Goal: Task Accomplishment & Management: Use online tool/utility

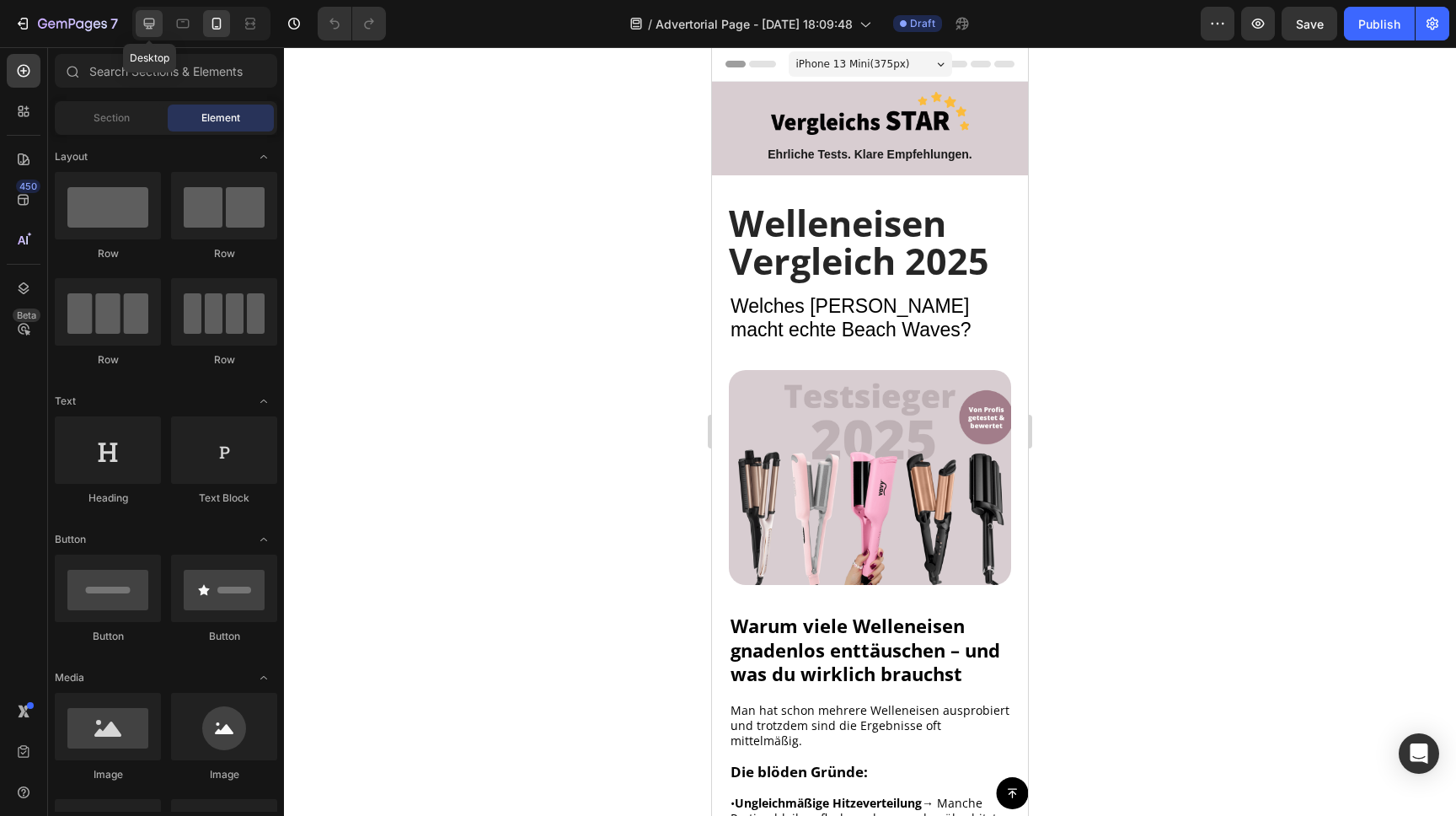
click at [151, 25] on icon at bounding box center [149, 23] width 11 height 11
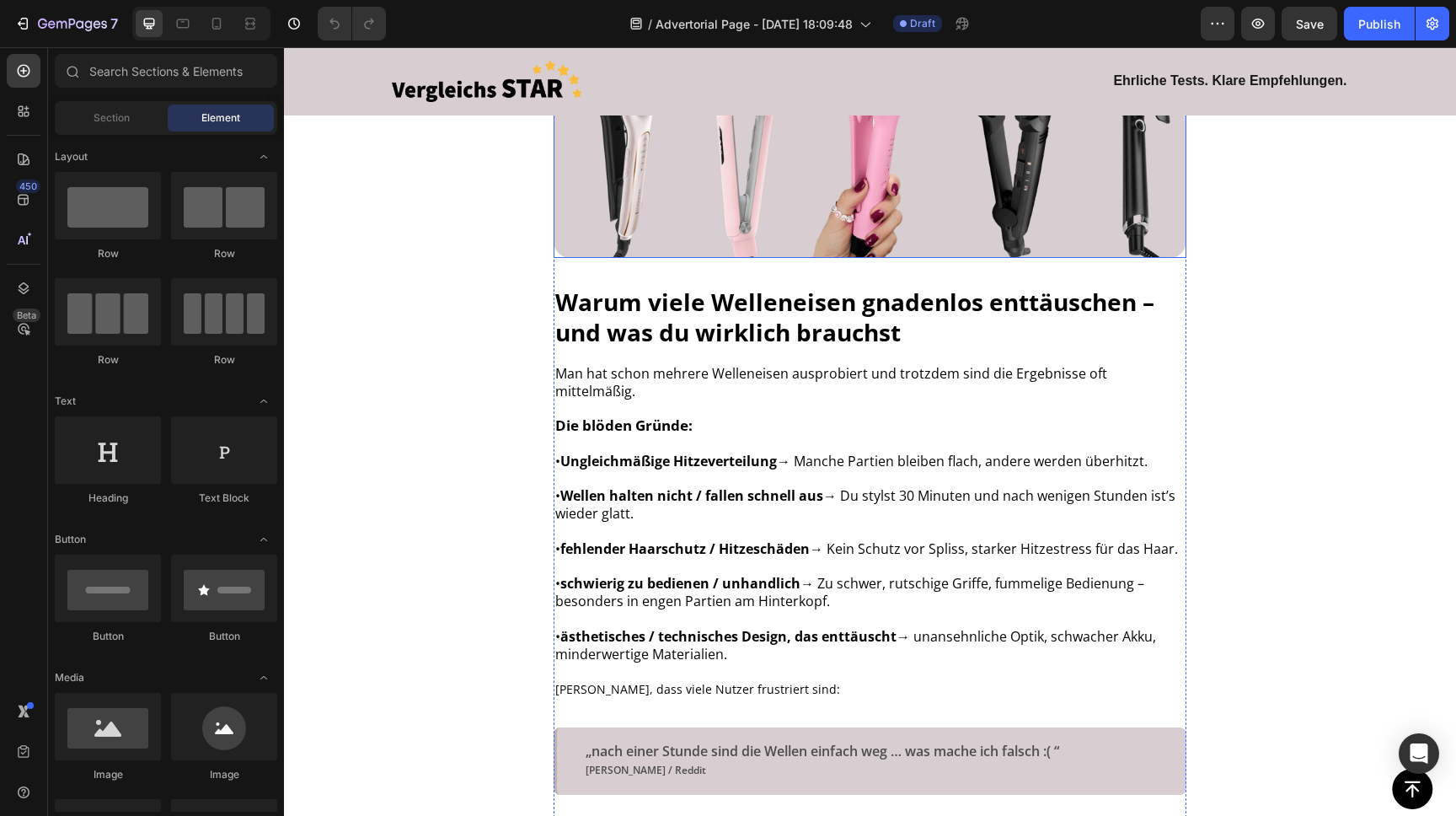
scroll to position [543, 0]
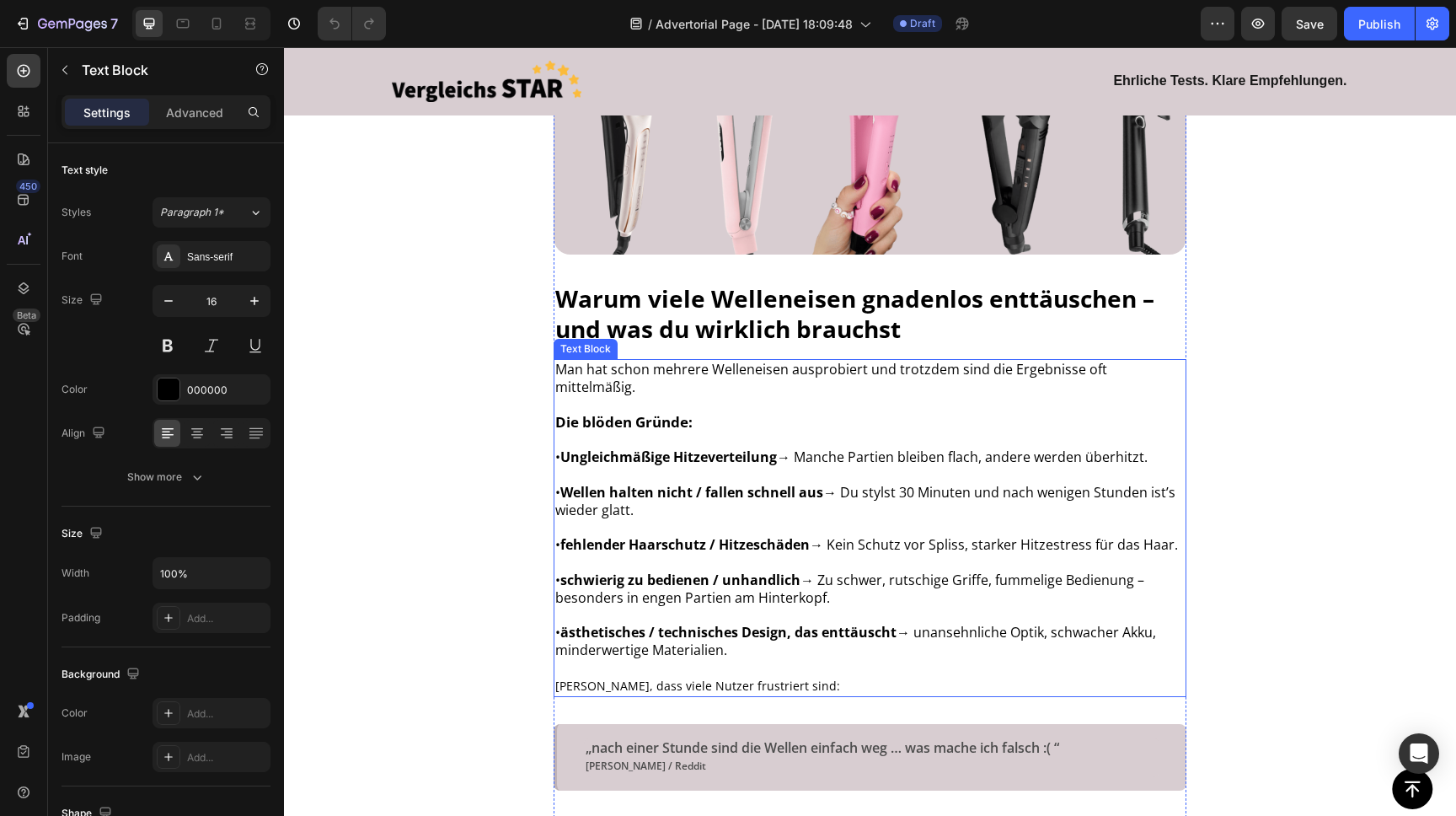
click at [661, 554] on p at bounding box center [870, 562] width 630 height 17
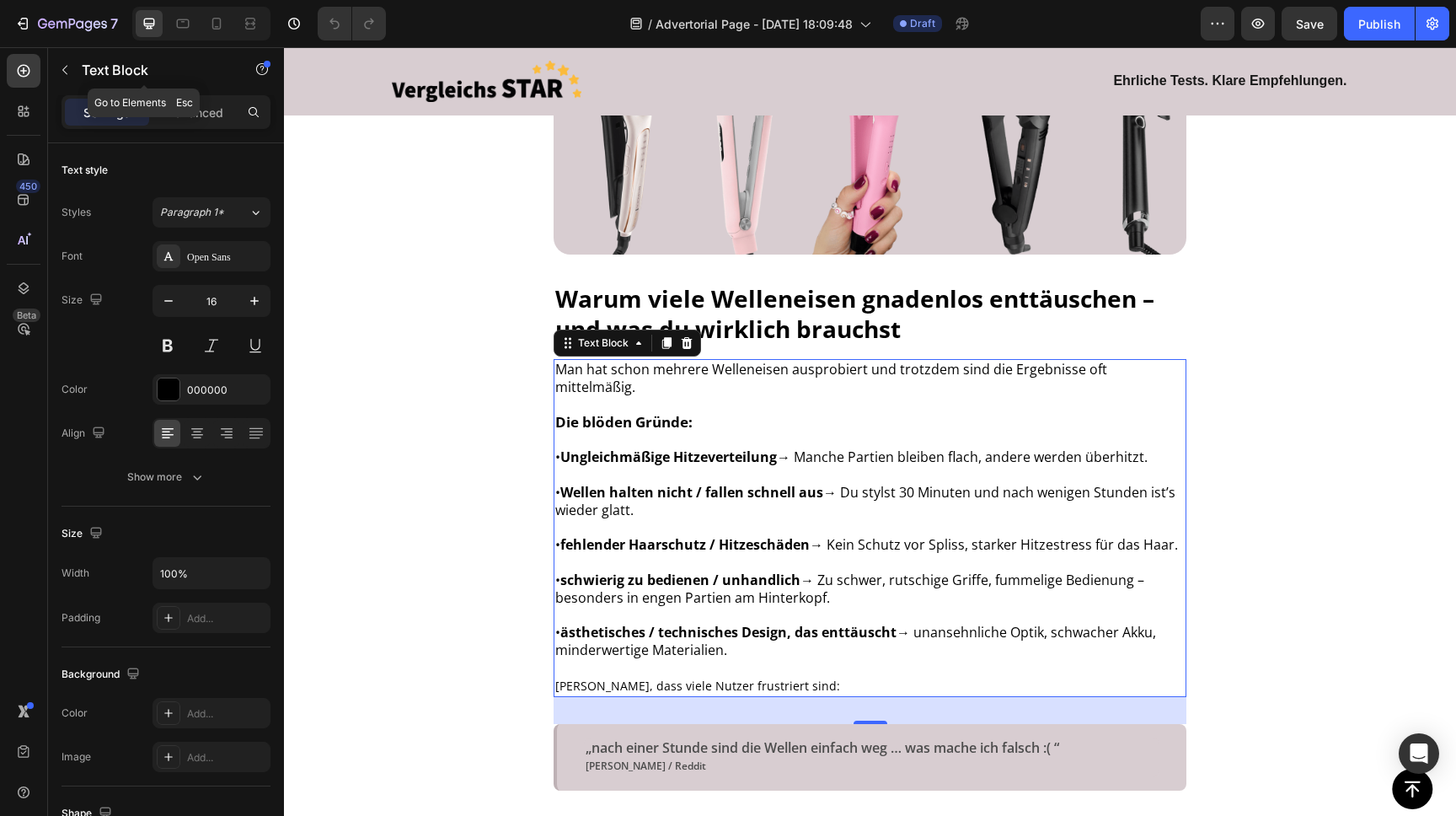
click at [64, 68] on icon "button" at bounding box center [65, 70] width 14 height 14
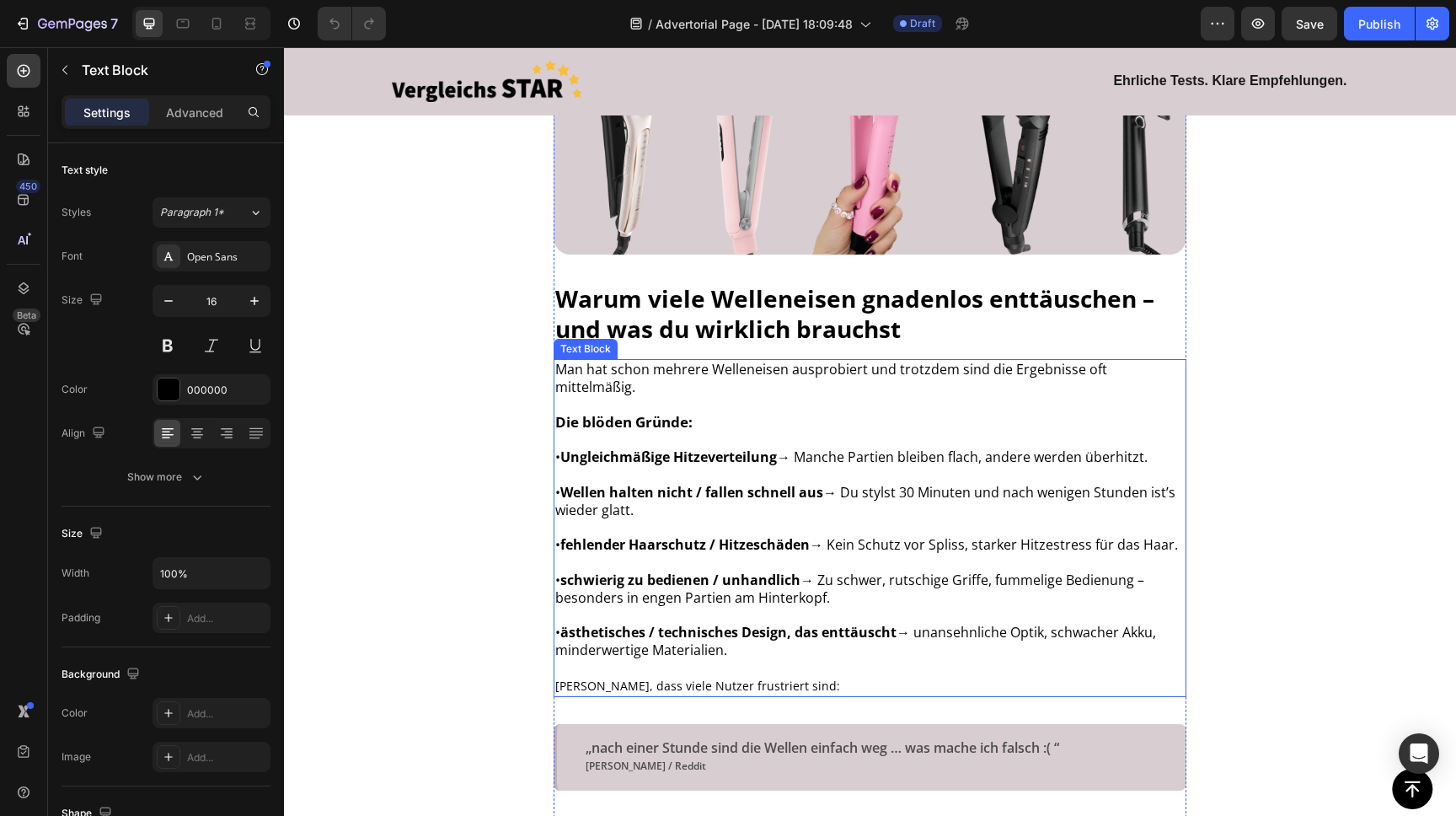
click at [636, 431] on p at bounding box center [870, 440] width 630 height 17
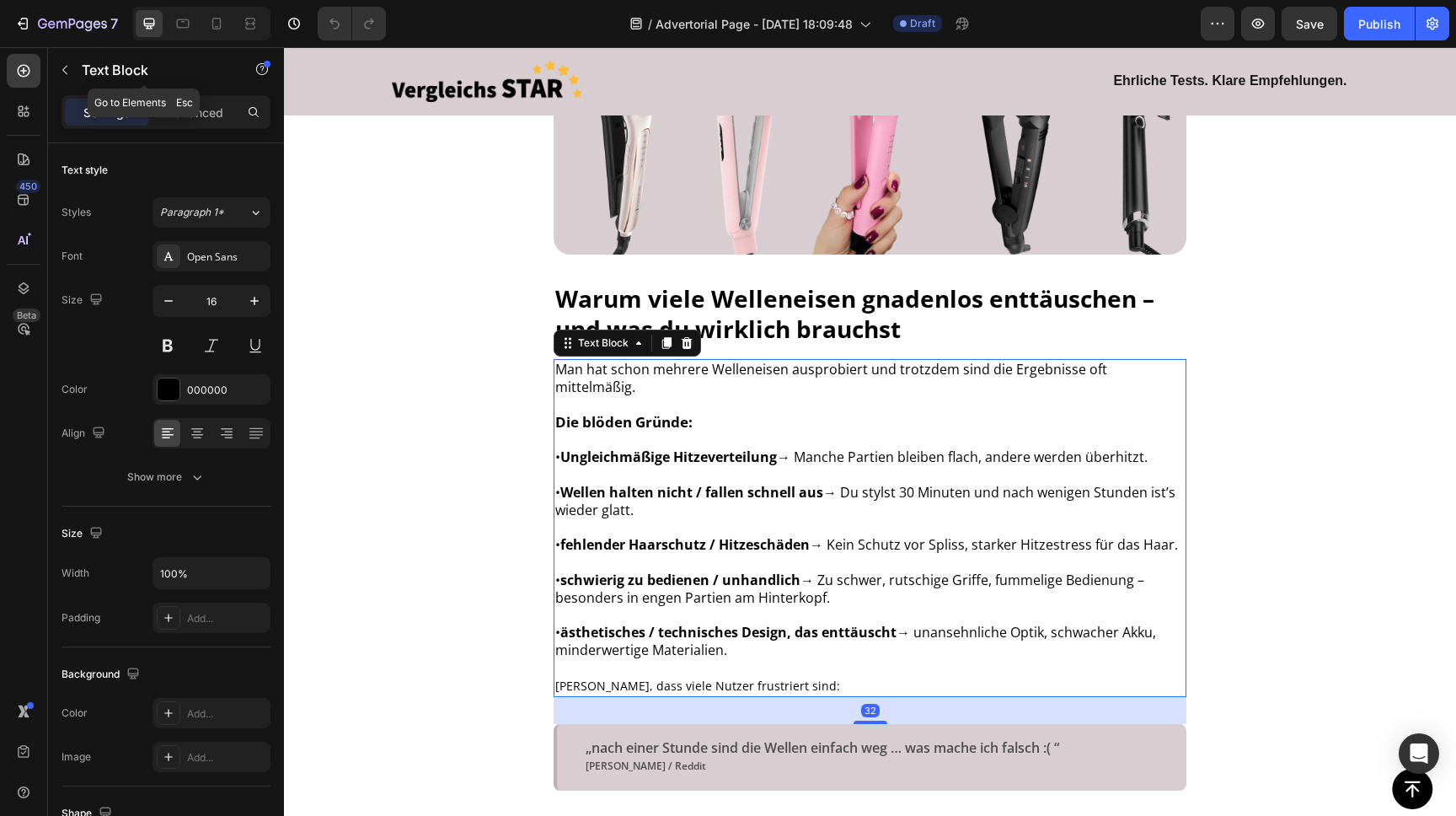
click at [61, 63] on button "button" at bounding box center [65, 70] width 27 height 27
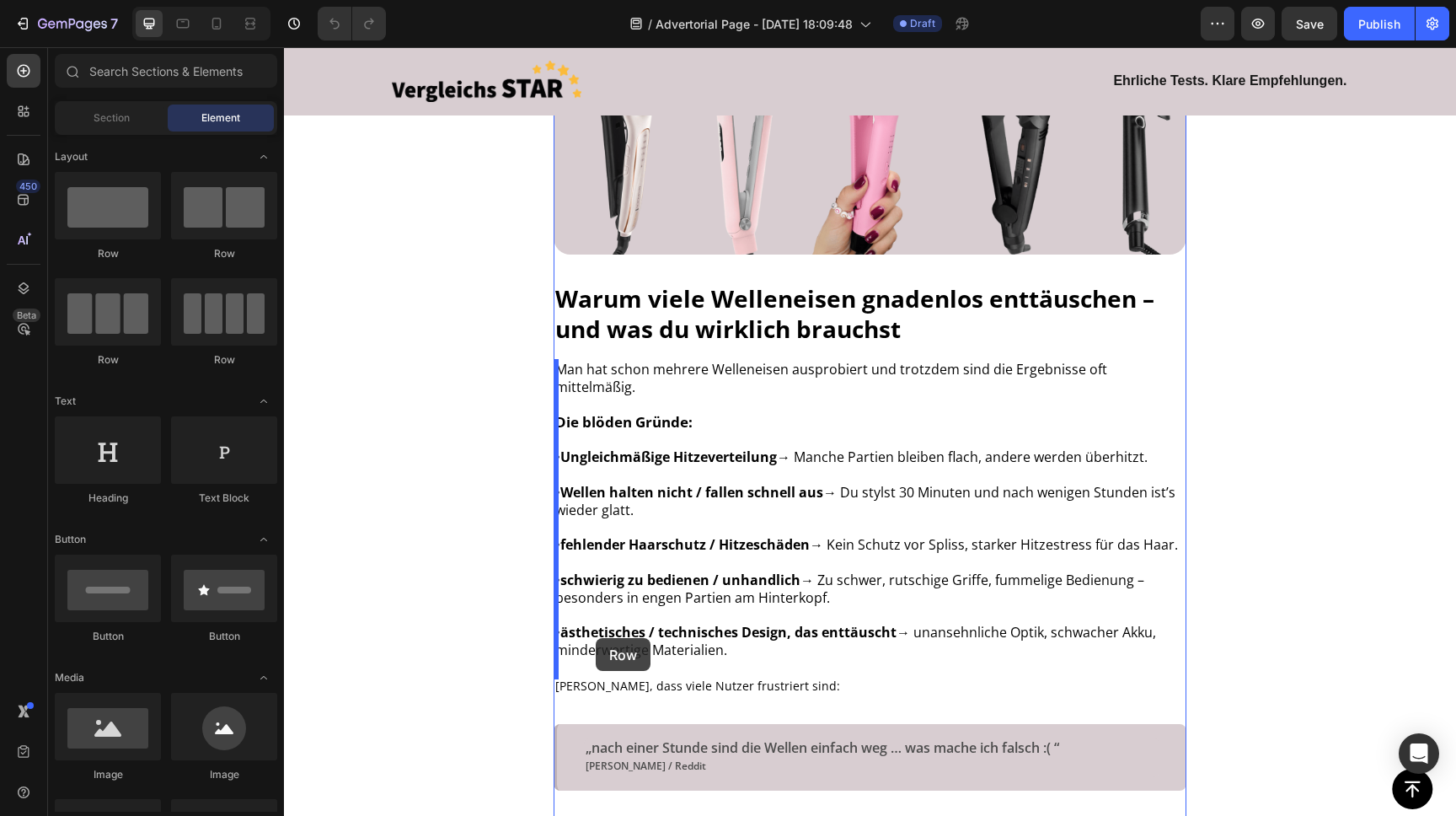
drag, startPoint x: 497, startPoint y: 246, endPoint x: 595, endPoint y: 638, distance: 404.1
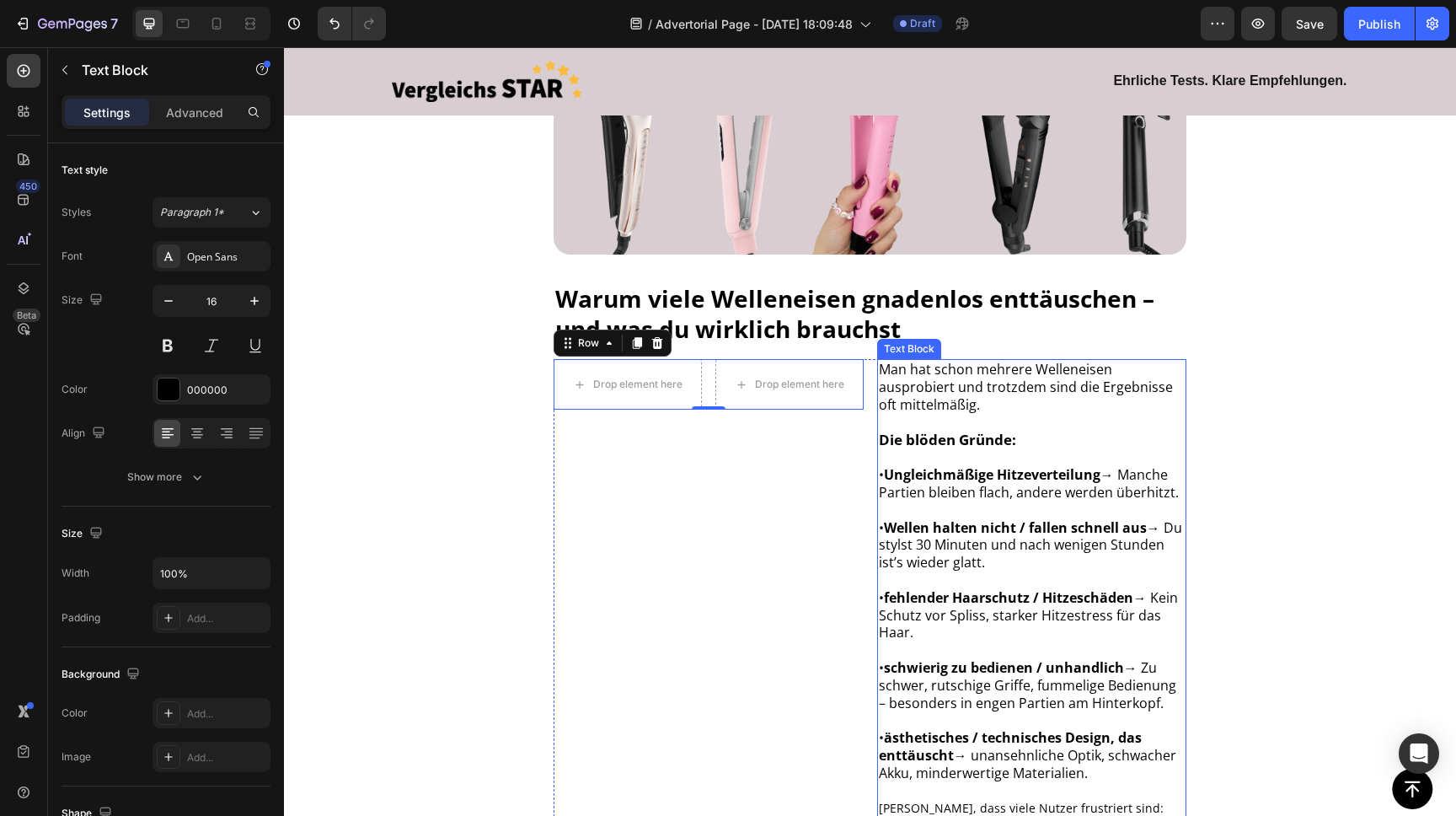
click at [908, 401] on p "Man hat schon mehrere Welleneisen ausprobiert und trotzdem sind die Ergebnisse …" at bounding box center [1032, 387] width 307 height 52
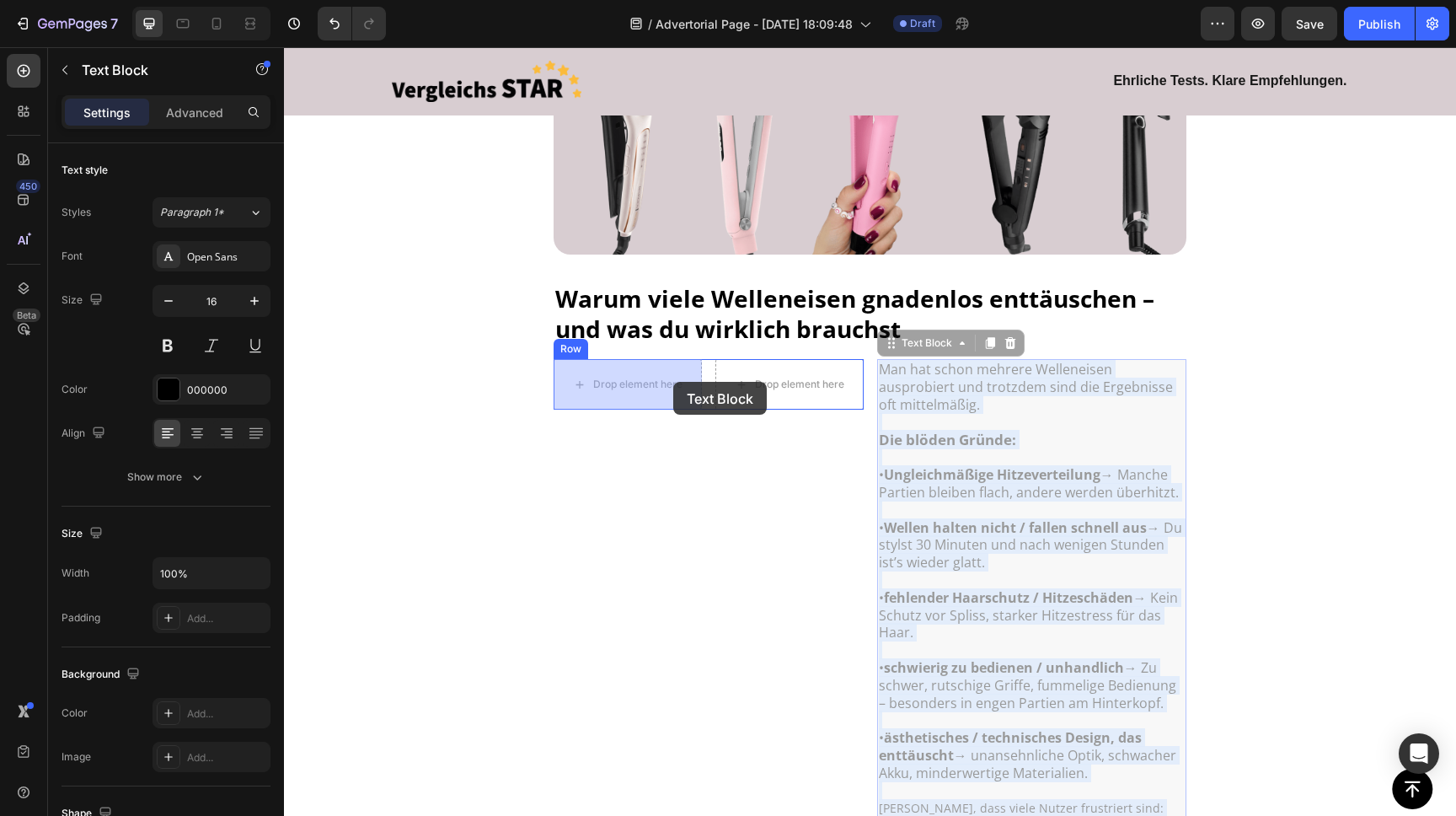
drag, startPoint x: 918, startPoint y: 396, endPoint x: 673, endPoint y: 382, distance: 245.4
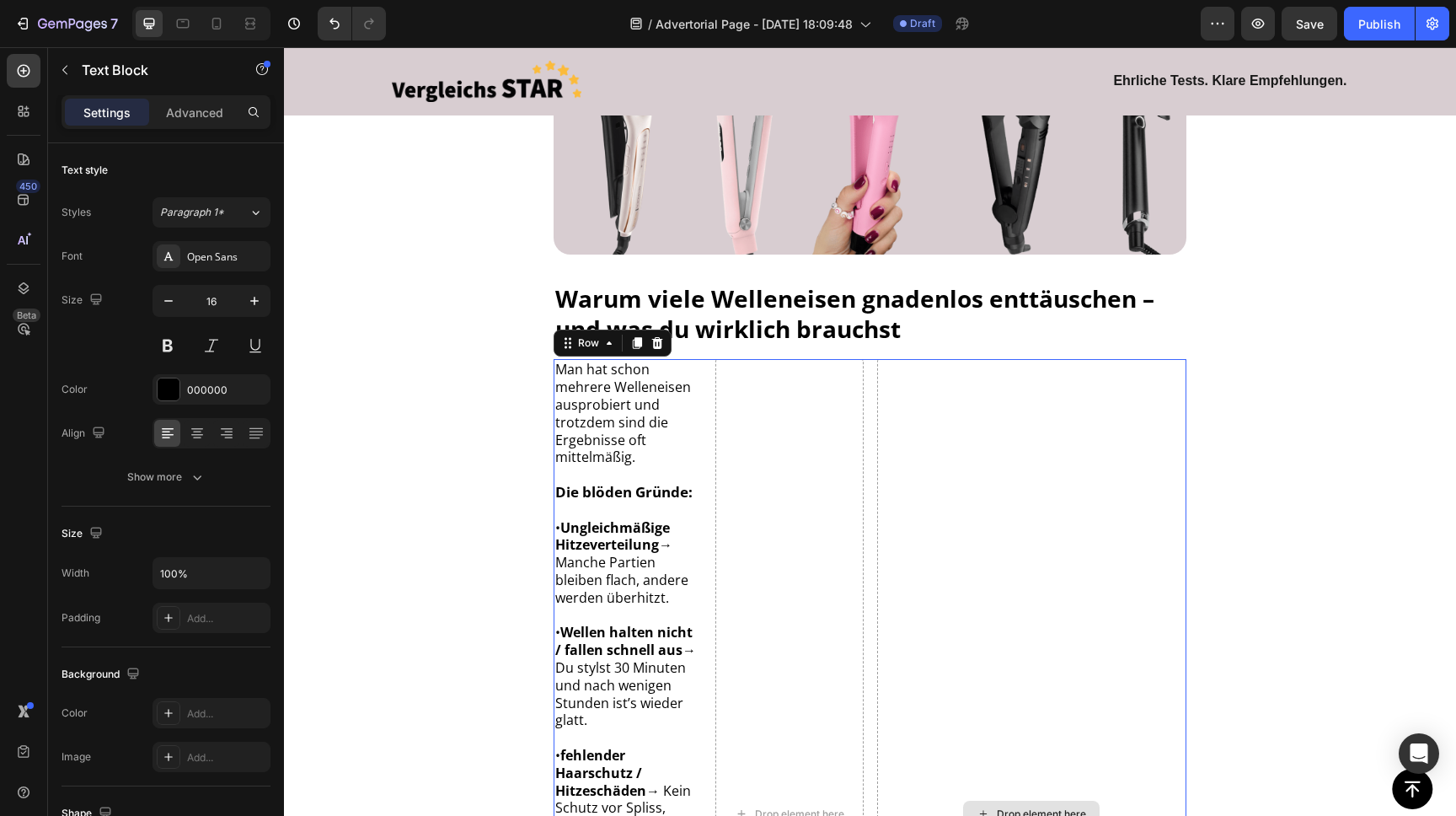
click at [974, 383] on div "Drop element here" at bounding box center [1031, 813] width 310 height 910
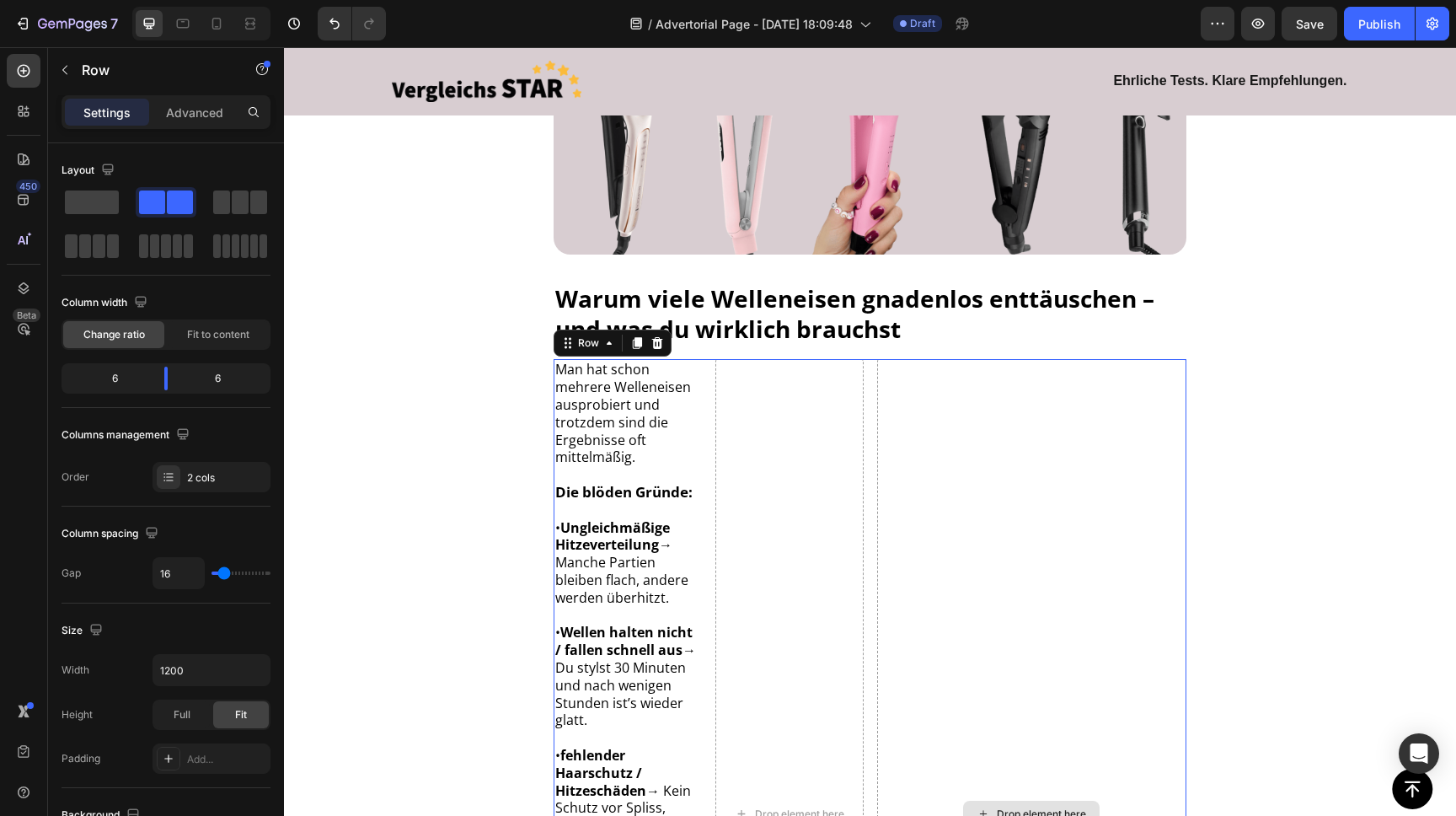
click at [956, 390] on div "Drop element here" at bounding box center [1031, 813] width 310 height 910
click at [931, 389] on div "Drop element here" at bounding box center [1031, 813] width 310 height 910
click at [1008, 408] on div "Drop element here" at bounding box center [1031, 813] width 310 height 910
click at [1013, 418] on div "Drop element here" at bounding box center [1031, 813] width 310 height 910
click at [114, 197] on span at bounding box center [92, 202] width 54 height 23
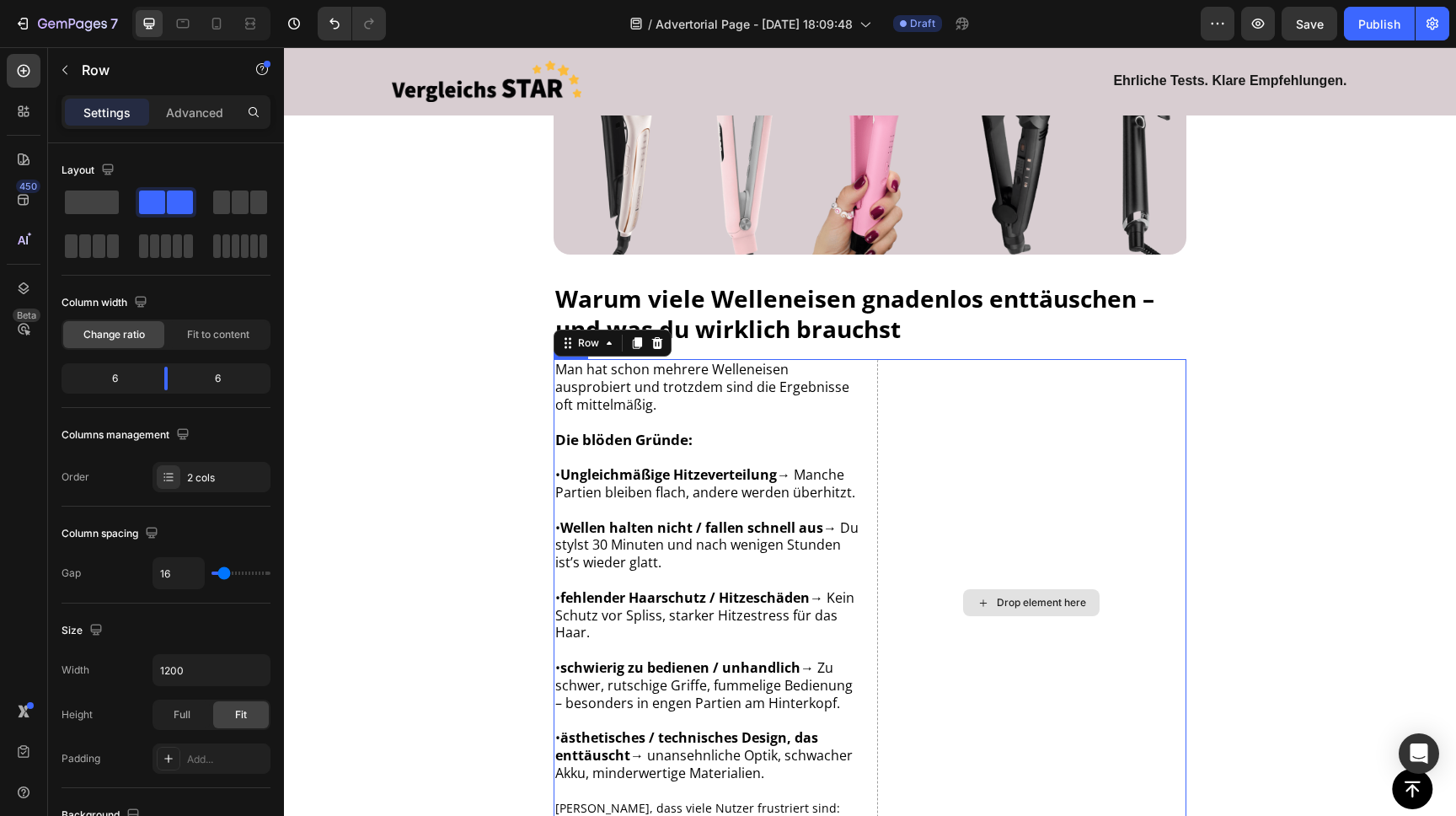
click at [1002, 484] on div "Drop element here" at bounding box center [1031, 602] width 310 height 487
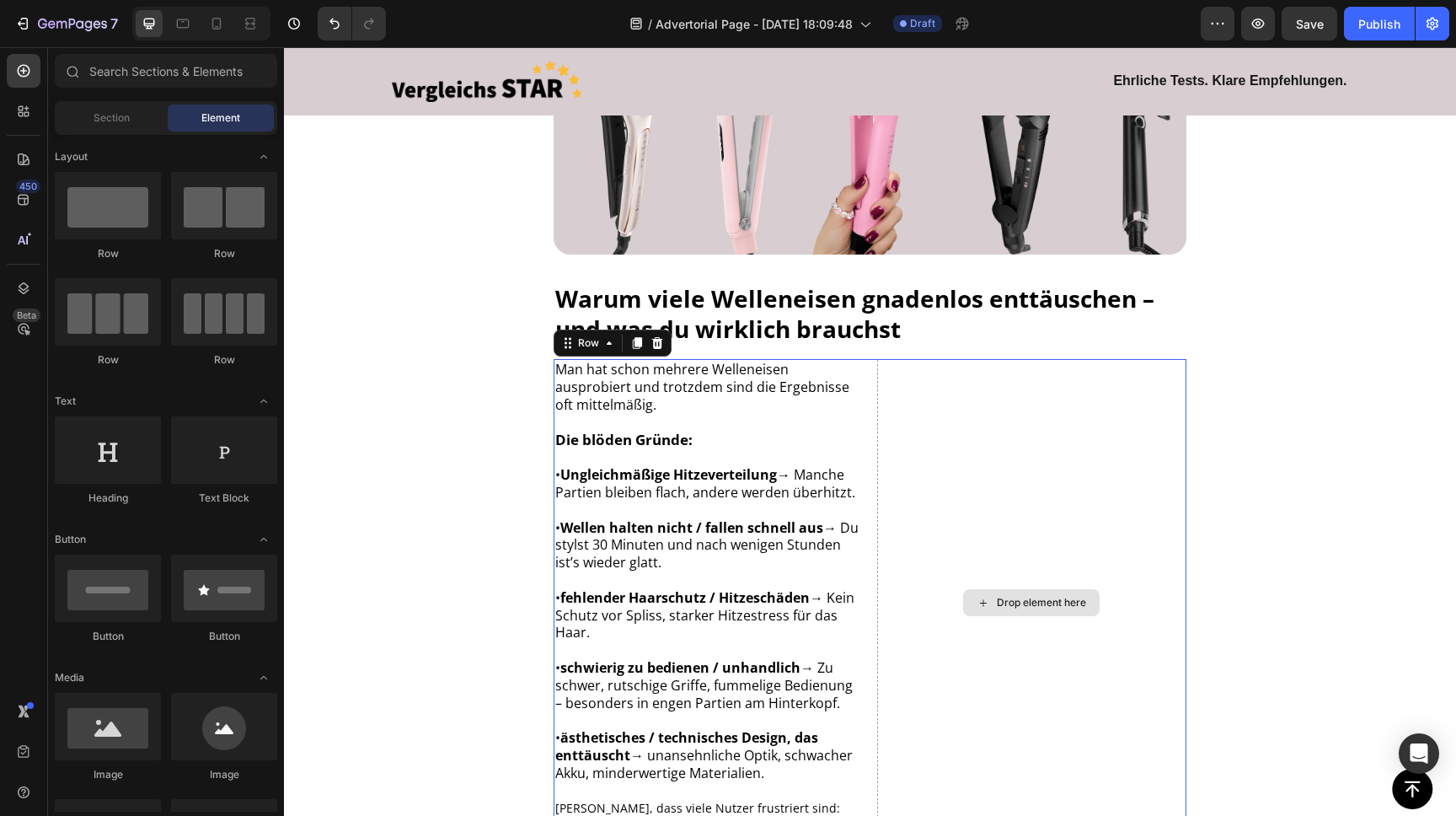
click at [1021, 599] on div "Drop element here" at bounding box center [1041, 603] width 90 height 14
click at [819, 422] on p at bounding box center [709, 422] width 307 height 17
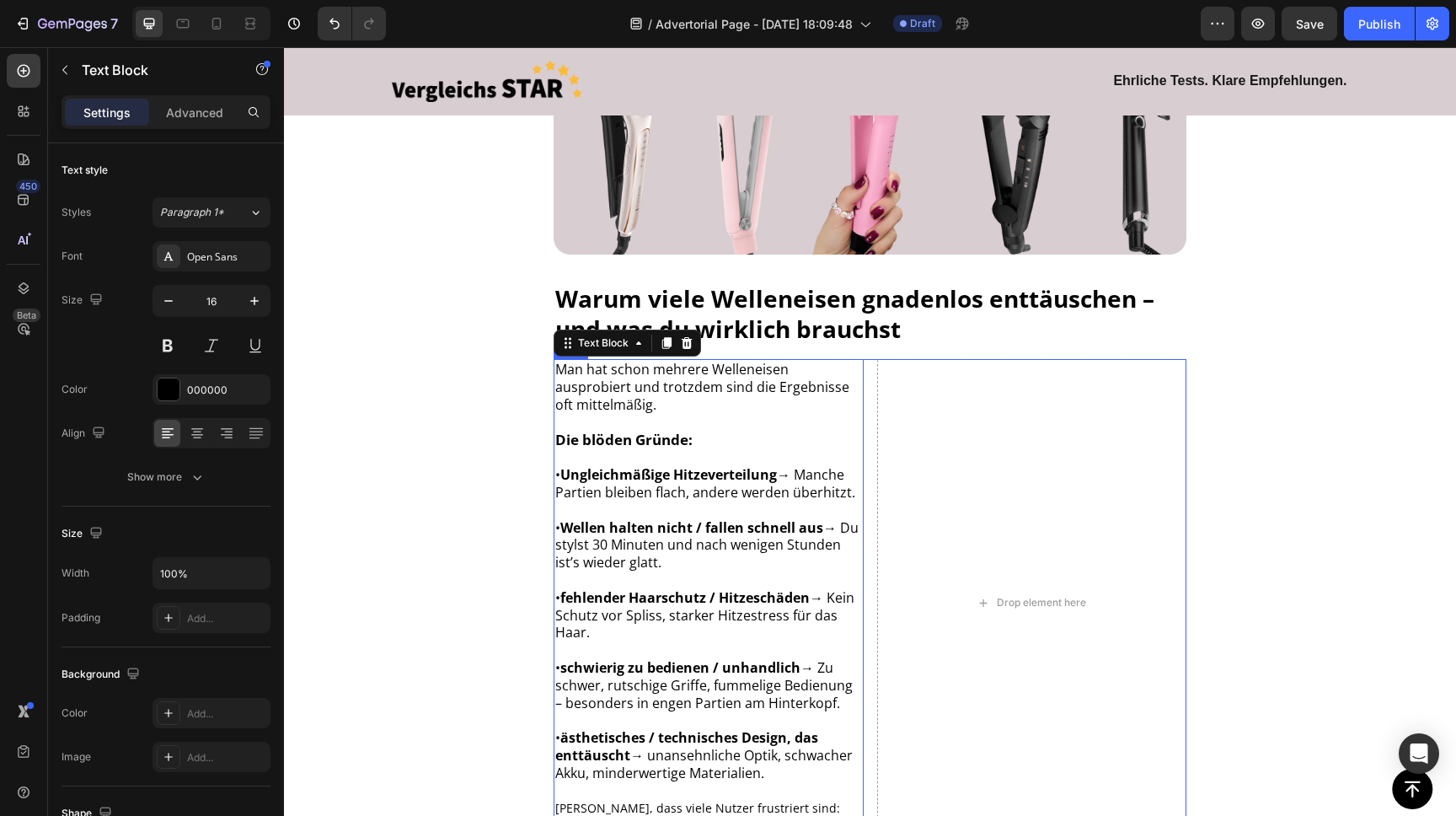
click at [871, 363] on div "Man hat schon mehrere Welleneisen ausprobiert und trotzdem sind die Ergebnisse …" at bounding box center [870, 602] width 633 height 487
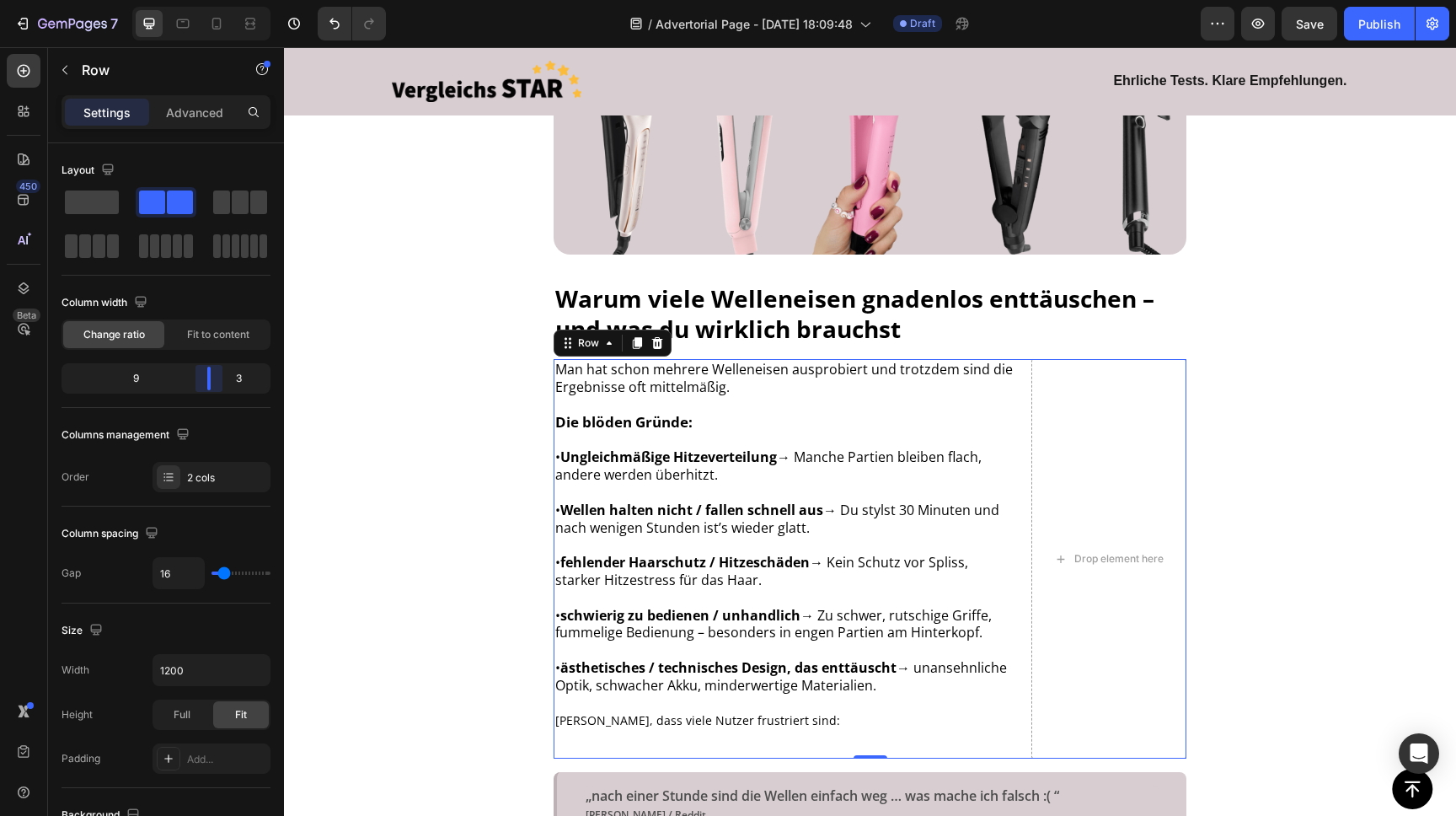
drag, startPoint x: 162, startPoint y: 382, endPoint x: 229, endPoint y: 386, distance: 67.1
click at [229, 0] on body "7 / Advertorial Page - [DATE] 18:09:48 Draft Preview Save Publish 450 Beta Sect…" at bounding box center [728, 0] width 1456 height 0
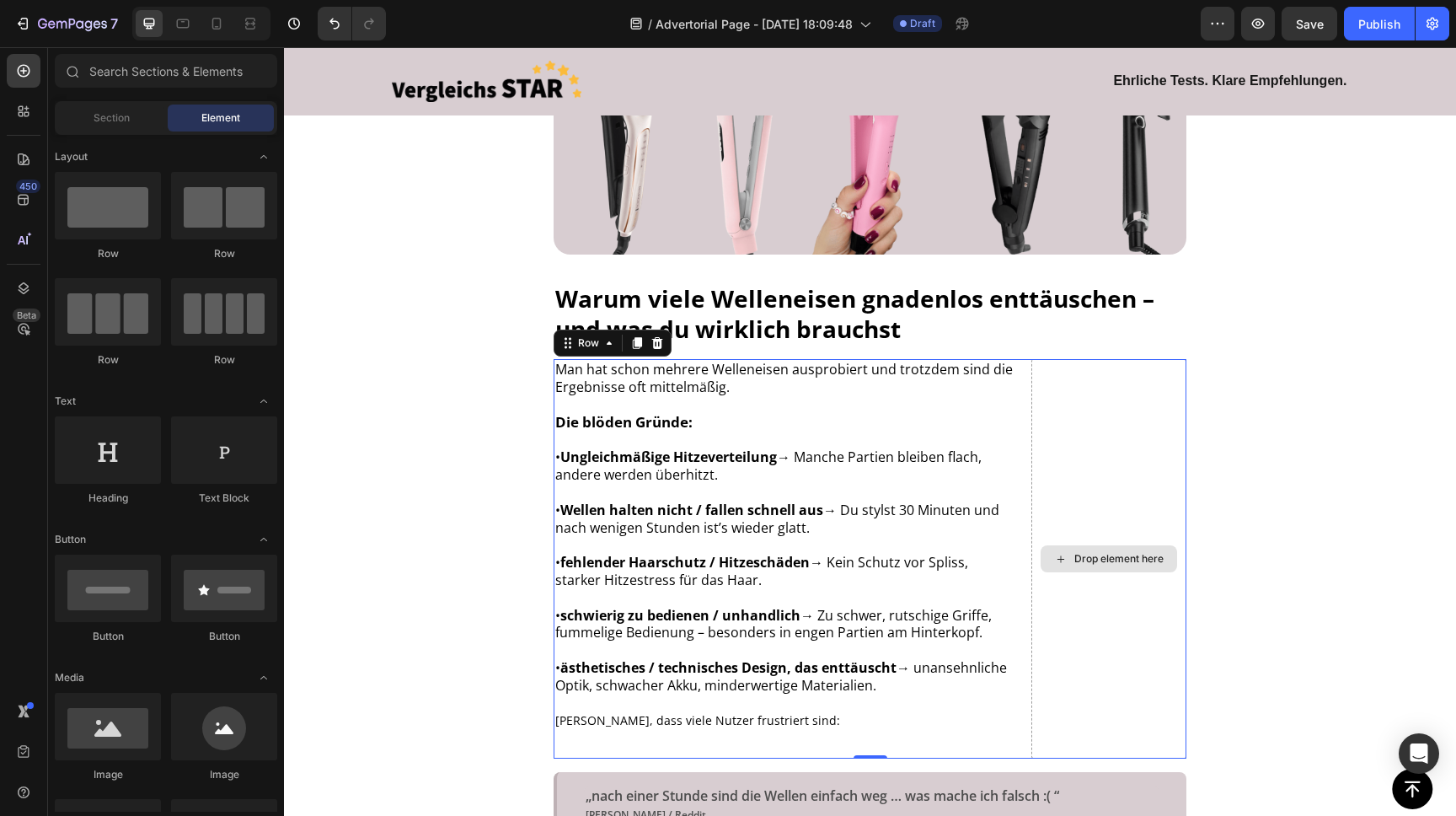
click at [1155, 552] on div "Drop element here" at bounding box center [1119, 558] width 90 height 14
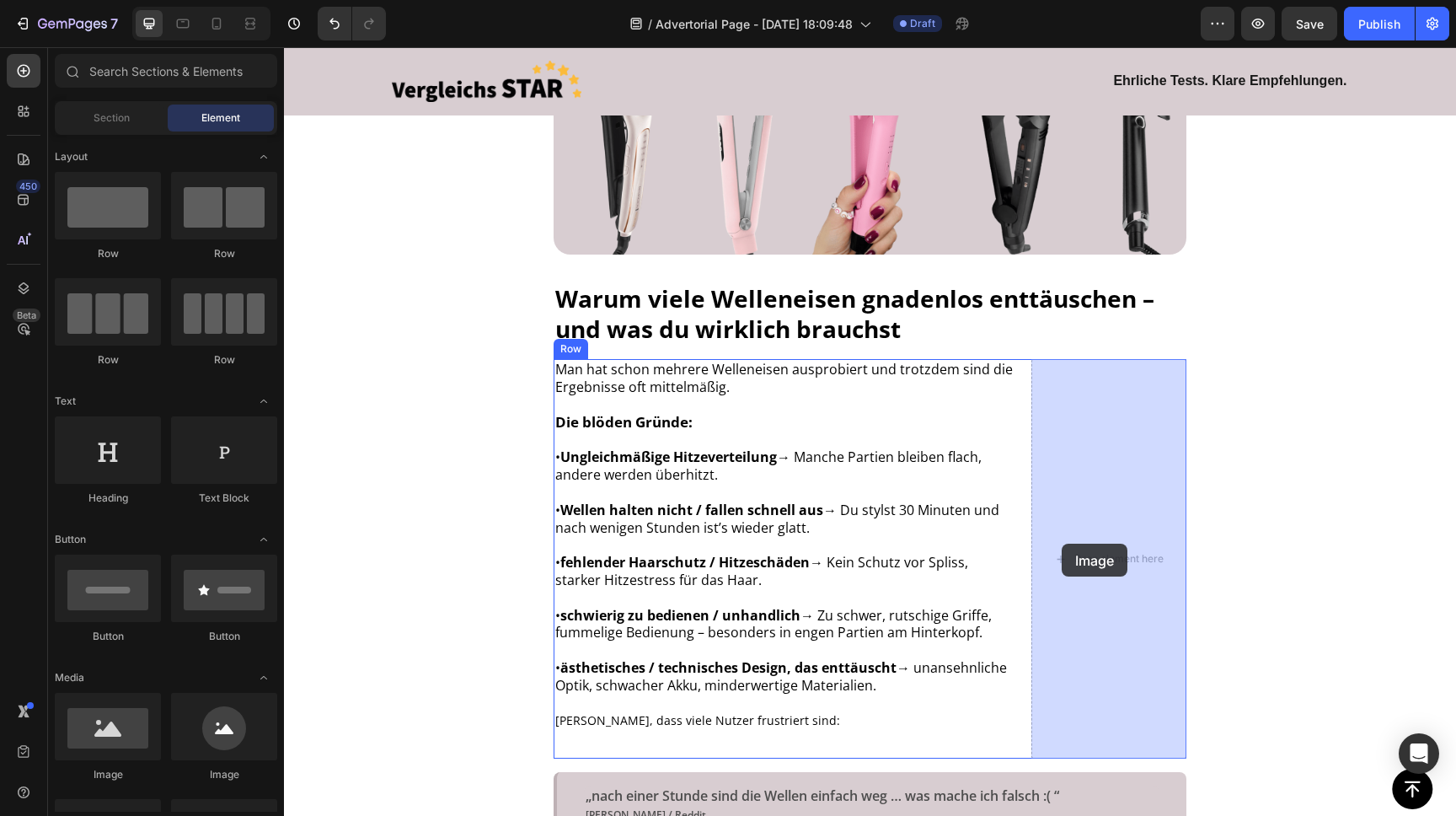
drag, startPoint x: 448, startPoint y: 773, endPoint x: 1067, endPoint y: 543, distance: 660.3
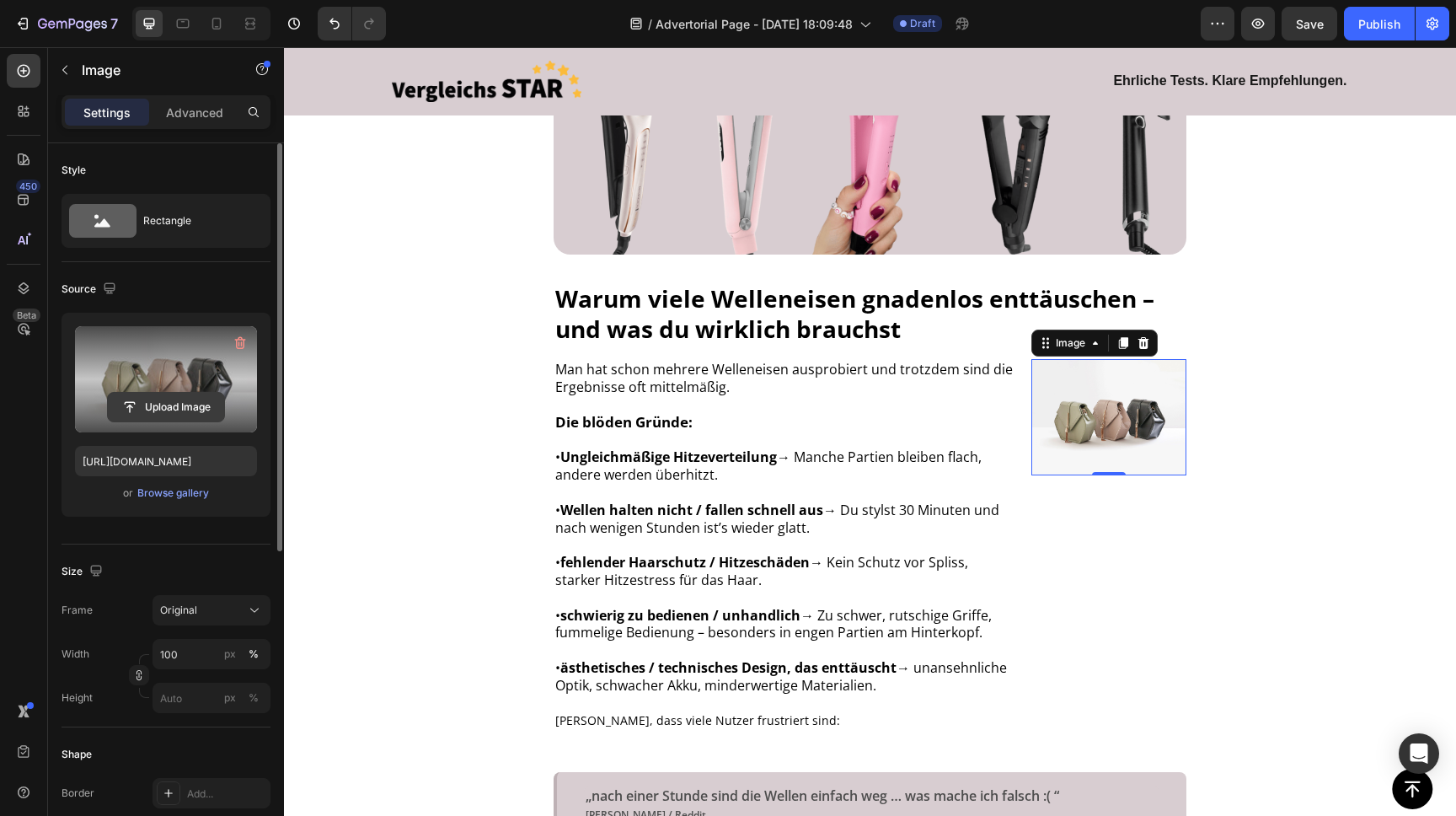
click at [165, 396] on input "file" at bounding box center [166, 407] width 117 height 29
click at [158, 411] on input "file" at bounding box center [166, 407] width 117 height 29
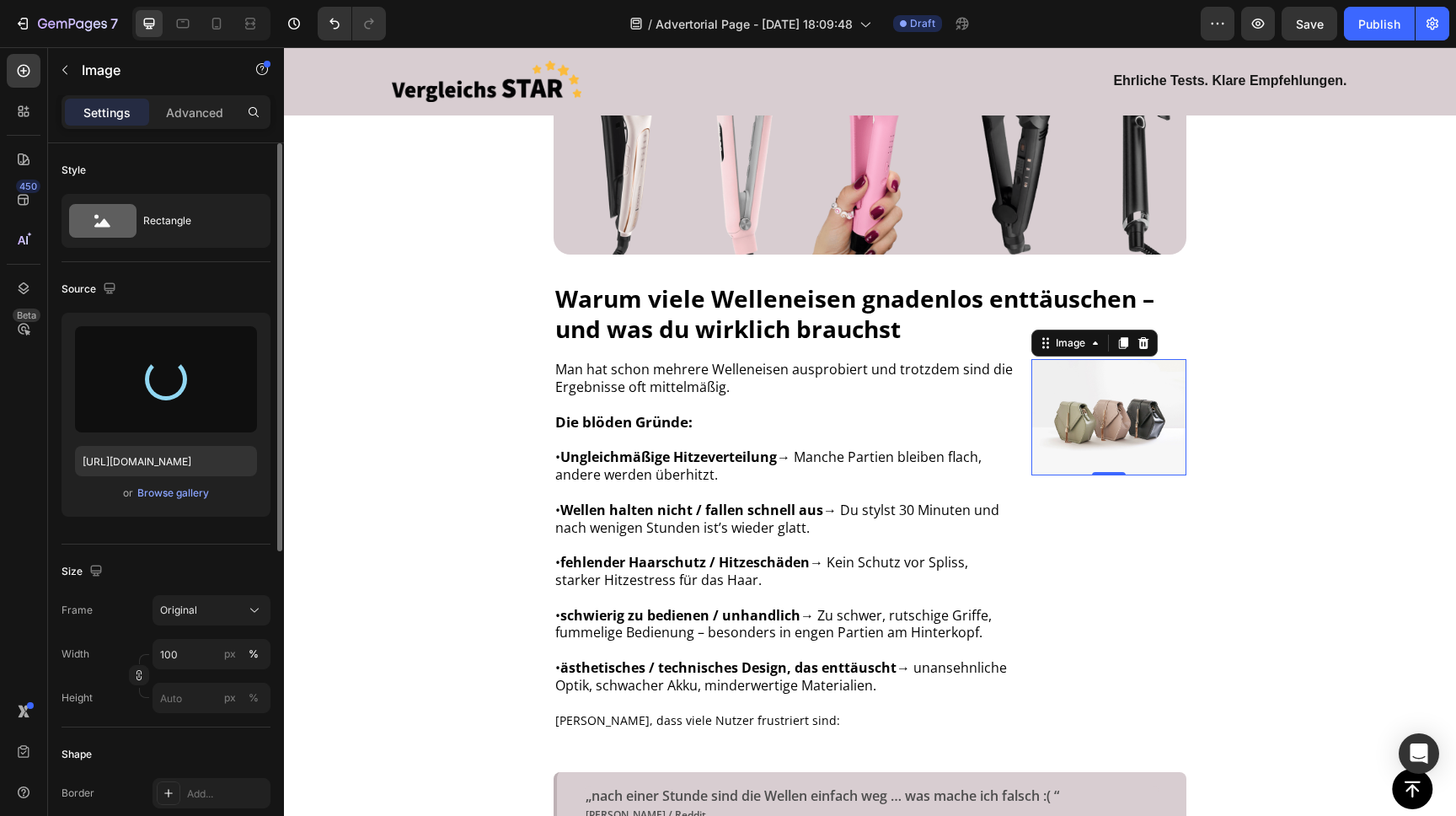
type input "[URL][DOMAIN_NAME]"
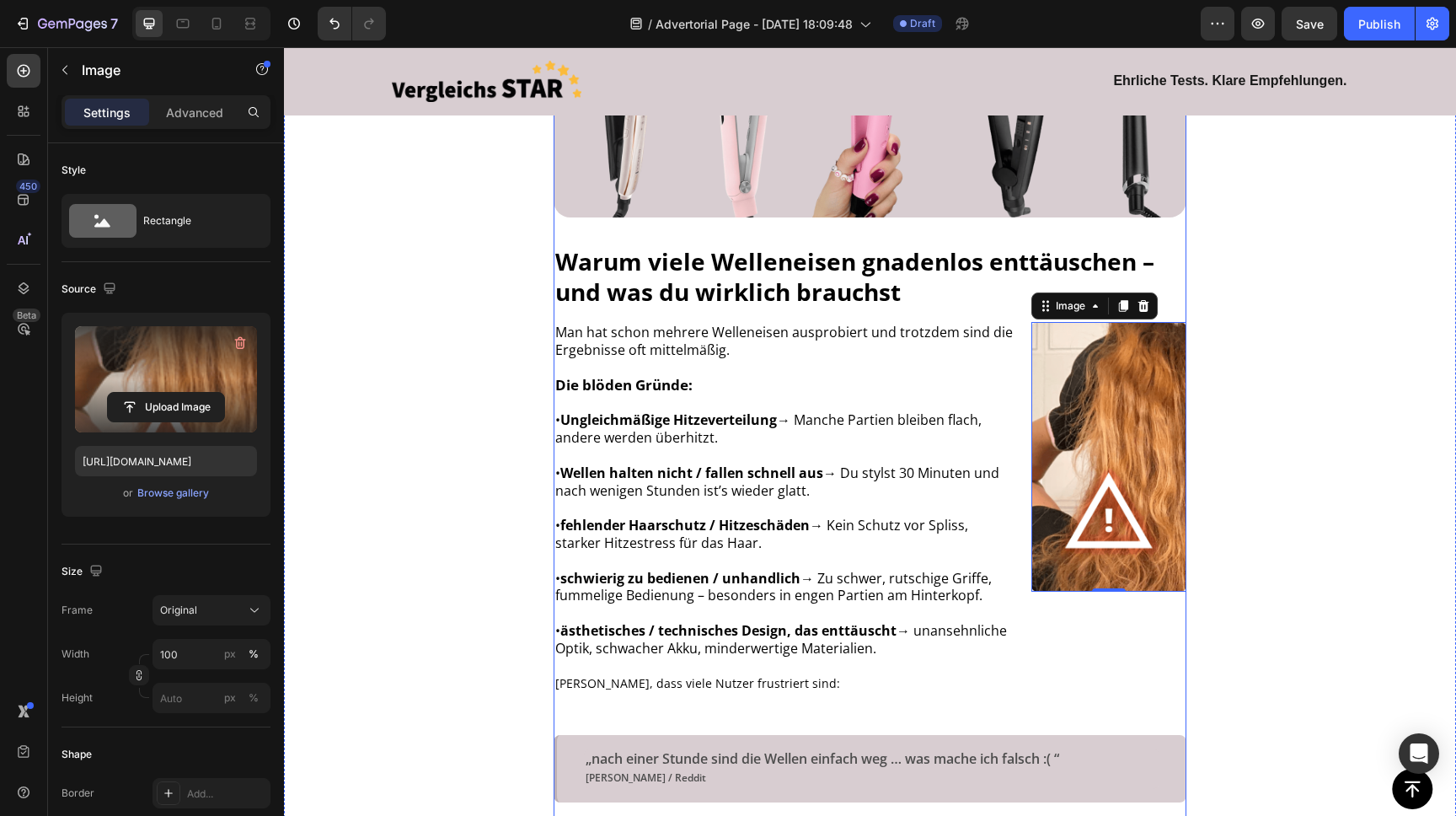
scroll to position [611, 0]
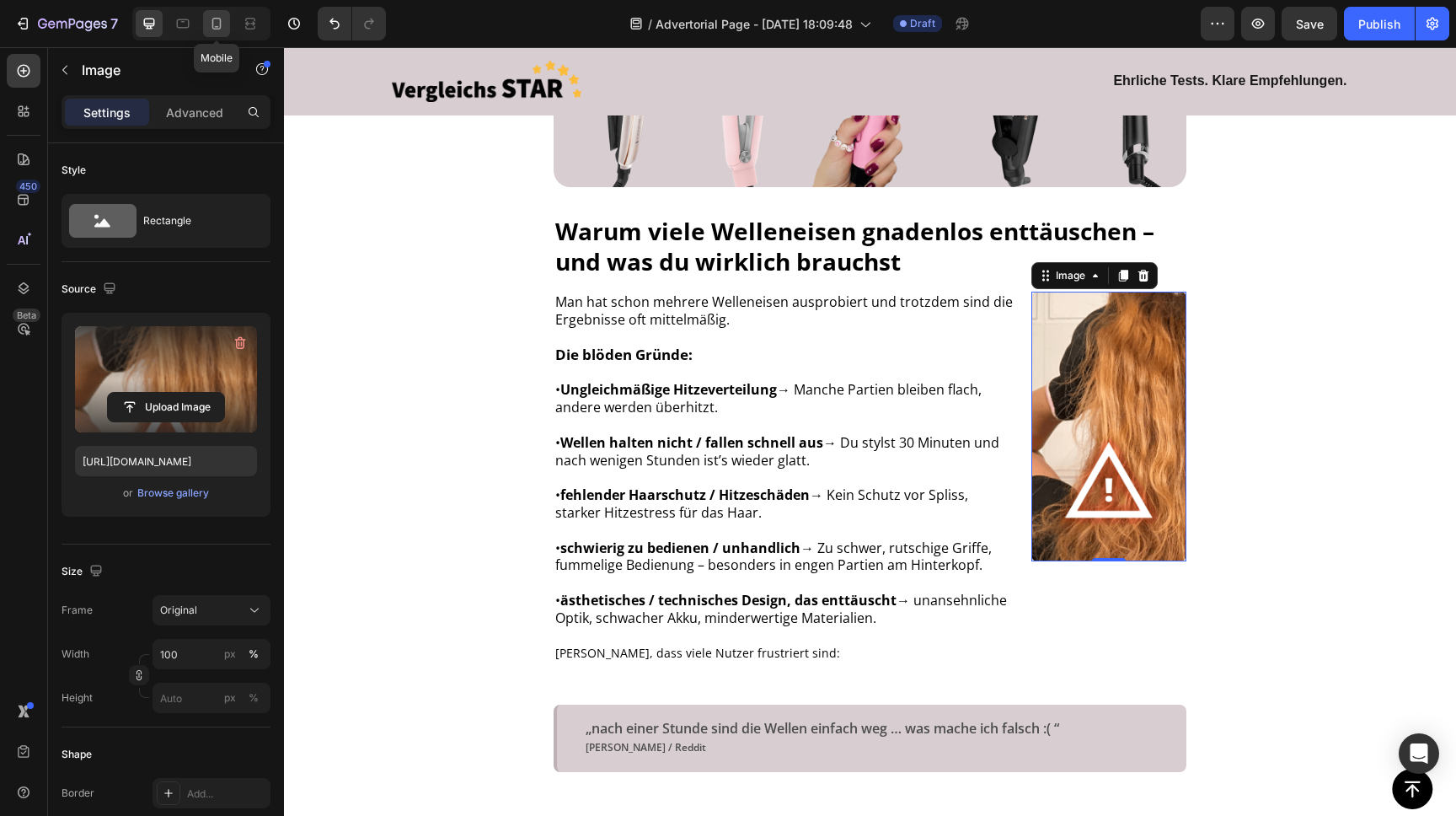
click at [216, 22] on icon at bounding box center [216, 23] width 16 height 16
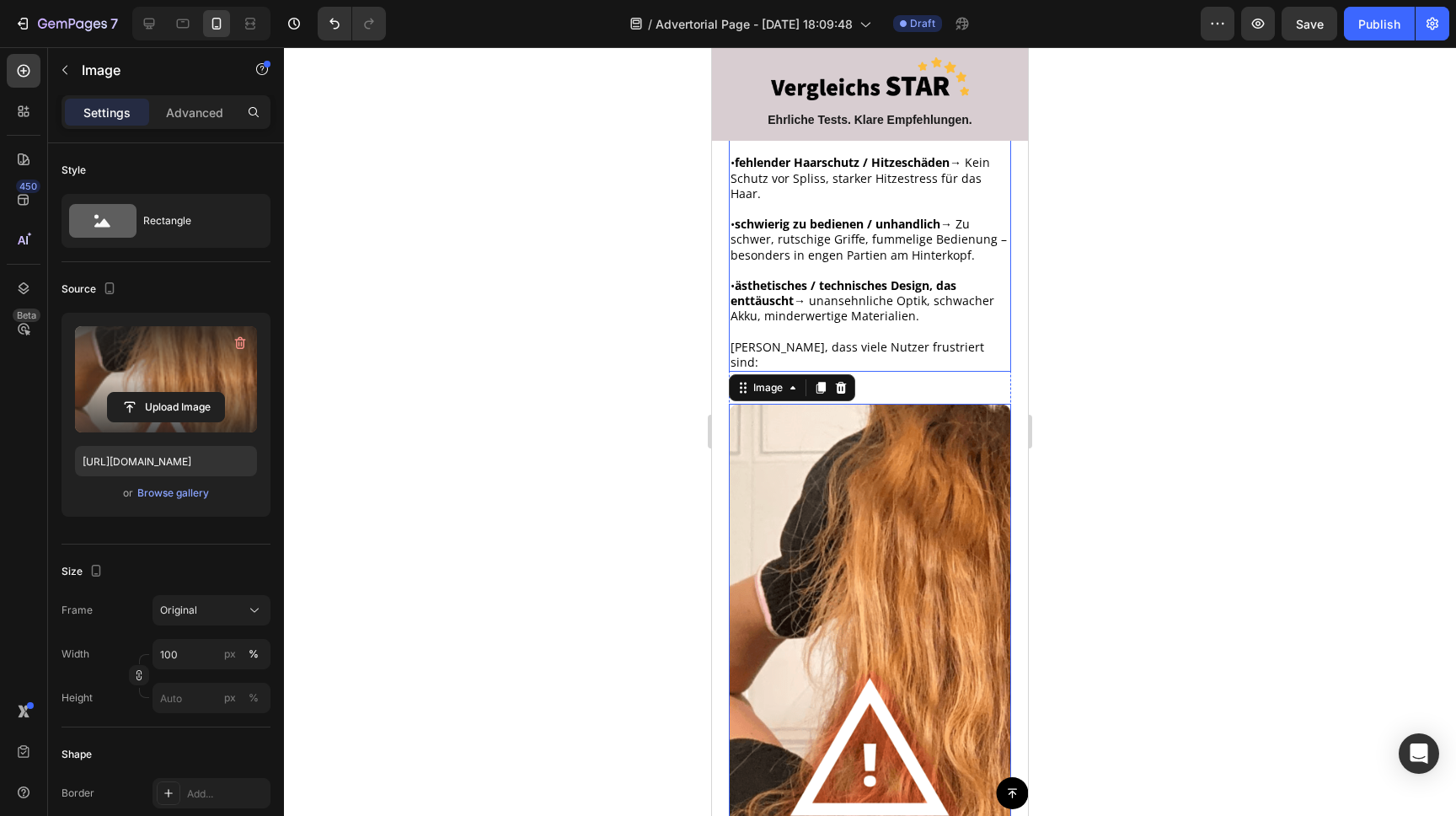
scroll to position [607, 0]
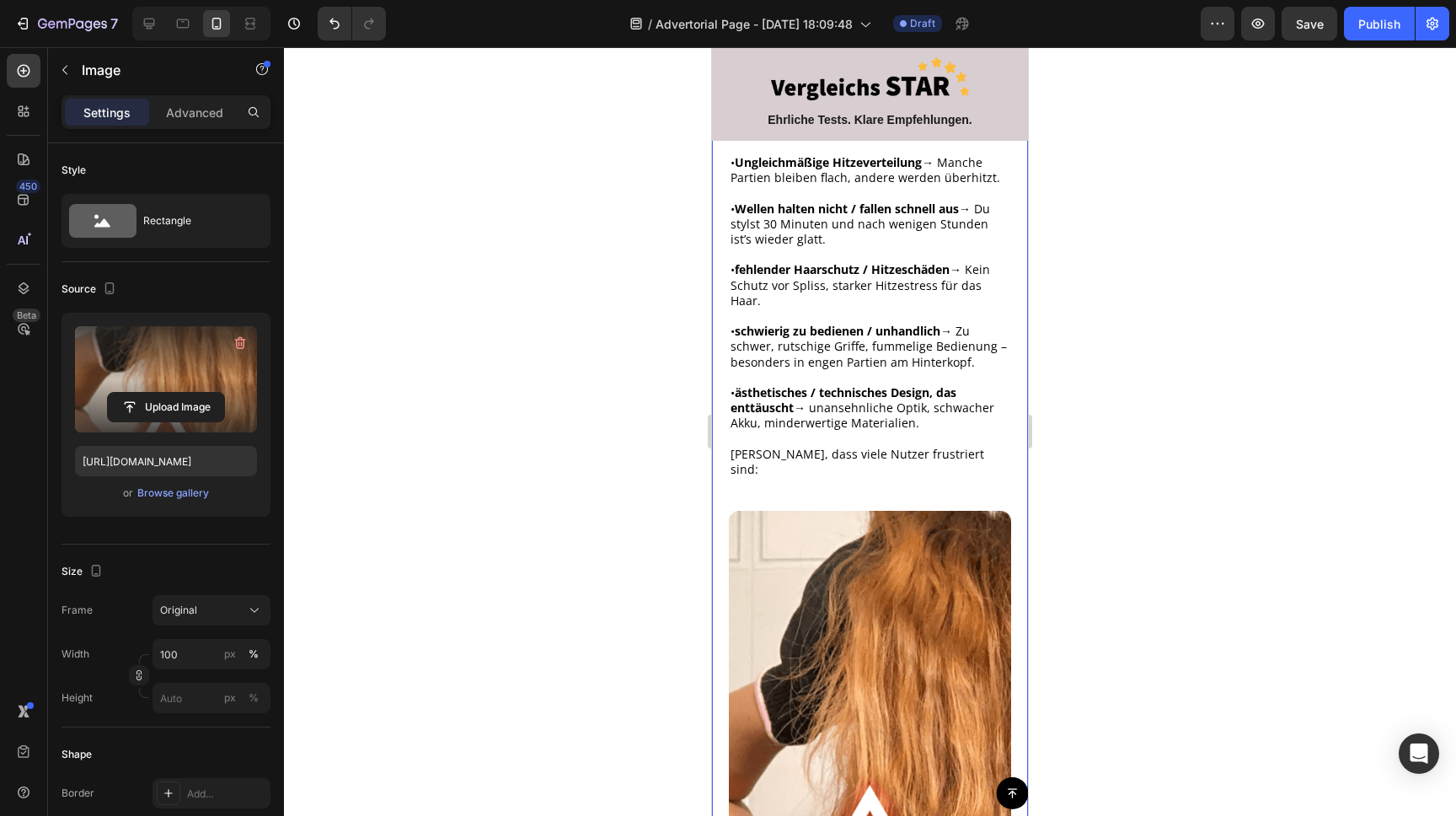
click at [724, 423] on div "Image Warum viele Welleneisen gnadenlos enttäuschen – und was du wirklich brauc…" at bounding box center [870, 427] width 316 height 1436
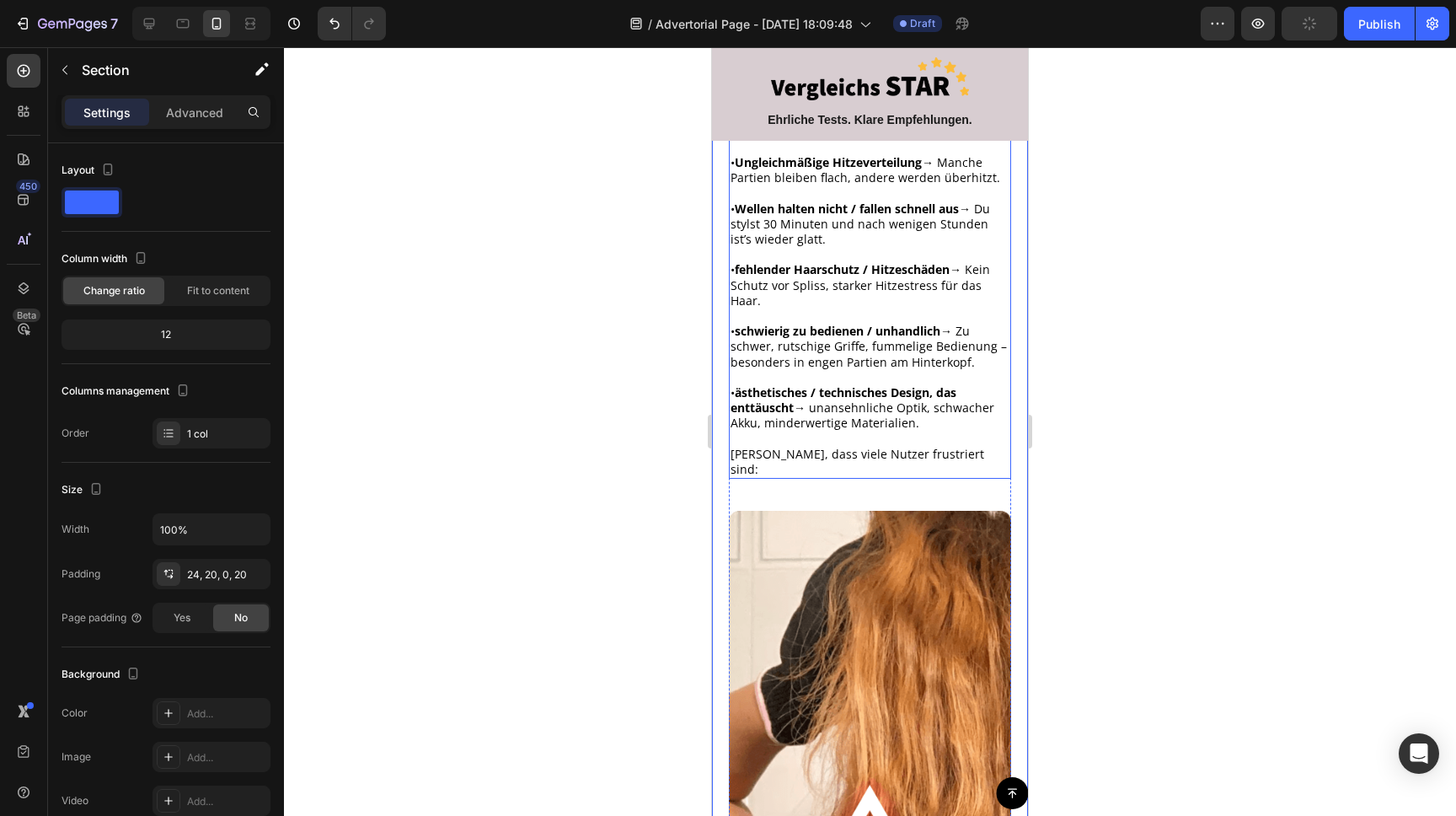
scroll to position [323, 0]
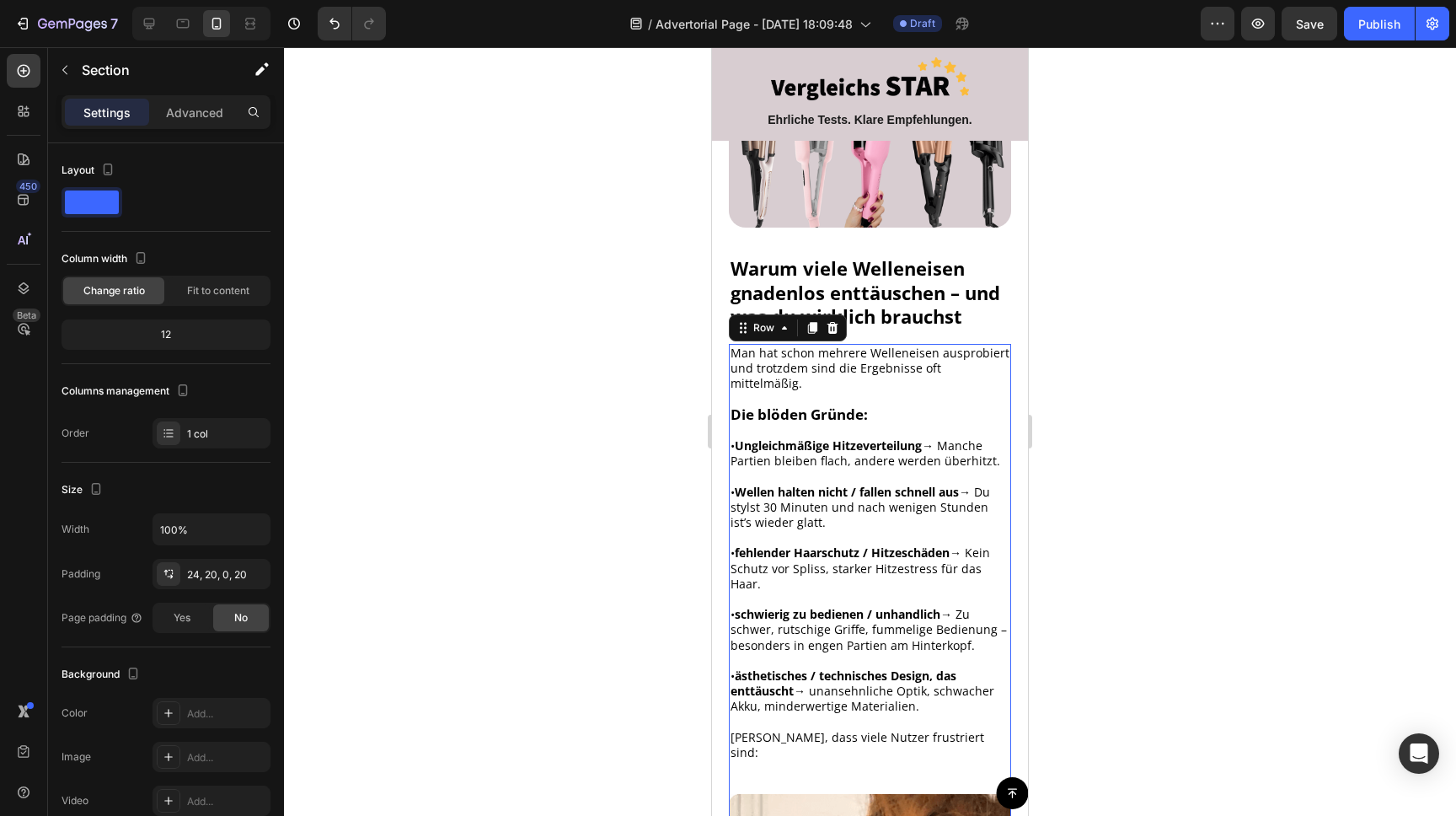
click at [957, 722] on div "Man hat schon mehrere Welleneisen ausprobiert und trotzdem sind die Ergebnisse …" at bounding box center [870, 561] width 283 height 436
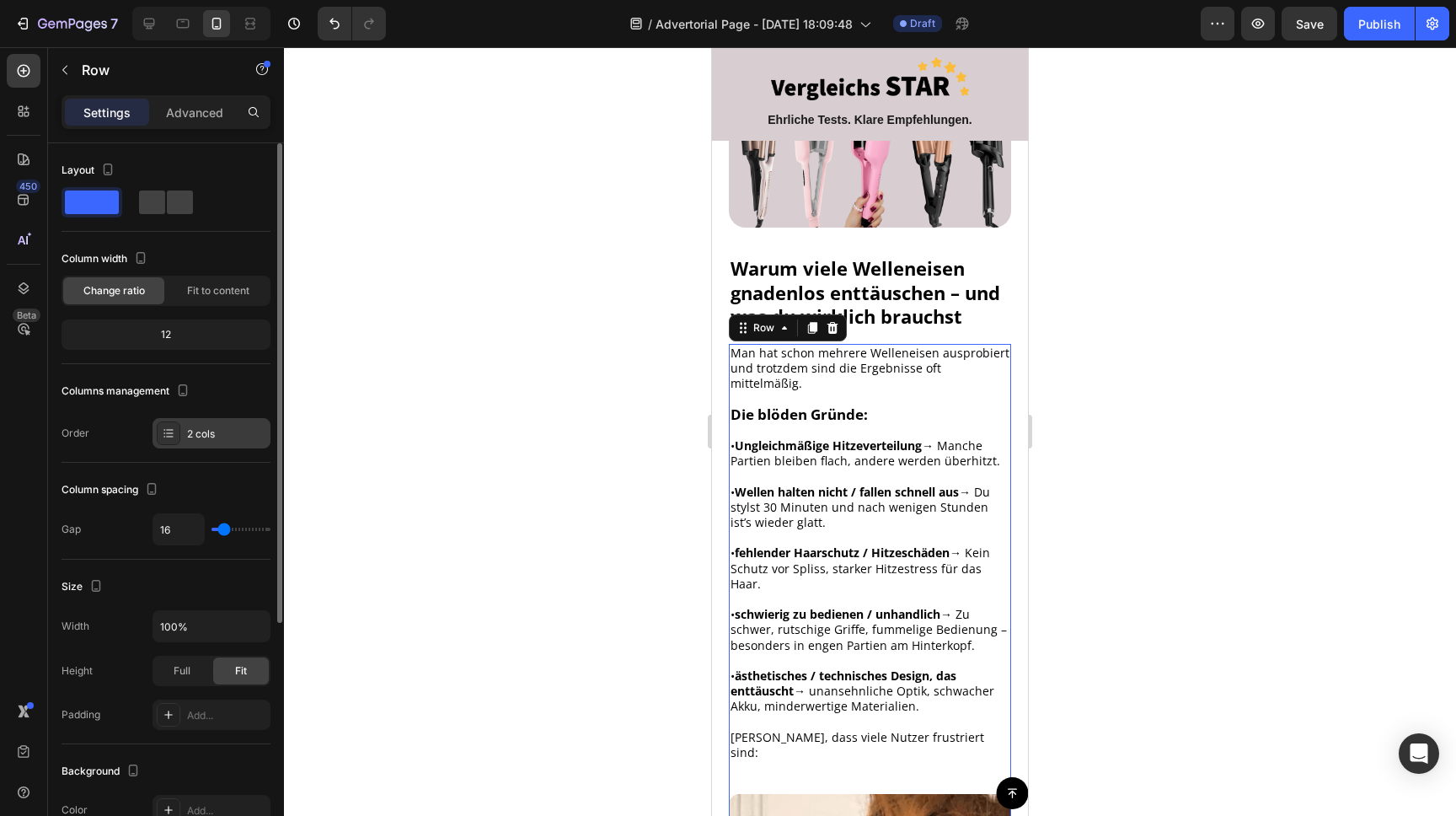
click at [220, 434] on div "2 cols" at bounding box center [227, 434] width 79 height 15
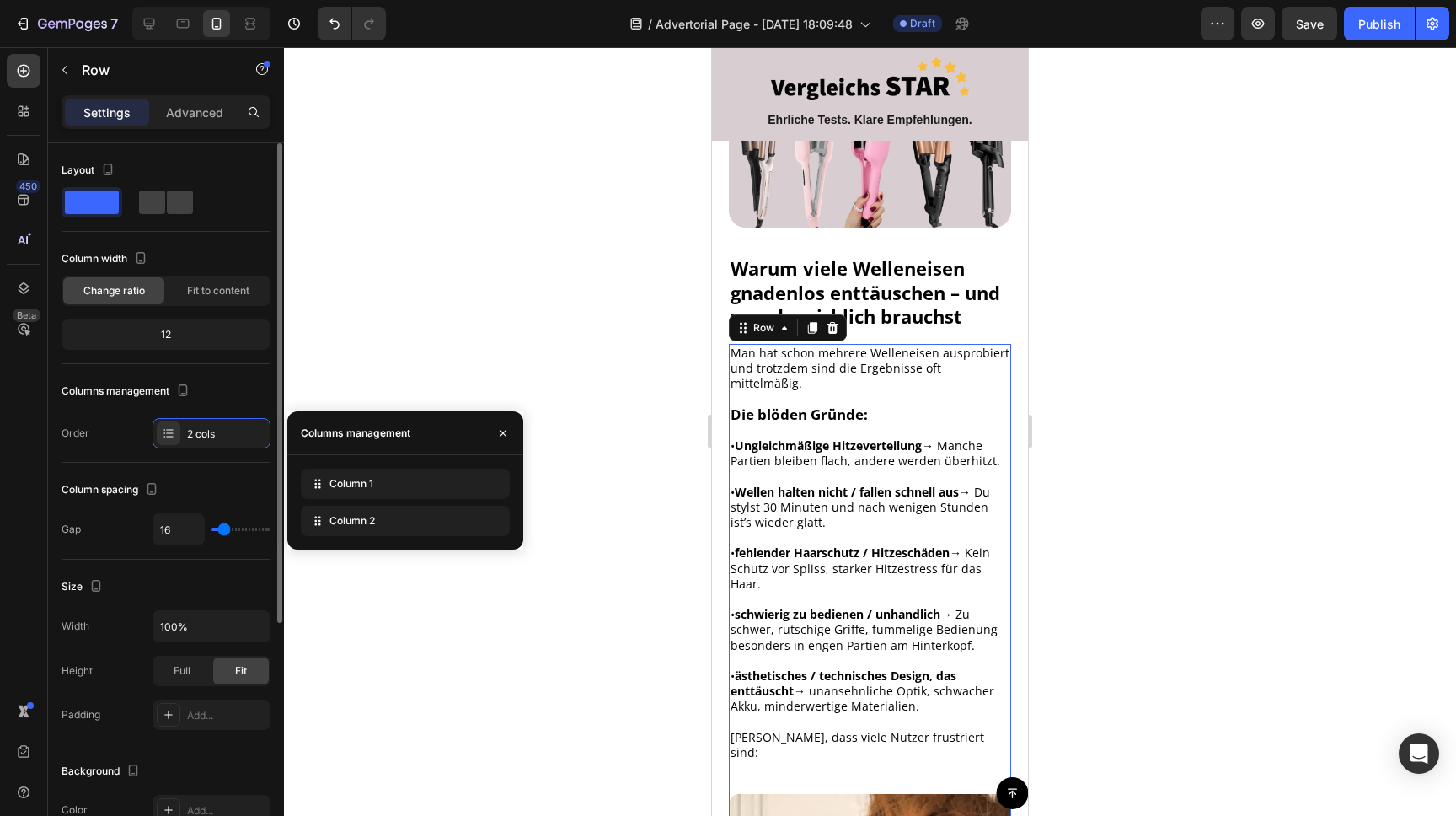
click at [112, 436] on div "Order 2 cols" at bounding box center [166, 432] width 209 height 30
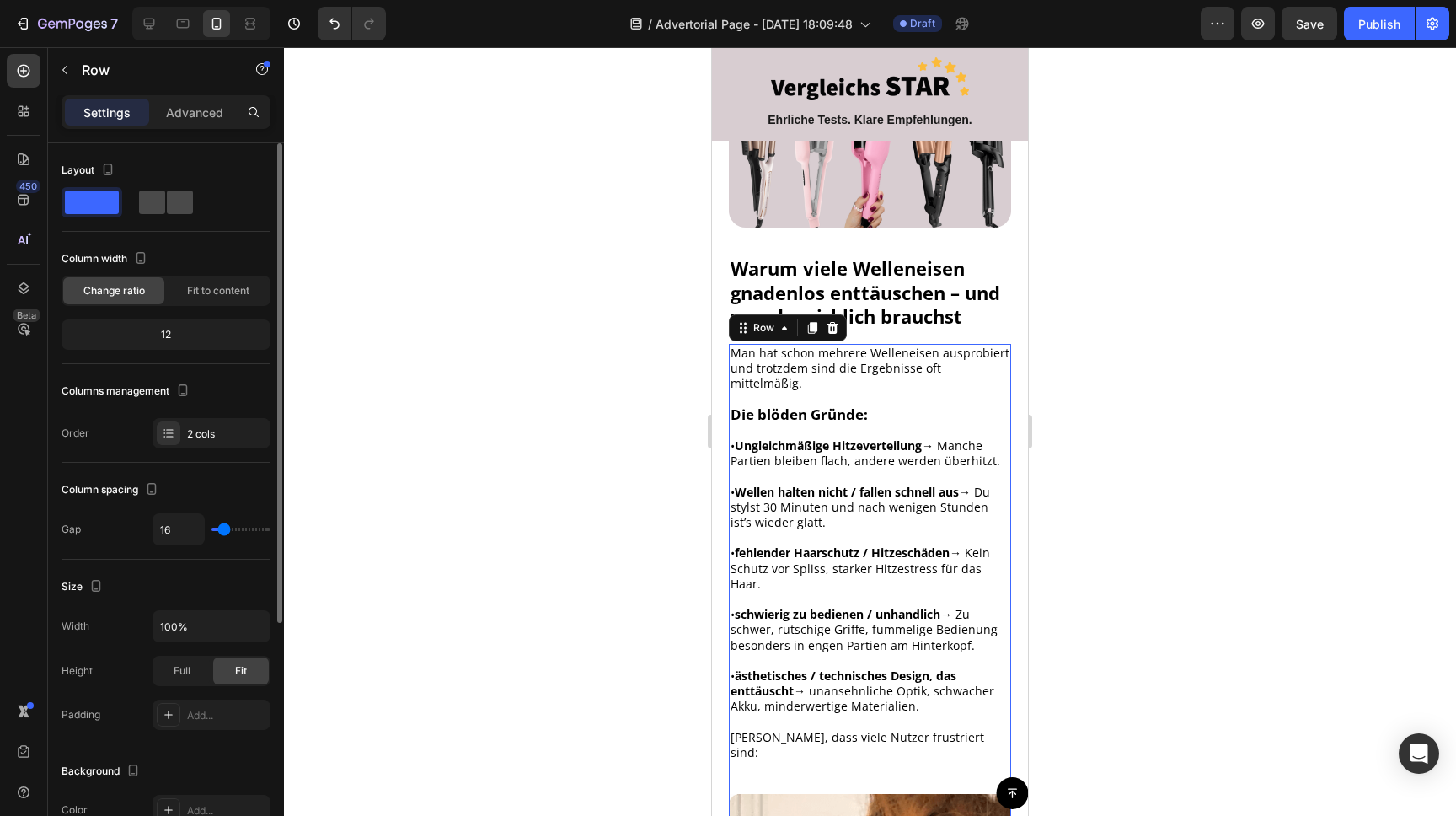
click at [152, 204] on span at bounding box center [151, 202] width 26 height 23
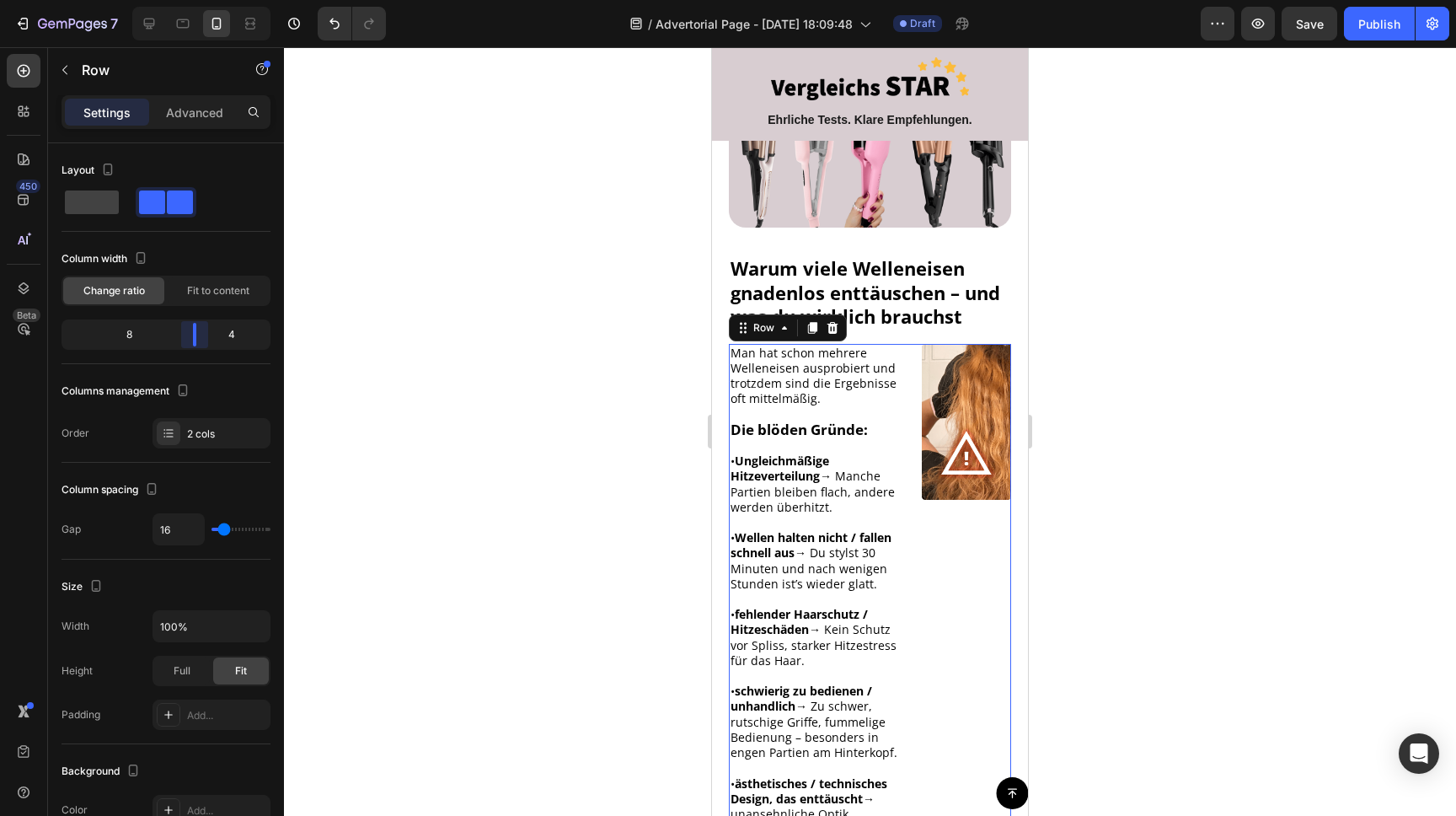
drag, startPoint x: 173, startPoint y: 336, endPoint x: 206, endPoint y: 333, distance: 33.1
click at [206, 0] on body "7 / Advertorial Page - [DATE] 18:09:48 Draft Preview Save Publish 450 Beta Sect…" at bounding box center [728, 0] width 1456 height 0
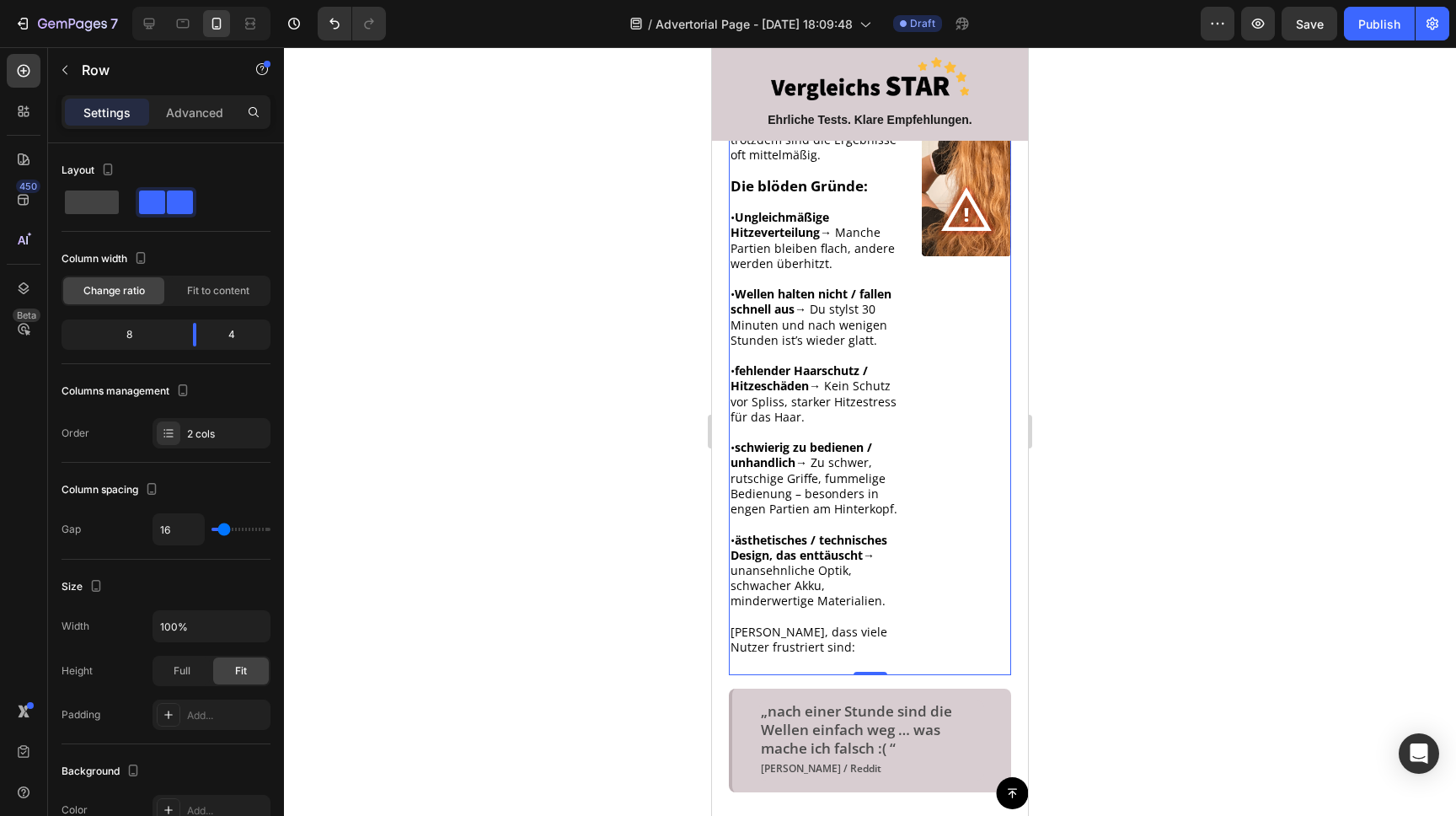
scroll to position [491, 0]
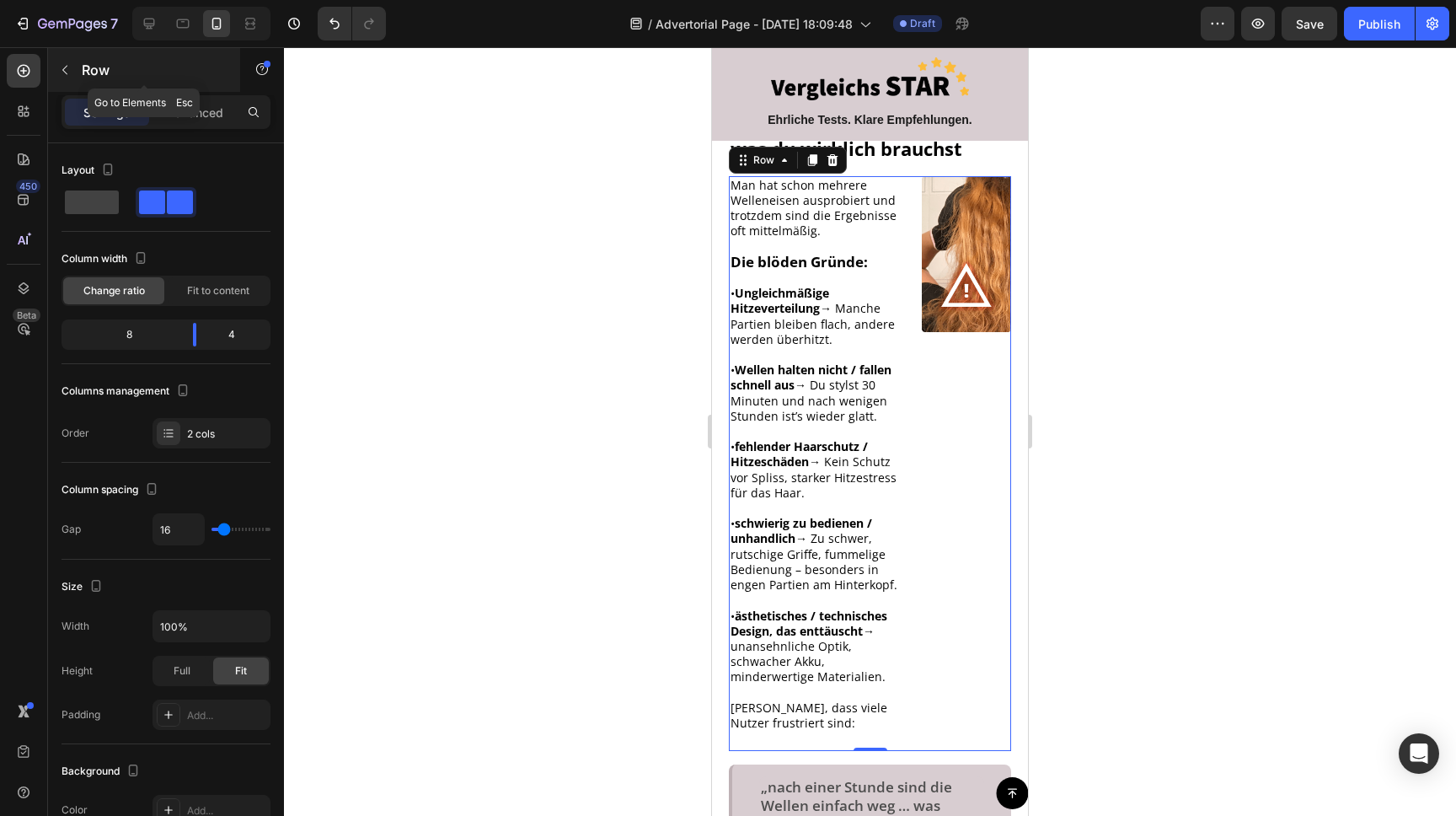
click at [64, 64] on icon "button" at bounding box center [65, 70] width 14 height 14
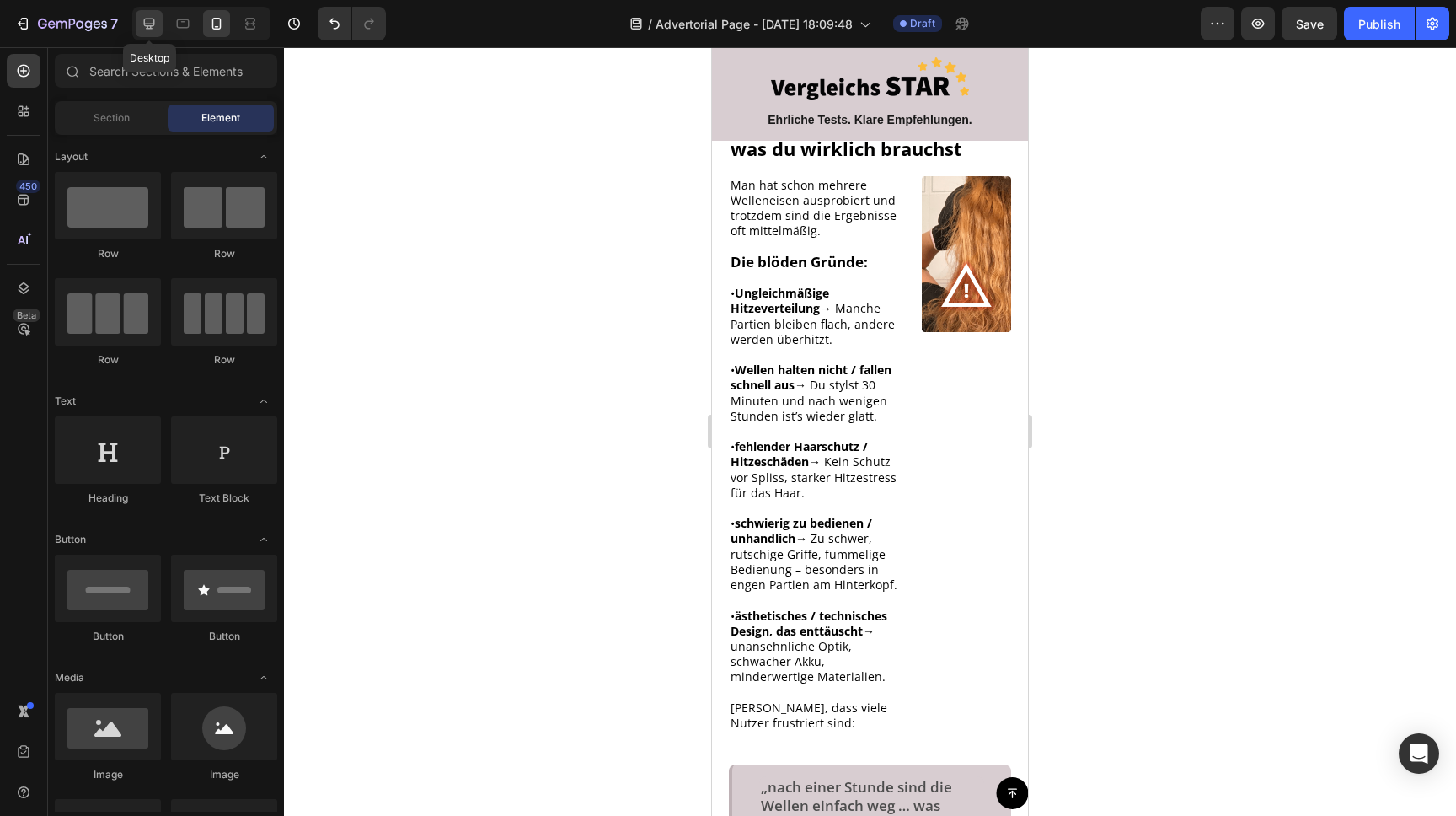
click at [155, 22] on icon at bounding box center [149, 23] width 16 height 16
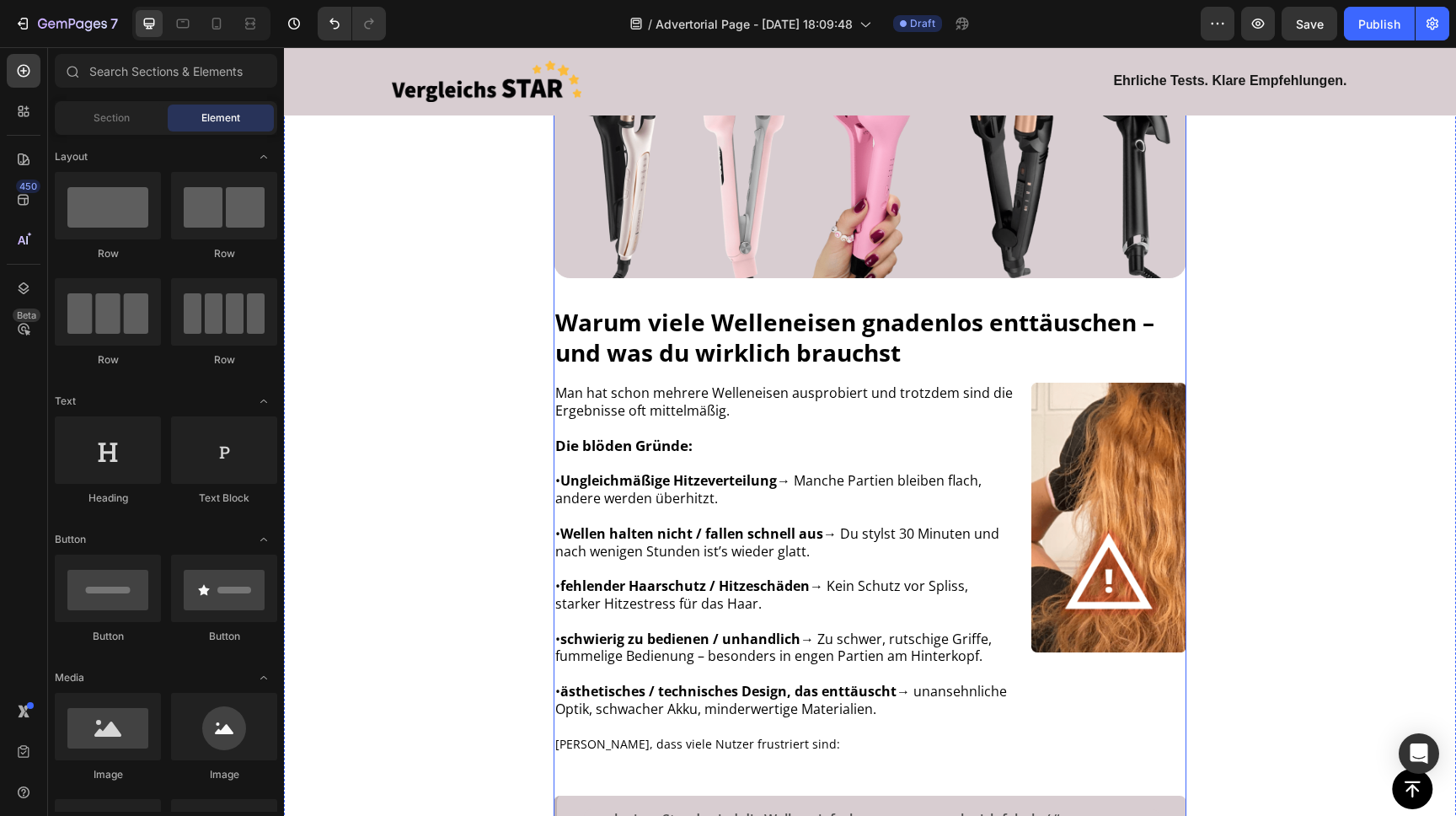
scroll to position [767, 0]
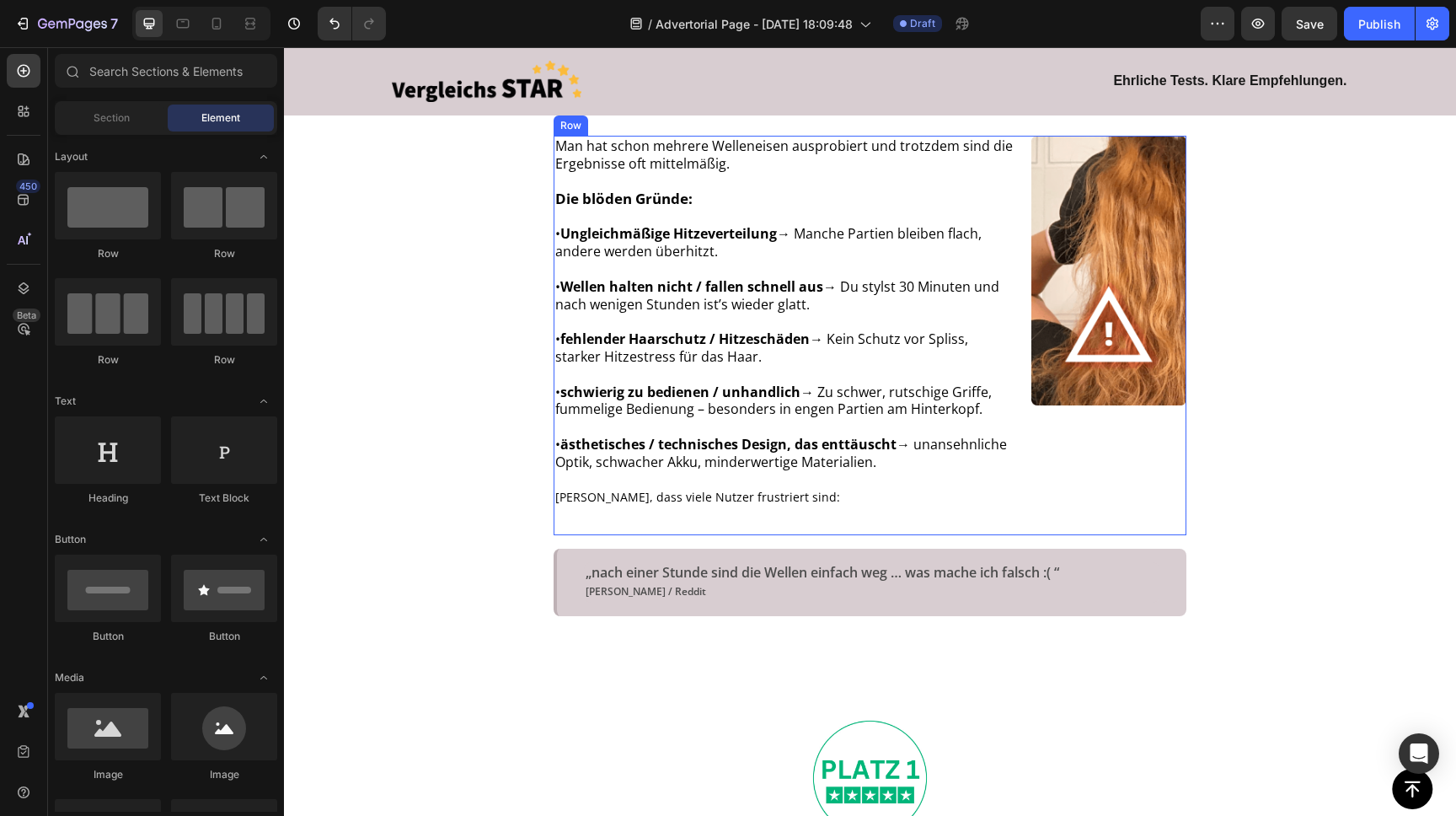
click at [1088, 438] on div "Image" at bounding box center [1109, 336] width 155 height 399
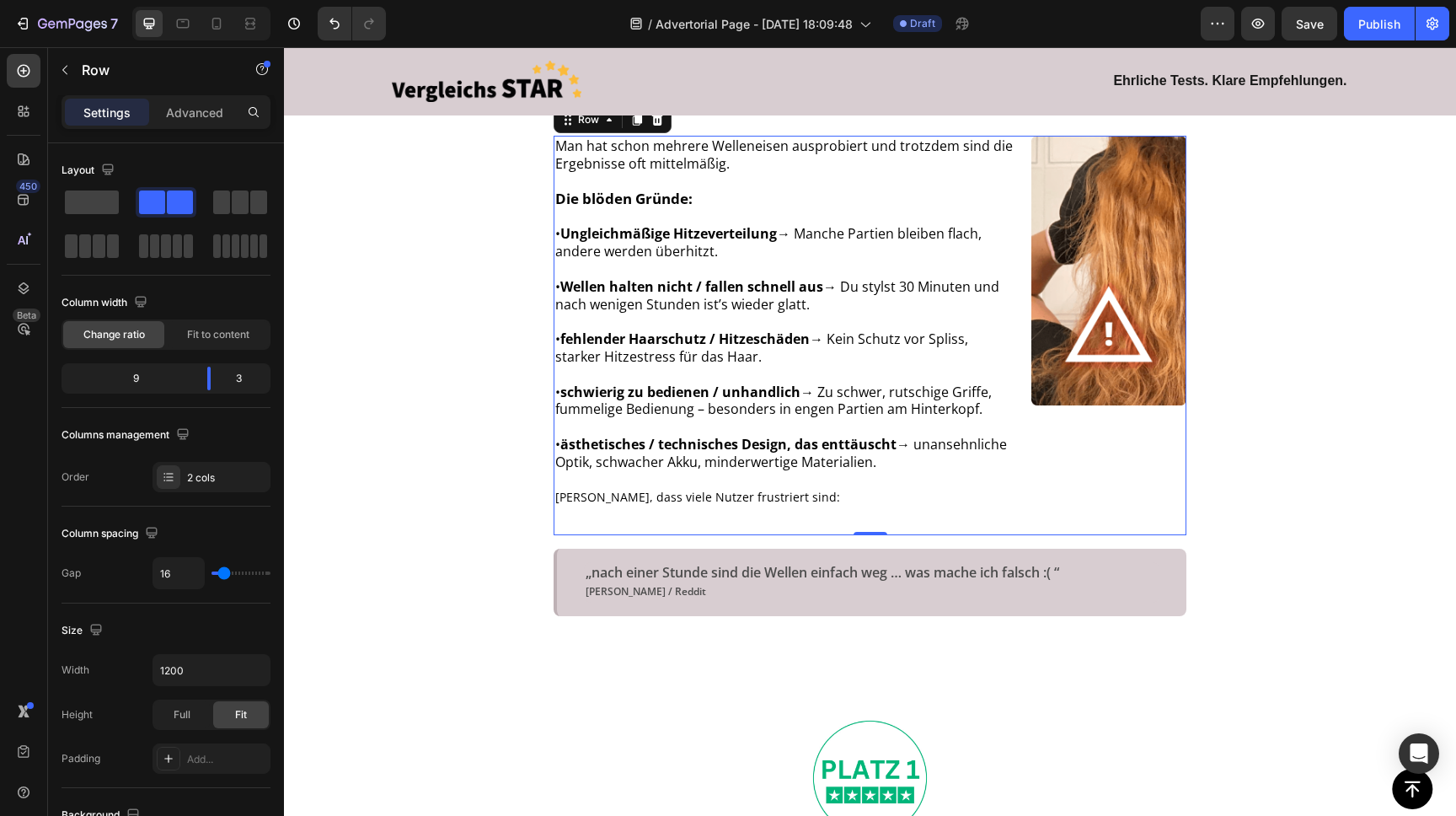
click at [1149, 430] on div "Image" at bounding box center [1109, 336] width 155 height 399
click at [63, 60] on button "button" at bounding box center [65, 70] width 27 height 27
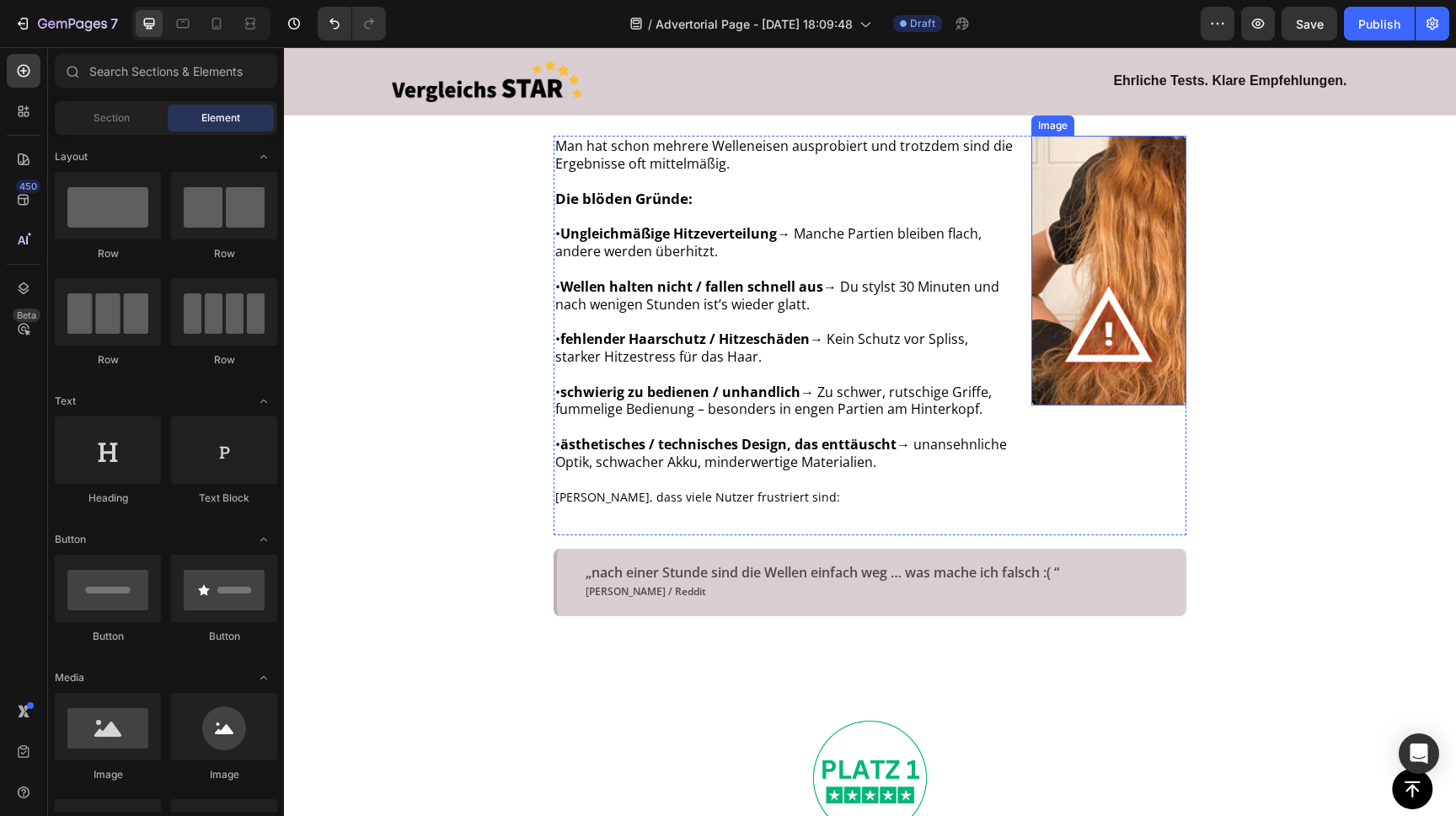
click at [1148, 225] on img at bounding box center [1109, 271] width 155 height 270
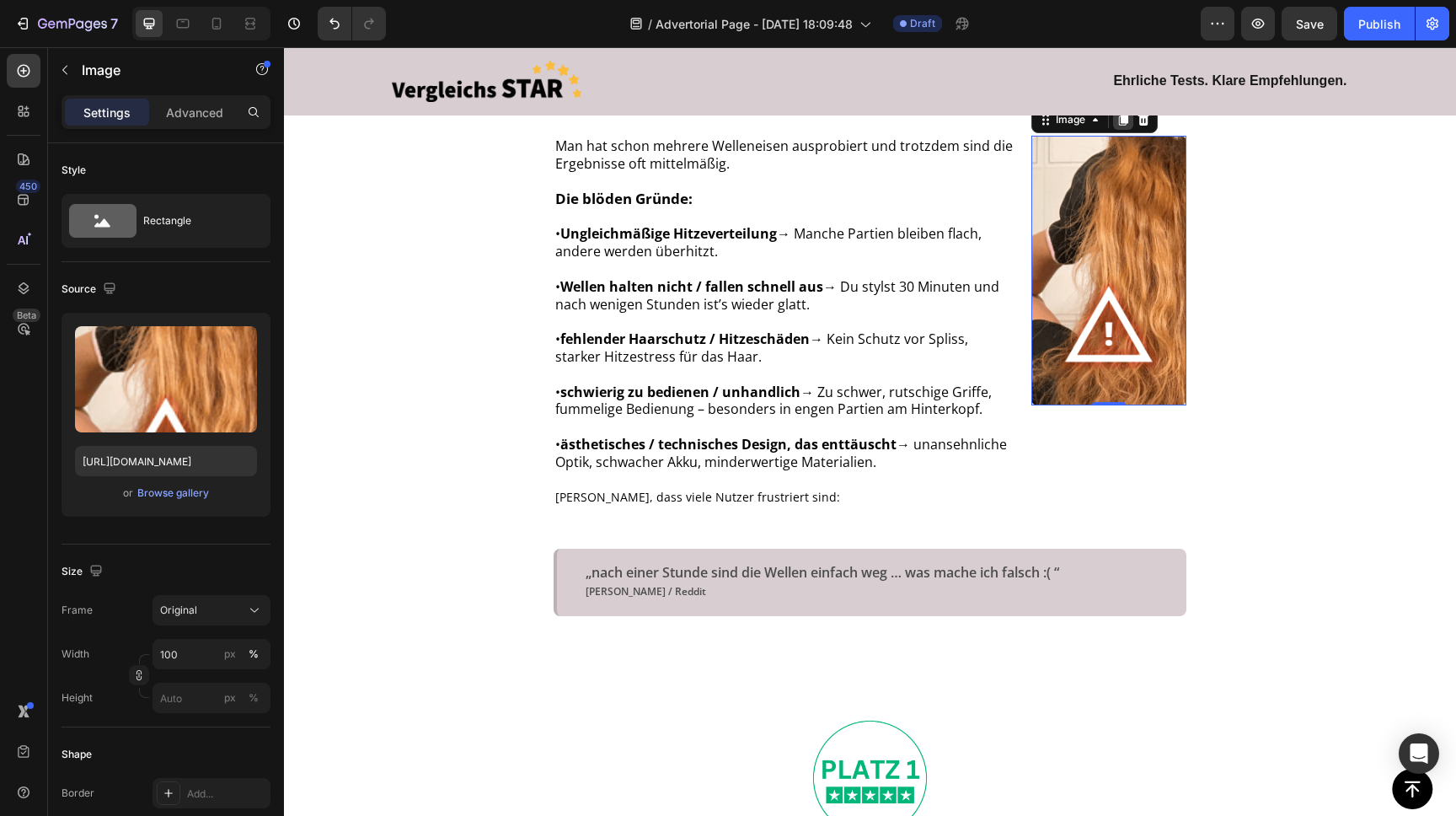
click at [1122, 119] on icon at bounding box center [1124, 121] width 10 height 12
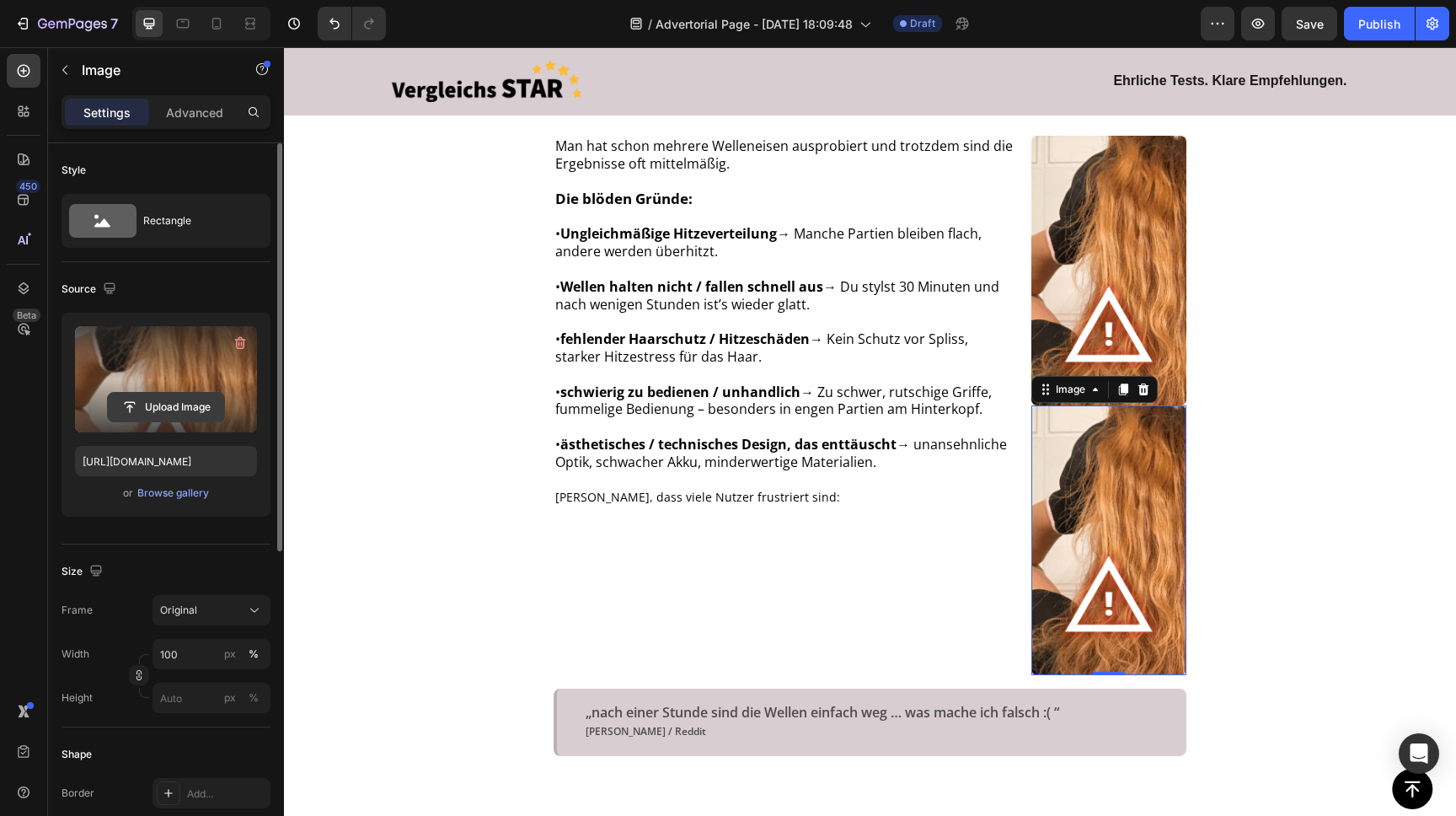
click at [171, 407] on input "file" at bounding box center [166, 407] width 117 height 29
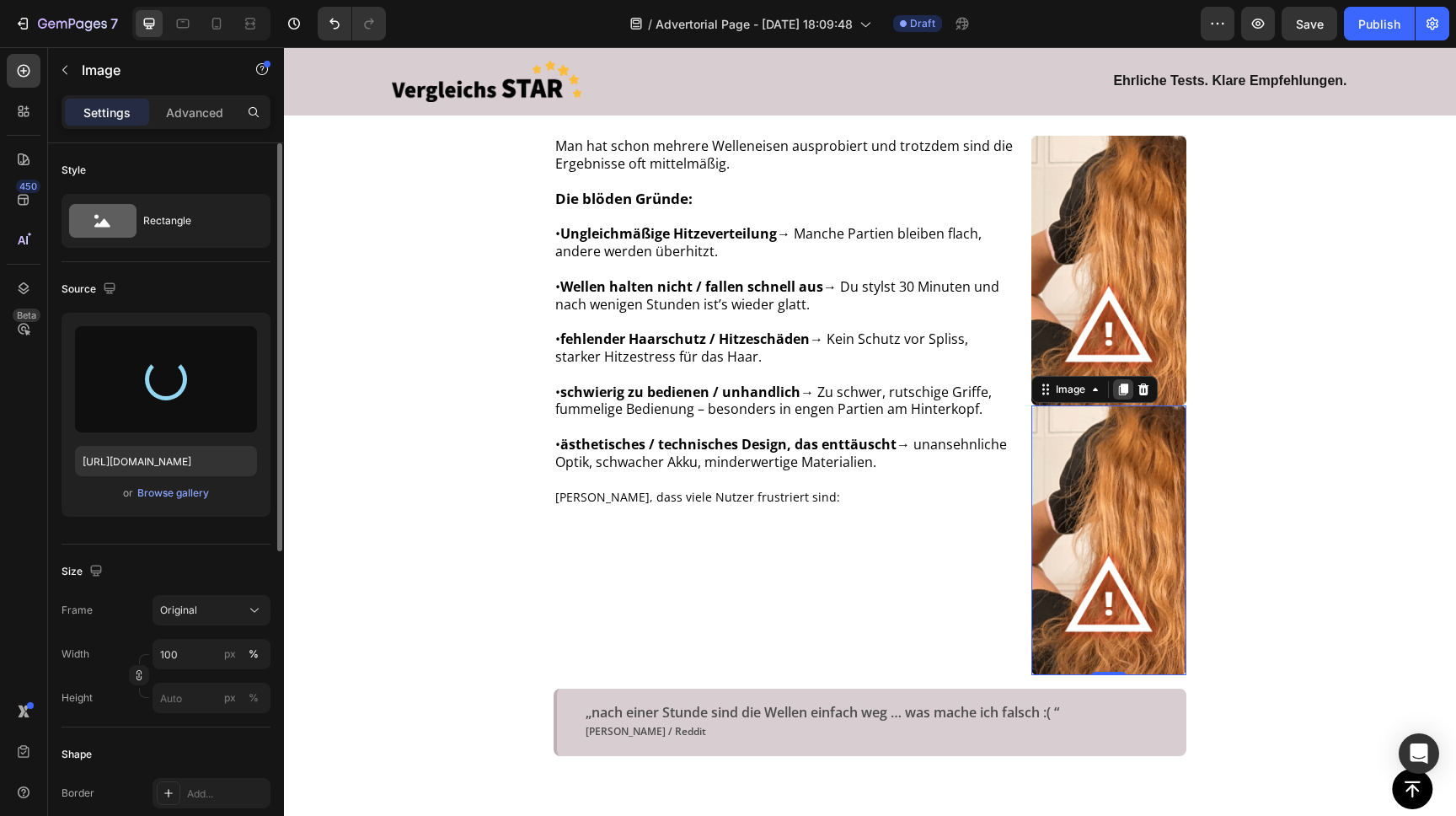
click at [1122, 391] on icon at bounding box center [1124, 389] width 10 height 12
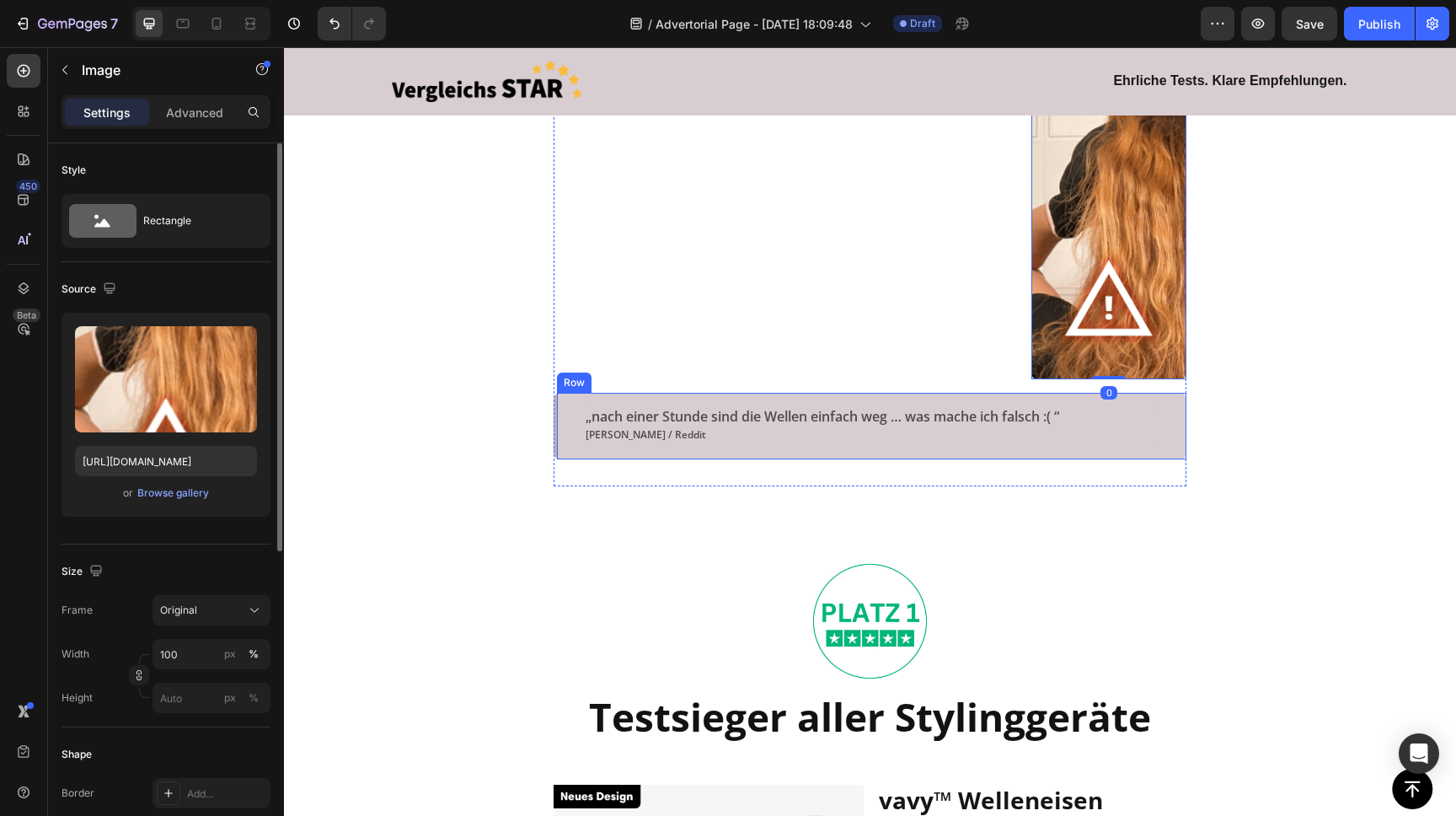
scroll to position [1336, 0]
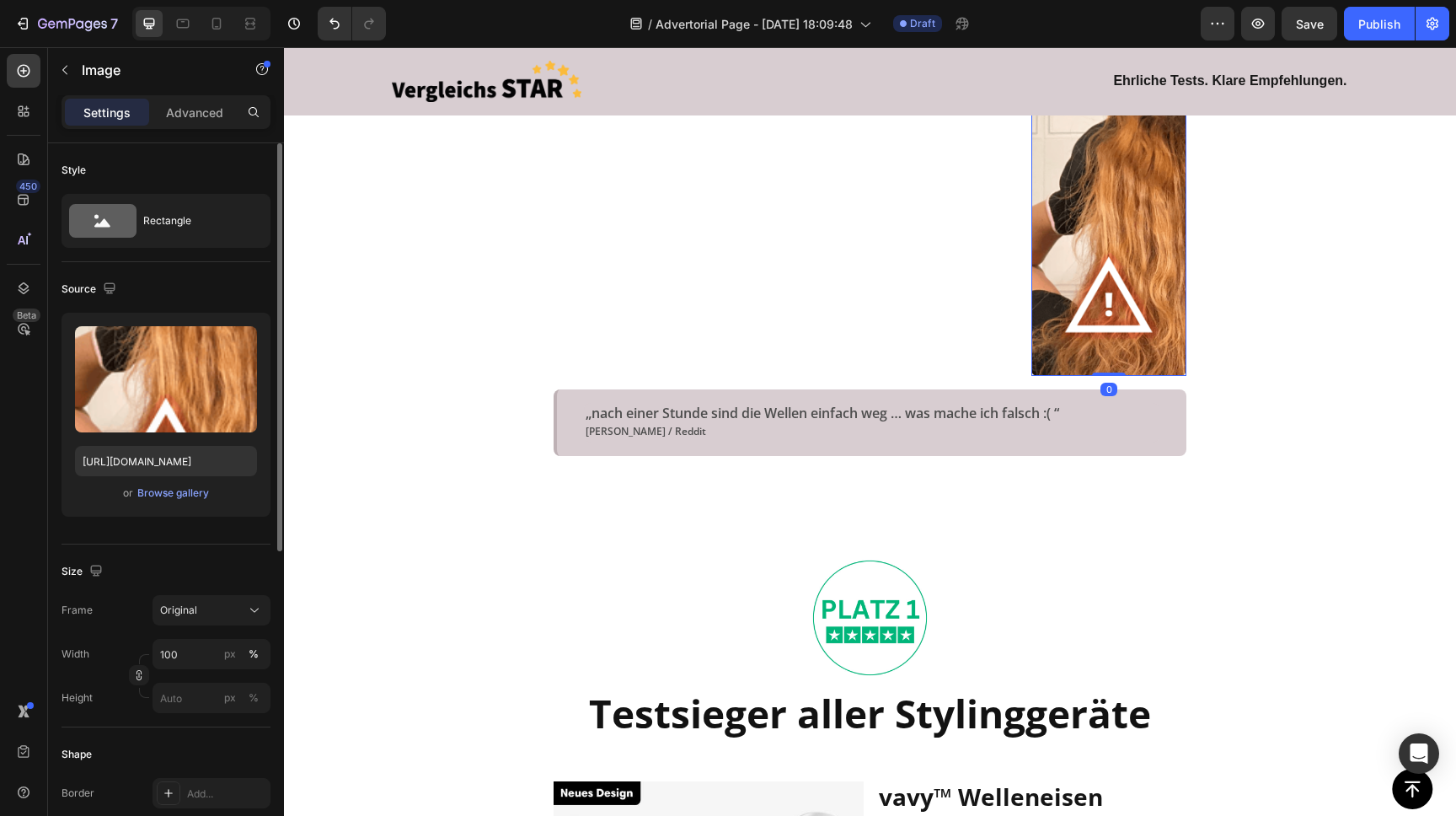
click at [1097, 284] on img at bounding box center [1109, 241] width 155 height 270
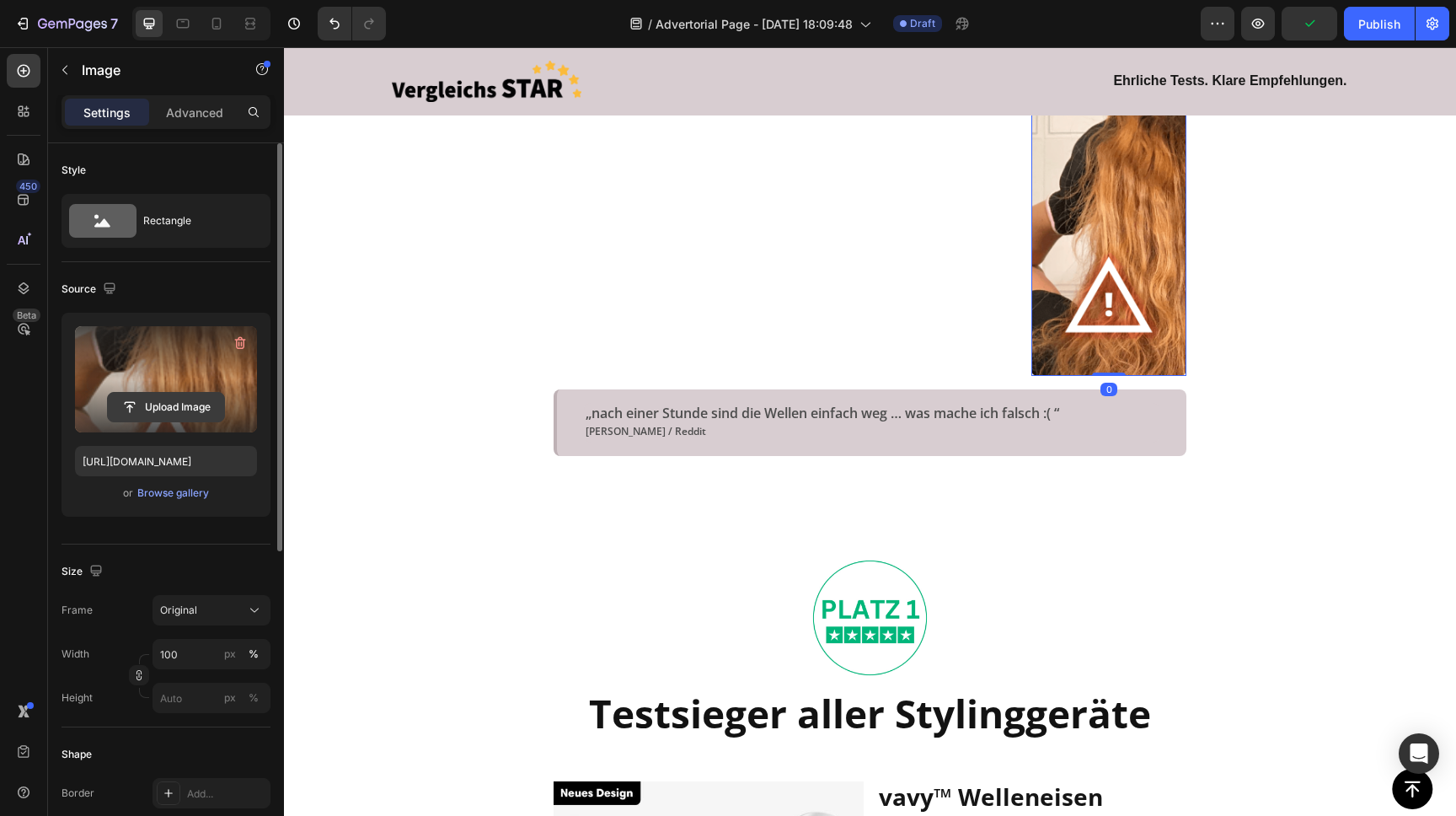
click at [179, 399] on input "file" at bounding box center [166, 407] width 117 height 29
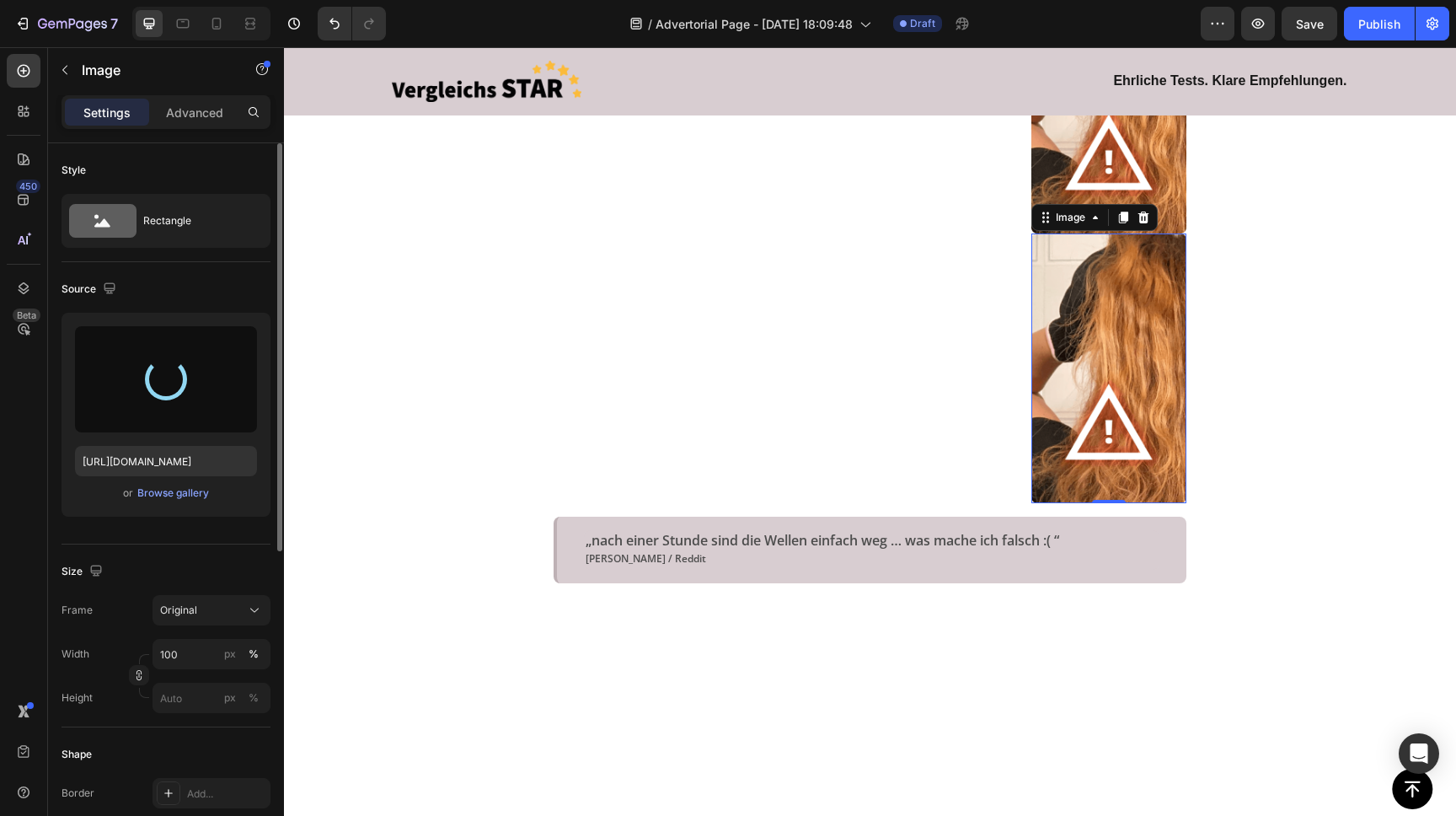
scroll to position [900, 0]
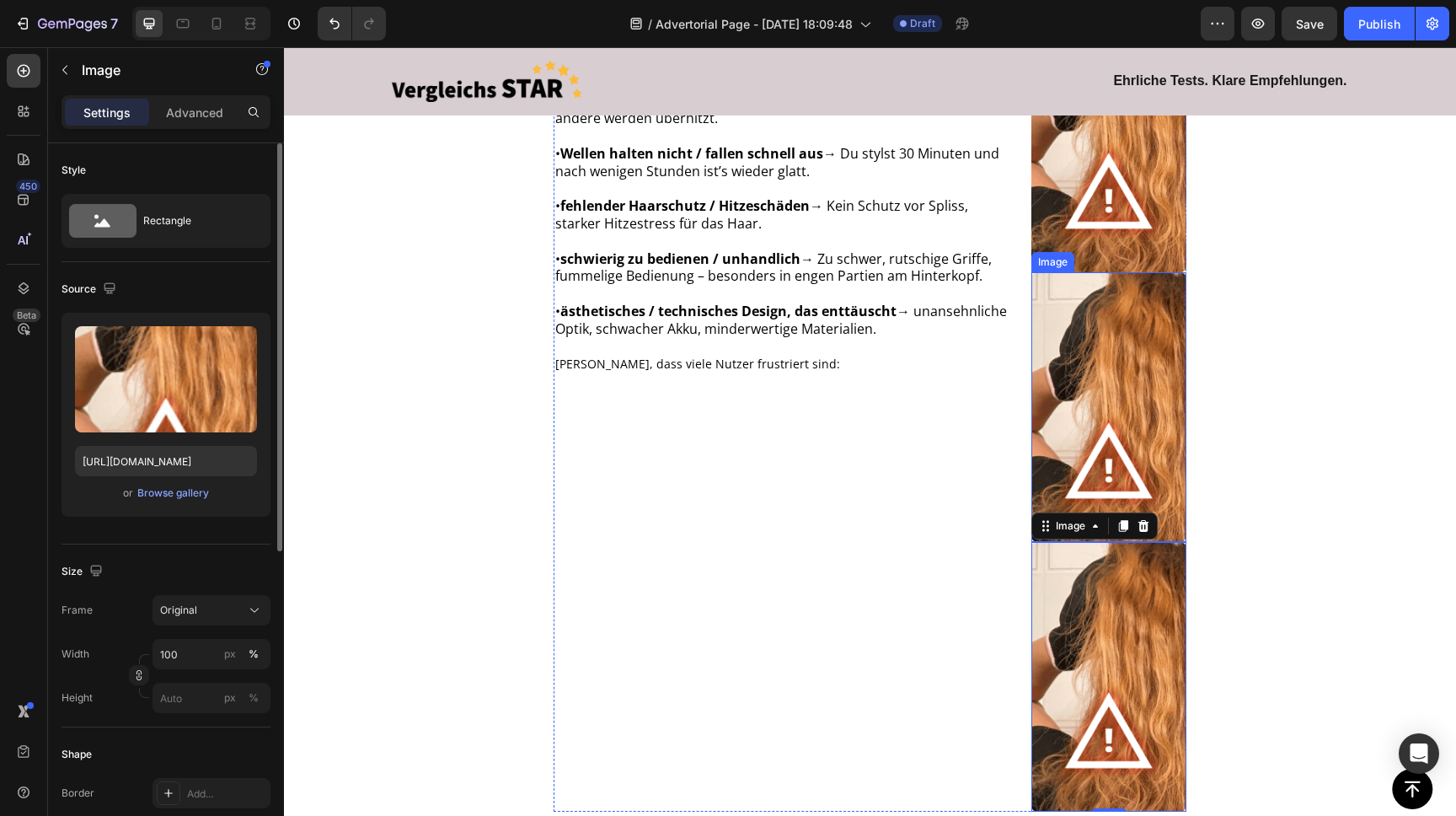
click at [1122, 358] on img at bounding box center [1109, 407] width 155 height 270
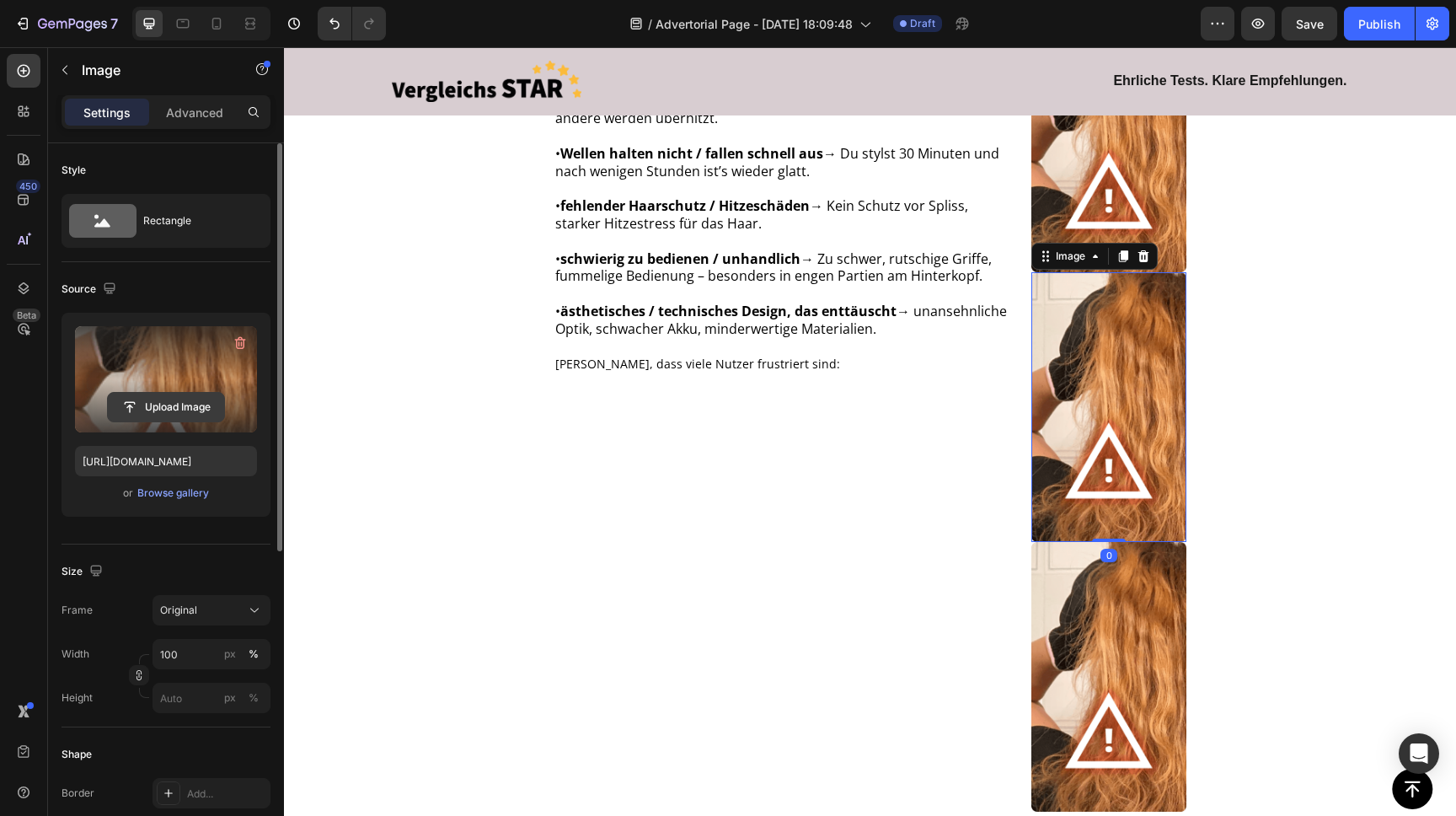
click at [174, 403] on input "file" at bounding box center [166, 407] width 117 height 29
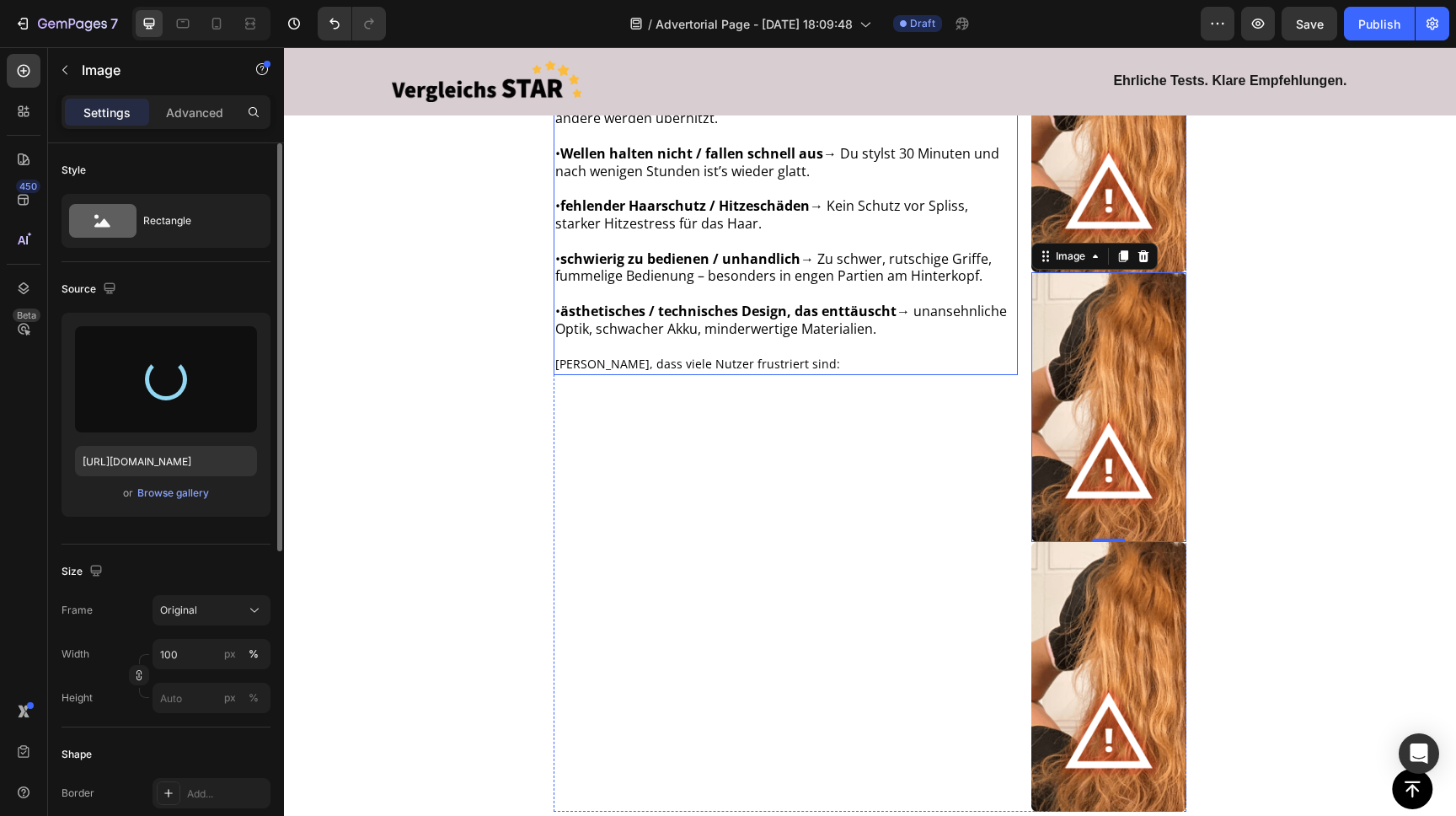
type input "[URL][DOMAIN_NAME]"
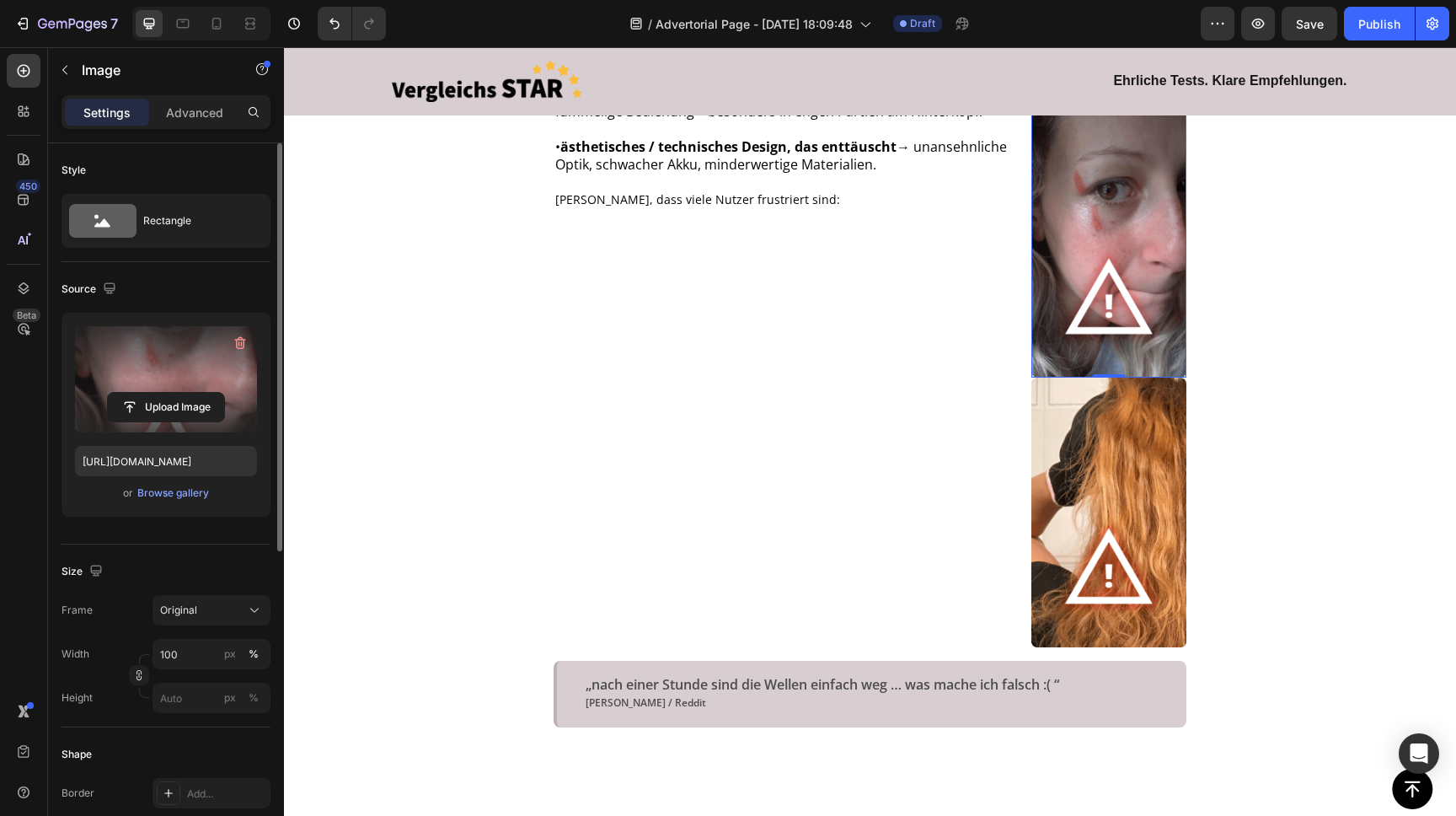
scroll to position [1056, 0]
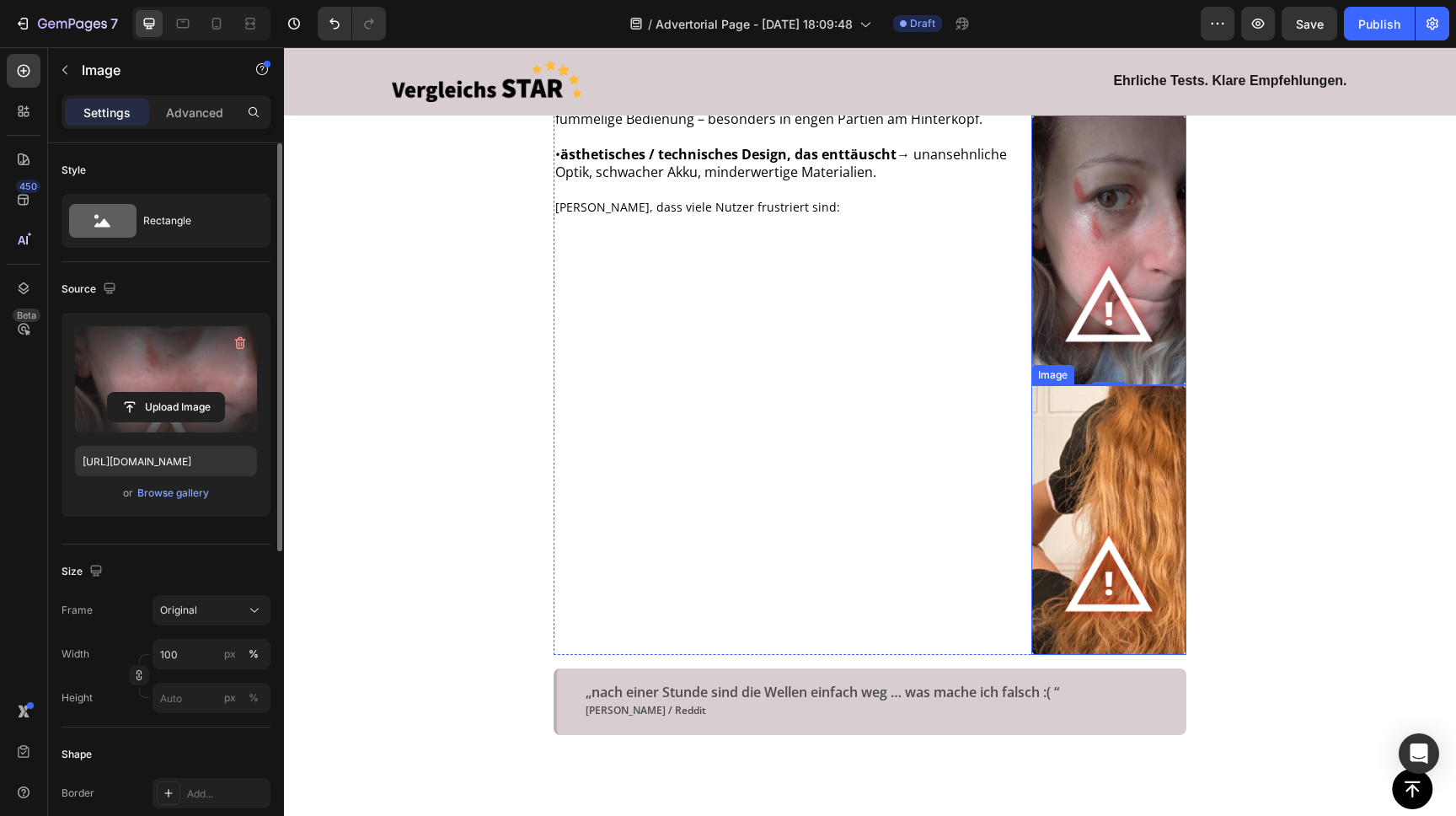
click at [1138, 457] on img at bounding box center [1109, 520] width 155 height 270
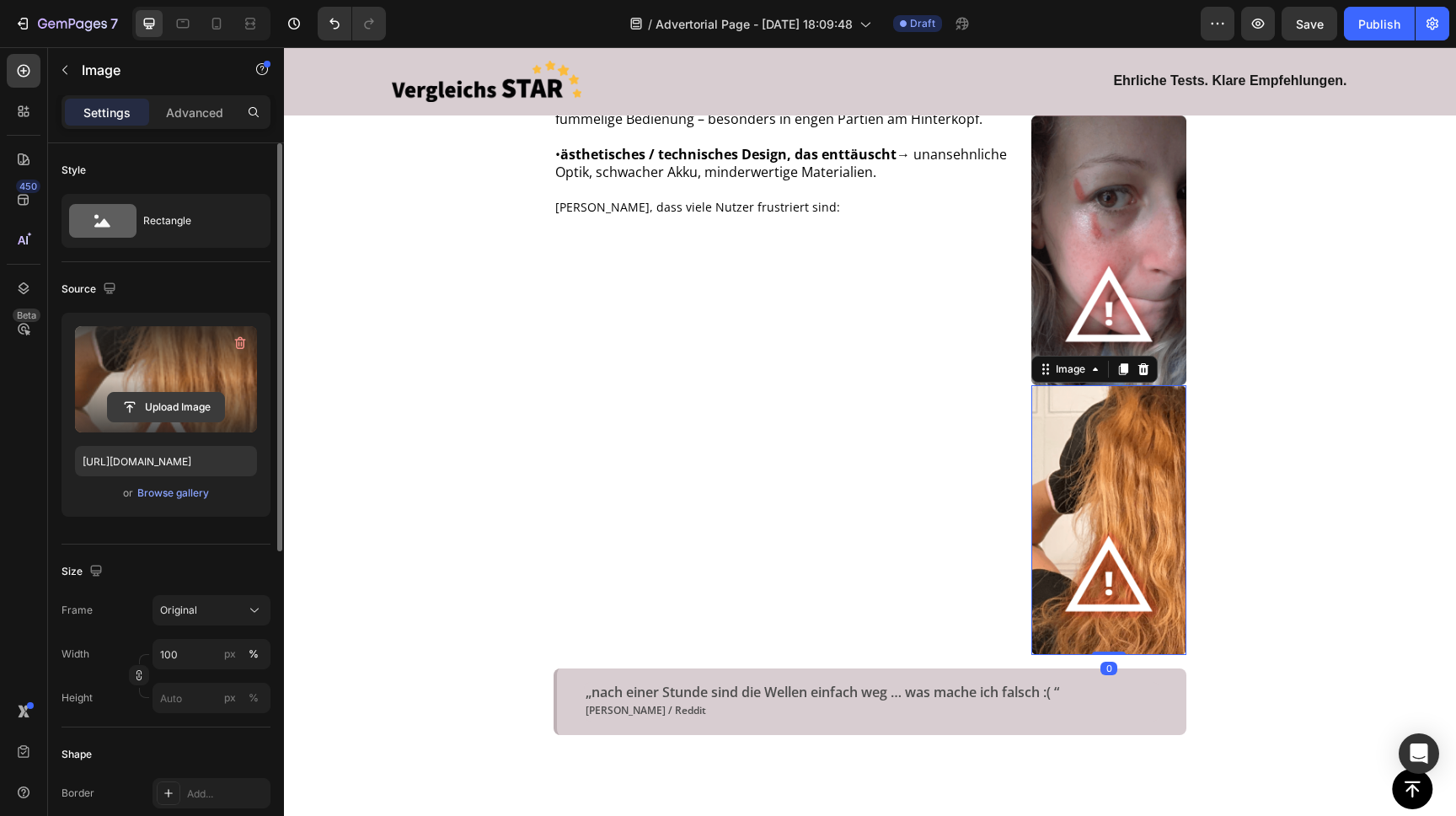
click at [163, 404] on input "file" at bounding box center [166, 407] width 117 height 29
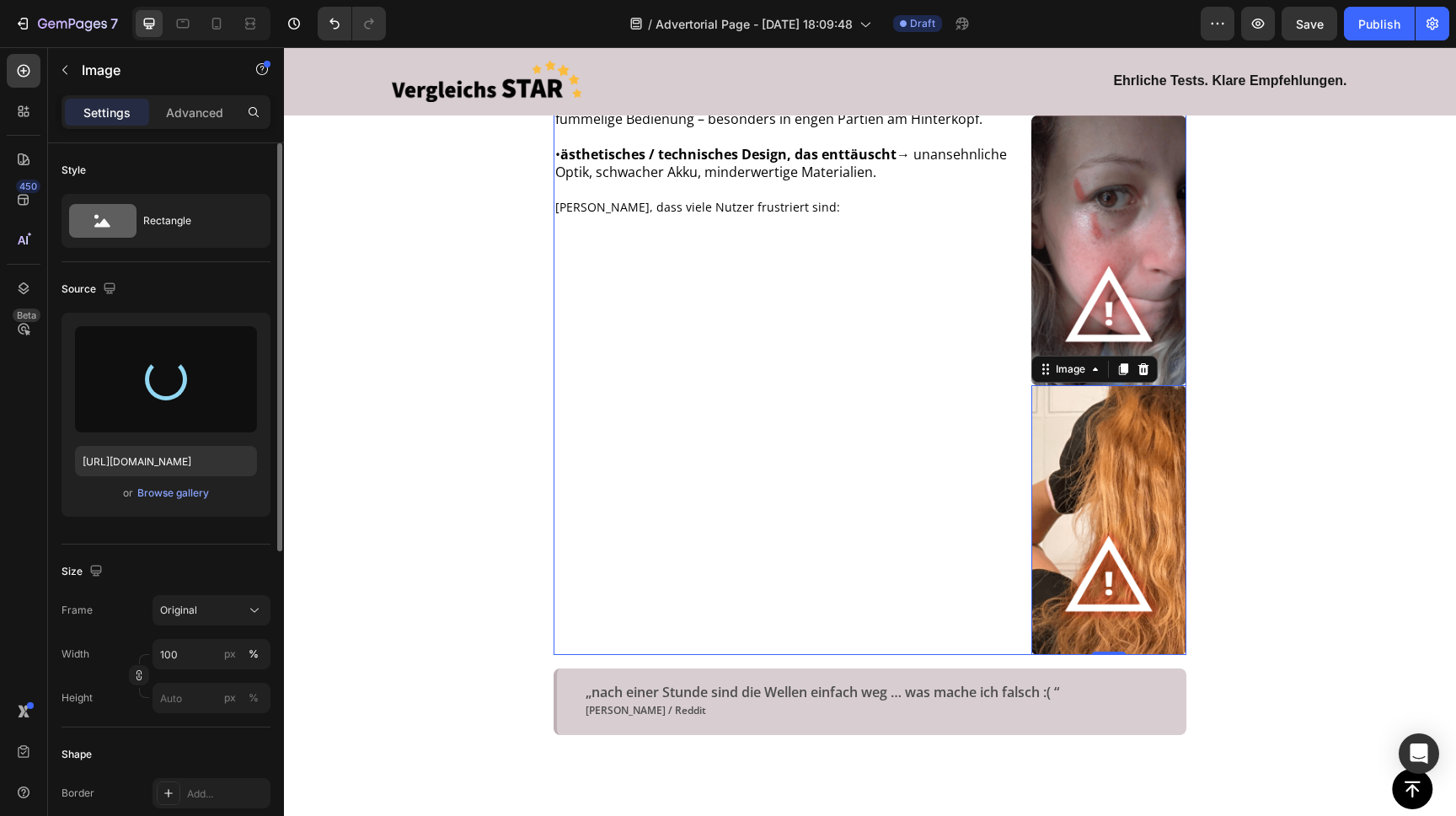
type input "[URL][DOMAIN_NAME]"
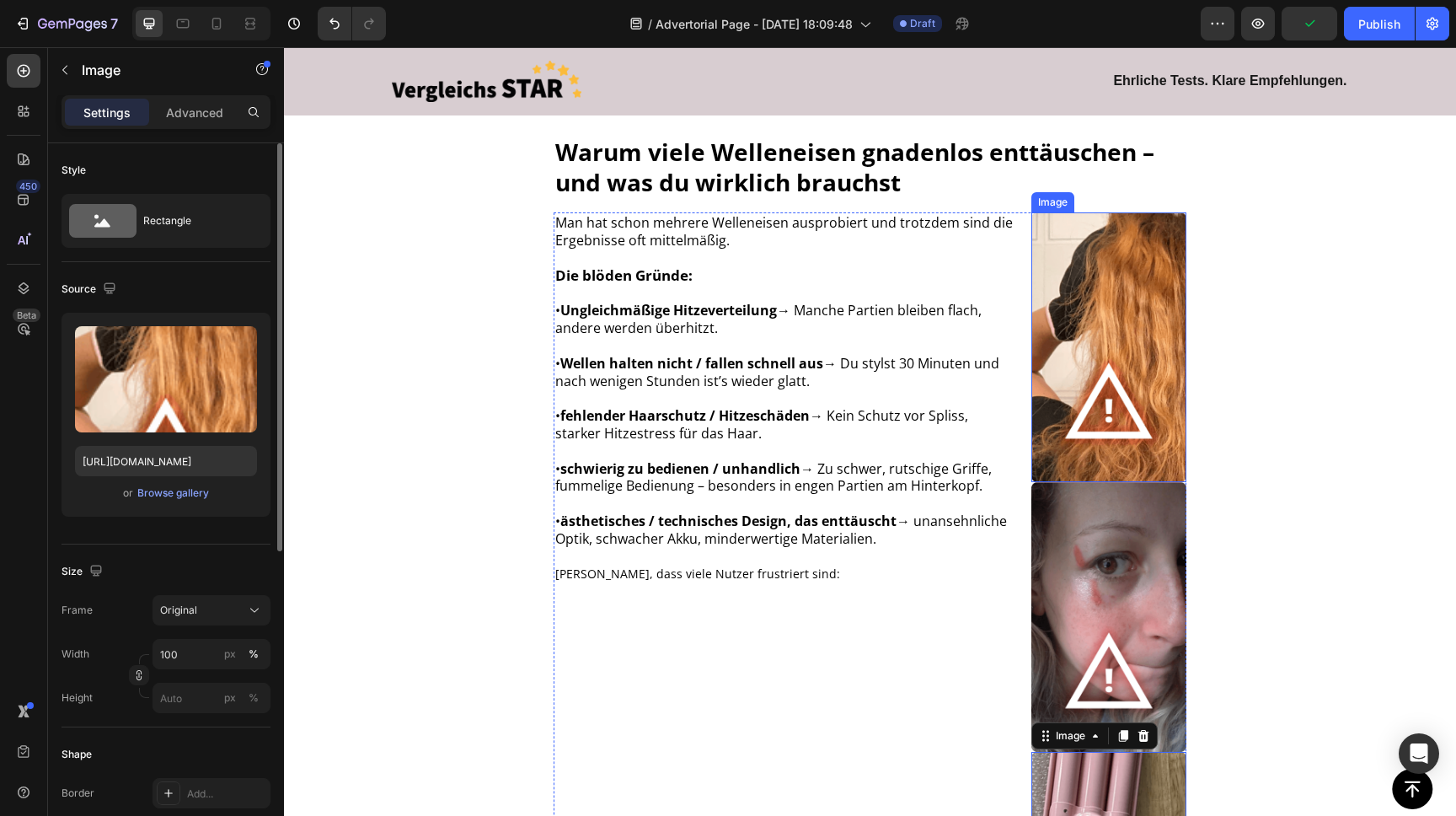
click at [1101, 316] on img at bounding box center [1109, 347] width 155 height 270
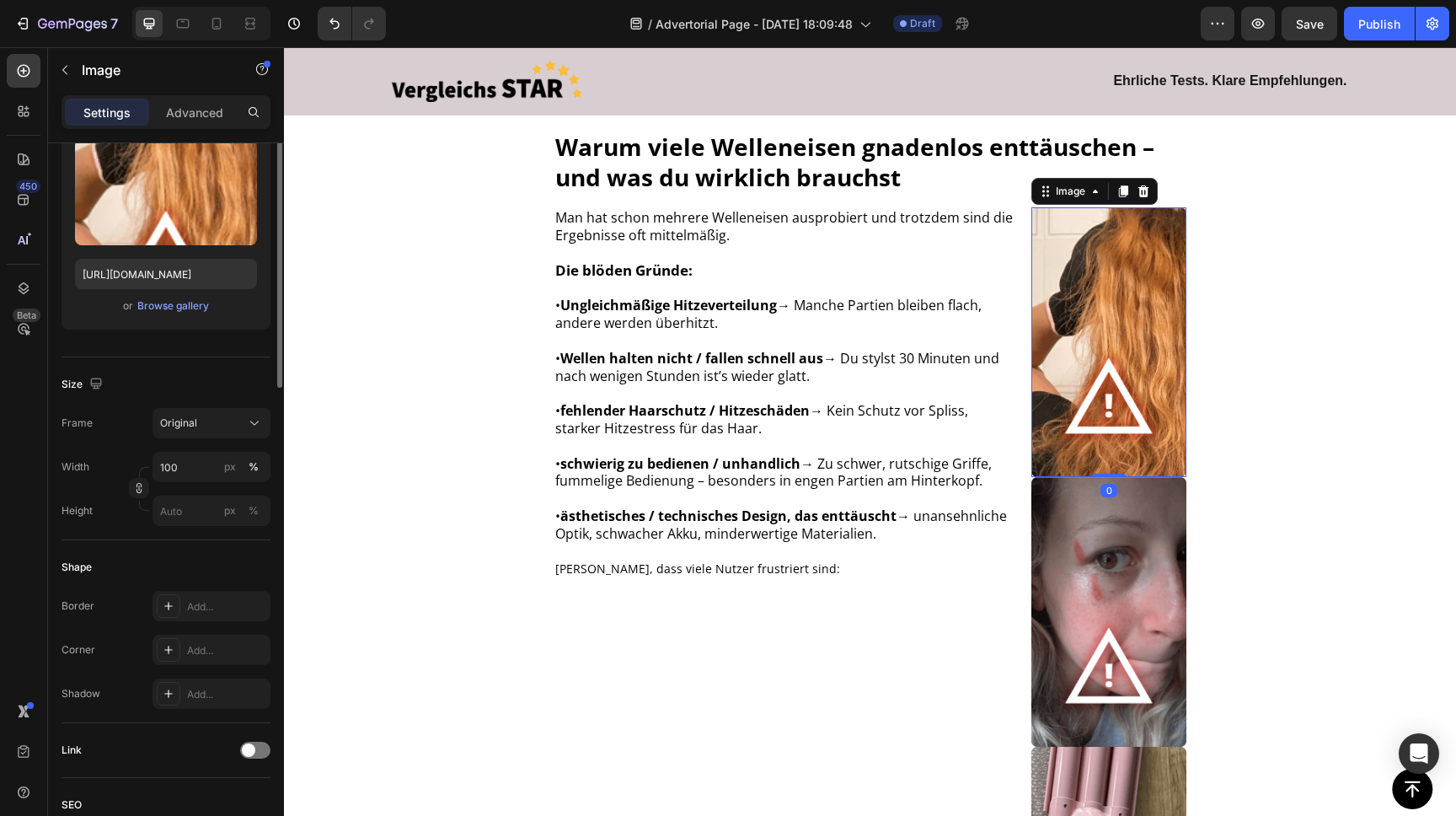
scroll to position [222, 0]
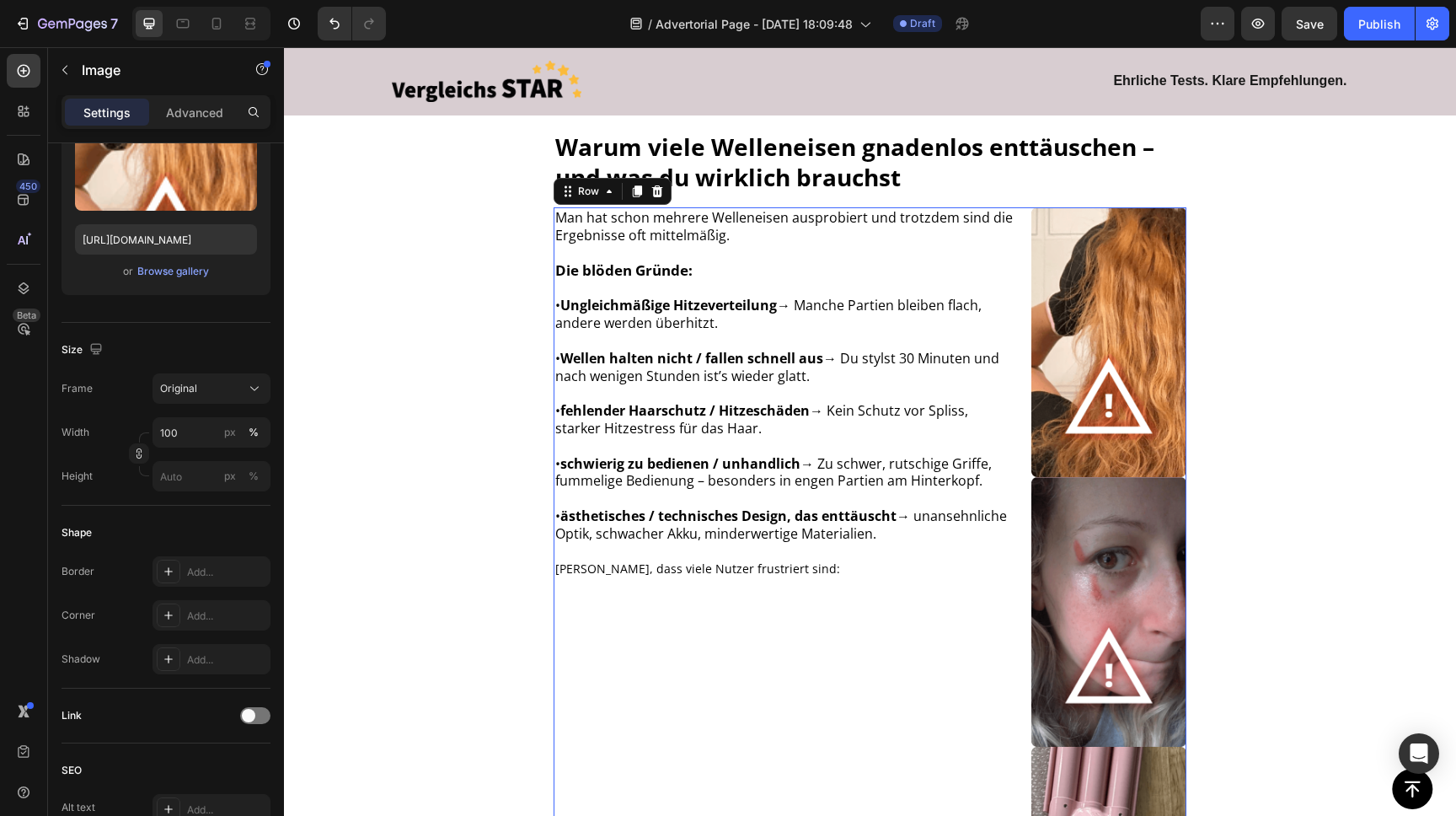
click at [724, 689] on div "Man hat schon mehrere Welleneisen ausprobiert und trotzdem sind die Ergebnisse …" at bounding box center [785, 612] width 464 height 808
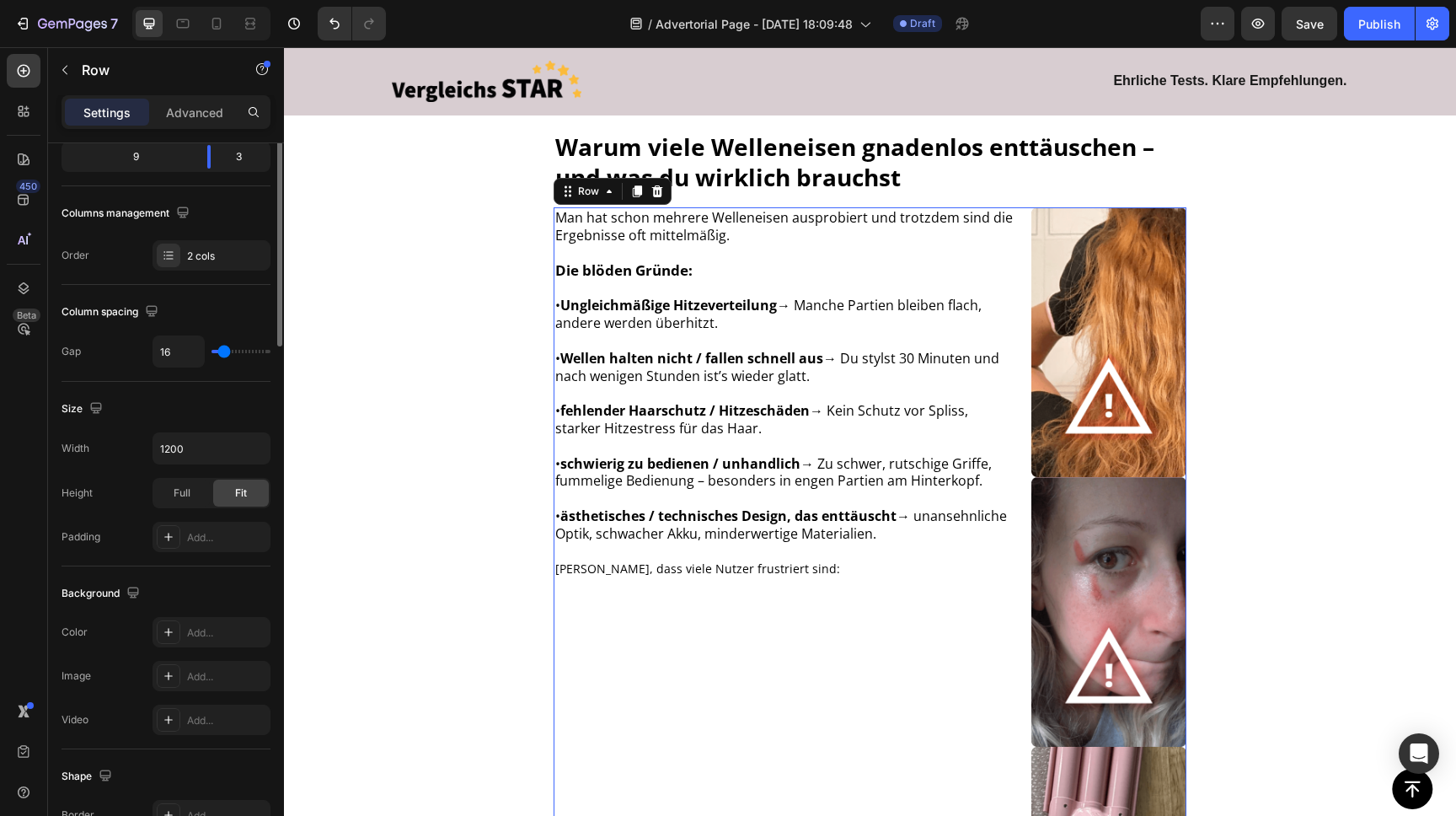
scroll to position [0, 0]
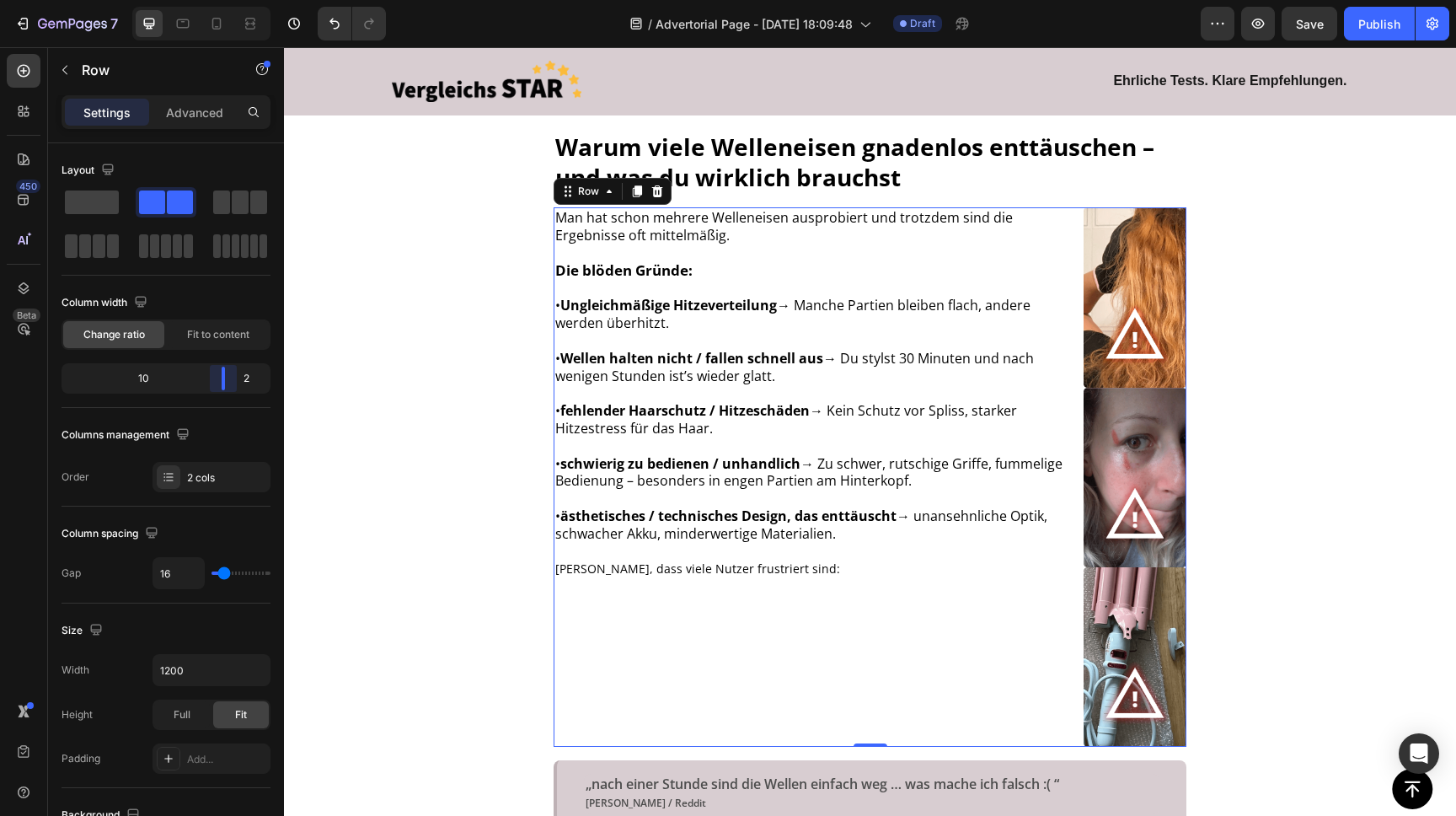
drag, startPoint x: 211, startPoint y: 385, endPoint x: 234, endPoint y: 383, distance: 23.1
click at [234, 0] on body "7 / Advertorial Page - [DATE] 18:09:48 Draft Preview Save Publish 450 Beta Sect…" at bounding box center [728, 0] width 1456 height 0
click at [219, 22] on icon at bounding box center [216, 23] width 16 height 16
type input "100%"
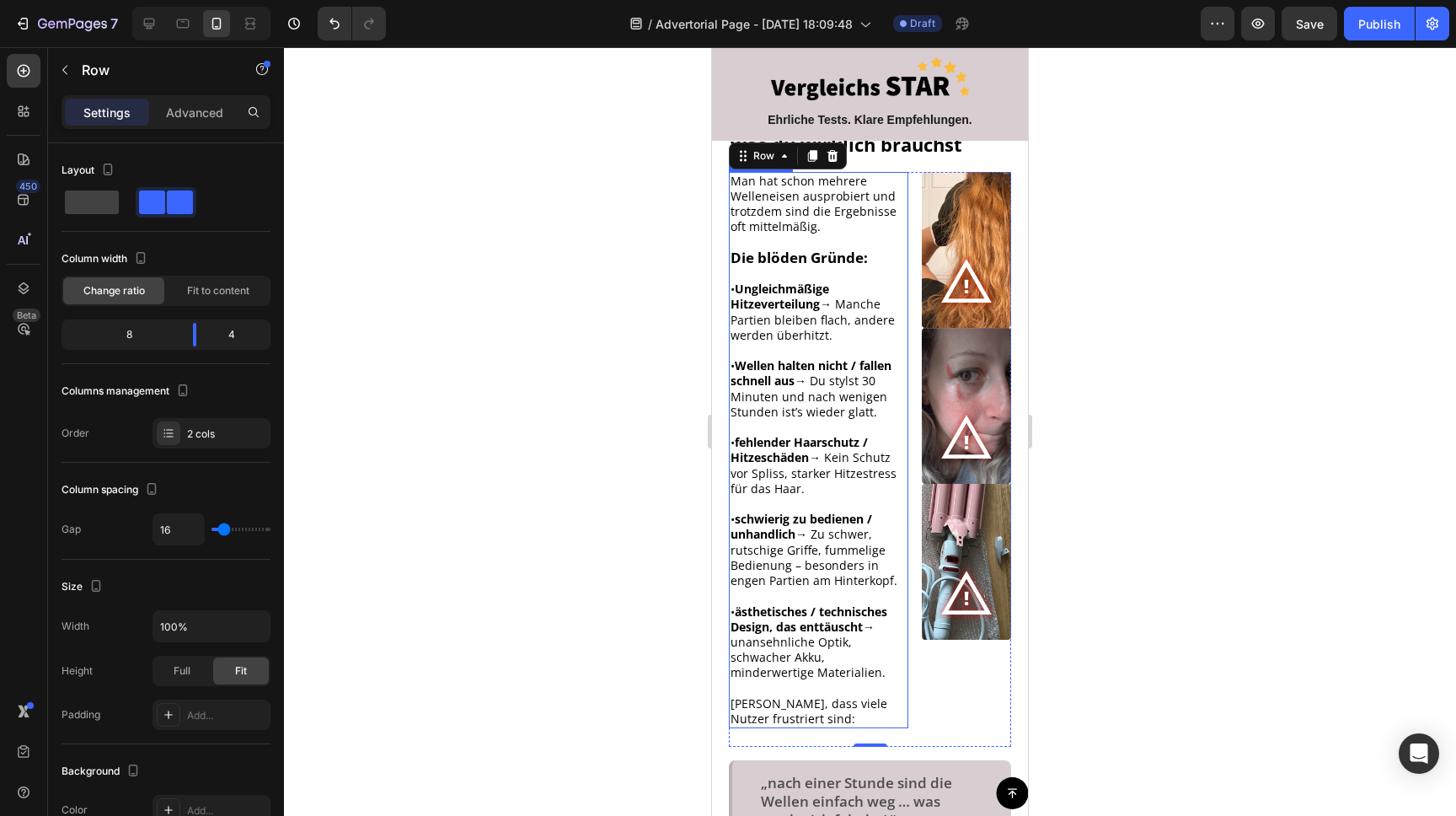
scroll to position [494, 0]
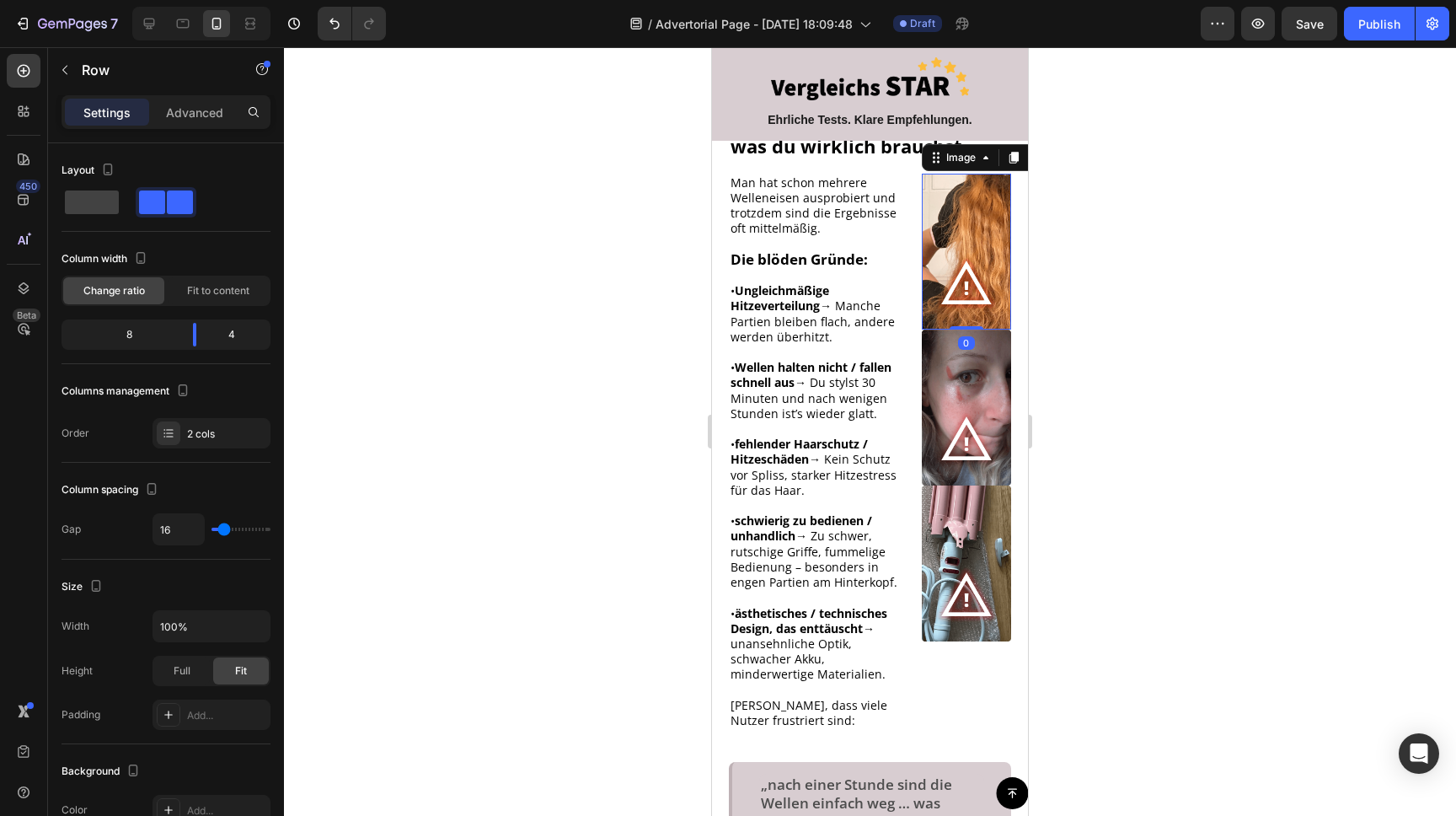
click at [953, 223] on img at bounding box center [967, 252] width 90 height 156
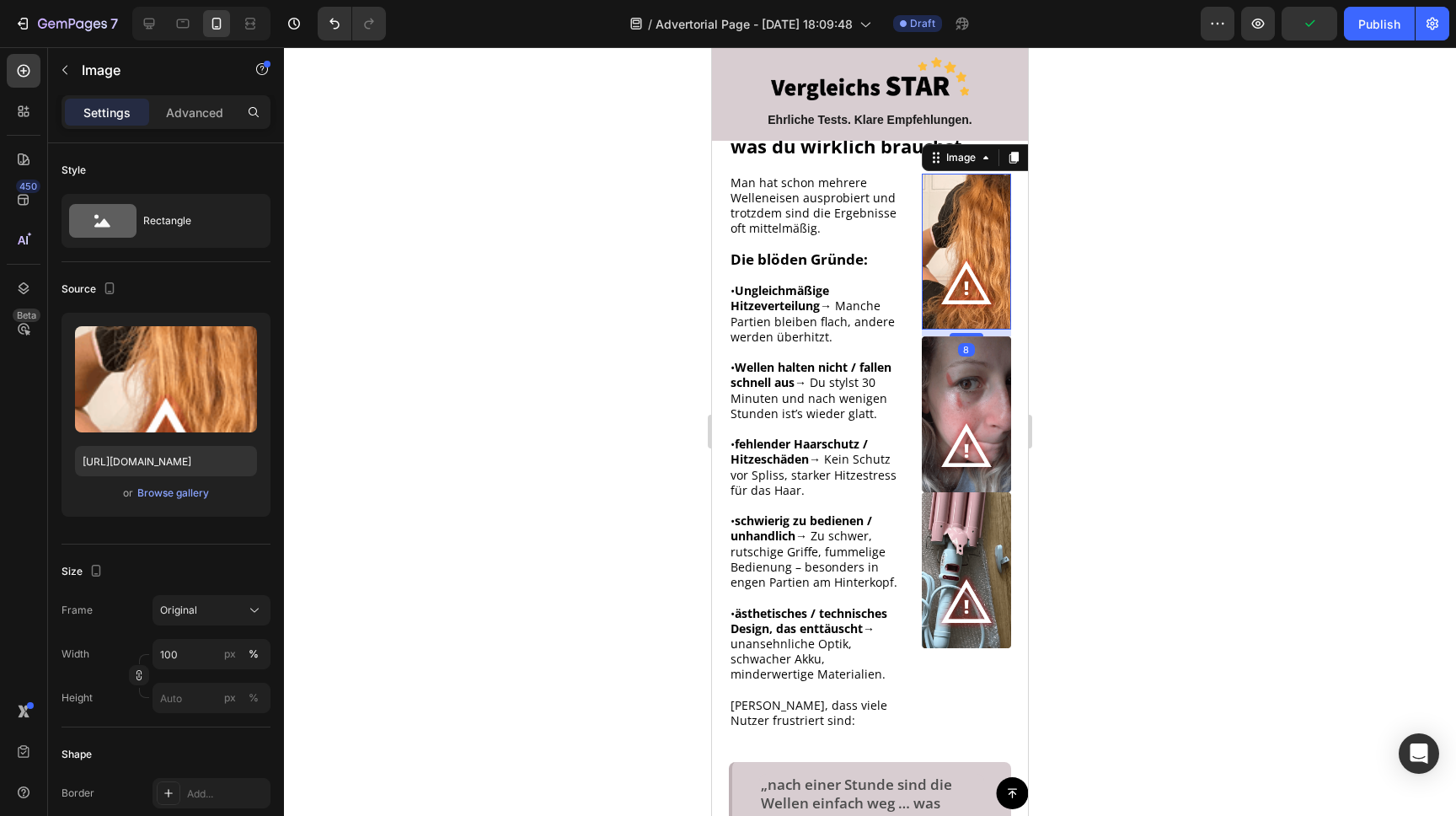
drag, startPoint x: 973, startPoint y: 325, endPoint x: 980, endPoint y: 381, distance: 56.4
click at [975, 333] on div at bounding box center [966, 334] width 34 height 3
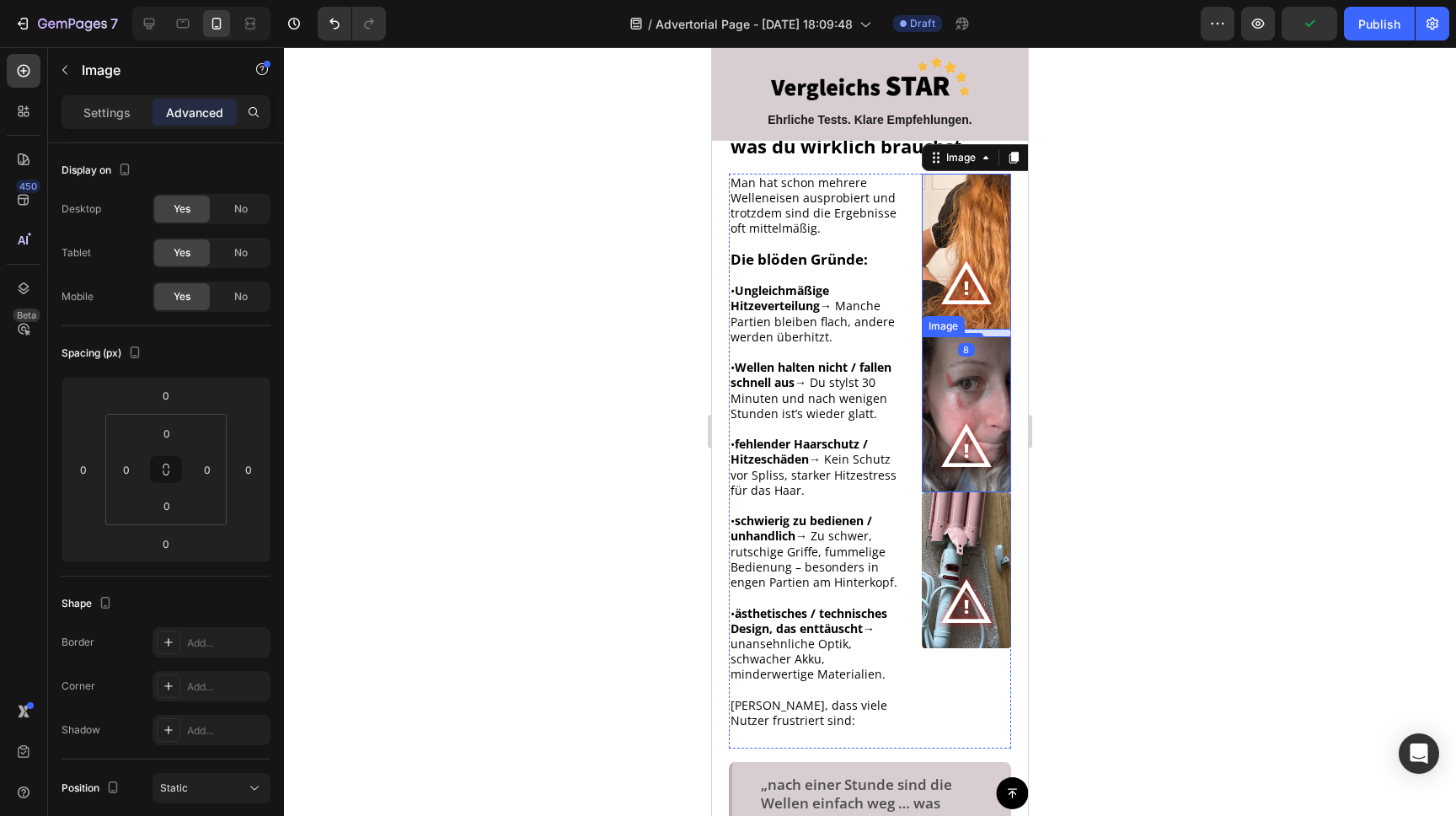
click at [983, 465] on img at bounding box center [967, 415] width 90 height 156
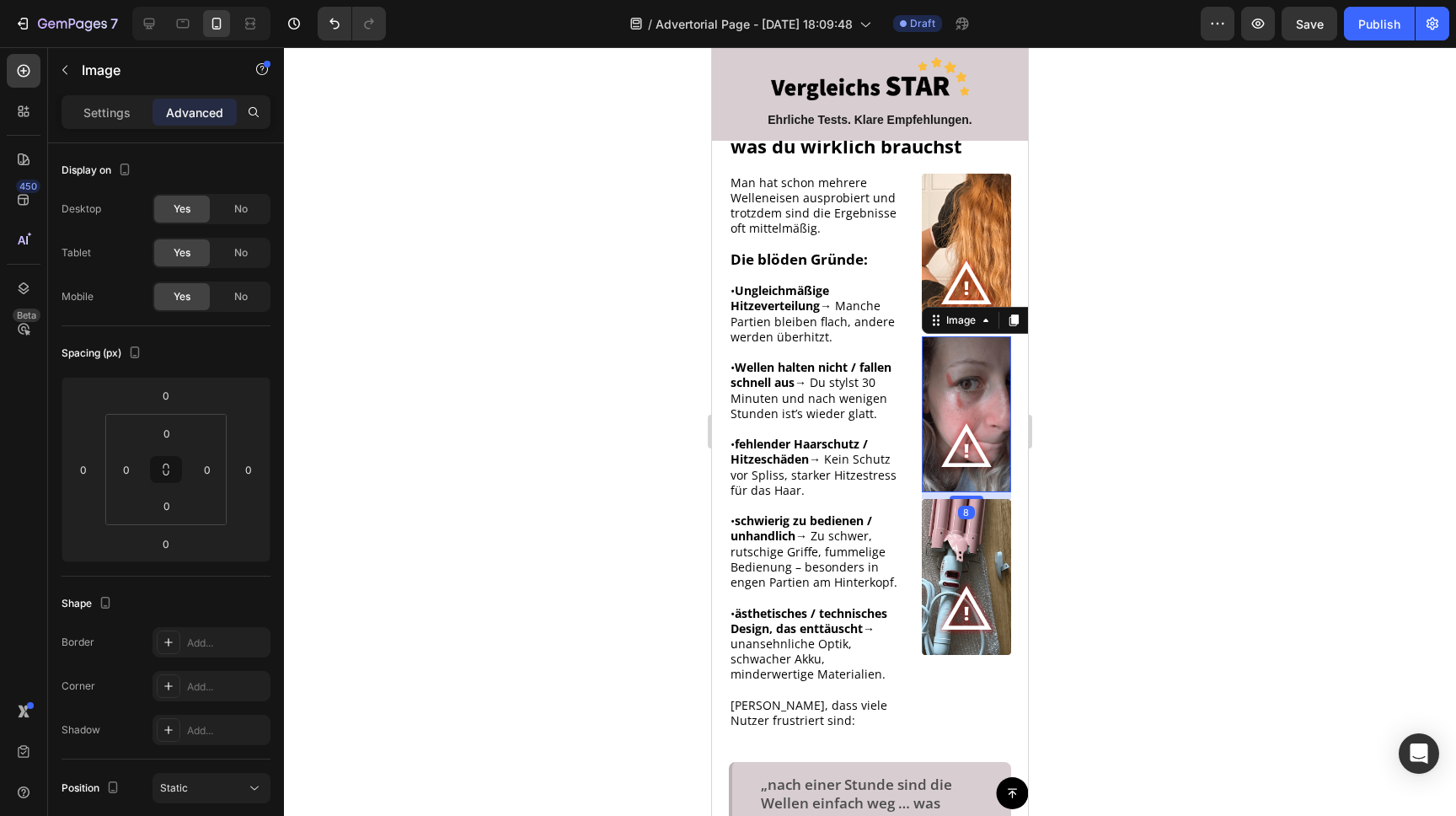
drag, startPoint x: 969, startPoint y: 490, endPoint x: 986, endPoint y: 489, distance: 17.0
click at [969, 496] on div at bounding box center [966, 497] width 34 height 3
type input "8"
click at [1126, 390] on div at bounding box center [869, 431] width 1172 height 769
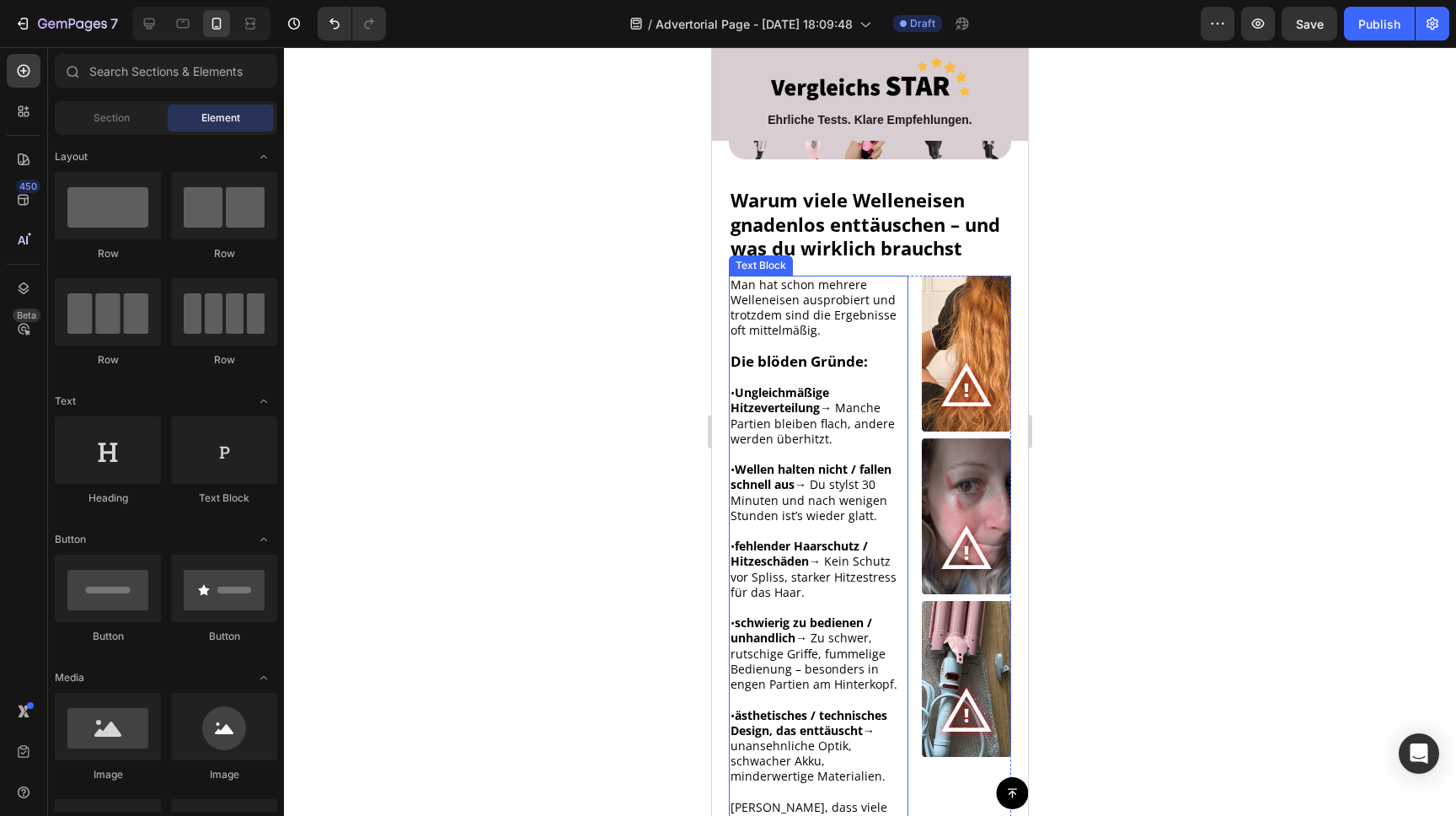
scroll to position [383, 0]
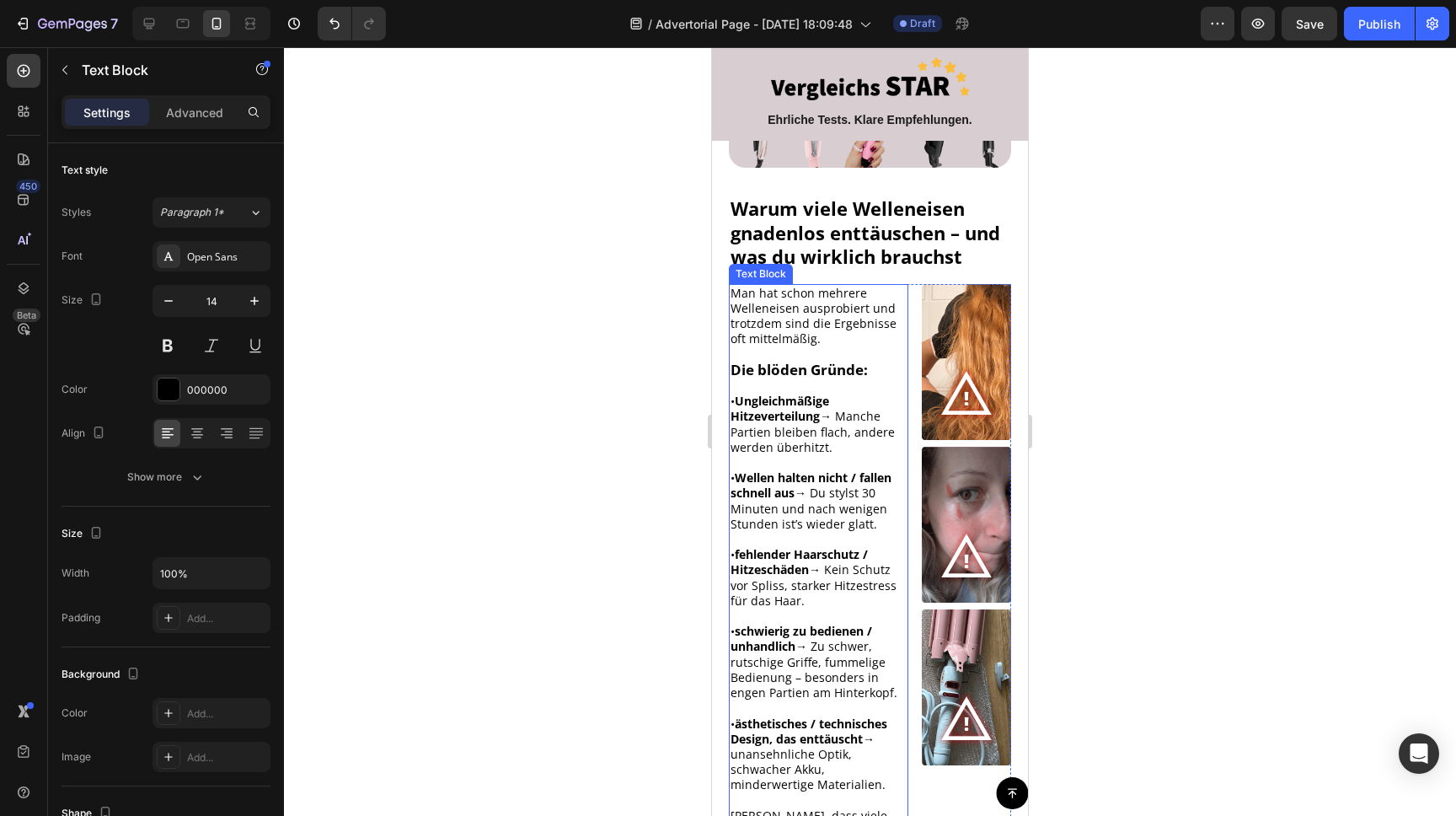
click at [817, 338] on p "Man hat schon mehrere Welleneisen ausprobiert und trotzdem sind die Ergebnisse …" at bounding box center [818, 316] width 177 height 62
click at [837, 267] on icon at bounding box center [842, 268] width 14 height 14
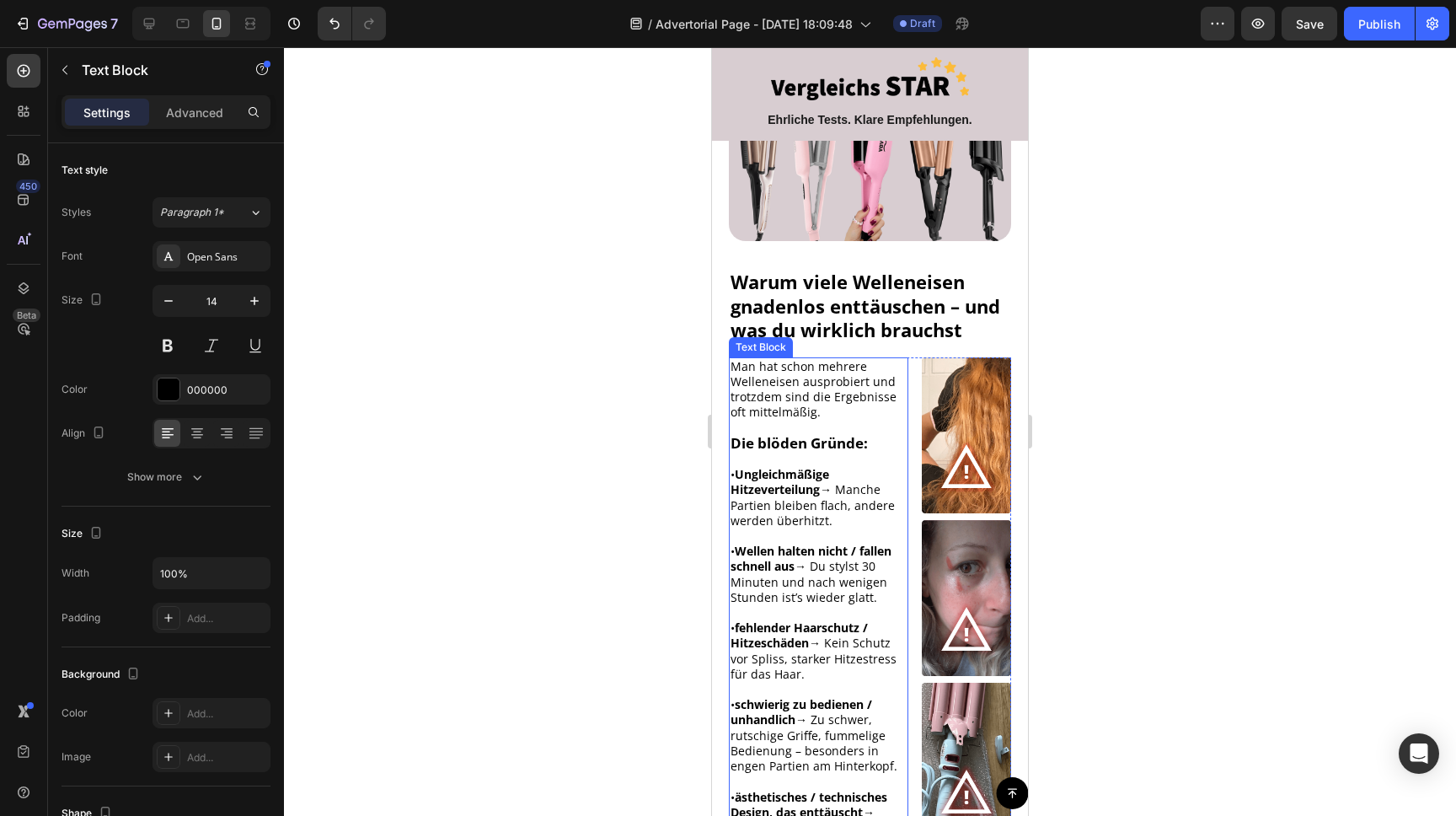
scroll to position [308, 0]
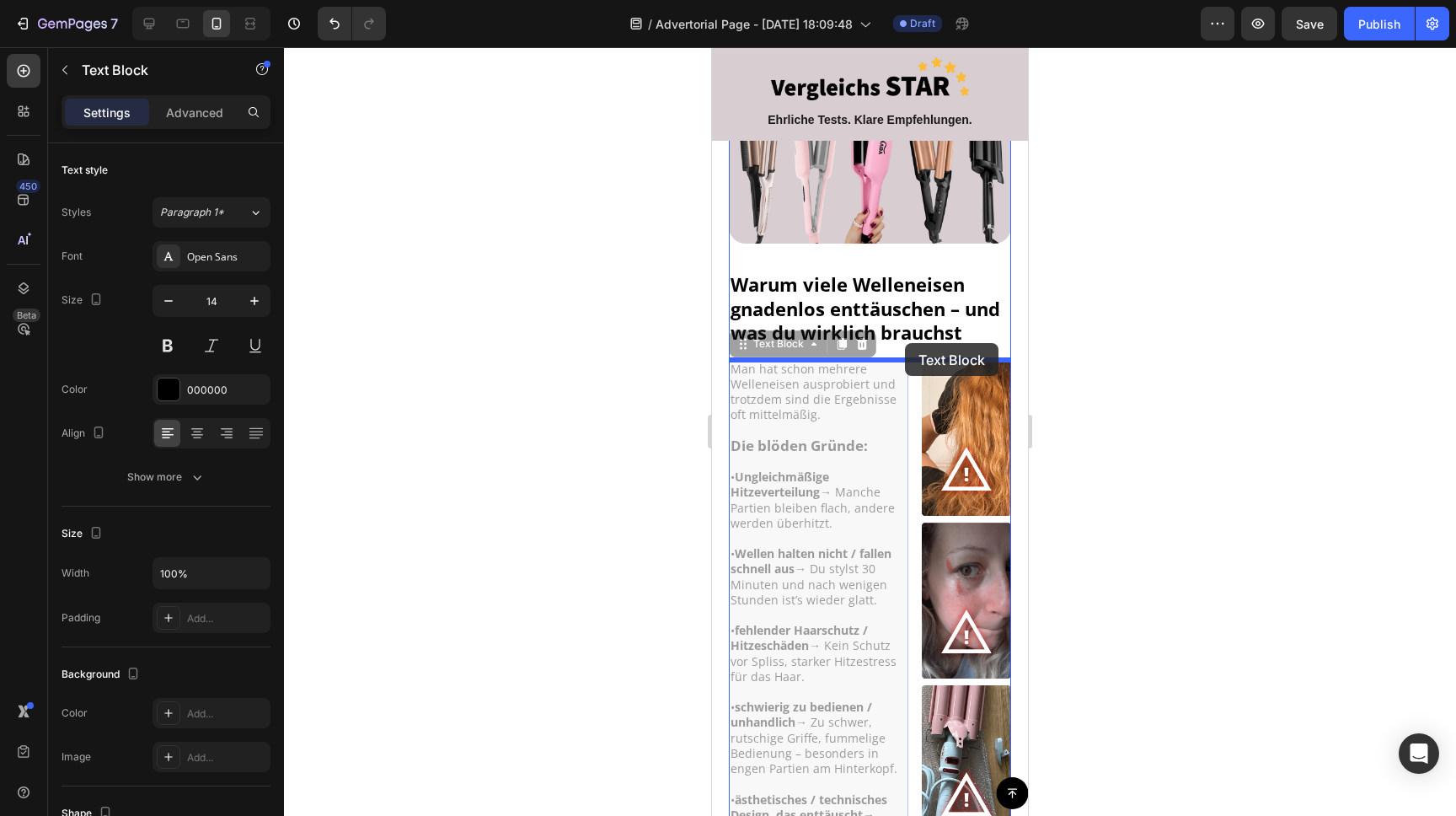
drag, startPoint x: 785, startPoint y: 436, endPoint x: 905, endPoint y: 343, distance: 151.8
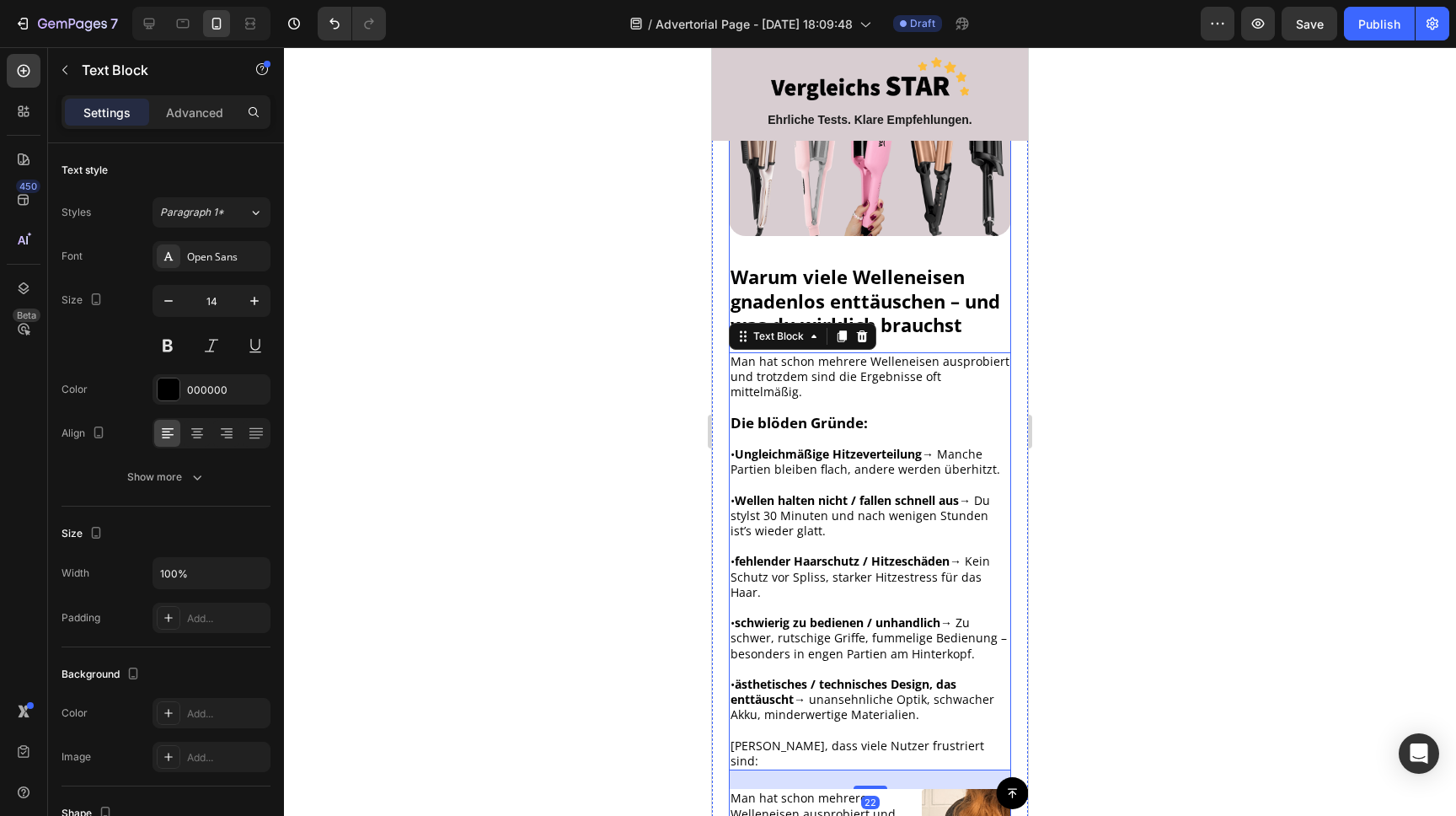
scroll to position [314, 0]
click at [863, 460] on p "• Ungleichmäßige Hitzeverteilung → Manche Partien bleiben flach, andere werden …" at bounding box center [869, 462] width 279 height 30
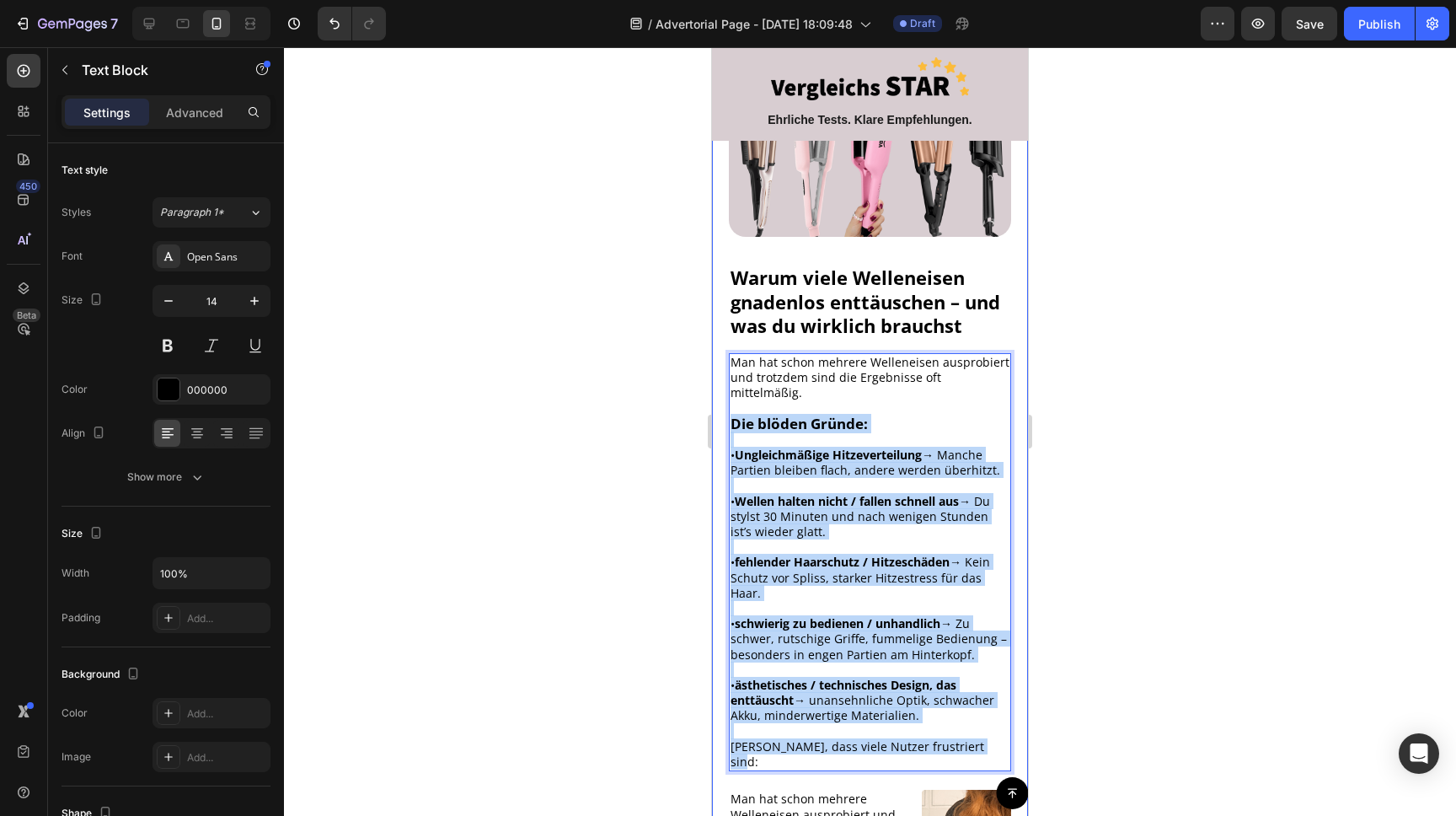
drag, startPoint x: 732, startPoint y: 406, endPoint x: 1016, endPoint y: 710, distance: 416.0
click at [1015, 711] on div "Image Warum viele Welleneisen gnadenlos enttäuschen – und was du wirklich brauc…" at bounding box center [870, 755] width 316 height 1507
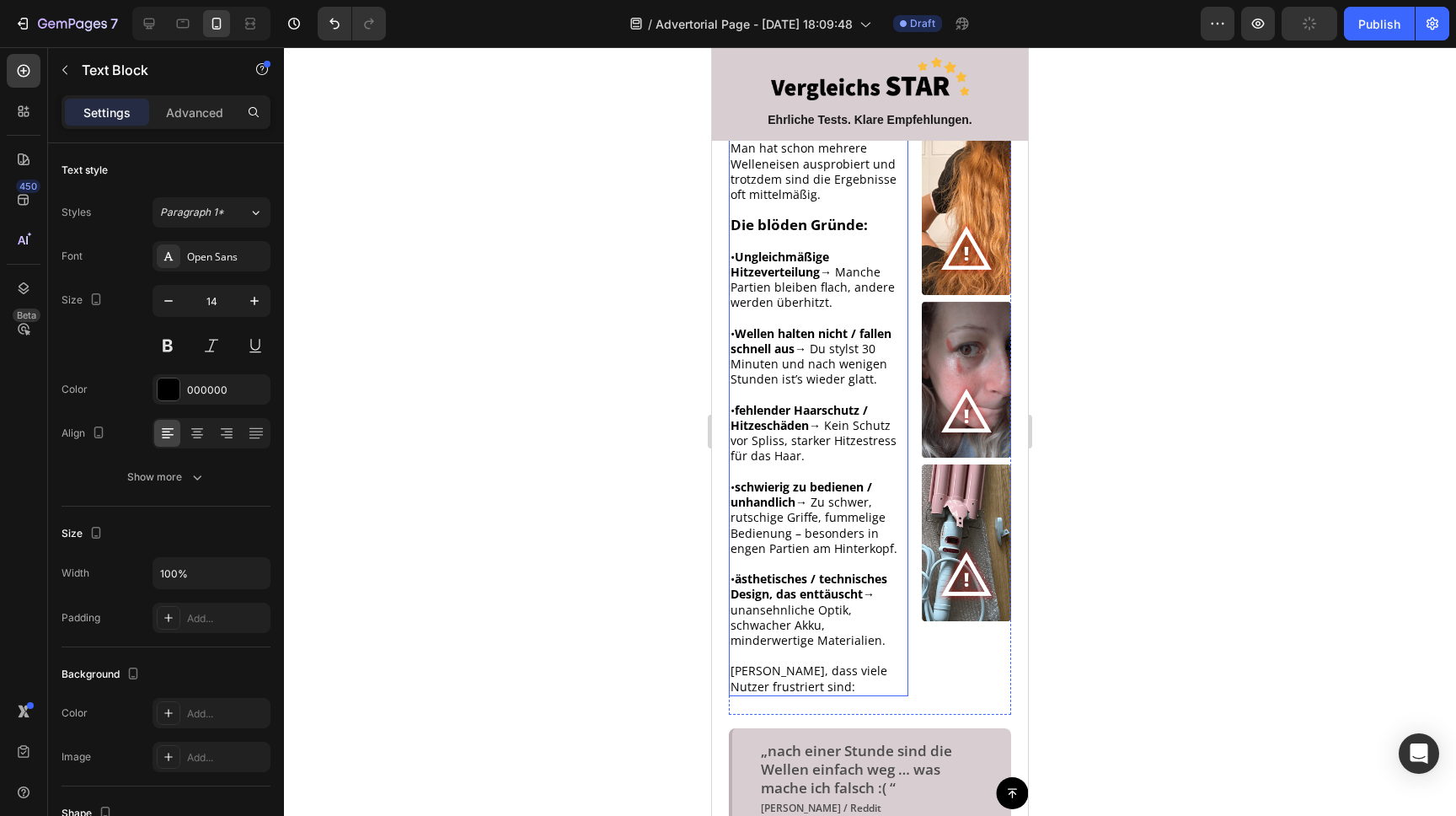
scroll to position [701, 0]
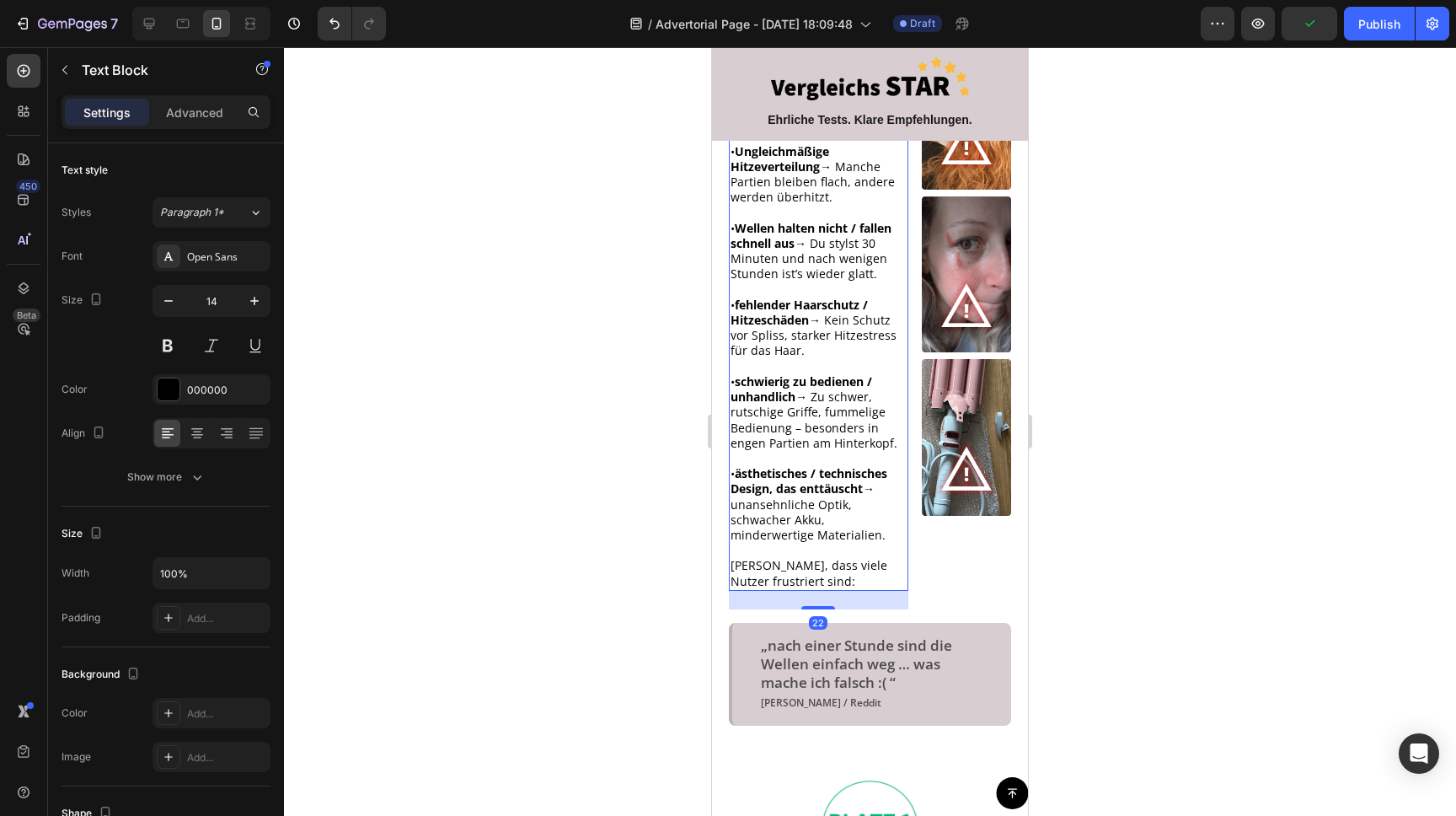
click at [819, 559] on p "[PERSON_NAME], dass viele Nutzer frustriert sind:" at bounding box center [818, 572] width 177 height 30
click at [814, 563] on p "[PERSON_NAME], dass viele Nutzer frustriert sind:" at bounding box center [818, 572] width 177 height 30
click at [1136, 487] on div at bounding box center [869, 431] width 1172 height 769
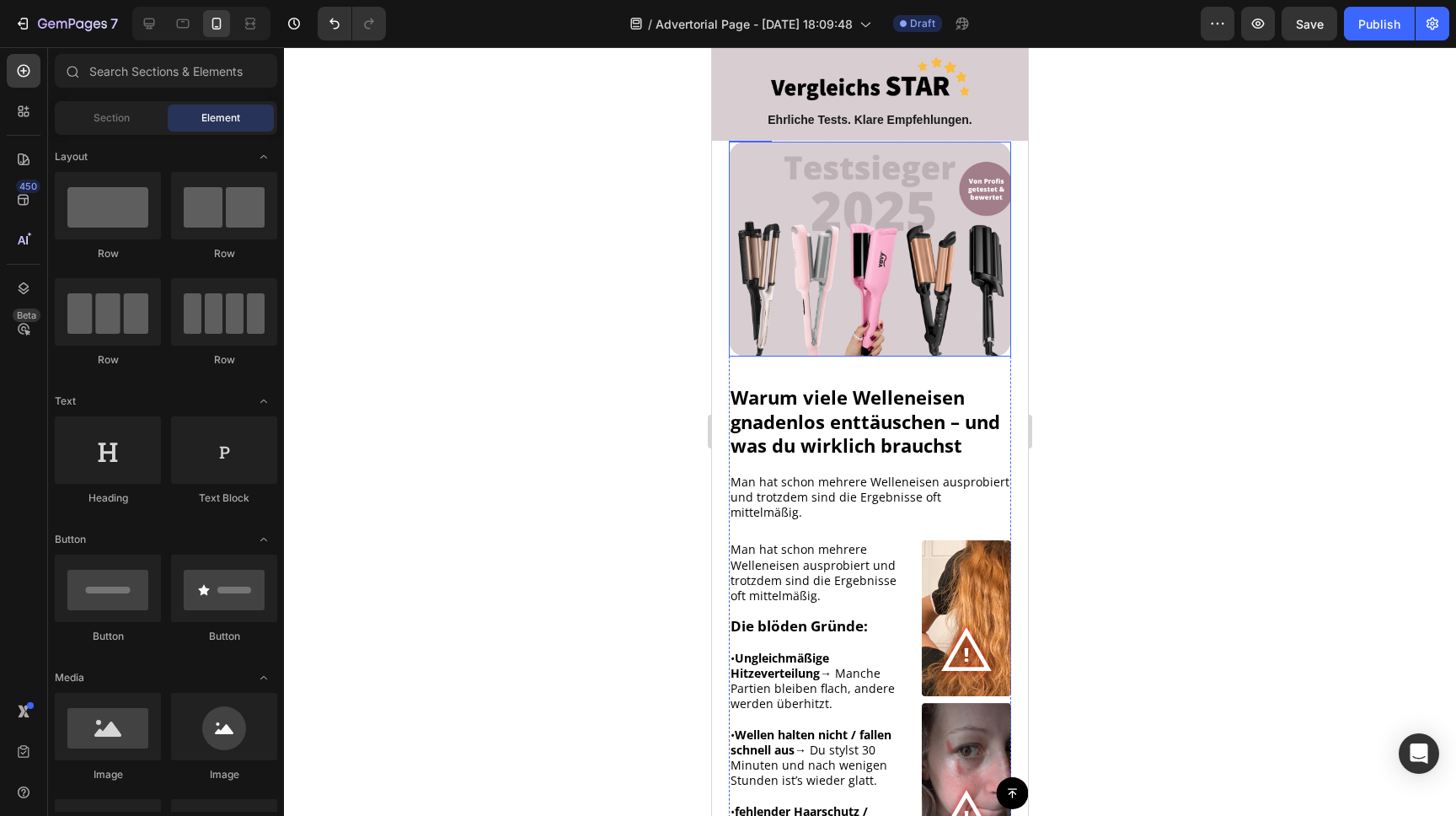
scroll to position [293, 0]
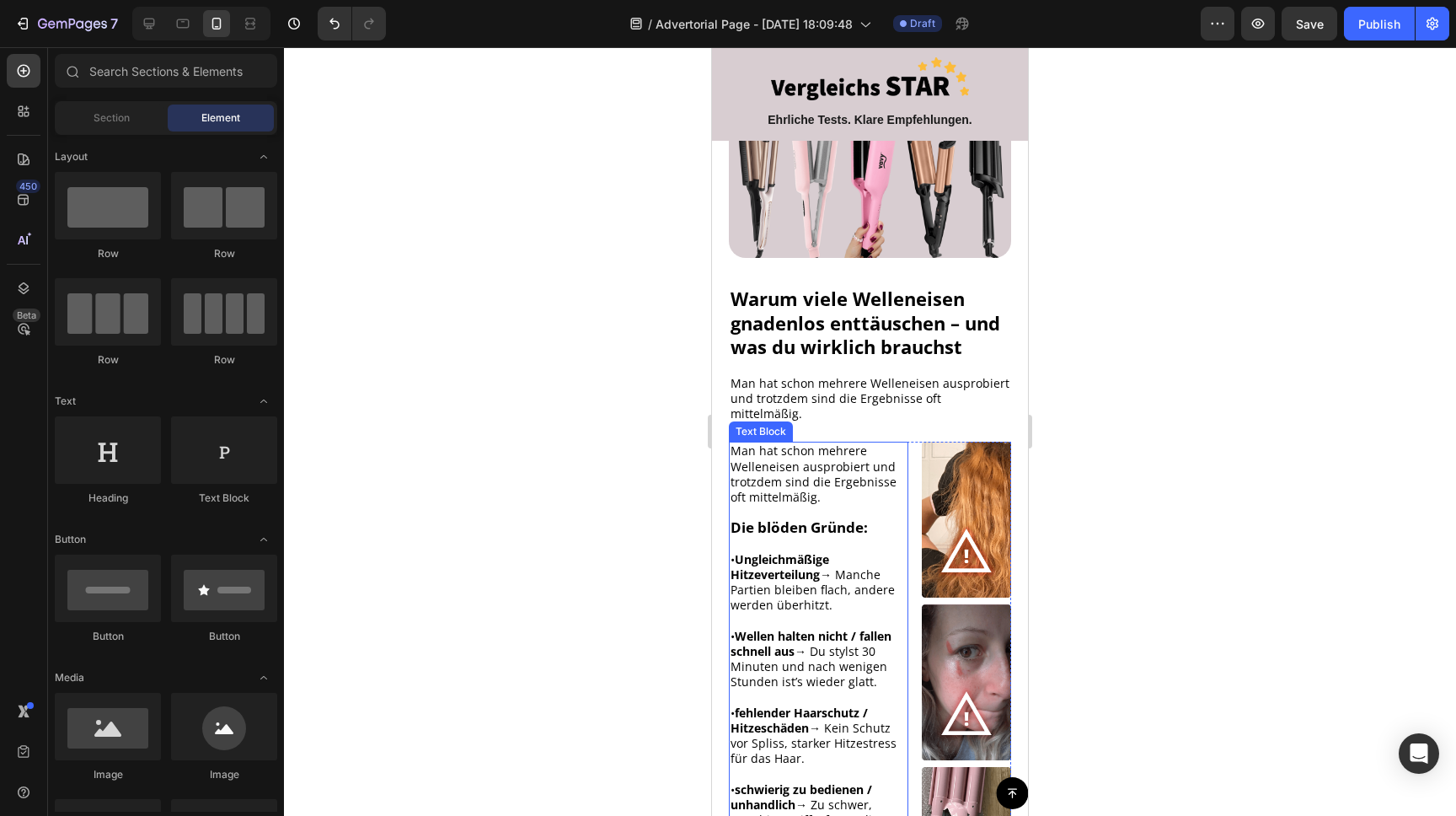
click at [821, 459] on p "Man hat schon mehrere Welleneisen ausprobiert und trotzdem sind die Ergebnisse …" at bounding box center [818, 474] width 177 height 62
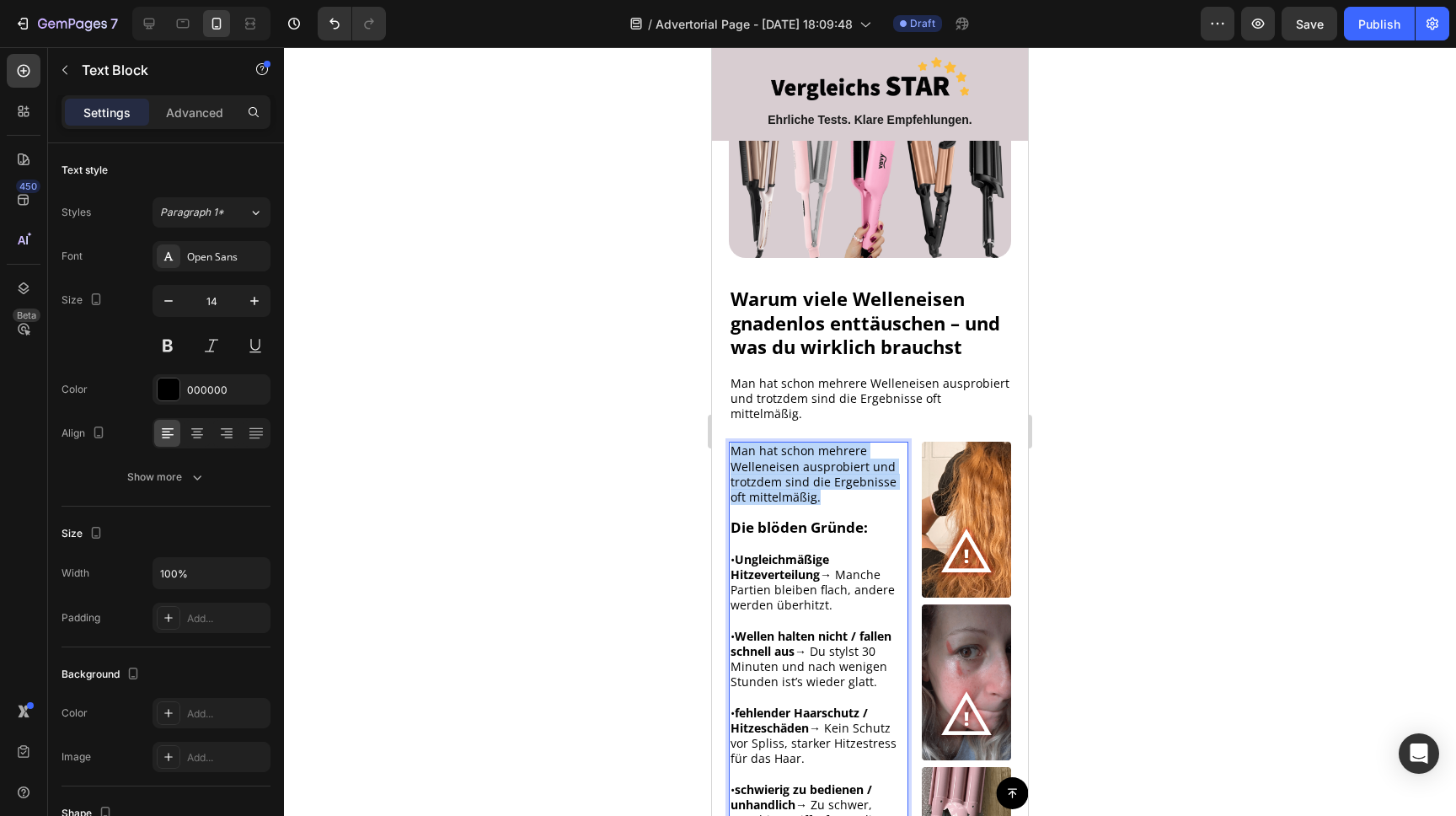
drag, startPoint x: 825, startPoint y: 487, endPoint x: 1416, endPoint y: 451, distance: 592.1
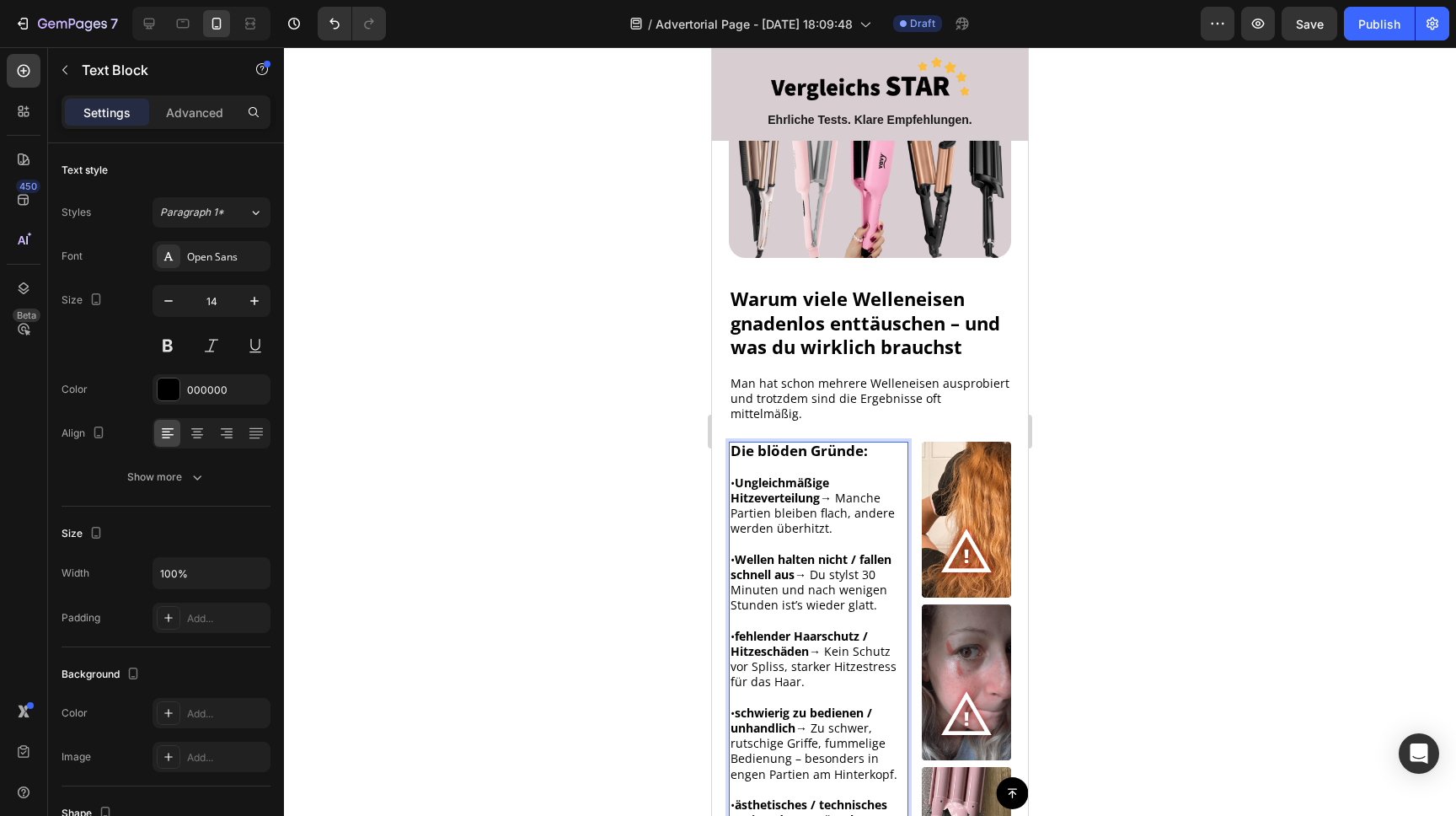
click at [1271, 323] on div at bounding box center [869, 431] width 1172 height 769
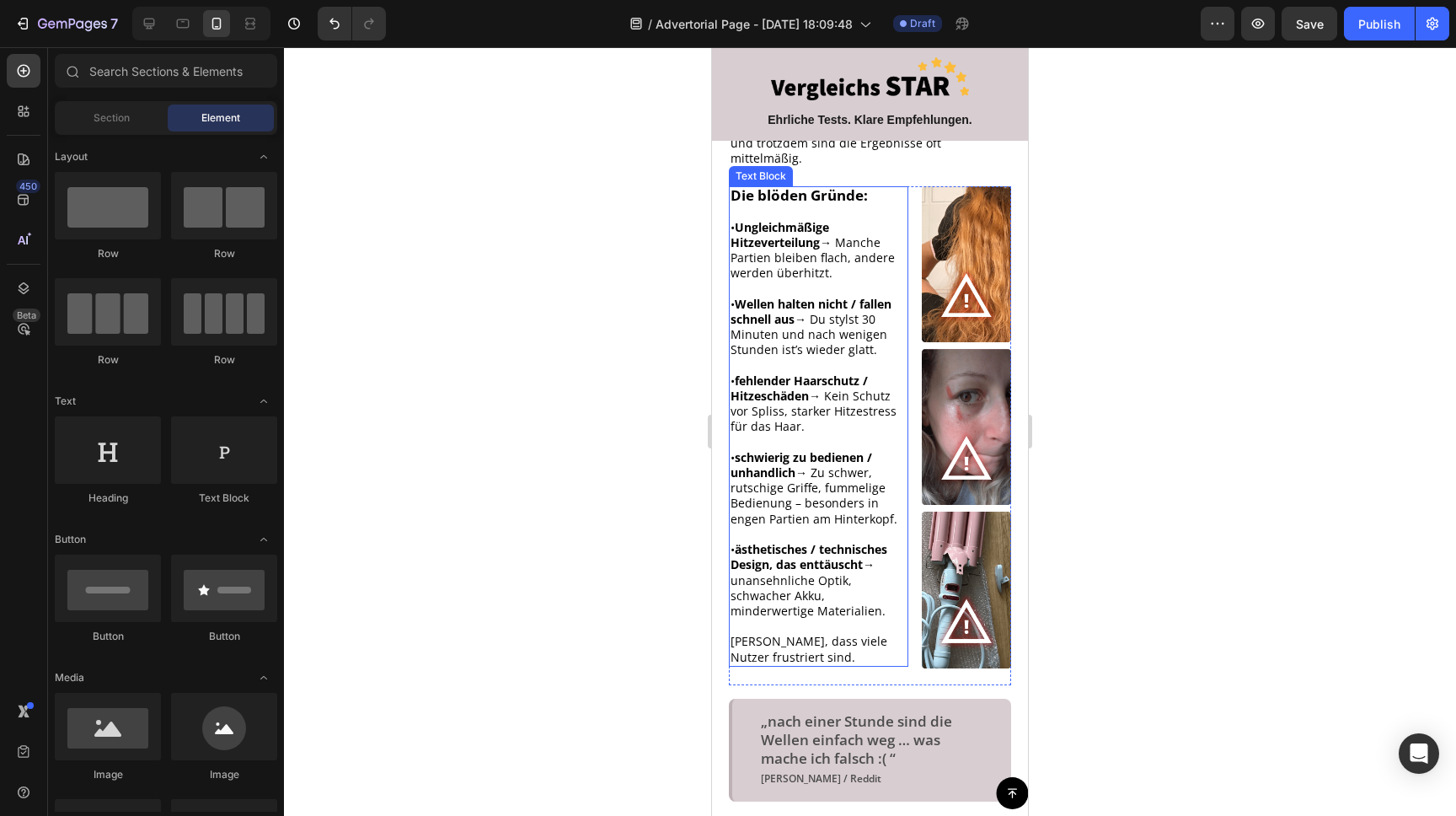
scroll to position [566, 0]
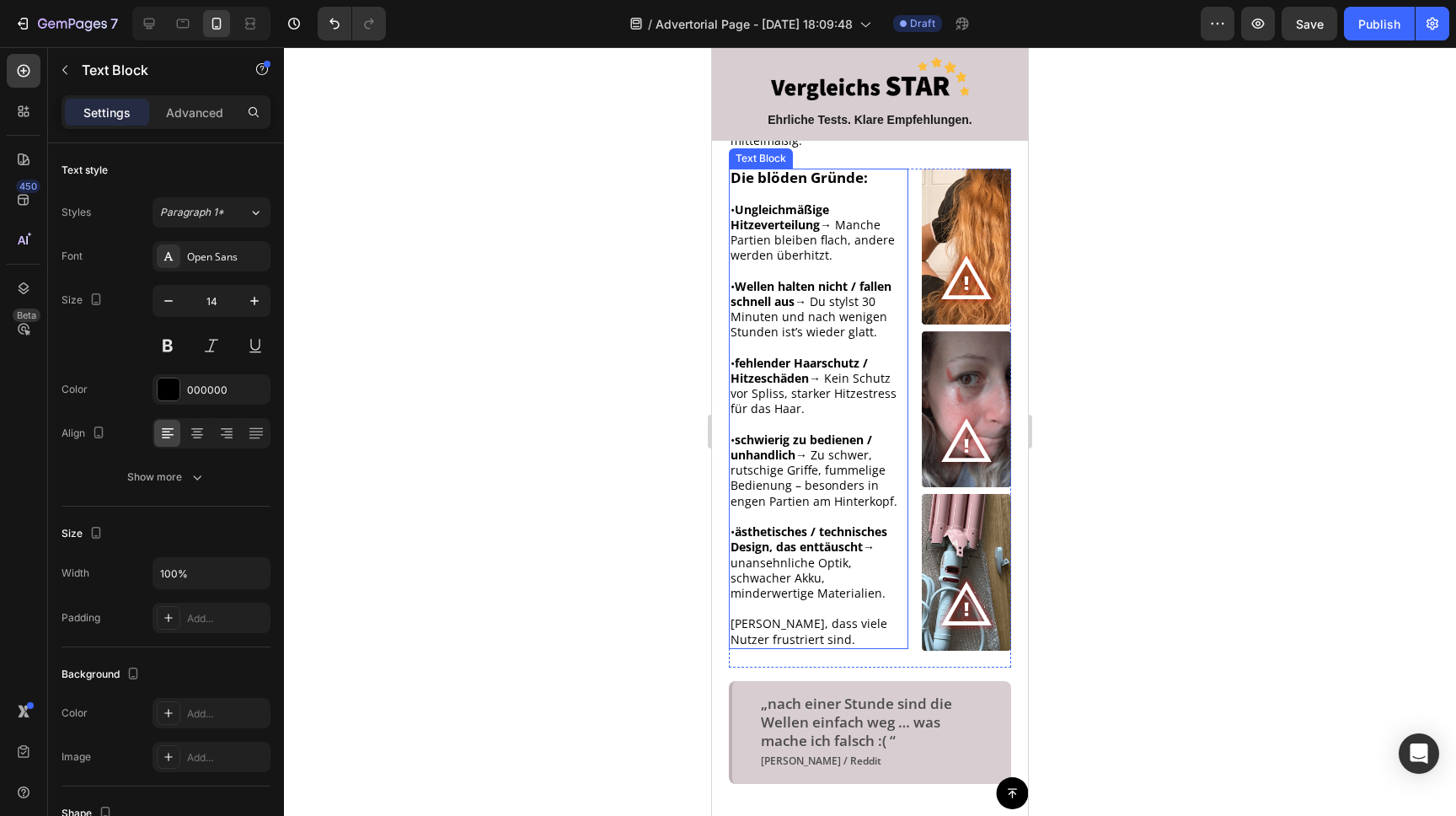
click at [795, 451] on p "• schwierig zu bedienen / unhandlich → Zu schwer, rutschige Griffe, fummelige B…" at bounding box center [818, 470] width 177 height 76
click at [822, 449] on p "• schwierig zu bedienen / unhandlich → Zu schwer, rutschige Griffe, fummelige B…" at bounding box center [818, 470] width 177 height 76
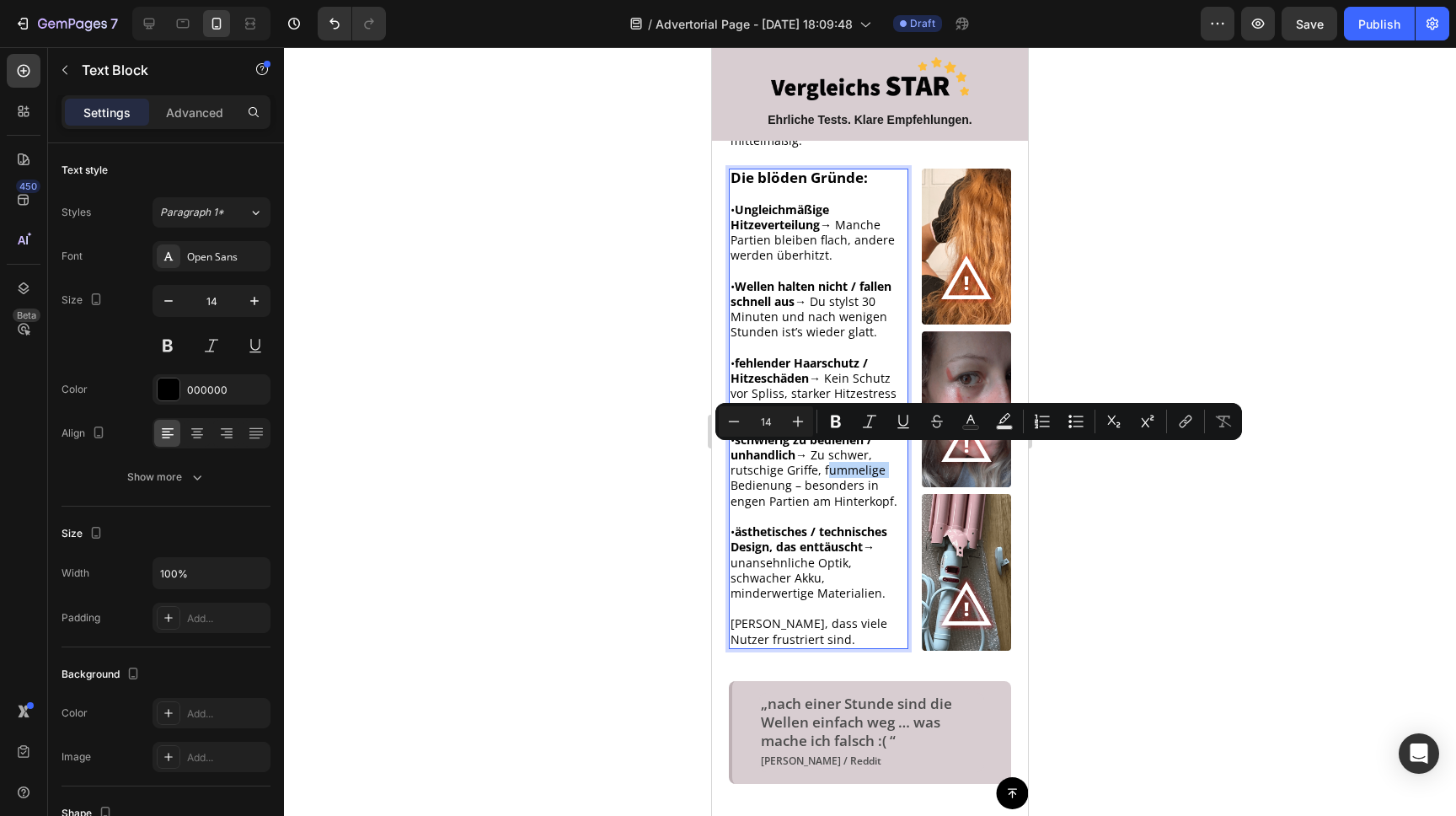
click at [844, 456] on p "• schwierig zu bedienen / unhandlich → Zu schwer, rutschige Griffe, fummelige B…" at bounding box center [818, 470] width 177 height 76
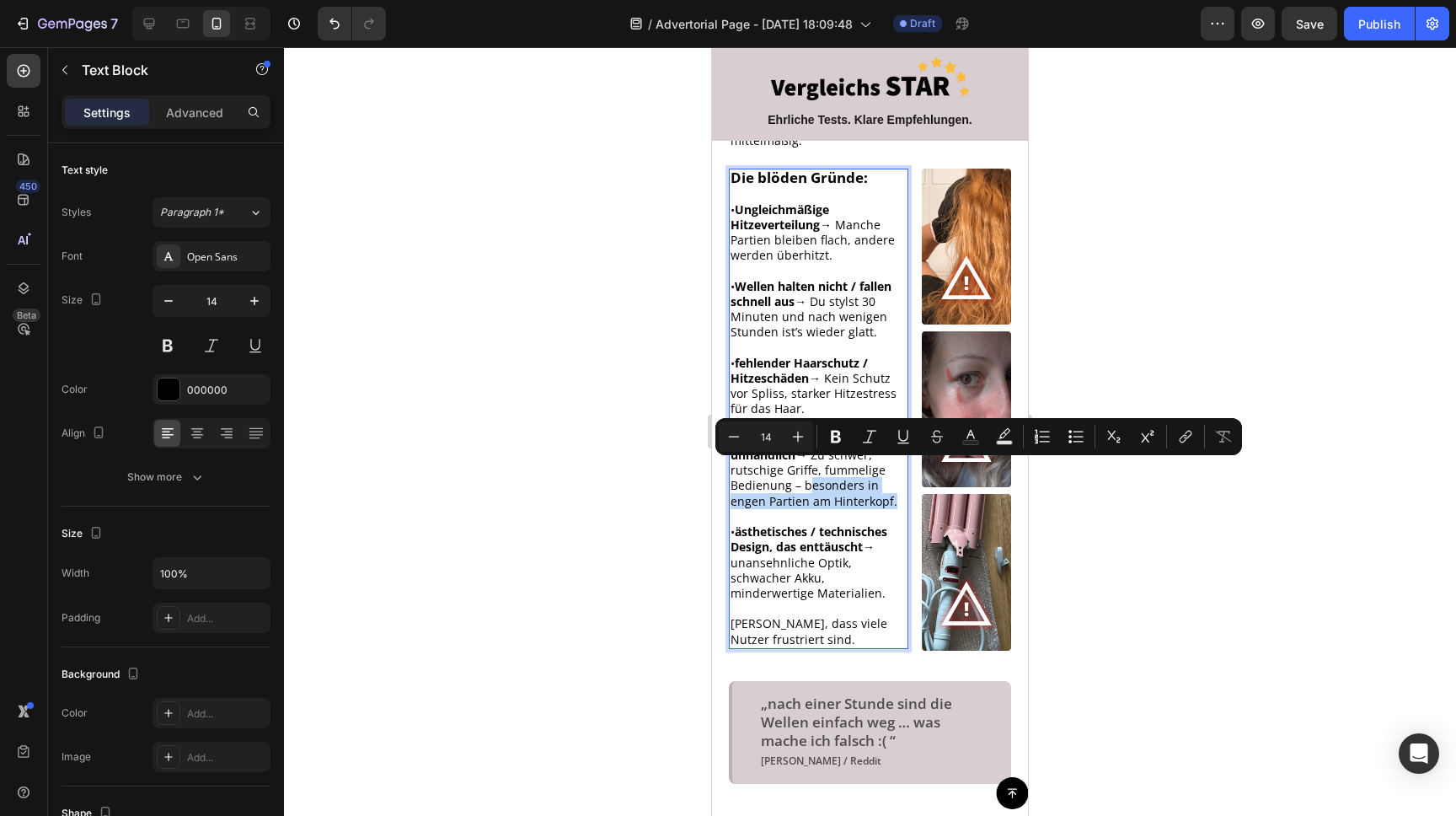
drag, startPoint x: 890, startPoint y: 486, endPoint x: 803, endPoint y: 474, distance: 87.8
click at [803, 474] on p "• schwierig zu bedienen / unhandlich → Zu schwer, rutschige Griffe, fummelige B…" at bounding box center [818, 470] width 177 height 76
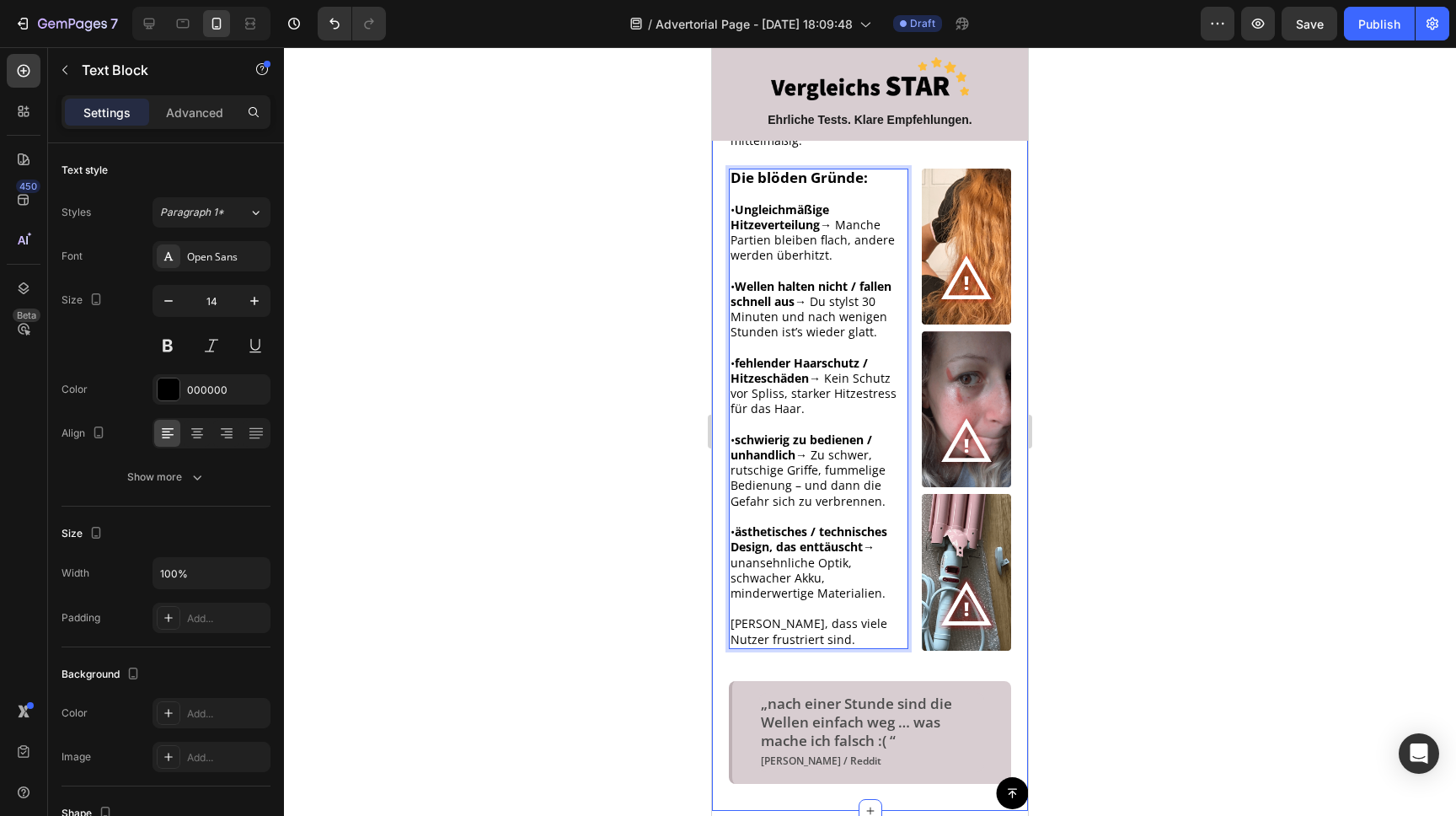
click at [1186, 363] on div at bounding box center [869, 431] width 1172 height 769
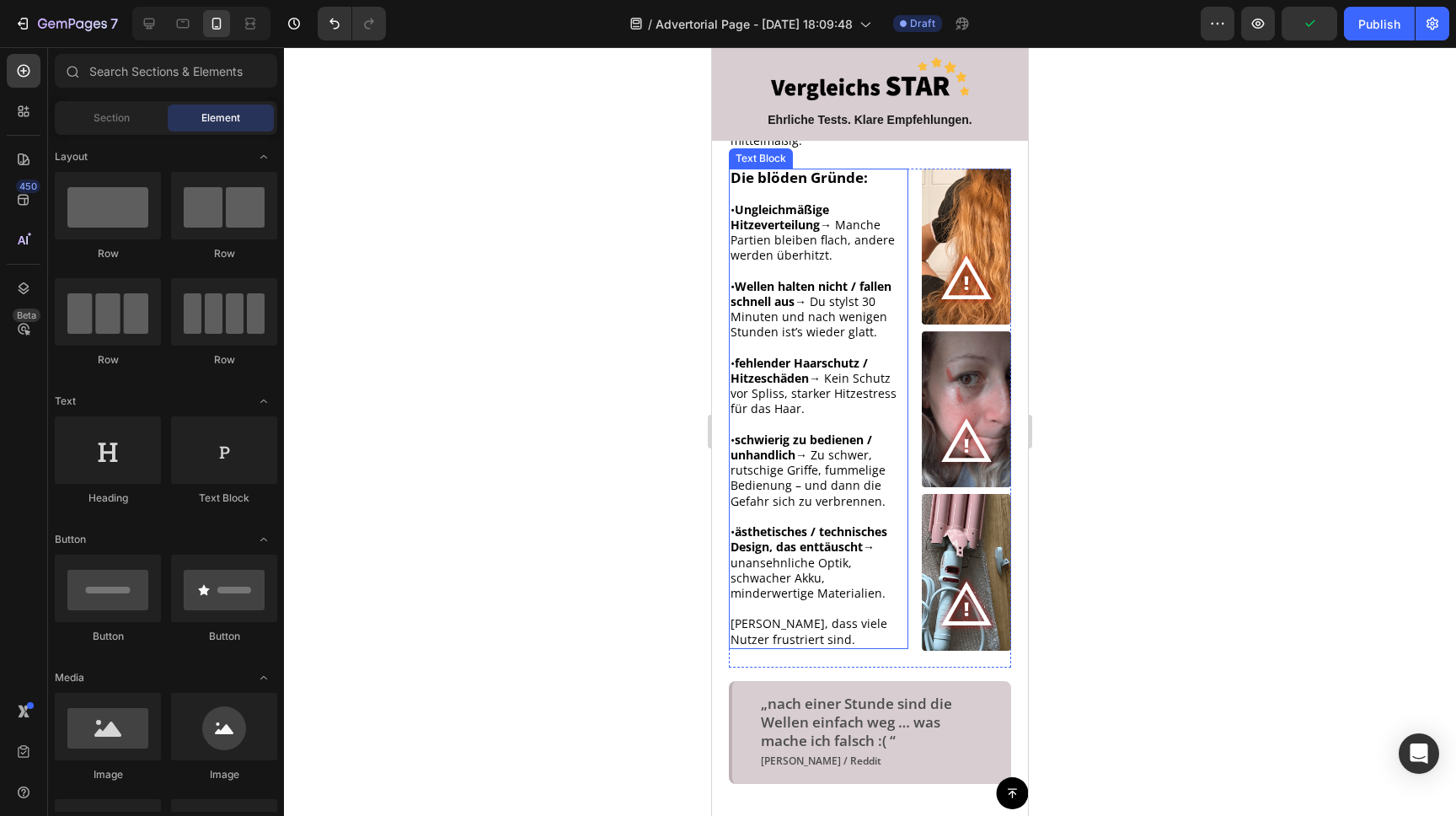
click at [753, 202] on strong "Ungleichmäßige Hitzeverteilung" at bounding box center [780, 217] width 98 height 31
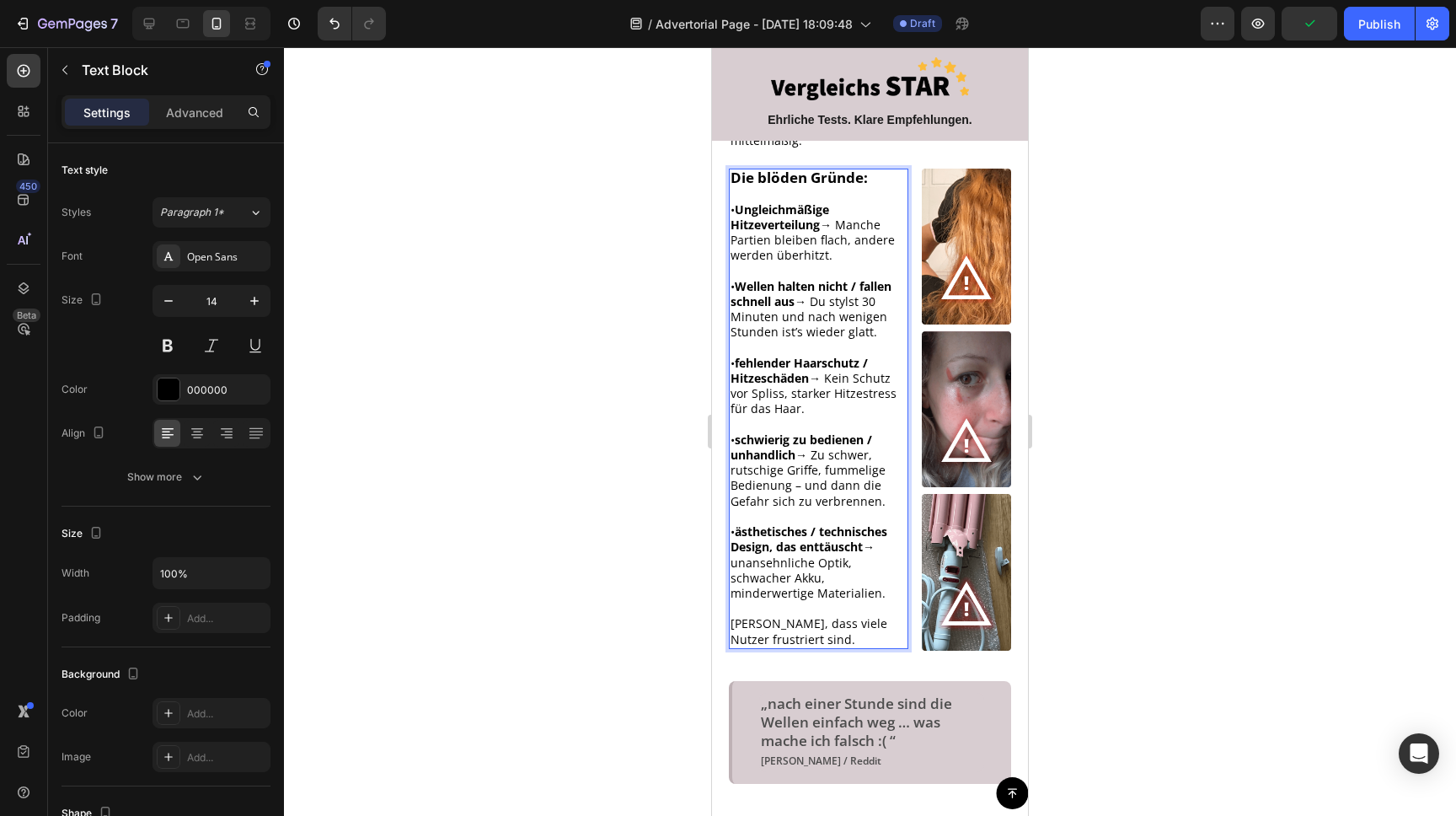
click at [746, 202] on strong "Ungleichmäßige Hitzeverteilung" at bounding box center [780, 217] width 98 height 31
click at [1231, 220] on div at bounding box center [869, 431] width 1172 height 769
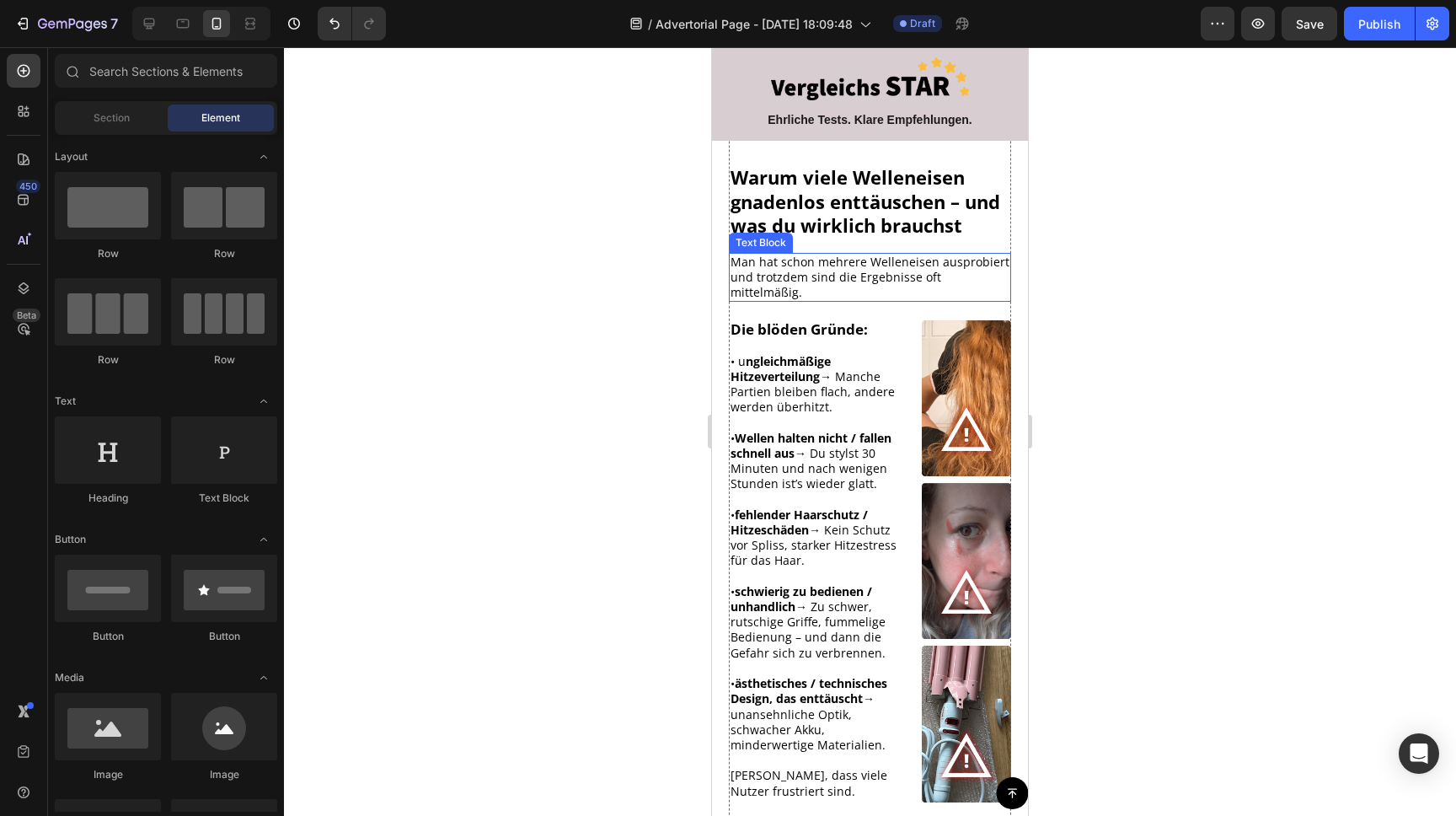
scroll to position [386, 0]
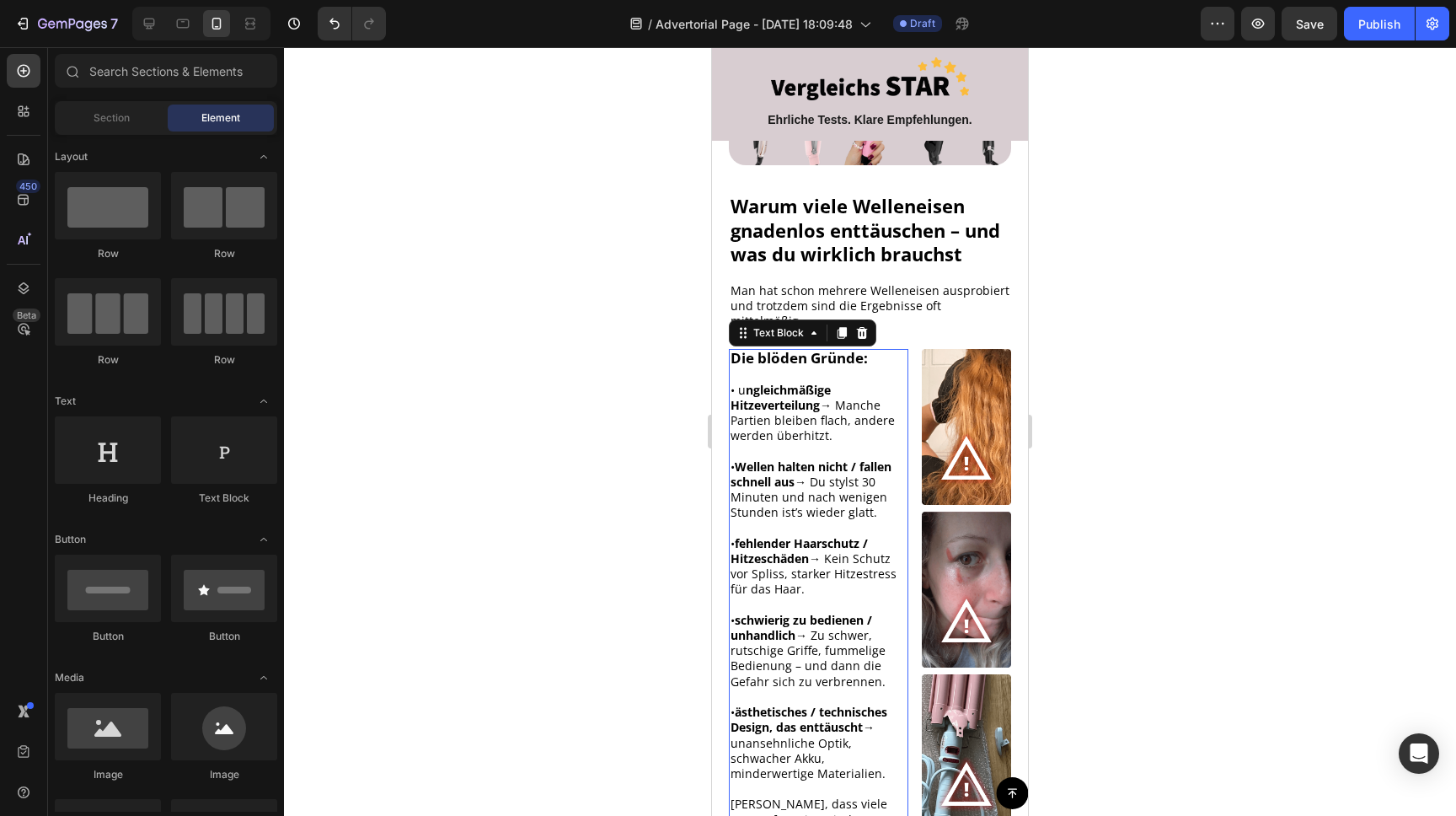
click at [750, 382] on strong "ngleichmäßige Hitzeverteilung" at bounding box center [781, 397] width 100 height 31
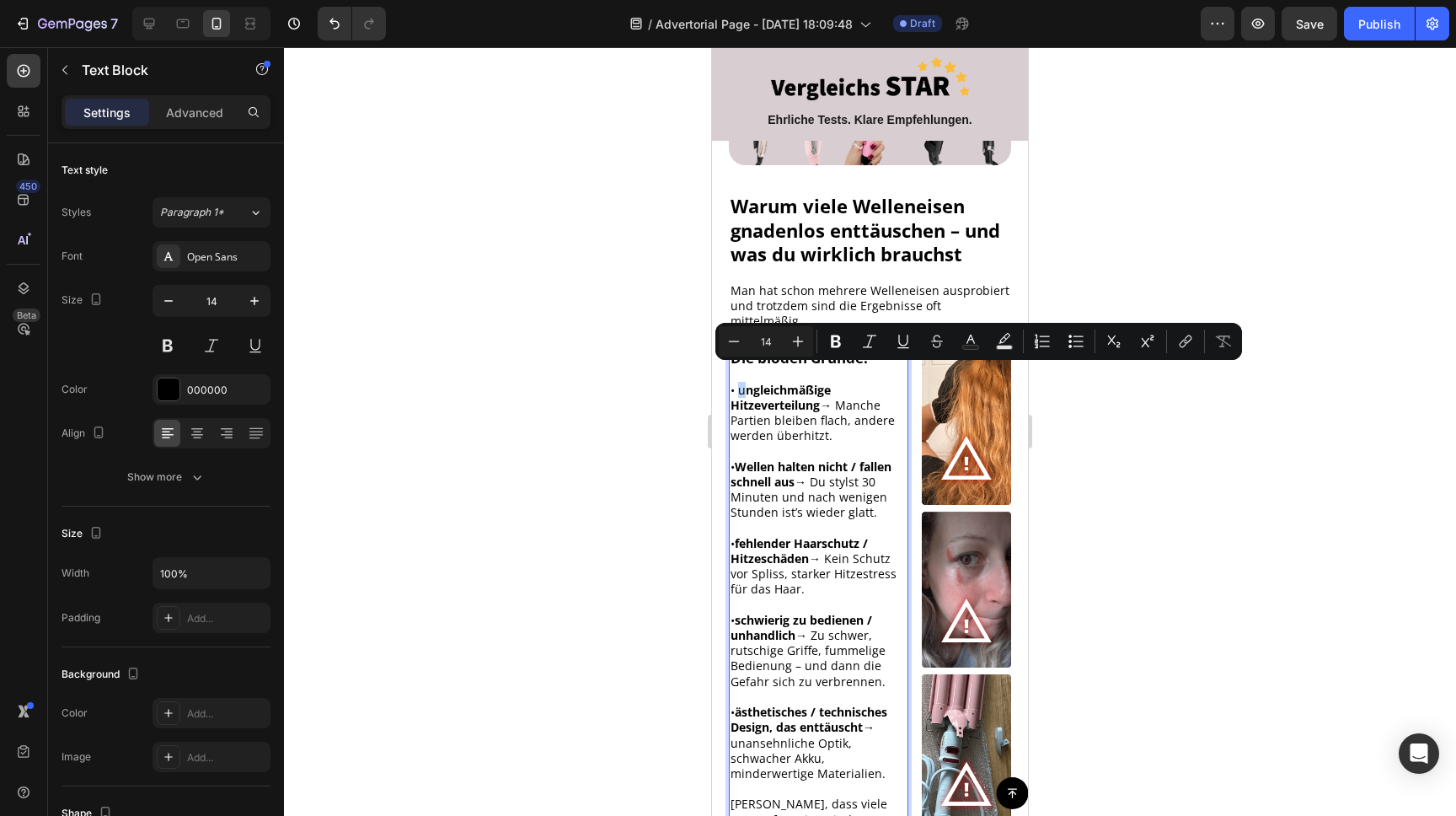
click at [738, 383] on p "• u ngleichmäßige Hitzeverteilung → Manche Partien bleiben flach, andere werden…" at bounding box center [818, 414] width 177 height 62
click at [1279, 501] on div at bounding box center [869, 431] width 1172 height 769
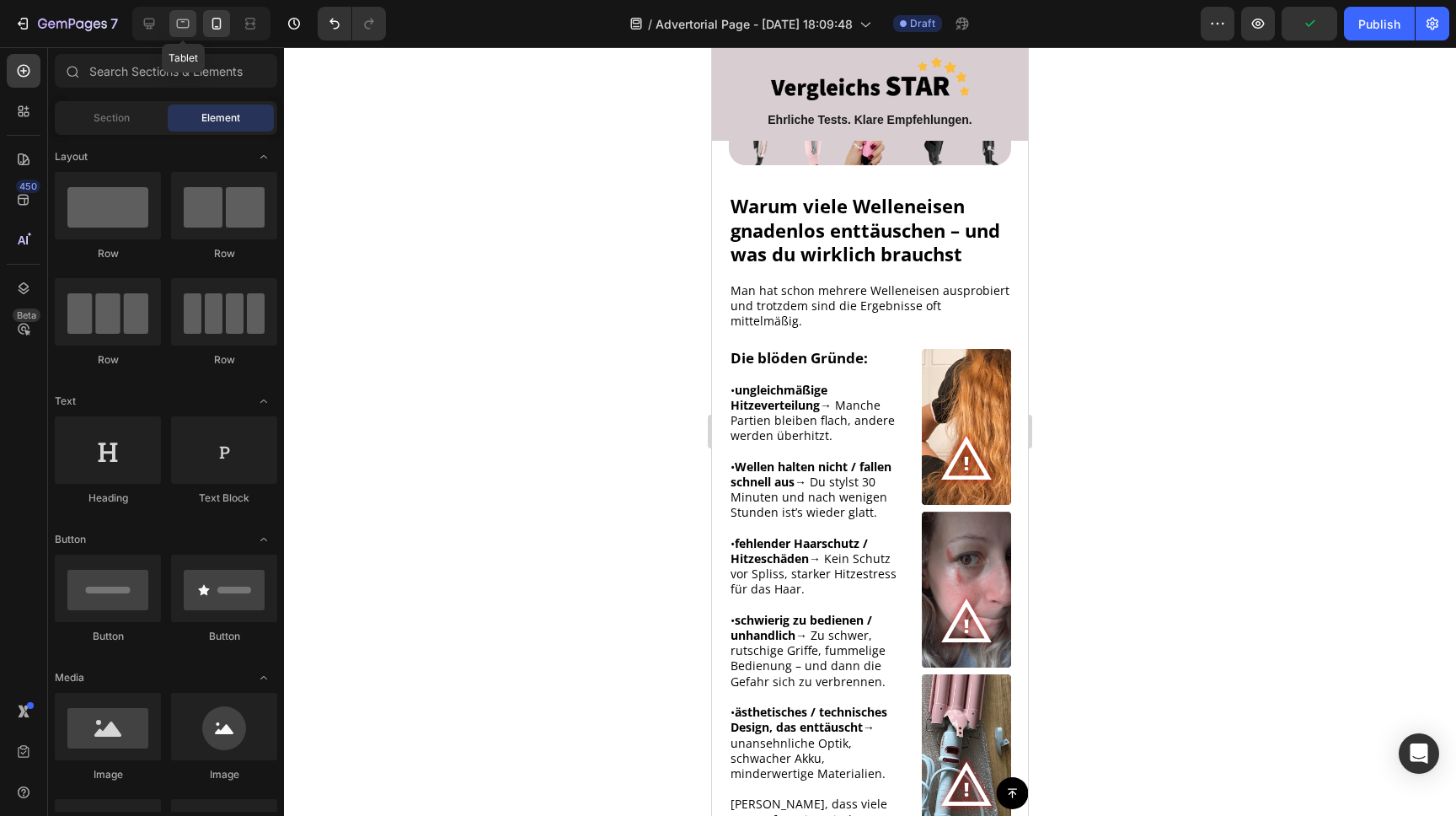
click at [183, 26] on icon at bounding box center [182, 23] width 16 height 16
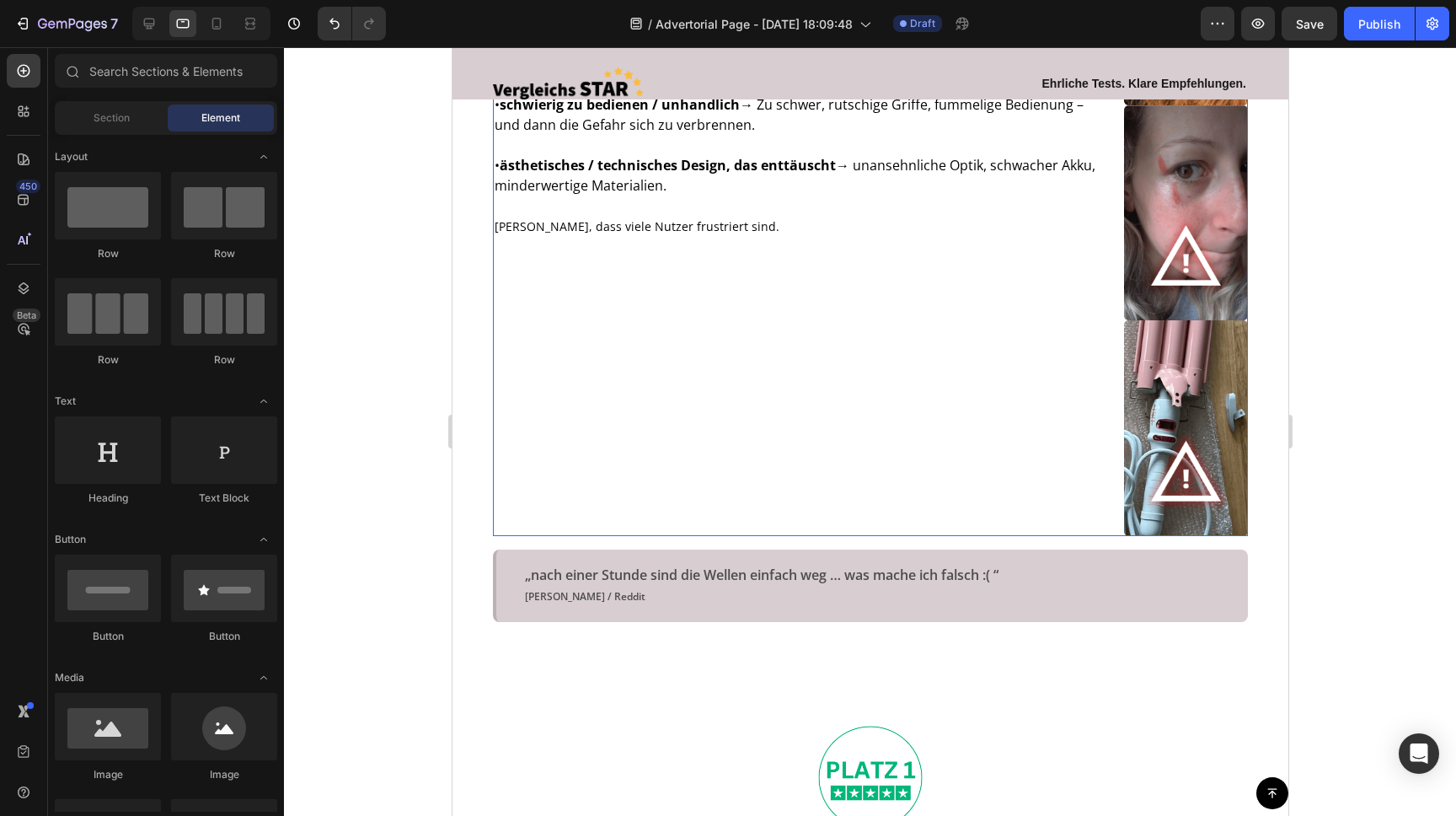
scroll to position [967, 0]
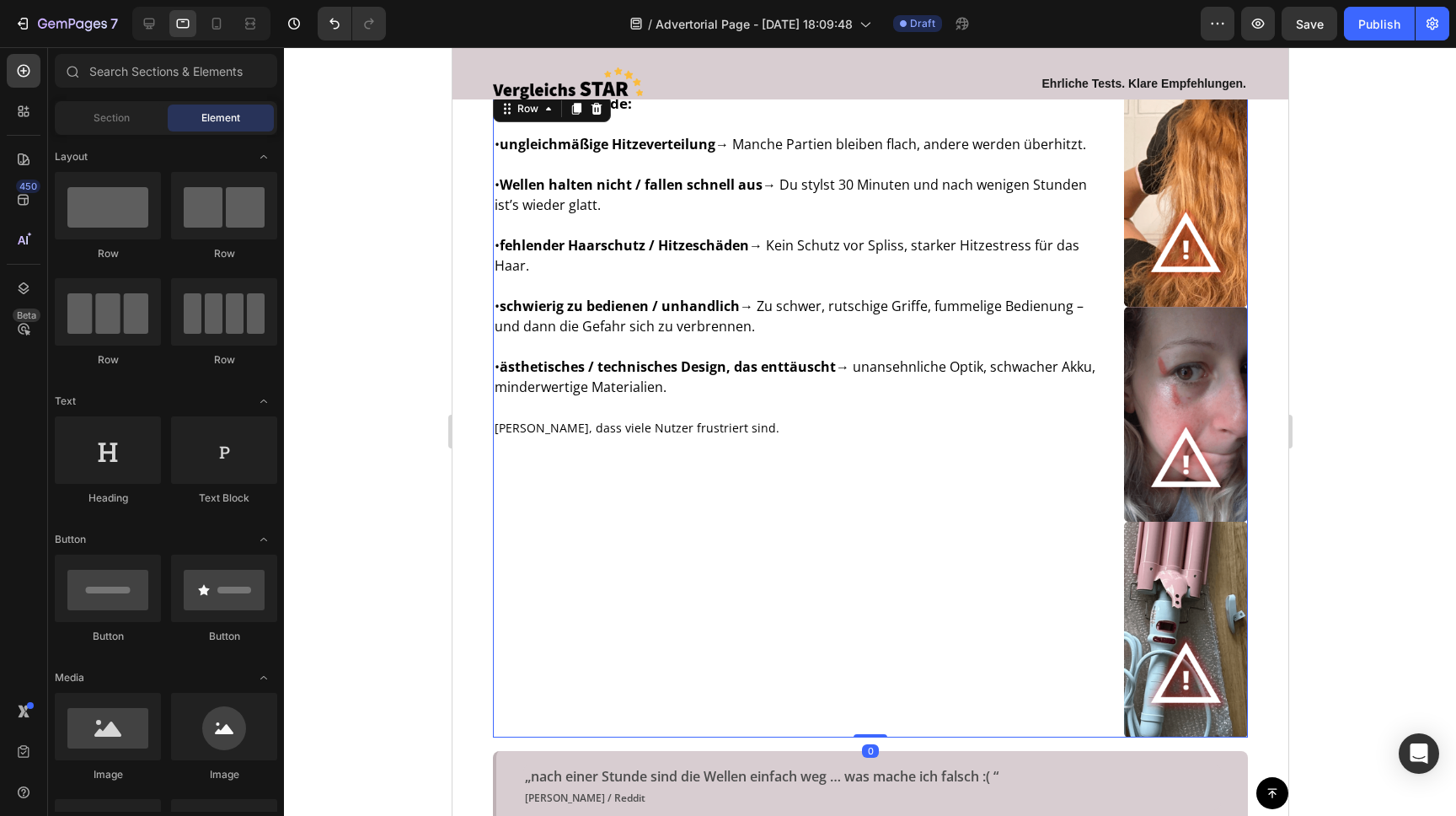
click at [818, 503] on div "Die blöden Gründe: • ungleichmäßige Hitzeverteilung → Manche Partien bleiben fl…" at bounding box center [801, 414] width 618 height 645
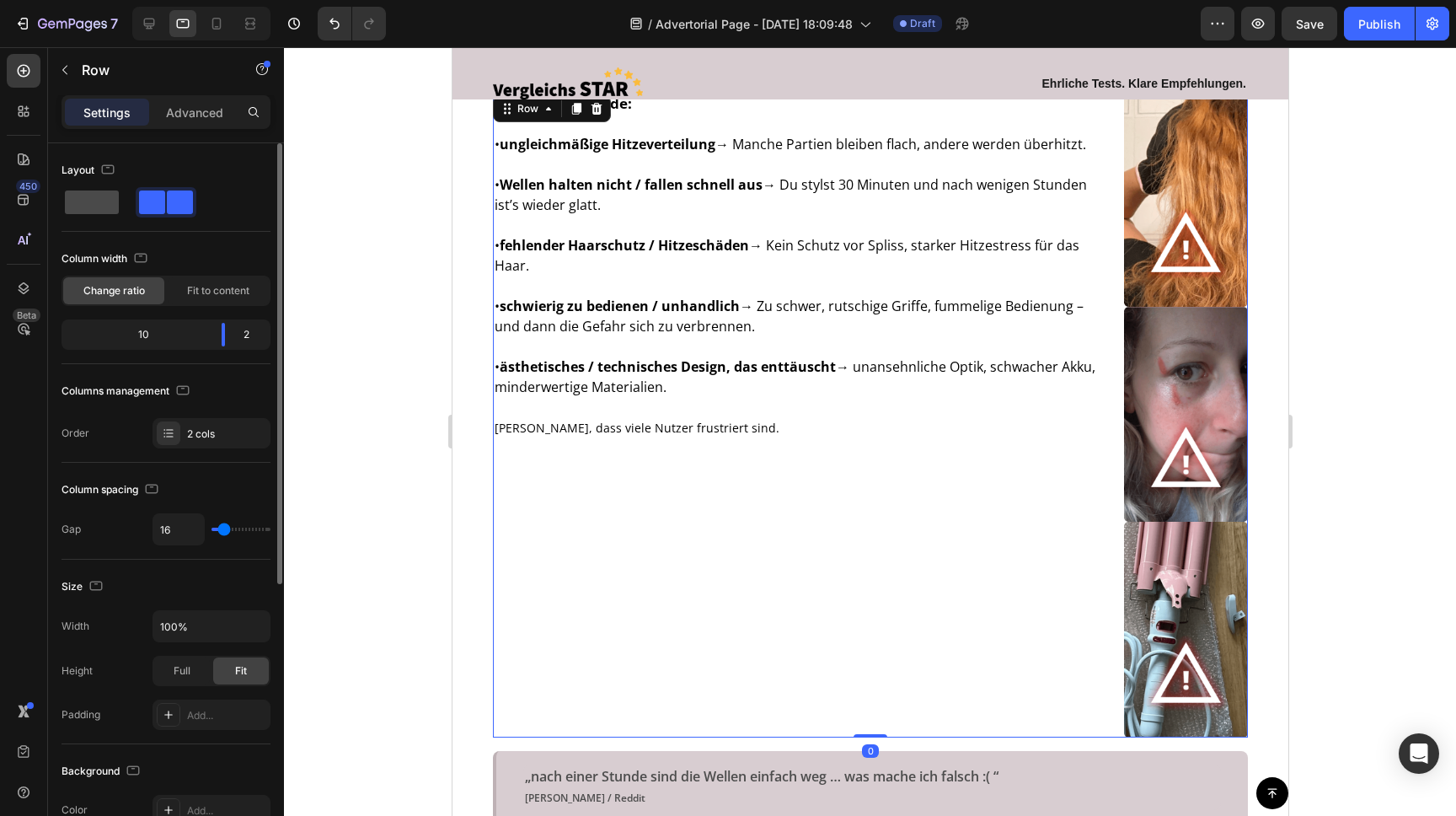
click at [100, 204] on span at bounding box center [92, 202] width 54 height 23
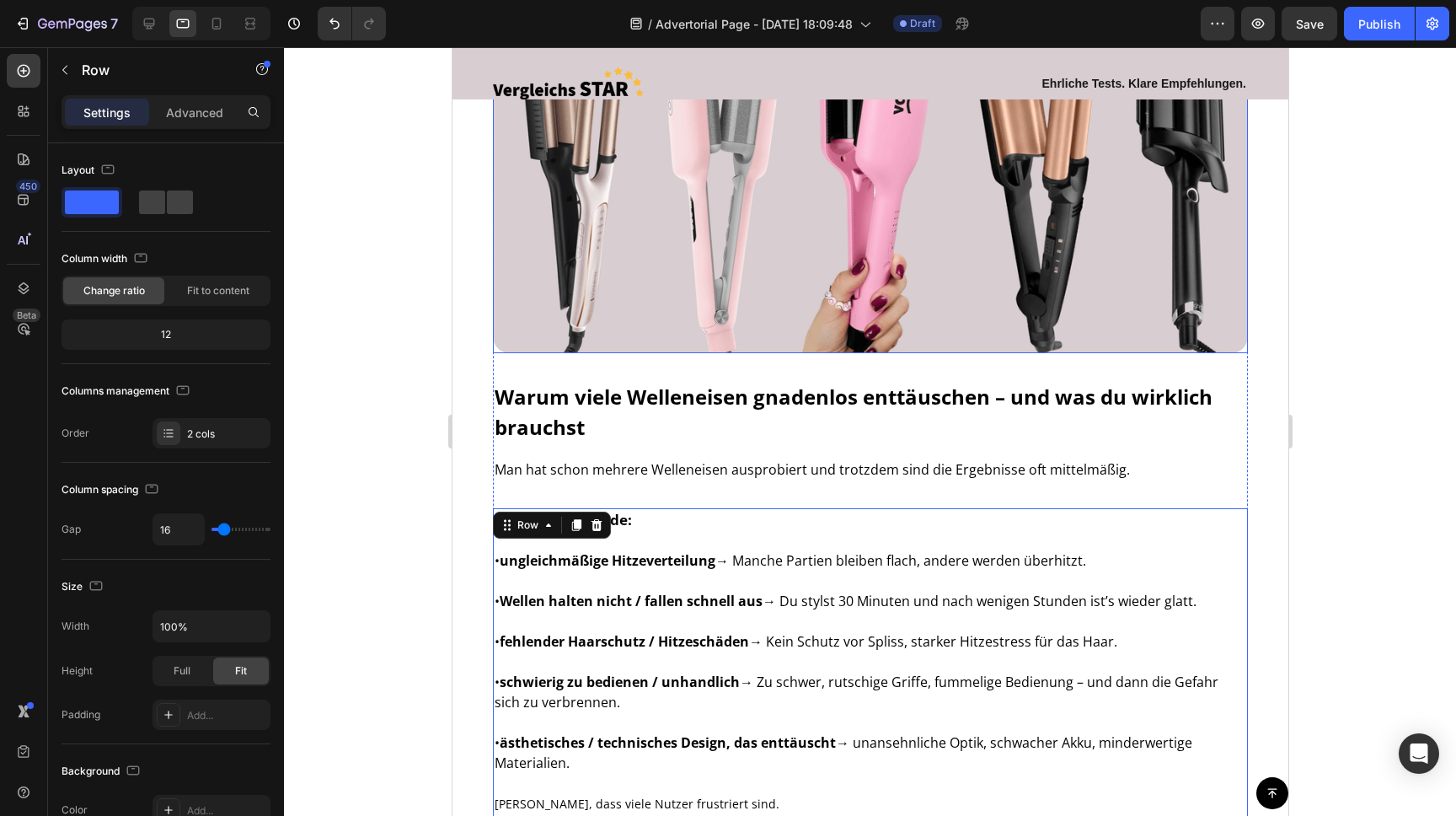
scroll to position [808, 0]
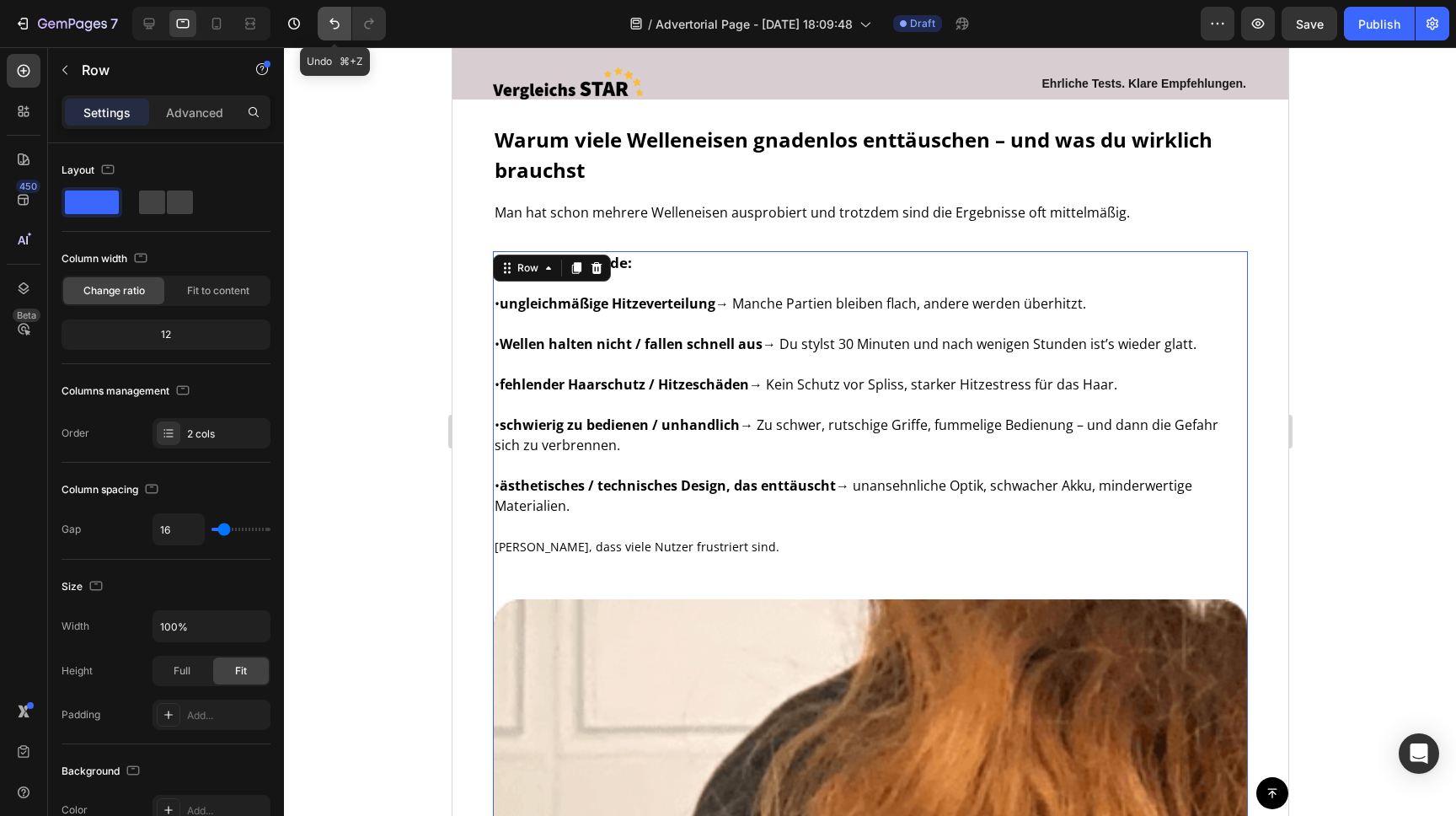
click at [338, 25] on icon "Undo/Redo" at bounding box center [334, 23] width 16 height 16
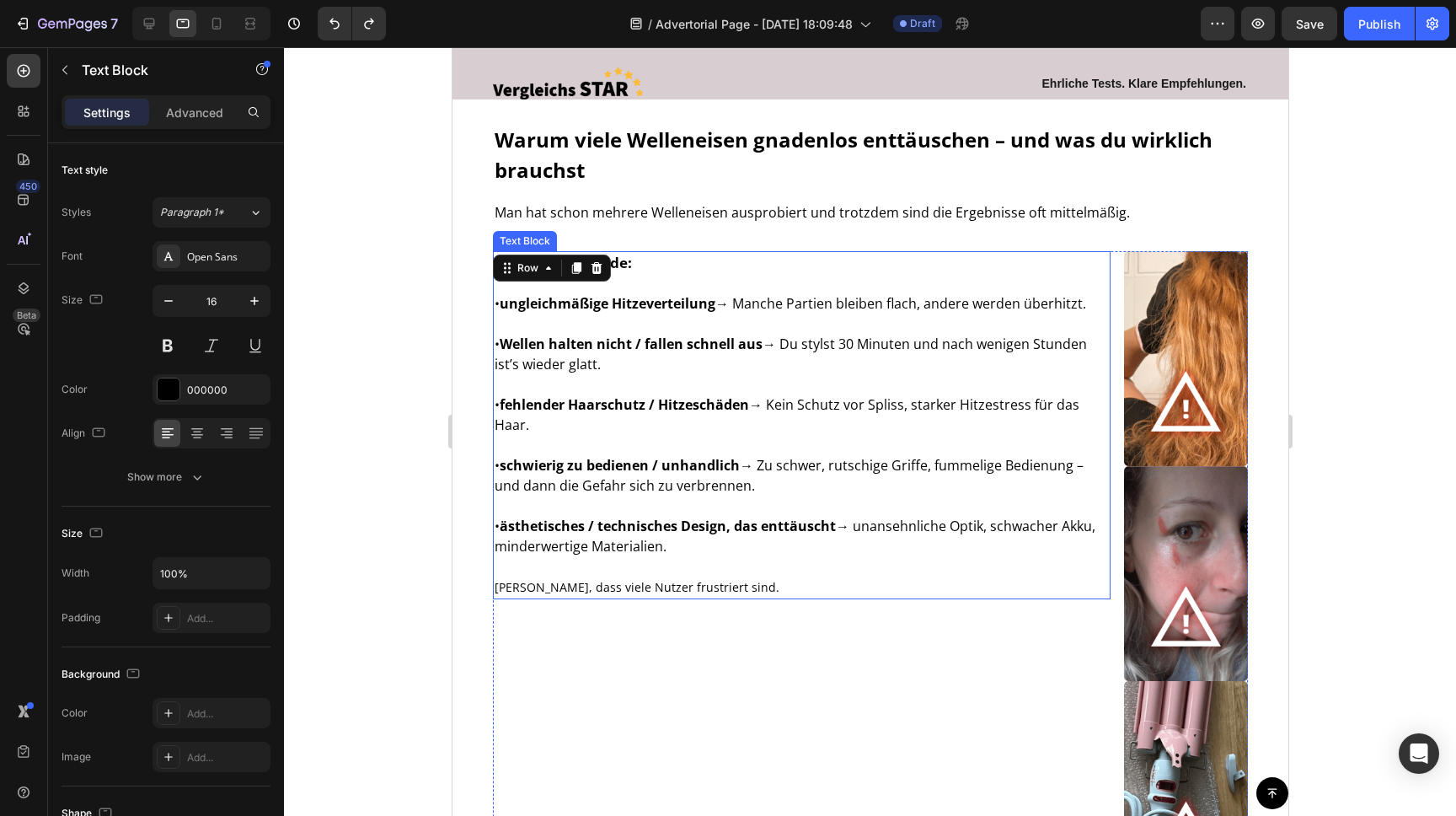
click at [880, 416] on p "• fehlender Haarschutz / Hitzeschäden → Kein Schutz vor Spliss, starker Hitzest…" at bounding box center [801, 415] width 615 height 41
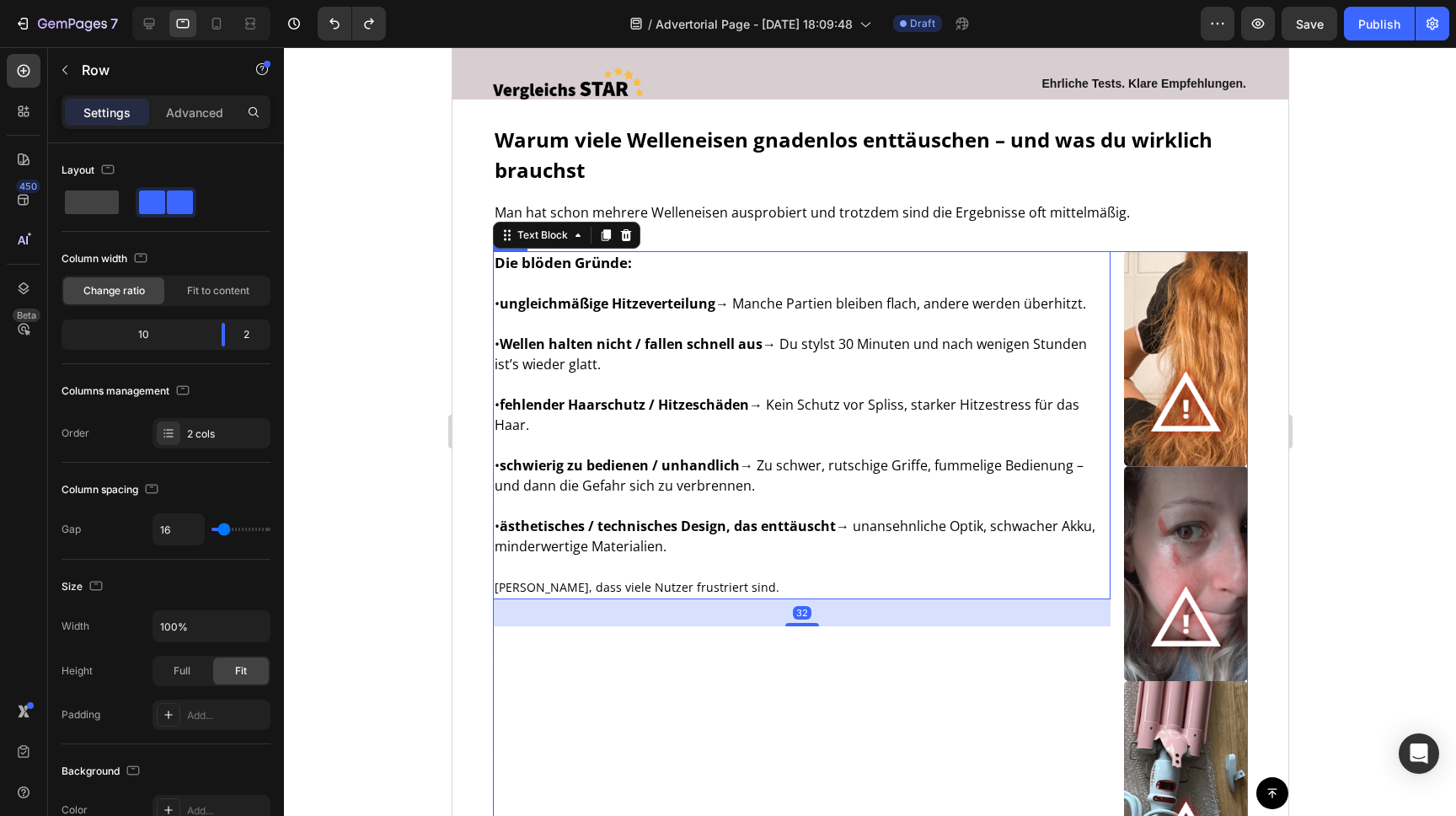
click at [690, 679] on div "Die blöden Gründe: • ungleichmäßige Hitzeverteilung → Manche Partien bleiben fl…" at bounding box center [801, 573] width 618 height 645
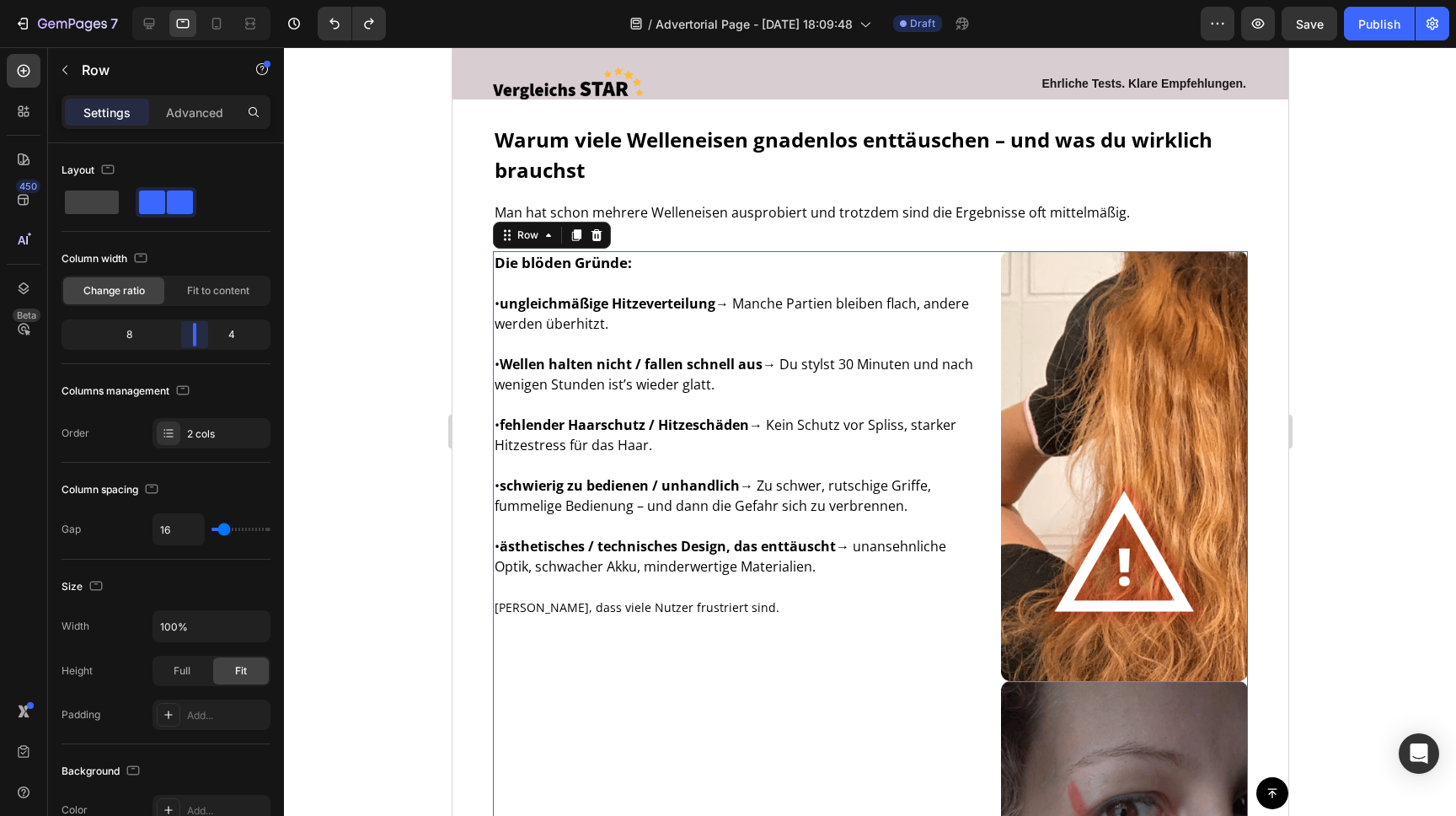
drag, startPoint x: 223, startPoint y: 341, endPoint x: 199, endPoint y: 340, distance: 24.0
click at [199, 0] on body "7 / Advertorial Page - [DATE] 18:09:48 Draft Preview Save Publish 450 Beta Sect…" at bounding box center [728, 0] width 1456 height 0
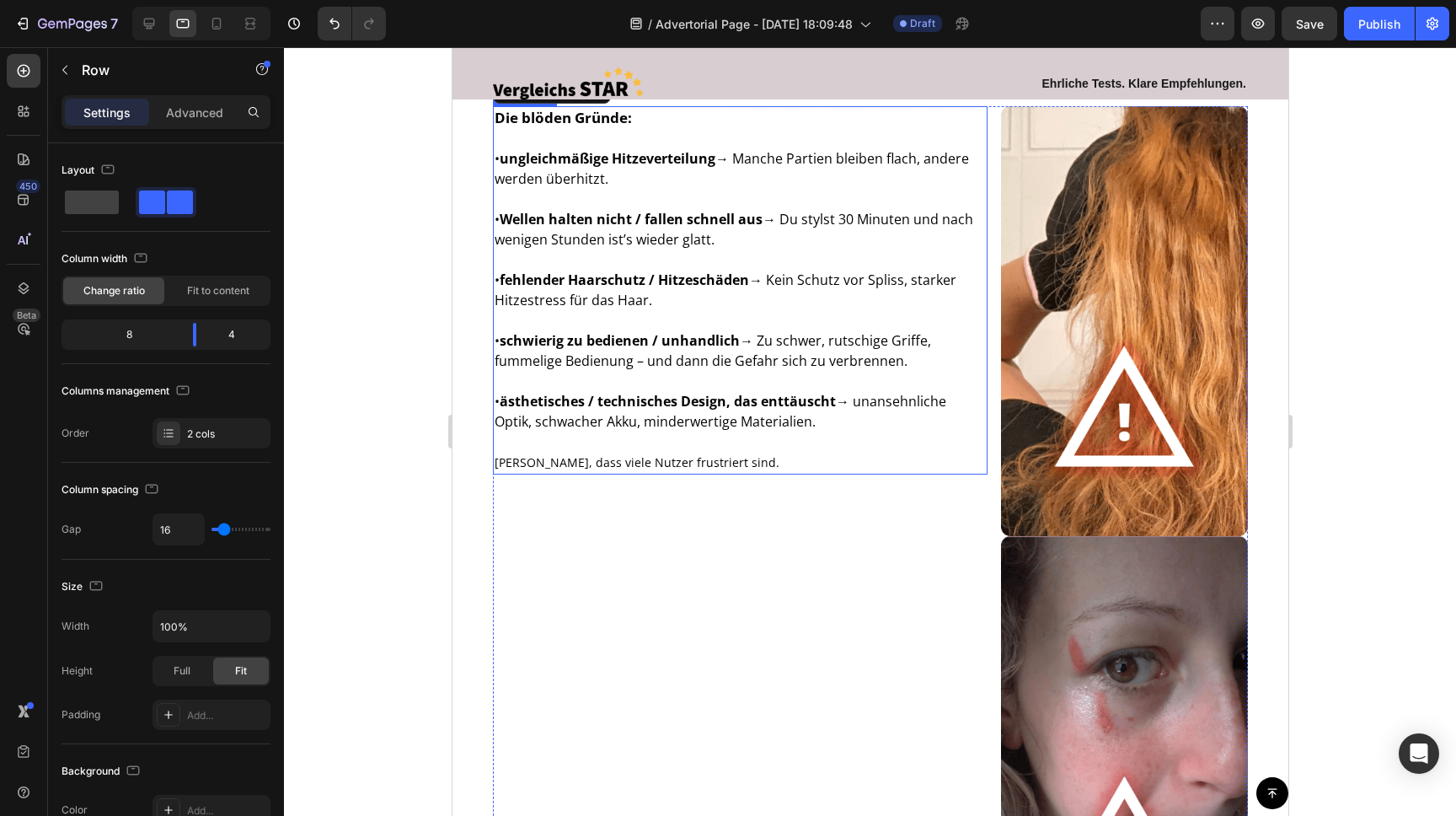
scroll to position [1064, 0]
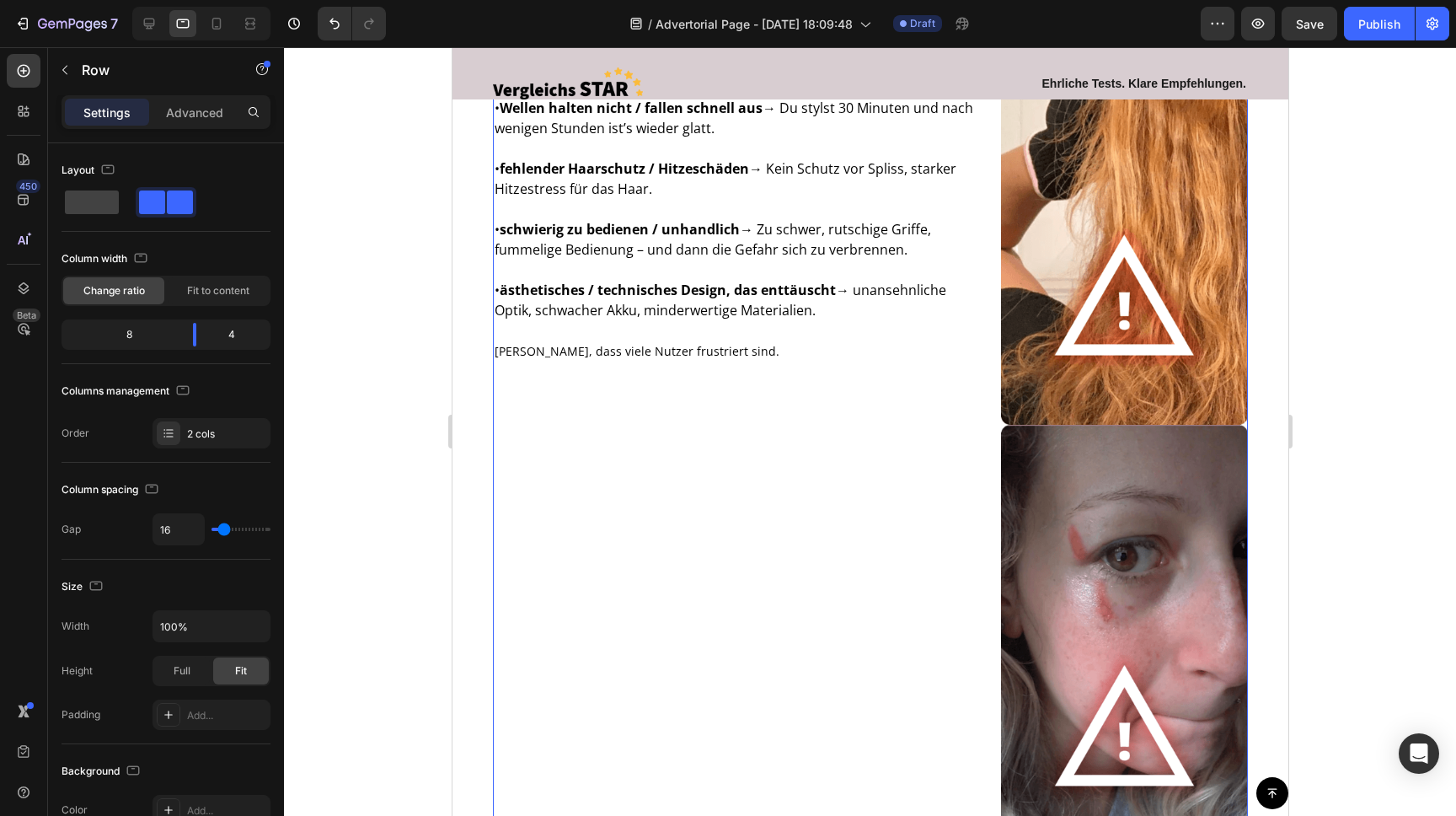
click at [781, 422] on div "Die blöden Gründe: • ungleichmäßige Hitzeverteilung → Manche Partien bleiben fl…" at bounding box center [739, 639] width 495 height 1290
click at [663, 447] on div "Die blöden Gründe: • ungleichmäßige Hitzeverteilung → Manche Partien bleiben fl…" at bounding box center [739, 639] width 495 height 1290
drag, startPoint x: 97, startPoint y: 193, endPoint x: 137, endPoint y: 197, distance: 40.2
click at [97, 193] on span at bounding box center [92, 202] width 54 height 23
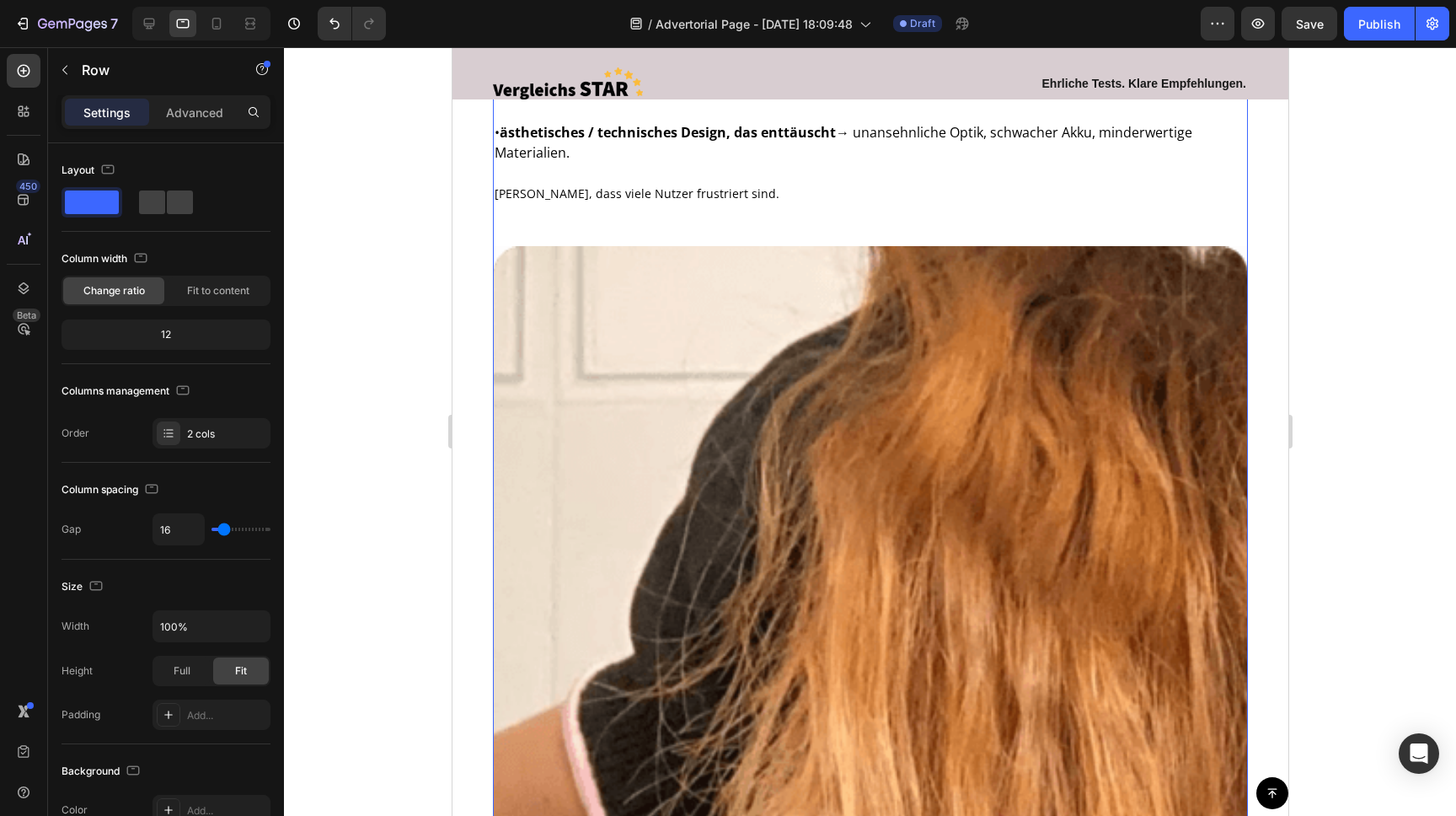
scroll to position [1419, 0]
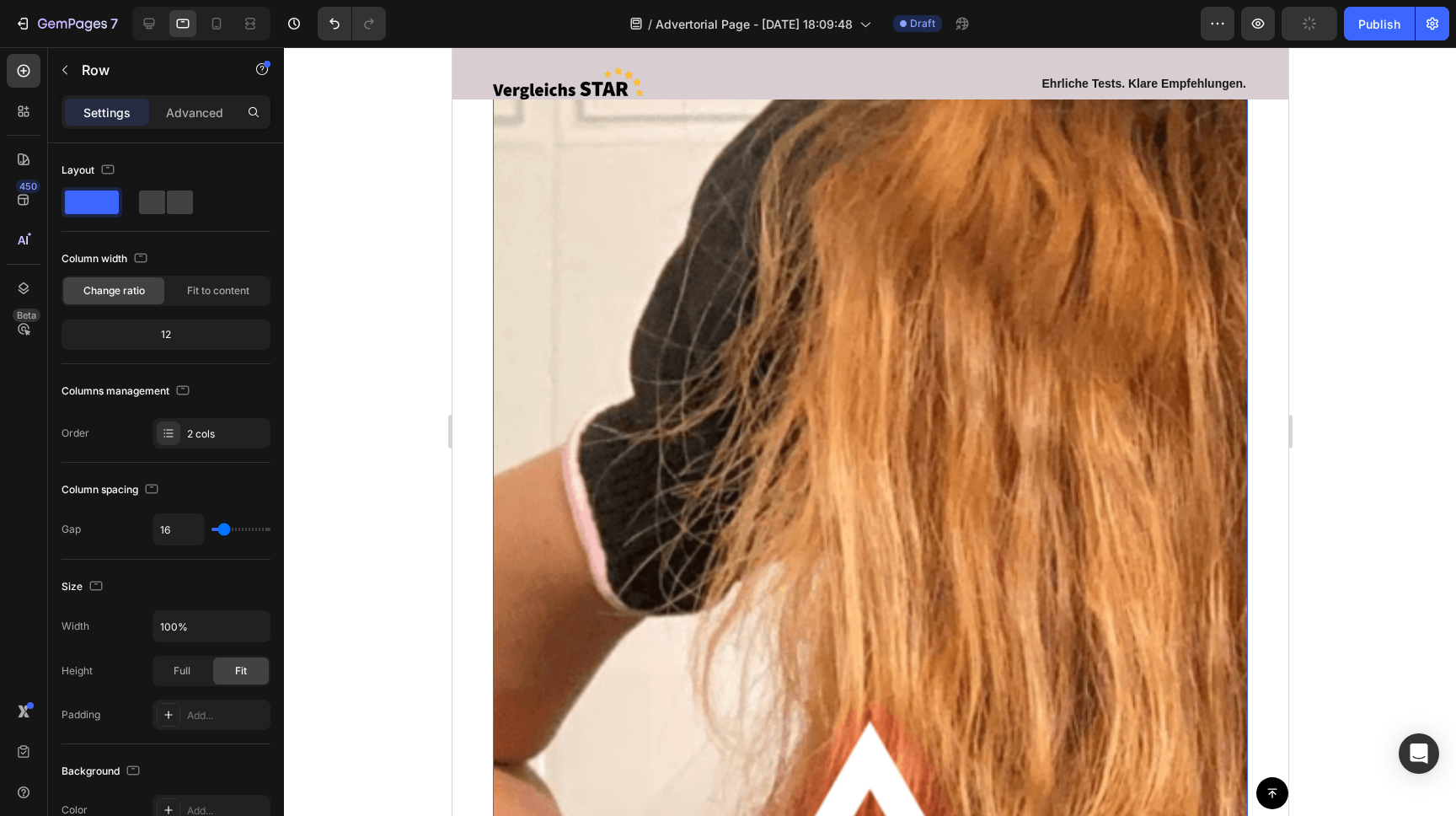
click at [614, 348] on img at bounding box center [869, 645] width 755 height 1314
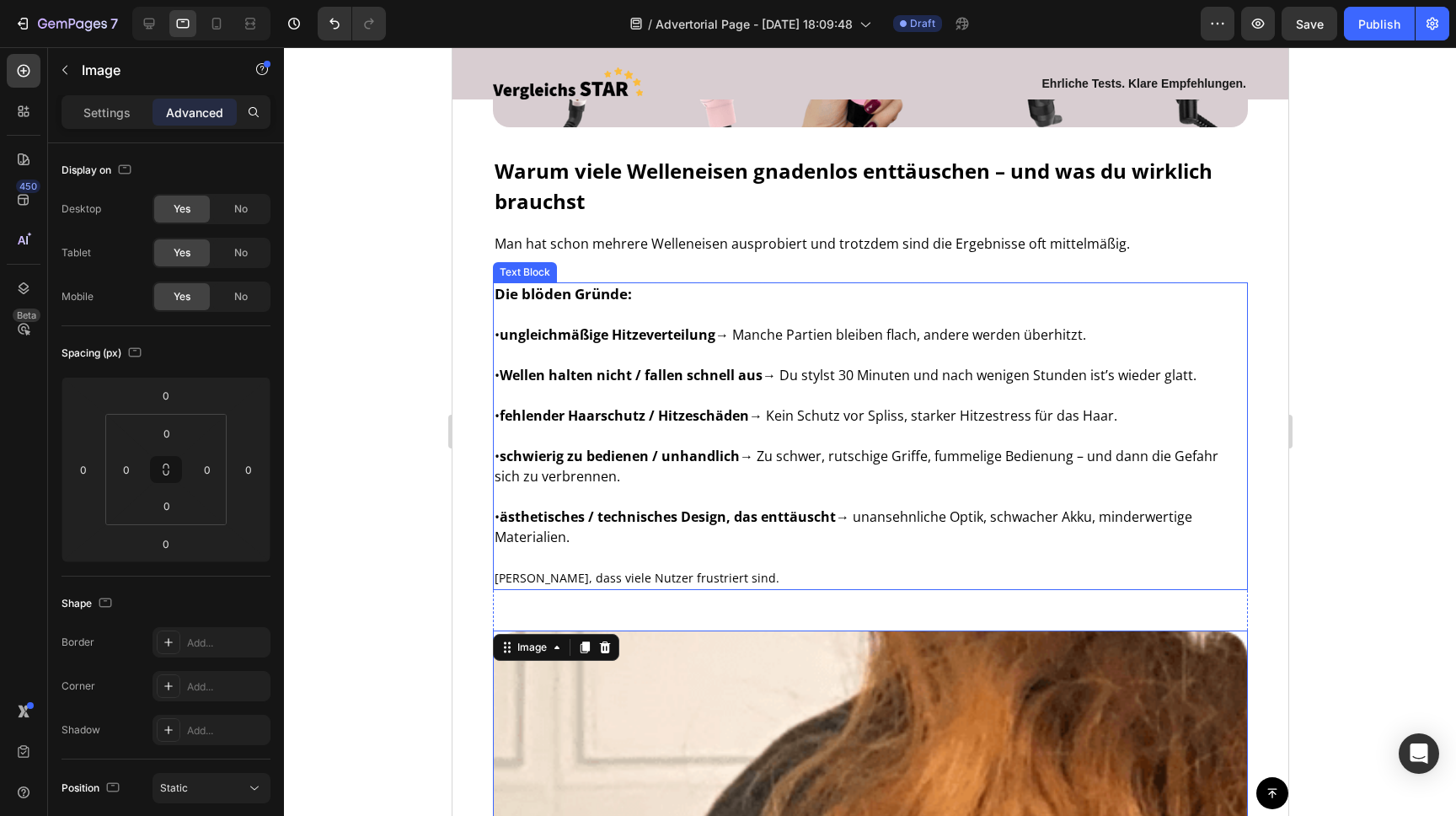
scroll to position [768, 0]
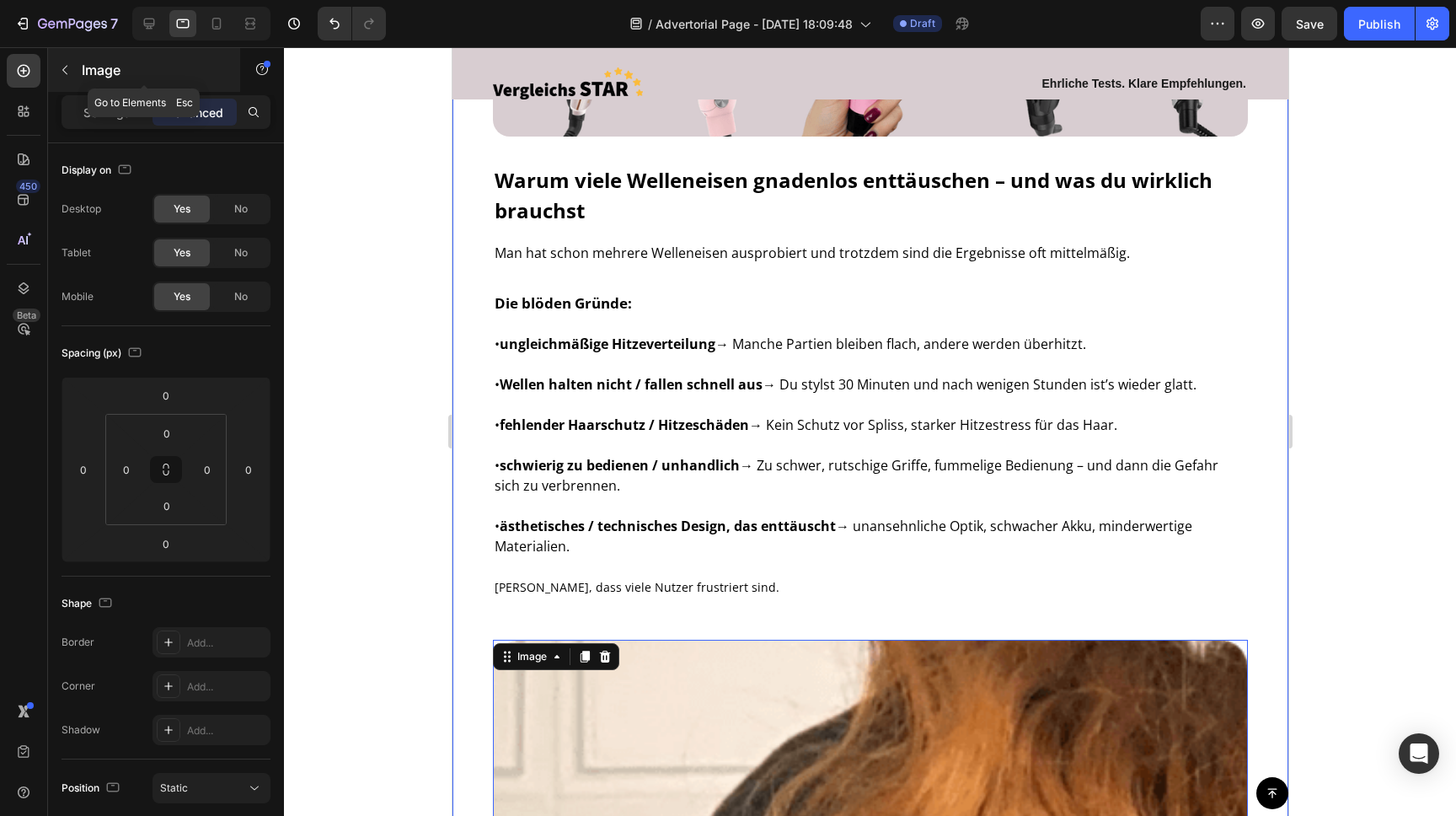
click at [68, 70] on icon "button" at bounding box center [65, 70] width 14 height 14
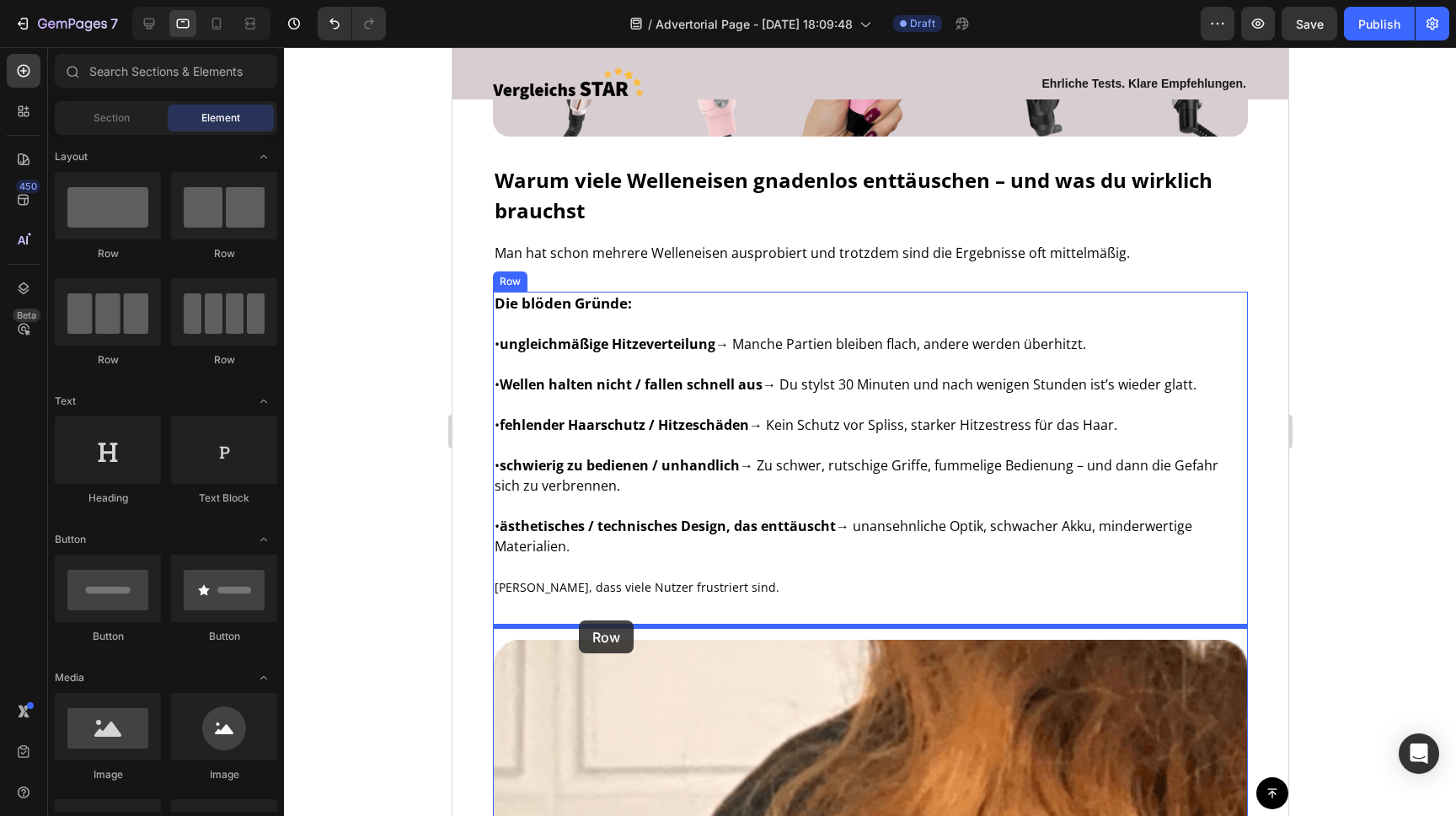
drag, startPoint x: 571, startPoint y: 354, endPoint x: 578, endPoint y: 620, distance: 266.1
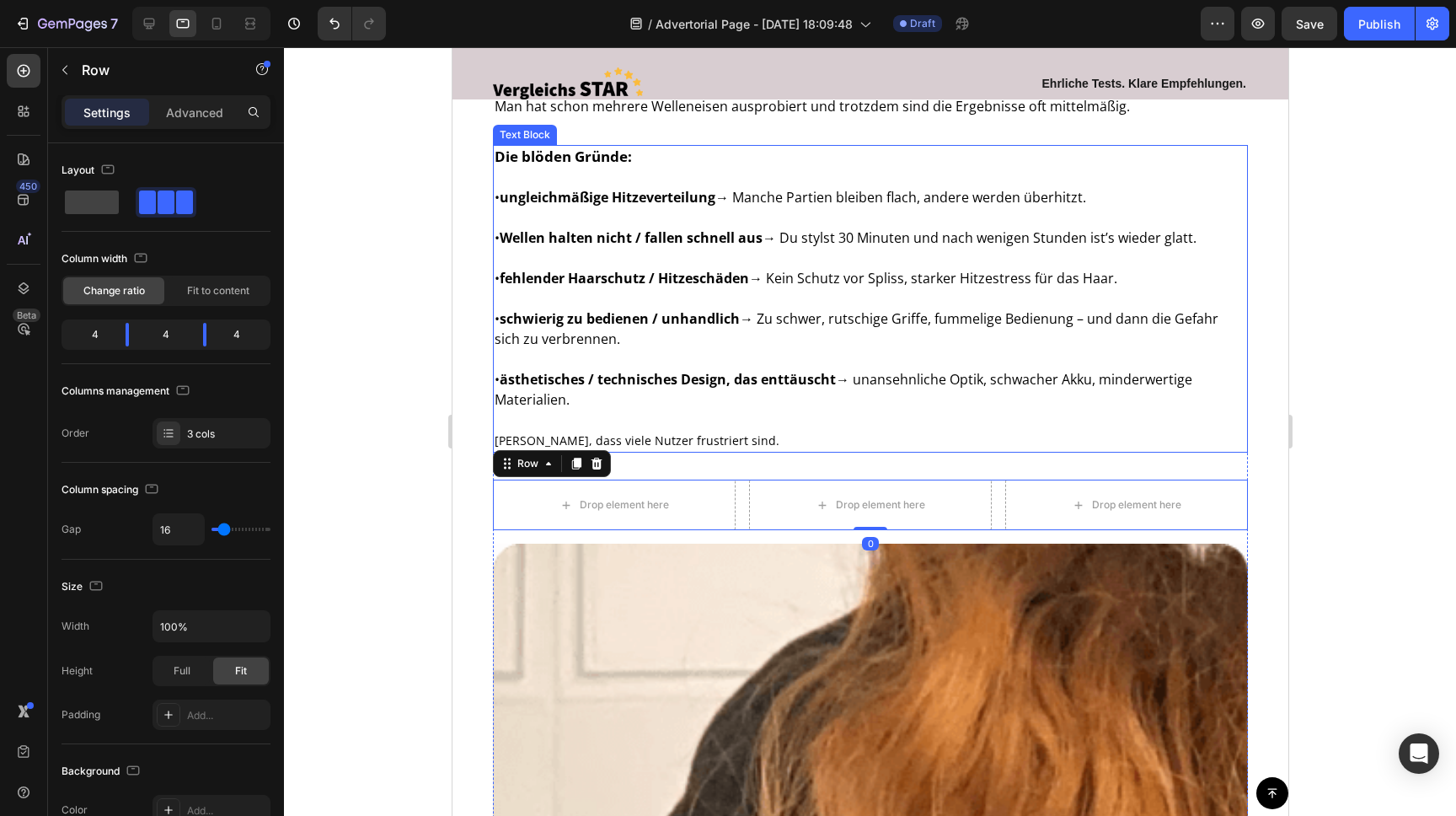
scroll to position [963, 0]
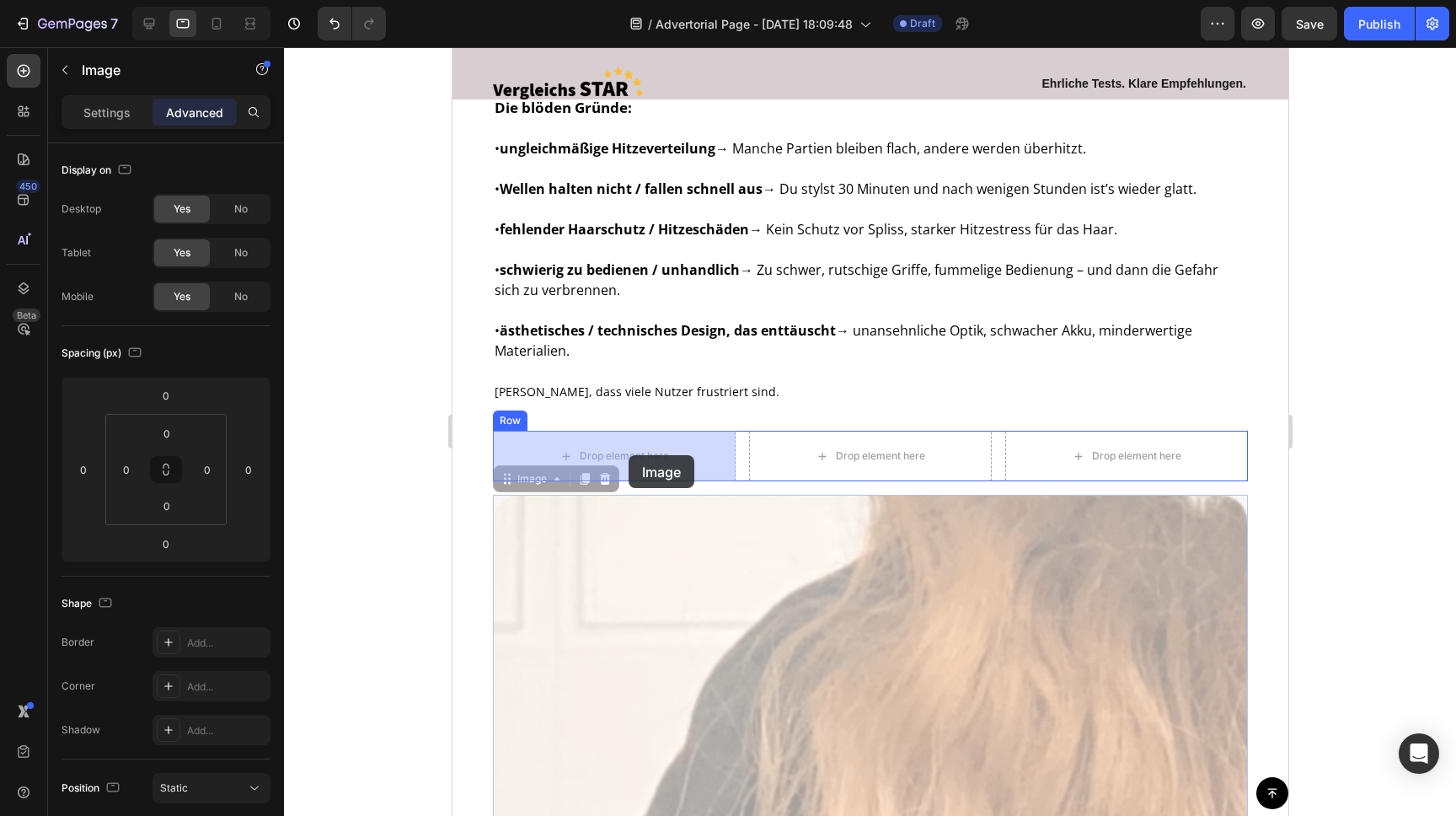
drag, startPoint x: 664, startPoint y: 592, endPoint x: 628, endPoint y: 455, distance: 141.7
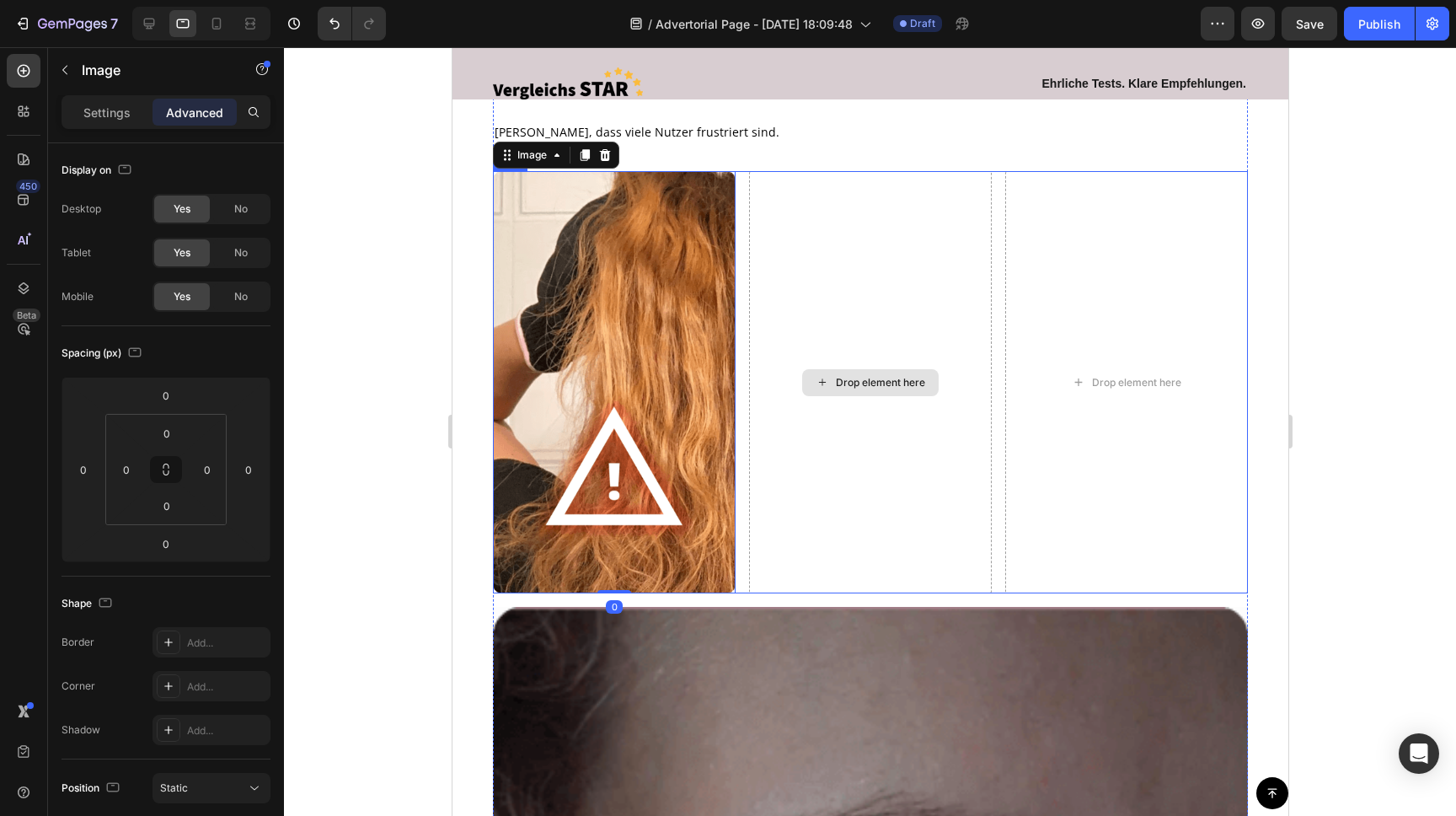
scroll to position [1386, 0]
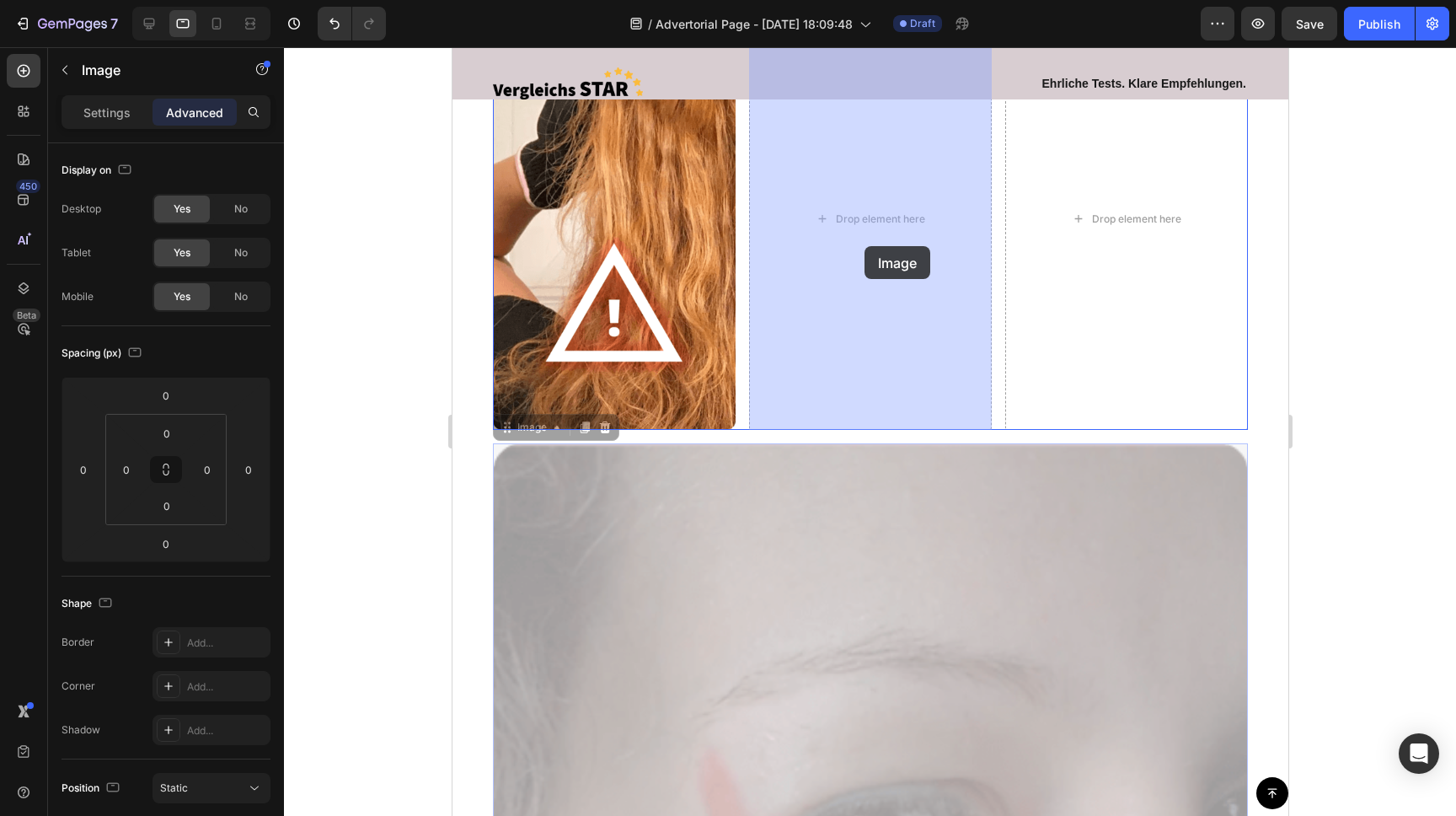
drag, startPoint x: 838, startPoint y: 496, endPoint x: 862, endPoint y: 277, distance: 220.3
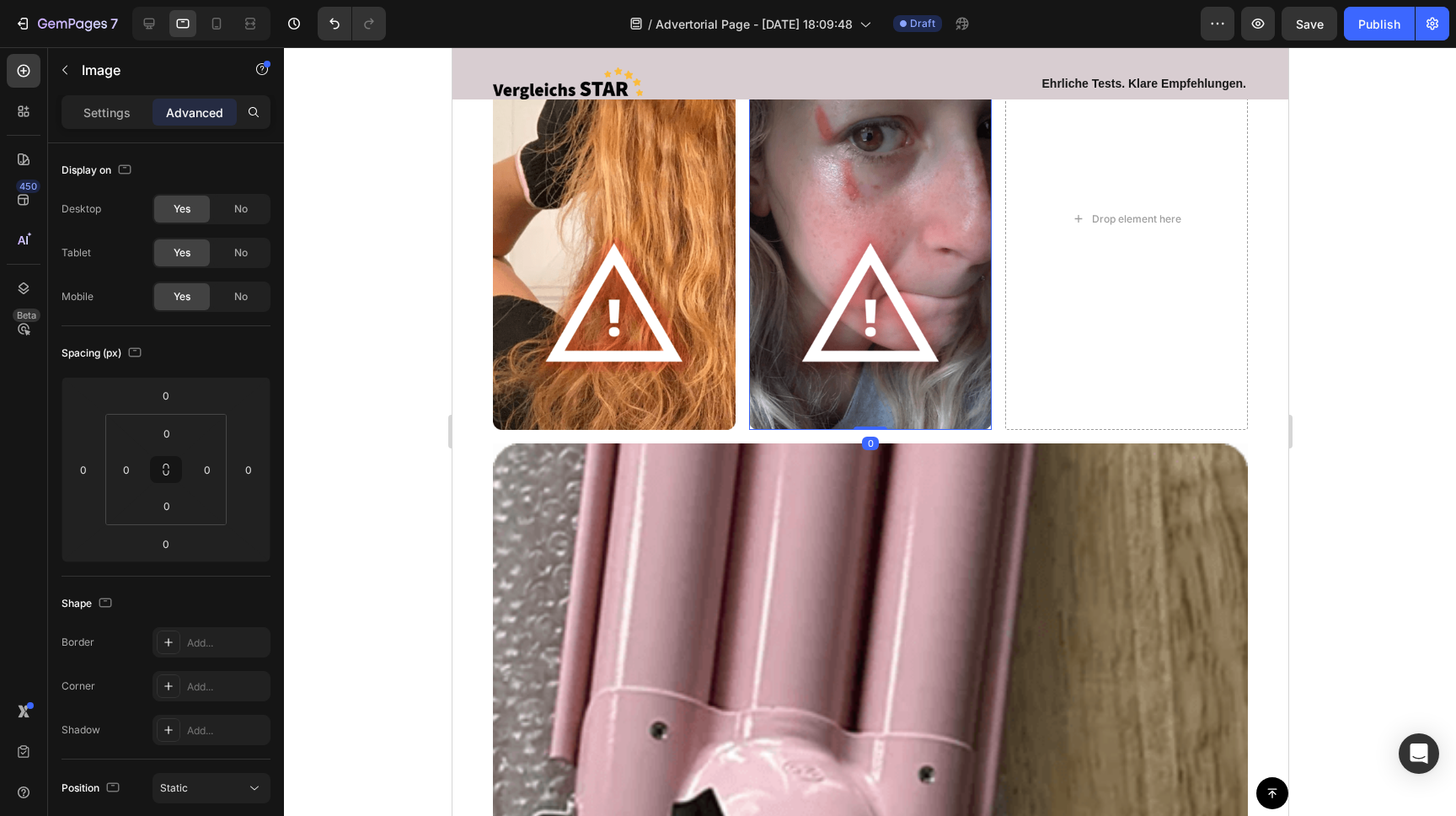
scroll to position [1455, 0]
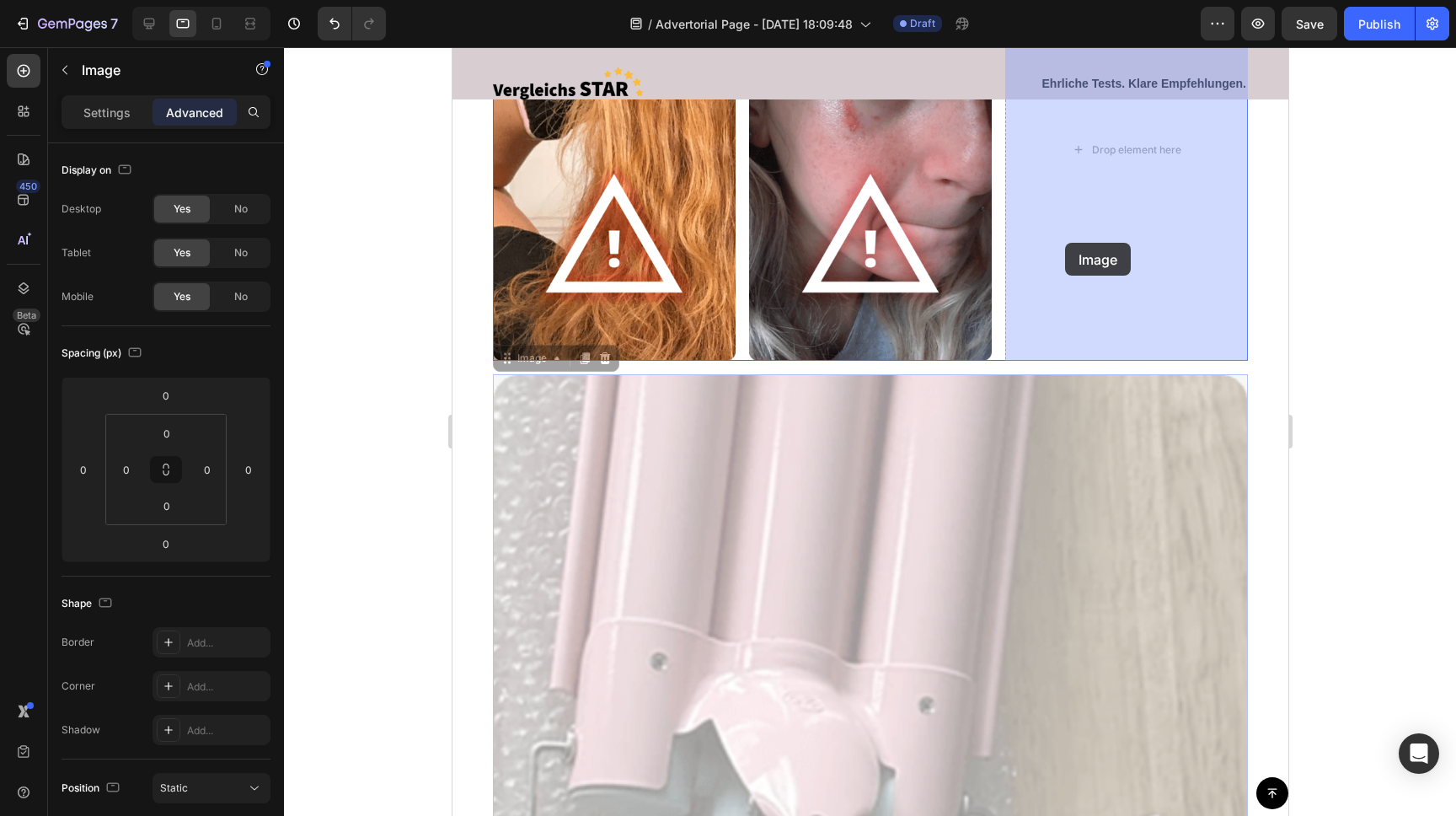
drag, startPoint x: 845, startPoint y: 524, endPoint x: 1064, endPoint y: 243, distance: 356.3
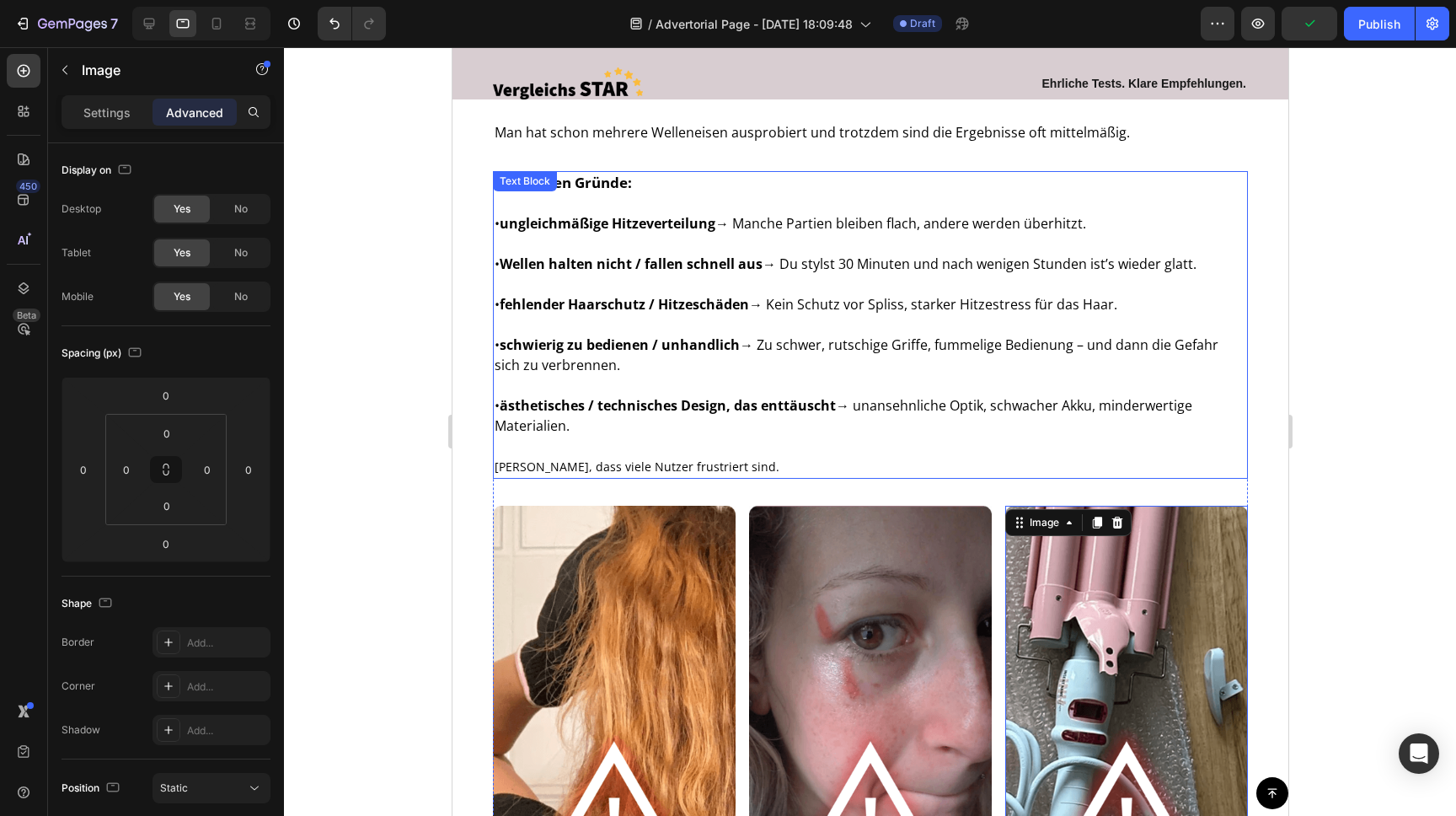
scroll to position [605, 0]
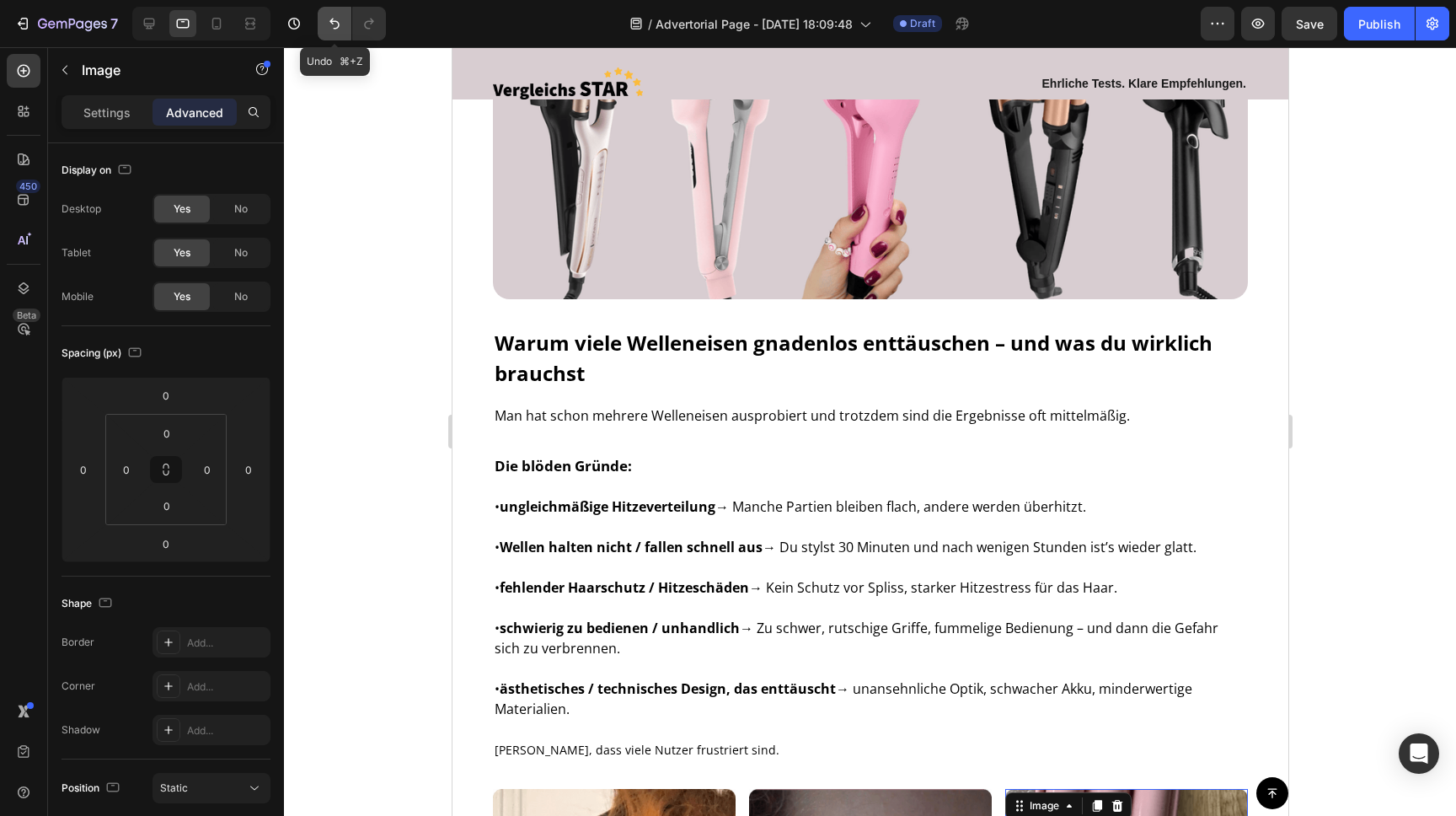
click at [333, 21] on icon "Undo/Redo" at bounding box center [335, 23] width 10 height 11
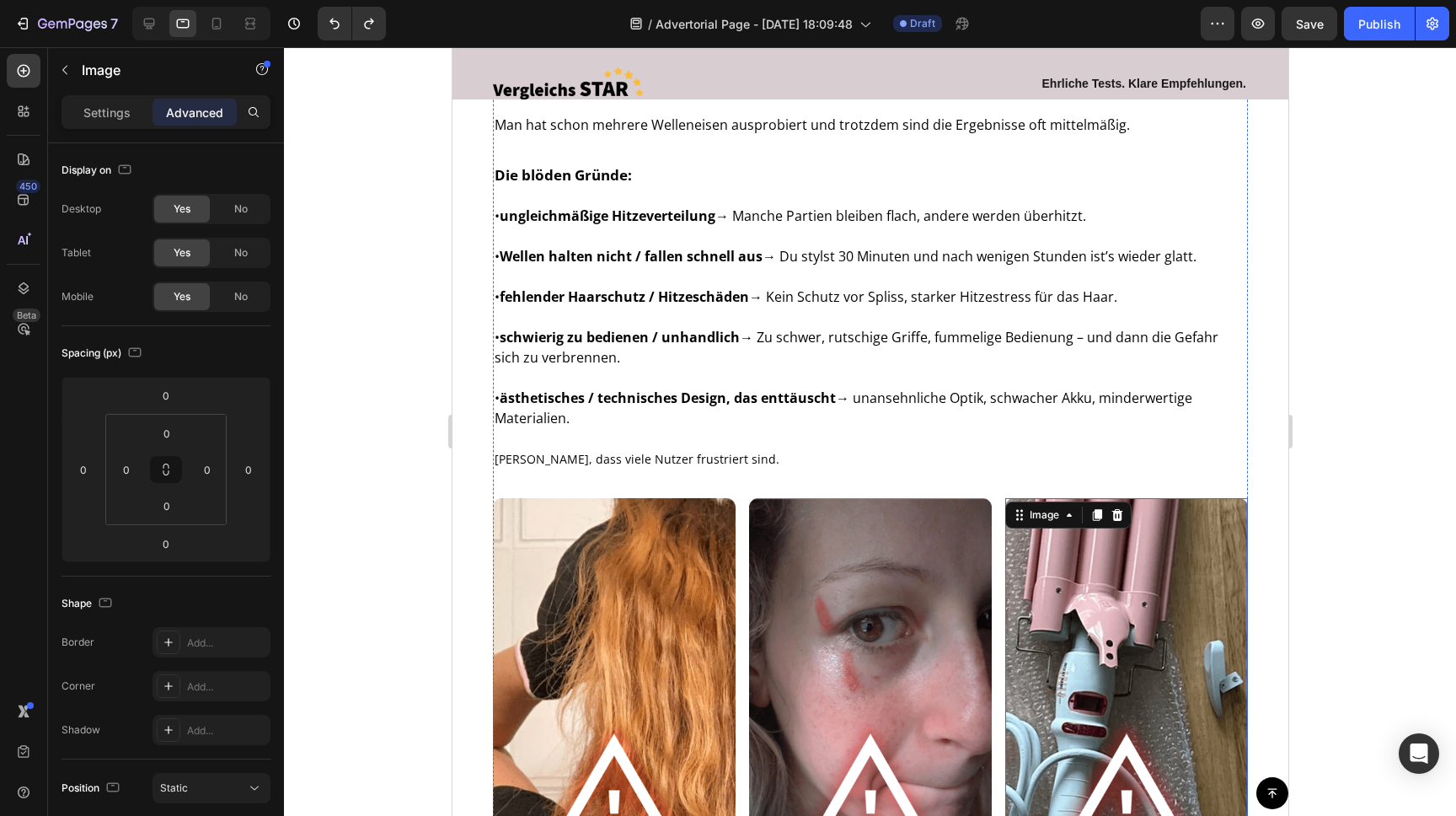
scroll to position [1034, 0]
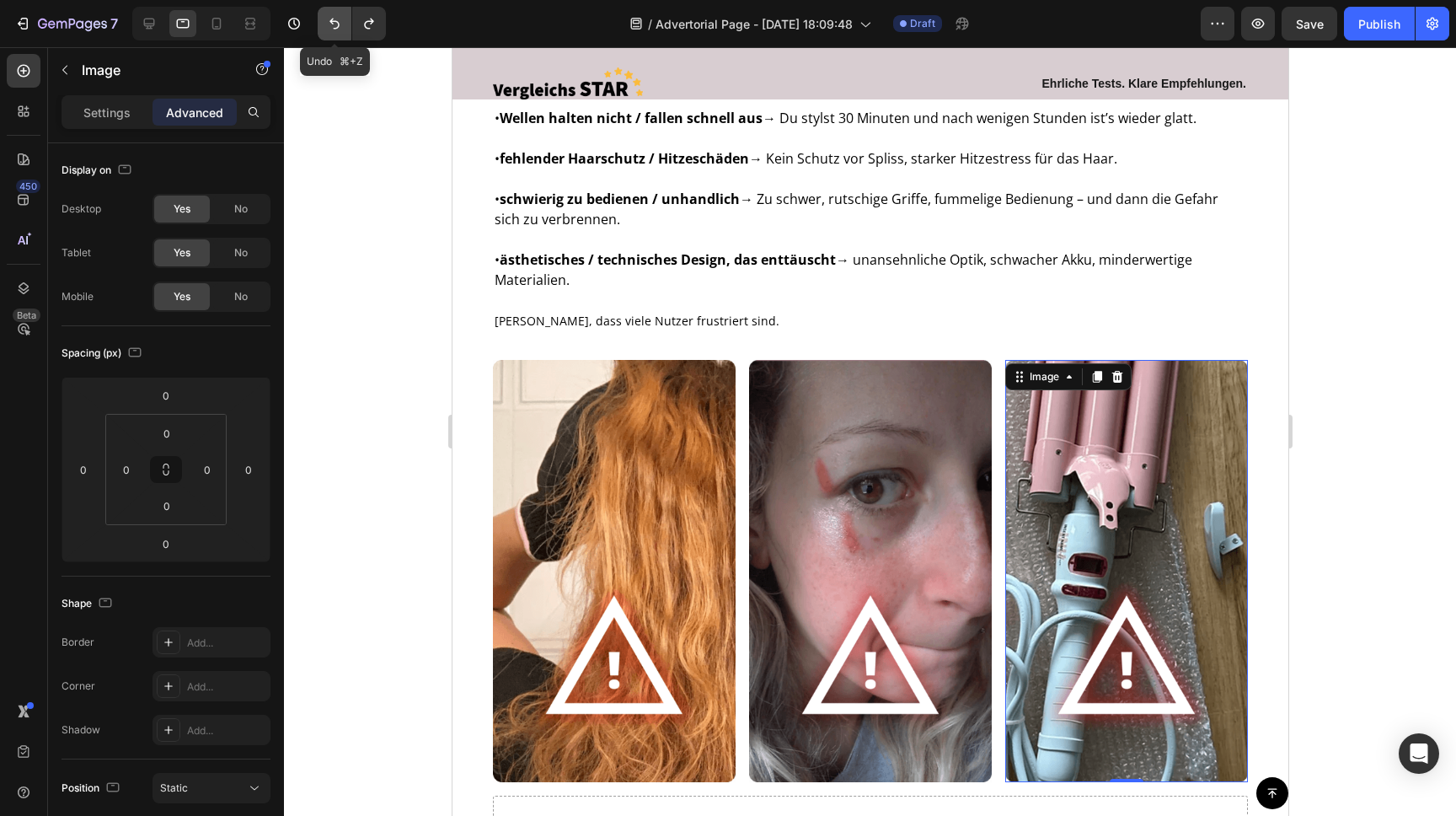
click at [321, 27] on button "Undo/Redo" at bounding box center [334, 23] width 34 height 34
click at [324, 25] on button "Undo/Redo" at bounding box center [334, 23] width 34 height 34
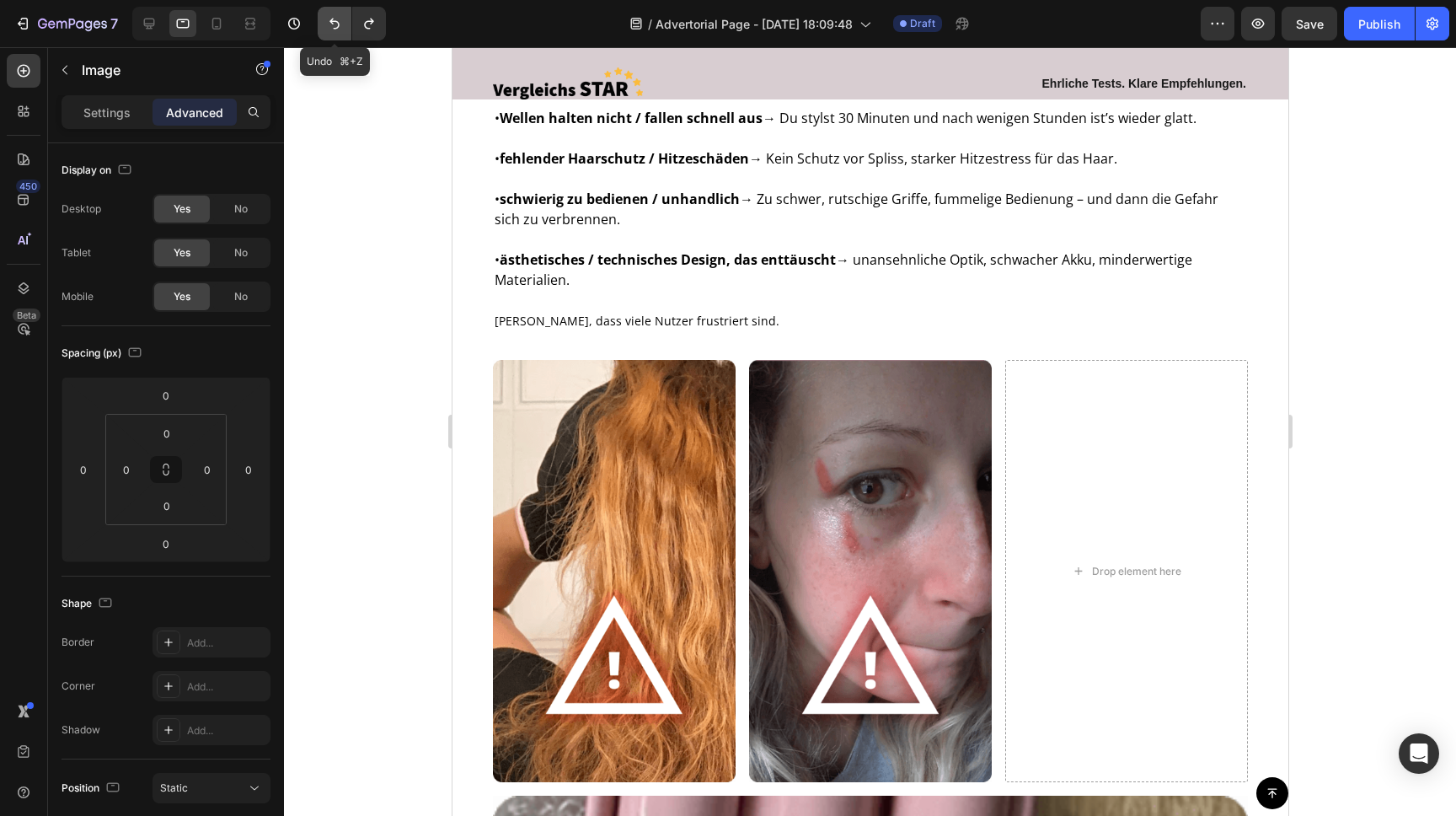
click at [330, 27] on icon "Undo/Redo" at bounding box center [334, 23] width 16 height 16
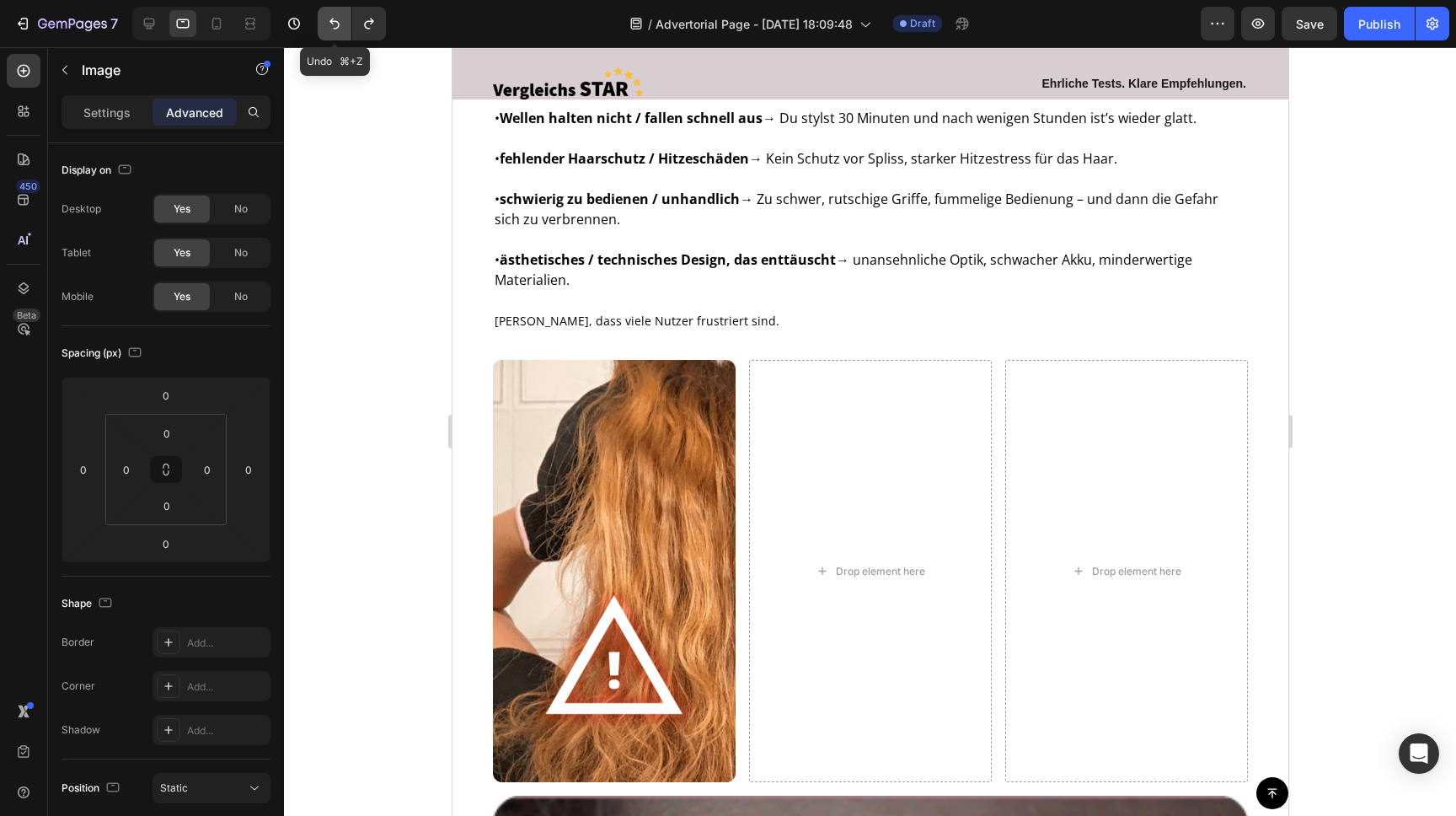
click at [330, 27] on icon "Undo/Redo" at bounding box center [334, 23] width 16 height 16
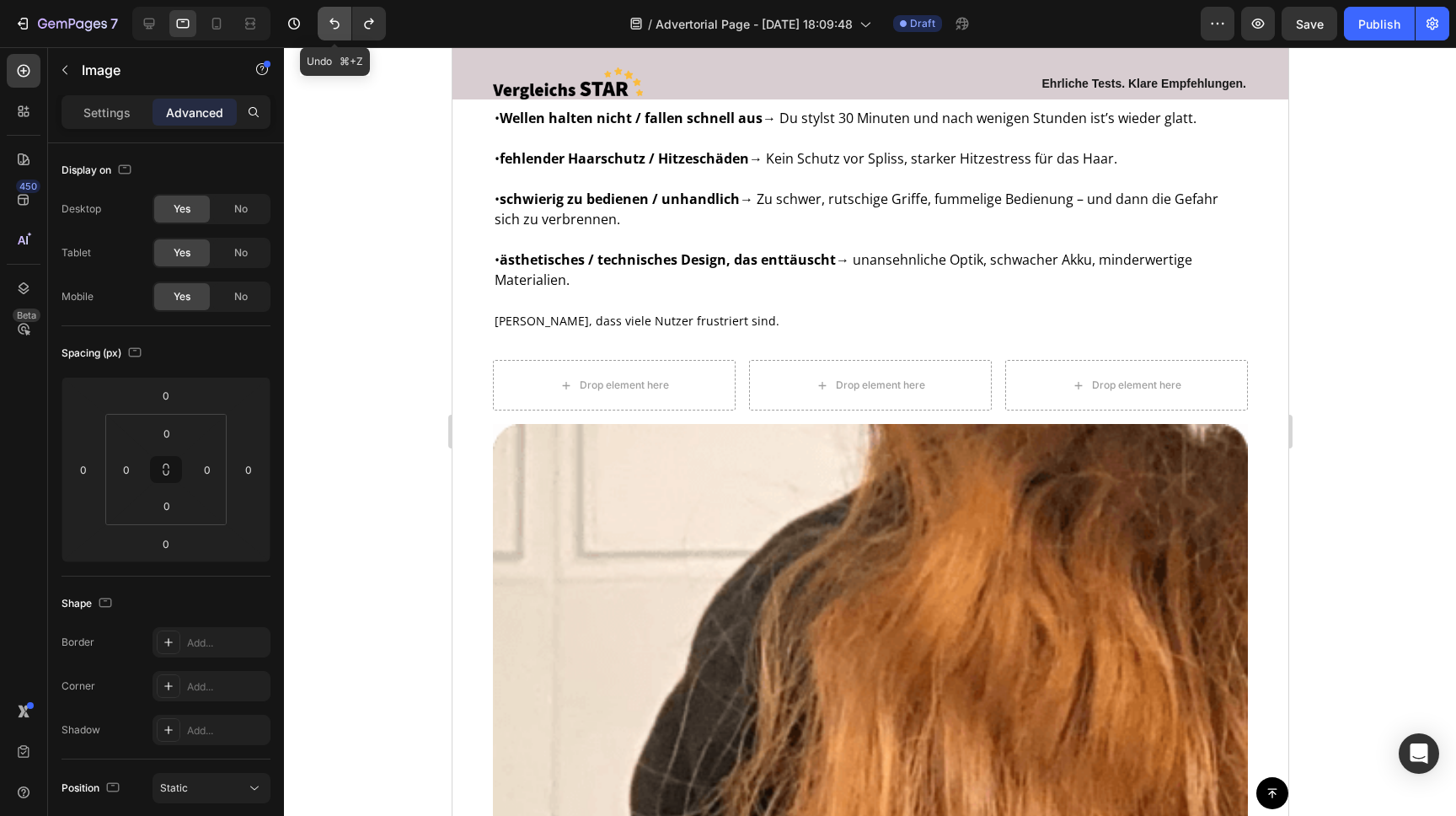
click at [331, 27] on icon "Undo/Redo" at bounding box center [334, 23] width 16 height 16
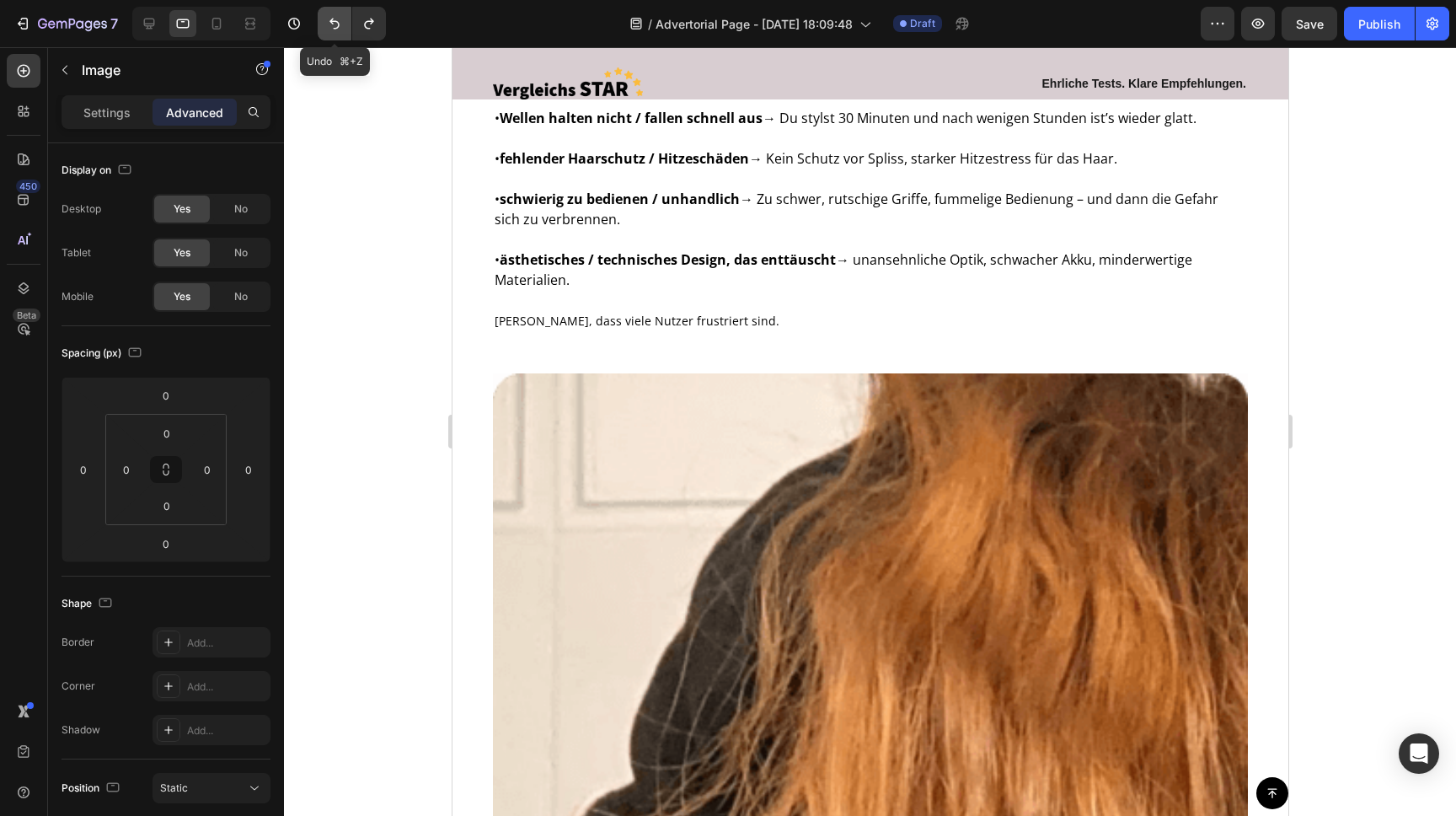
click at [328, 19] on icon "Undo/Redo" at bounding box center [334, 23] width 16 height 16
click at [338, 23] on icon "Undo/Redo" at bounding box center [335, 23] width 10 height 11
click at [334, 17] on icon "Undo/Redo" at bounding box center [334, 23] width 16 height 16
click at [332, 34] on button "Undo/Redo" at bounding box center [334, 23] width 34 height 34
click at [334, 21] on icon "Undo/Redo" at bounding box center [335, 23] width 10 height 11
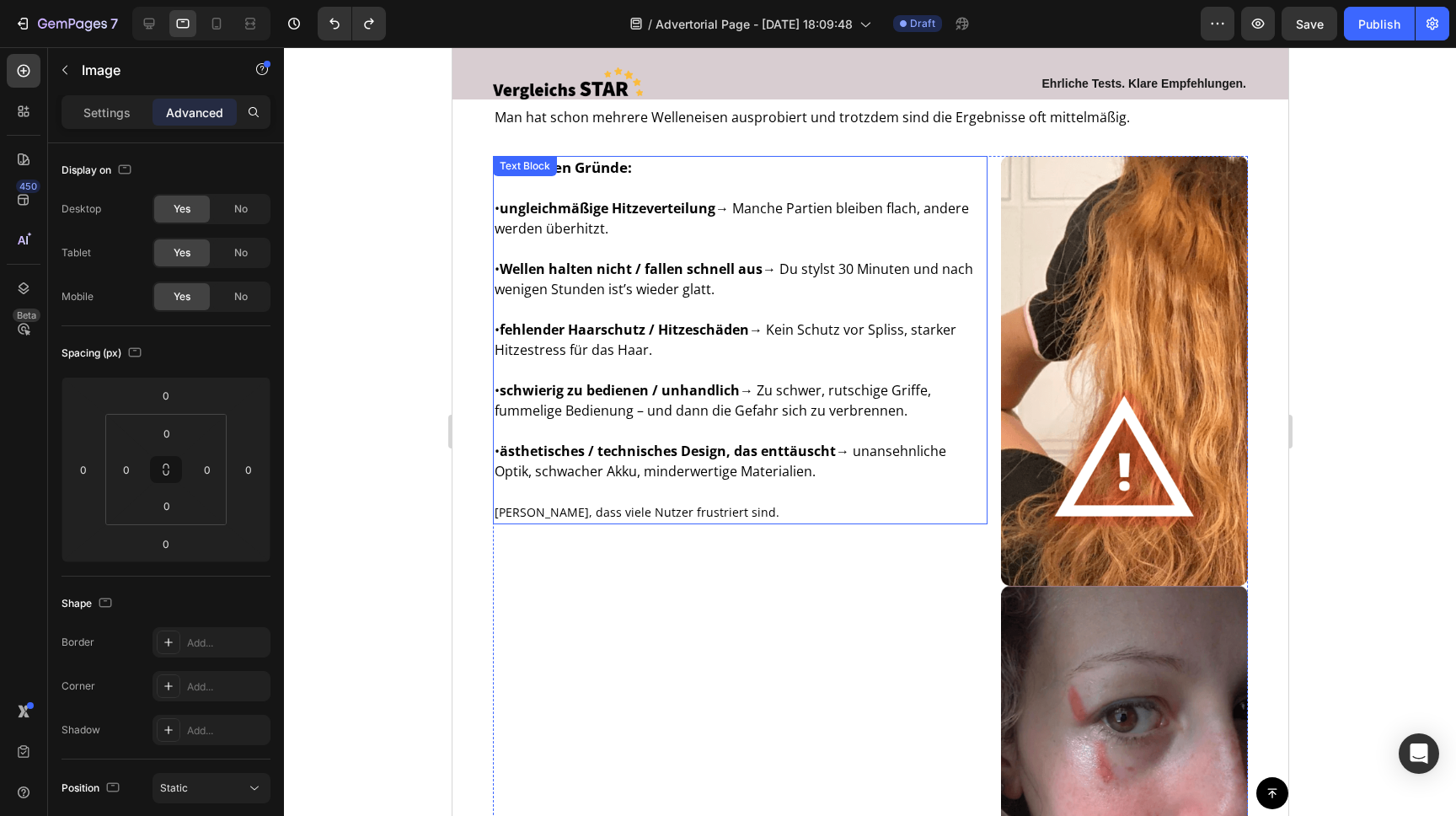
scroll to position [882, 0]
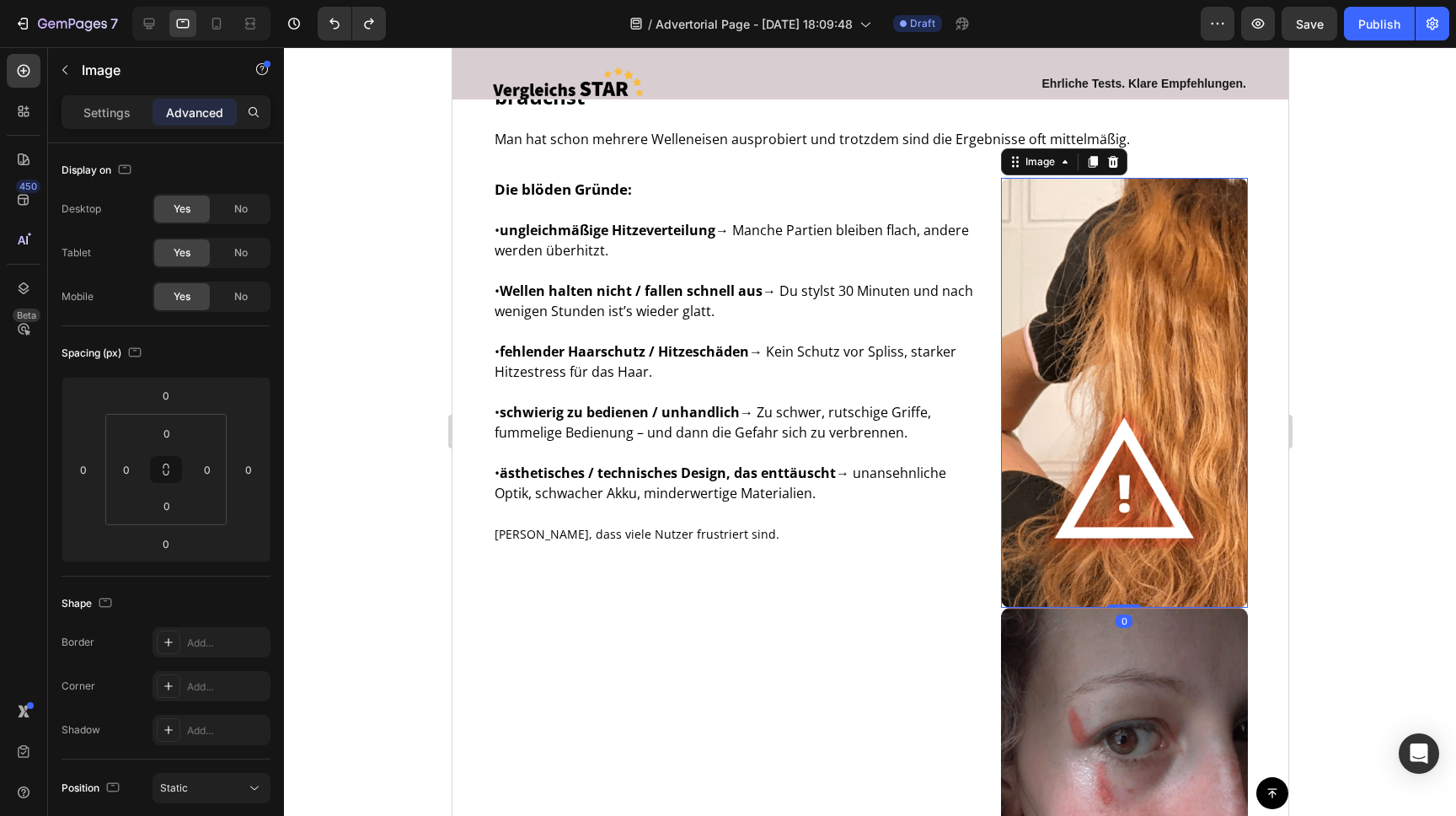
click at [1115, 340] on img at bounding box center [1124, 392] width 247 height 429
click at [1066, 274] on img at bounding box center [1124, 392] width 247 height 429
click at [102, 106] on p "Settings" at bounding box center [106, 112] width 47 height 17
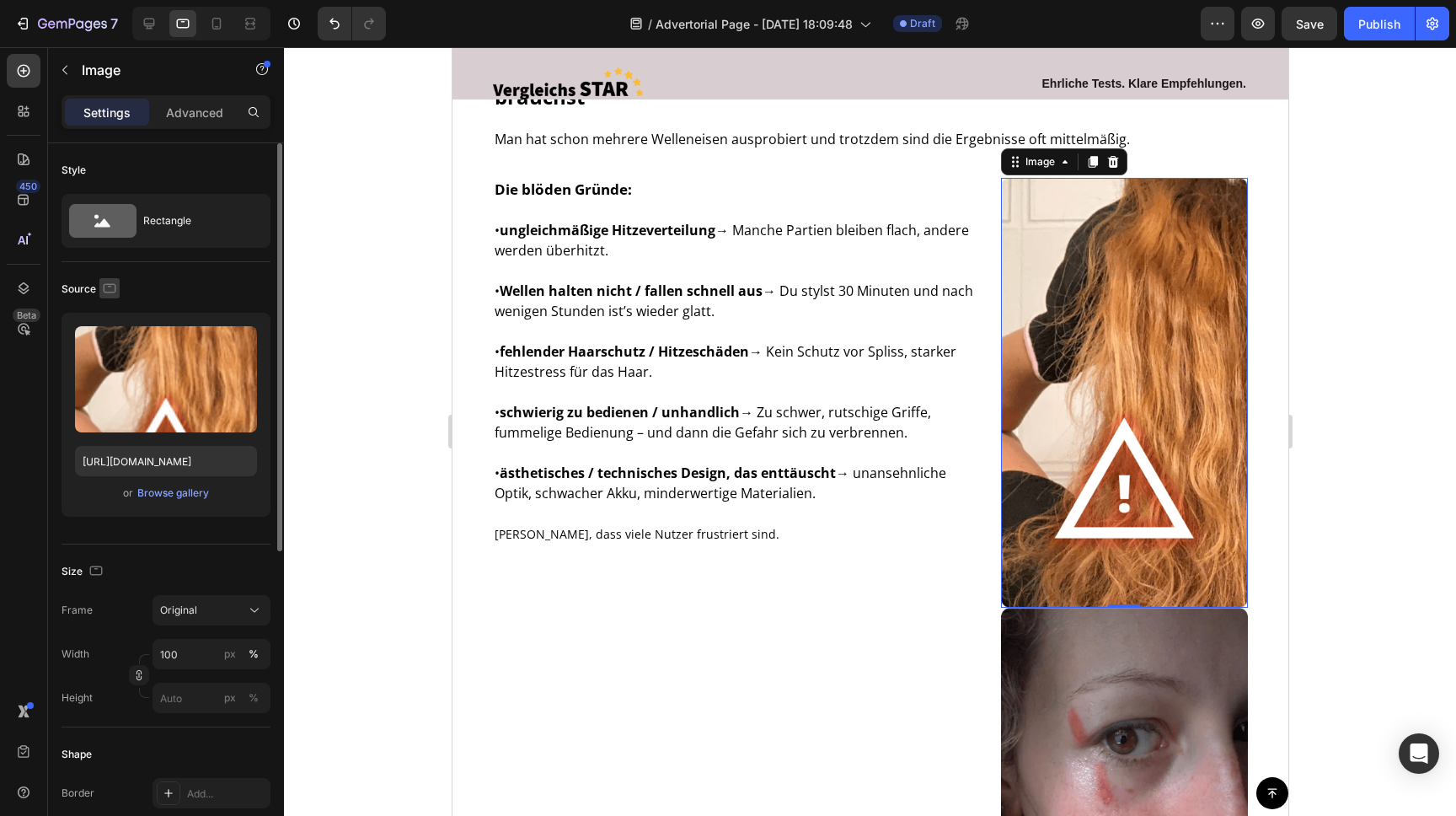
click at [110, 289] on icon "button" at bounding box center [109, 287] width 16 height 16
click at [110, 317] on icon "button" at bounding box center [113, 314] width 11 height 11
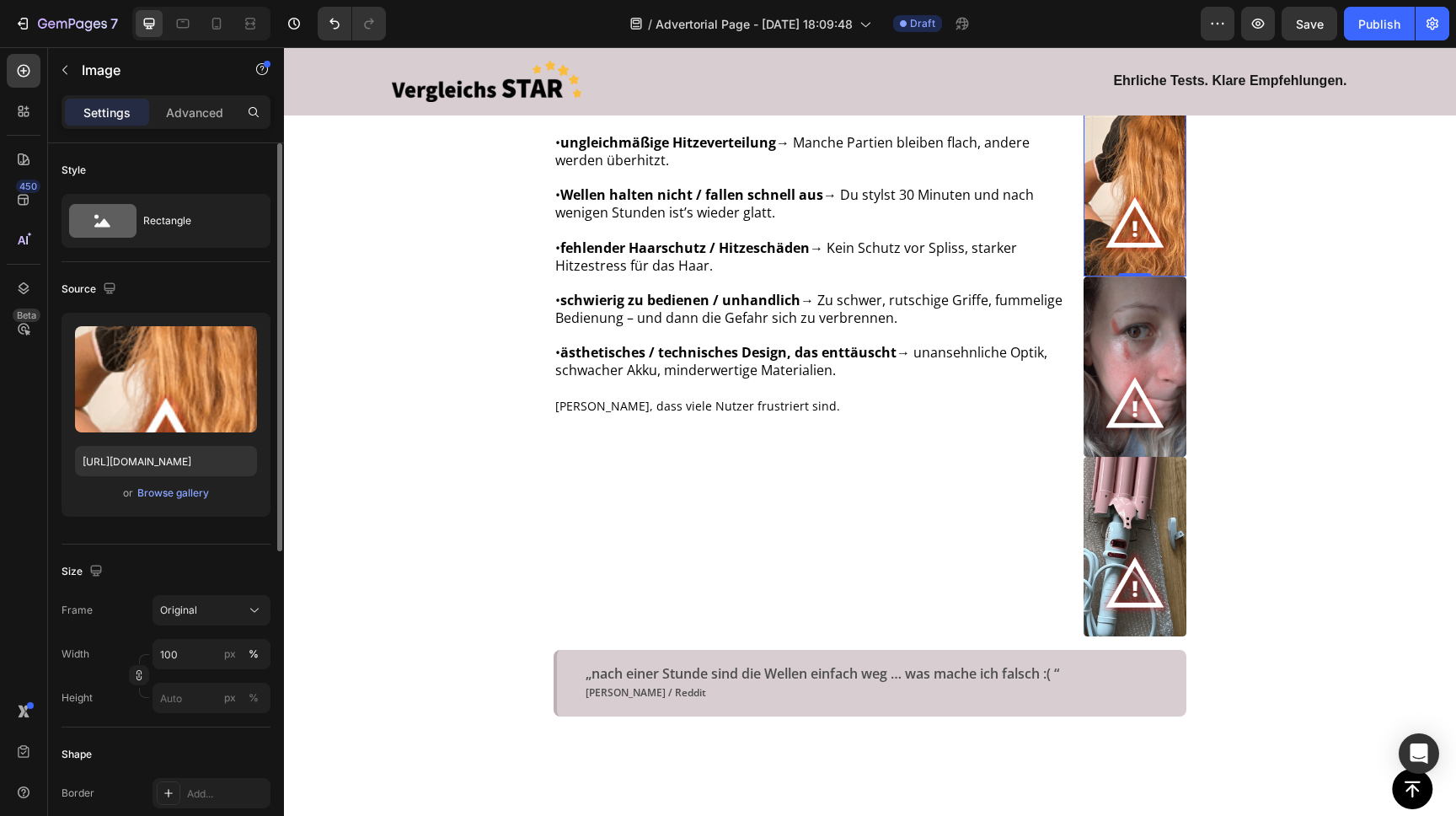
scroll to position [844, 0]
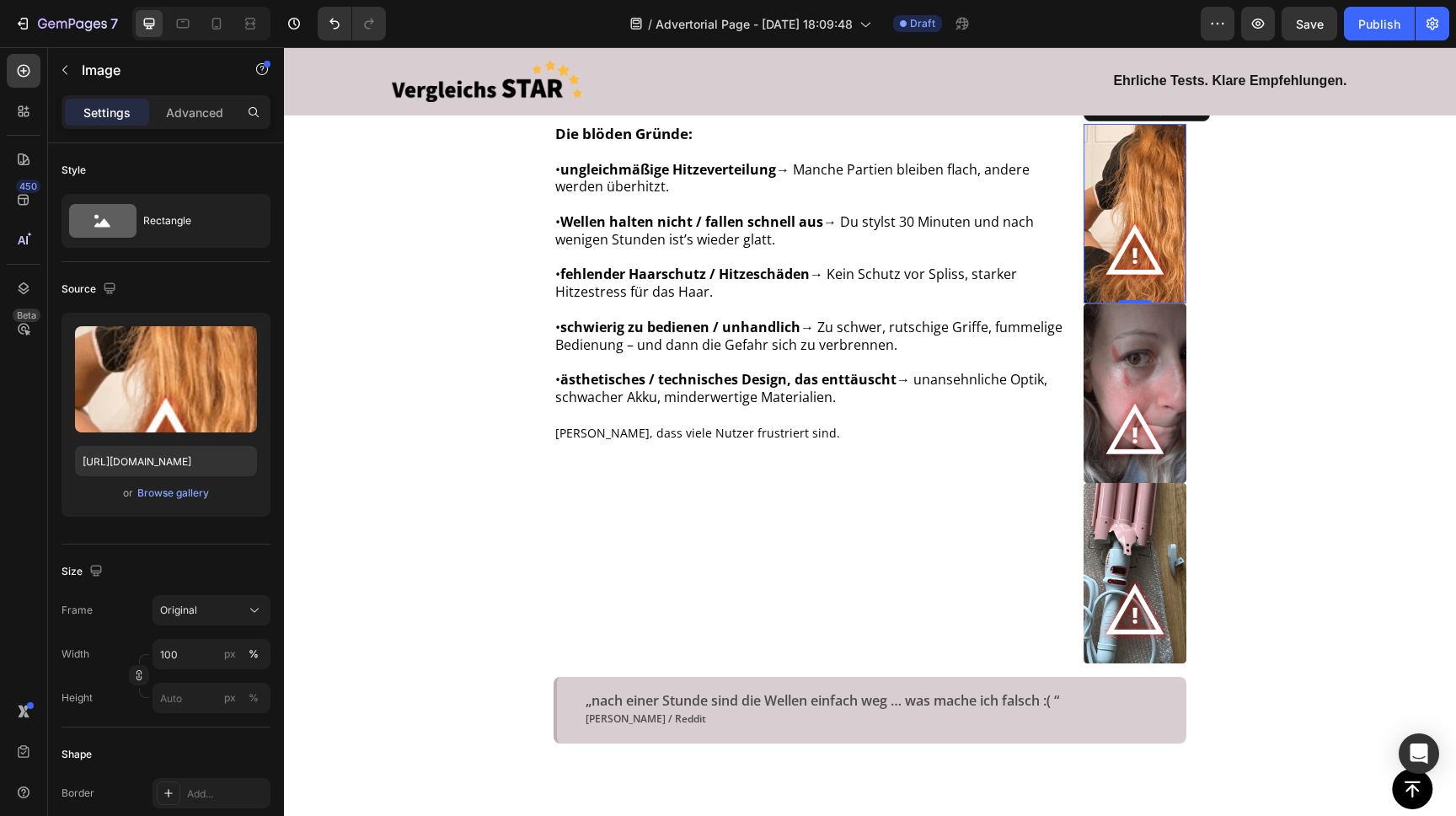
click at [1161, 208] on img at bounding box center [1135, 213] width 103 height 179
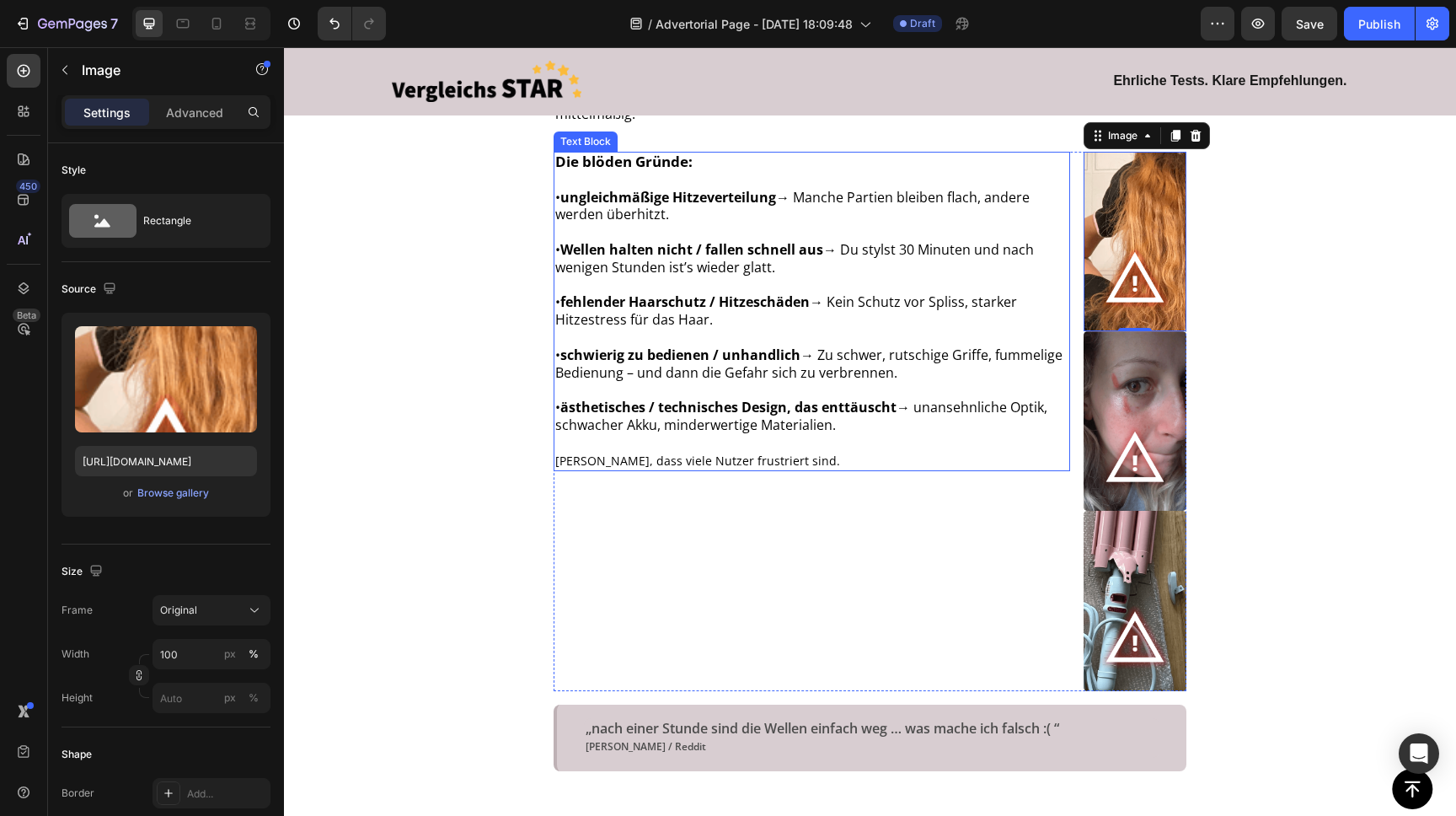
scroll to position [790, 0]
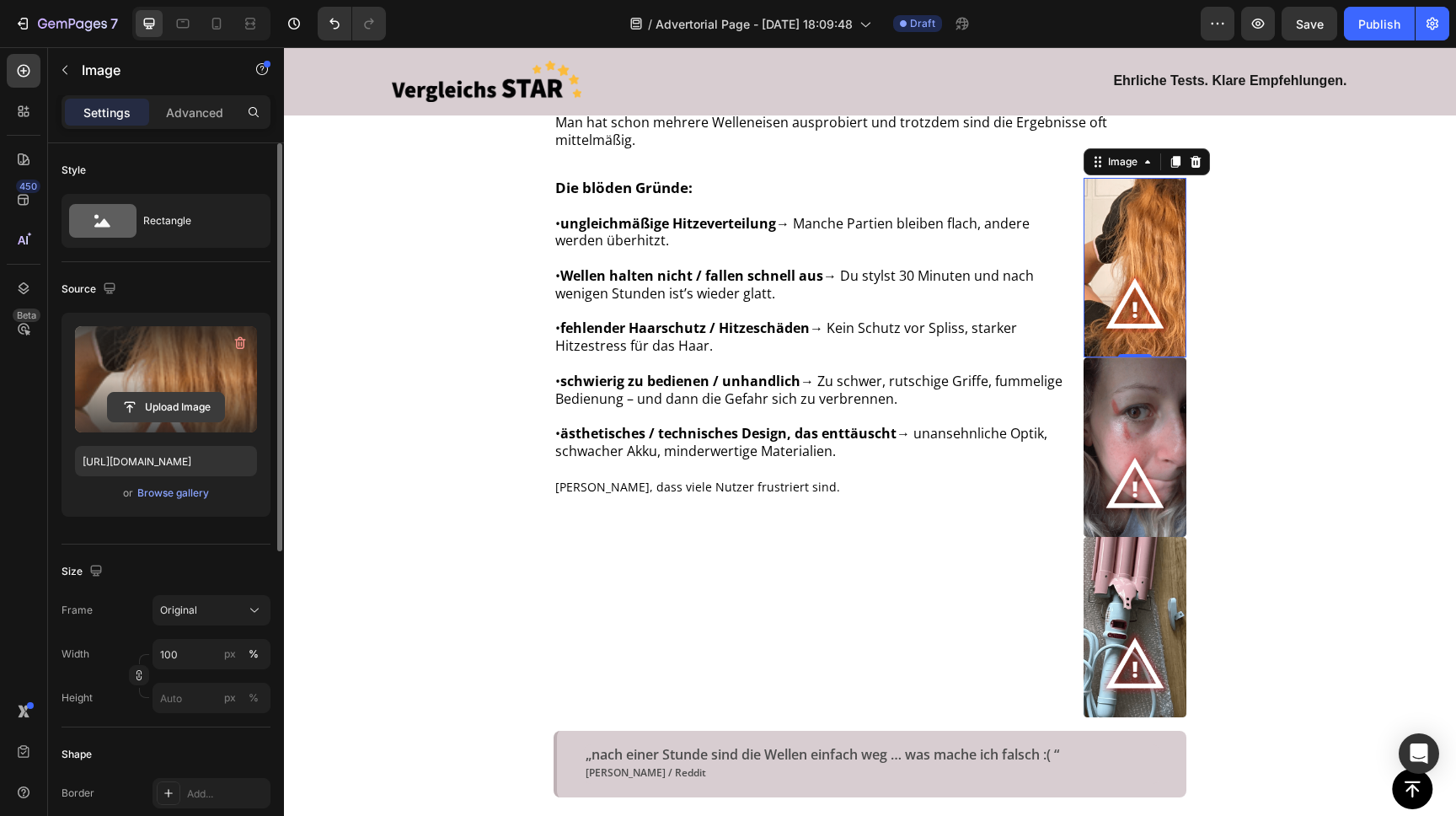
click at [170, 407] on input "file" at bounding box center [166, 407] width 117 height 29
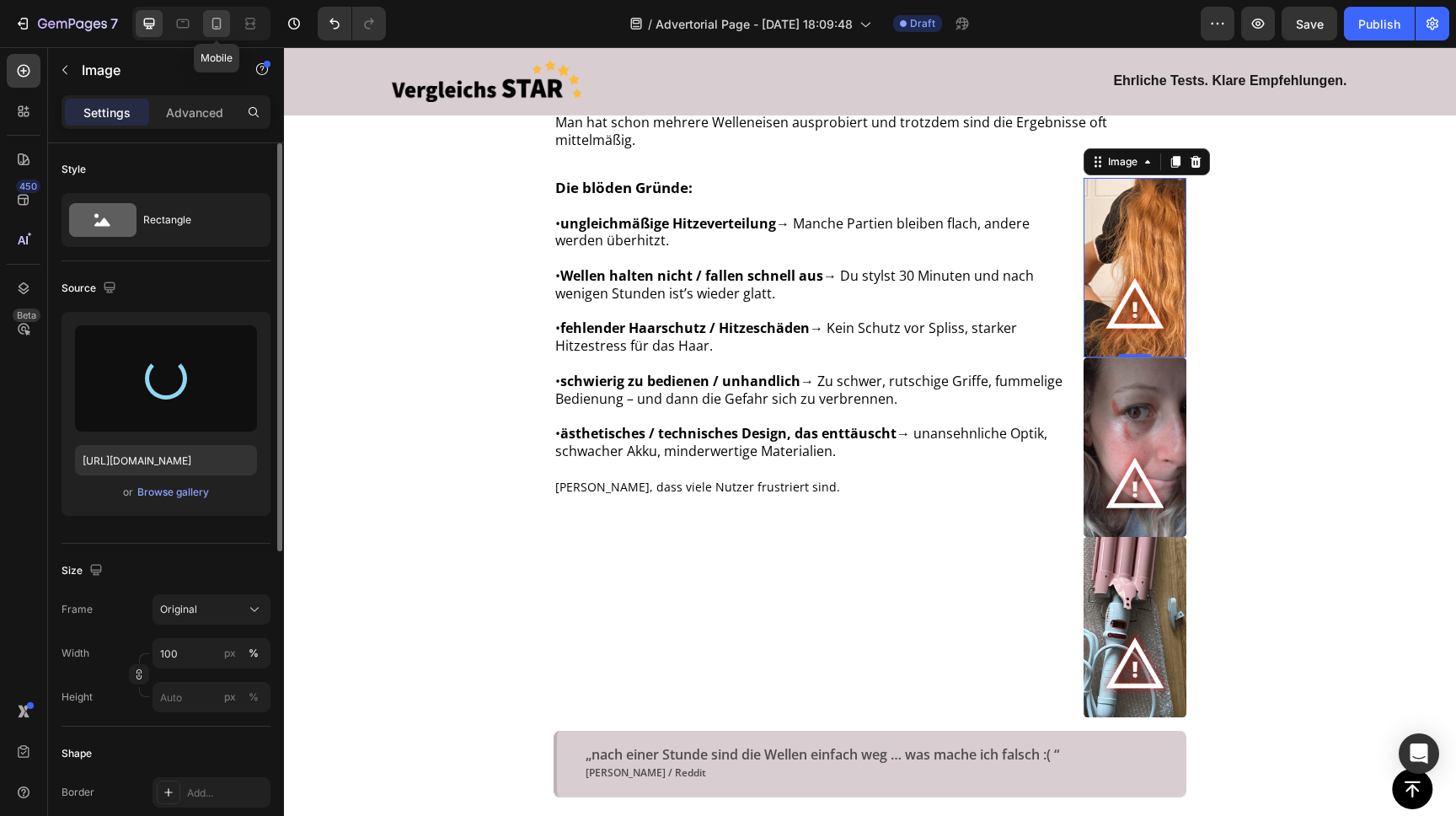
type input "[URL][DOMAIN_NAME]"
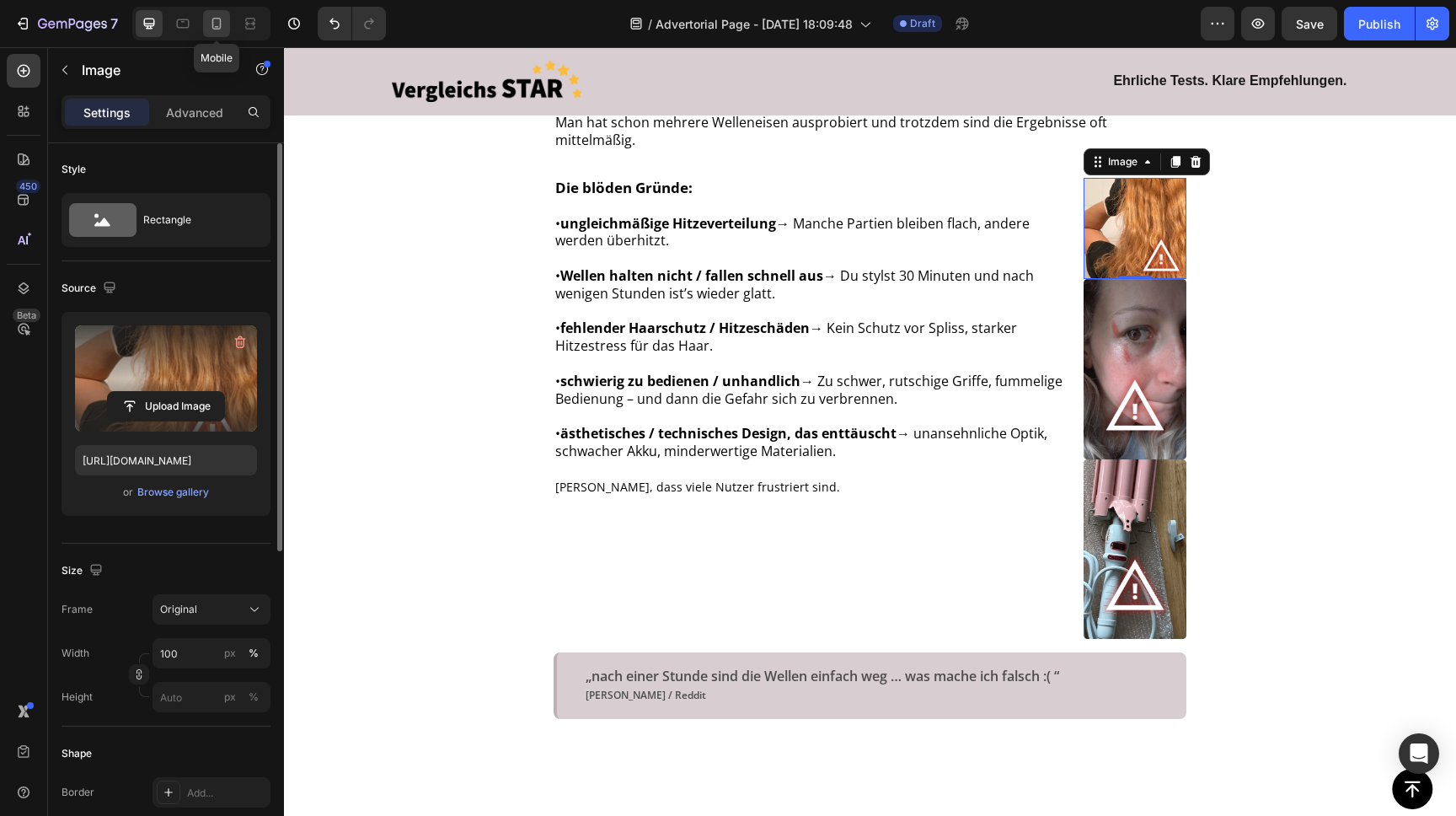
click at [215, 23] on icon at bounding box center [216, 23] width 16 height 16
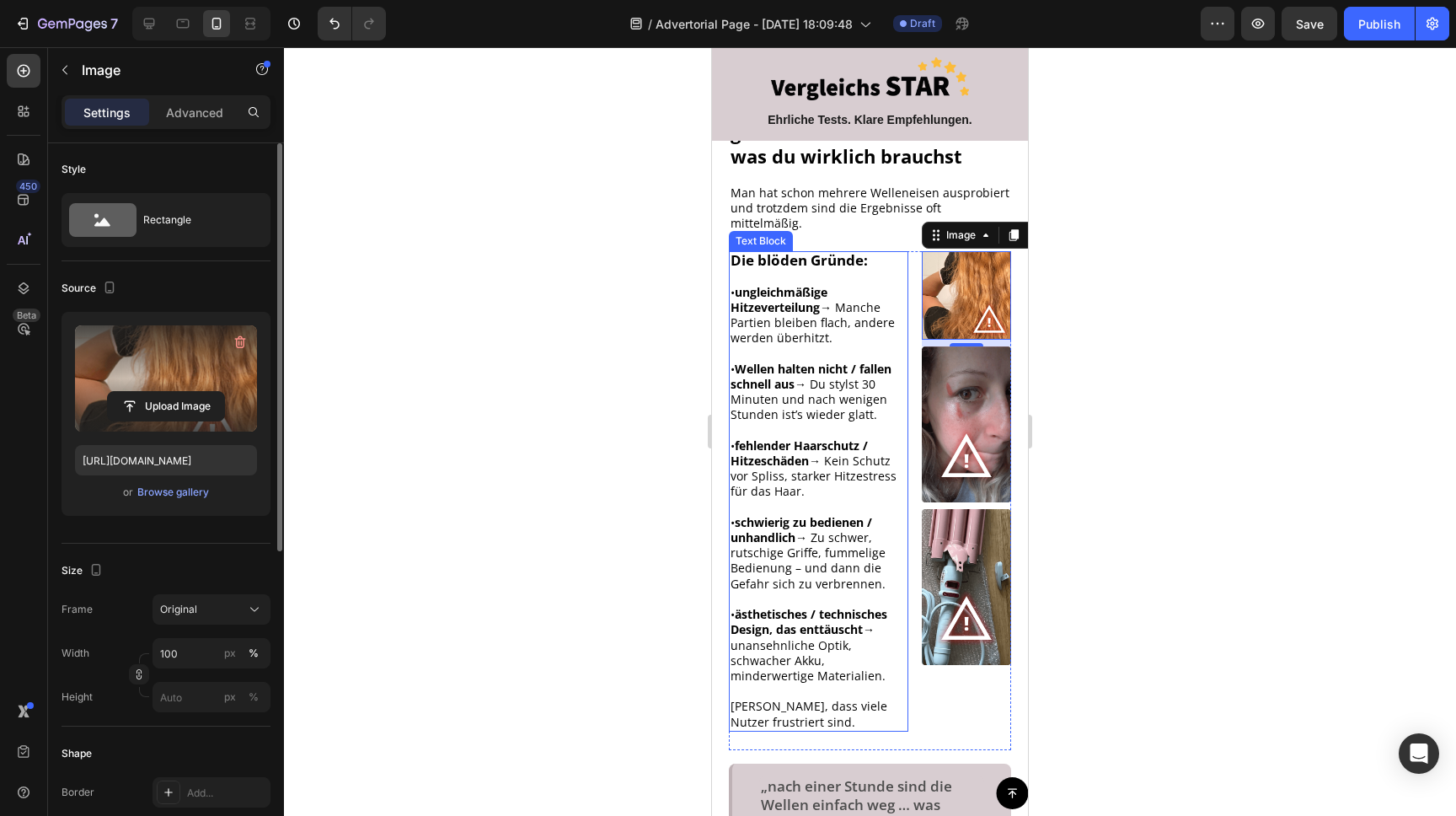
scroll to position [479, 0]
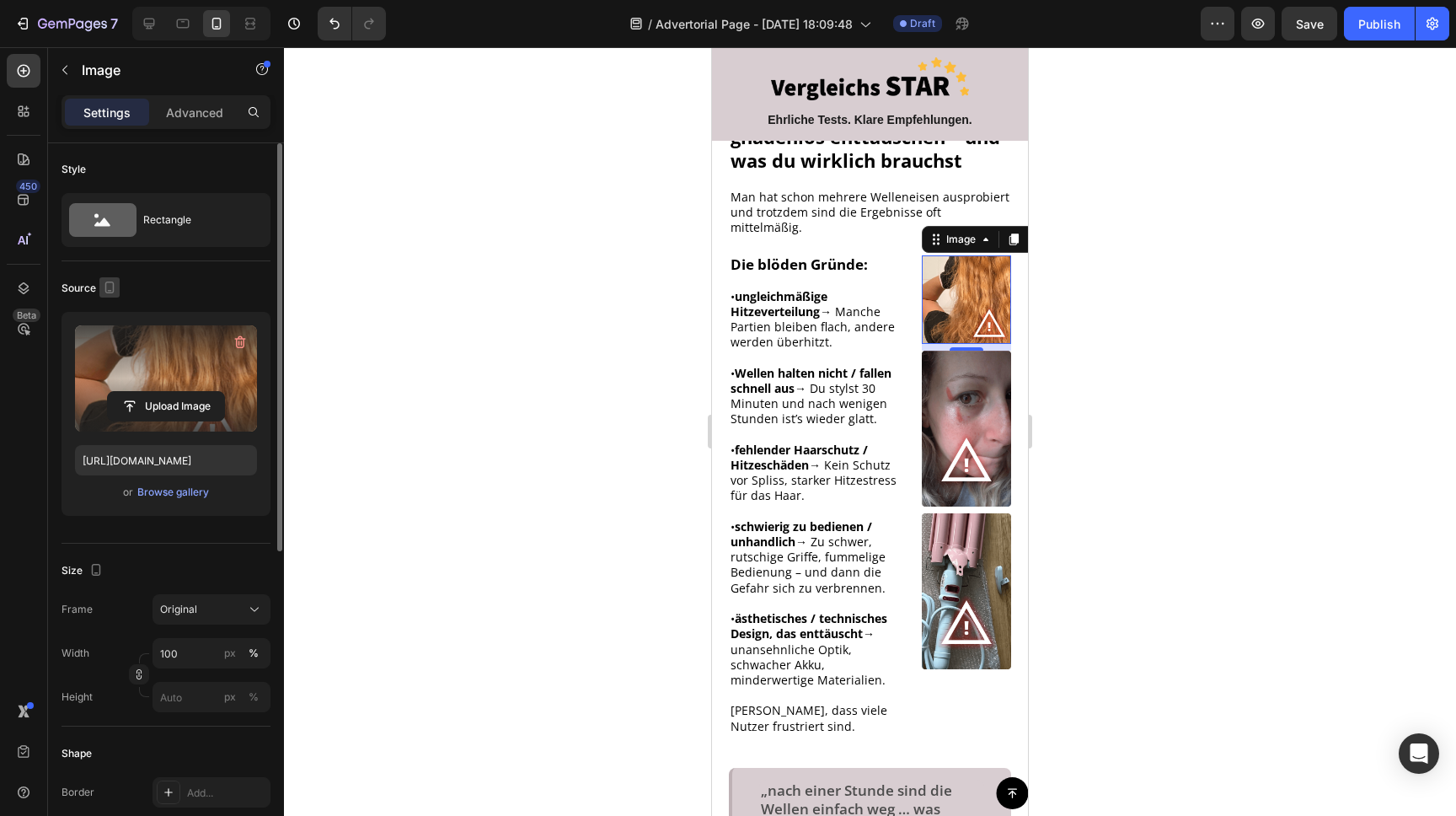
click at [105, 283] on icon "button" at bounding box center [110, 287] width 10 height 12
click at [109, 311] on icon "button" at bounding box center [112, 313] width 16 height 16
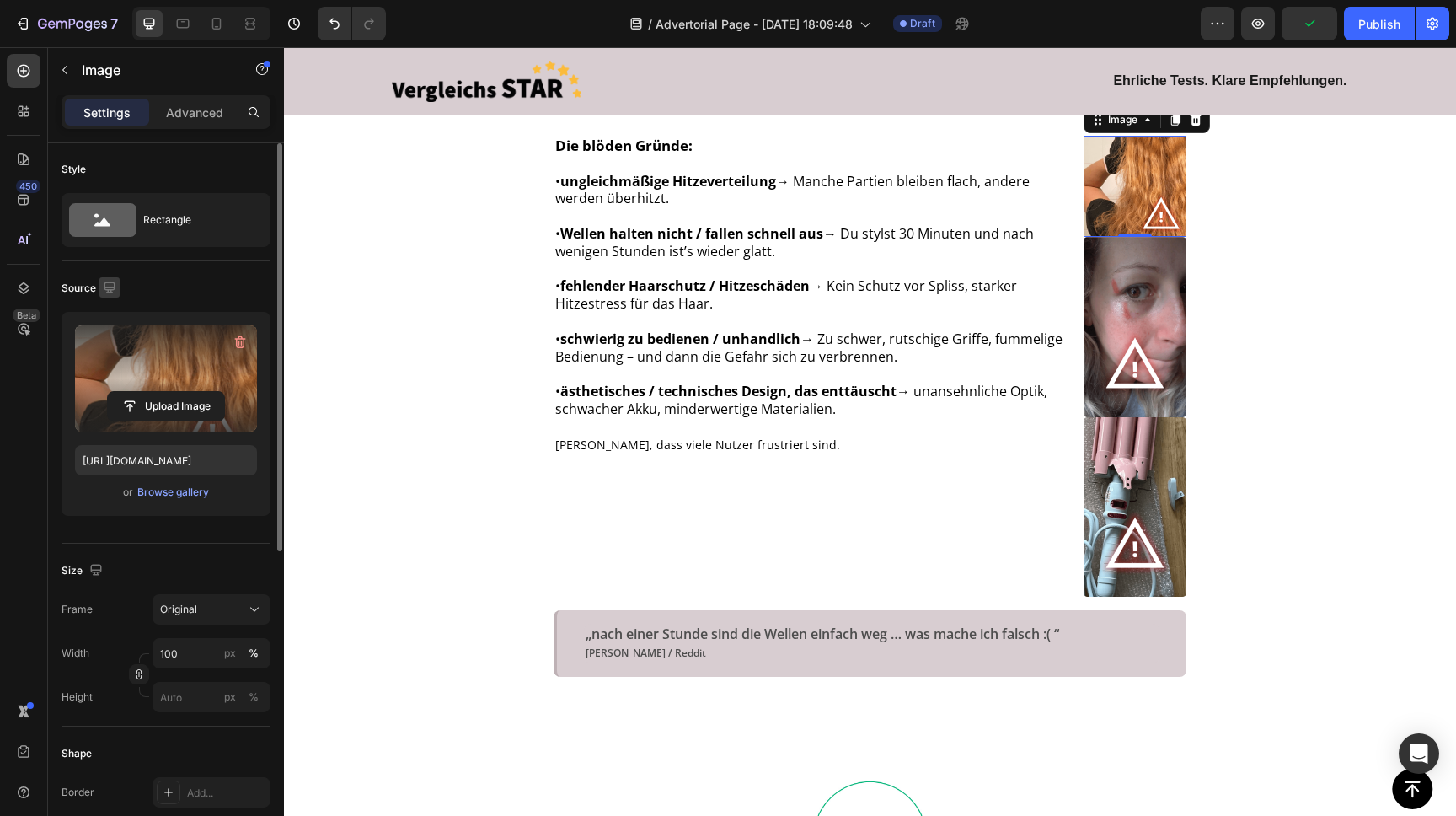
scroll to position [844, 0]
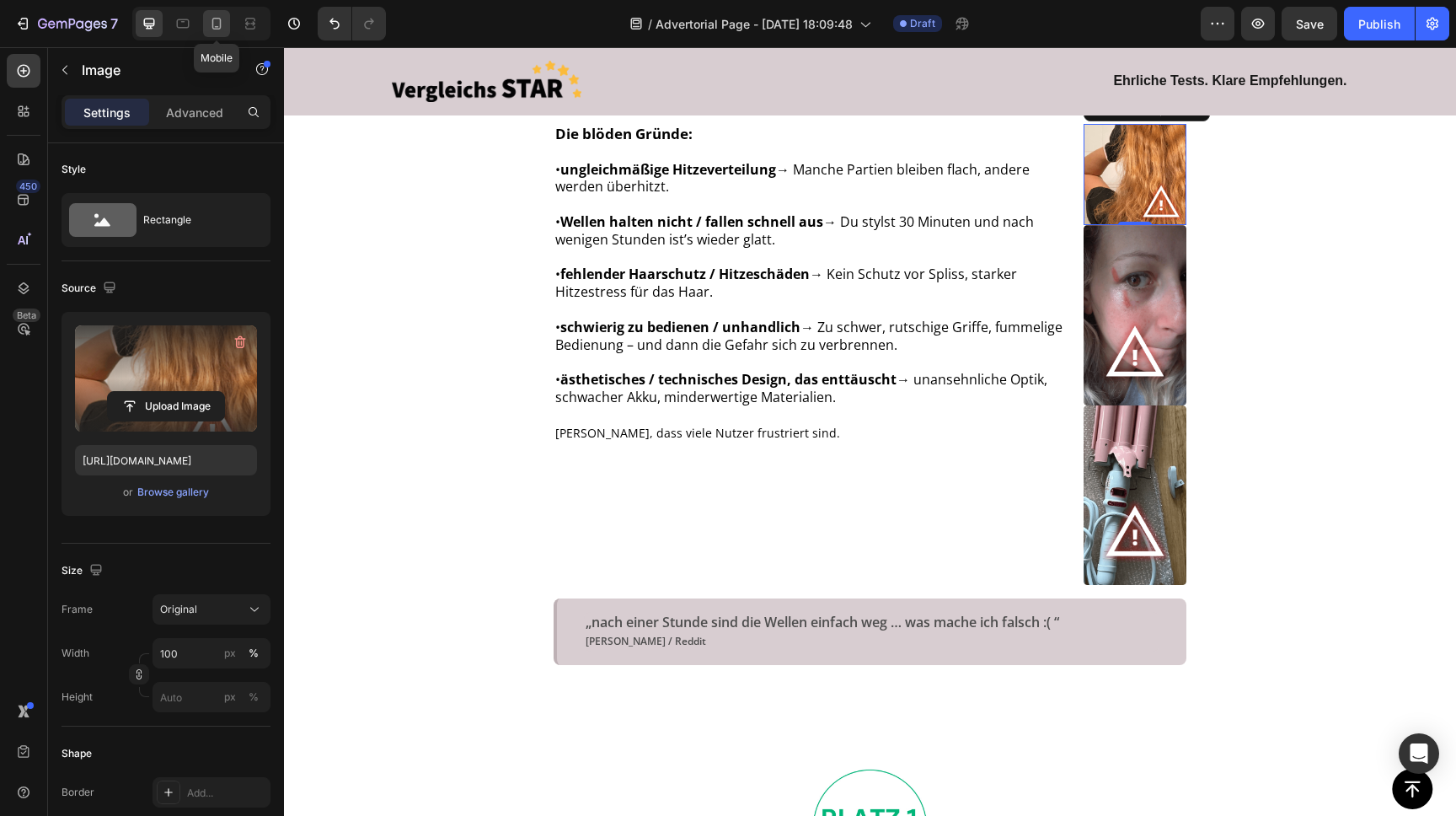
click at [217, 23] on icon at bounding box center [216, 23] width 16 height 16
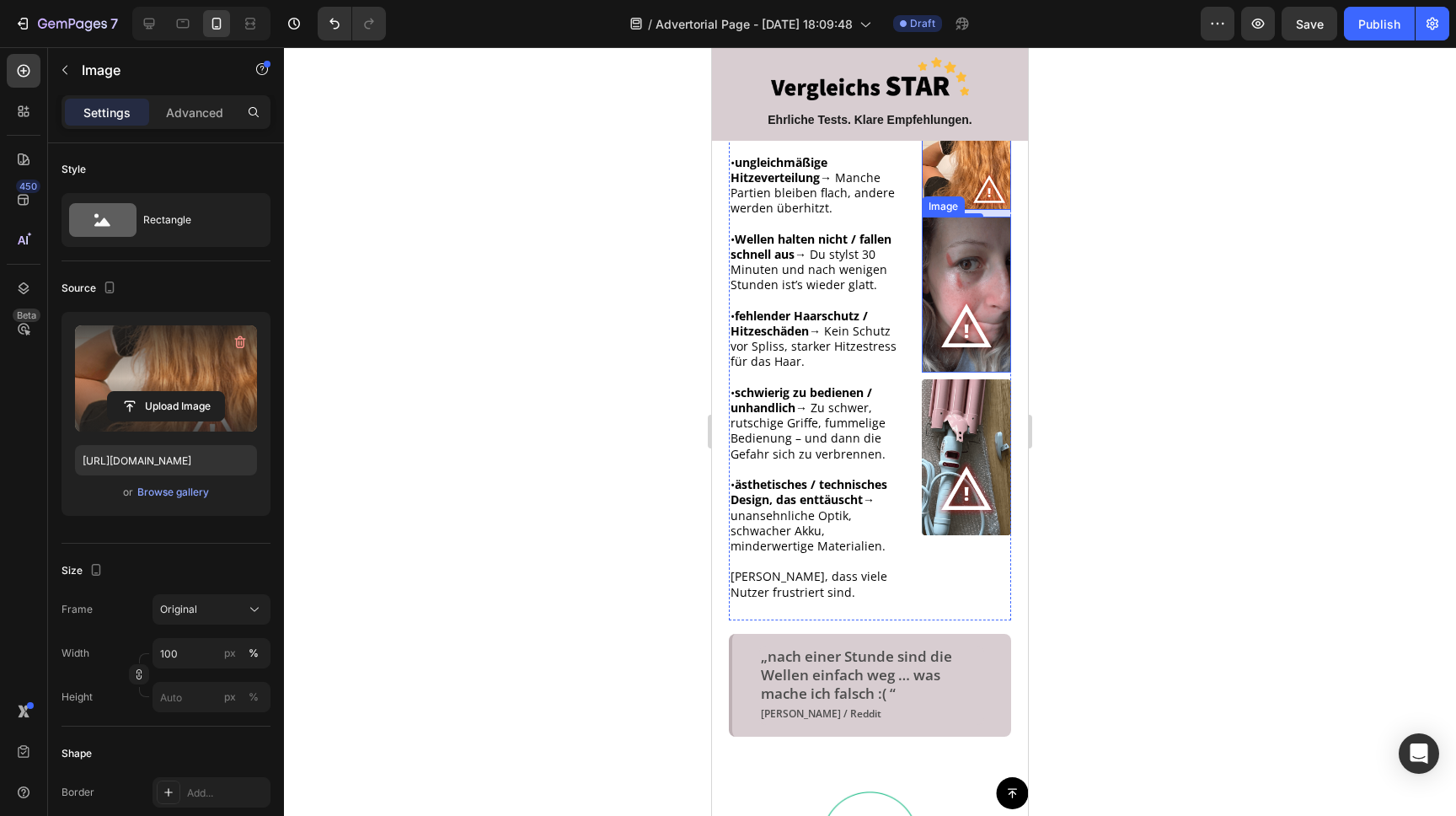
scroll to position [543, 0]
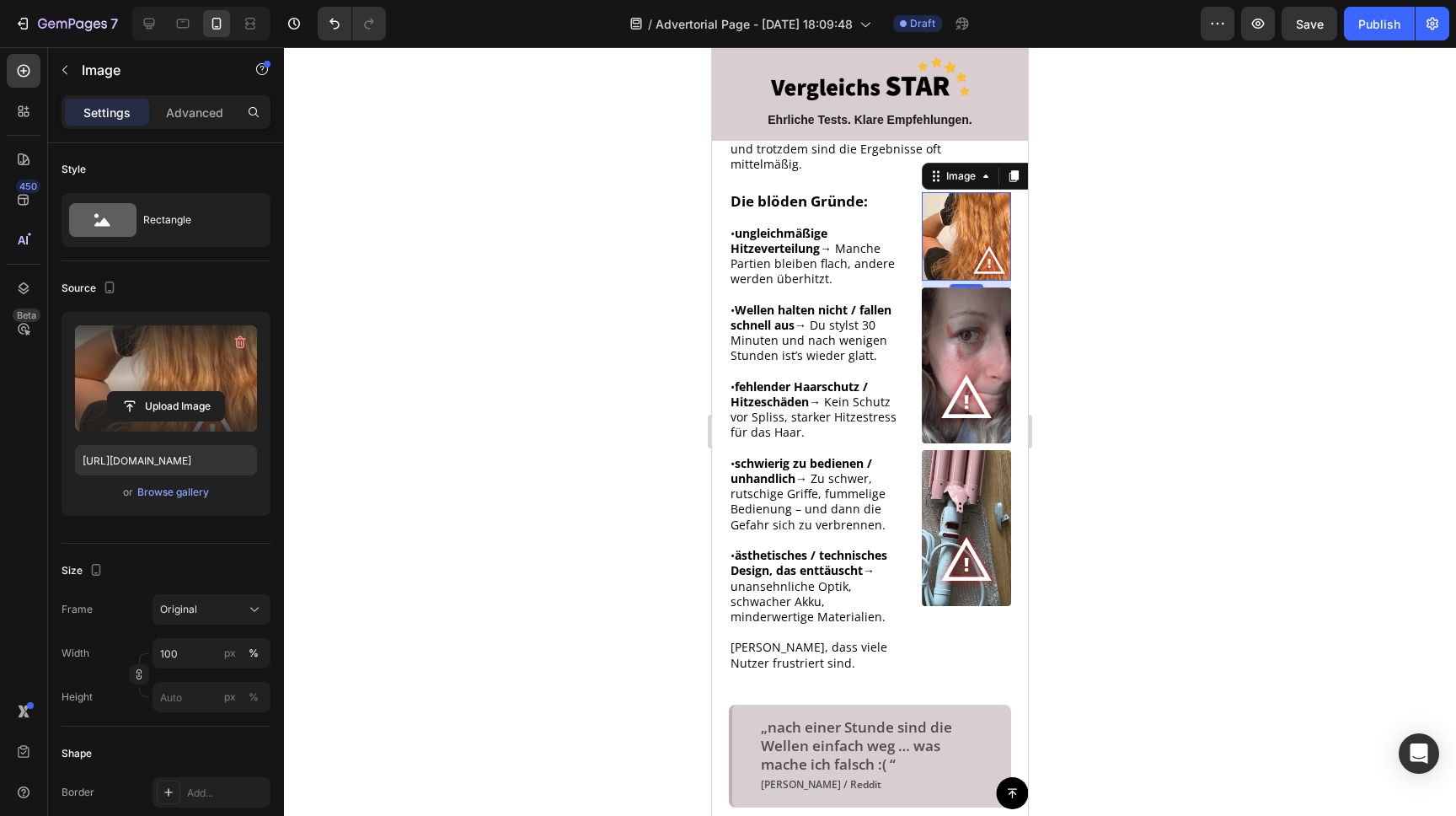
drag, startPoint x: 496, startPoint y: 243, endPoint x: 672, endPoint y: 213, distance: 178.5
click at [496, 243] on div at bounding box center [869, 431] width 1172 height 769
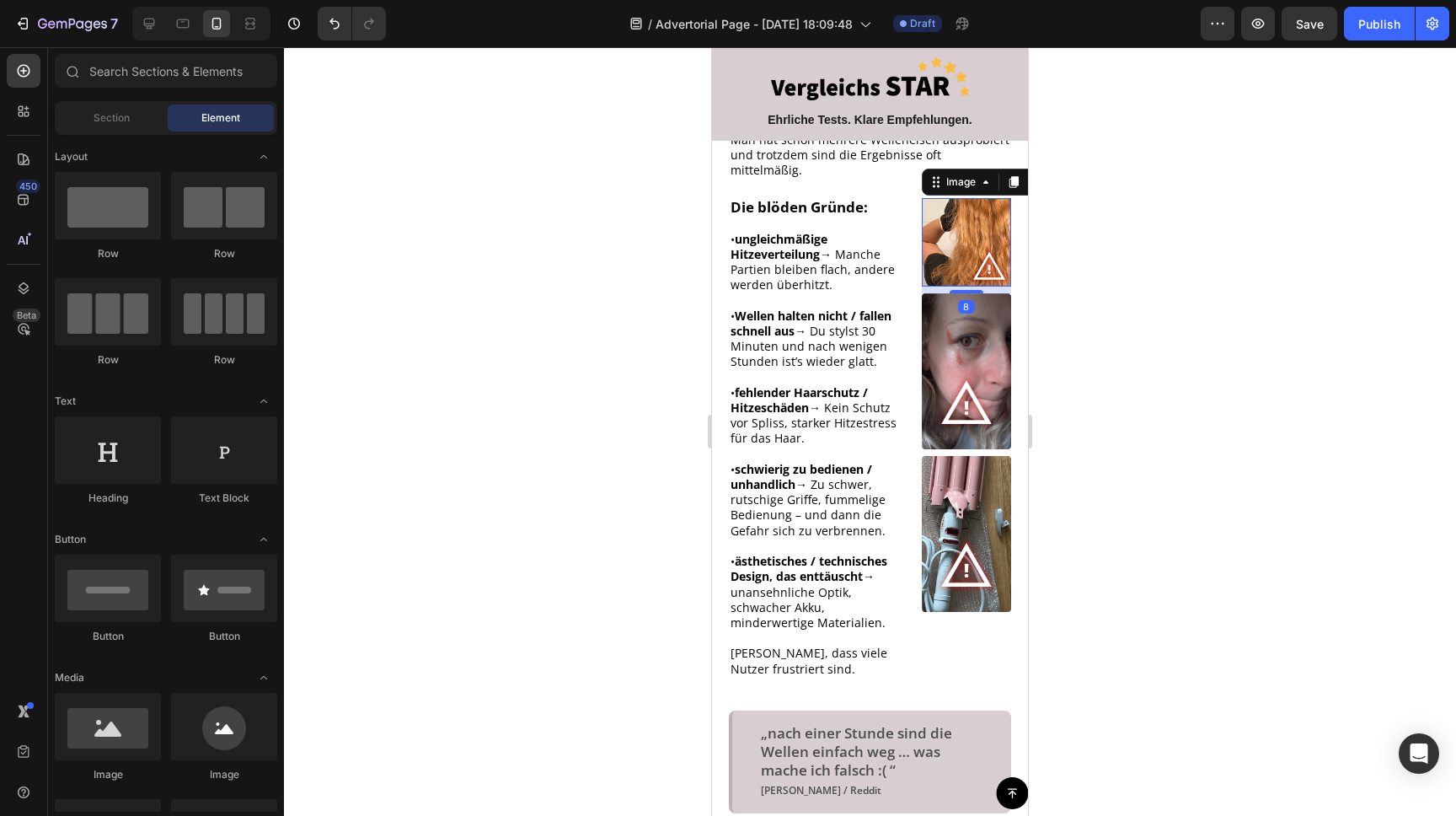
click at [972, 206] on img at bounding box center [967, 241] width 90 height 88
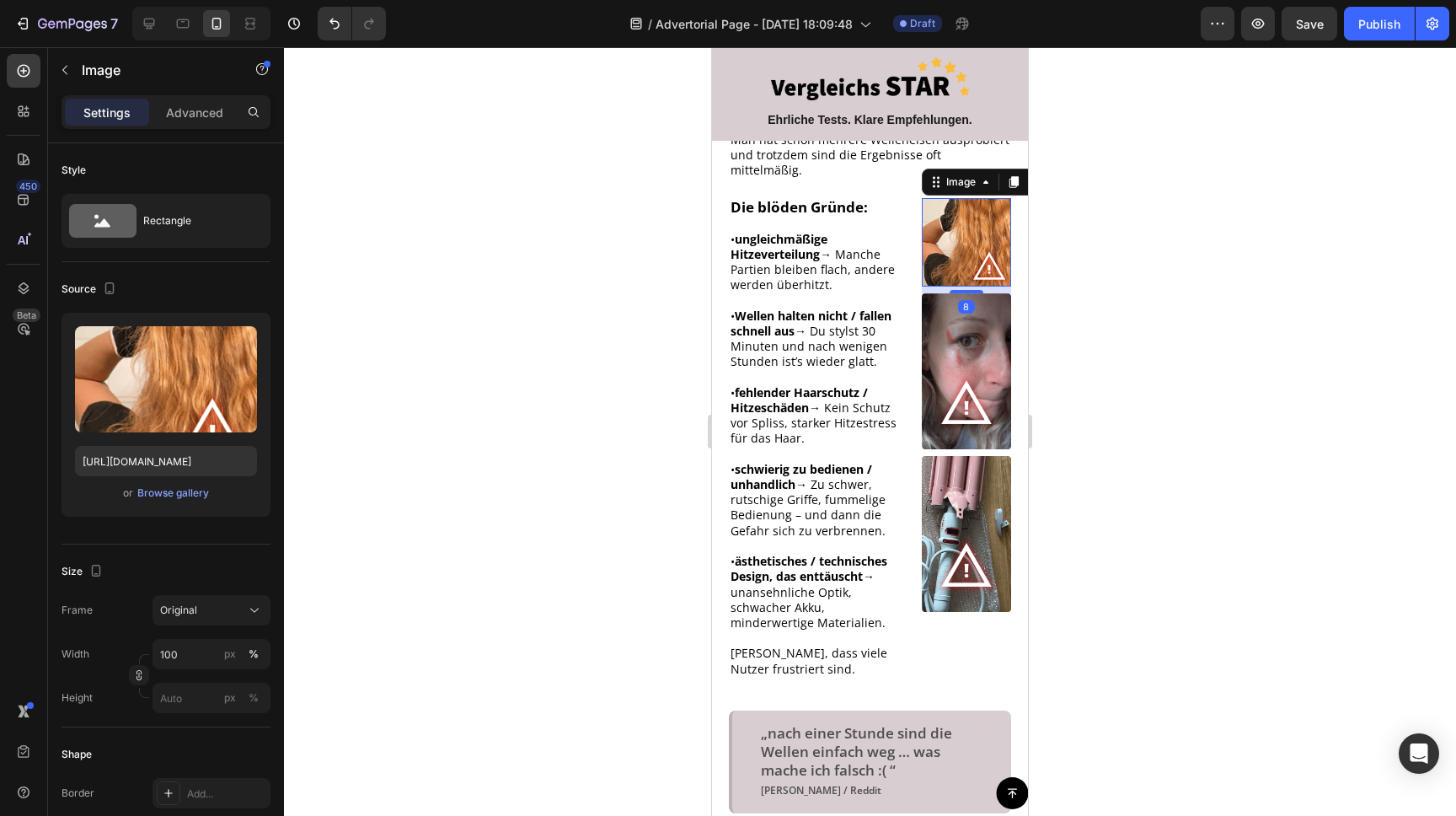
scroll to position [540, 0]
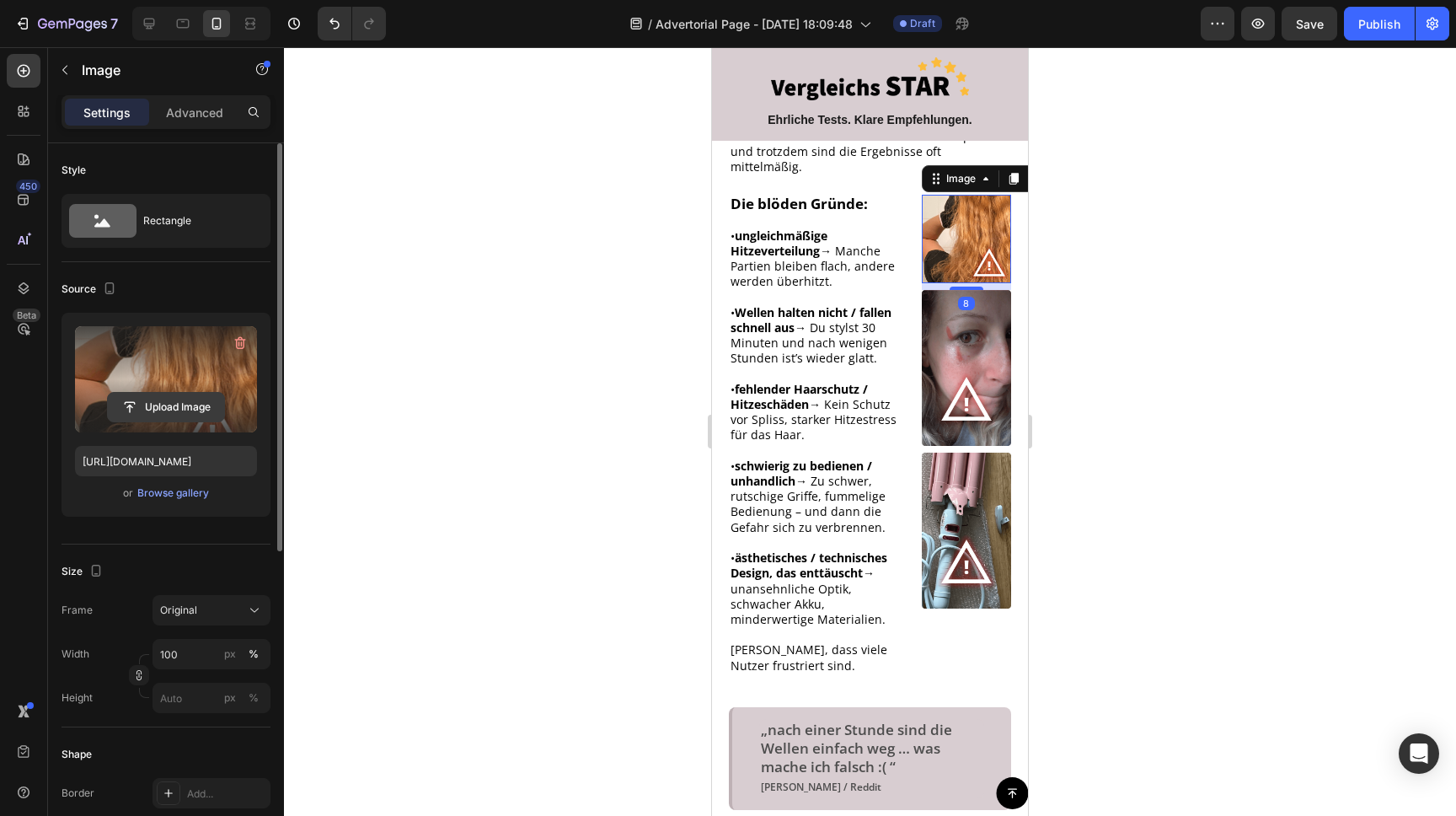
click at [173, 410] on input "file" at bounding box center [166, 407] width 117 height 29
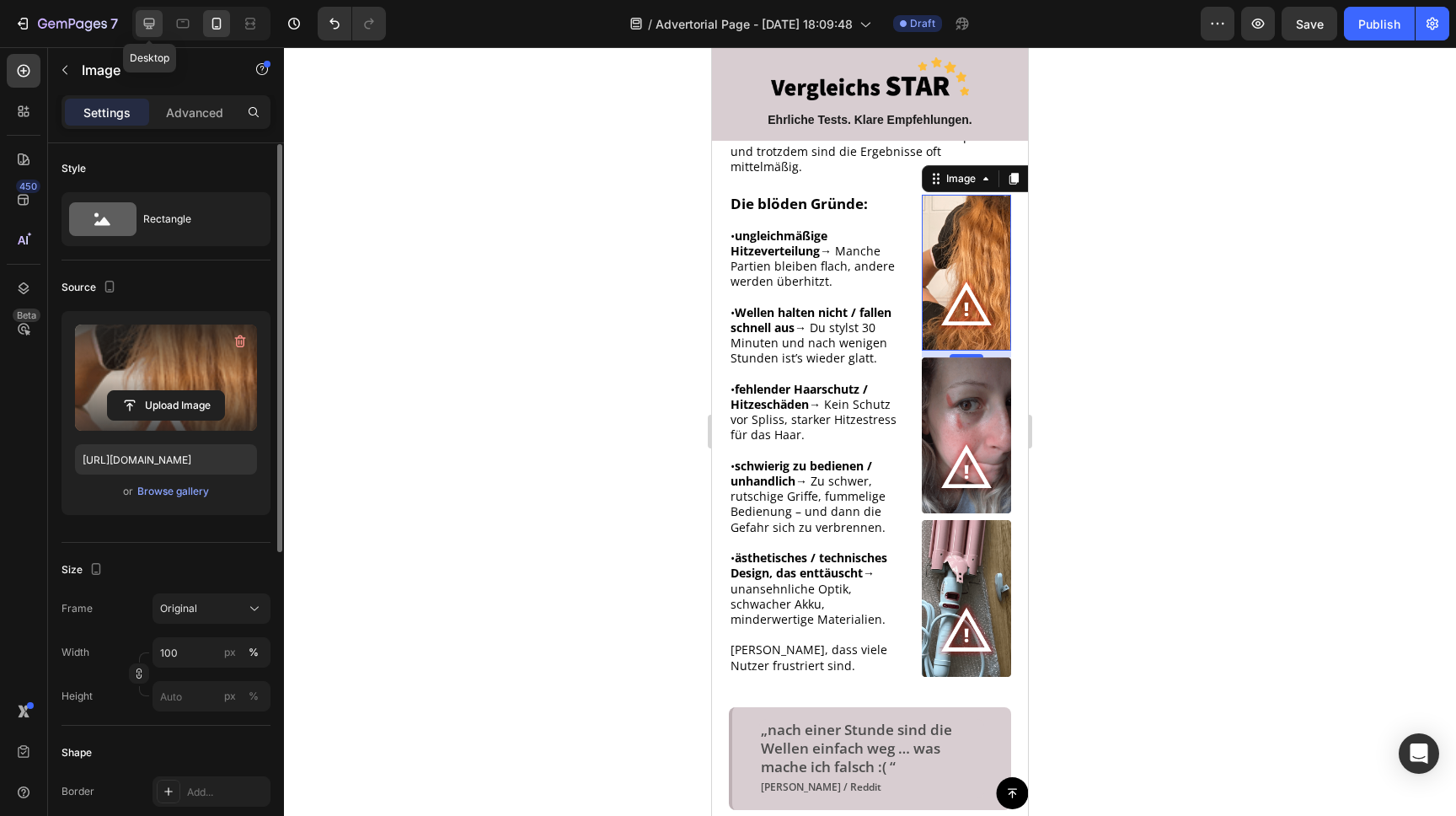
click at [152, 23] on icon at bounding box center [149, 23] width 11 height 11
type input "[URL][DOMAIN_NAME]"
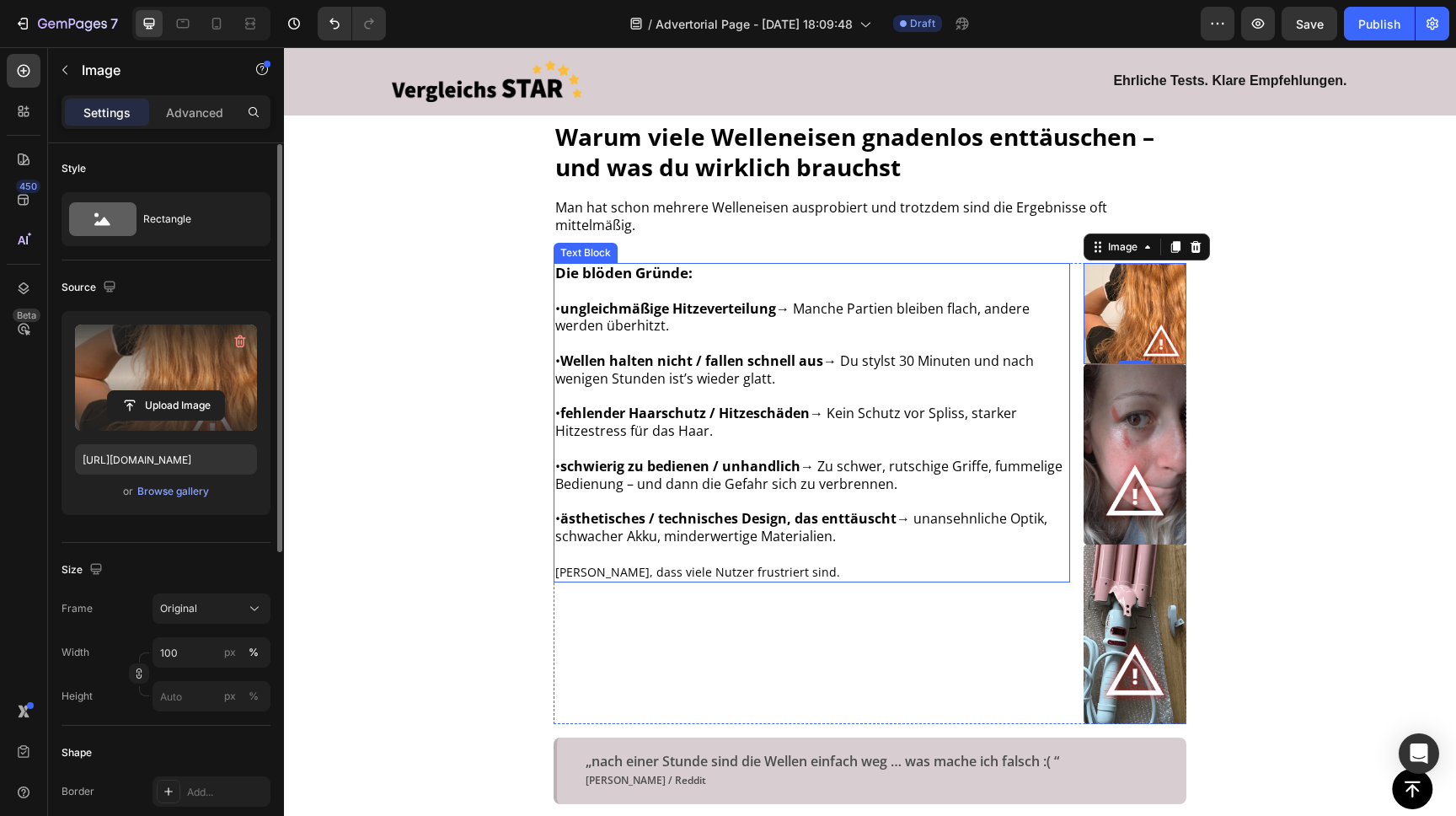
scroll to position [702, 0]
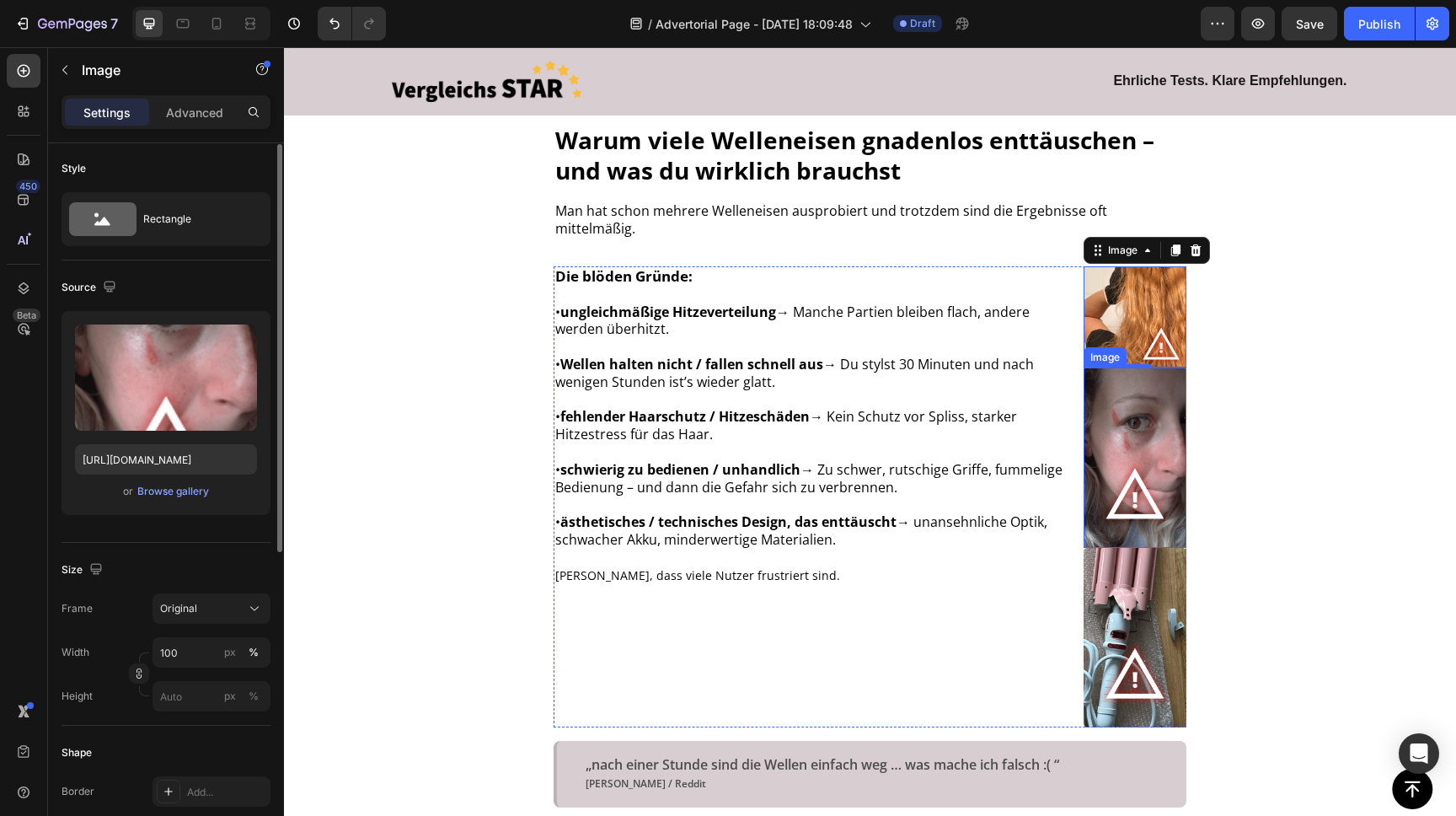
click at [1126, 414] on img at bounding box center [1135, 457] width 103 height 179
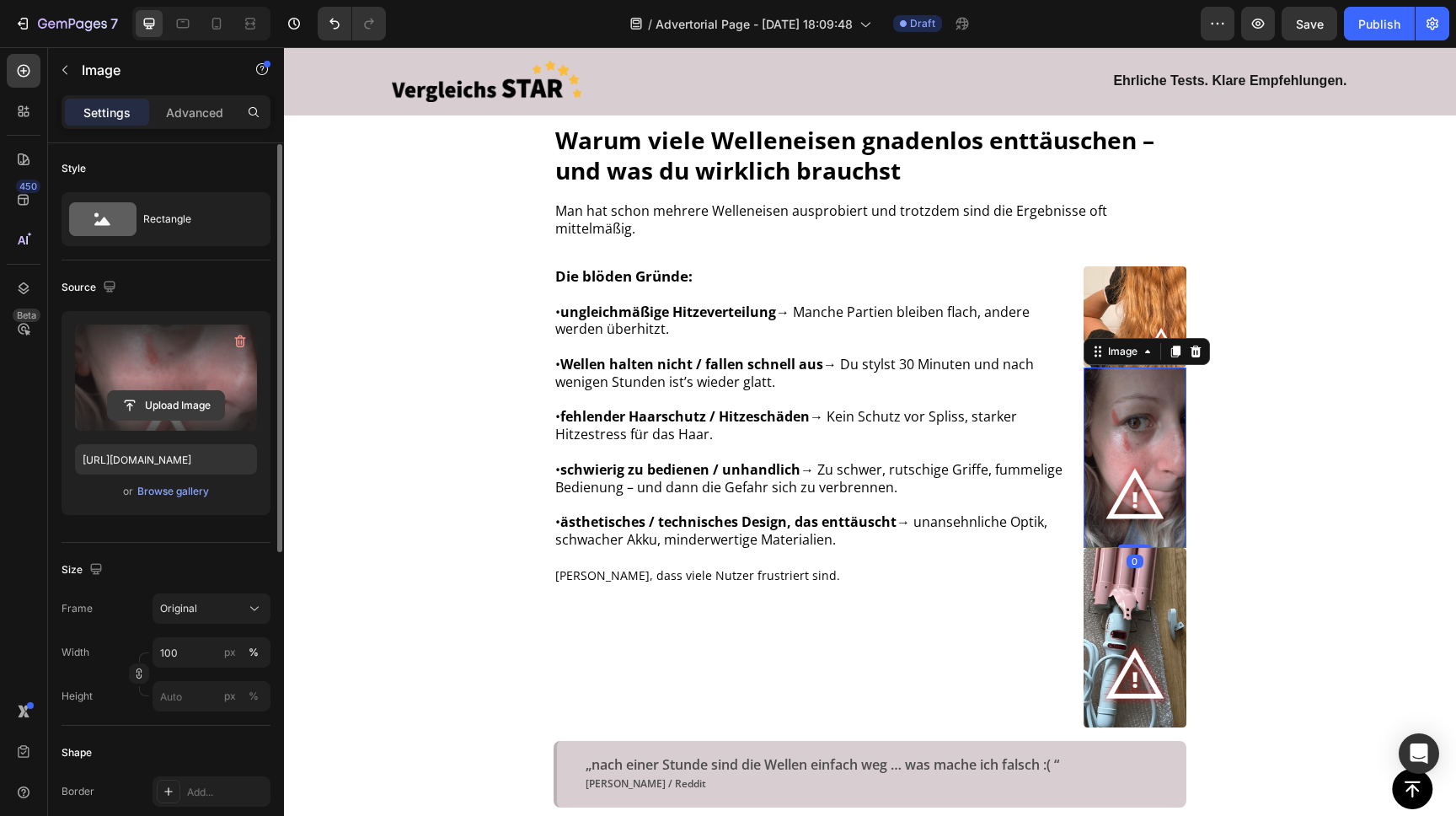
click at [168, 403] on input "file" at bounding box center [166, 405] width 117 height 29
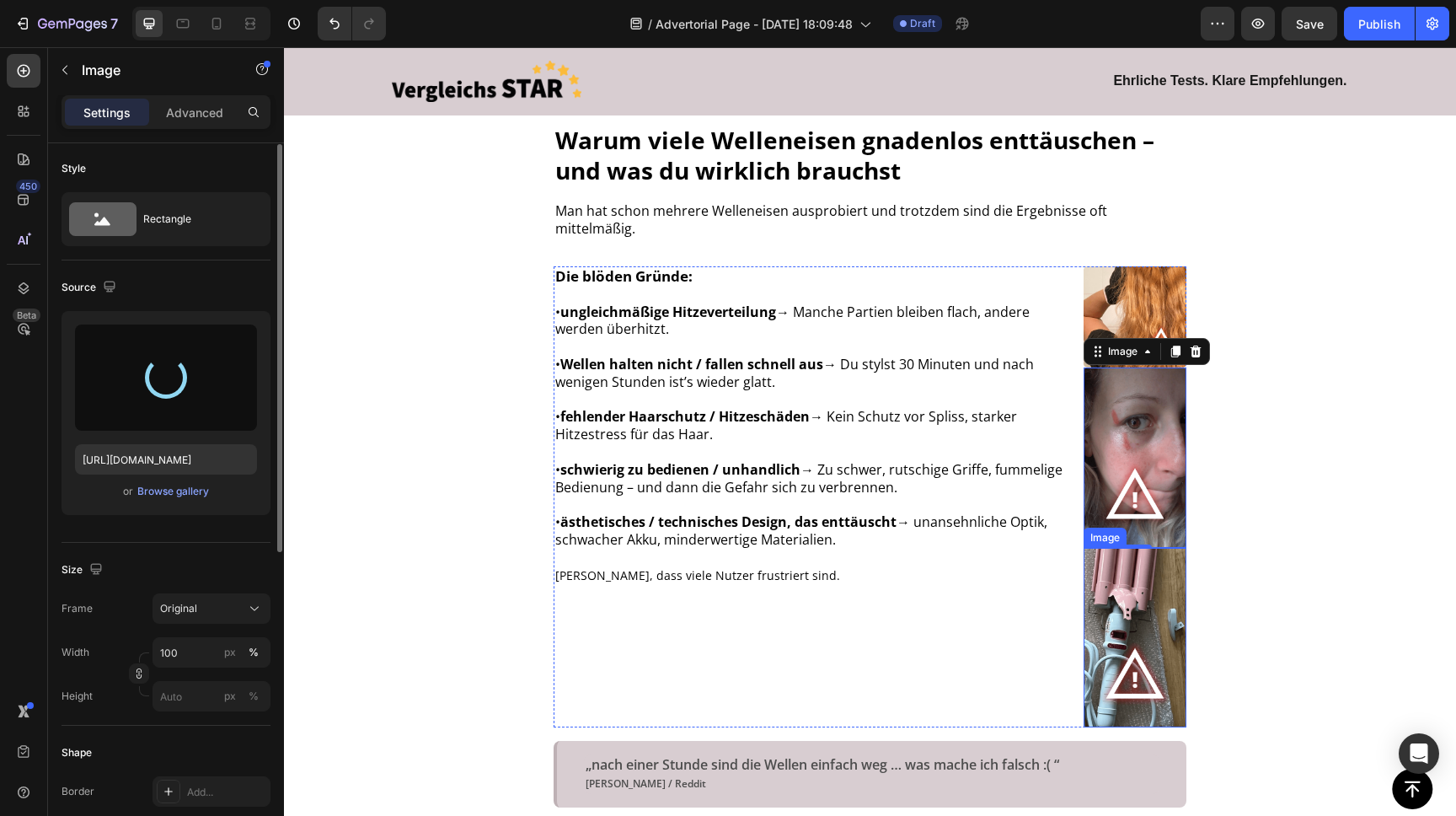
type input "[URL][DOMAIN_NAME]"
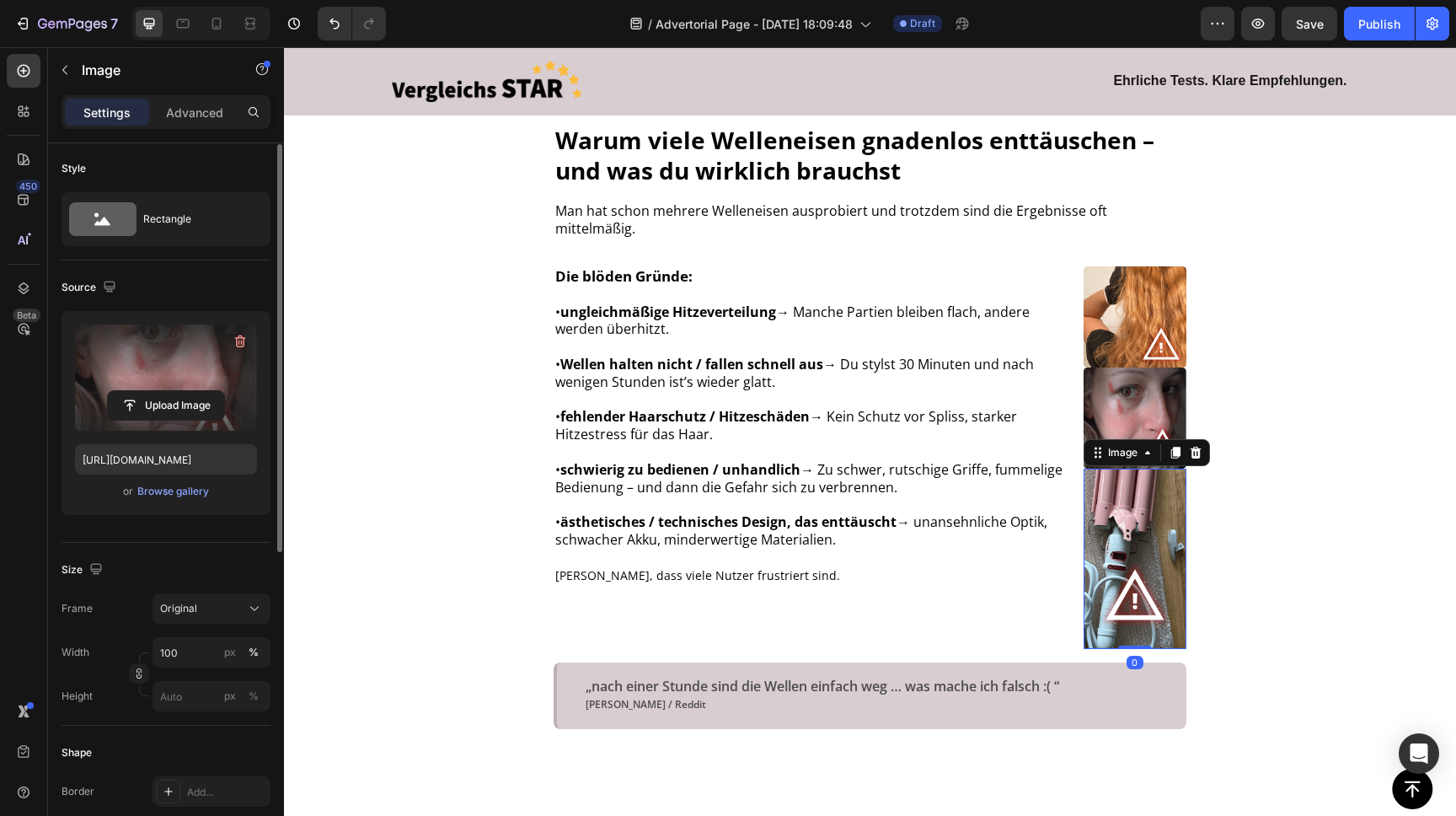
click at [1134, 517] on img at bounding box center [1135, 558] width 103 height 179
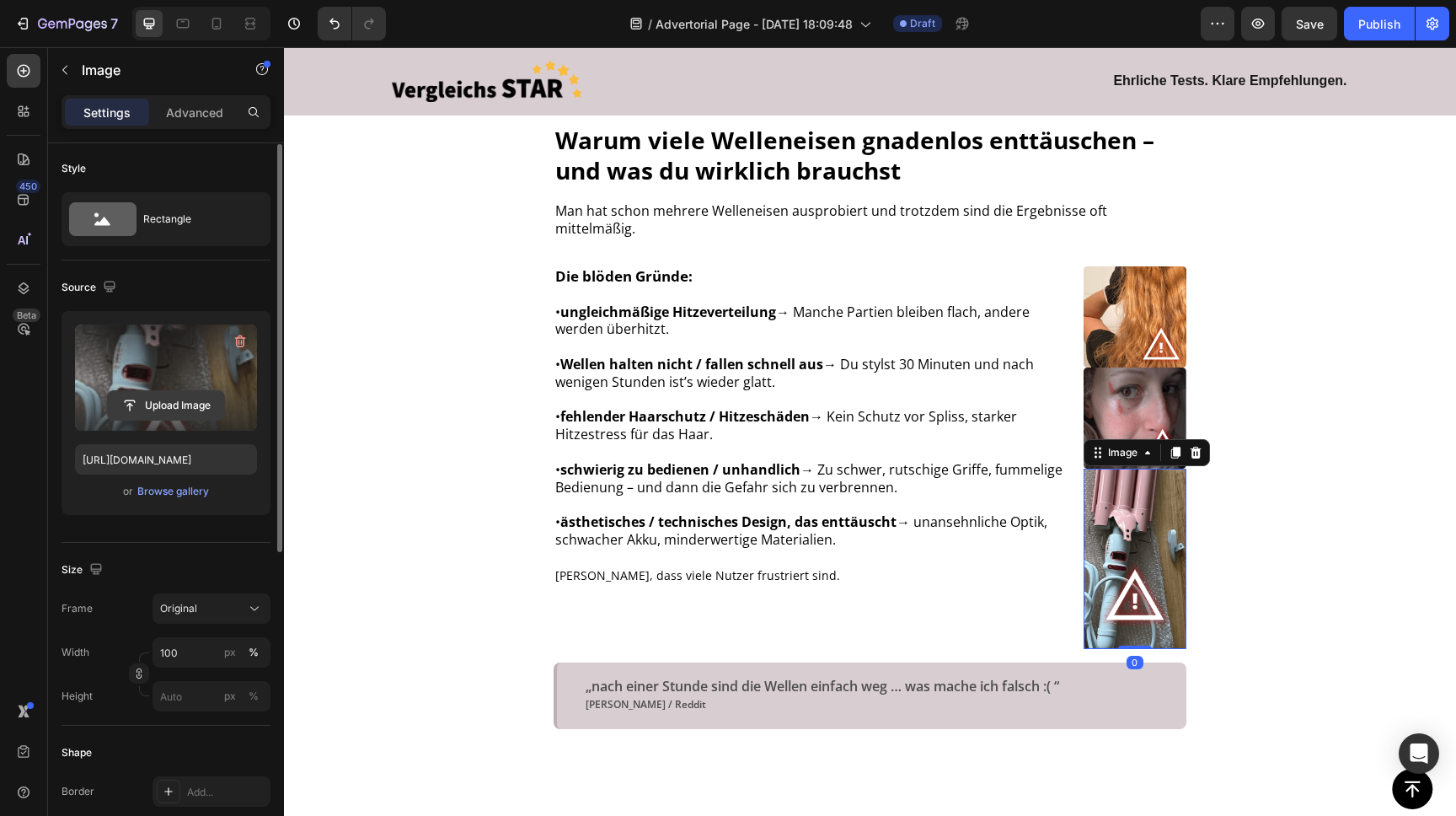
click at [176, 397] on input "file" at bounding box center [166, 405] width 117 height 29
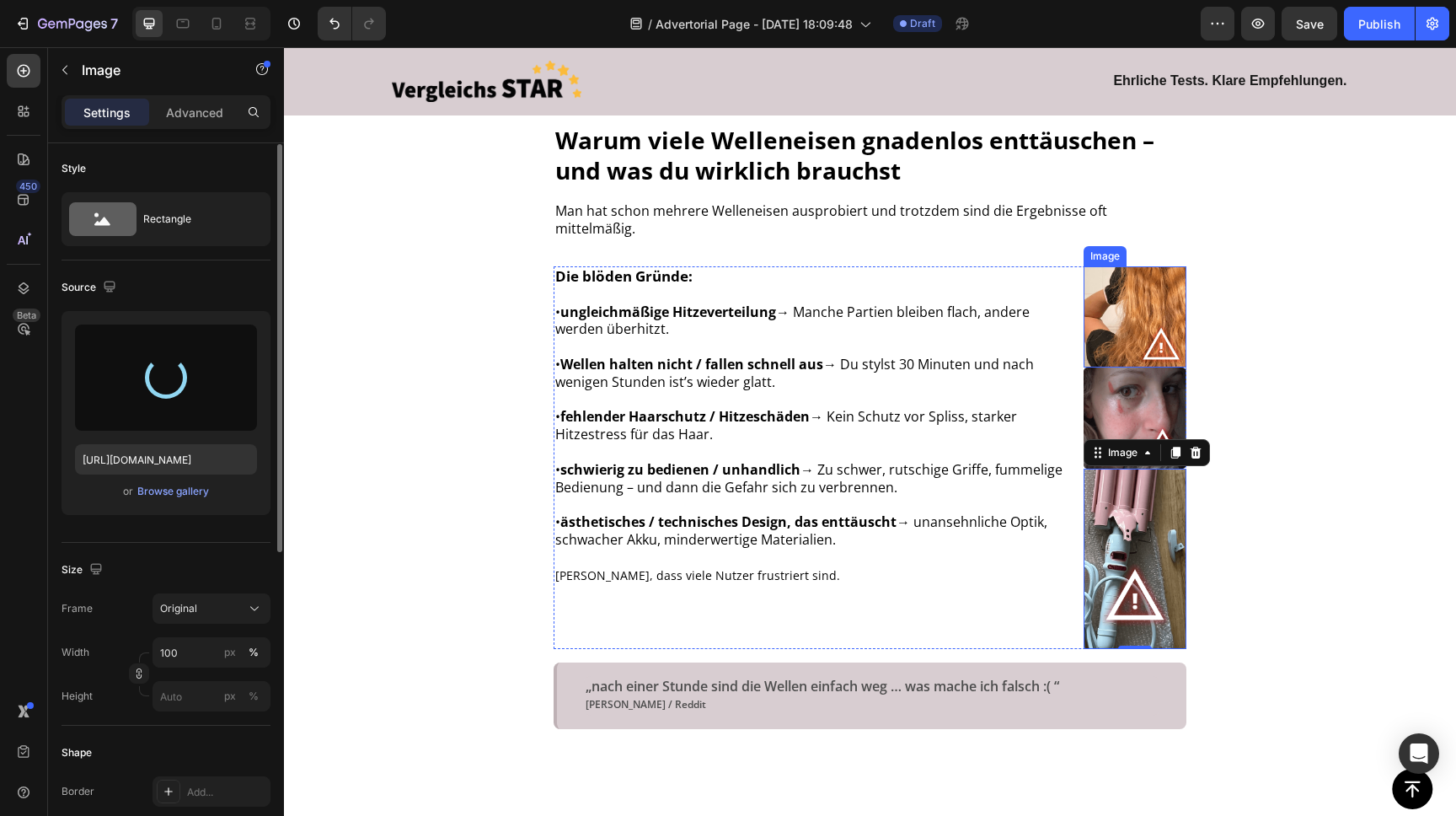
type input "[URL][DOMAIN_NAME]"
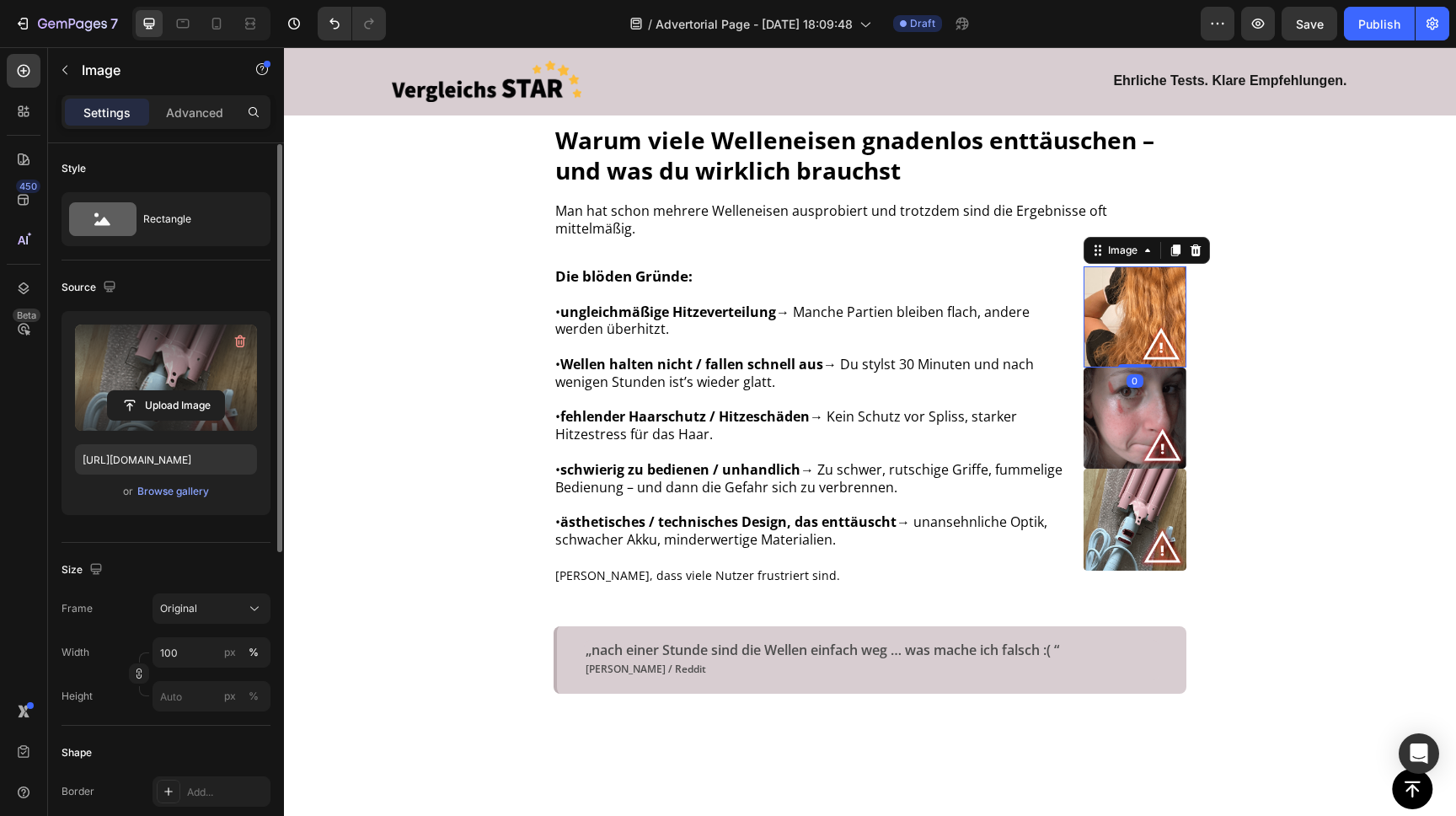
click at [1134, 291] on img at bounding box center [1135, 316] width 103 height 101
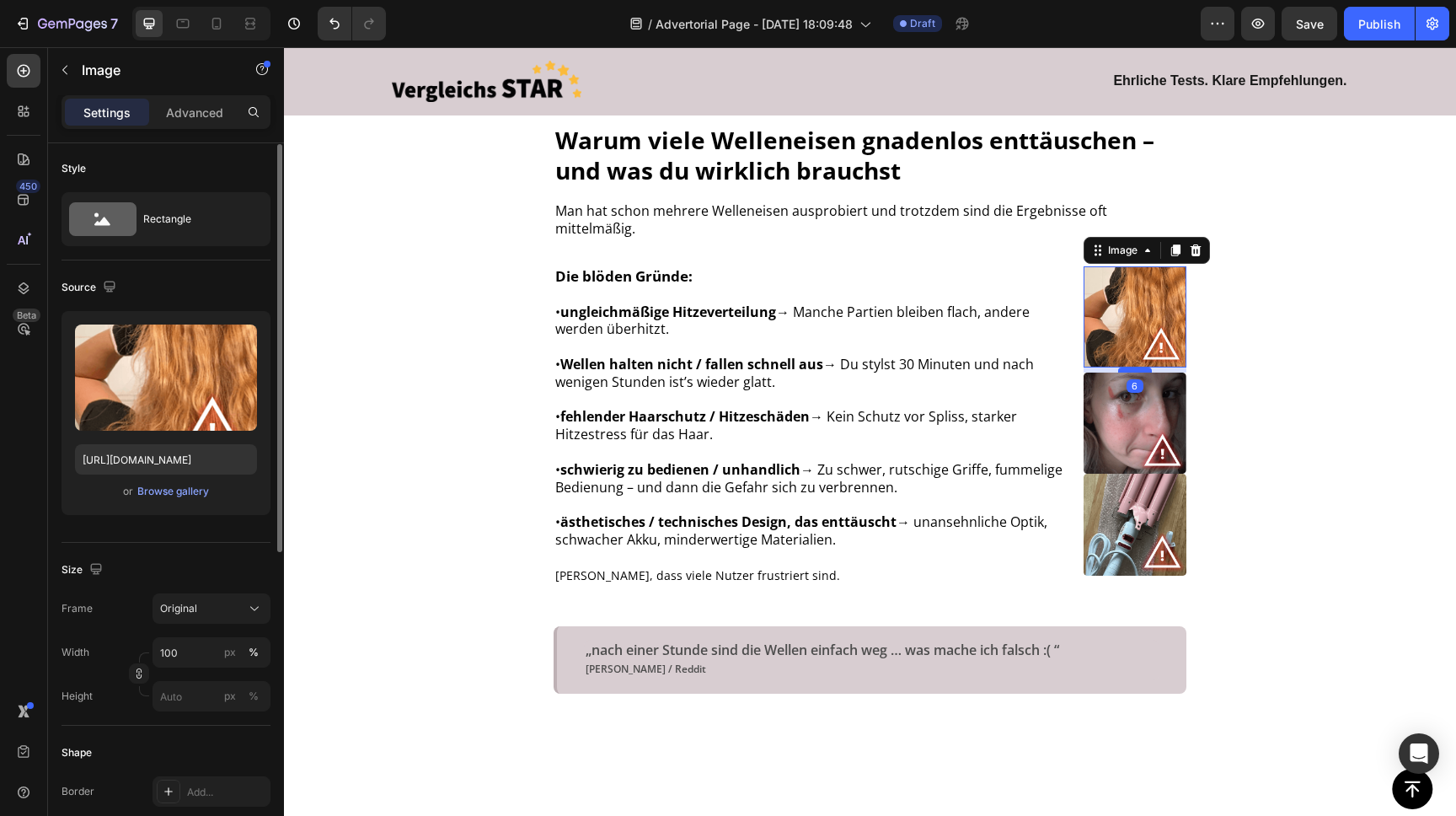
click at [1135, 367] on div at bounding box center [1135, 369] width 34 height 5
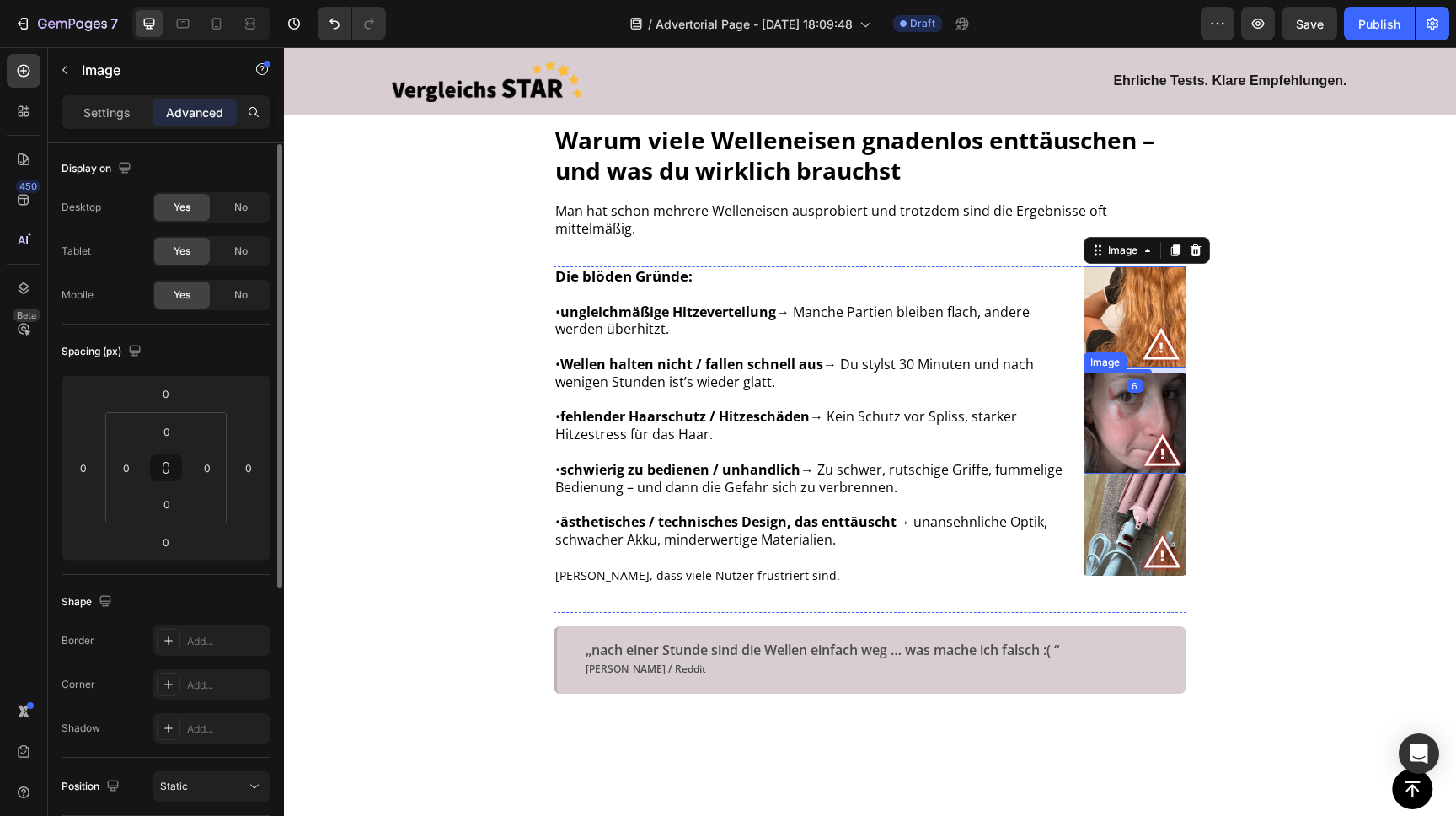
click at [1146, 411] on img at bounding box center [1135, 422] width 103 height 101
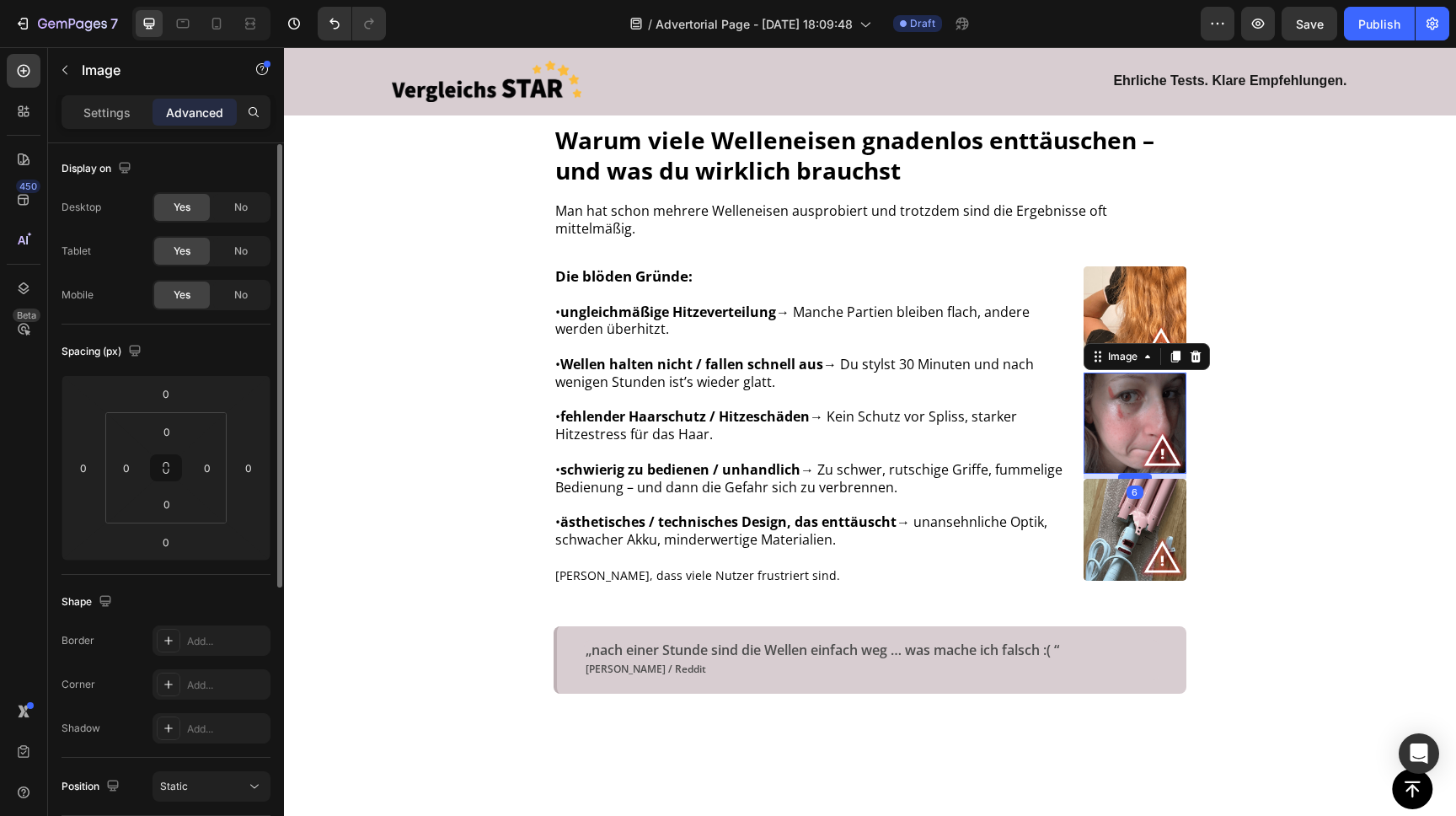
click at [1141, 474] on div at bounding box center [1135, 476] width 34 height 5
type input "6"
click at [1323, 325] on div "Image Warum viele Welleneisen gnadenlos enttäuschen – und was du wirklich brauc…" at bounding box center [869, 170] width 1172 height 1162
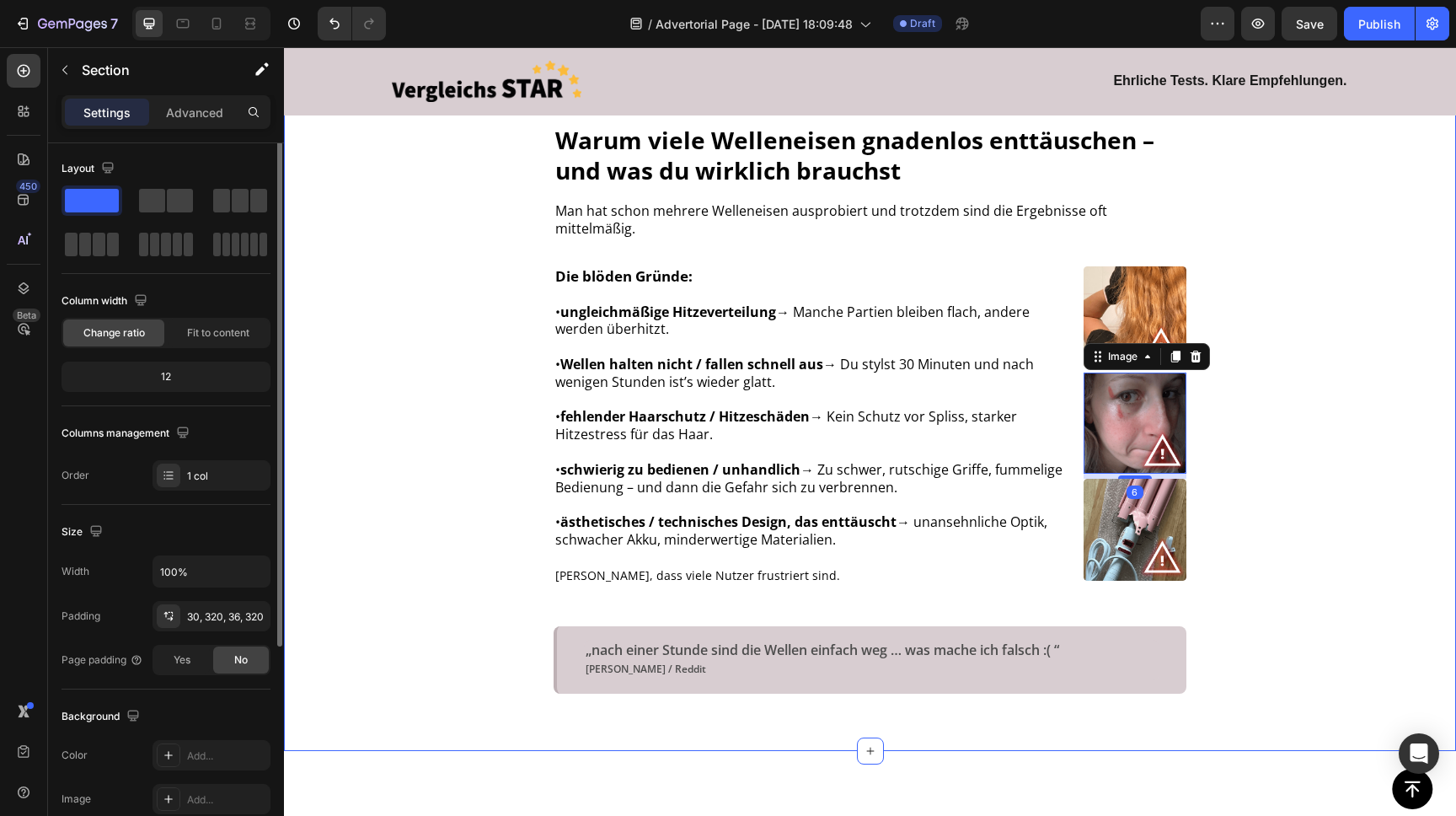
scroll to position [0, 0]
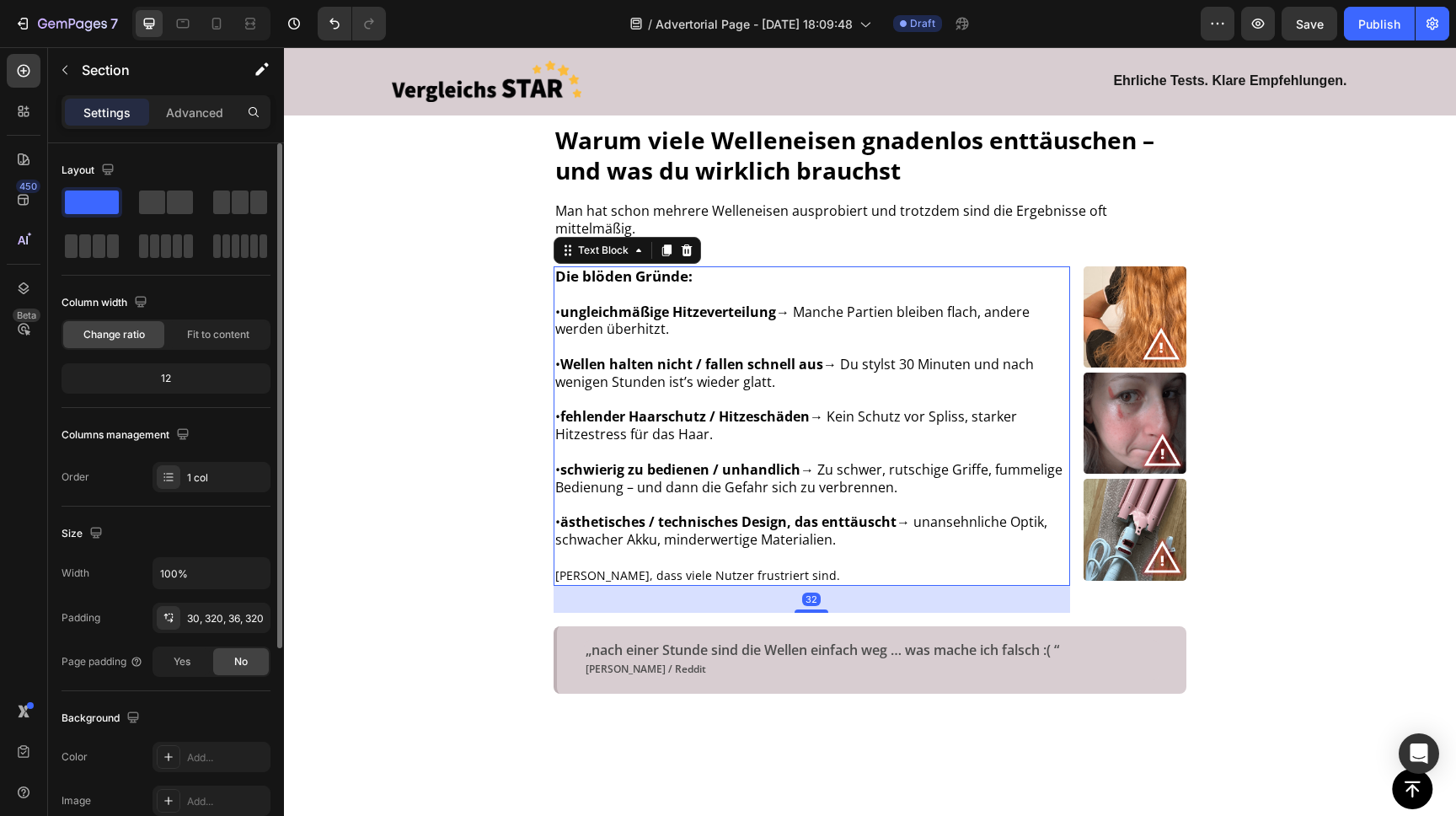
click at [819, 355] on strong "Wellen halten nicht / fallen schnell aus" at bounding box center [692, 364] width 263 height 18
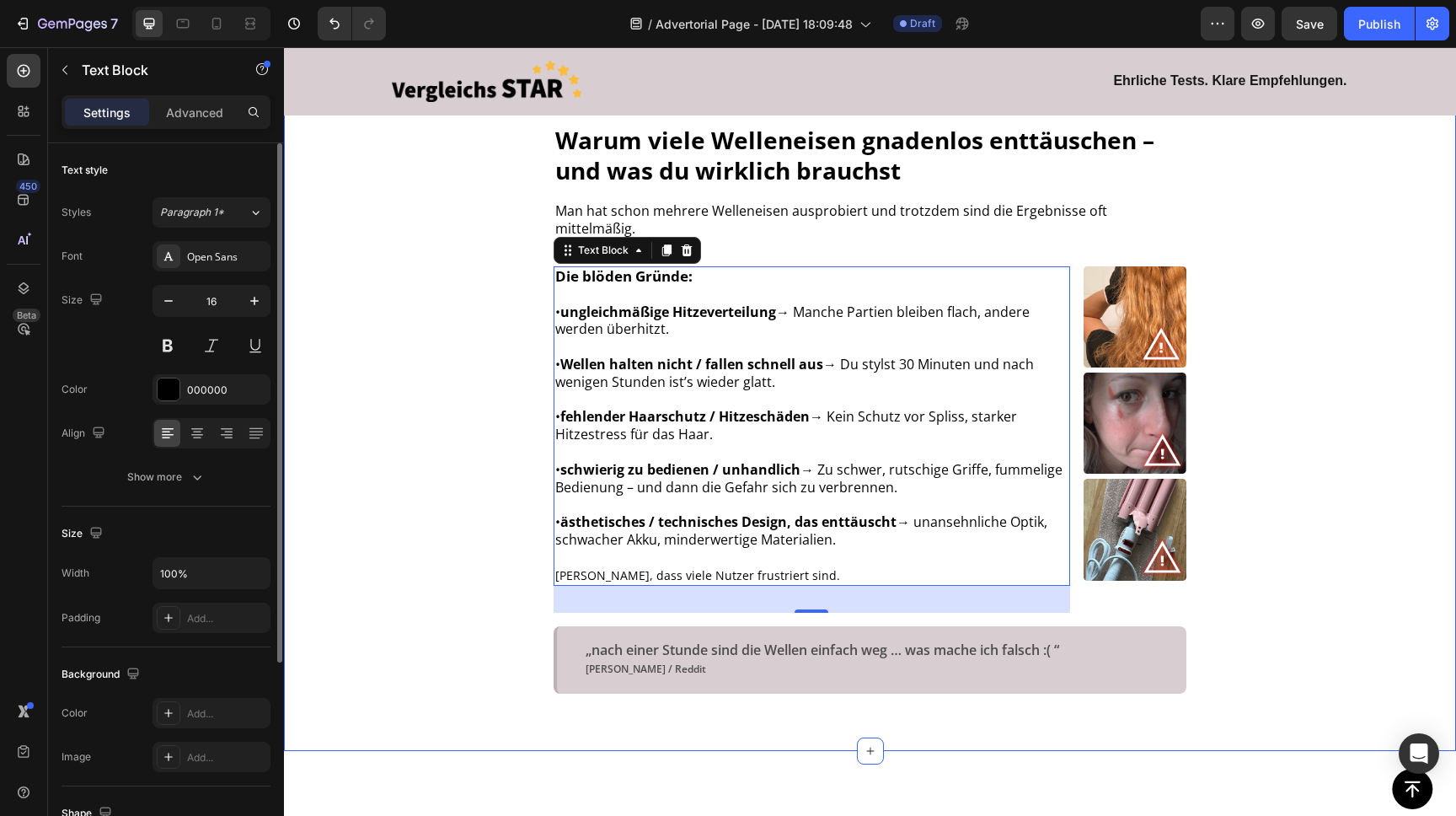
drag, startPoint x: 433, startPoint y: 220, endPoint x: 462, endPoint y: 217, distance: 29.2
click at [435, 219] on div "Image Warum viele Welleneisen gnadenlos enttäuschen – und was du wirklich brauc…" at bounding box center [869, 170] width 1172 height 1162
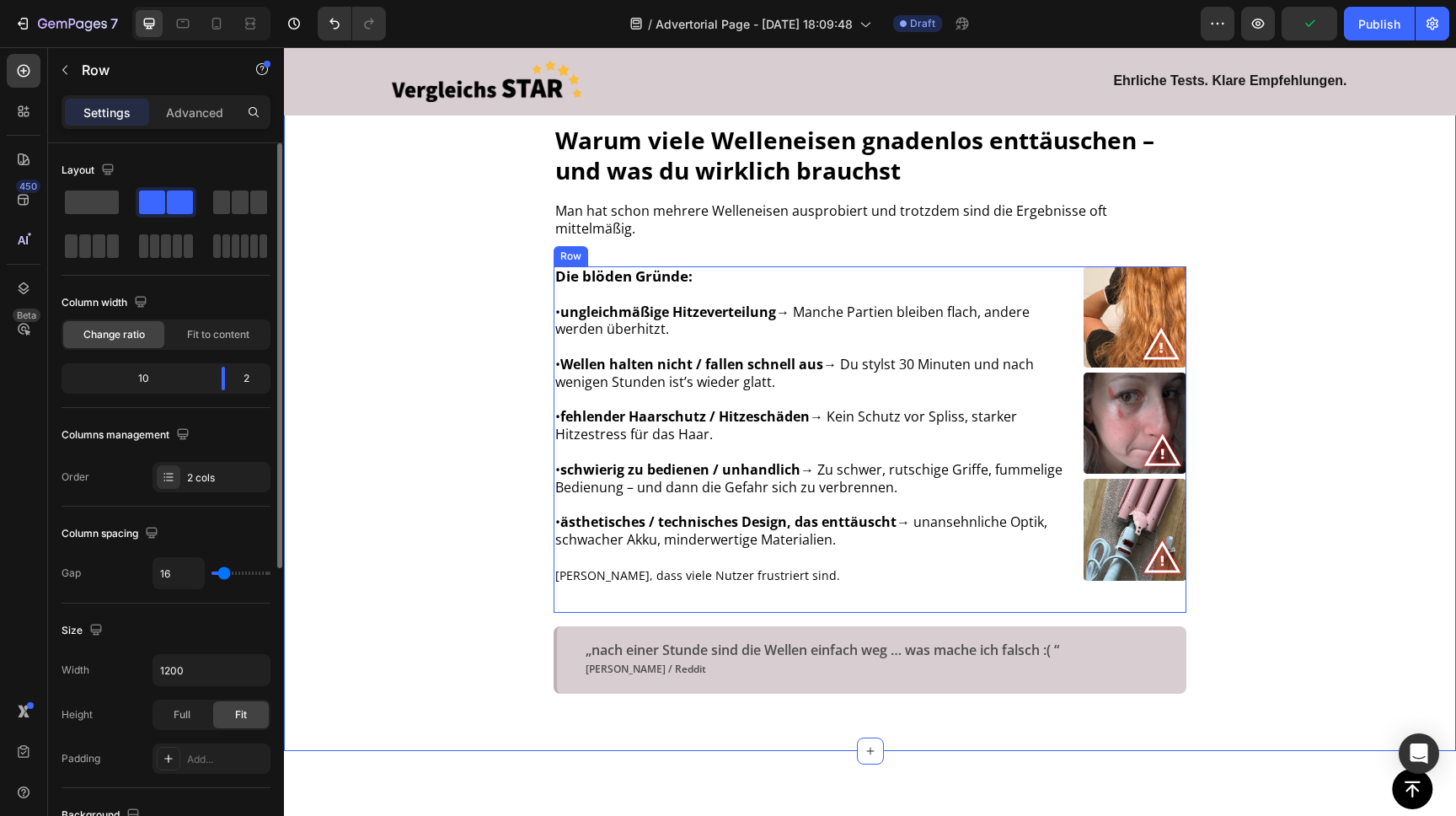
click at [1075, 284] on div "Die blöden Gründe: • ungleichmäßige Hitzeverteilung → Manche Partien bleiben fl…" at bounding box center [870, 439] width 633 height 346
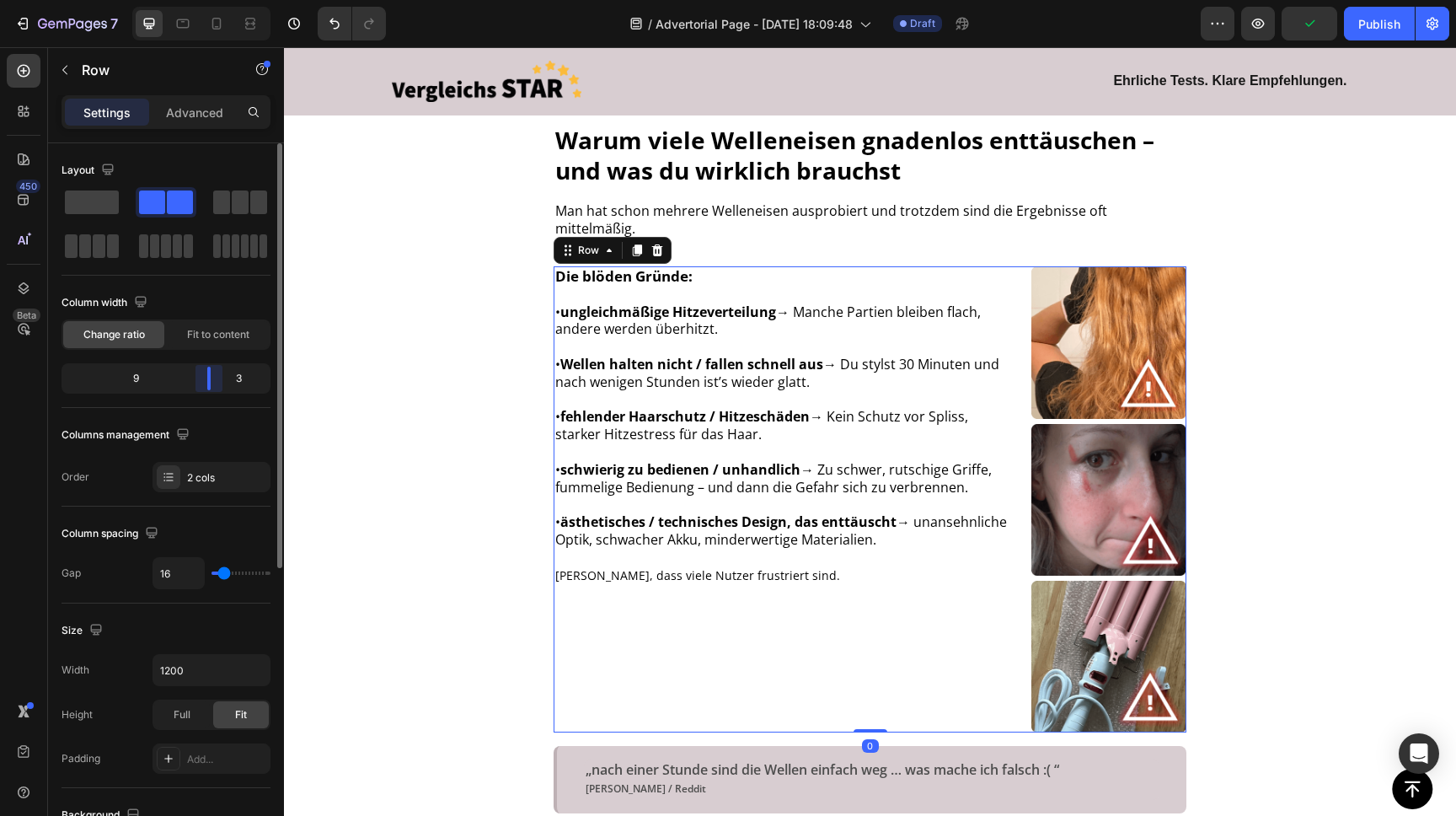
click at [219, 0] on body "7 / Advertorial Page - [DATE] 18:09:48 Draft Preview Publish 450 Beta Sections(…" at bounding box center [728, 0] width 1456 height 0
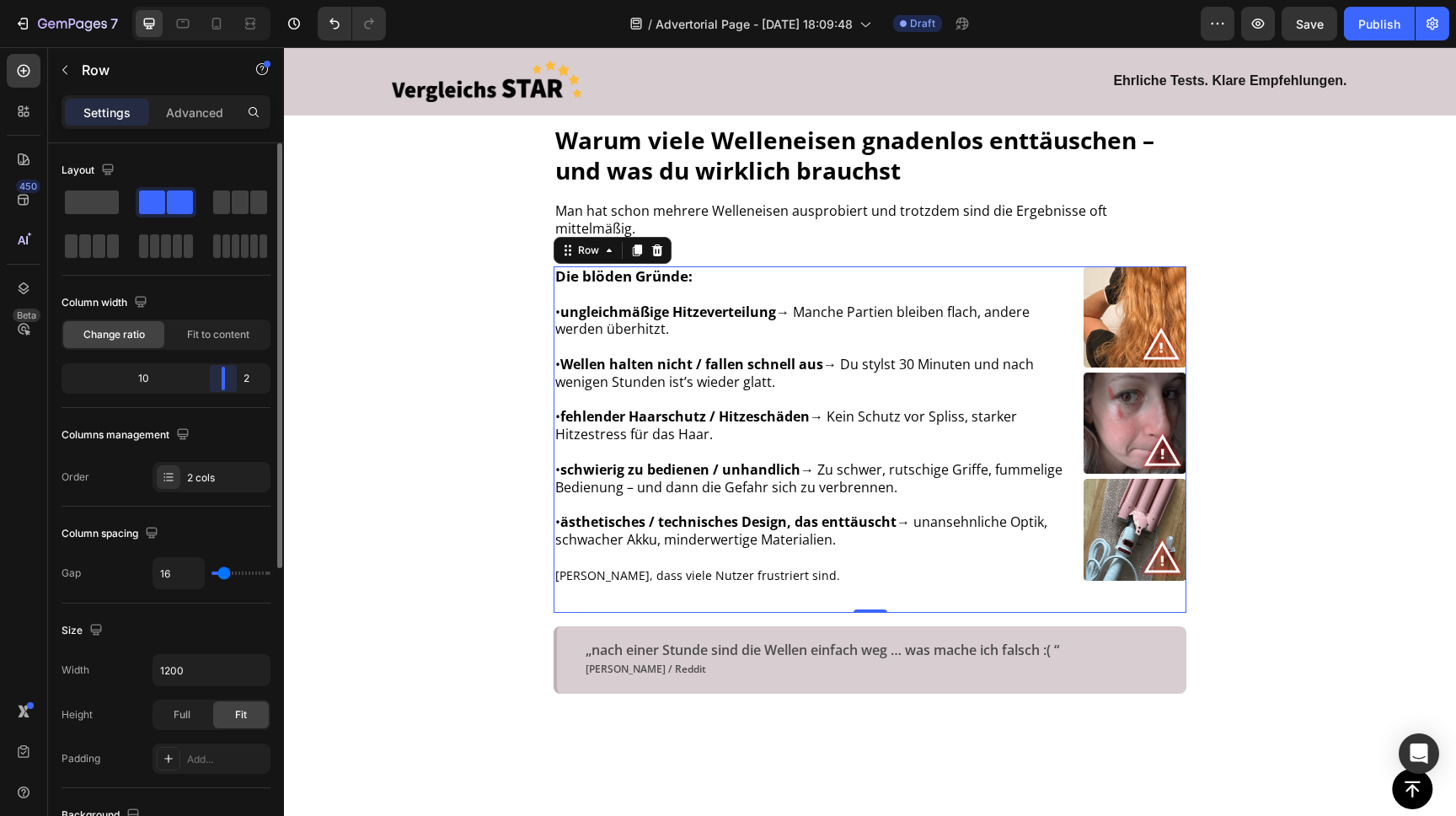
drag, startPoint x: 210, startPoint y: 377, endPoint x: 232, endPoint y: 378, distance: 22.0
click at [232, 0] on body "7 / Advertorial Page - [DATE] 18:09:48 Draft Preview Save Publish 450 Beta Sect…" at bounding box center [728, 0] width 1456 height 0
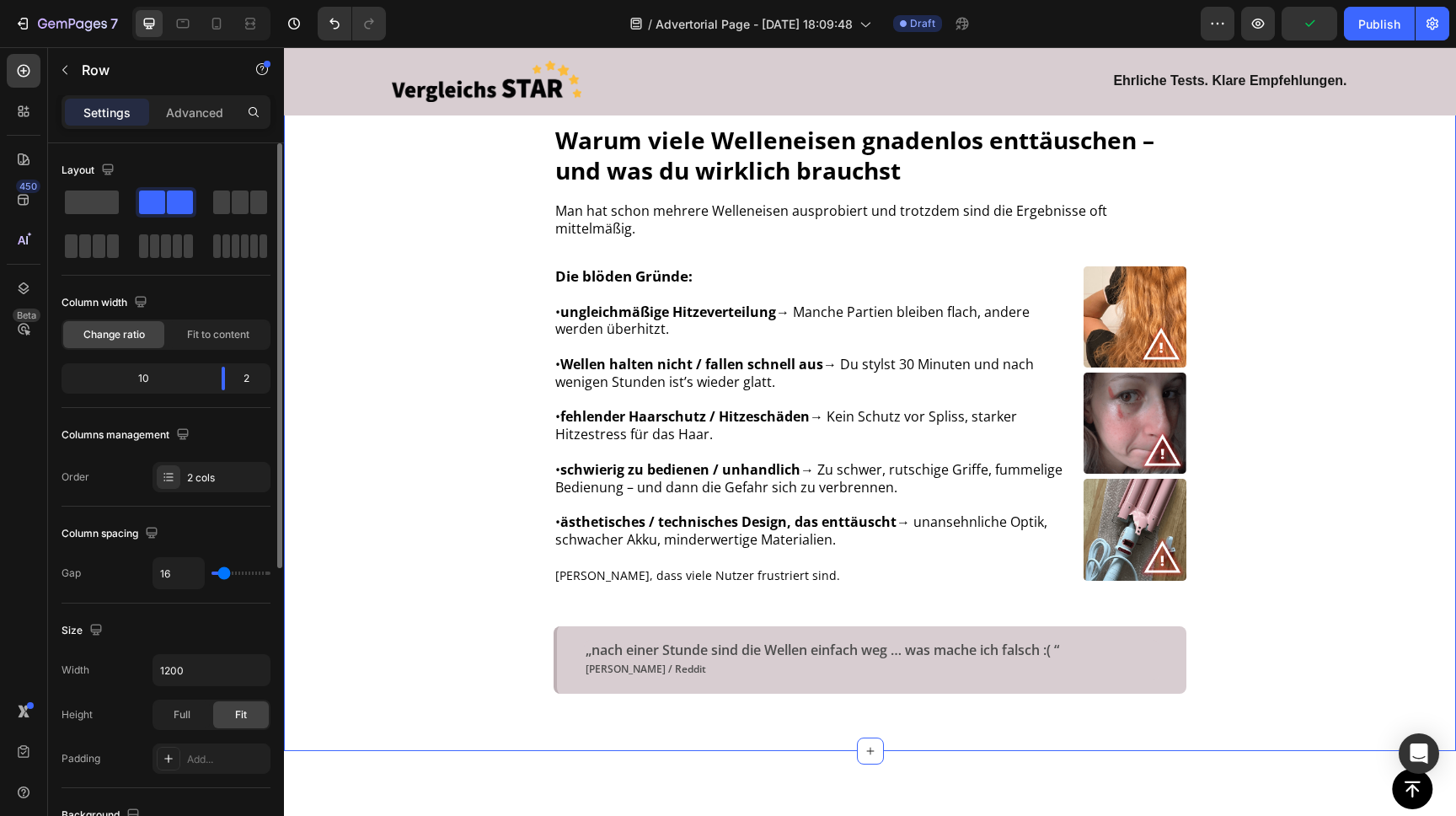
click at [1354, 403] on div "Image Warum viele Welleneisen gnadenlos enttäuschen – und was du wirklich brauc…" at bounding box center [869, 170] width 1172 height 1162
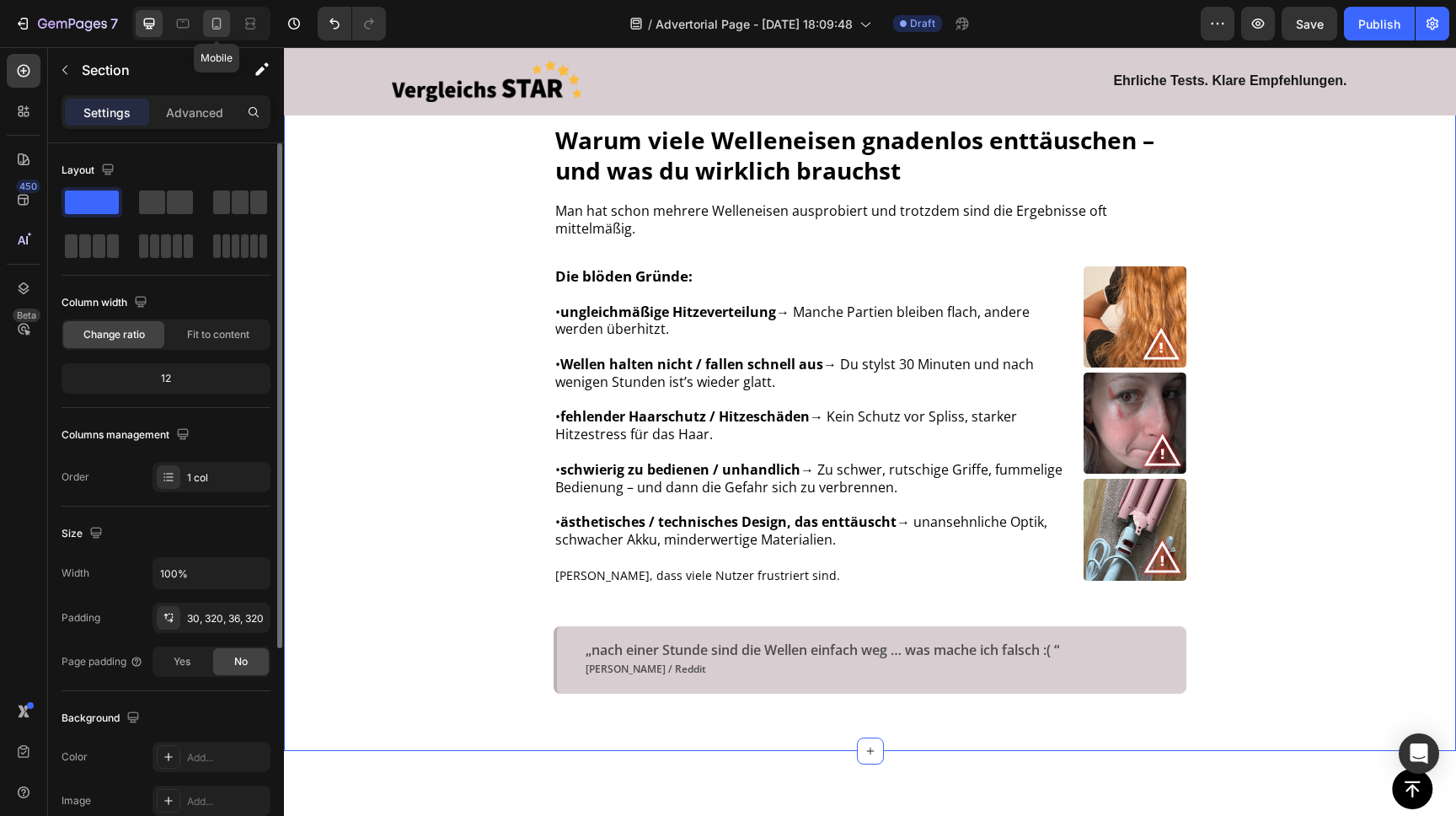
click at [220, 26] on icon at bounding box center [217, 23] width 10 height 12
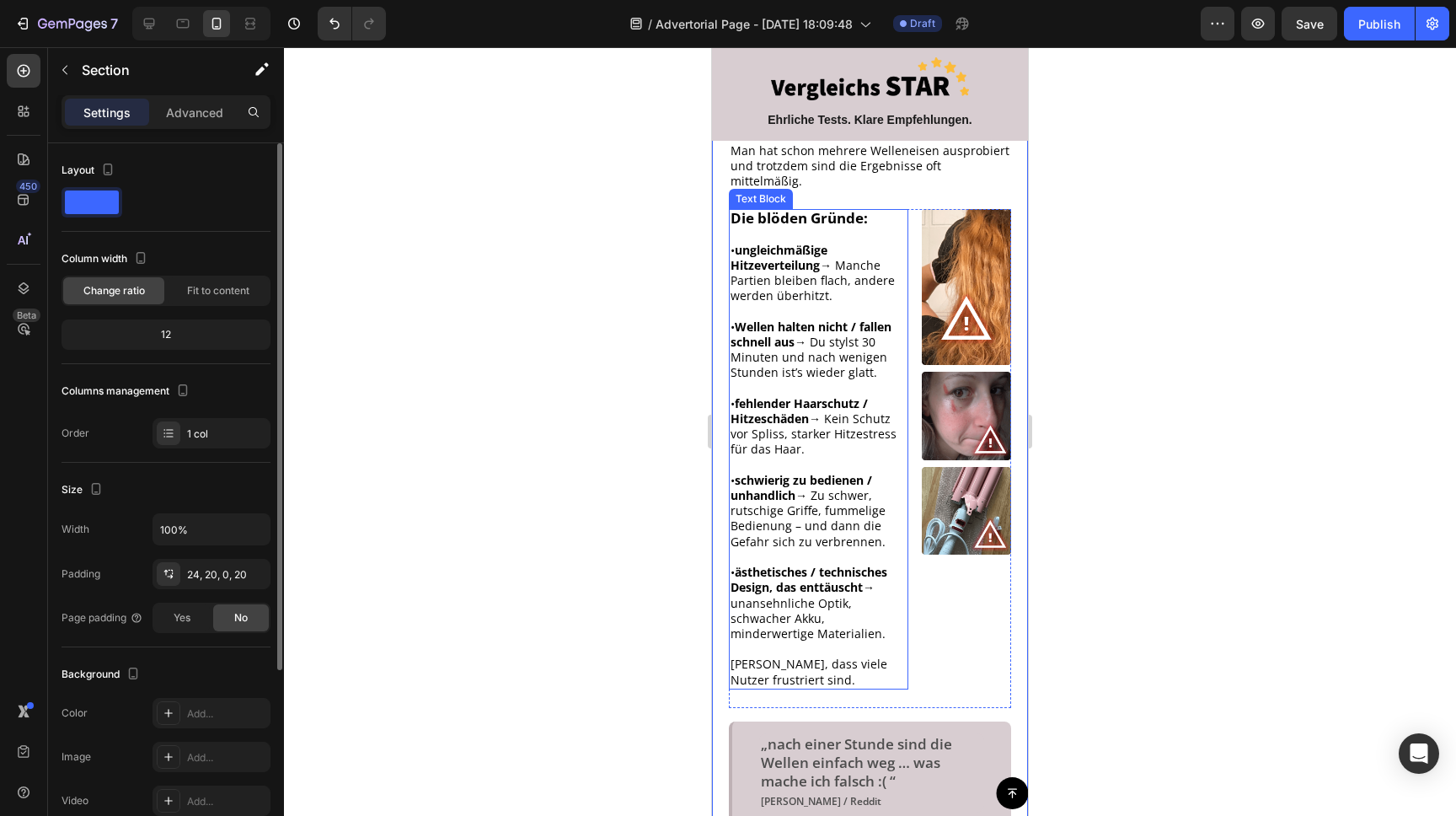
scroll to position [626, 0]
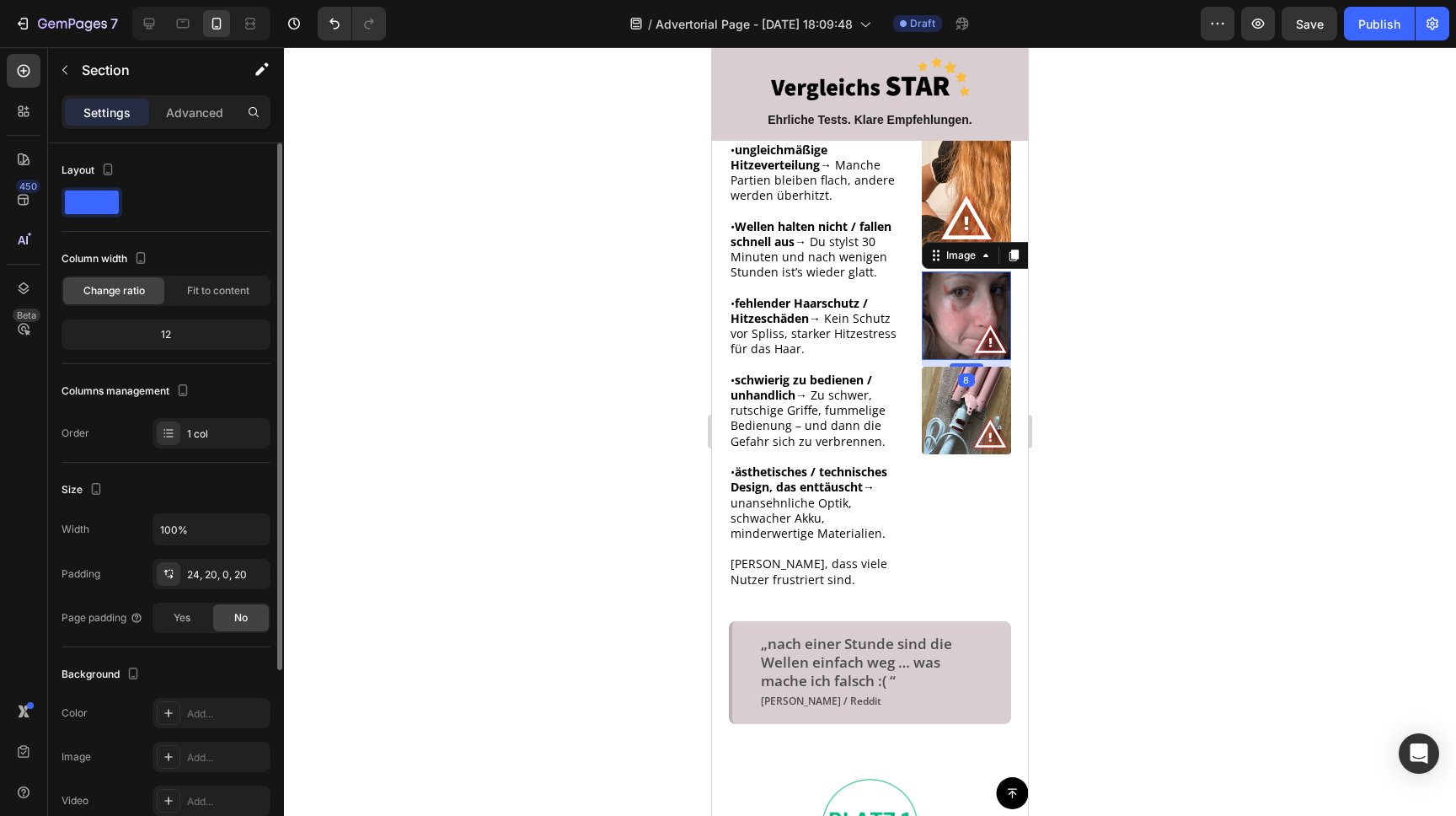
click at [967, 305] on img at bounding box center [967, 314] width 90 height 88
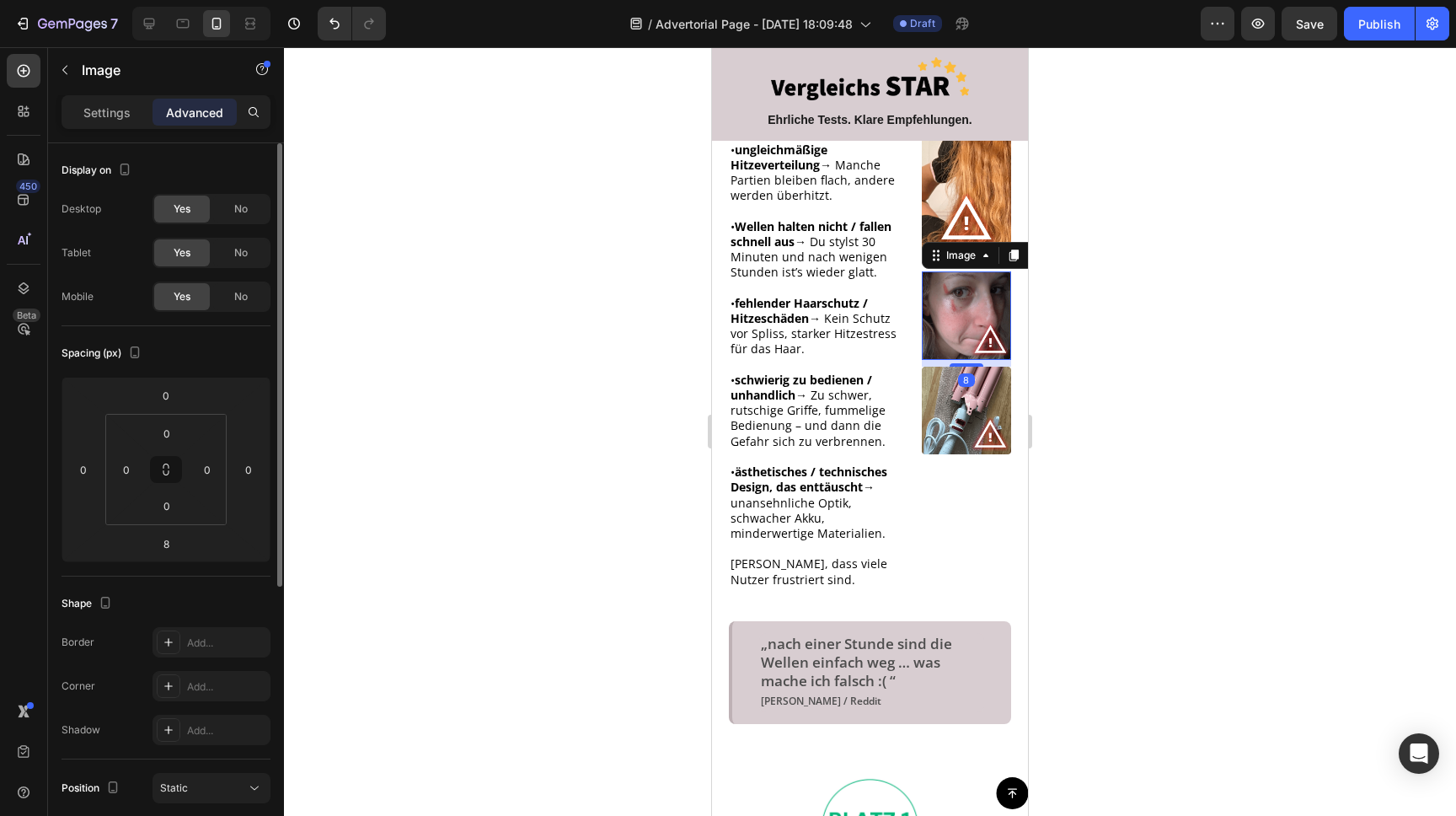
click at [948, 306] on img at bounding box center [967, 314] width 90 height 88
click at [112, 117] on p "Settings" at bounding box center [106, 112] width 47 height 17
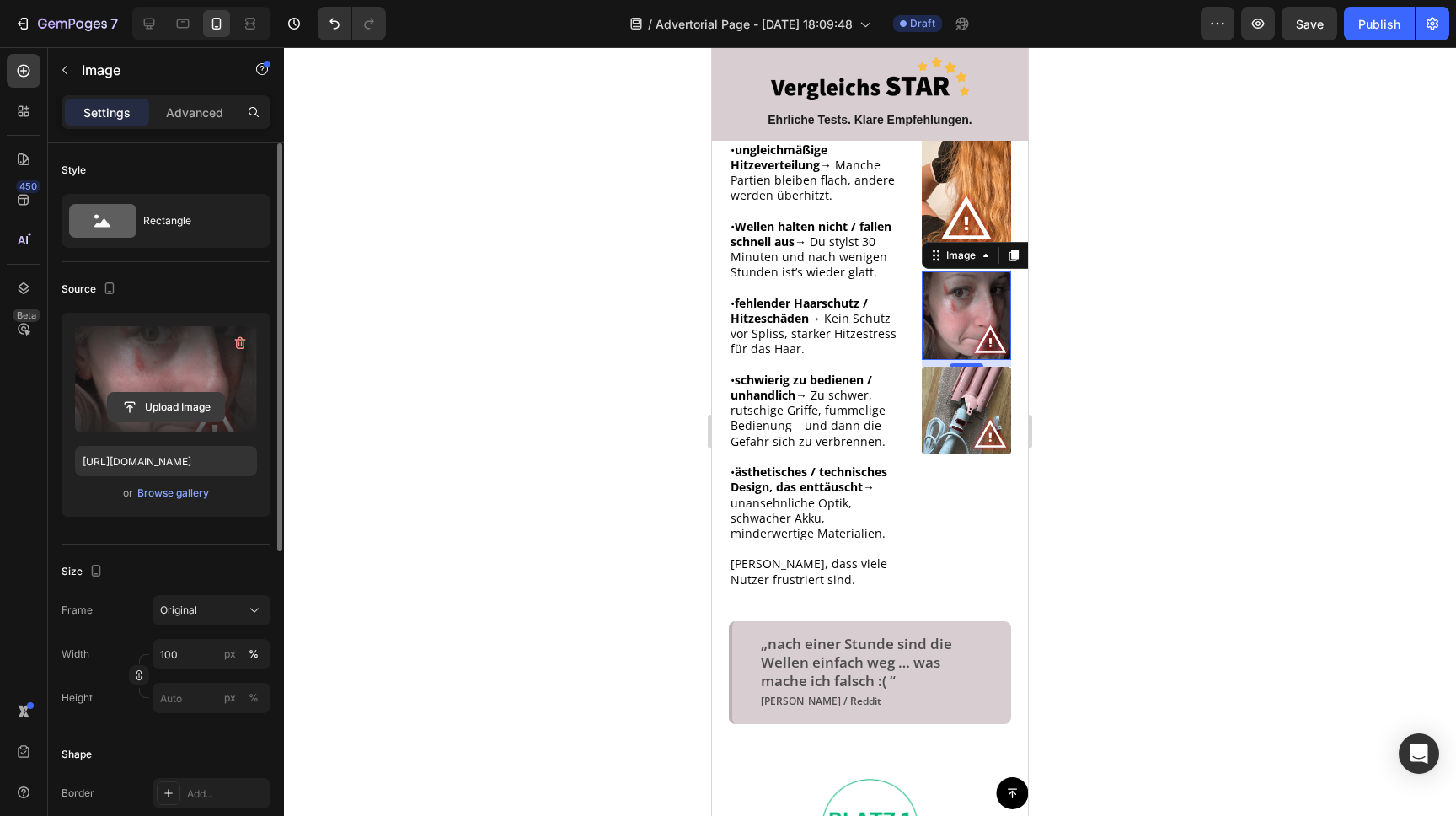
click at [175, 403] on input "file" at bounding box center [166, 407] width 117 height 29
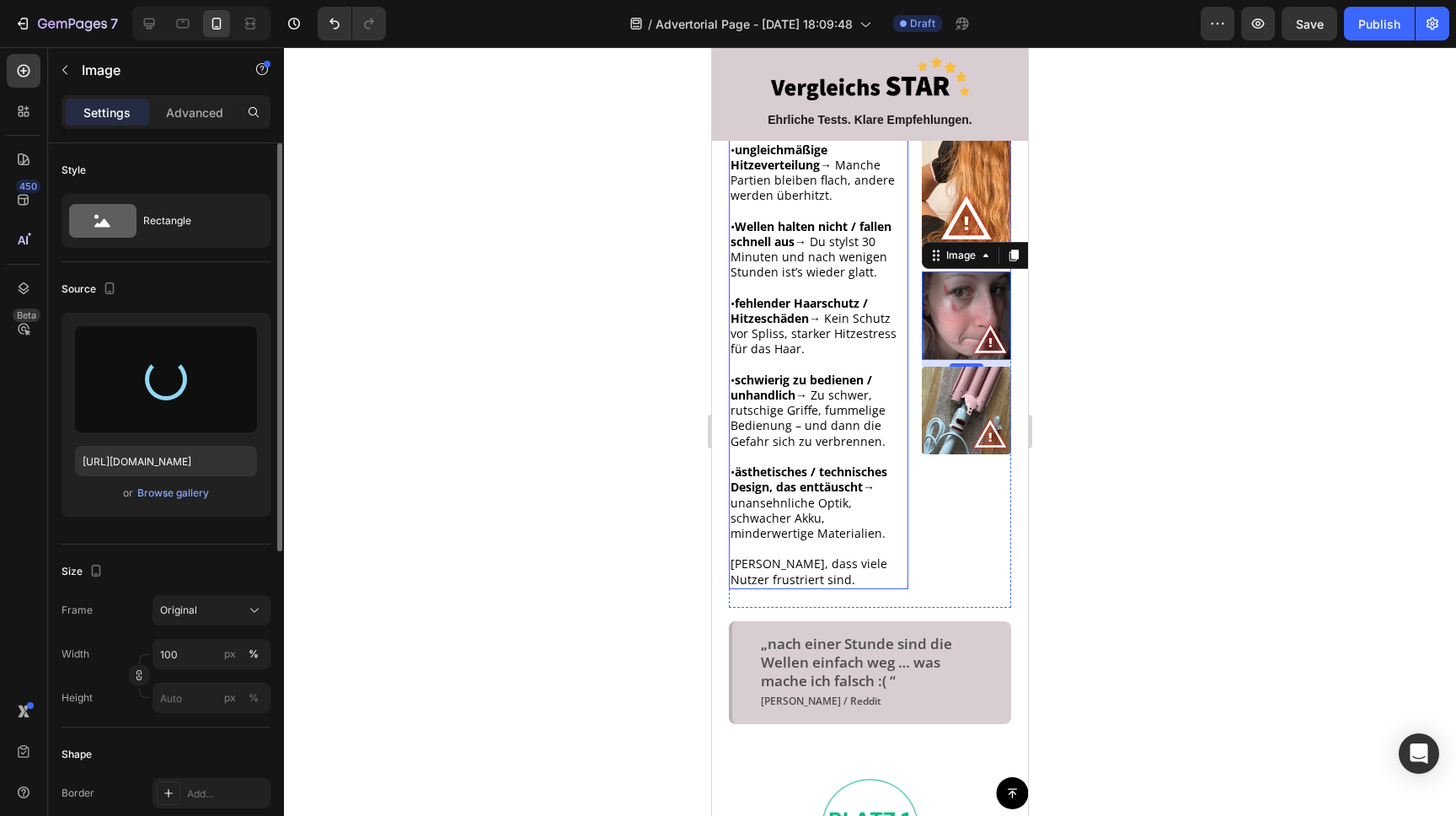
type input "[URL][DOMAIN_NAME]"
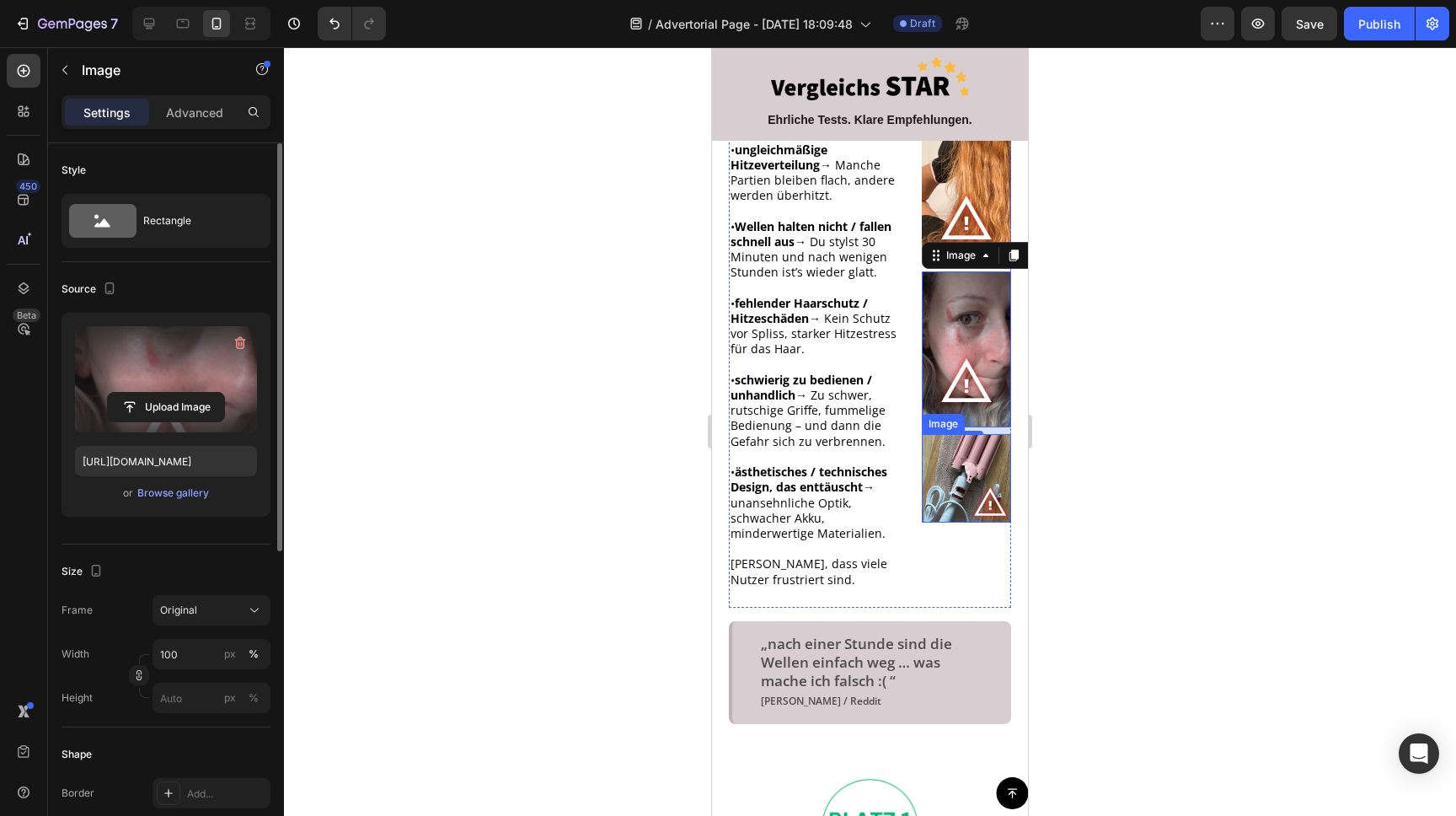
click at [953, 471] on img at bounding box center [967, 477] width 90 height 88
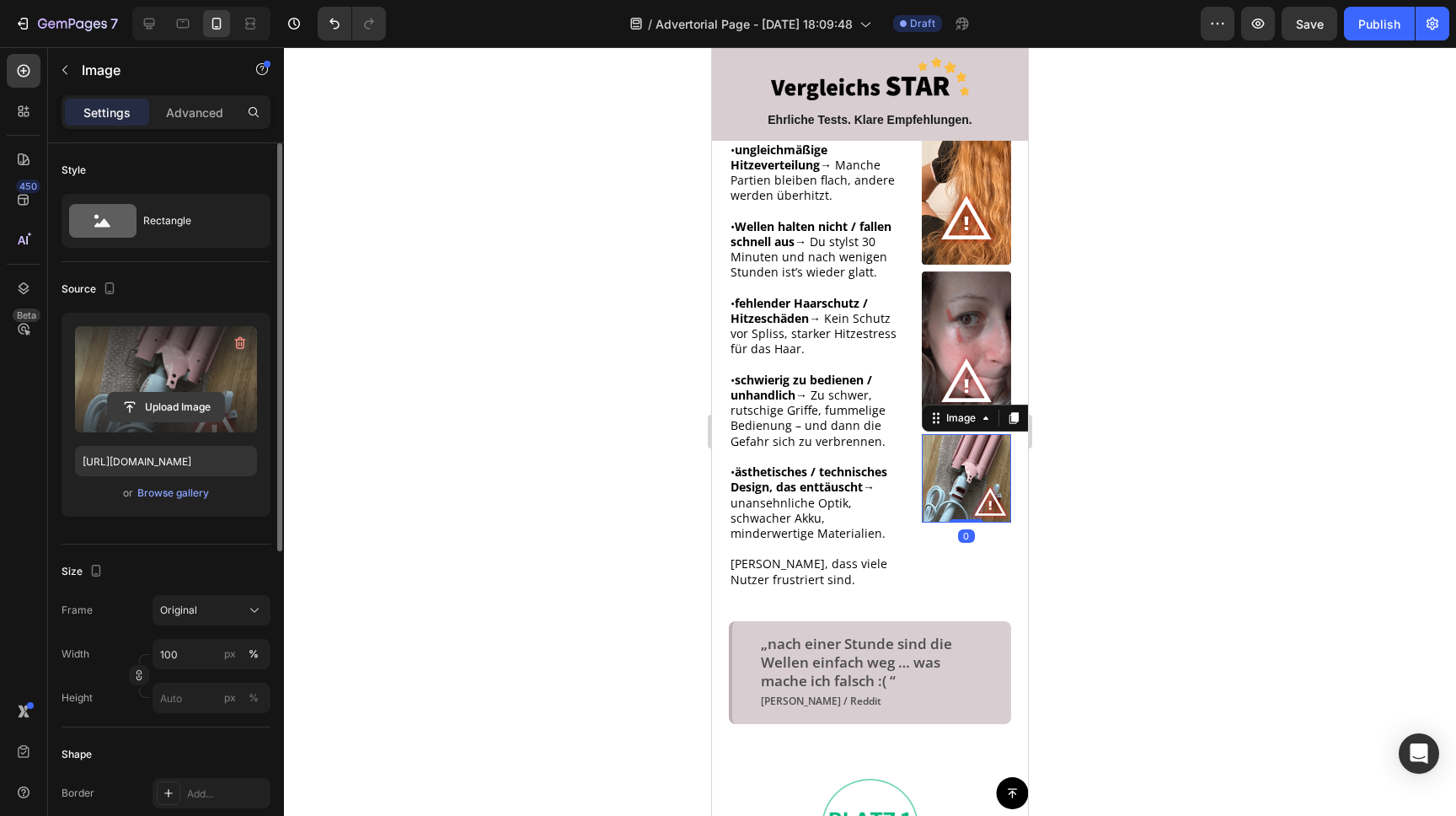
click at [195, 396] on input "file" at bounding box center [166, 407] width 117 height 29
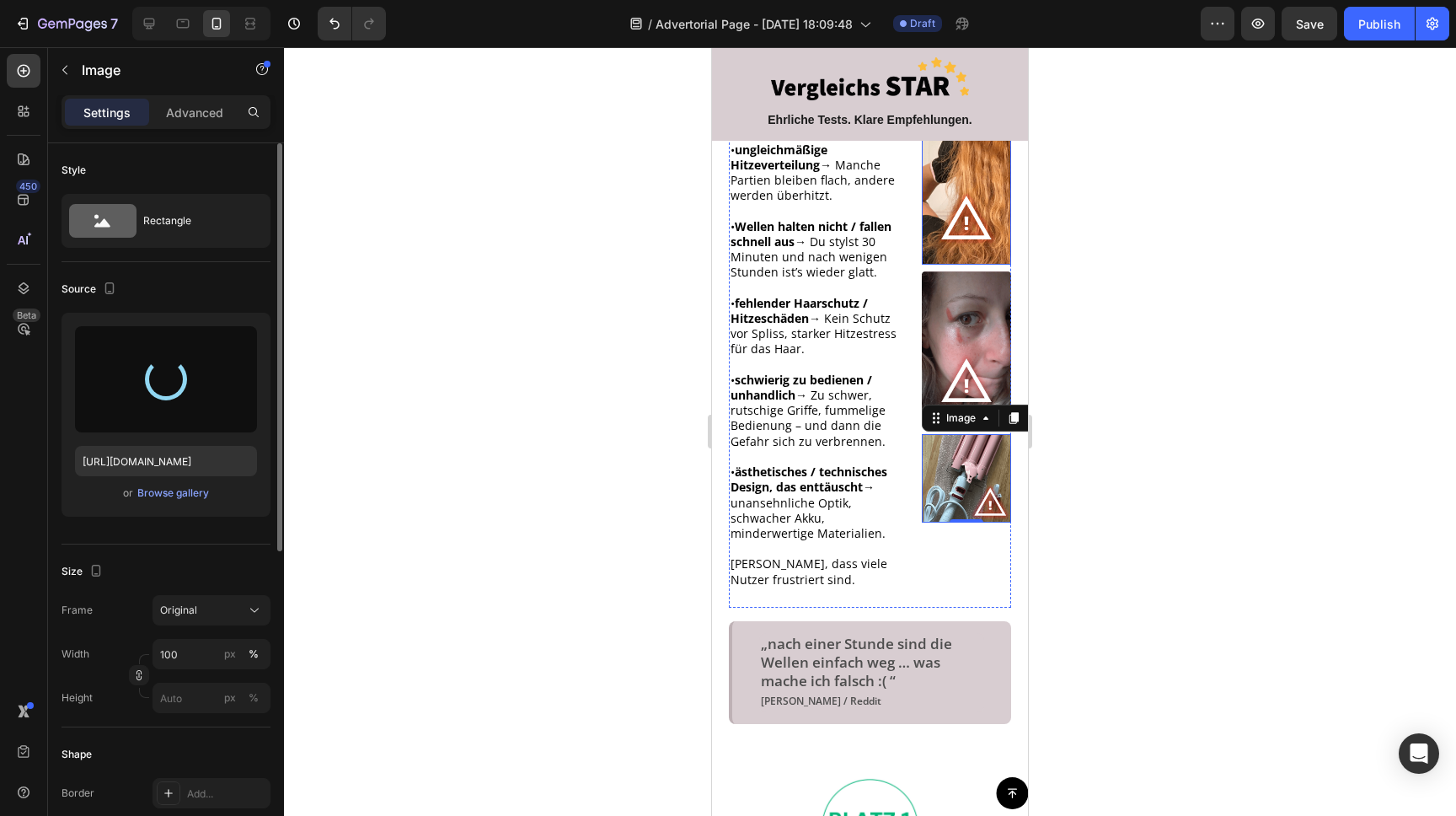
type input "[URL][DOMAIN_NAME]"
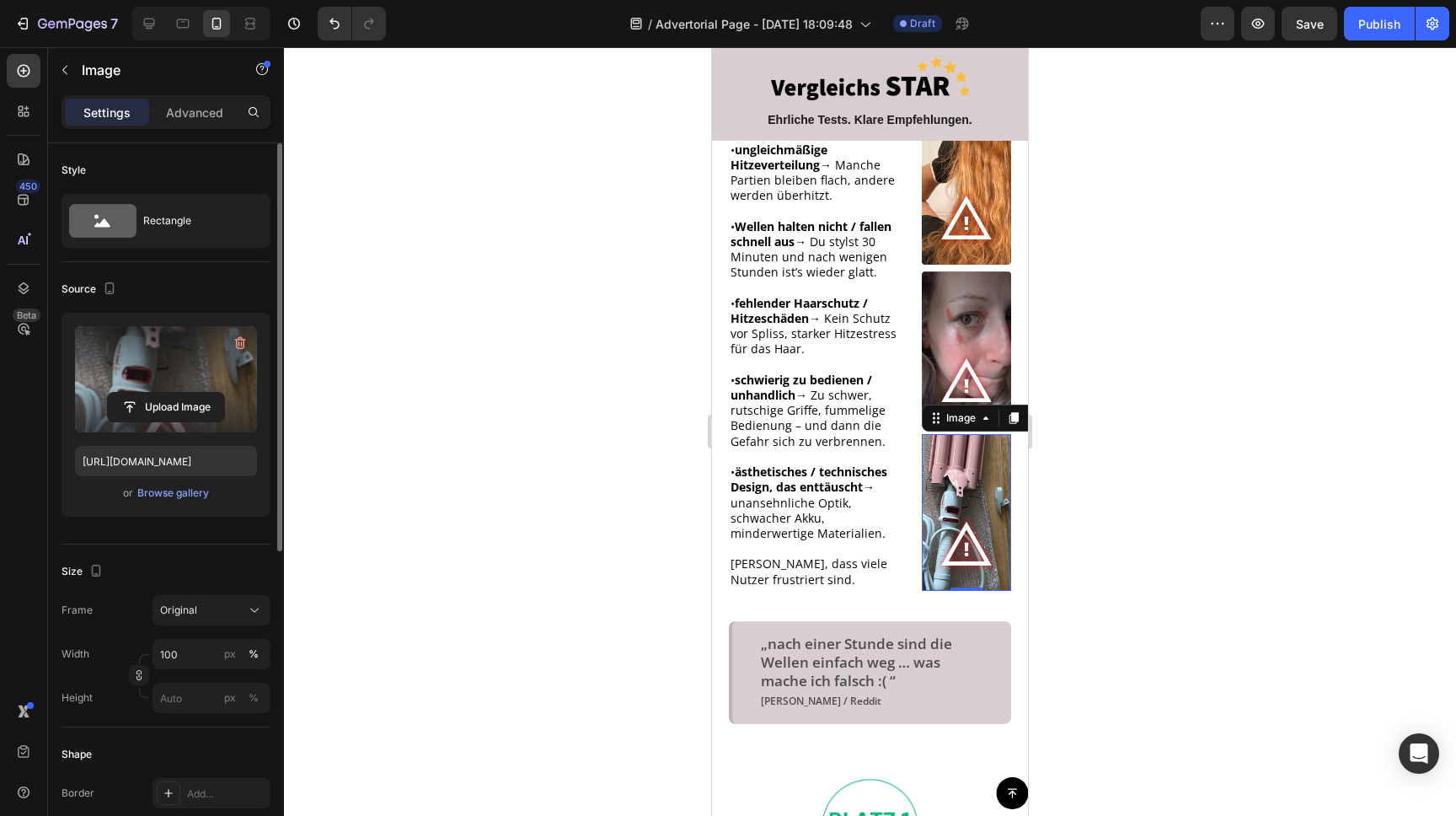
click at [1270, 407] on div at bounding box center [869, 431] width 1172 height 769
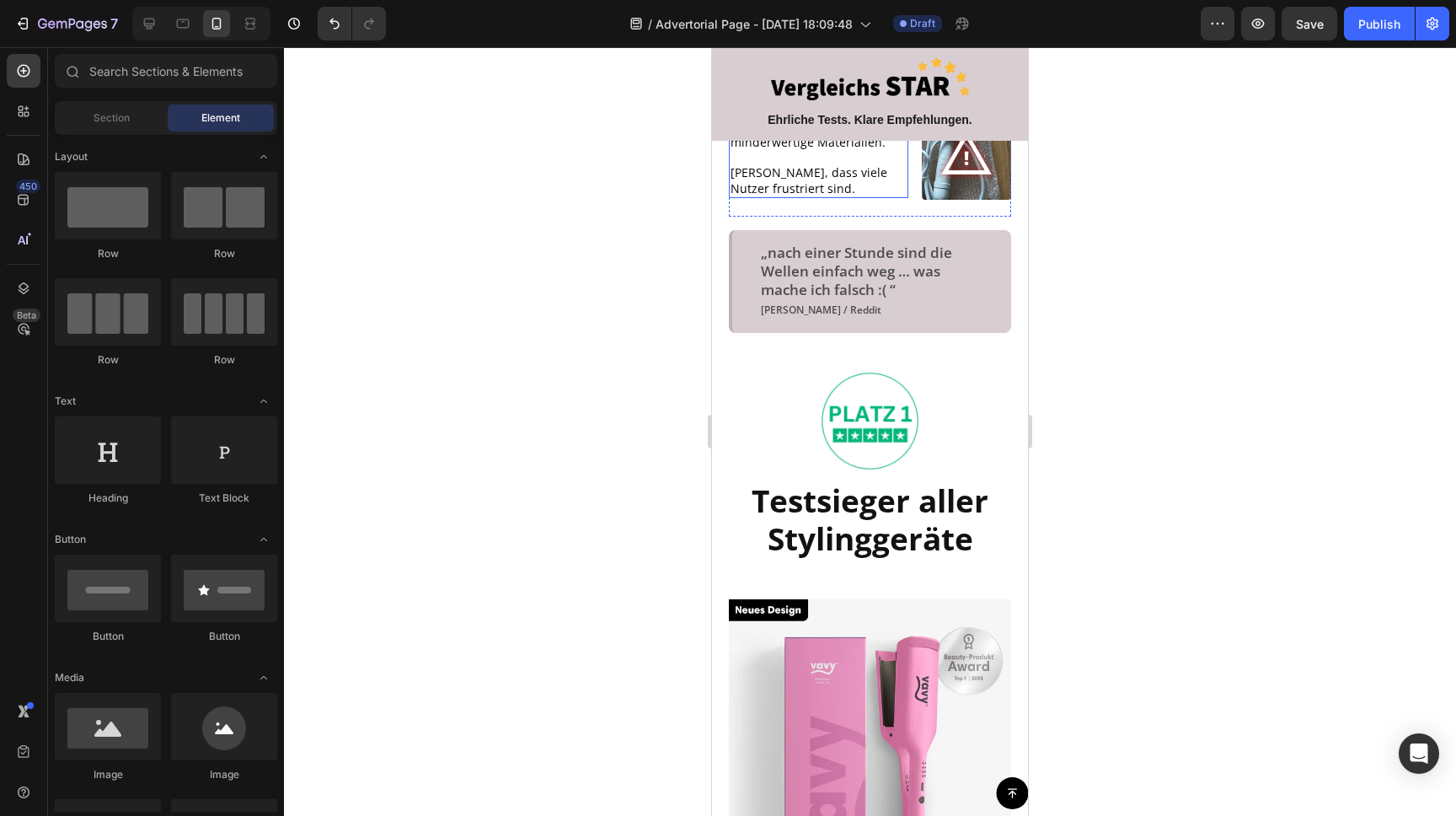
scroll to position [851, 0]
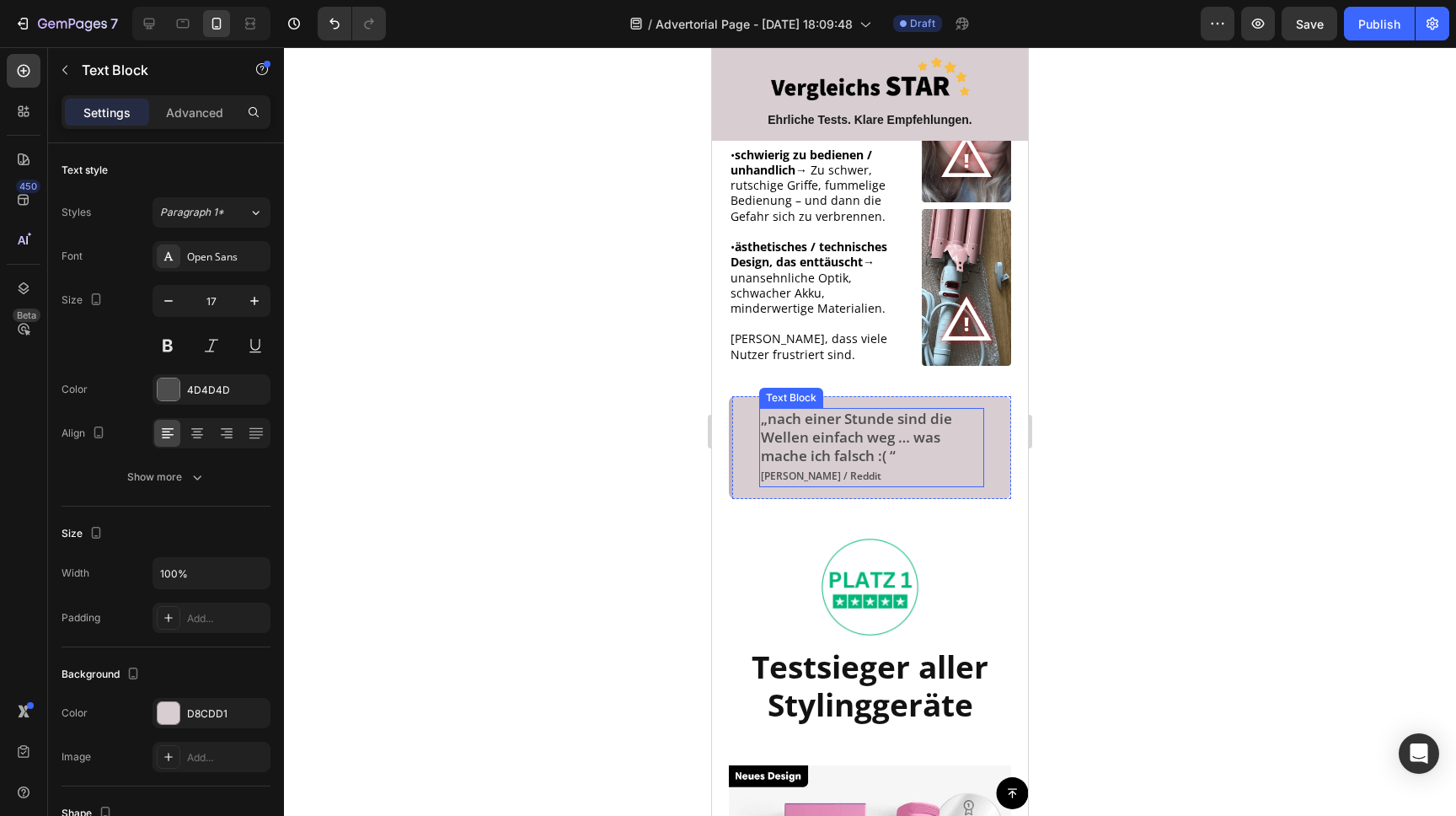
click at [826, 416] on p "„nach einer Stunde sind die Wellen einfach weg … was mache ich falsch :( “ [PER…" at bounding box center [872, 448] width 222 height 76
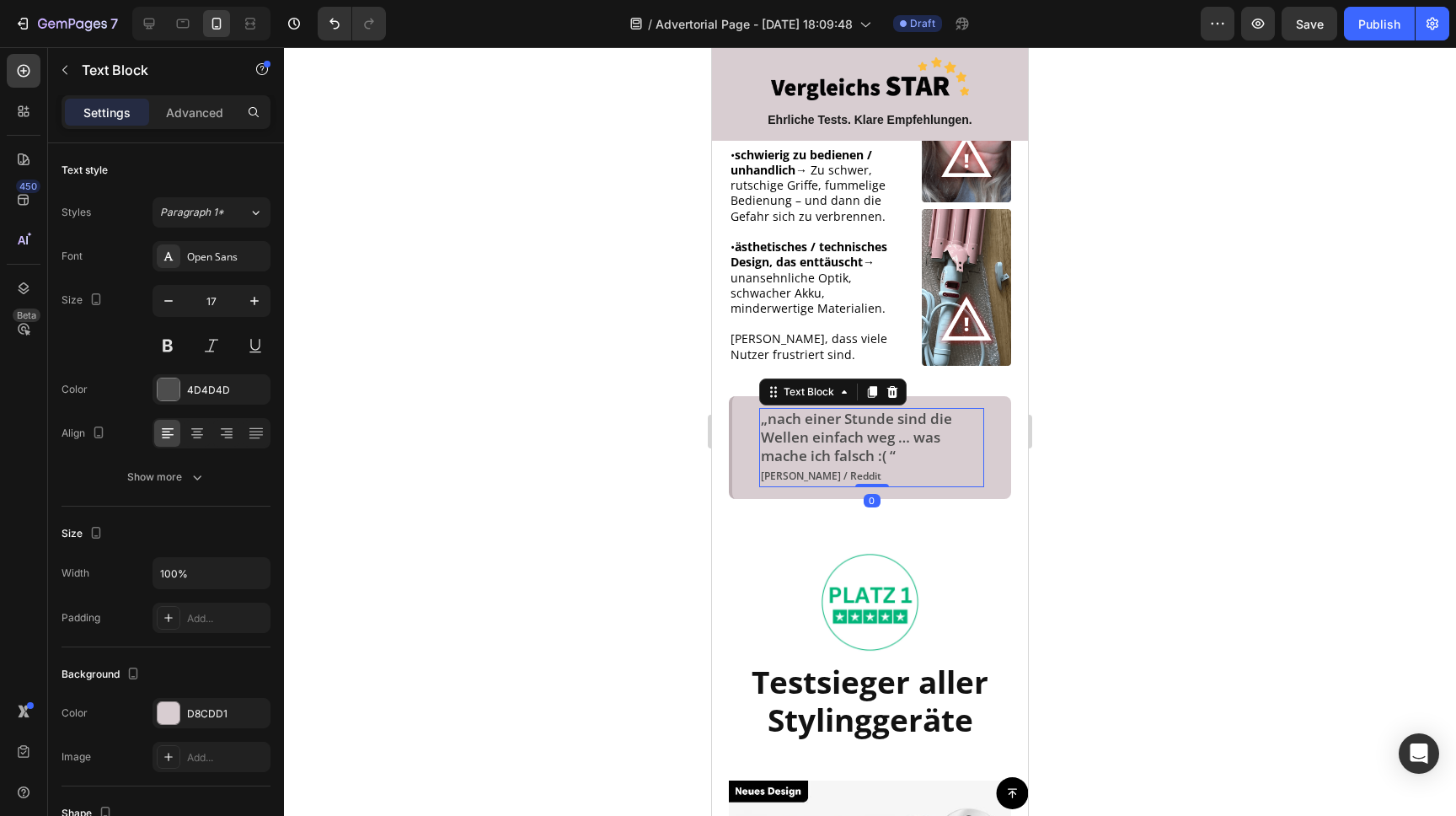
click at [1195, 361] on div at bounding box center [869, 431] width 1172 height 769
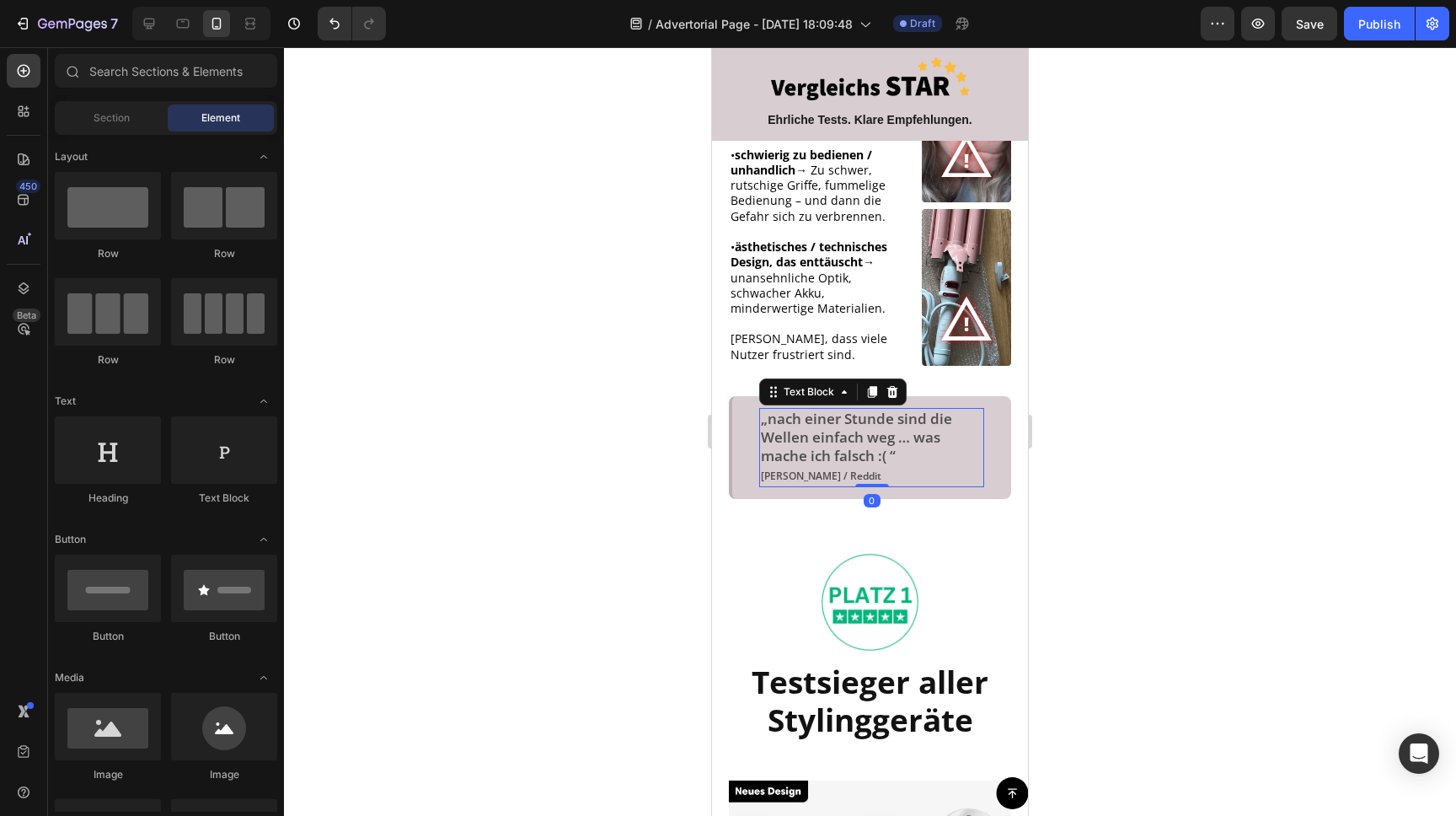
click at [875, 429] on p "„nach einer Stunde sind die Wellen einfach weg … was mache ich falsch :( “ [PER…" at bounding box center [872, 448] width 222 height 76
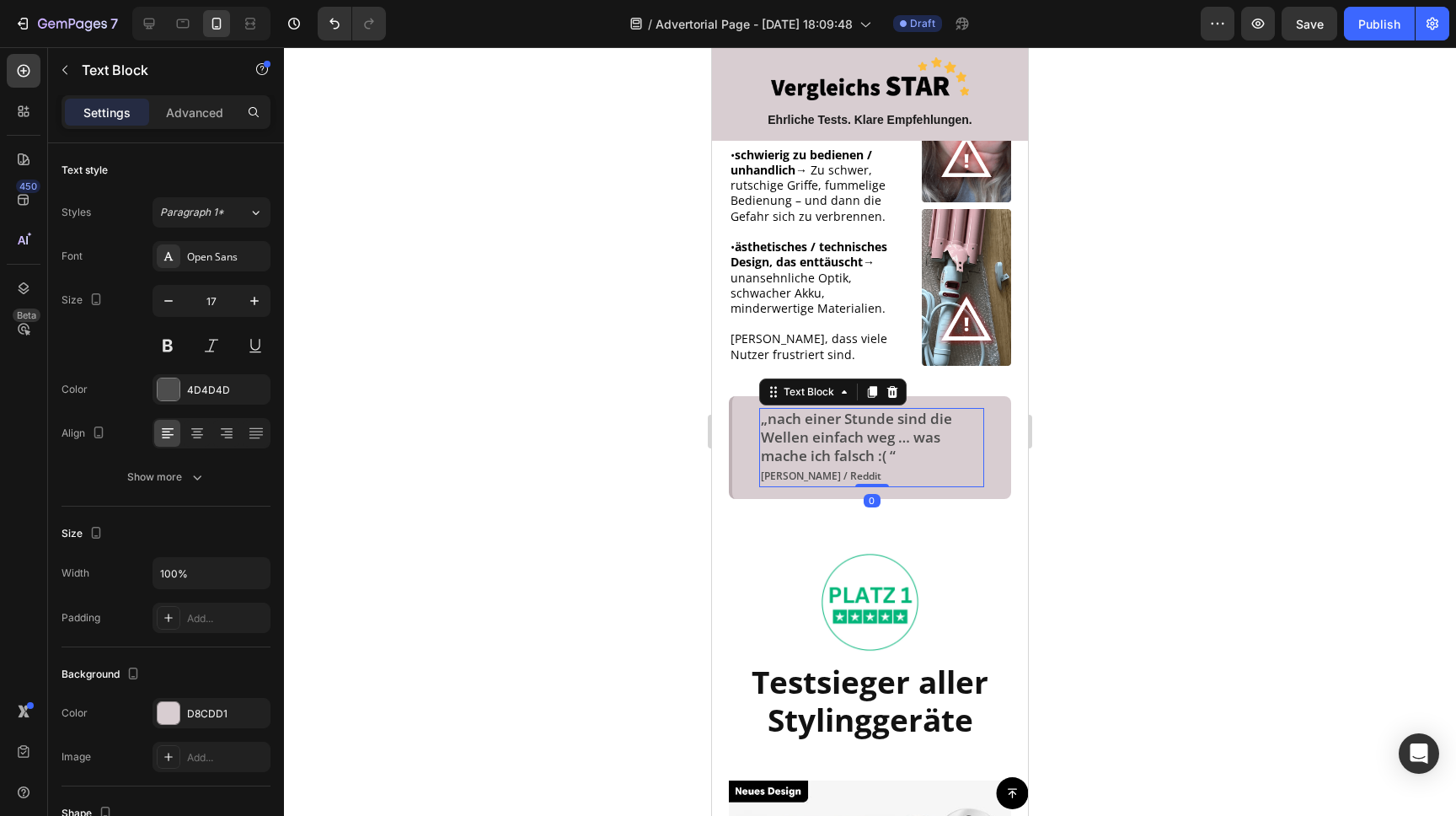
click at [875, 429] on p "„nach einer Stunde sind die Wellen einfach weg … was mache ich falsch :( “ [PER…" at bounding box center [872, 448] width 222 height 76
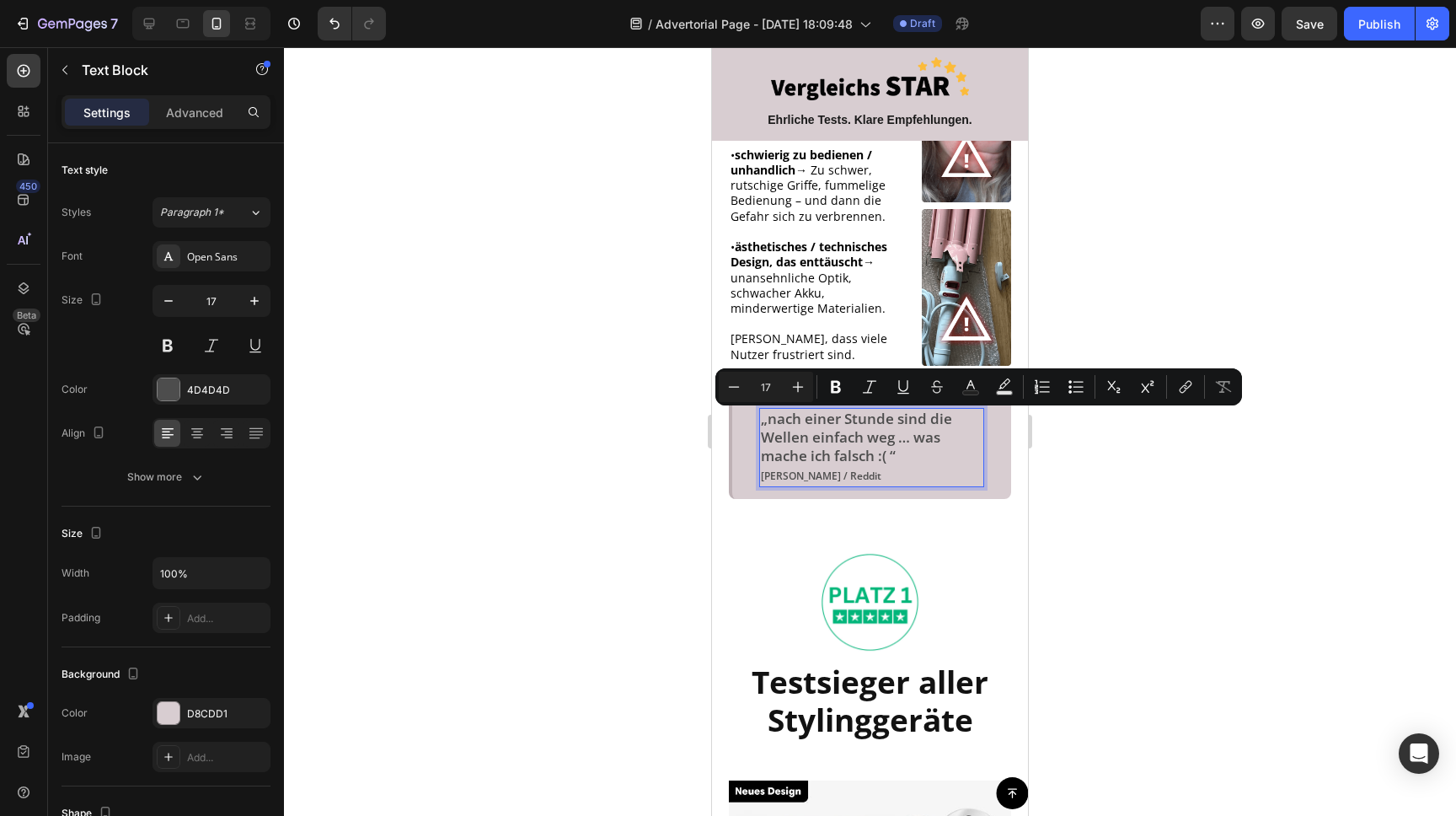
click at [894, 438] on p "„nach einer Stunde sind die Wellen einfach weg … was mache ich falsch :( “ [PER…" at bounding box center [872, 448] width 222 height 76
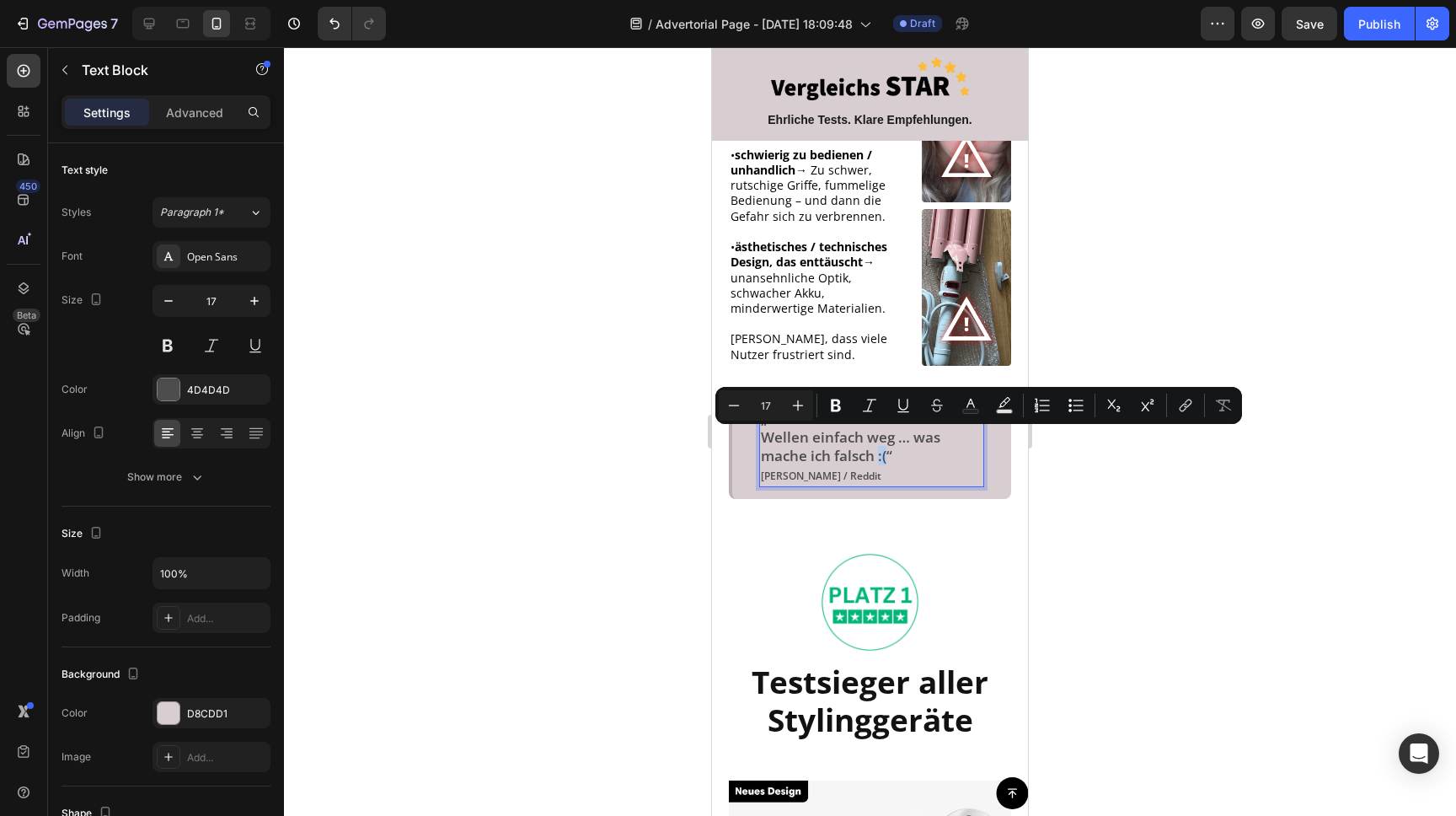
drag, startPoint x: 889, startPoint y: 440, endPoint x: 878, endPoint y: 440, distance: 11.0
click at [880, 441] on p "„nach einer Stunde sind die Wellen einfach weg … was mache ich falsch :(“ [PERS…" at bounding box center [872, 448] width 222 height 76
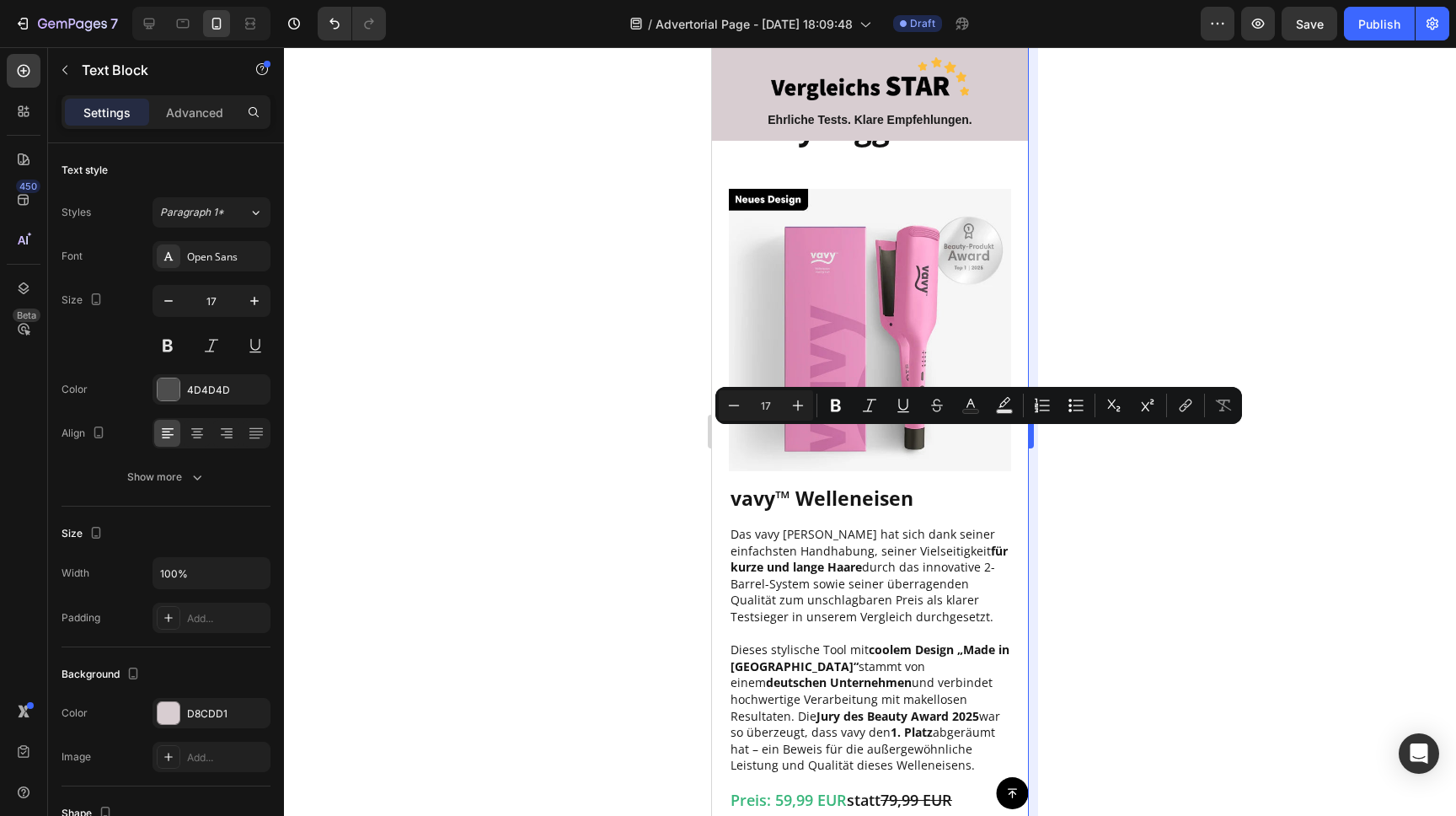
type input "16"
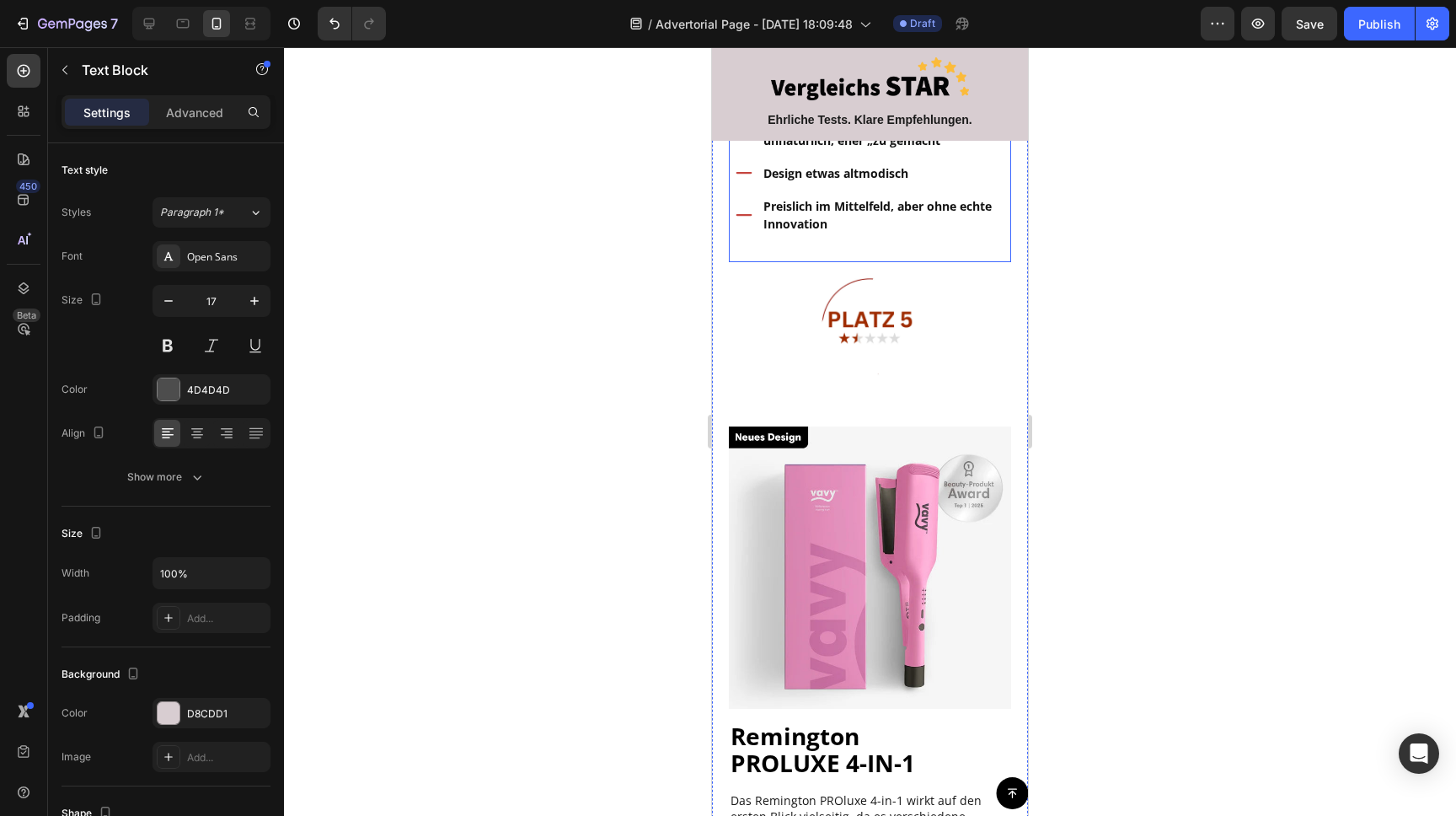
scroll to position [6663, 0]
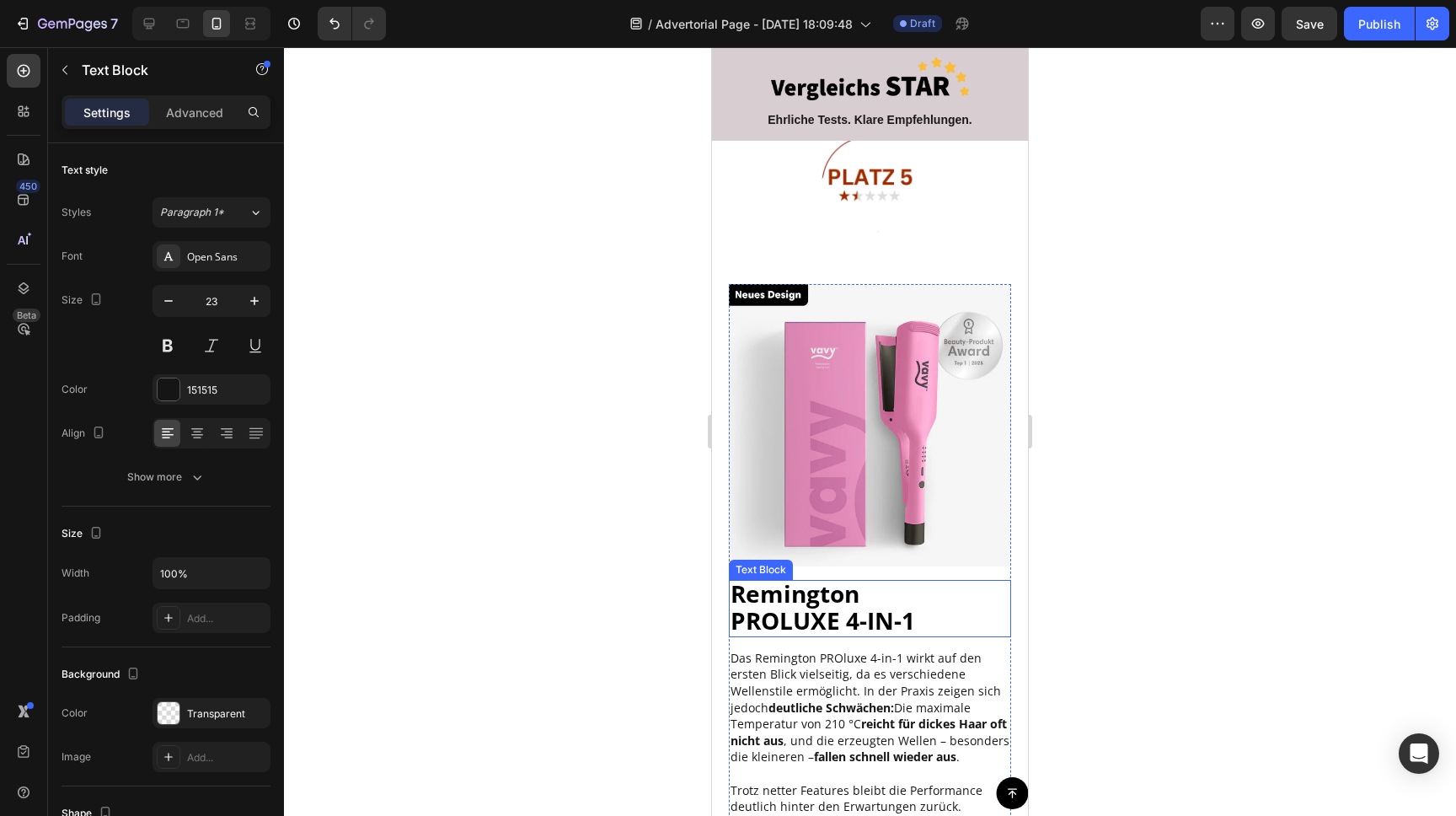
click at [813, 604] on strong "PROLUXE 4-IN-1" at bounding box center [822, 619] width 184 height 32
copy span "Remington"
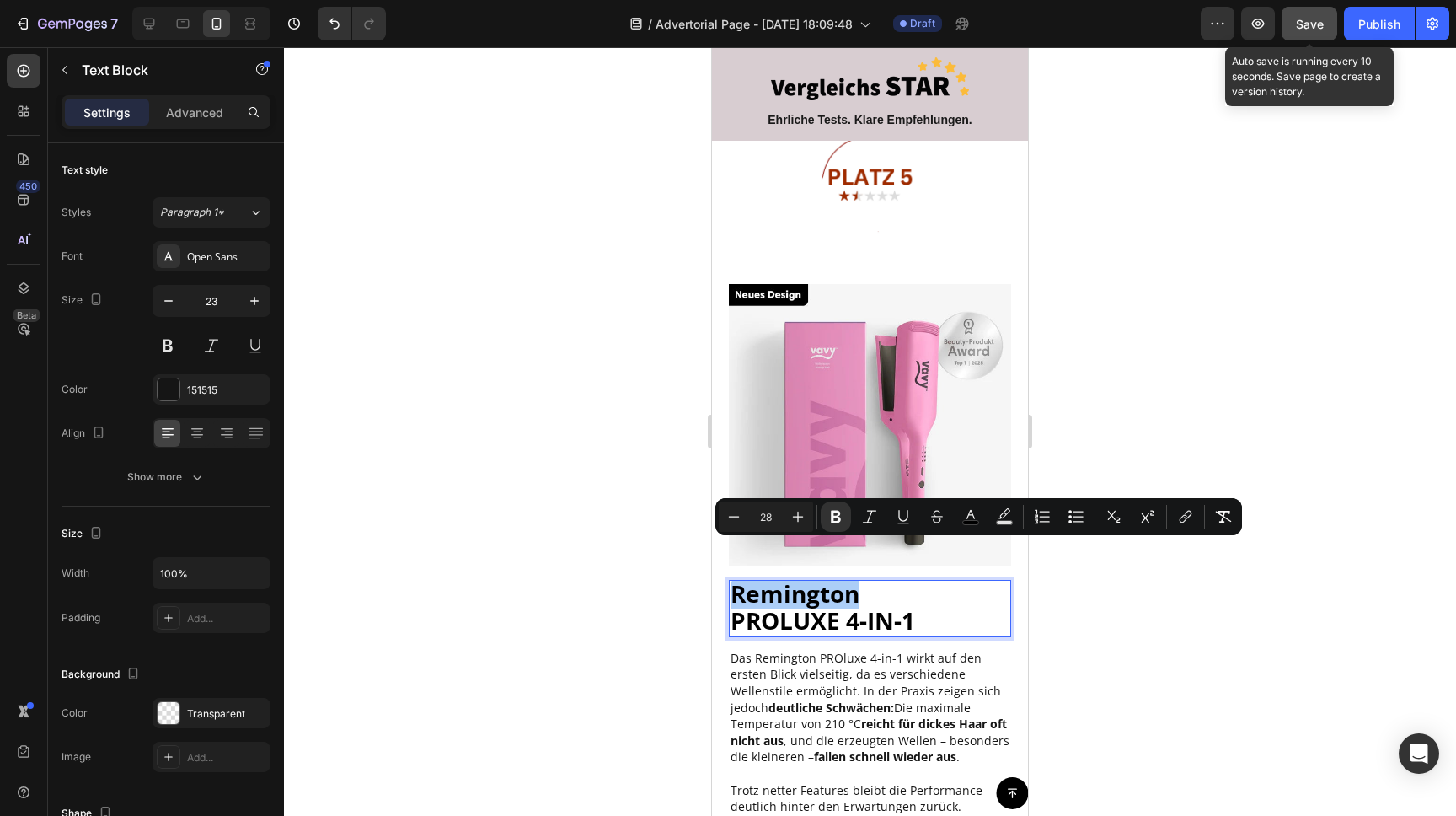
click at [1309, 15] on div "Save" at bounding box center [1309, 24] width 28 height 17
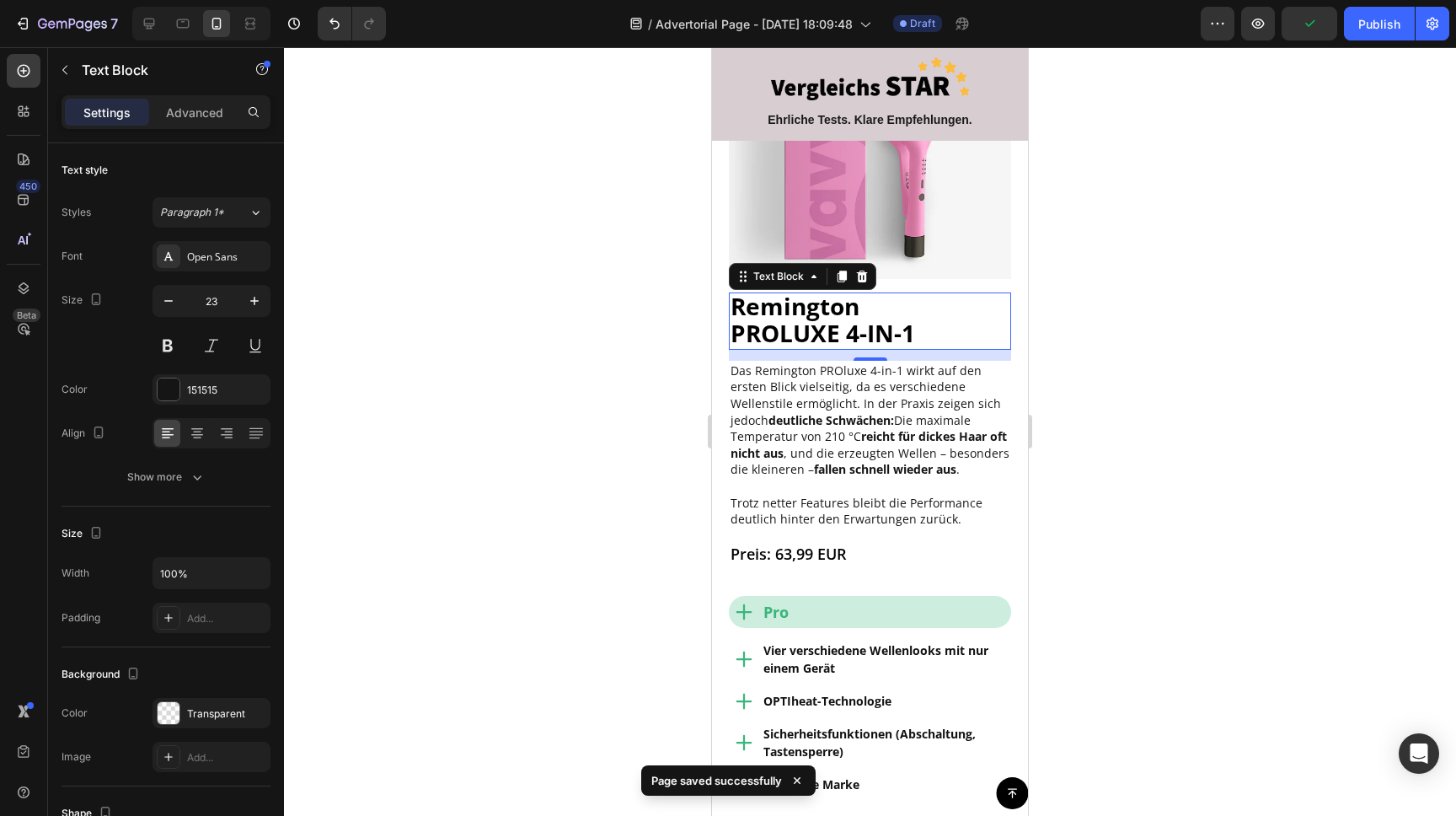
scroll to position [7103, 0]
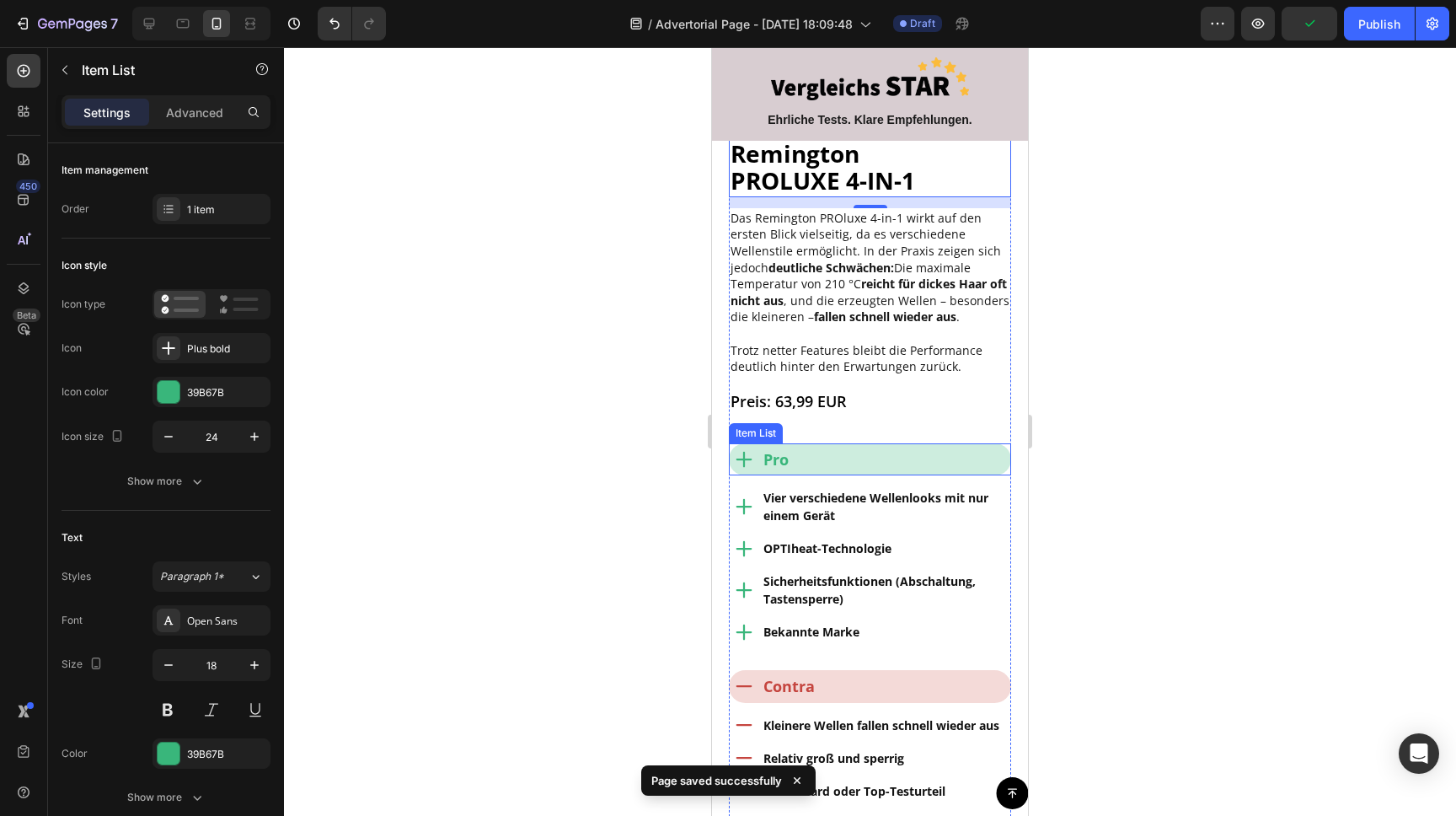
click at [871, 443] on div "Pro" at bounding box center [870, 458] width 283 height 32
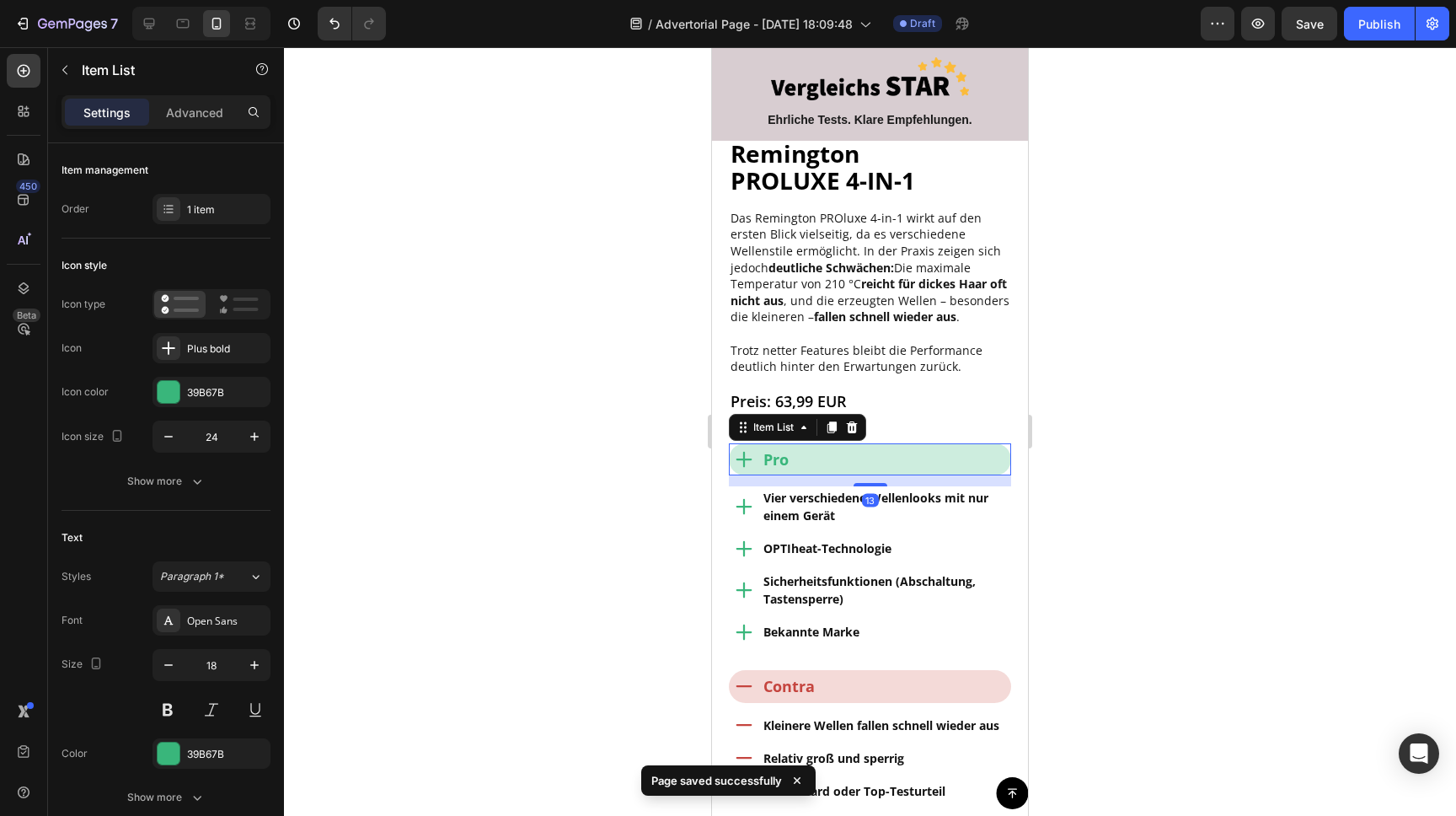
click at [779, 449] on strong "Pro" at bounding box center [776, 459] width 25 height 20
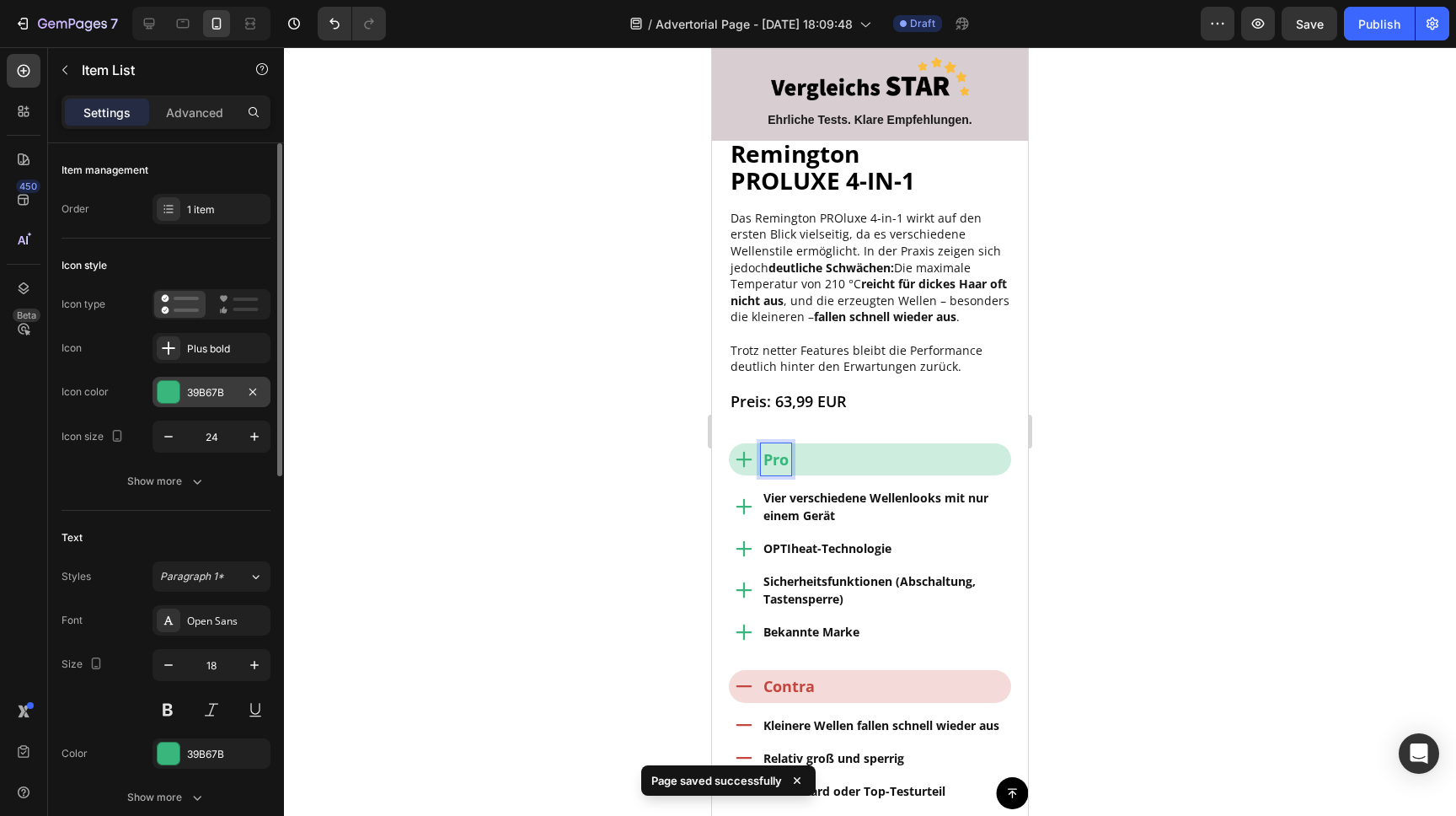
click at [216, 396] on div "39B67B" at bounding box center [211, 393] width 49 height 15
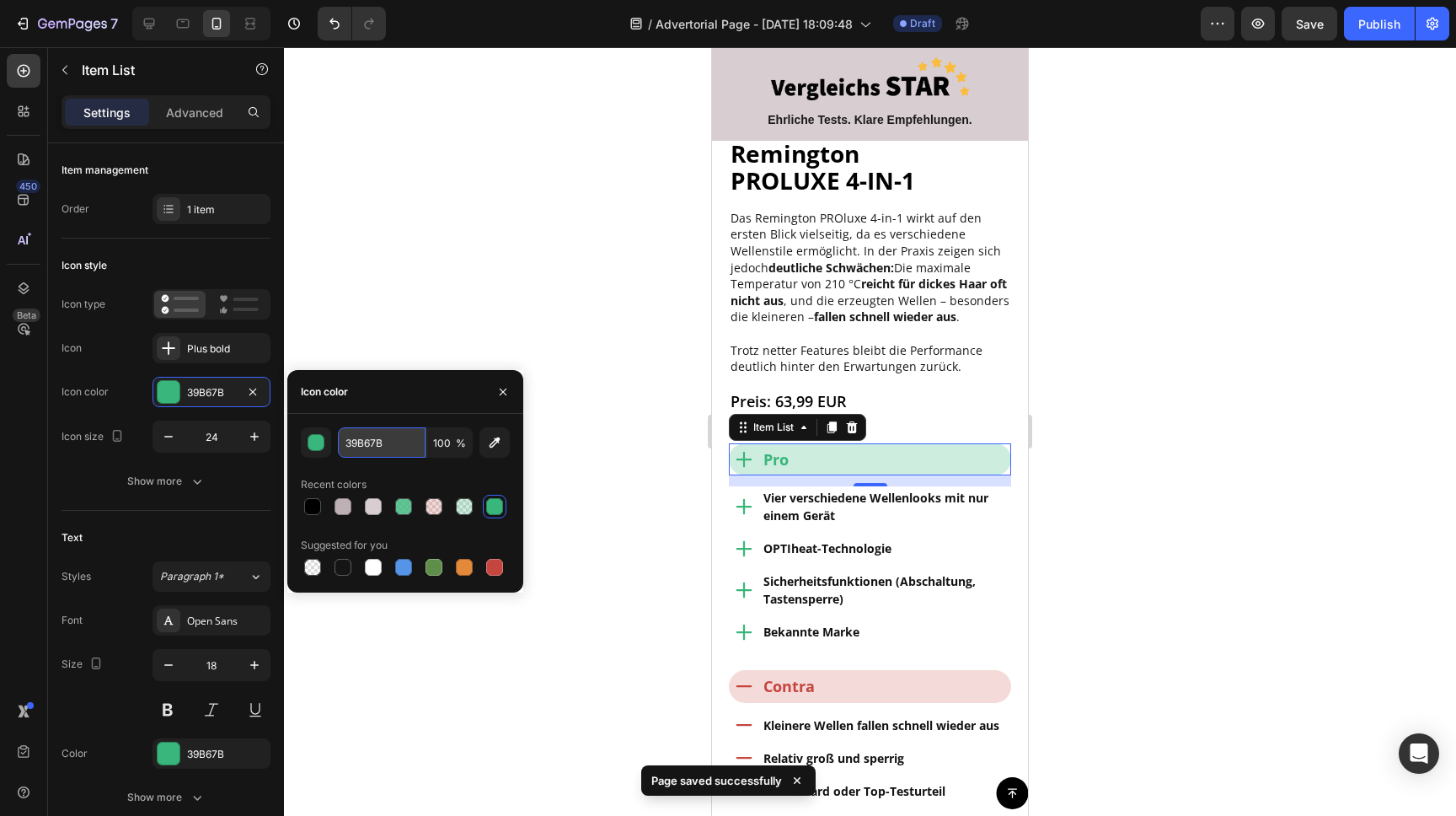
click at [376, 446] on input "39B67B" at bounding box center [381, 442] width 88 height 30
click at [426, 286] on div at bounding box center [869, 431] width 1172 height 769
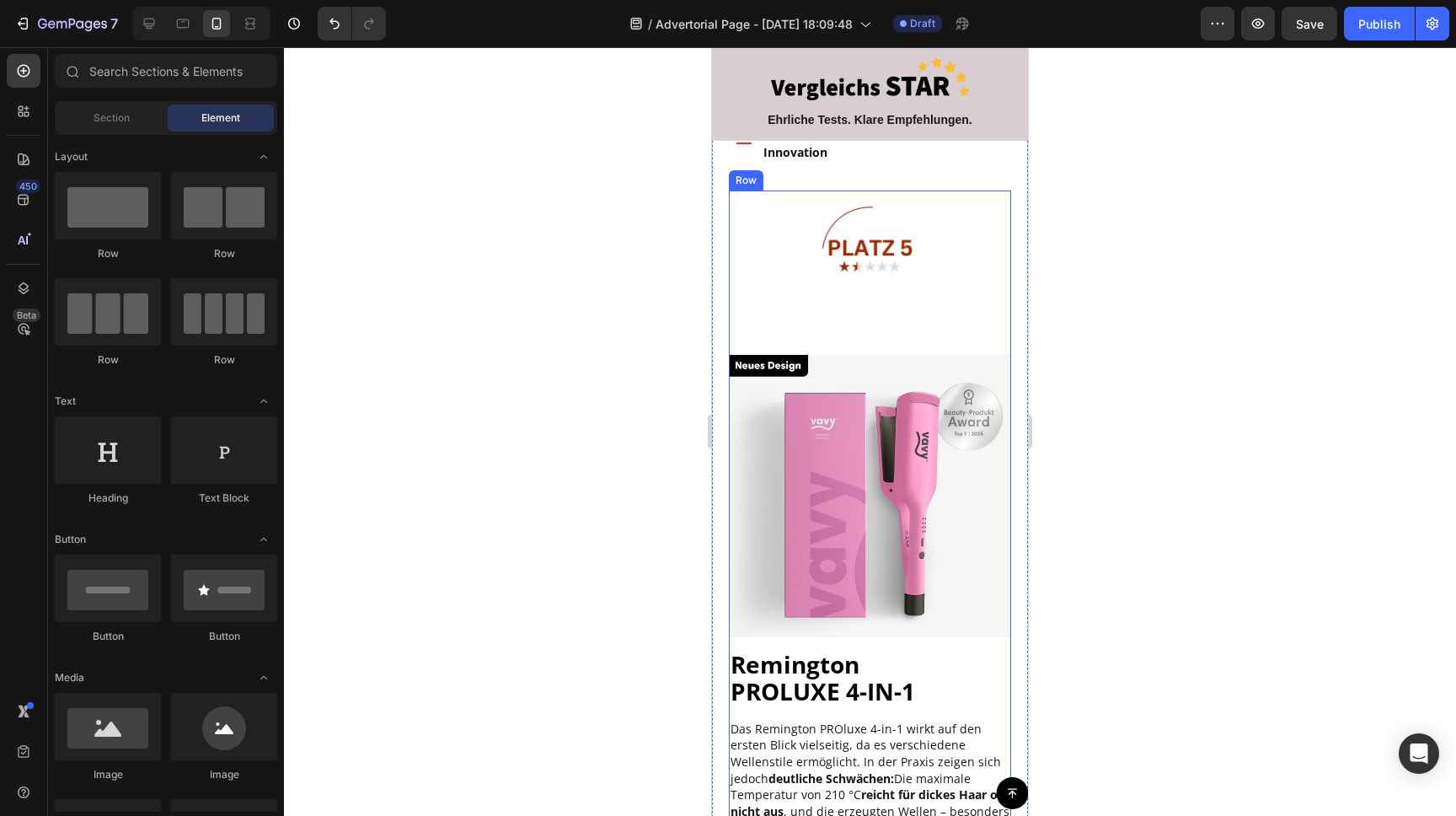
scroll to position [6456, 0]
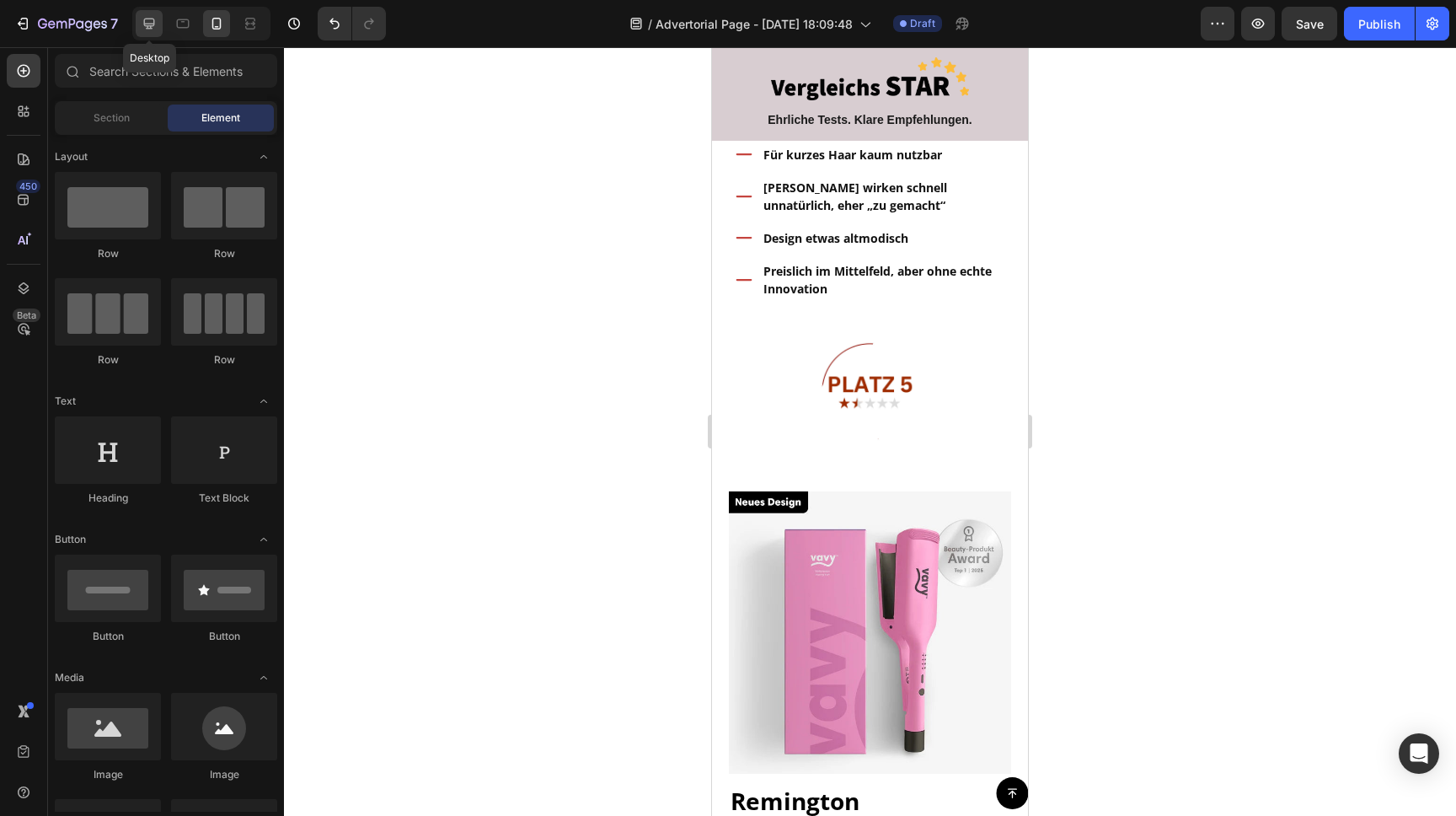
drag, startPoint x: 140, startPoint y: 17, endPoint x: 150, endPoint y: 18, distance: 10.0
click at [139, 17] on div at bounding box center [150, 23] width 27 height 27
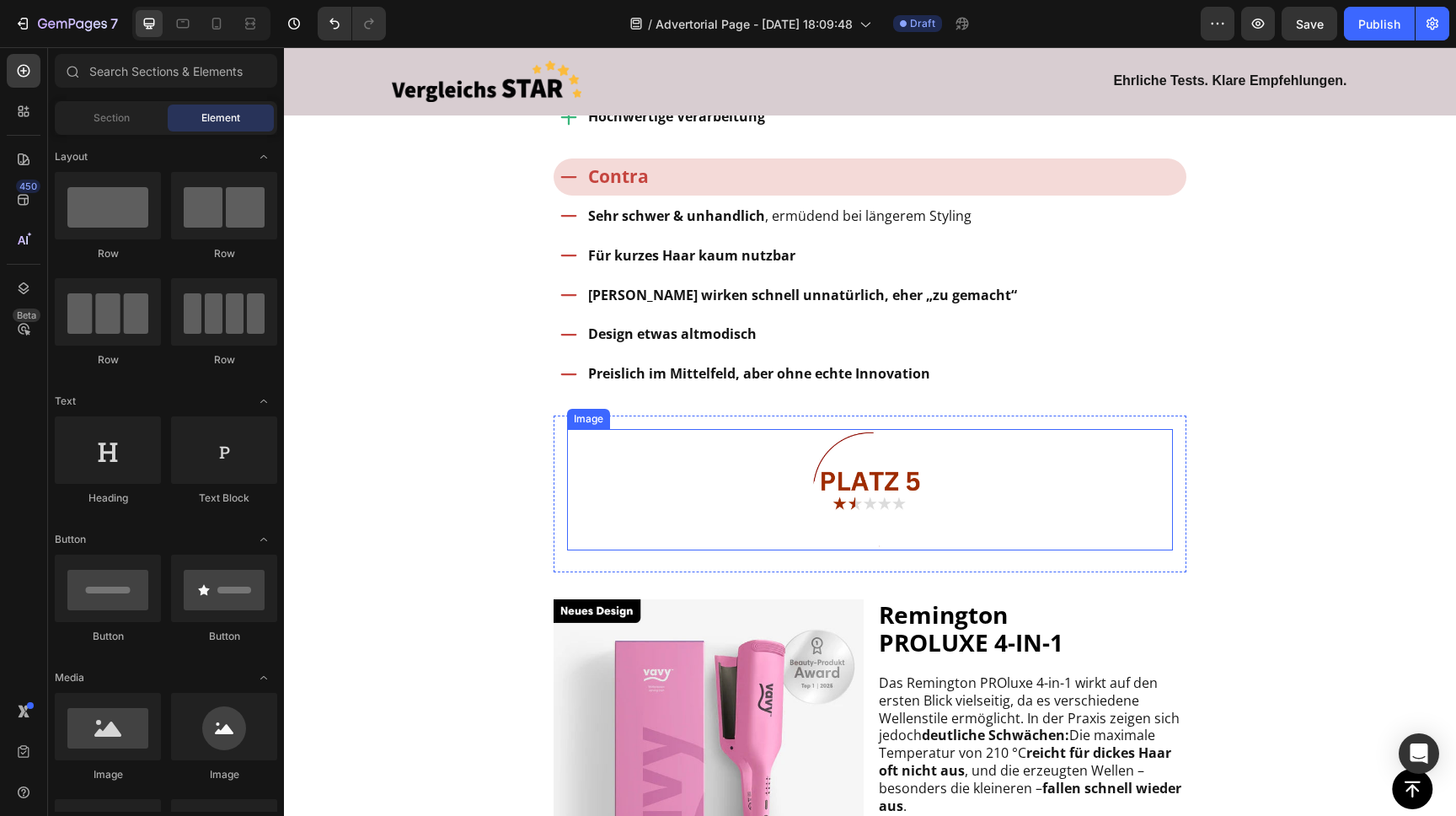
scroll to position [5272, 0]
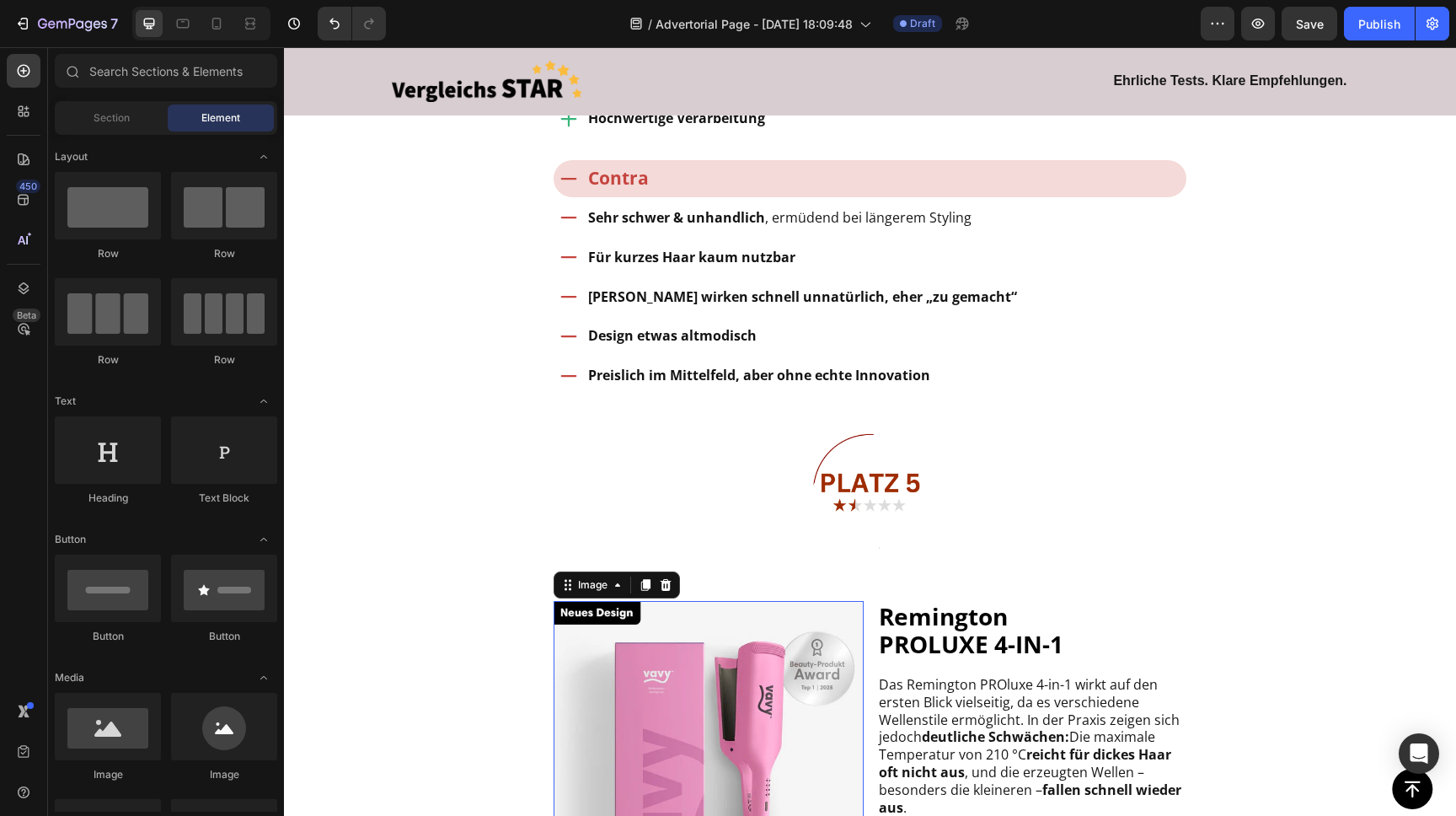
click at [673, 624] on img at bounding box center [708, 755] width 310 height 310
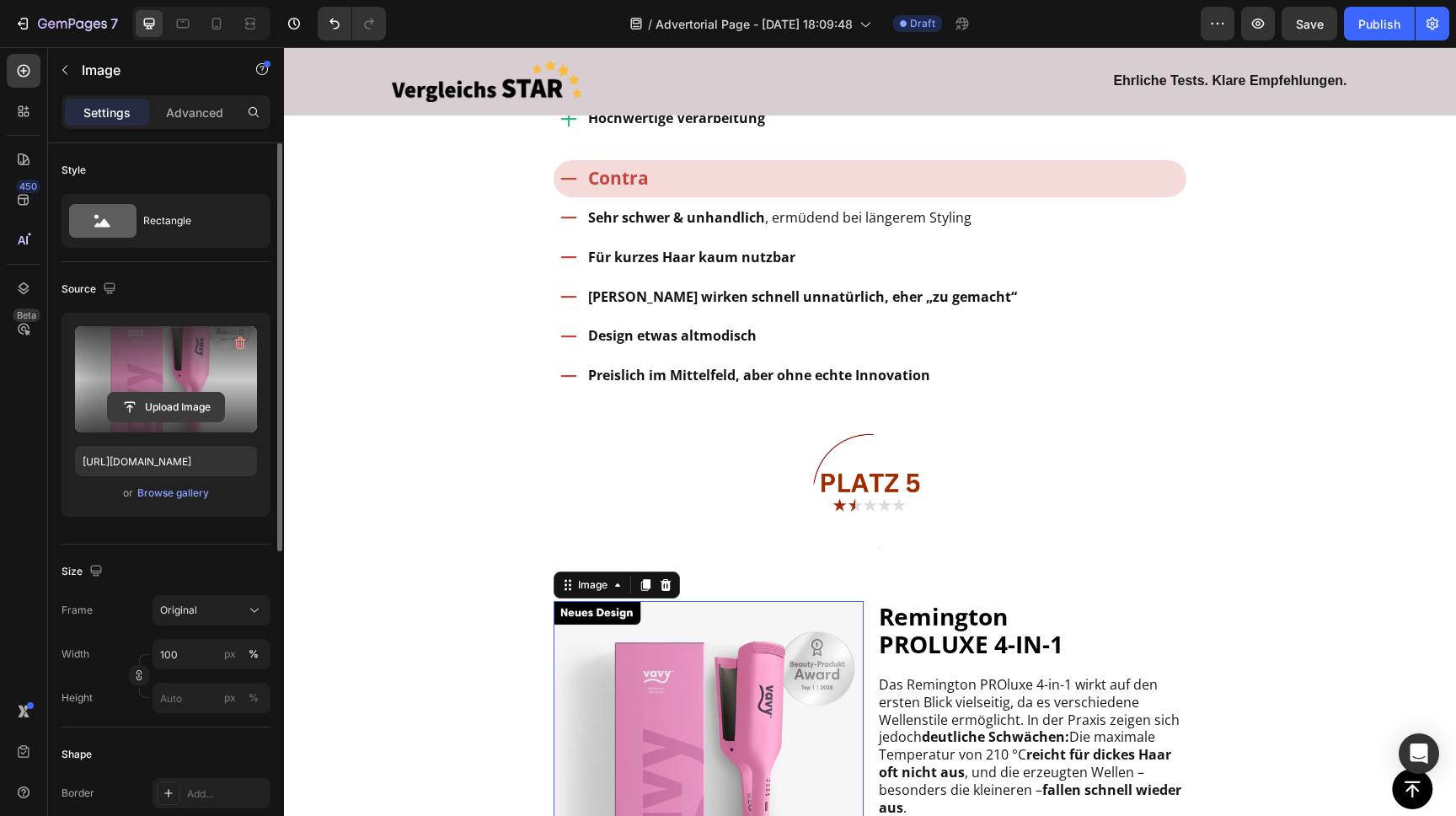
click at [172, 406] on input "file" at bounding box center [166, 407] width 117 height 29
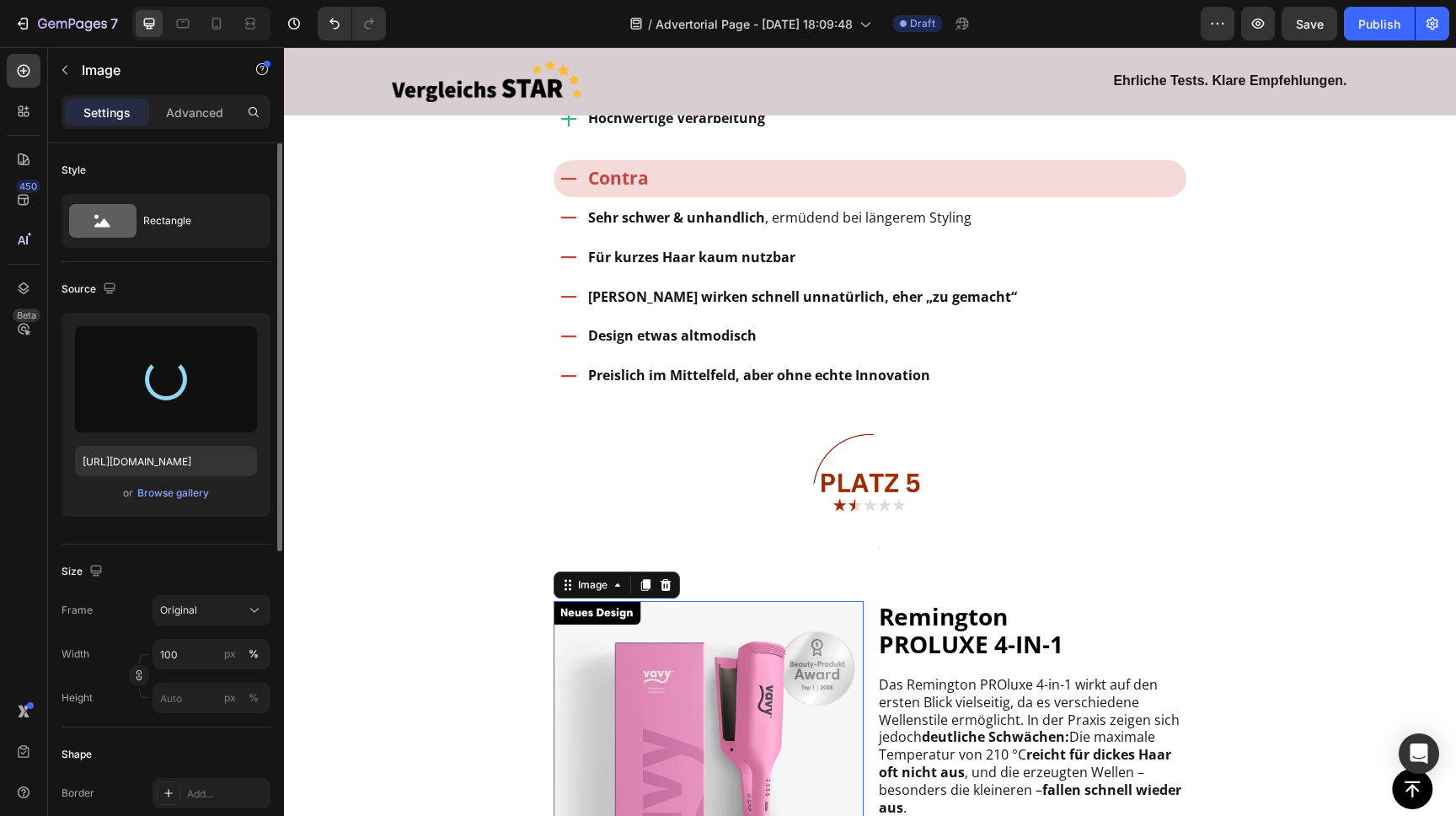
click at [169, 395] on div at bounding box center [166, 379] width 56 height 56
click at [161, 354] on div at bounding box center [166, 379] width 182 height 106
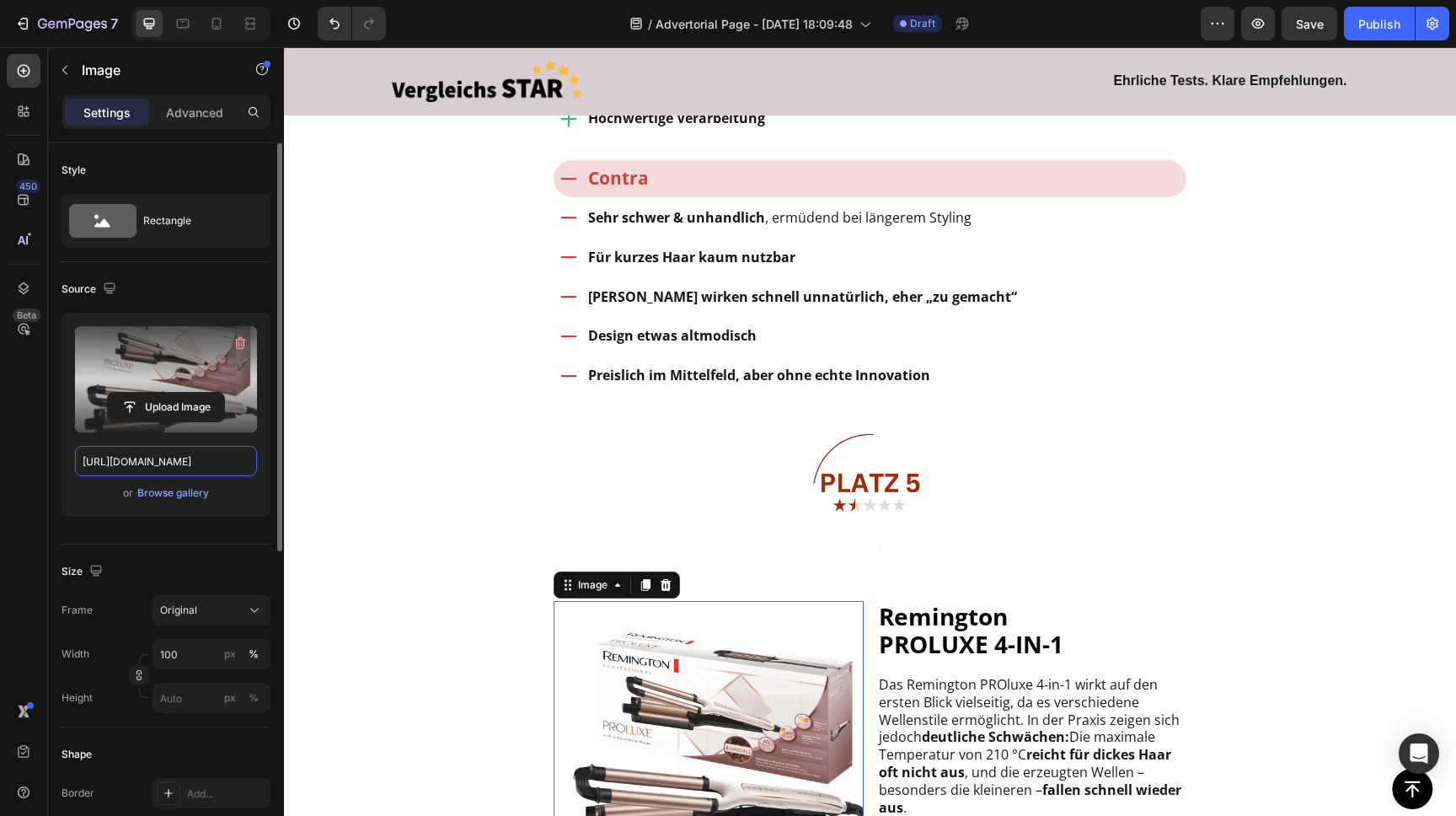
scroll to position [41, 0]
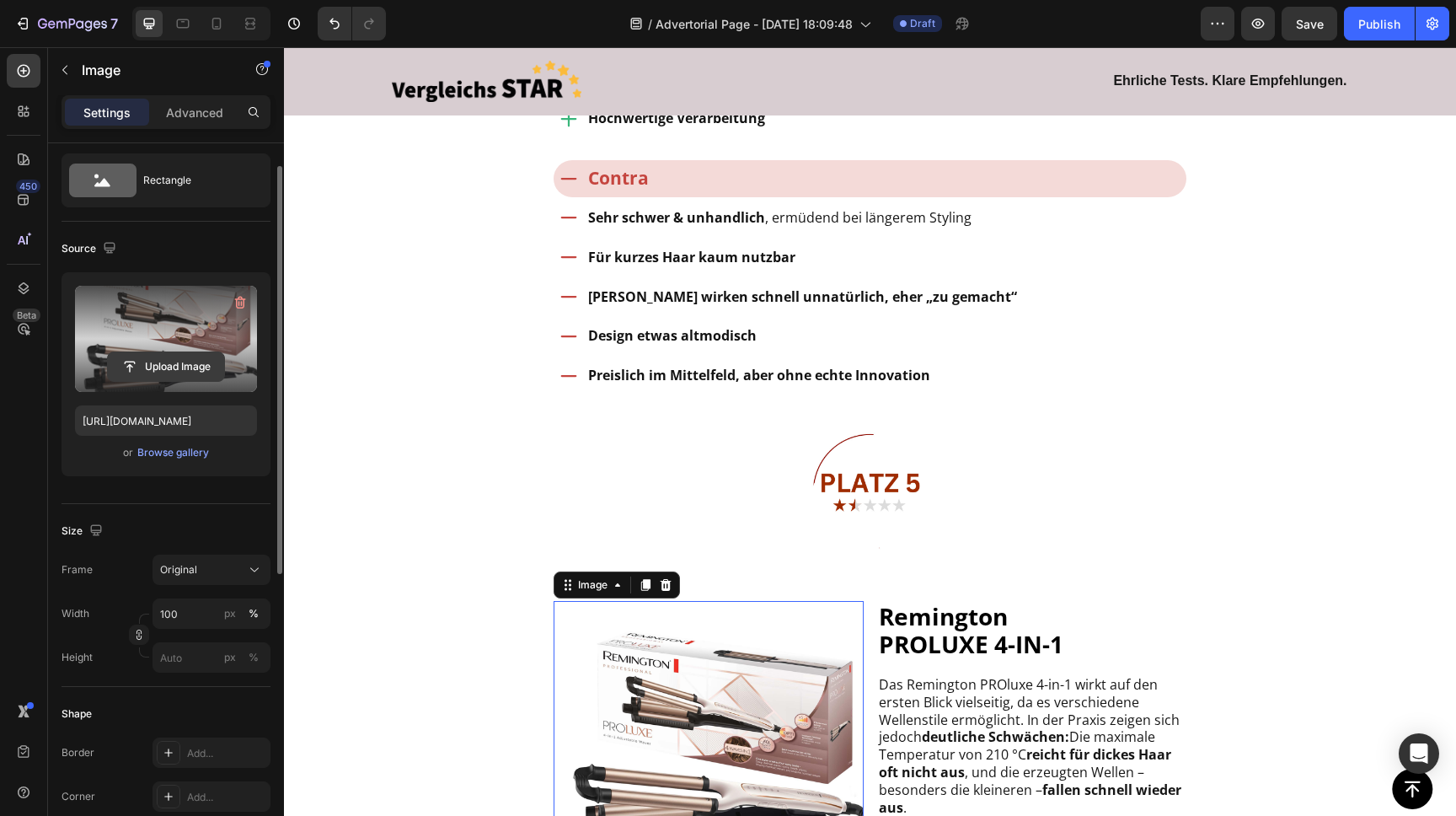
click at [166, 369] on input "file" at bounding box center [166, 367] width 117 height 29
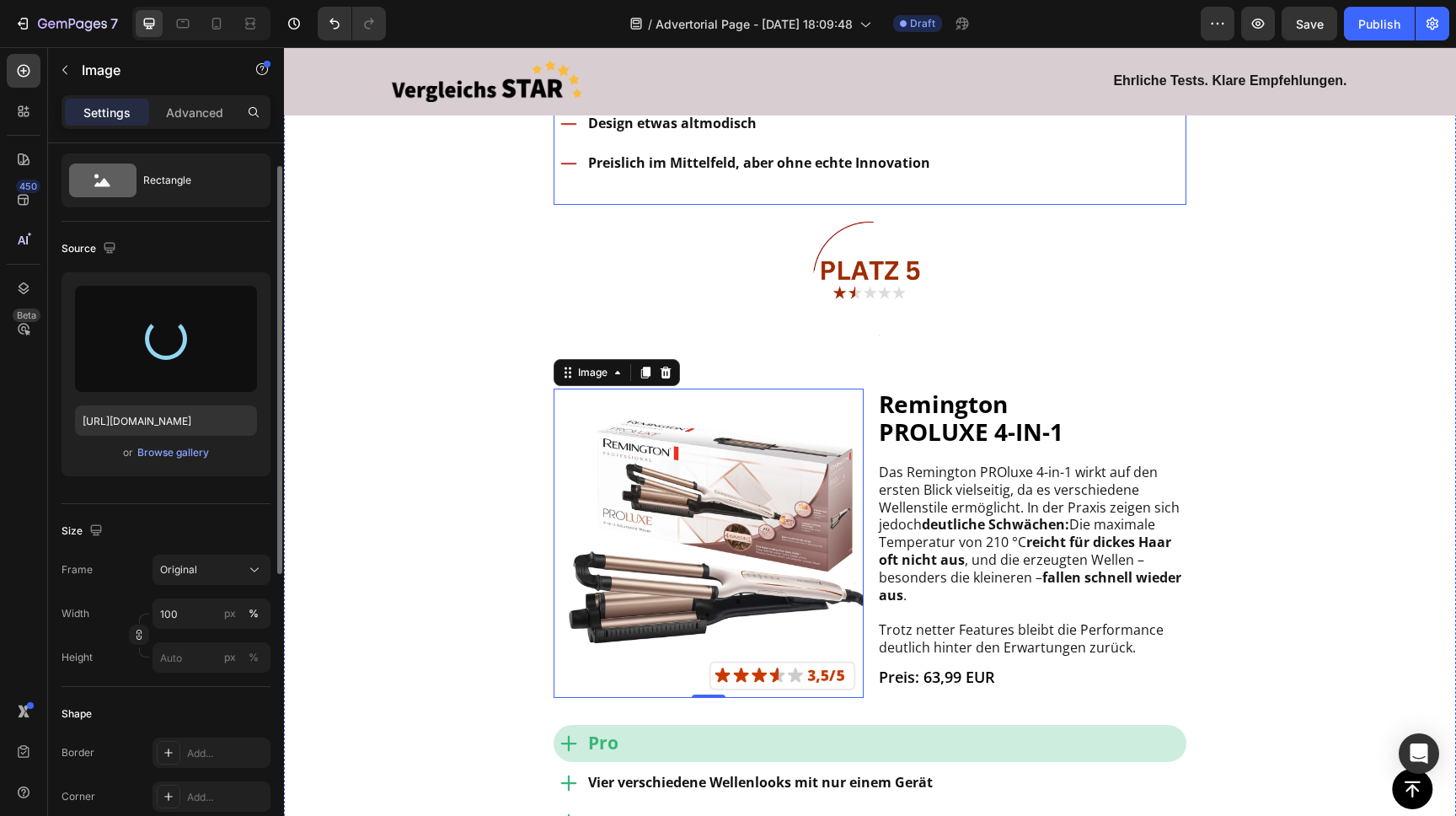
scroll to position [5599, 0]
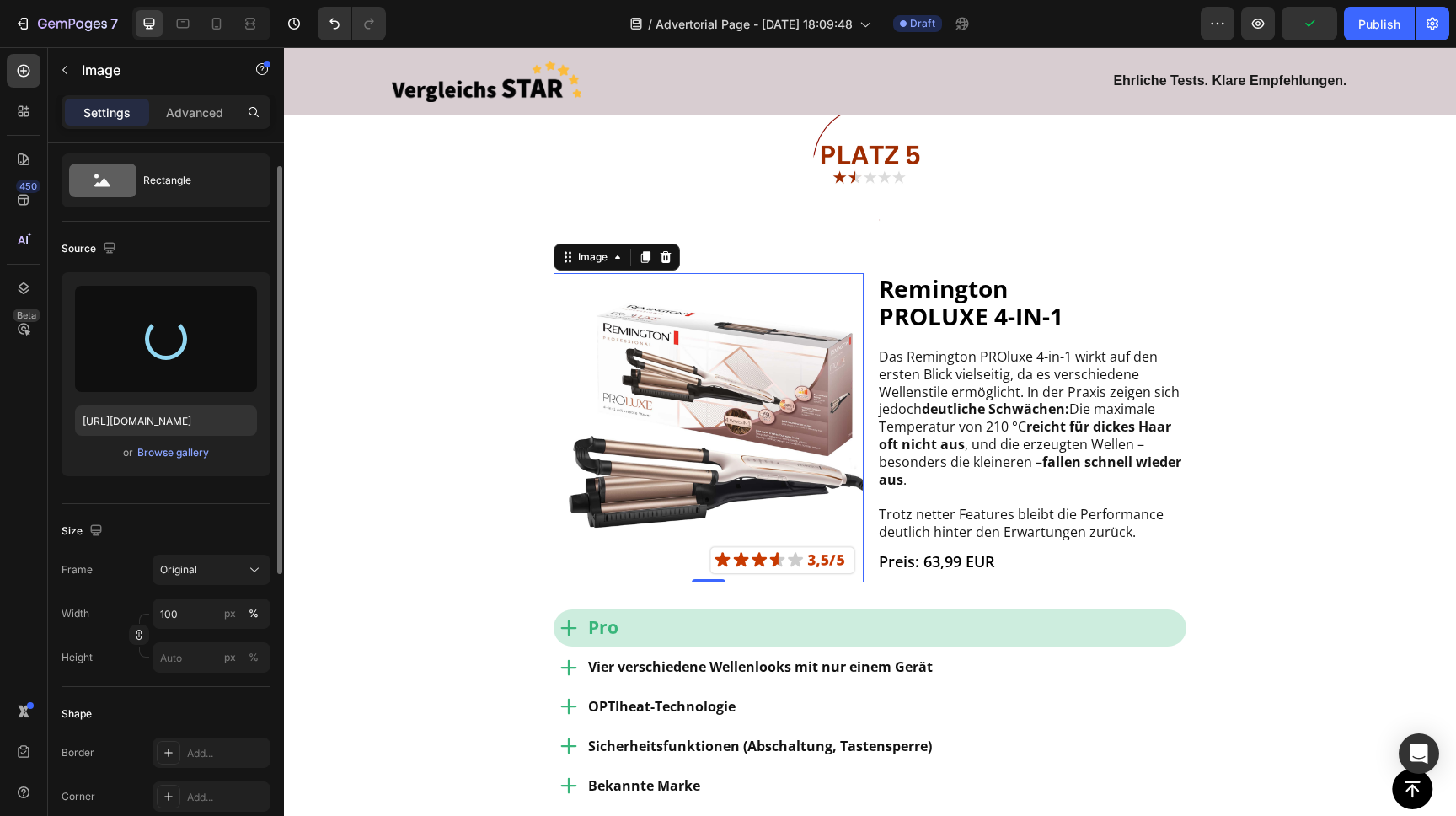
type input "[URL][DOMAIN_NAME]"
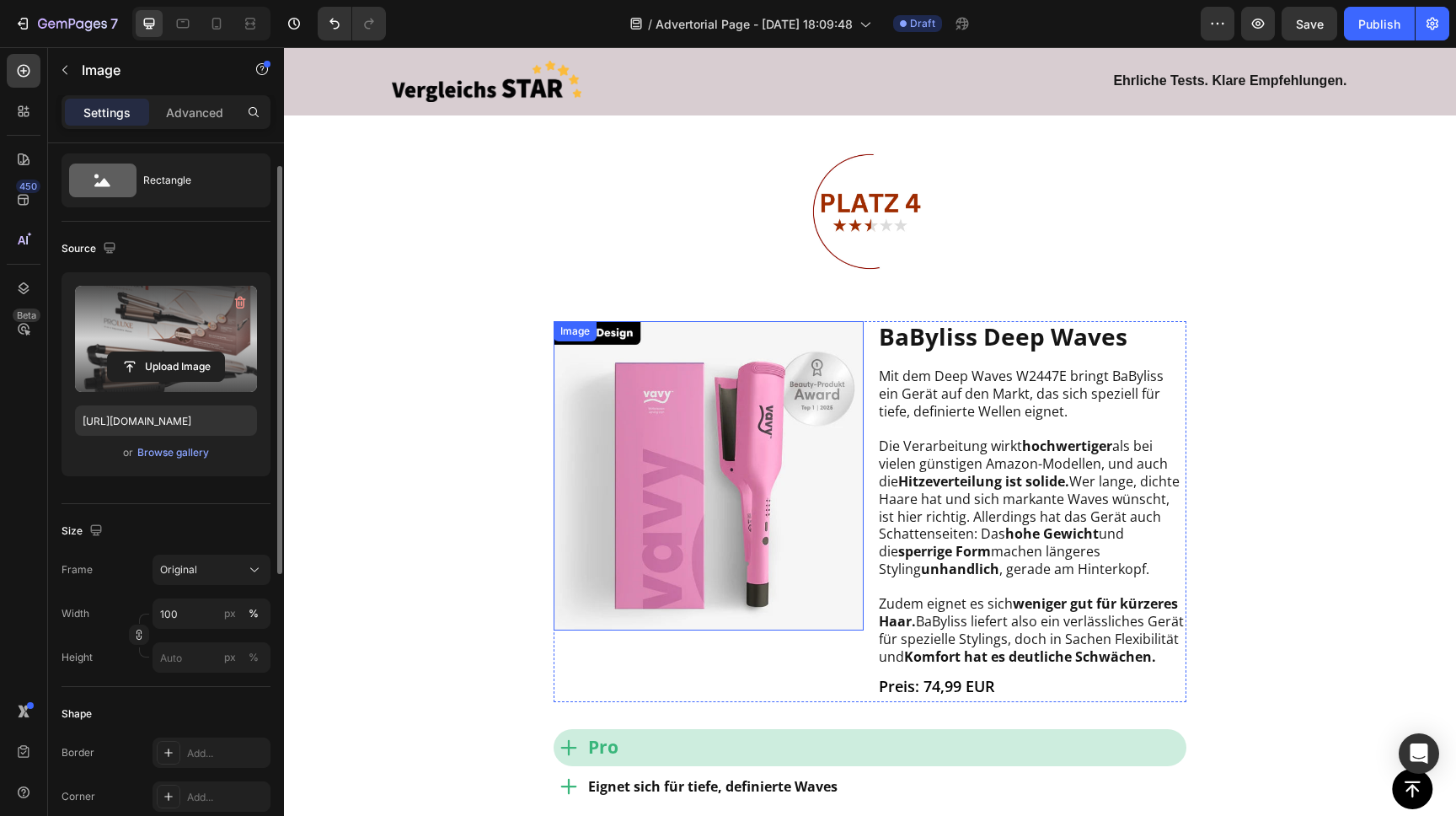
scroll to position [4474, 0]
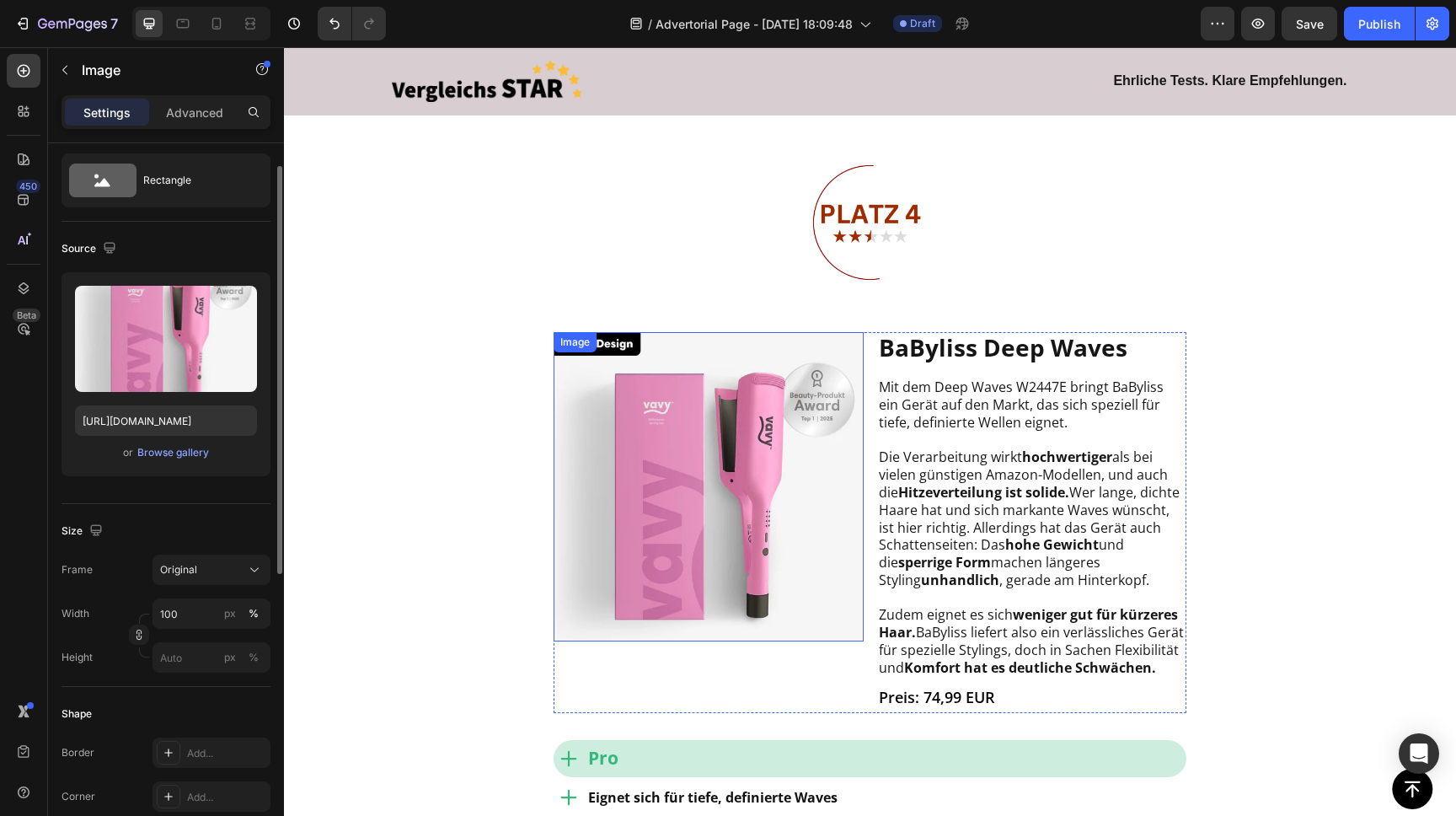
click at [739, 361] on img at bounding box center [708, 486] width 310 height 310
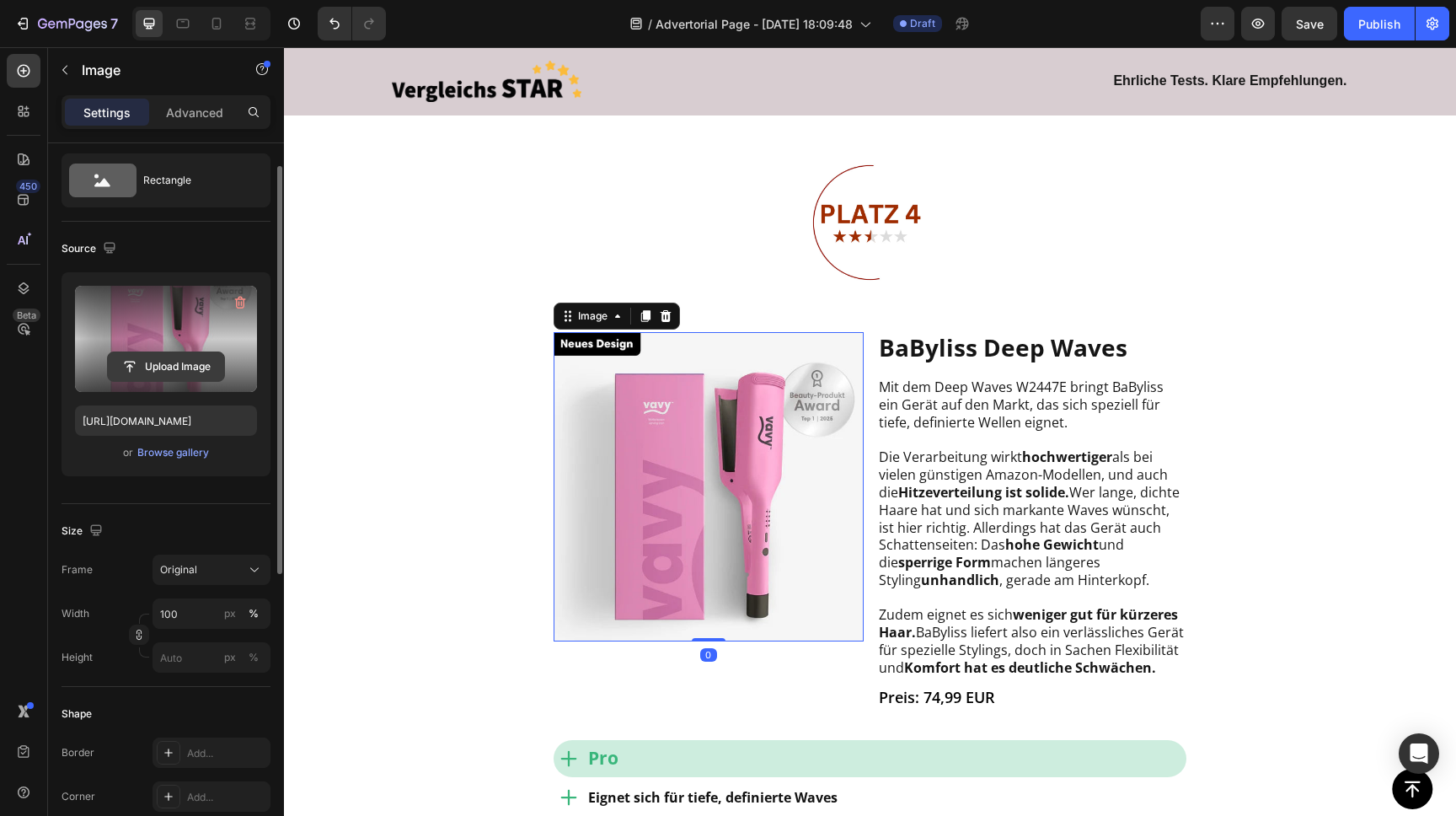
click at [164, 373] on input "file" at bounding box center [166, 367] width 117 height 29
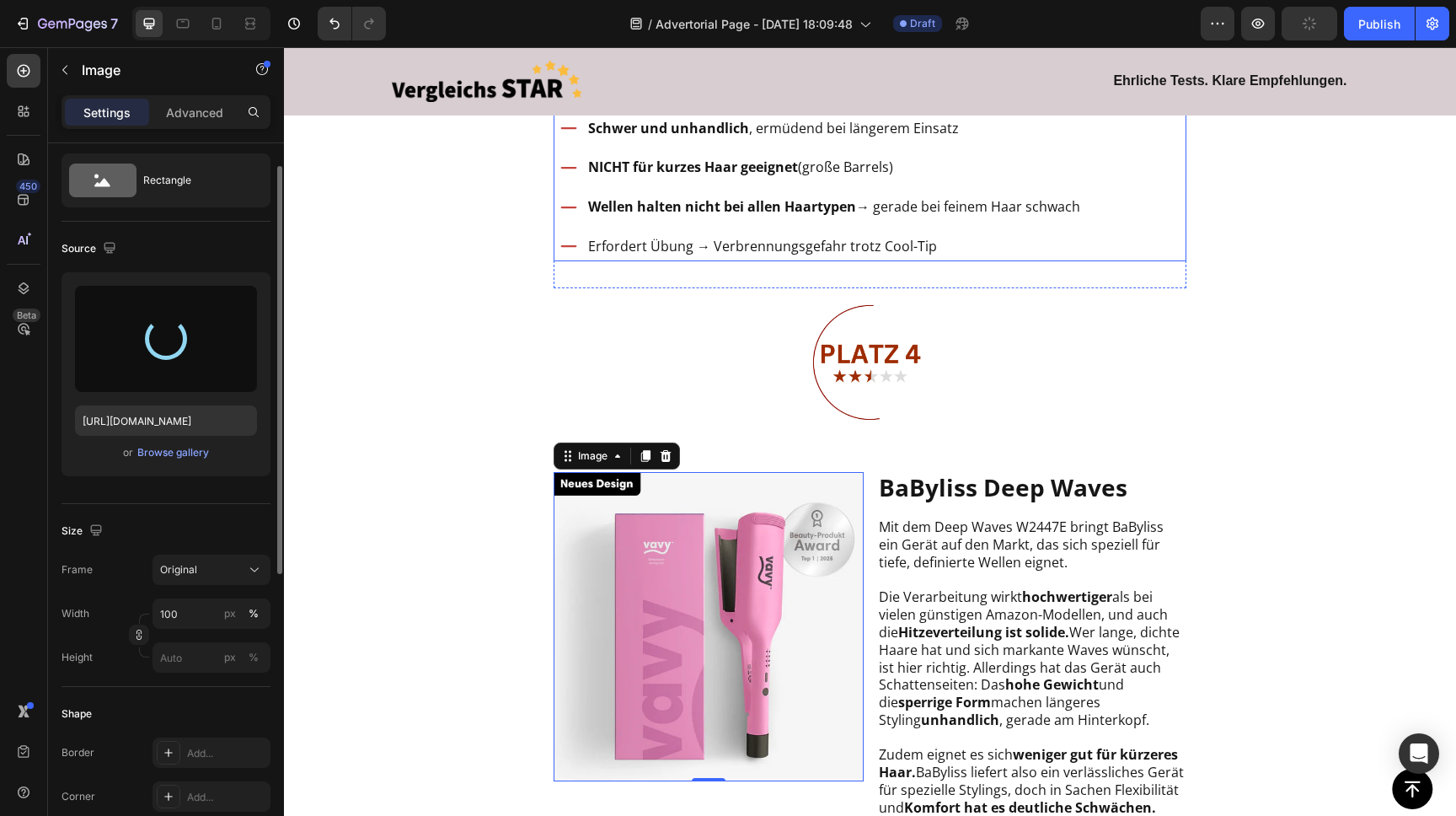
scroll to position [4374, 0]
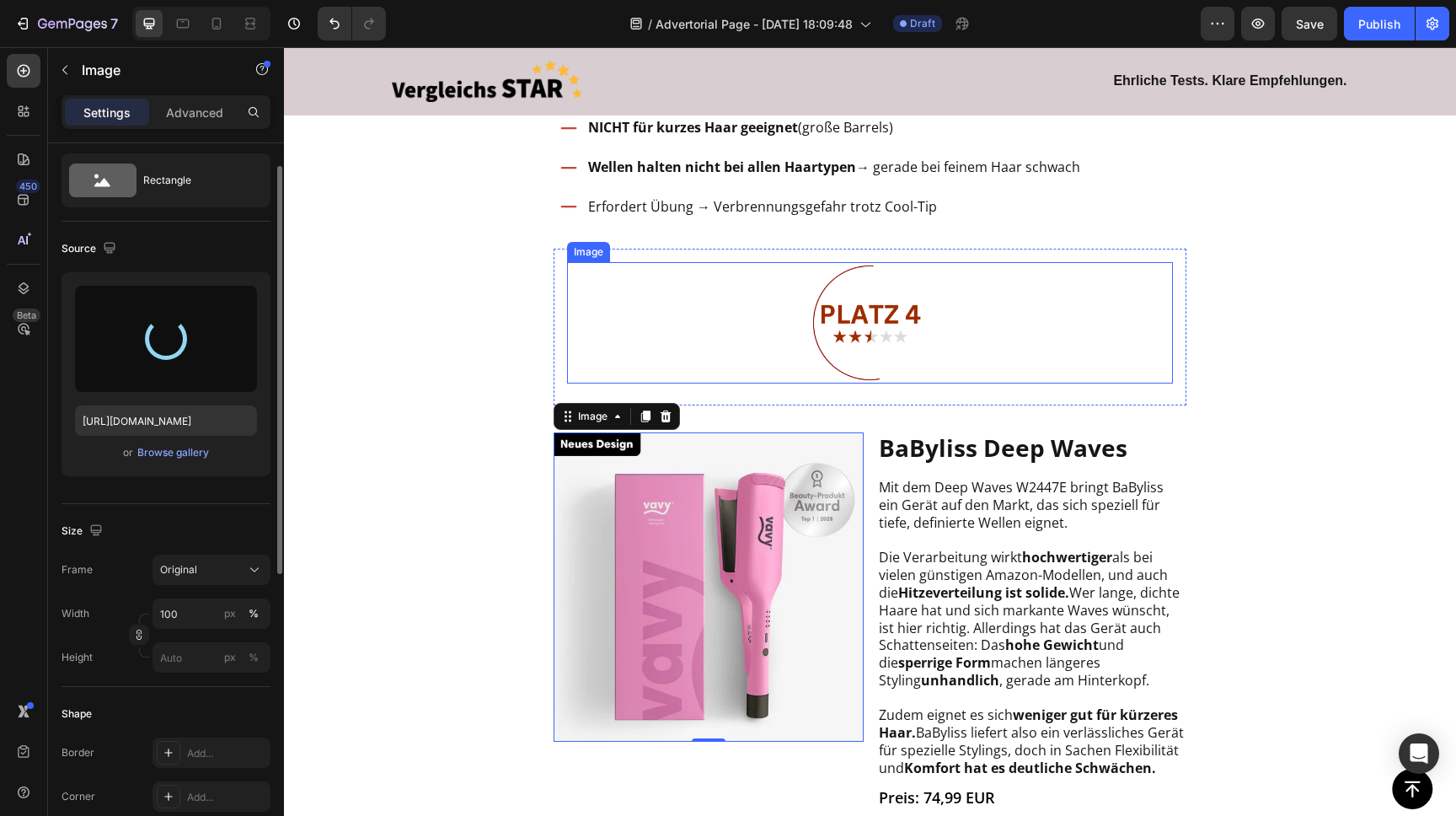
type input "[URL][DOMAIN_NAME]"
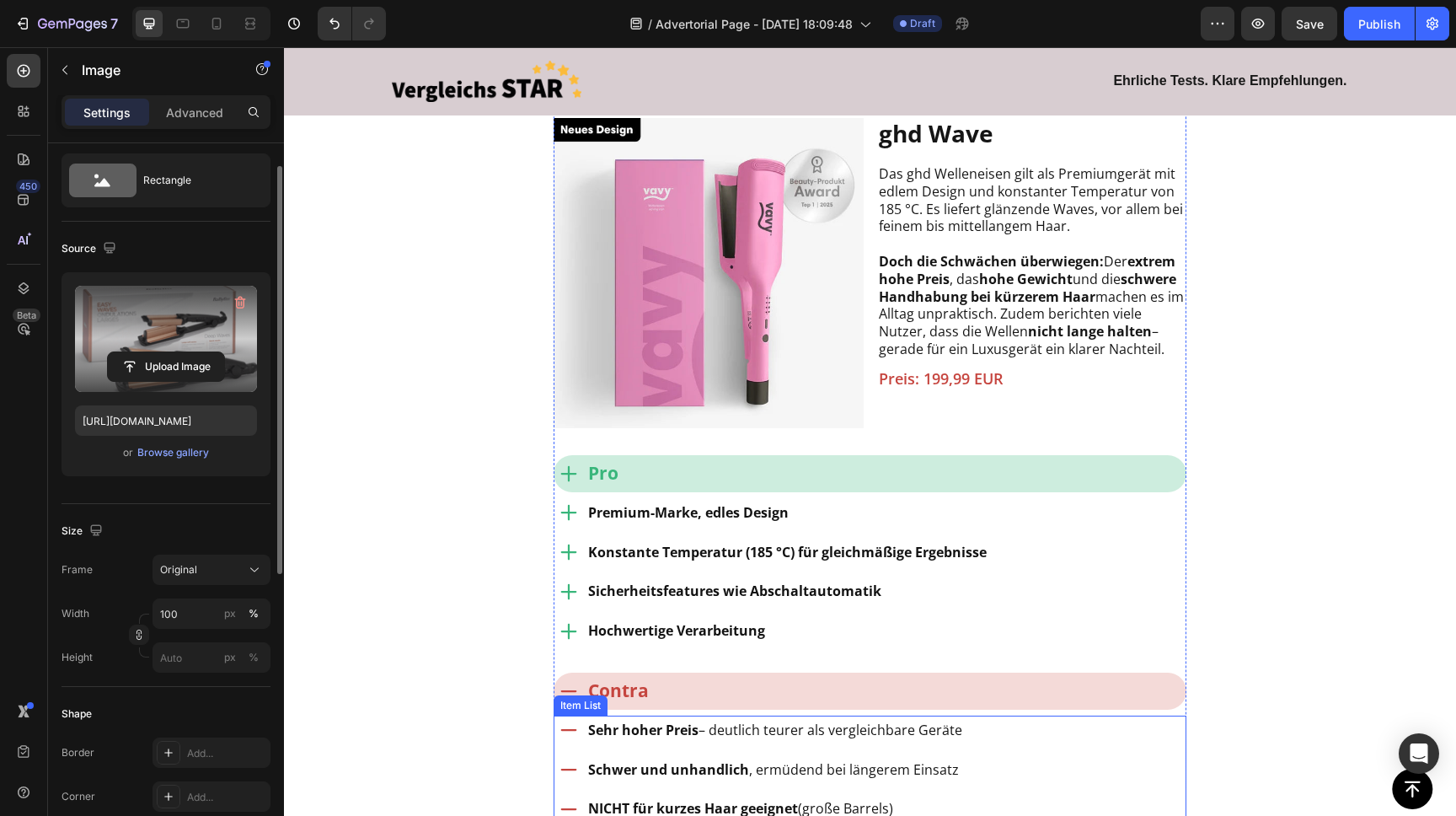
scroll to position [3683, 0]
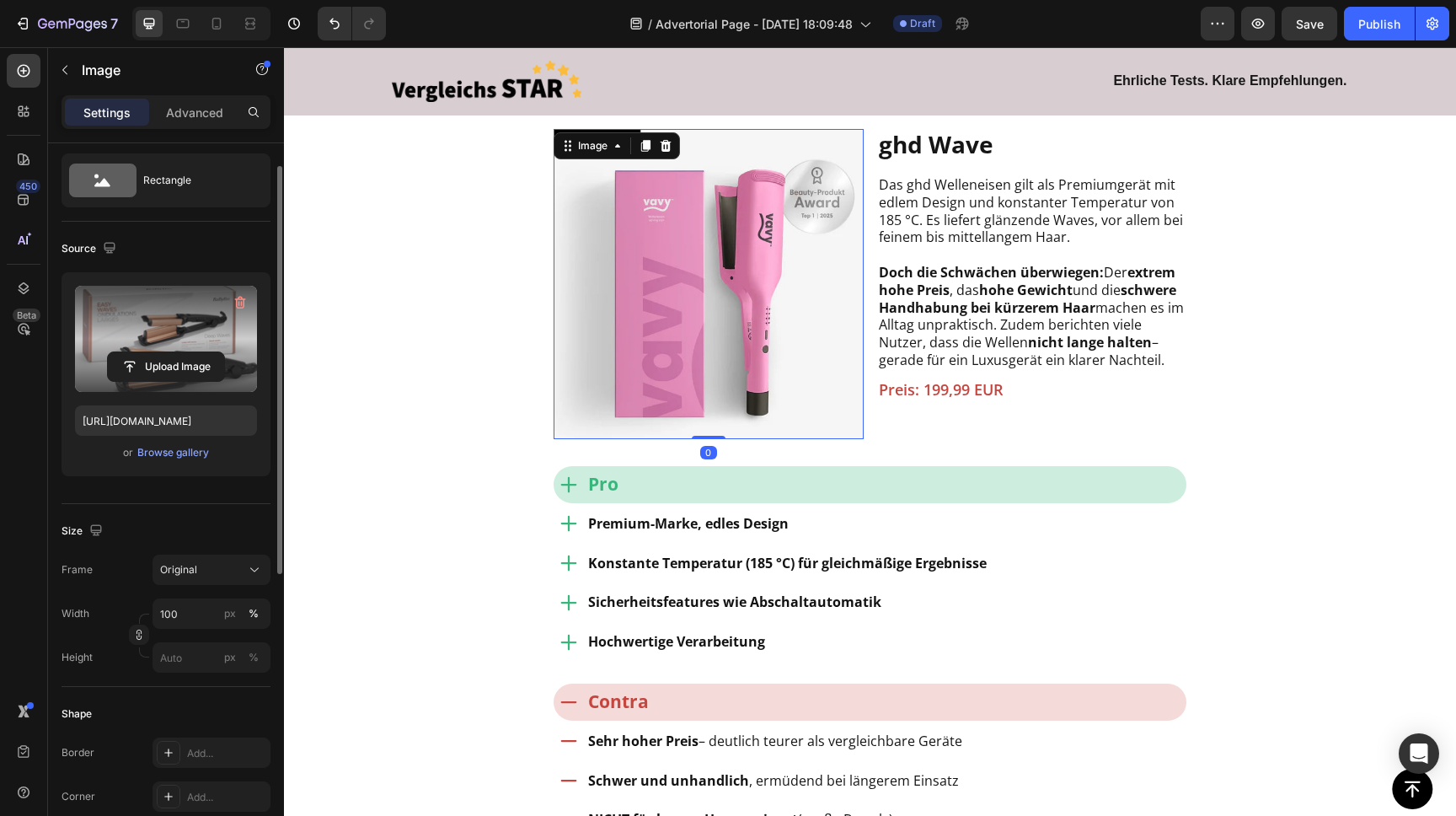
click at [720, 205] on img at bounding box center [708, 284] width 310 height 310
click at [183, 360] on input "file" at bounding box center [166, 367] width 117 height 29
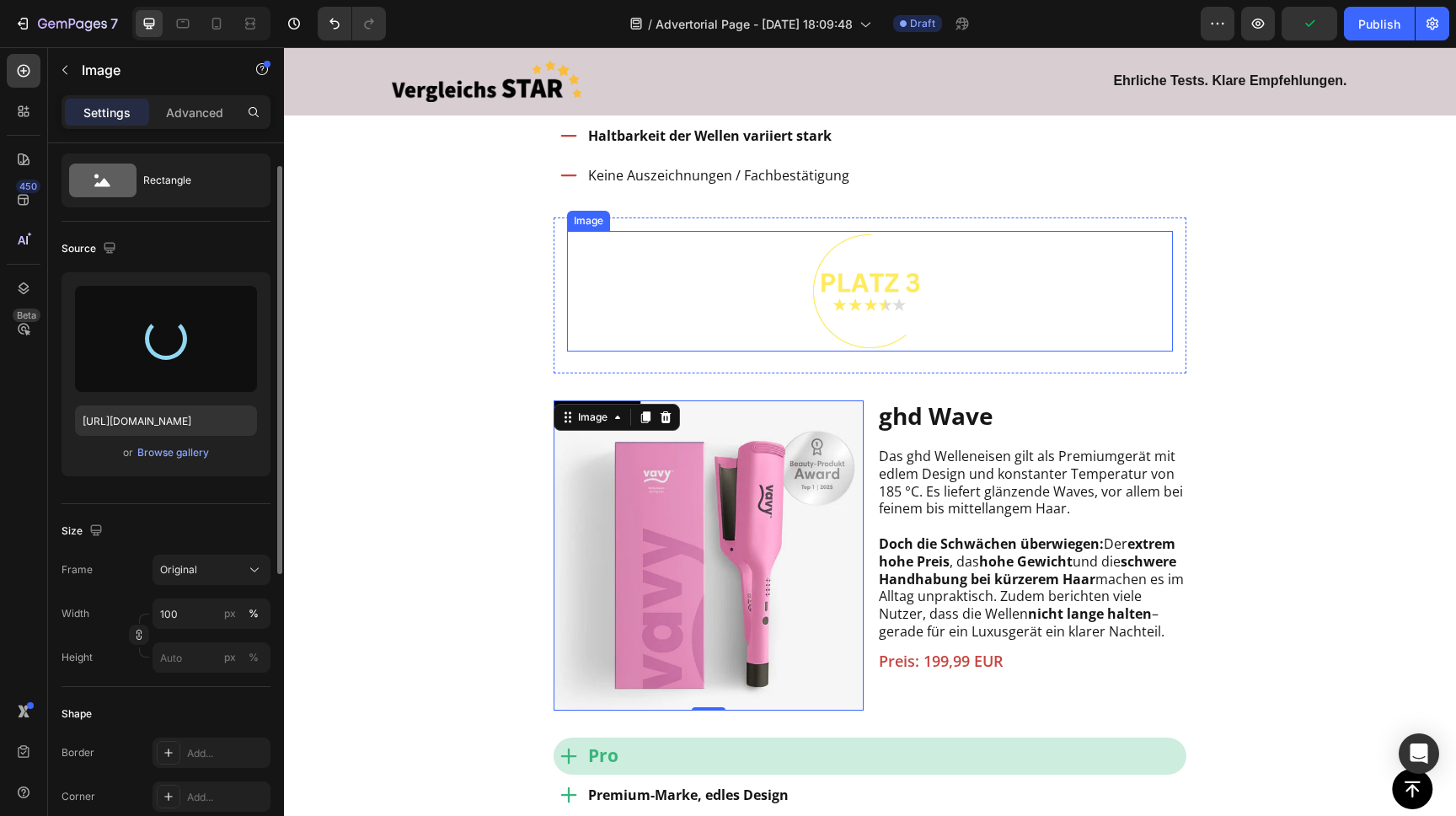
scroll to position [3410, 0]
type input "[URL][DOMAIN_NAME]"
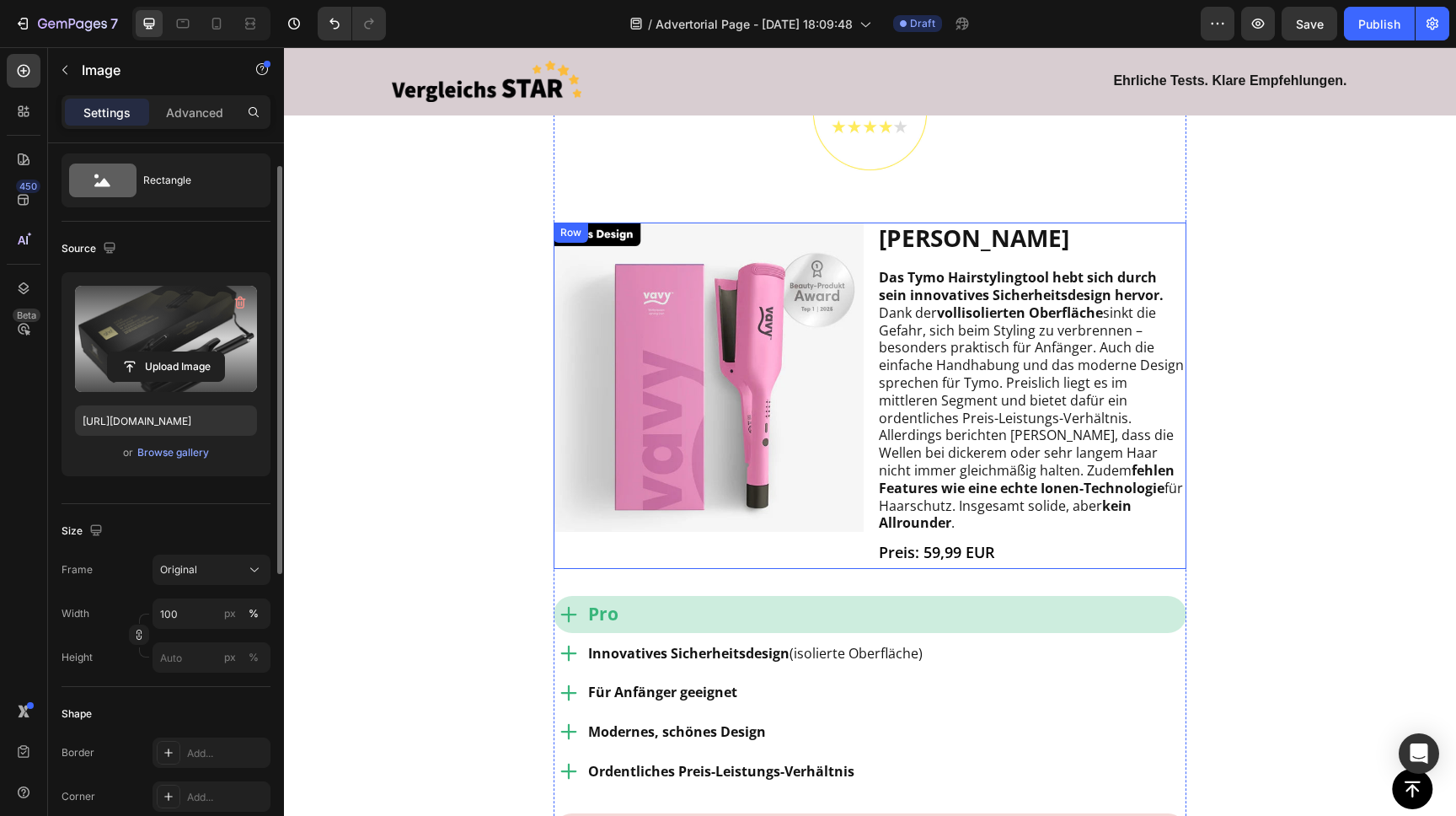
scroll to position [2597, 0]
click at [751, 316] on img at bounding box center [708, 378] width 310 height 310
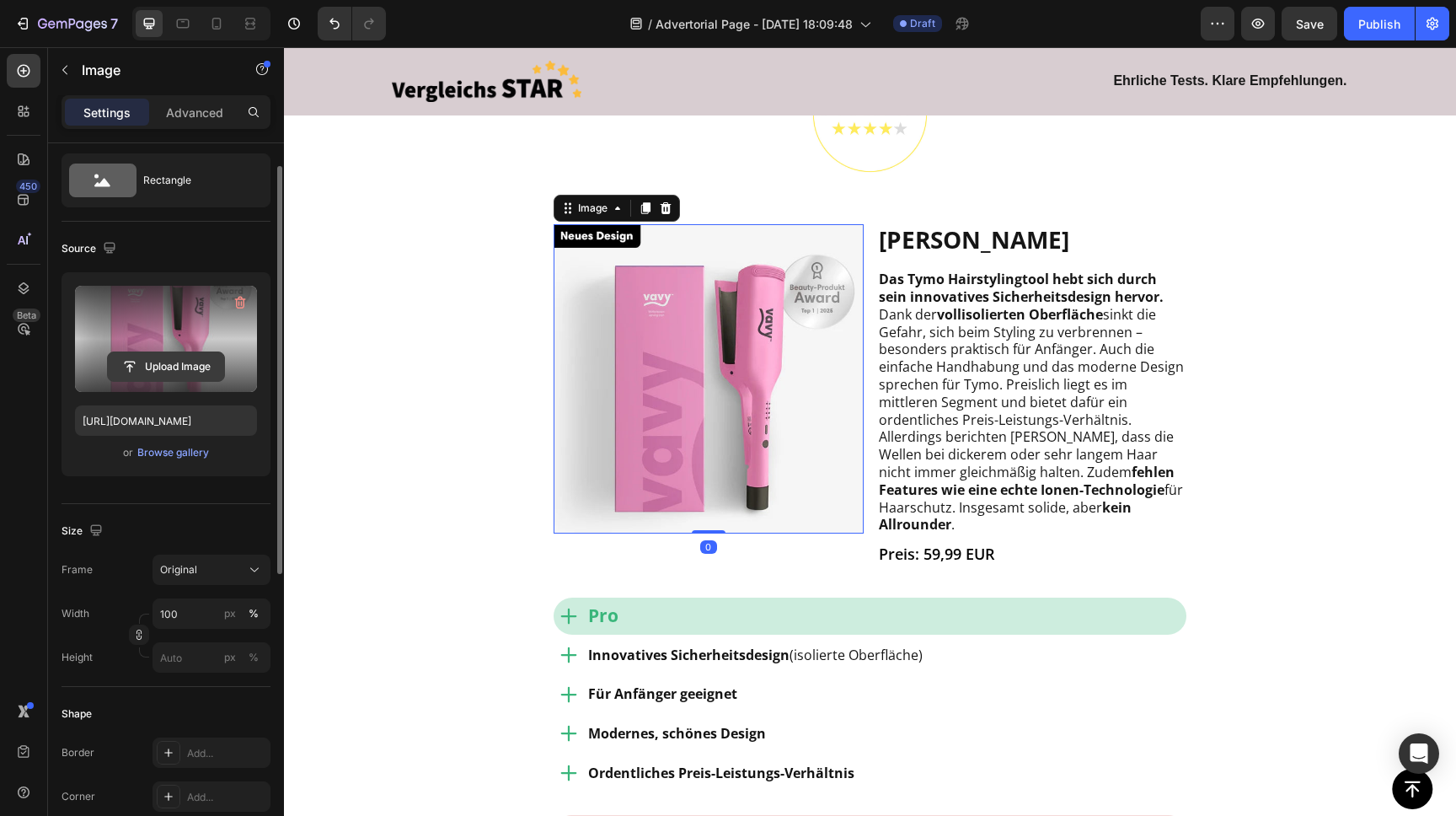
click at [177, 360] on input "file" at bounding box center [166, 367] width 117 height 29
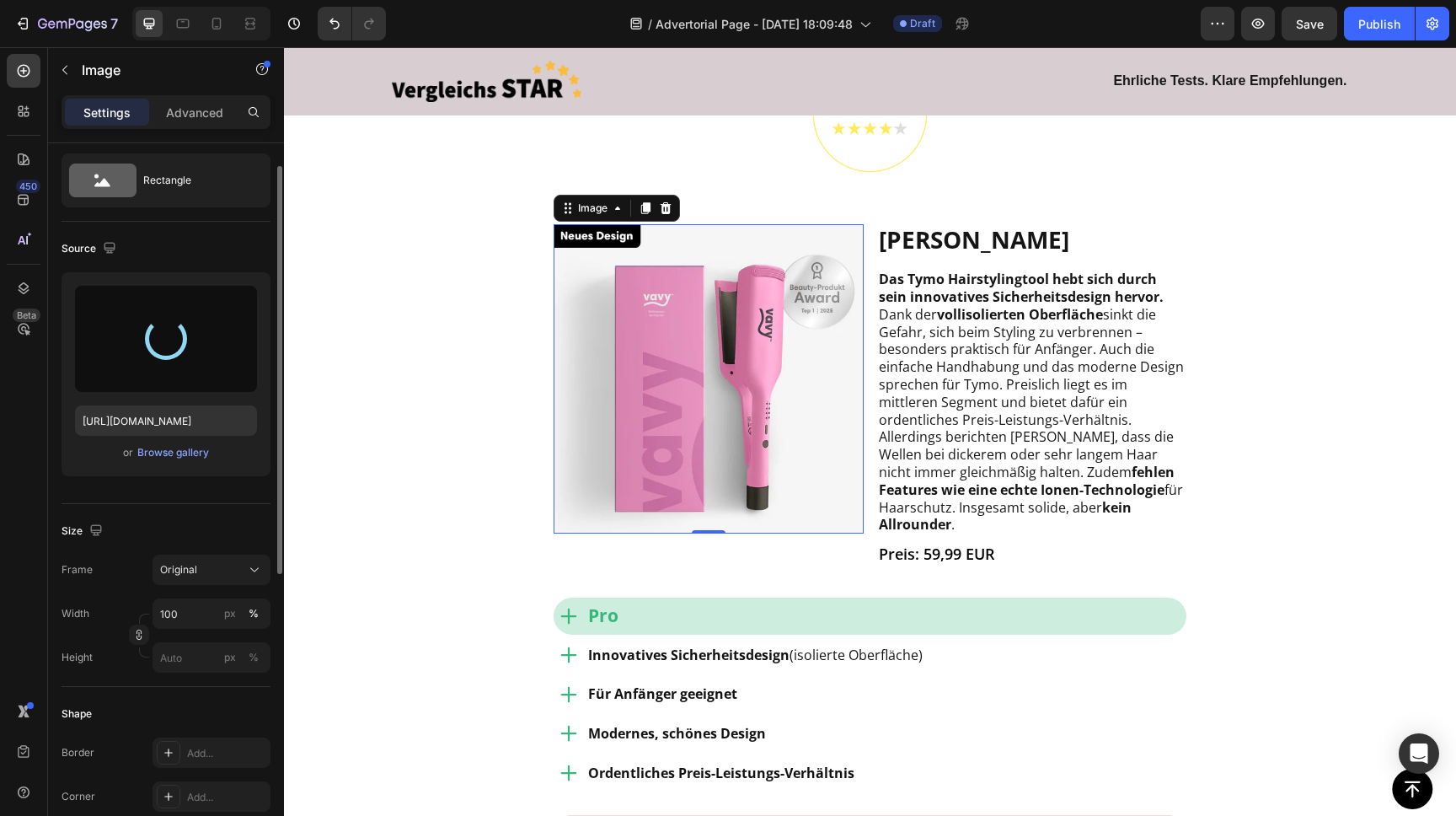
type input "[URL][DOMAIN_NAME]"
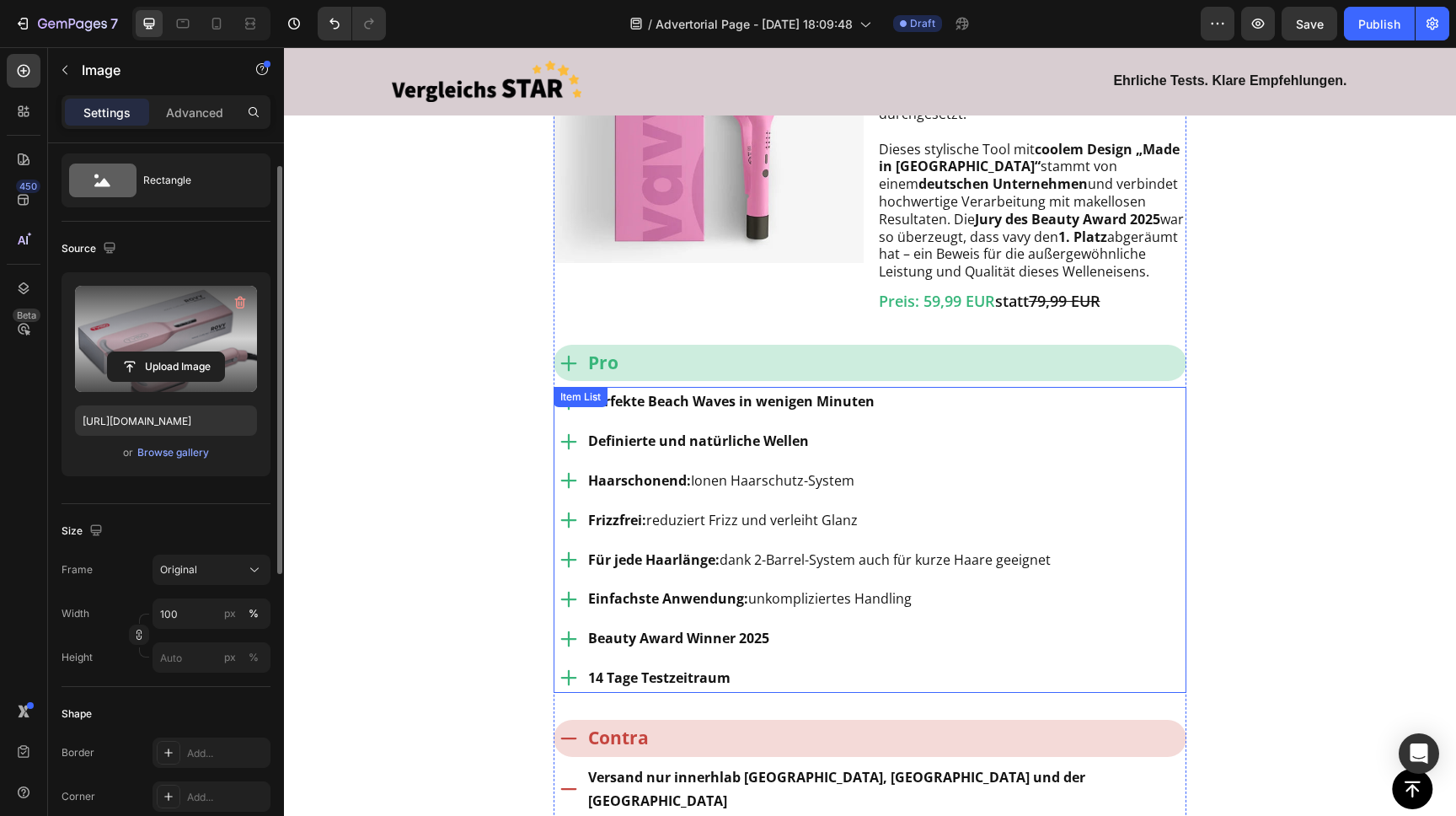
scroll to position [1620, 0]
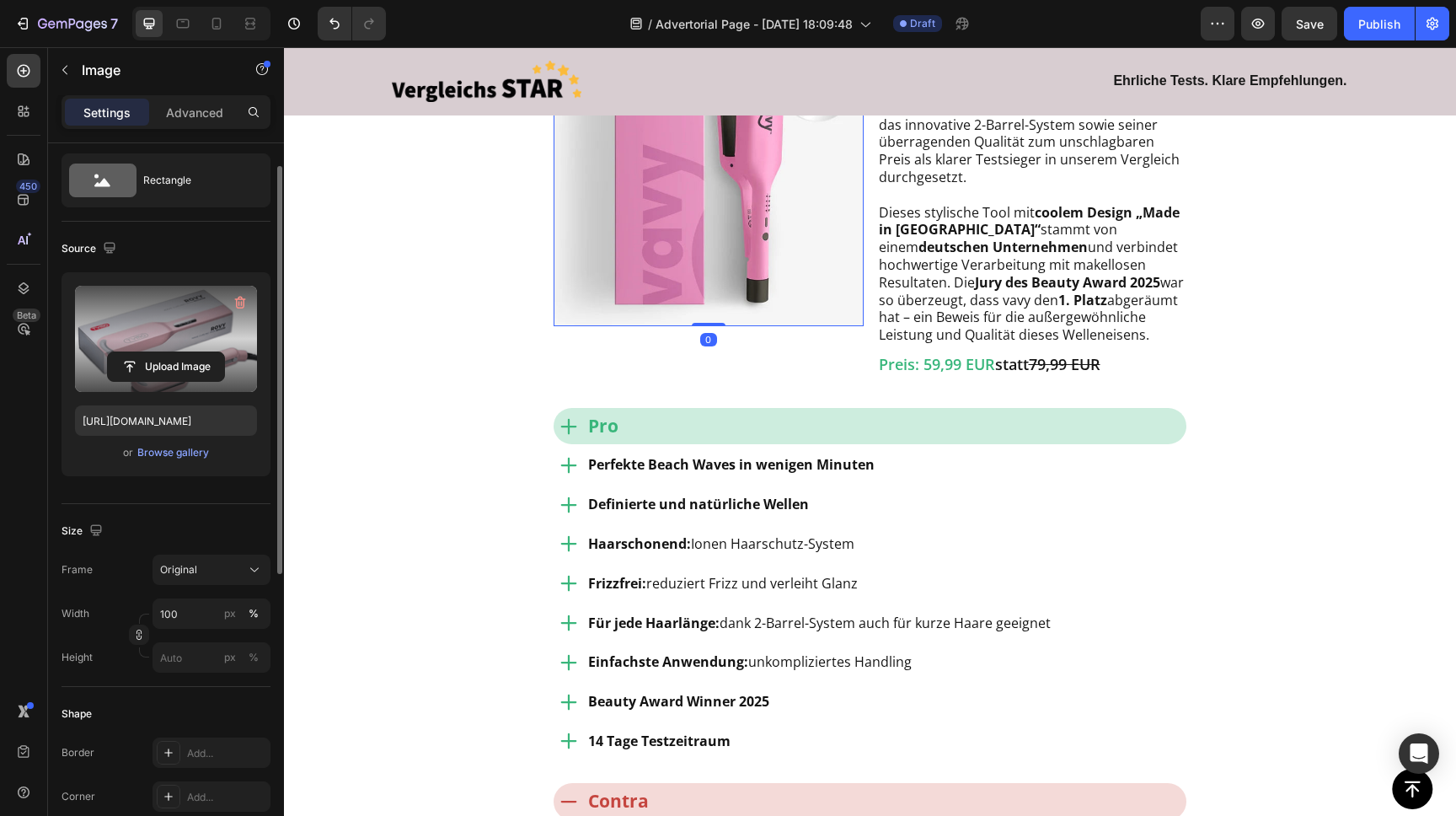
click at [710, 222] on img at bounding box center [708, 171] width 310 height 310
click at [174, 362] on input "file" at bounding box center [166, 367] width 117 height 29
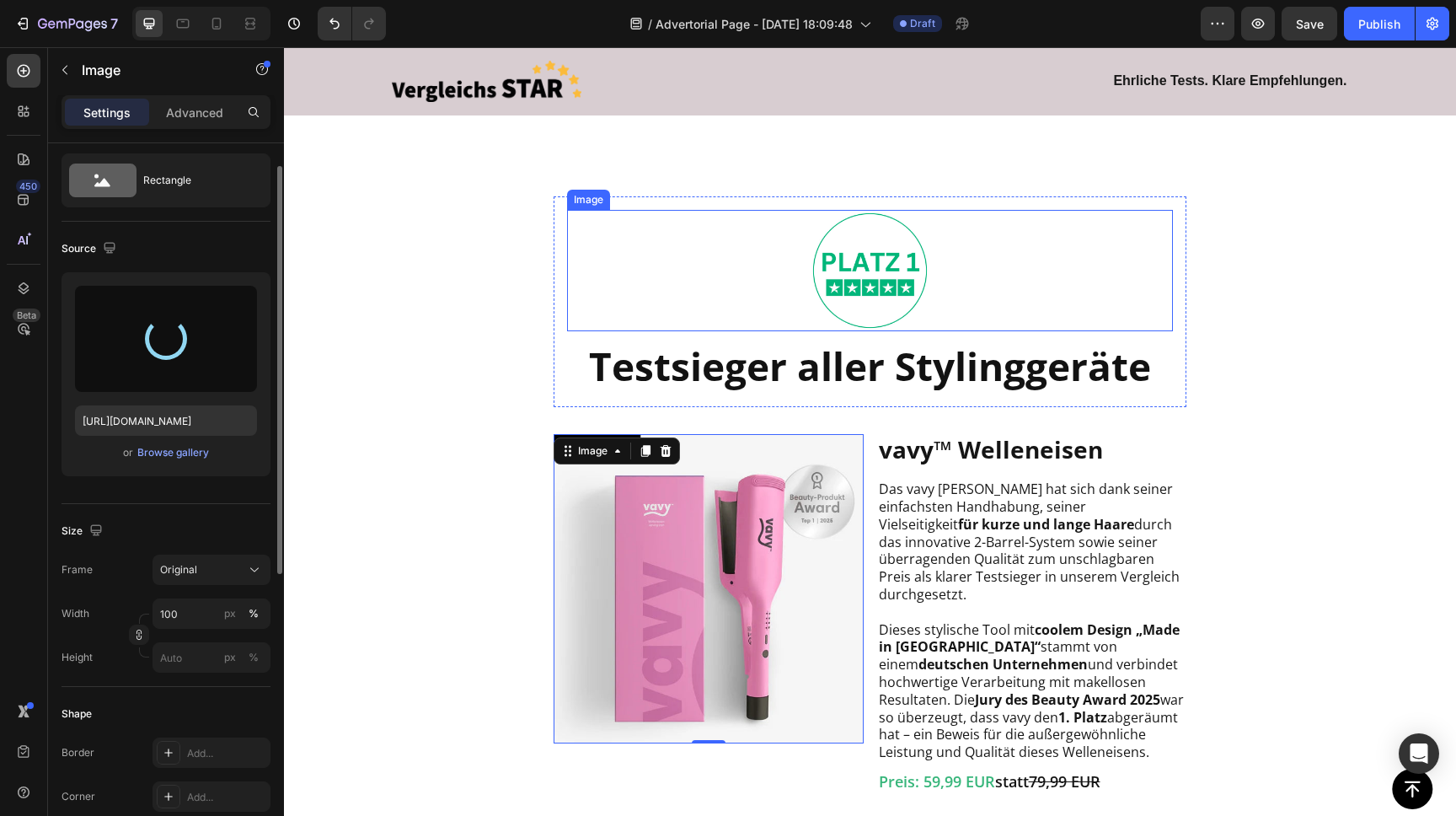
type input "[URL][DOMAIN_NAME]"
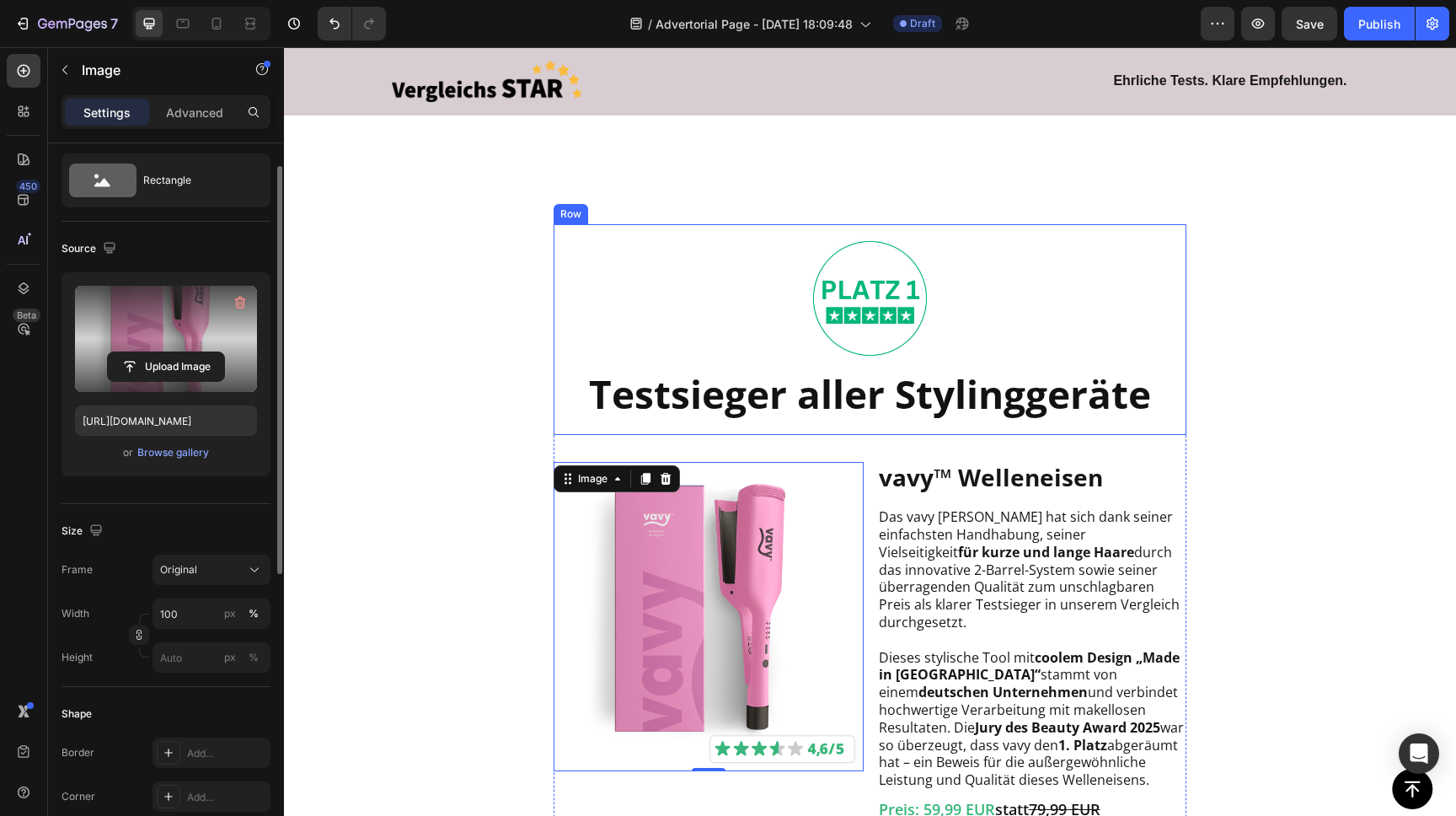
scroll to position [1251, 0]
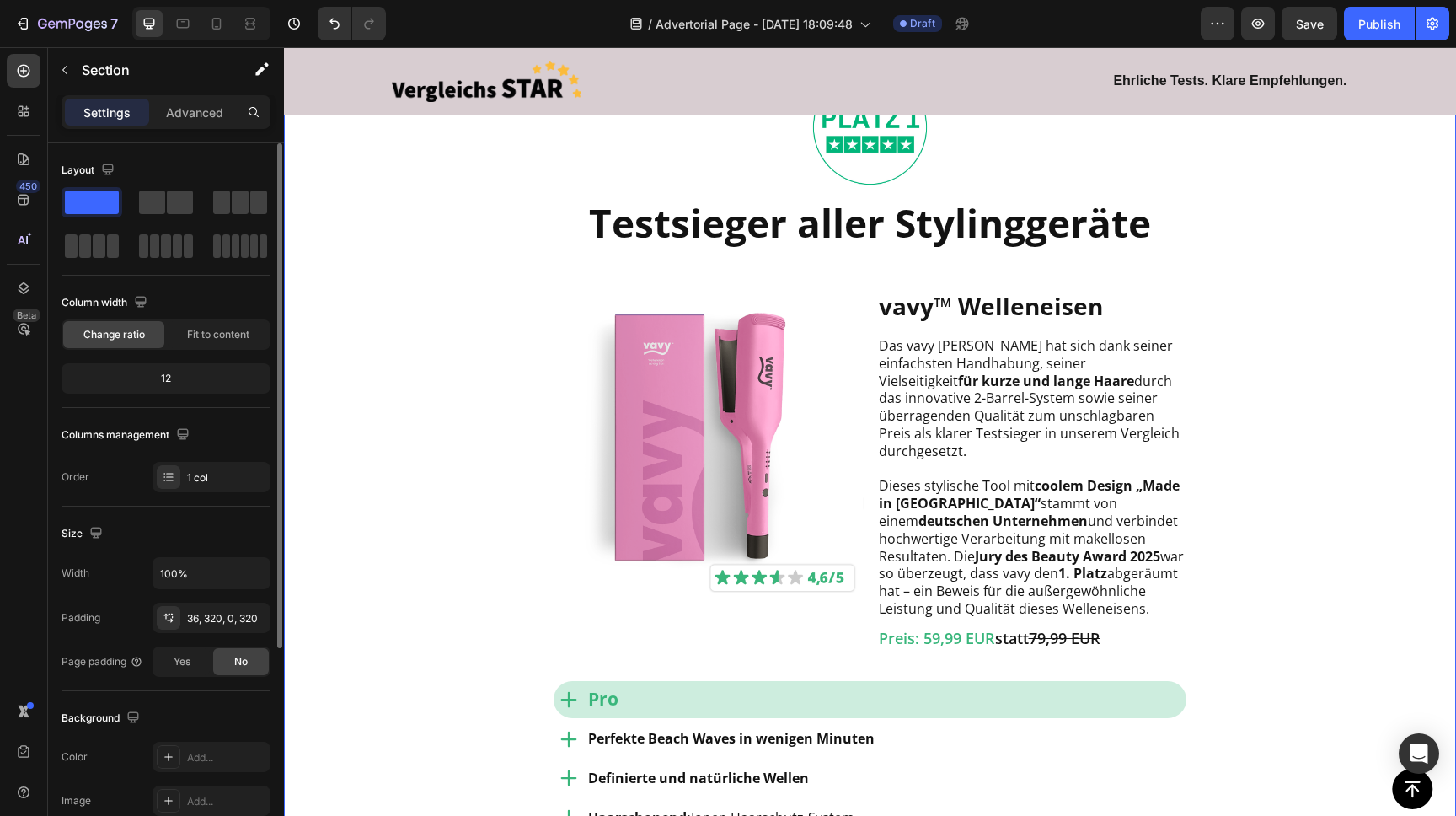
scroll to position [1474, 0]
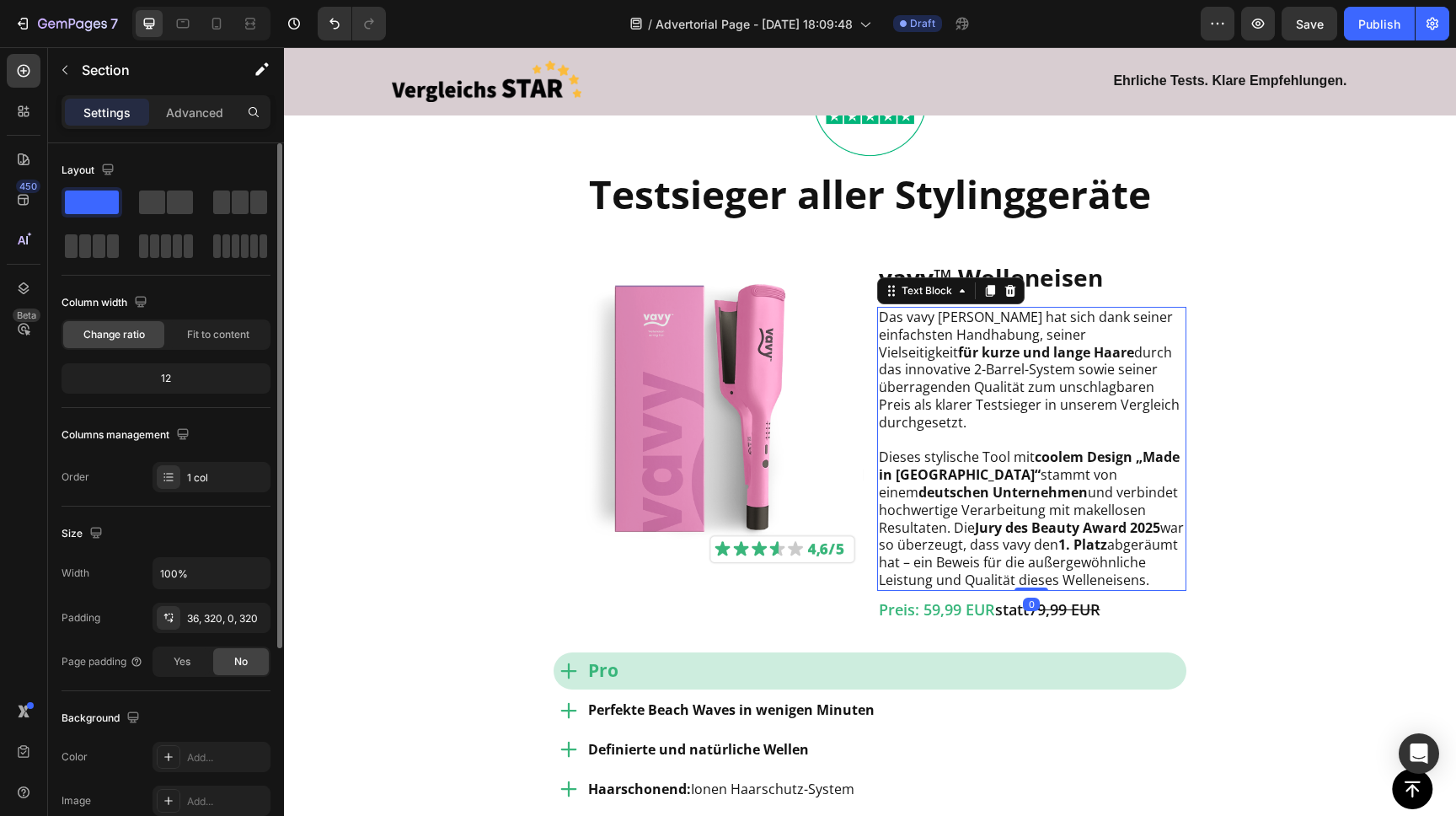
click at [1154, 463] on strong "coolem Design „Made in [GEOGRAPHIC_DATA]“" at bounding box center [1030, 466] width 301 height 37
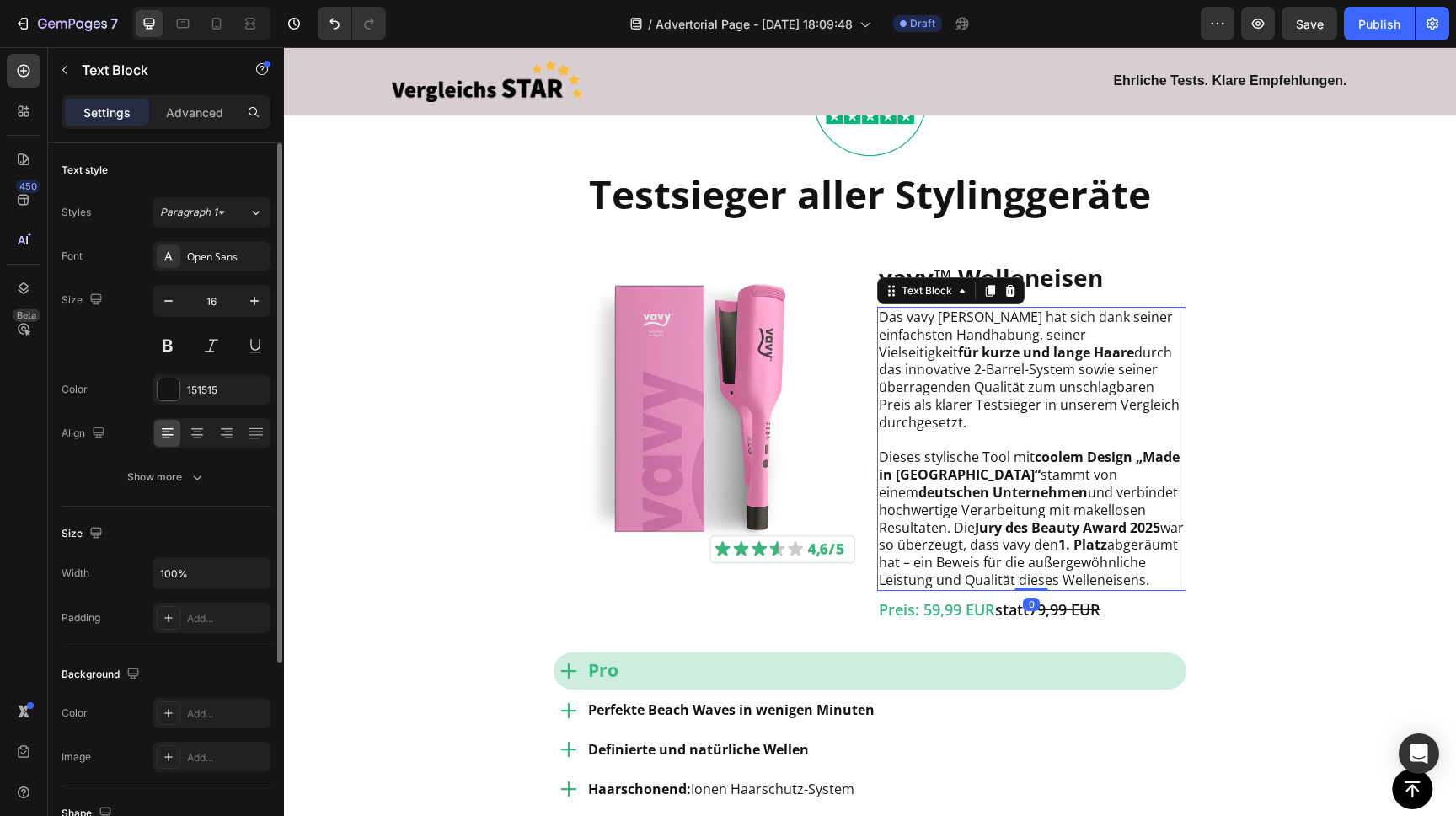
click at [1156, 458] on strong "coolem Design „Made in [GEOGRAPHIC_DATA]“" at bounding box center [1030, 466] width 301 height 37
click at [1155, 458] on strong "coolem Design „Made in [GEOGRAPHIC_DATA]“" at bounding box center [1030, 466] width 301 height 37
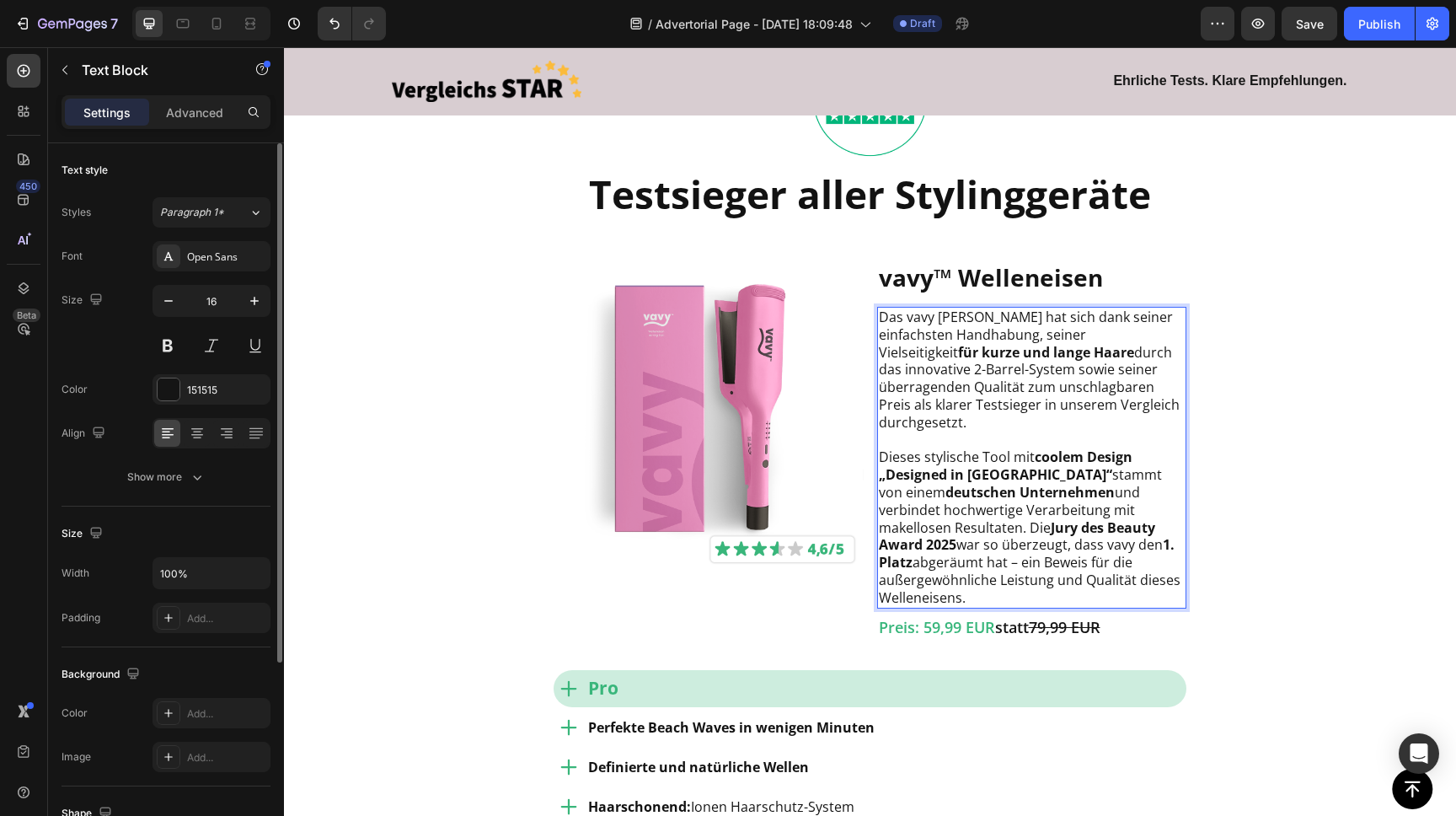
click at [1105, 456] on strong "coolem Design „Designed in [GEOGRAPHIC_DATA]“" at bounding box center [1005, 466] width 254 height 37
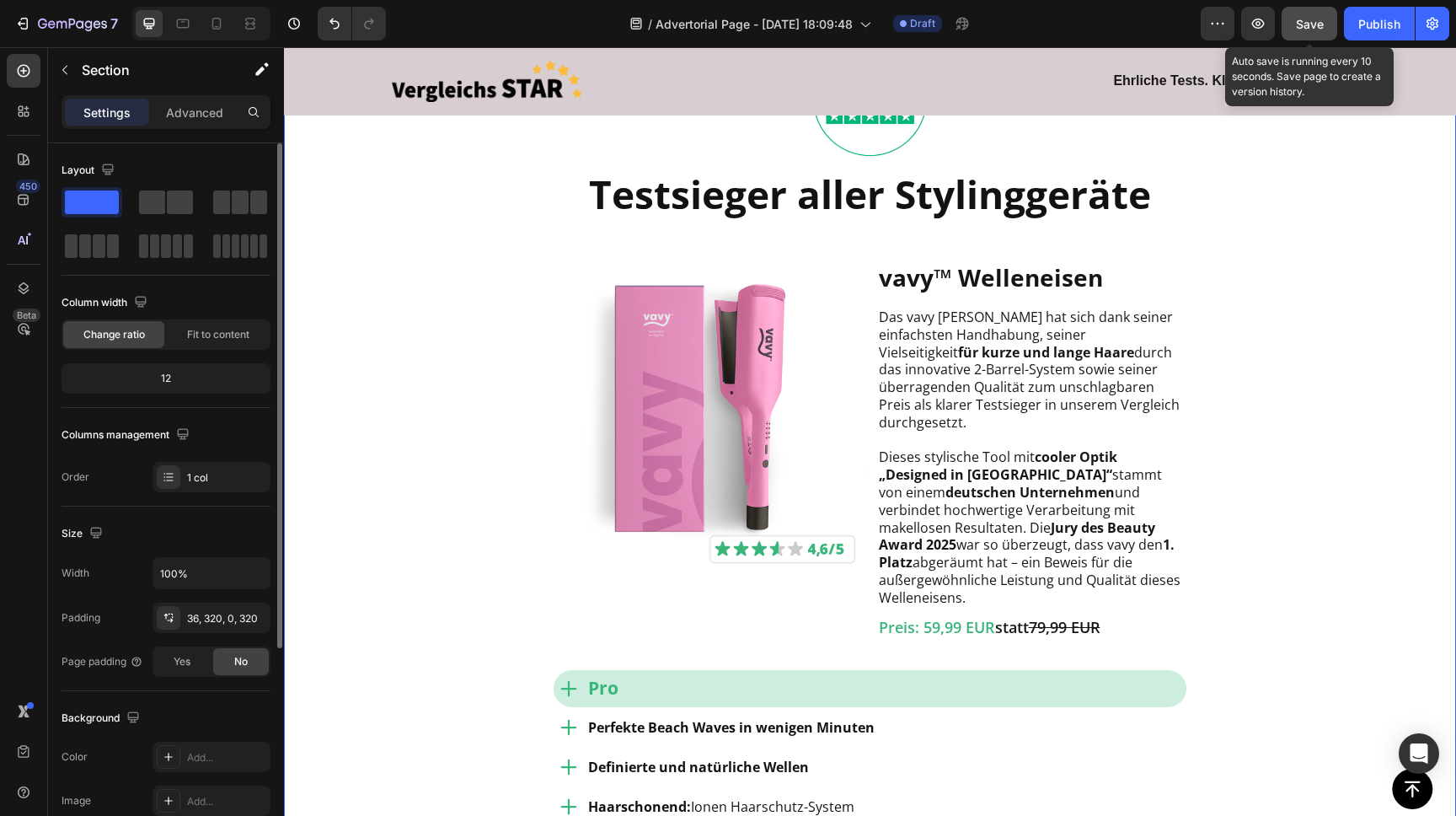
click at [1303, 30] on span "Save" at bounding box center [1309, 23] width 28 height 14
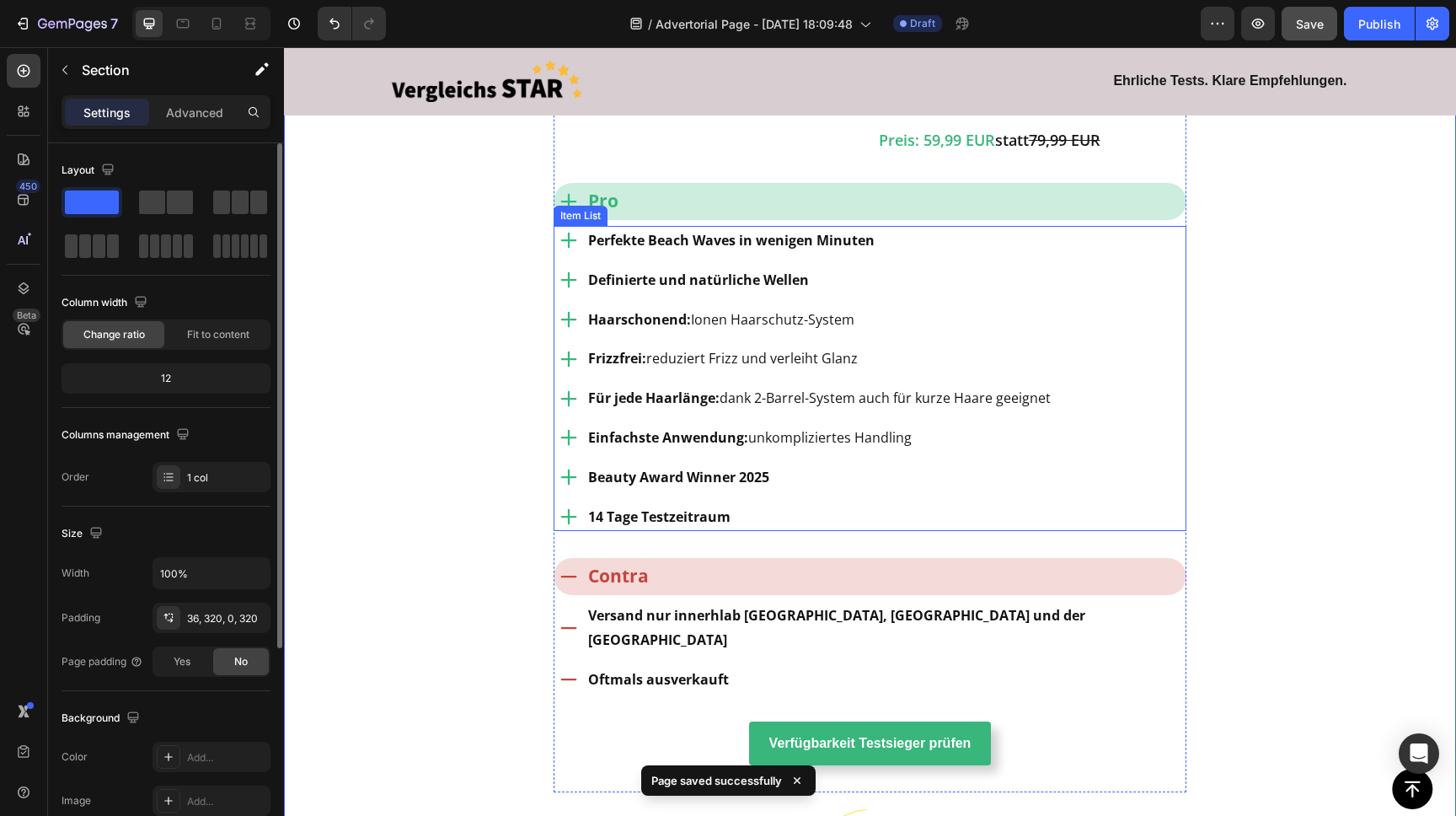
scroll to position [1310, 0]
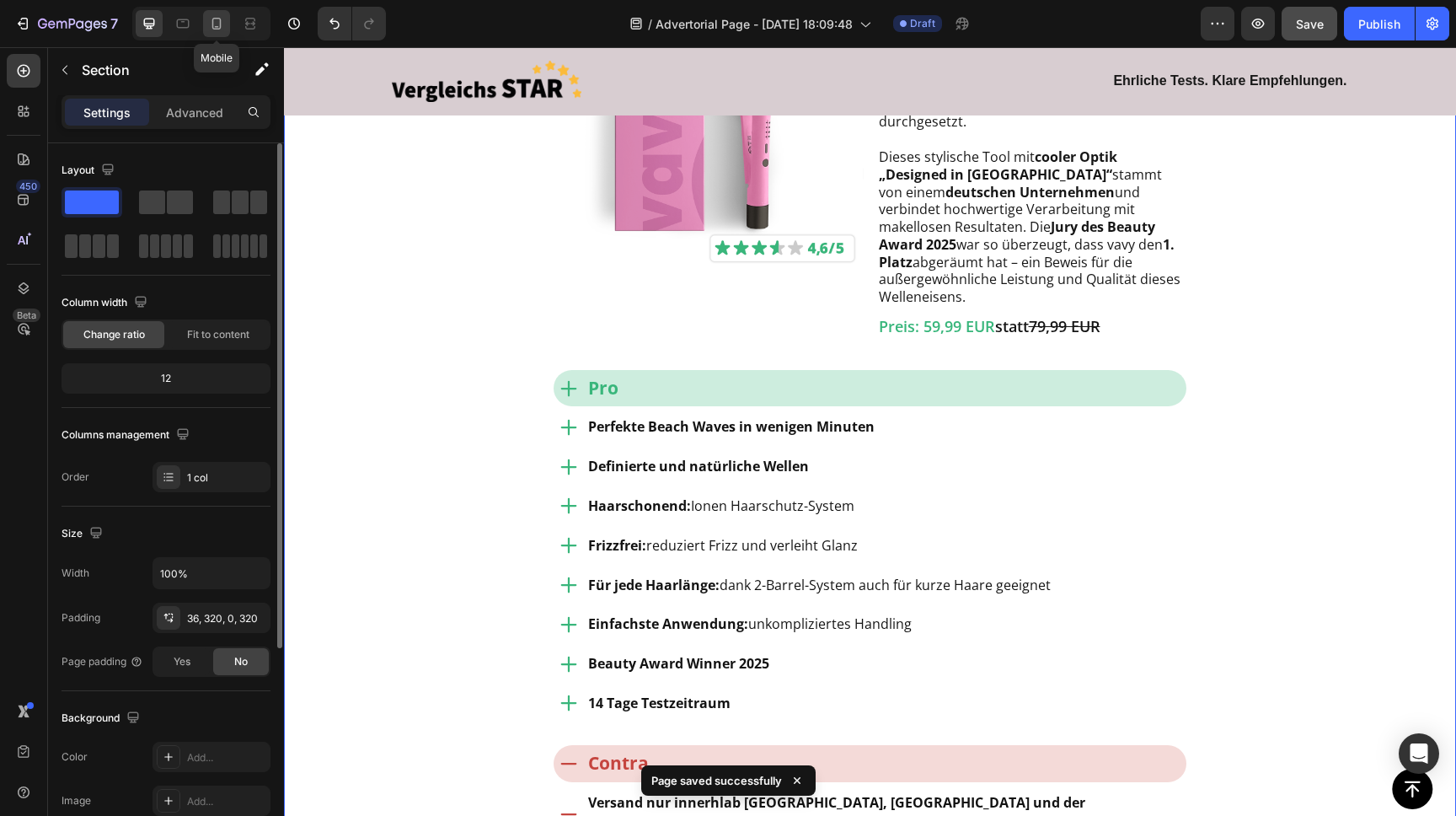
click at [215, 23] on icon at bounding box center [216, 23] width 16 height 16
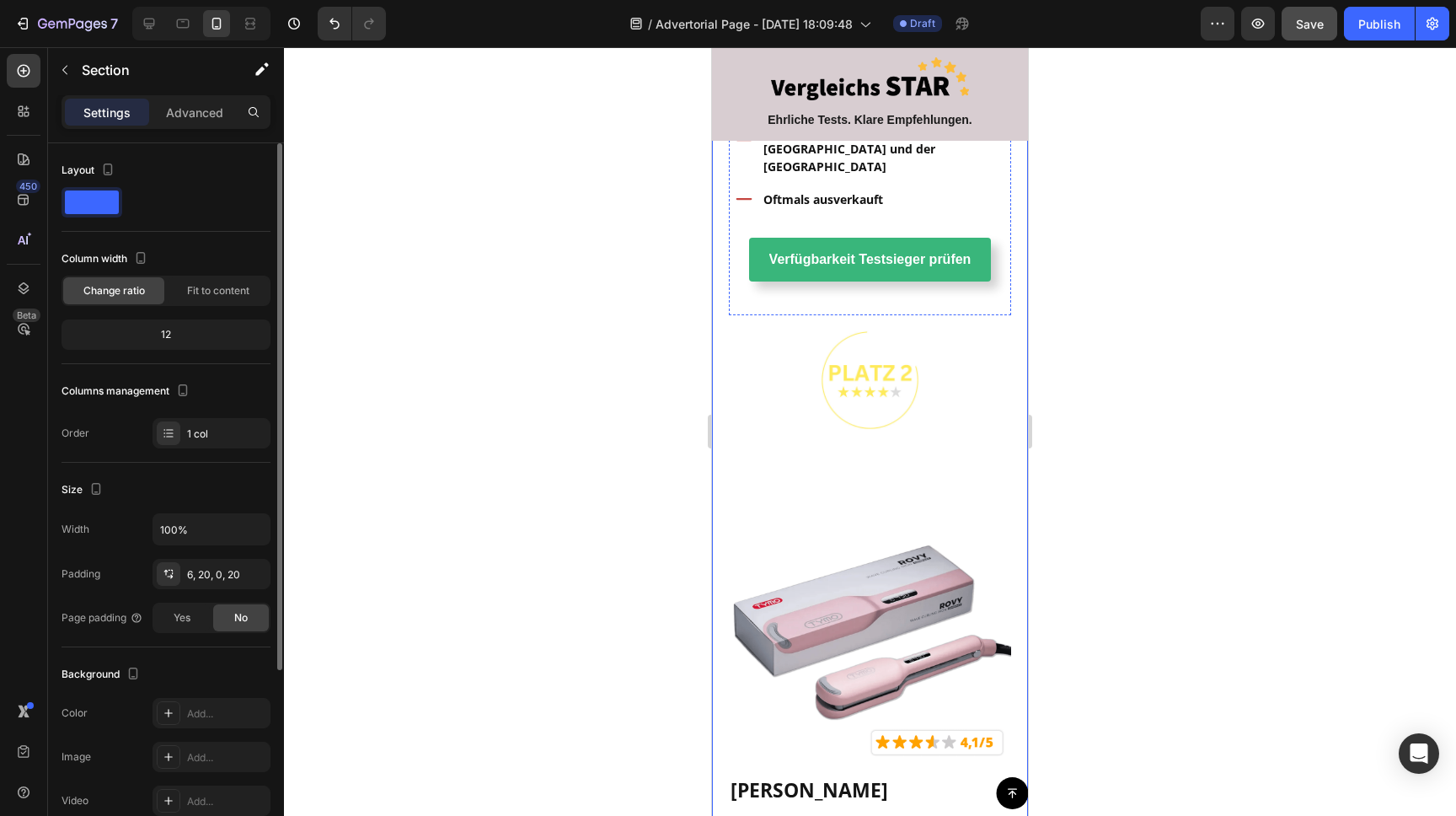
scroll to position [2687, 0]
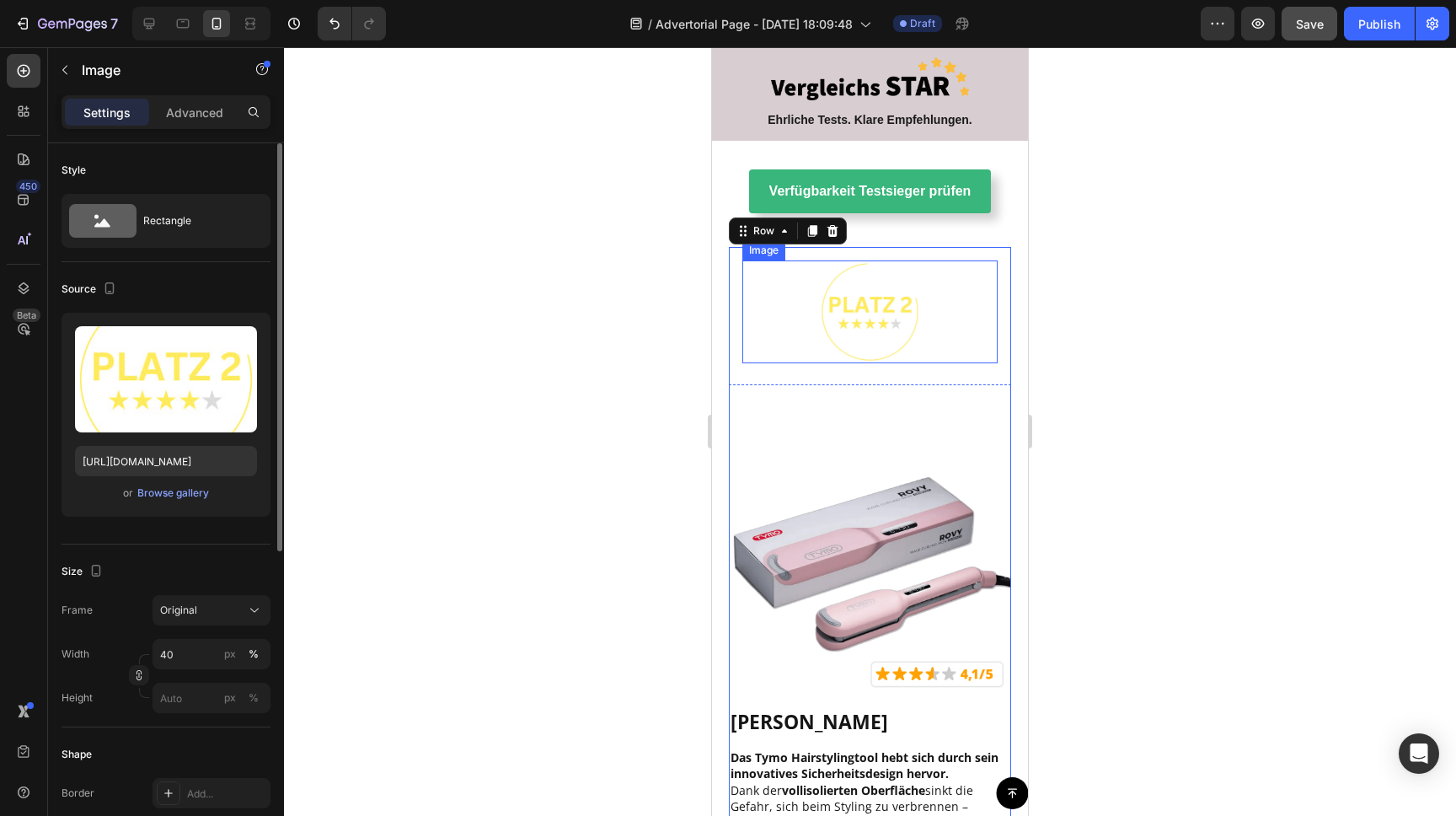
click at [775, 302] on div at bounding box center [870, 312] width 256 height 102
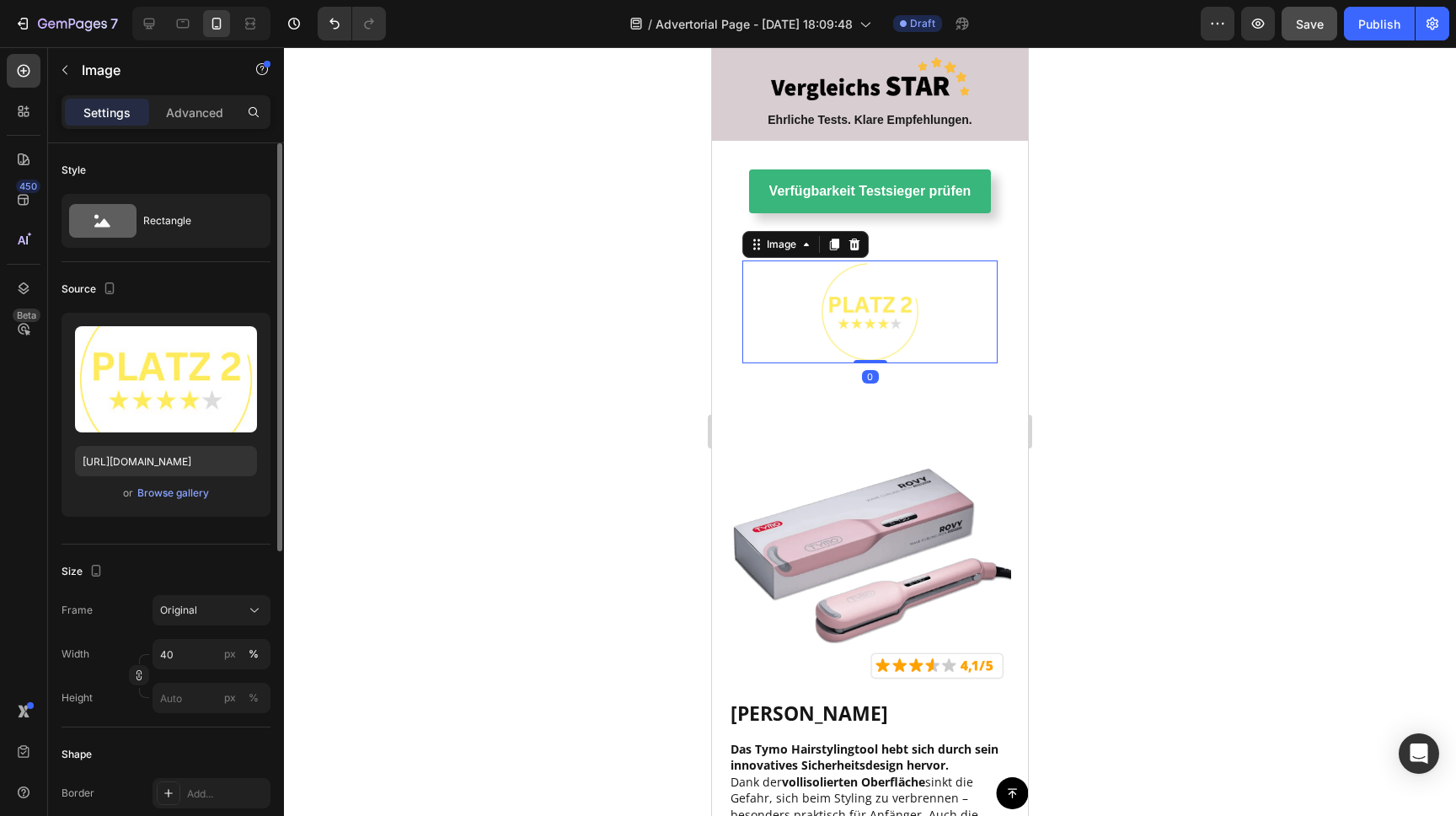
drag, startPoint x: 864, startPoint y: 331, endPoint x: 864, endPoint y: 317, distance: 14.0
click at [864, 317] on div "Image 0" at bounding box center [870, 312] width 256 height 102
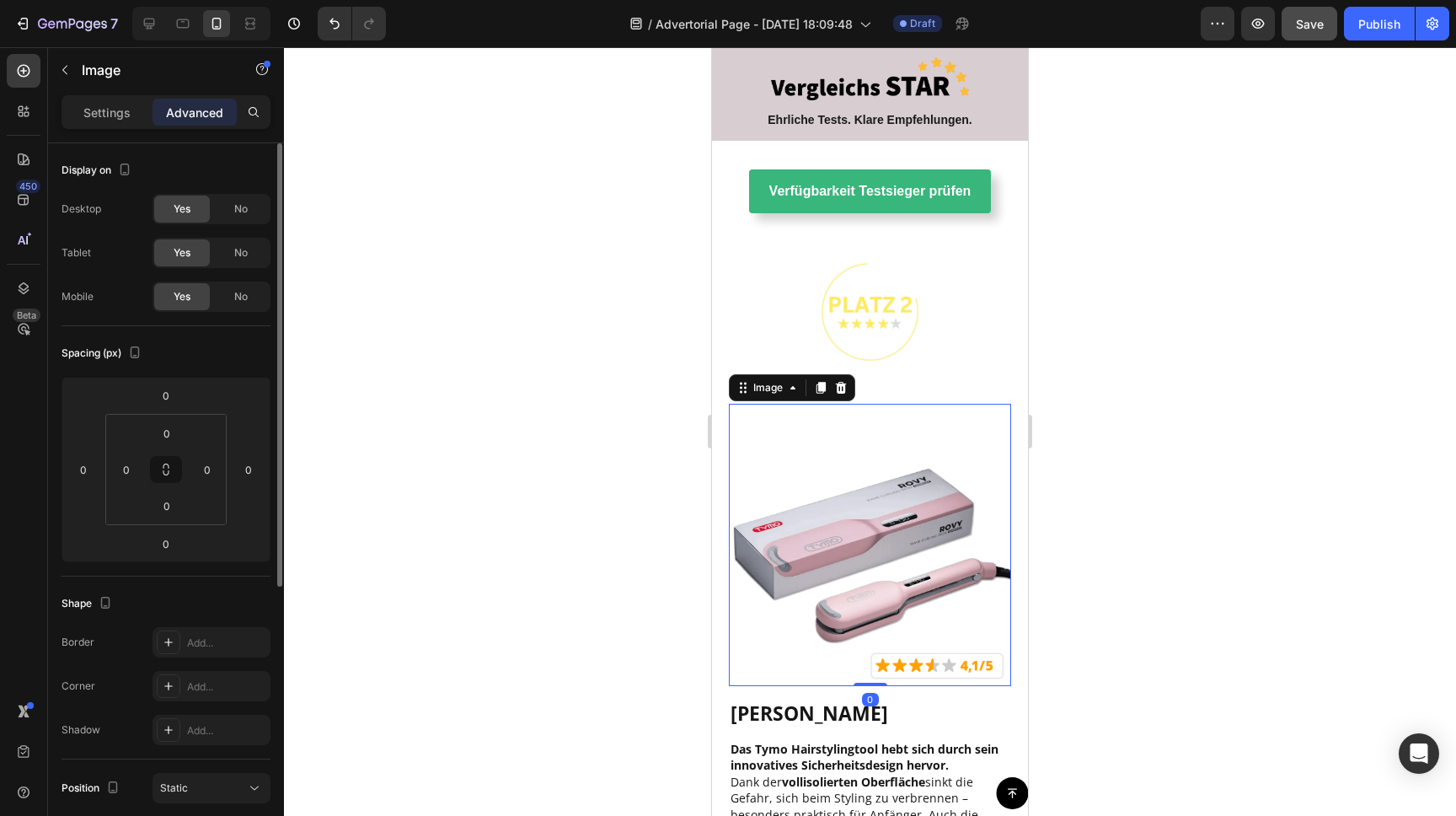
click at [915, 403] on img at bounding box center [870, 544] width 283 height 283
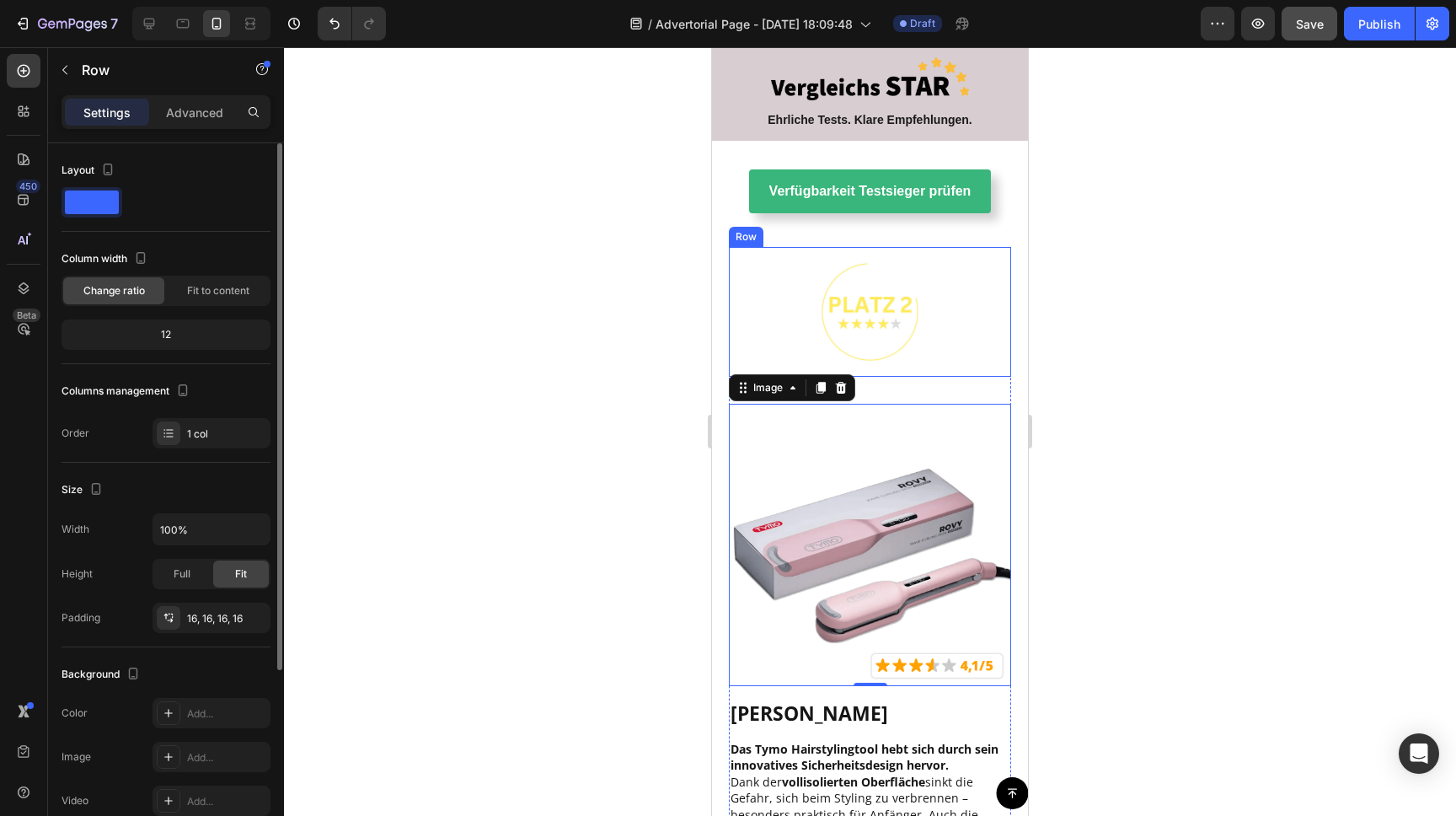
click at [910, 329] on div "Image Row" at bounding box center [870, 312] width 283 height 129
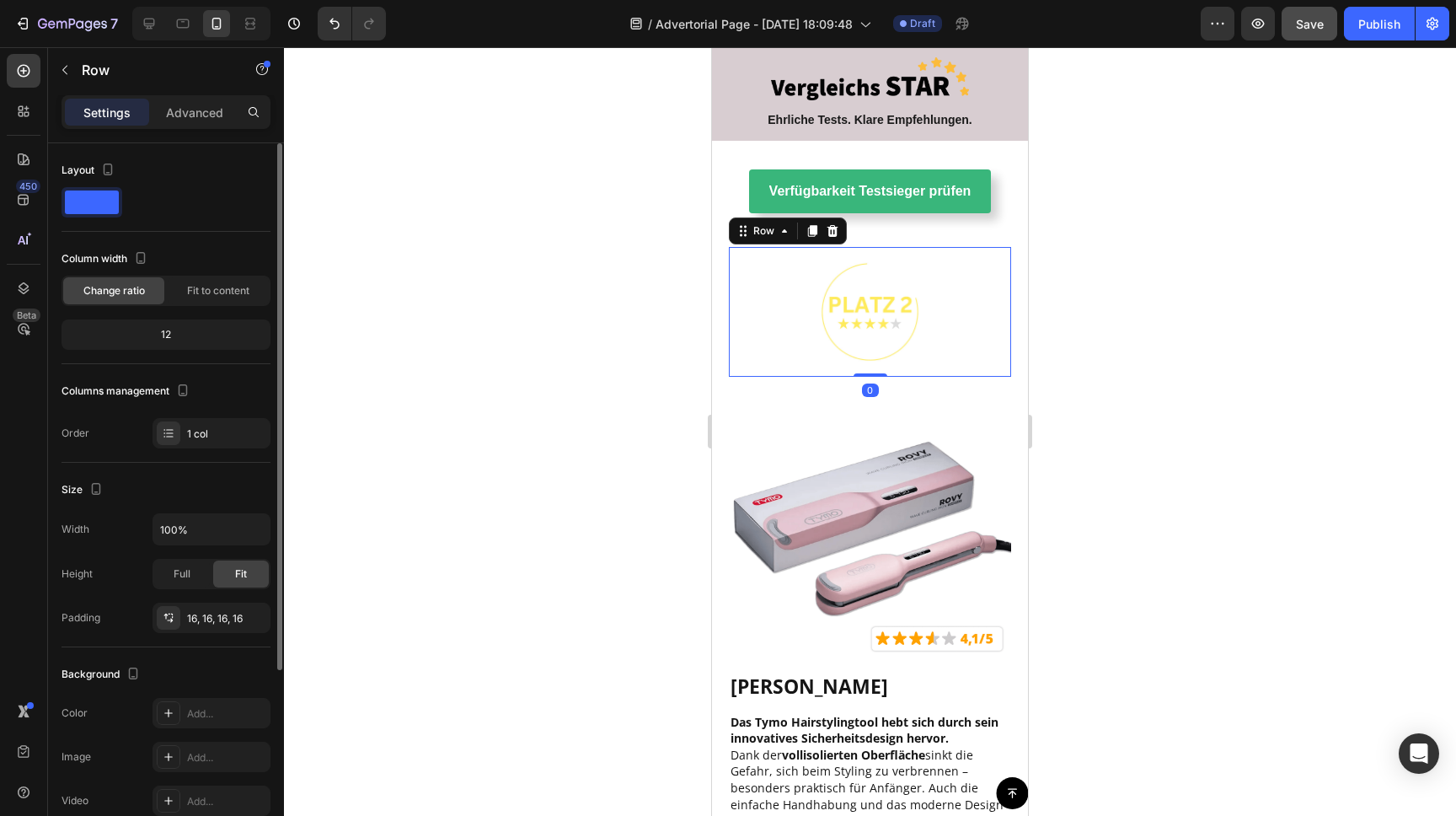
drag, startPoint x: 869, startPoint y: 364, endPoint x: 877, endPoint y: 334, distance: 31.0
click at [877, 334] on div "Image Row 0" at bounding box center [870, 312] width 283 height 129
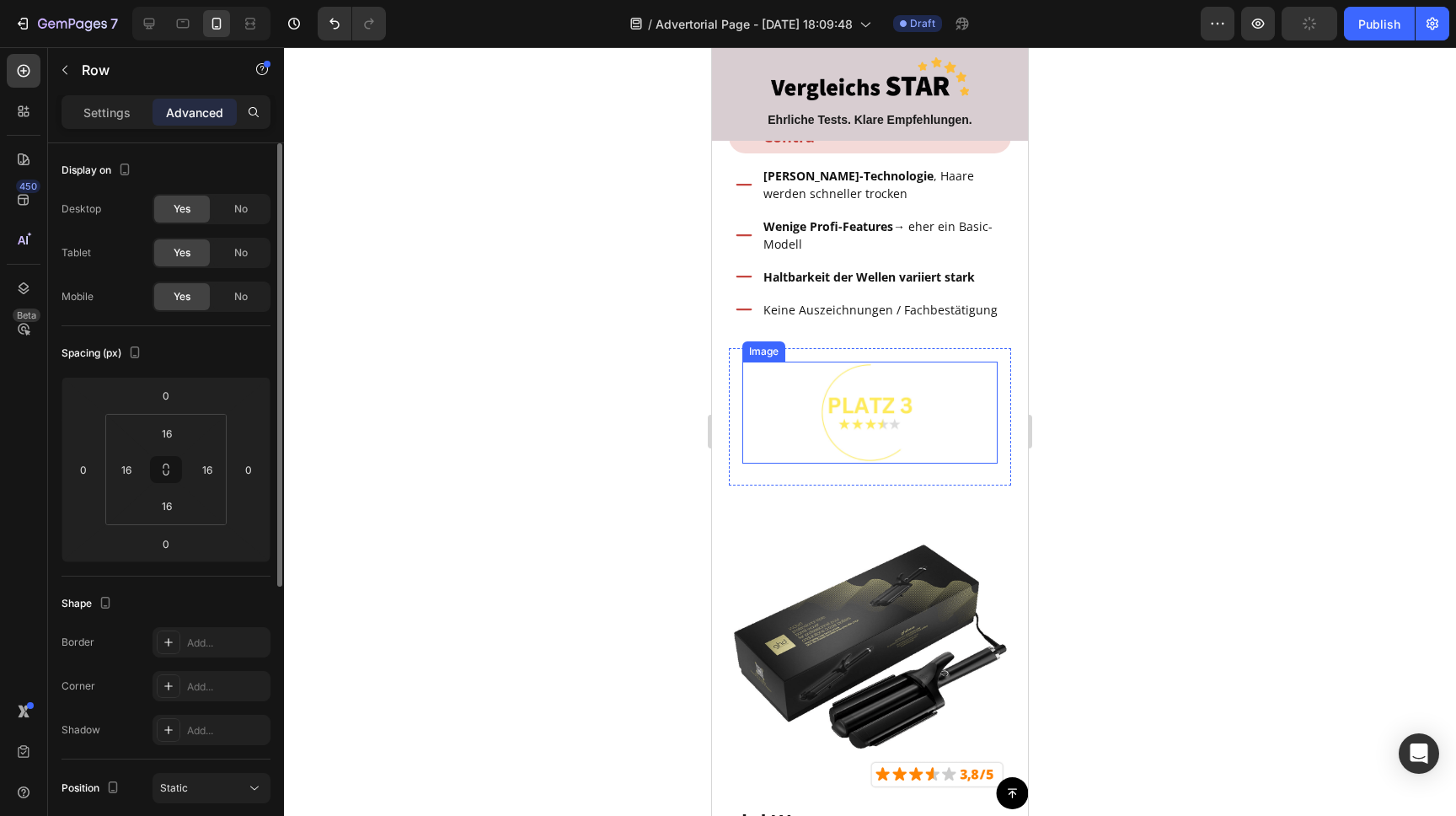
scroll to position [3776, 0]
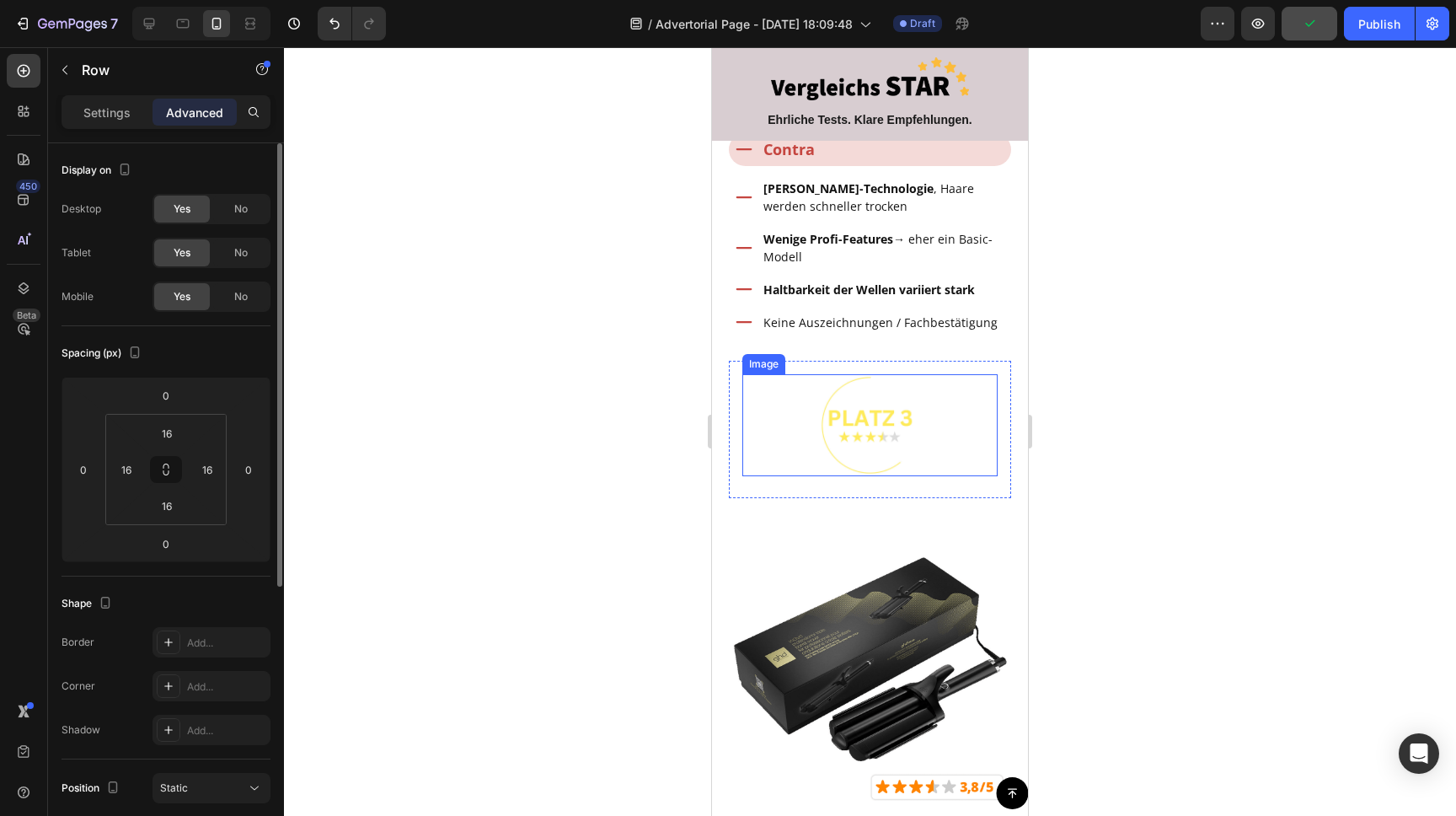
click at [879, 403] on img at bounding box center [870, 425] width 102 height 102
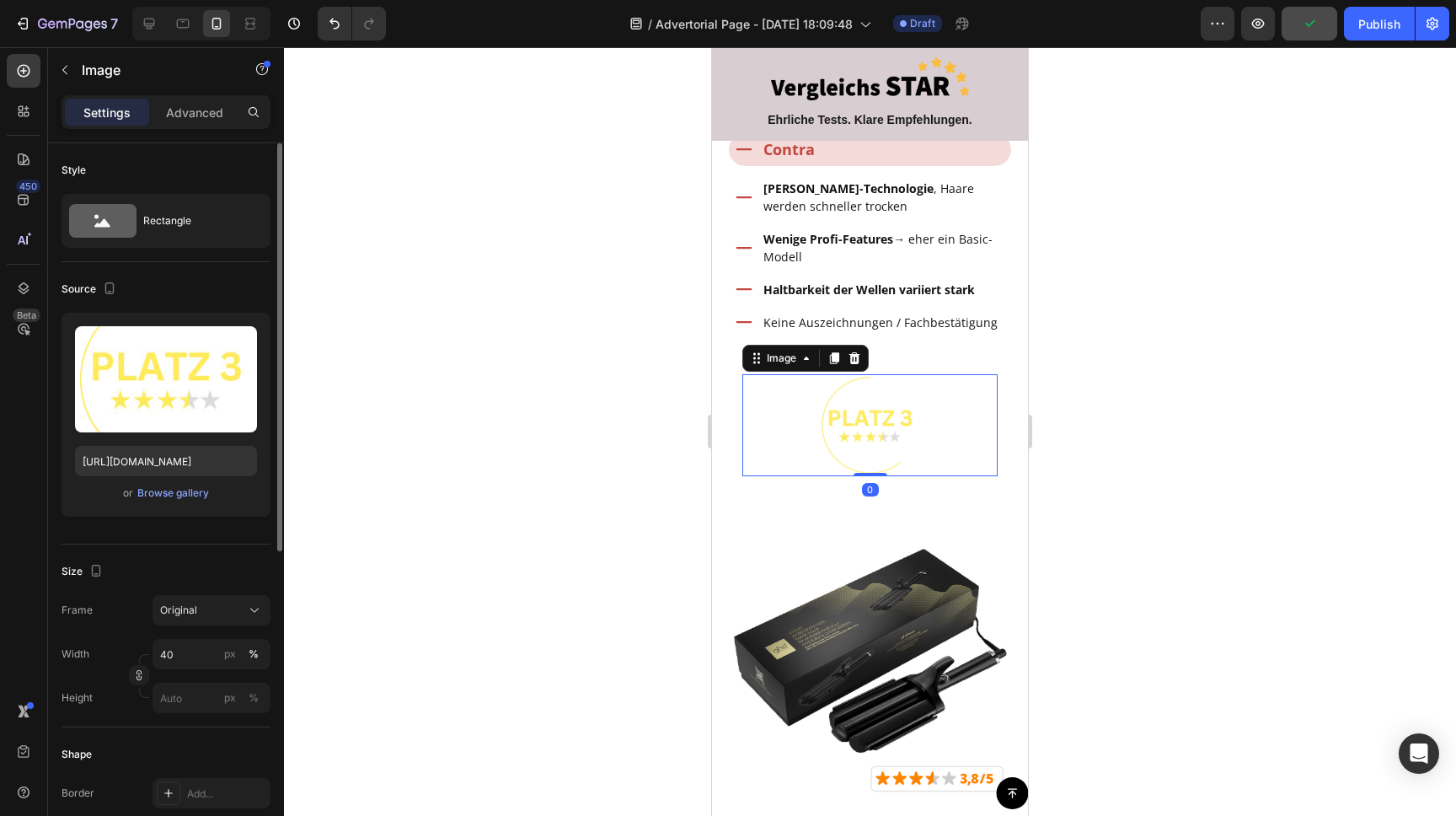
click at [871, 420] on div "Image 0" at bounding box center [870, 425] width 256 height 102
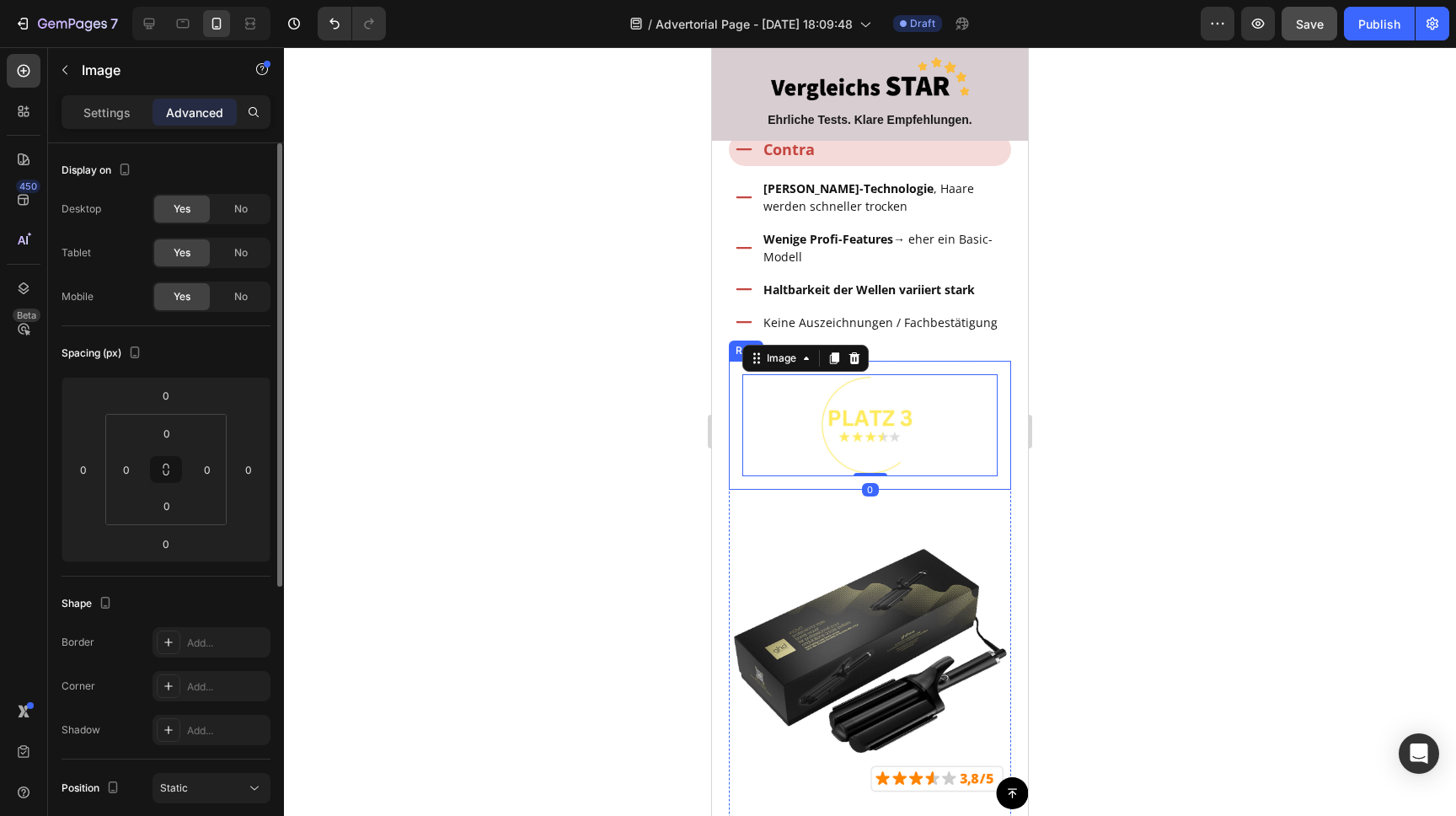
click at [927, 449] on div "Image 0 Row" at bounding box center [870, 425] width 283 height 129
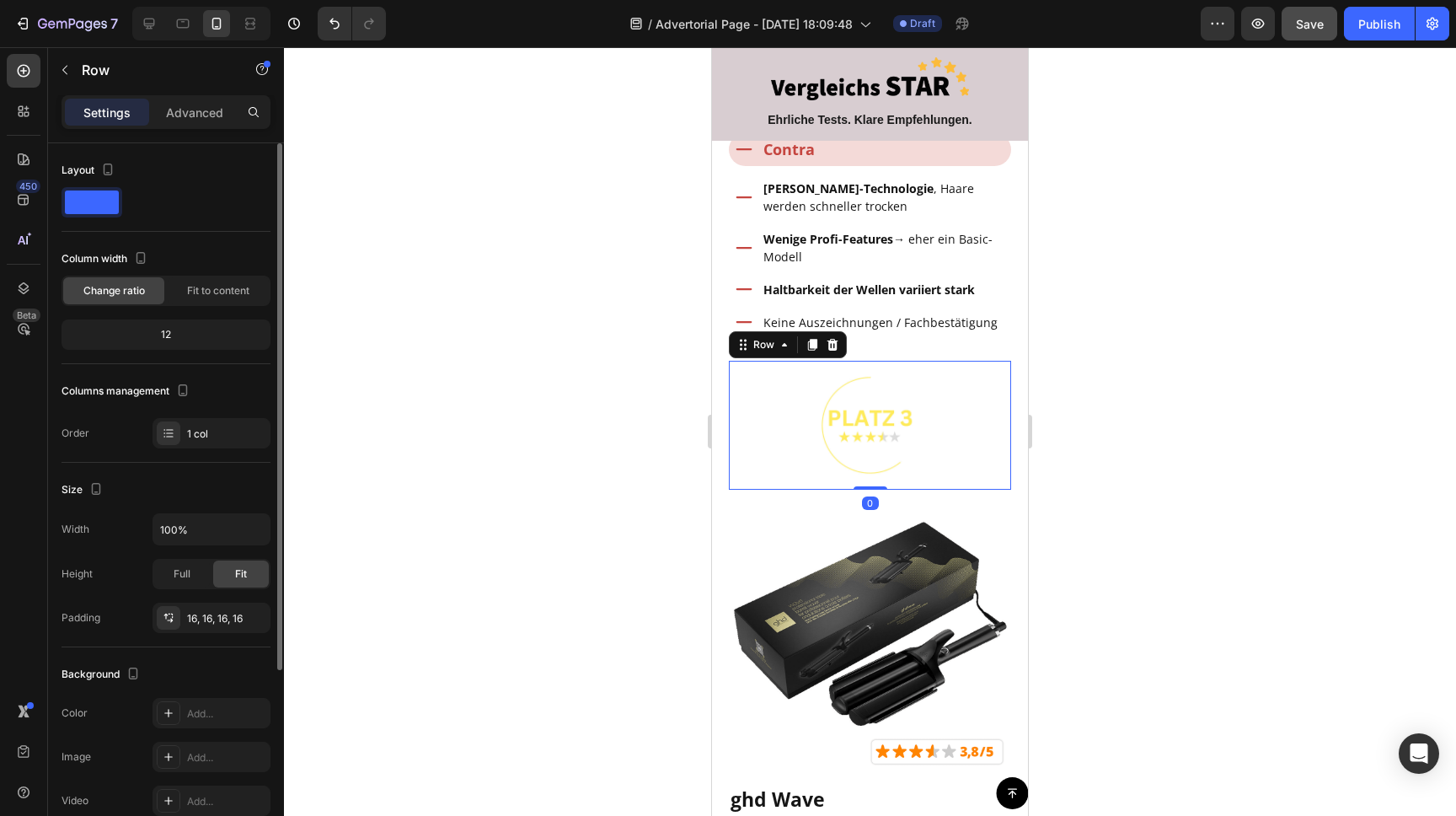
drag, startPoint x: 869, startPoint y: 478, endPoint x: 905, endPoint y: 417, distance: 70.8
click at [876, 419] on div "Image Row 0" at bounding box center [870, 425] width 283 height 129
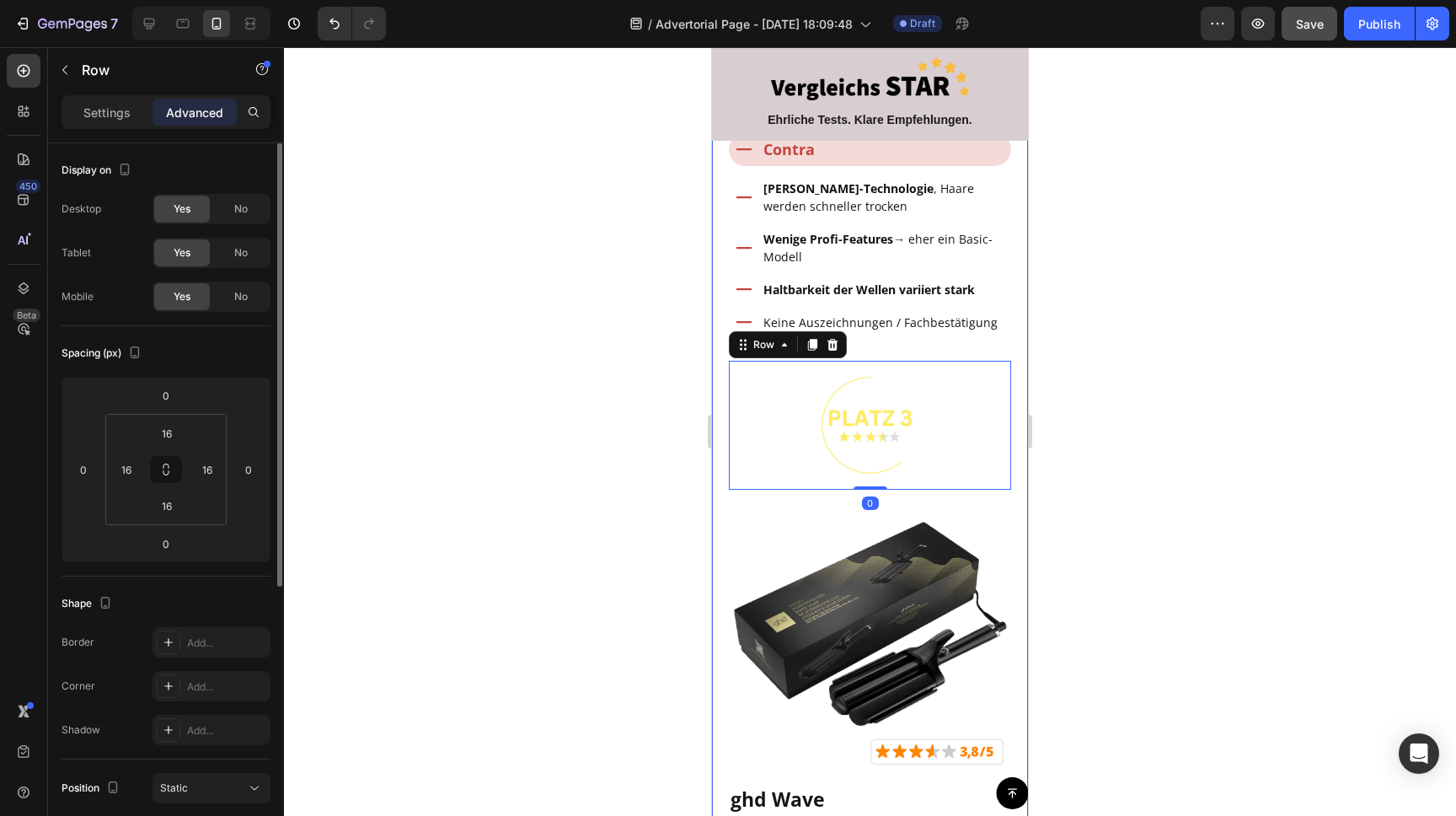
click at [1074, 429] on div at bounding box center [869, 431] width 1172 height 769
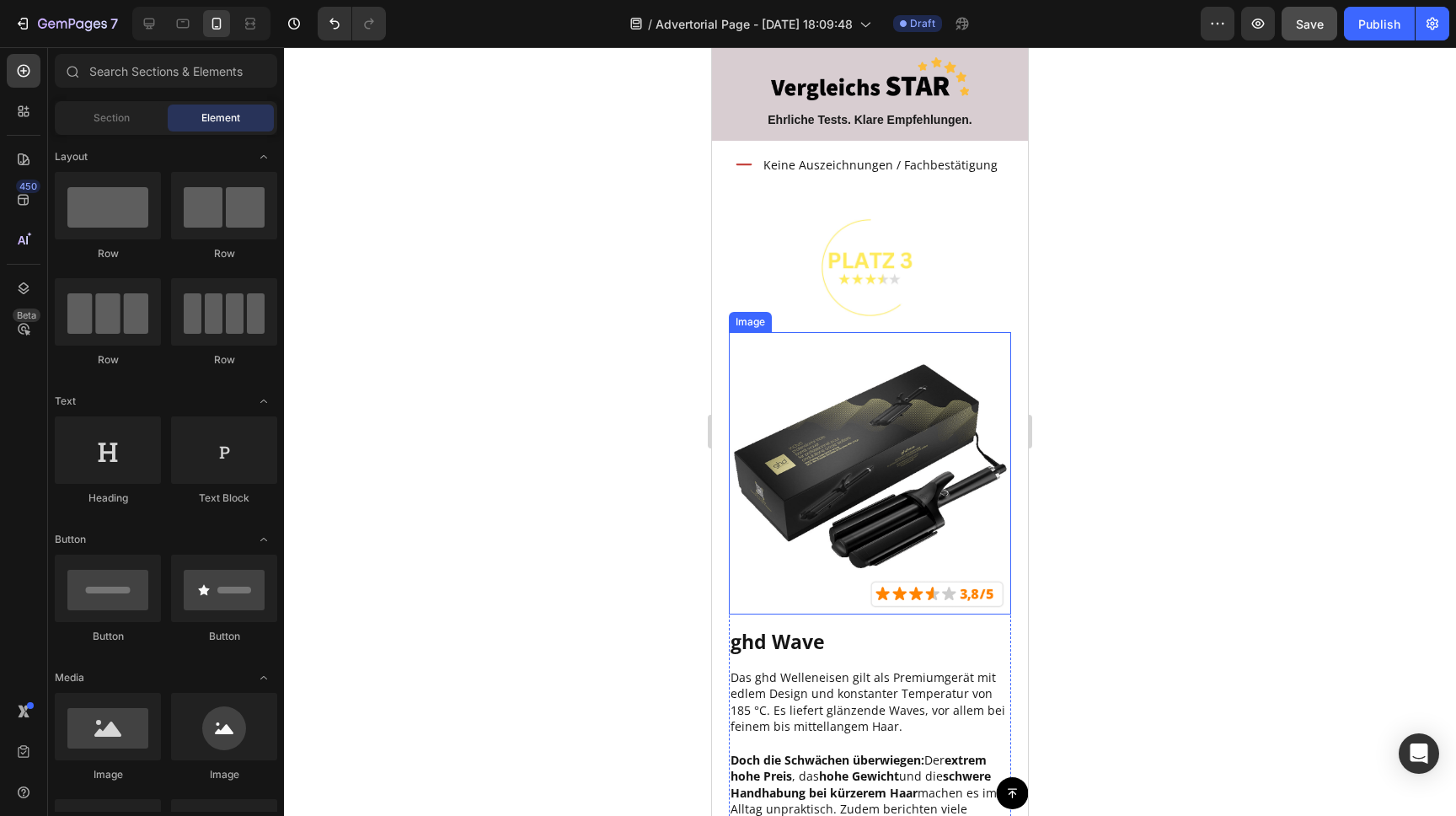
scroll to position [3931, 0]
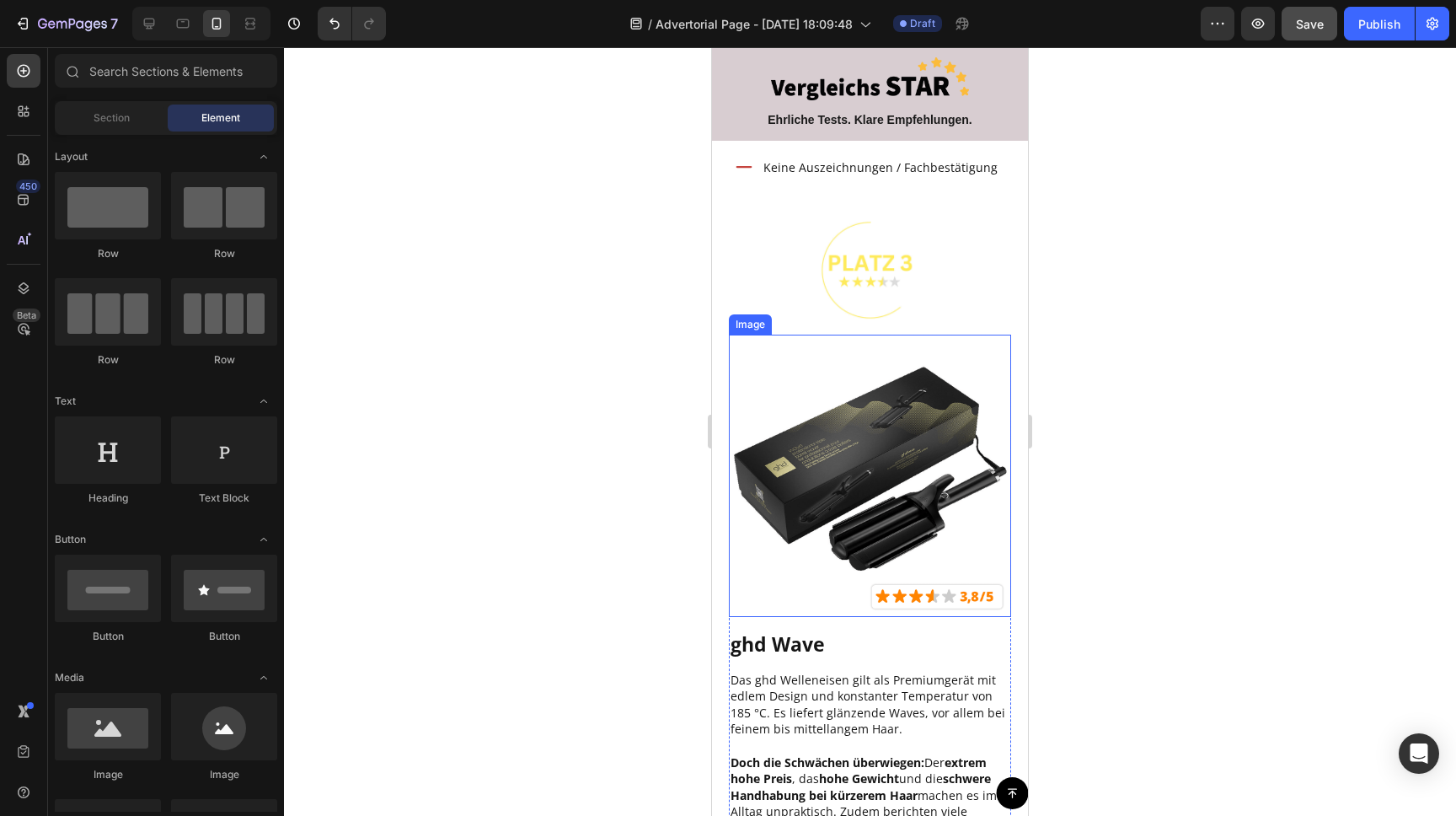
click at [901, 377] on img at bounding box center [870, 476] width 283 height 283
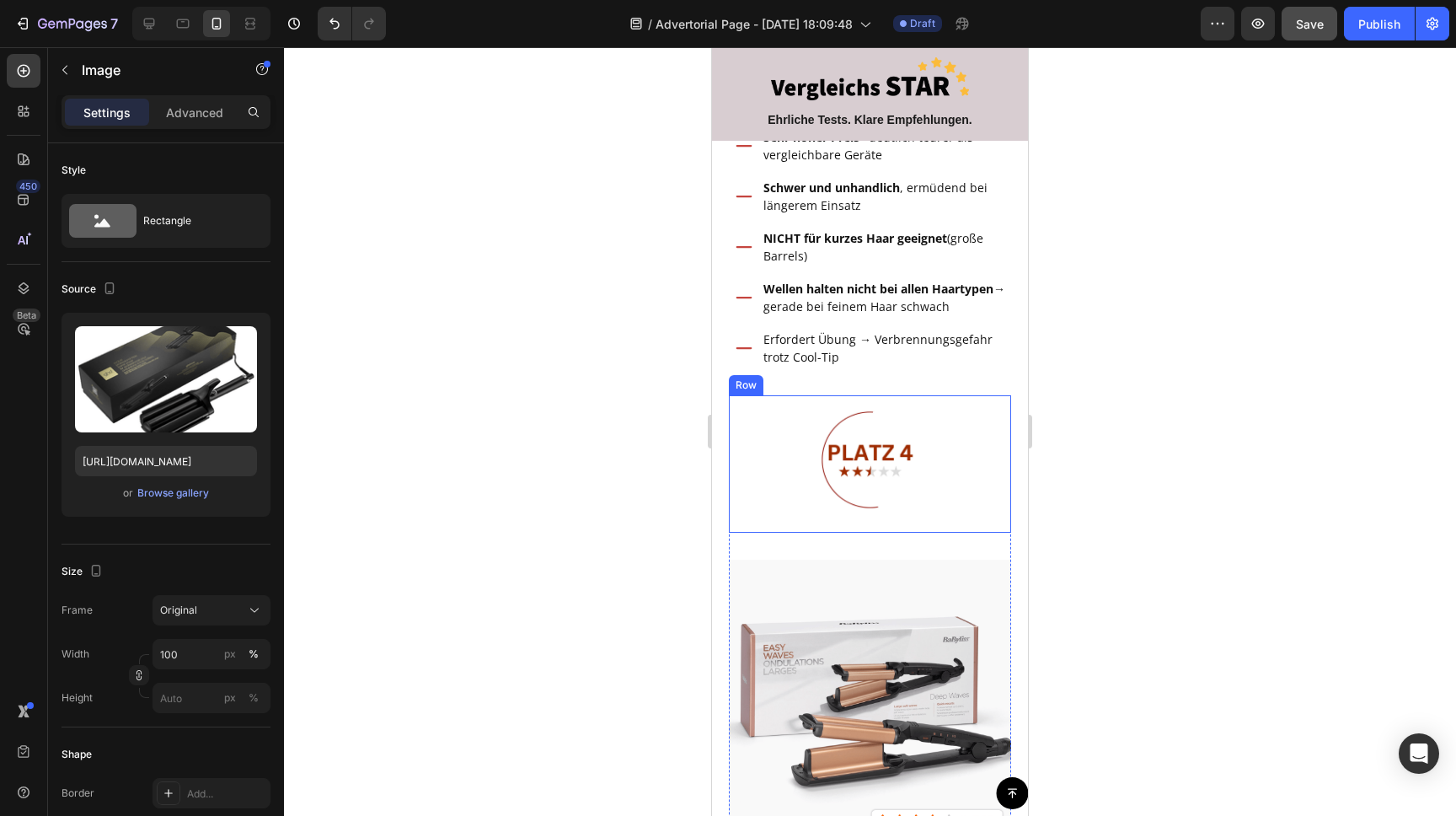
scroll to position [5039, 0]
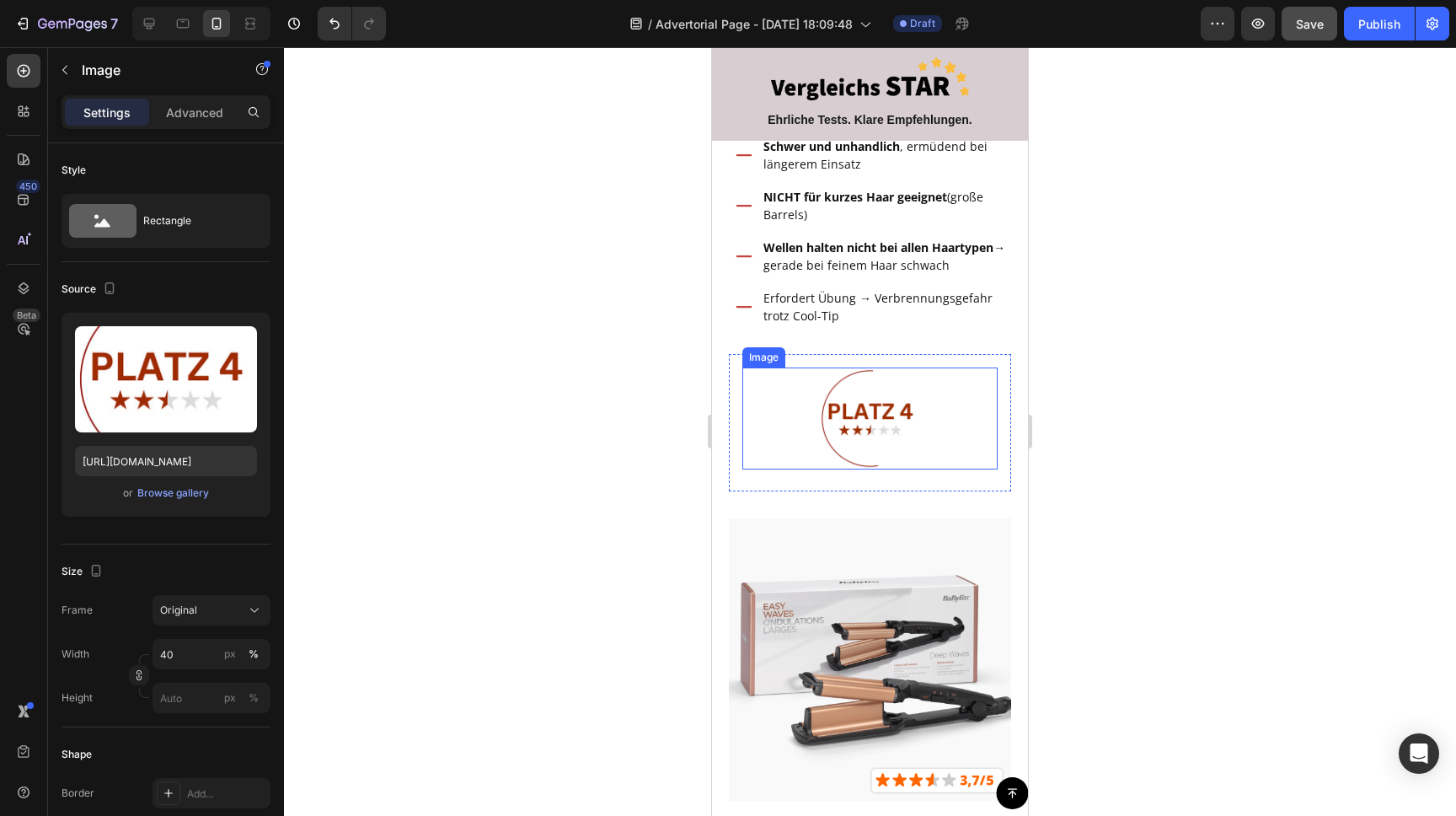
click at [865, 418] on img at bounding box center [870, 419] width 102 height 102
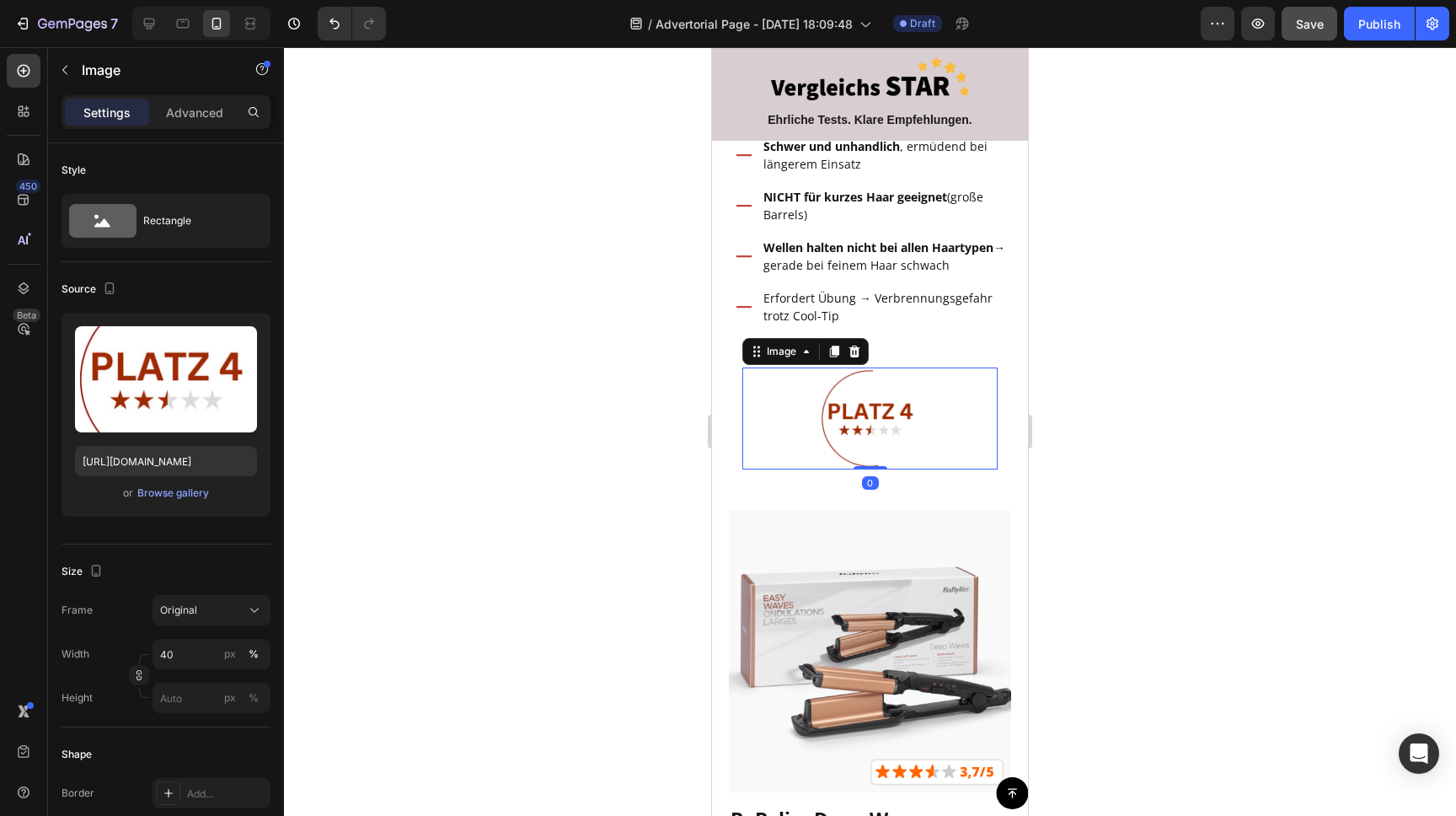
drag, startPoint x: 874, startPoint y: 442, endPoint x: 874, endPoint y: 413, distance: 29.0
click at [874, 413] on div "Image 0" at bounding box center [870, 419] width 256 height 102
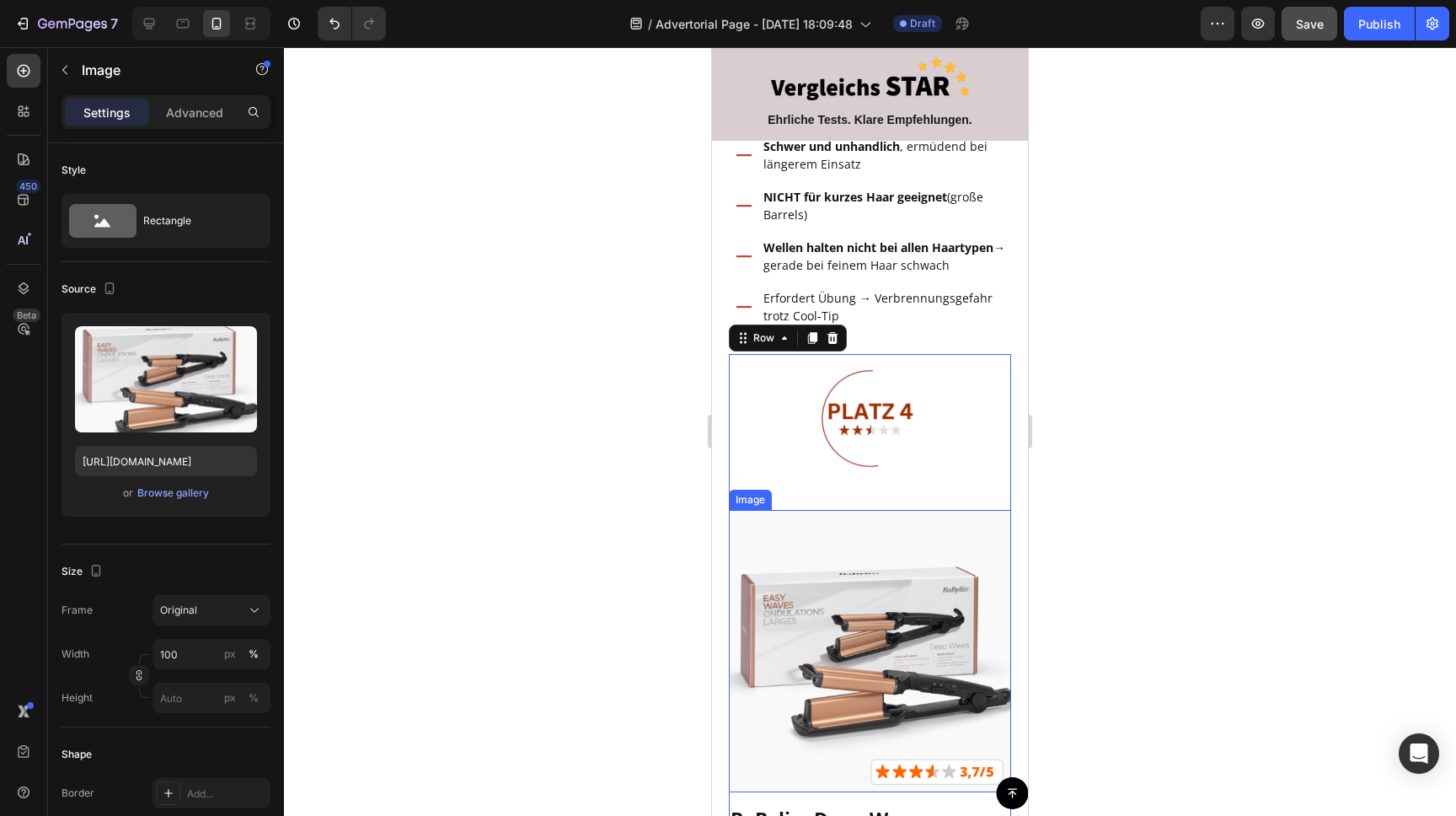
click at [886, 509] on img at bounding box center [870, 650] width 283 height 283
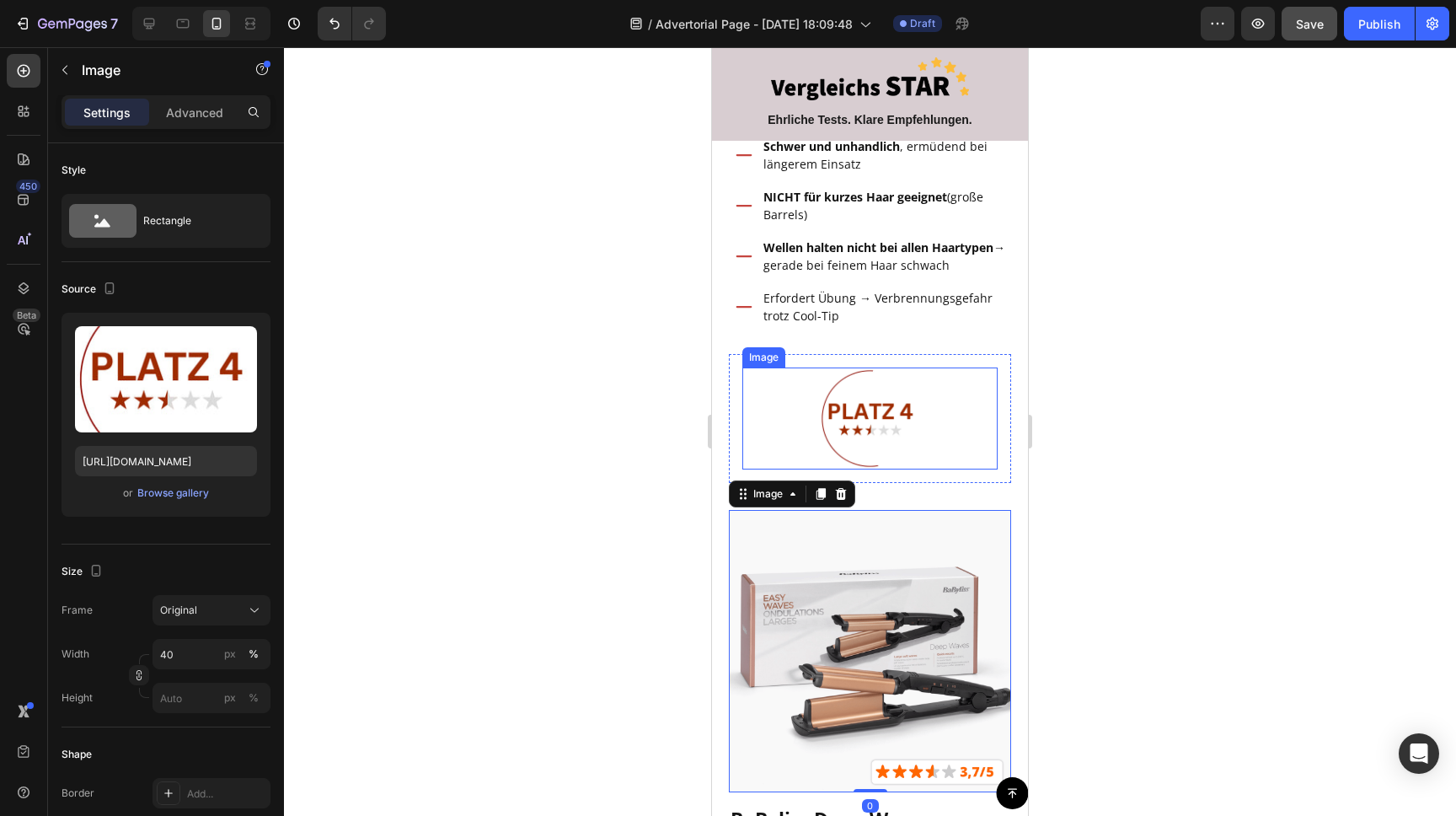
click at [890, 423] on img at bounding box center [870, 419] width 102 height 102
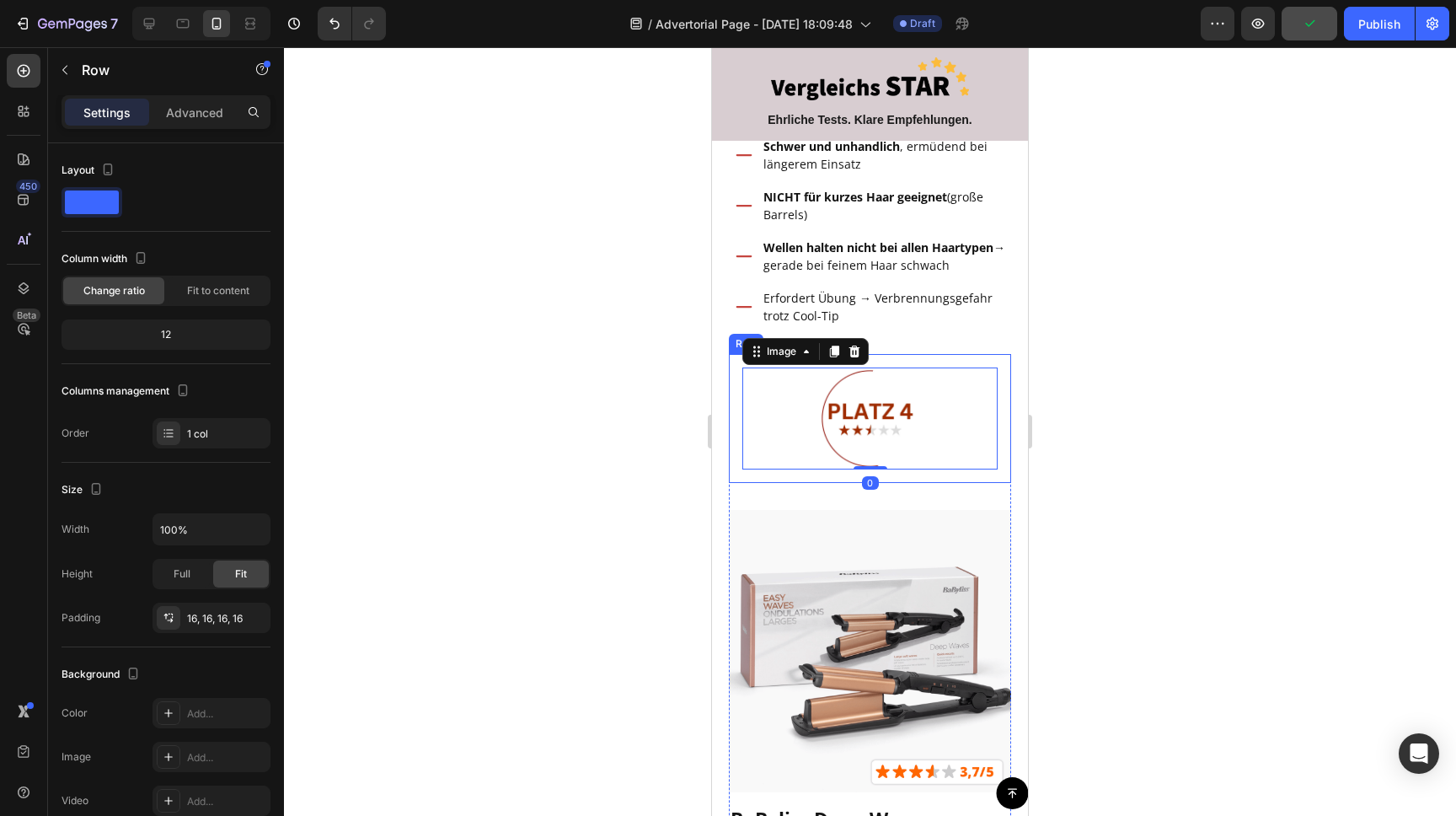
click at [902, 439] on div "Image 0 Row" at bounding box center [870, 419] width 283 height 129
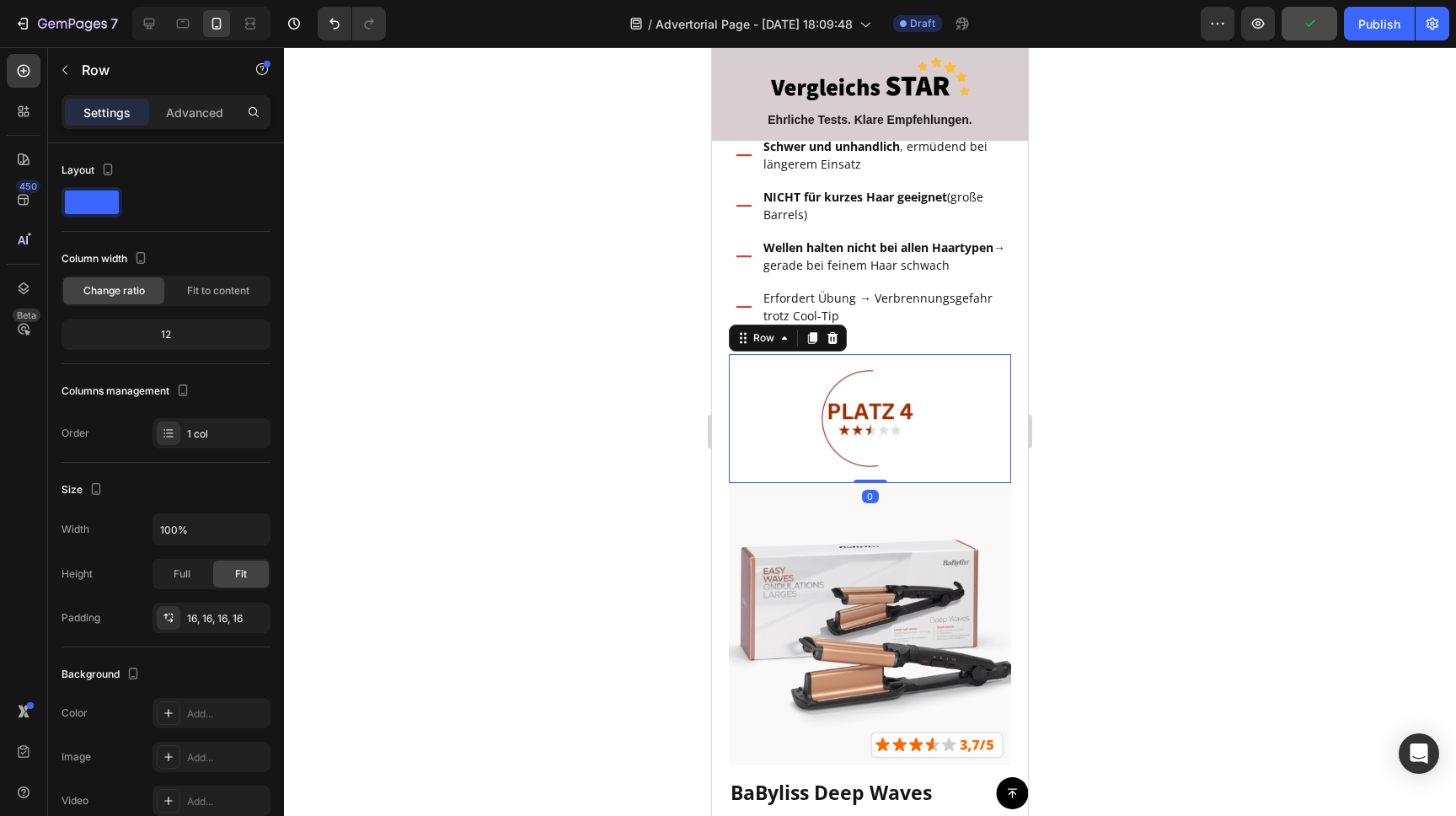
drag, startPoint x: 866, startPoint y: 471, endPoint x: 869, endPoint y: 399, distance: 72.1
click at [869, 402] on div "Image Row 0" at bounding box center [870, 419] width 283 height 129
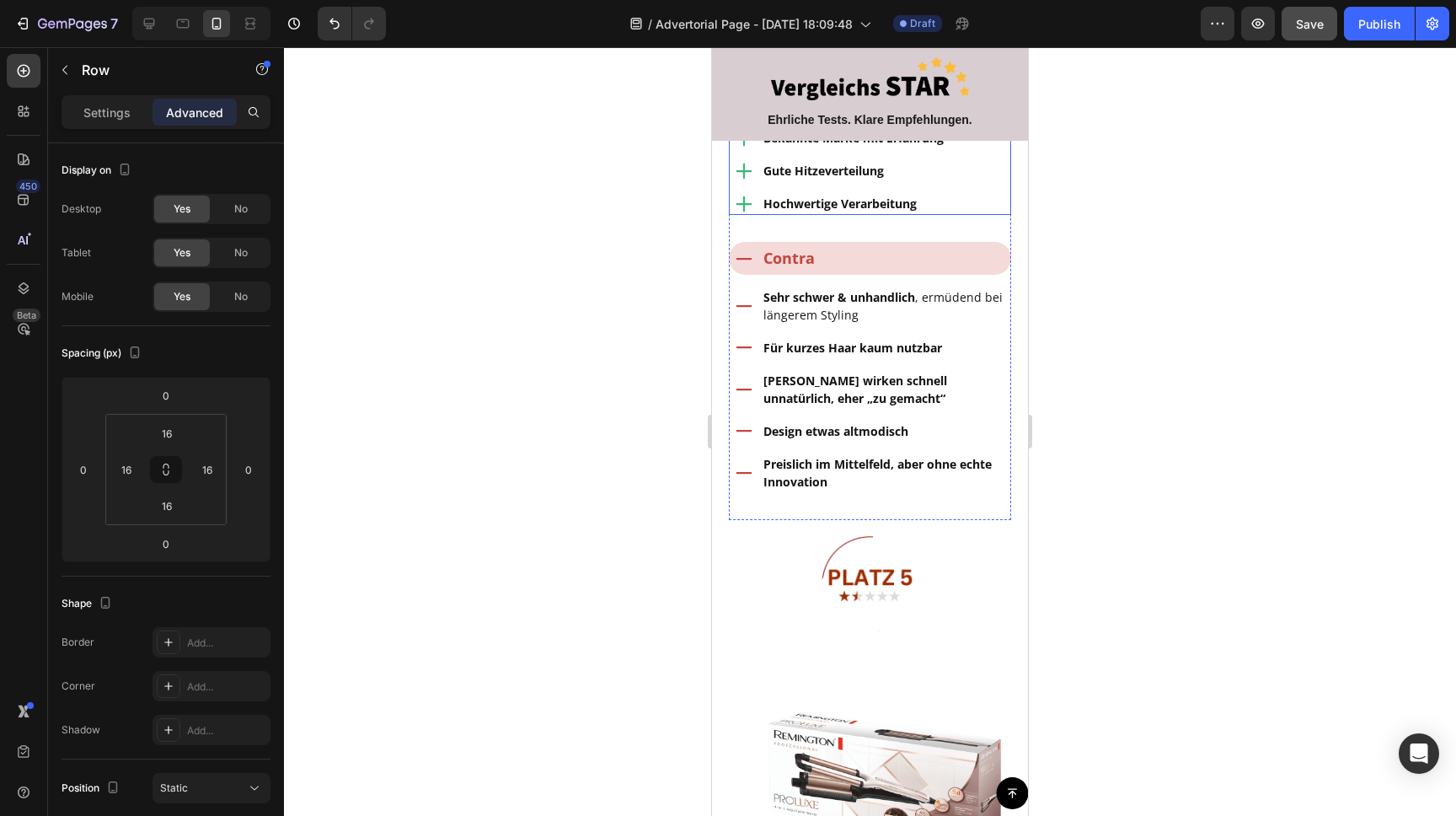
scroll to position [6212, 0]
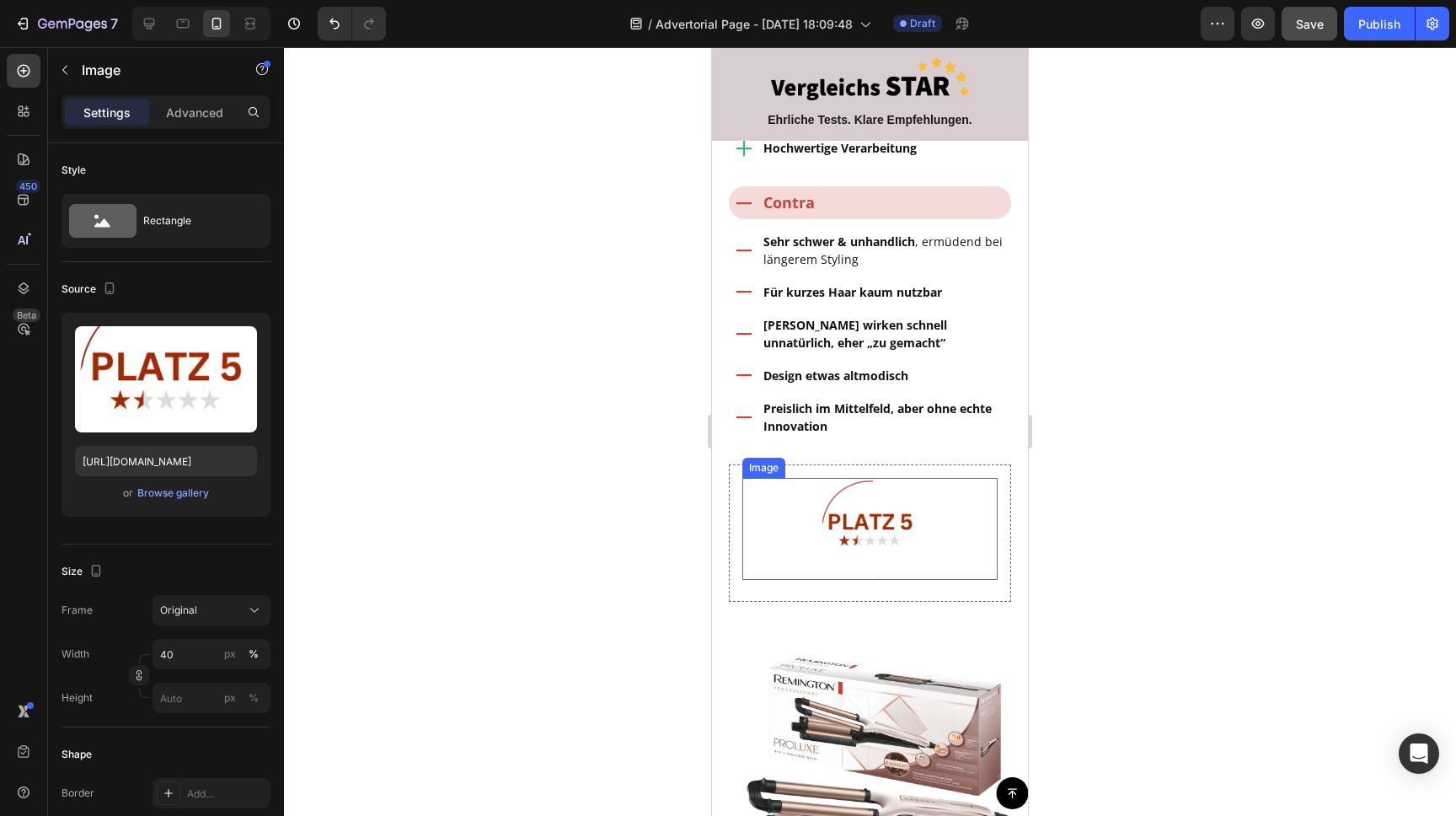
click at [878, 500] on img at bounding box center [870, 529] width 102 height 102
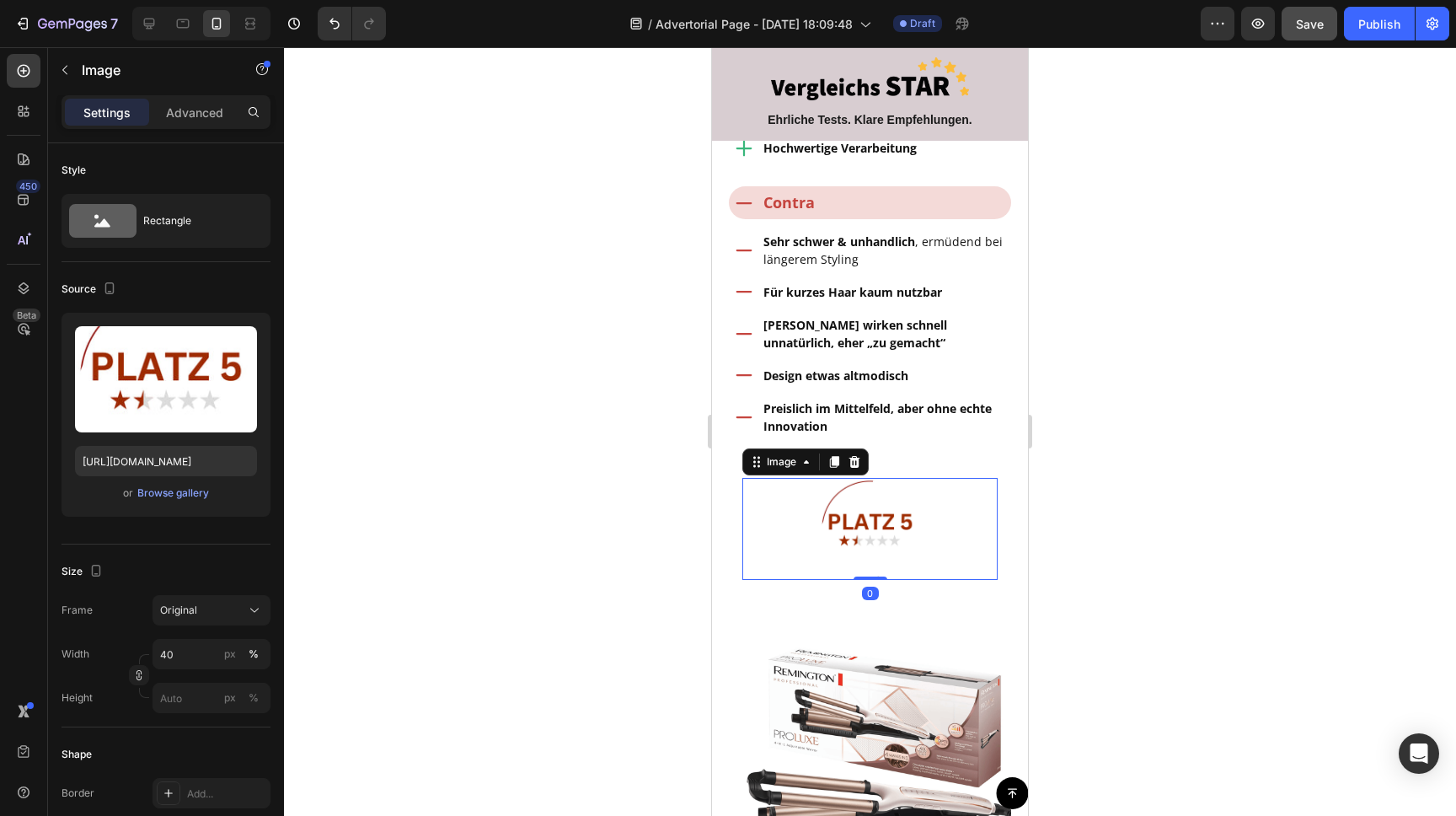
drag, startPoint x: 869, startPoint y: 551, endPoint x: 874, endPoint y: 521, distance: 30.4
click at [872, 517] on div "Image 0" at bounding box center [870, 529] width 256 height 102
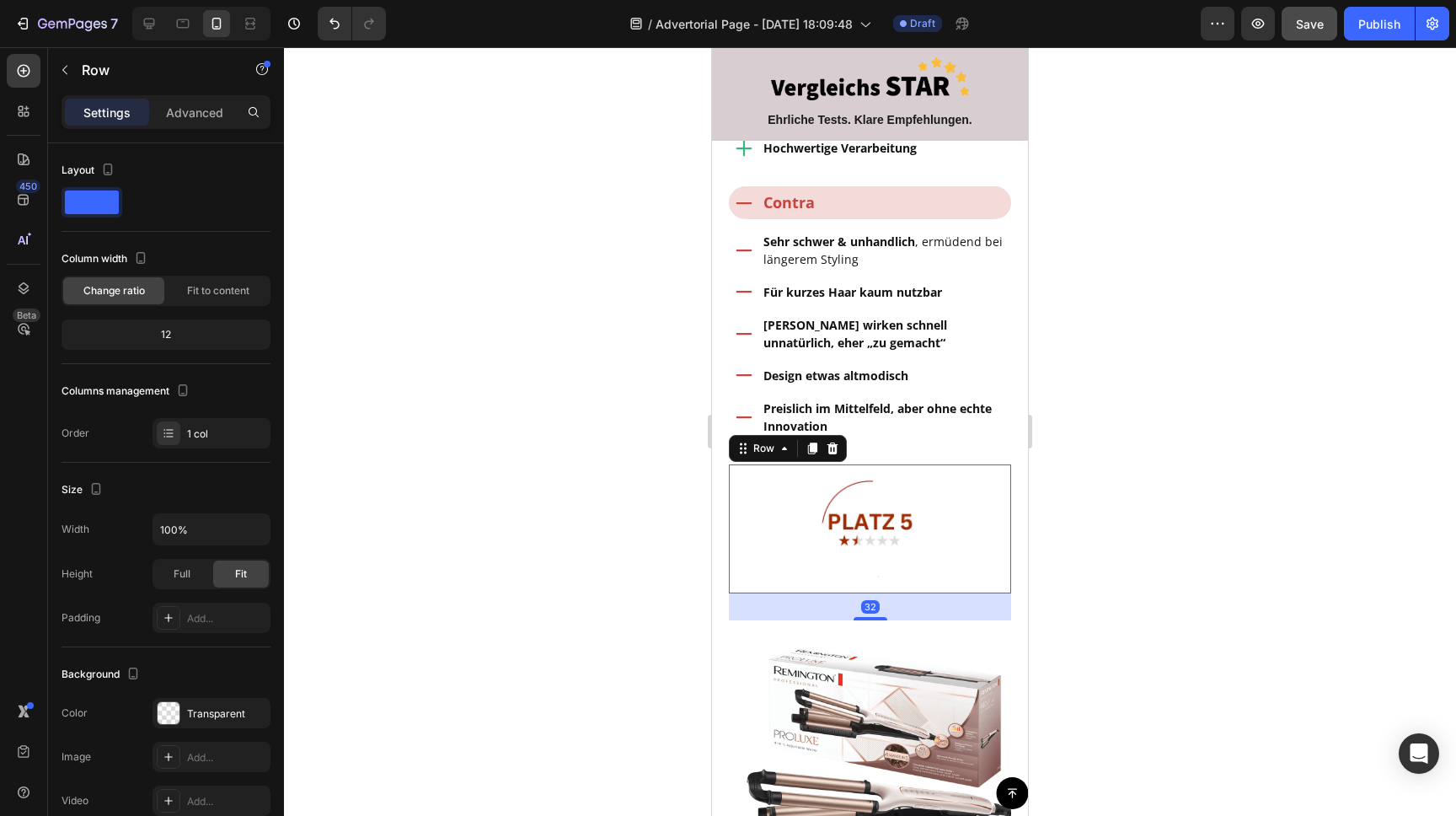
click at [902, 550] on div "Image Row 32" at bounding box center [870, 529] width 283 height 129
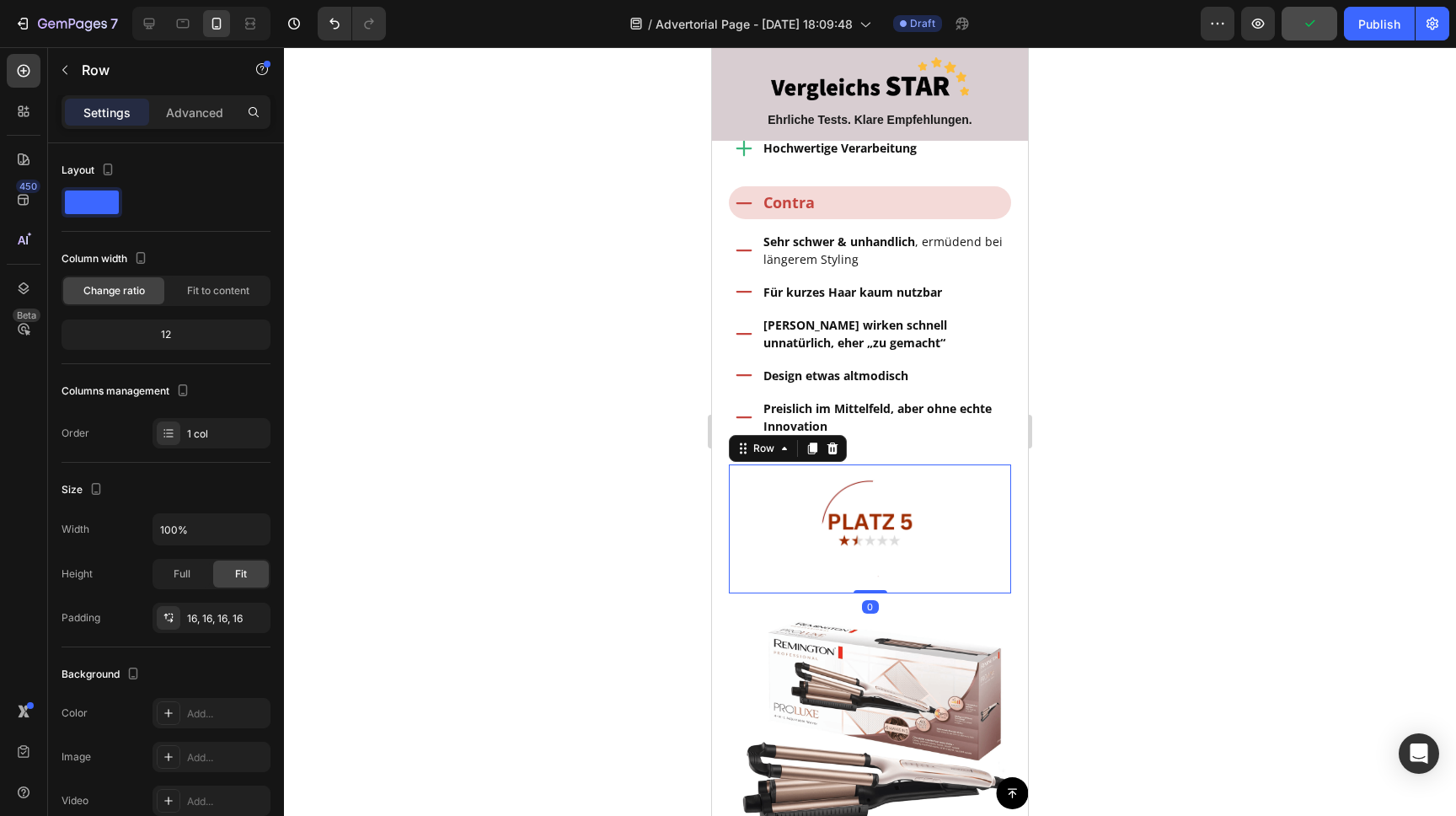
drag, startPoint x: 871, startPoint y: 582, endPoint x: 876, endPoint y: 509, distance: 73.2
click at [877, 513] on div "Image Row 0" at bounding box center [870, 529] width 283 height 129
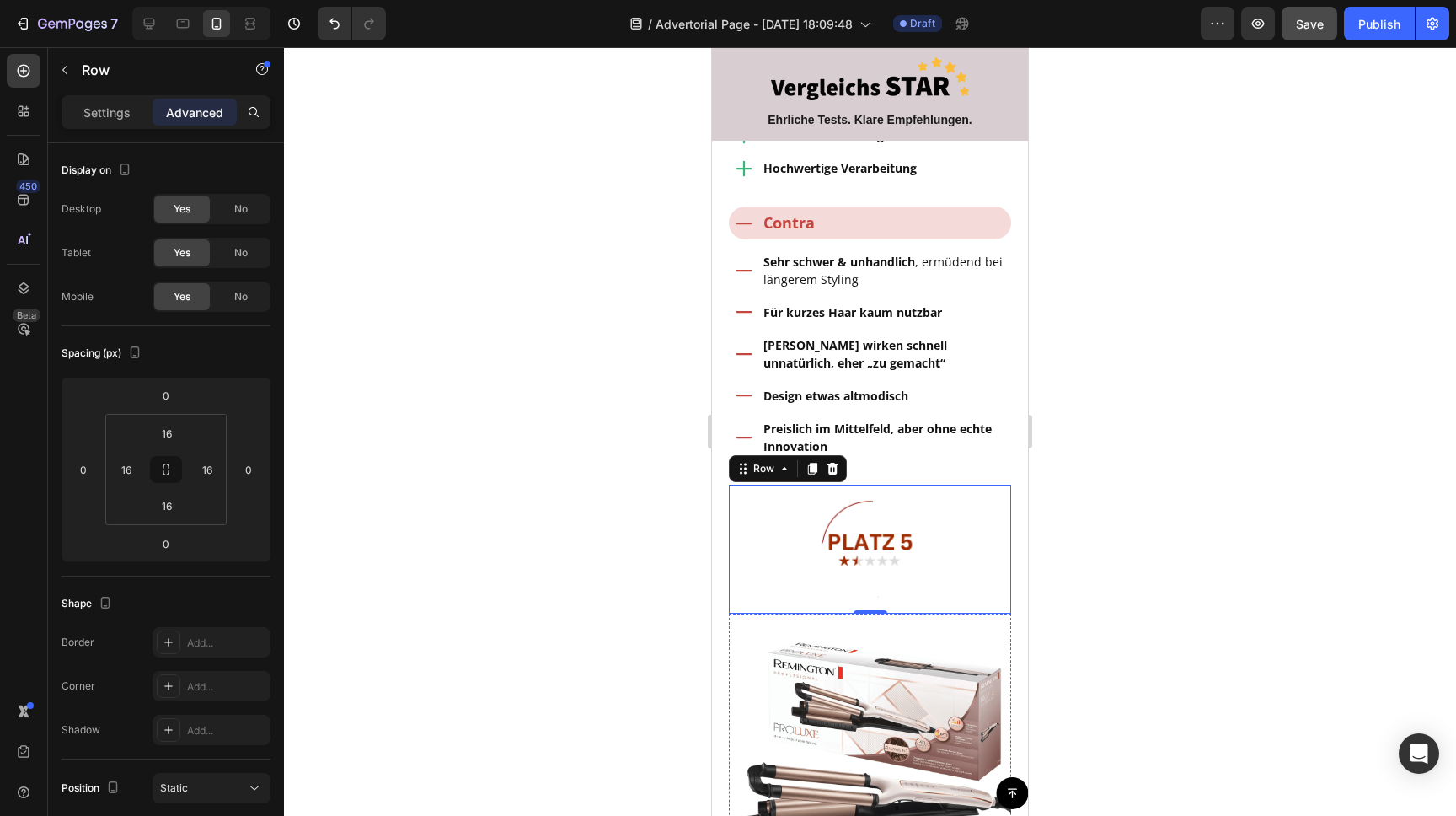
scroll to position [6144, 0]
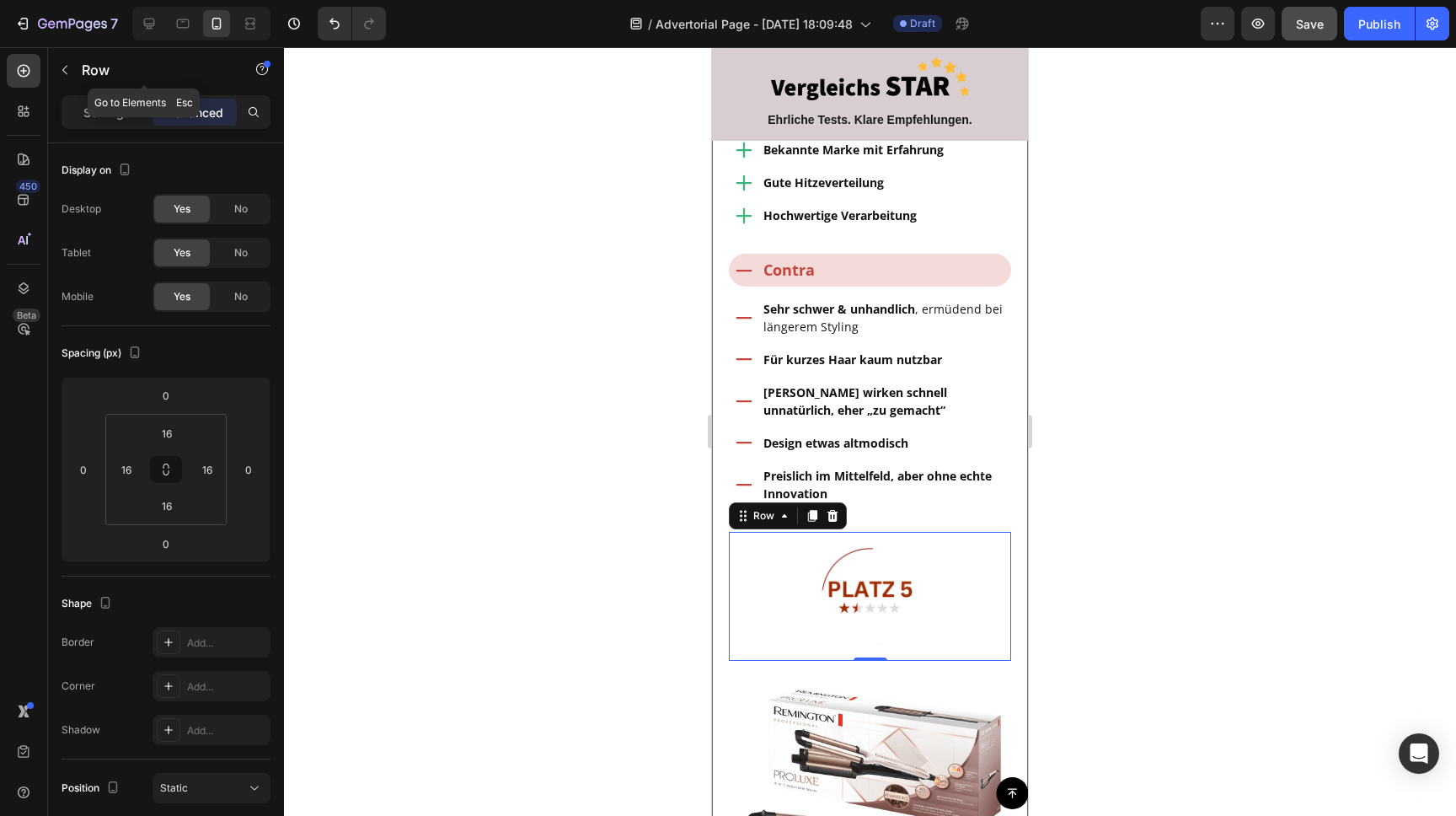
click at [70, 73] on icon "button" at bounding box center [65, 70] width 14 height 14
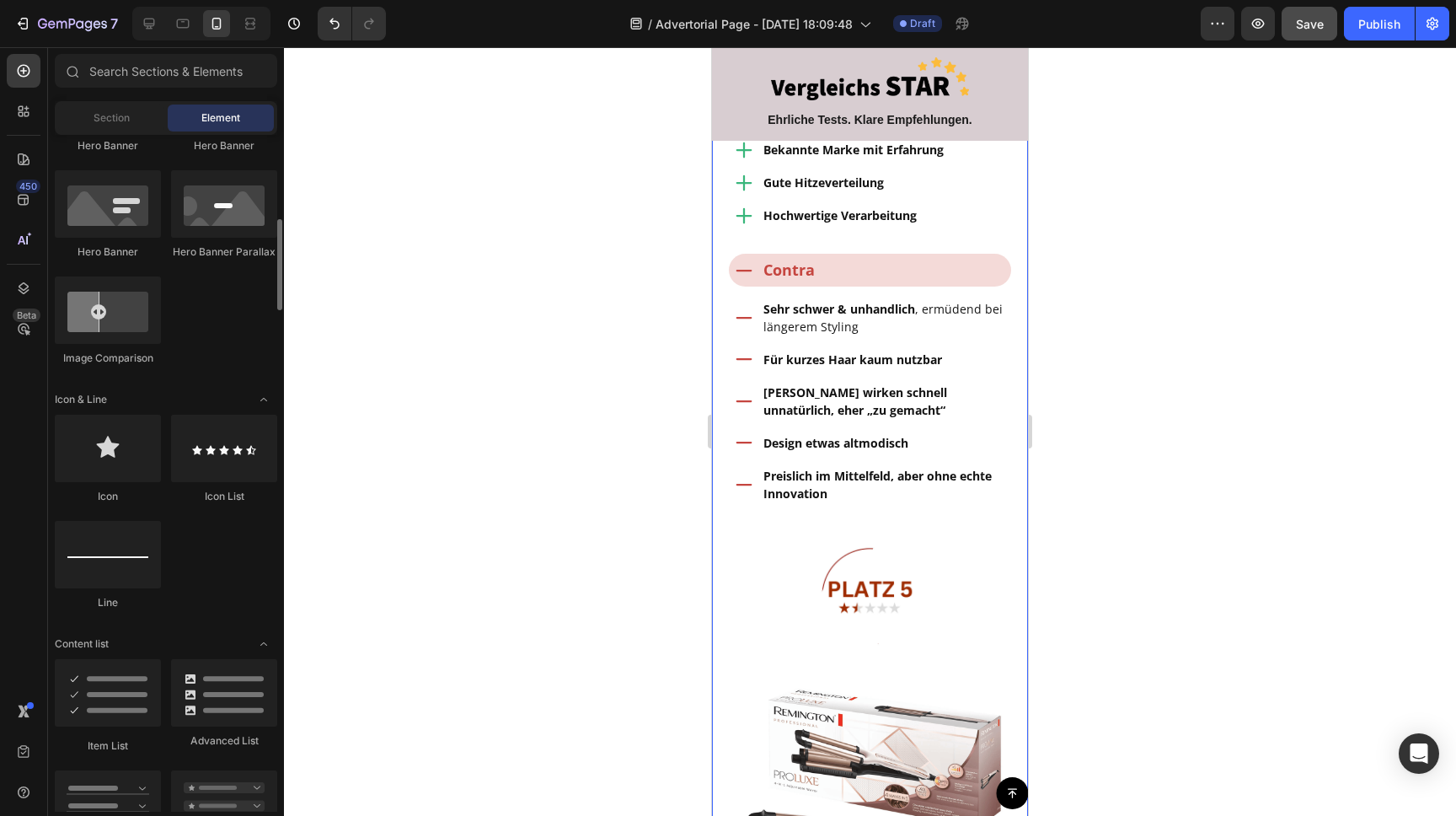
scroll to position [857, 0]
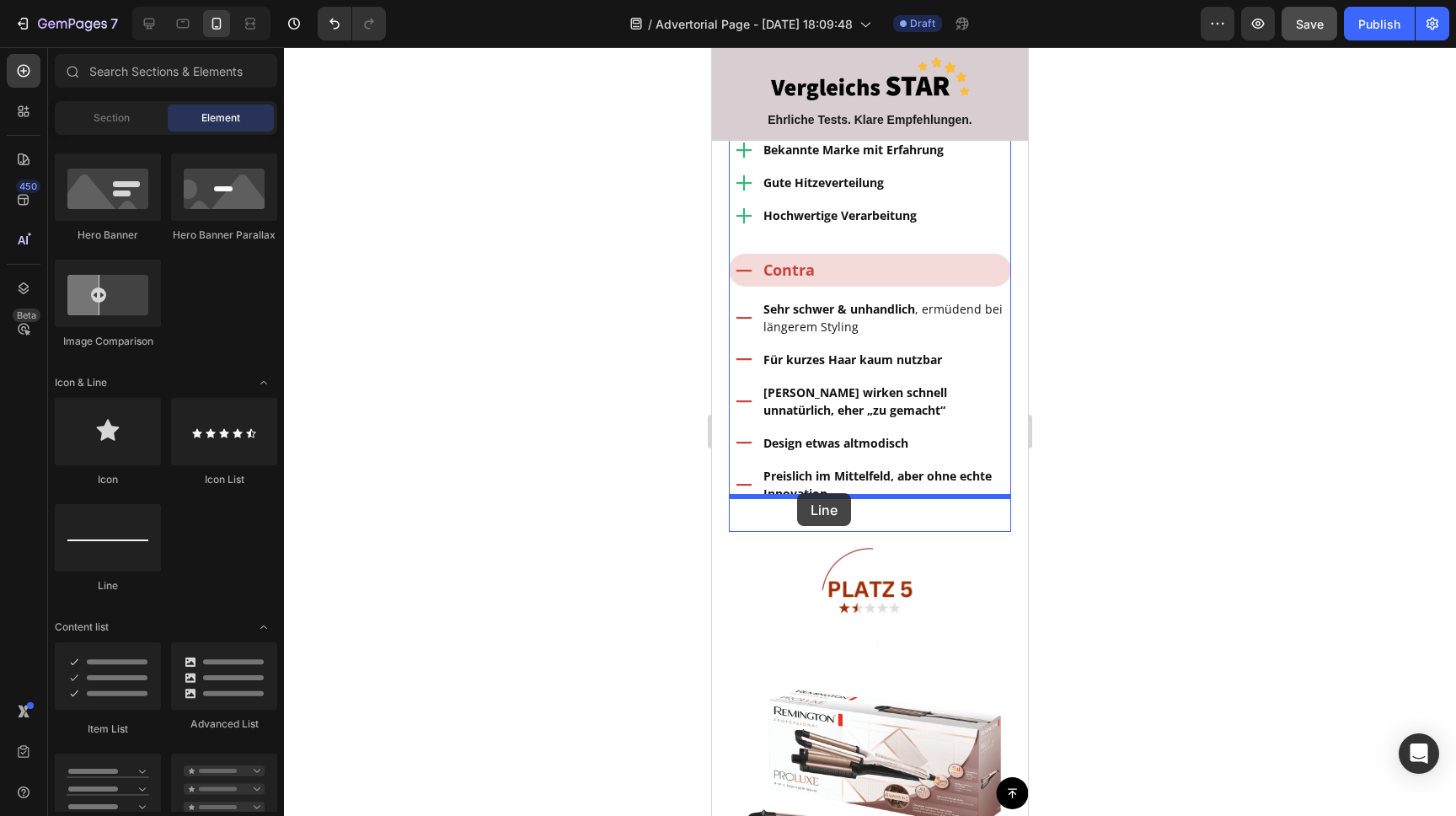
drag, startPoint x: 862, startPoint y: 578, endPoint x: 797, endPoint y: 493, distance: 107.0
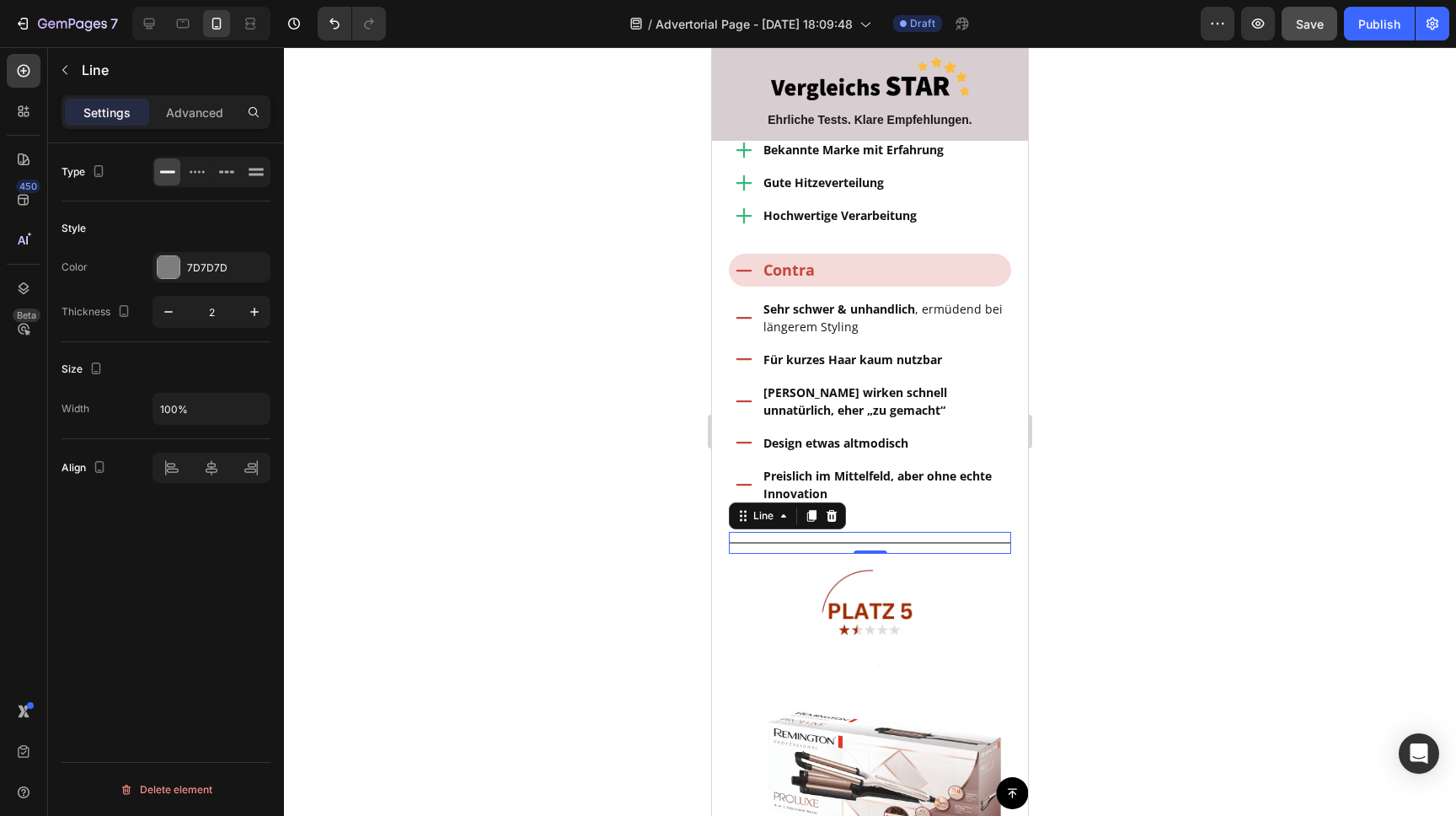
click at [1109, 476] on div at bounding box center [869, 431] width 1172 height 769
click at [973, 542] on div at bounding box center [870, 543] width 283 height 2
click at [162, 264] on div at bounding box center [168, 267] width 22 height 22
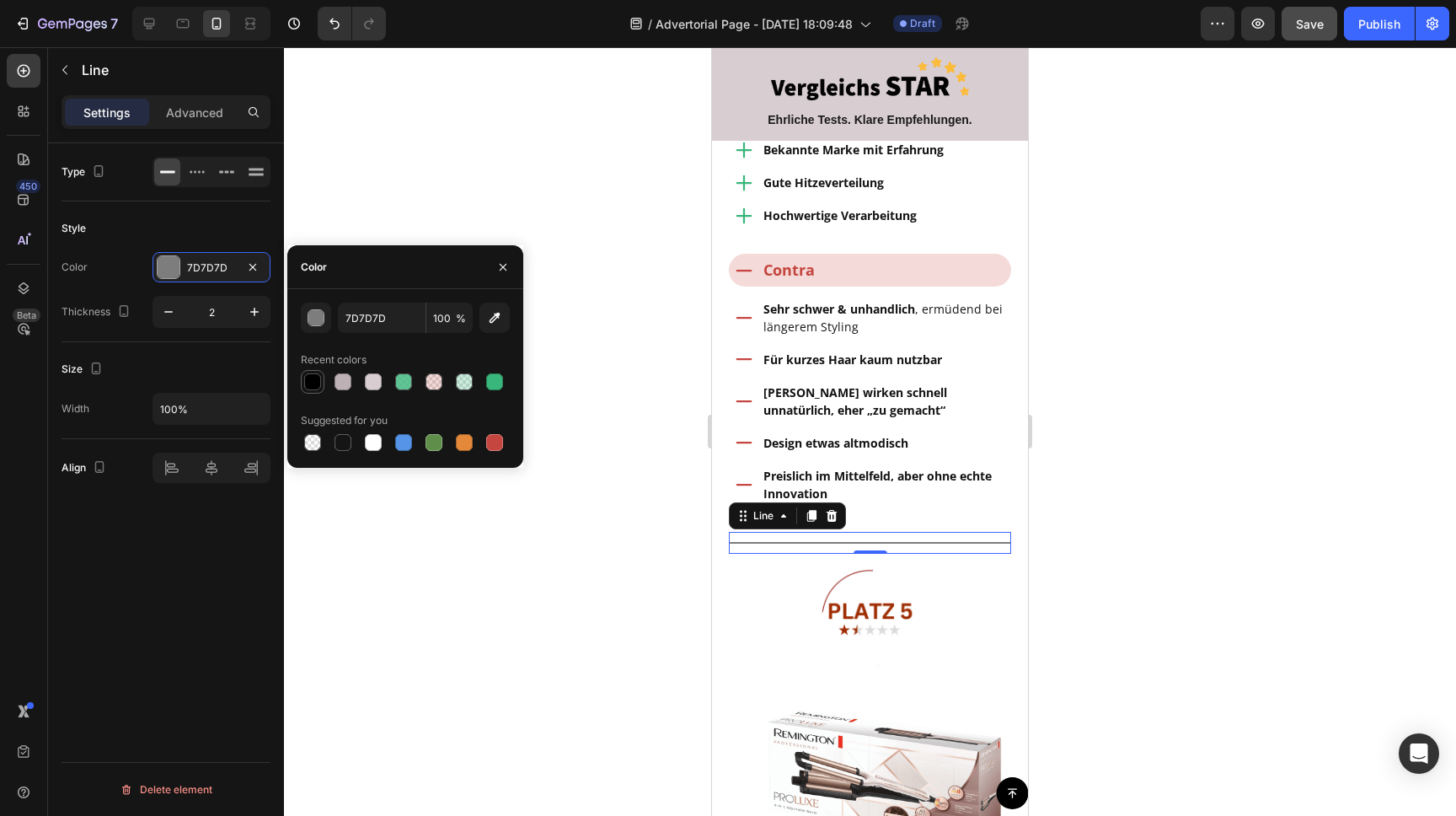
click at [310, 383] on div at bounding box center [312, 381] width 16 height 16
type input "000000"
click at [171, 313] on icon "button" at bounding box center [168, 311] width 16 height 16
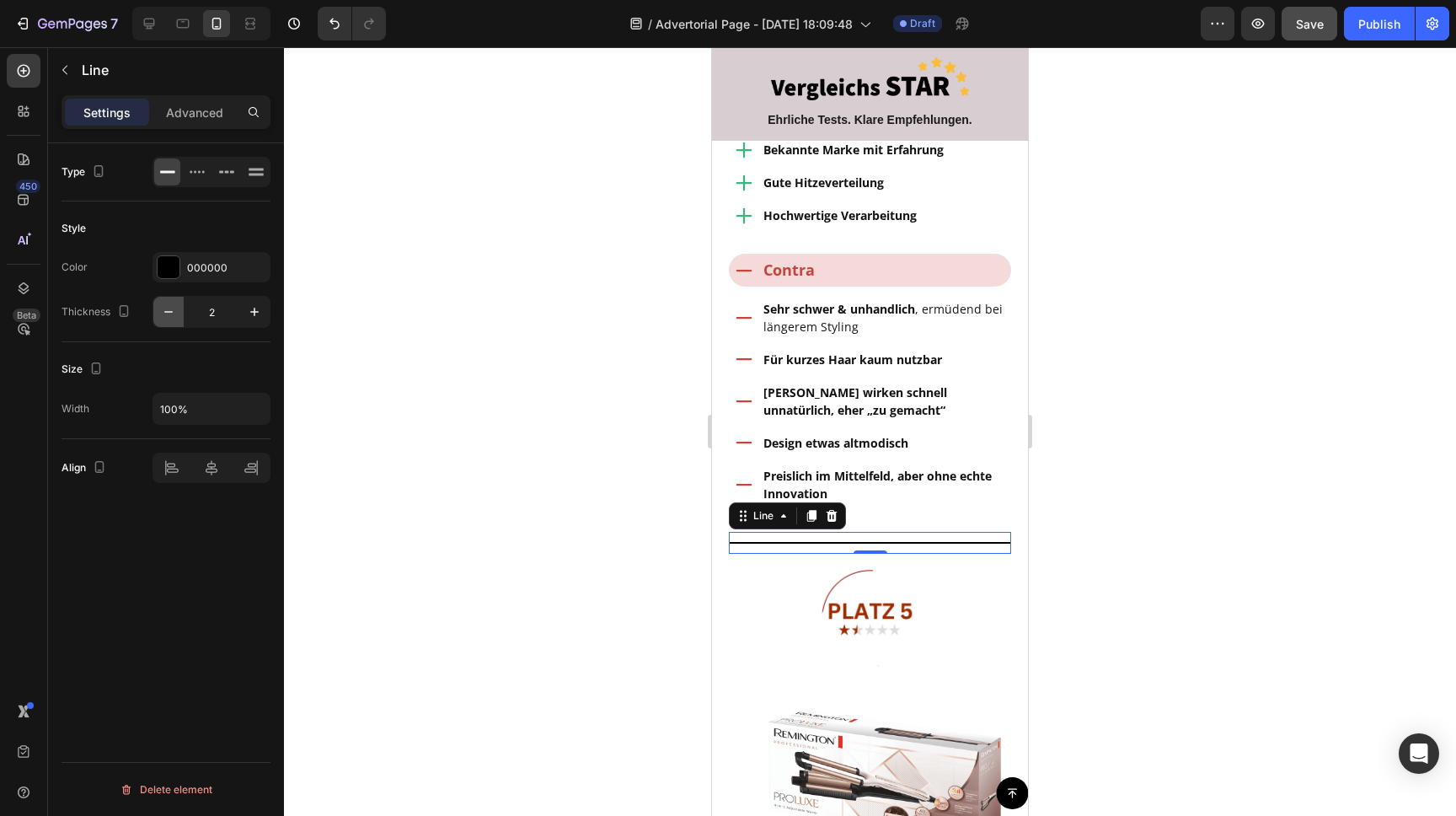
type input "1"
click at [427, 295] on div at bounding box center [869, 431] width 1172 height 769
click at [865, 531] on div "Title Line" at bounding box center [870, 542] width 283 height 21
click at [179, 110] on p "Advanced" at bounding box center [194, 112] width 57 height 17
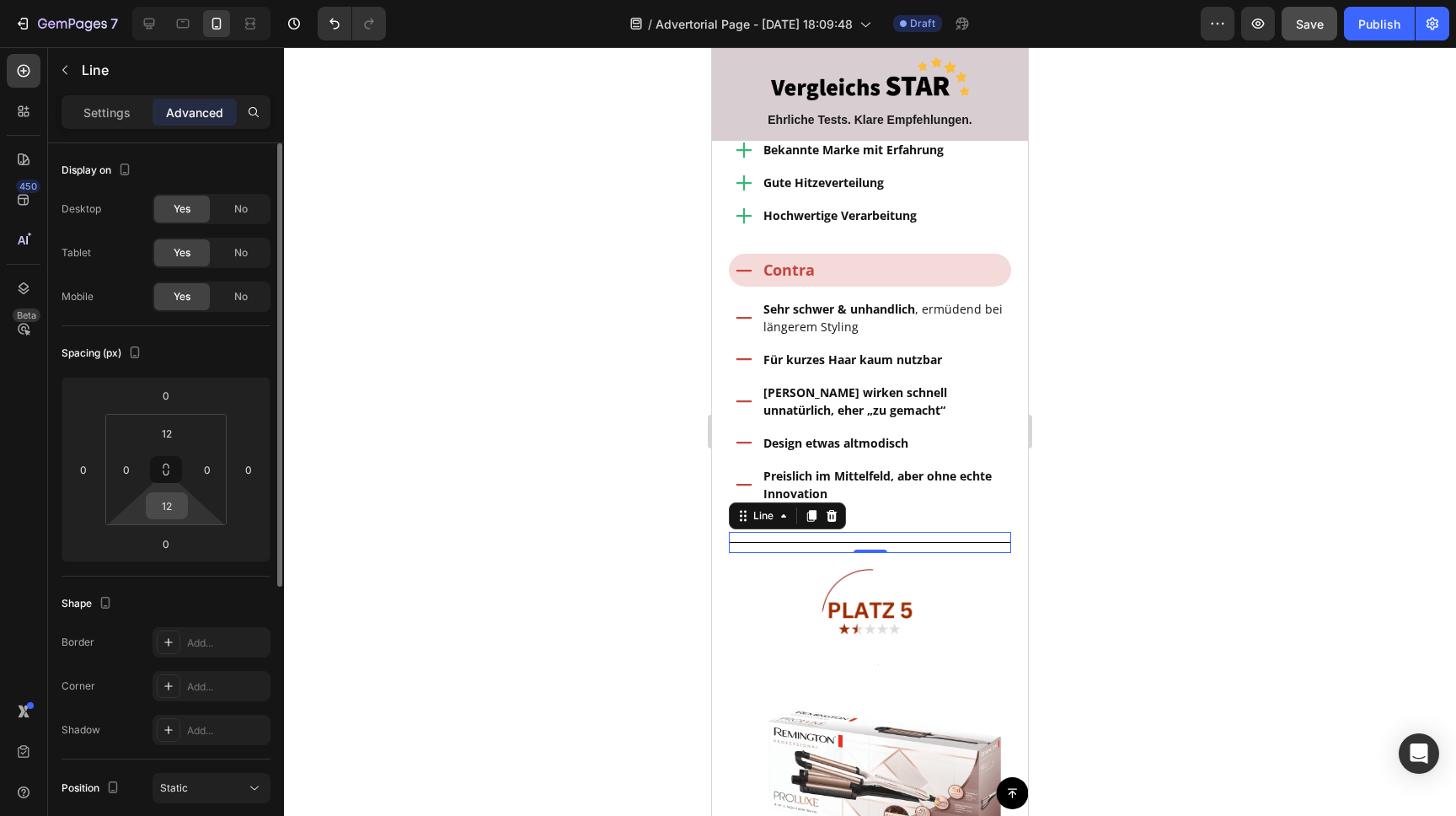
click at [164, 503] on input "12" at bounding box center [166, 505] width 34 height 25
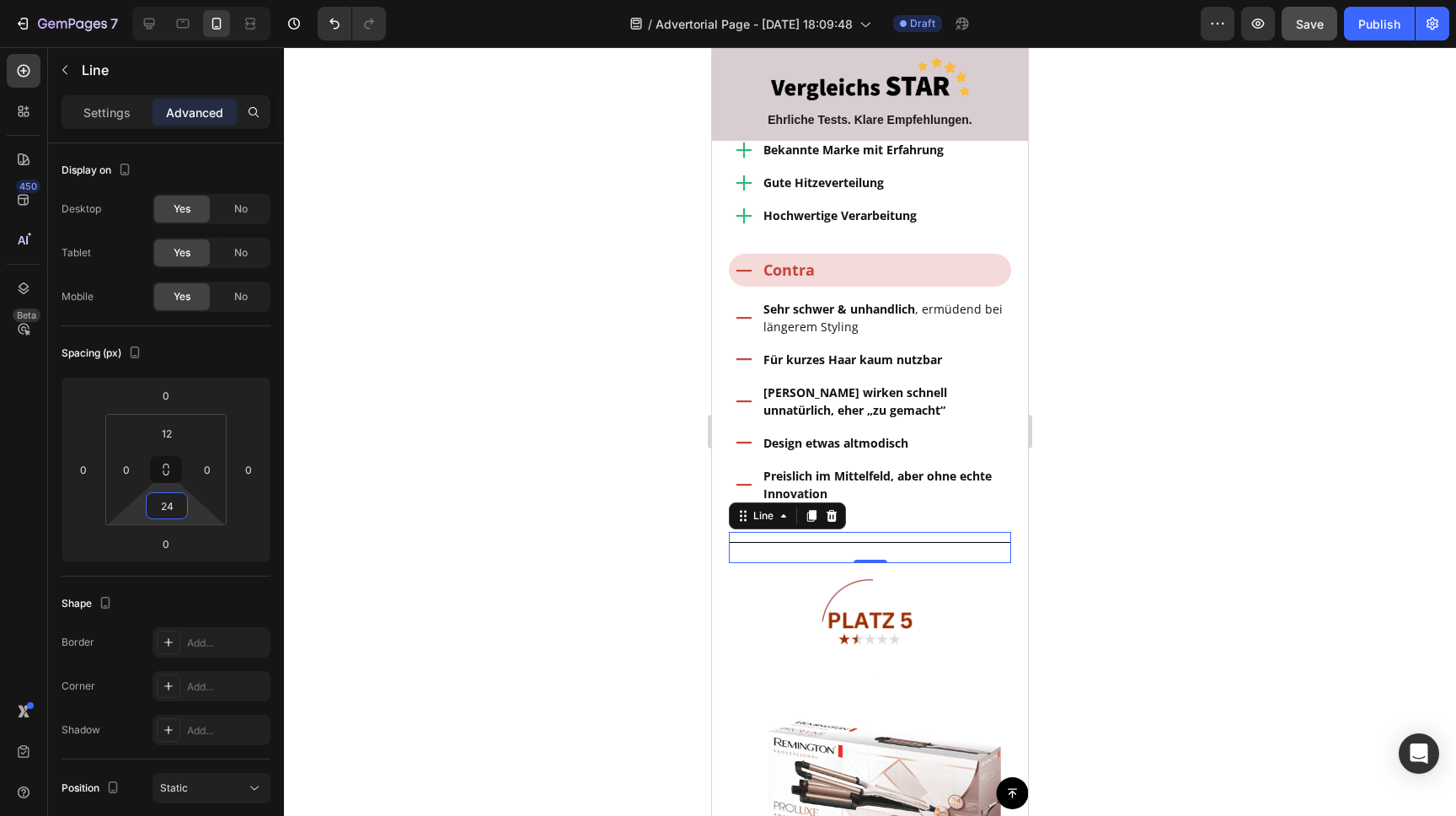
type input "24"
click at [397, 317] on div at bounding box center [869, 431] width 1172 height 769
click at [882, 531] on div "Title Line" at bounding box center [870, 547] width 283 height 31
click at [813, 509] on icon at bounding box center [812, 515] width 10 height 12
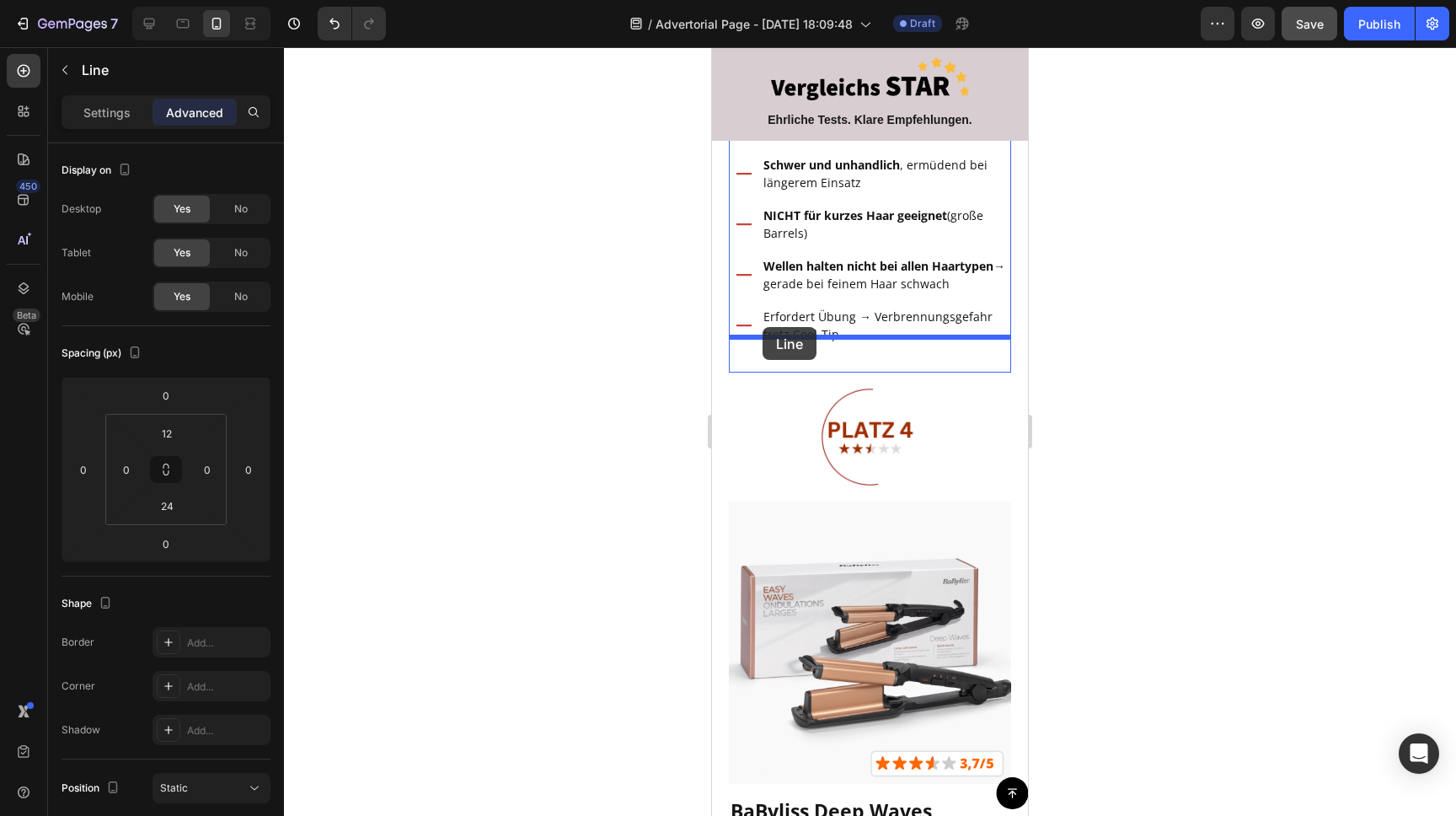
drag, startPoint x: 738, startPoint y: 511, endPoint x: 763, endPoint y: 327, distance: 185.7
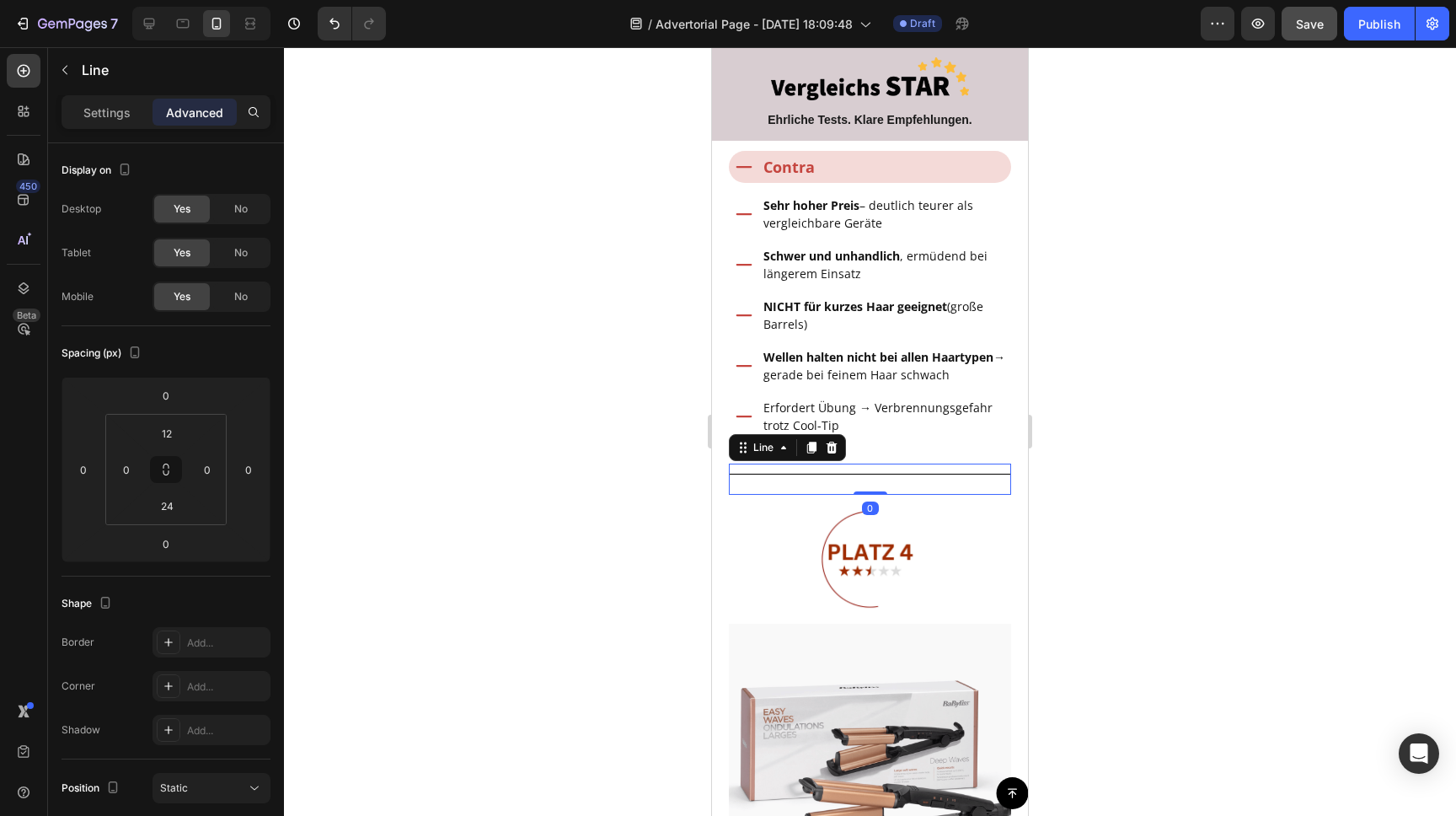
scroll to position [4925, 0]
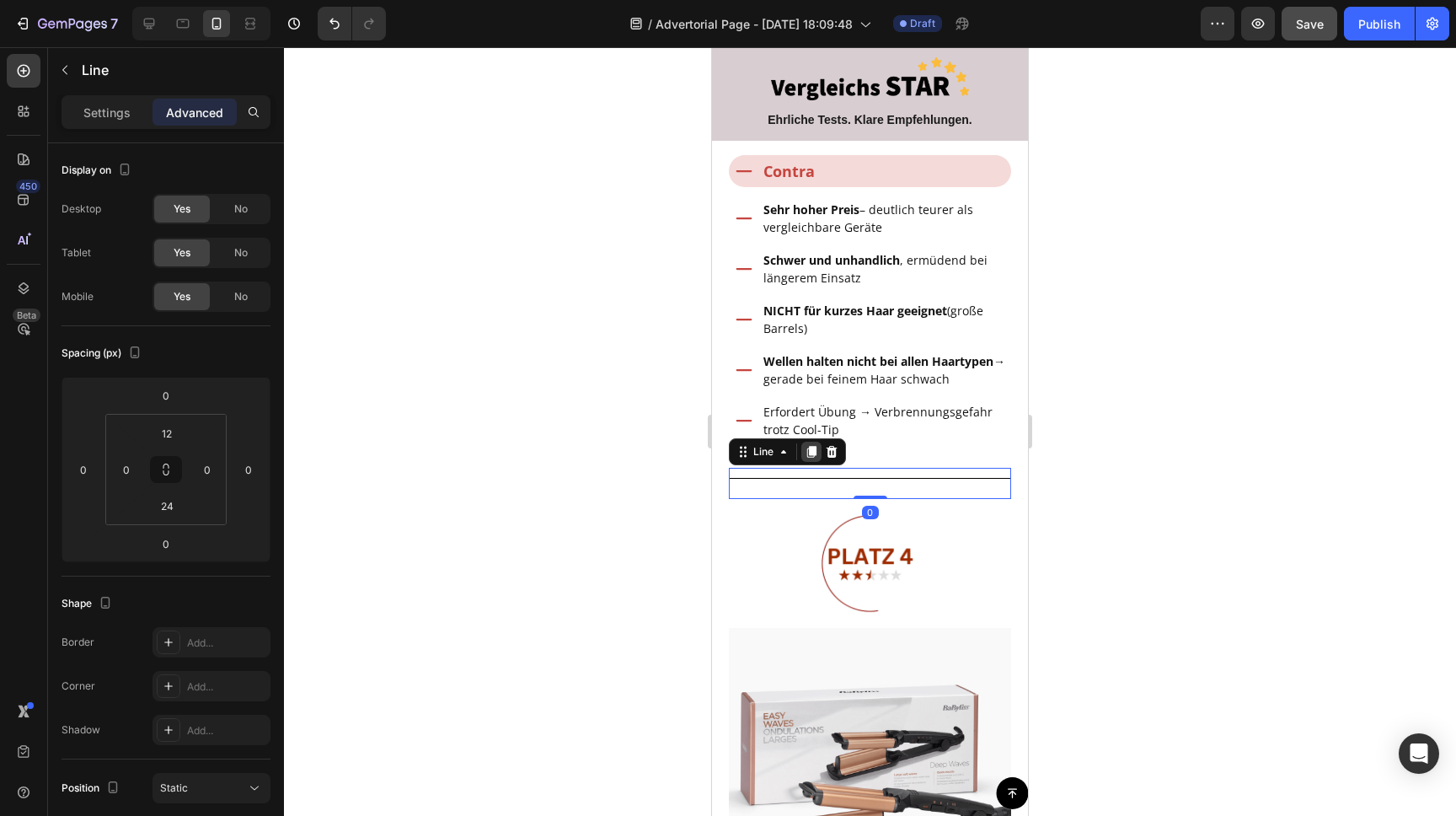
click at [815, 446] on icon at bounding box center [812, 451] width 10 height 12
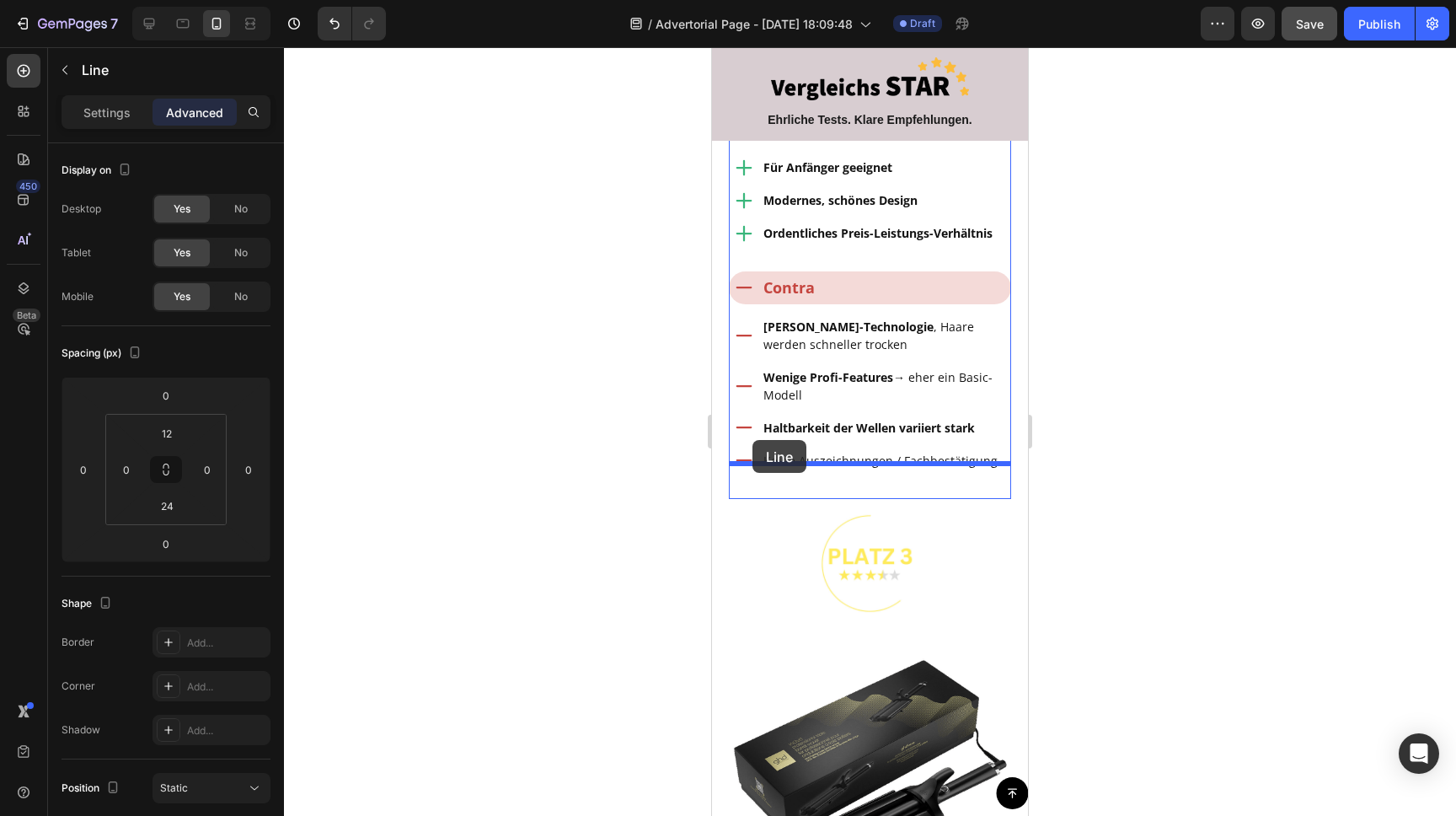
drag, startPoint x: 741, startPoint y: 555, endPoint x: 753, endPoint y: 441, distance: 114.6
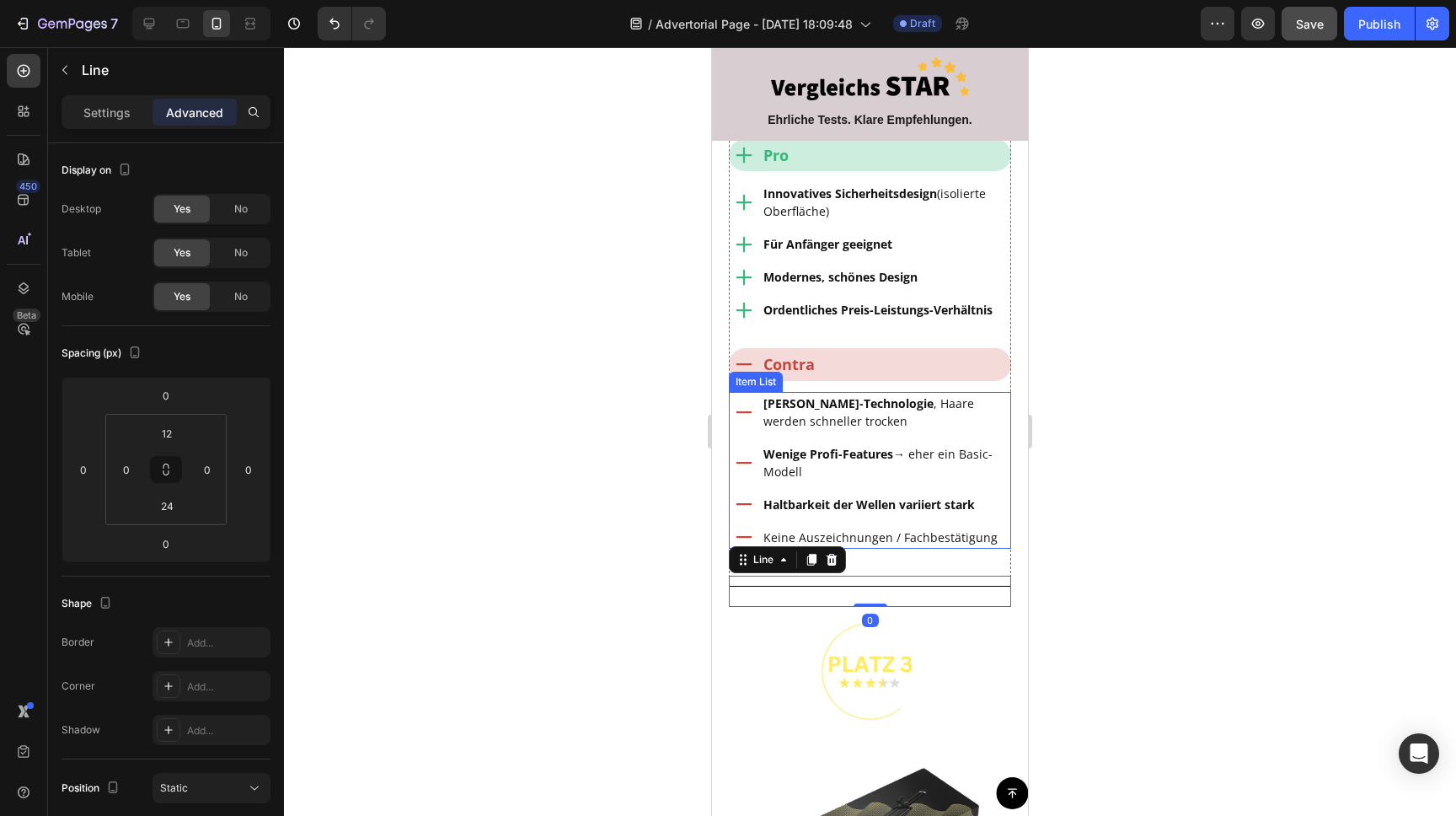
scroll to position [3558, 0]
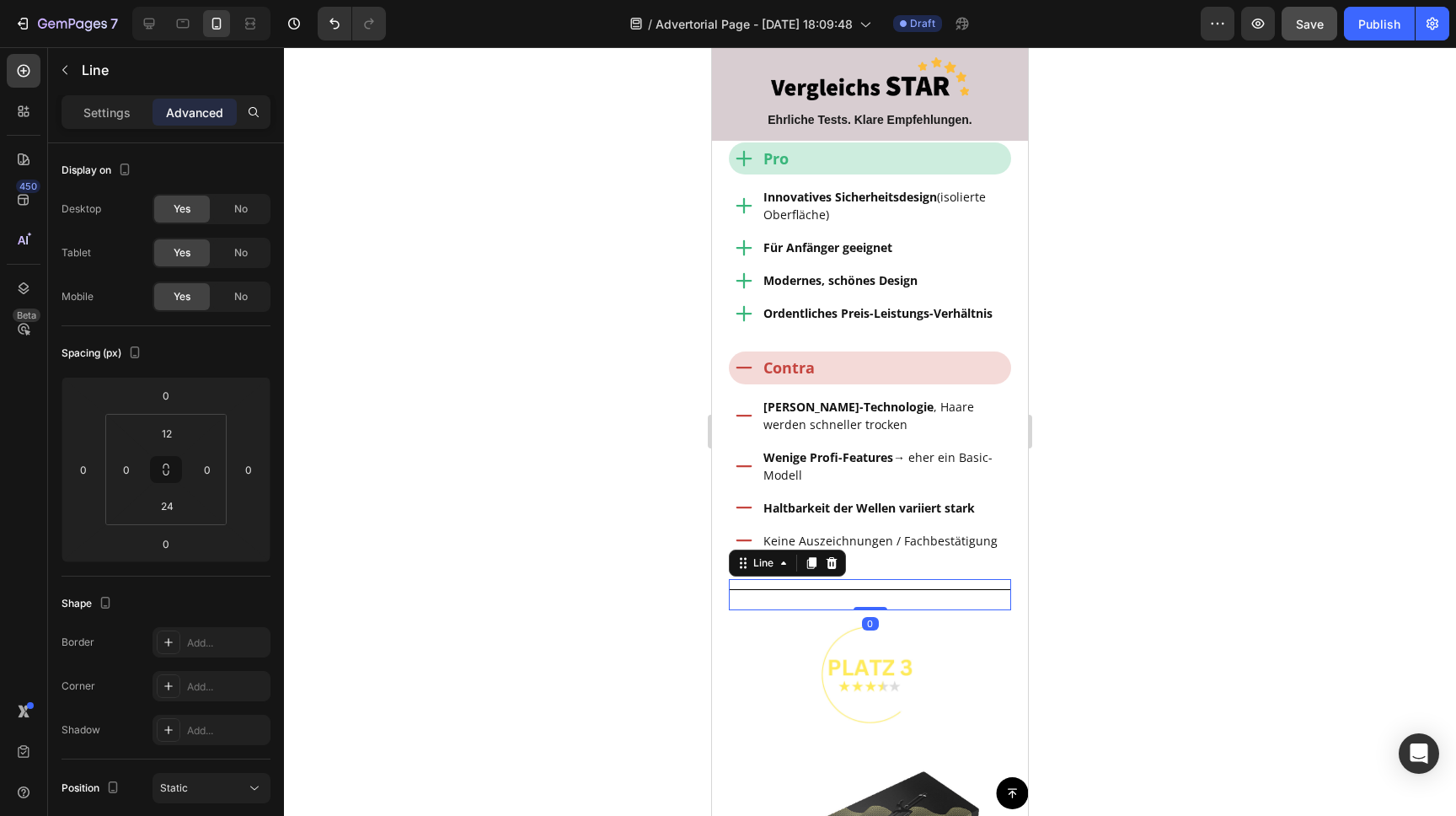
click at [815, 557] on icon at bounding box center [812, 562] width 10 height 12
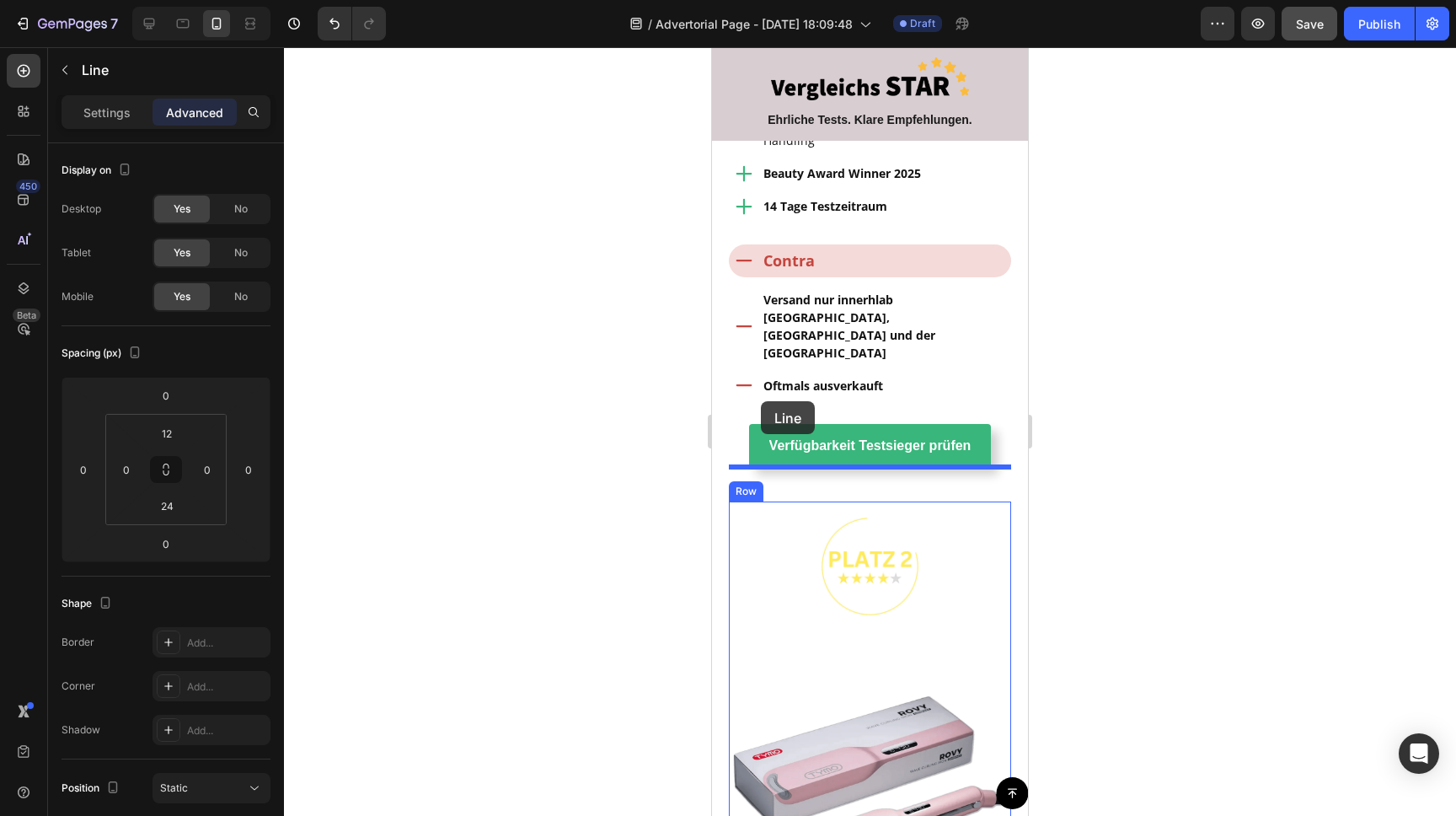
scroll to position [2411, 0]
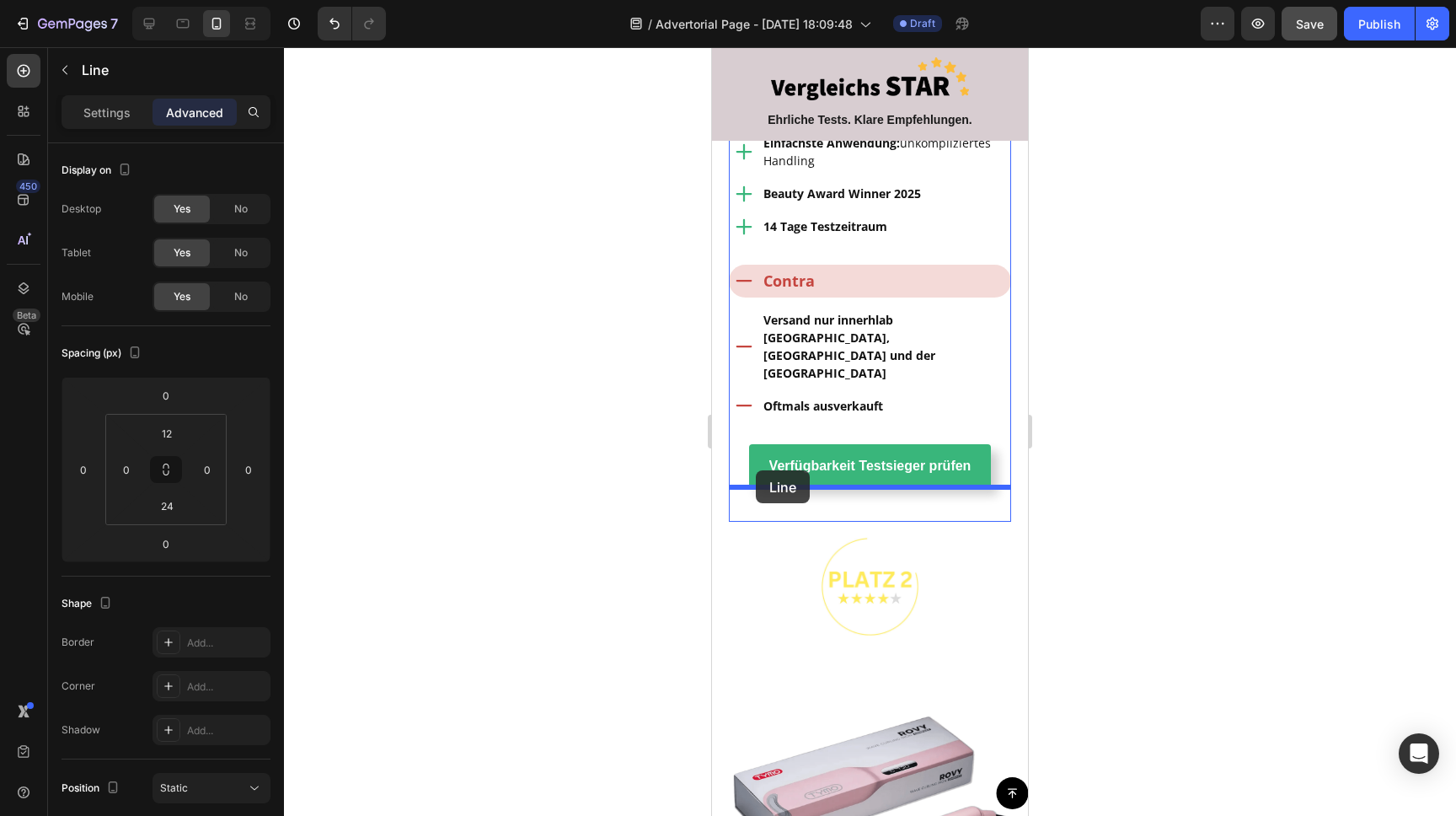
drag, startPoint x: 743, startPoint y: 606, endPoint x: 756, endPoint y: 470, distance: 136.6
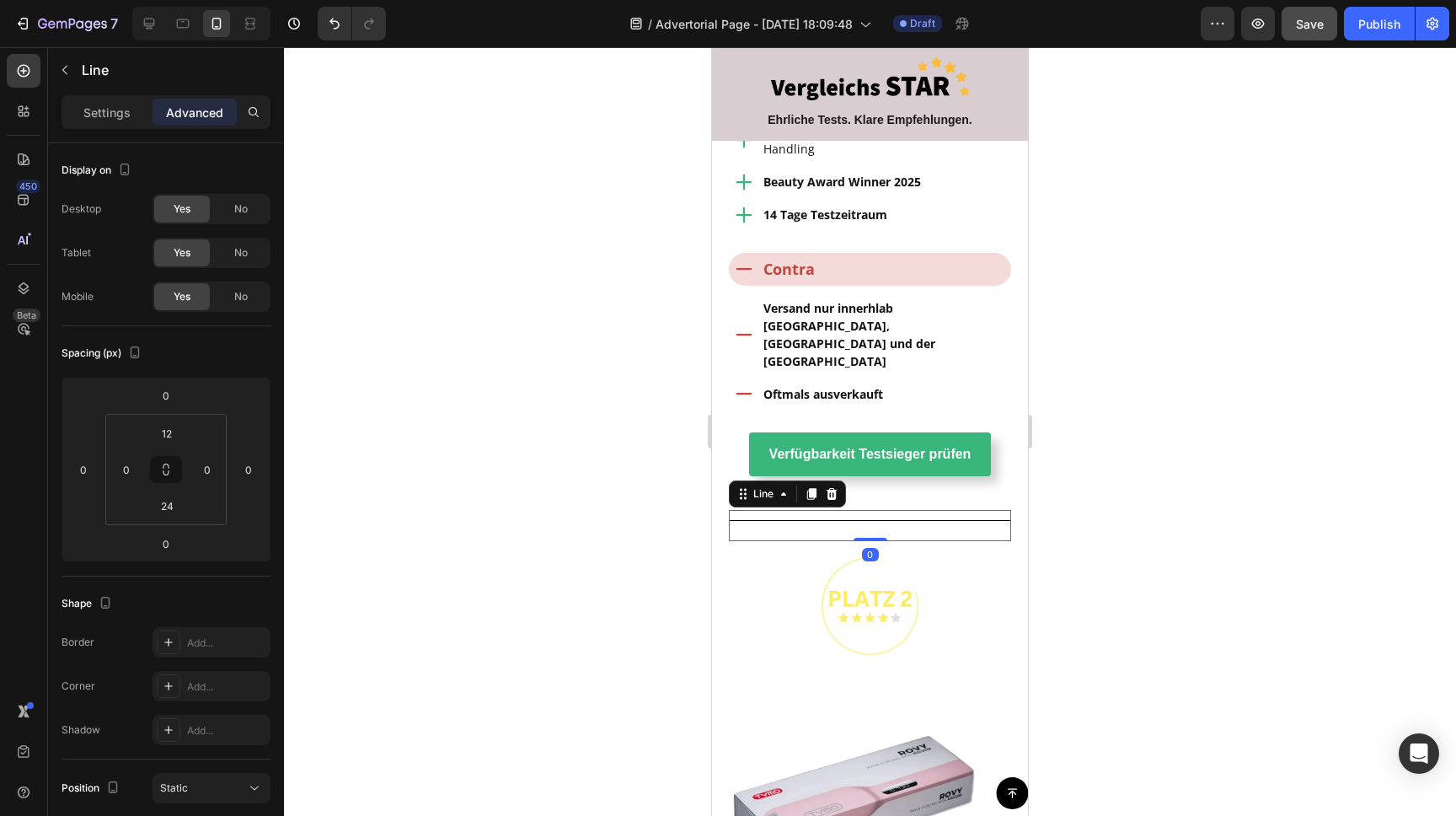
click at [566, 371] on div at bounding box center [869, 431] width 1172 height 769
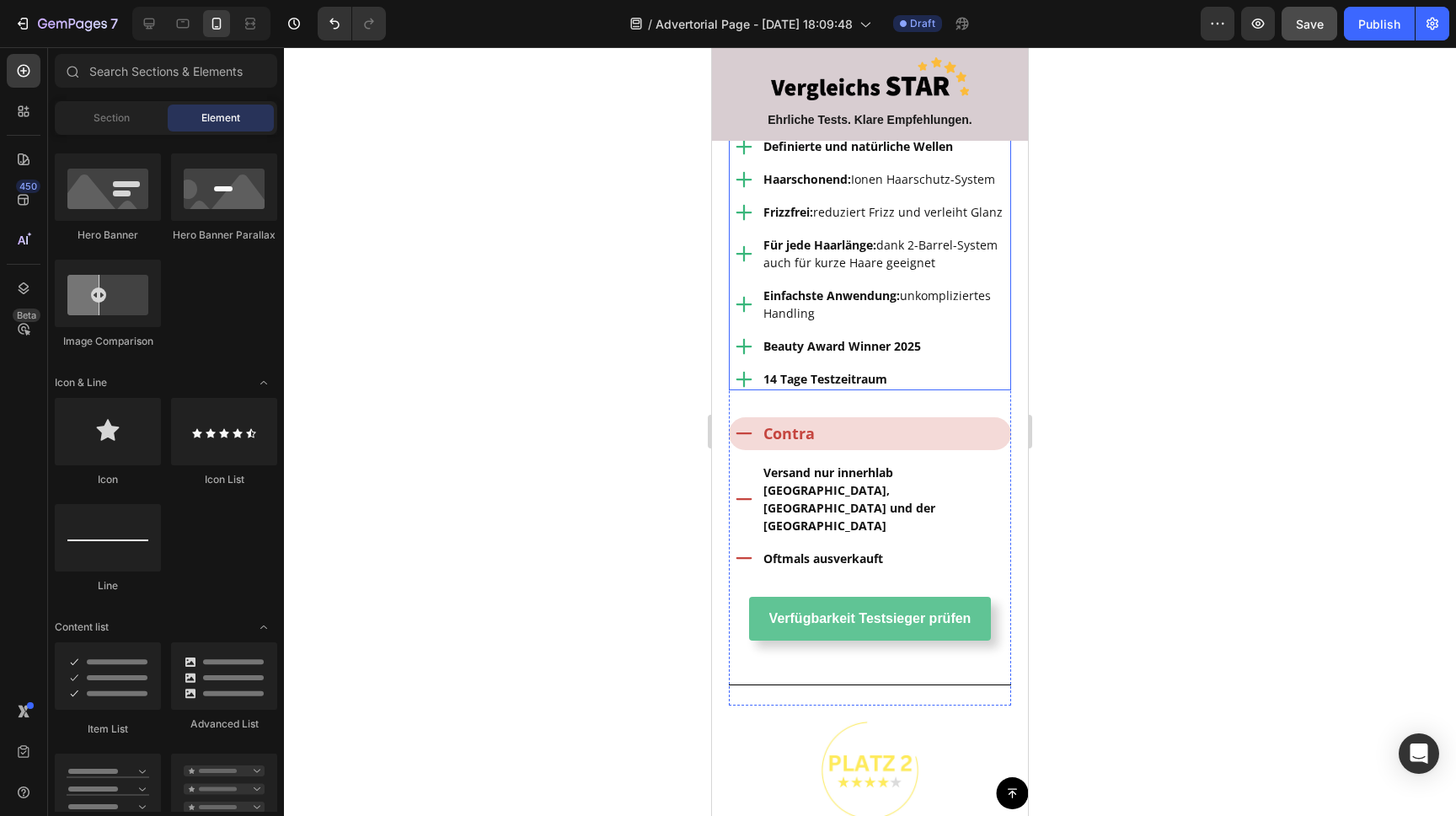
scroll to position [2257, 0]
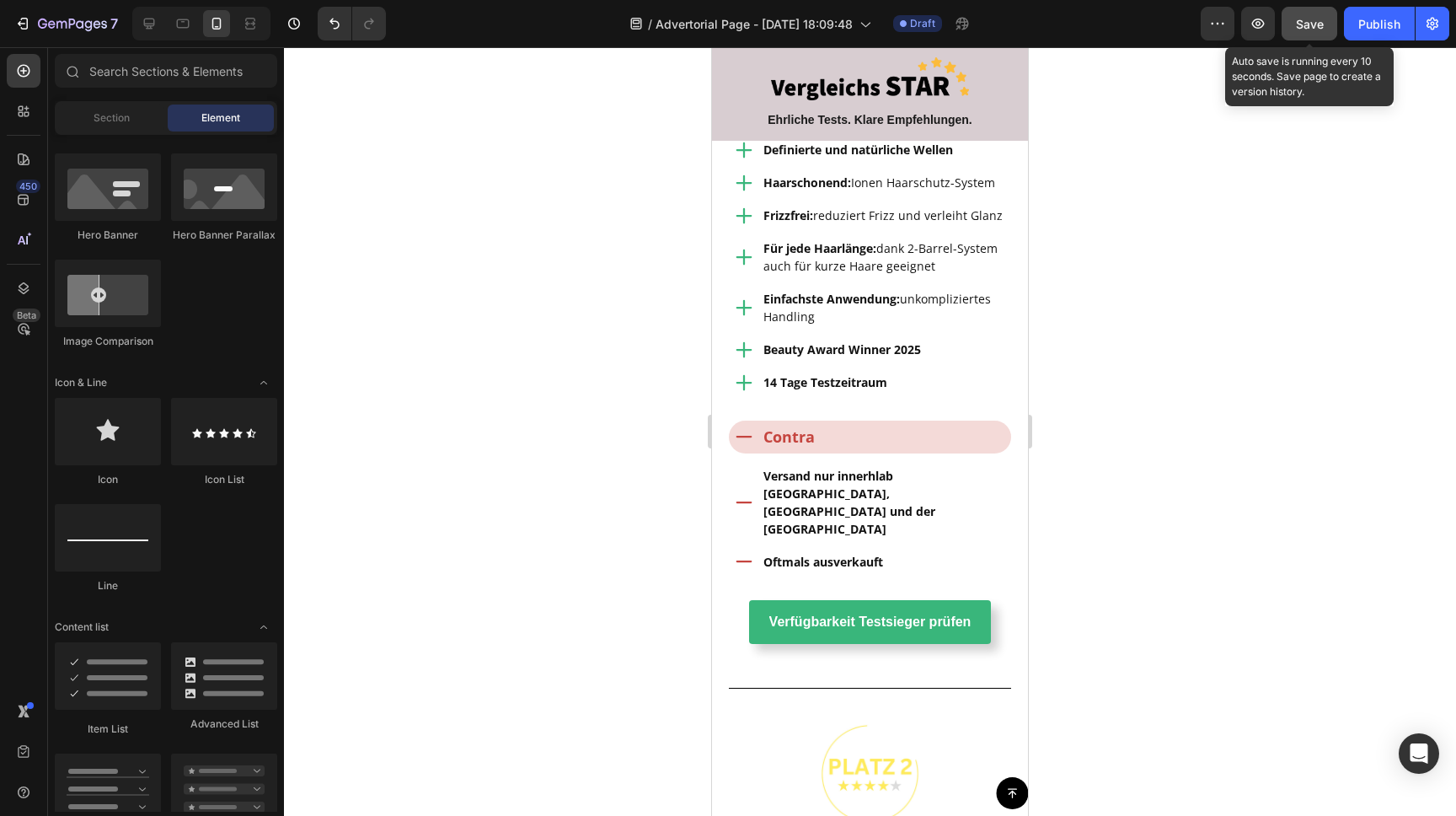
click at [1321, 20] on span "Save" at bounding box center [1309, 23] width 28 height 14
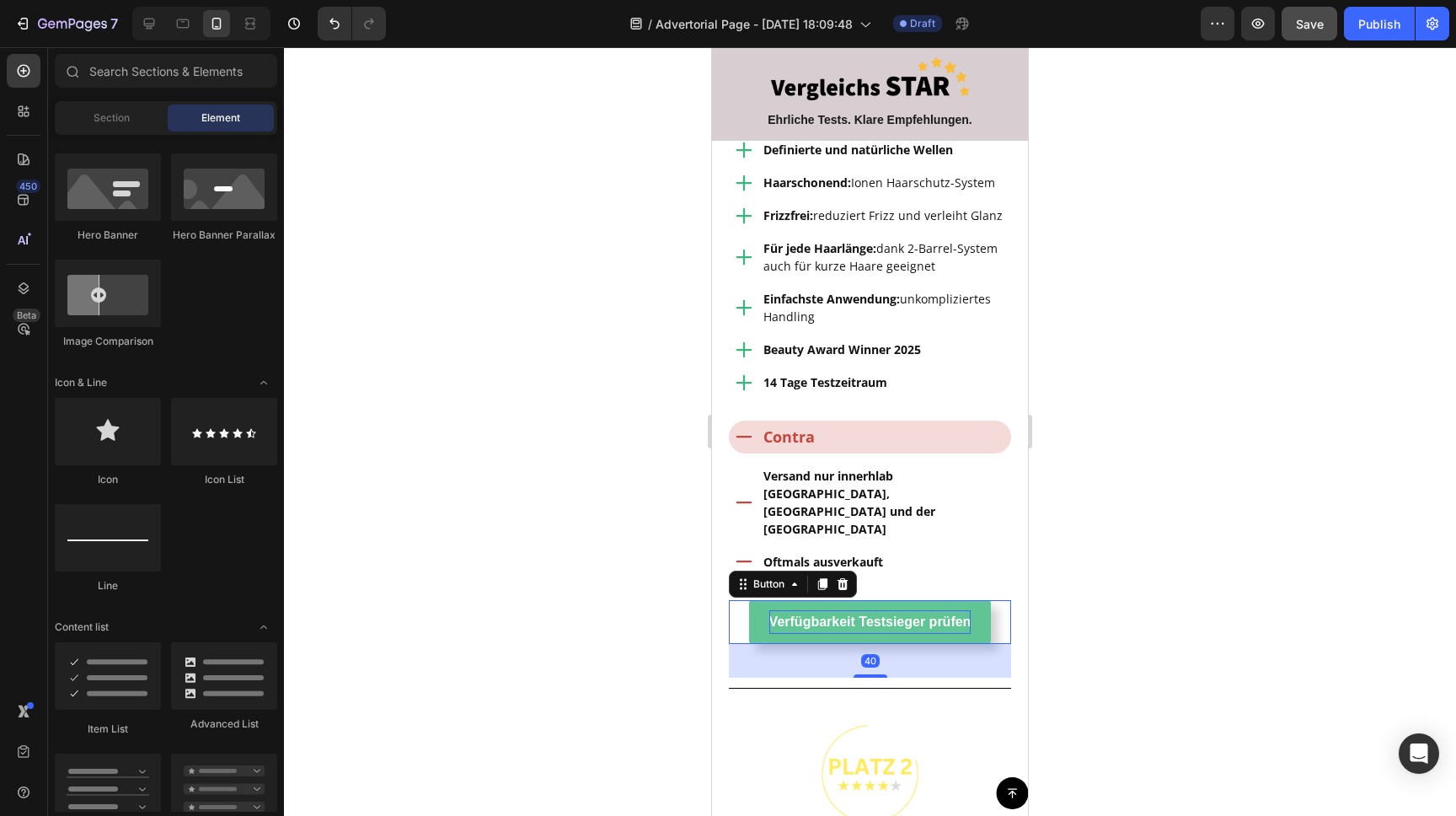
click at [870, 610] on p "Verfügbarkeit Testsieger prüfen" at bounding box center [871, 621] width 203 height 24
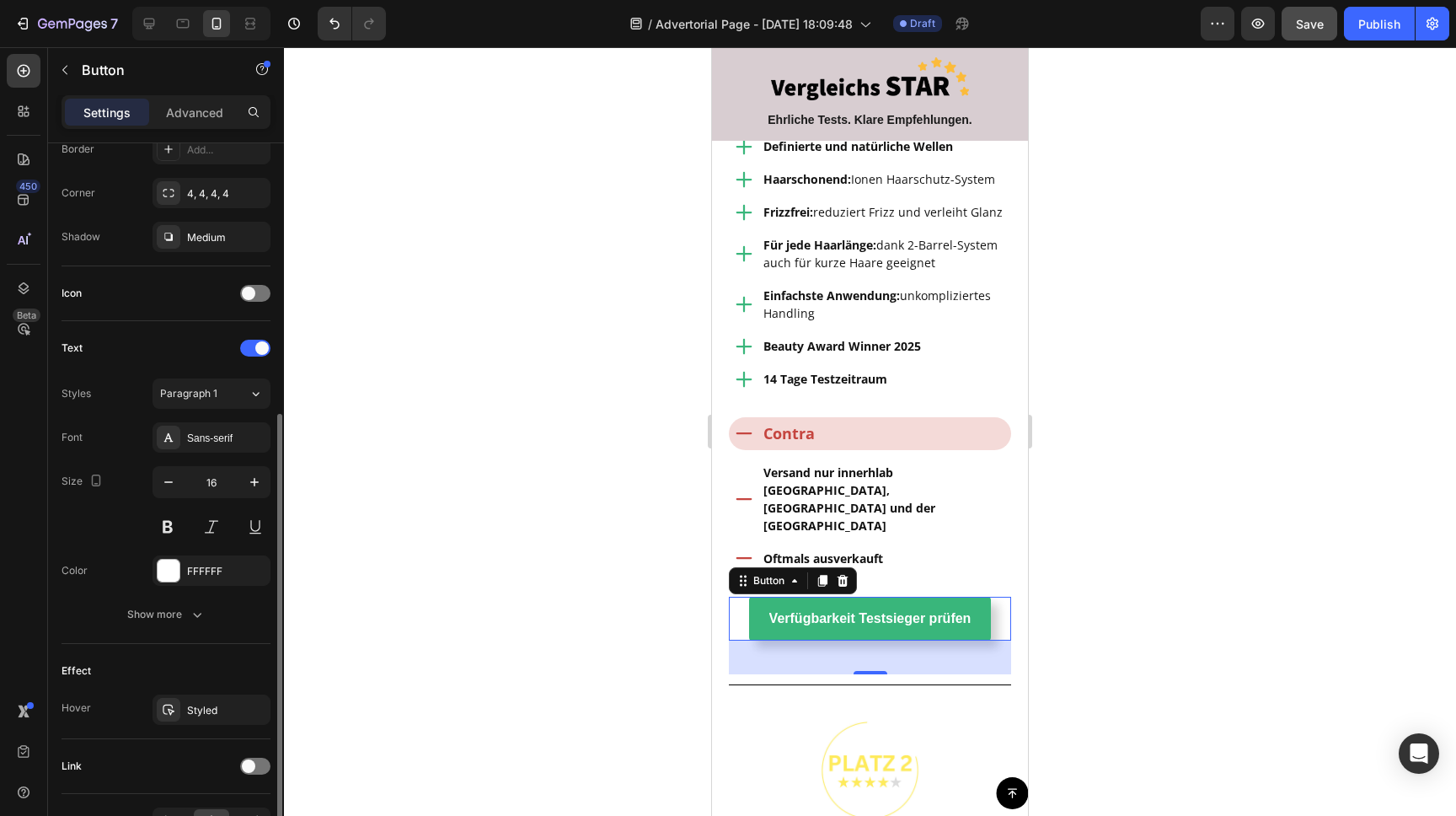
scroll to position [488, 0]
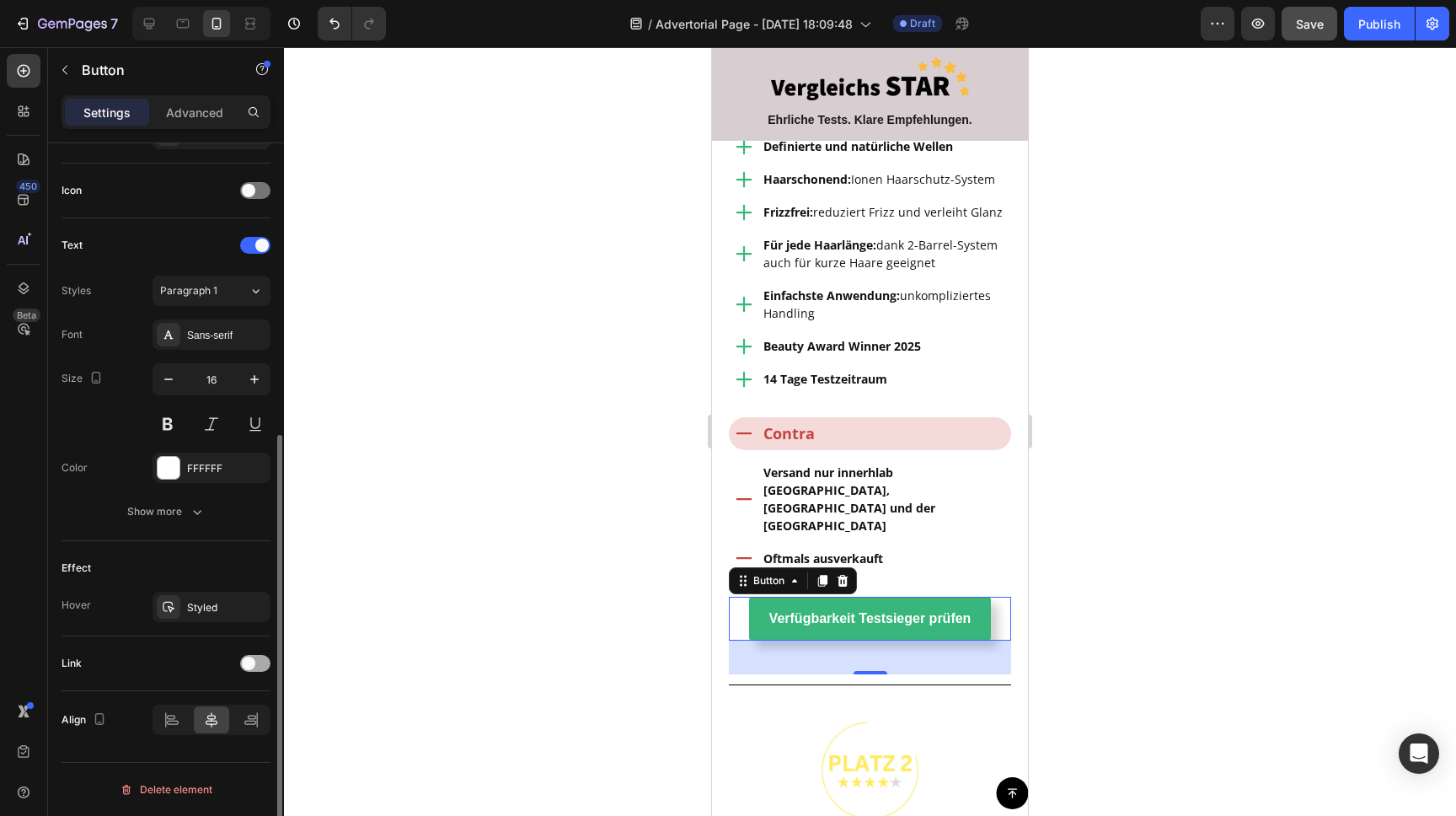
click at [252, 663] on span at bounding box center [249, 663] width 14 height 14
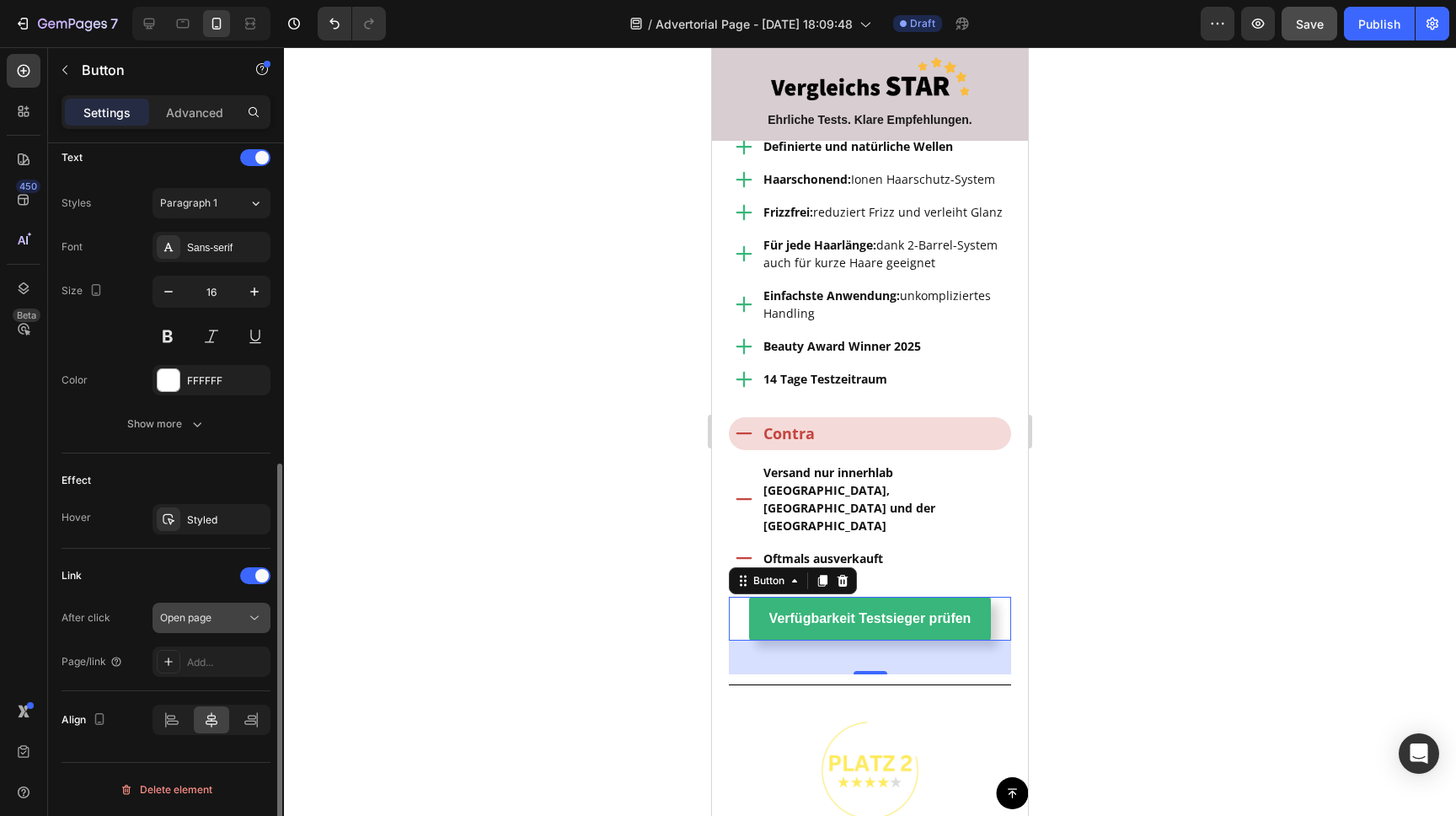
click at [202, 622] on span "Open page" at bounding box center [185, 616] width 51 height 13
click at [173, 569] on div "Link" at bounding box center [166, 576] width 209 height 27
click at [210, 661] on div "Add..." at bounding box center [227, 663] width 79 height 15
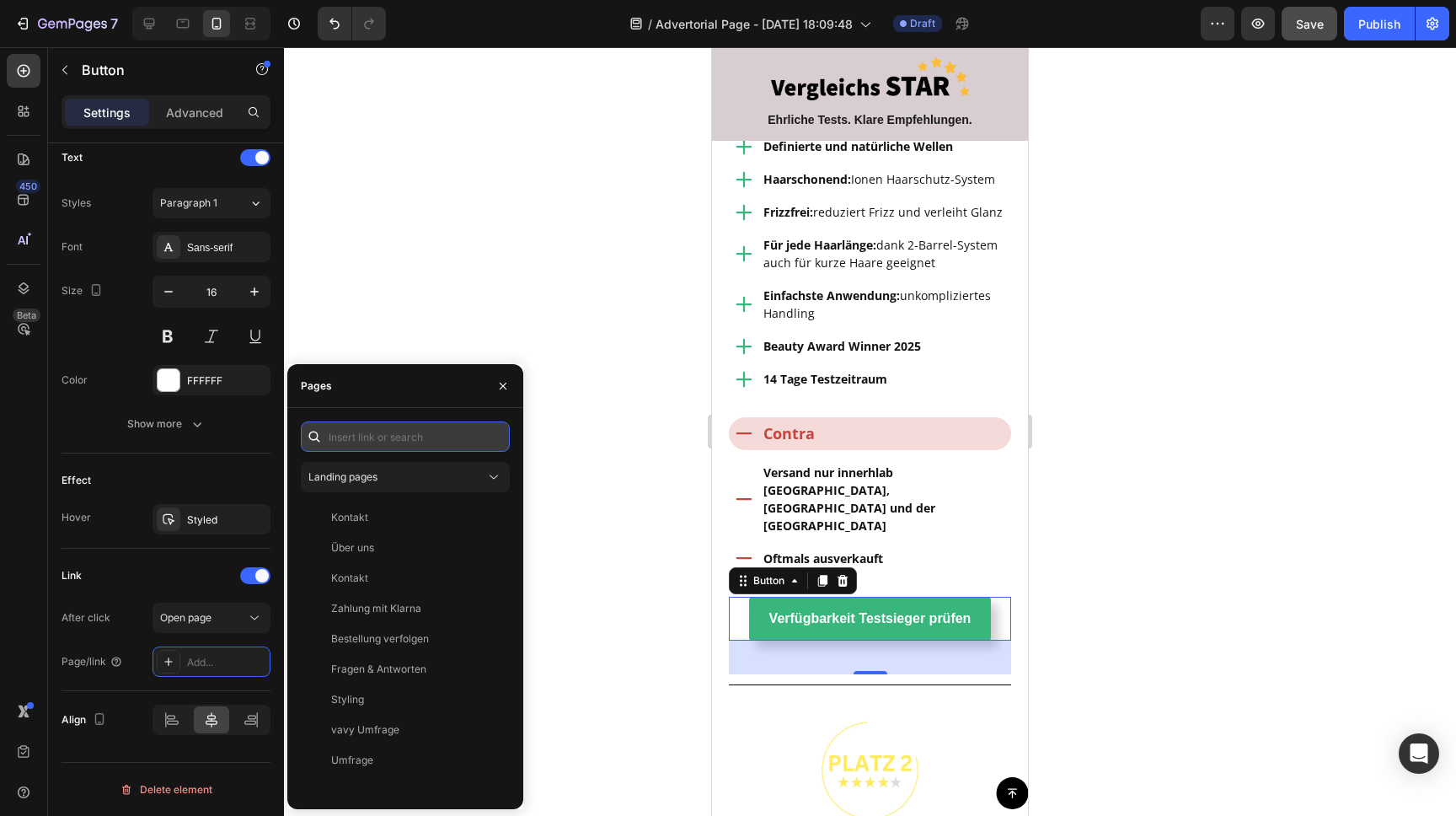
click at [375, 436] on input "text" at bounding box center [405, 436] width 209 height 30
paste input "[URL][DOMAIN_NAME]"
type input "[URL][DOMAIN_NAME]"
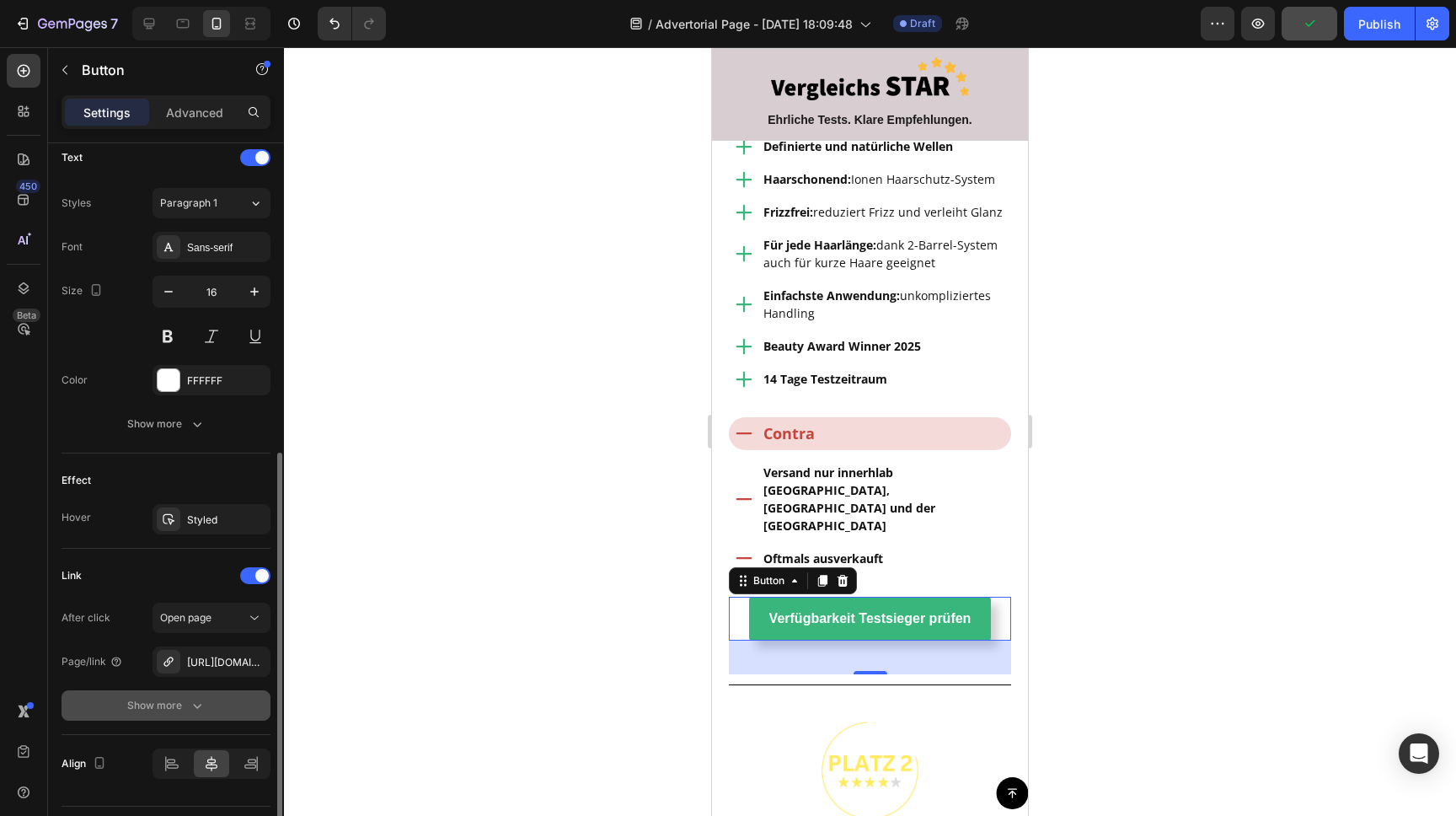
click at [195, 704] on icon "button" at bounding box center [197, 704] width 16 height 16
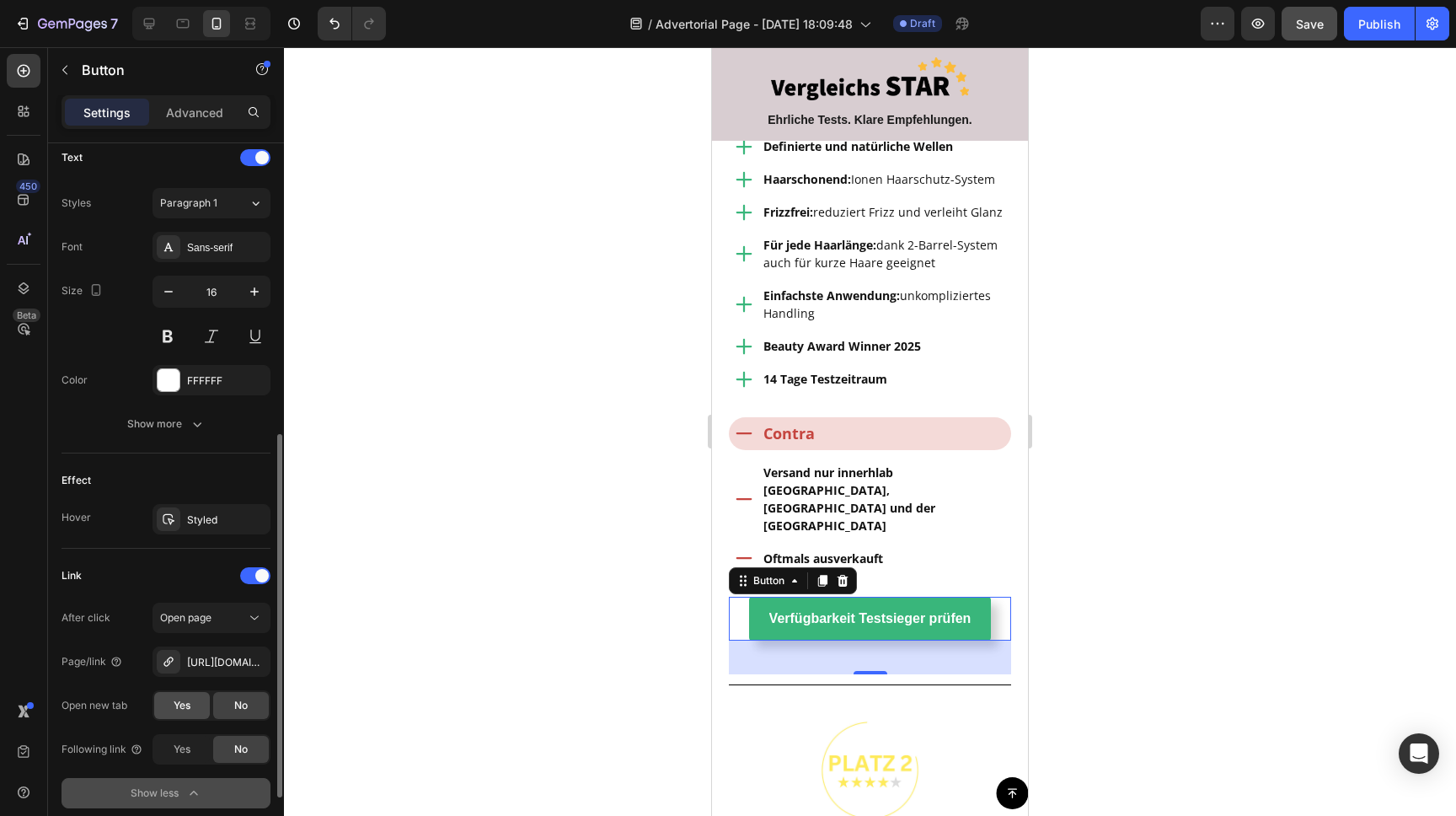
click at [190, 705] on div "Yes" at bounding box center [182, 705] width 56 height 27
click at [498, 410] on div at bounding box center [869, 431] width 1172 height 769
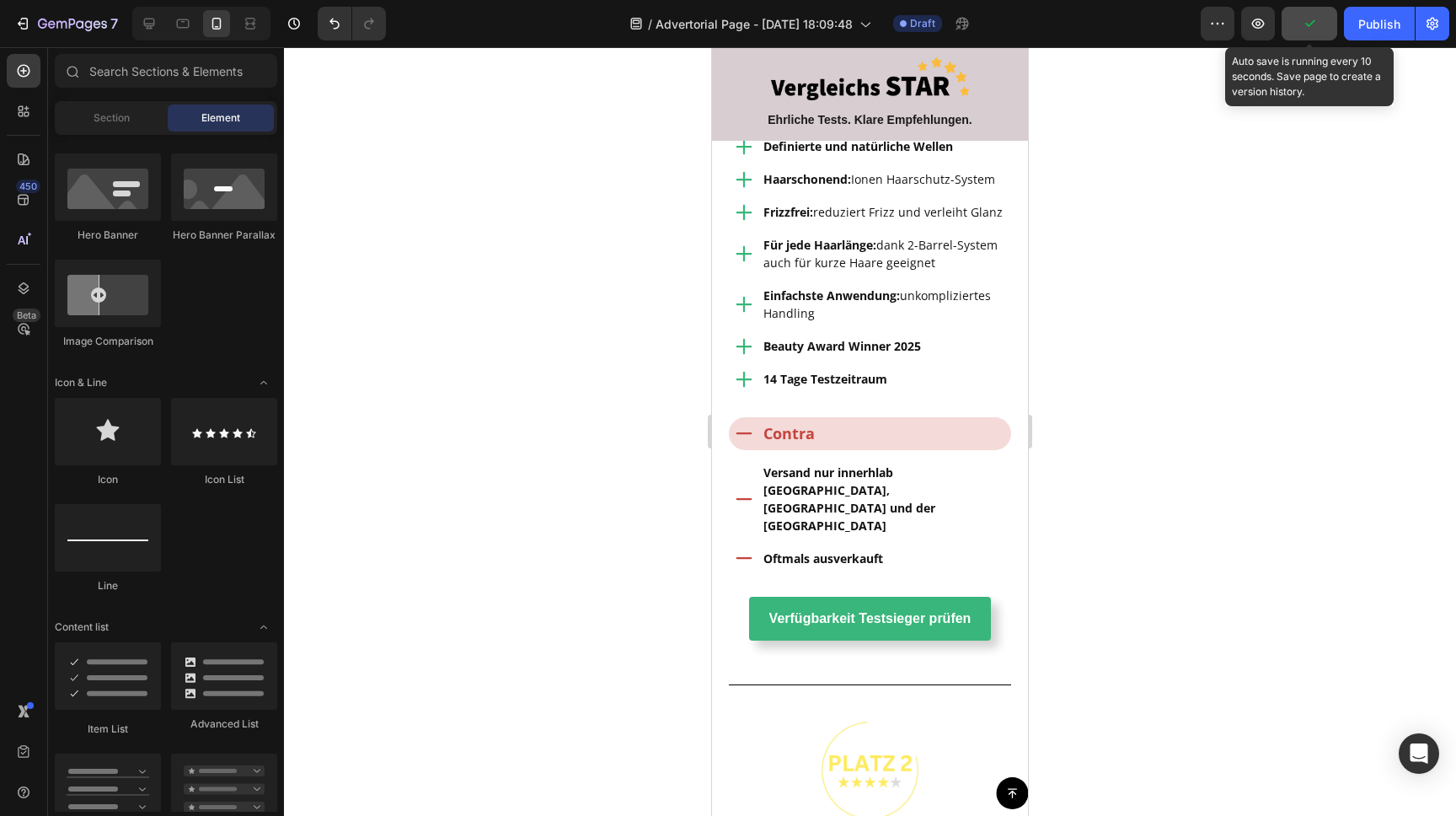
click at [1319, 27] on button "button" at bounding box center [1310, 23] width 56 height 34
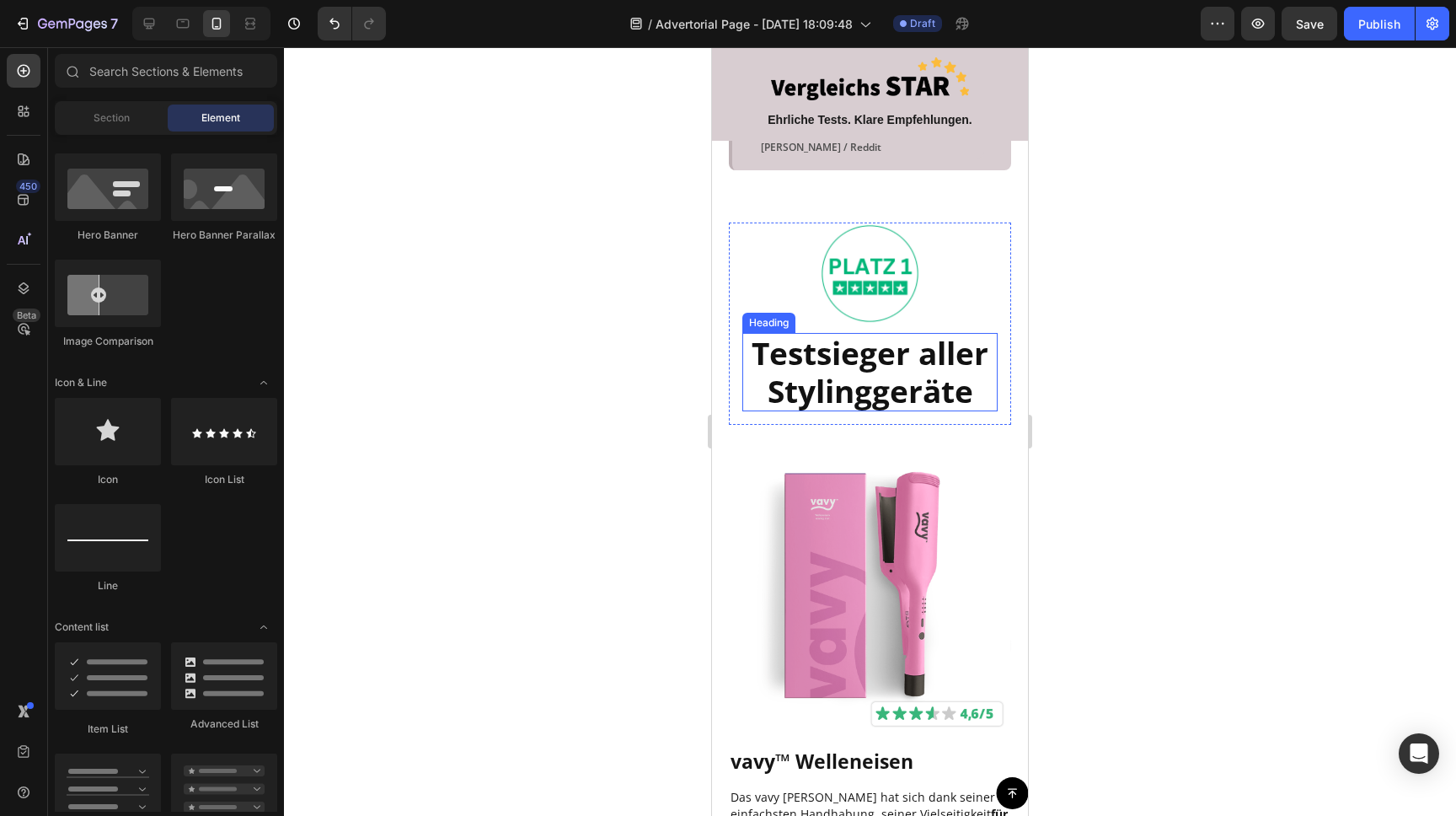
scroll to position [1498, 0]
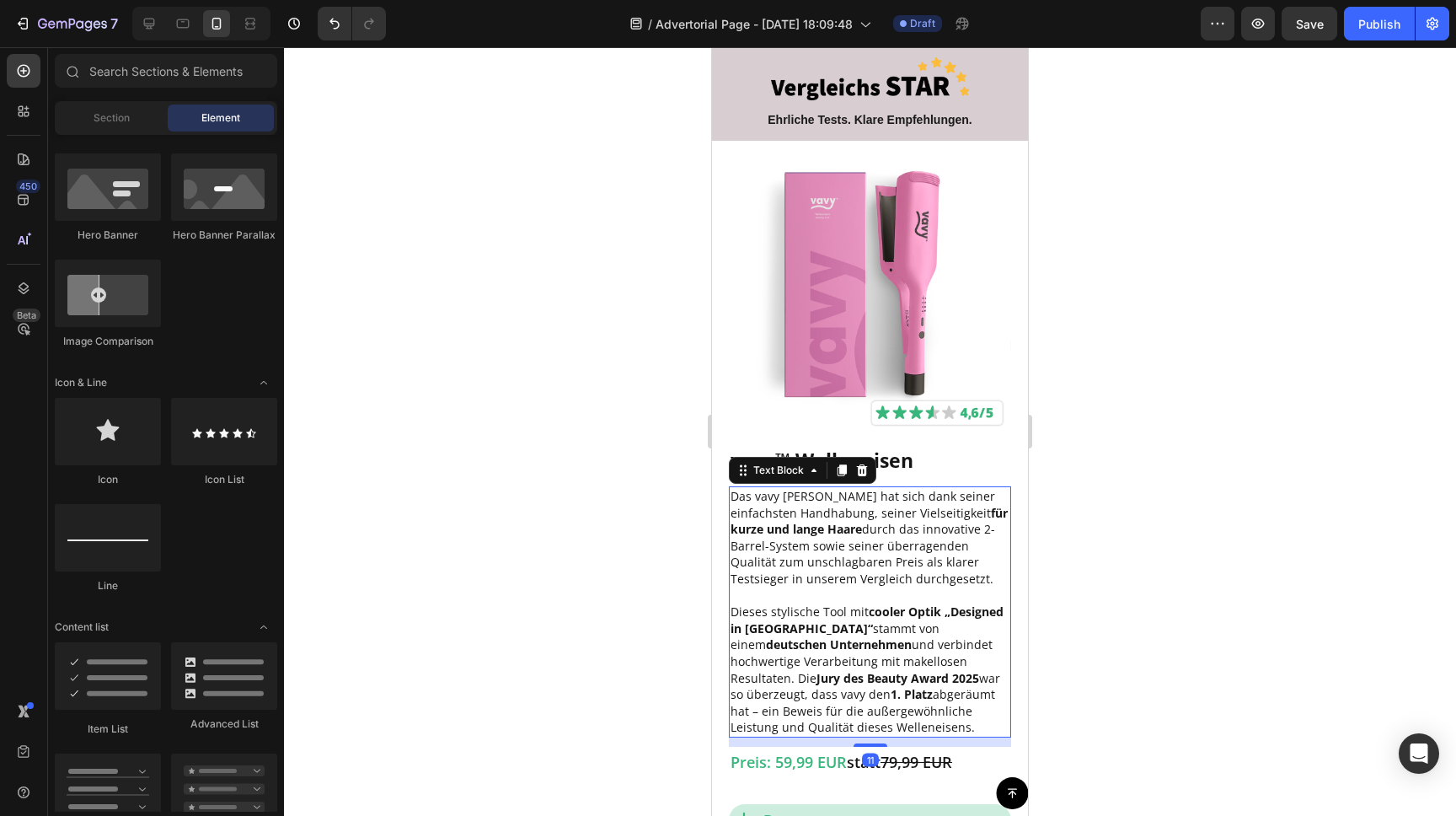
click at [832, 516] on p "Das vavy [PERSON_NAME] hat sich dank seiner einfachsten Handhabung, seiner Viel…" at bounding box center [869, 537] width 279 height 99
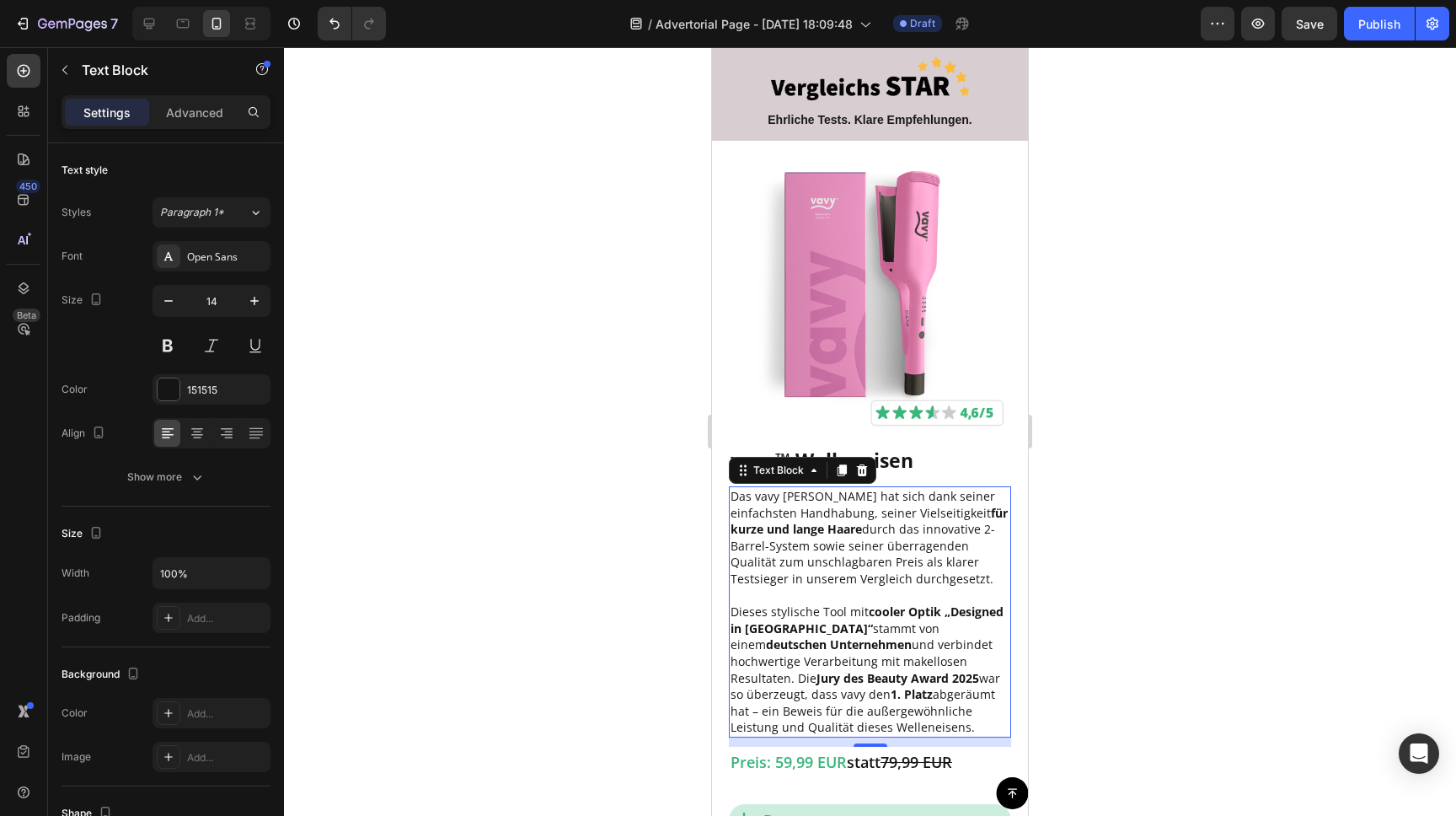
click at [857, 509] on p "Das vavy [PERSON_NAME] hat sich dank seiner einfachsten Handhabung, seiner Viel…" at bounding box center [869, 537] width 279 height 99
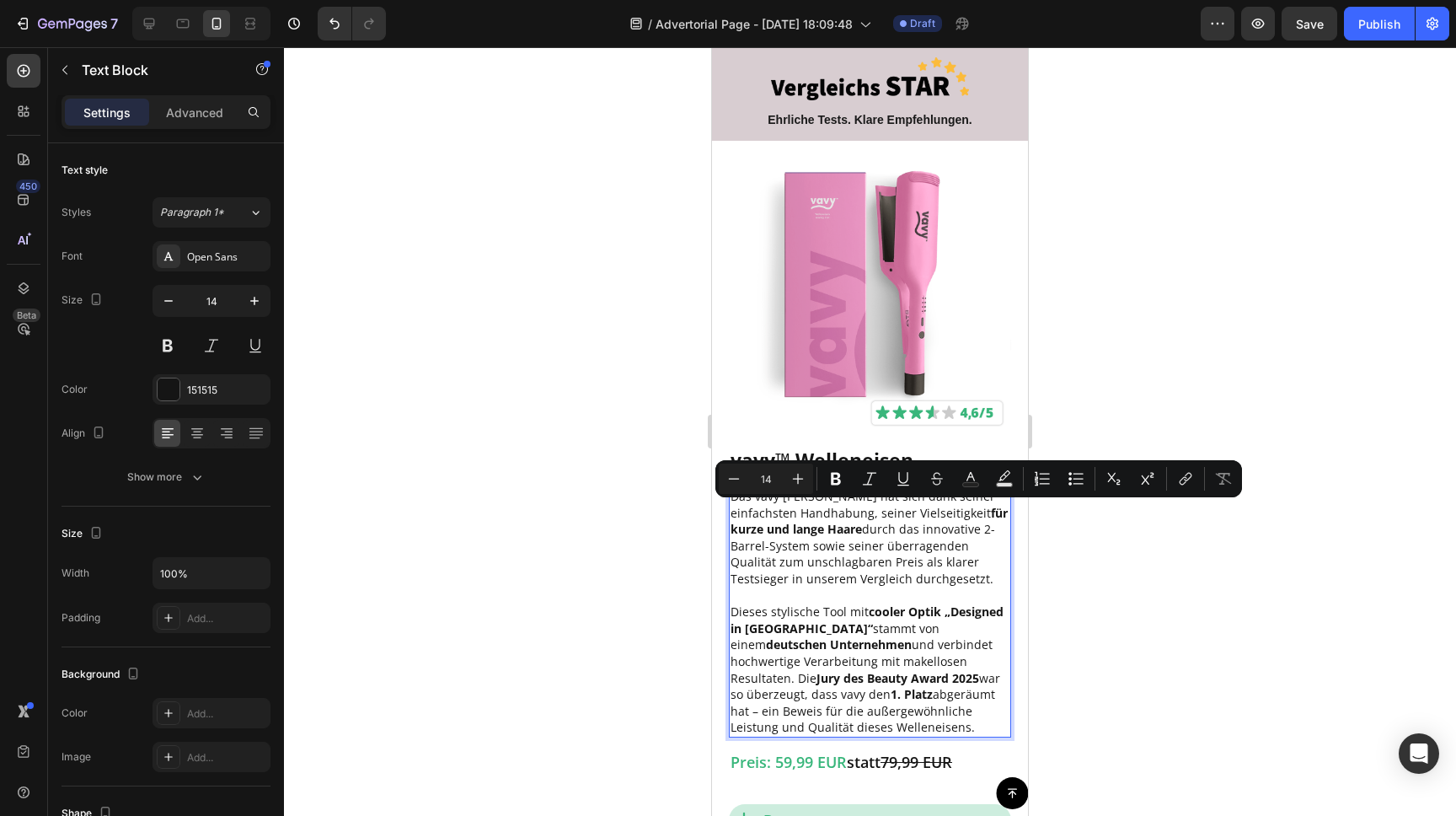
click at [926, 520] on p "Das vavy [PERSON_NAME] hat sich dank seiner einfachsten Handhabung, seiner Viel…" at bounding box center [869, 537] width 279 height 99
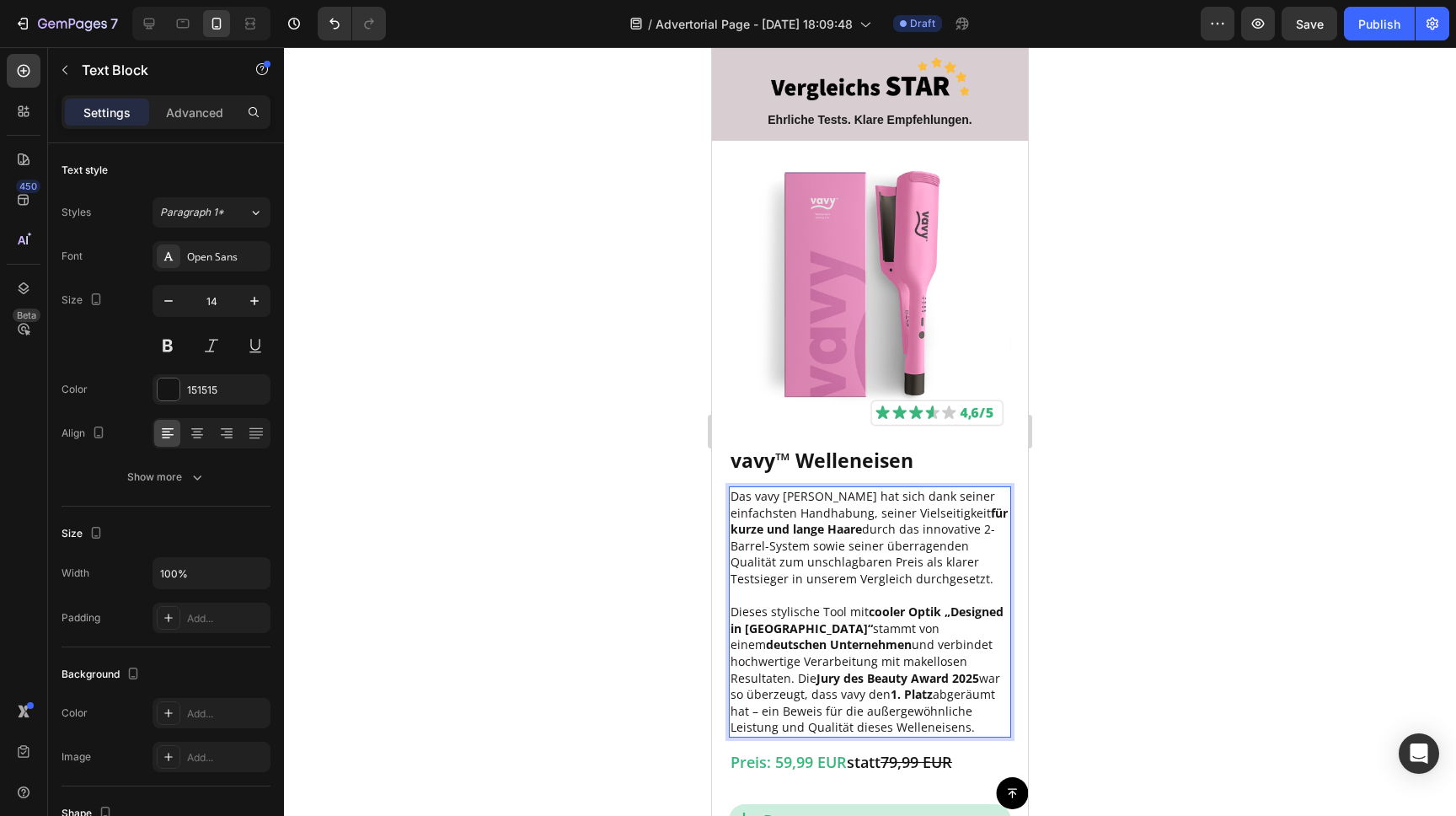
click at [939, 495] on p "Das vavy [PERSON_NAME] hat sich dank seiner einfachsten Handhabung, seiner Viel…" at bounding box center [869, 537] width 279 height 99
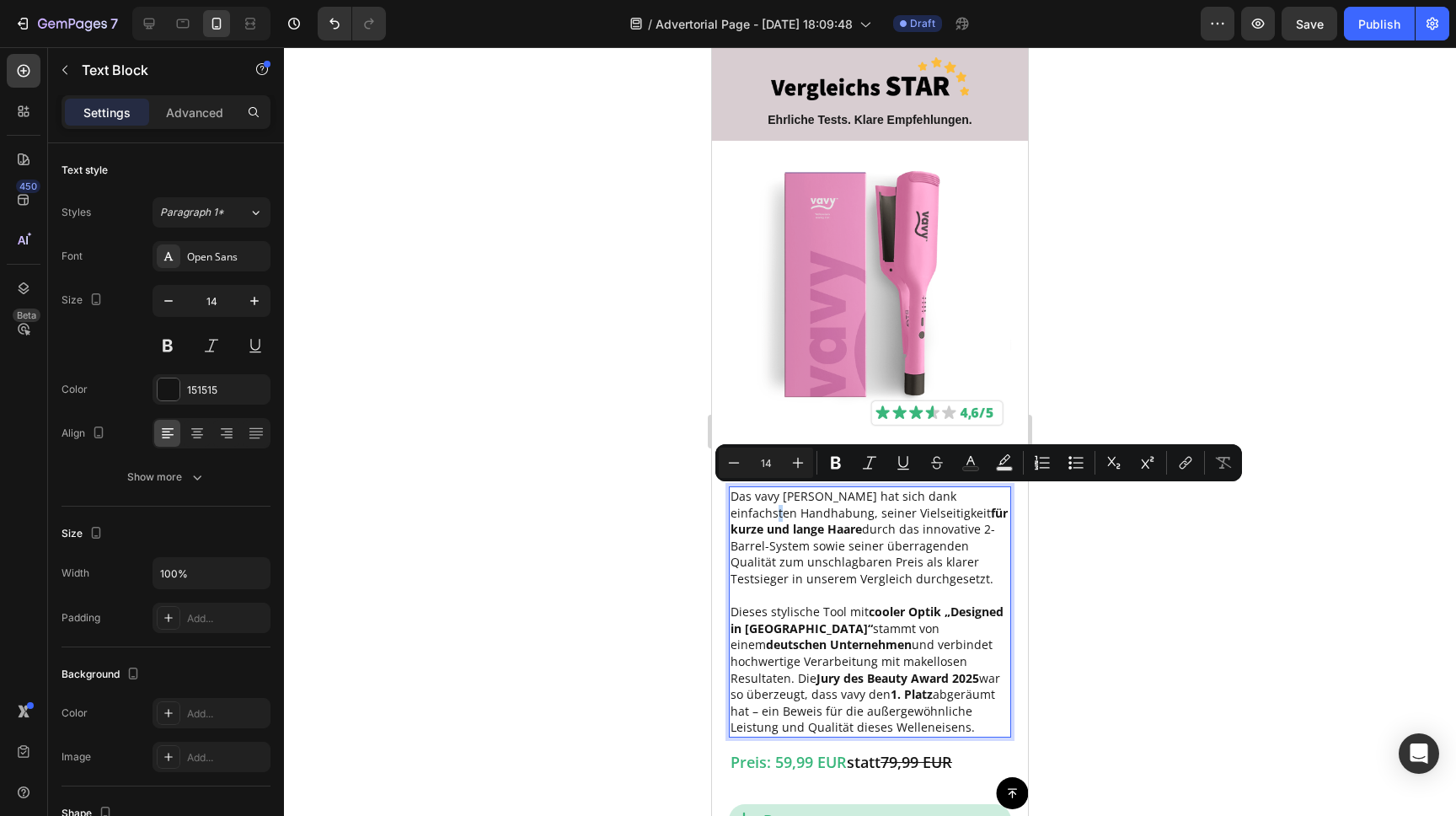
click at [986, 496] on p "Das vavy [PERSON_NAME] hat sich dank einfachsten Handhabung, seiner Vielseitigk…" at bounding box center [869, 537] width 279 height 99
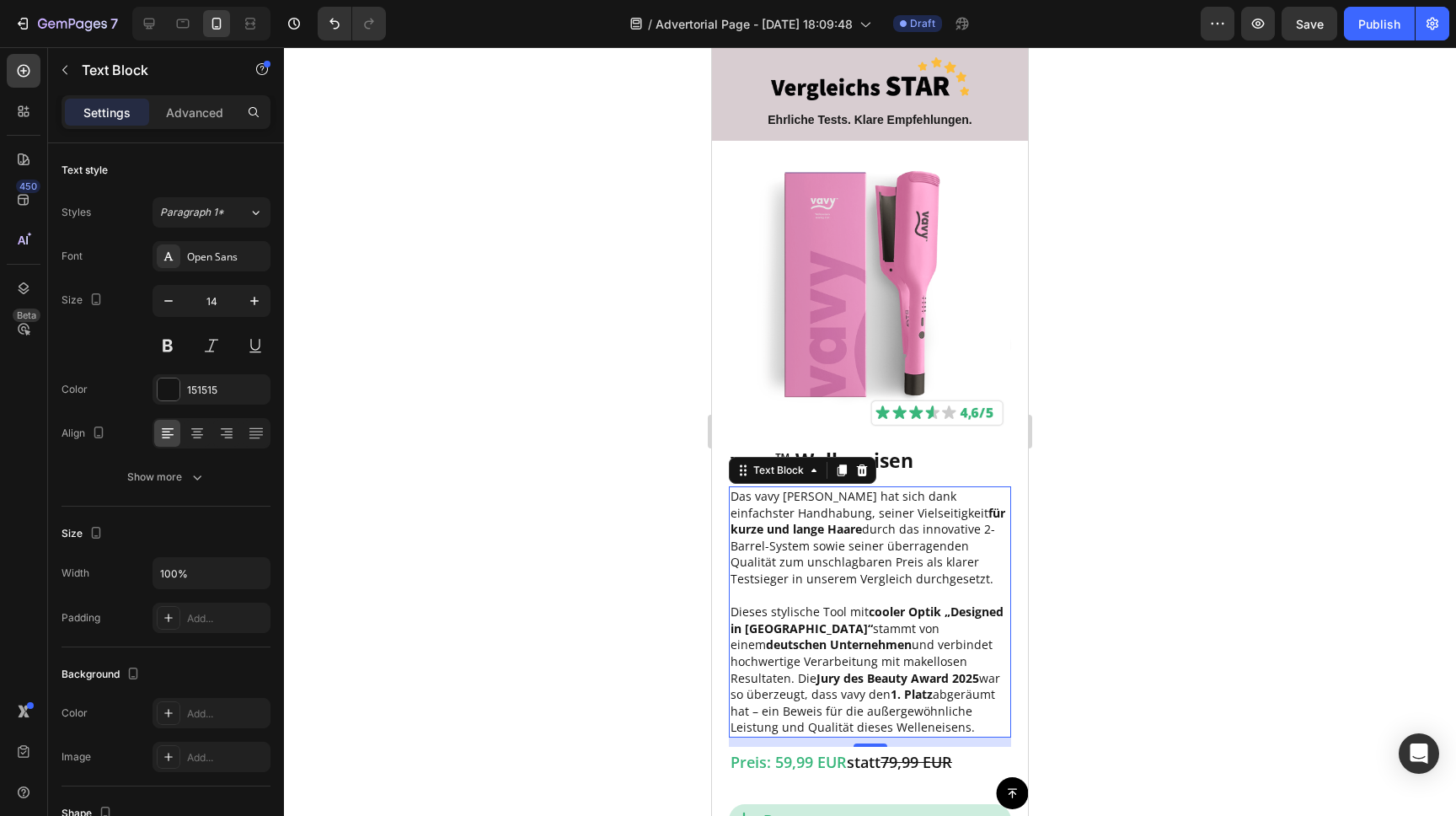
click at [1172, 527] on div at bounding box center [869, 431] width 1172 height 769
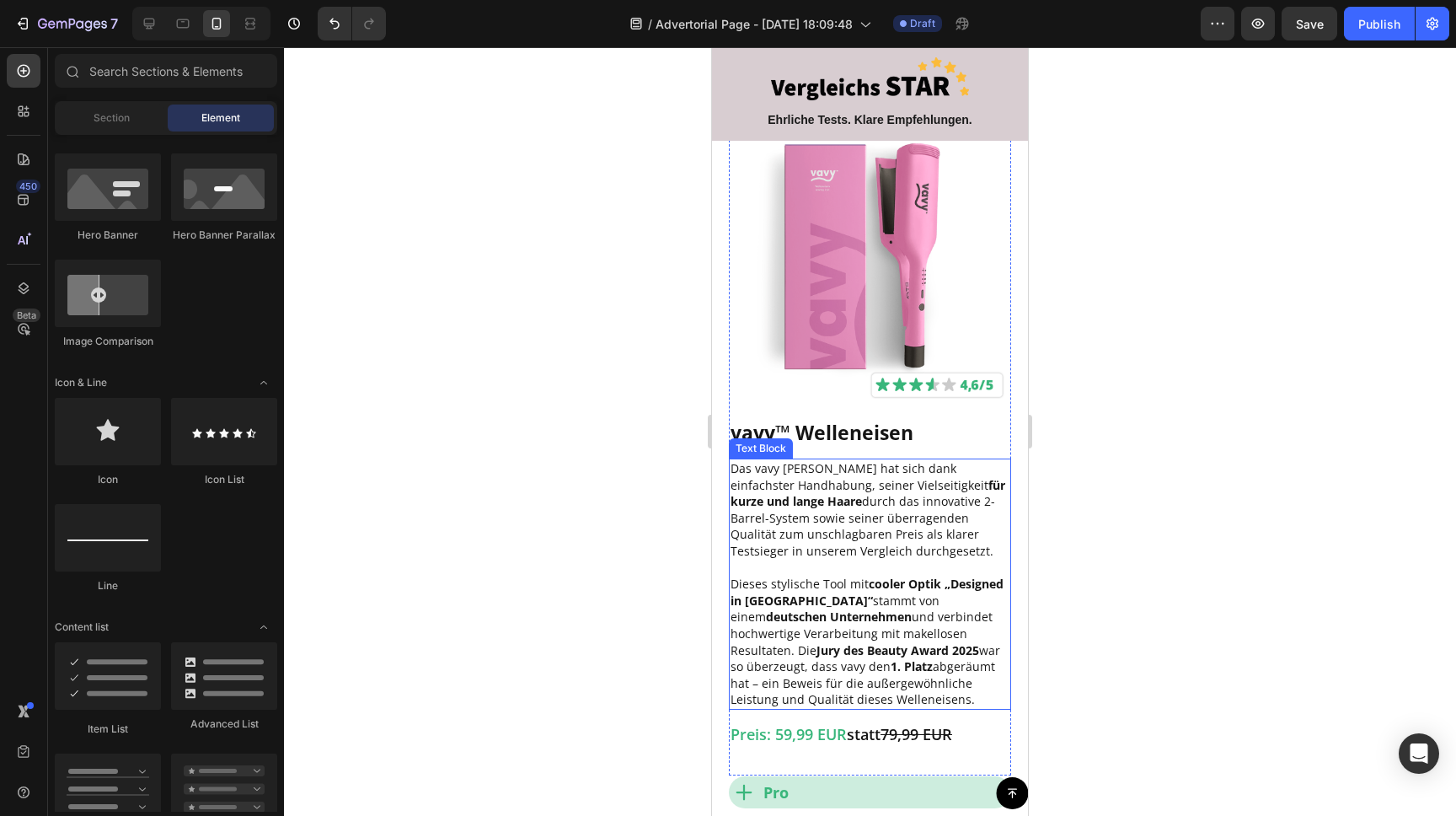
scroll to position [1542, 0]
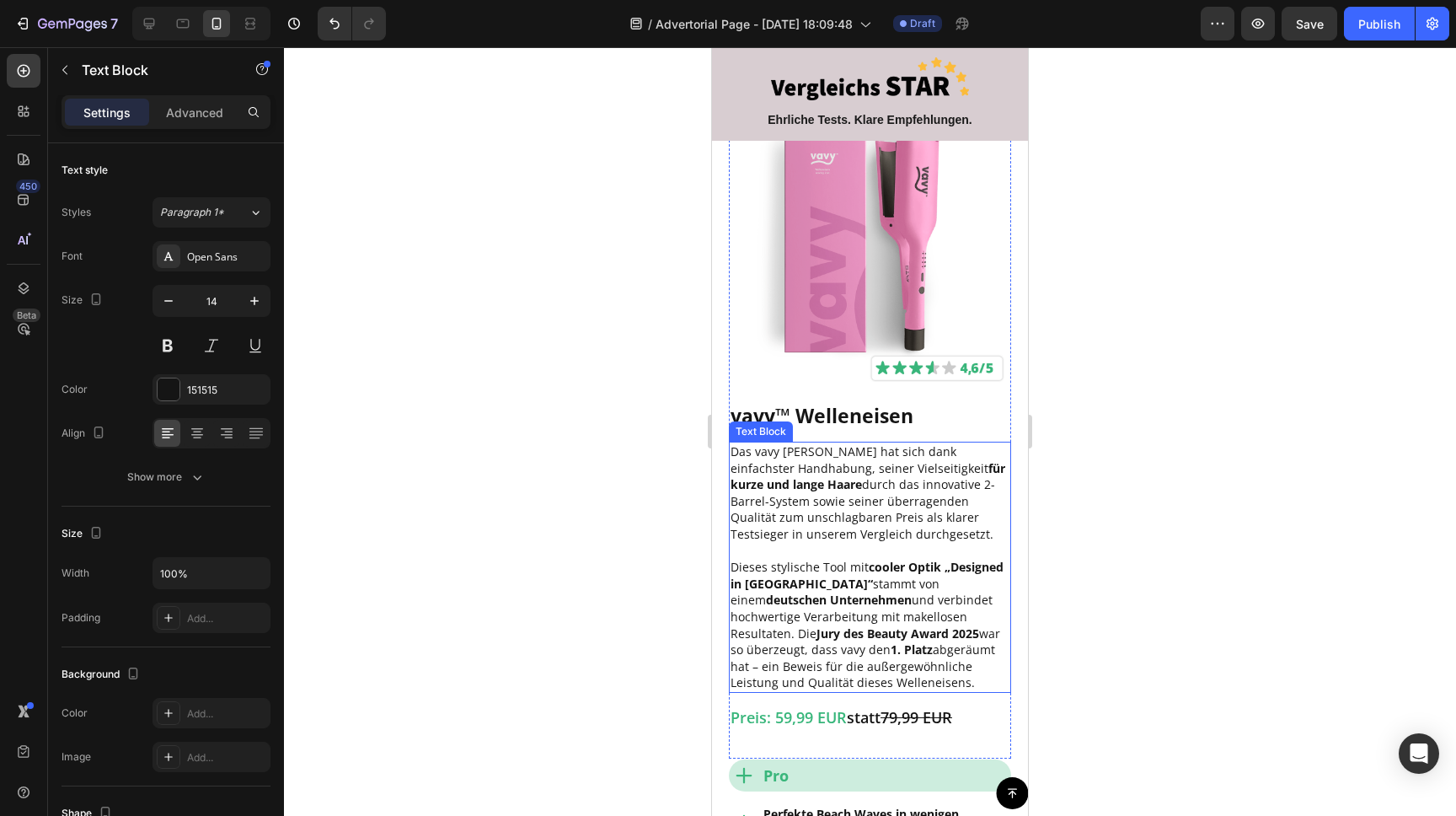
click at [918, 649] on p "Dieses stylische Tool mit cooler Optik „Designed in [GEOGRAPHIC_DATA]“ stammt v…" at bounding box center [869, 624] width 279 height 132
click at [914, 649] on p "Dieses stylische Tool mit cooler Optik „Designed in [GEOGRAPHIC_DATA]“ stammt v…" at bounding box center [869, 624] width 279 height 132
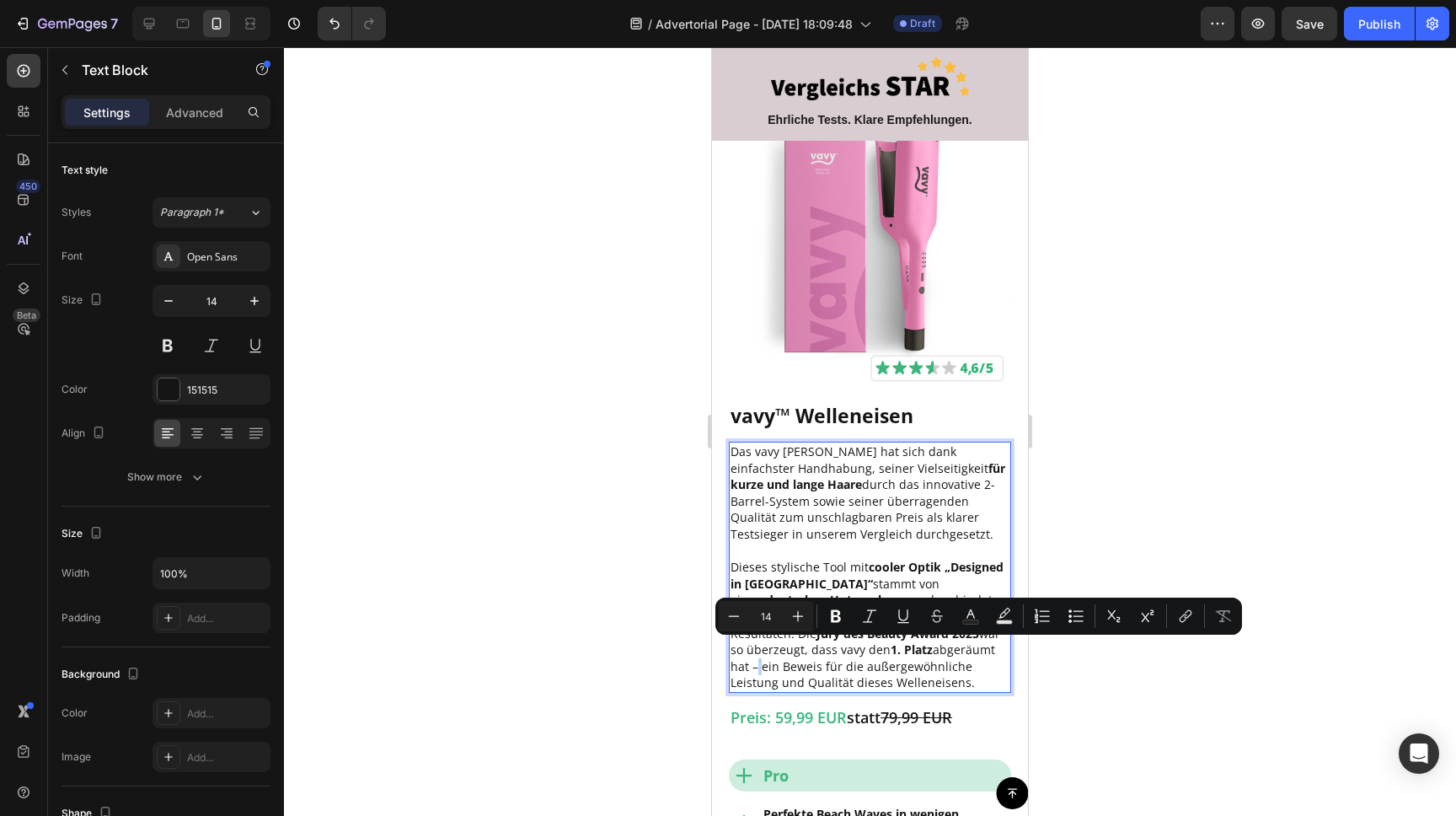
click at [911, 649] on p "Dieses stylische Tool mit cooler Optik „Designed in [GEOGRAPHIC_DATA]“ stammt v…" at bounding box center [869, 624] width 279 height 132
drag, startPoint x: 914, startPoint y: 650, endPoint x: 973, endPoint y: 669, distance: 62.0
click at [953, 677] on p "Dieses stylische Tool mit cooler Optik „Designed in [GEOGRAPHIC_DATA]“ stammt v…" at bounding box center [869, 624] width 279 height 132
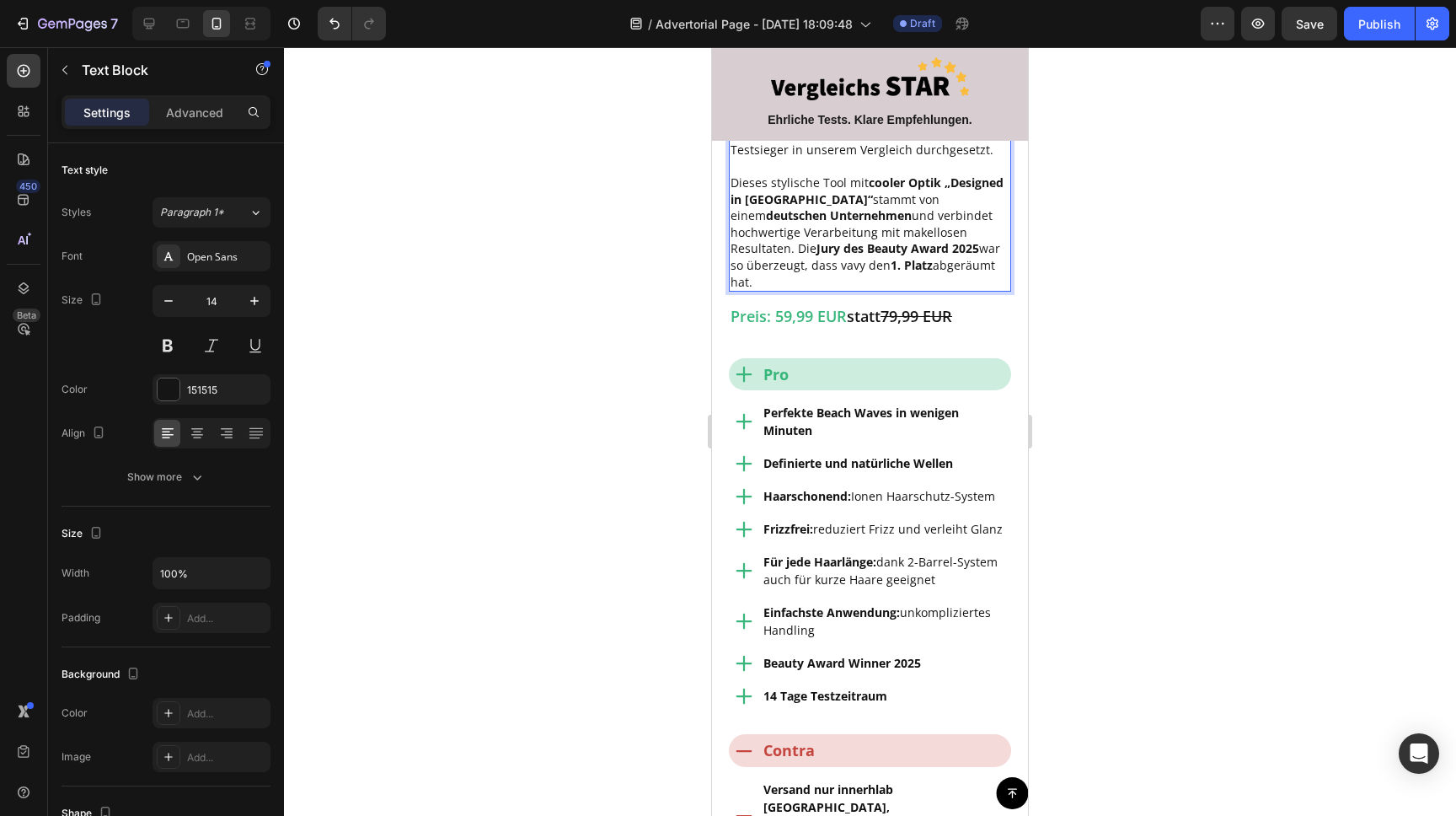
click at [1173, 534] on div at bounding box center [869, 431] width 1172 height 769
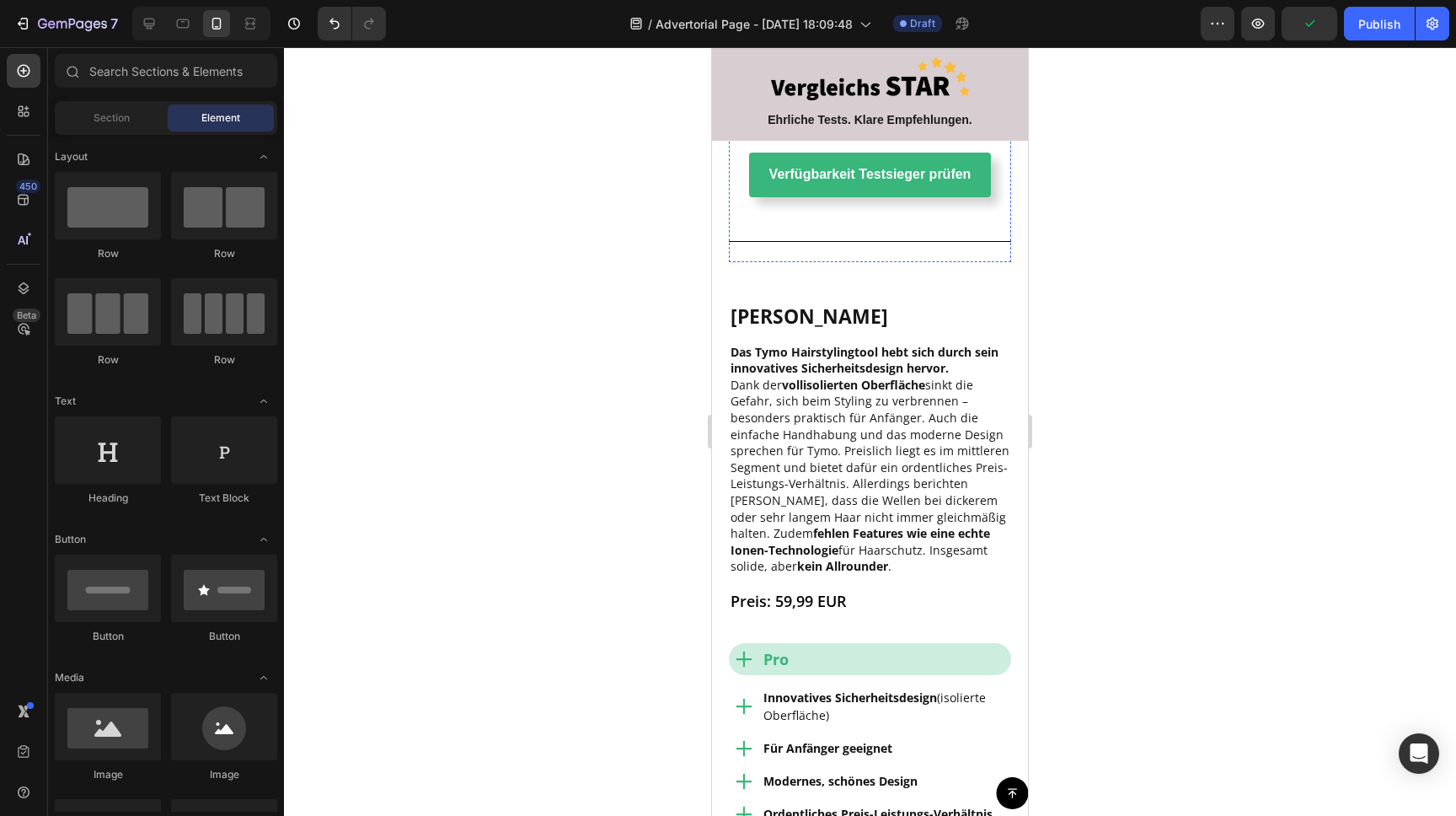
scroll to position [2225, 0]
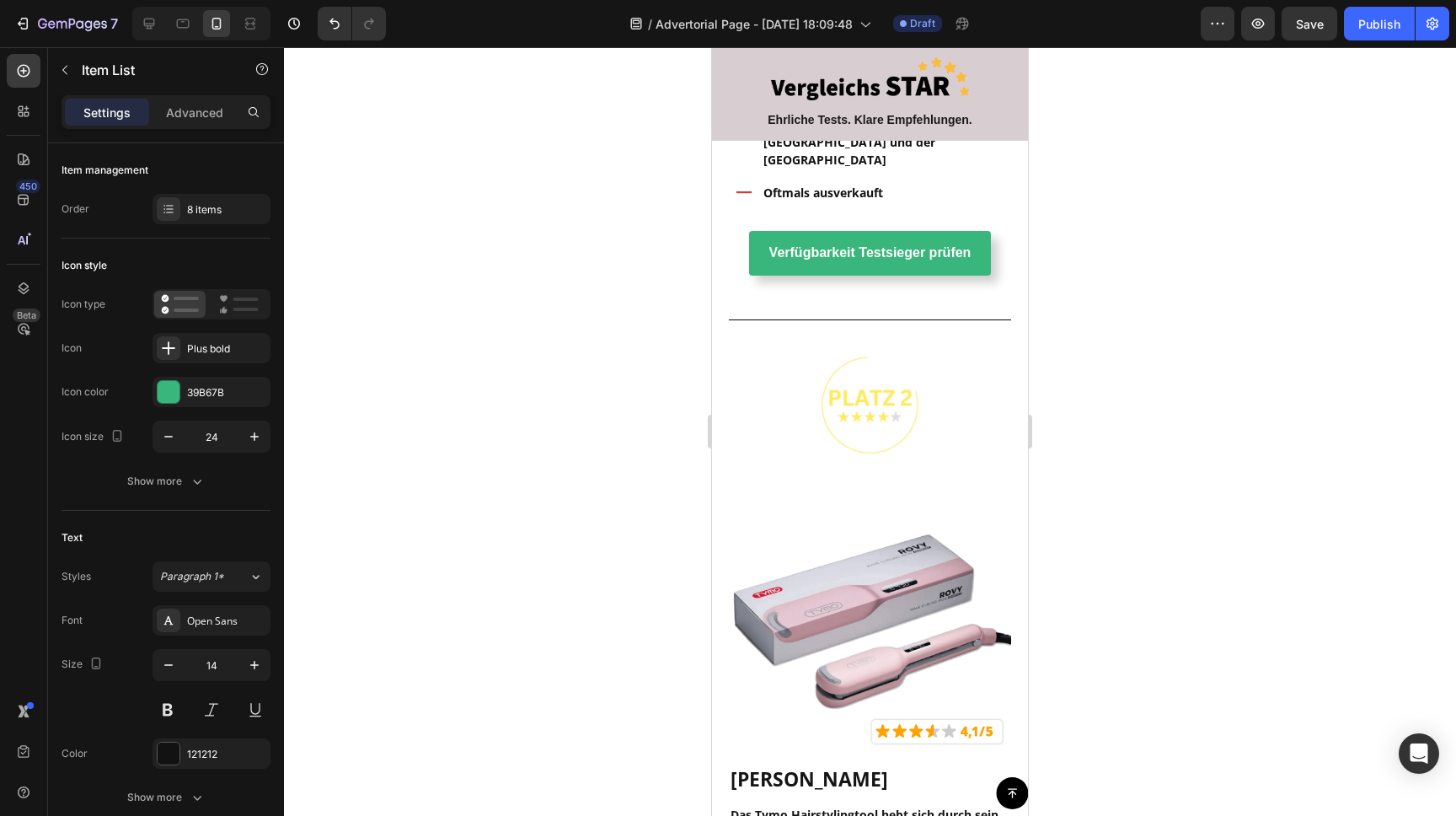
click at [1202, 341] on div at bounding box center [869, 431] width 1172 height 769
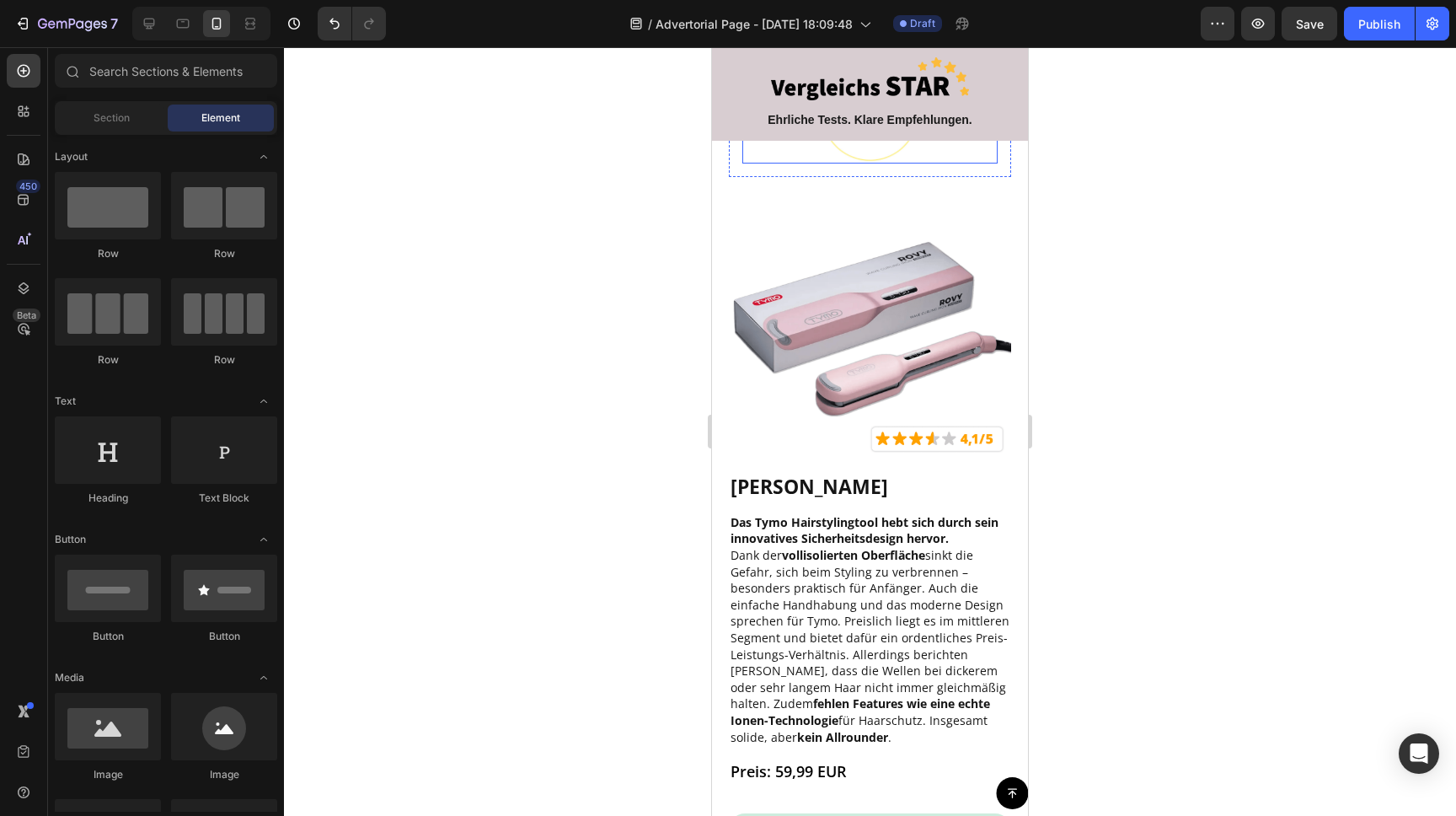
scroll to position [2521, 0]
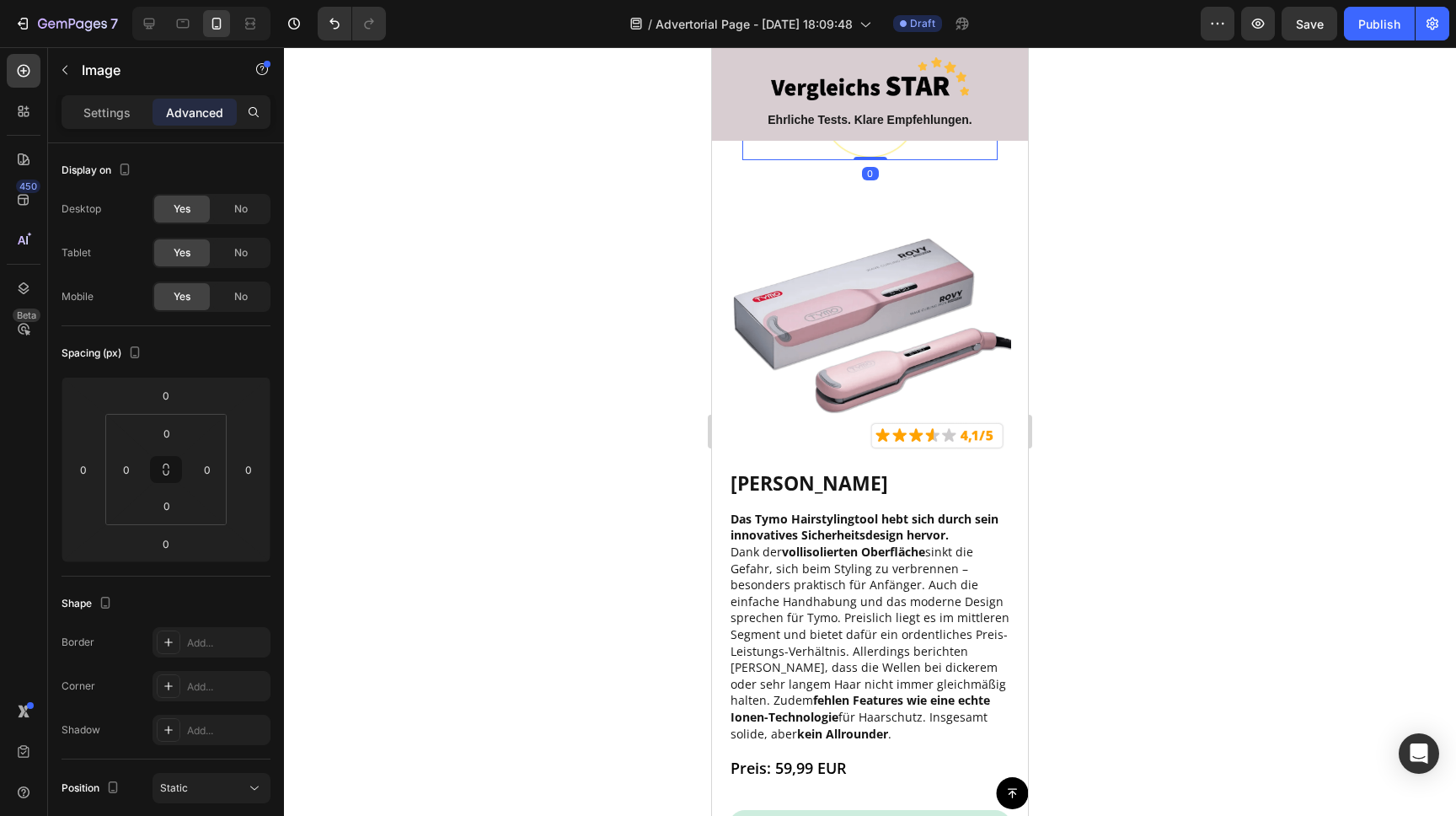
click at [953, 160] on div at bounding box center [870, 109] width 256 height 102
click at [932, 456] on img at bounding box center [870, 314] width 283 height 283
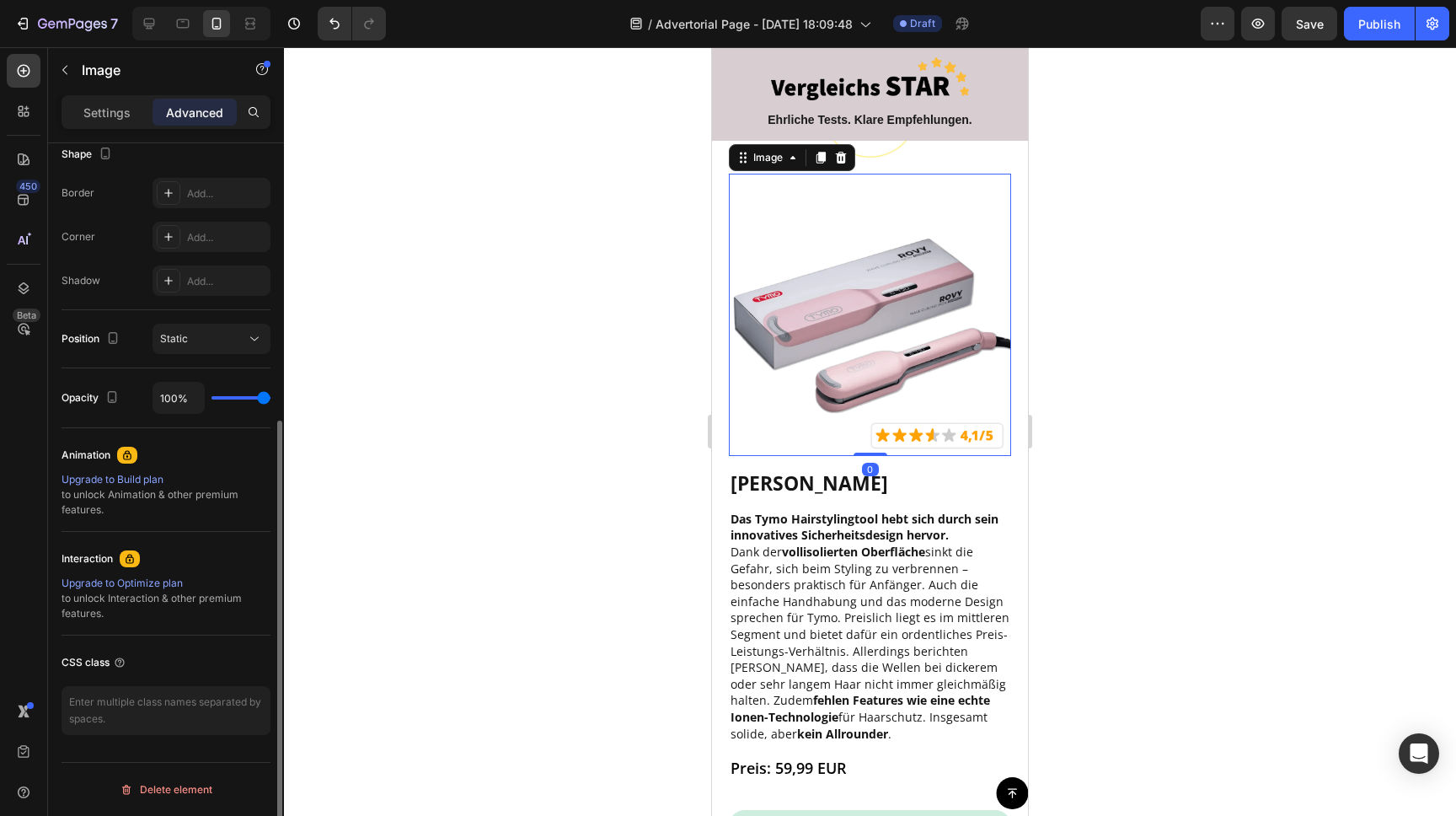
click at [1194, 376] on div at bounding box center [869, 431] width 1172 height 769
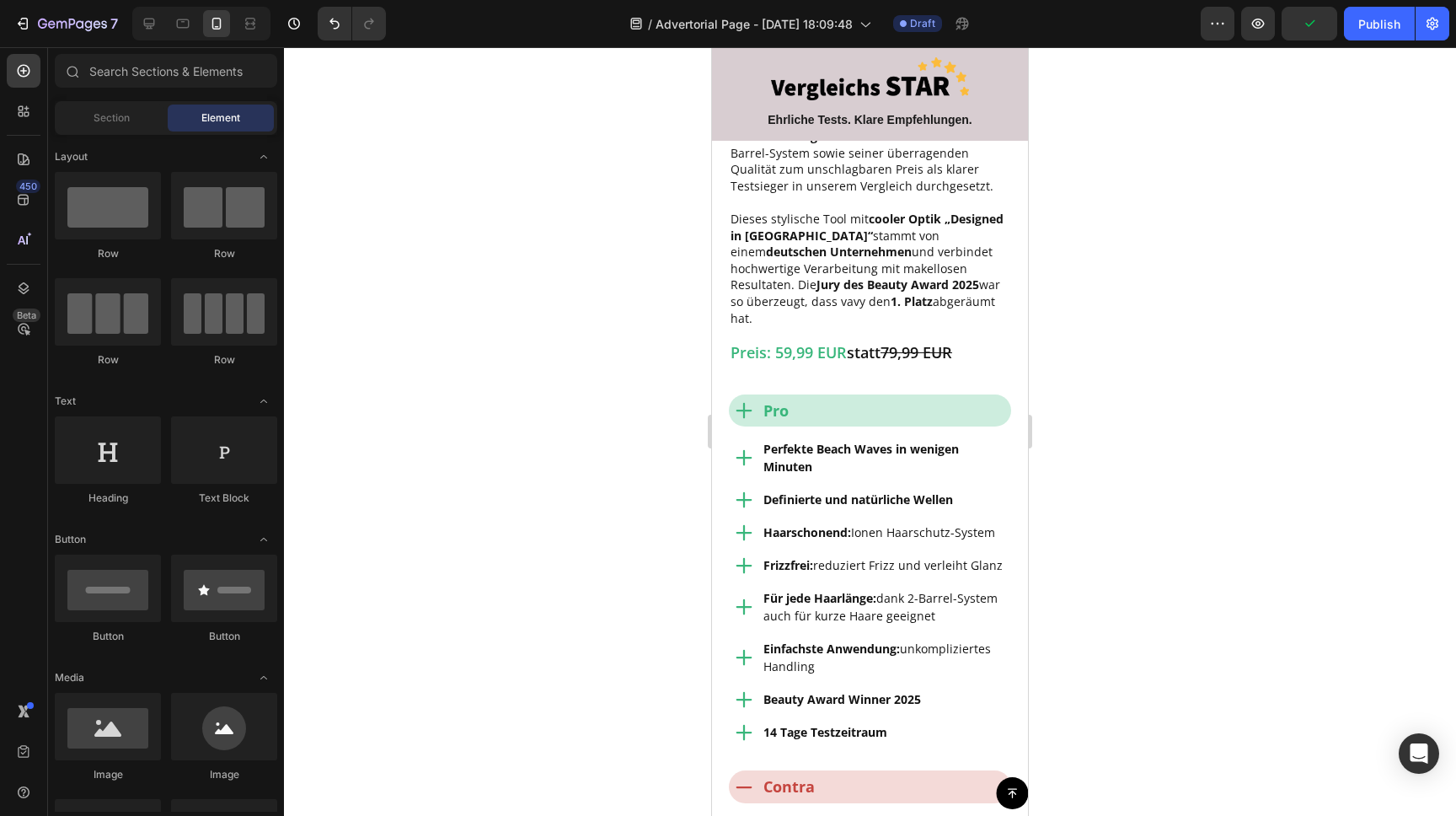
scroll to position [1309, 0]
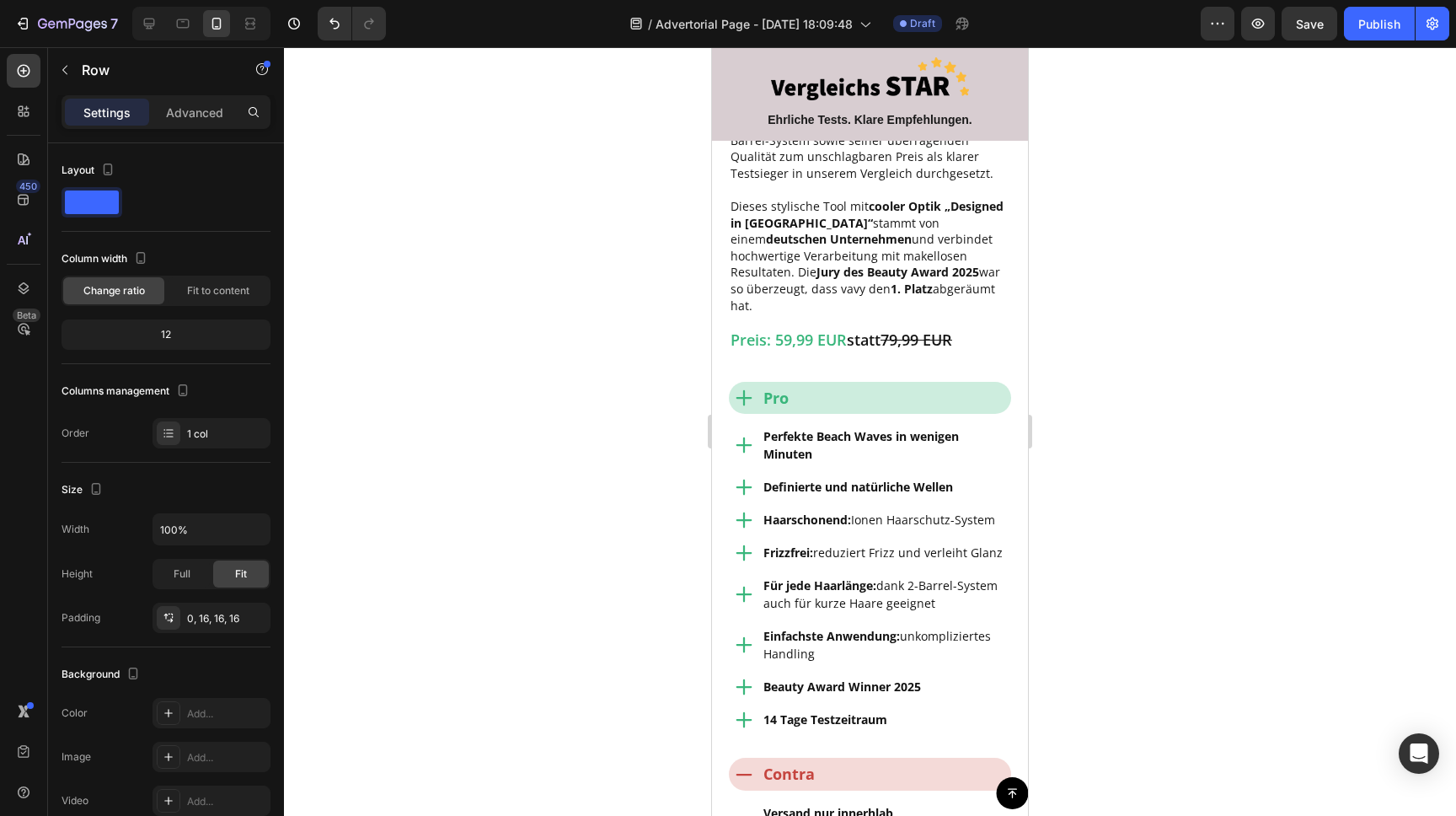
drag, startPoint x: 874, startPoint y: 336, endPoint x: 899, endPoint y: 329, distance: 26.0
click at [878, 28] on div at bounding box center [870, 25] width 34 height 3
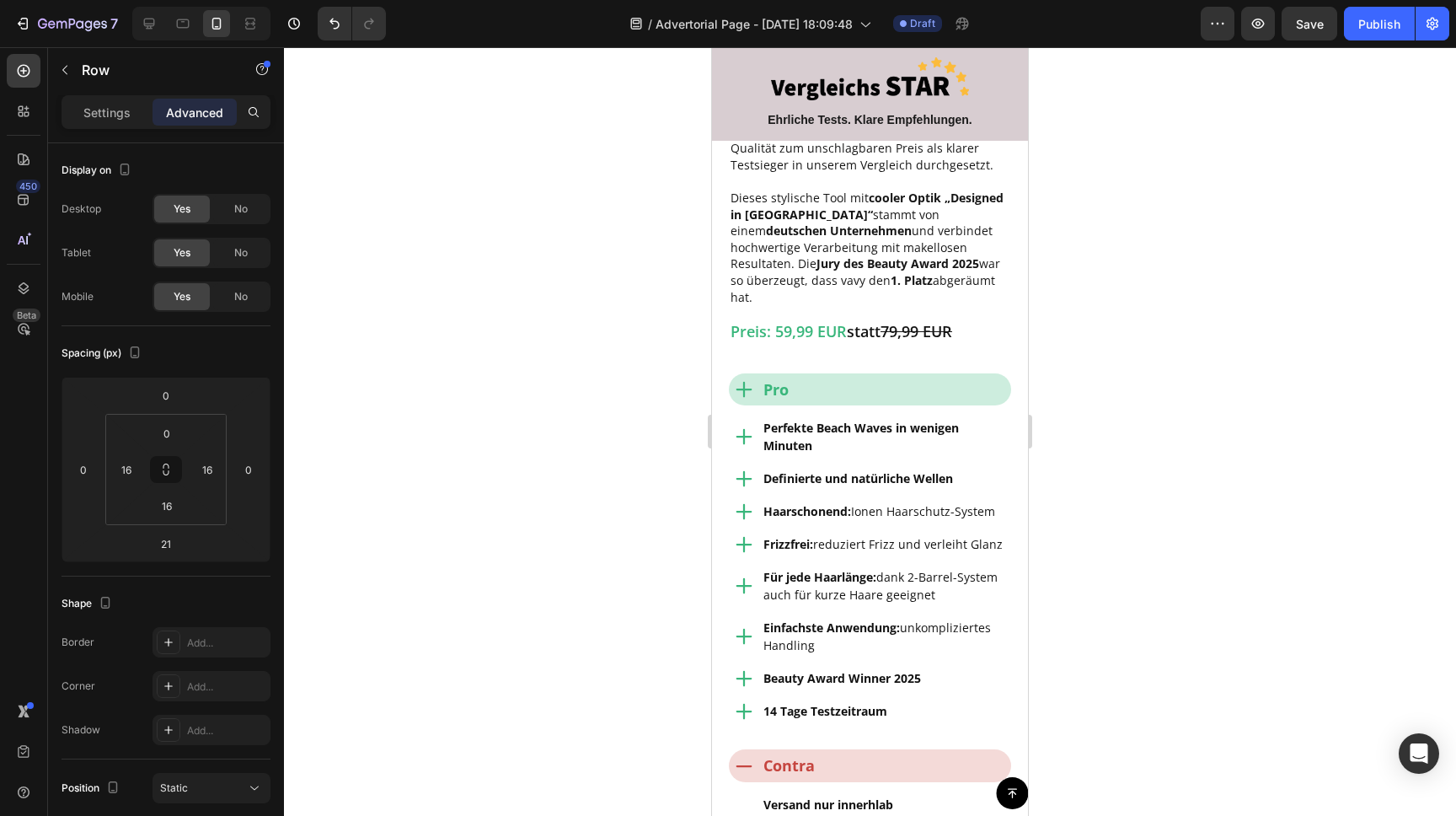
drag, startPoint x: 876, startPoint y: 329, endPoint x: 1862, endPoint y: 368, distance: 986.8
click at [879, 19] on div at bounding box center [870, 16] width 34 height 5
type input "10"
click at [1158, 321] on div at bounding box center [869, 431] width 1172 height 769
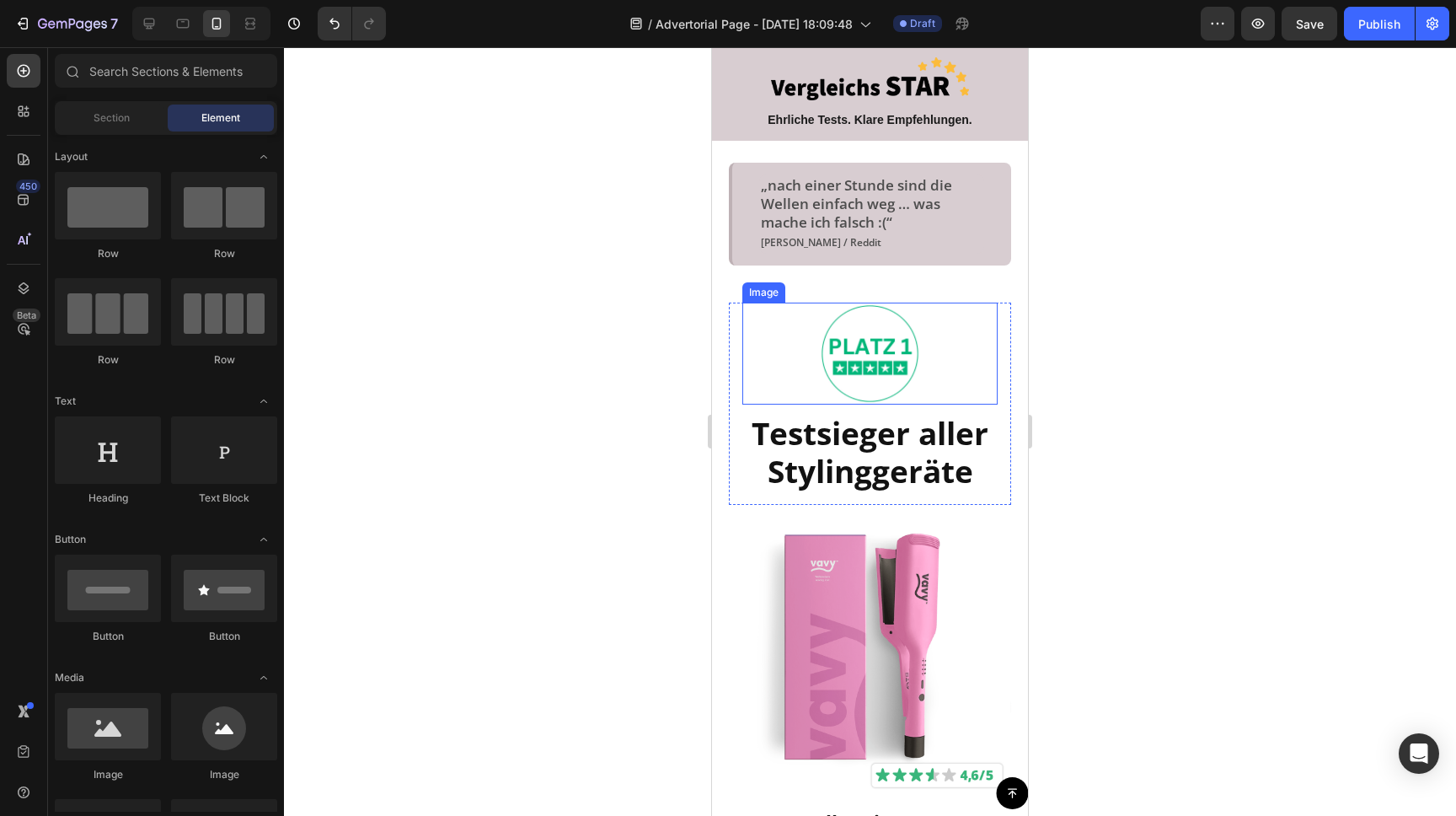
scroll to position [1116, 0]
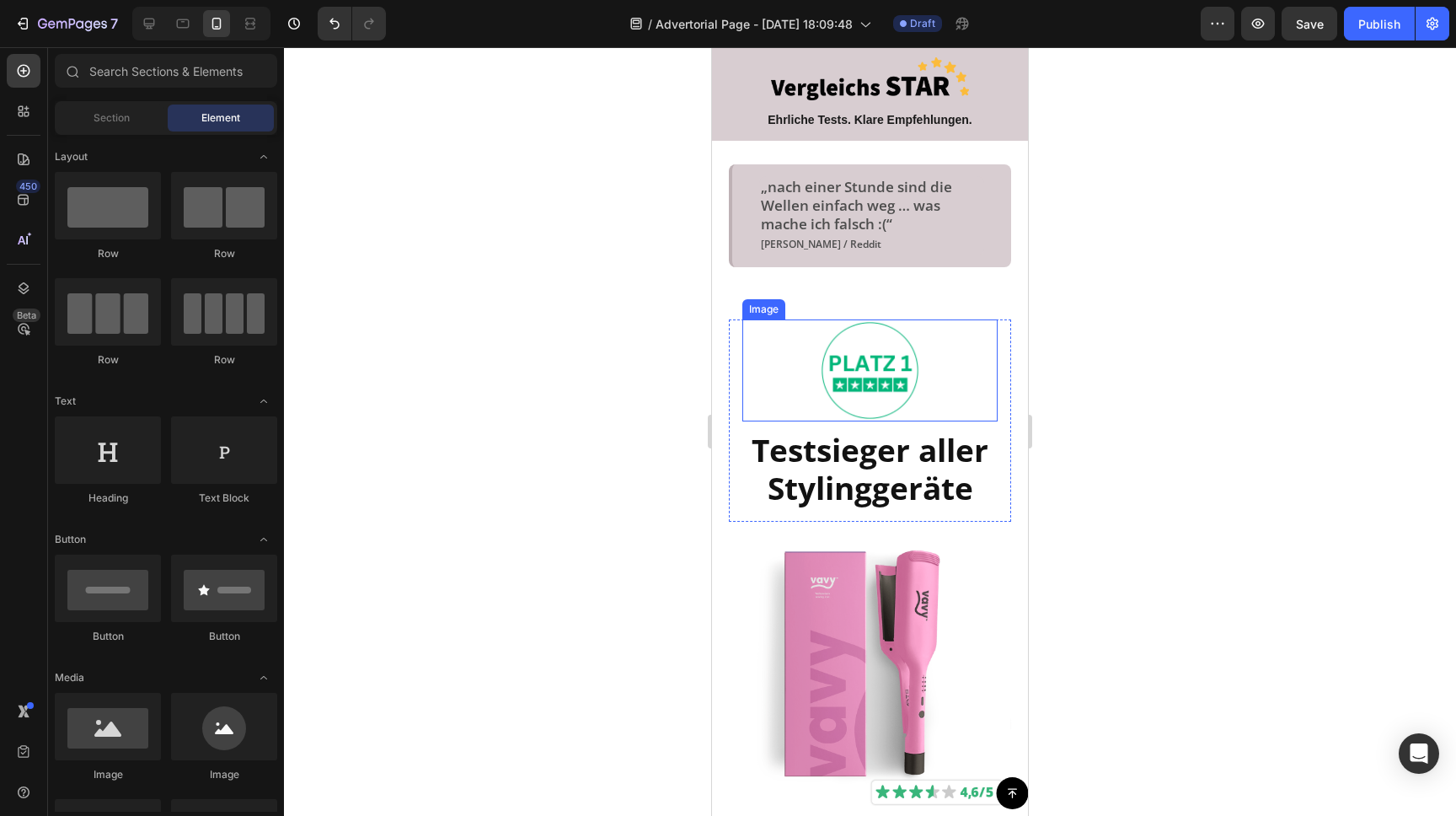
click at [932, 331] on div at bounding box center [870, 370] width 256 height 102
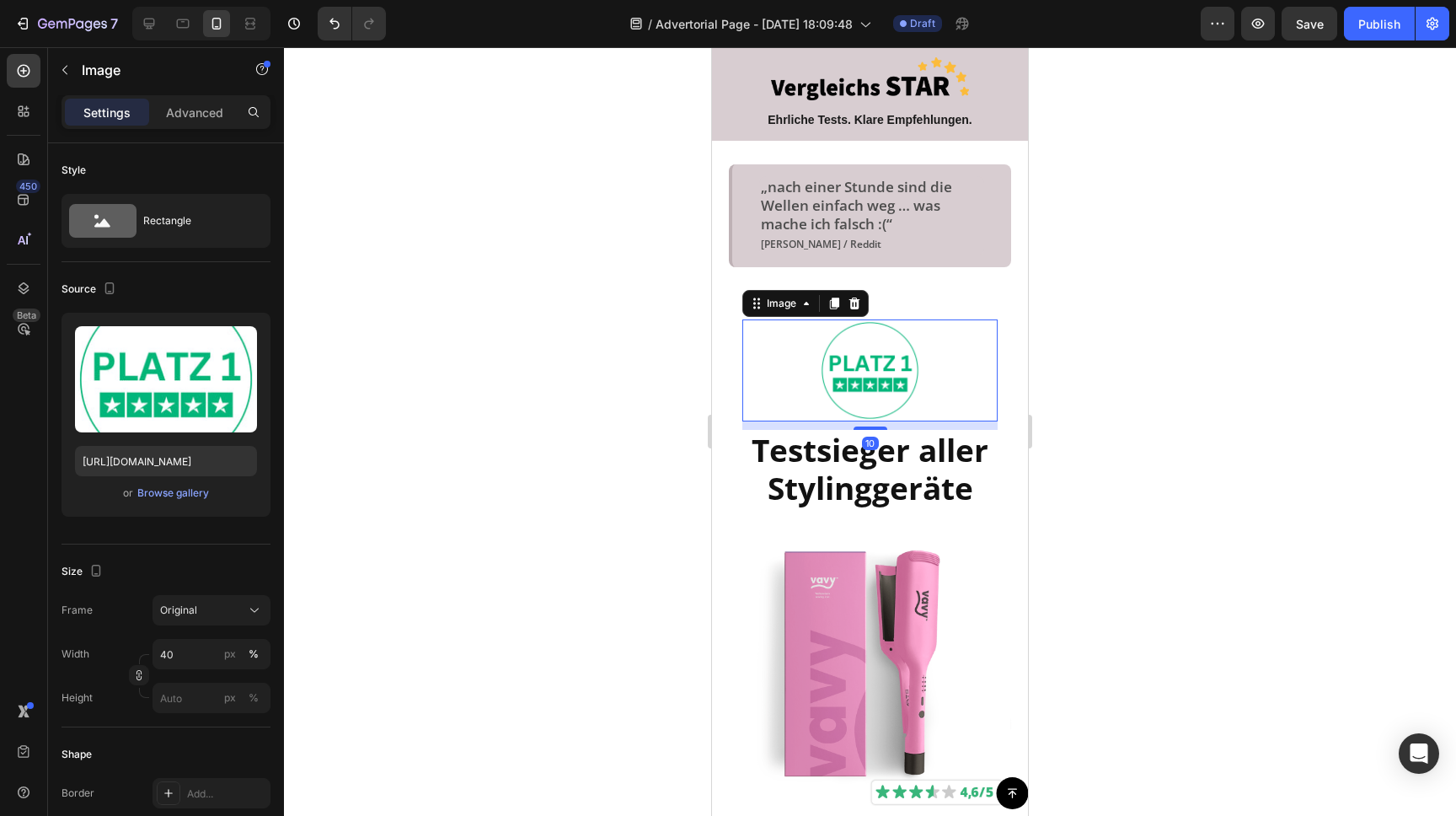
click at [1157, 334] on div at bounding box center [869, 431] width 1172 height 769
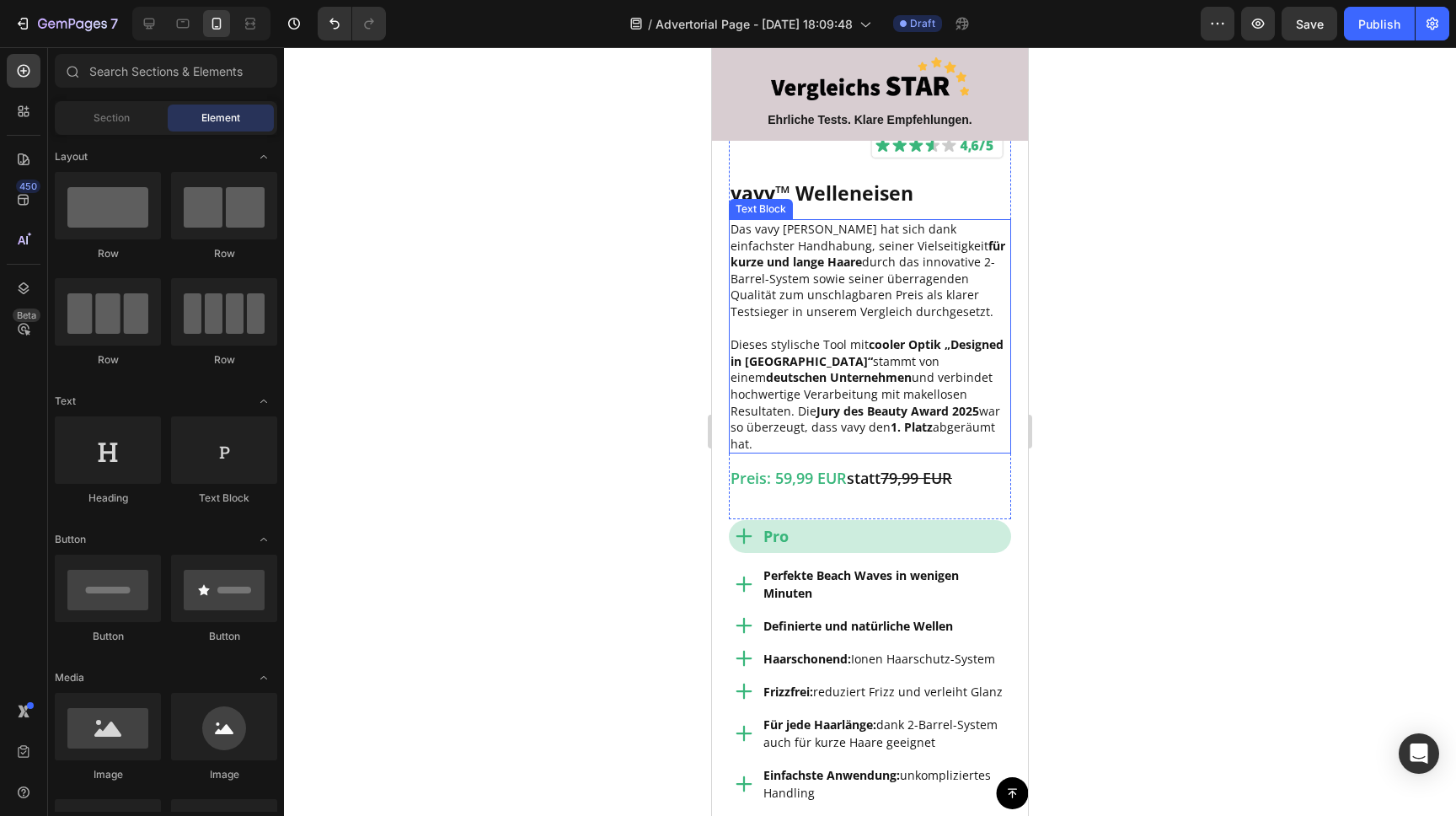
scroll to position [1769, 0]
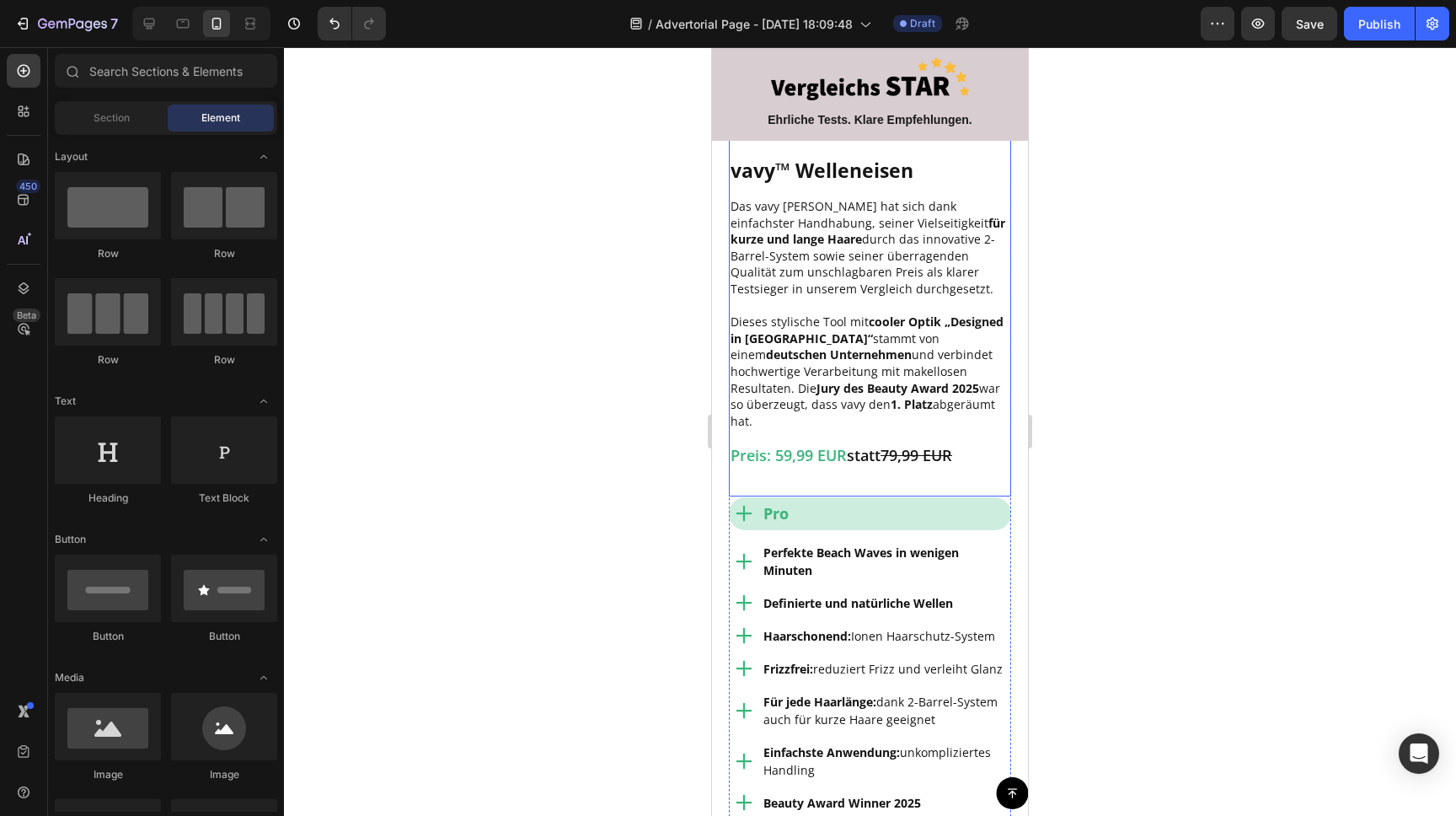
click at [846, 462] on div "vavy™ Welleneisen Text Block Das vavy Welleneisen hat sich dank einfachster Han…" at bounding box center [870, 326] width 283 height 340
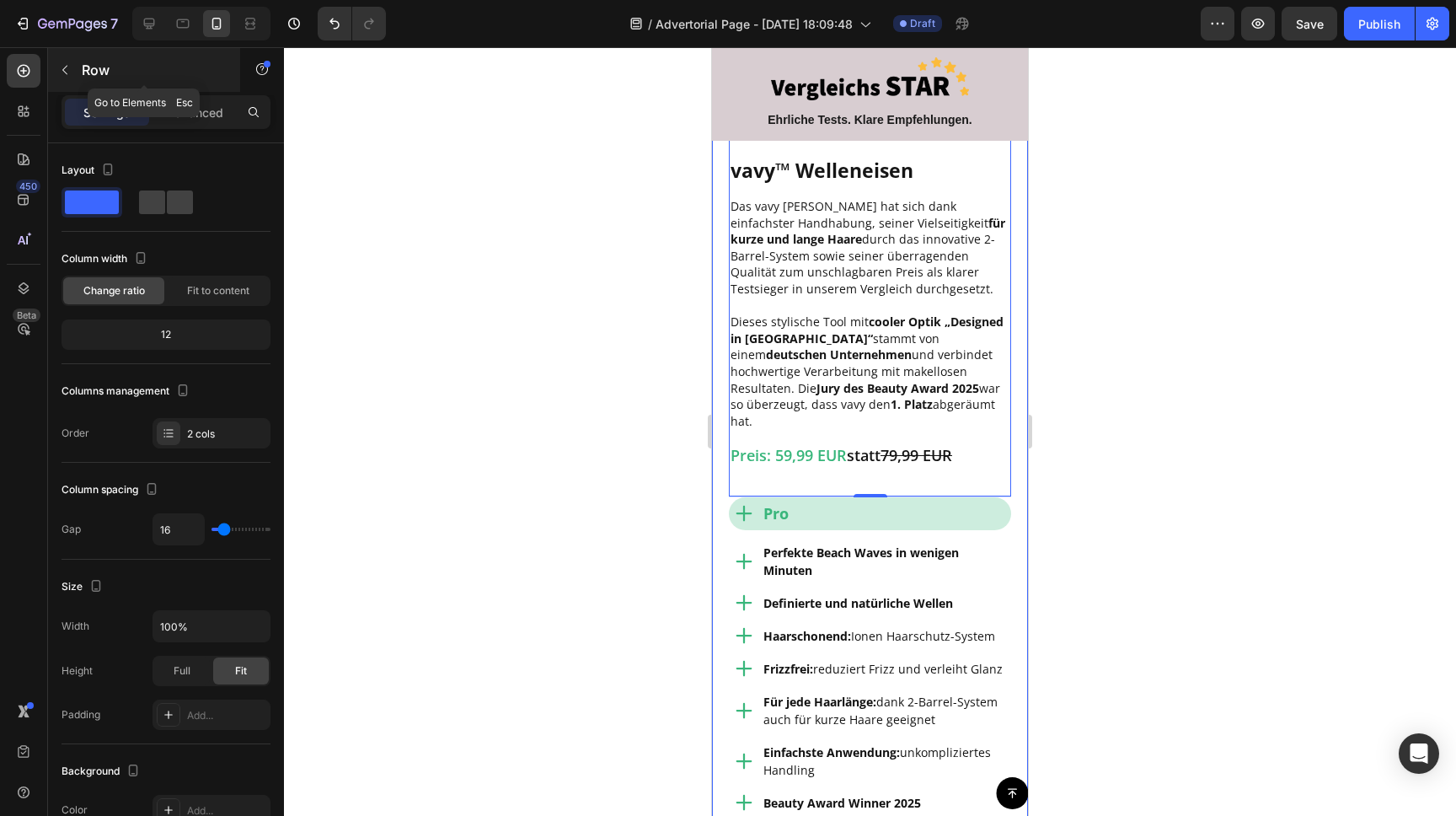
click at [66, 72] on icon "button" at bounding box center [65, 70] width 5 height 10
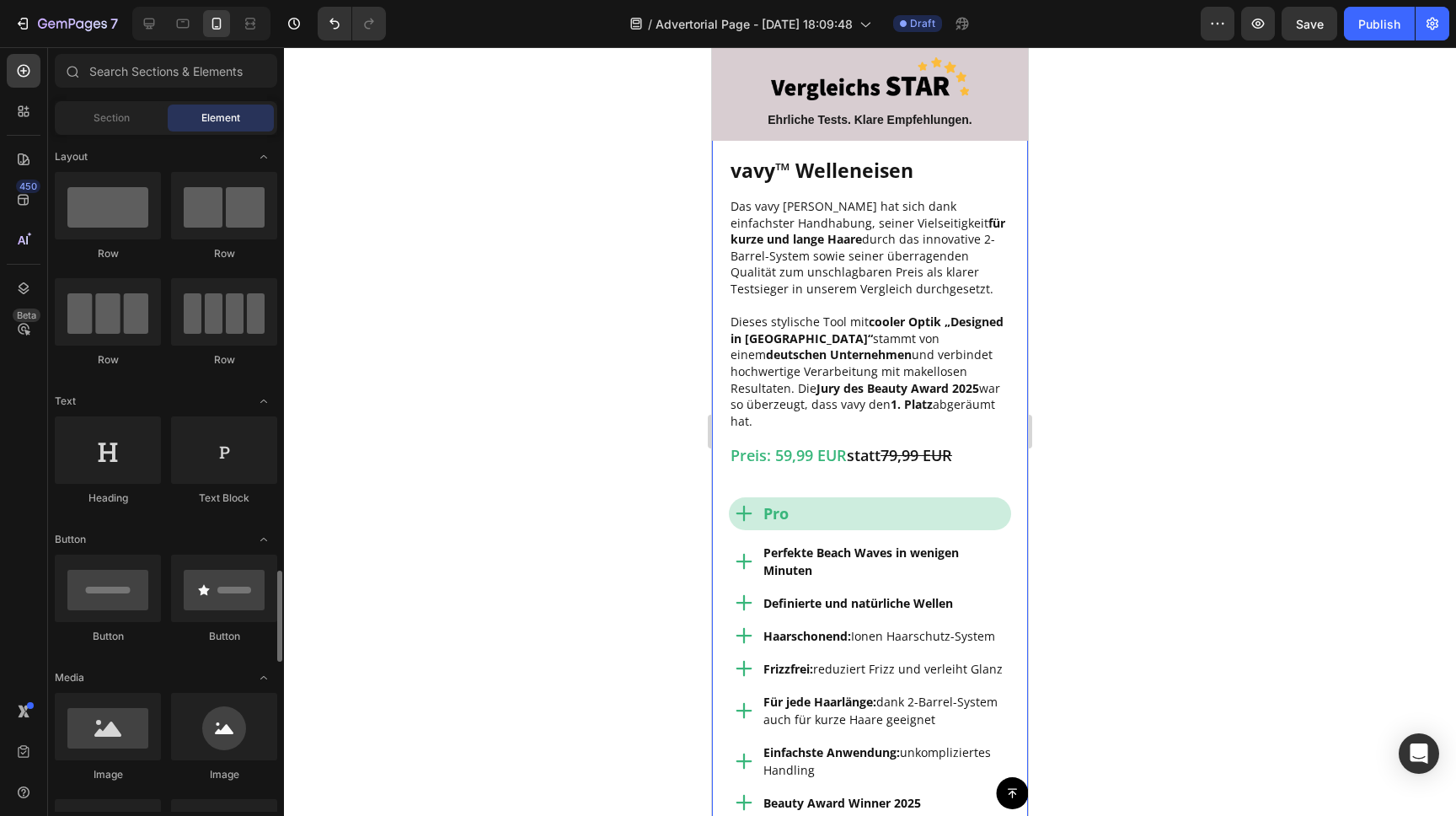
scroll to position [0, 0]
drag, startPoint x: 90, startPoint y: 599, endPoint x: 94, endPoint y: 656, distance: 57.1
click at [92, 590] on div at bounding box center [108, 588] width 106 height 68
drag, startPoint x: 971, startPoint y: 707, endPoint x: 811, endPoint y: 460, distance: 294.3
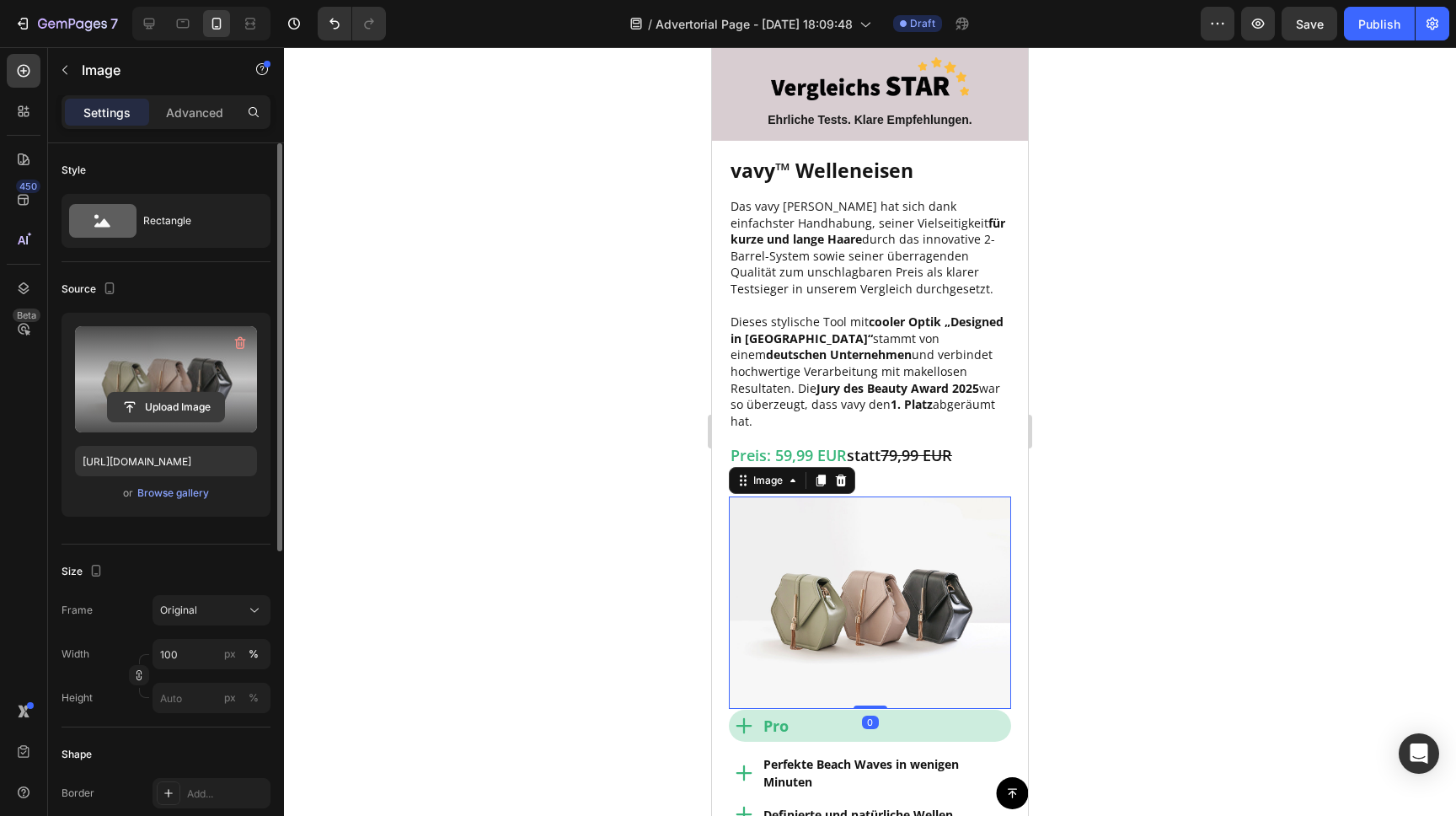
click at [160, 398] on input "file" at bounding box center [166, 407] width 117 height 29
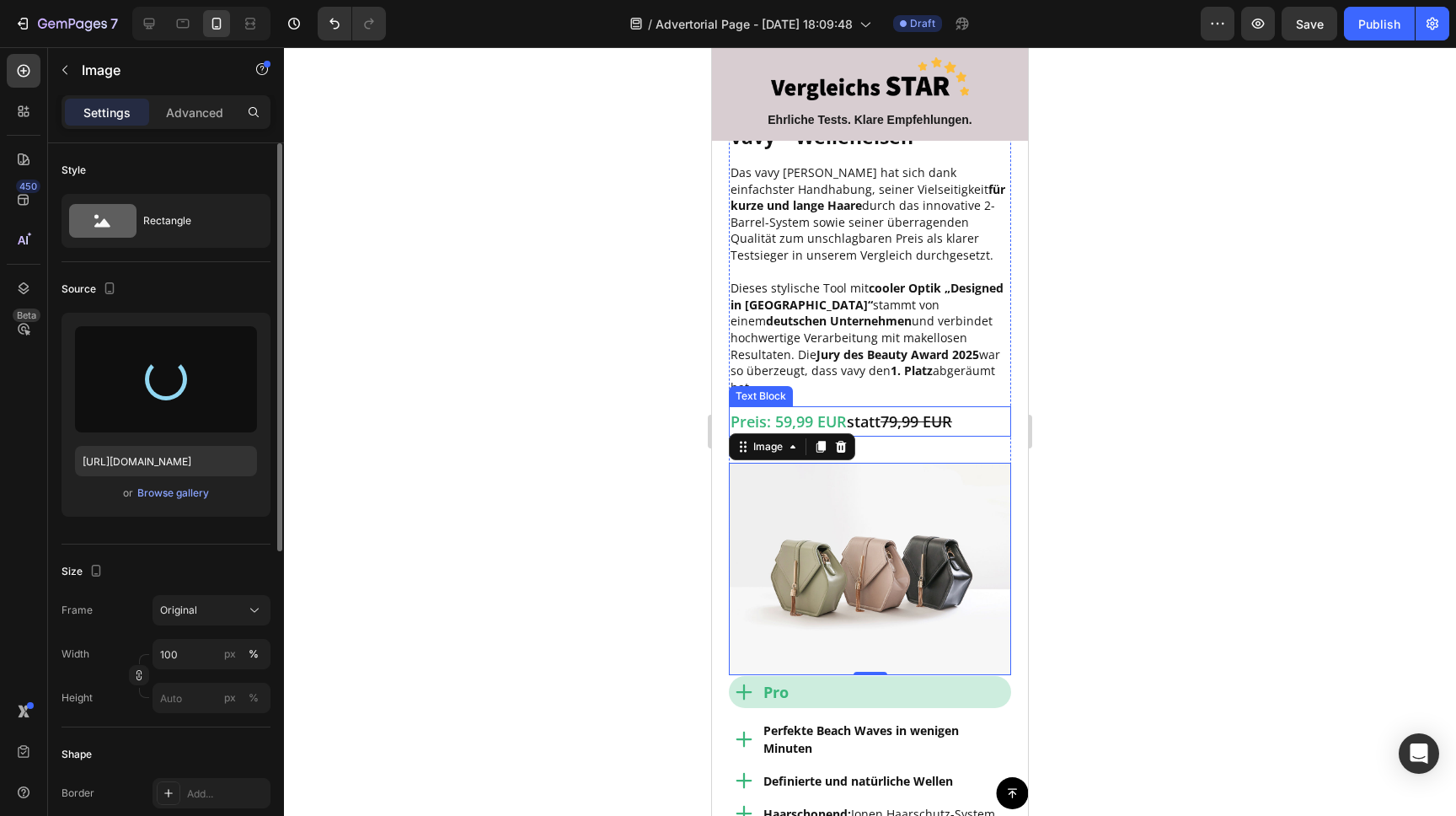
scroll to position [1822, 0]
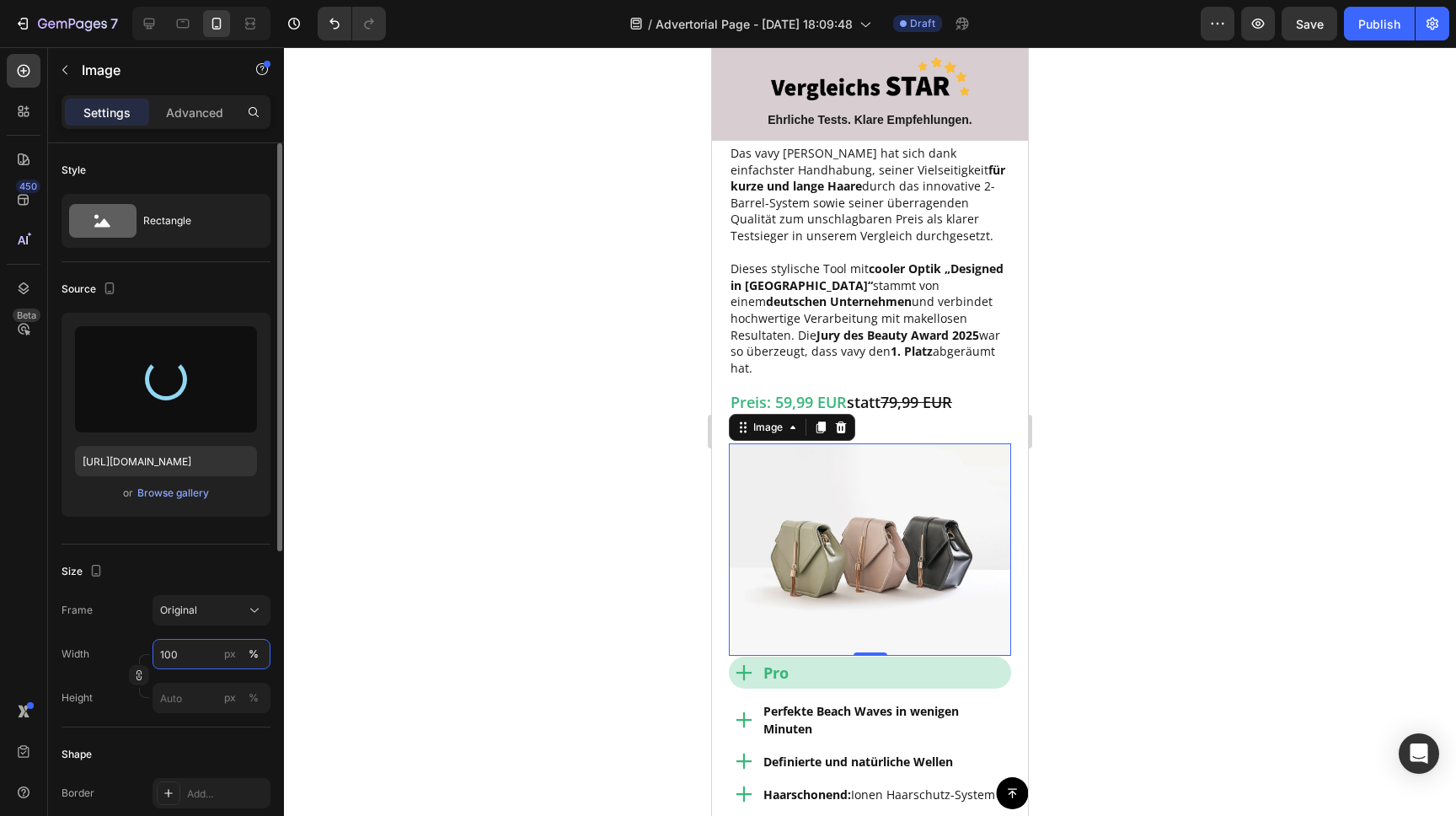
click at [189, 655] on input "100" at bounding box center [211, 653] width 118 height 30
type input "https://cdn.shopify.com/s/files/1/0888/0360/6794/files/gempages_585425760114705…"
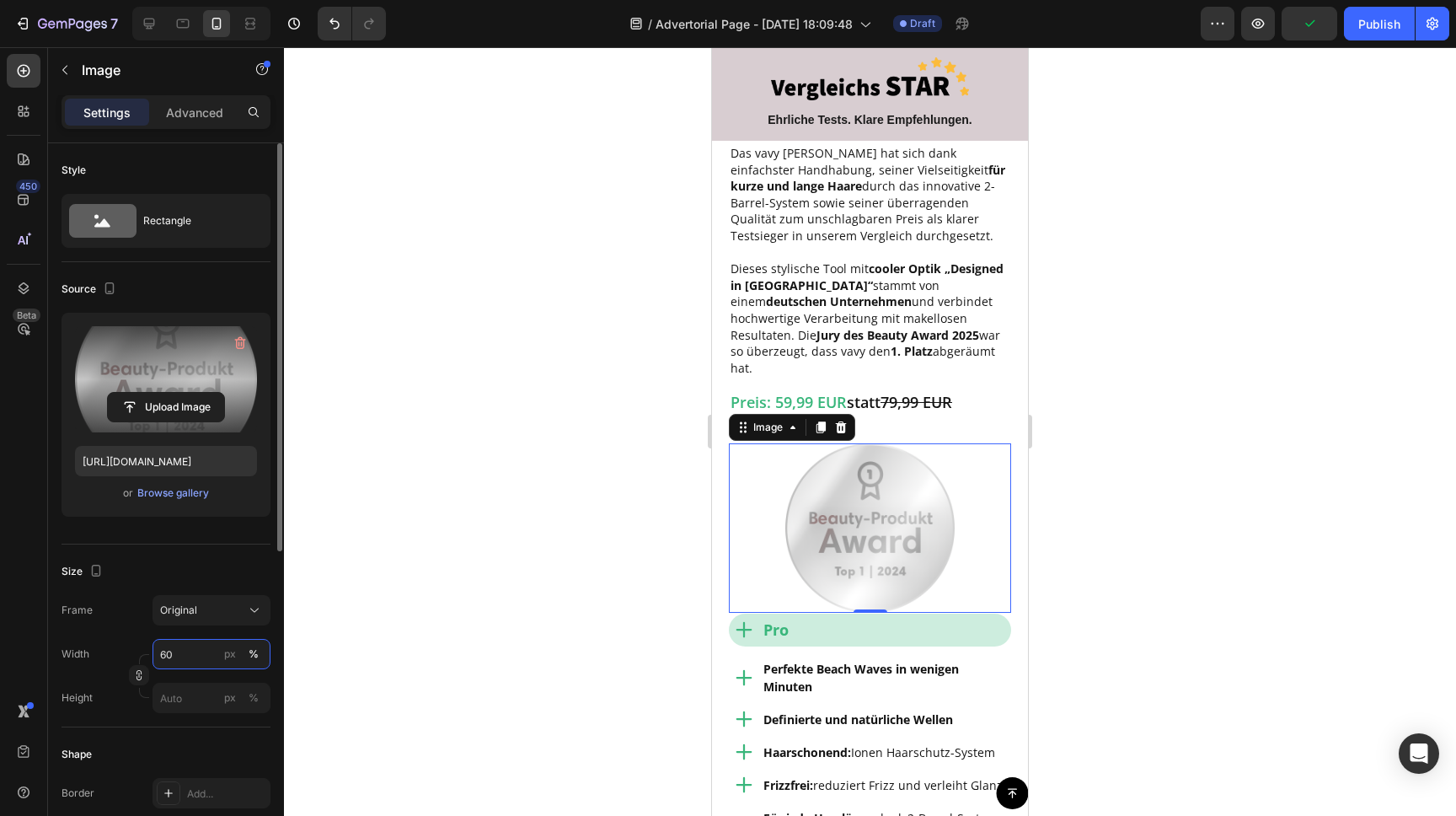
type input "6"
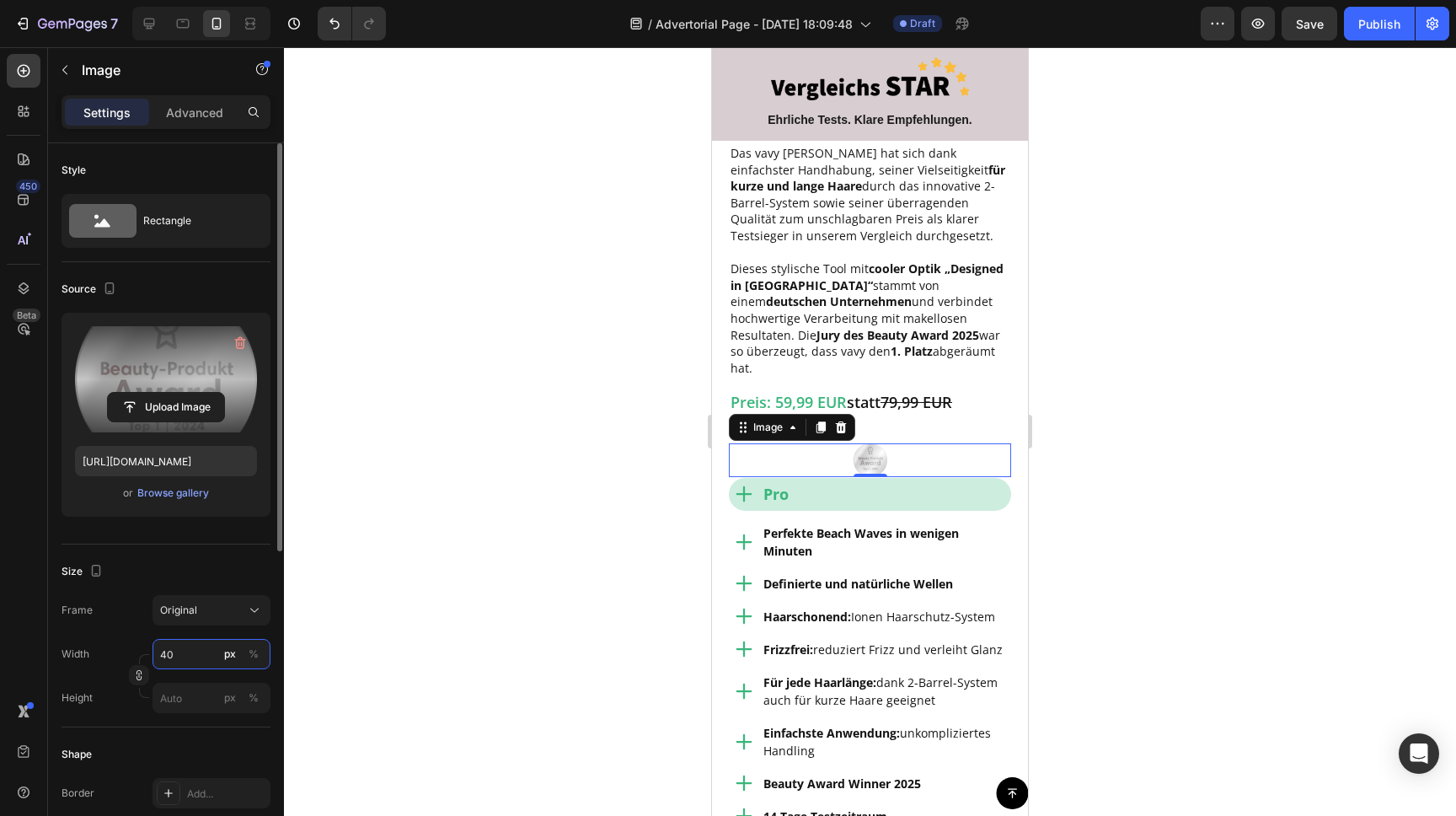
type input "40"
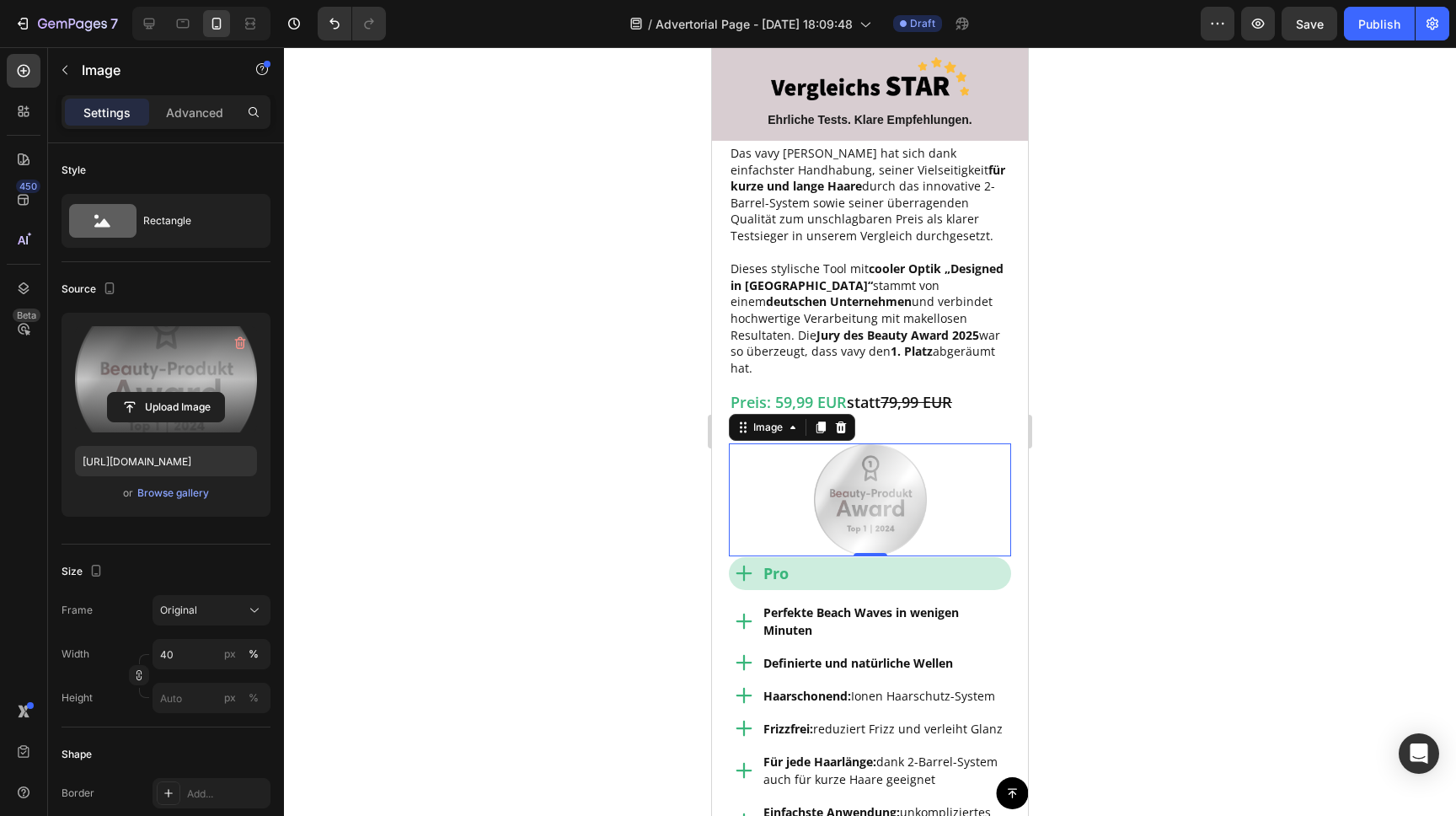
click at [444, 376] on div at bounding box center [869, 431] width 1172 height 769
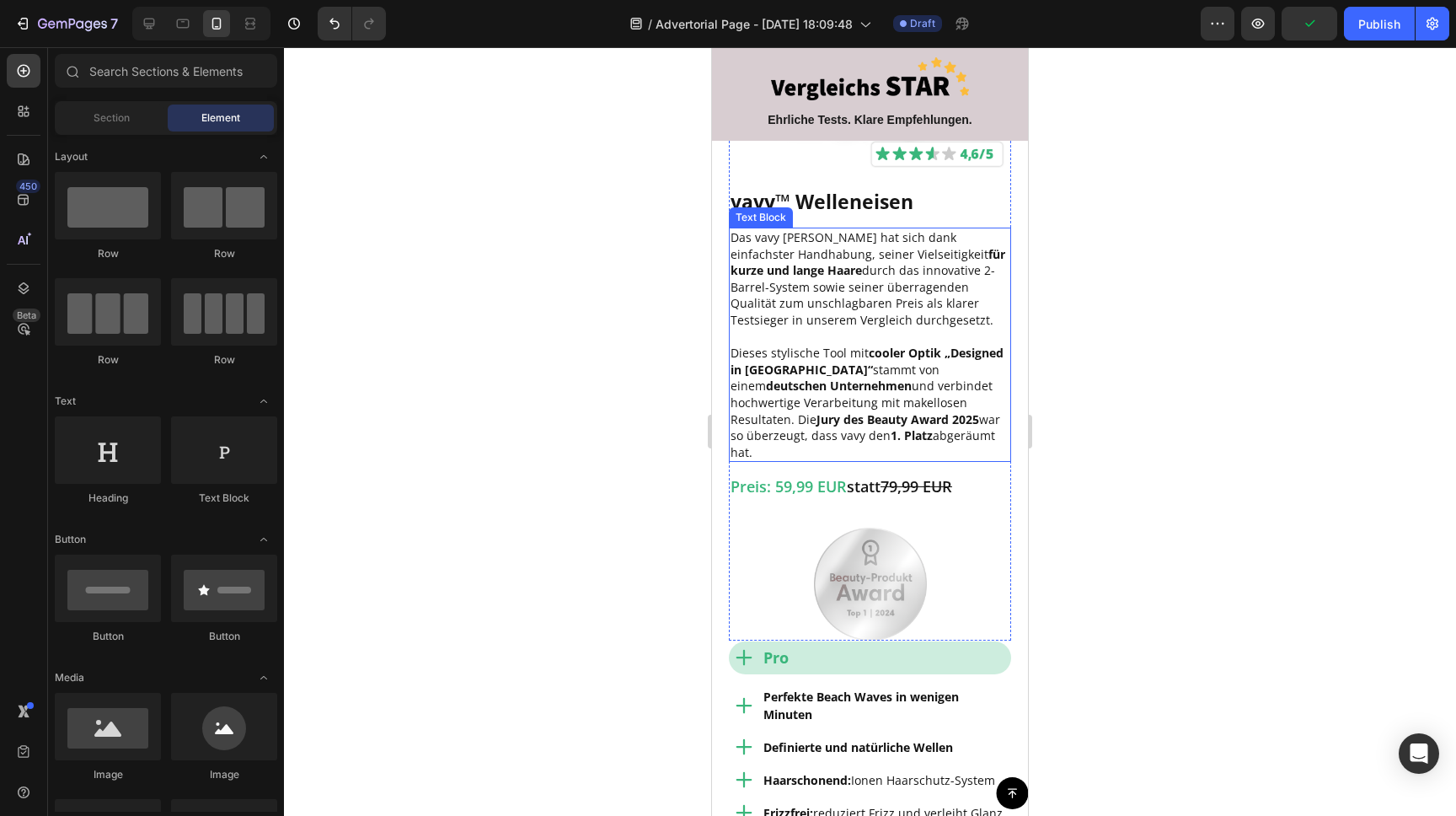
scroll to position [1739, 0]
click at [831, 370] on p "Dieses stylische Tool mit cooler Optik „Designed in Hamburg“ stammt von einem d…" at bounding box center [869, 401] width 279 height 116
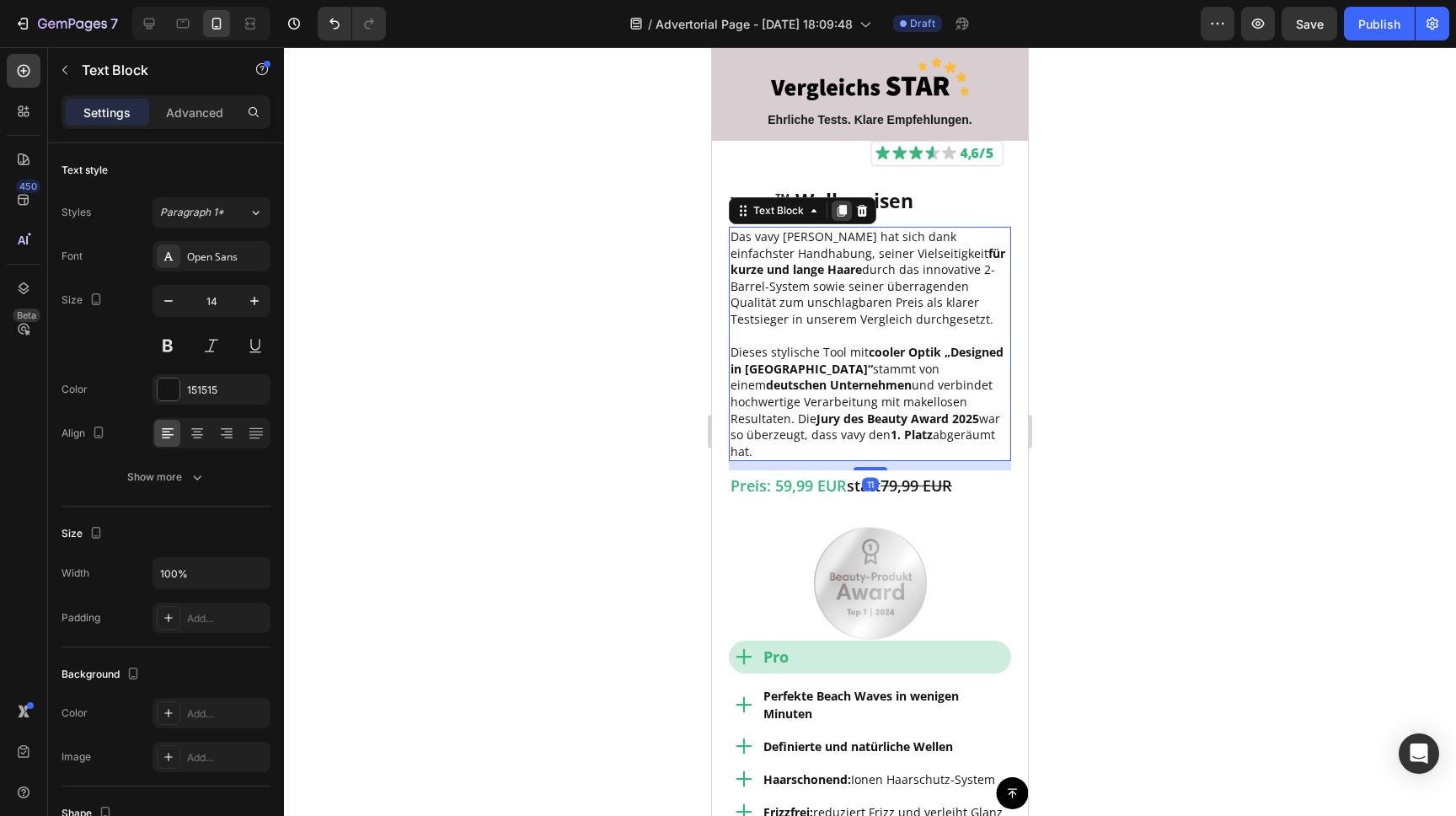
click at [841, 208] on icon at bounding box center [842, 210] width 10 height 12
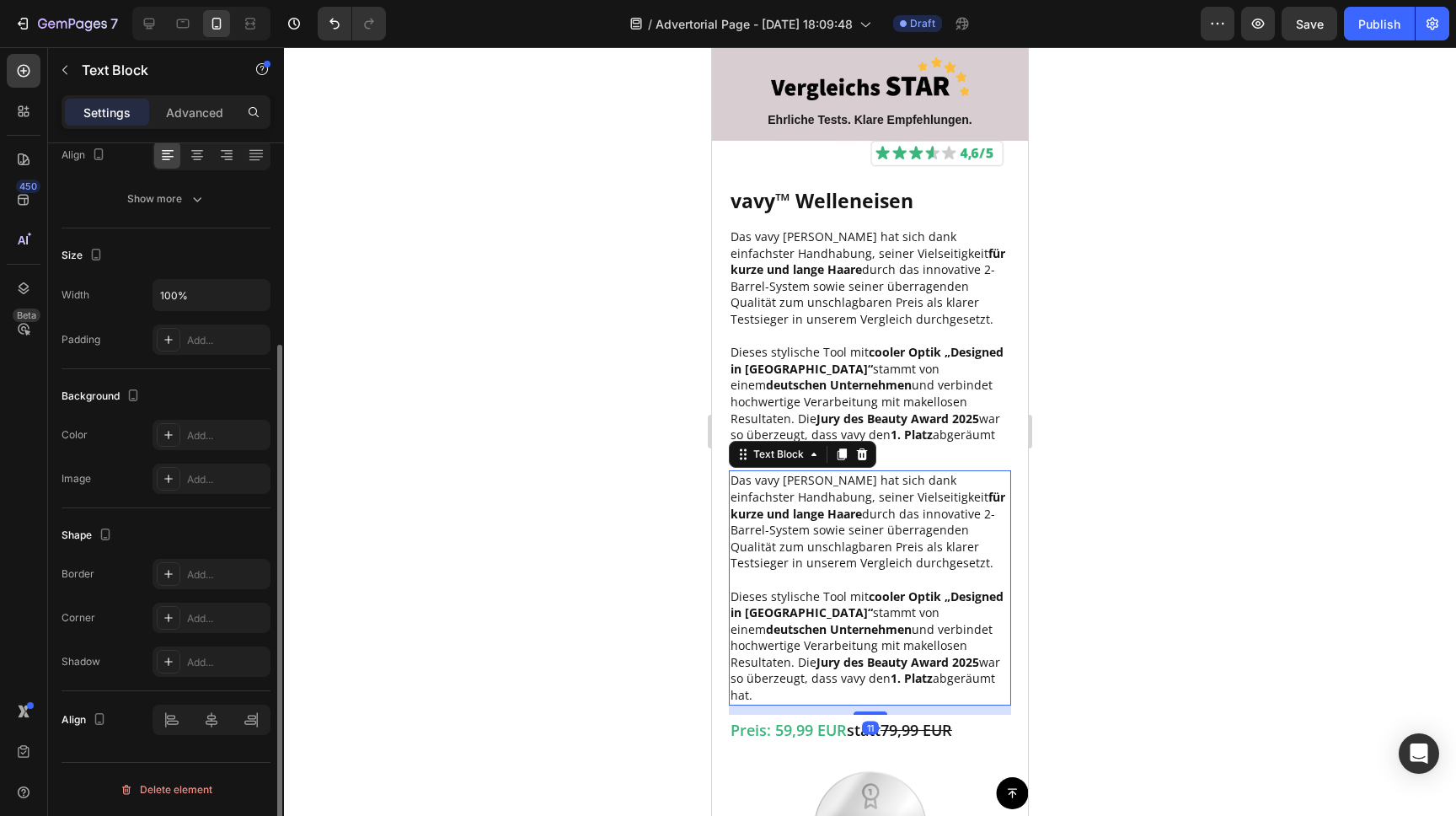
scroll to position [0, 0]
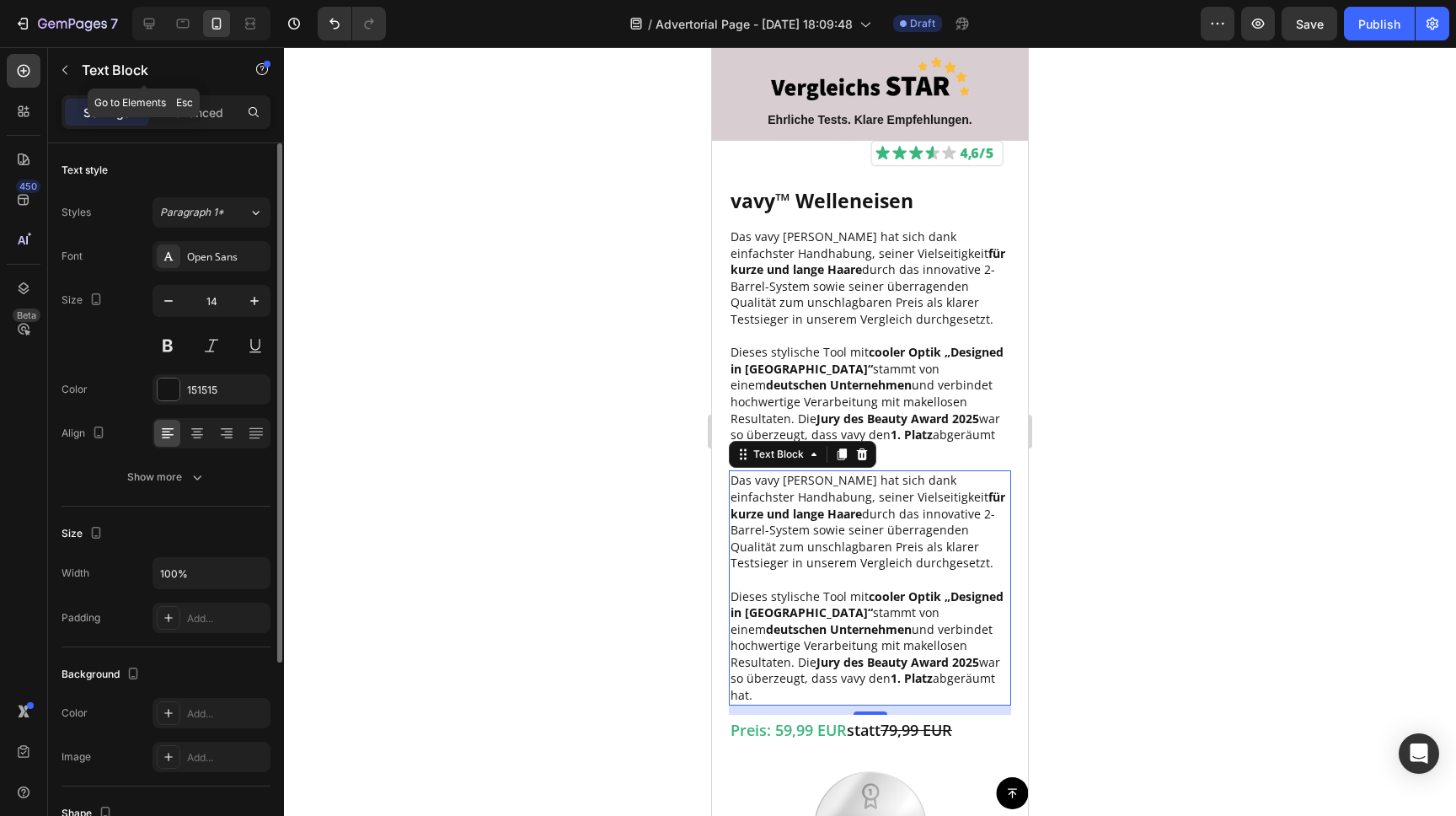
click at [68, 75] on icon "button" at bounding box center [65, 70] width 14 height 14
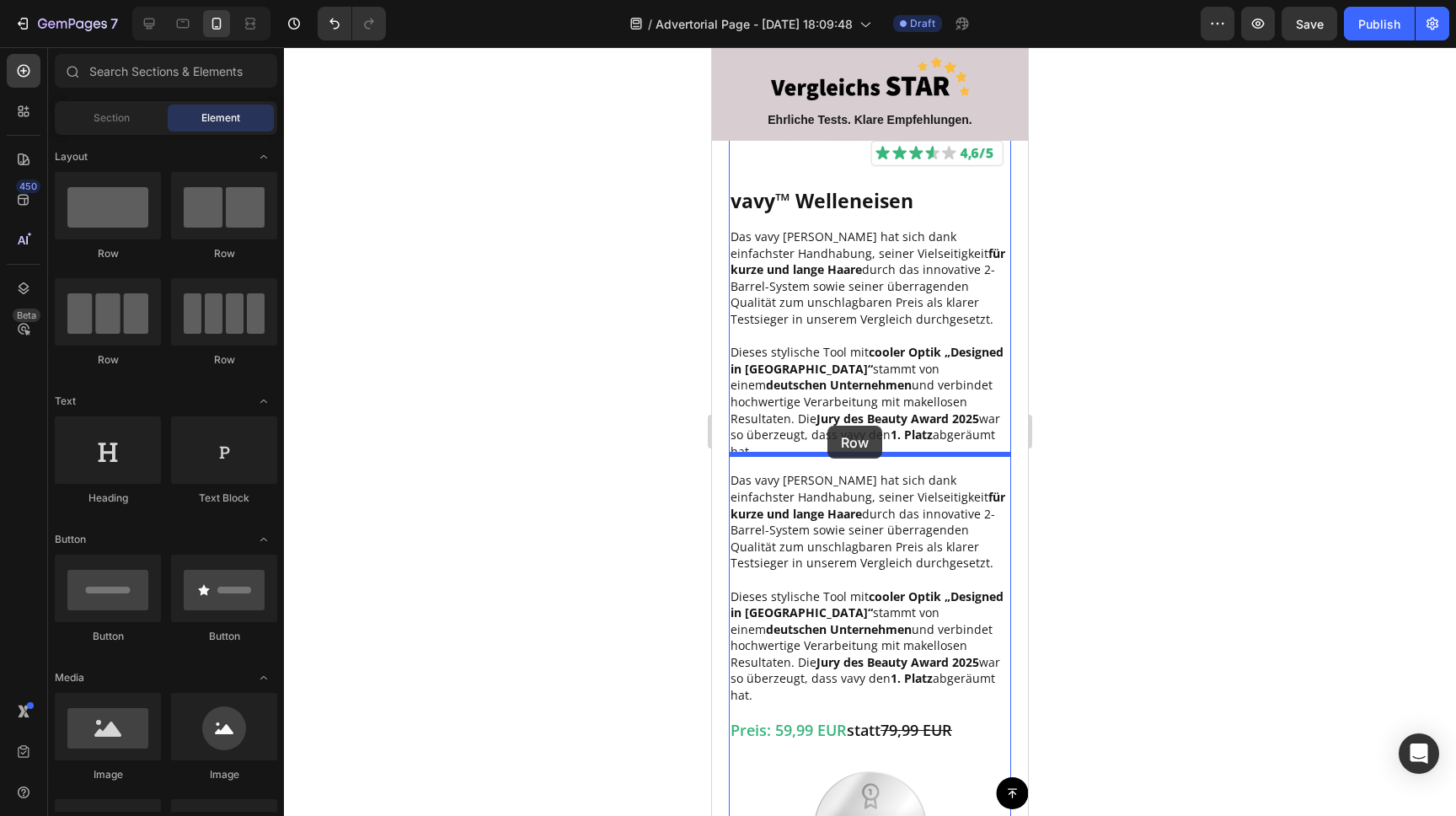
drag, startPoint x: 916, startPoint y: 270, endPoint x: 828, endPoint y: 425, distance: 178.2
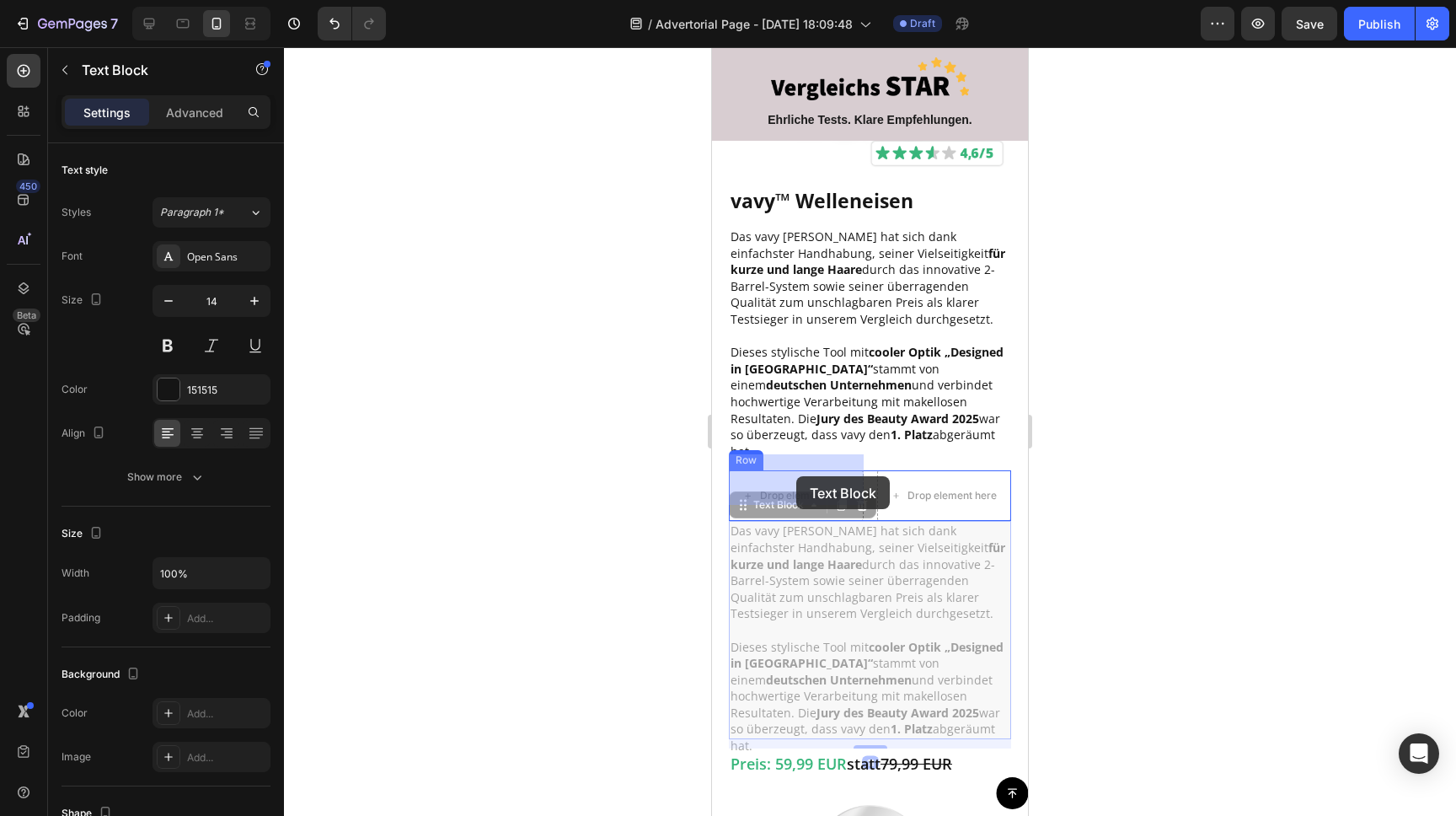
drag, startPoint x: 851, startPoint y: 590, endPoint x: 796, endPoint y: 476, distance: 126.6
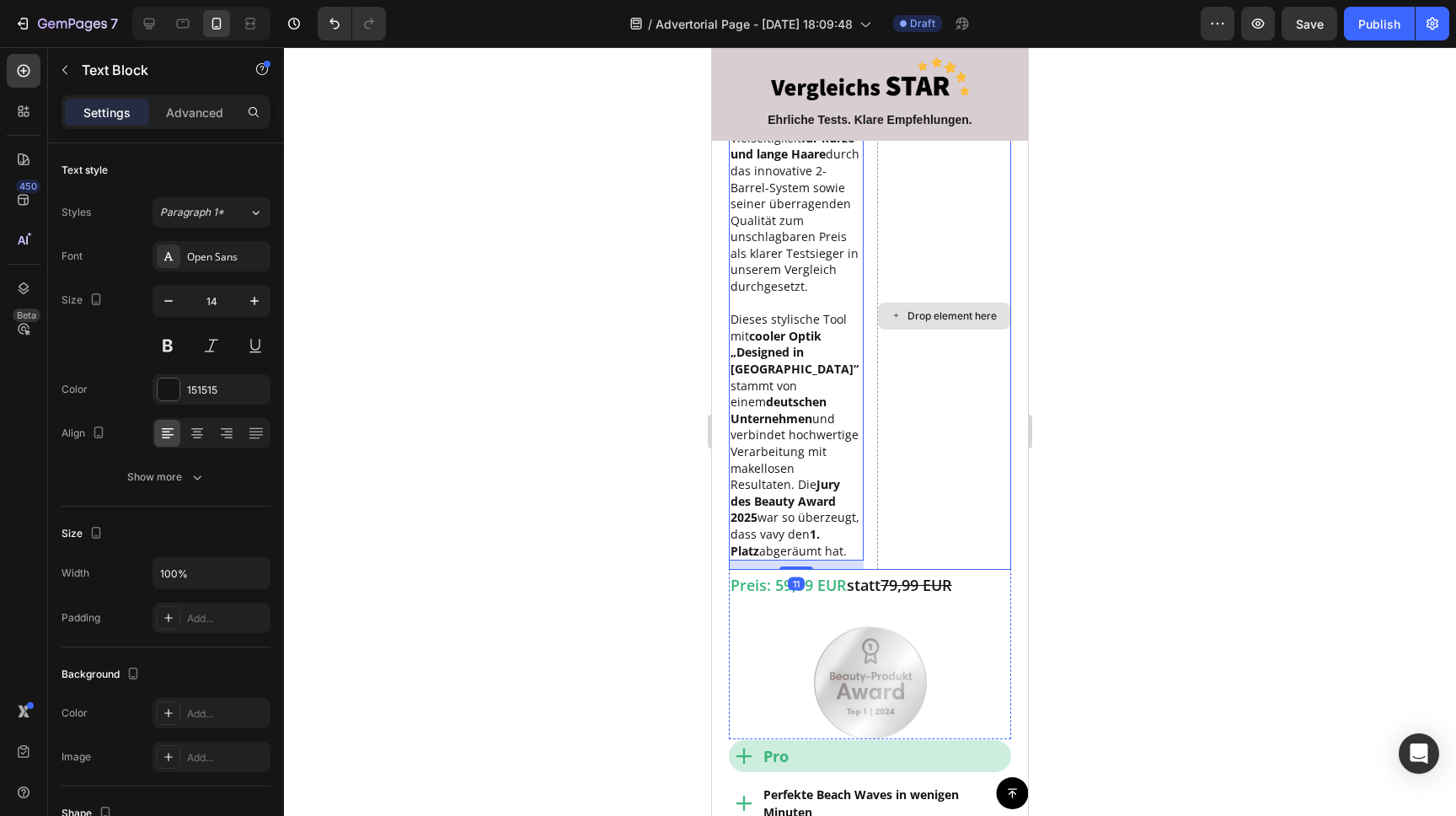
scroll to position [2155, 0]
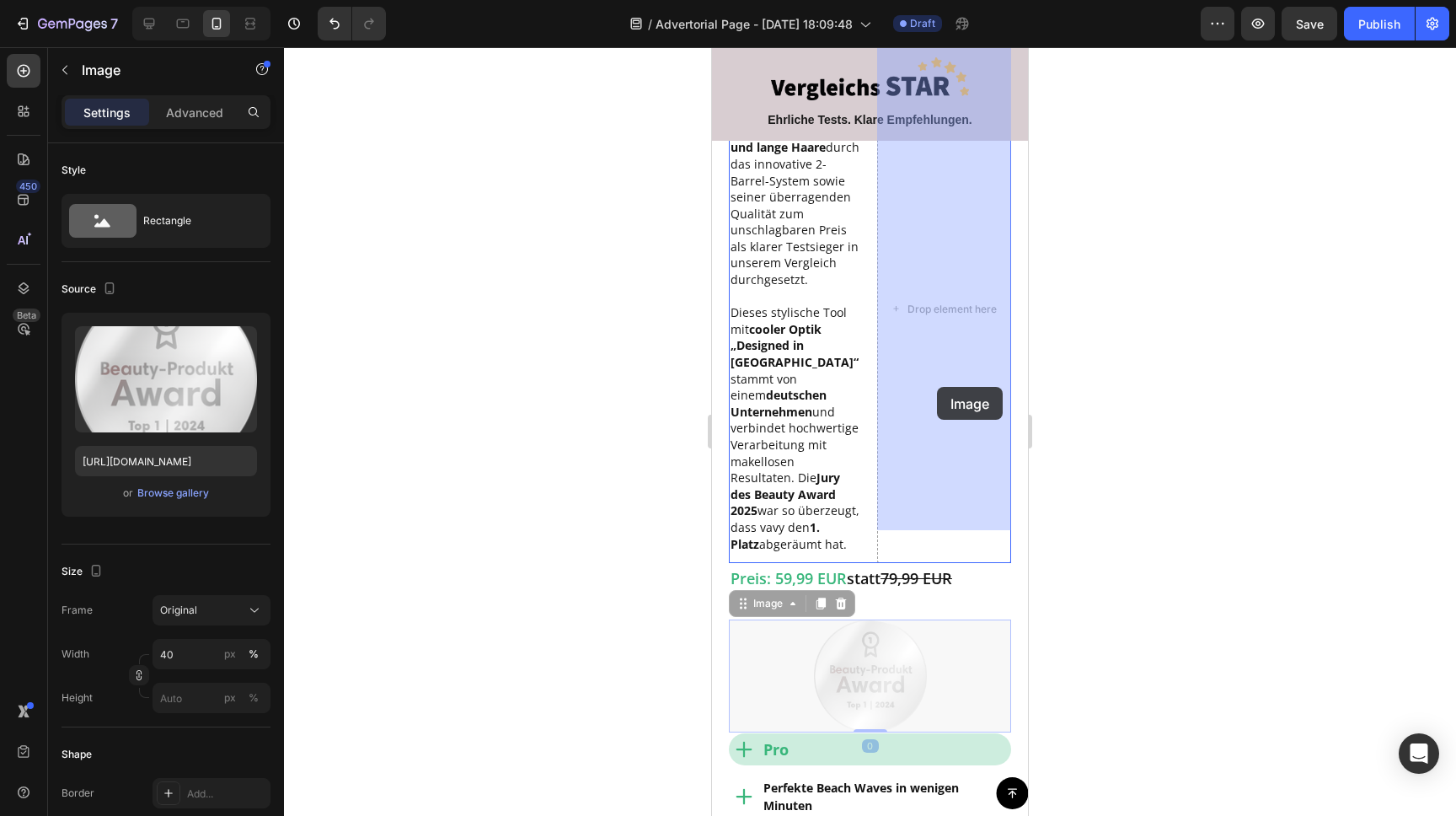
drag, startPoint x: 876, startPoint y: 638, endPoint x: 936, endPoint y: 389, distance: 256.1
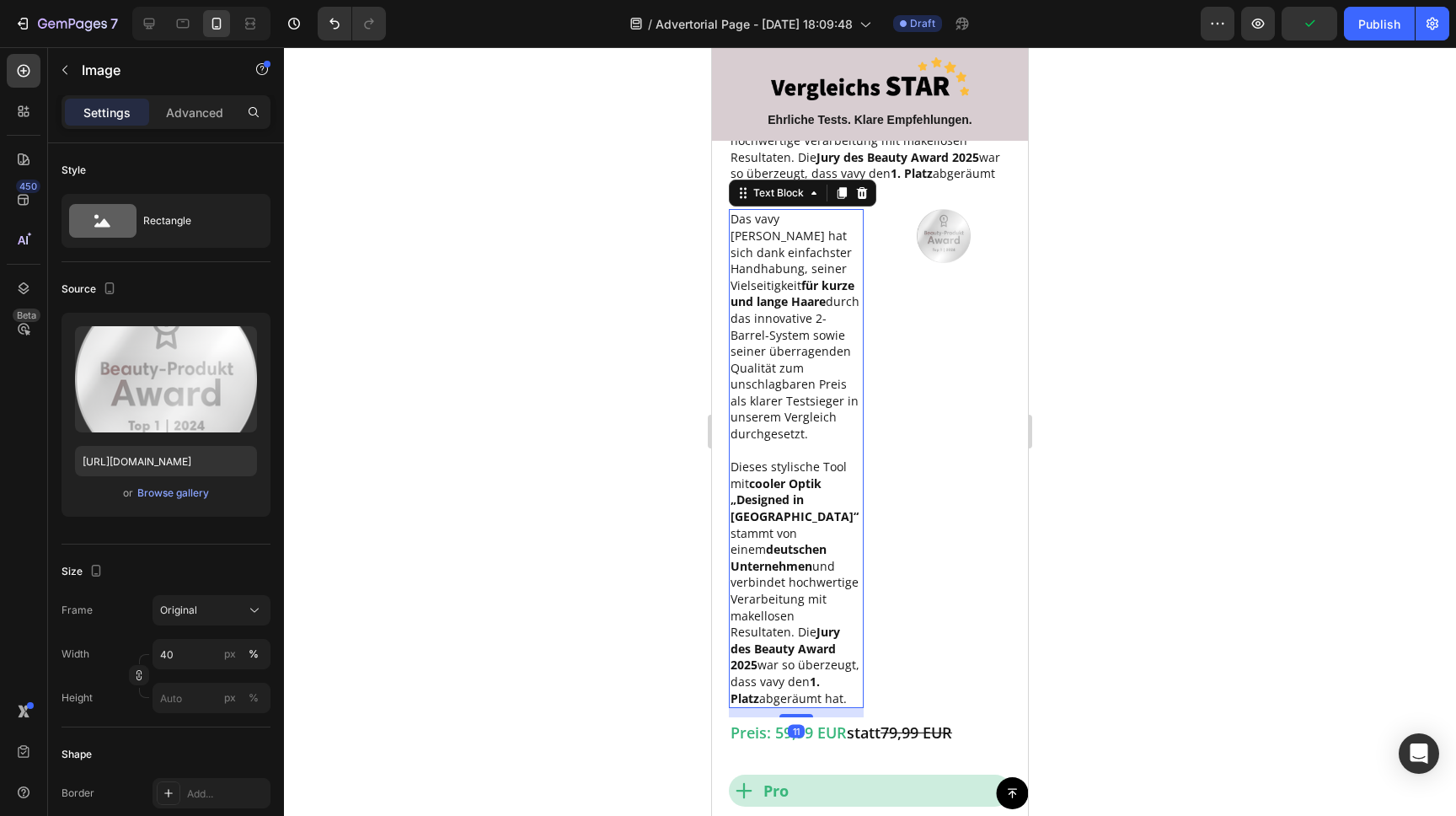
click at [773, 302] on p "Das vavy Welleneisen hat sich dank einfachster Handhabung, seiner Vielseitigkei…" at bounding box center [796, 325] width 131 height 231
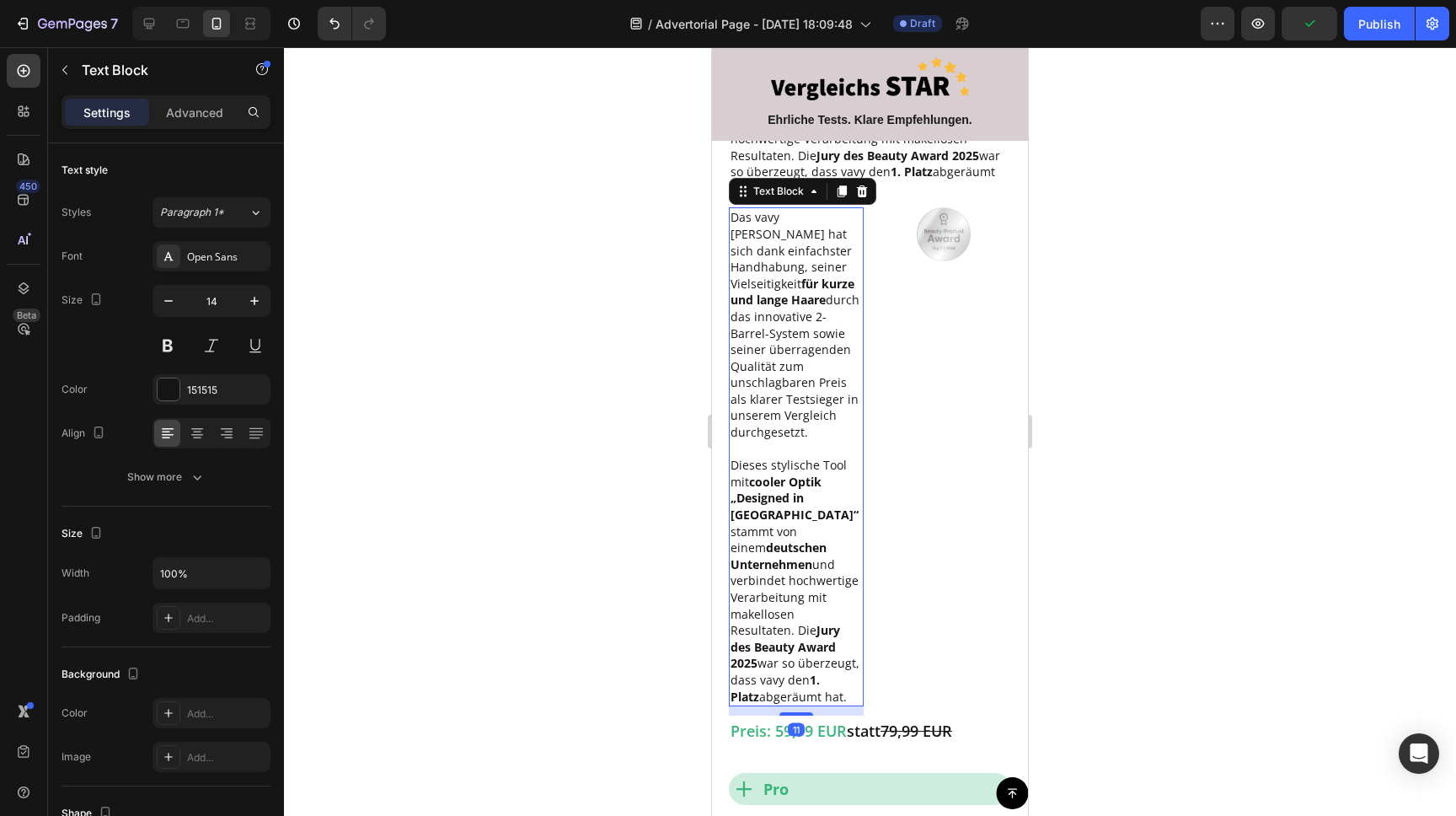
click at [794, 339] on p "Das vavy Welleneisen hat sich dank einfachster Handhabung, seiner Vielseitigkei…" at bounding box center [796, 324] width 131 height 231
click at [794, 339] on p "Das vavy Welleneisen hat sich dank einfachster Handhabung, seiner Vielseitigkei…" at bounding box center [796, 322] width 131 height 231
click at [811, 408] on p "Das vavy Welleneisen hat sich dank einfachster Handhabung, seiner Vielseitigkei…" at bounding box center [796, 322] width 131 height 231
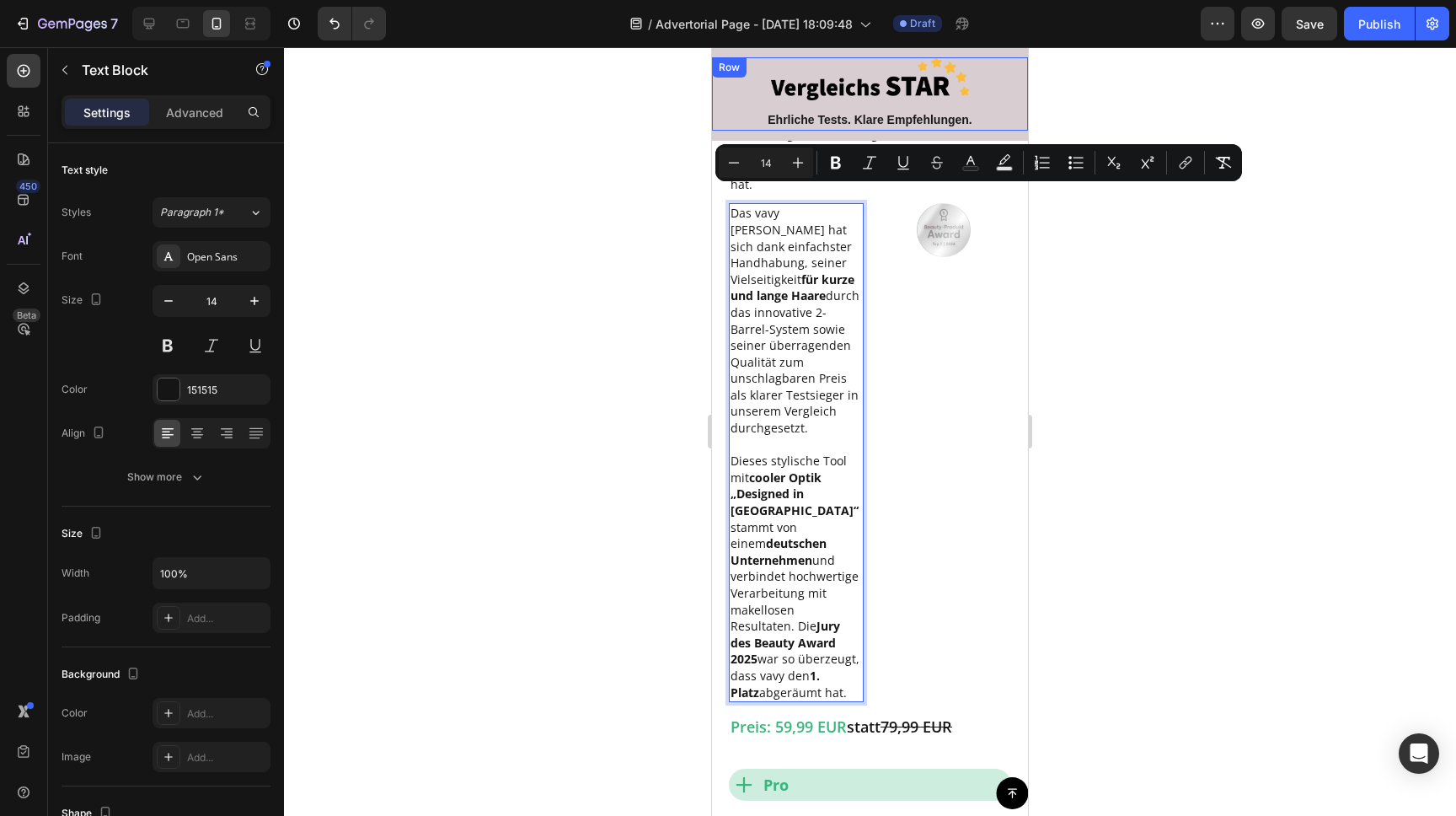
drag, startPoint x: 813, startPoint y: 411, endPoint x: 717, endPoint y: 128, distance: 298.8
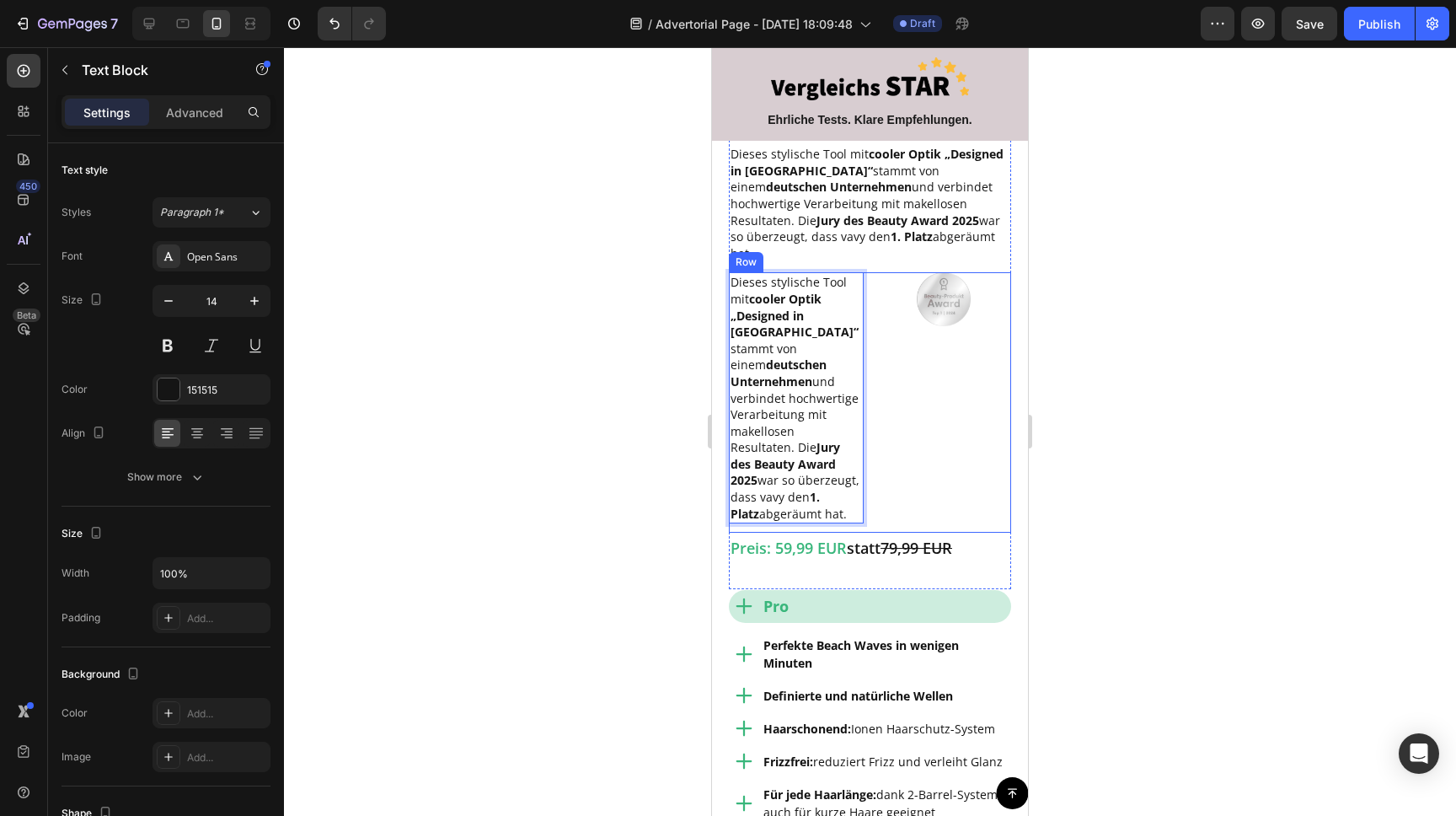
scroll to position [1902, 0]
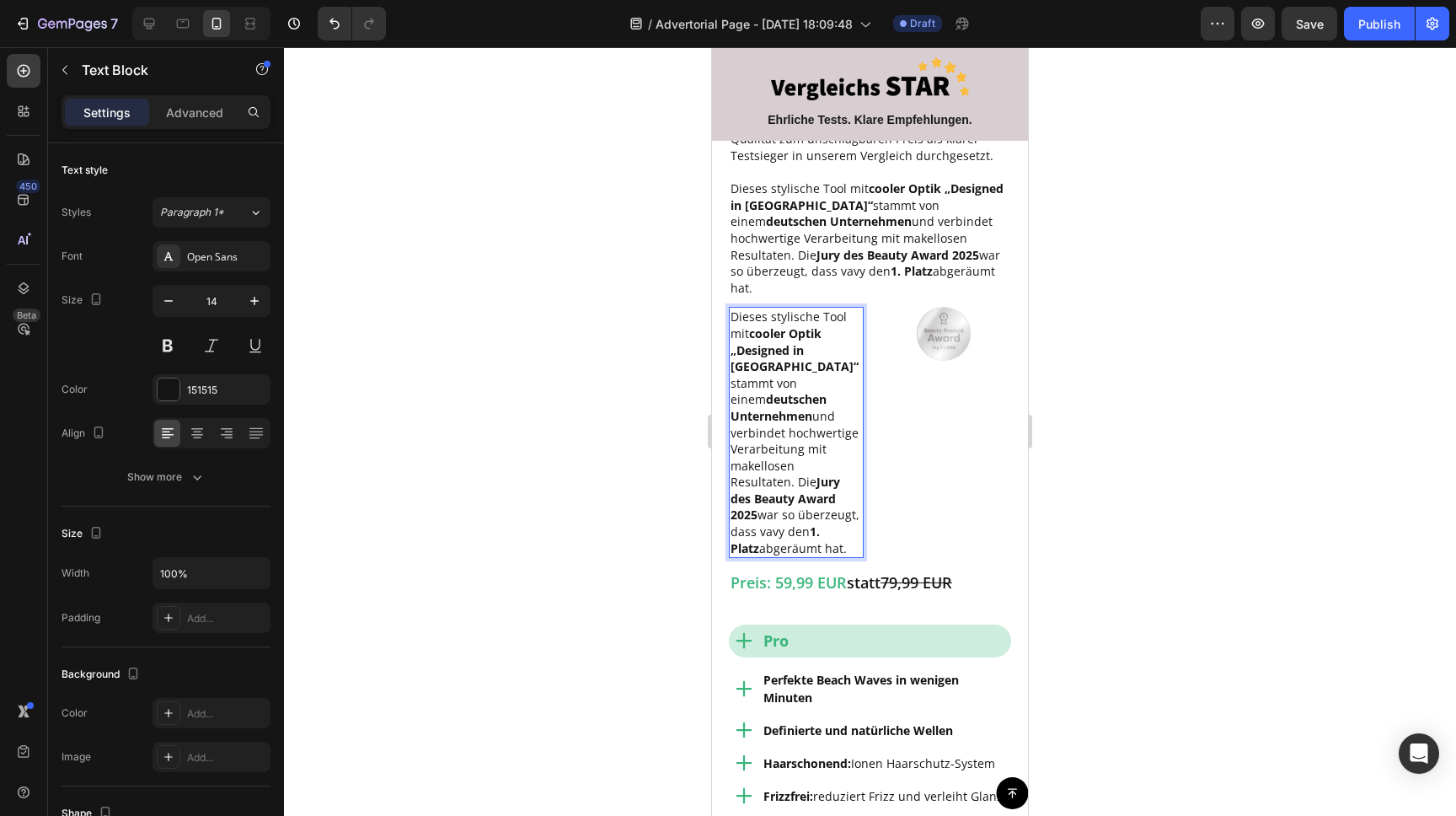
click at [807, 439] on p "Dieses stylische Tool mit cooler Optik „Designed in Hamburg“ stammt von einem d…" at bounding box center [796, 432] width 131 height 248
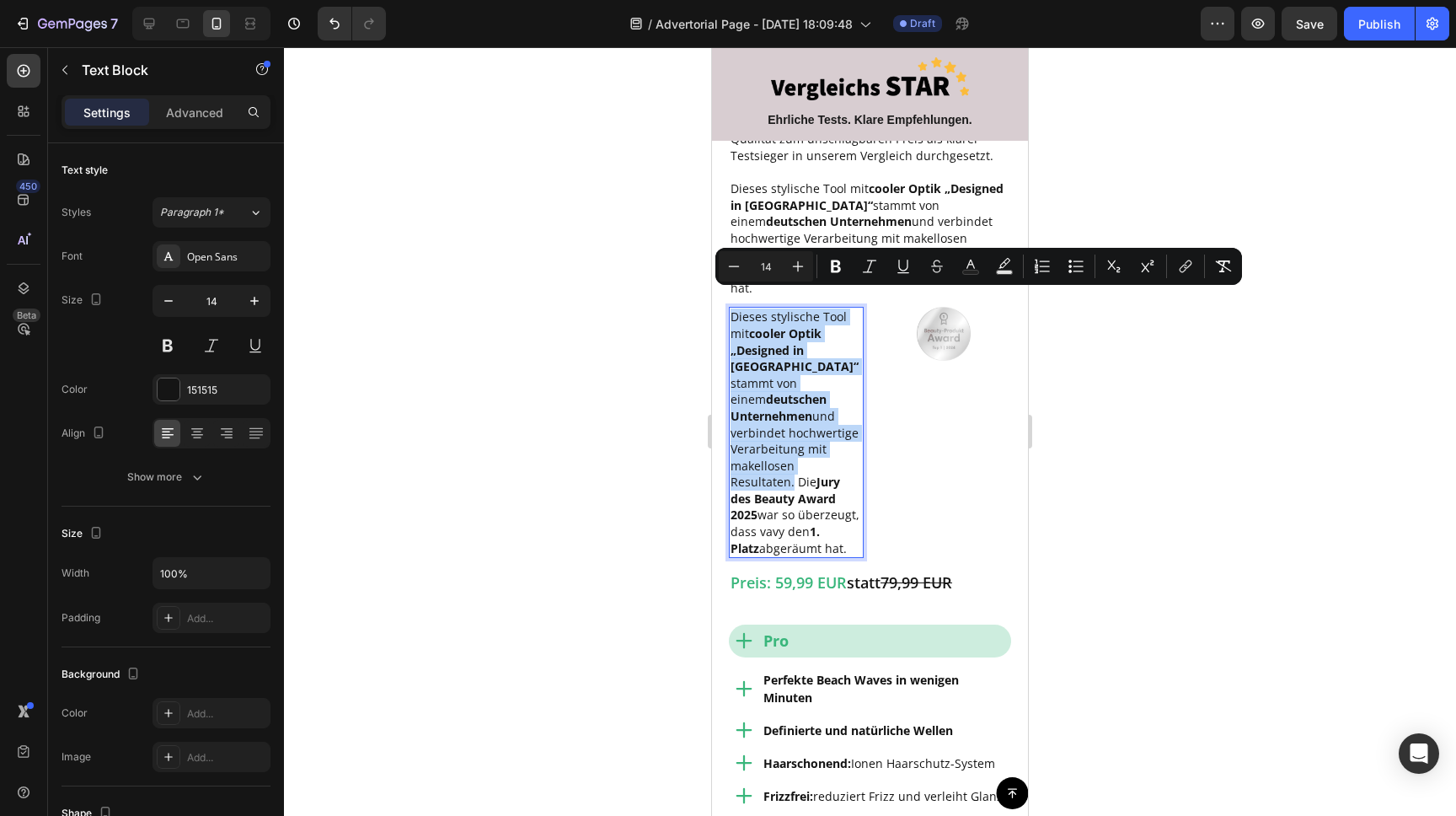
drag, startPoint x: 835, startPoint y: 422, endPoint x: 680, endPoint y: 253, distance: 229.3
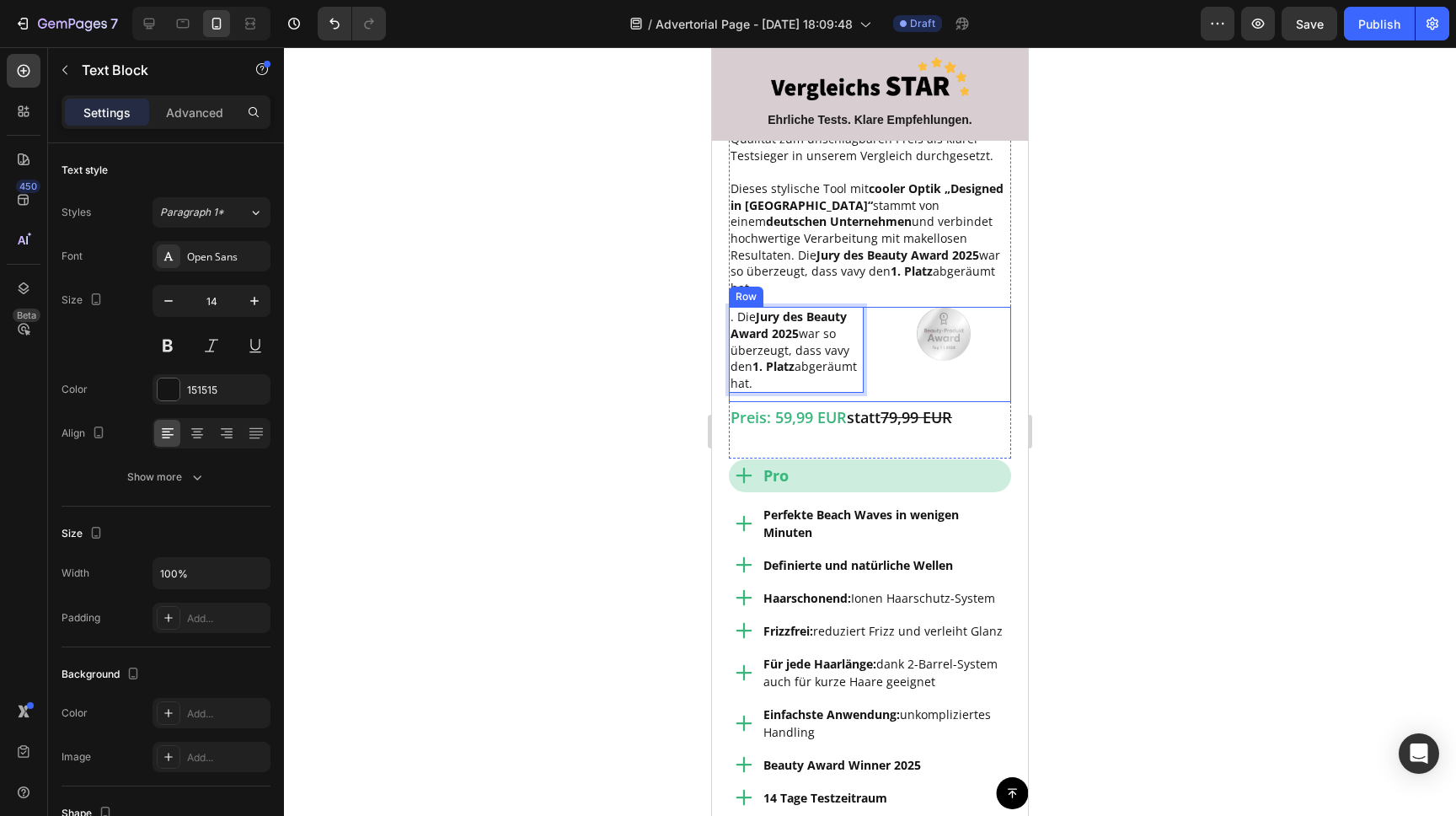
click at [907, 352] on div "Image" at bounding box center [945, 354] width 135 height 95
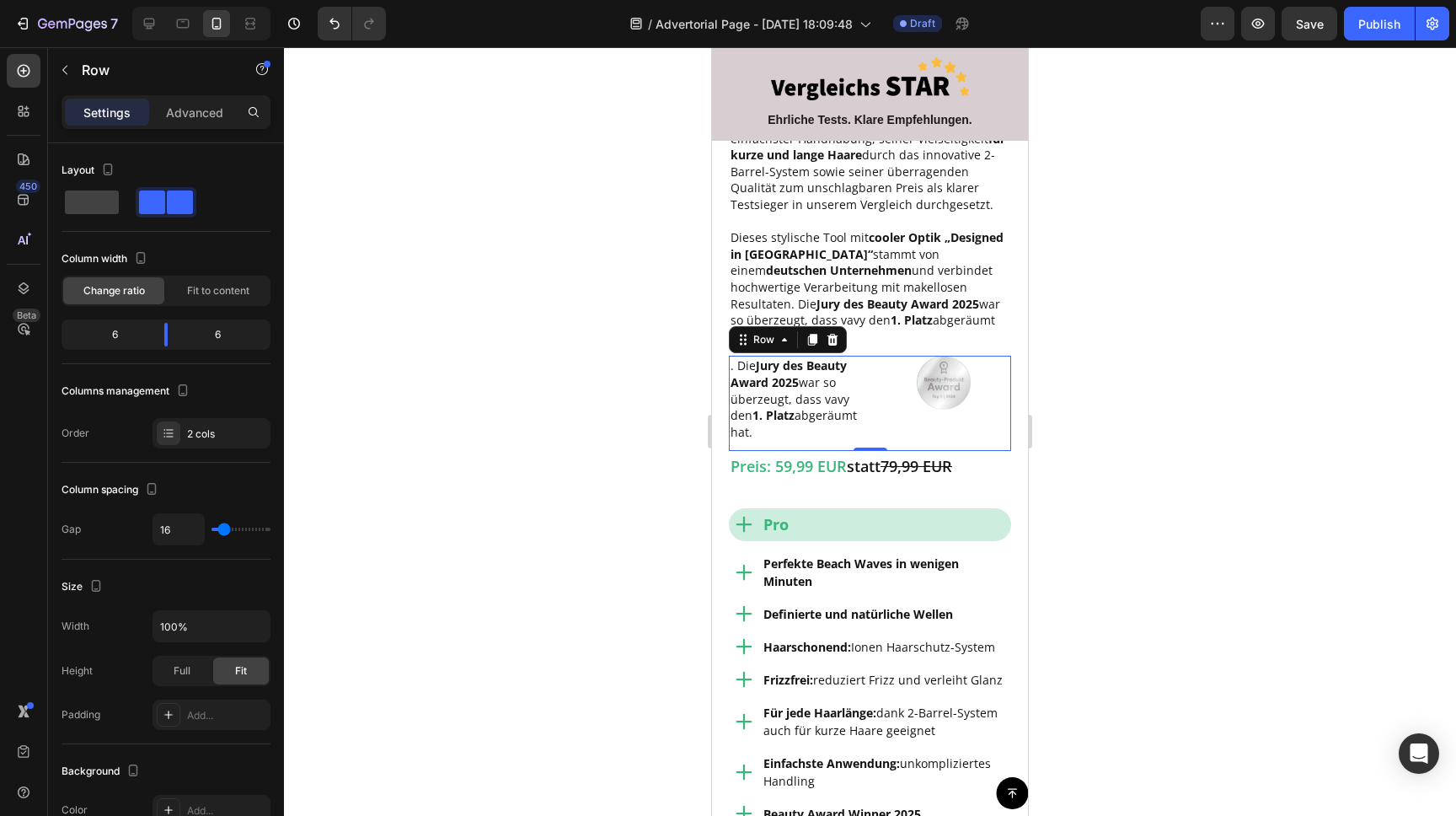
scroll to position [1838, 0]
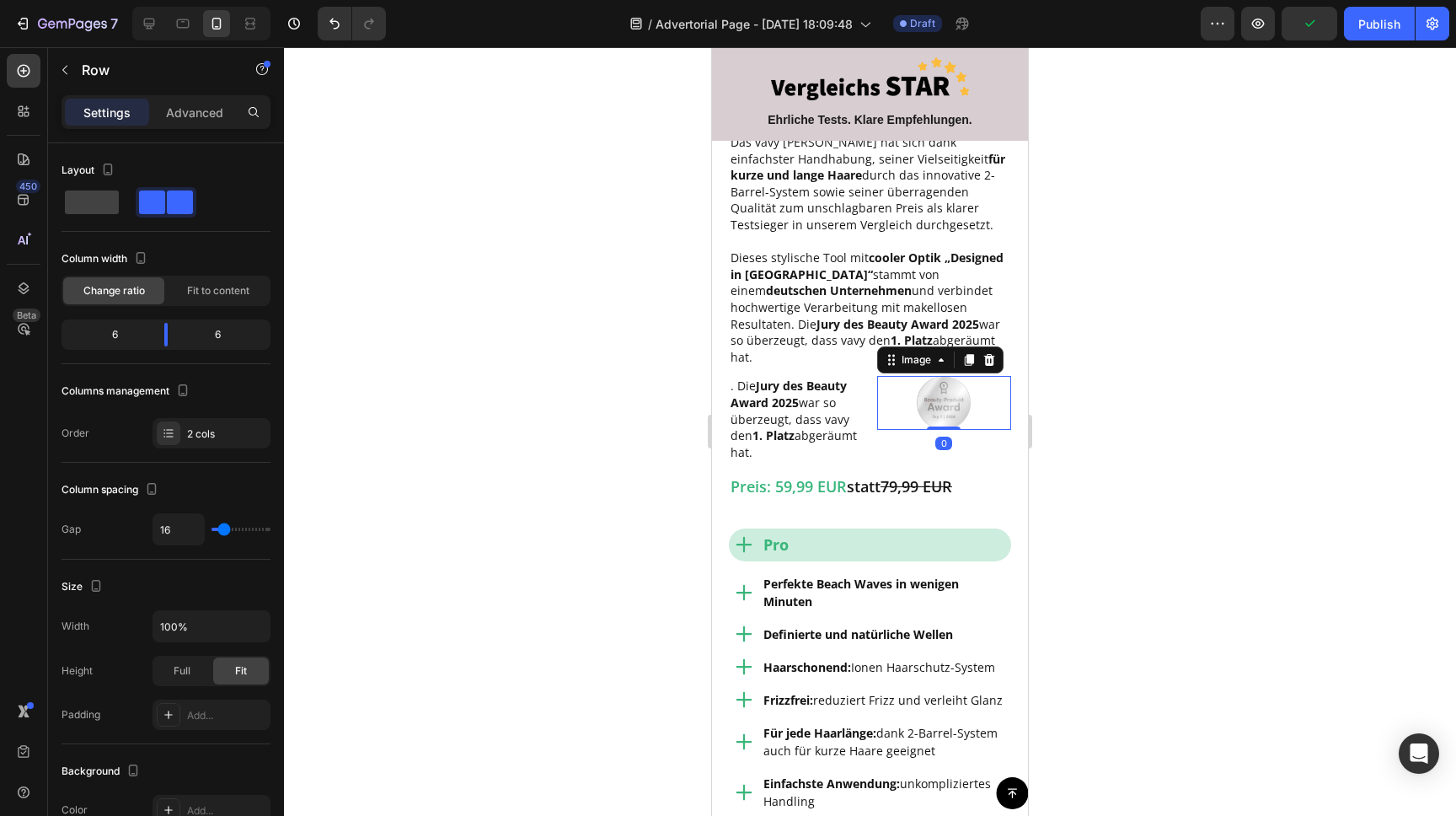
click at [926, 383] on img at bounding box center [944, 403] width 54 height 54
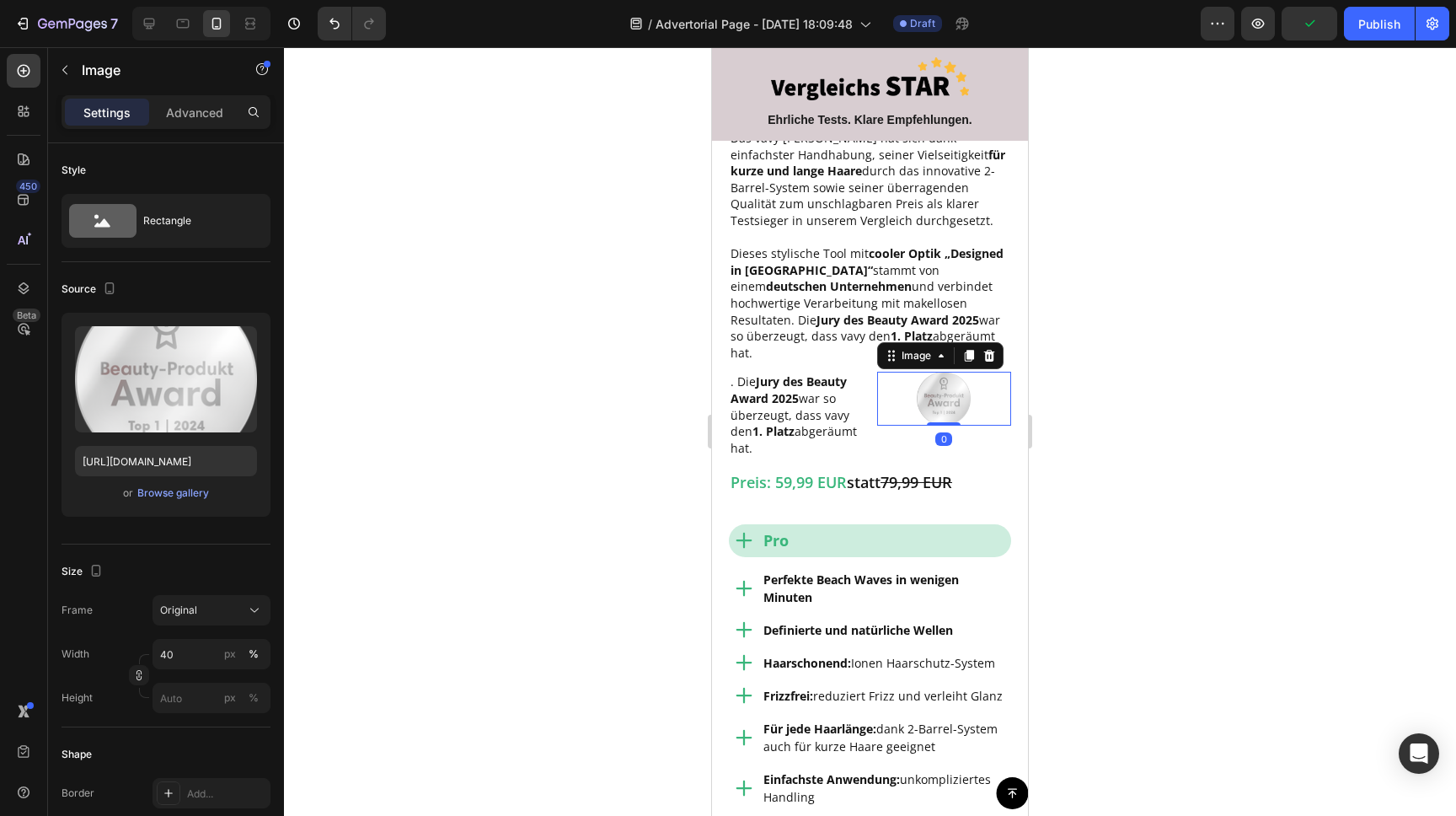
scroll to position [1839, 0]
click at [178, 659] on input "40" at bounding box center [211, 653] width 118 height 30
click at [179, 659] on input "40" at bounding box center [211, 653] width 118 height 30
click at [179, 660] on input "40" at bounding box center [211, 653] width 118 height 30
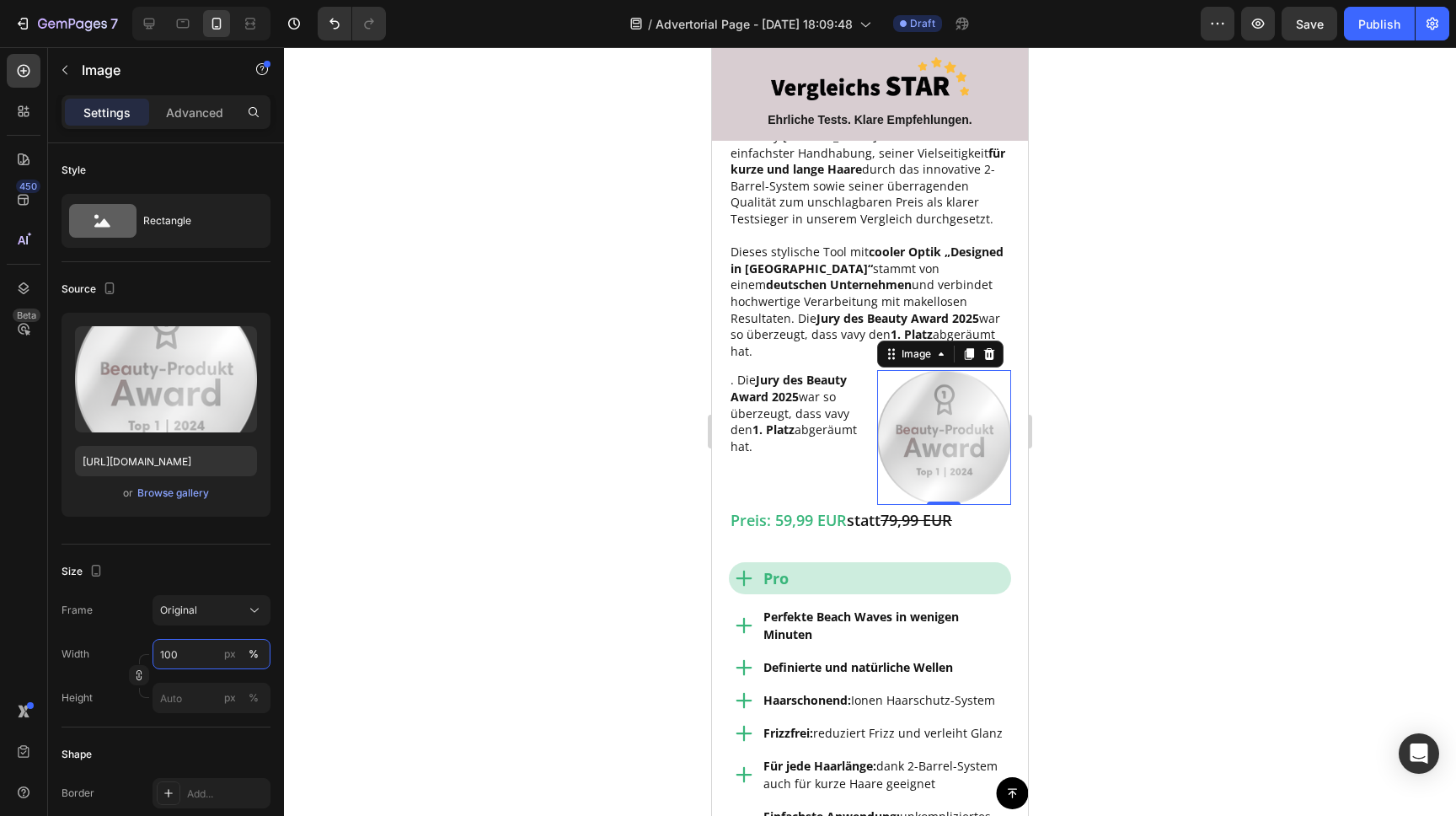
type input "100"
click at [497, 441] on div at bounding box center [869, 431] width 1172 height 769
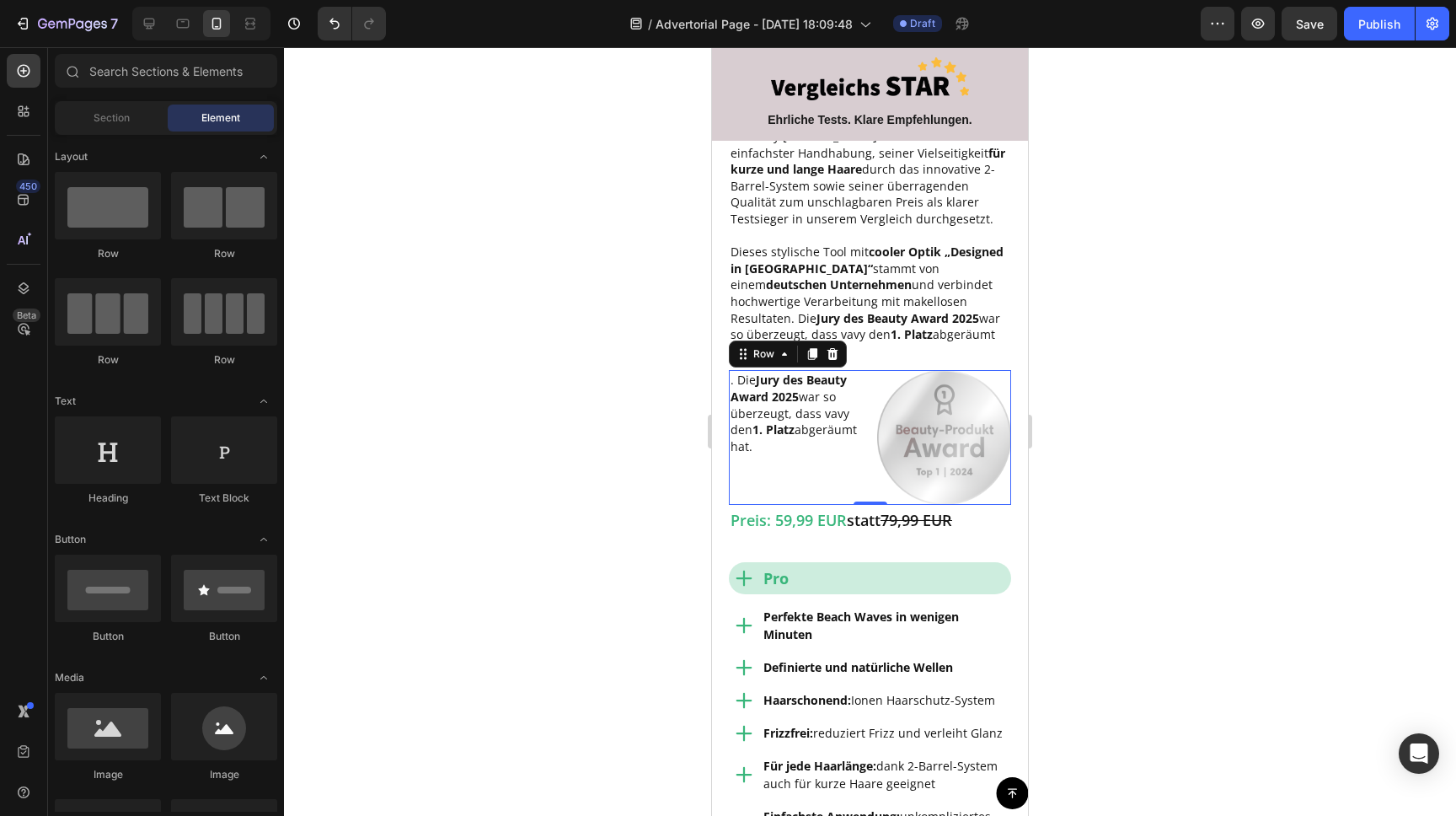
click at [791, 453] on div ". Die Jury des Beauty Award 2025 war so überzeugt, dass vavy den 1. Platz abger…" at bounding box center [797, 437] width 135 height 135
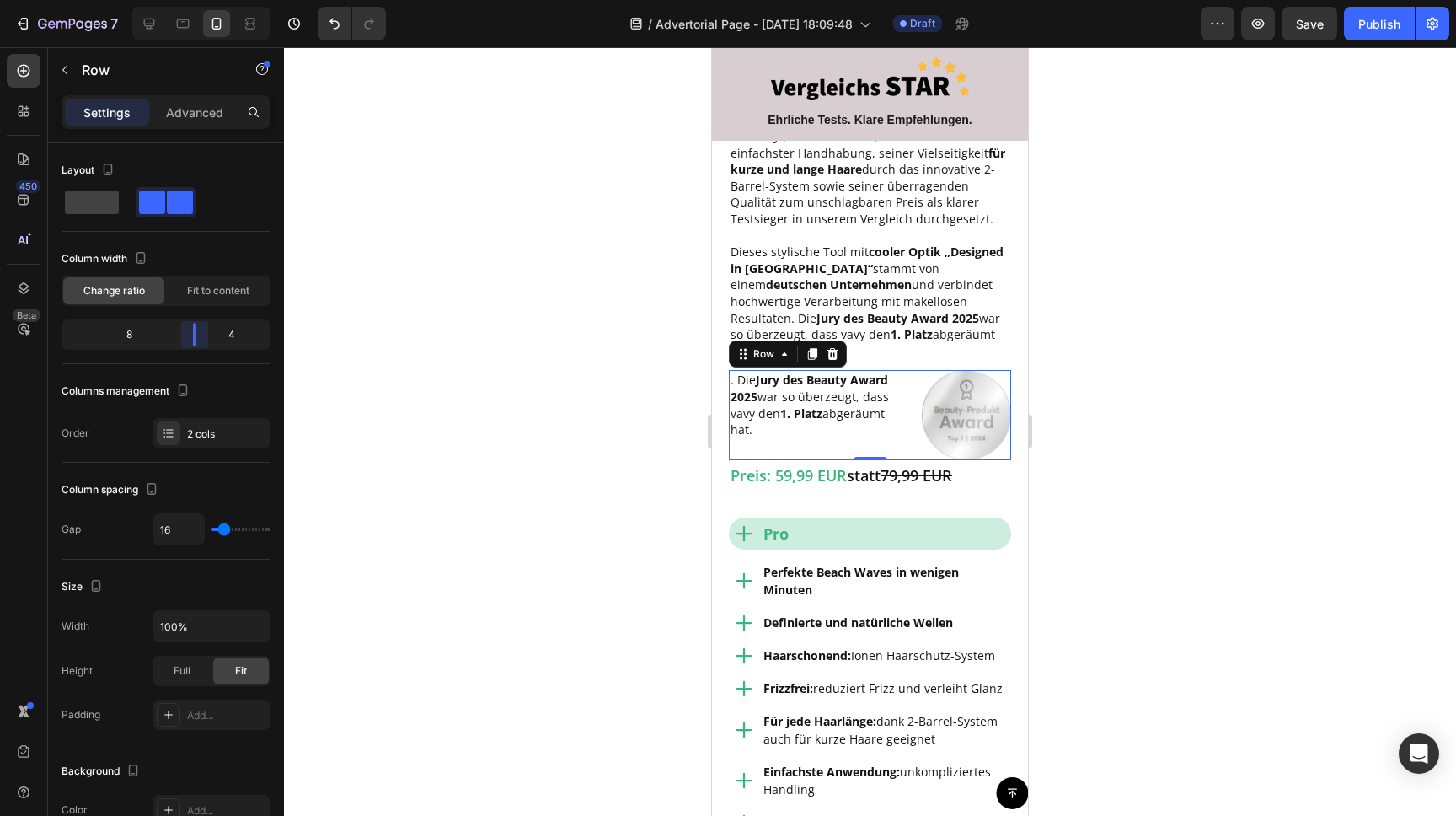
drag, startPoint x: 169, startPoint y: 339, endPoint x: 210, endPoint y: 340, distance: 41.0
click at [210, 0] on body "7 / Advertorial Page - [DATE] 18:09:48 Draft Preview Save Publish 450 Beta Sect…" at bounding box center [728, 0] width 1456 height 0
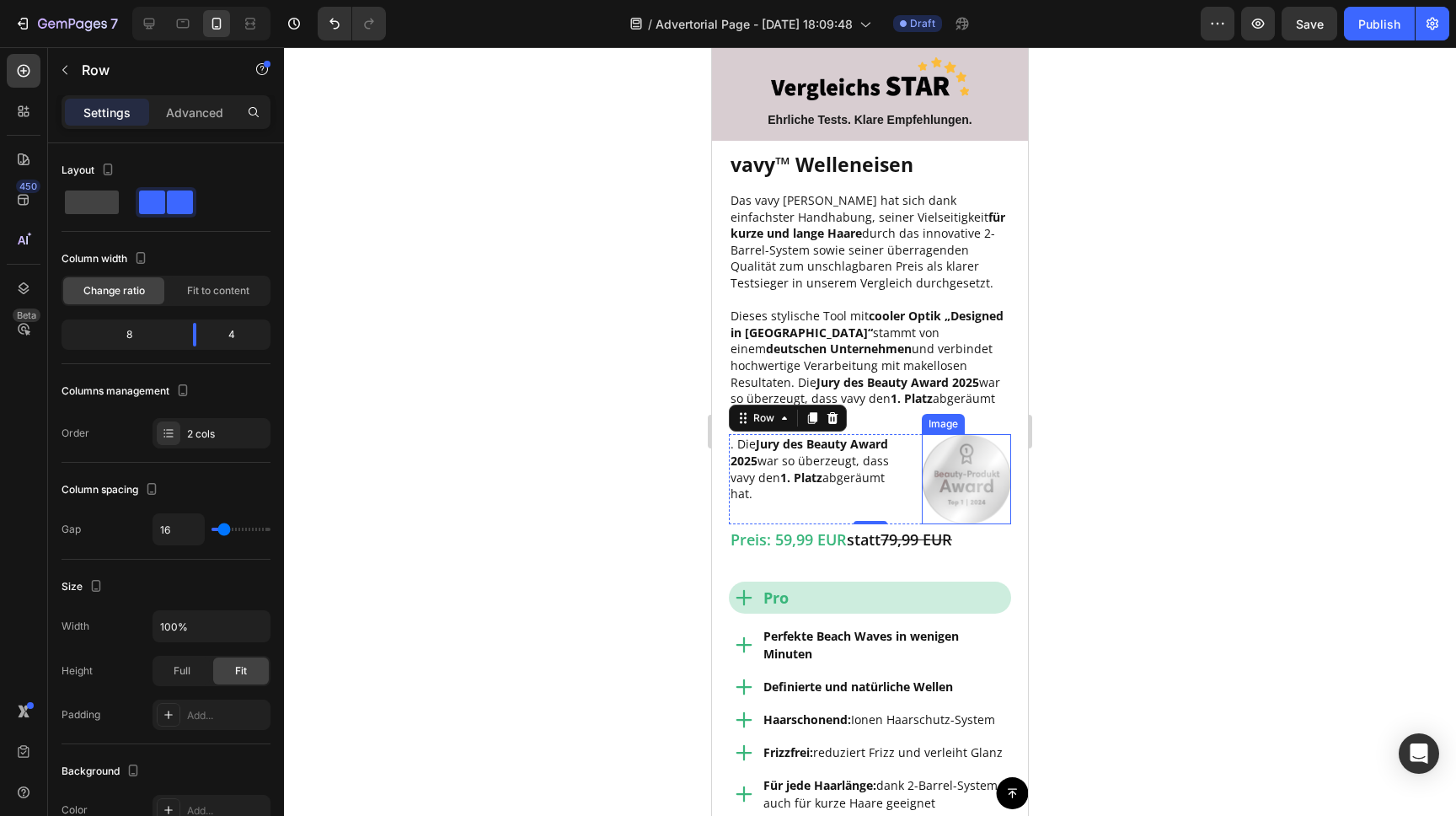
scroll to position [1749, 0]
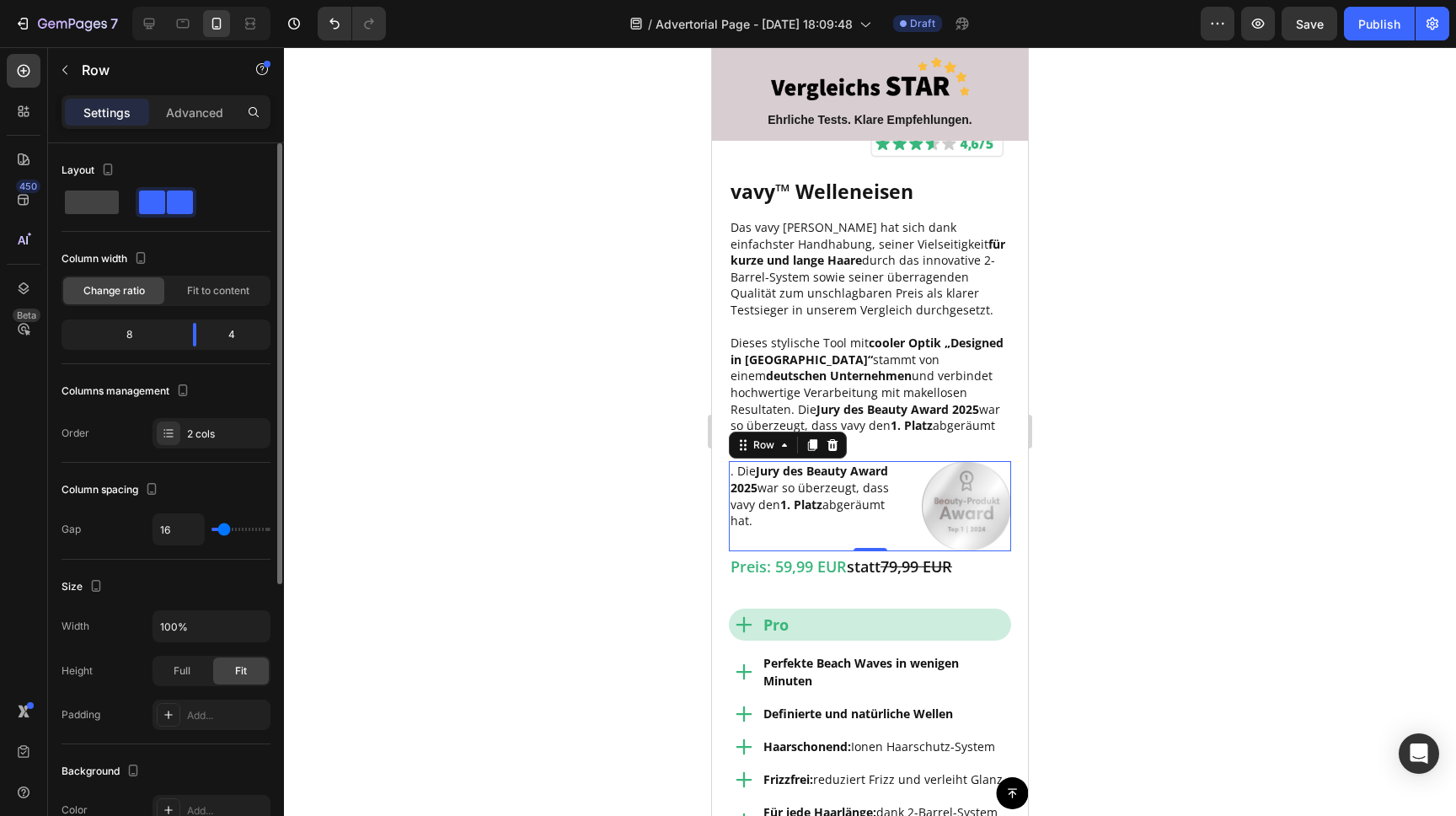
type input "8"
type input "7"
type input "6"
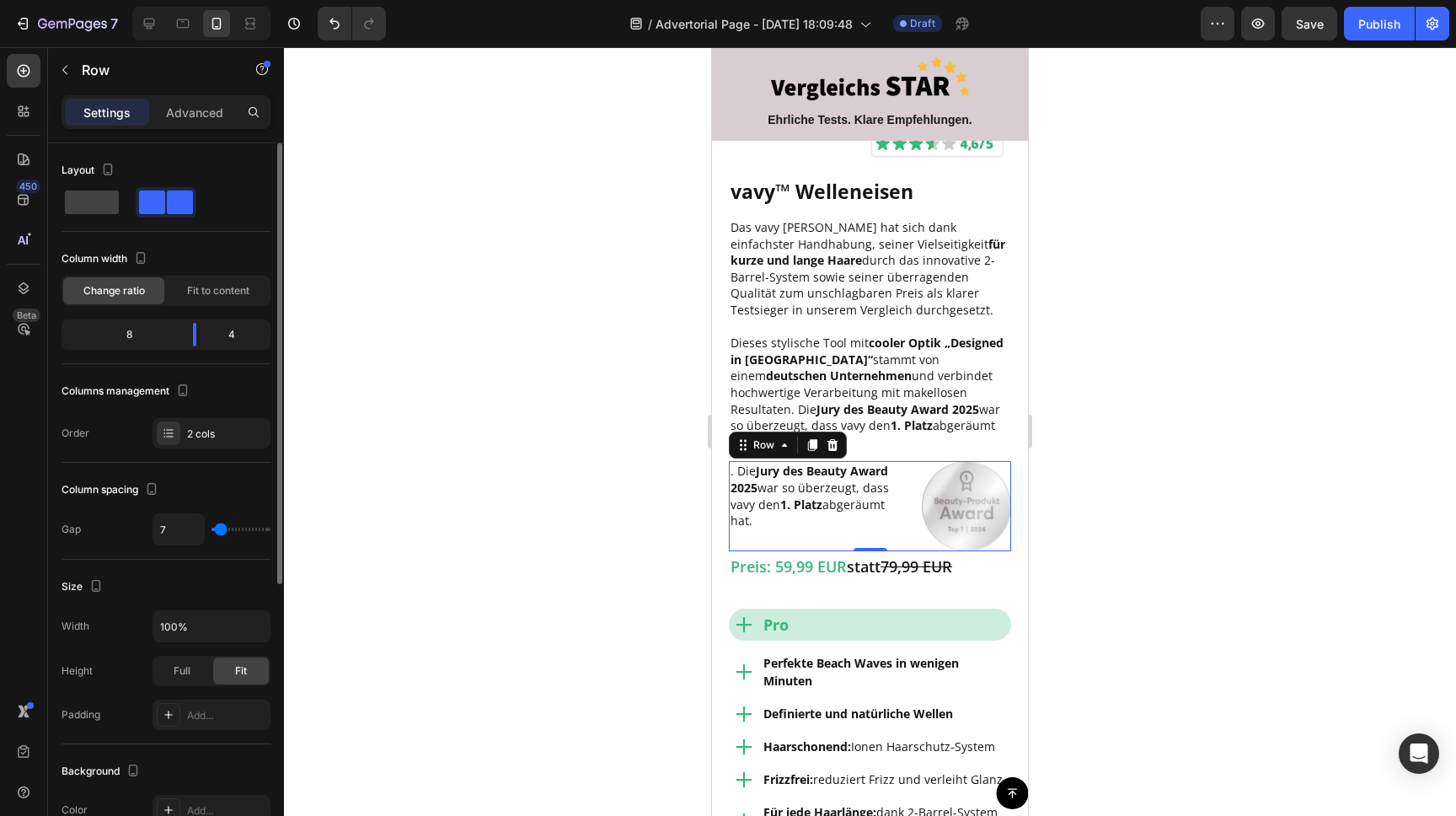
type input "6"
type input "5"
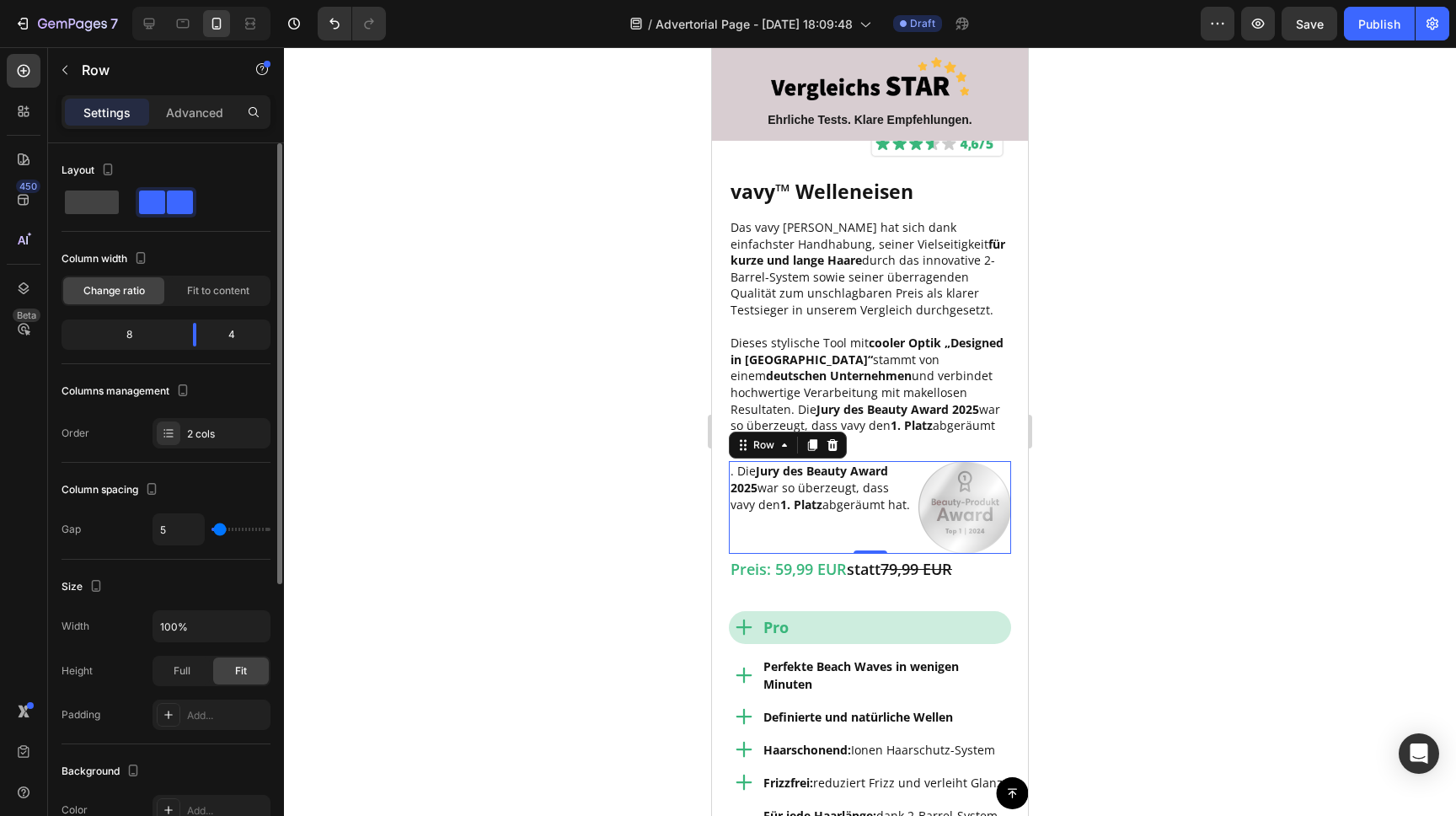
type input "4"
type input "3"
type input "4"
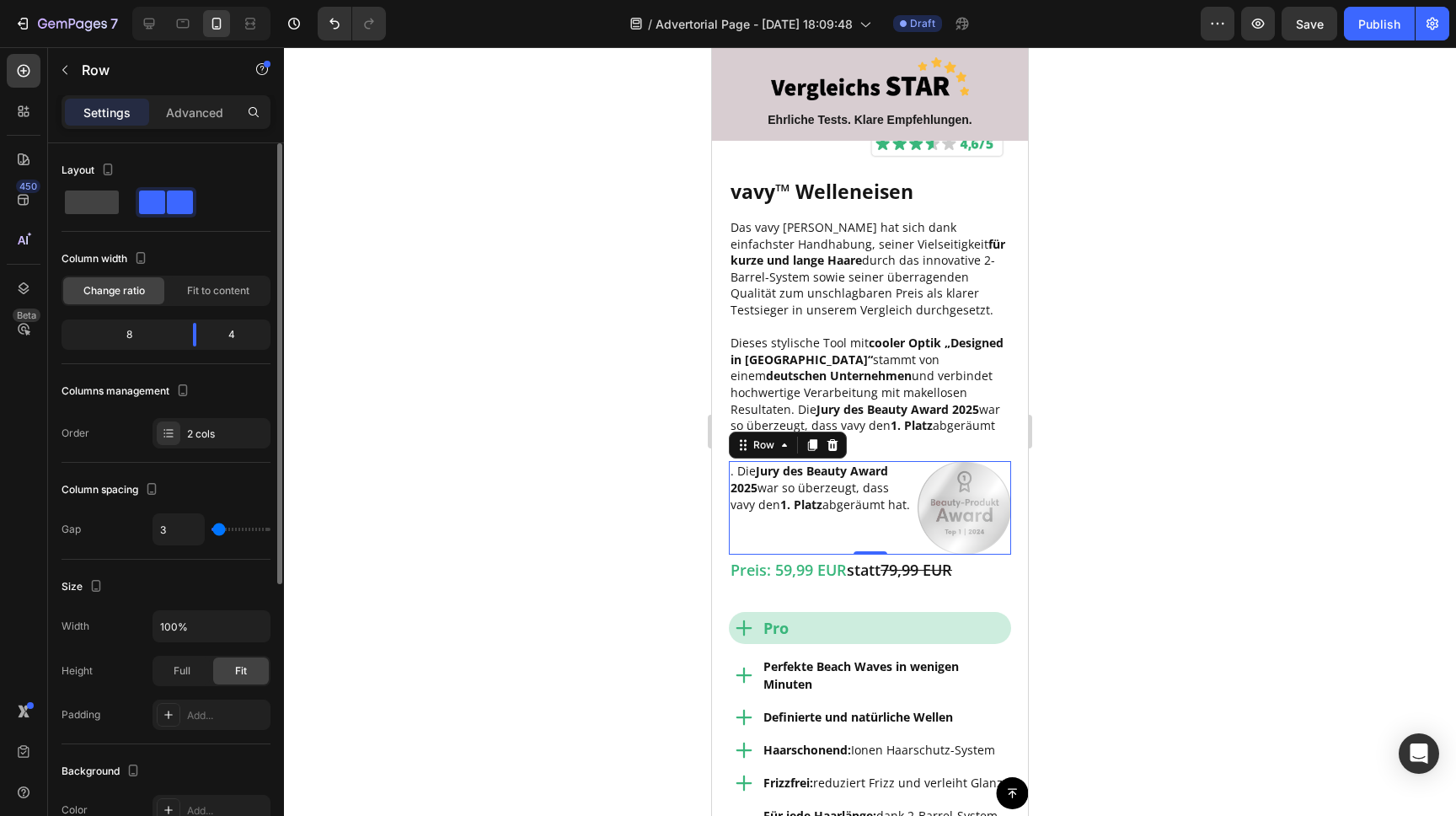
type input "4"
type input "5"
drag, startPoint x: 222, startPoint y: 530, endPoint x: 311, endPoint y: 530, distance: 89.0
type input "6"
click at [220, 530] on input "range" at bounding box center [240, 529] width 59 height 3
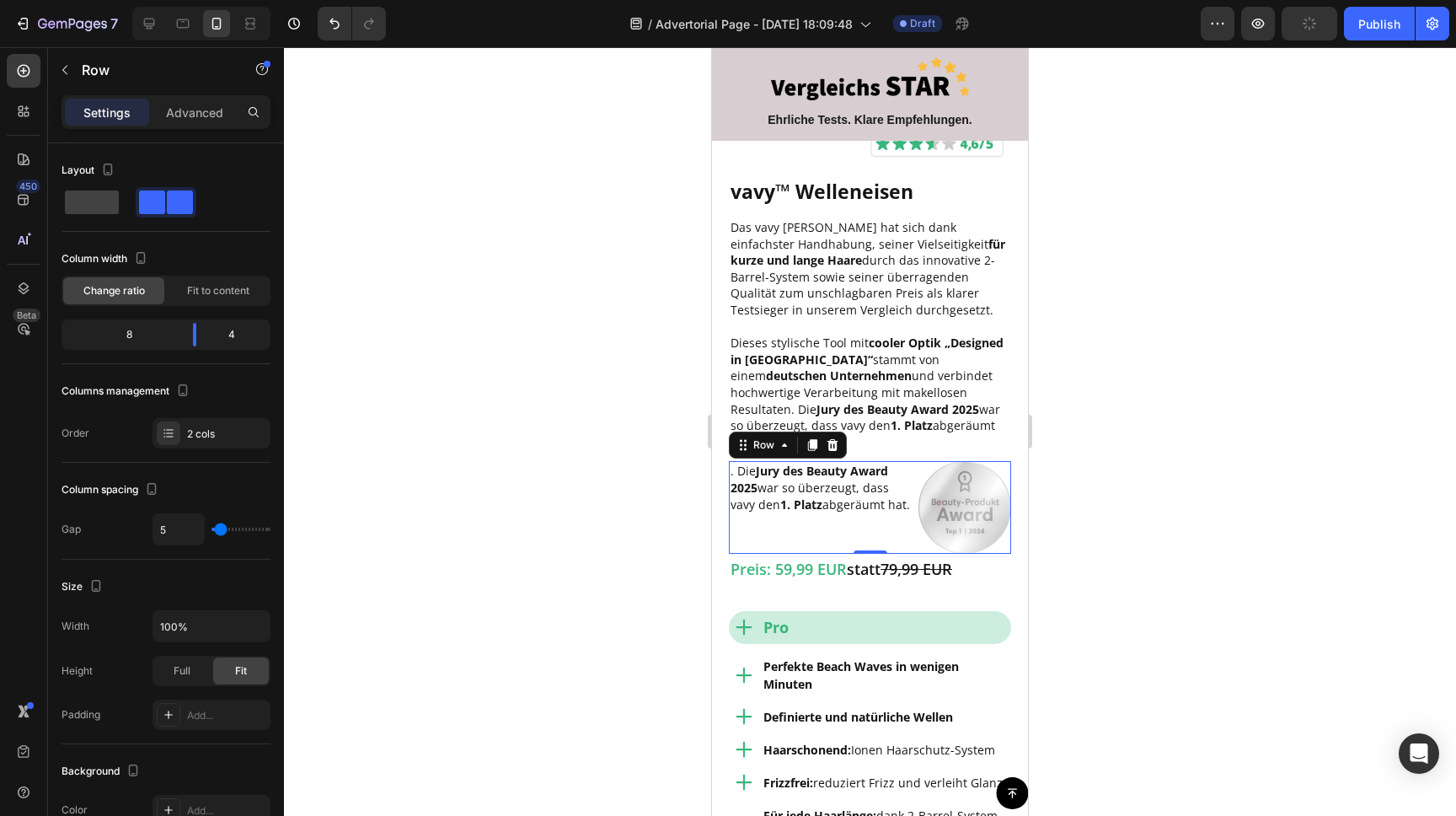
type input "6"
click at [207, 427] on div "2 cols" at bounding box center [227, 434] width 79 height 15
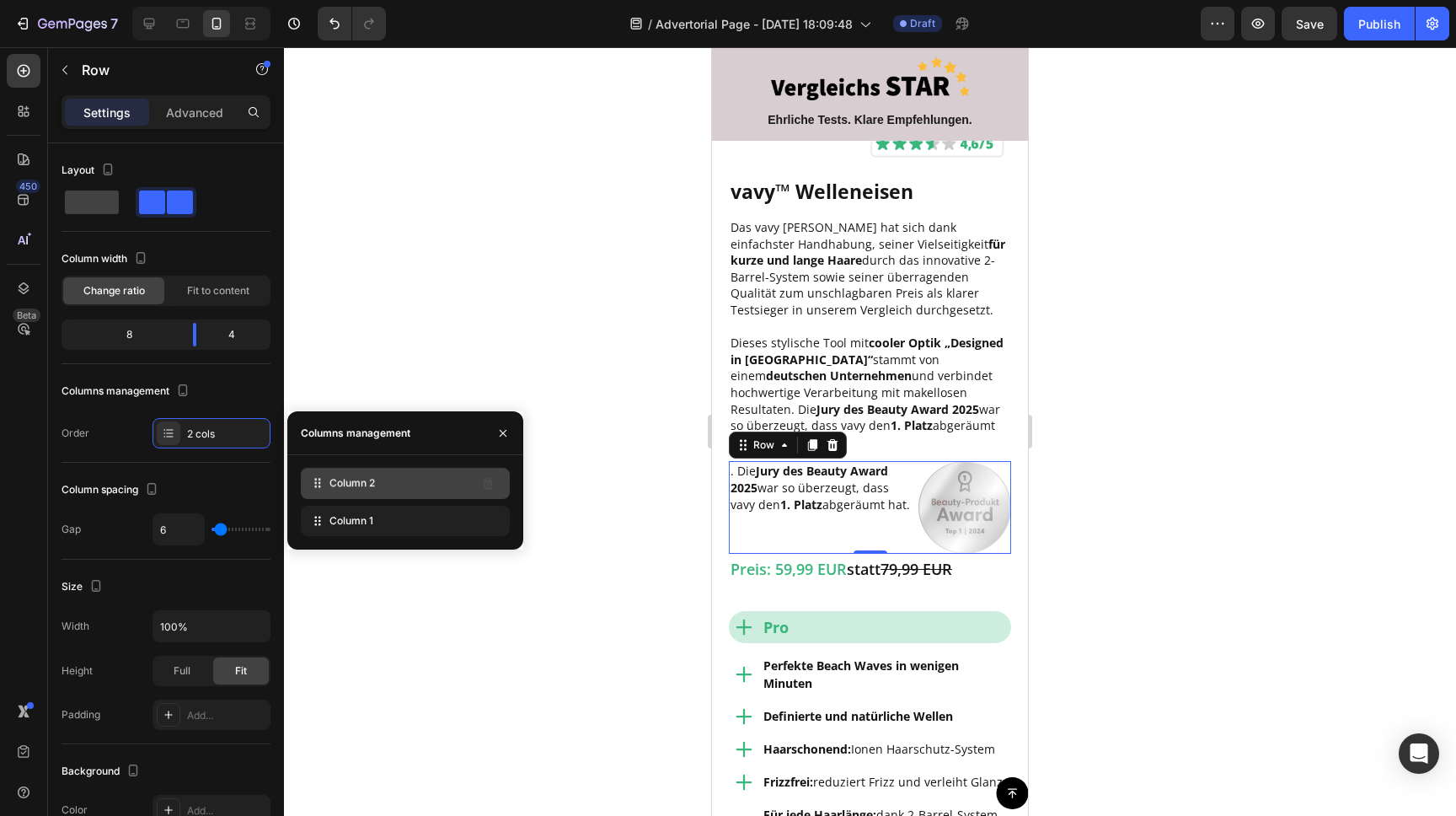
drag, startPoint x: 316, startPoint y: 526, endPoint x: 316, endPoint y: 488, distance: 38.0
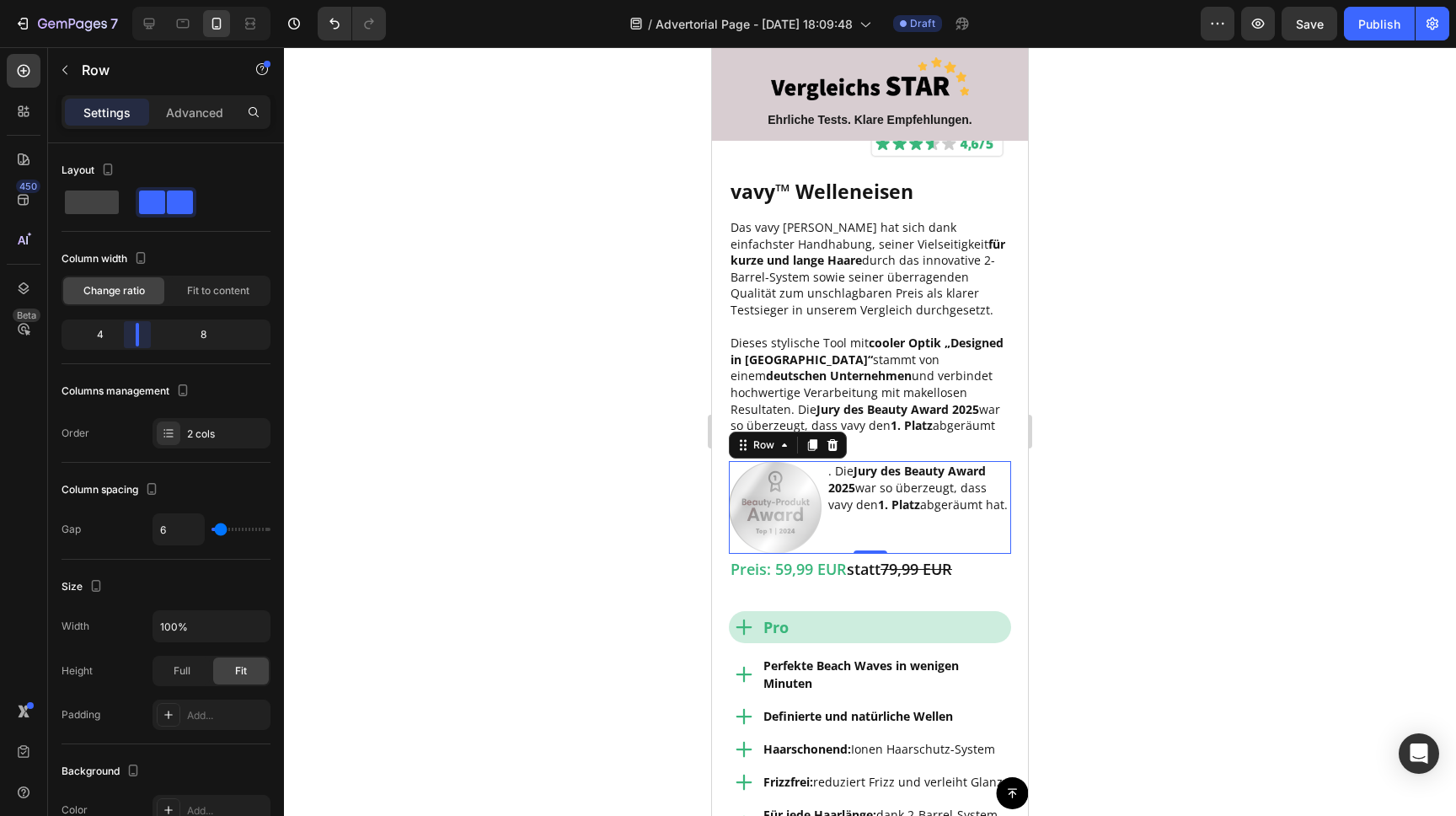
drag, startPoint x: 194, startPoint y: 331, endPoint x: 137, endPoint y: 332, distance: 57.0
click at [137, 0] on body "7 / Advertorial Page - [DATE] 18:09:48 Draft Preview Save Publish 450 Beta Sect…" at bounding box center [728, 0] width 1456 height 0
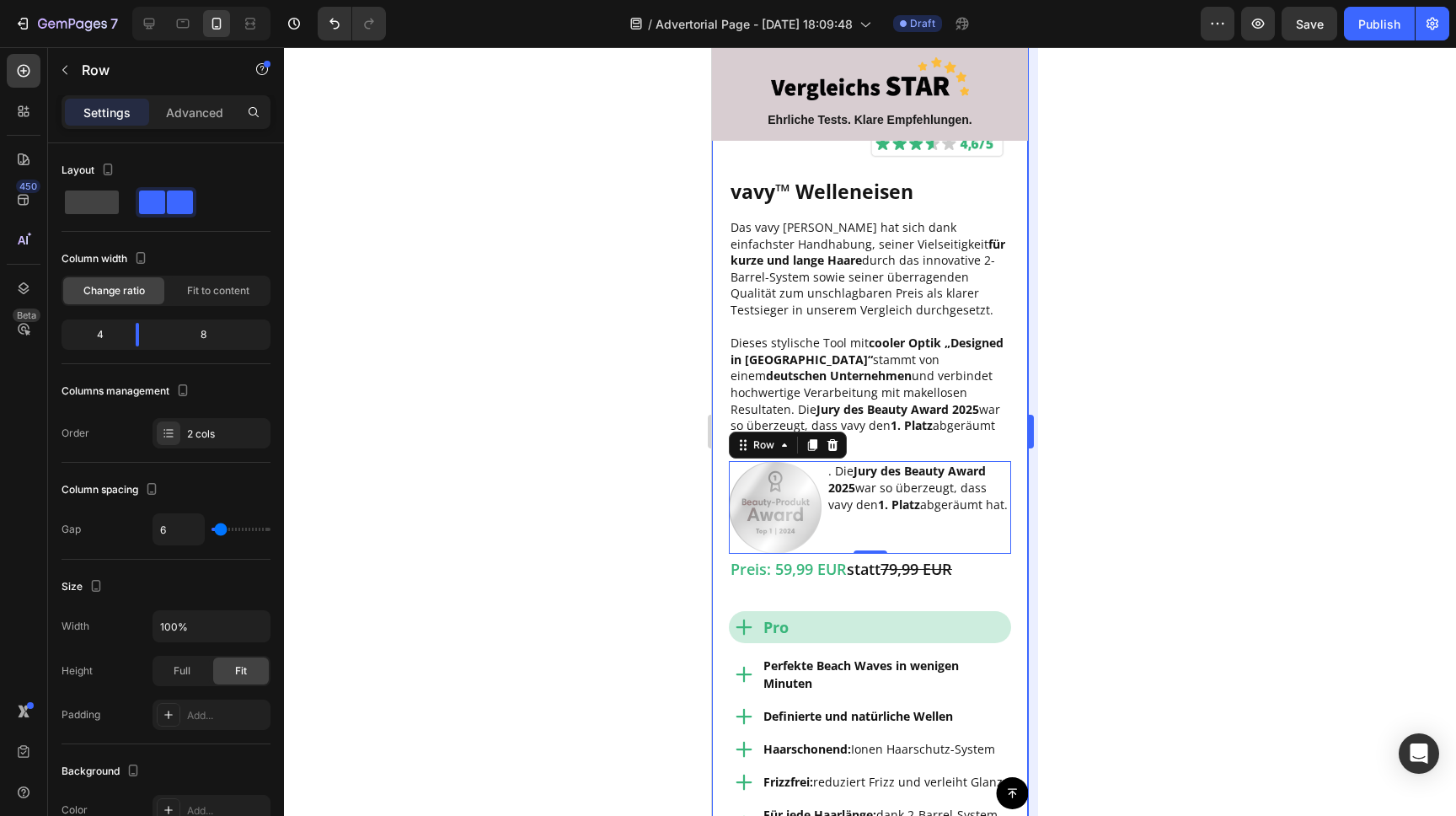
drag, startPoint x: 1125, startPoint y: 483, endPoint x: 1036, endPoint y: 476, distance: 89.3
click at [1125, 483] on div at bounding box center [869, 431] width 1172 height 769
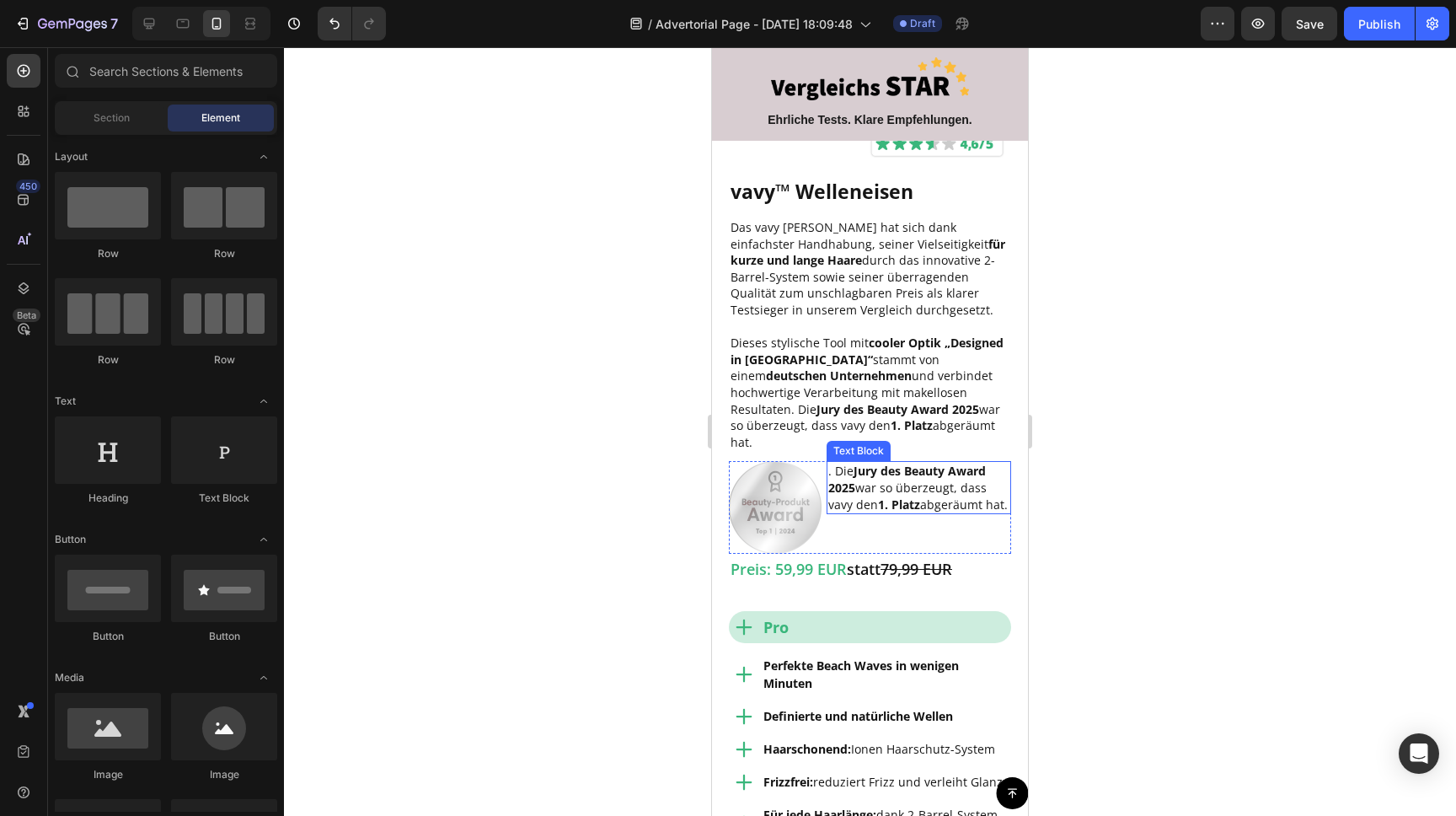
click at [856, 472] on p ". Die Jury des Beauty Award 2025 war so überzeugt, dass vavy den 1. Platz abger…" at bounding box center [920, 488] width 181 height 50
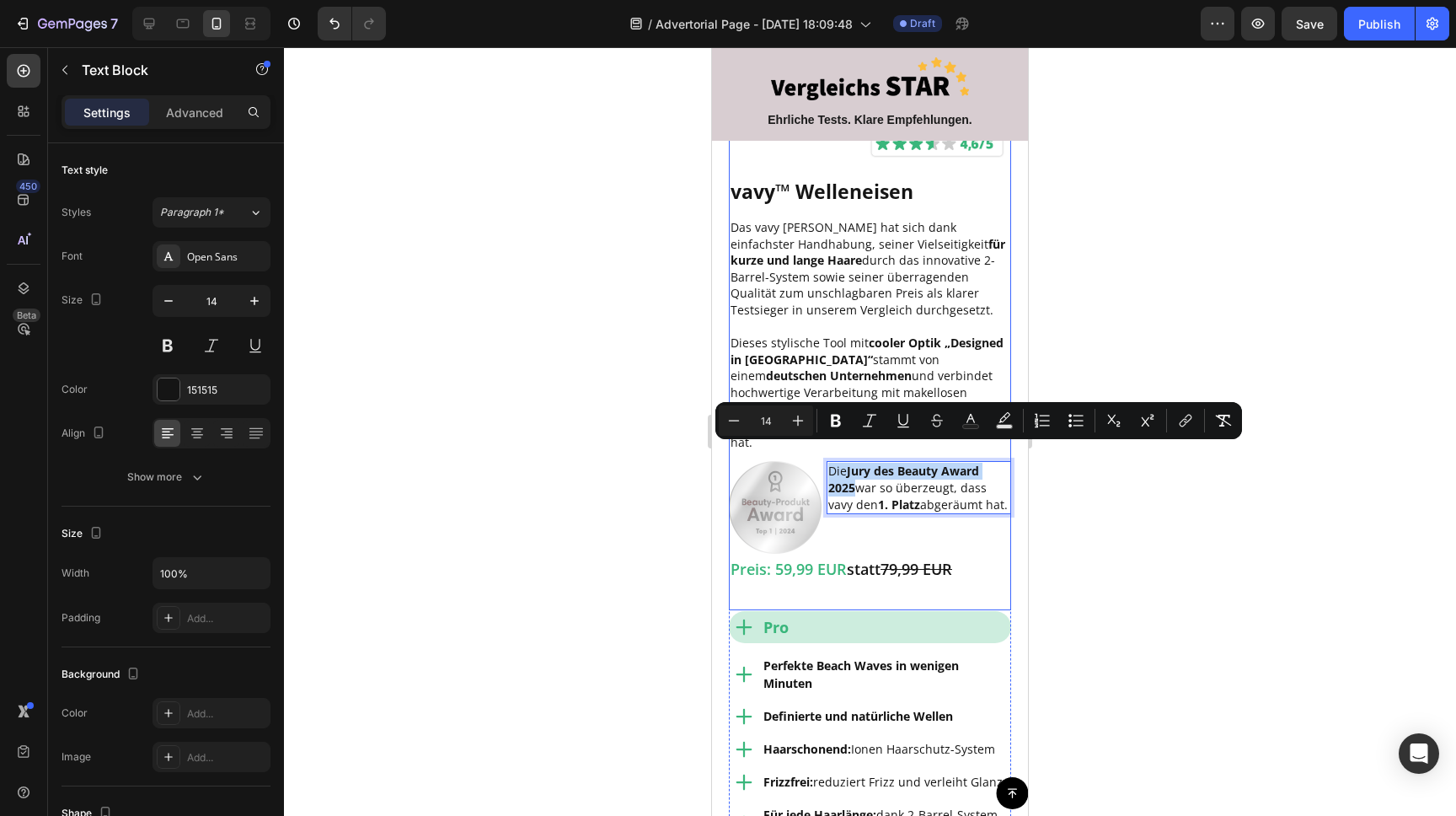
drag, startPoint x: 856, startPoint y: 470, endPoint x: 1511, endPoint y: 485, distance: 655.2
click at [800, 438] on div "vavy™ Welleneisen Text Block Das vavy Welleneisen hat sich dank einfachster Han…" at bounding box center [870, 394] width 283 height 432
click at [1169, 541] on div at bounding box center [869, 431] width 1172 height 769
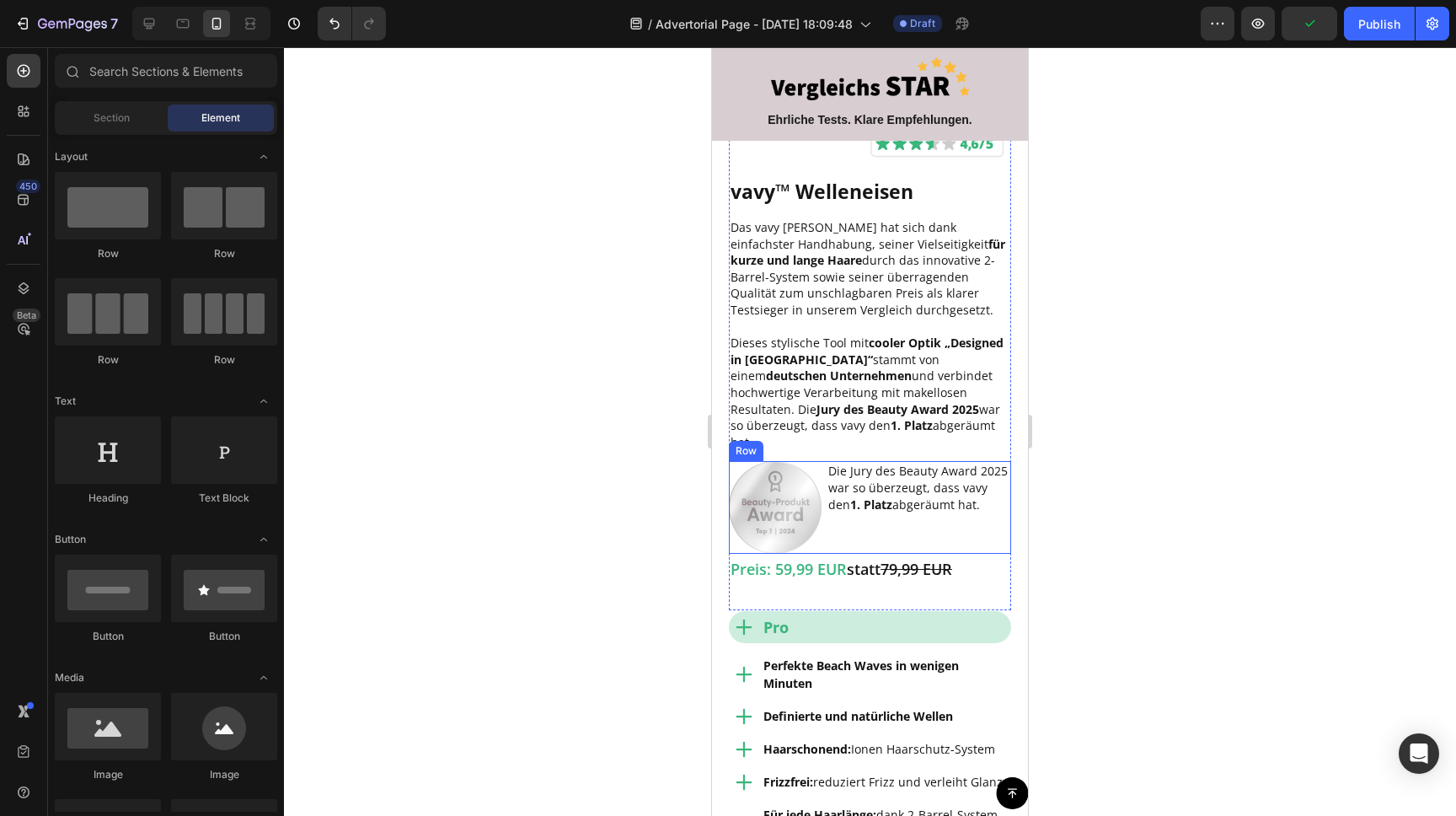
click at [883, 518] on div "Die Jury des Beauty Award 2025 war so überzeugt, dass vavy den 1. Platz abgeräu…" at bounding box center [919, 507] width 184 height 93
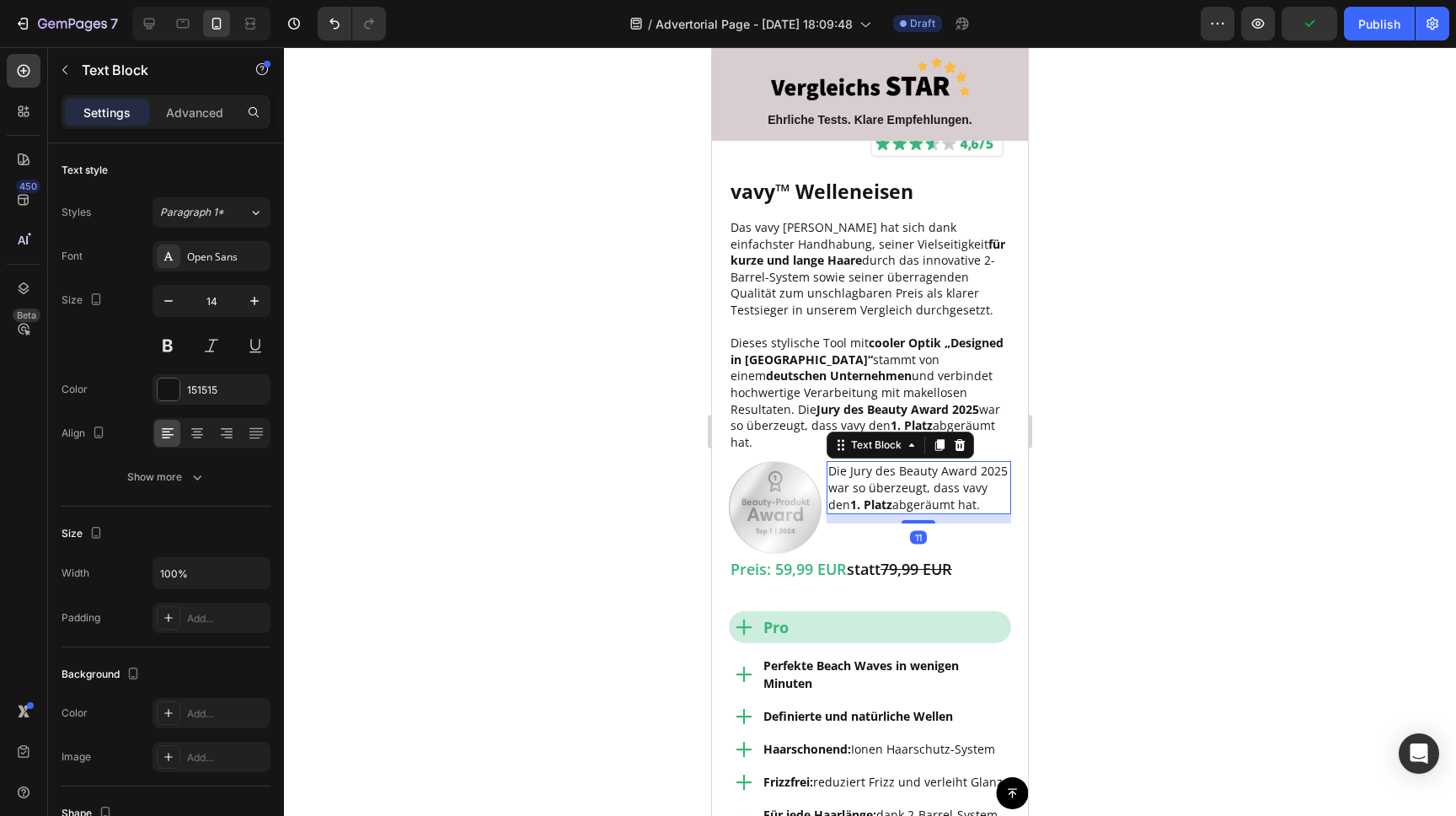
click at [876, 474] on p "Die Jury des Beauty Award 2025 war so überzeugt, dass vavy den 1. Platz abgeräu…" at bounding box center [920, 488] width 181 height 50
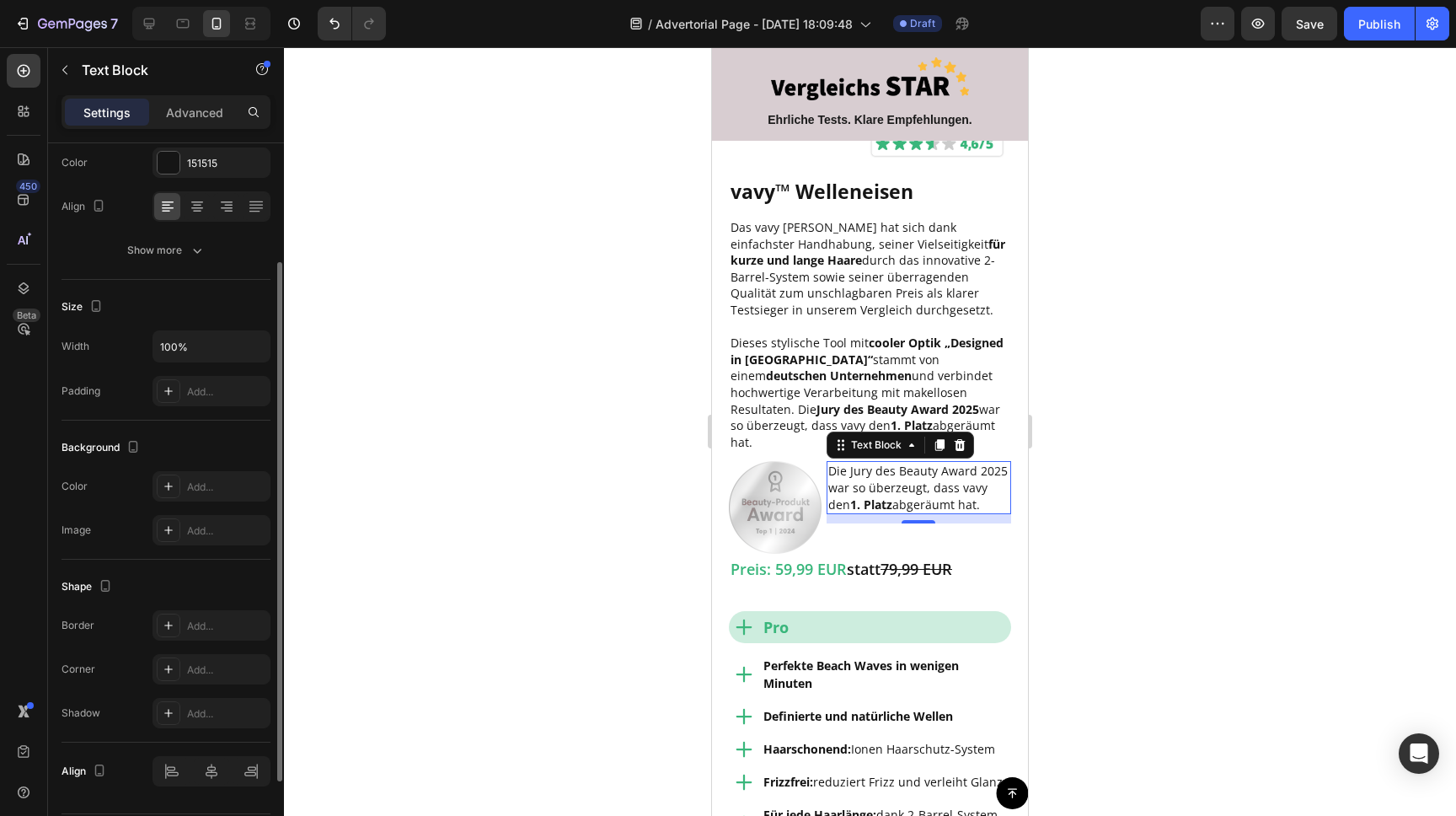
scroll to position [173, 0]
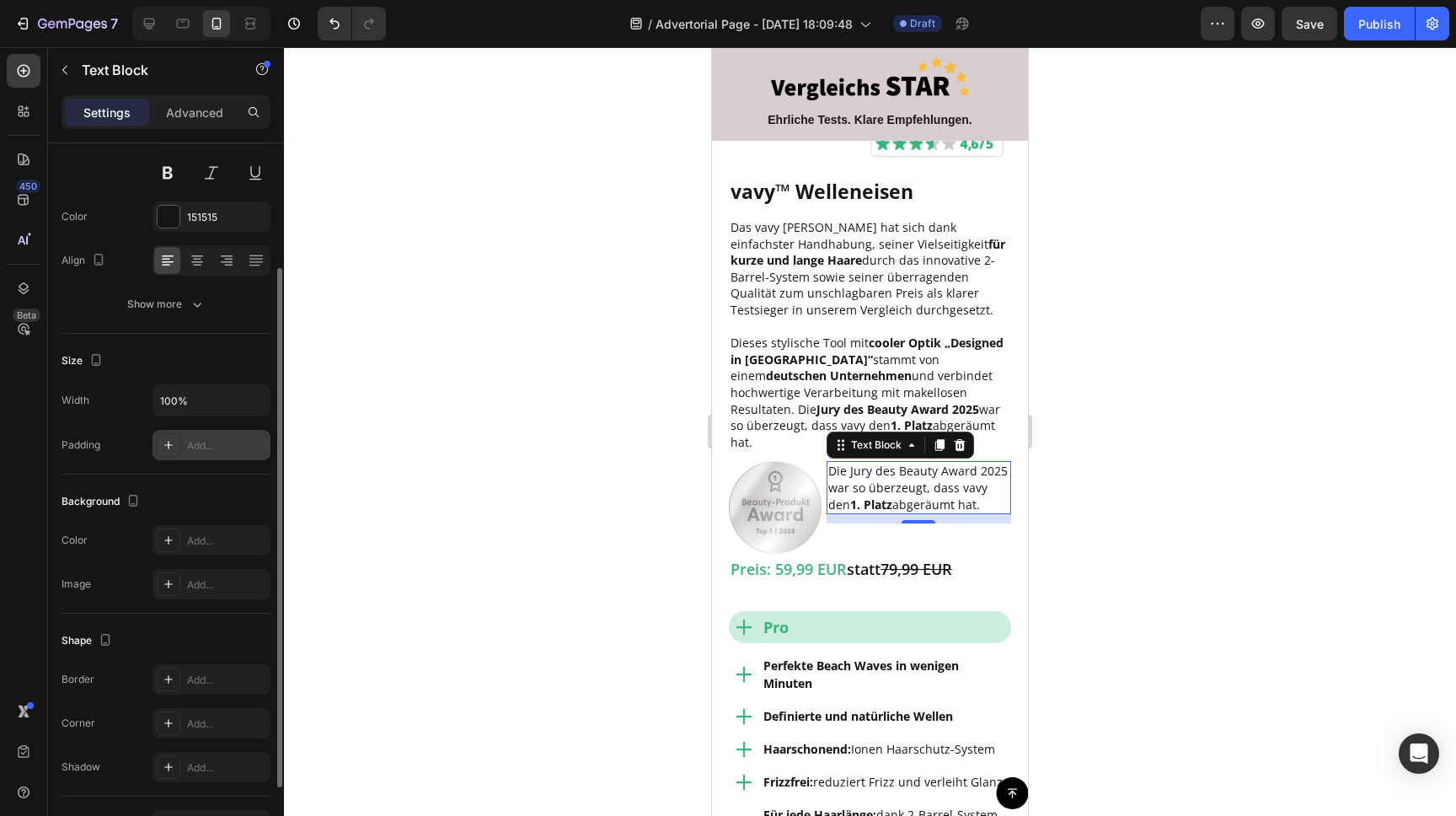
click at [229, 449] on div "Add..." at bounding box center [227, 446] width 79 height 15
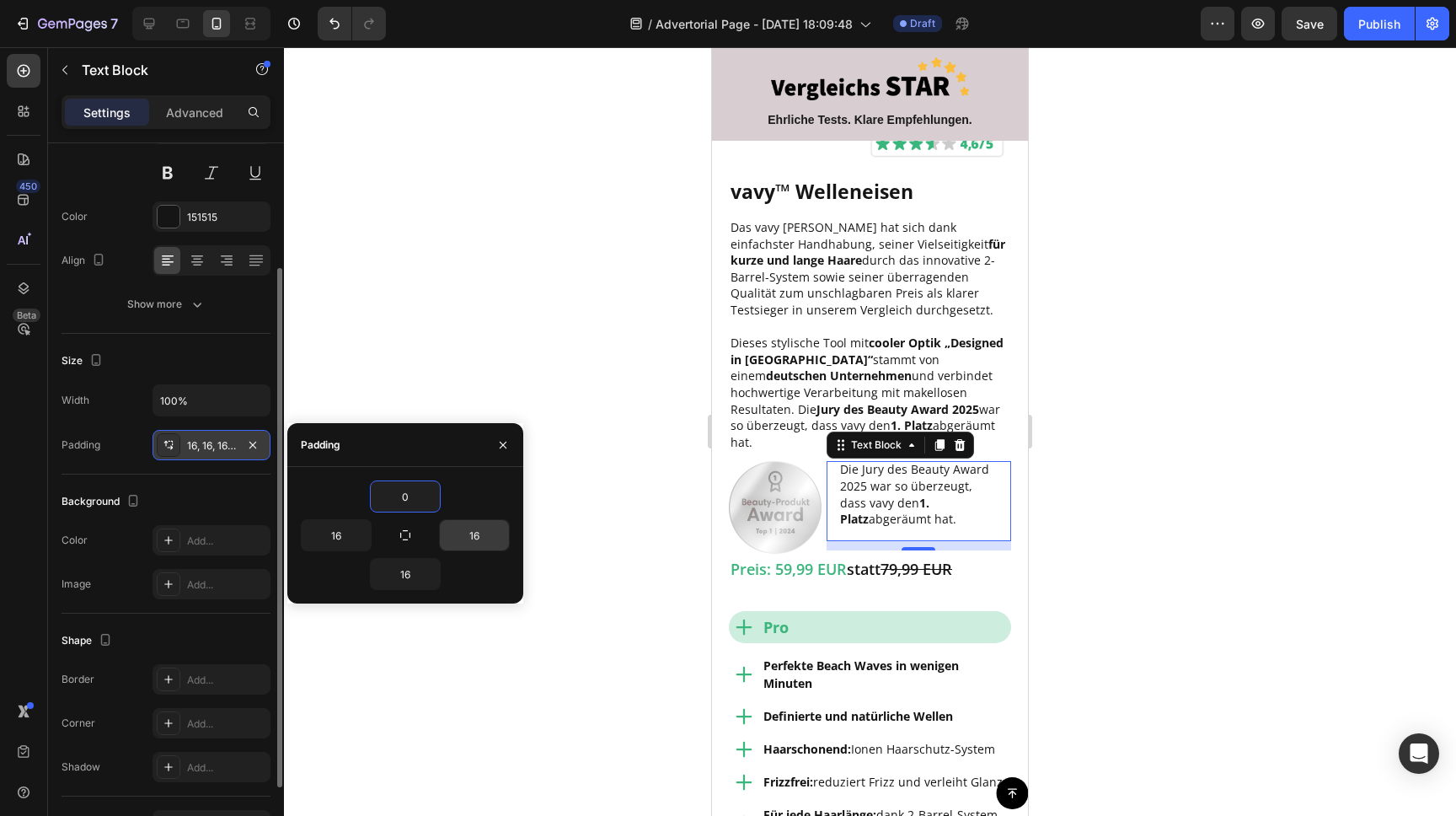
type input "0"
click at [440, 530] on input "16" at bounding box center [475, 534] width 69 height 30
click at [407, 530] on icon "button" at bounding box center [405, 535] width 14 height 14
type input "0"
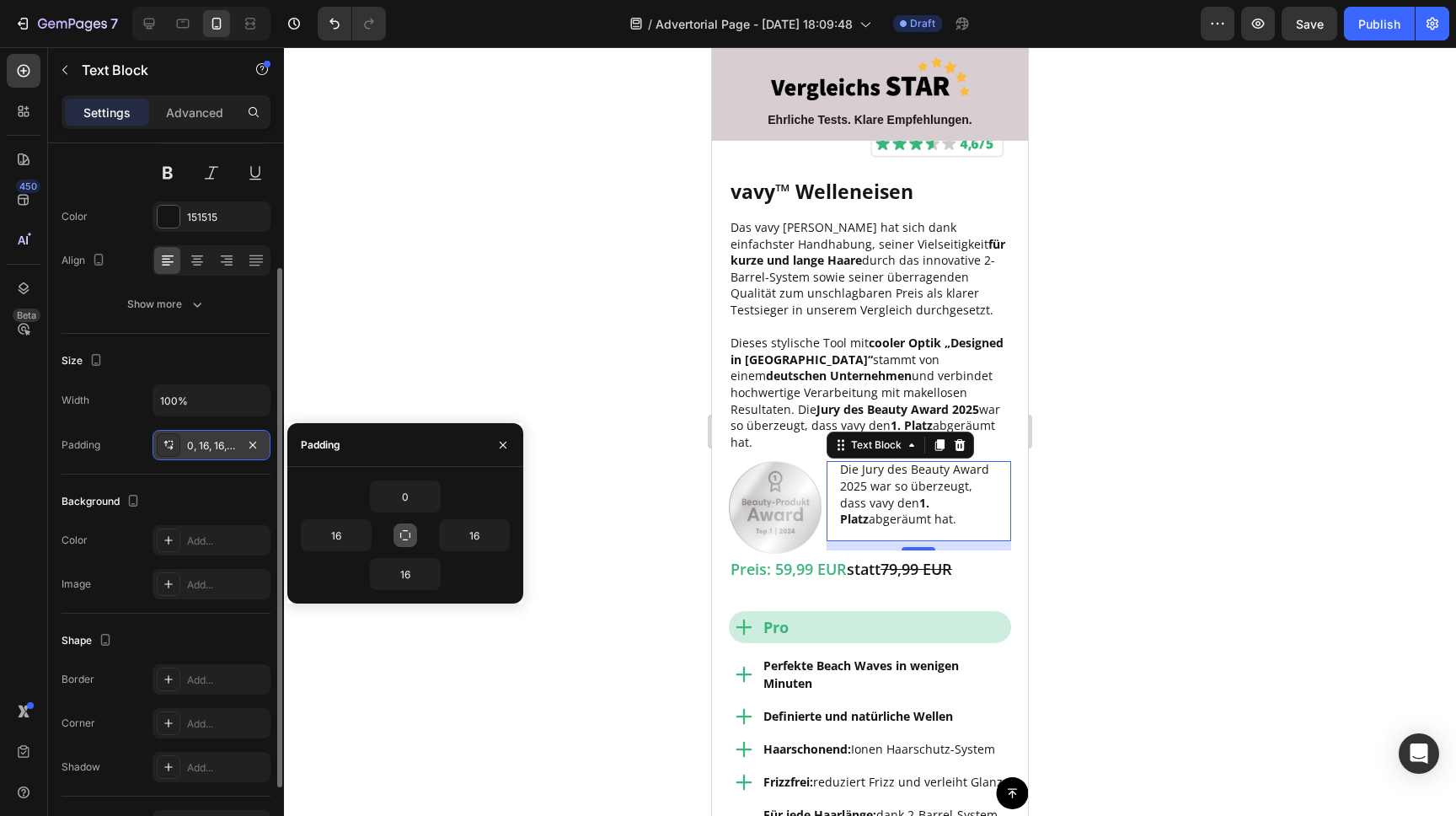
type input "0"
click at [405, 532] on icon "button" at bounding box center [405, 535] width 14 height 14
click at [410, 496] on input "0" at bounding box center [405, 496] width 69 height 30
click at [431, 494] on icon "button" at bounding box center [431, 497] width 14 height 14
click at [407, 492] on input "6" at bounding box center [405, 496] width 69 height 30
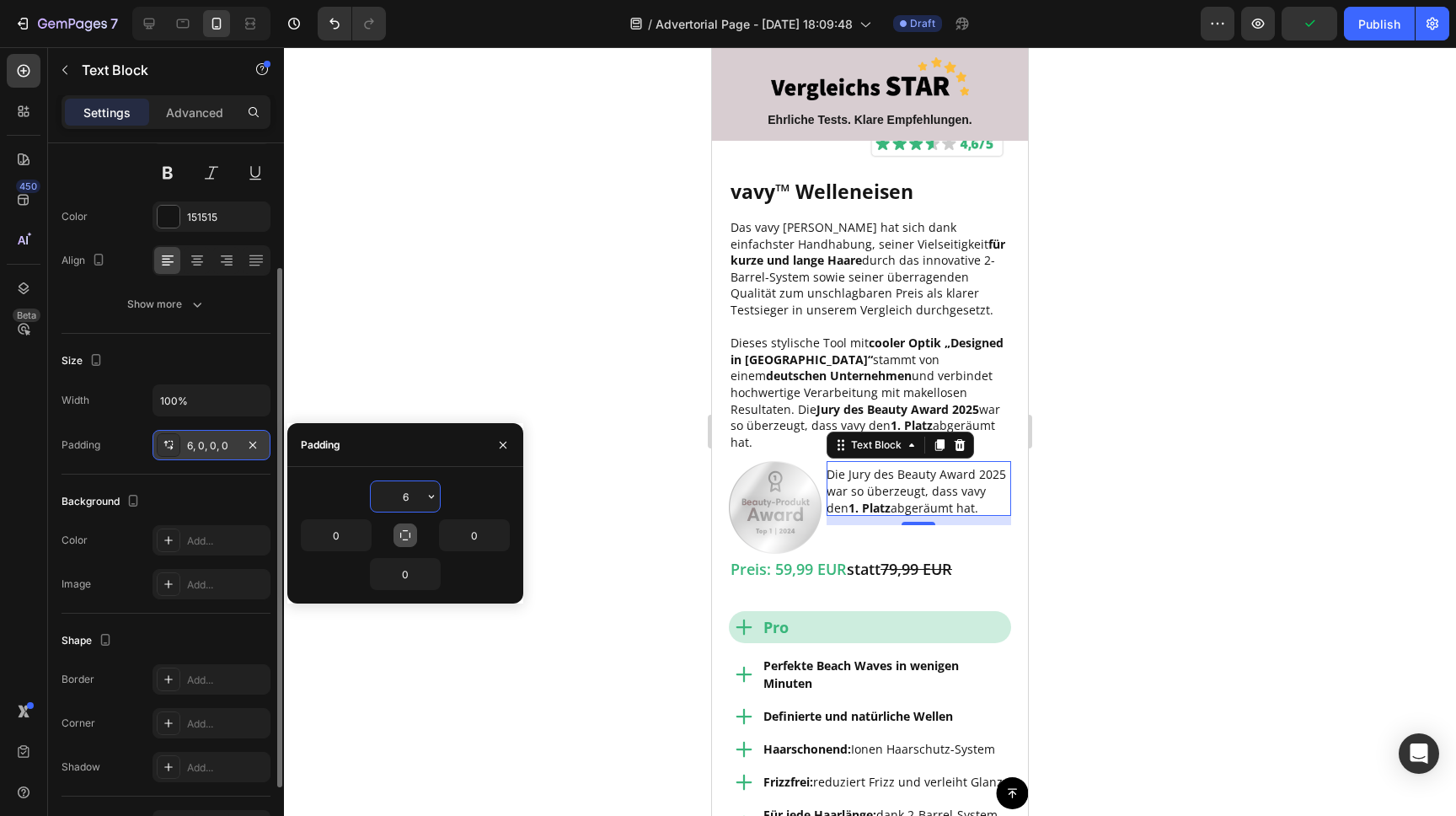
click at [407, 492] on input "6" at bounding box center [405, 496] width 69 height 30
type input "20"
click at [556, 344] on div at bounding box center [869, 431] width 1172 height 769
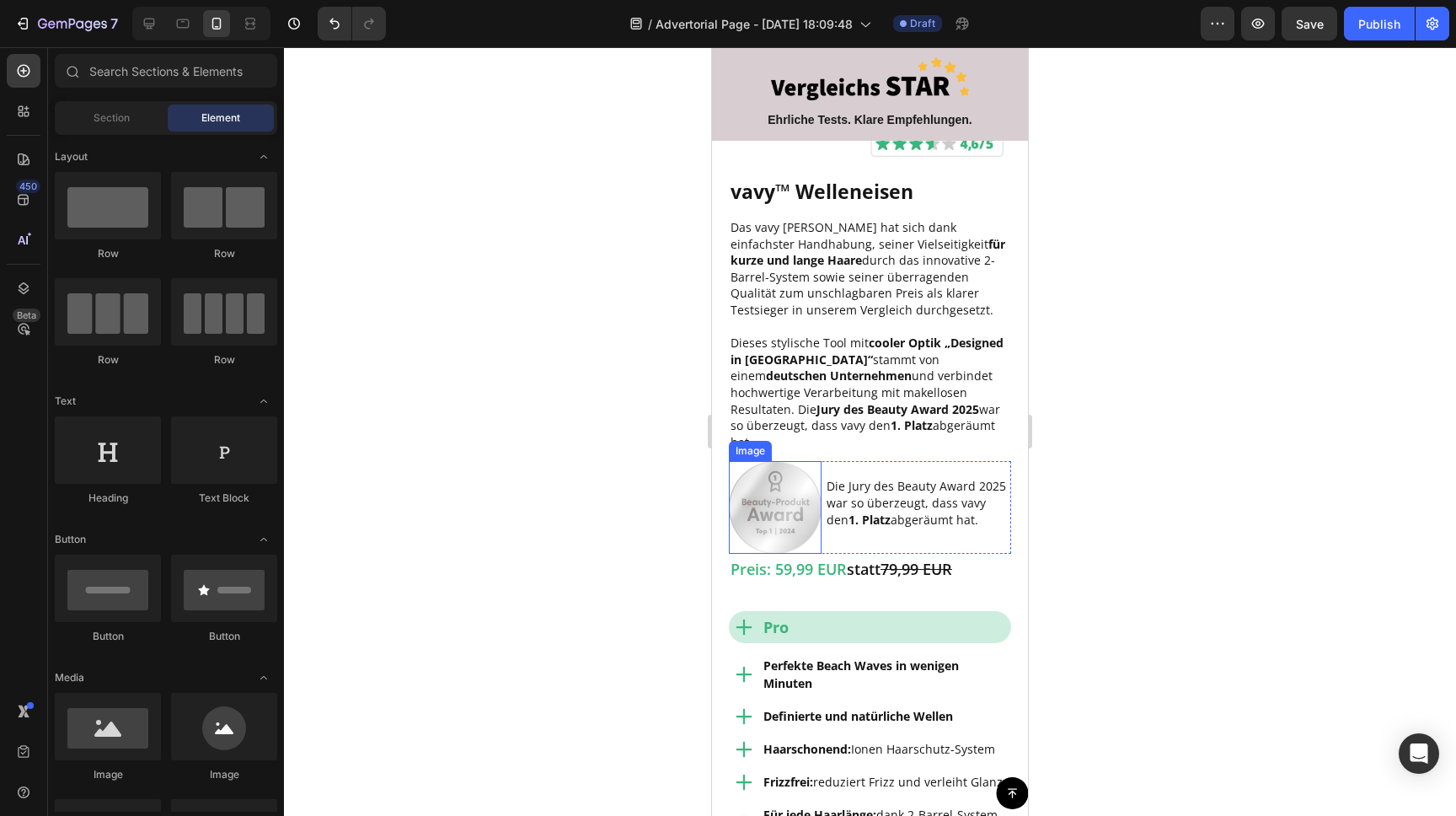
click at [779, 466] on img at bounding box center [776, 507] width 93 height 93
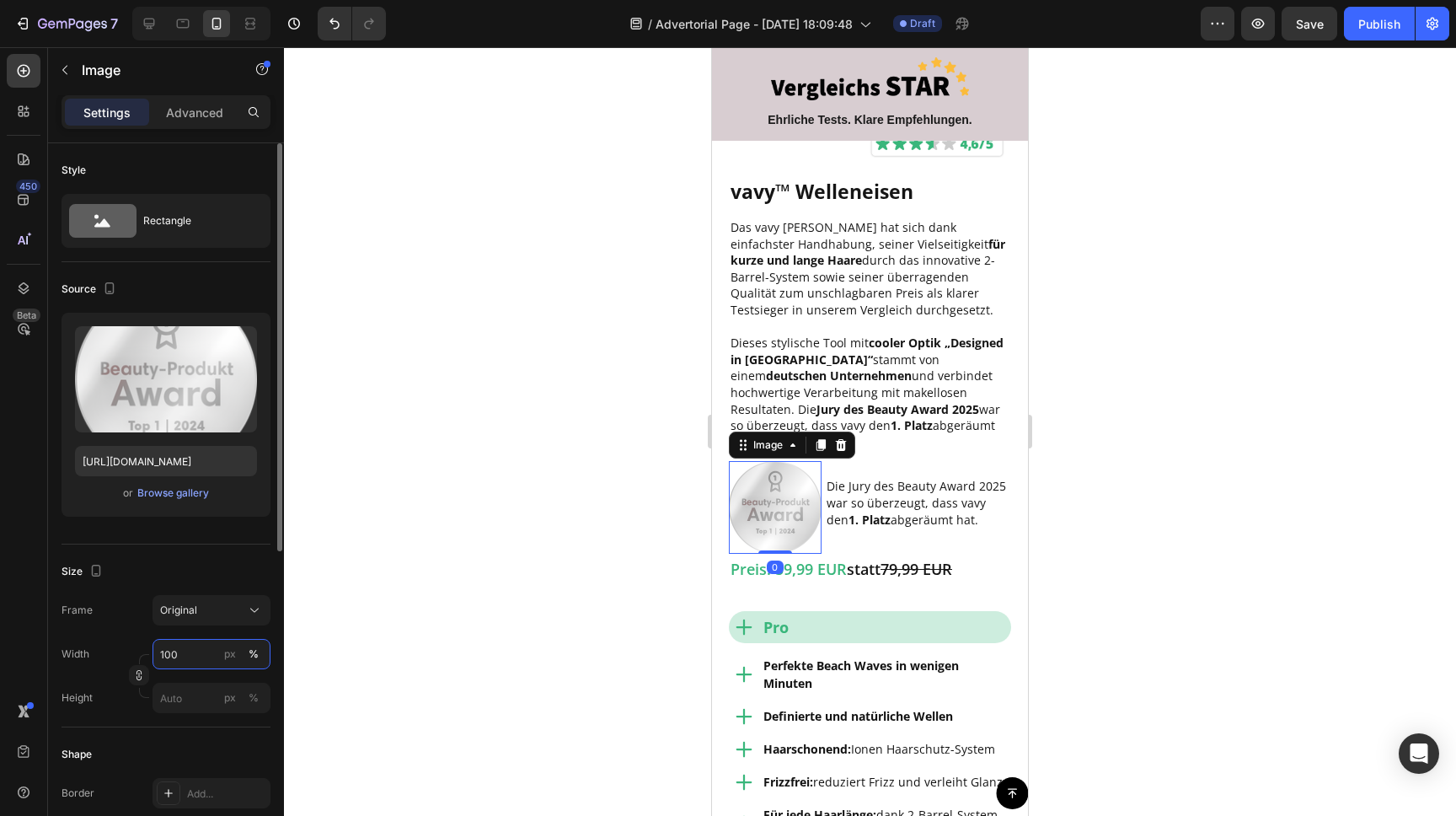
click at [174, 657] on input "100" at bounding box center [211, 653] width 118 height 30
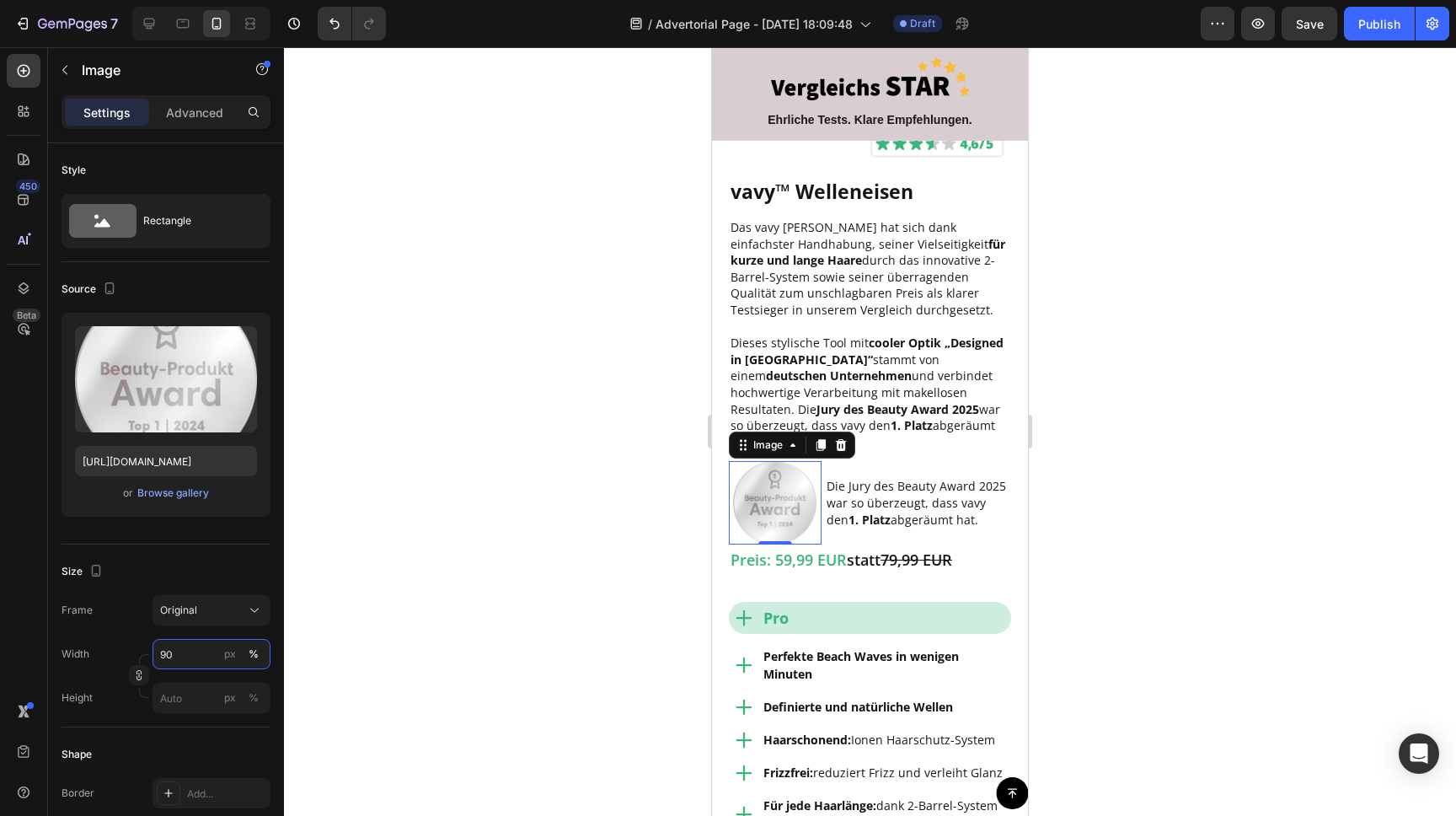
type input "90"
click at [463, 483] on div at bounding box center [869, 431] width 1172 height 769
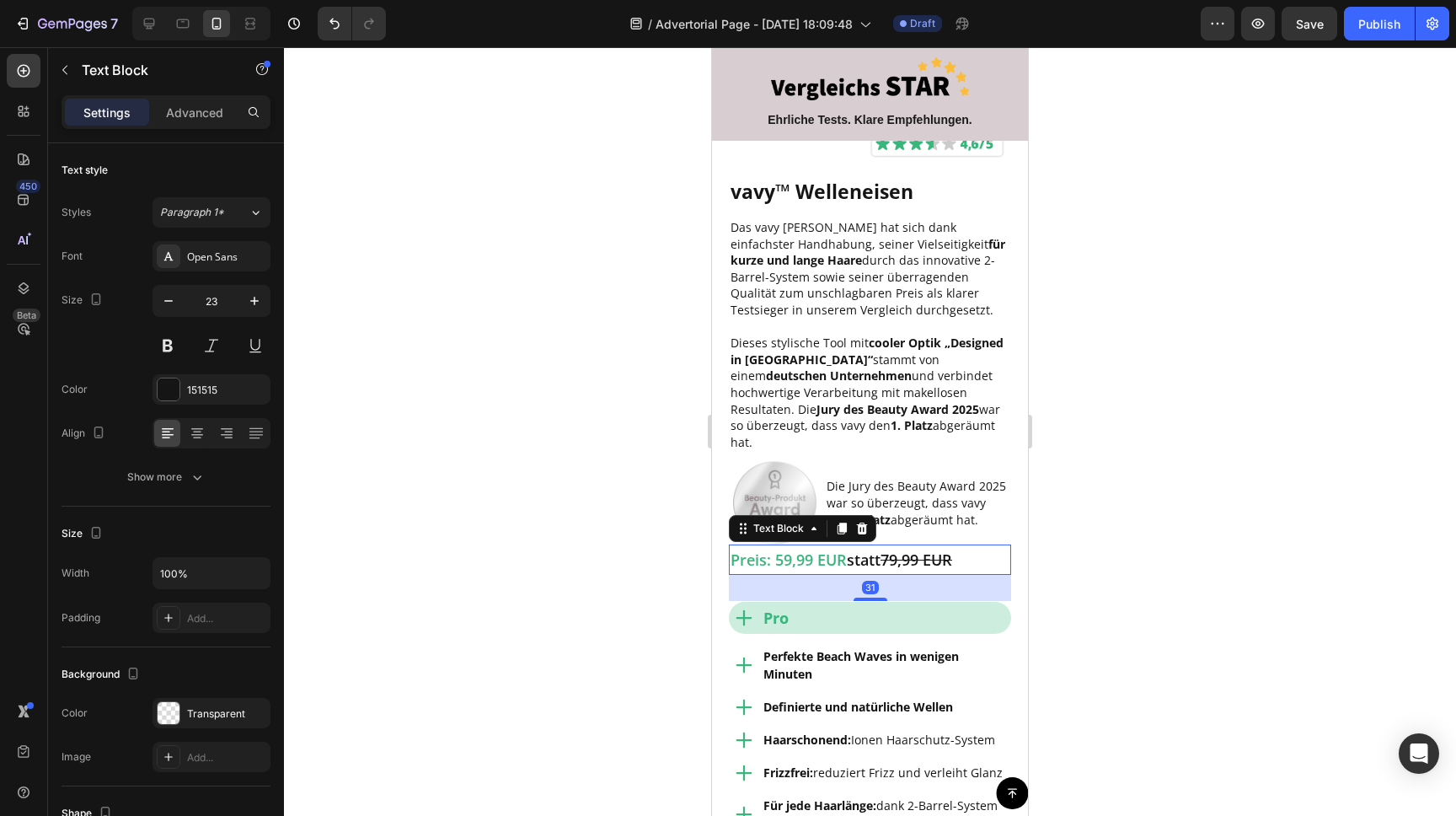
click at [777, 550] on span "Preis: 59,99 EUR" at bounding box center [788, 559] width 117 height 20
click at [912, 516] on div "Die Jury des Beauty Award 2025 war so überzeugt, dass vavy den 1. Platz abgeräu…" at bounding box center [919, 503] width 184 height 83
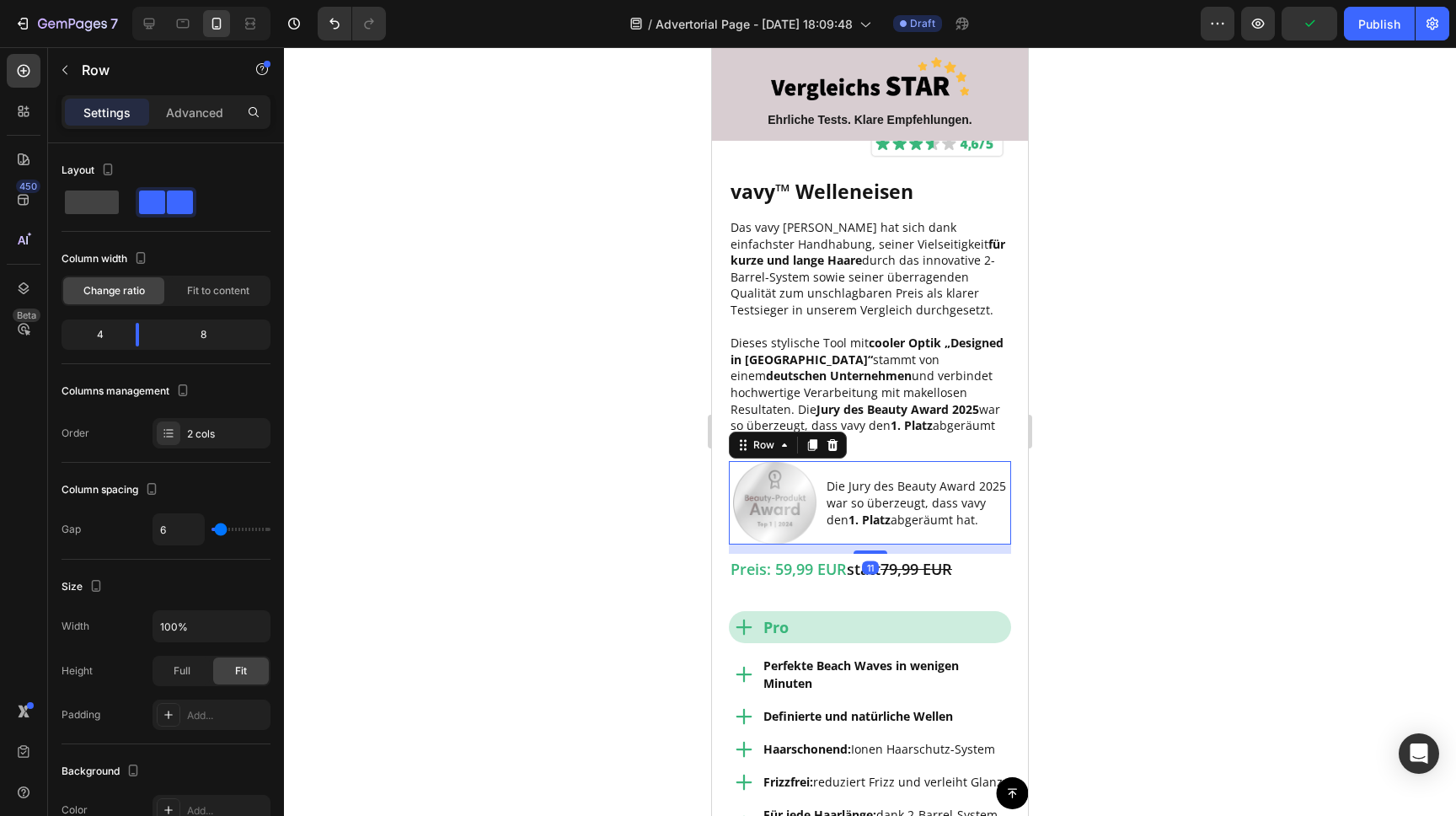
drag, startPoint x: 870, startPoint y: 525, endPoint x: 982, endPoint y: 516, distance: 112.4
click at [869, 550] on div at bounding box center [870, 551] width 34 height 3
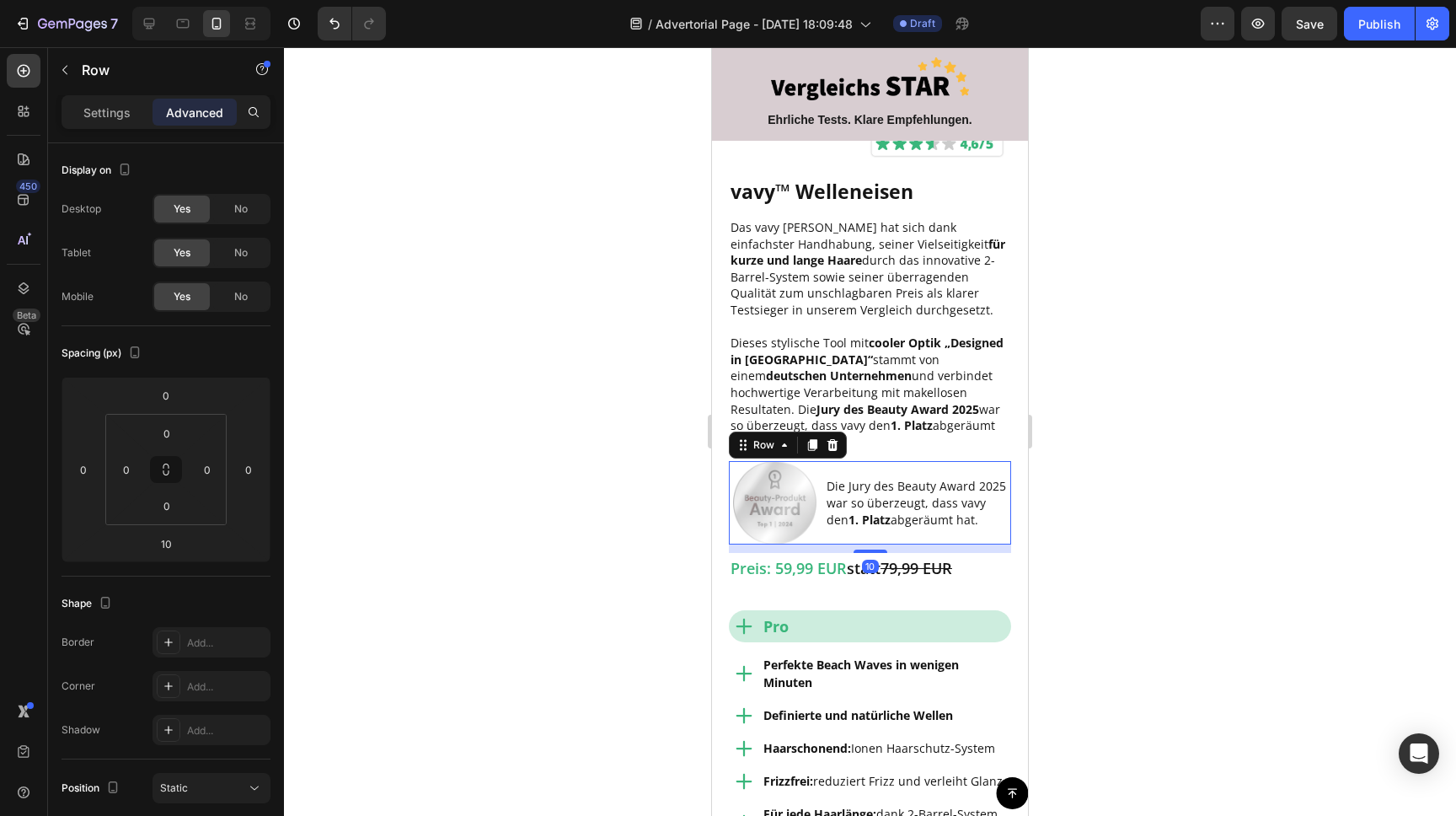
click at [1105, 491] on div at bounding box center [869, 431] width 1172 height 769
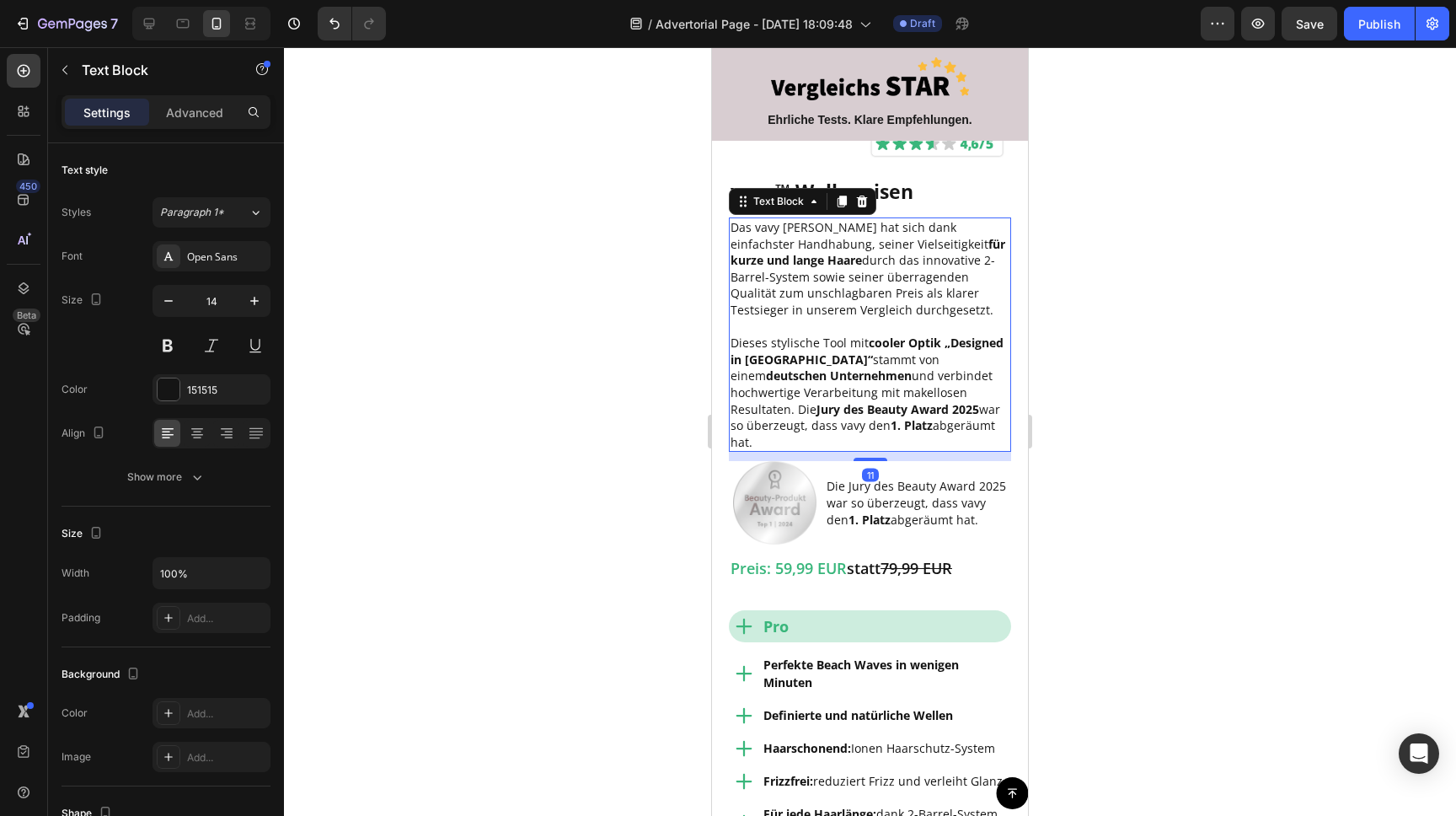
click at [861, 417] on p "Dieses stylische Tool mit cooler Optik „Designed in Hamburg“ stammt von einem d…" at bounding box center [869, 393] width 279 height 116
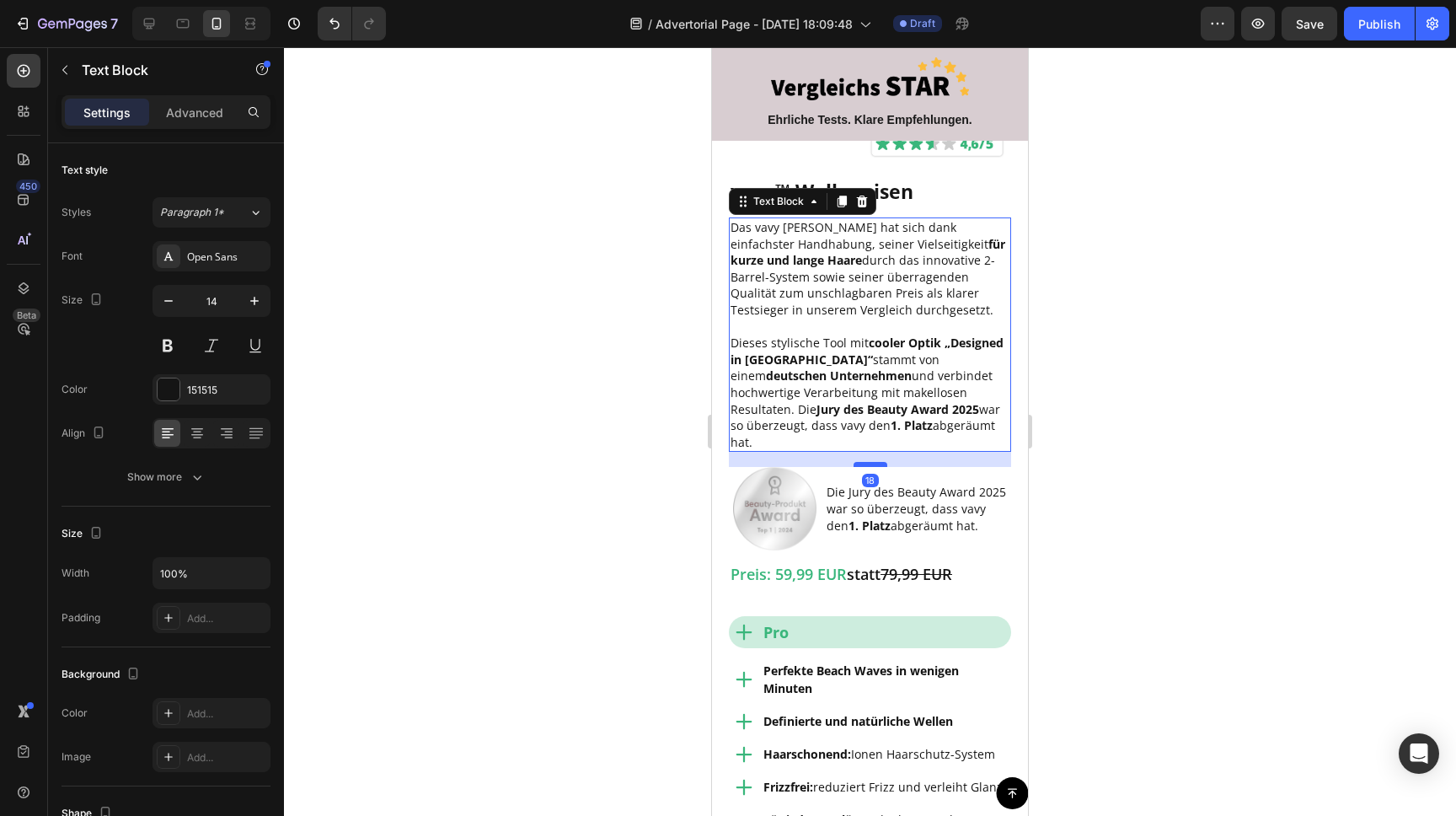
drag, startPoint x: 868, startPoint y: 443, endPoint x: 1904, endPoint y: 450, distance: 1036.0
click at [867, 462] on div at bounding box center [870, 464] width 34 height 5
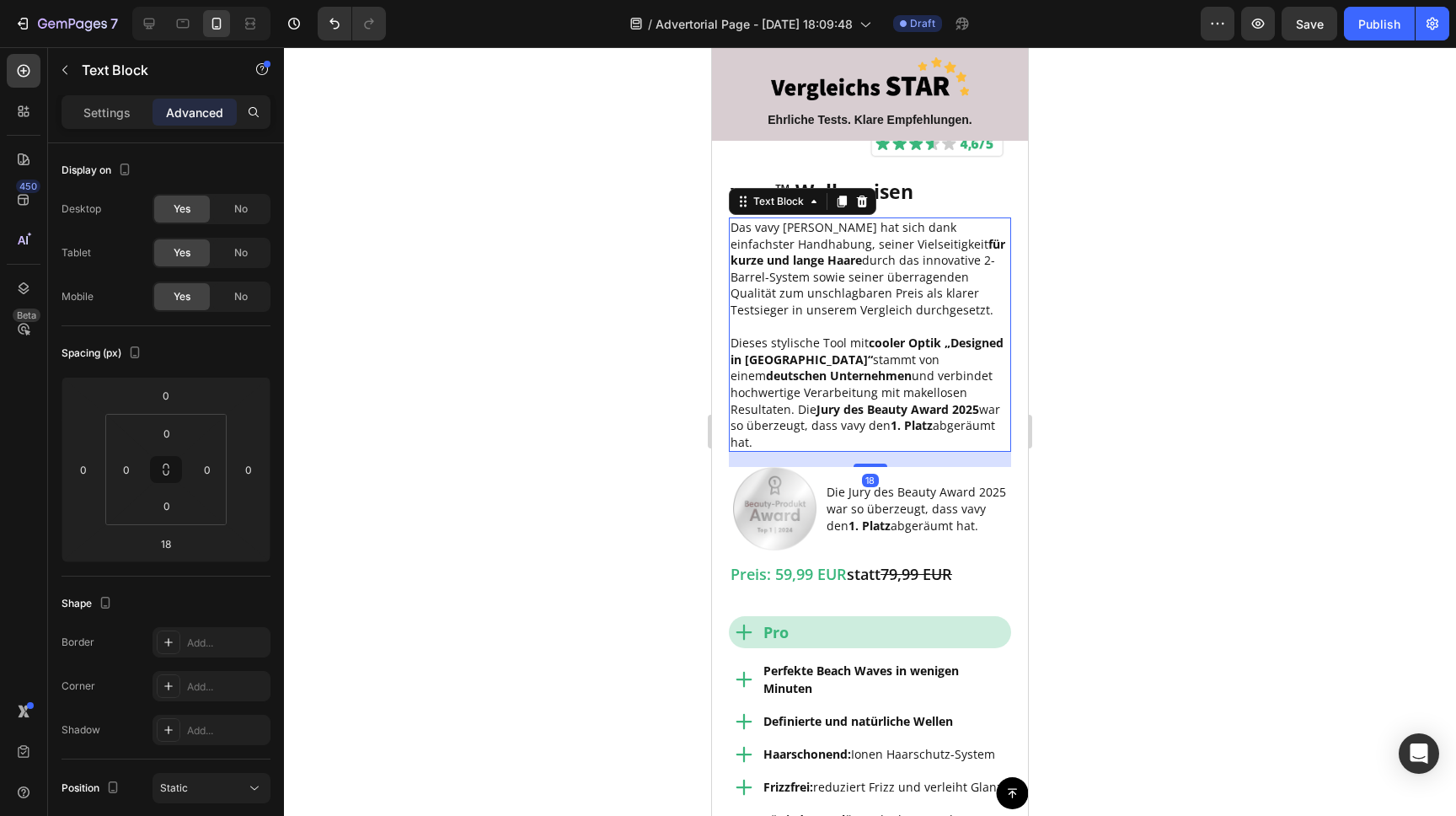
click at [1196, 402] on div at bounding box center [869, 431] width 1172 height 769
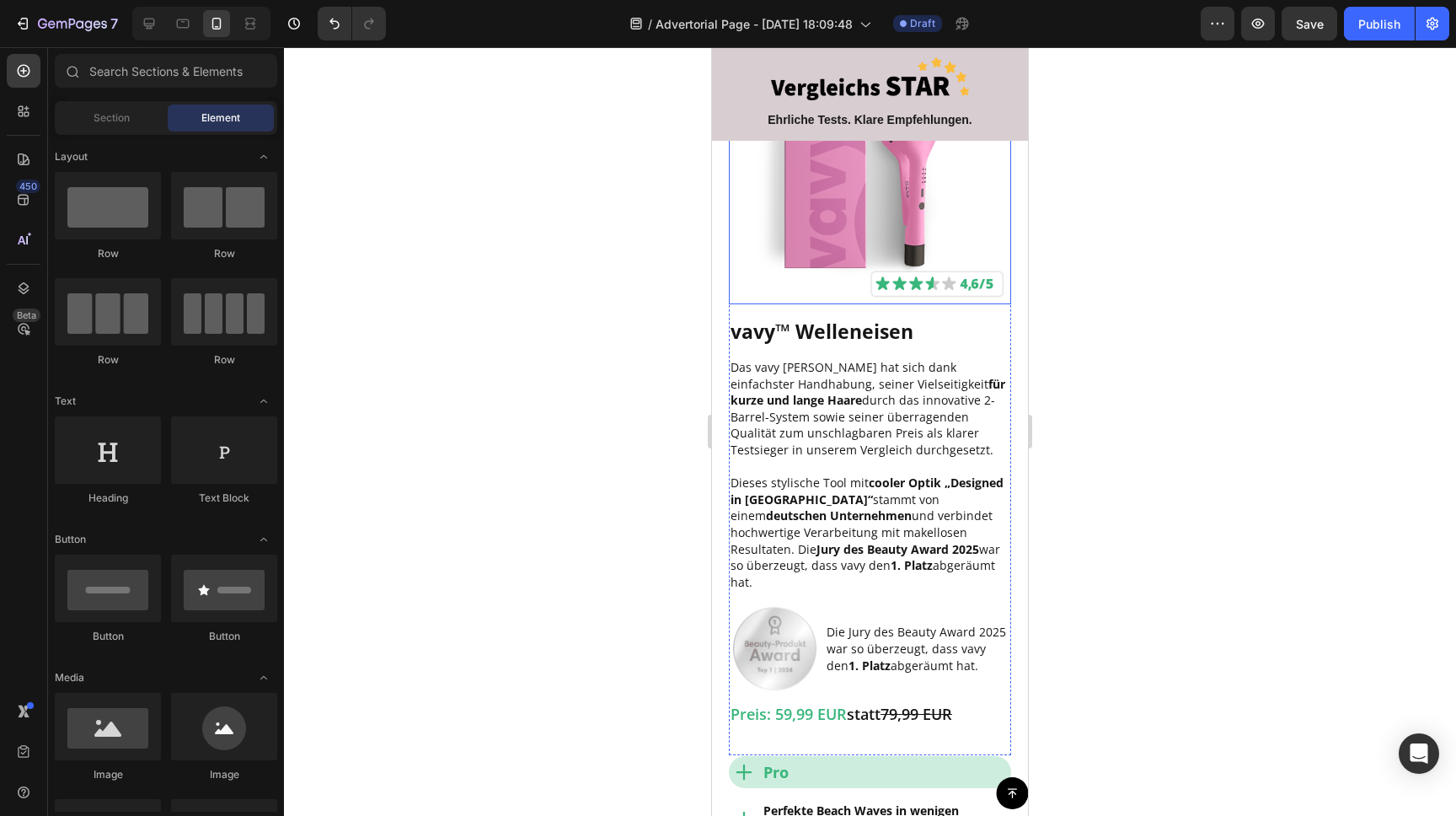
scroll to position [1675, 0]
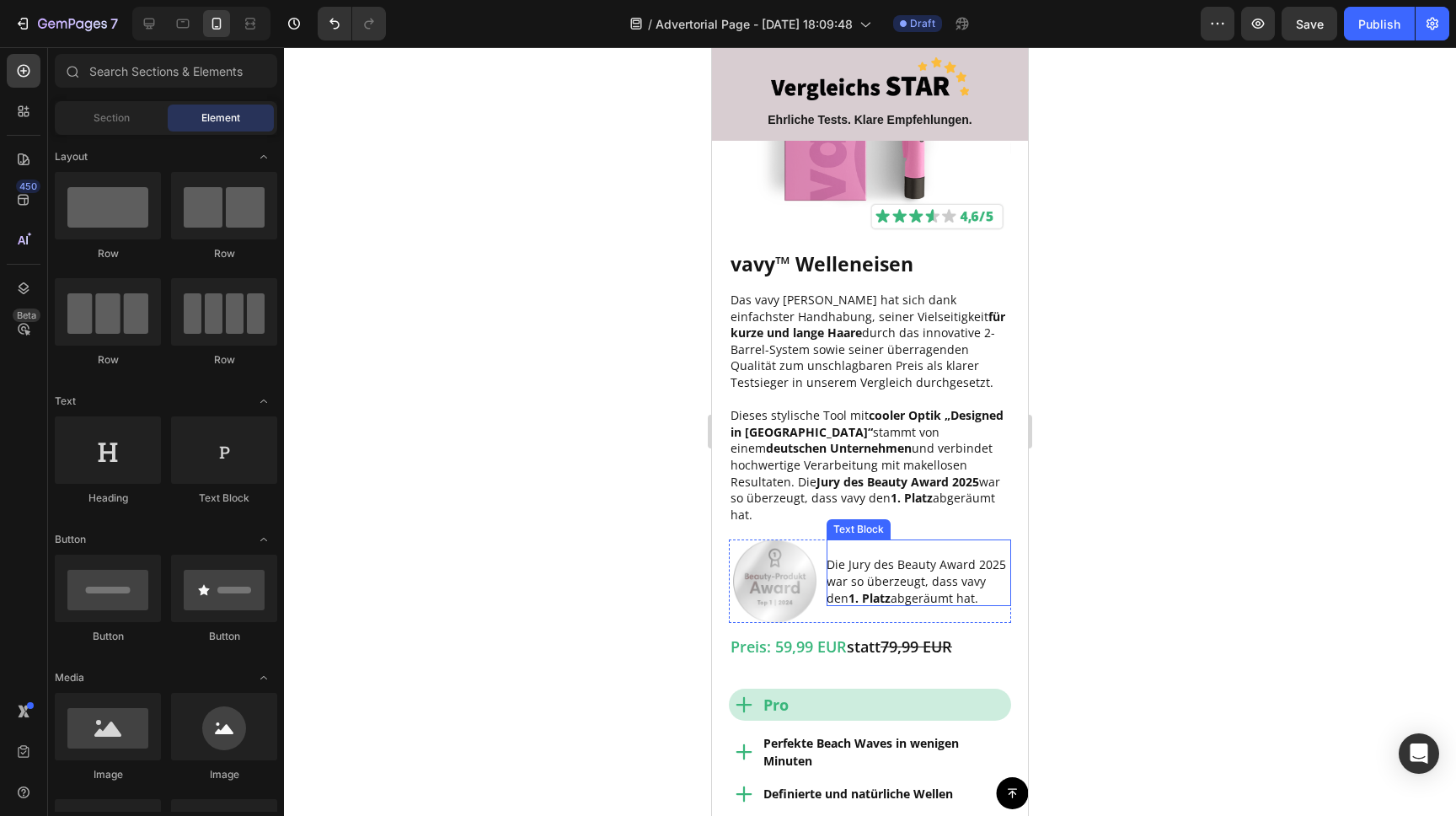
click at [1212, 471] on div at bounding box center [869, 431] width 1172 height 769
click at [510, 453] on div at bounding box center [869, 431] width 1172 height 769
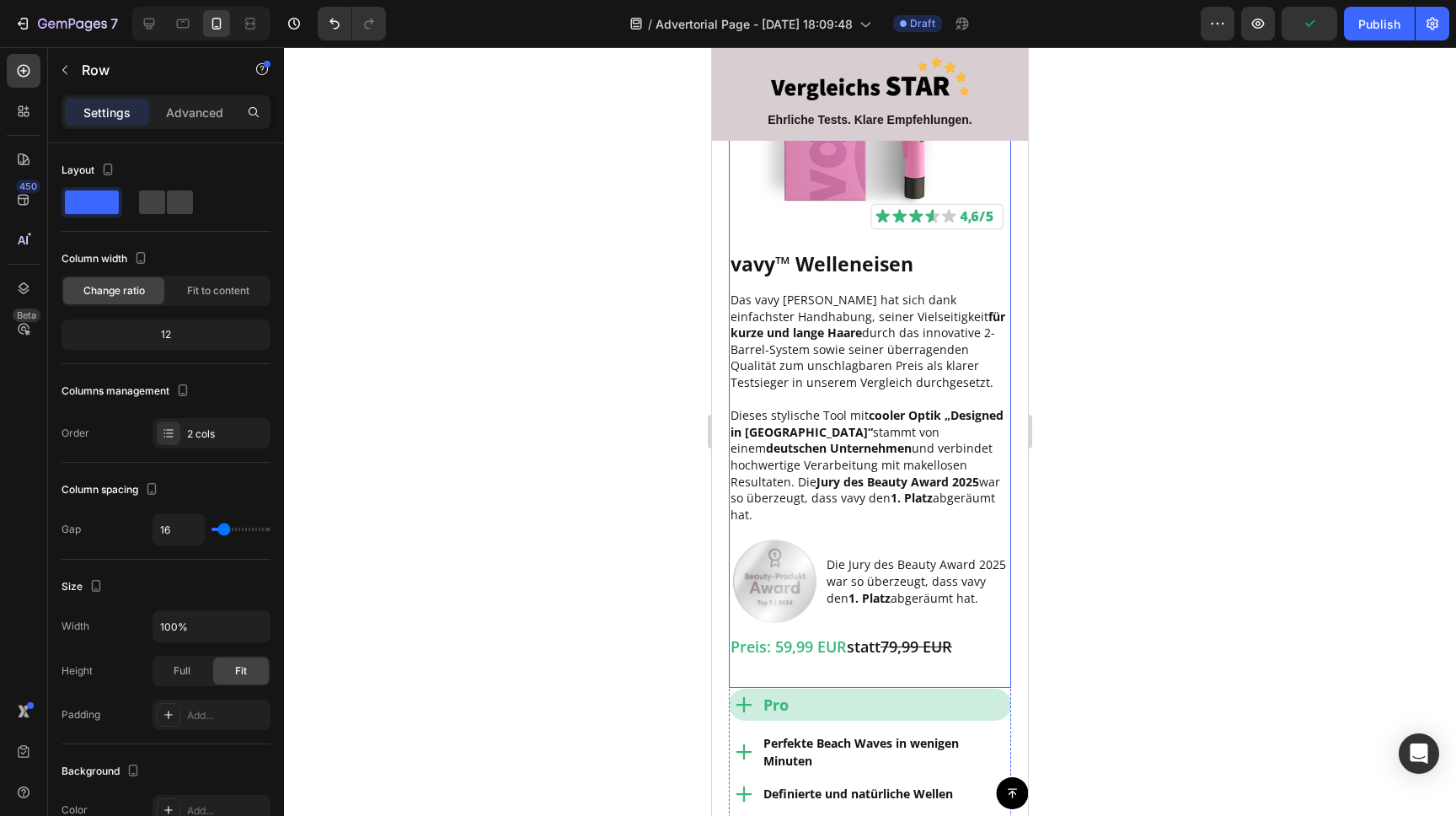
click at [812, 516] on div "vavy™ Welleneisen Text Block Das vavy Welleneisen hat sich dank einfachster Han…" at bounding box center [870, 468] width 283 height 437
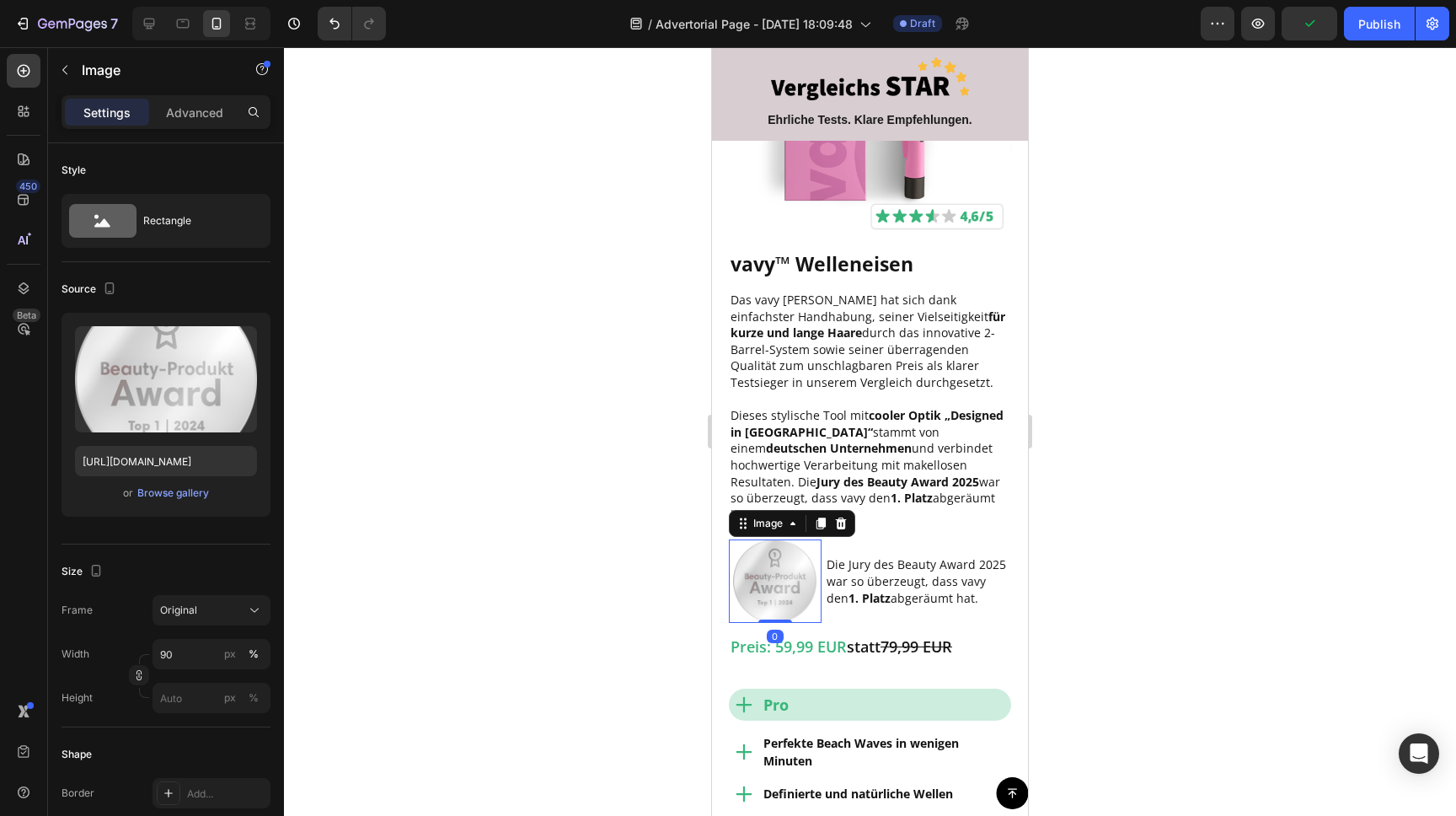
click at [813, 539] on img at bounding box center [775, 581] width 83 height 83
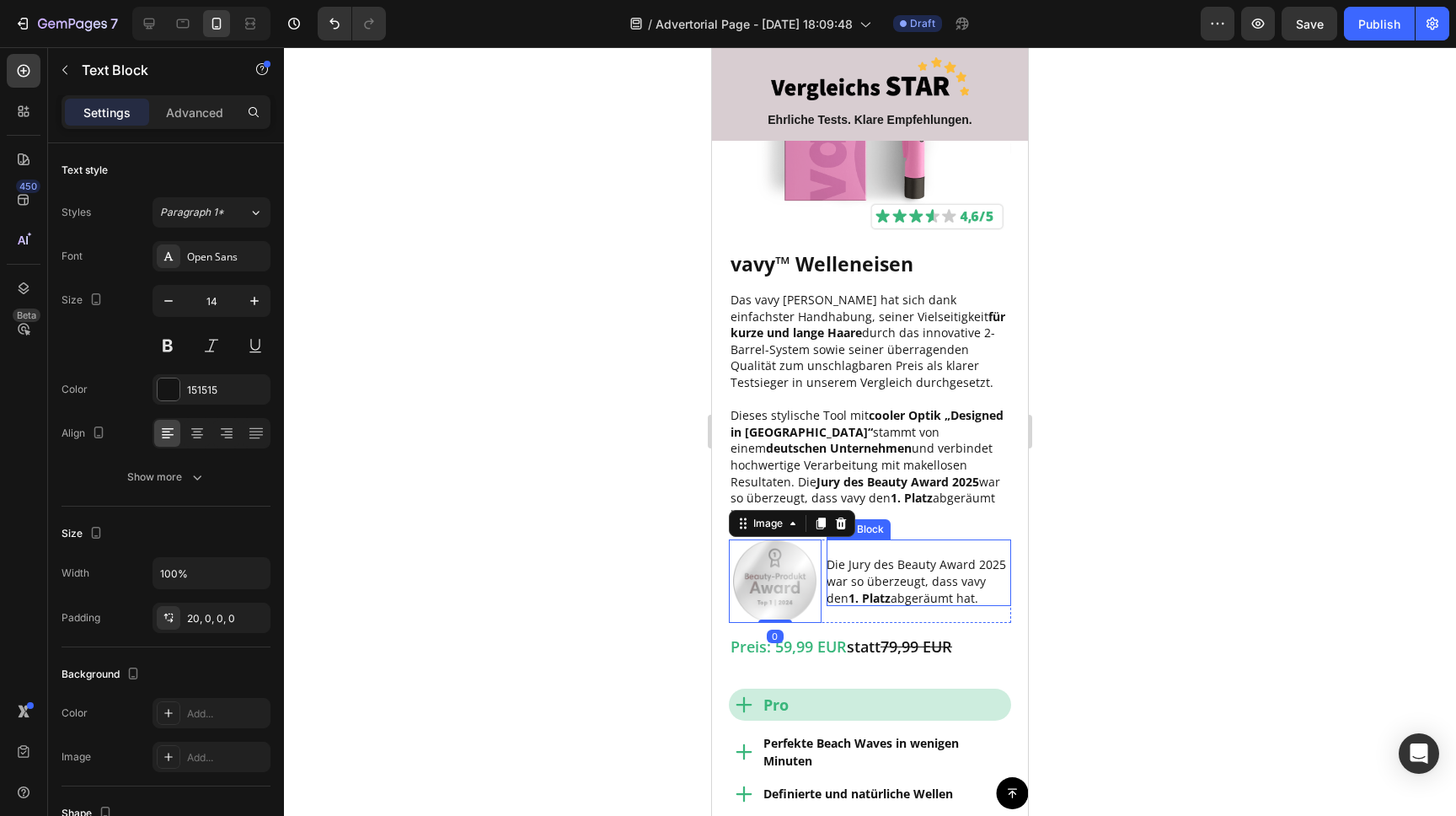
click at [835, 539] on div "Die Jury des Beauty Award 2025 war so überzeugt, dass vavy den 1. Platz abgeräu…" at bounding box center [919, 572] width 184 height 67
click at [823, 579] on div "Die Jury des Beauty Award 2025 war so überzeugt, dass vavy den 1. Platz abgeräu…" at bounding box center [870, 581] width 283 height 83
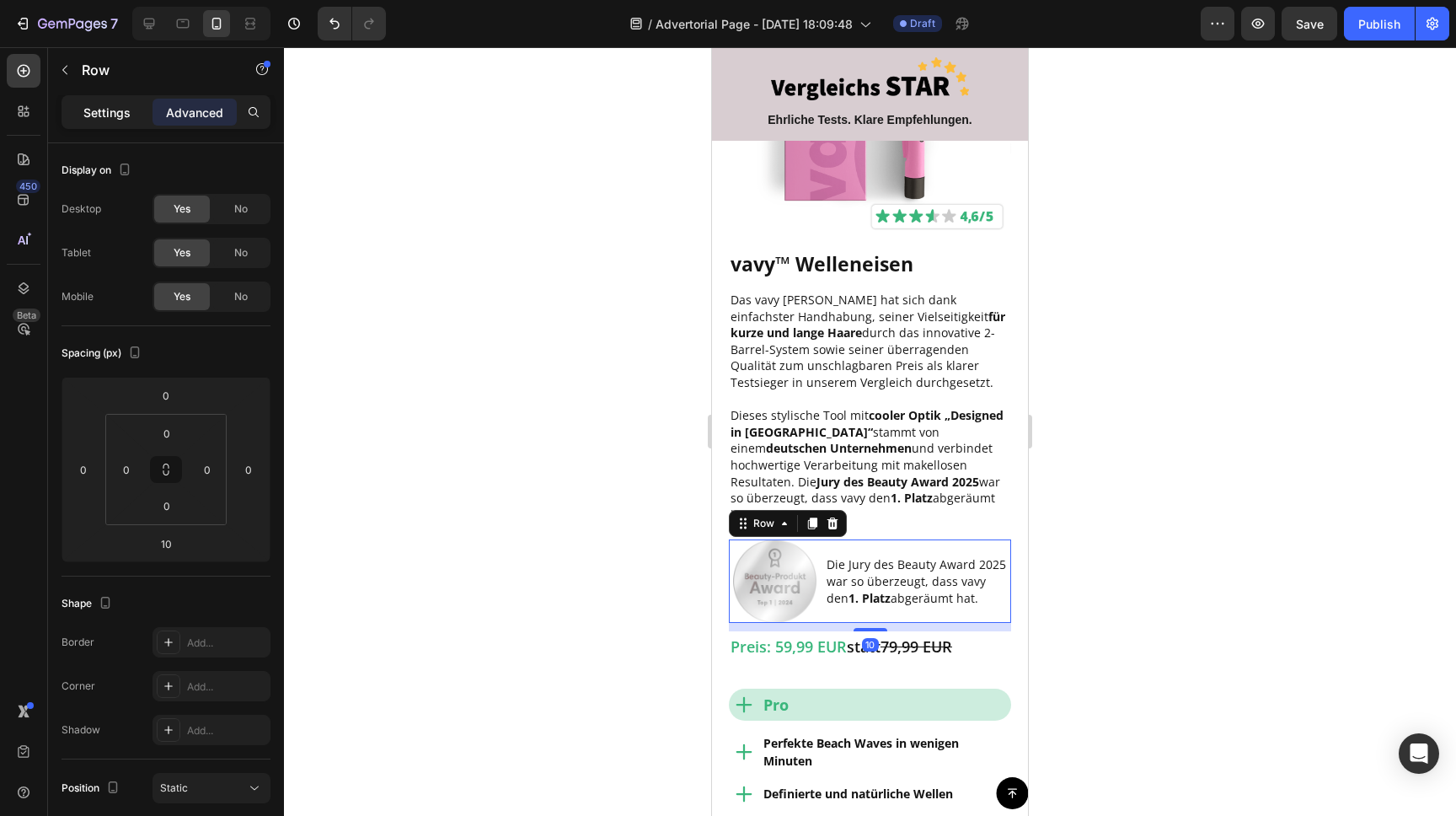
click at [124, 117] on p "Settings" at bounding box center [106, 112] width 47 height 17
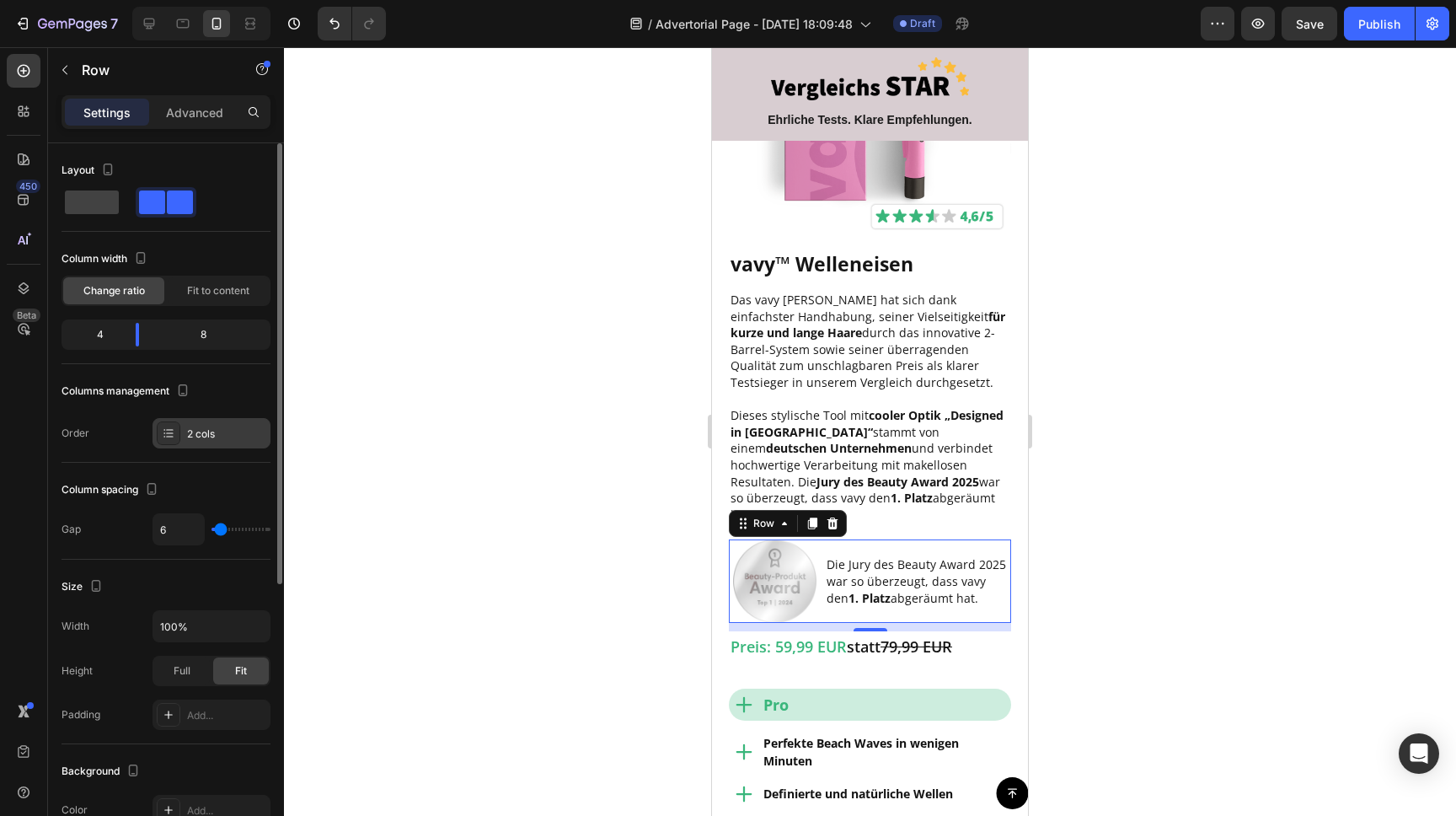
click at [175, 430] on icon at bounding box center [169, 433] width 14 height 14
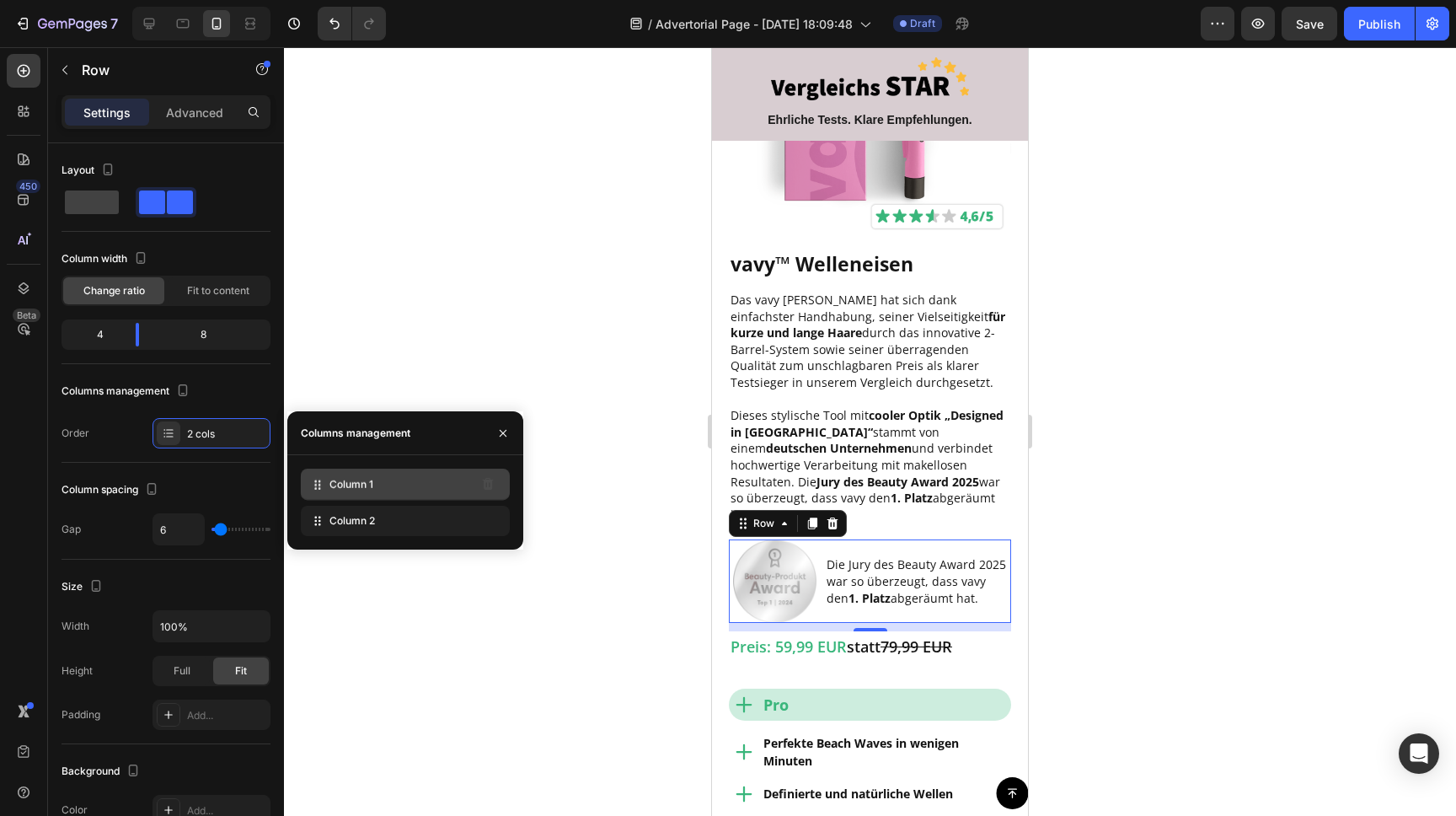
drag, startPoint x: 317, startPoint y: 521, endPoint x: 319, endPoint y: 484, distance: 37.1
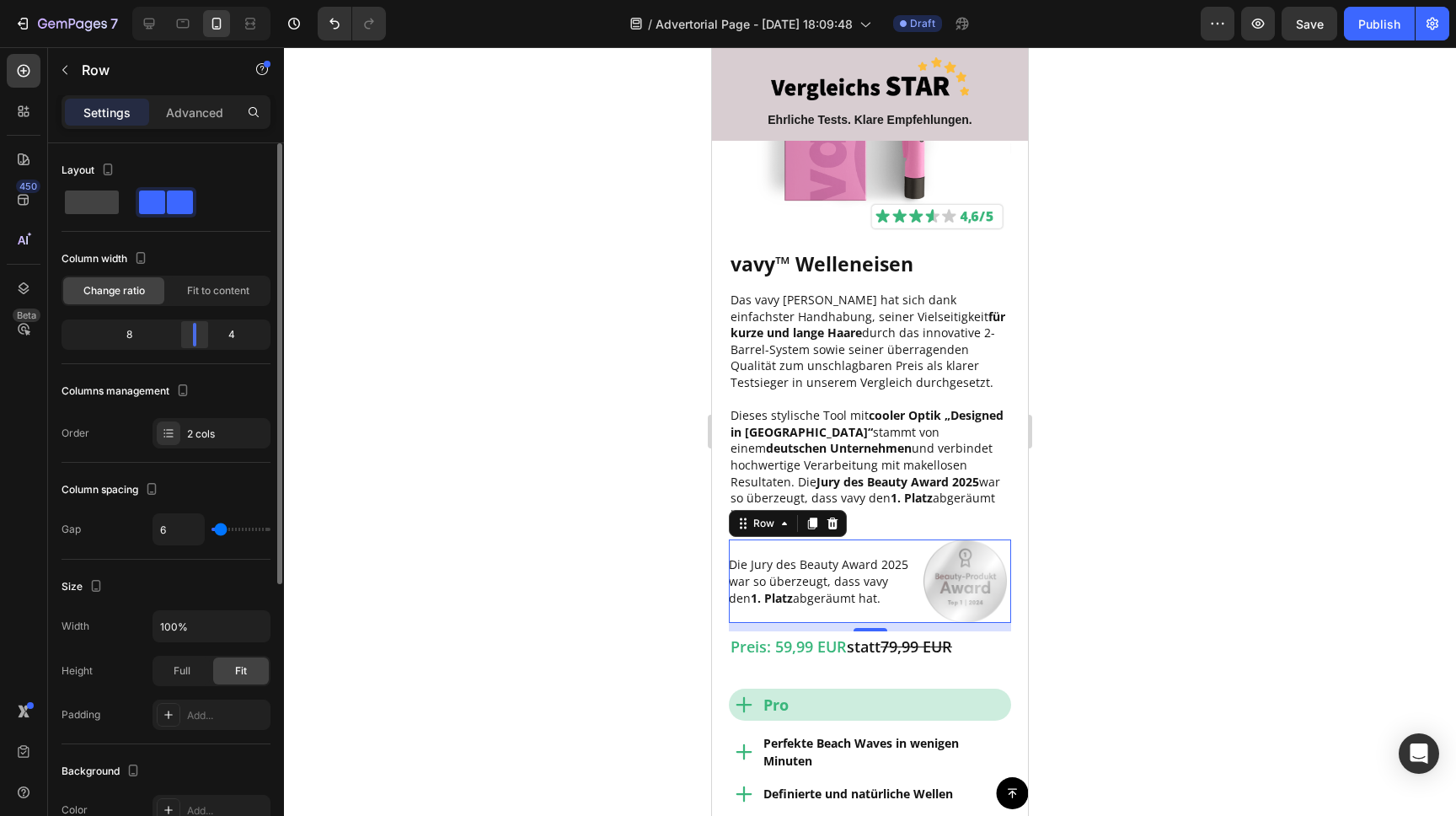
drag, startPoint x: 134, startPoint y: 334, endPoint x: 196, endPoint y: 340, distance: 62.3
click at [195, 0] on body "7 / Advertorial Page - [DATE] 18:09:48 Draft Preview Save Publish 450 Beta Sect…" at bounding box center [728, 0] width 1456 height 0
click at [525, 424] on div at bounding box center [869, 431] width 1172 height 769
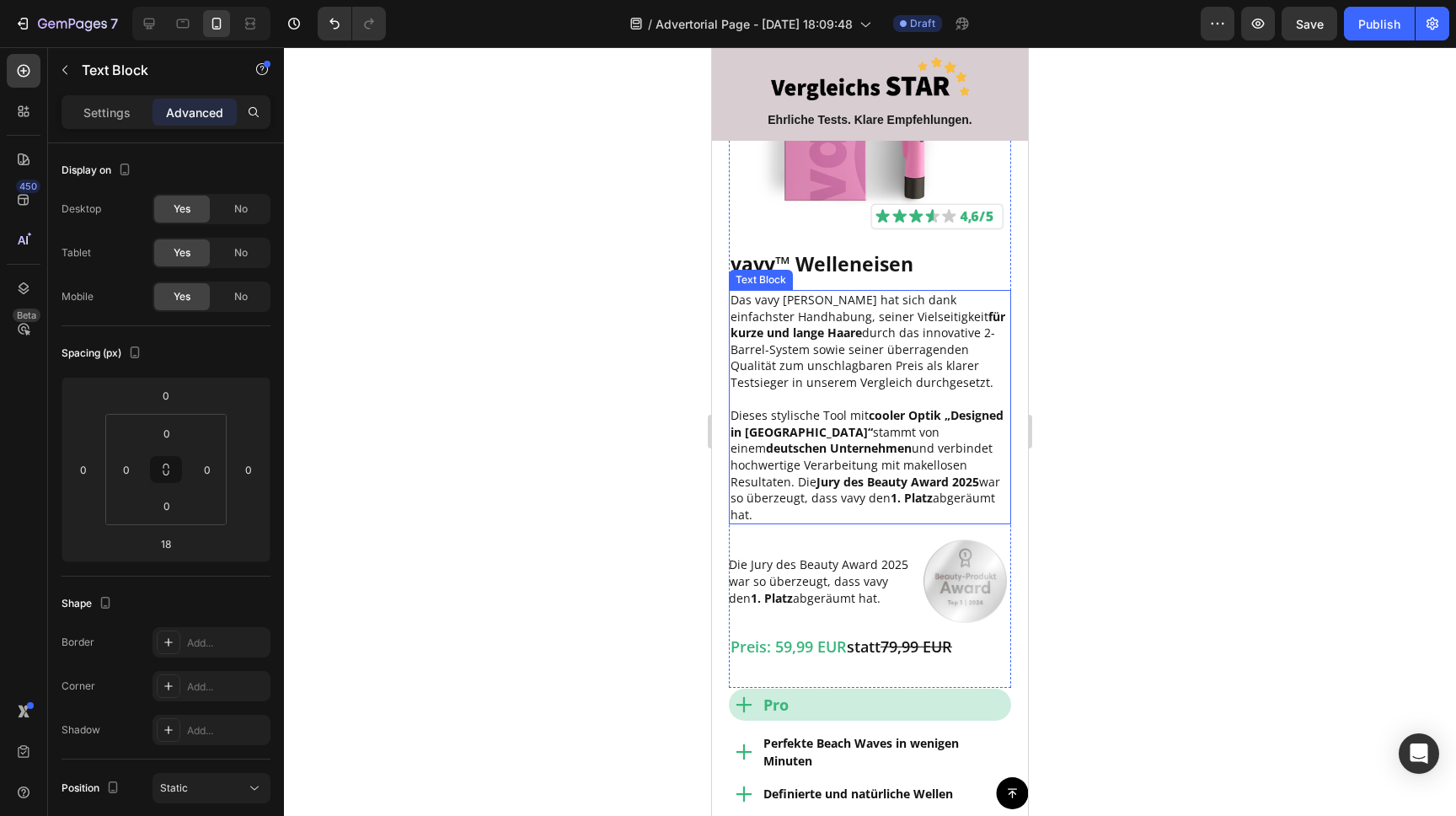
click at [834, 480] on strong "Jury des Beauty Award 2025" at bounding box center [897, 481] width 163 height 16
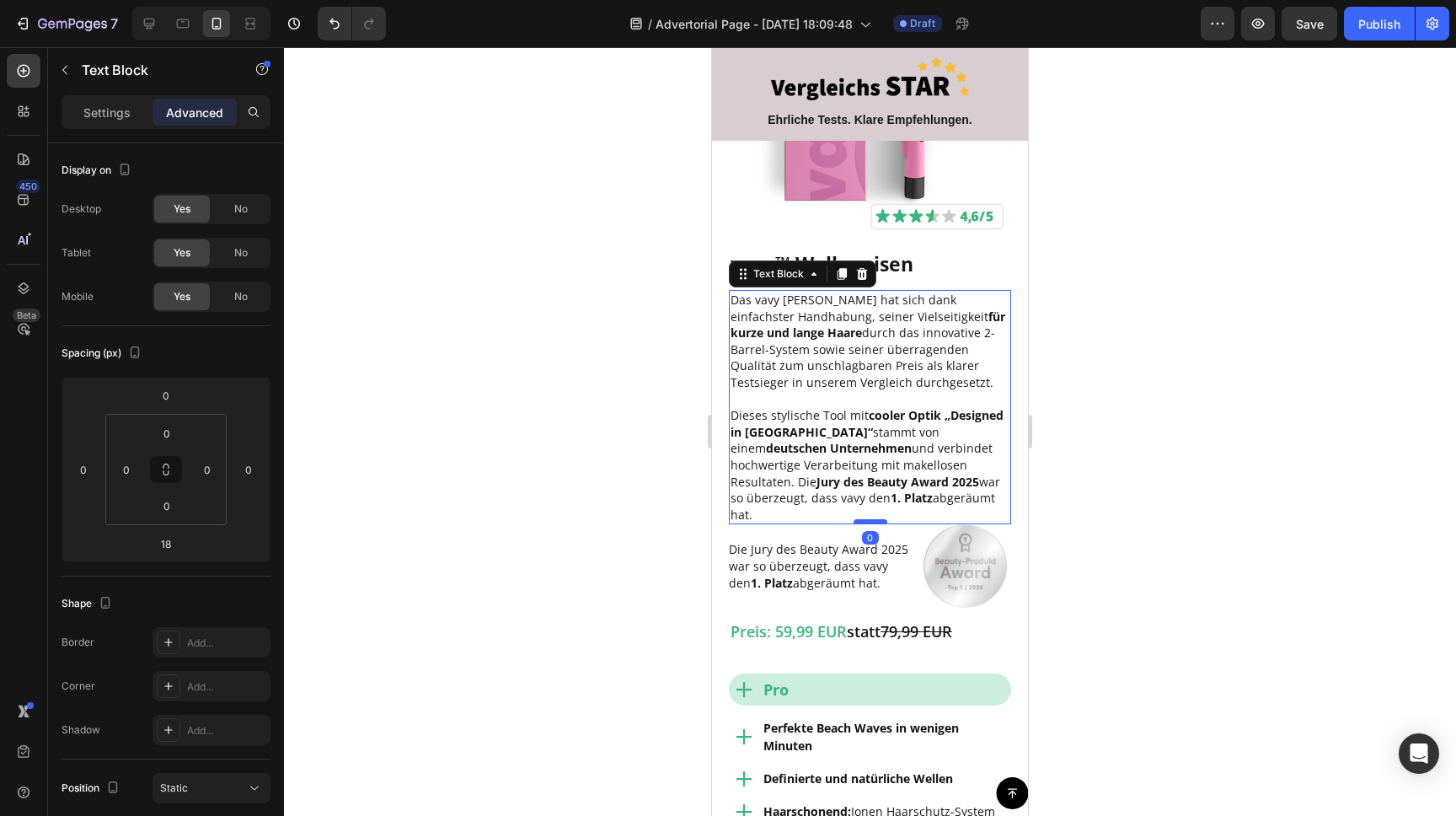
drag, startPoint x: 862, startPoint y: 522, endPoint x: 865, endPoint y: 504, distance: 18.2
click at [865, 519] on div at bounding box center [870, 521] width 34 height 5
type input "0"
click at [1106, 499] on div at bounding box center [869, 431] width 1172 height 769
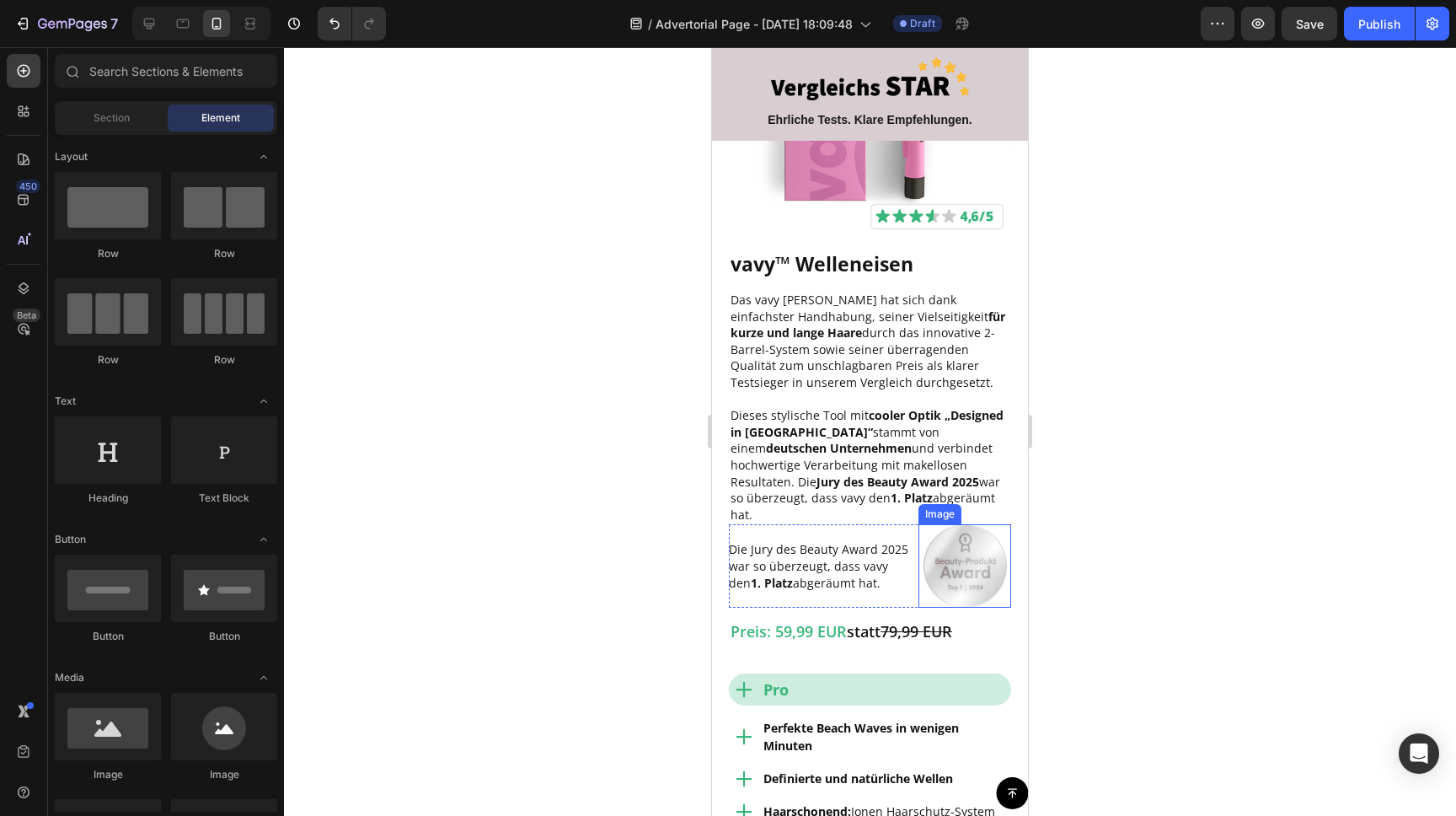
click at [1166, 478] on div at bounding box center [869, 431] width 1172 height 769
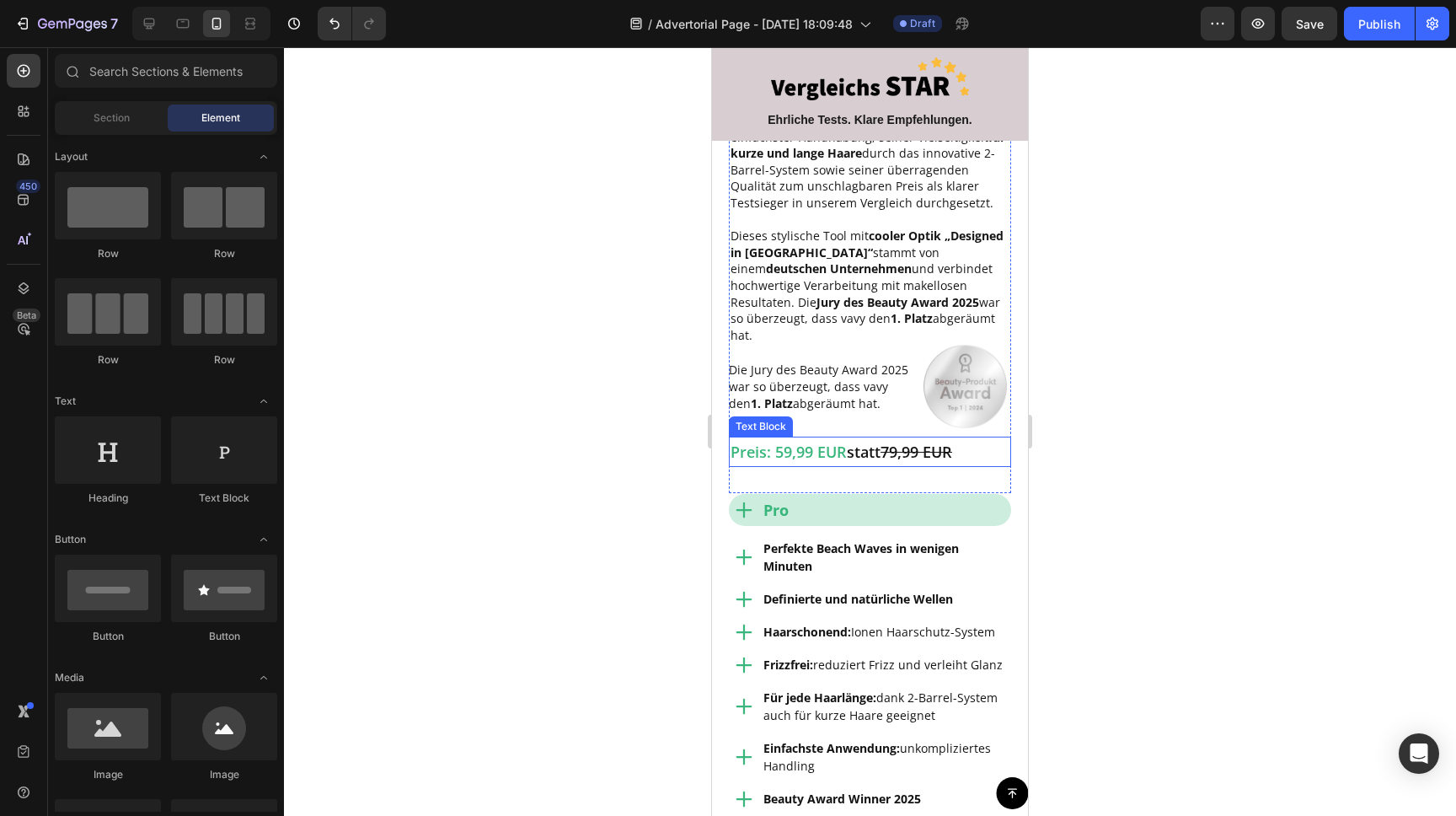
scroll to position [1789, 0]
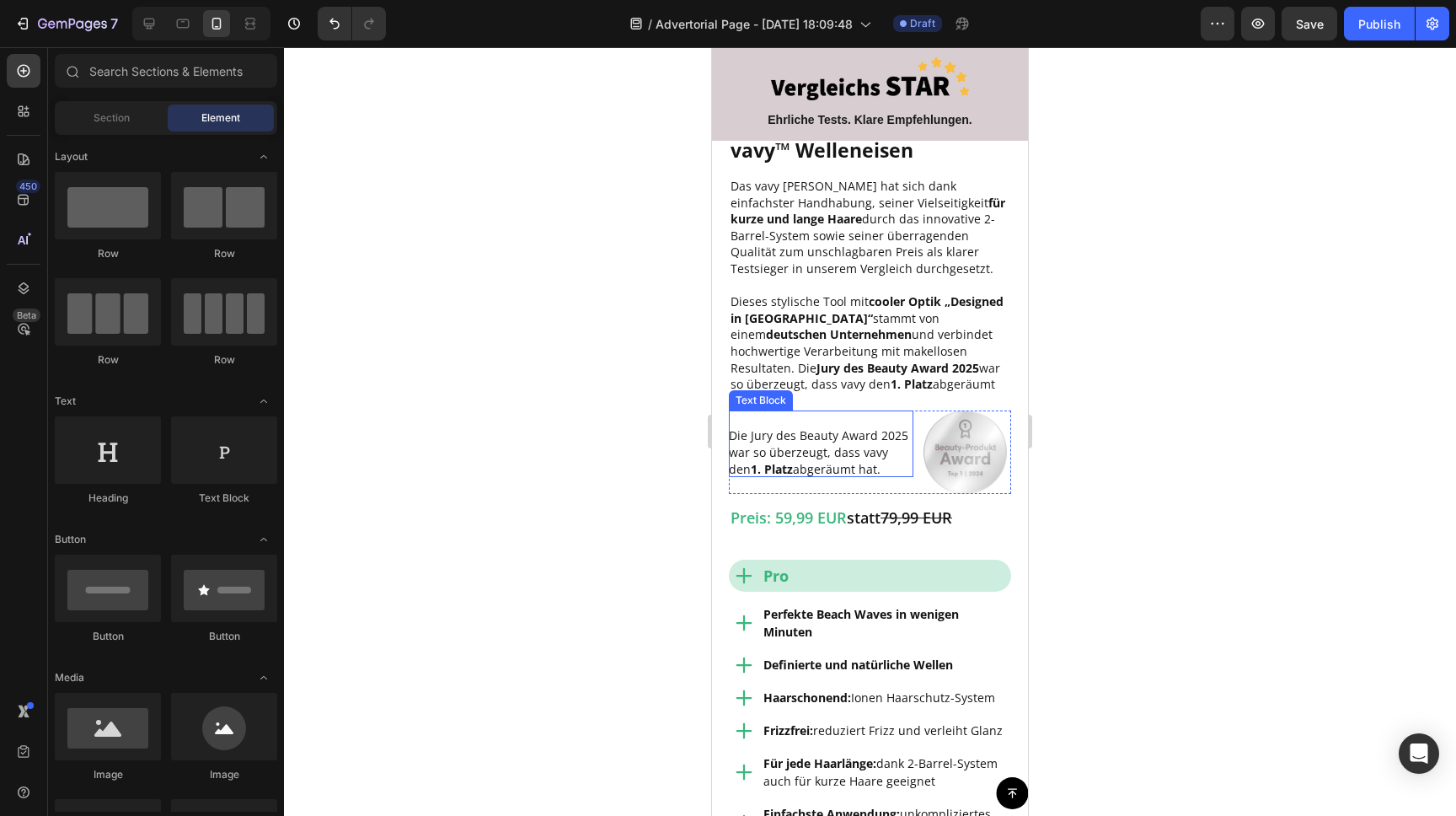
click at [776, 410] on div "Die Jury des Beauty Award 2025 war so überzeugt, dass vavy den 1. Platz abgeräu…" at bounding box center [821, 443] width 184 height 67
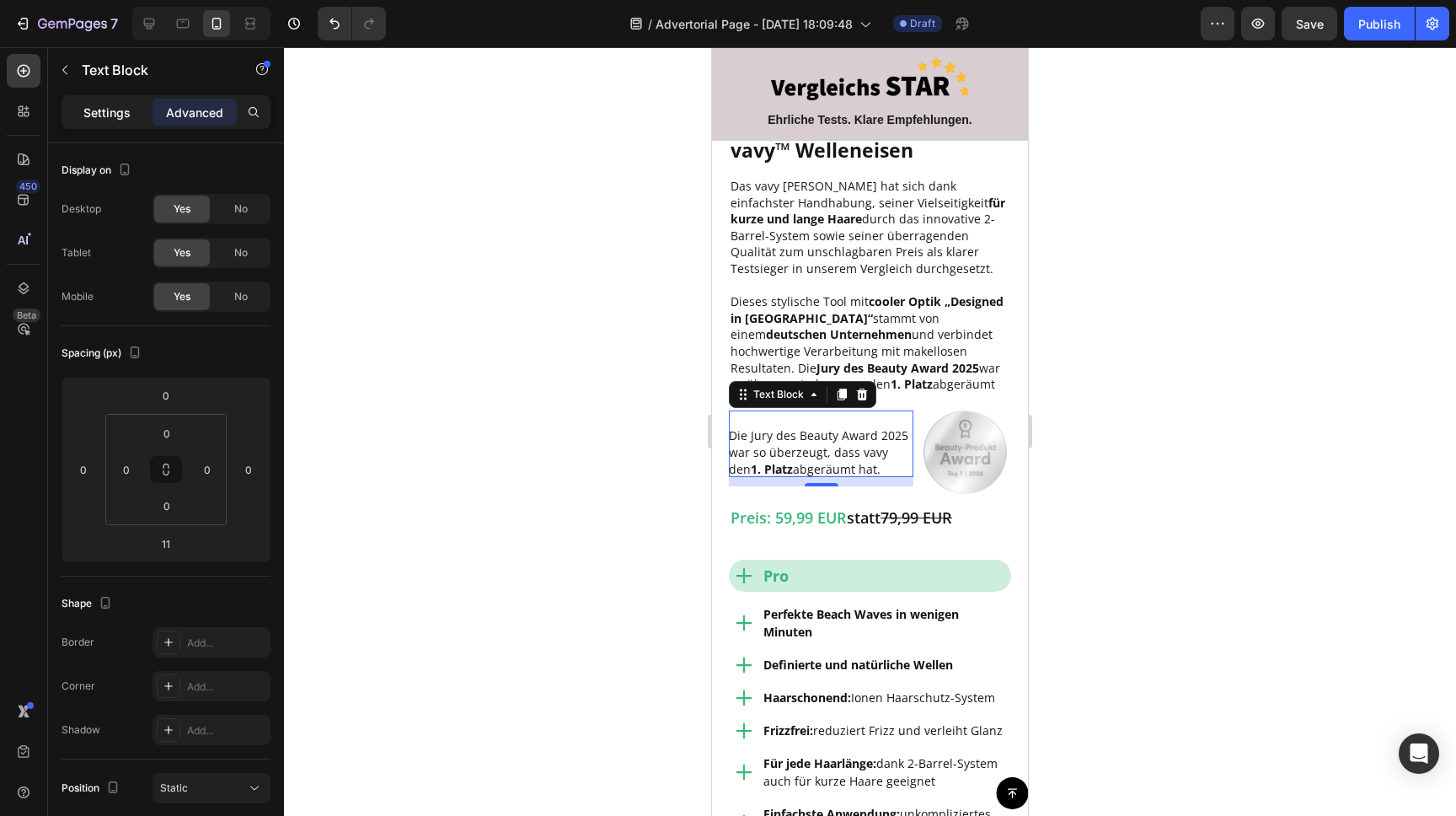
click at [104, 111] on p "Settings" at bounding box center [106, 112] width 47 height 17
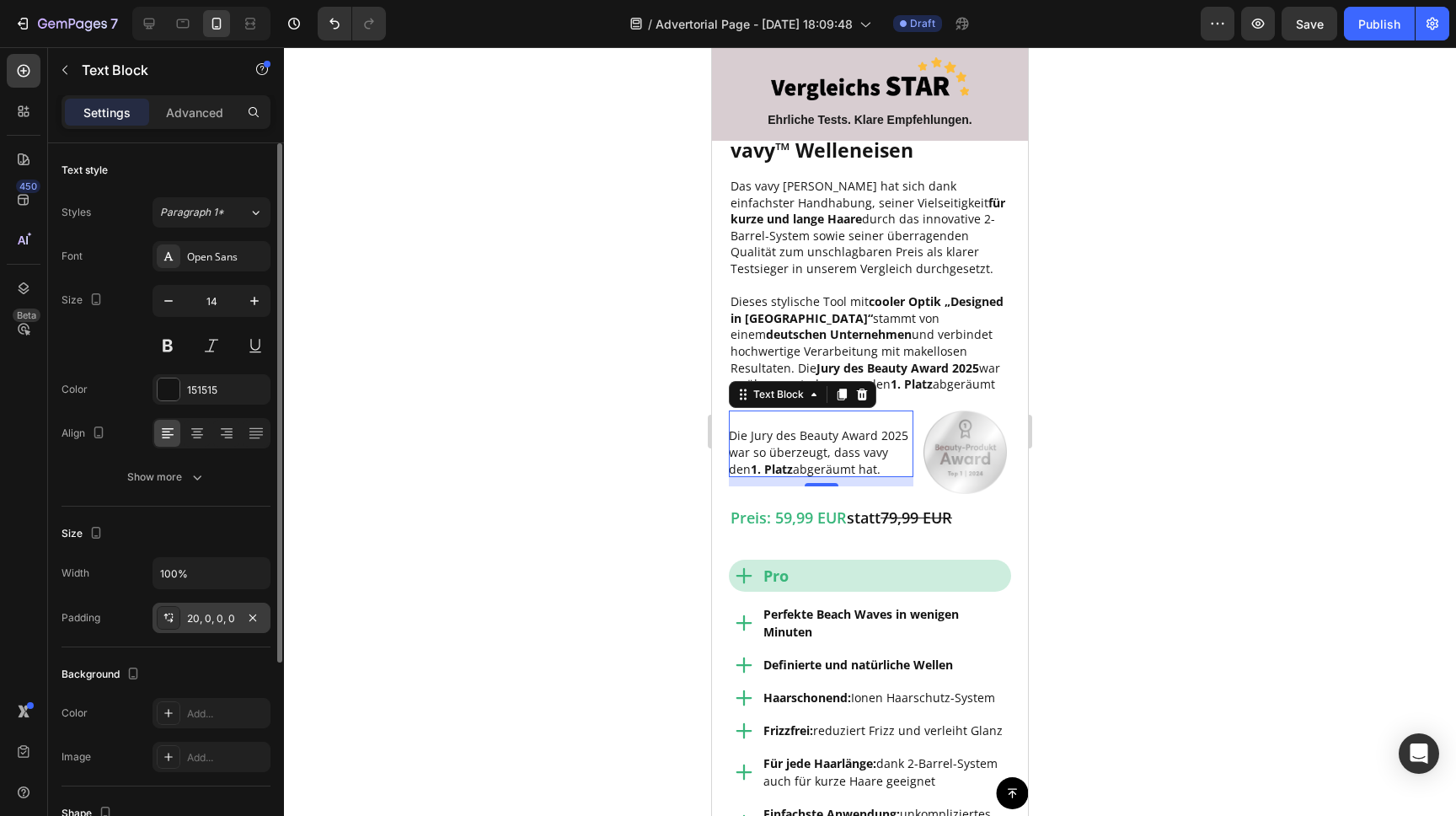
click at [204, 623] on div "20, 0, 0, 0" at bounding box center [211, 618] width 49 height 15
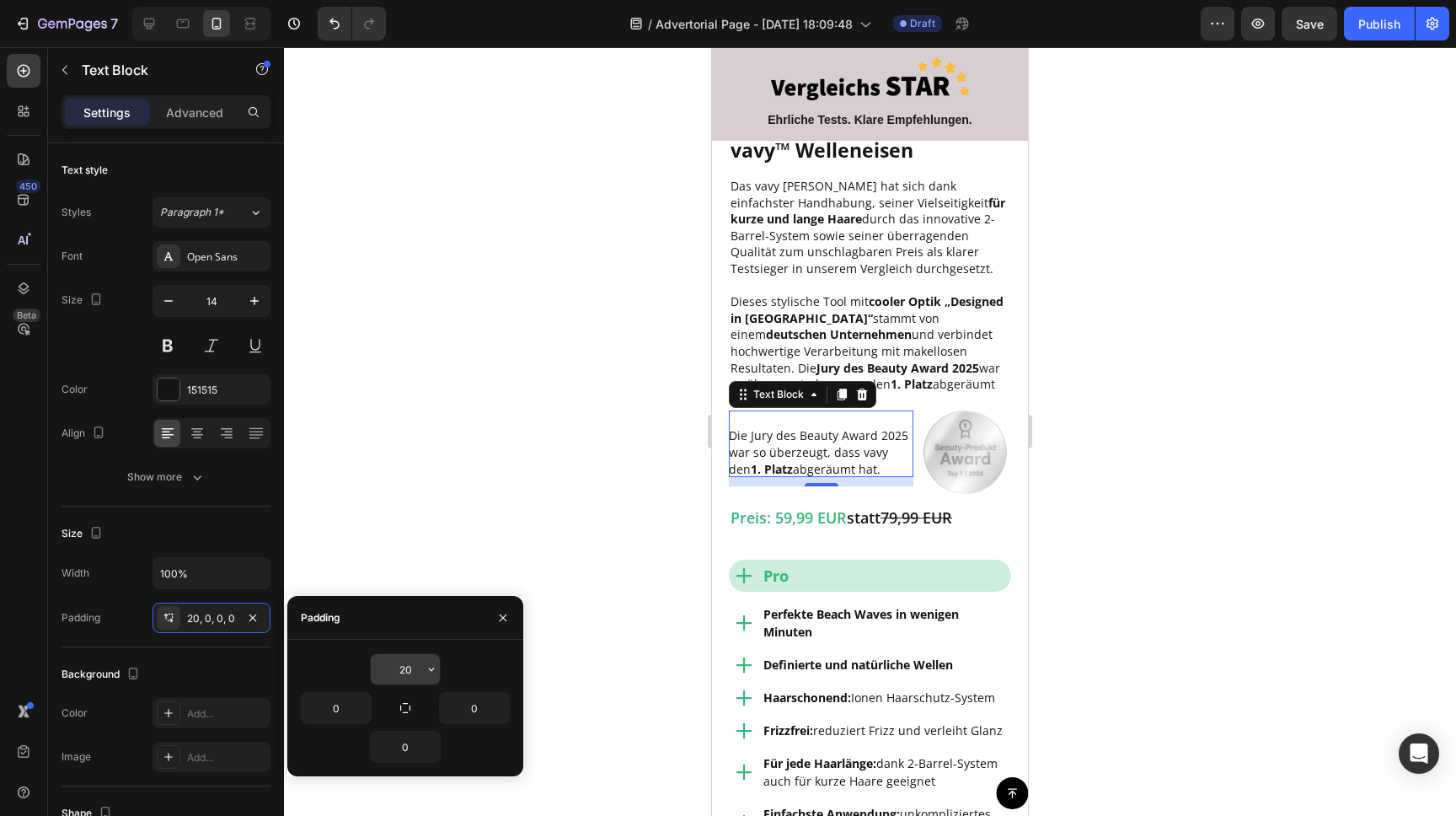
click at [419, 673] on input "20" at bounding box center [405, 668] width 69 height 30
type input "24"
click at [492, 359] on div at bounding box center [869, 431] width 1172 height 769
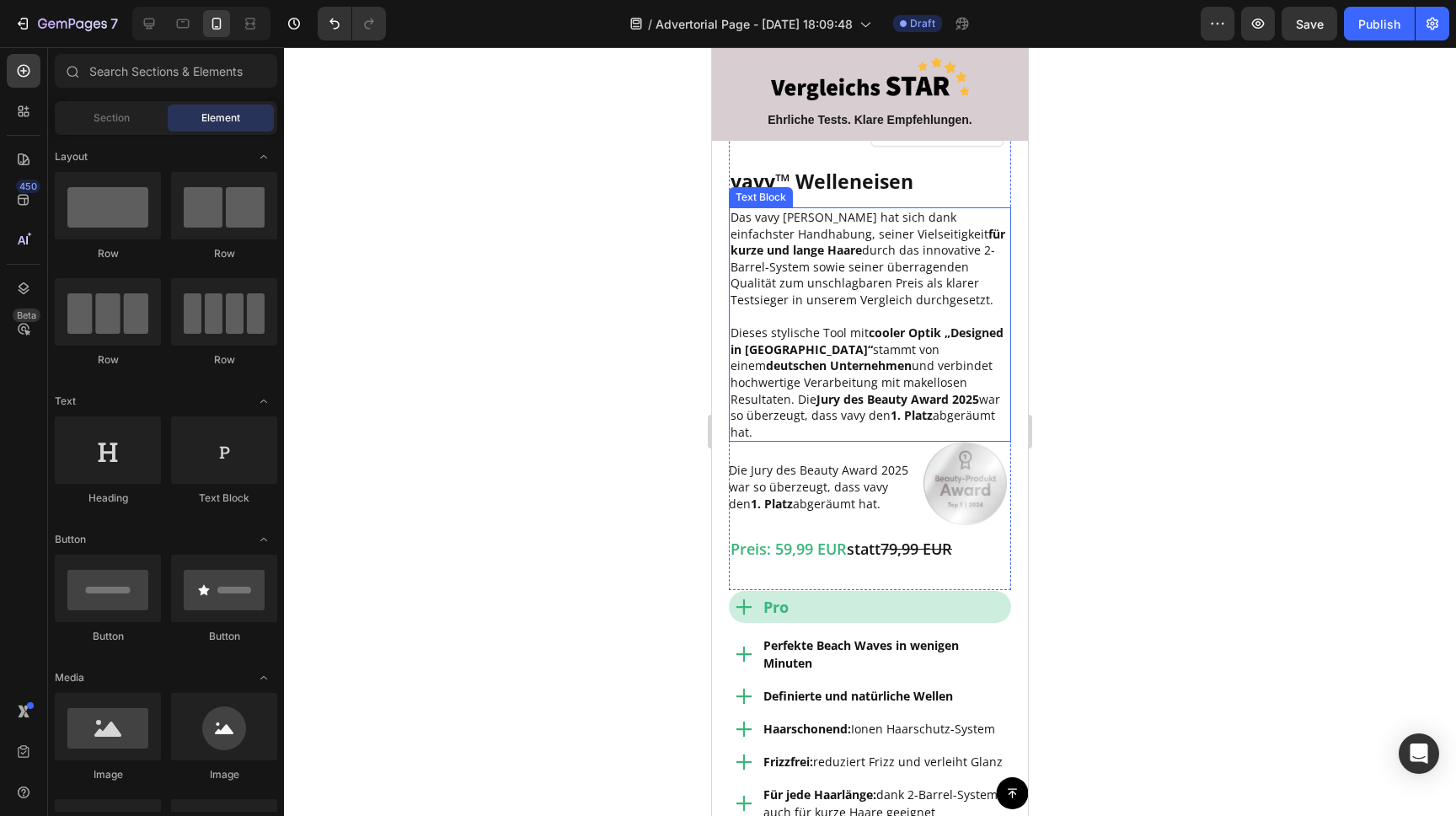
scroll to position [1949, 0]
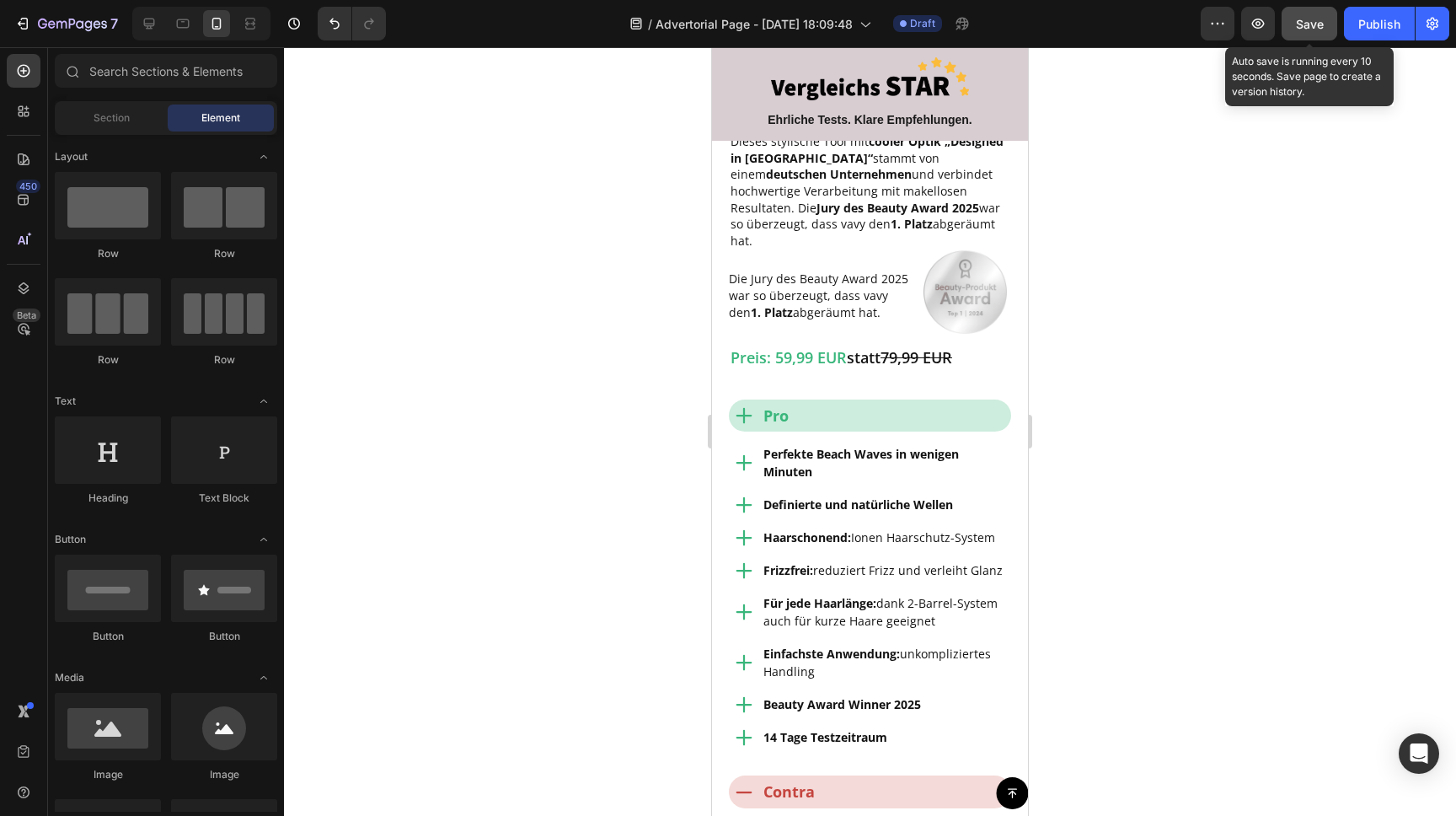
click at [1321, 24] on span "Save" at bounding box center [1309, 23] width 28 height 14
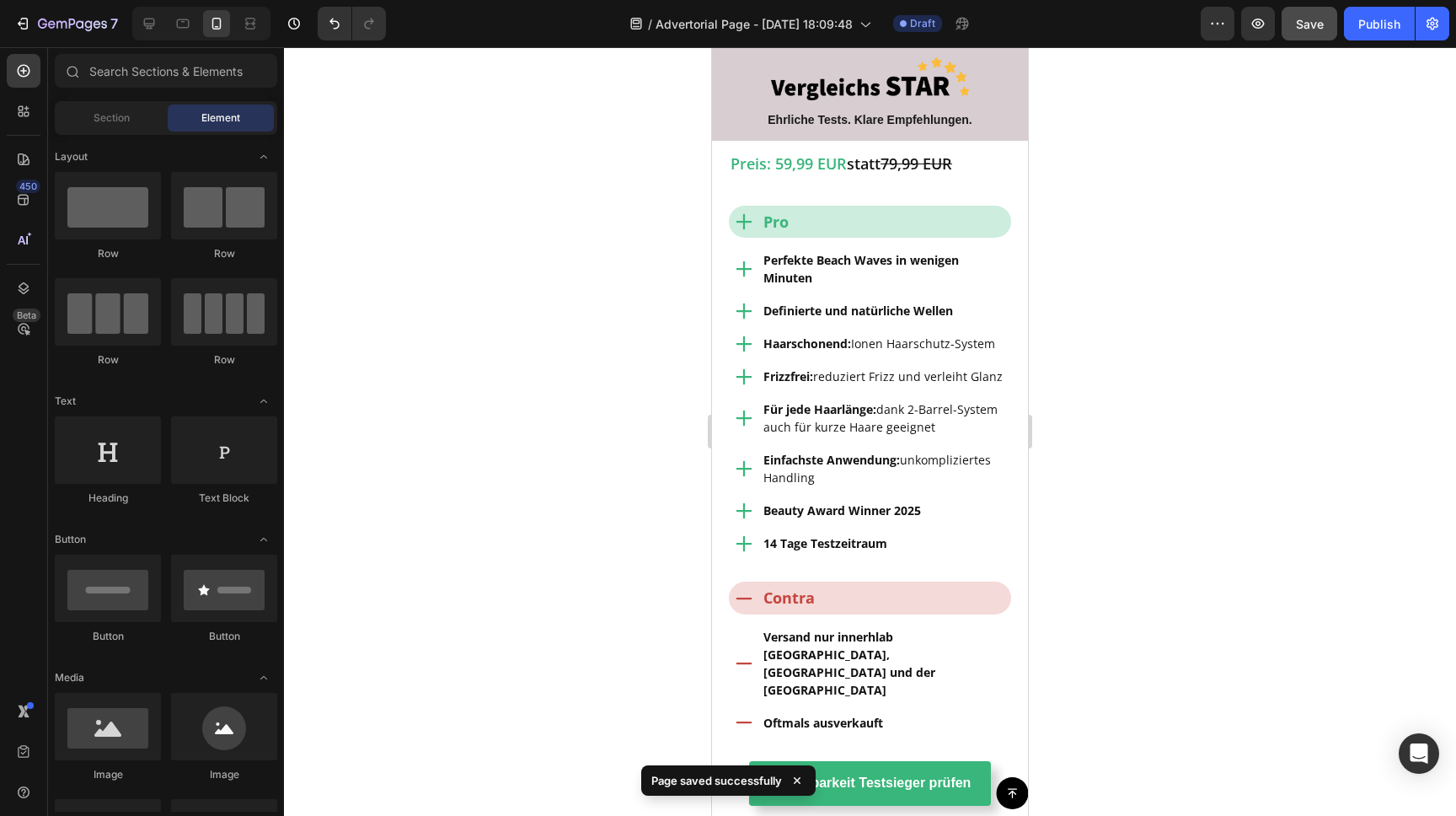
scroll to position [2147, 0]
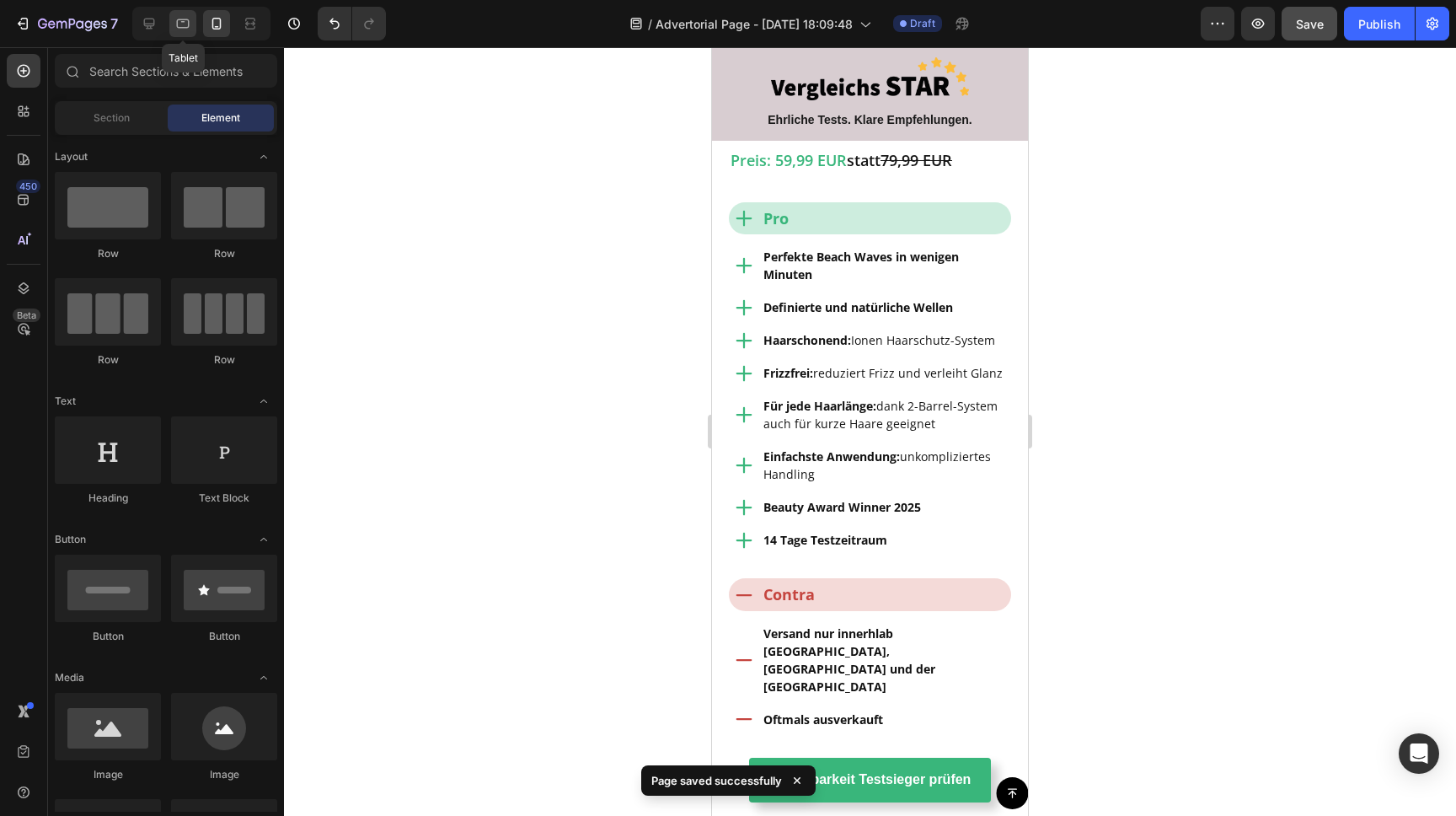
click at [191, 25] on div at bounding box center [183, 23] width 27 height 27
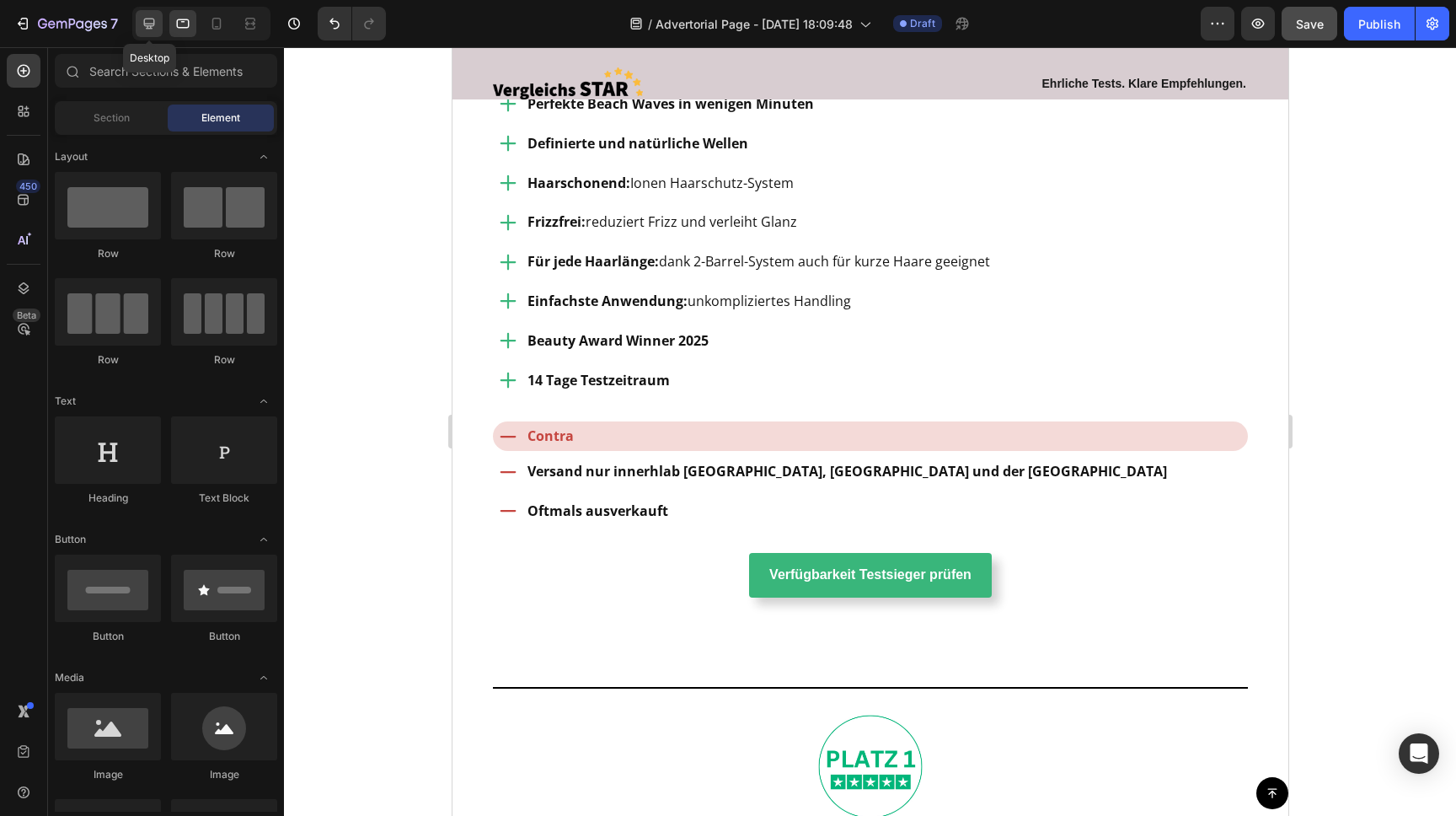
click at [154, 23] on icon at bounding box center [149, 23] width 11 height 11
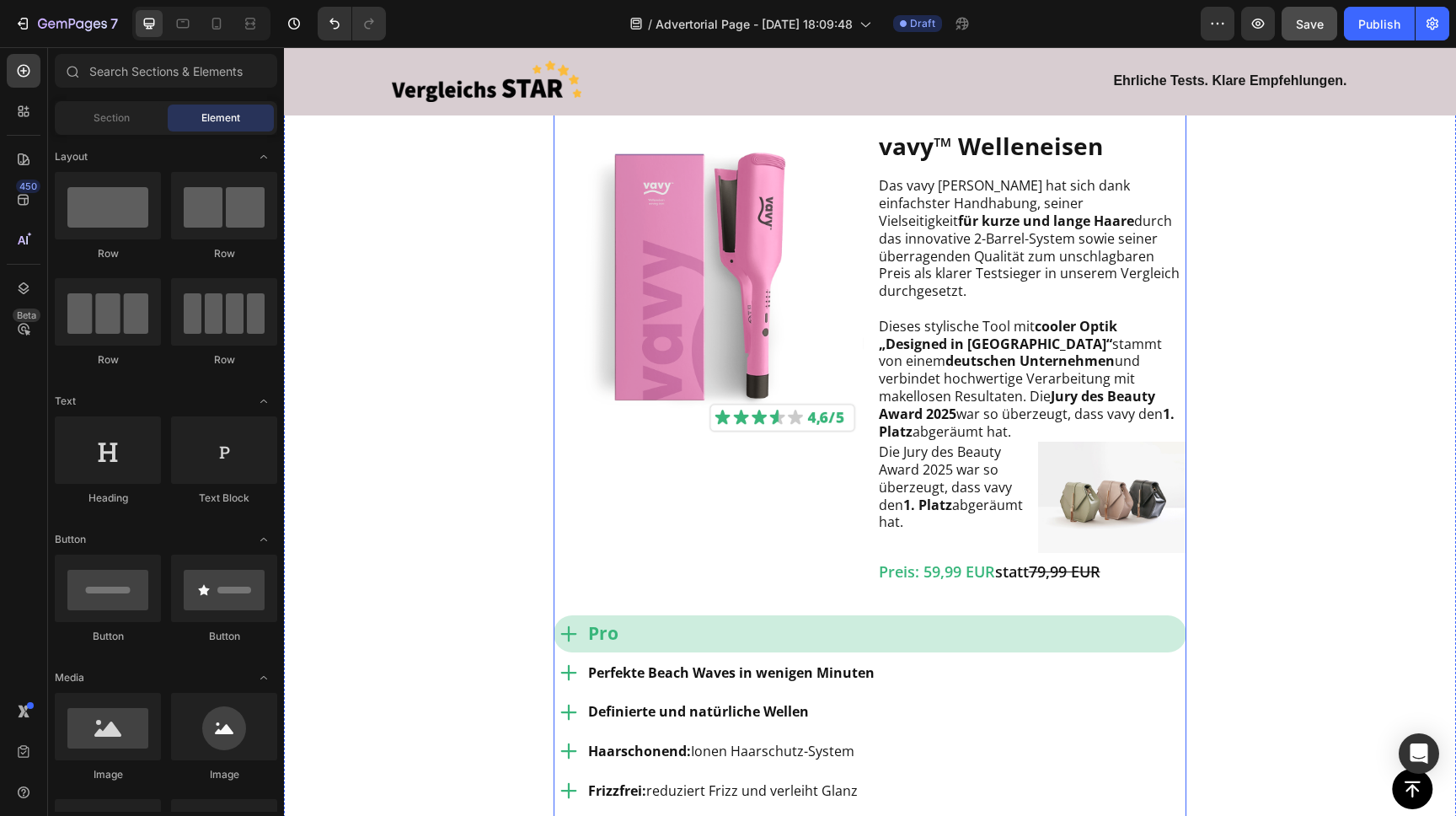
scroll to position [1506, 0]
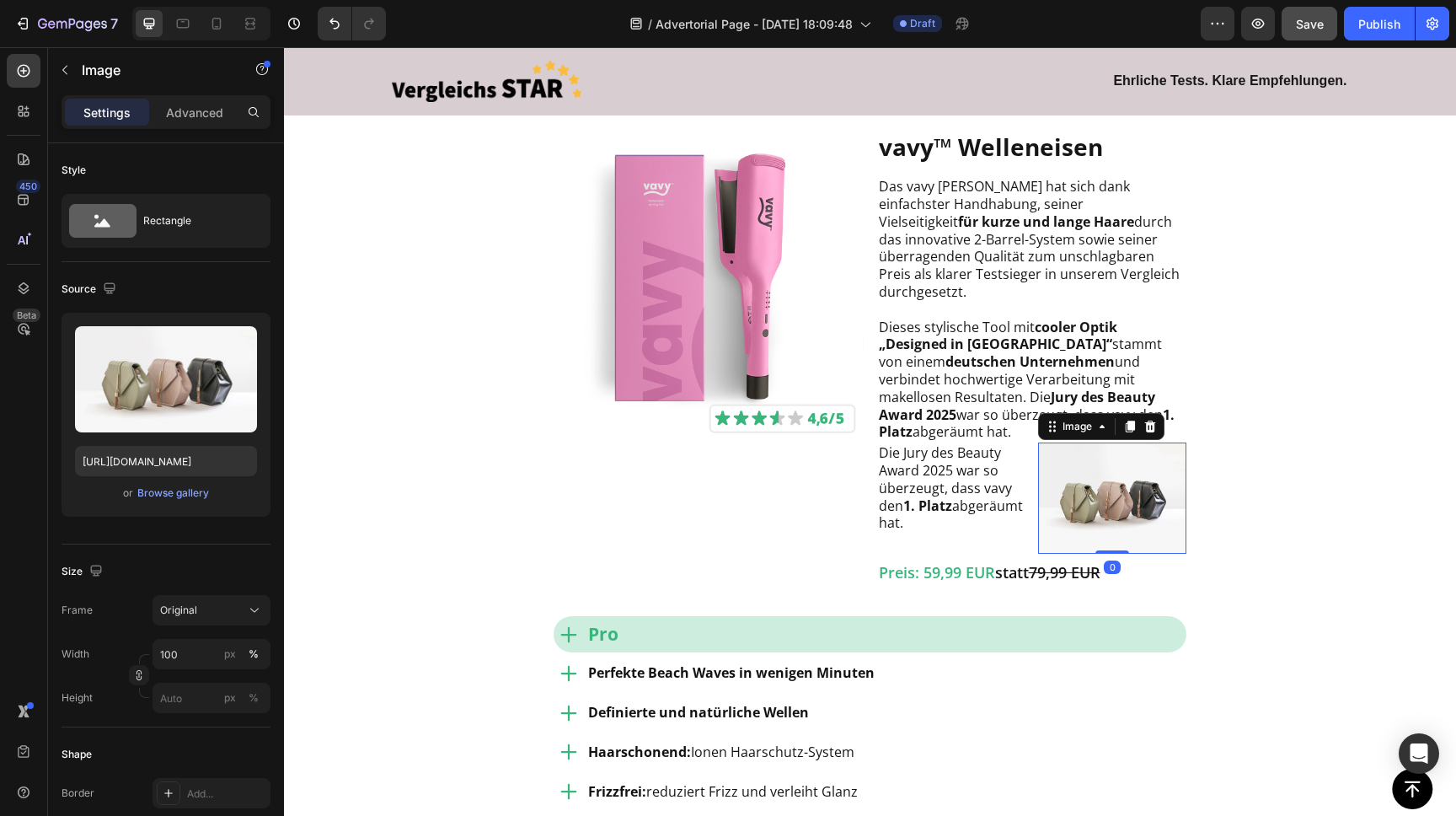
click at [1085, 447] on img at bounding box center [1113, 498] width 149 height 111
click at [1090, 451] on img at bounding box center [1113, 498] width 149 height 111
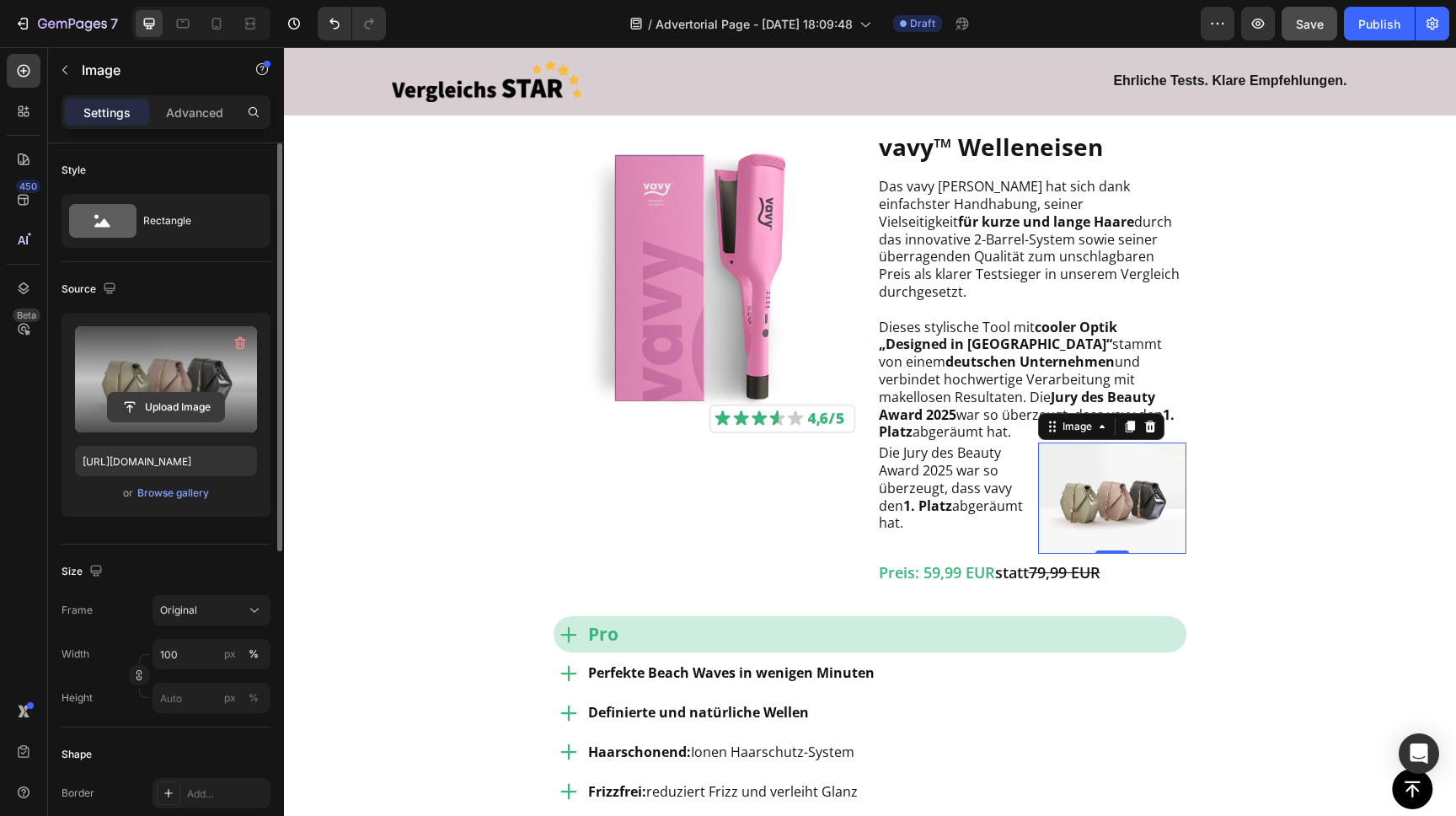
click at [173, 396] on input "file" at bounding box center [166, 407] width 117 height 29
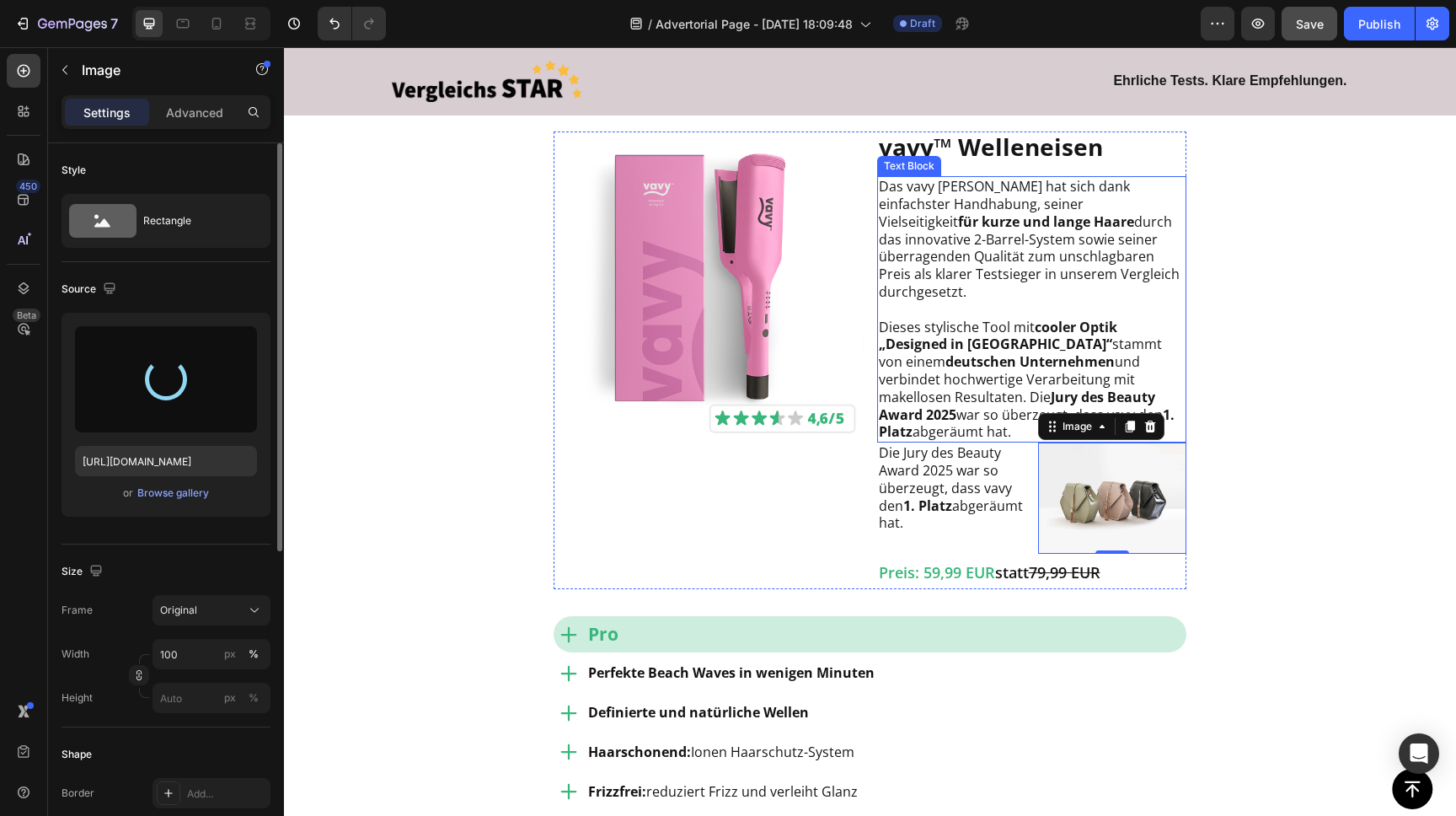
type input "https://cdn.shopify.com/s/files/1/0888/0360/6794/files/gempages_585425760114705…"
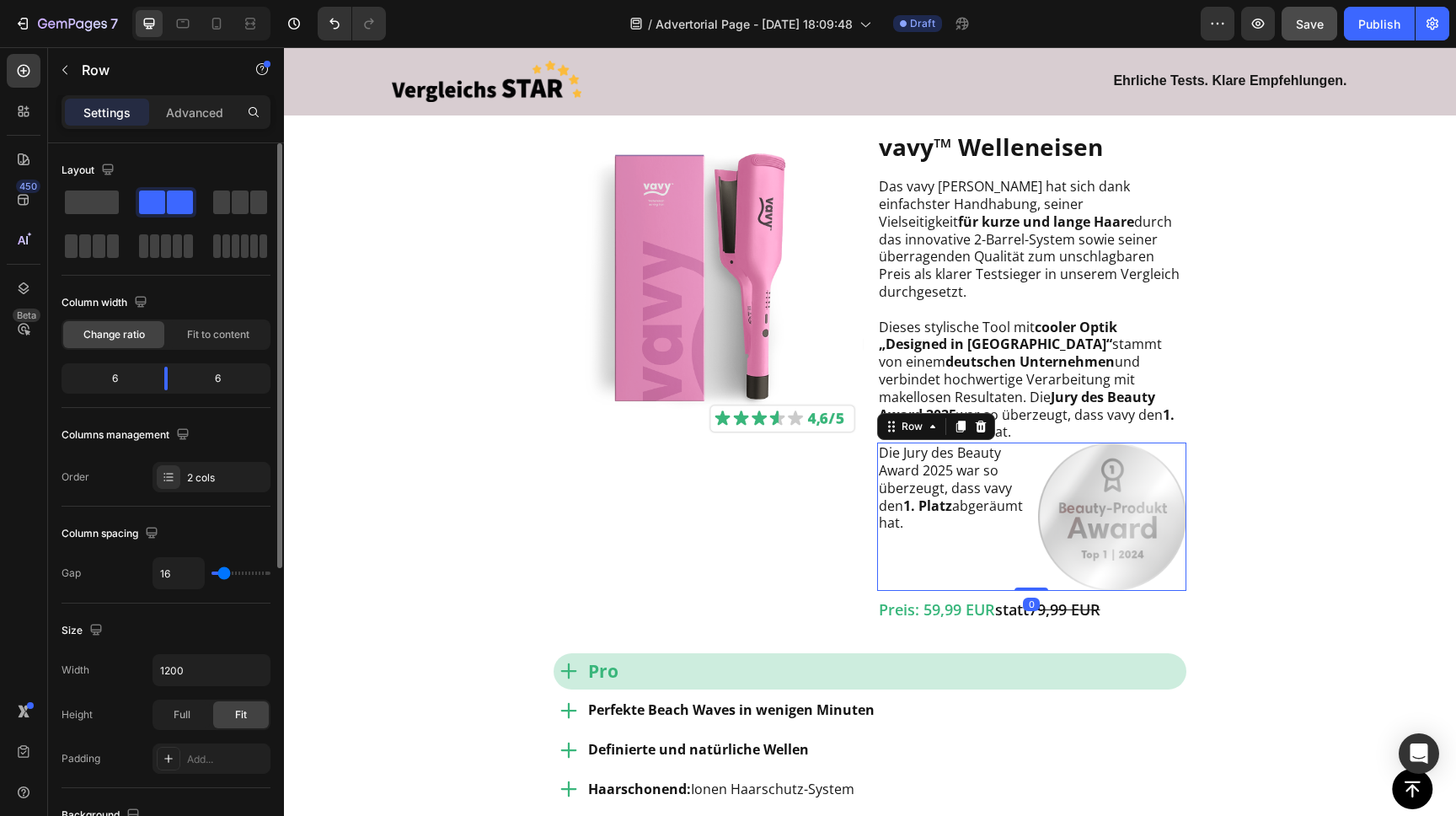
click at [964, 535] on div "Die Jury des Beauty Award 2025 war so überzeugt, dass vavy den 1. Platz abgeräu…" at bounding box center [951, 517] width 149 height 149
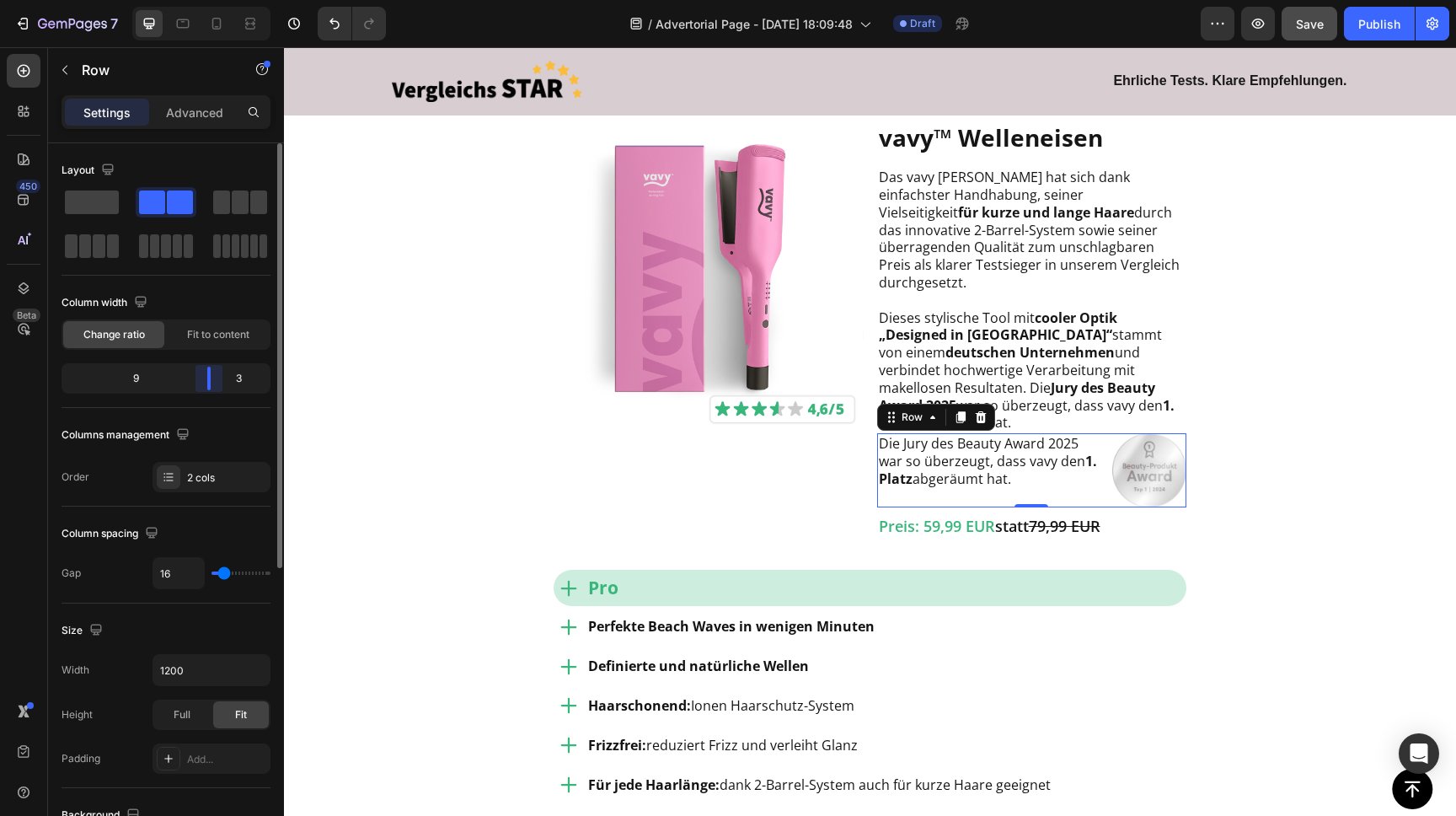
drag, startPoint x: 165, startPoint y: 376, endPoint x: 216, endPoint y: 375, distance: 51.0
click at [216, 0] on body "7 / Advertorial Page - [DATE] 18:09:48 Draft Preview Save Publish 450 Beta Sect…" at bounding box center [728, 0] width 1456 height 0
click at [1083, 442] on p "Die Jury des Beauty Award 2025 war so überzeugt, dass vavy den 1. Platz abgeräu…" at bounding box center [988, 461] width 219 height 52
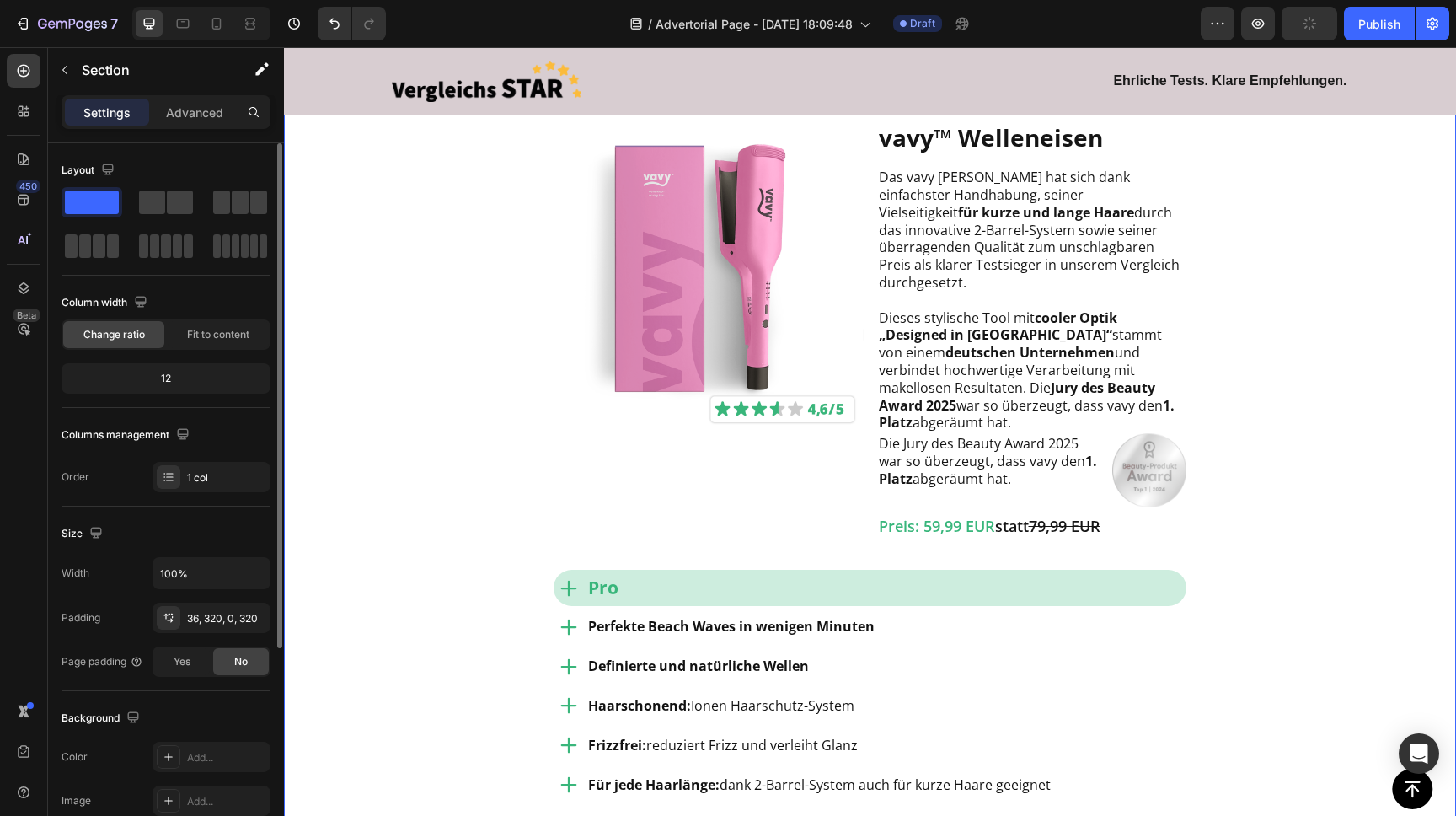
drag, startPoint x: 1278, startPoint y: 416, endPoint x: 1188, endPoint y: 422, distance: 90.2
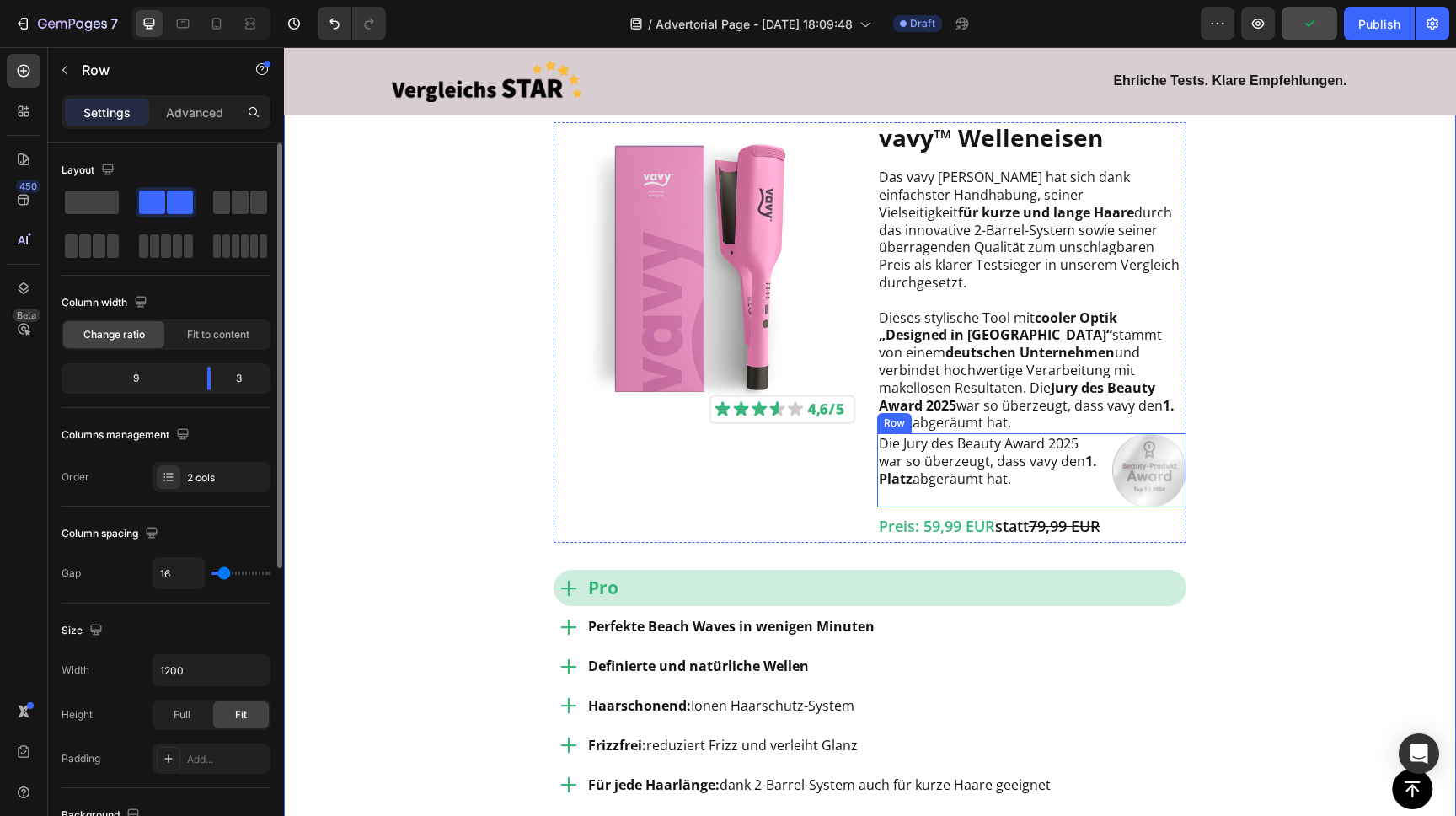
click at [1106, 433] on div "Die Jury des Beauty Award 2025 war so überzeugt, dass vavy den 1. Platz abgeräu…" at bounding box center [1031, 470] width 310 height 74
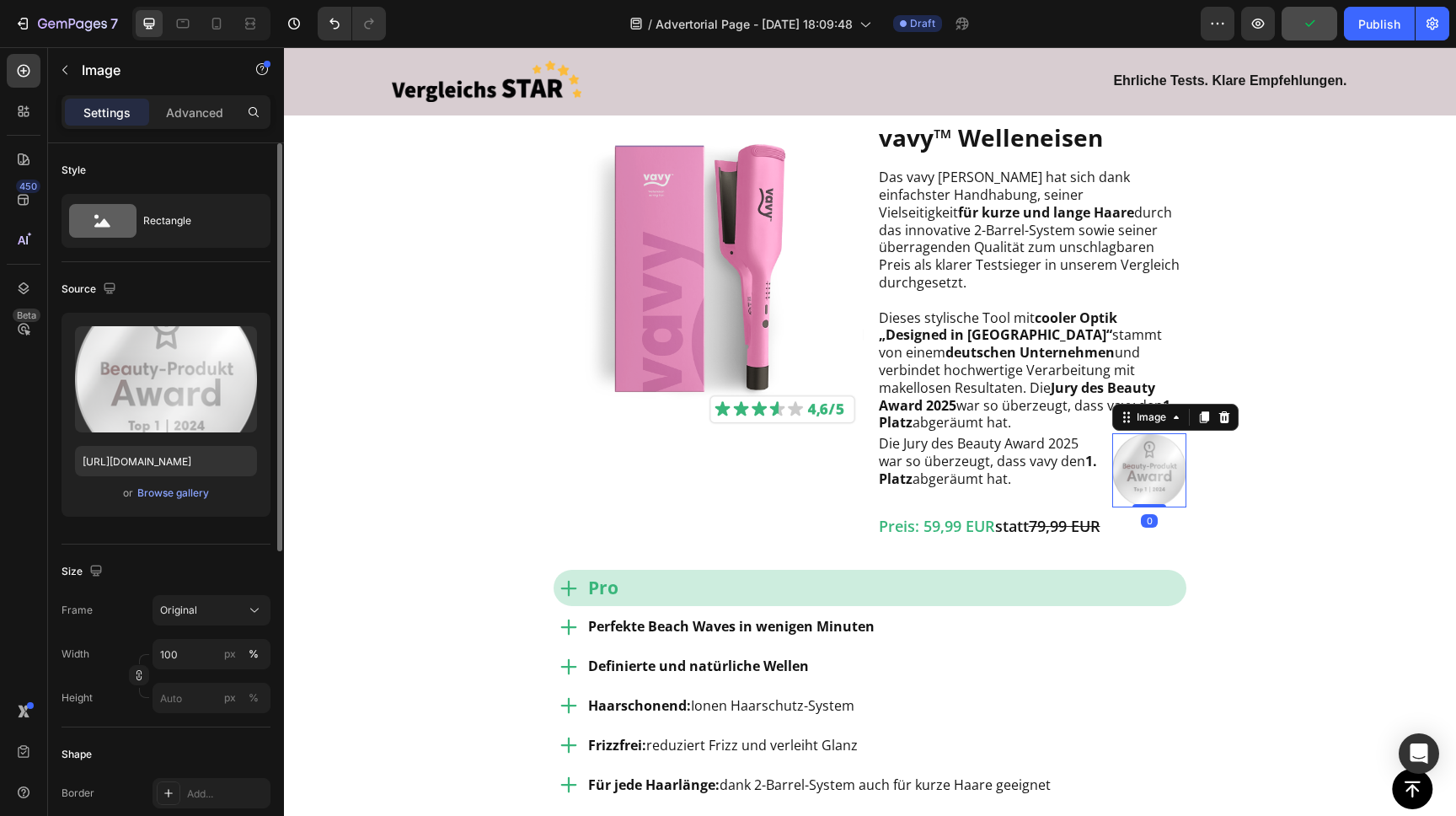
click at [1140, 444] on img at bounding box center [1149, 470] width 74 height 74
click at [1056, 478] on div "Die Jury des Beauty Award 2025 war so überzeugt, dass vavy den 1. Platz abgeräu…" at bounding box center [988, 470] width 223 height 74
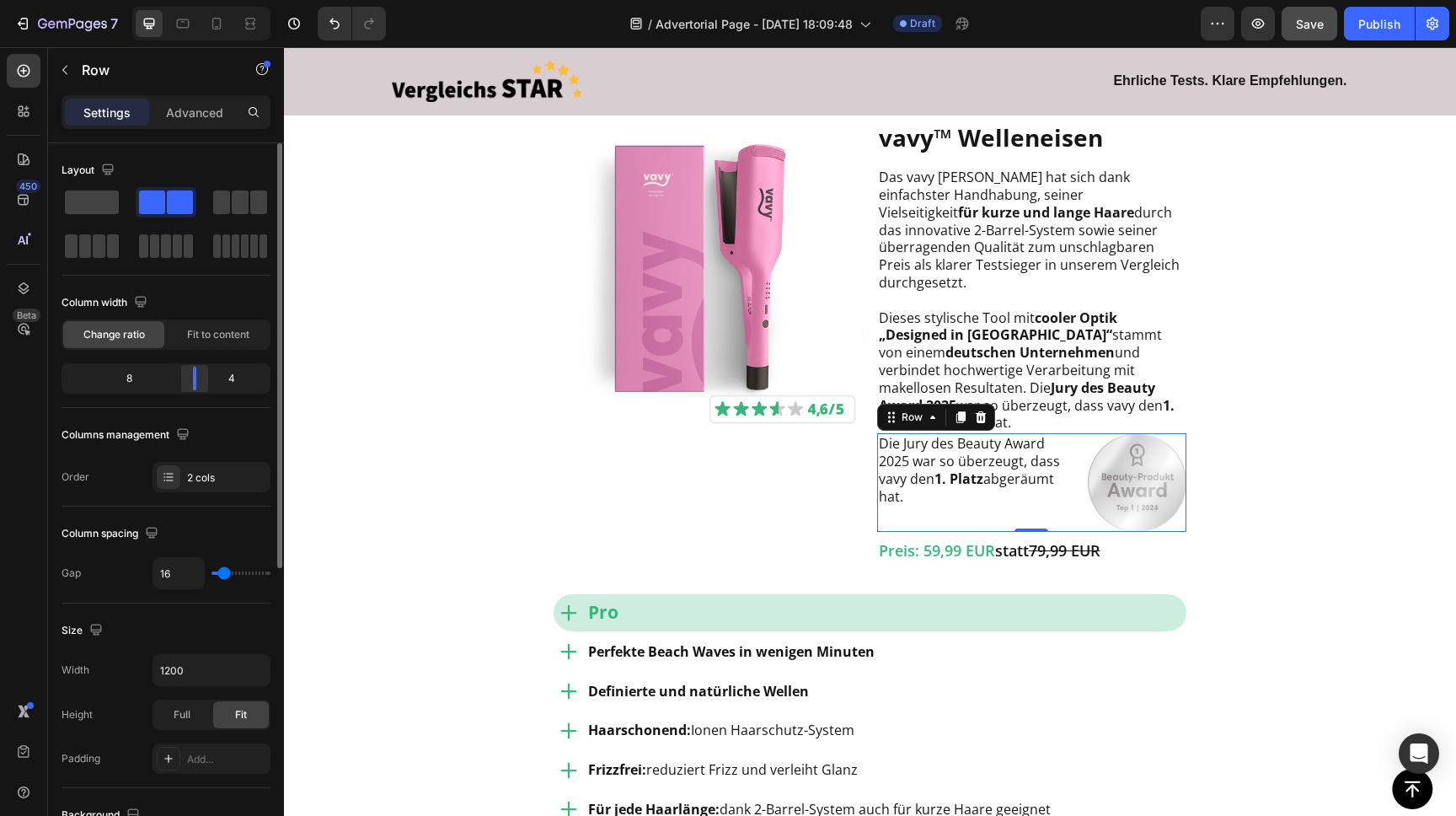
drag, startPoint x: 206, startPoint y: 380, endPoint x: 199, endPoint y: 387, distance: 9.9
click at [196, 0] on body "7 / Advertorial Page - [DATE] 18:09:48 Draft Preview Save Publish 450 Beta Sect…" at bounding box center [728, 0] width 1456 height 0
click at [997, 446] on p "Die Jury des Beauty Award 2025 war so überzeugt, dass vavy den 1. Platz abgeräu…" at bounding box center [975, 470] width 194 height 70
click at [951, 502] on div "Die Jury des Beauty Award 2025 war so überzeugt, dass vavy den 1. Platz abgeräu…" at bounding box center [975, 482] width 197 height 98
type input "27"
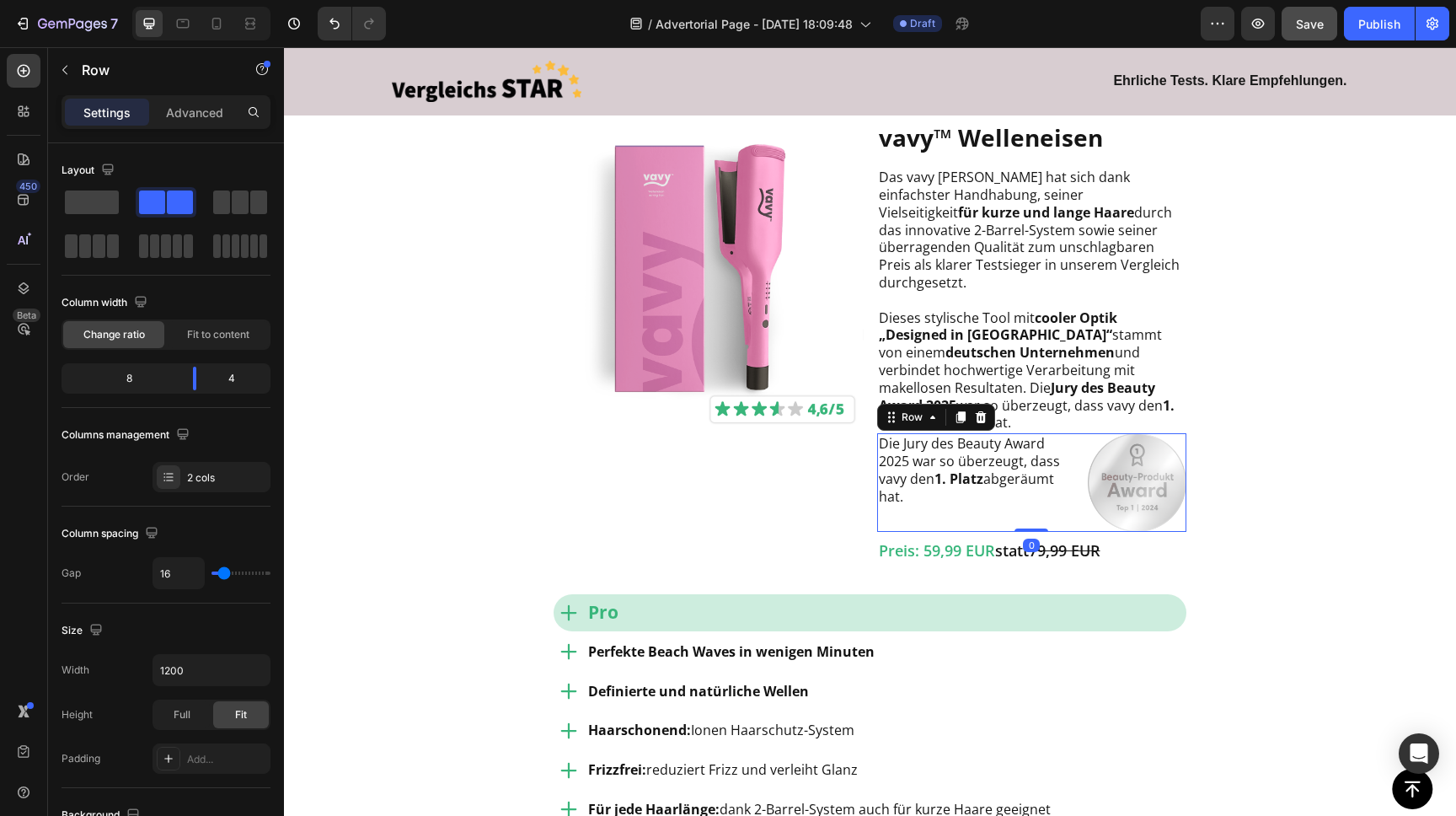
type input "27"
type input "26"
type input "25"
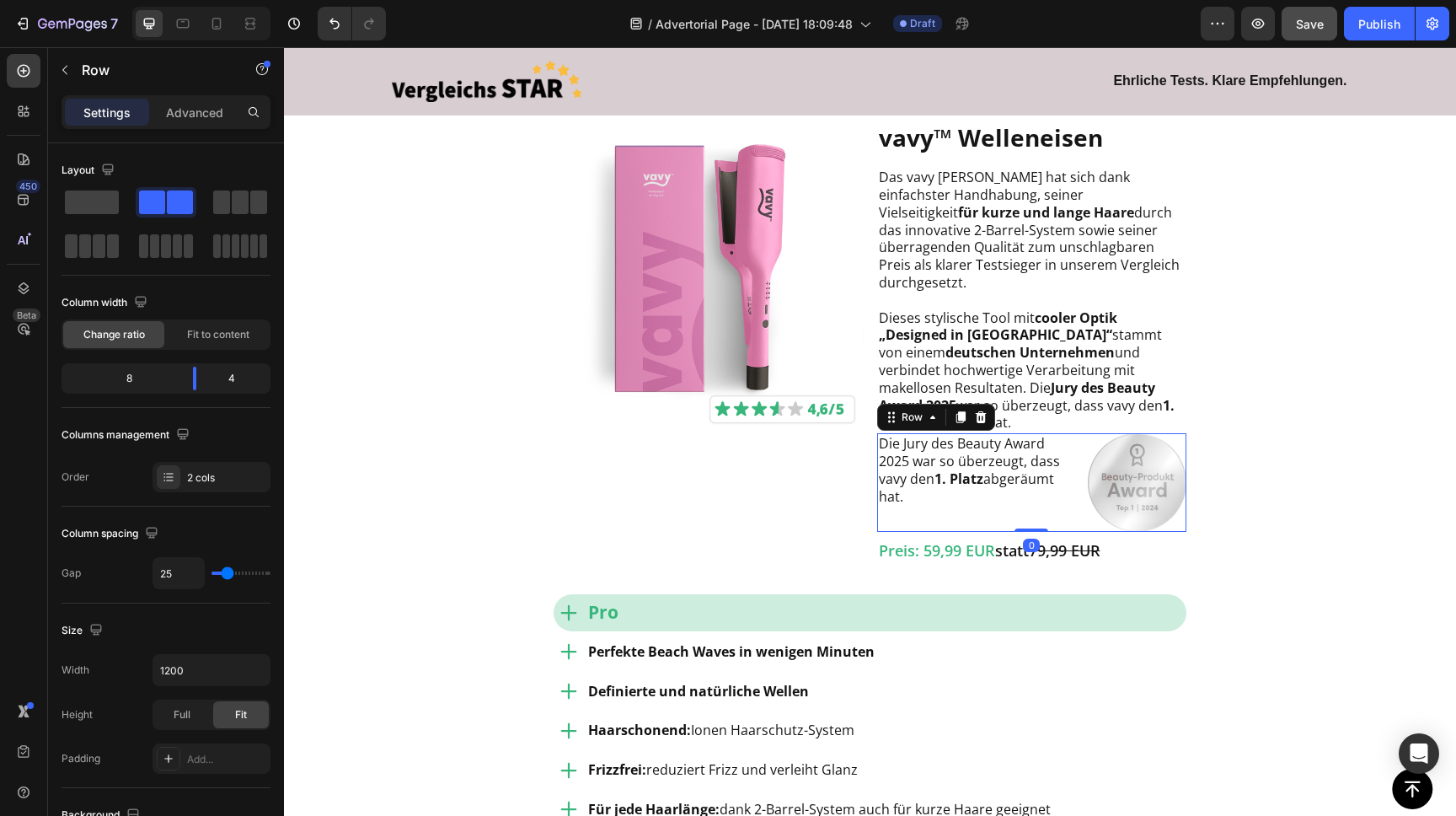
type input "24"
type input "23"
type input "22"
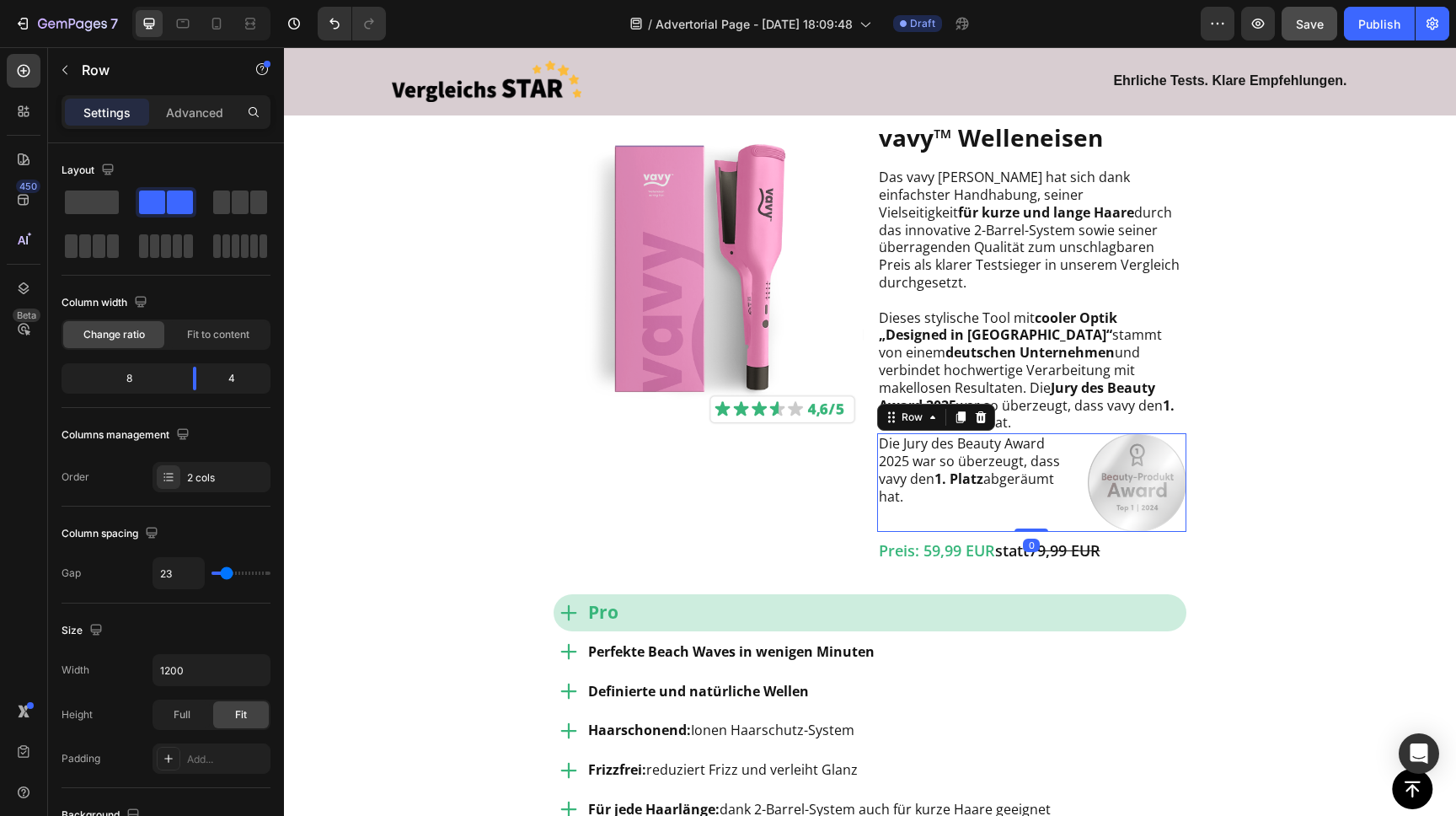
type input "22"
type input "21"
type input "18"
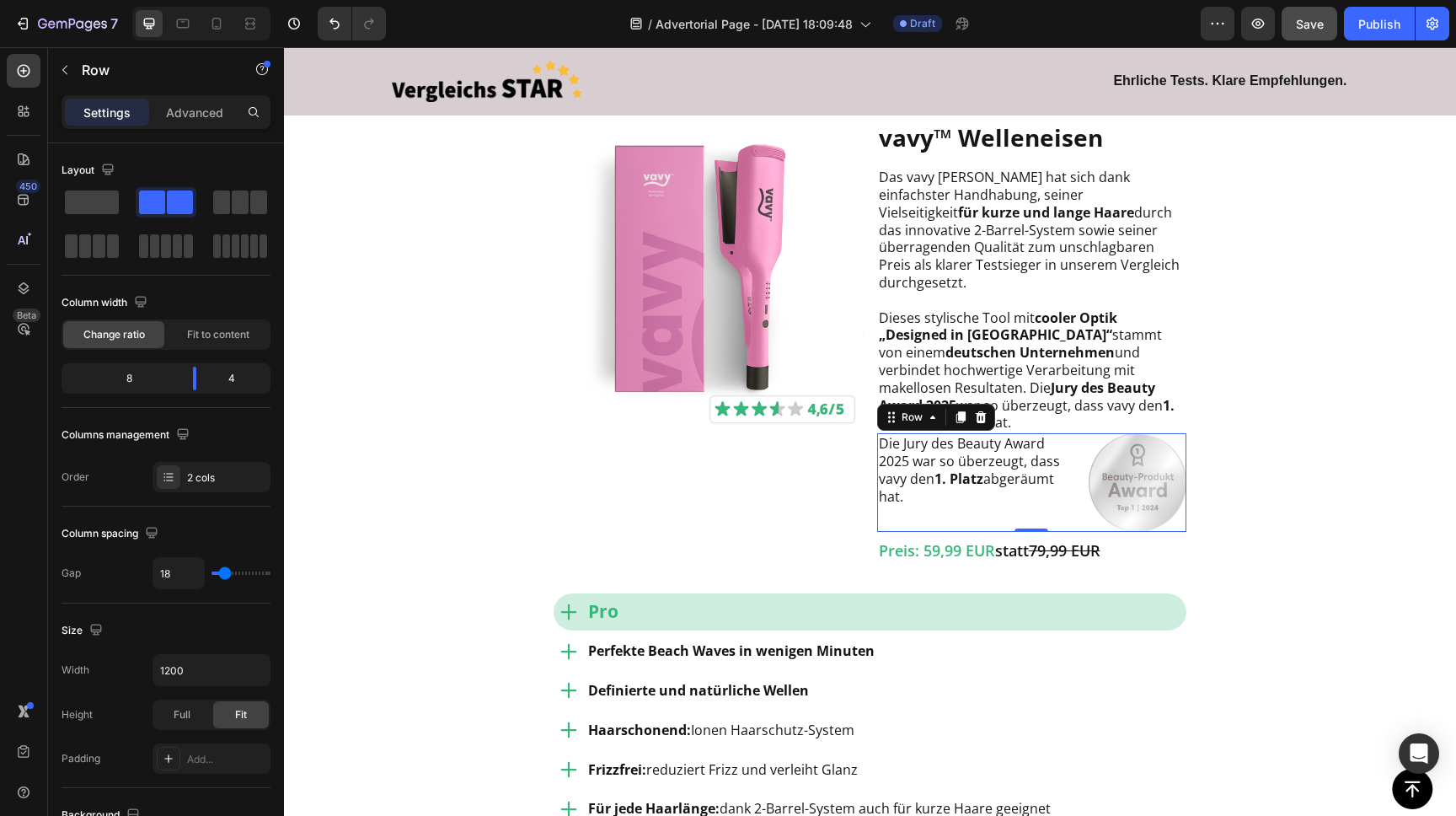
type input "17"
type input "16"
type input "13"
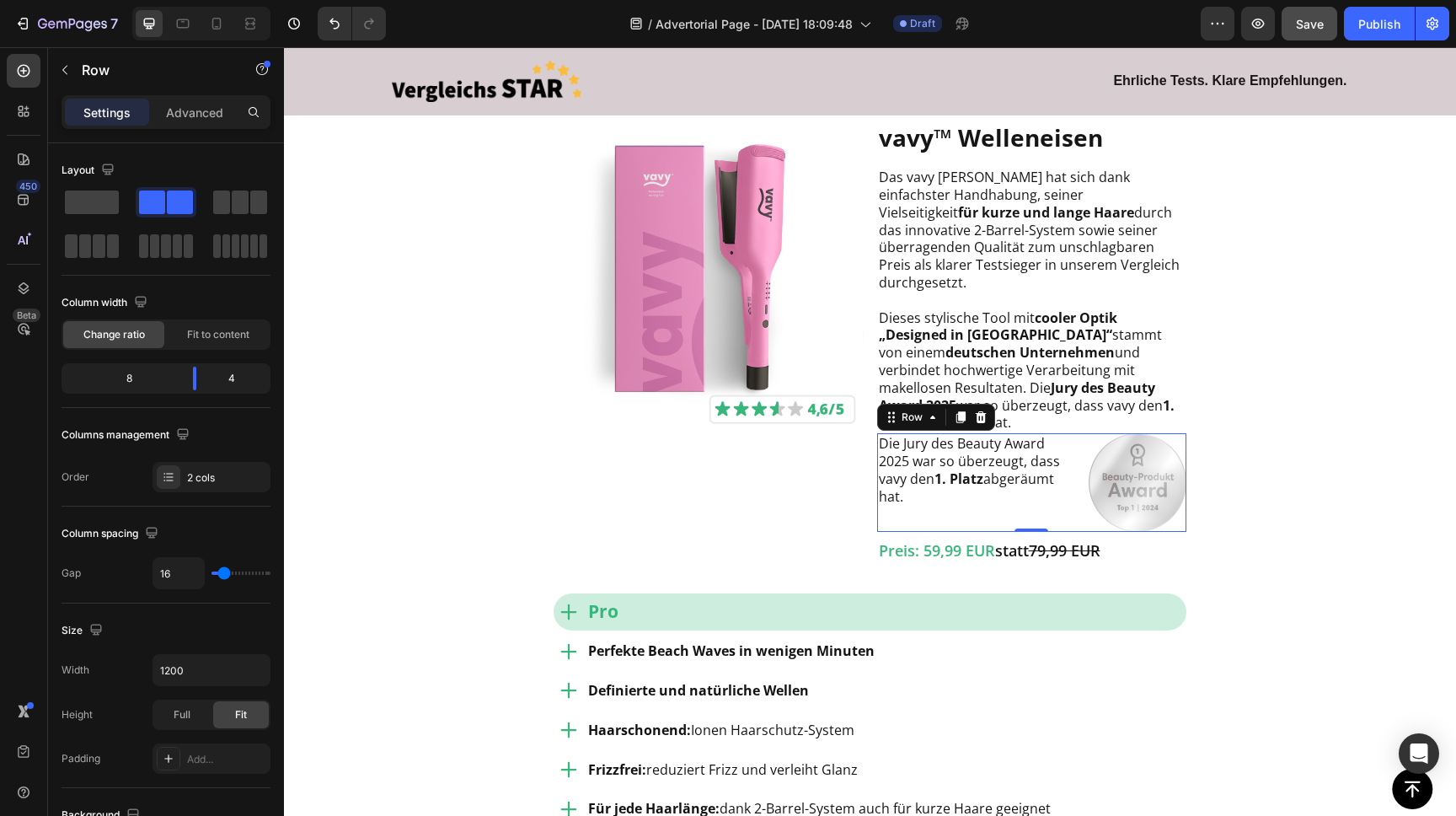
type input "13"
type input "12"
type input "21"
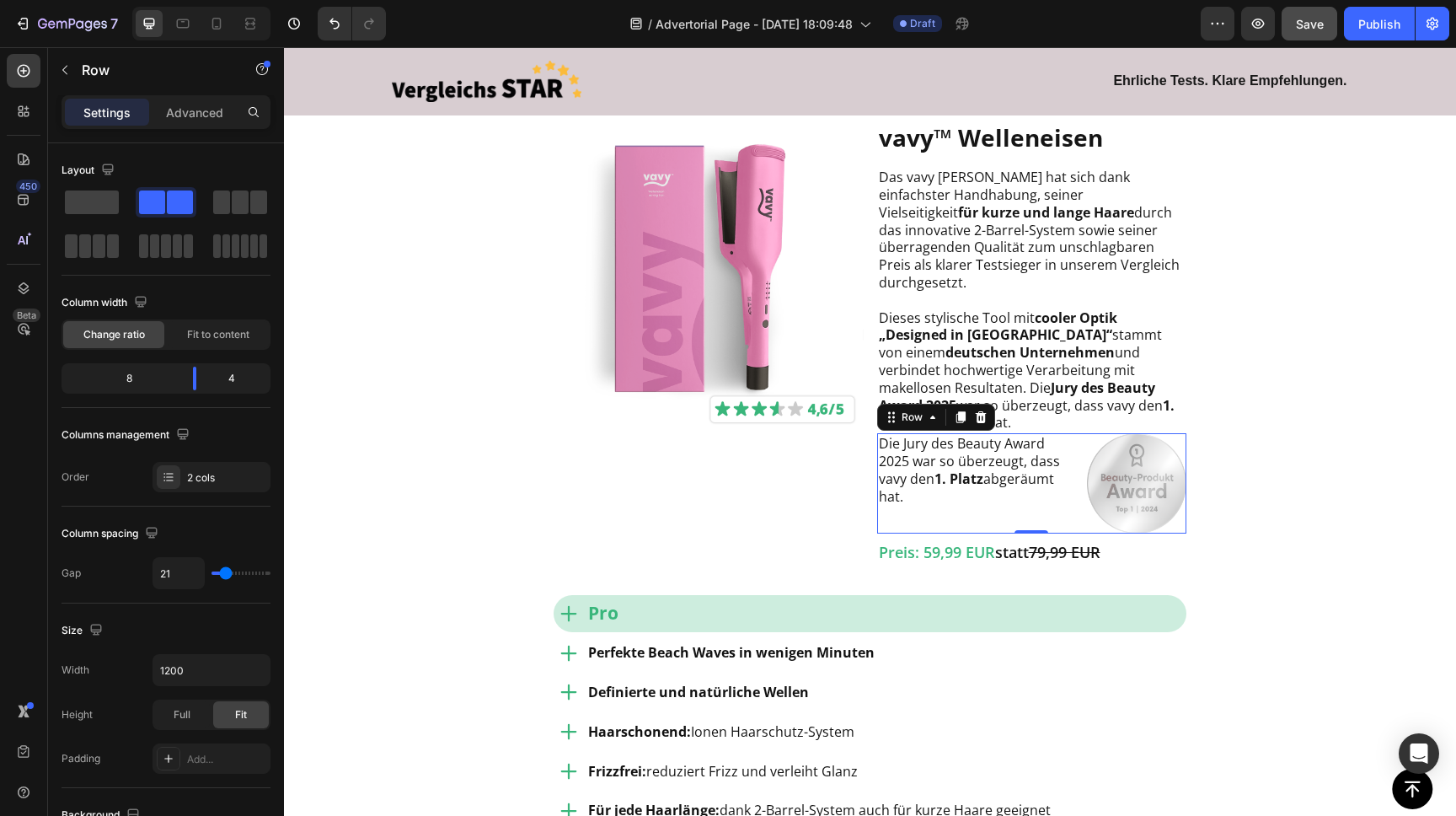
type input "22"
type input "25"
type input "26"
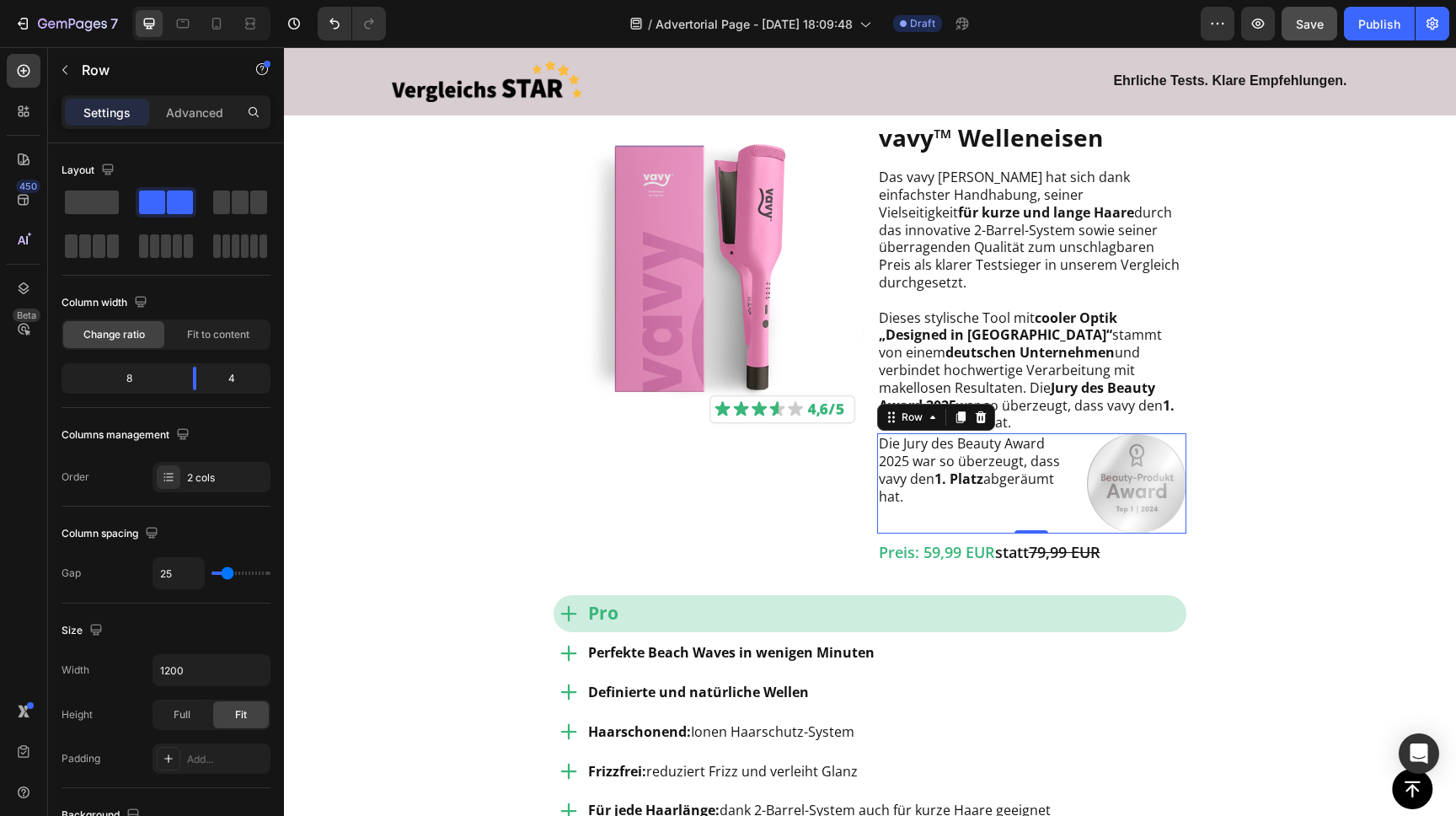
type input "26"
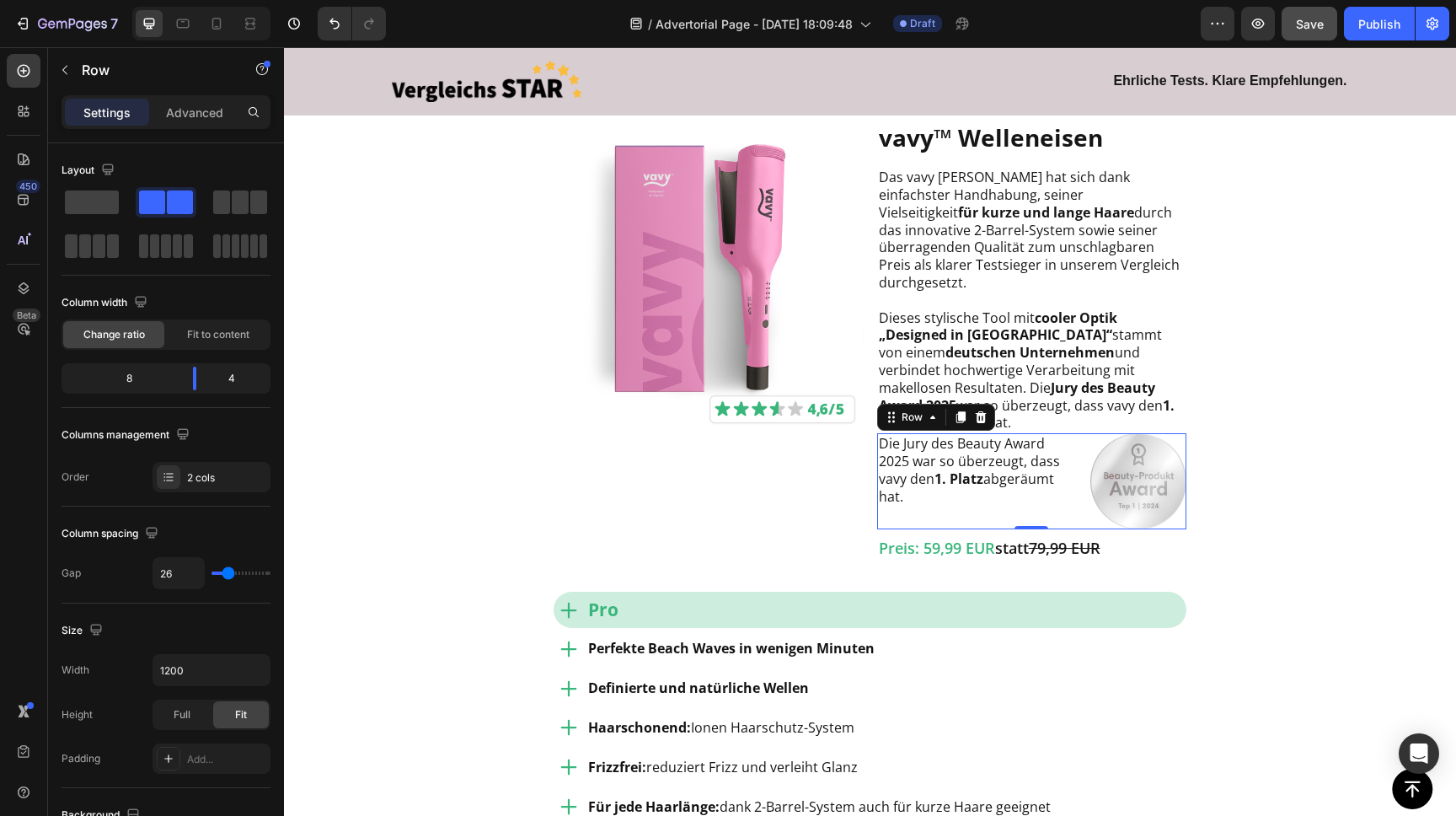
type input "27"
type input "28"
type input "29"
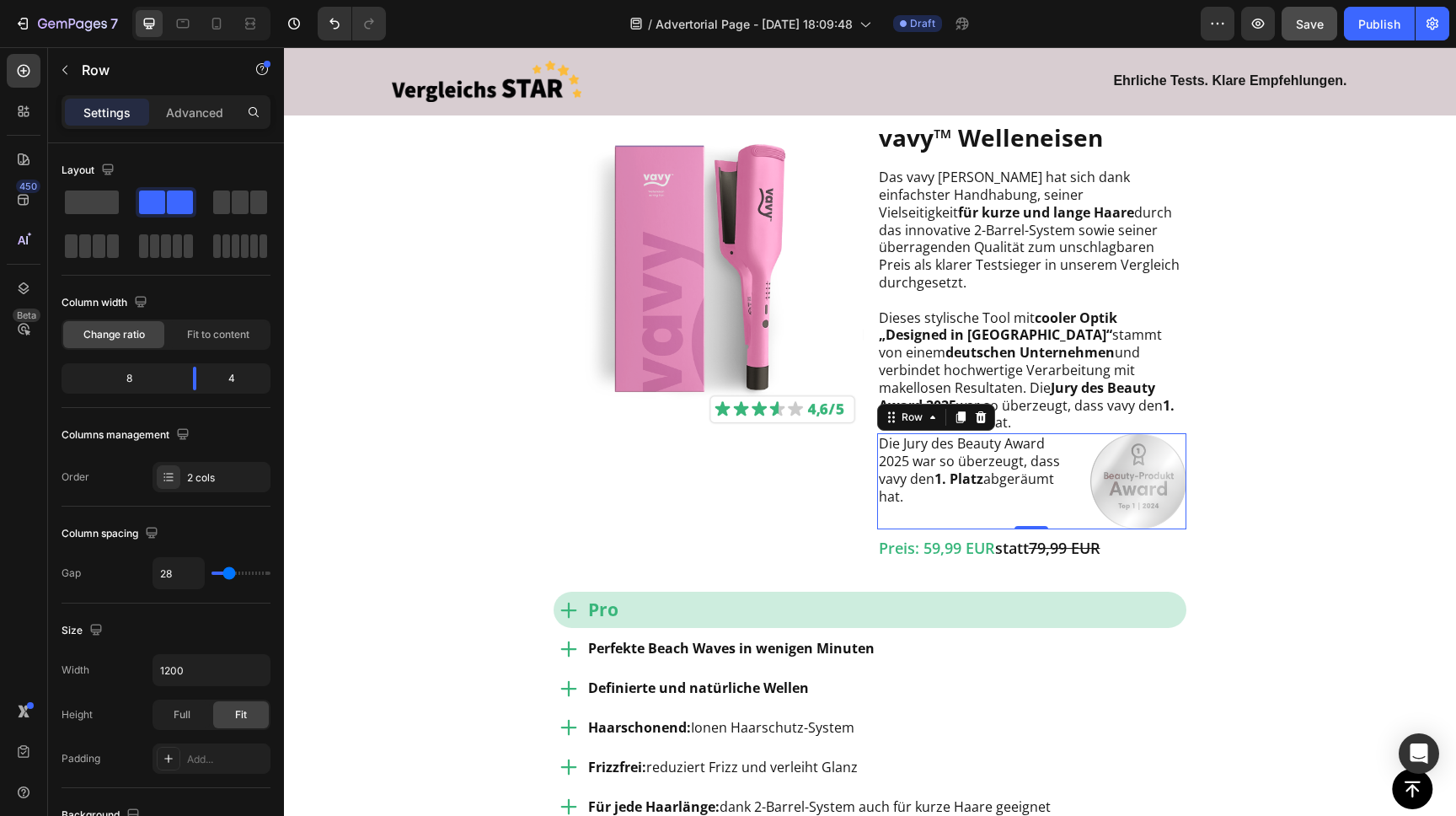
type input "29"
type input "30"
type input "37"
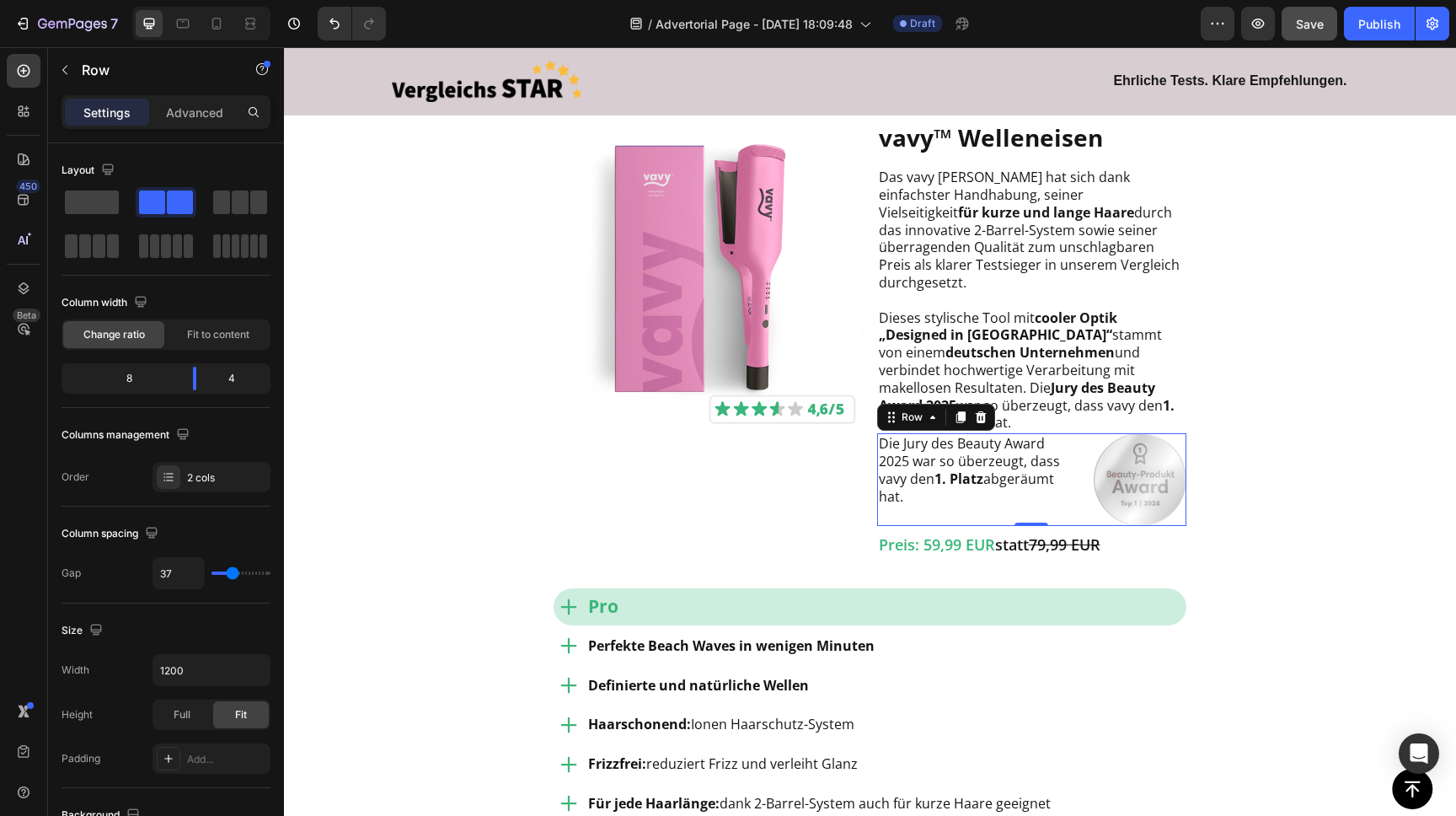
type input "38"
type input "39"
type input "54"
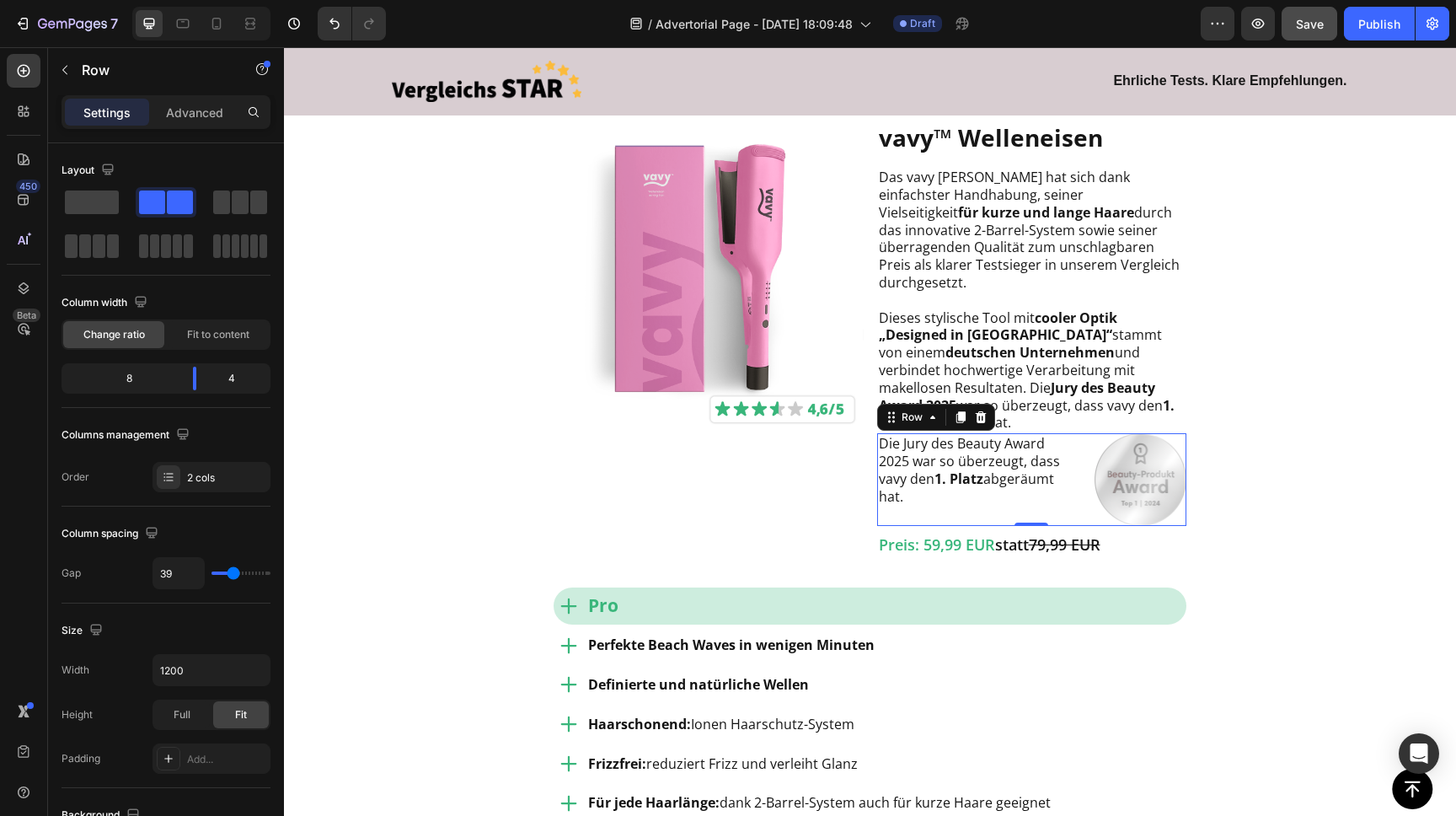
type input "54"
type input "55"
type input "56"
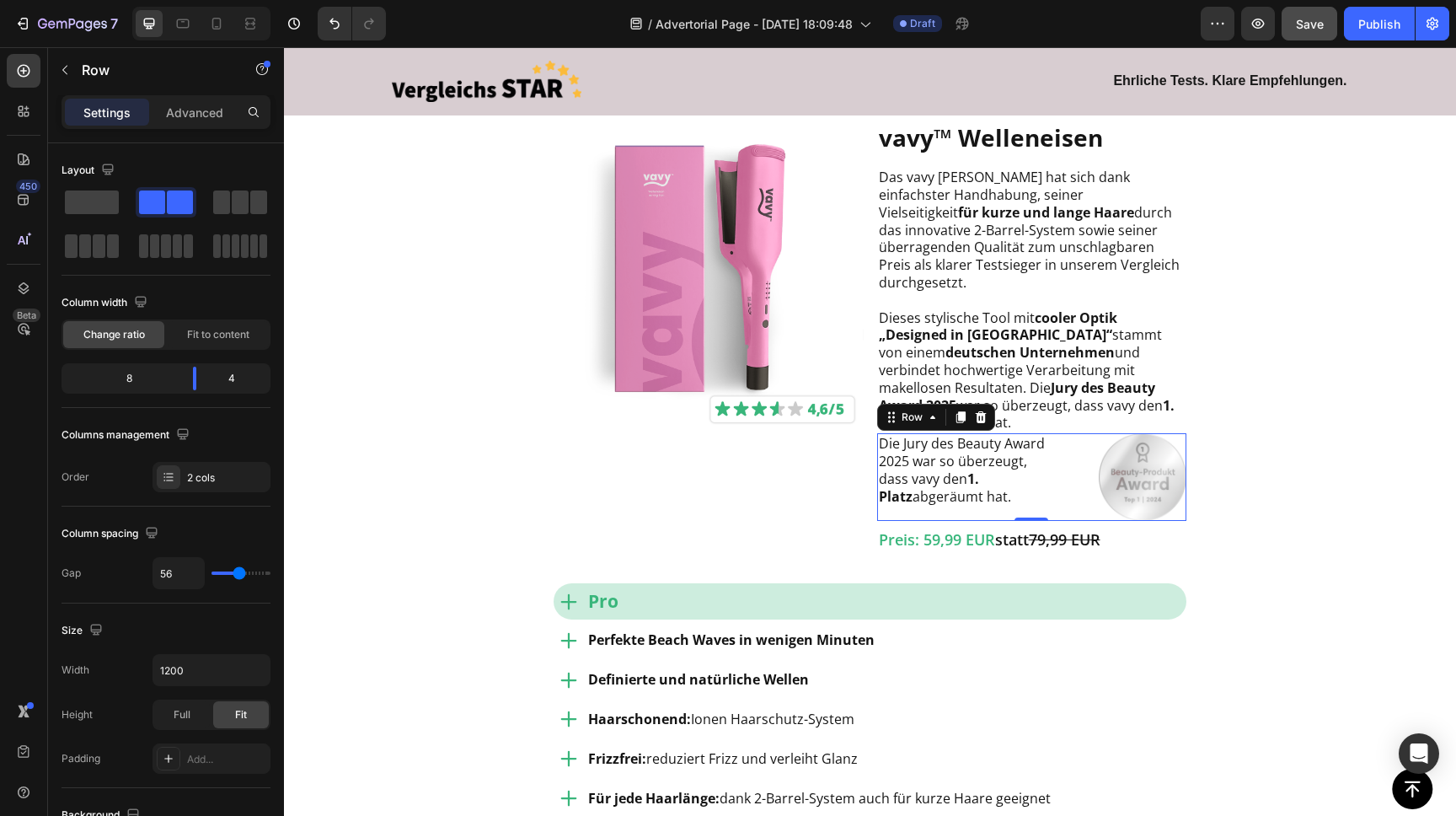
type input "57"
type input "58"
type input "60"
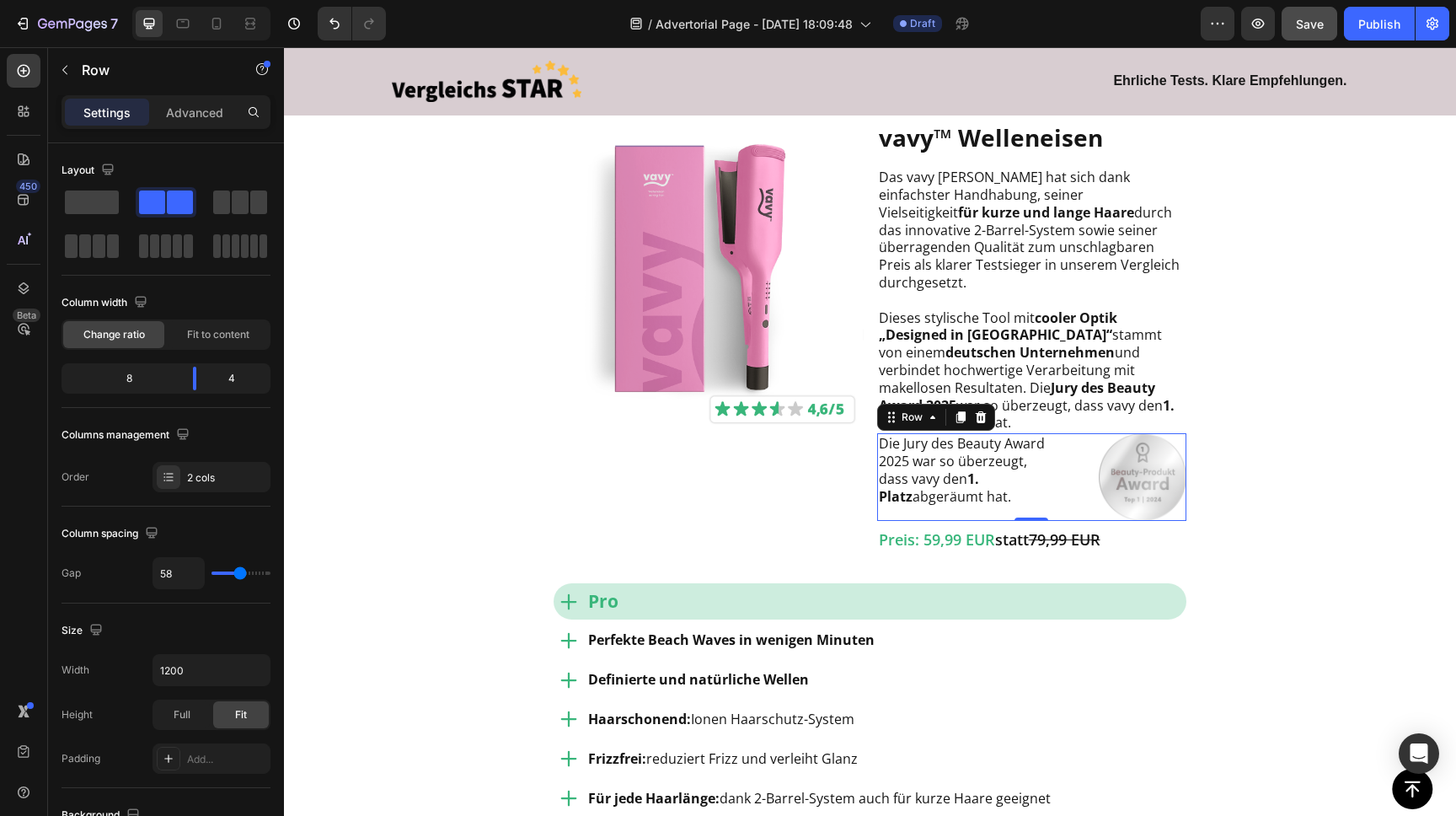
type input "60"
type input "61"
type input "51"
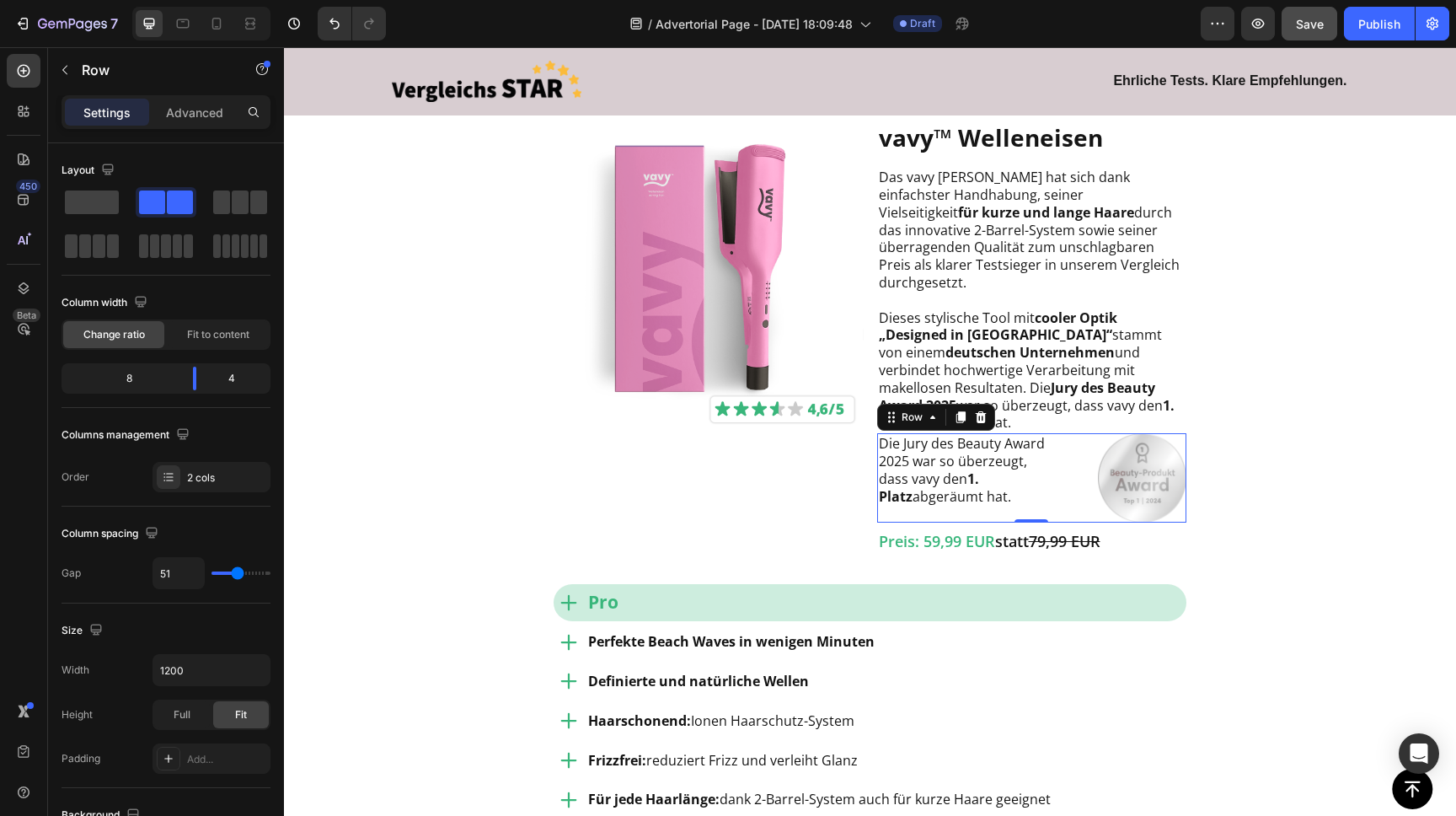
type input "49"
type input "47"
type input "46"
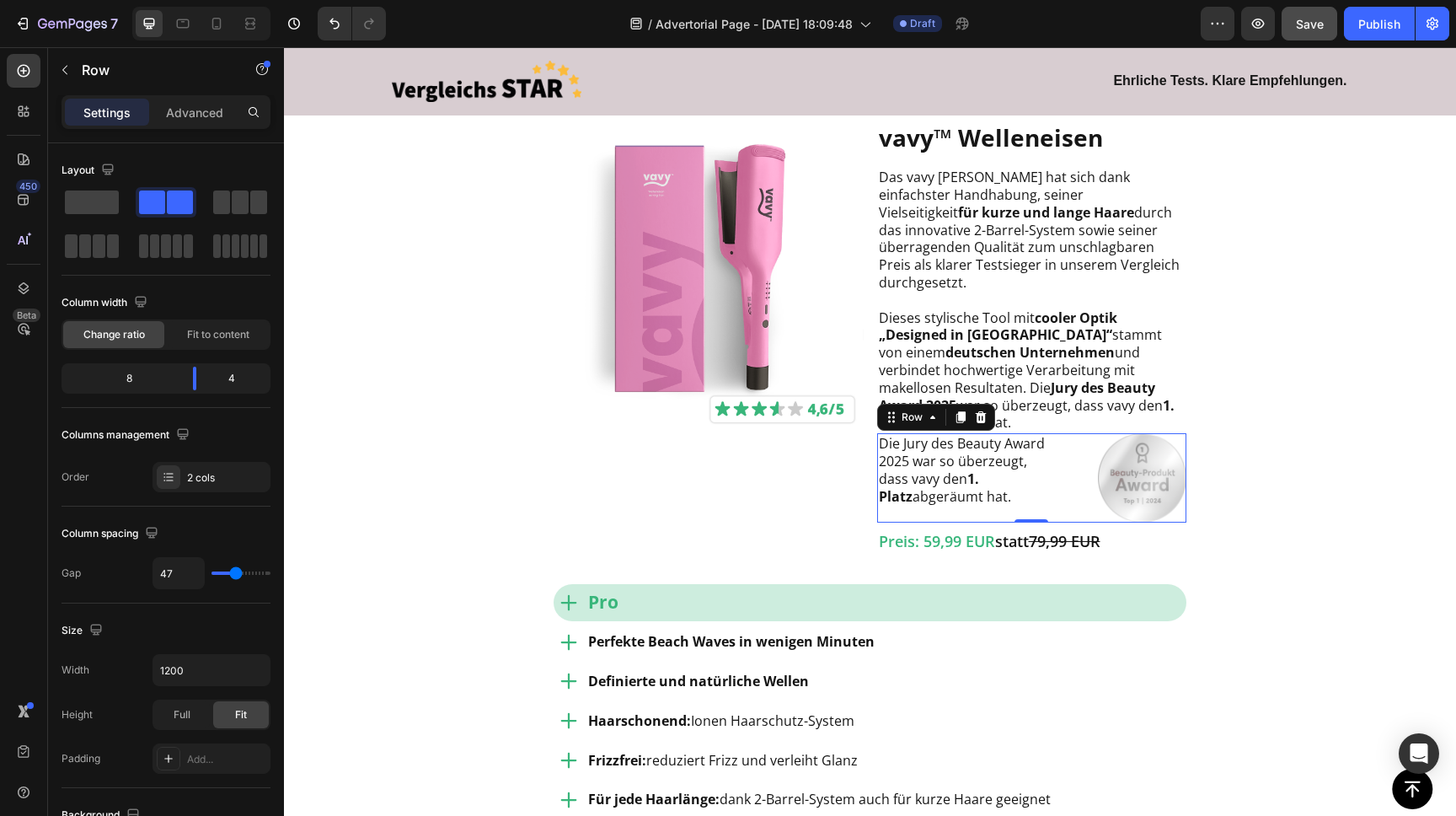
type input "46"
type input "44"
type input "43"
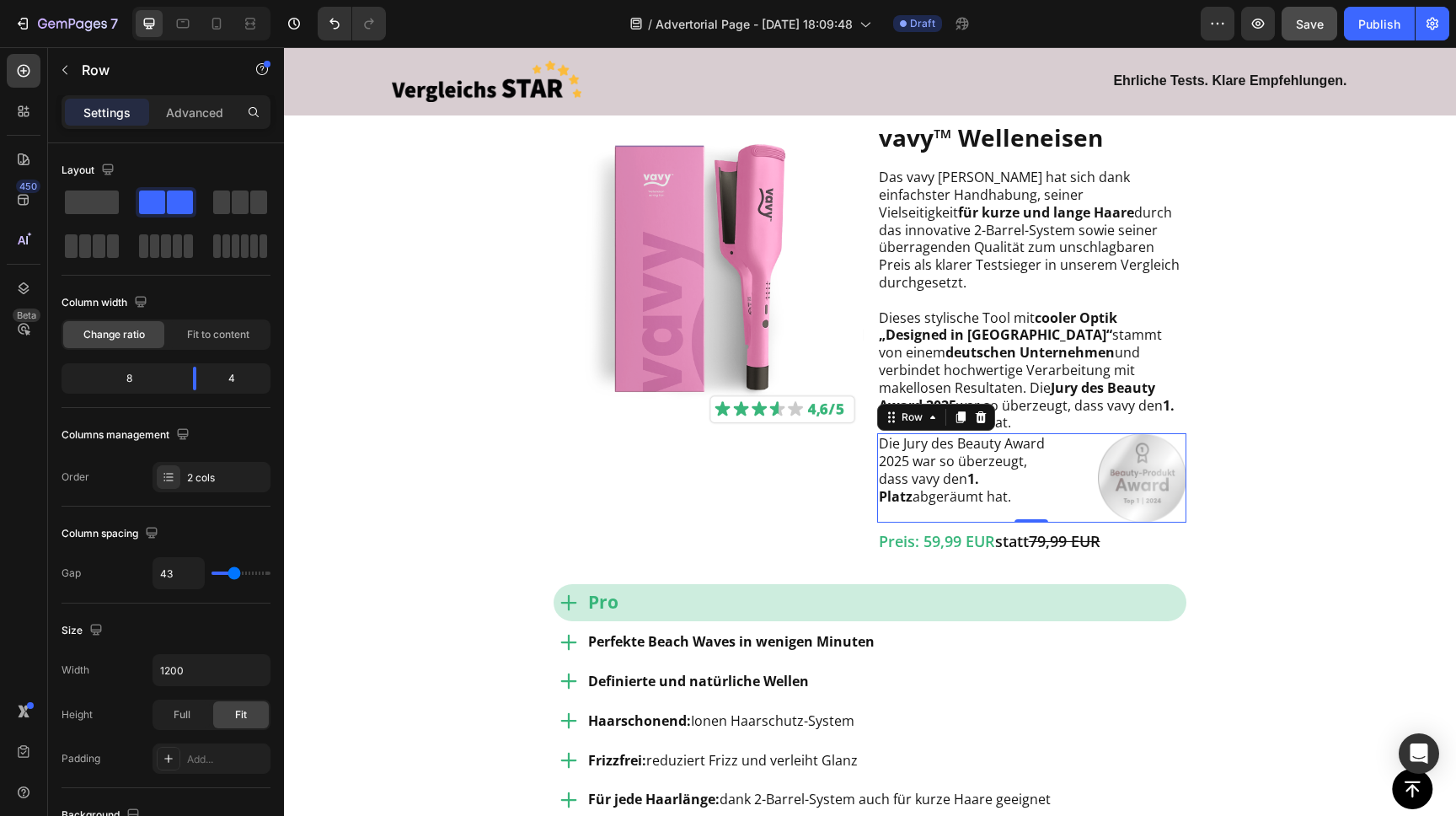
type input "42"
type input "41"
type input "40"
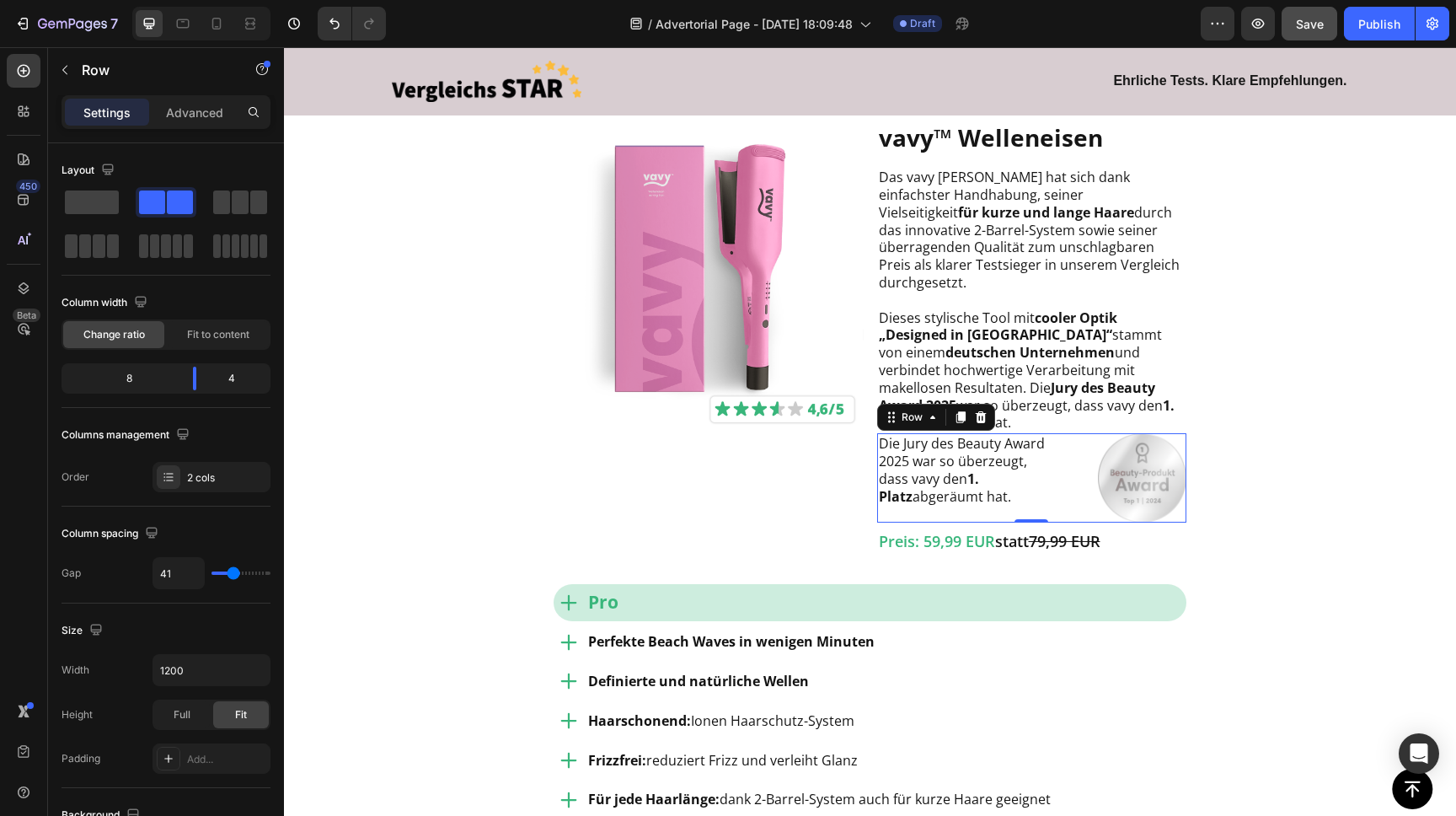
type input "40"
type input "39"
type input "38"
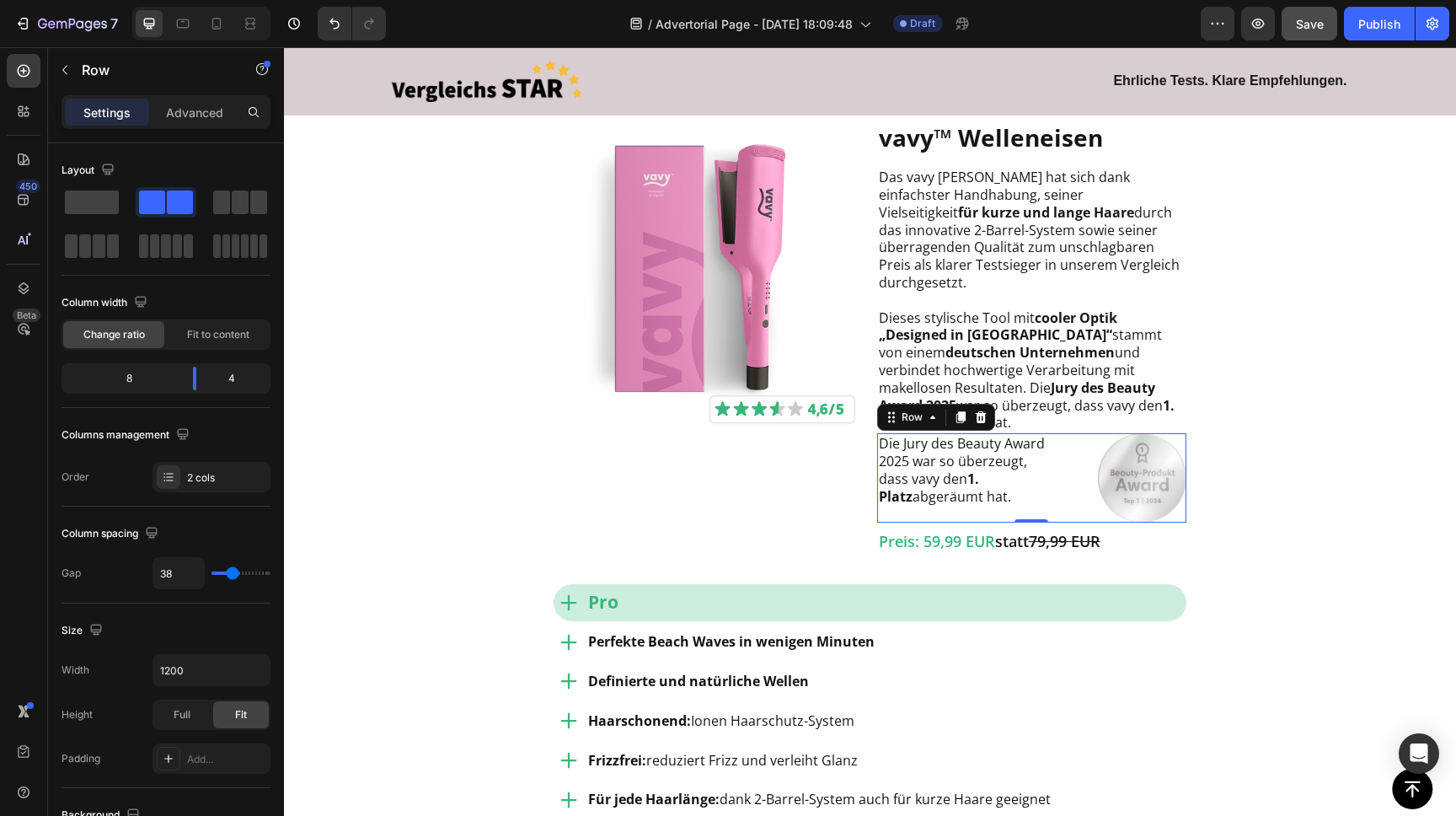
type input "36"
type input "31"
type input "30"
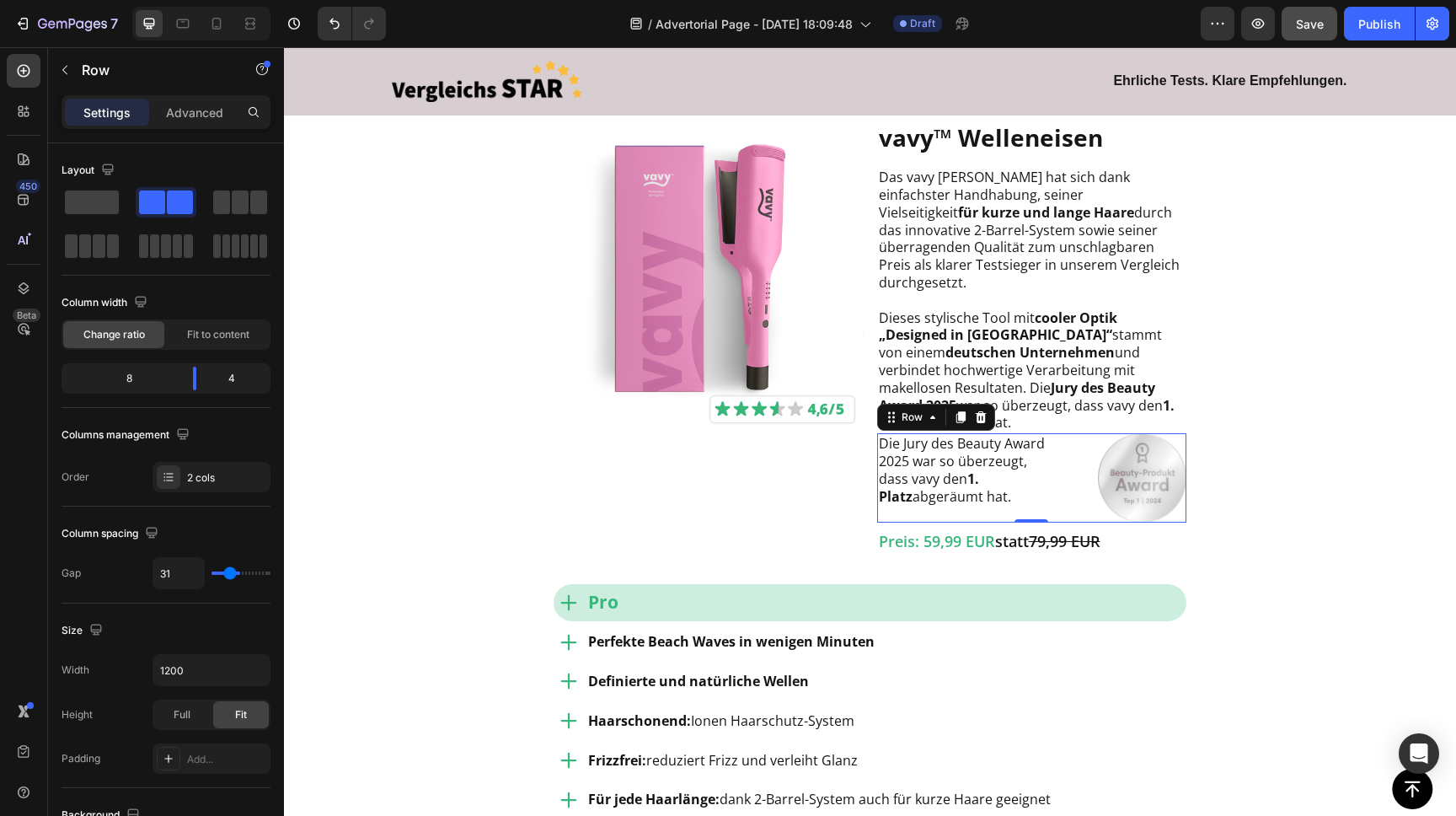
type input "30"
type input "29"
type input "25"
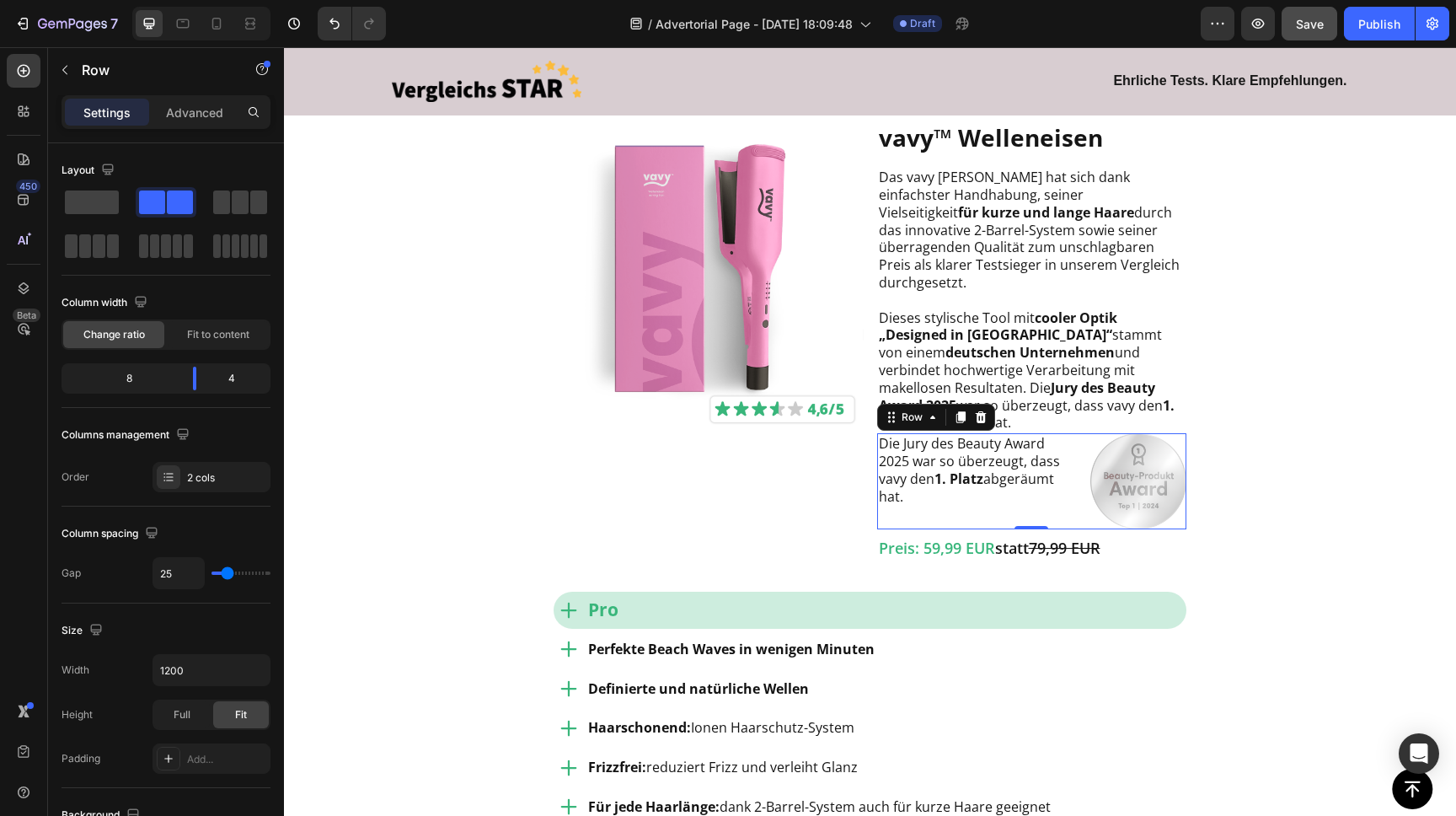
type input "23"
type input "21"
type input "20"
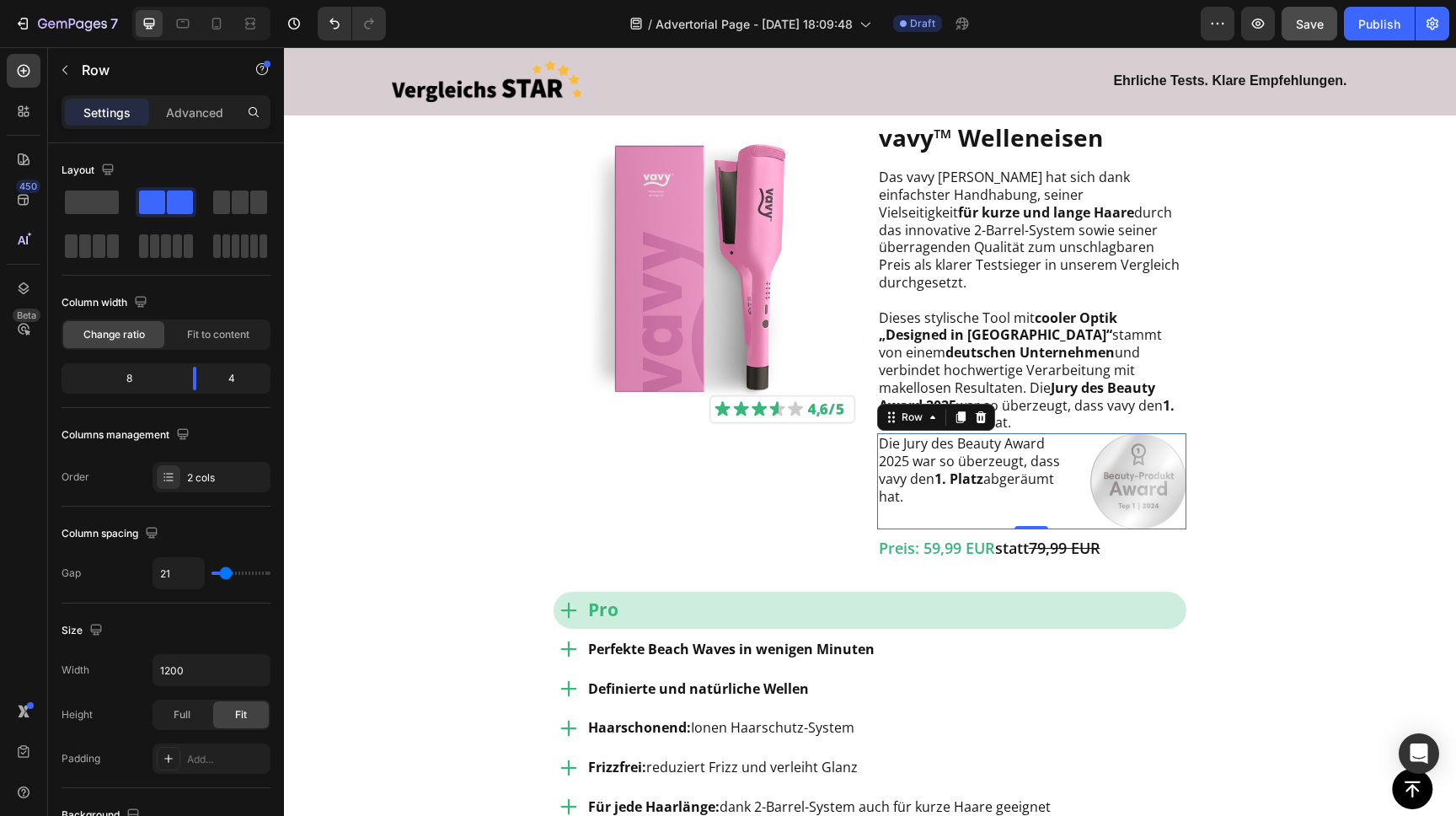
type input "20"
type input "17"
type input "16"
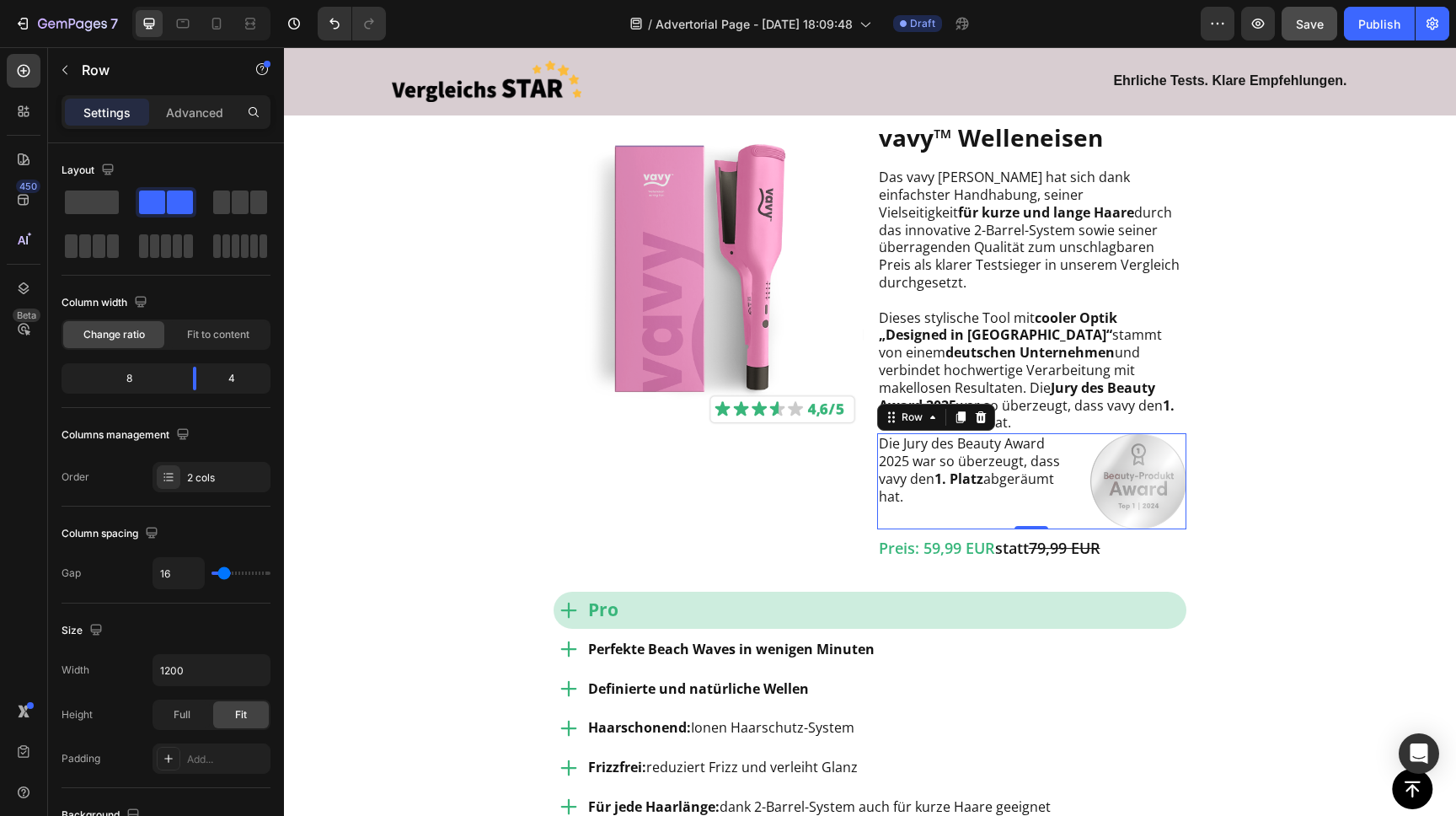
type input "15"
type input "14"
type input "13"
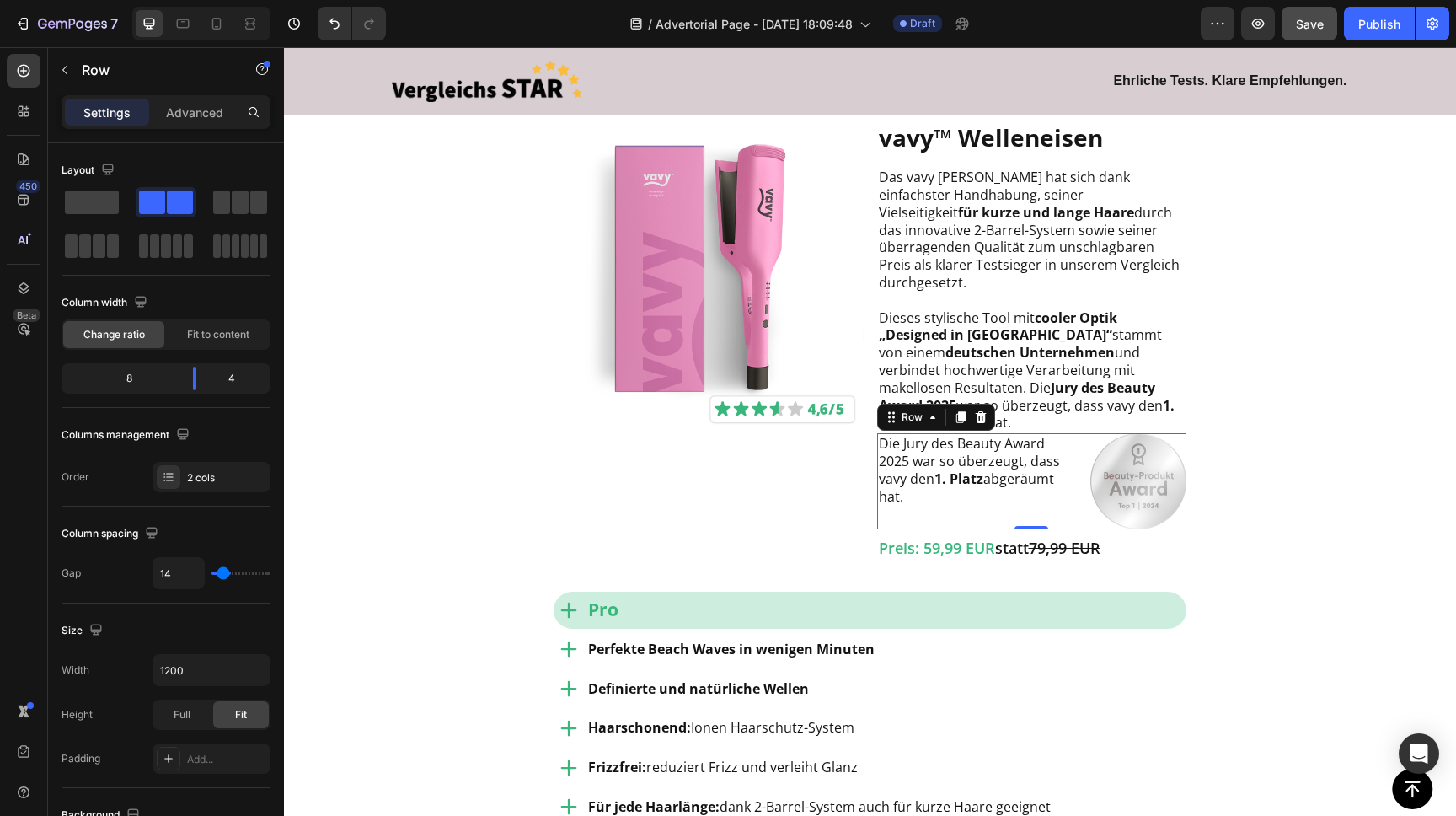
type input "13"
type input "12"
type input "11"
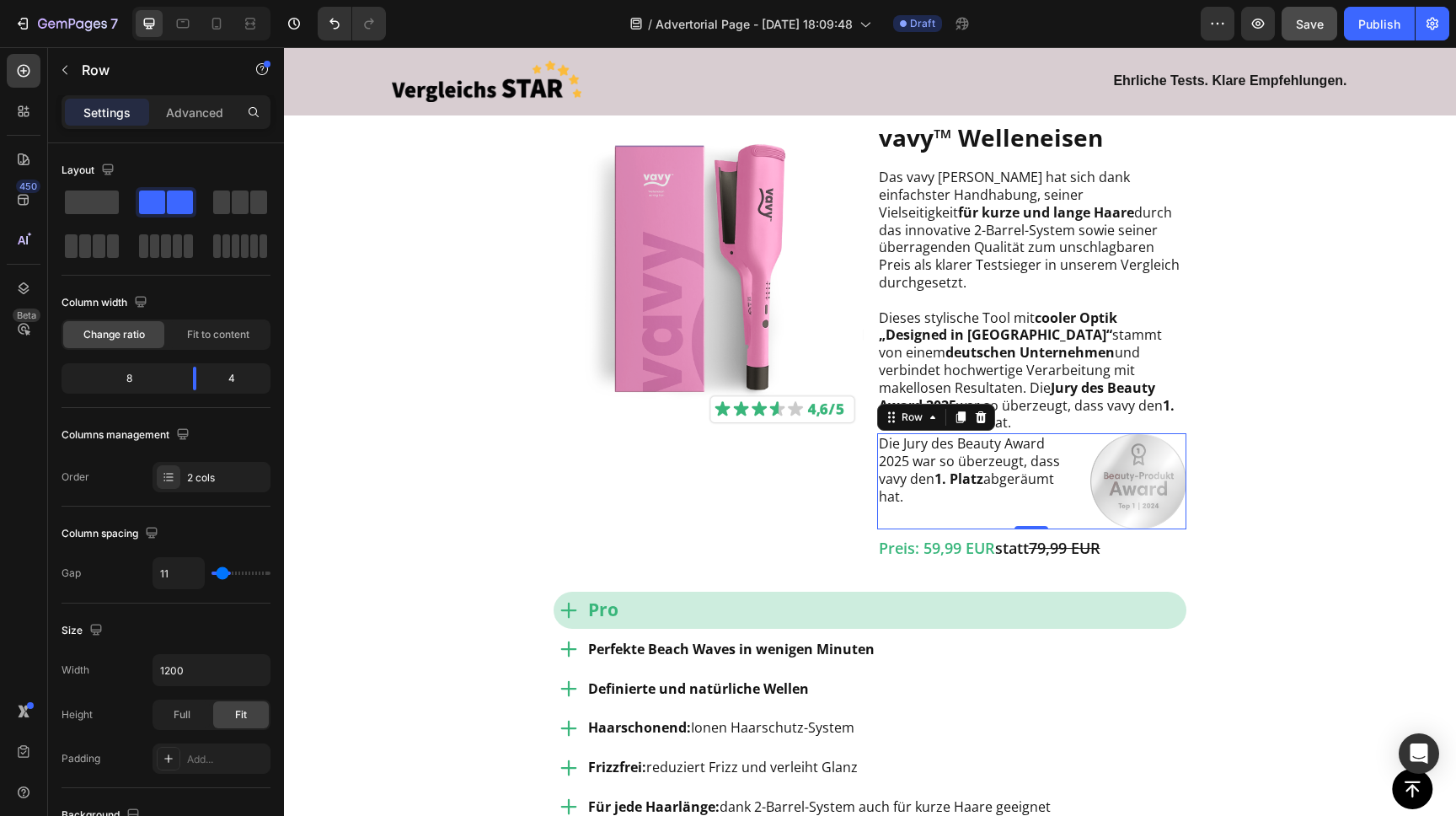
type input "10"
type input "9"
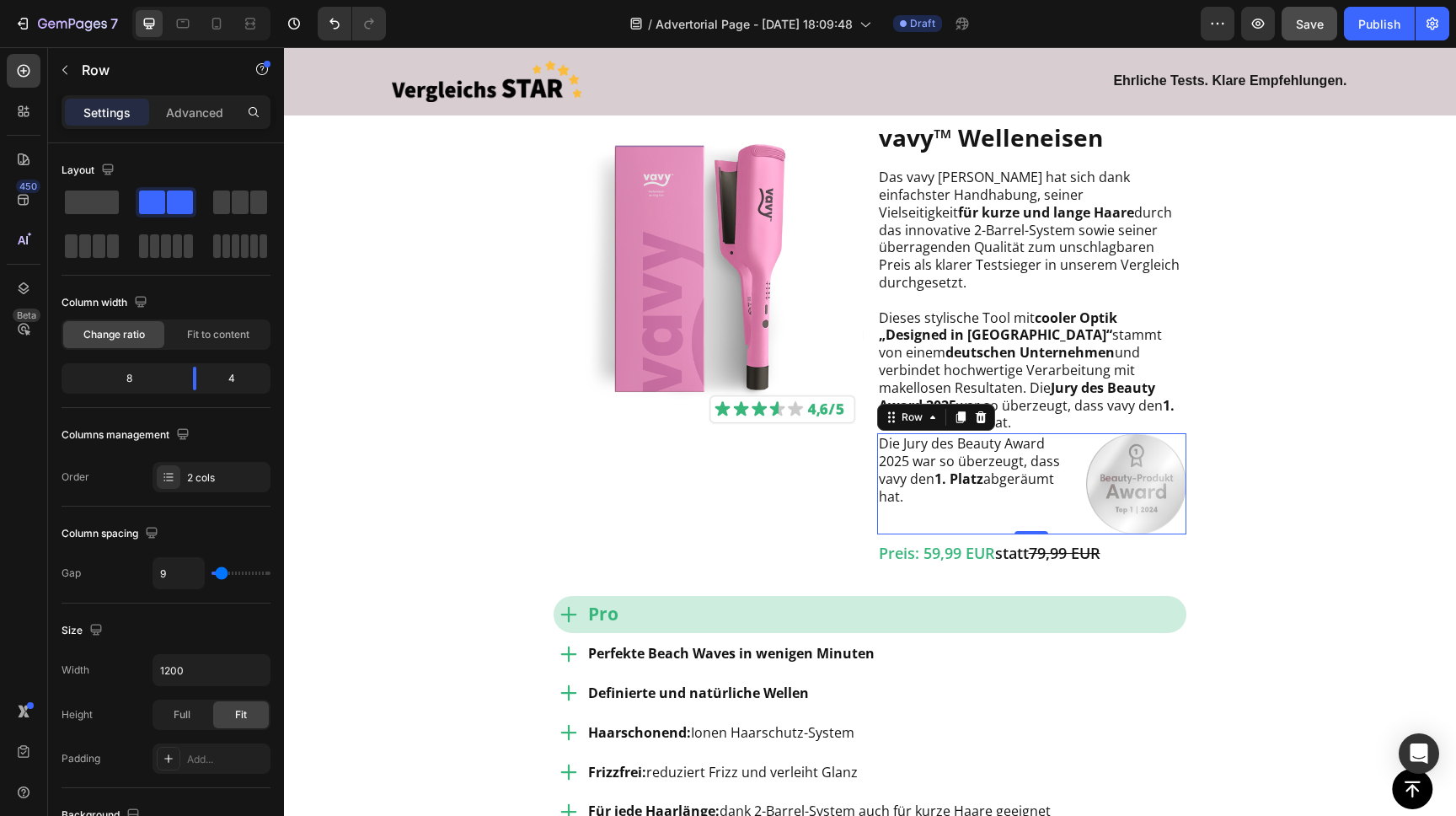
type input "8"
type input "7"
type input "6"
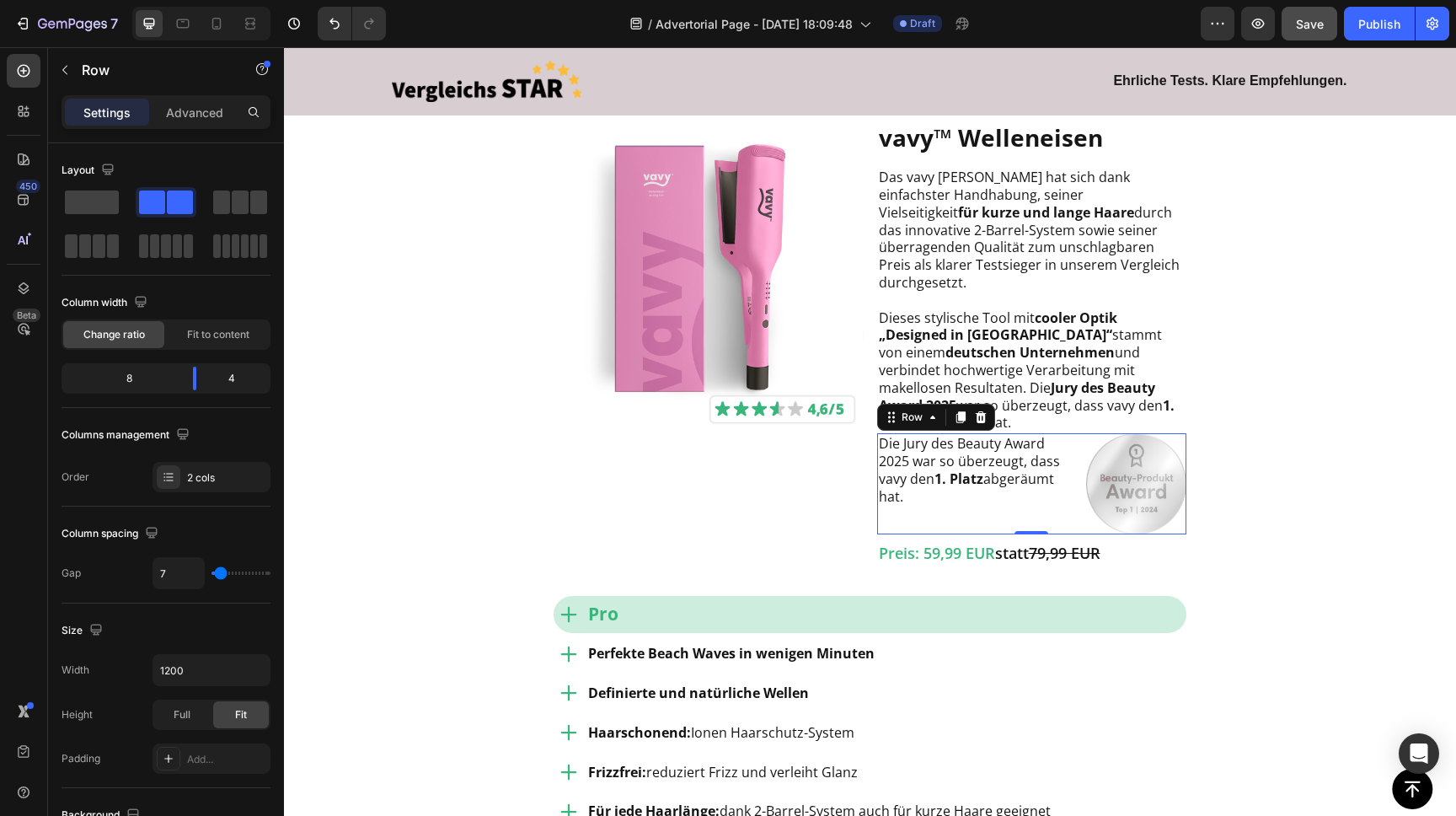
type input "6"
type input "5"
type input "4"
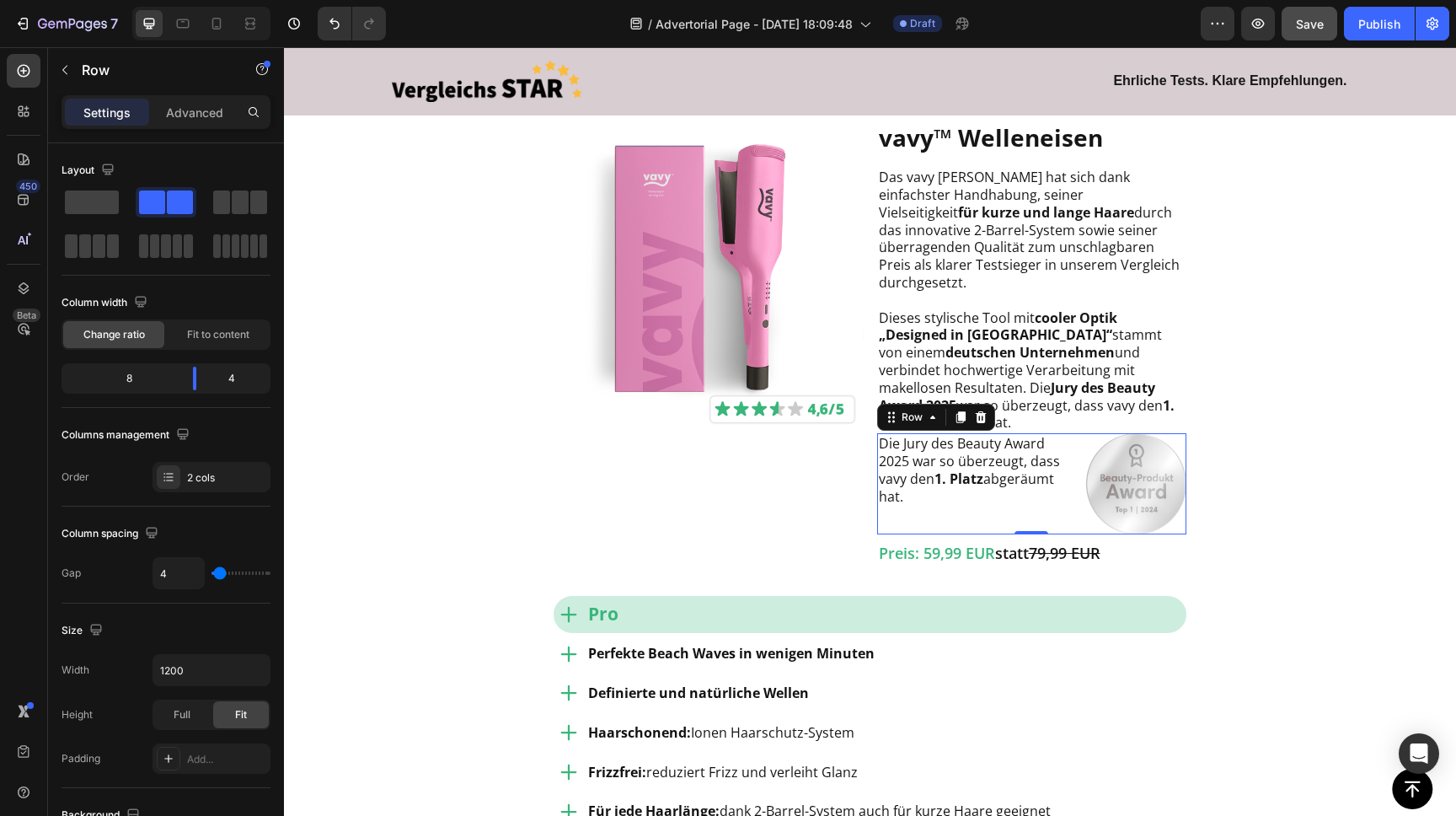
type input "3"
drag, startPoint x: 229, startPoint y: 573, endPoint x: 220, endPoint y: 574, distance: 9.1
type input "5"
click at [220, 574] on input "range" at bounding box center [240, 572] width 59 height 3
type input "5"
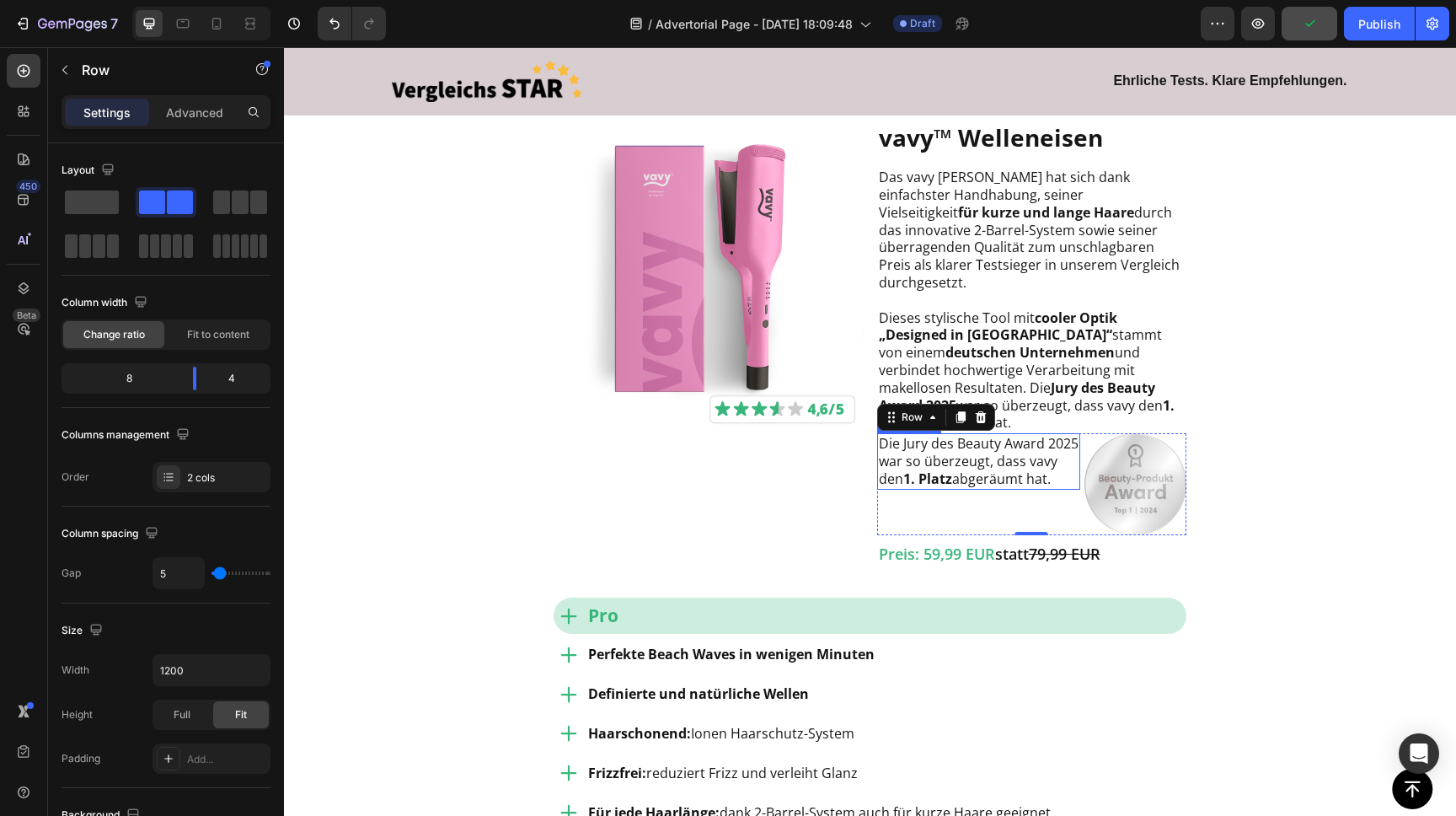
click at [949, 439] on p "Die Jury des Beauty Award 2025 war so überzeugt, dass vavy den 1. Platz abgeräu…" at bounding box center [979, 461] width 201 height 52
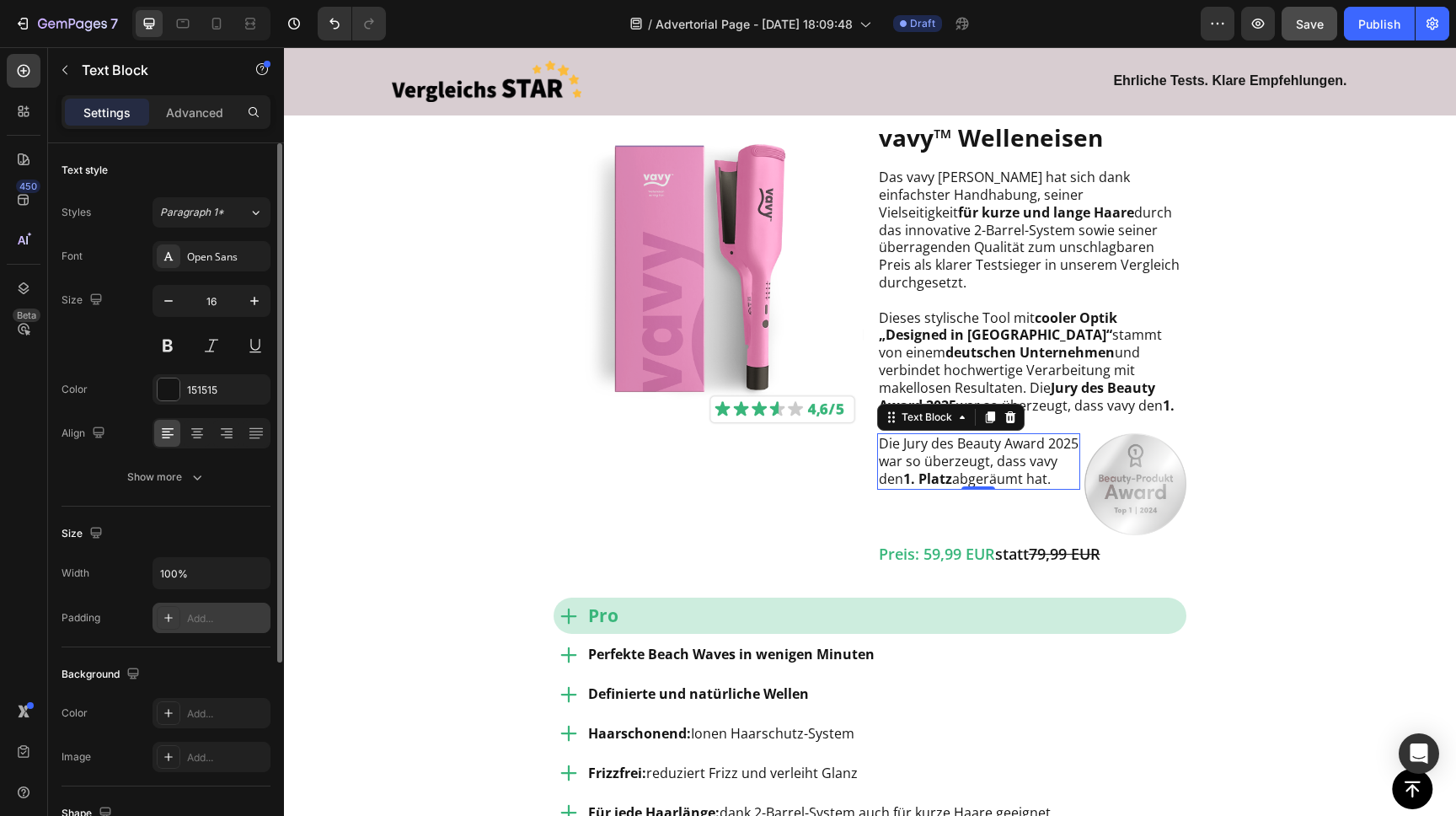
click at [199, 618] on div "Add..." at bounding box center [227, 618] width 79 height 15
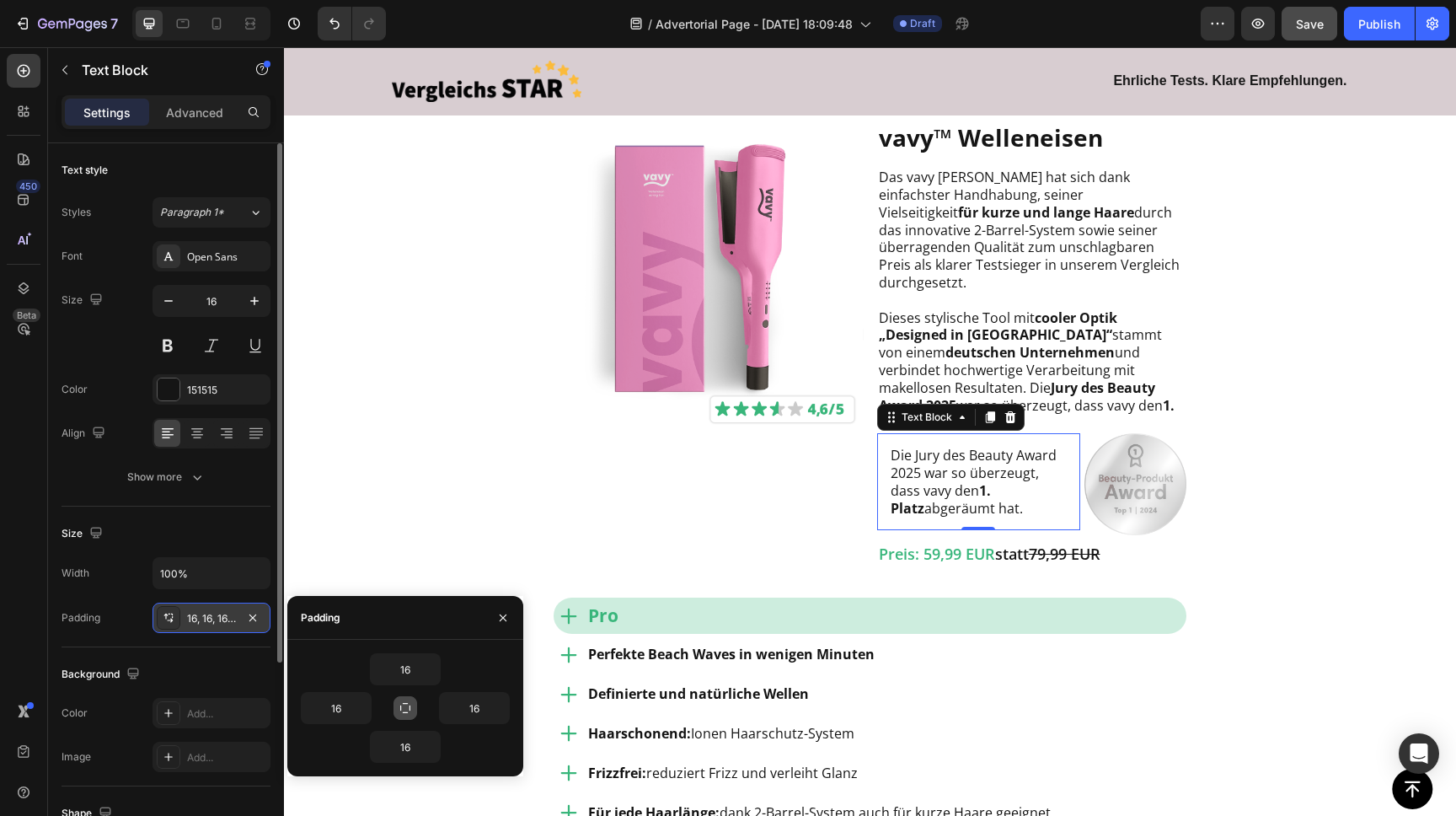
click at [406, 712] on icon "button" at bounding box center [405, 708] width 10 height 10
click at [406, 669] on input "16" at bounding box center [405, 668] width 69 height 30
click at [405, 669] on input "16" at bounding box center [405, 668] width 69 height 30
click at [403, 669] on input "16" at bounding box center [405, 668] width 69 height 30
type input "10"
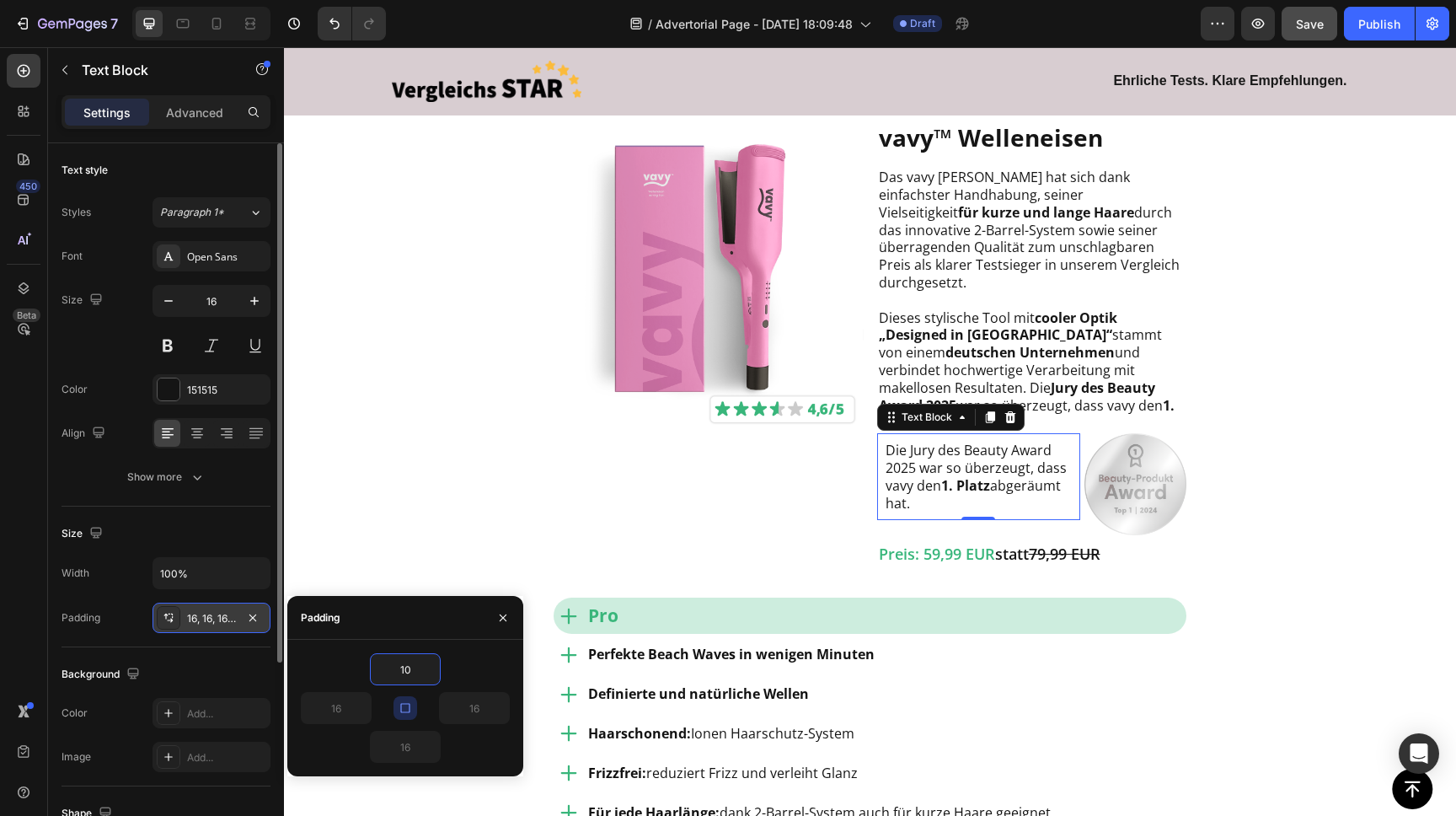
type input "10"
drag, startPoint x: 471, startPoint y: 664, endPoint x: 409, endPoint y: 704, distance: 73.8
click at [470, 664] on div "10" at bounding box center [405, 668] width 209 height 32
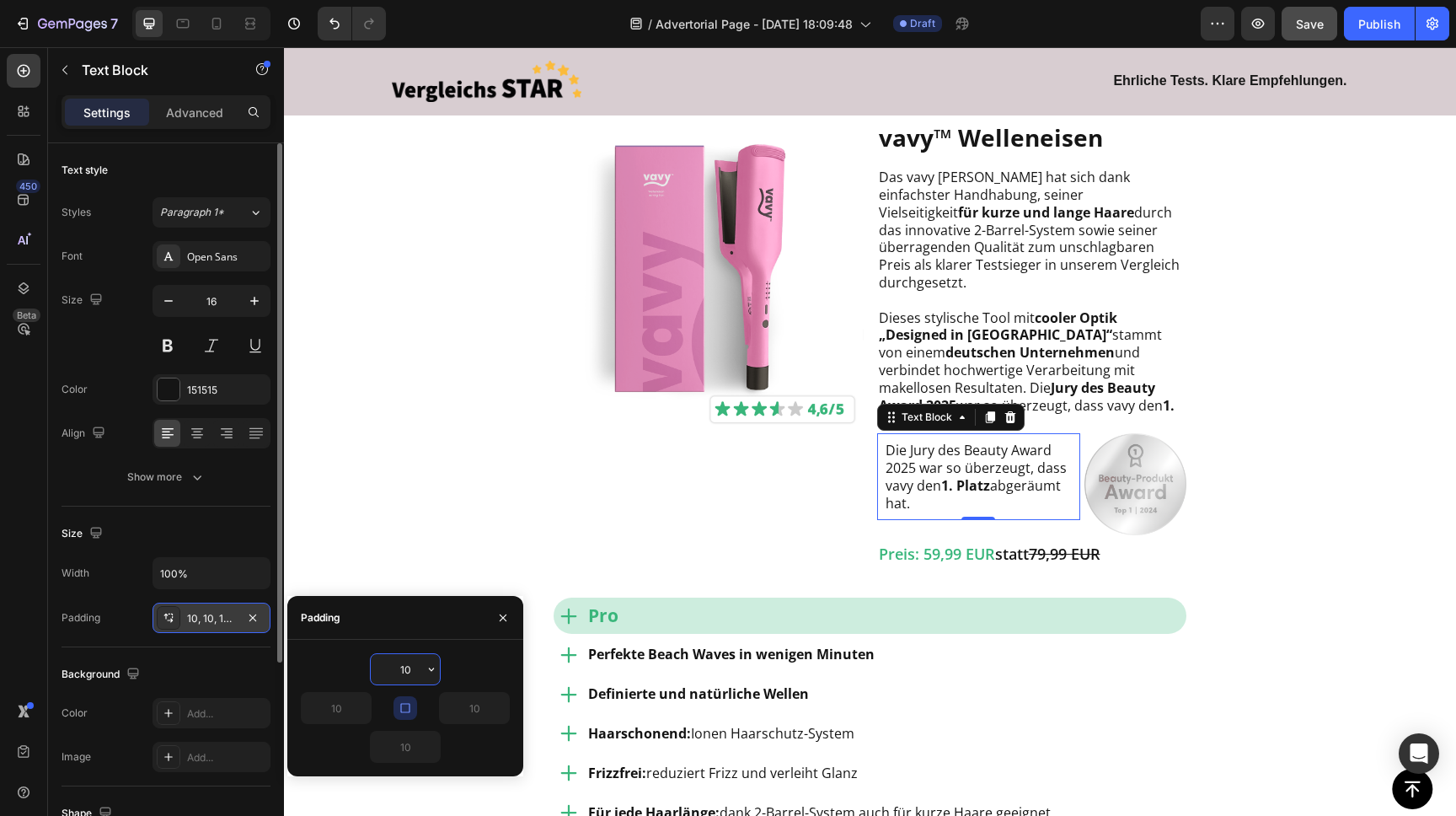
click at [407, 669] on input "10" at bounding box center [405, 668] width 69 height 30
click at [405, 669] on input "10" at bounding box center [405, 668] width 69 height 30
type input "0"
click at [464, 665] on div "0" at bounding box center [405, 668] width 209 height 32
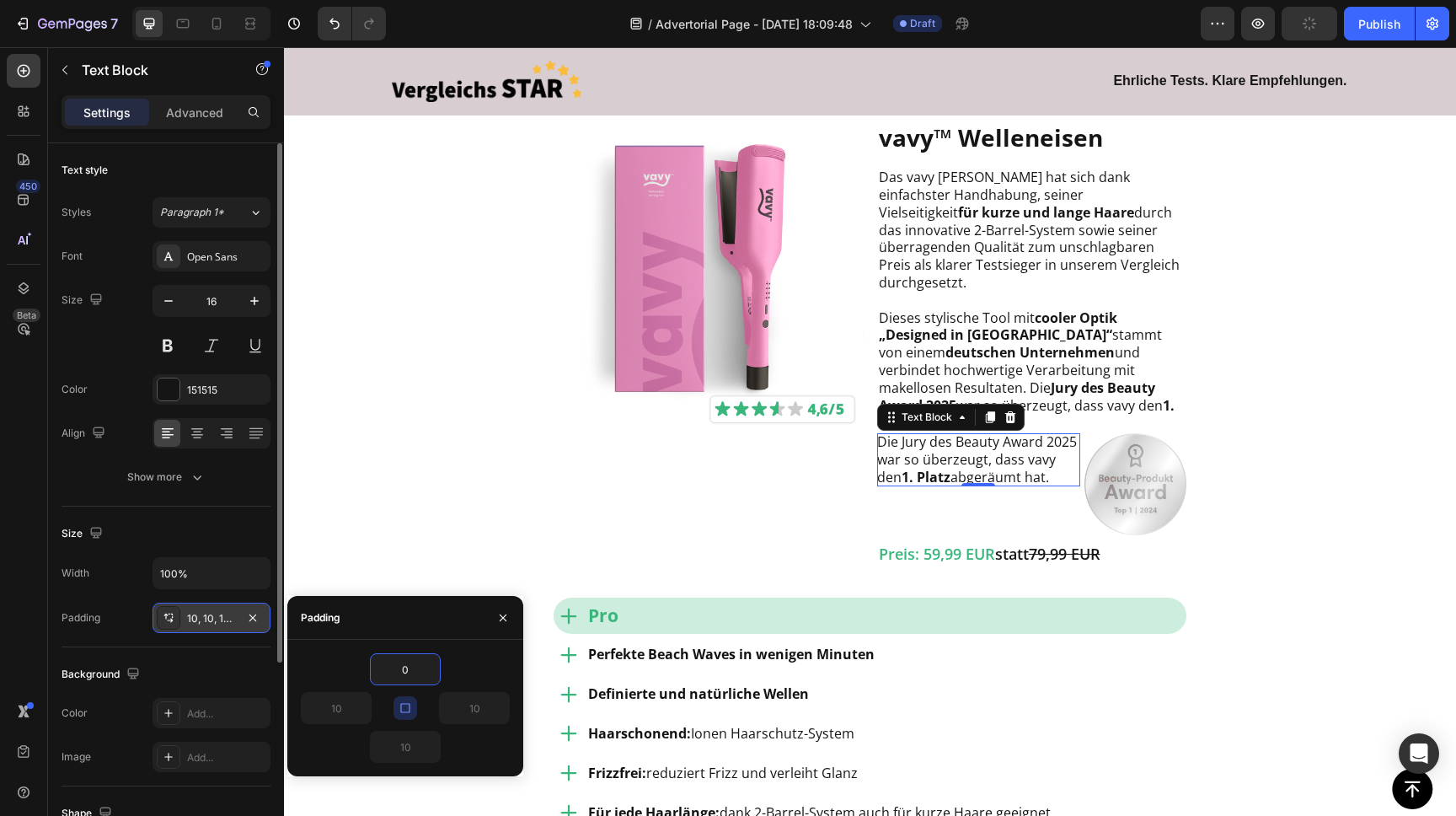
type input "0"
click at [397, 701] on button "button" at bounding box center [405, 708] width 23 height 23
drag, startPoint x: 412, startPoint y: 667, endPoint x: 375, endPoint y: 666, distance: 37.0
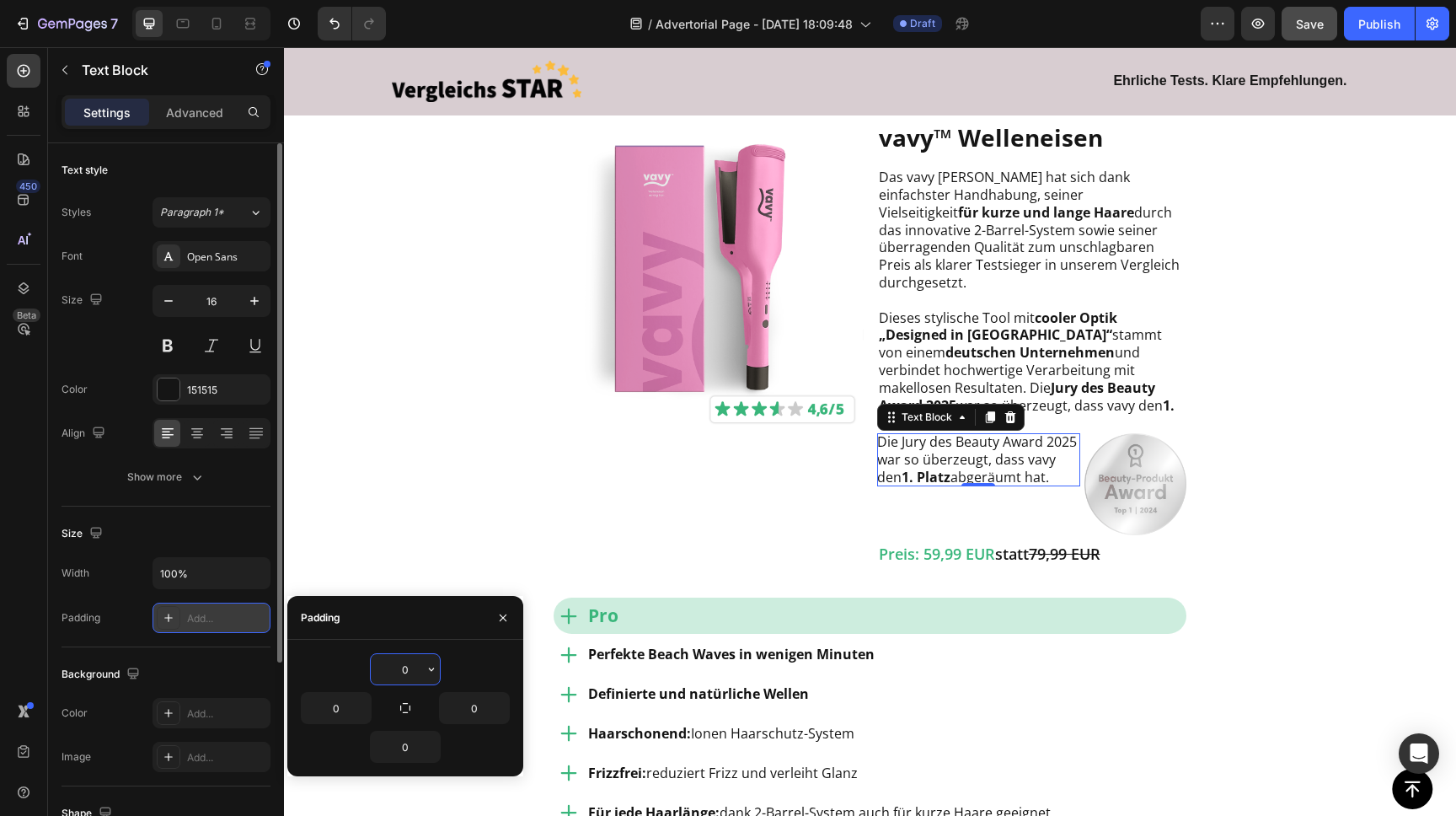
click at [372, 666] on input "0" at bounding box center [405, 668] width 69 height 30
type input "20"
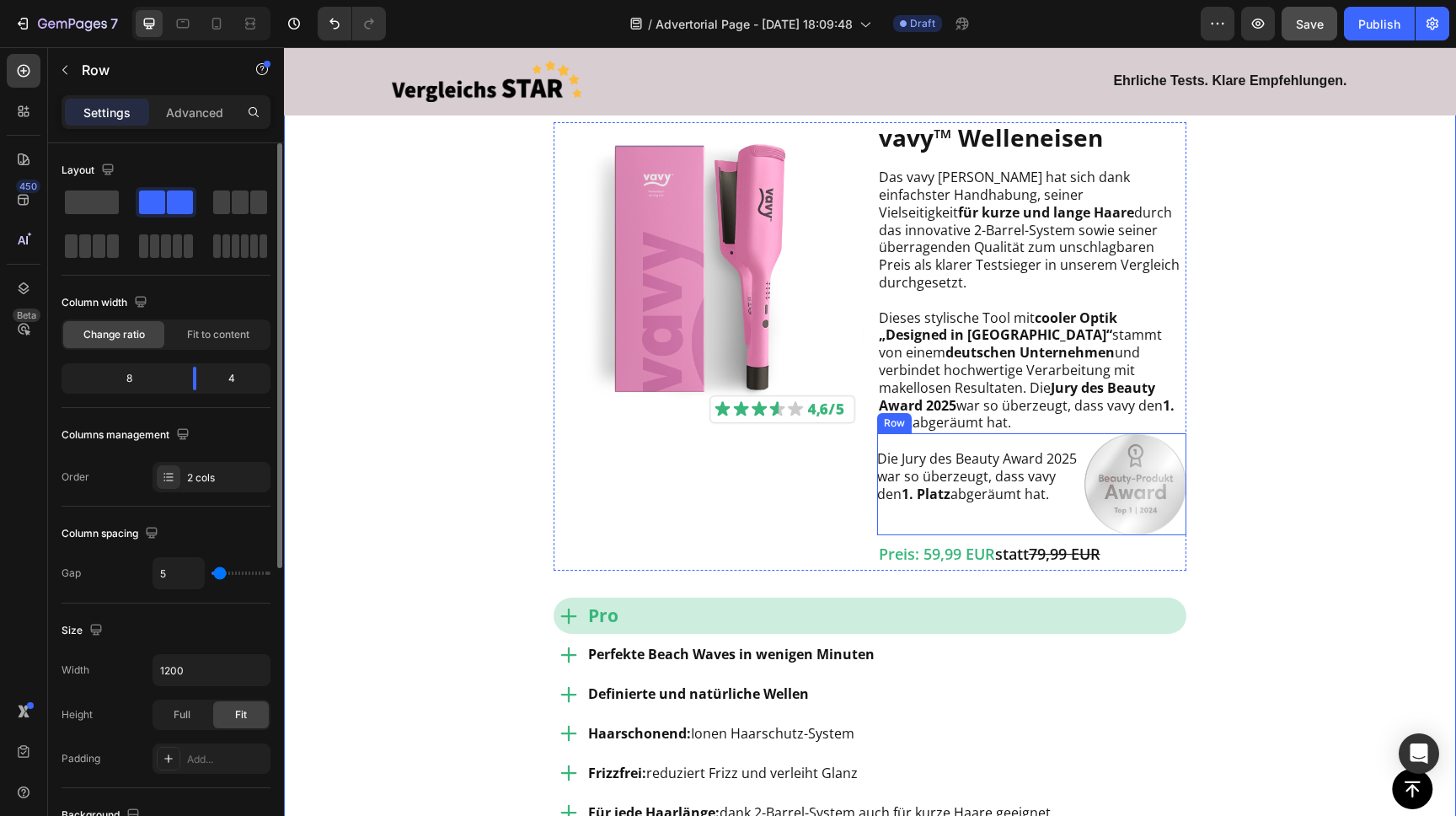
click at [1058, 502] on div "Die Jury des Beauty Award 2025 war so überzeugt, dass vavy den 1. Platz abgeräu…" at bounding box center [978, 484] width 204 height 102
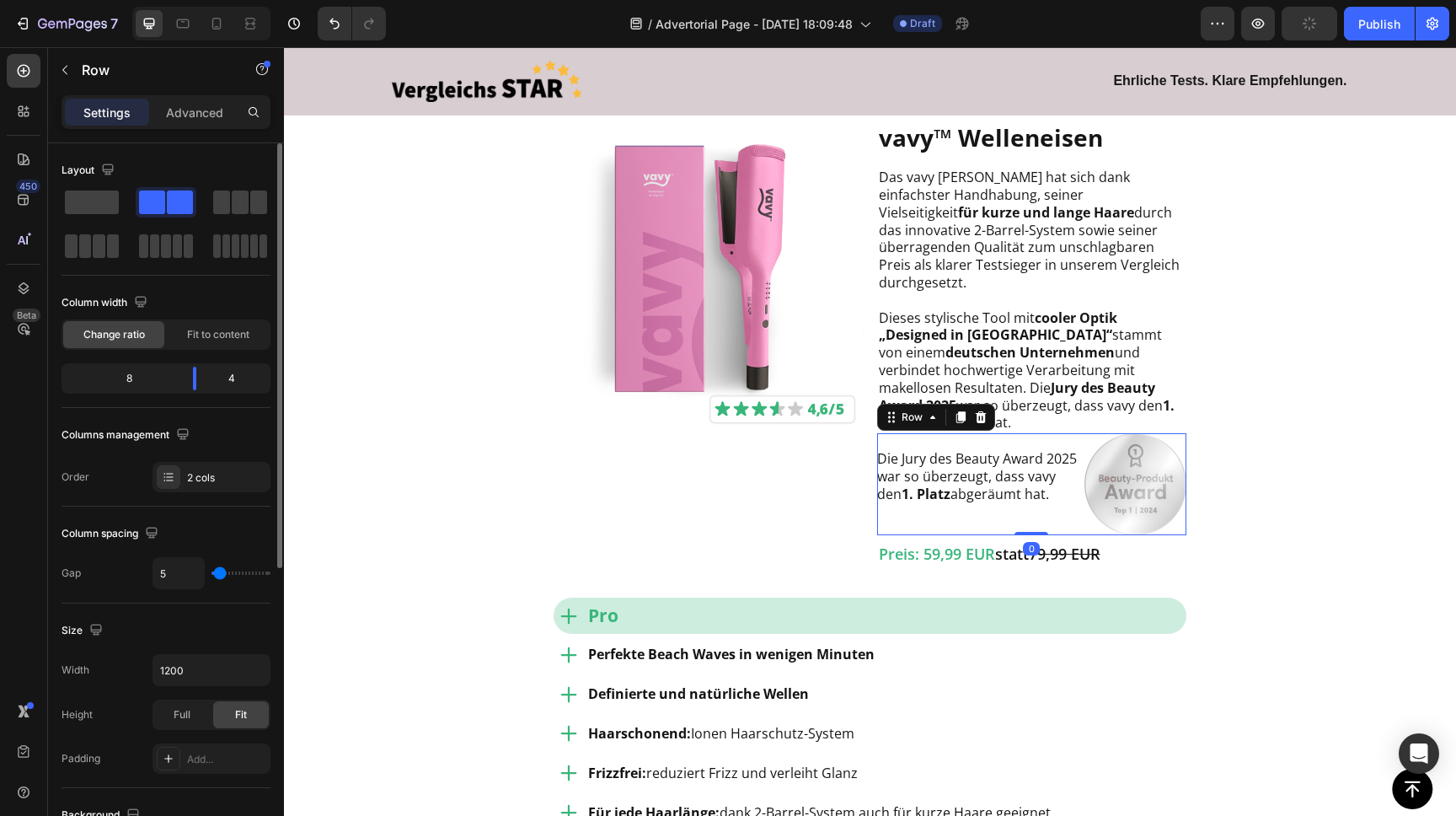
type input "7"
type input "11"
type input "12"
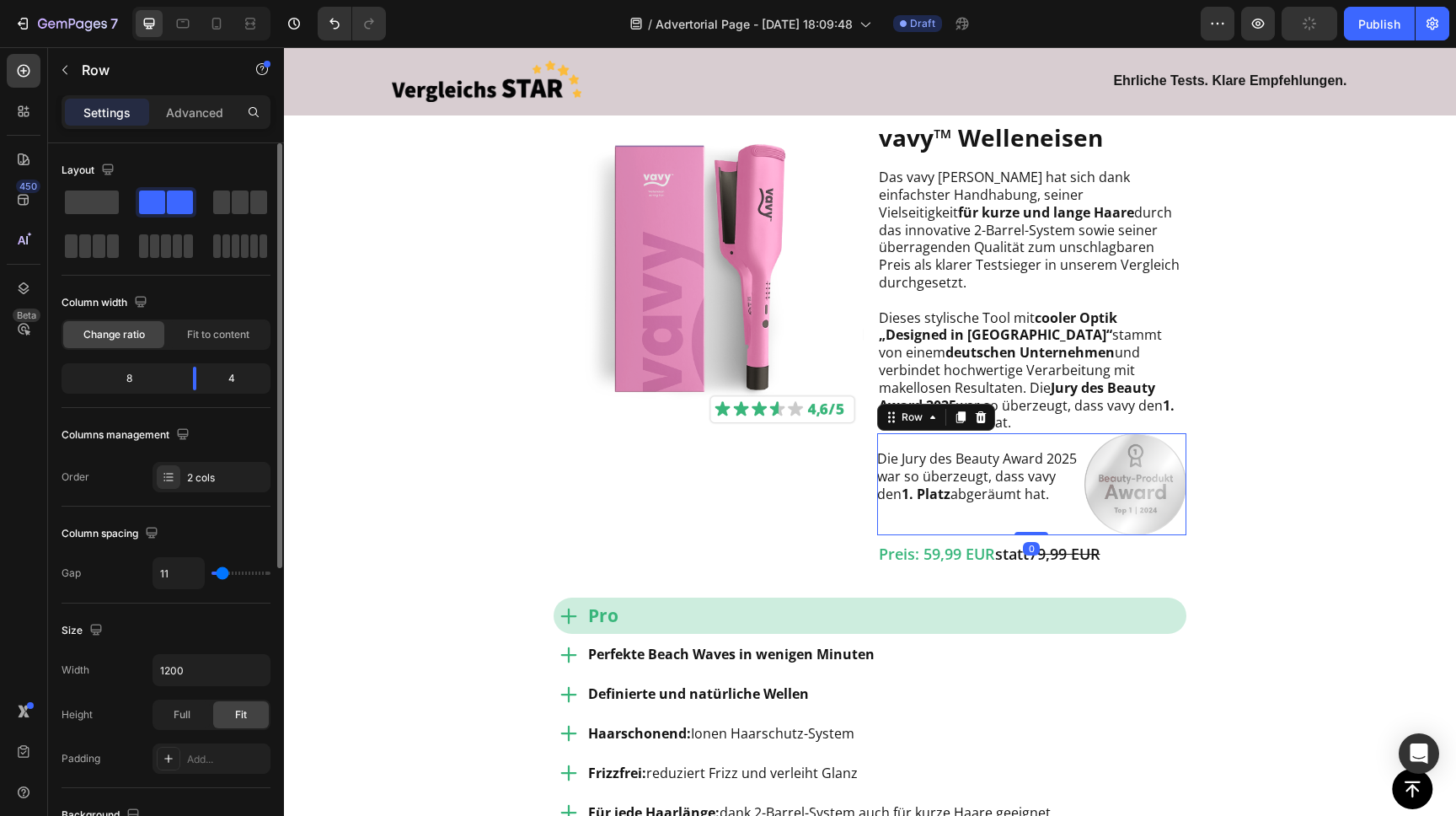
type input "12"
type input "13"
type input "14"
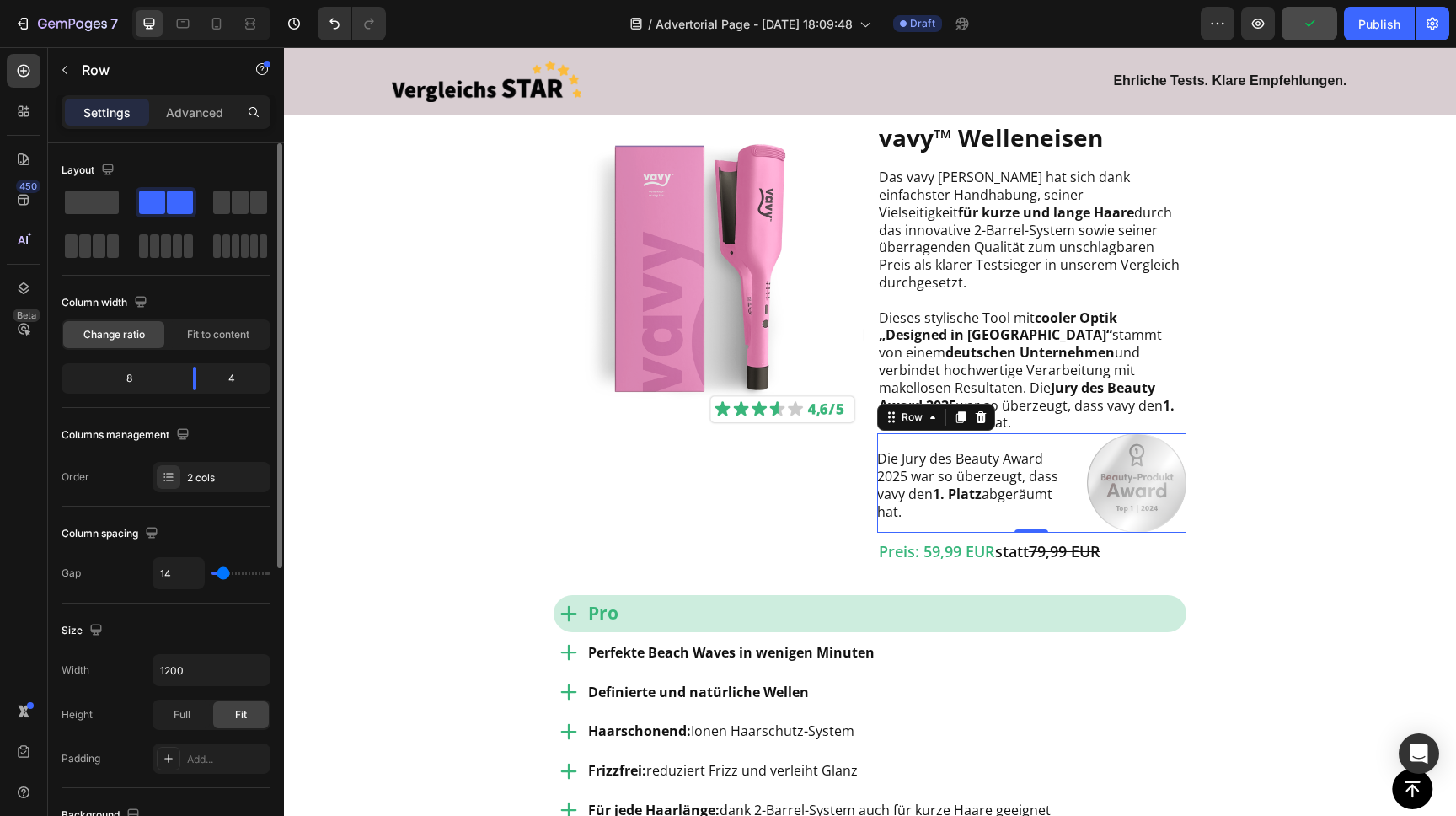
type input "13"
type input "12"
type input "11"
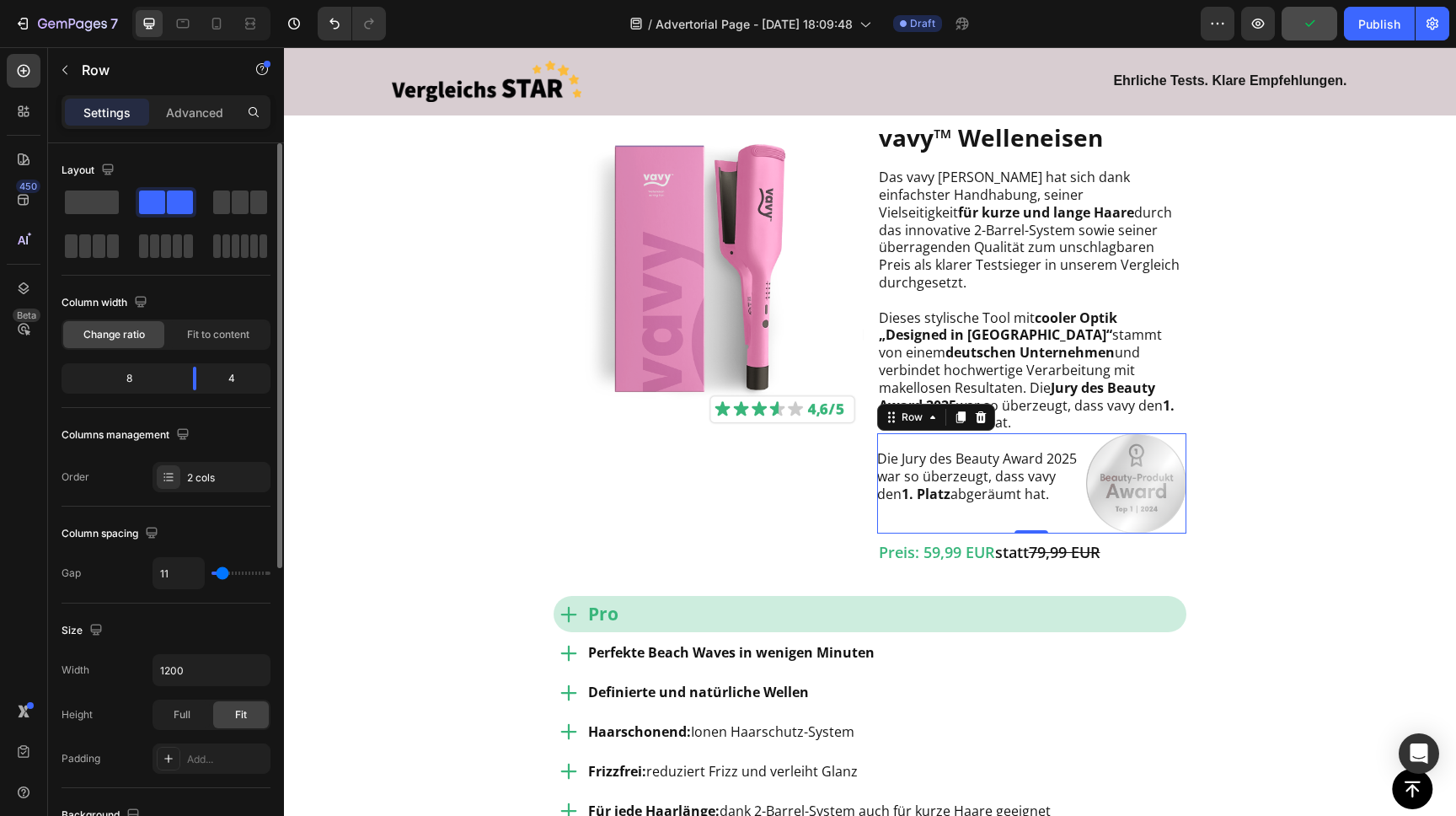
type input "11"
click at [223, 572] on input "range" at bounding box center [240, 572] width 59 height 3
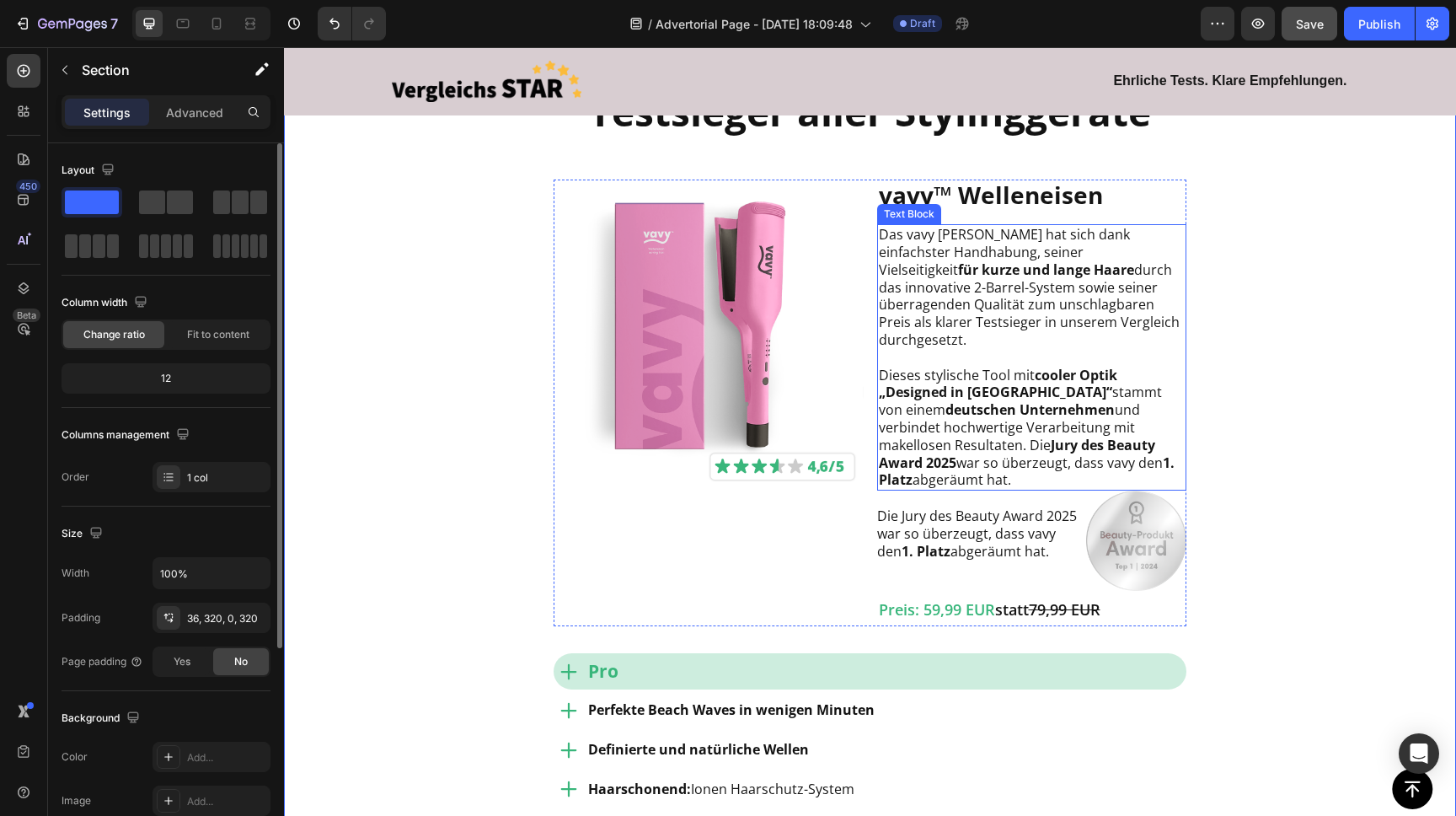
scroll to position [1469, 0]
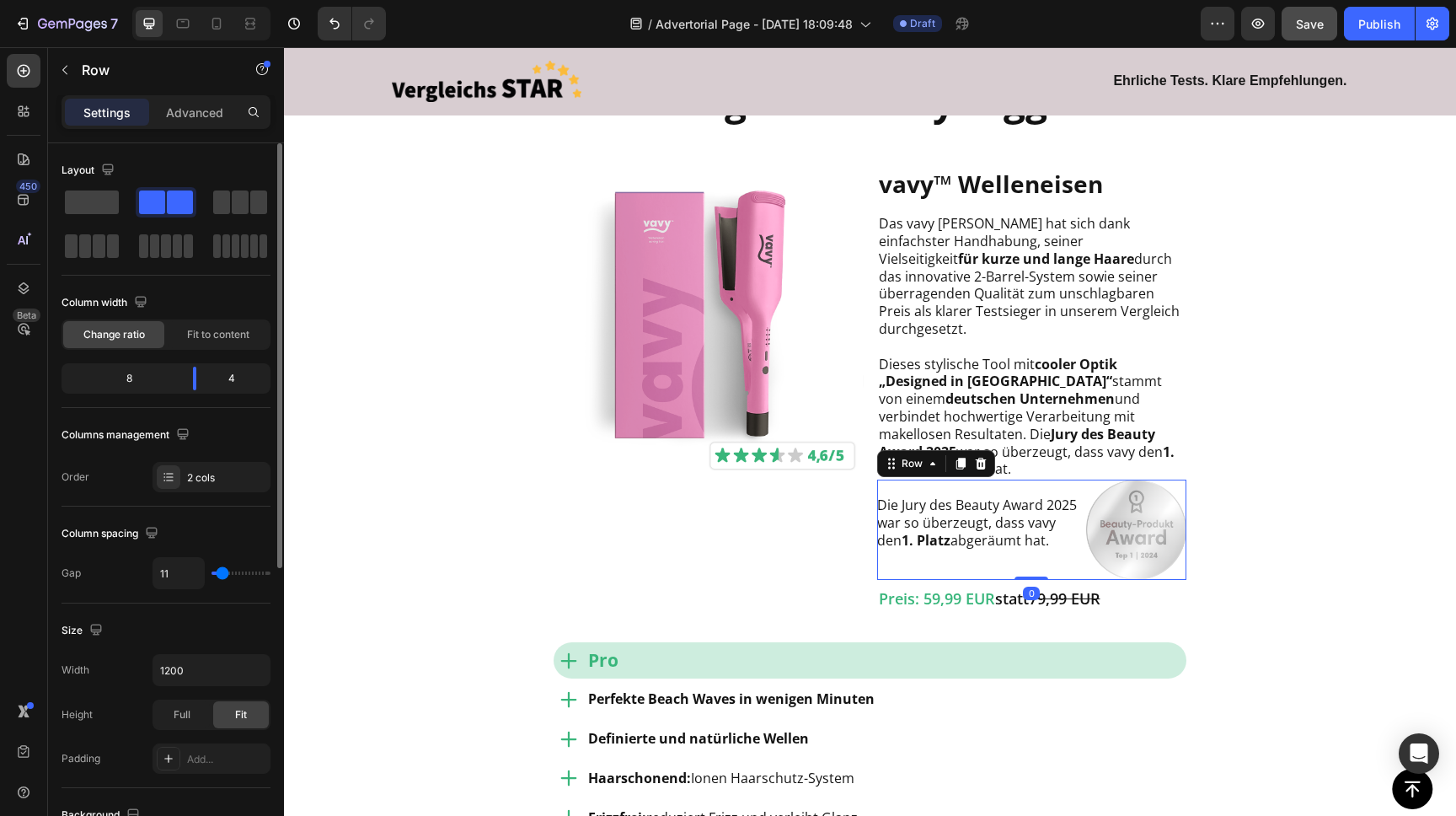
click at [1065, 554] on div "Die Jury des Beauty Award 2025 war so überzeugt, dass vavy den 1. Platz abgeräu…" at bounding box center [977, 530] width 201 height 100
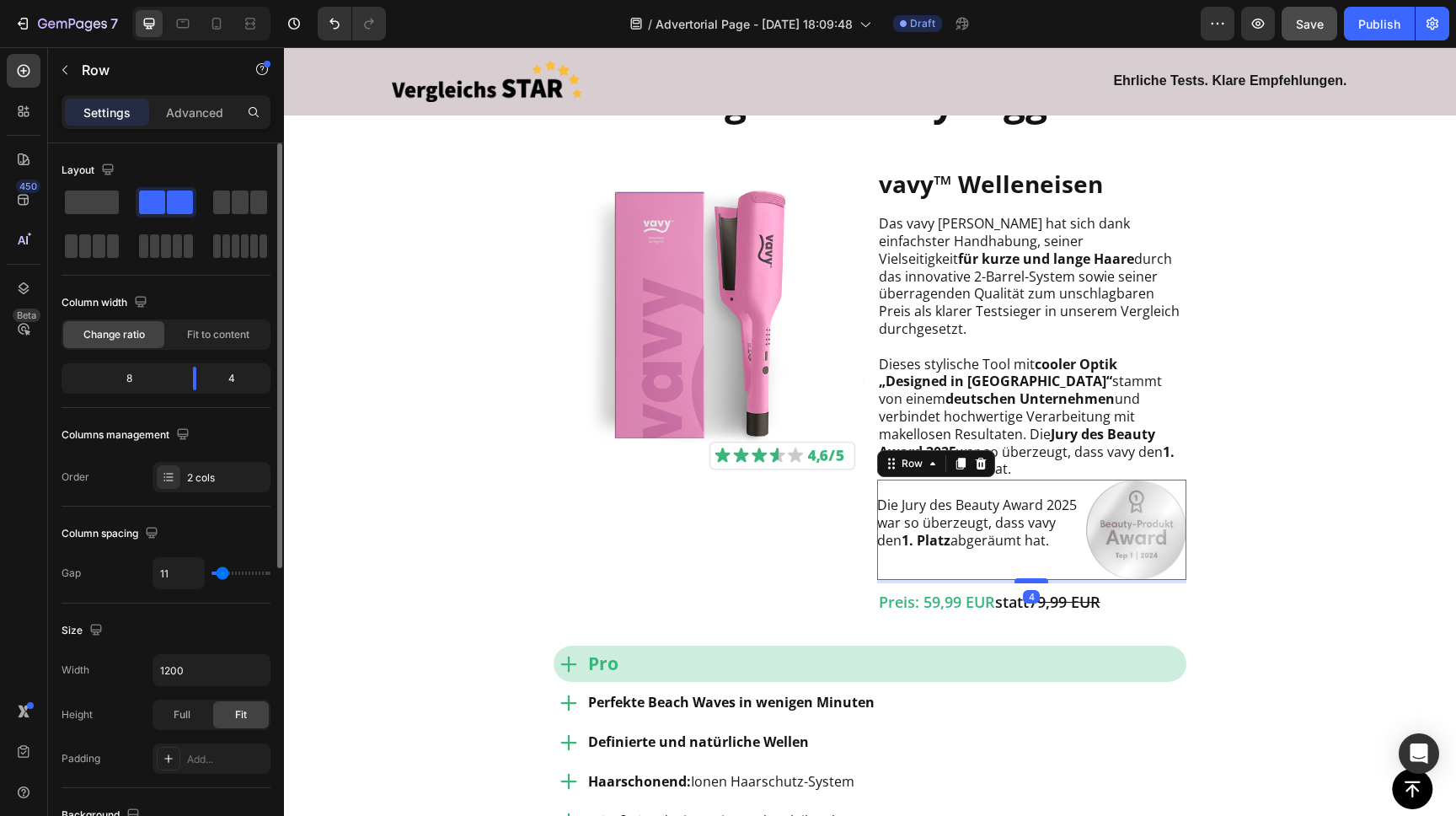
click at [1037, 578] on div at bounding box center [1031, 580] width 34 height 5
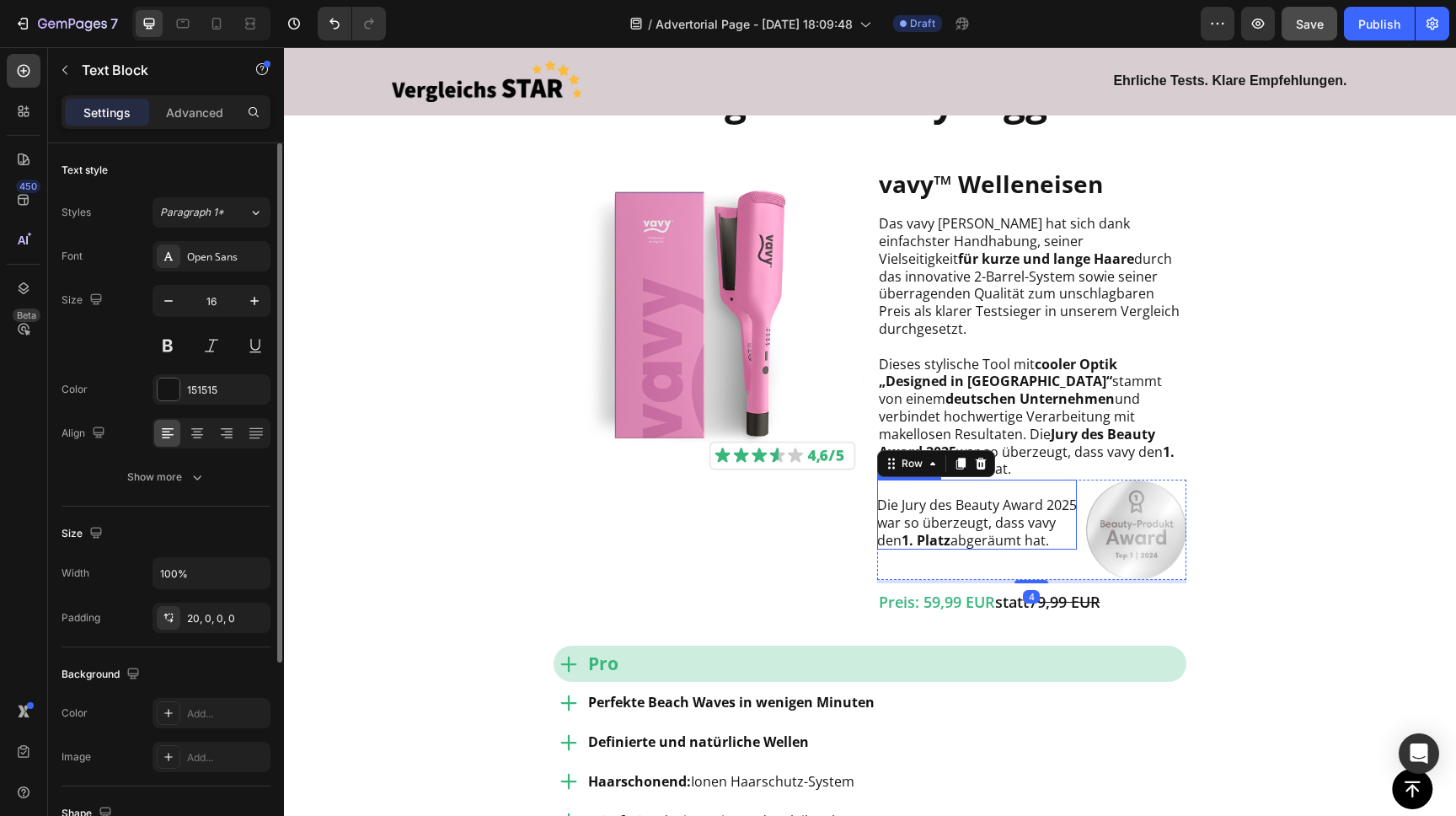
click at [961, 498] on p "Die Jury des Beauty Award 2025 war so überzeugt, dass vavy den 1. Platz abgeräu…" at bounding box center [977, 522] width 201 height 52
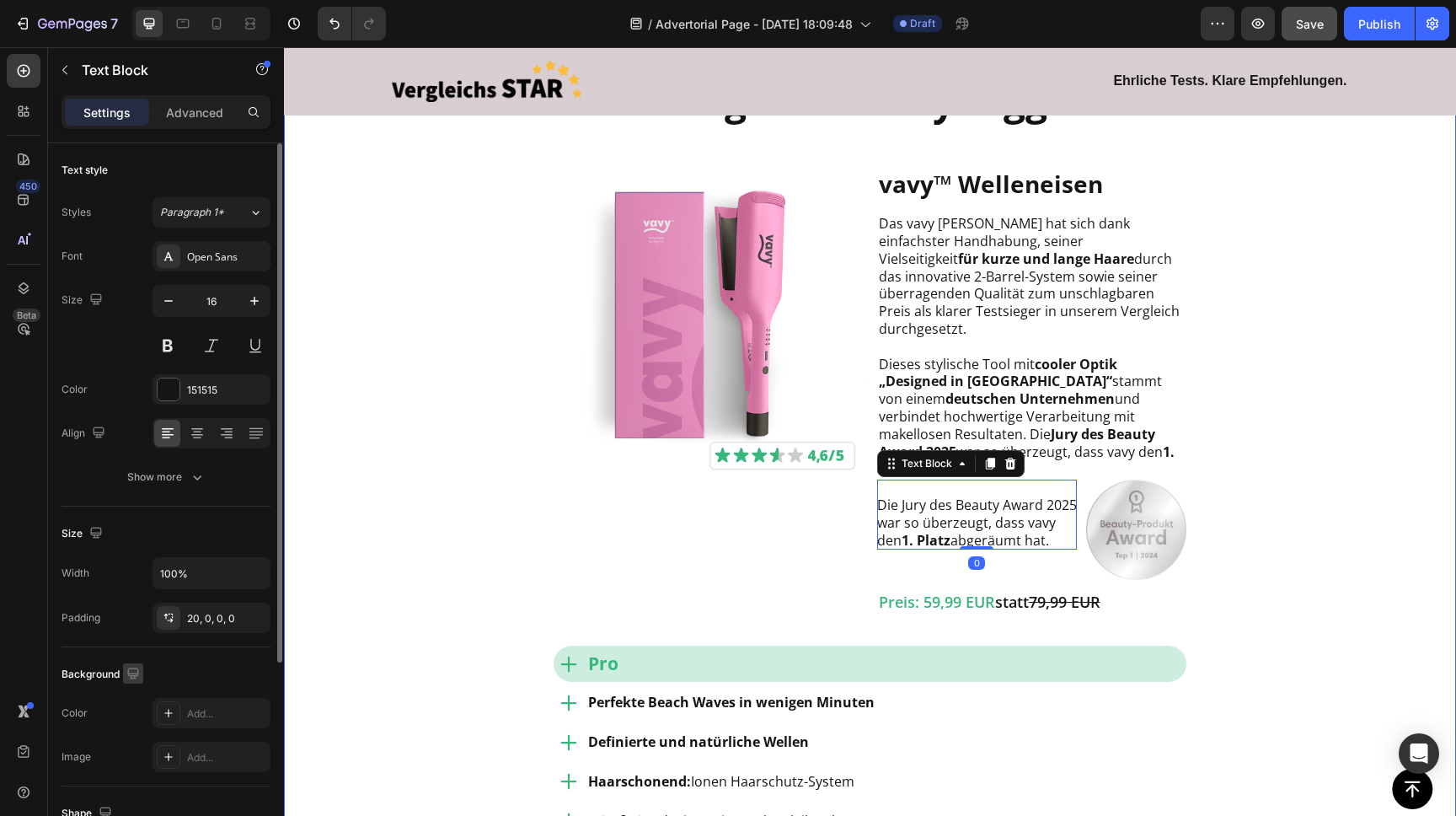
scroll to position [1469, 0]
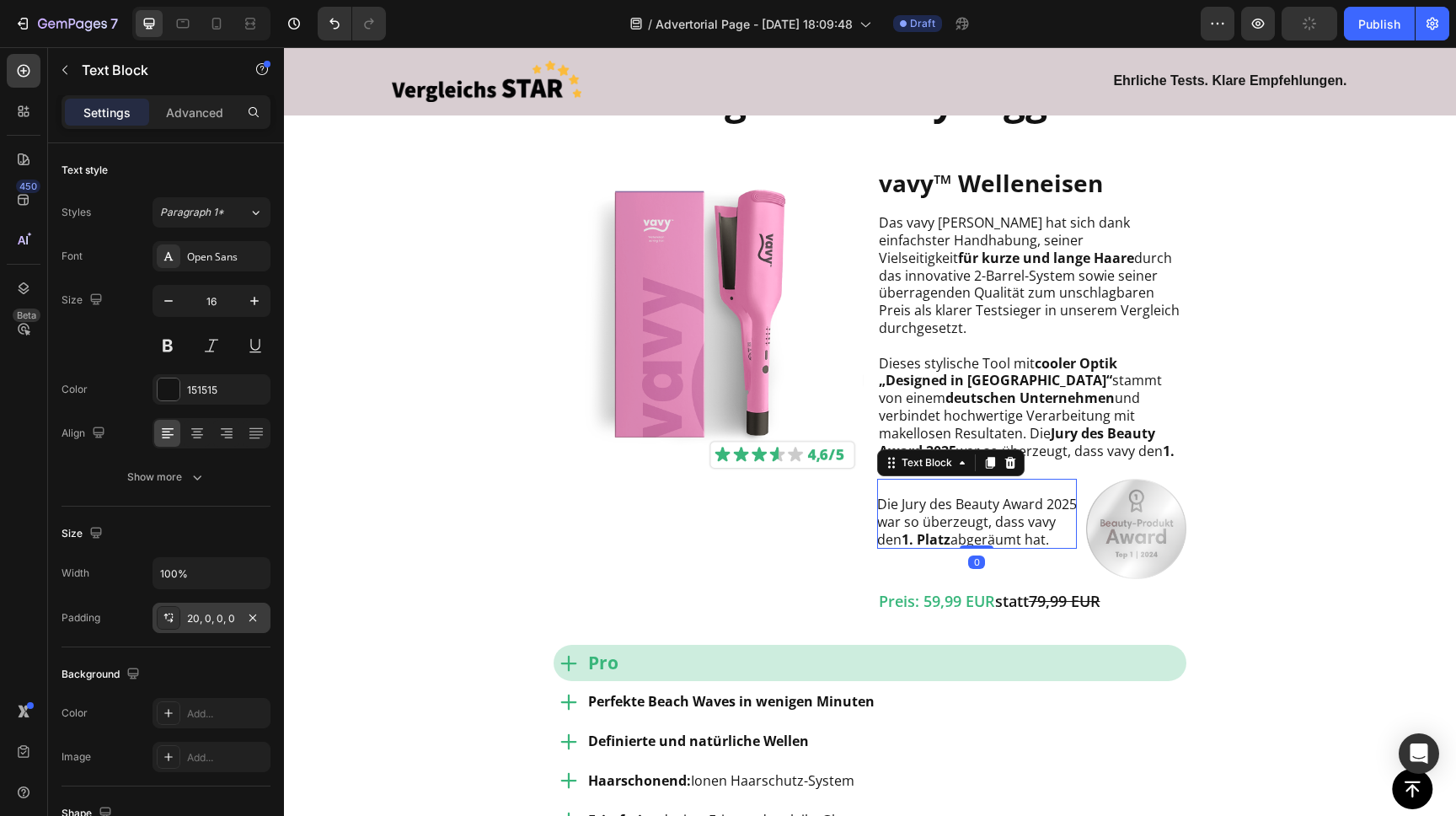
click at [200, 623] on div "20, 0, 0, 0" at bounding box center [211, 618] width 49 height 15
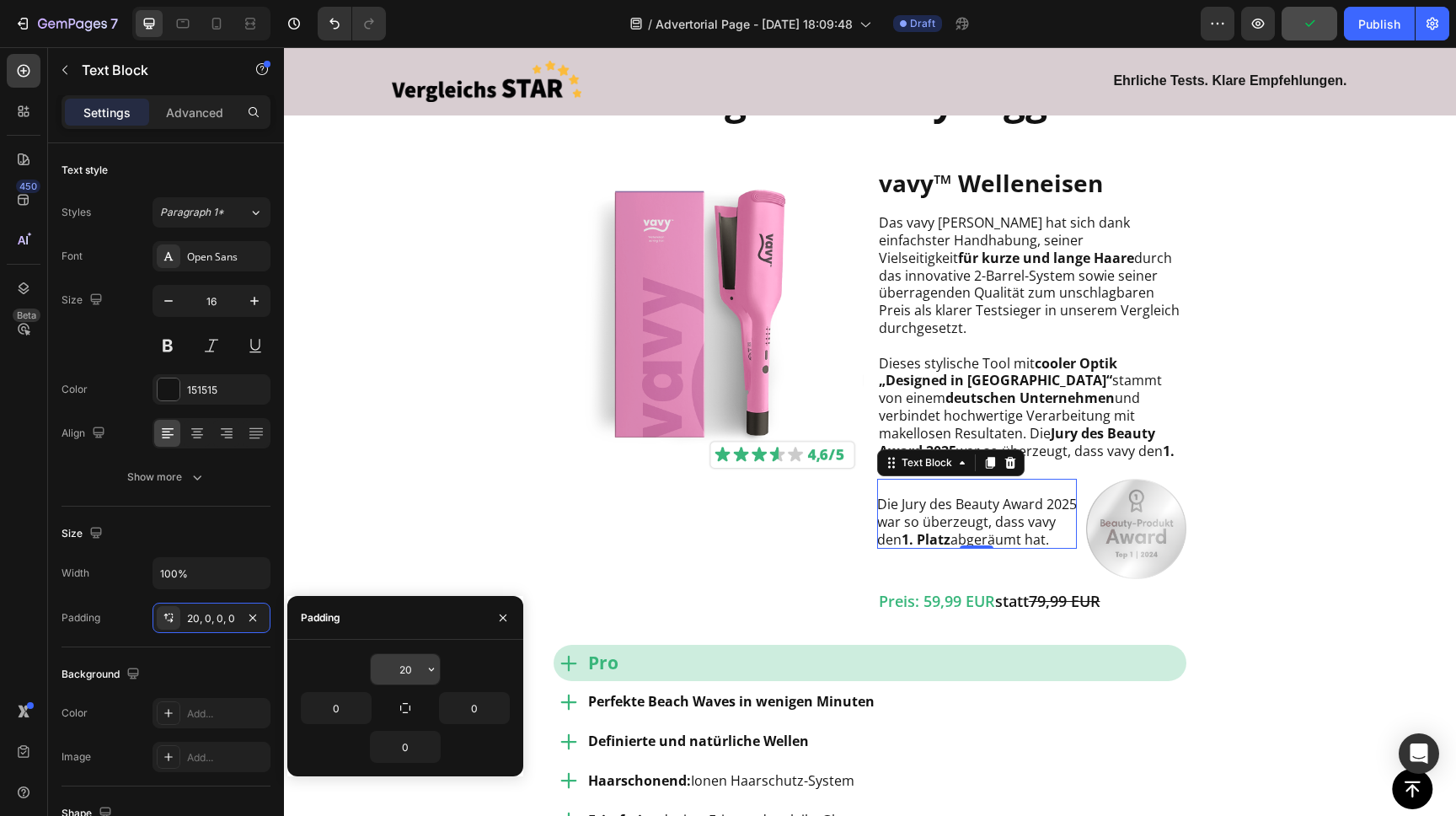
click at [414, 671] on input "20" at bounding box center [405, 668] width 69 height 30
type input "24"
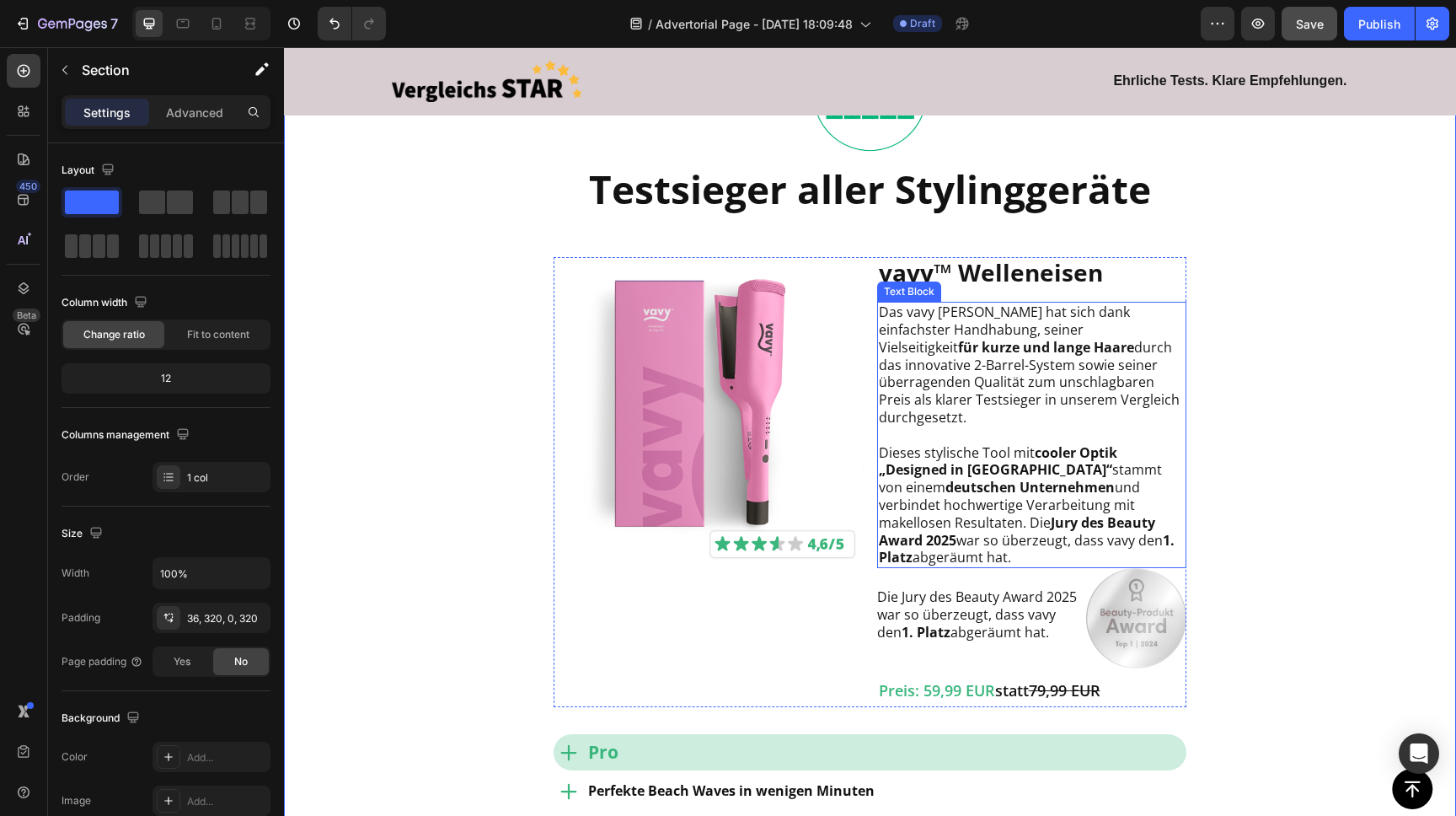
scroll to position [1476, 0]
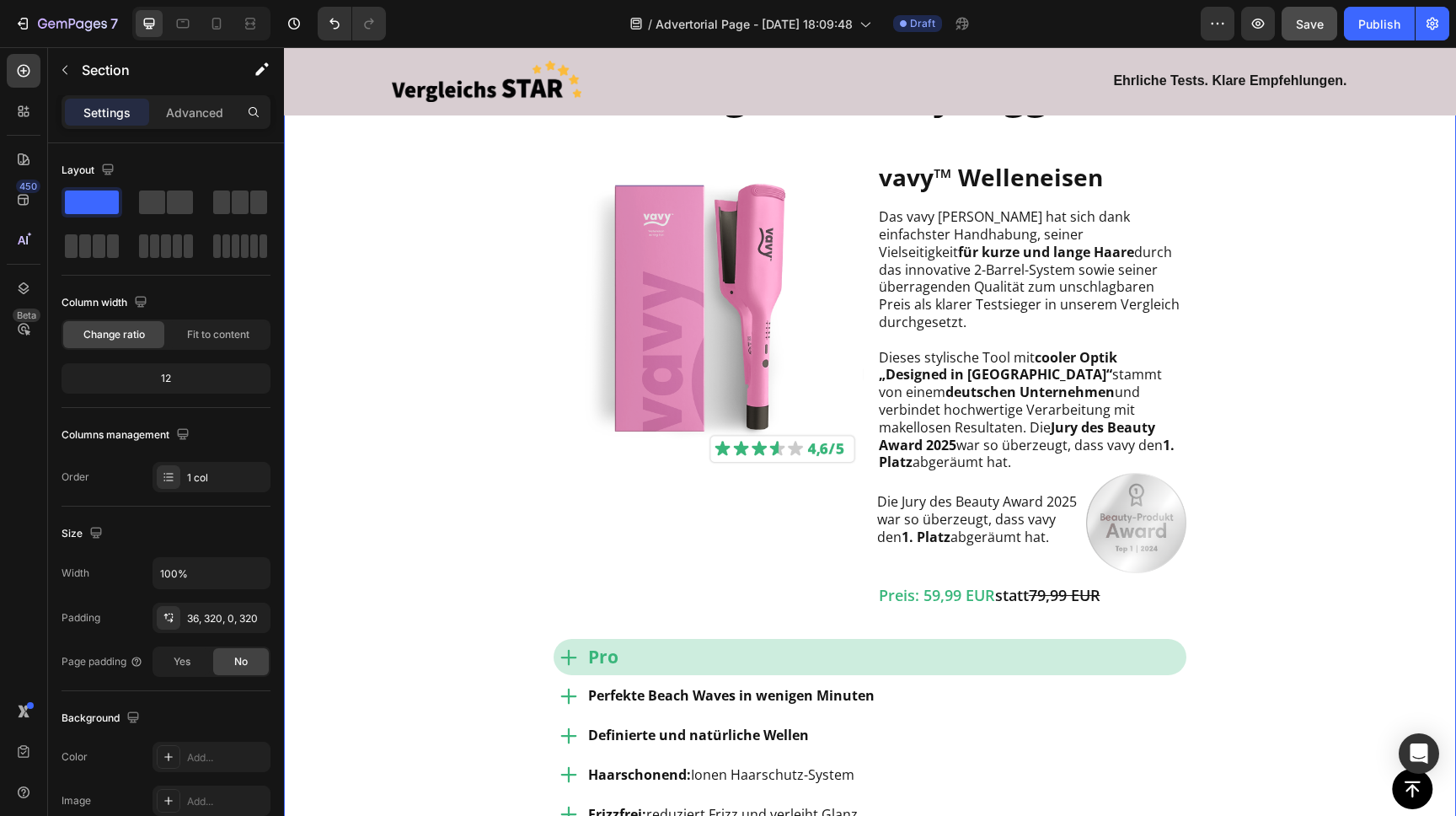
click at [179, 14] on div at bounding box center [183, 23] width 27 height 27
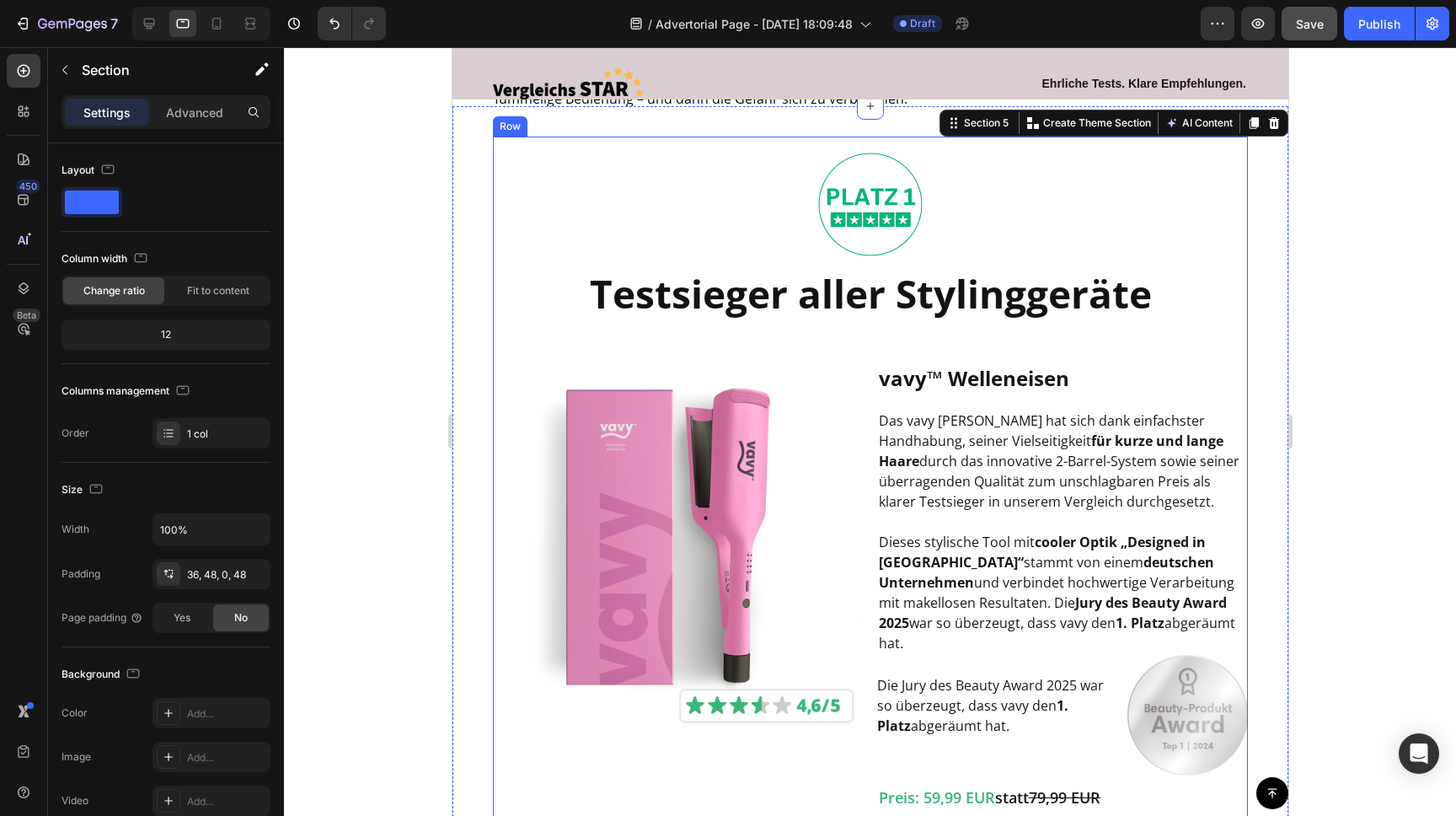
scroll to position [1340, 0]
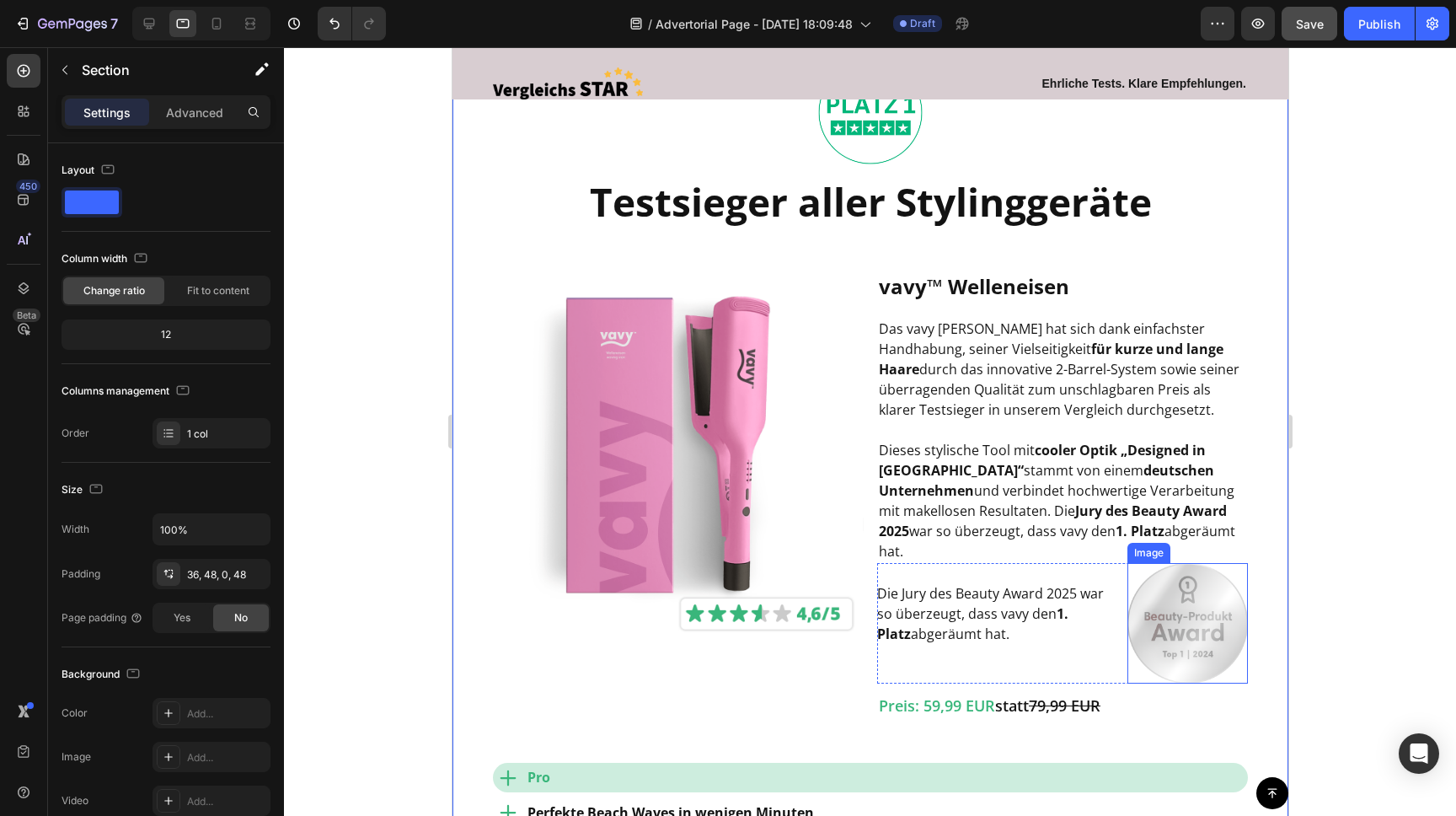
click at [1180, 591] on img at bounding box center [1187, 623] width 121 height 121
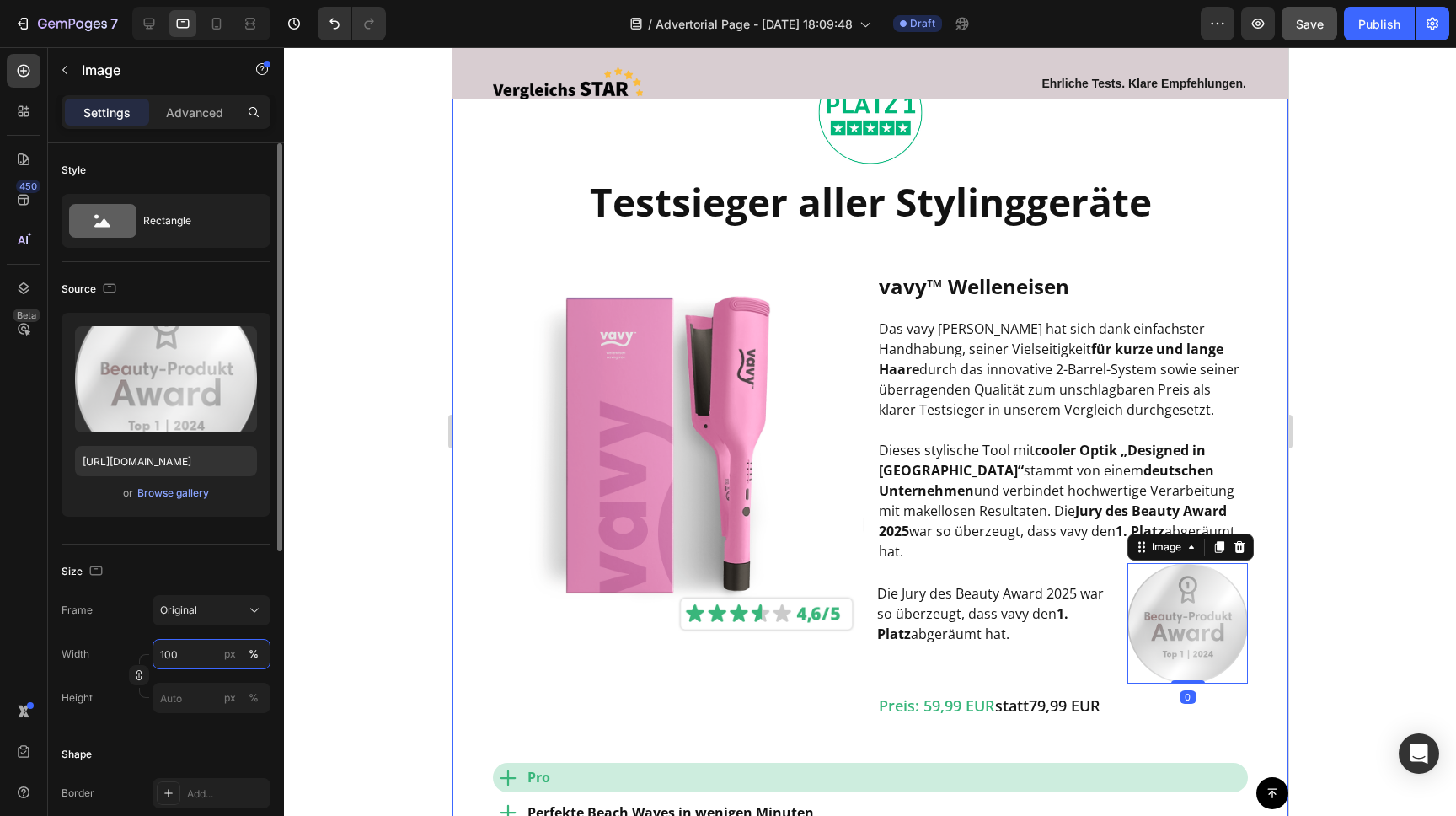
click at [181, 652] on input "100" at bounding box center [211, 653] width 118 height 30
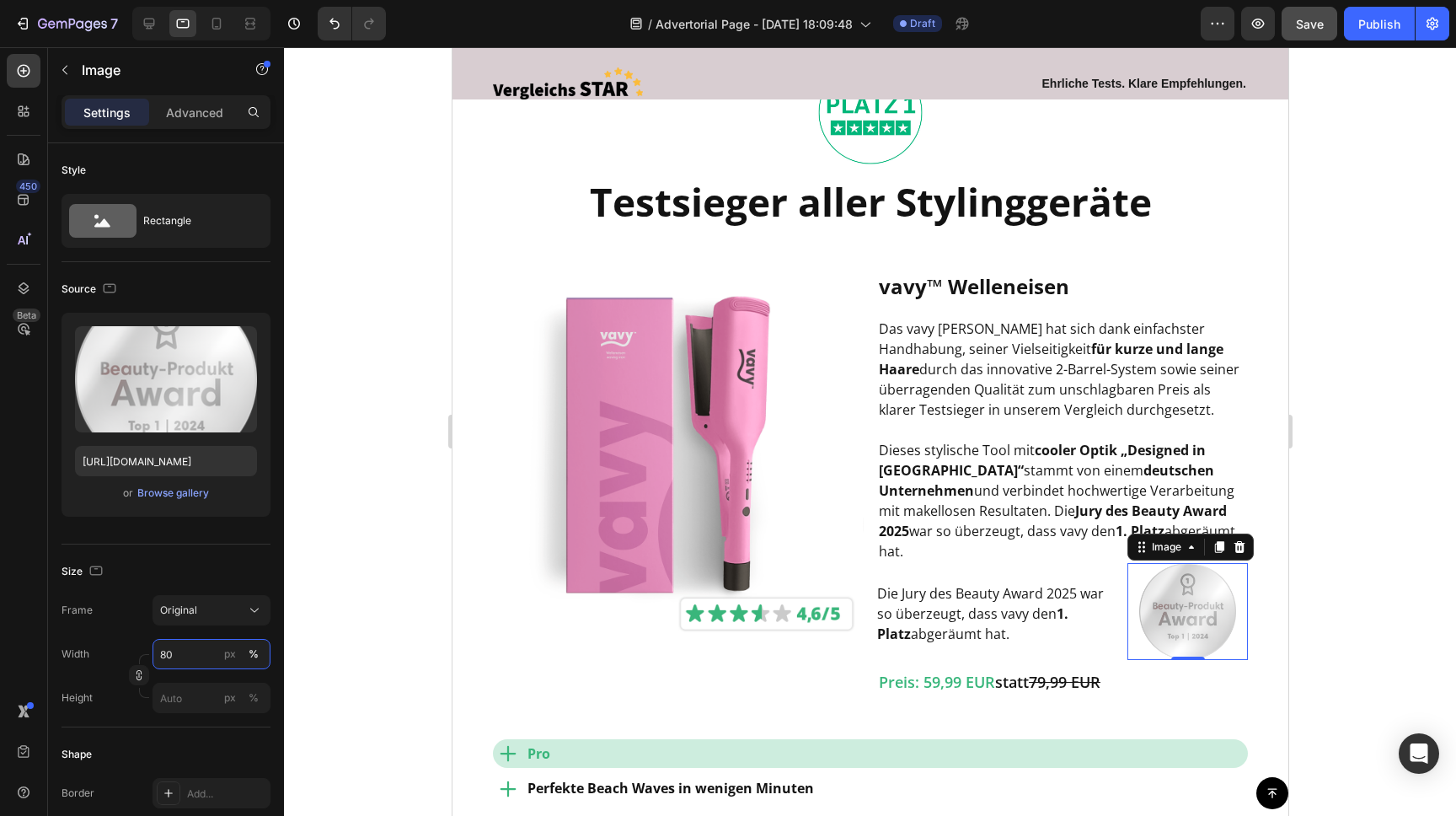
type input "80"
click at [1362, 316] on div at bounding box center [869, 431] width 1172 height 769
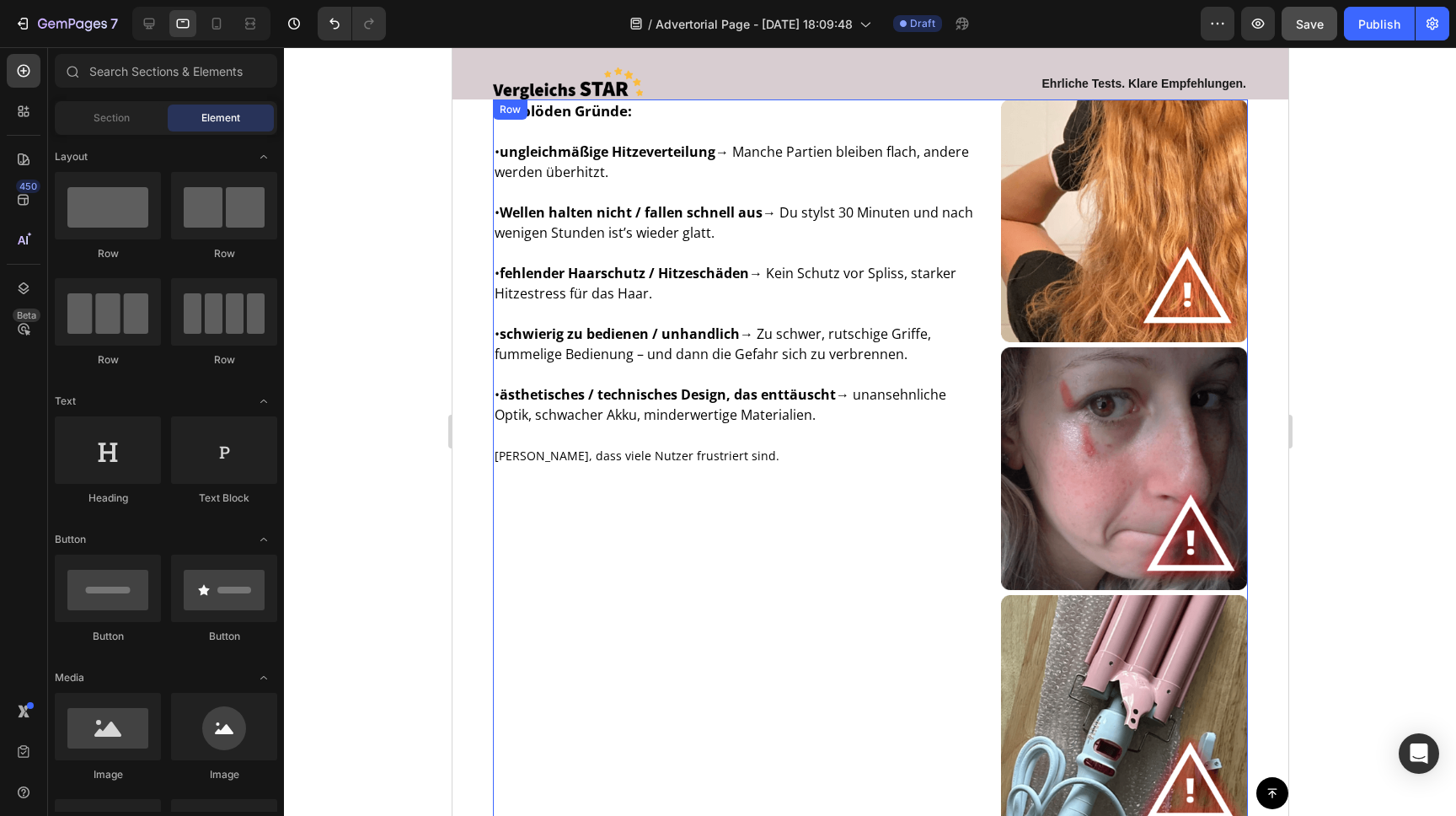
scroll to position [870, 0]
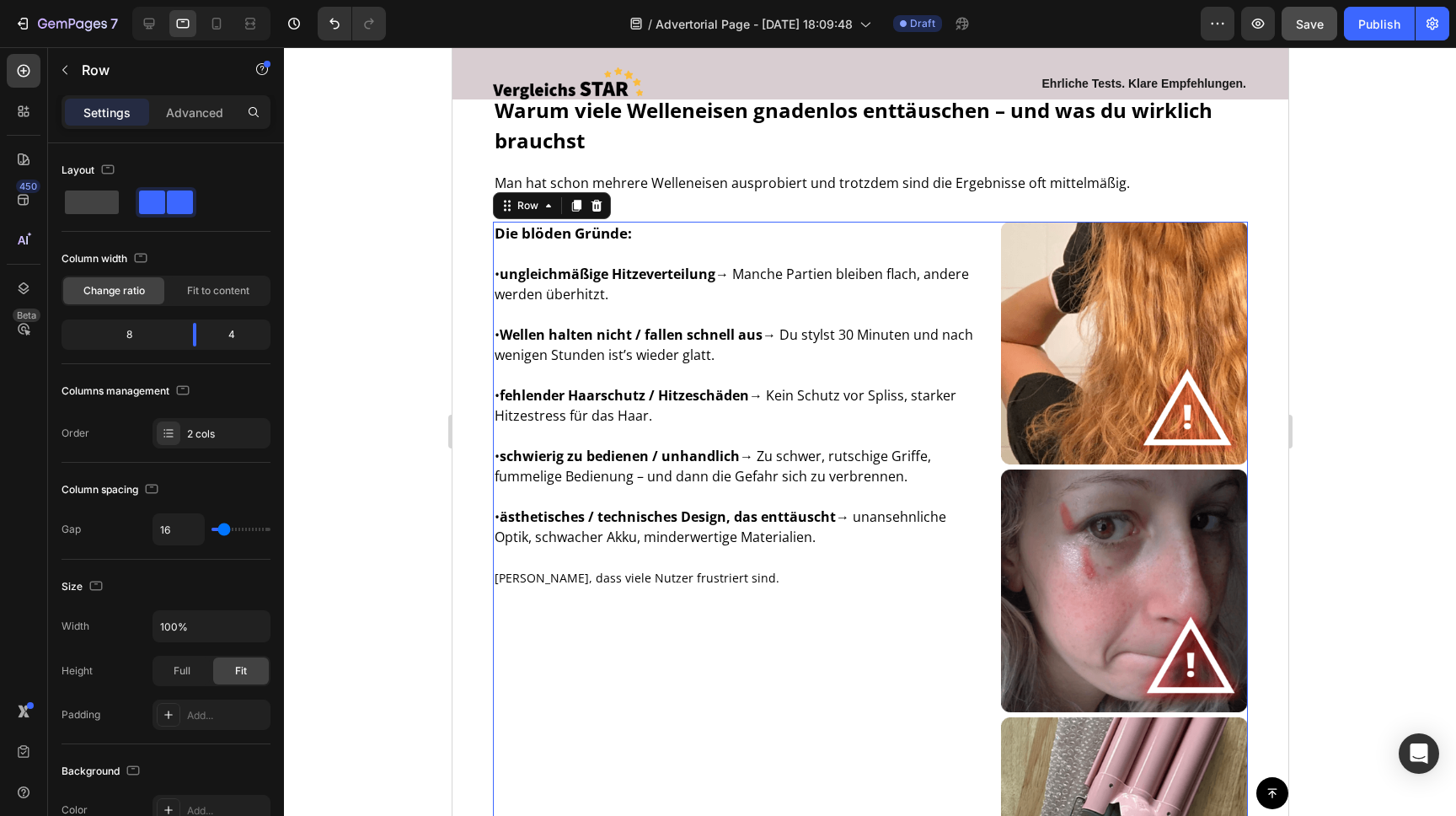
click at [881, 631] on div "Die blöden Gründe: • ungleichmäßige Hitzeverteilung → Manche Partien bleiben fl…" at bounding box center [739, 590] width 495 height 738
click at [99, 201] on span at bounding box center [92, 202] width 54 height 23
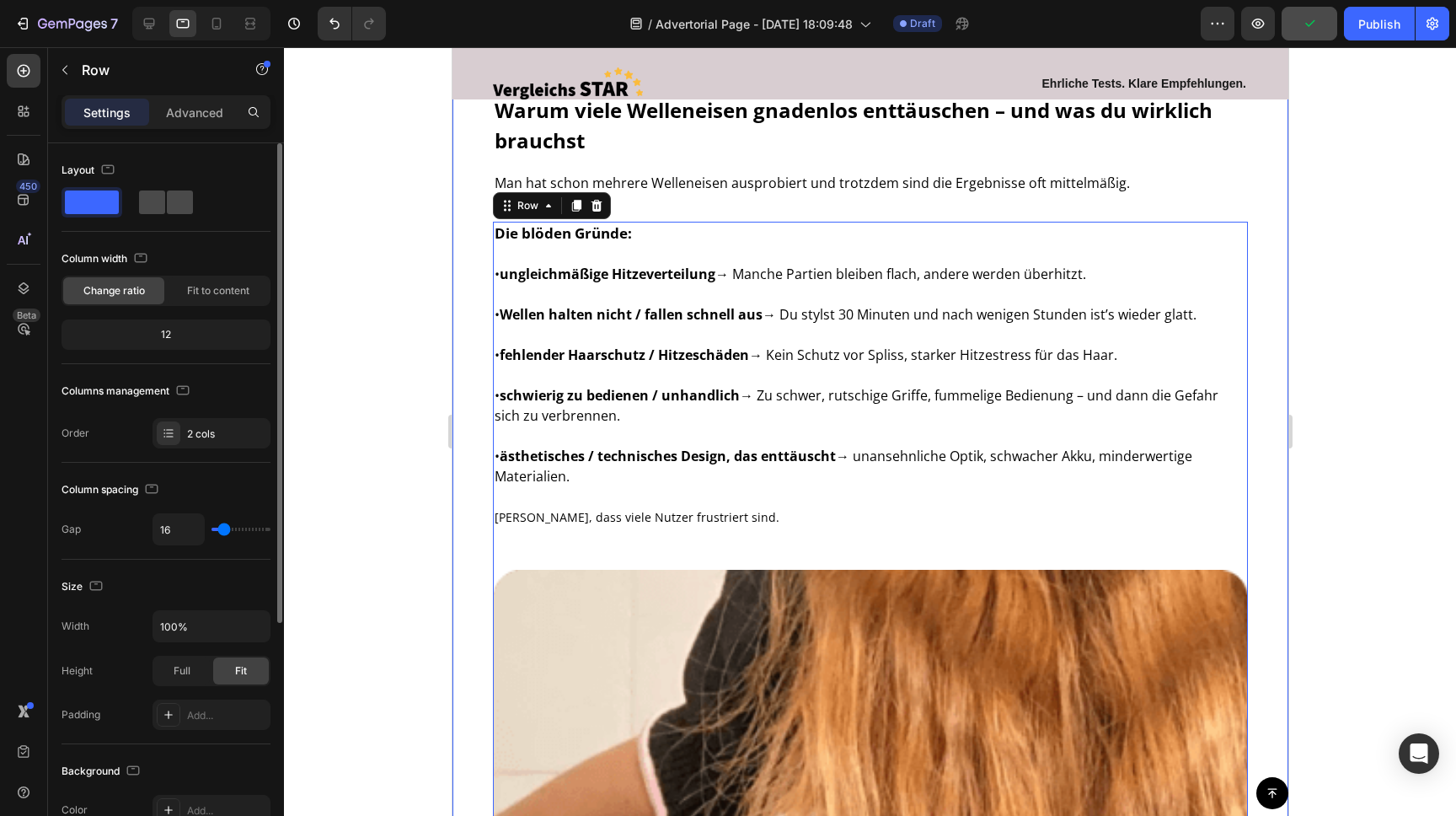
click at [149, 198] on span at bounding box center [151, 202] width 26 height 23
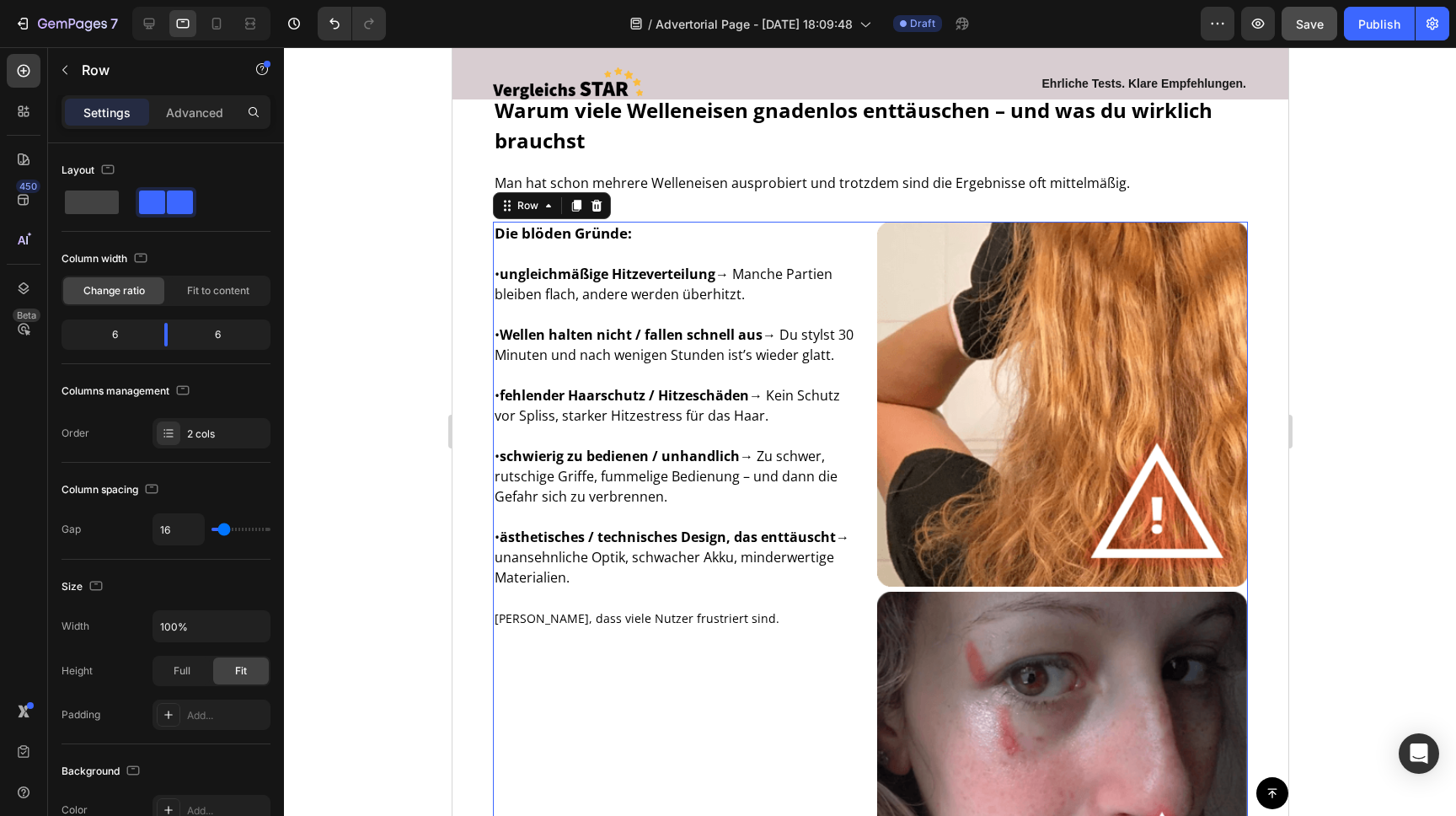
click at [790, 690] on div "Die blöden Gründe: • ungleichmäßige Hitzeverteilung → Manche Partien bleiben fl…" at bounding box center [677, 773] width 371 height 1102
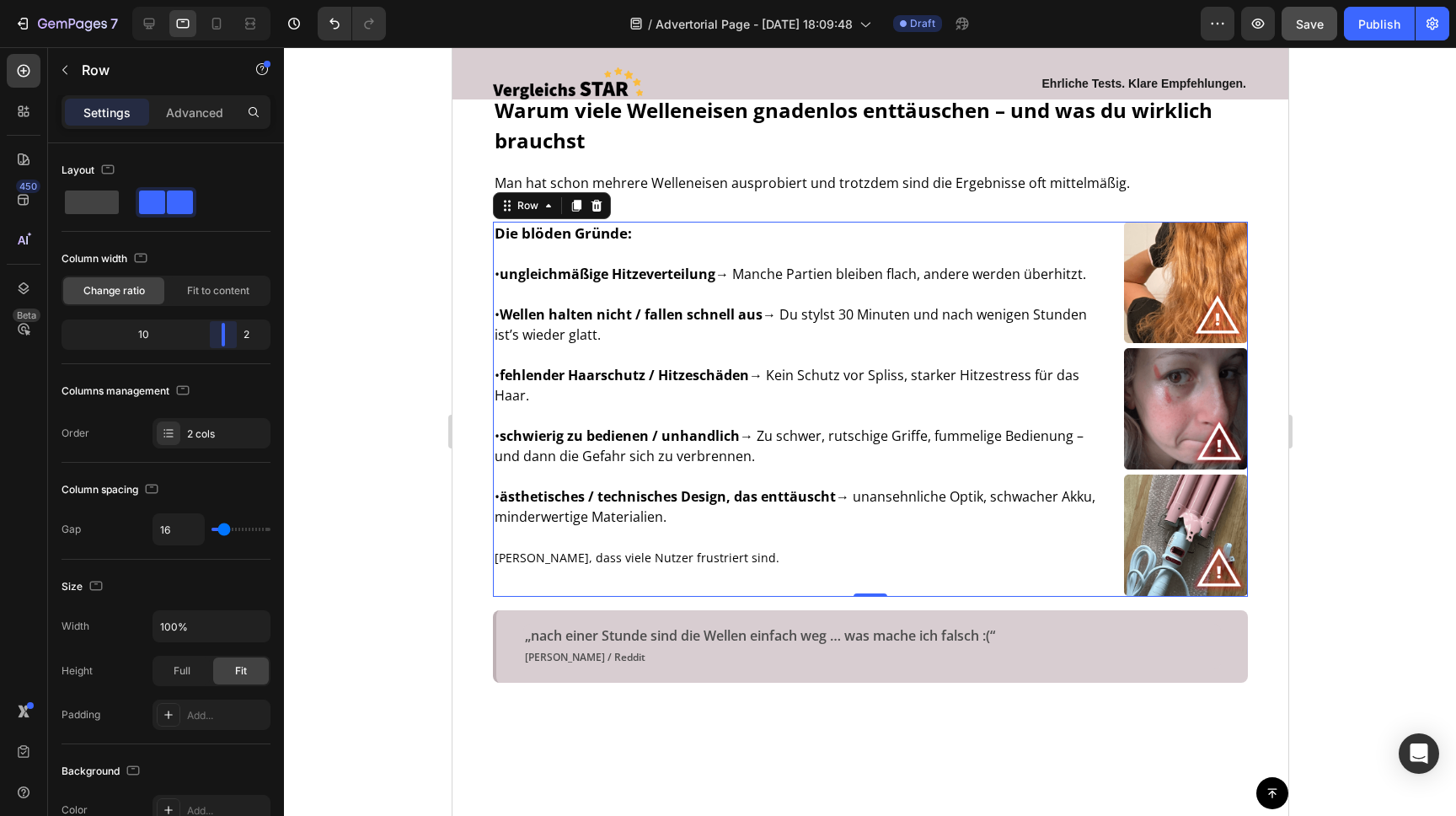
drag, startPoint x: 174, startPoint y: 338, endPoint x: 239, endPoint y: 338, distance: 65.0
click at [239, 0] on body "7 / Advertorial Page - [DATE] 18:09:48 Draft Preview Save Publish 450 Beta Sect…" at bounding box center [728, 0] width 1456 height 0
click at [223, 21] on icon at bounding box center [216, 23] width 16 height 16
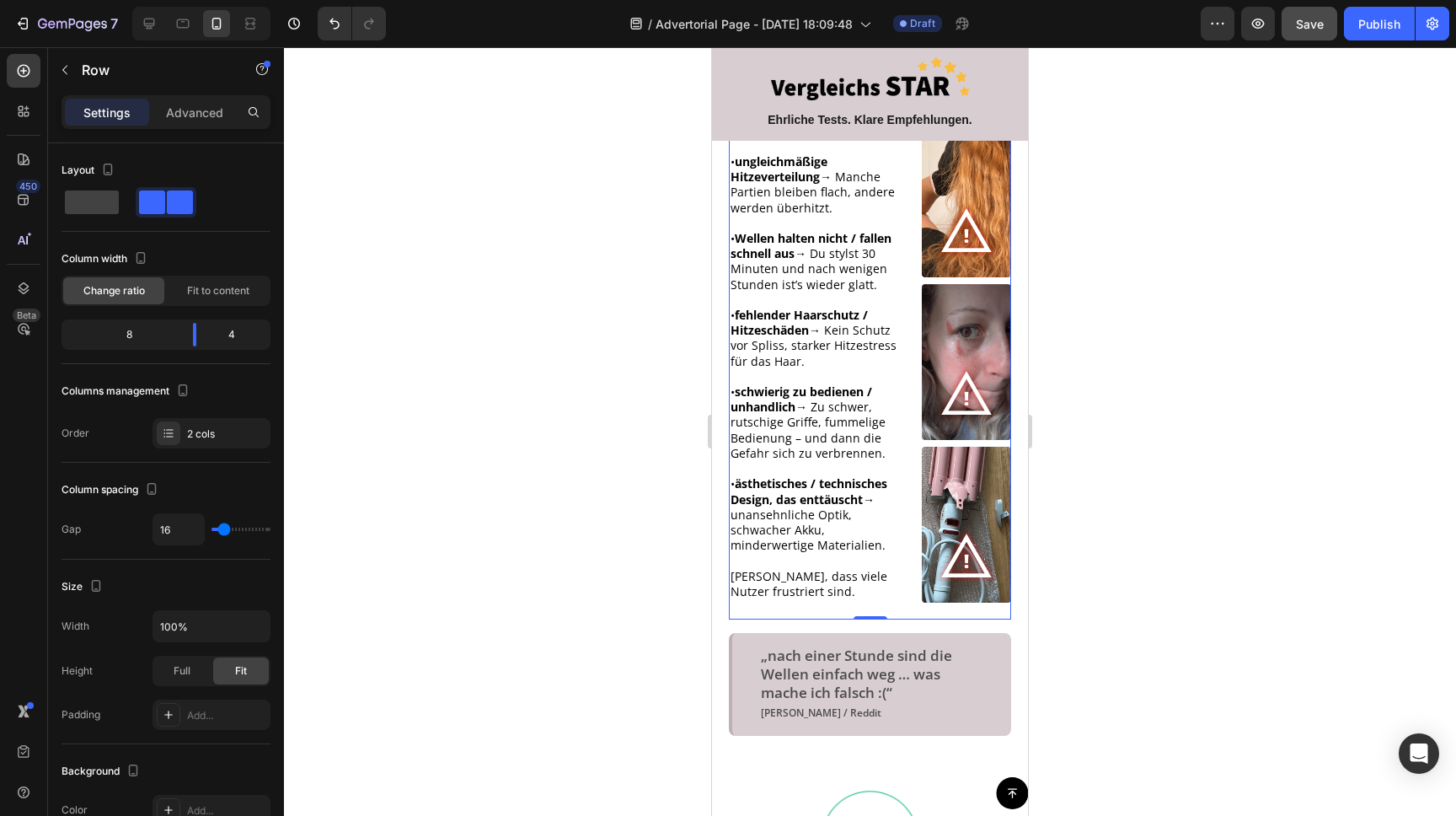
scroll to position [646, 0]
click at [1190, 350] on div at bounding box center [869, 431] width 1172 height 769
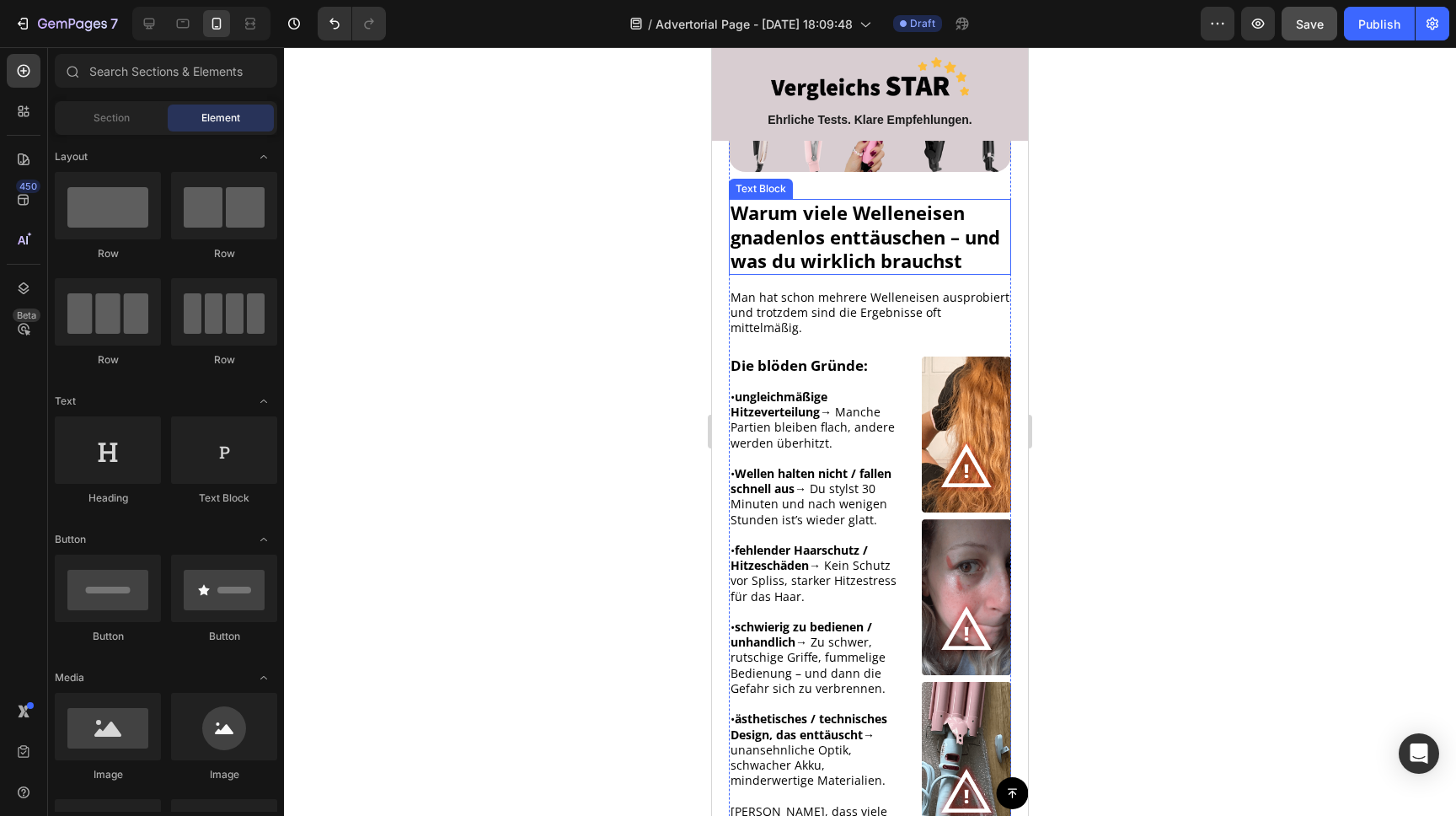
scroll to position [302, 0]
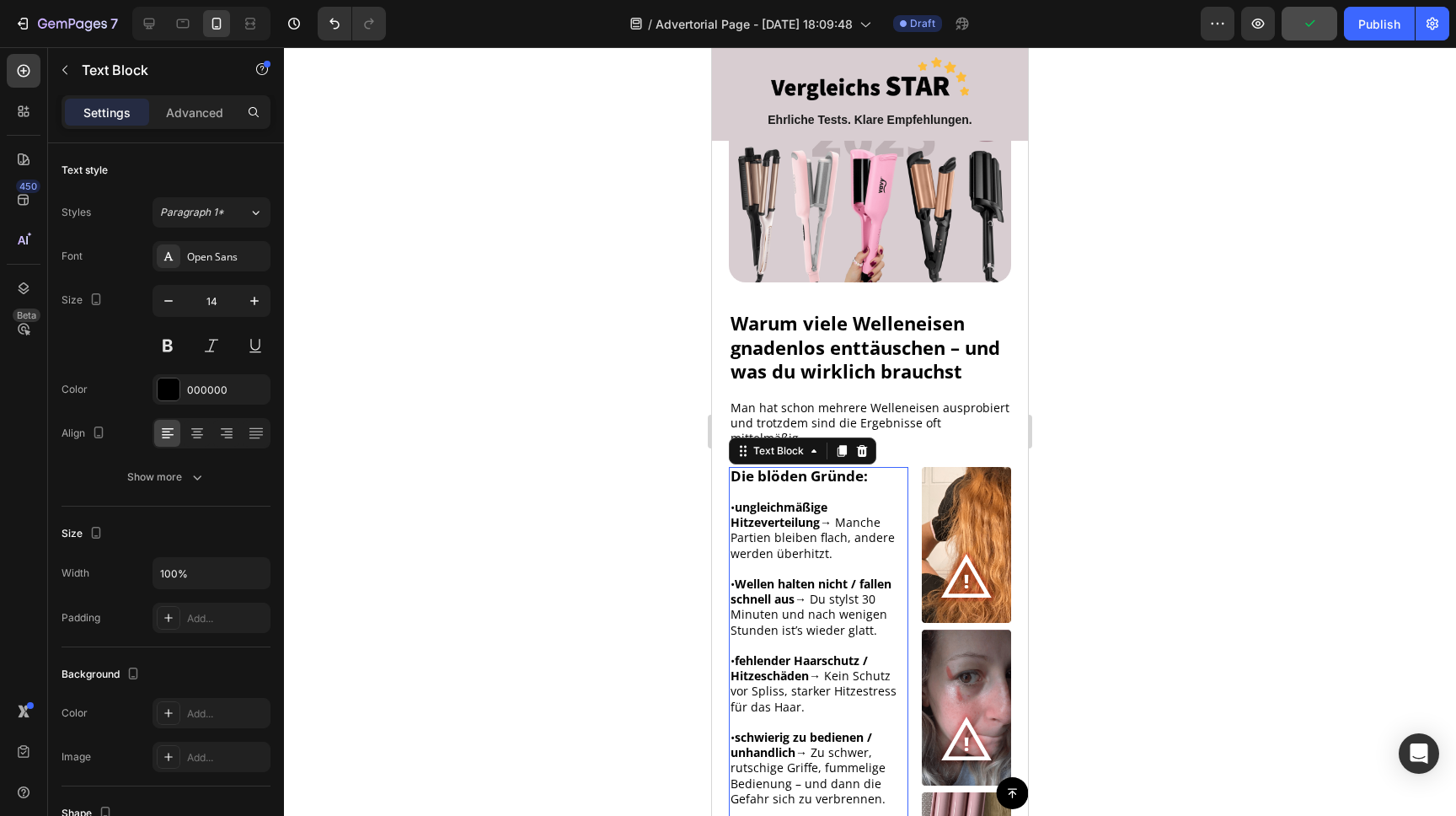
click at [747, 499] on strong "ungleichmäßige Hitzeverteilung" at bounding box center [779, 514] width 96 height 31
click at [739, 499] on strong "ungleichmäßige Hitzeverteilung" at bounding box center [779, 514] width 96 height 31
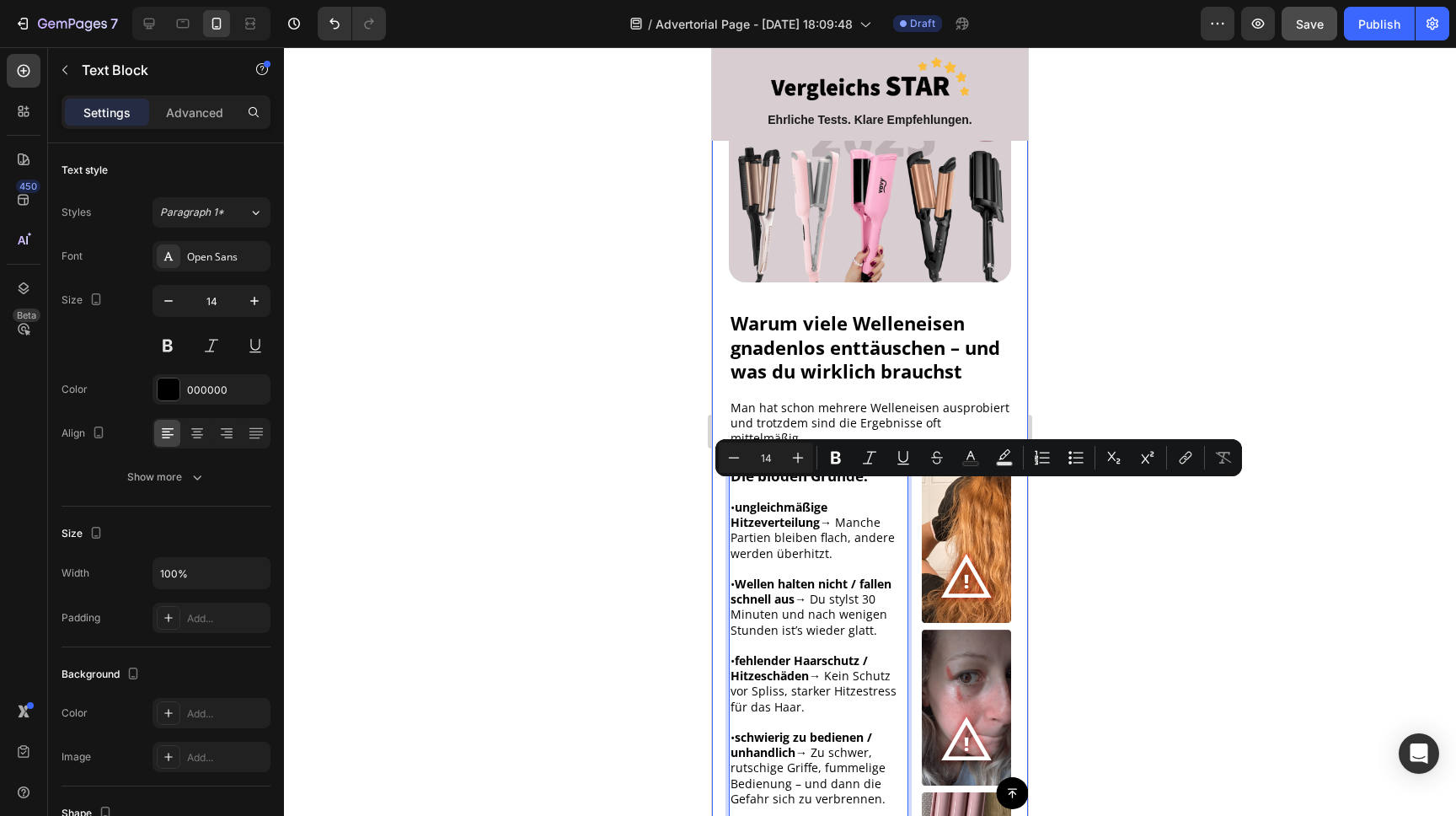
drag, startPoint x: 737, startPoint y: 493, endPoint x: 726, endPoint y: 492, distance: 11.0
click at [726, 492] on div "Image Warum viele Welleneisen gnadenlos enttäuschen – und was du wirklich brauc…" at bounding box center [870, 578] width 316 height 1061
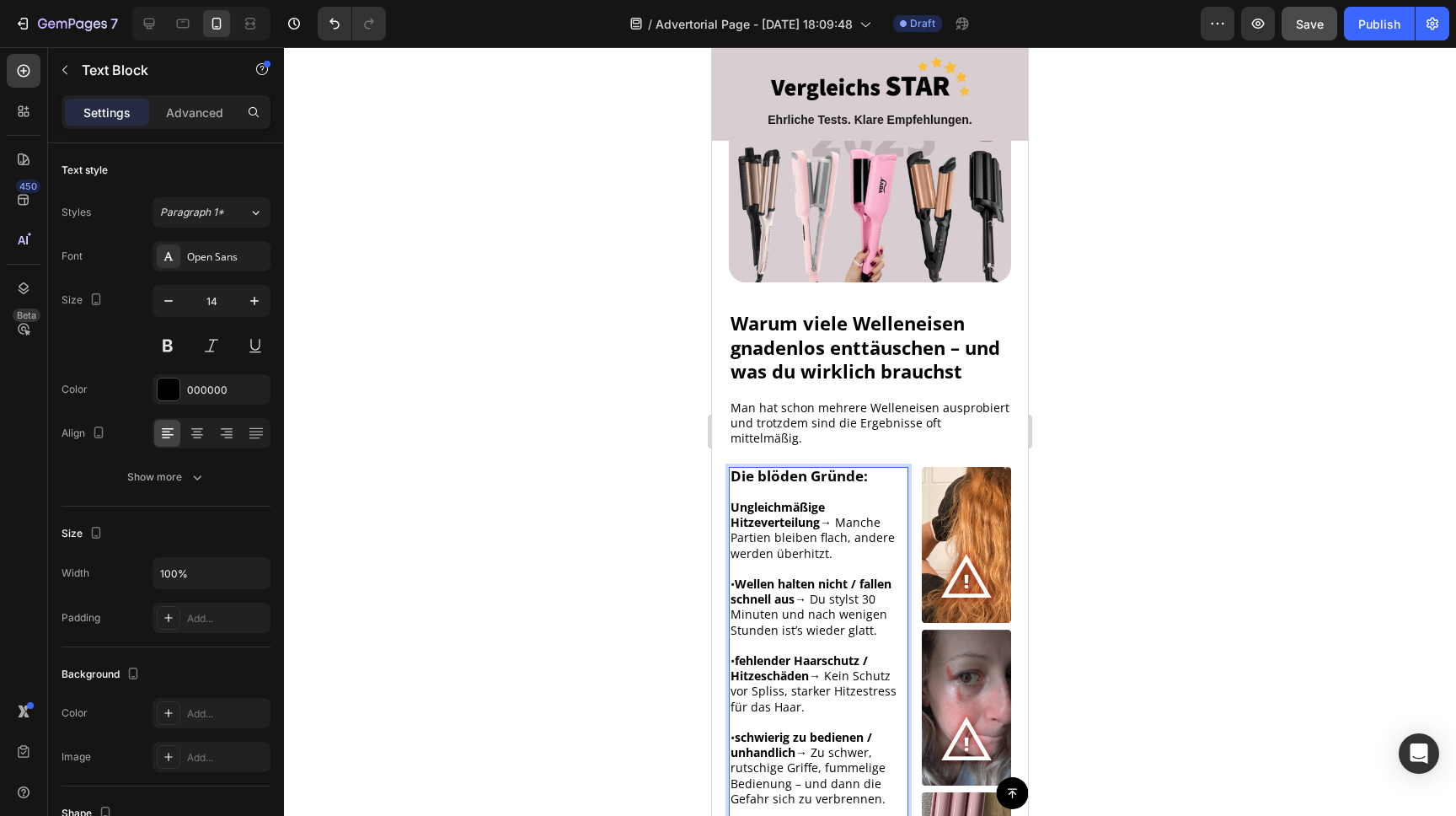
click at [730, 576] on p "• Wellen halten nicht / fallen schnell aus → Du stylst 30 Minuten und nach weni…" at bounding box center [818, 607] width 177 height 62
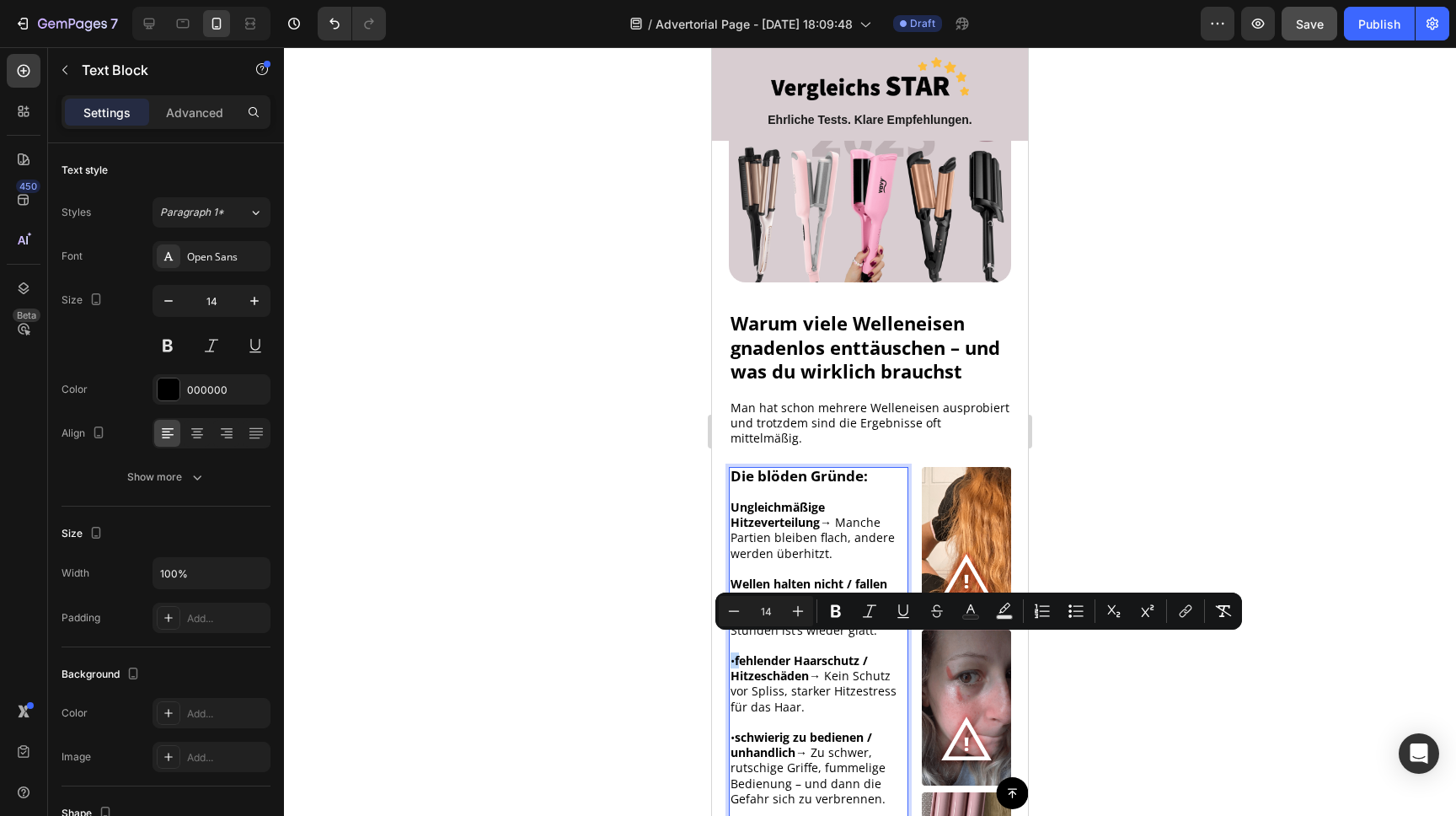
drag, startPoint x: 736, startPoint y: 642, endPoint x: 729, endPoint y: 639, distance: 7.6
click at [729, 642] on div "Die blöden Gründe: Ungleichmäßige Hitzeverteilung → Manche Partien bleiben flac…" at bounding box center [819, 706] width 179 height 479
drag, startPoint x: 732, startPoint y: 644, endPoint x: 742, endPoint y: 640, distance: 10.8
click at [730, 653] on p "F ehlender Haarschutz / Hitzeschäden → Kein Schutz vor Spliss, starker Hitzestr…" at bounding box center [818, 684] width 177 height 62
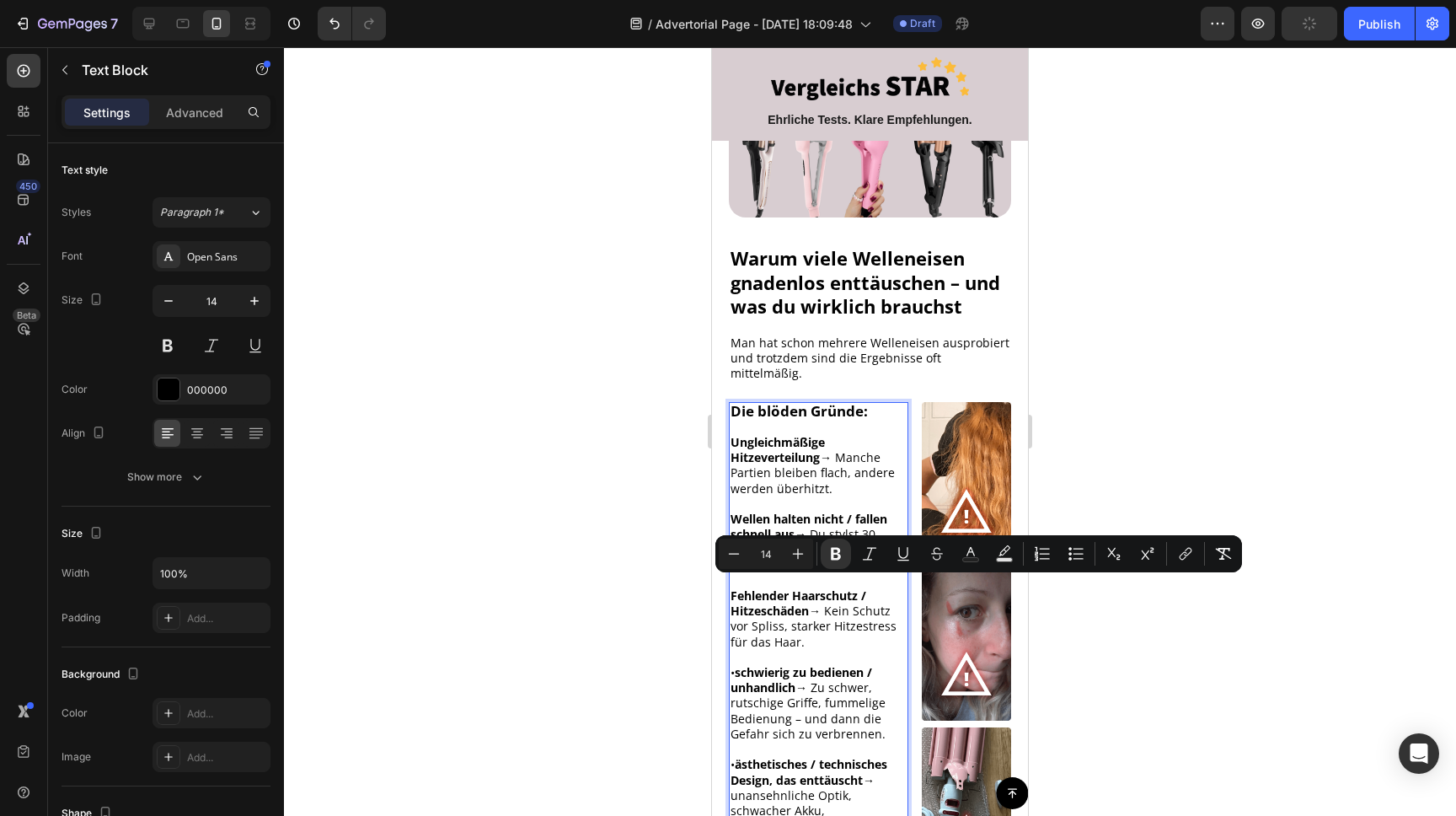
scroll to position [381, 0]
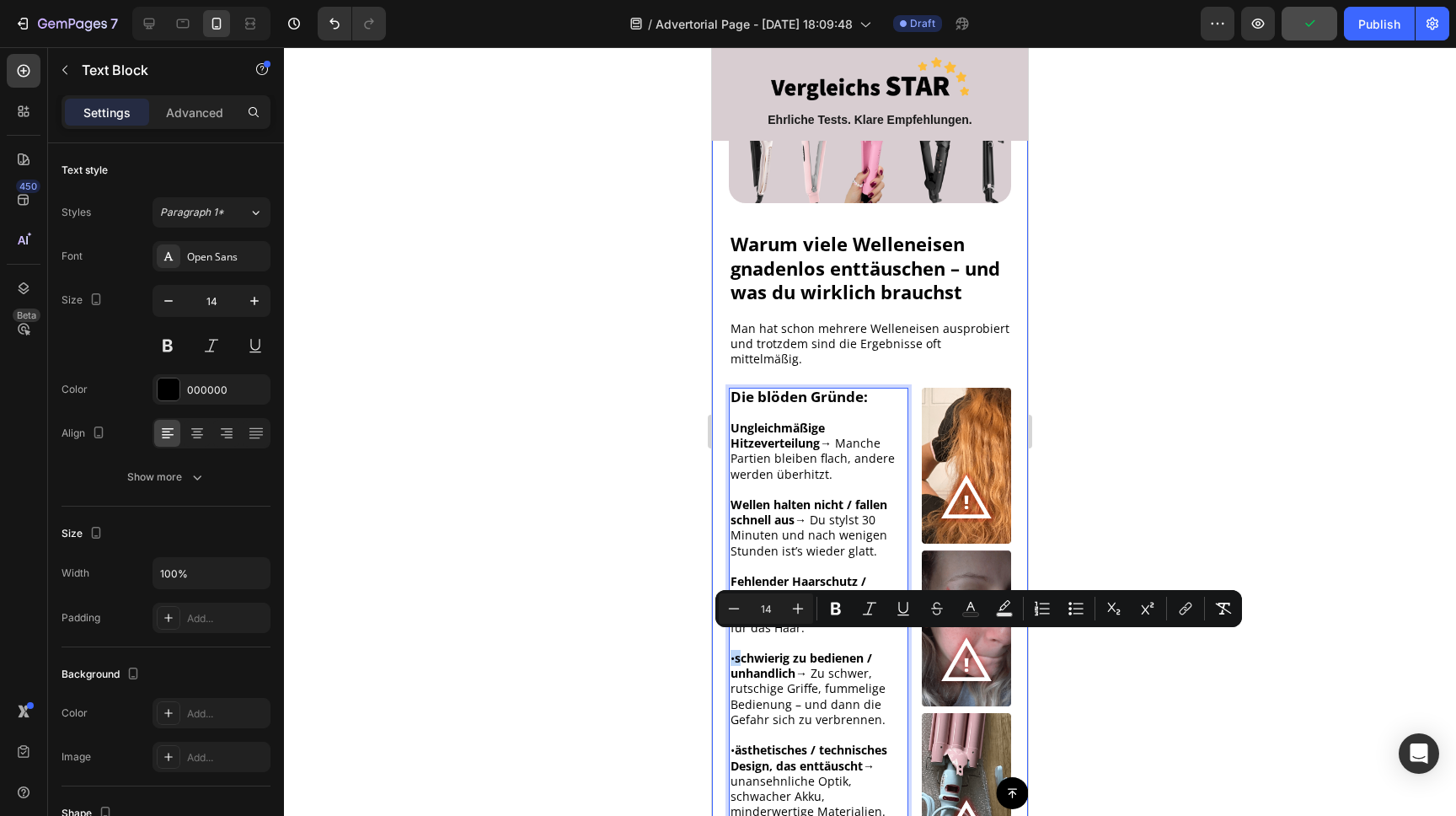
click at [727, 639] on div "Image Warum viele Welleneisen gnadenlos enttäuschen – und was du wirklich brauc…" at bounding box center [870, 499] width 316 height 1061
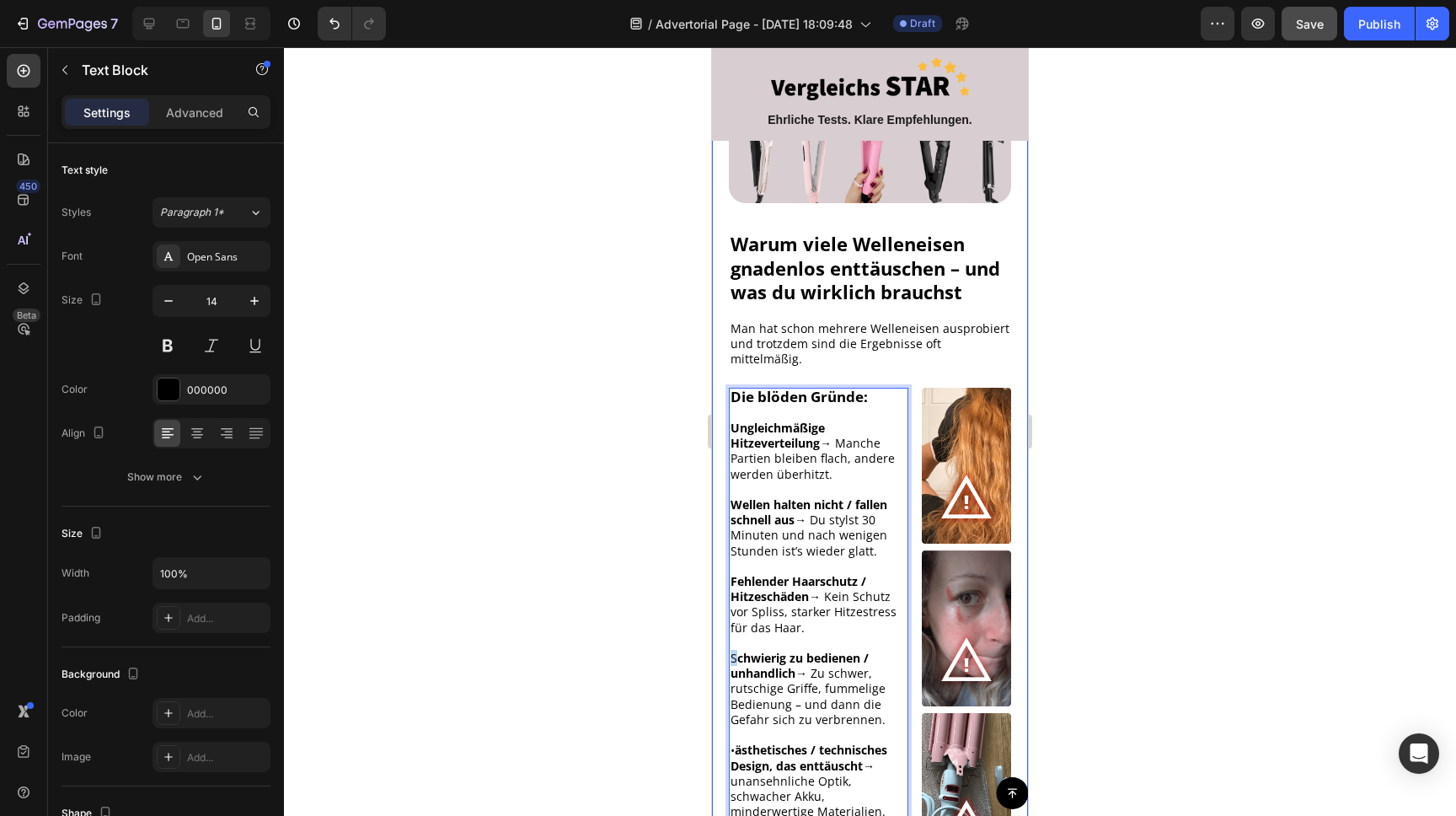
drag, startPoint x: 736, startPoint y: 642, endPoint x: 719, endPoint y: 639, distance: 17.3
click at [715, 640] on div "Image Warum viele Welleneisen gnadenlos enttäuschen – und was du wirklich brauc…" at bounding box center [870, 499] width 316 height 1061
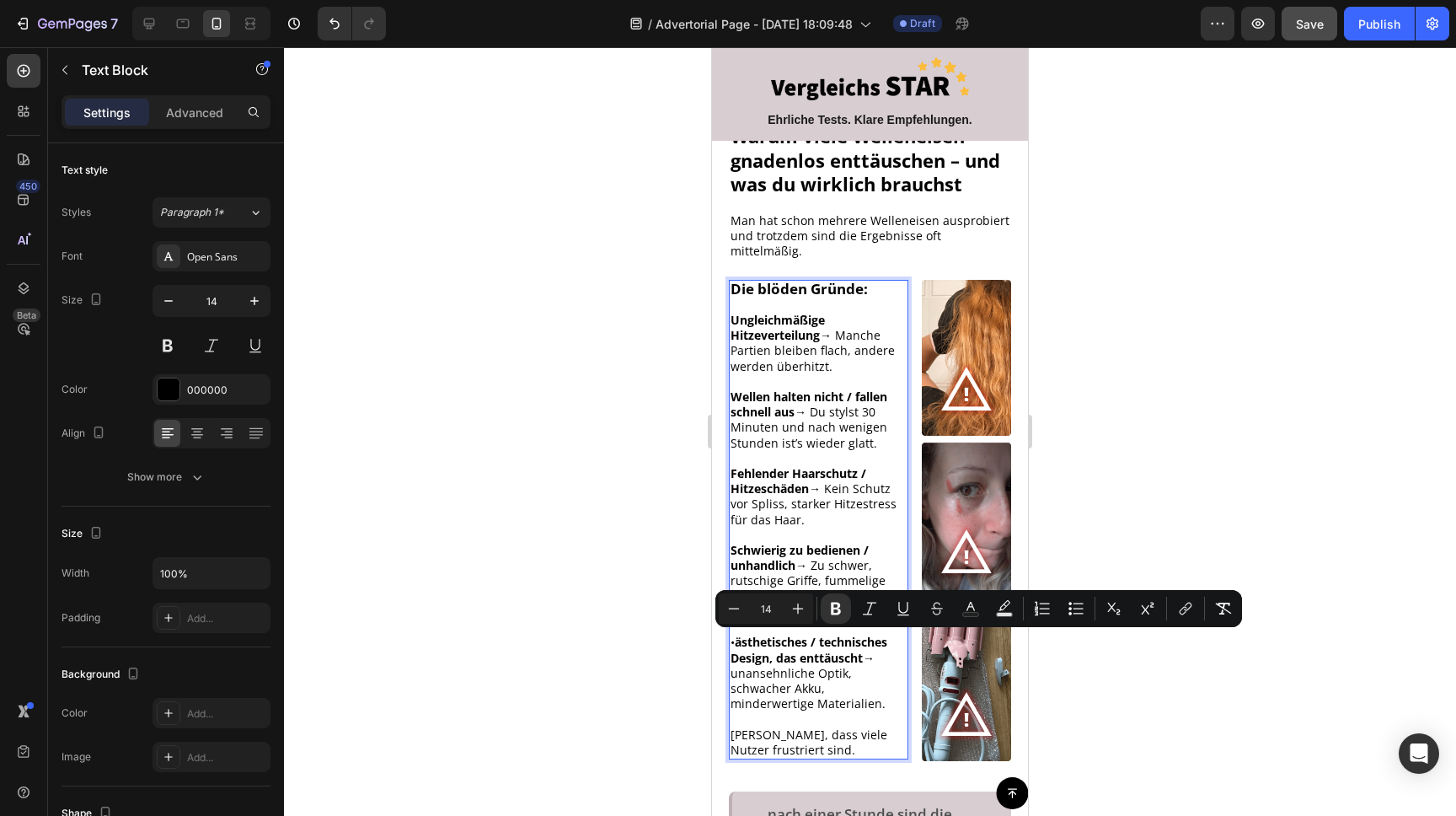
scroll to position [503, 0]
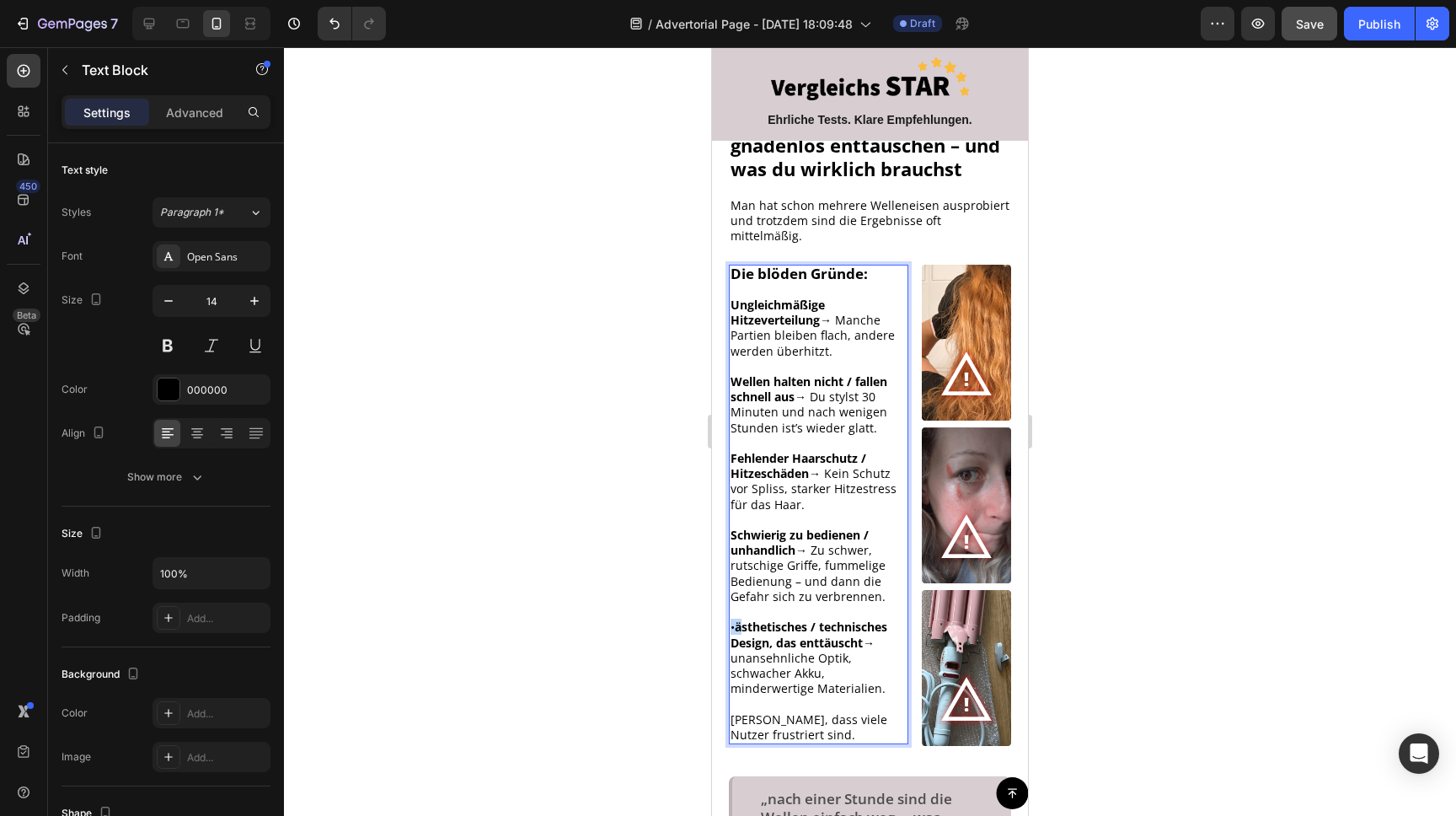
click at [729, 611] on div "Die blöden Gründe: Ungleichmäßige Hitzeverteilung → Manche Partien bleiben flac…" at bounding box center [819, 503] width 179 height 479
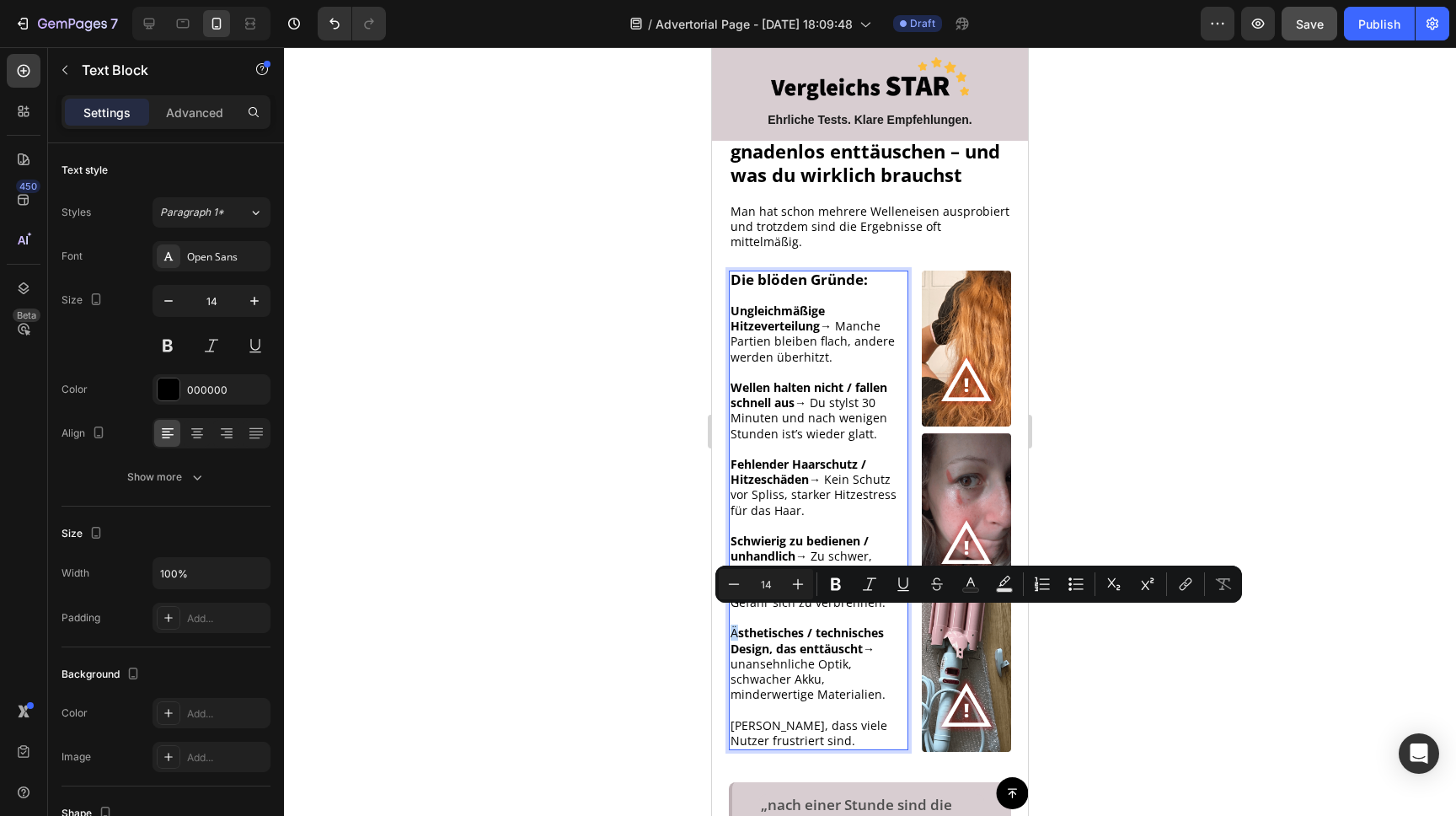
drag, startPoint x: 731, startPoint y: 609, endPoint x: 732, endPoint y: 617, distance: 8.1
click at [731, 625] on p "Ä sthetisches / technisches Design, das enttäuscht → unansehnliche Optik, schwa…" at bounding box center [818, 663] width 177 height 76
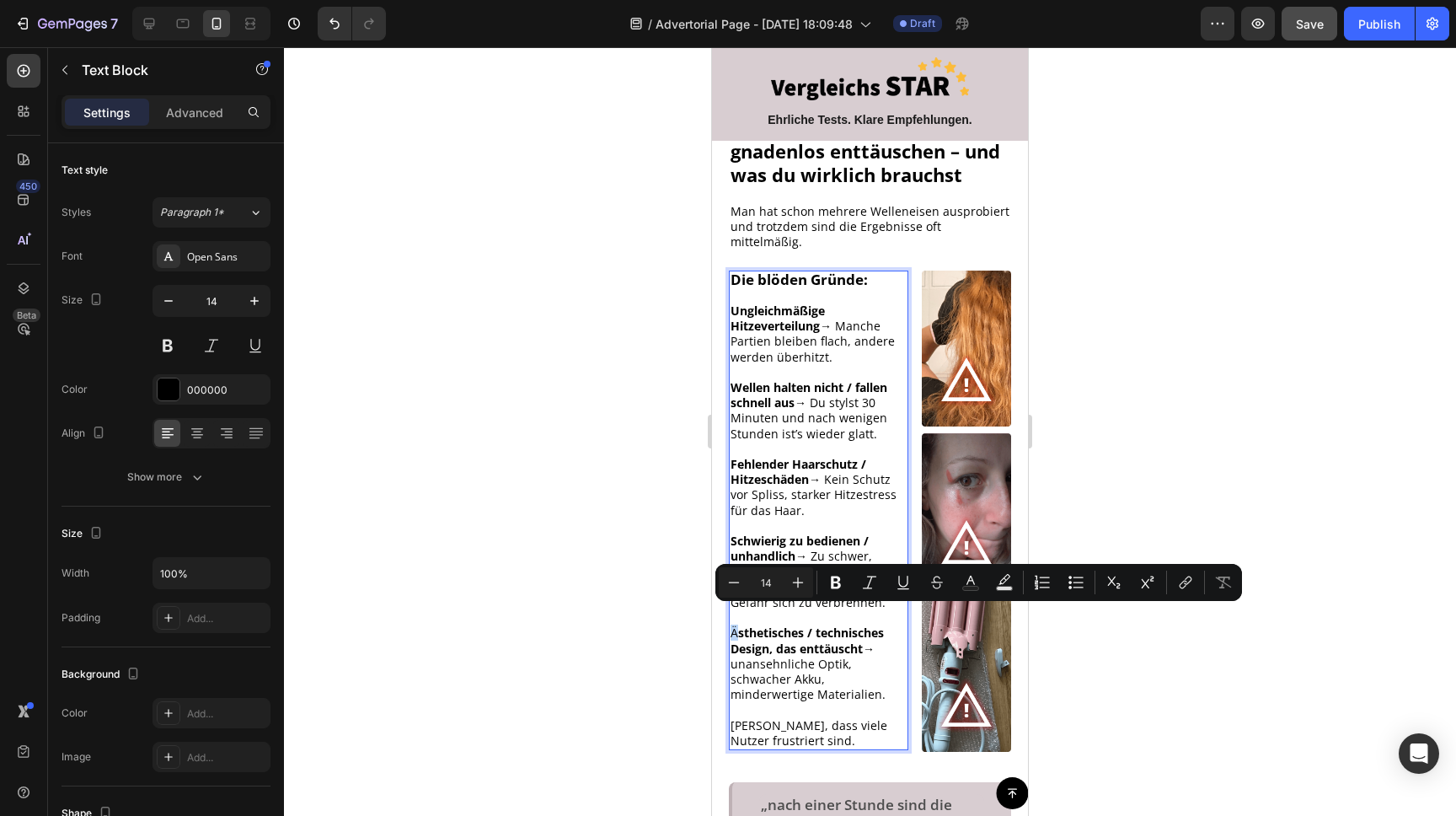
scroll to position [503, 0]
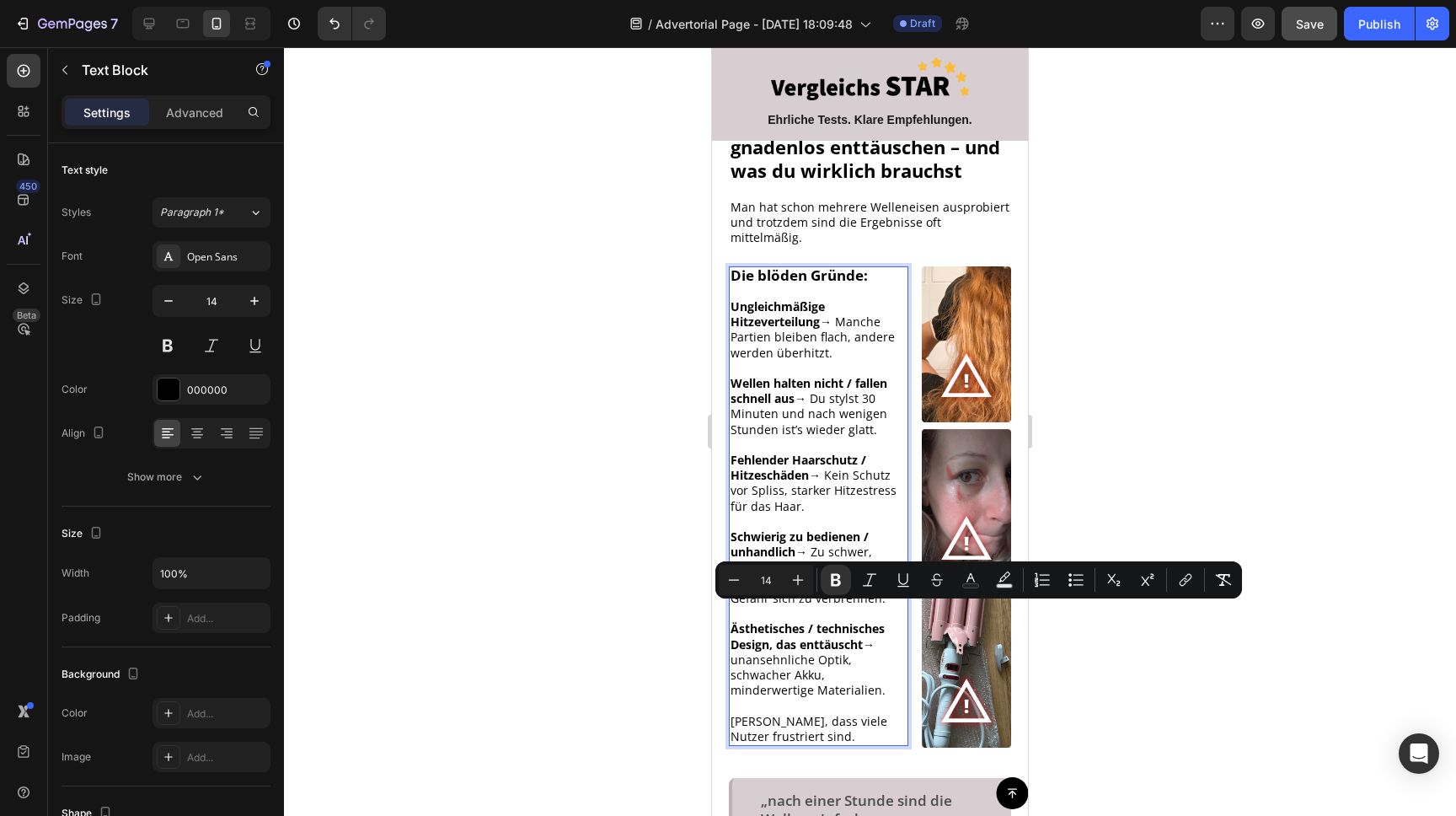
click at [563, 530] on div at bounding box center [869, 431] width 1172 height 769
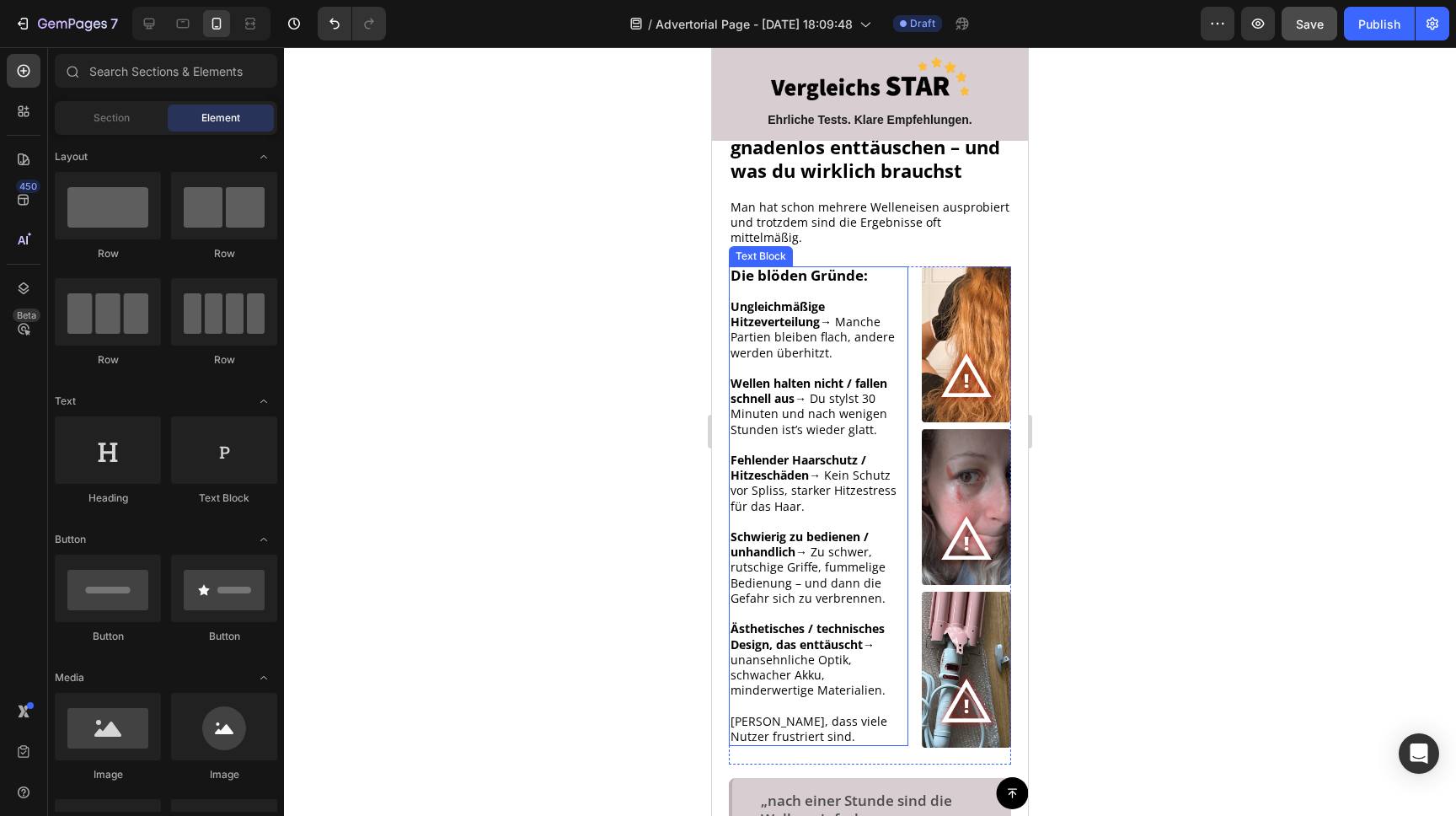
click at [787, 713] on span "[PERSON_NAME], dass viele Nutzer frustriert sind." at bounding box center [809, 728] width 156 height 31
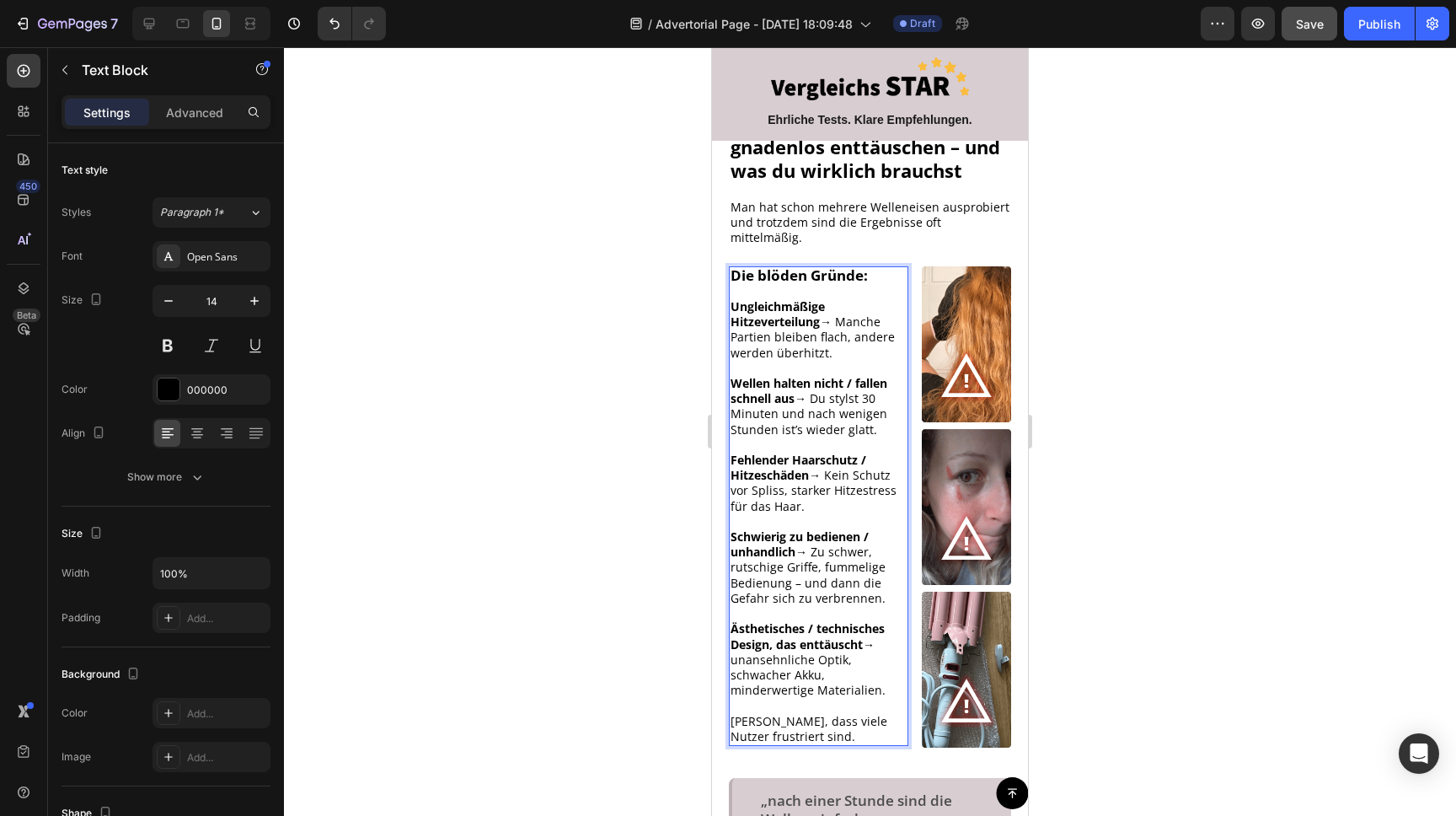
click at [862, 713] on span "[PERSON_NAME], dass viele Nutzer frustriert sind." at bounding box center [809, 728] width 156 height 31
click at [857, 713] on span "[PERSON_NAME], dass viele Nutzer frustriert sind." at bounding box center [809, 728] width 156 height 31
click at [768, 722] on p "Kein Wunder, dass viele Nutzerinnen frustriert sind." at bounding box center [818, 737] width 177 height 46
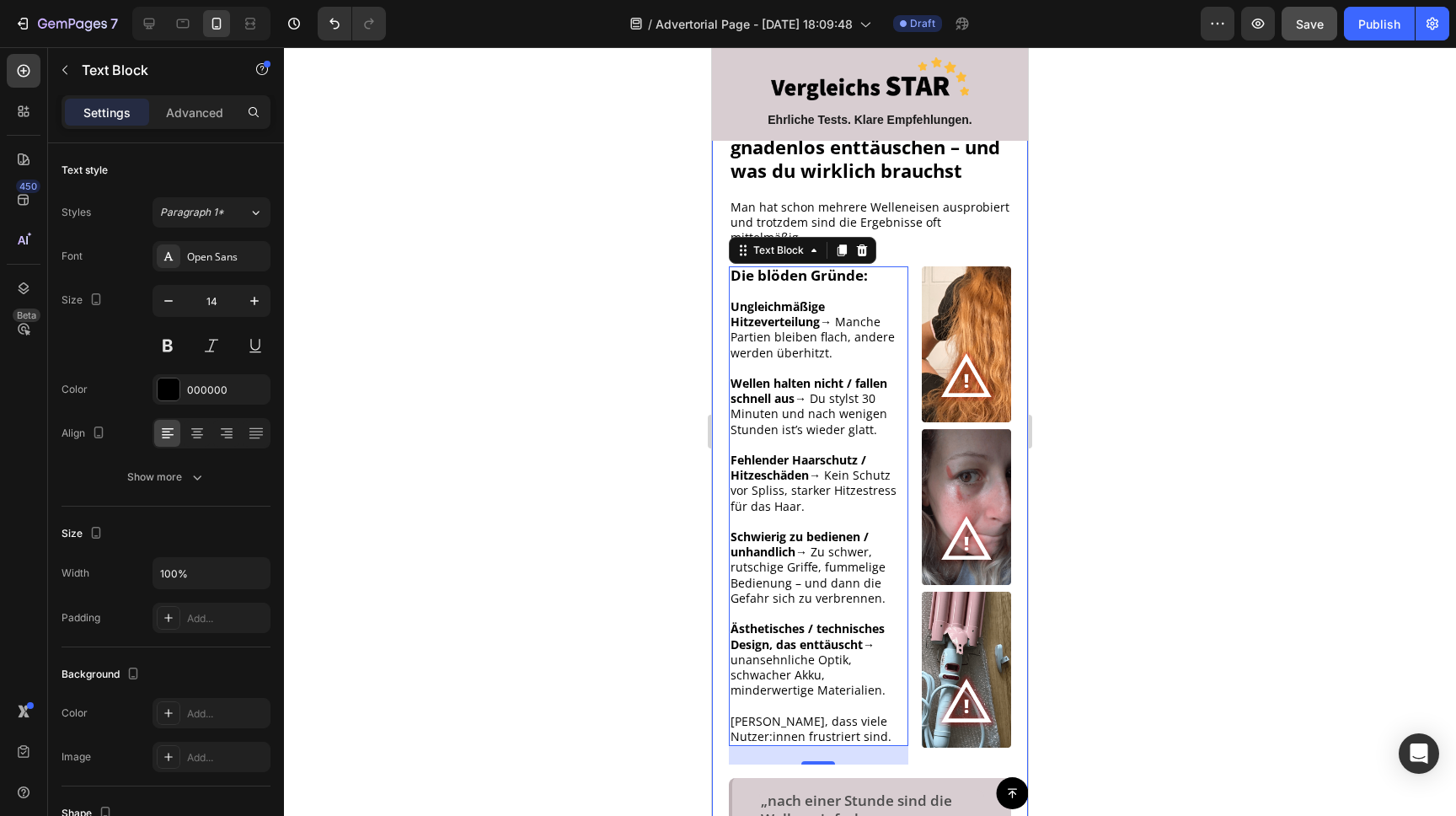
drag, startPoint x: 1186, startPoint y: 418, endPoint x: 1176, endPoint y: 419, distance: 10.0
click at [1186, 418] on div at bounding box center [869, 431] width 1172 height 769
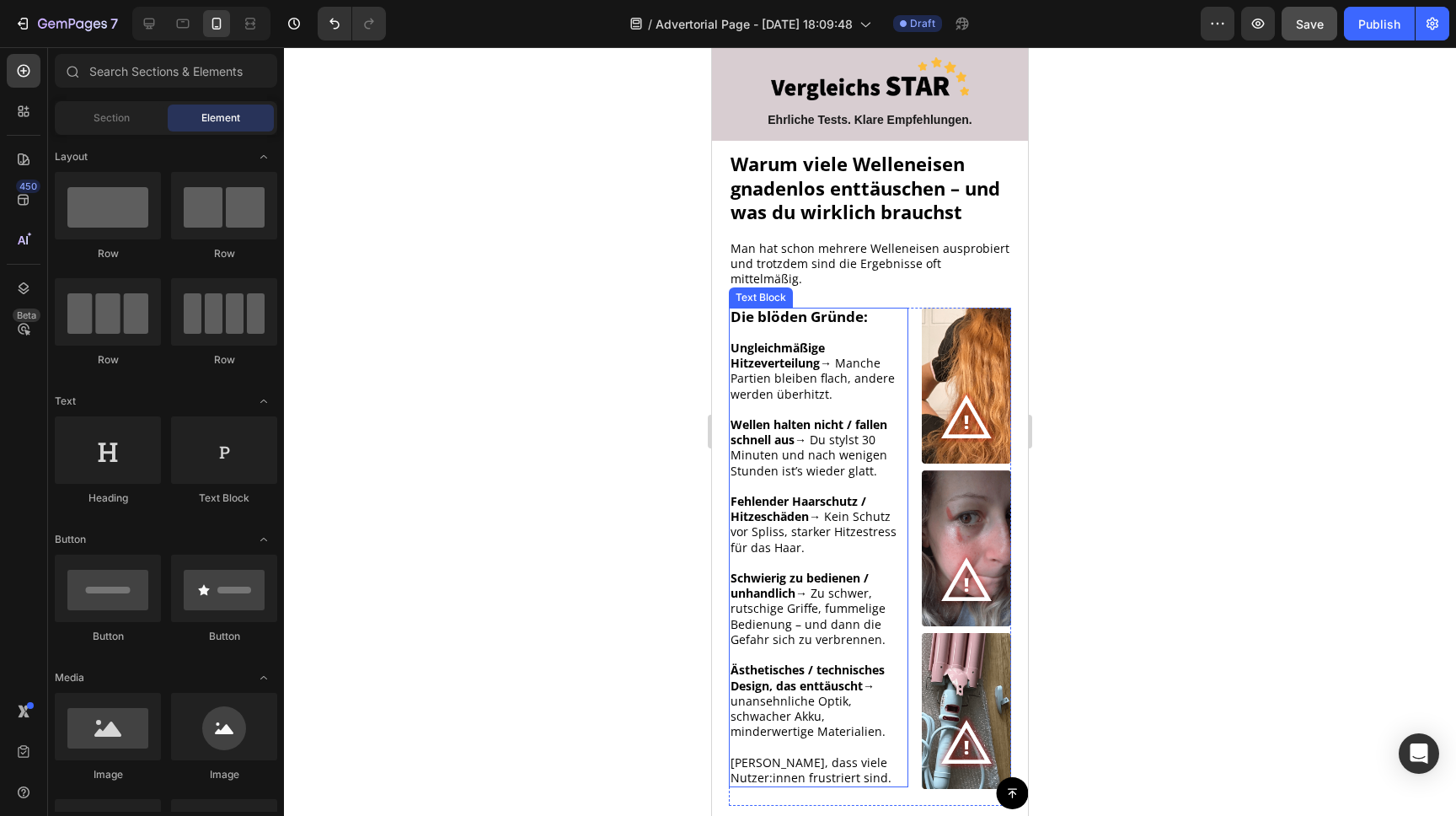
scroll to position [445, 0]
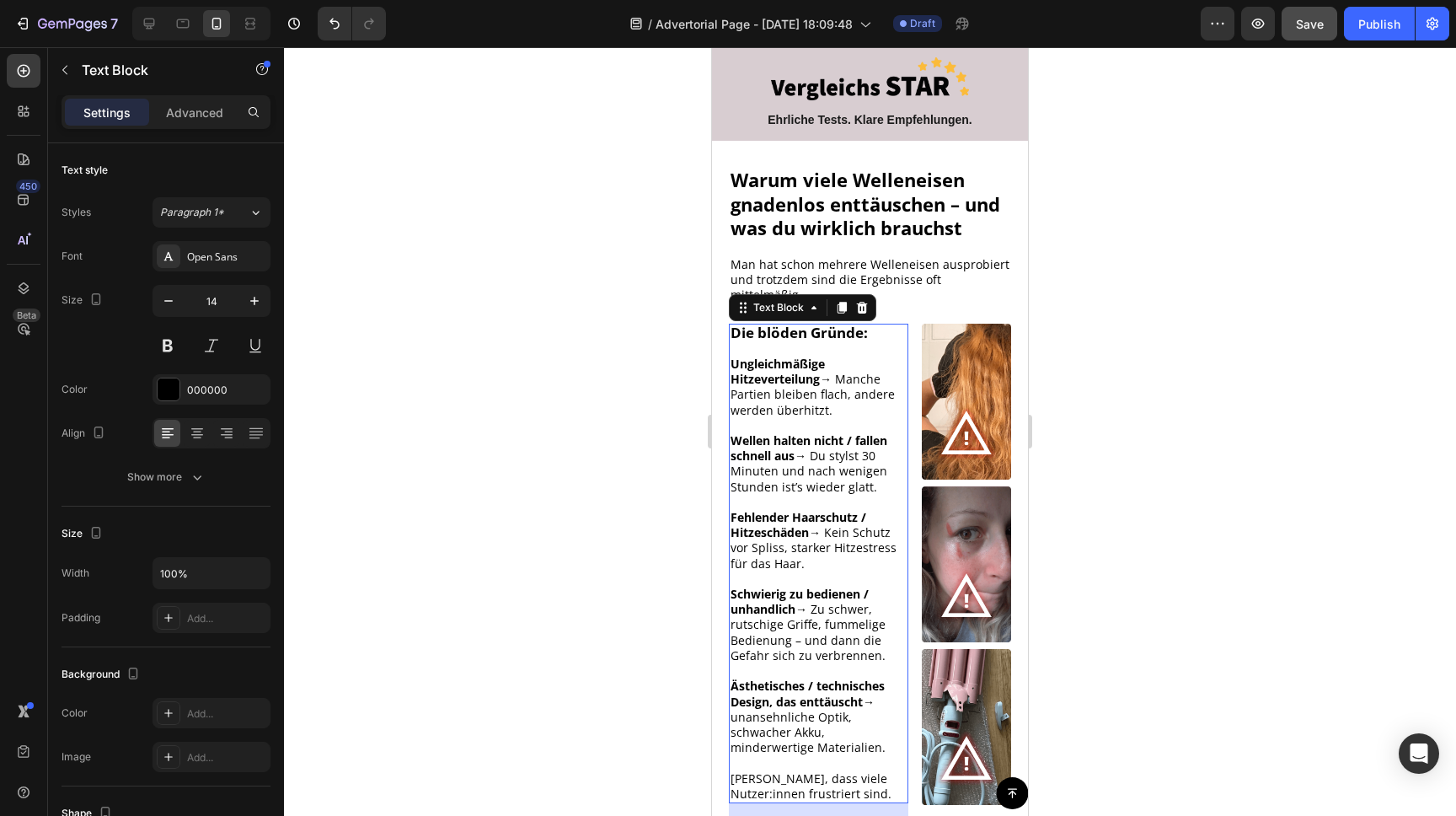
click at [823, 323] on strong "Die blöden Gründe:" at bounding box center [799, 333] width 137 height 19
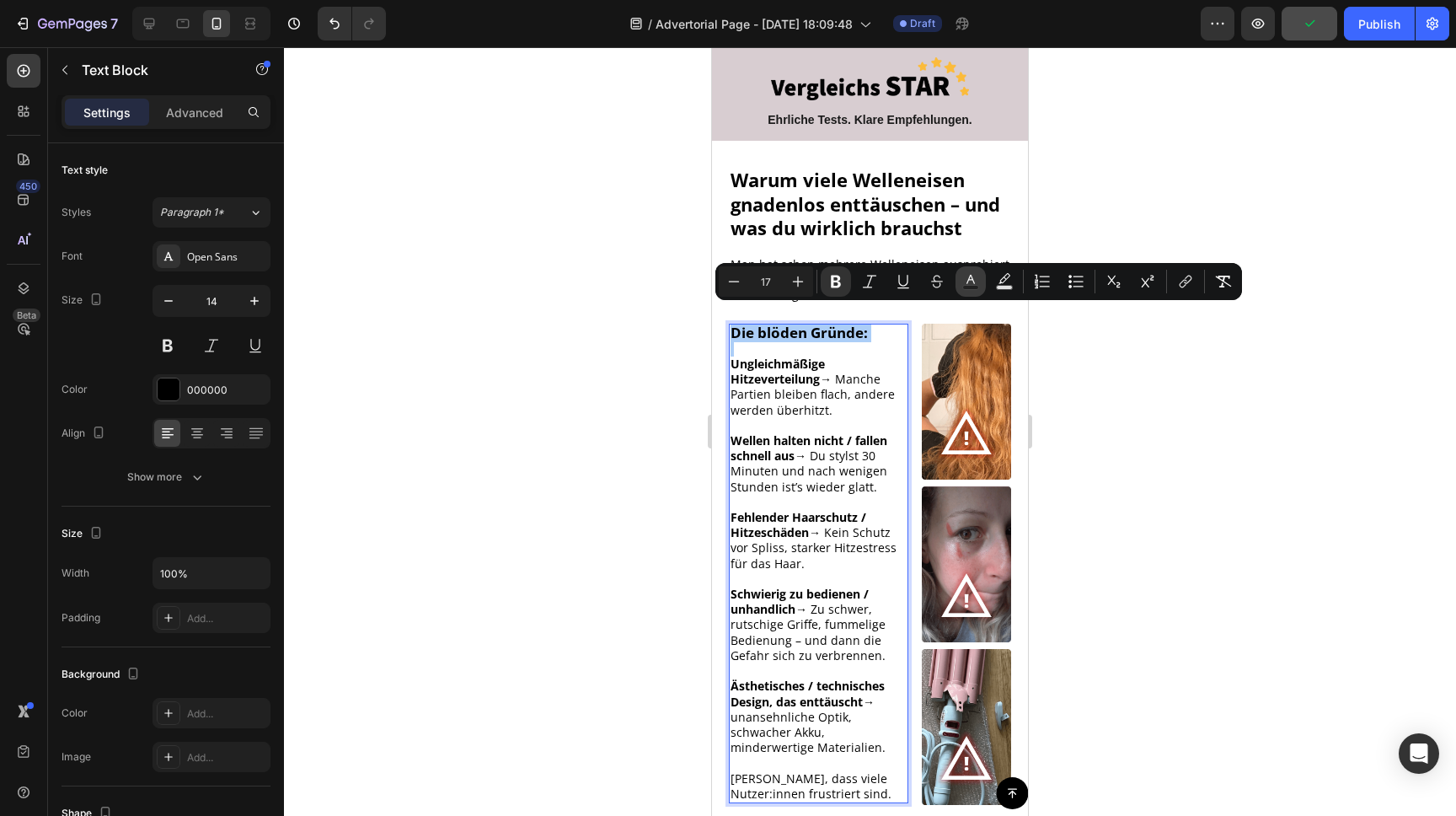
click at [975, 277] on icon "Editor contextual toolbar" at bounding box center [971, 281] width 16 height 16
type input "000000"
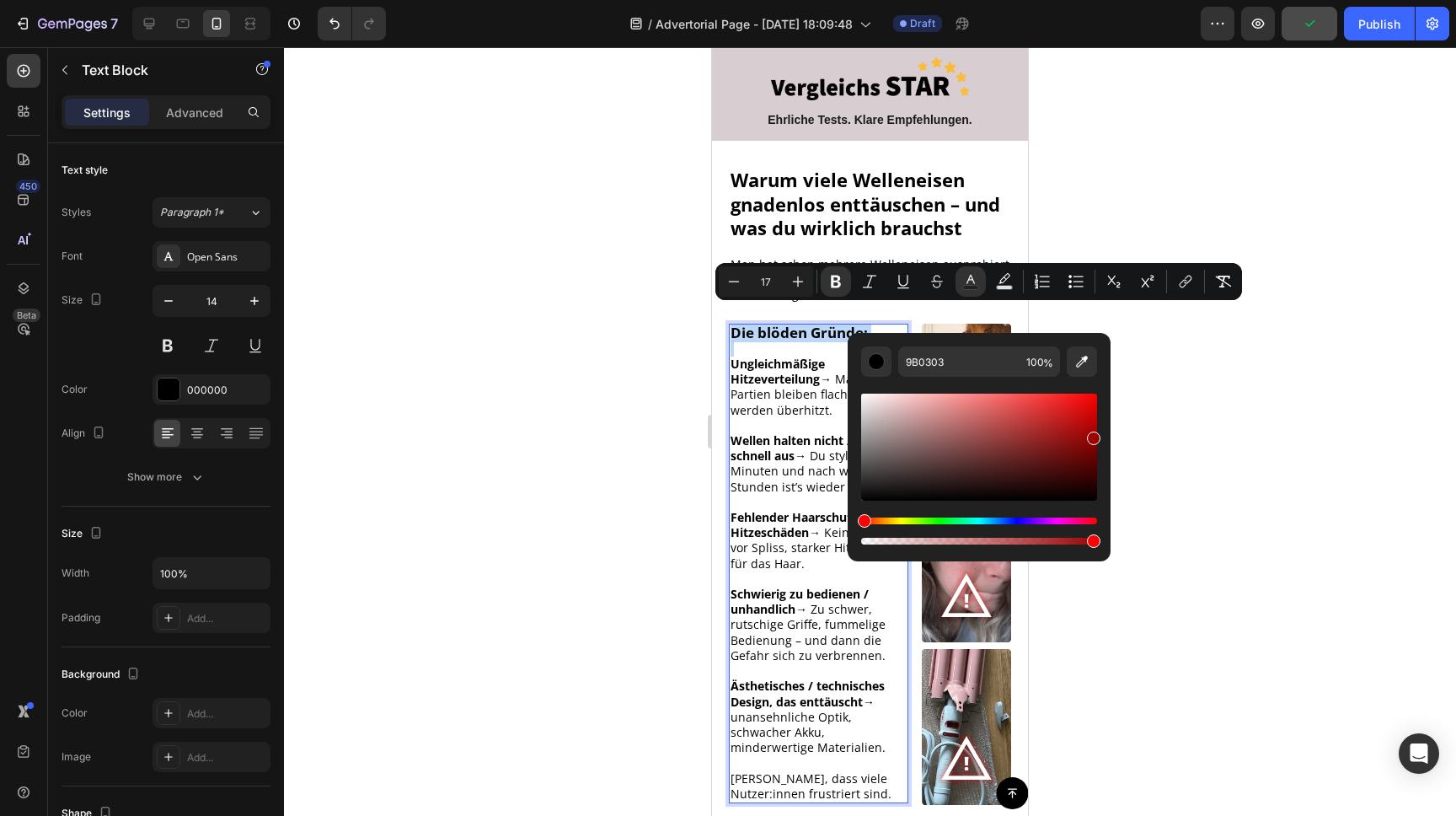
drag, startPoint x: 1069, startPoint y: 443, endPoint x: 1092, endPoint y: 435, distance: 24.4
click at [1092, 435] on div "Editor contextual toolbar" at bounding box center [979, 447] width 236 height 107
drag, startPoint x: 1084, startPoint y: 425, endPoint x: 1091, endPoint y: 418, distance: 9.9
click at [1089, 421] on div "Editor contextual toolbar" at bounding box center [979, 447] width 236 height 107
type input "BC0707"
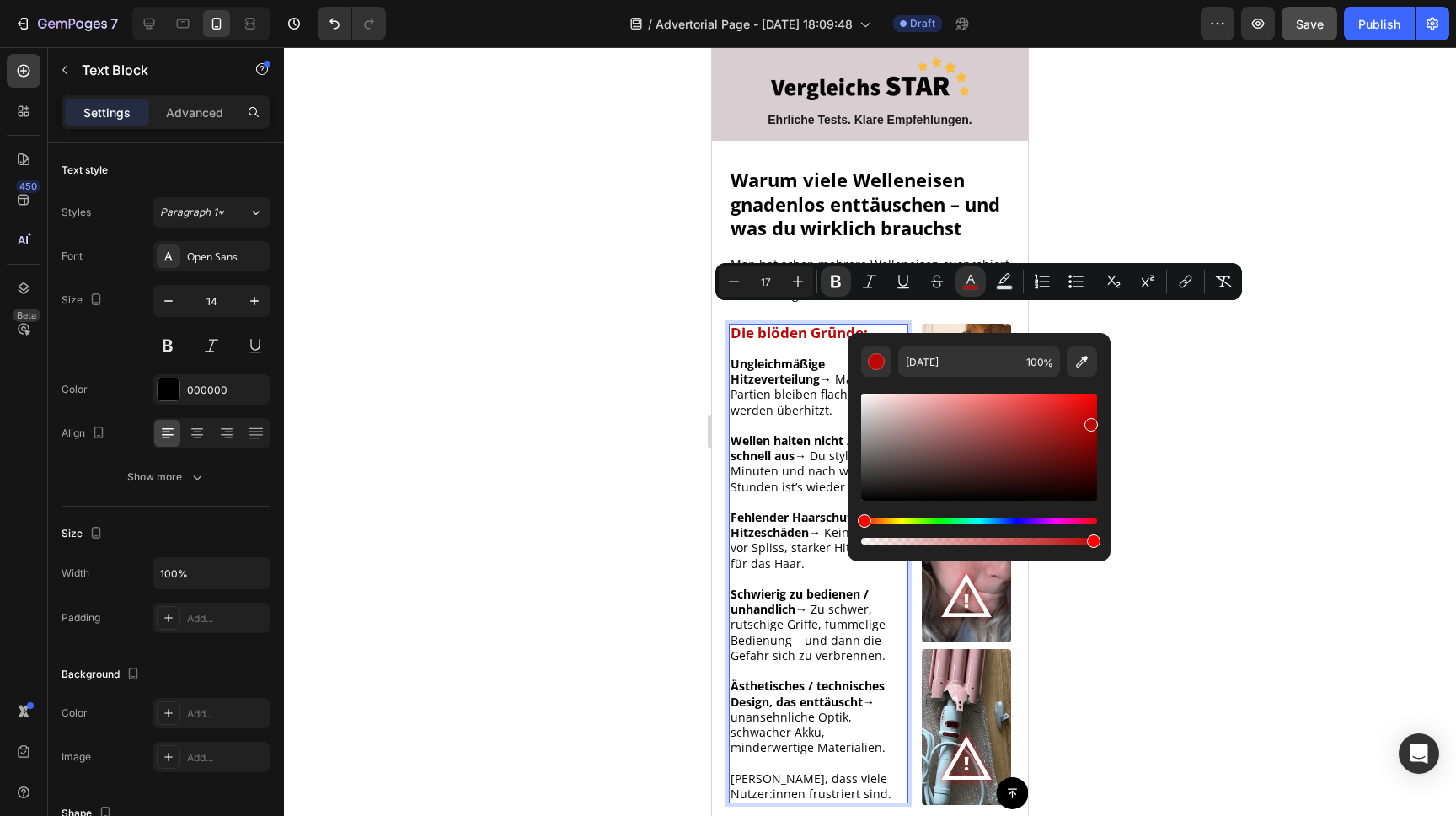
click at [1213, 417] on div at bounding box center [869, 431] width 1172 height 769
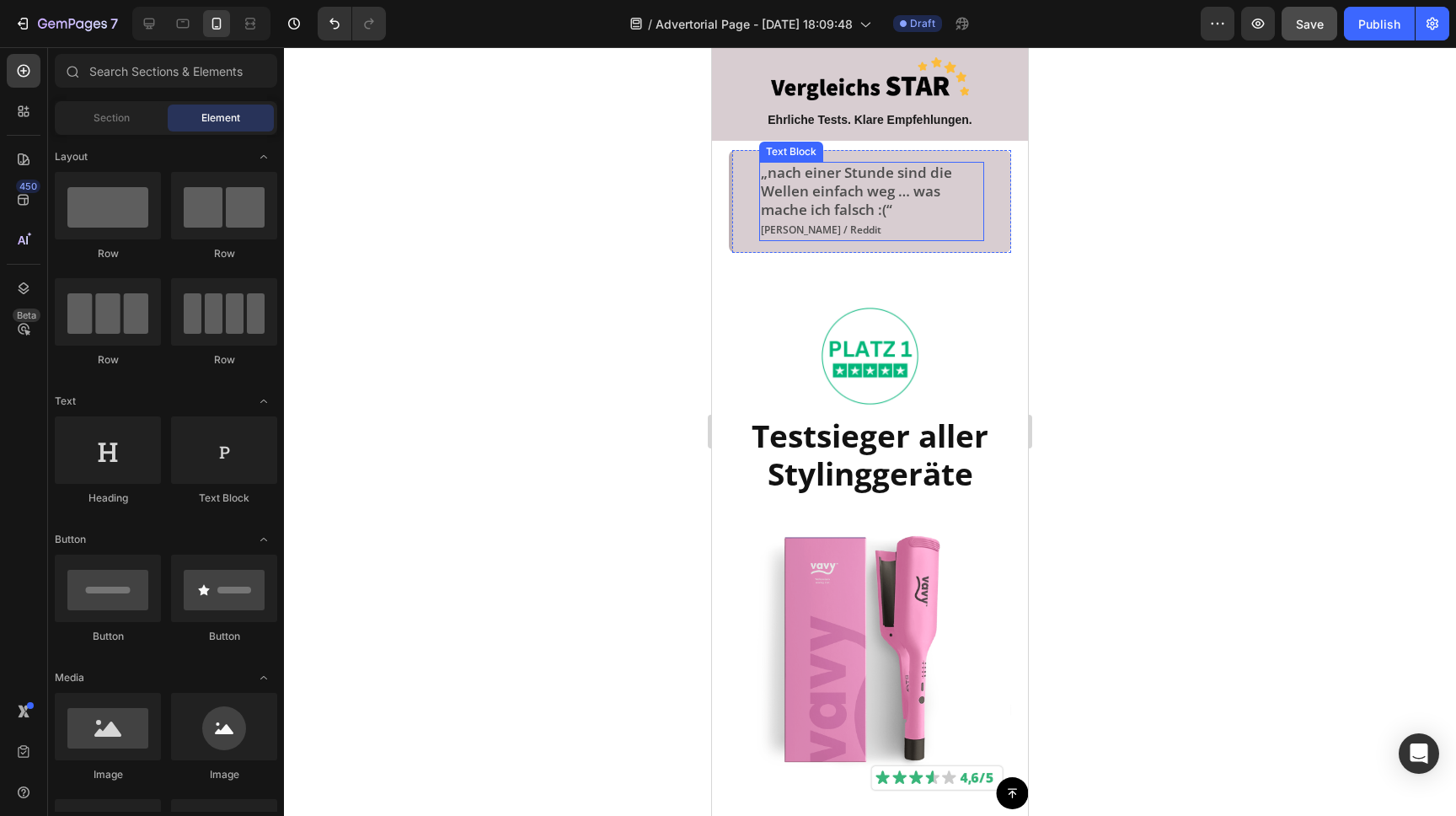
scroll to position [1101, 0]
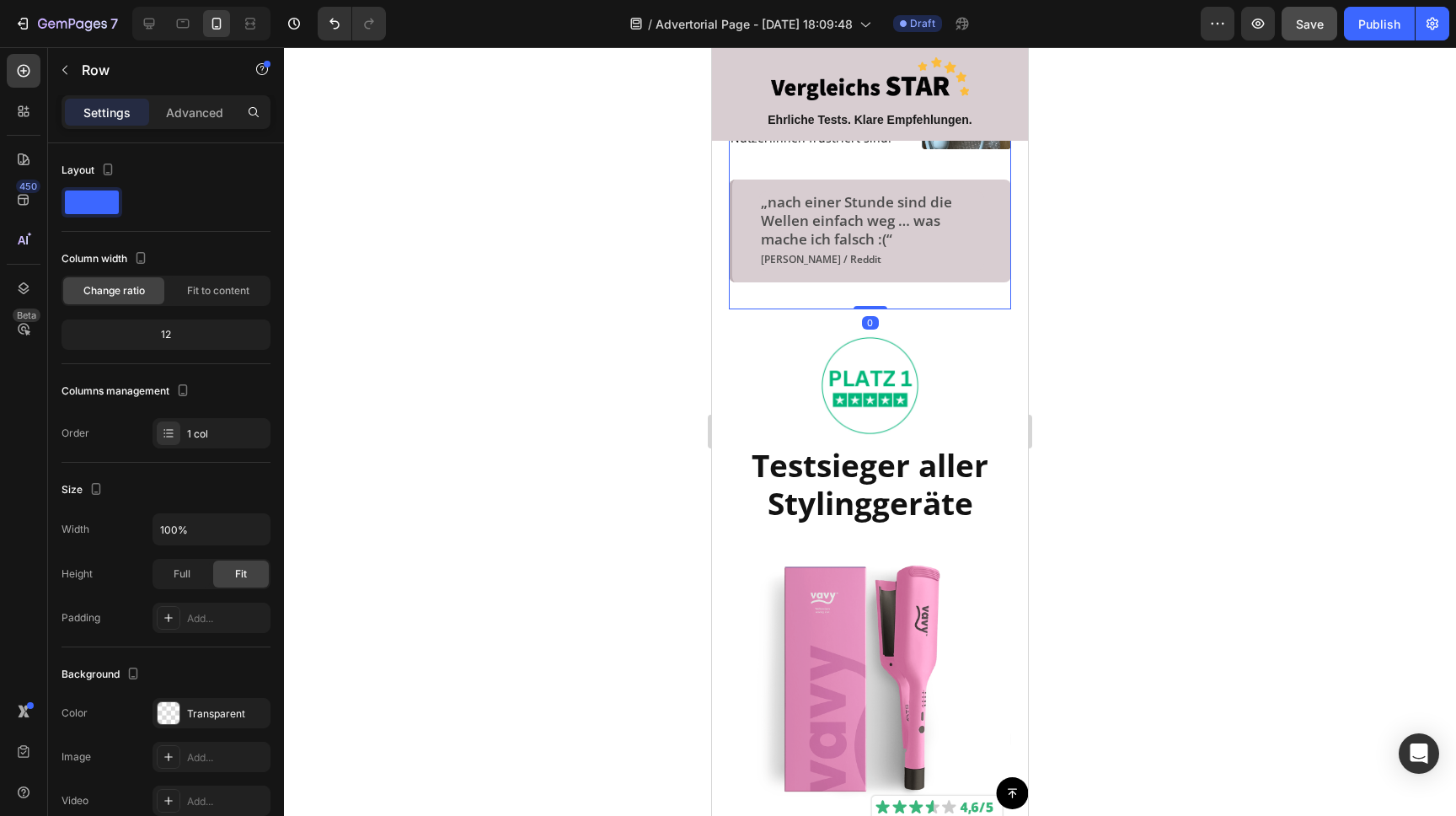
drag, startPoint x: 876, startPoint y: 290, endPoint x: 892, endPoint y: 271, distance: 24.8
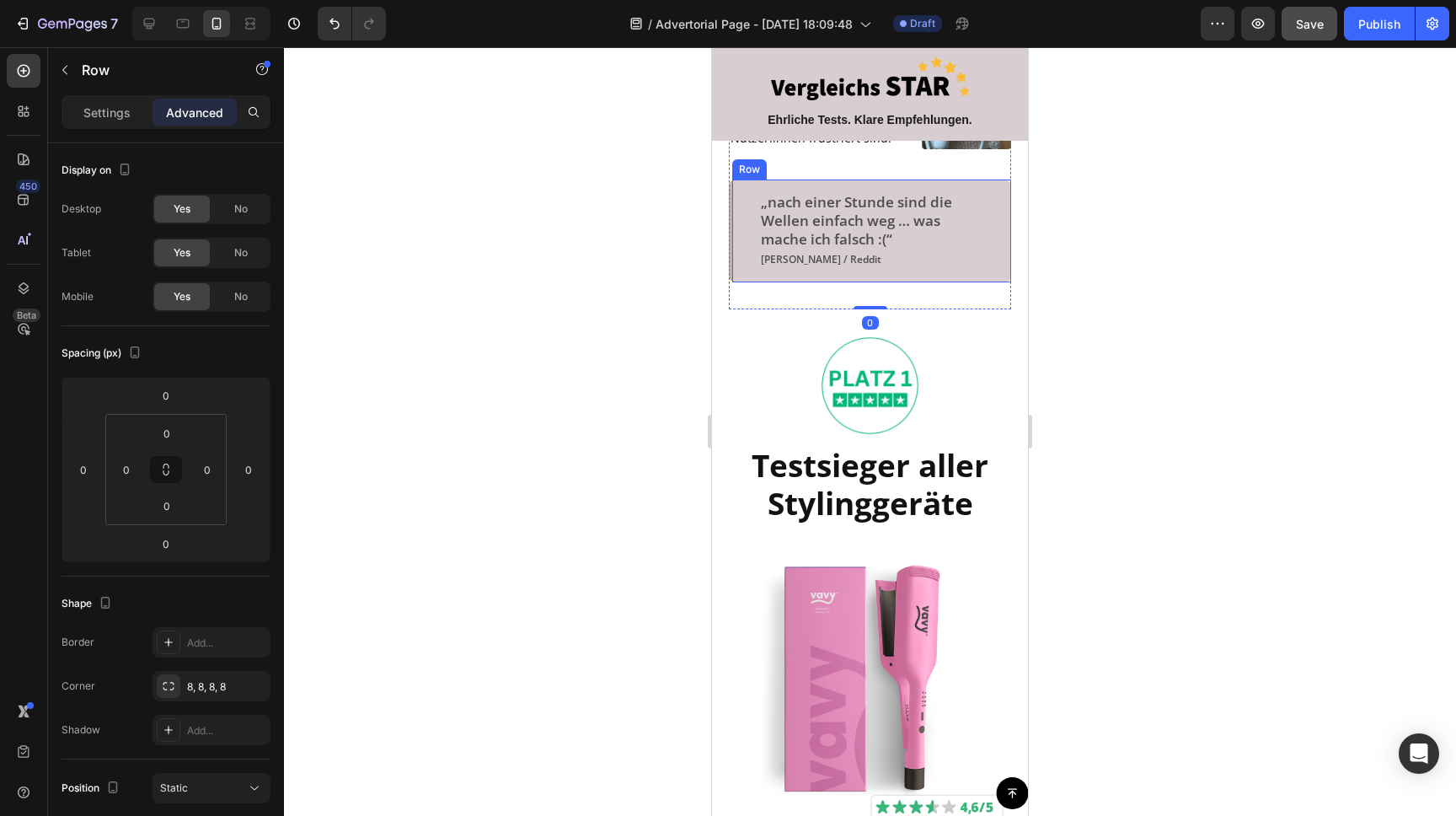
click at [895, 263] on div "„nach einer Stunde sind die Wellen einfach weg … was mache ich falsch :(“ Katri…" at bounding box center [870, 231] width 283 height 103
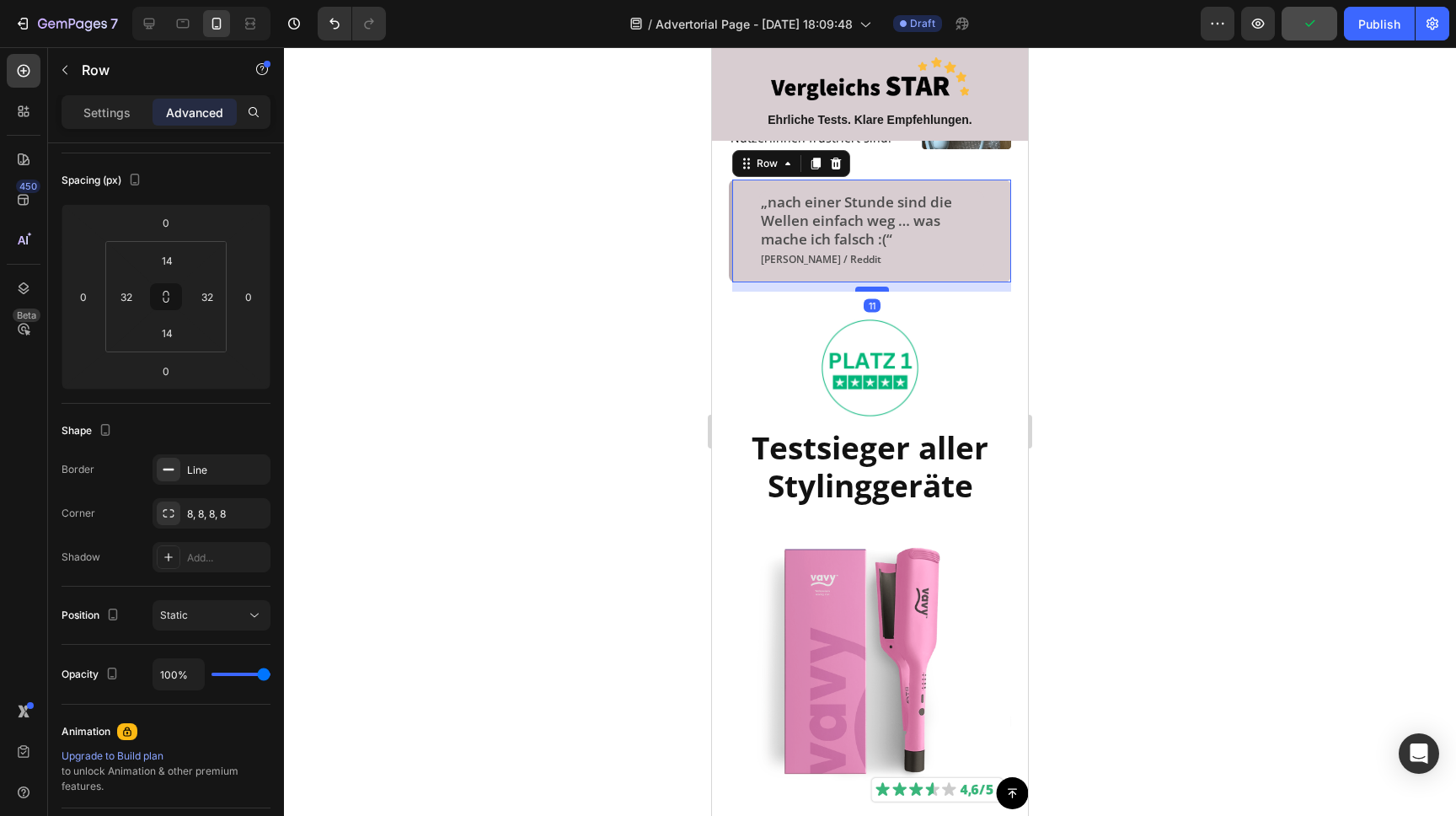
drag, startPoint x: 870, startPoint y: 292, endPoint x: 874, endPoint y: 275, distance: 17.5
click at [874, 286] on div at bounding box center [872, 288] width 34 height 5
type input "11"
click at [1163, 313] on div at bounding box center [869, 431] width 1172 height 769
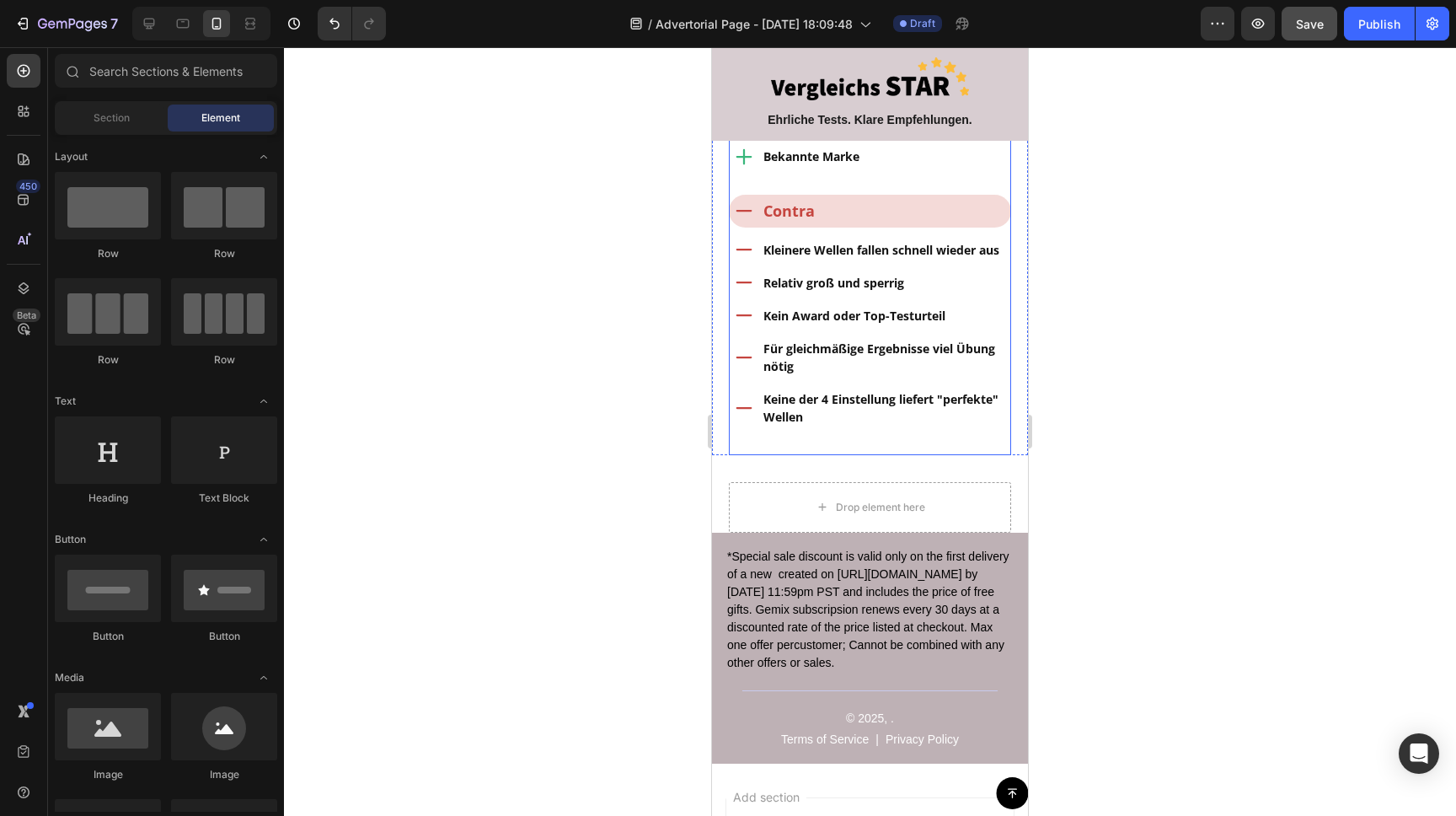
scroll to position [7843, 0]
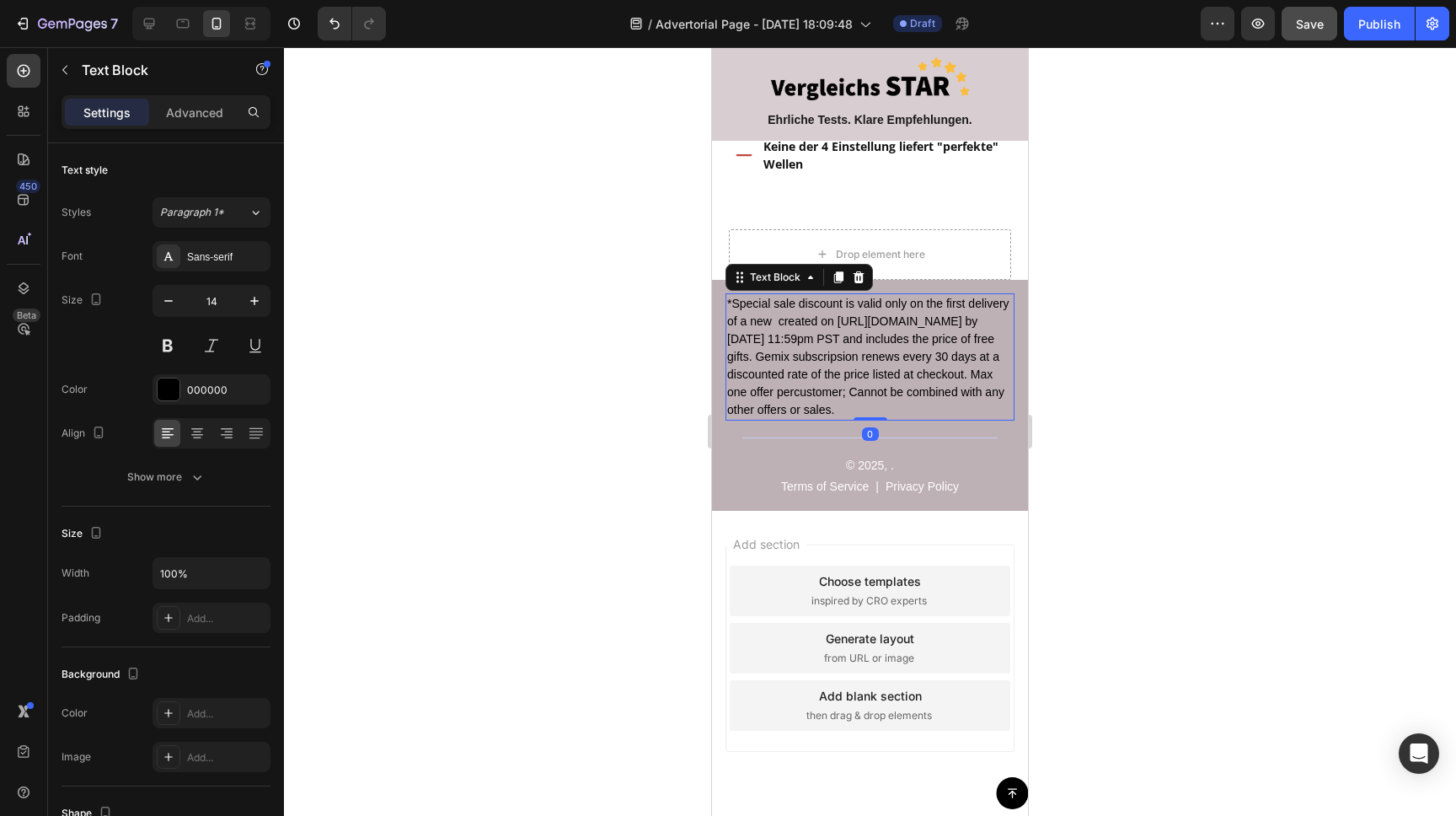
click at [843, 295] on p "*Special sale discount is valid only on the first delivery of a new created on …" at bounding box center [870, 357] width 286 height 123
click at [805, 295] on p "*Special sale discount is valid only on the first delivery of a new created on …" at bounding box center [870, 357] width 286 height 123
click at [804, 295] on p "*Special sale discount is valid only on the first delivery of a new created on …" at bounding box center [870, 357] width 286 height 123
click at [803, 295] on p "*Special sale discount is valid only on the first delivery of a new created on …" at bounding box center [870, 357] width 286 height 123
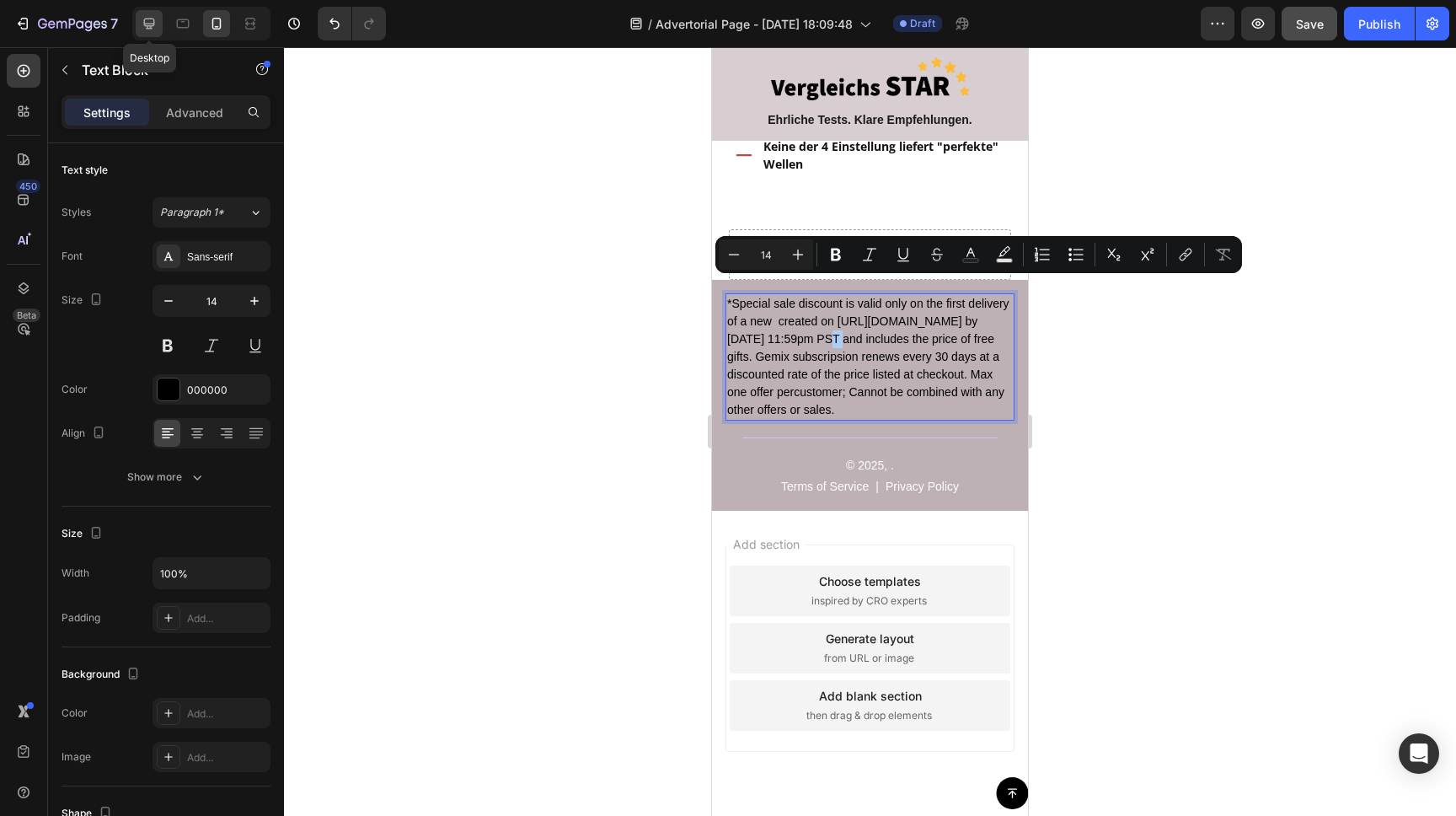
click at [148, 27] on icon at bounding box center [149, 23] width 11 height 11
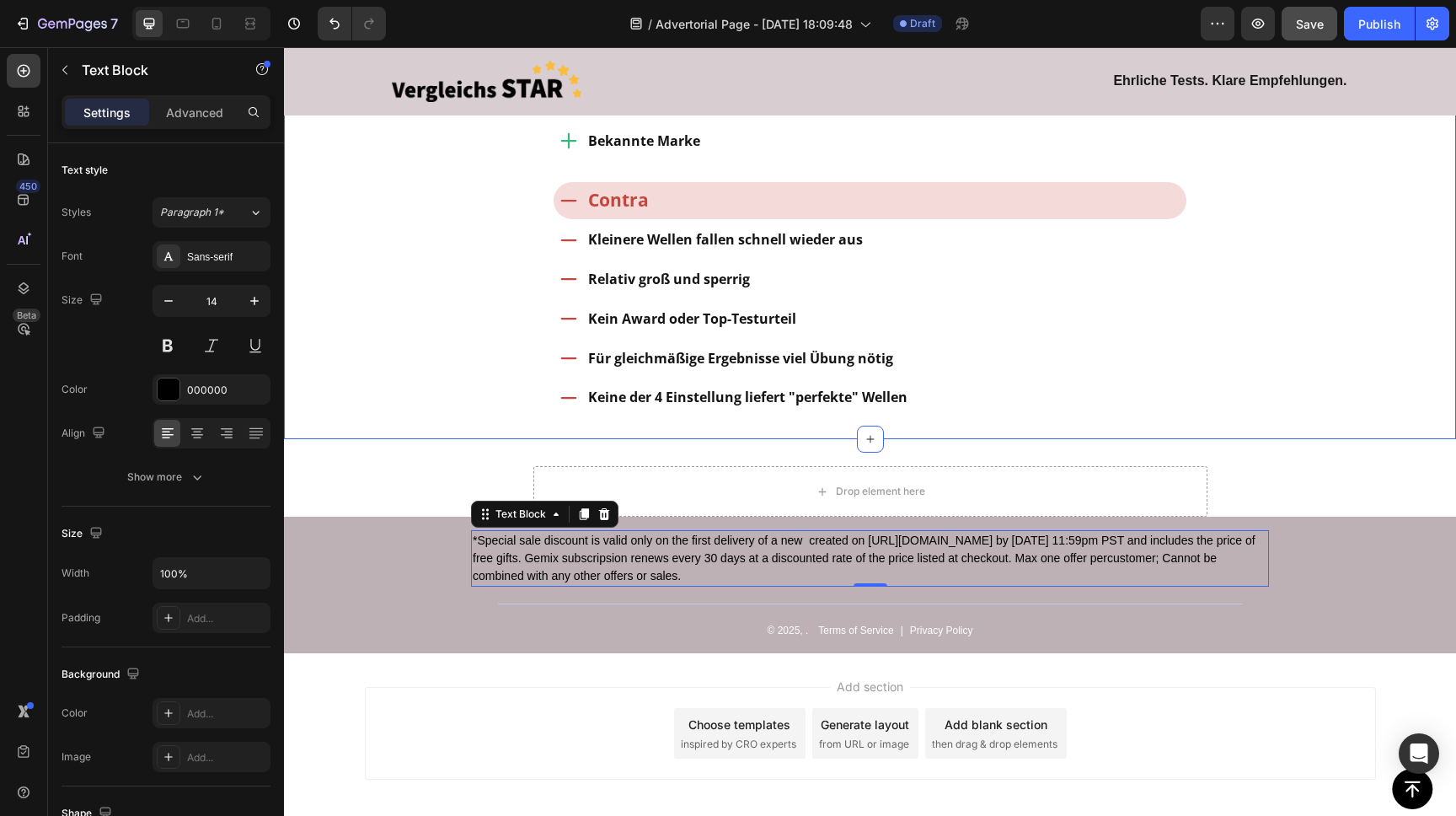
scroll to position [6421, 0]
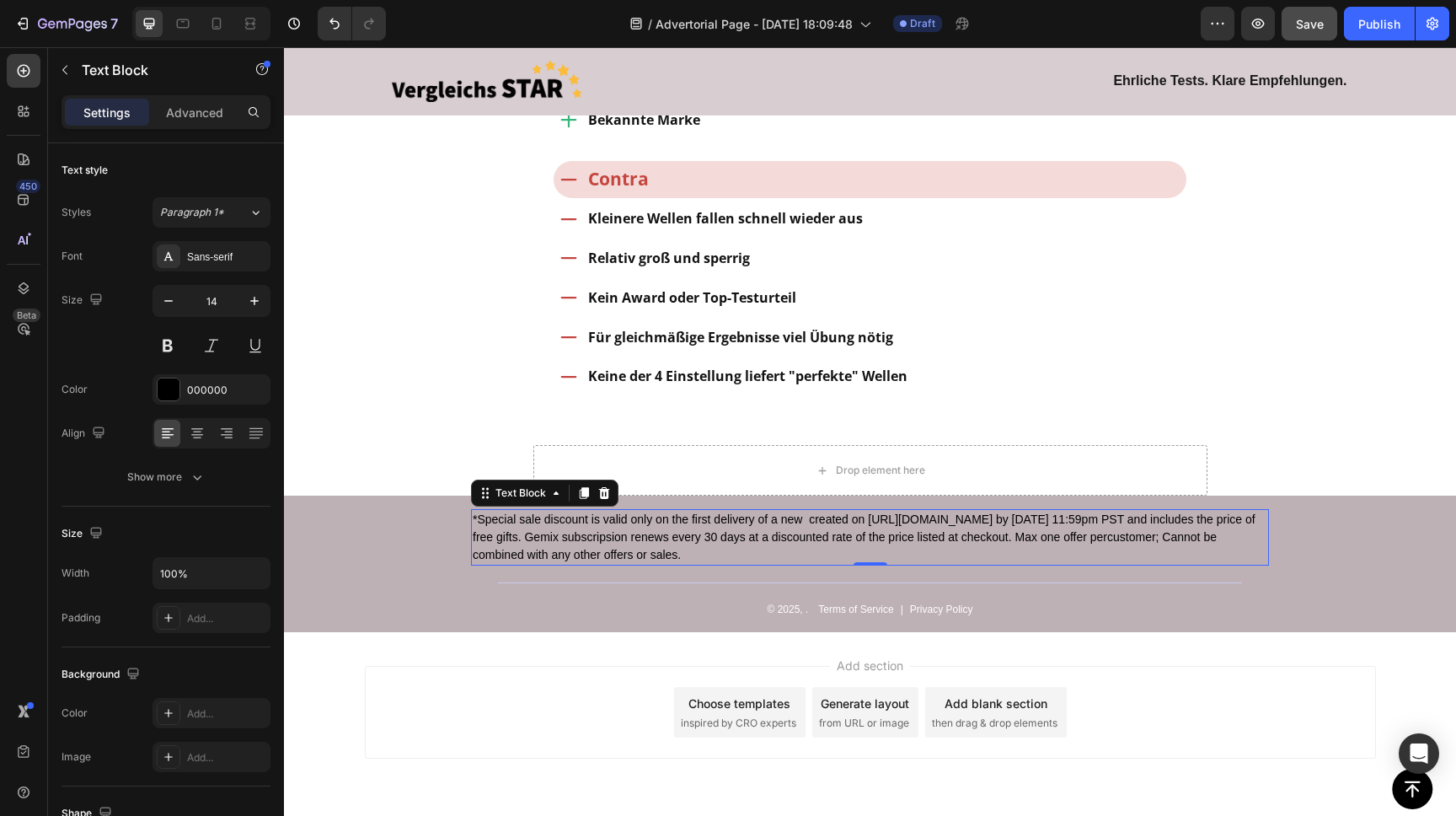
drag, startPoint x: 461, startPoint y: 676, endPoint x: 446, endPoint y: 529, distance: 147.8
click at [461, 675] on div "Add section Choose templates inspired by CRO experts Generate layout from URL o…" at bounding box center [870, 712] width 1011 height 93
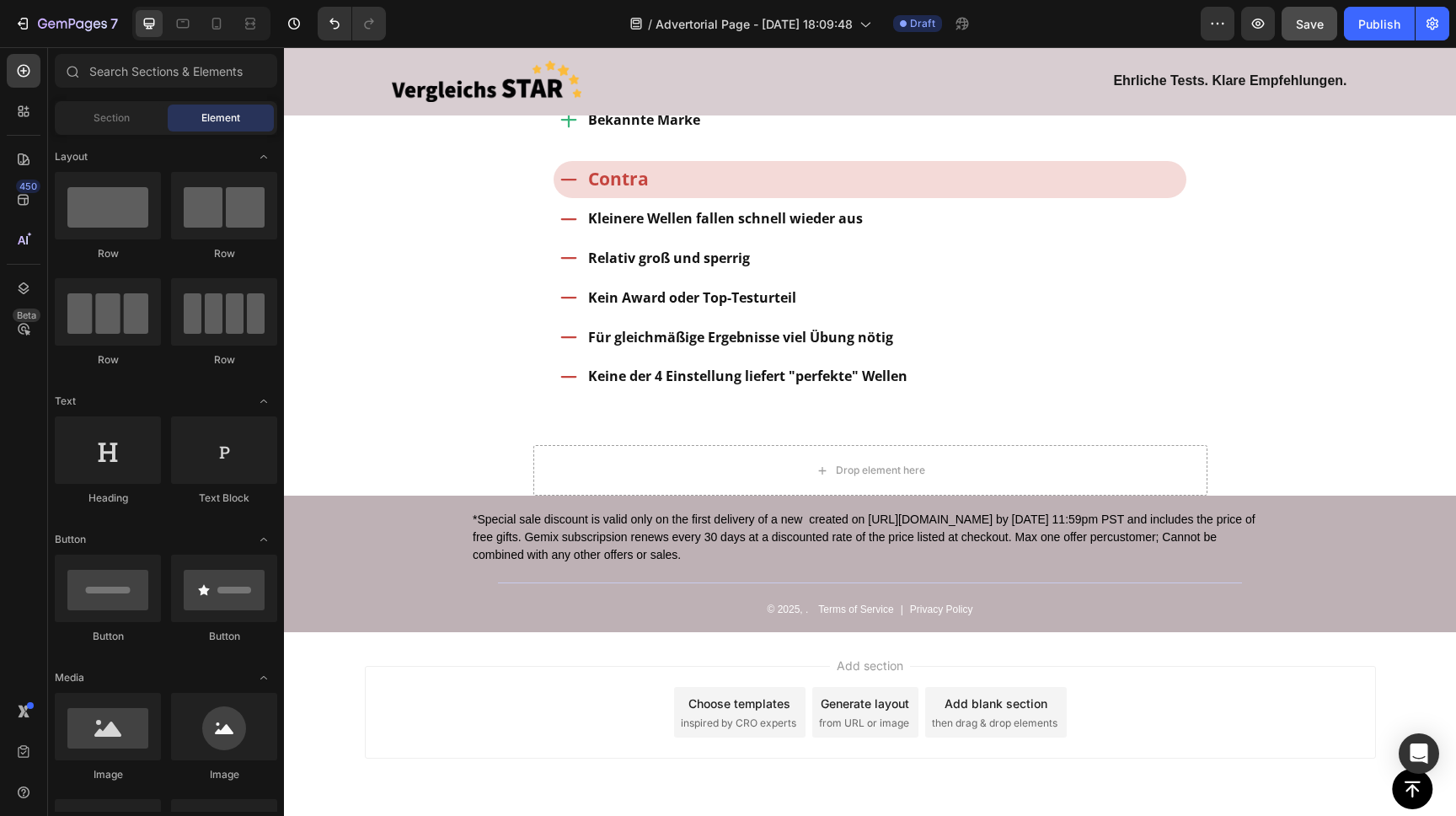
drag, startPoint x: 394, startPoint y: 374, endPoint x: 458, endPoint y: 392, distance: 66.5
click at [609, 510] on p "*Special sale discount is valid only on the first delivery of a new created on …" at bounding box center [870, 536] width 795 height 53
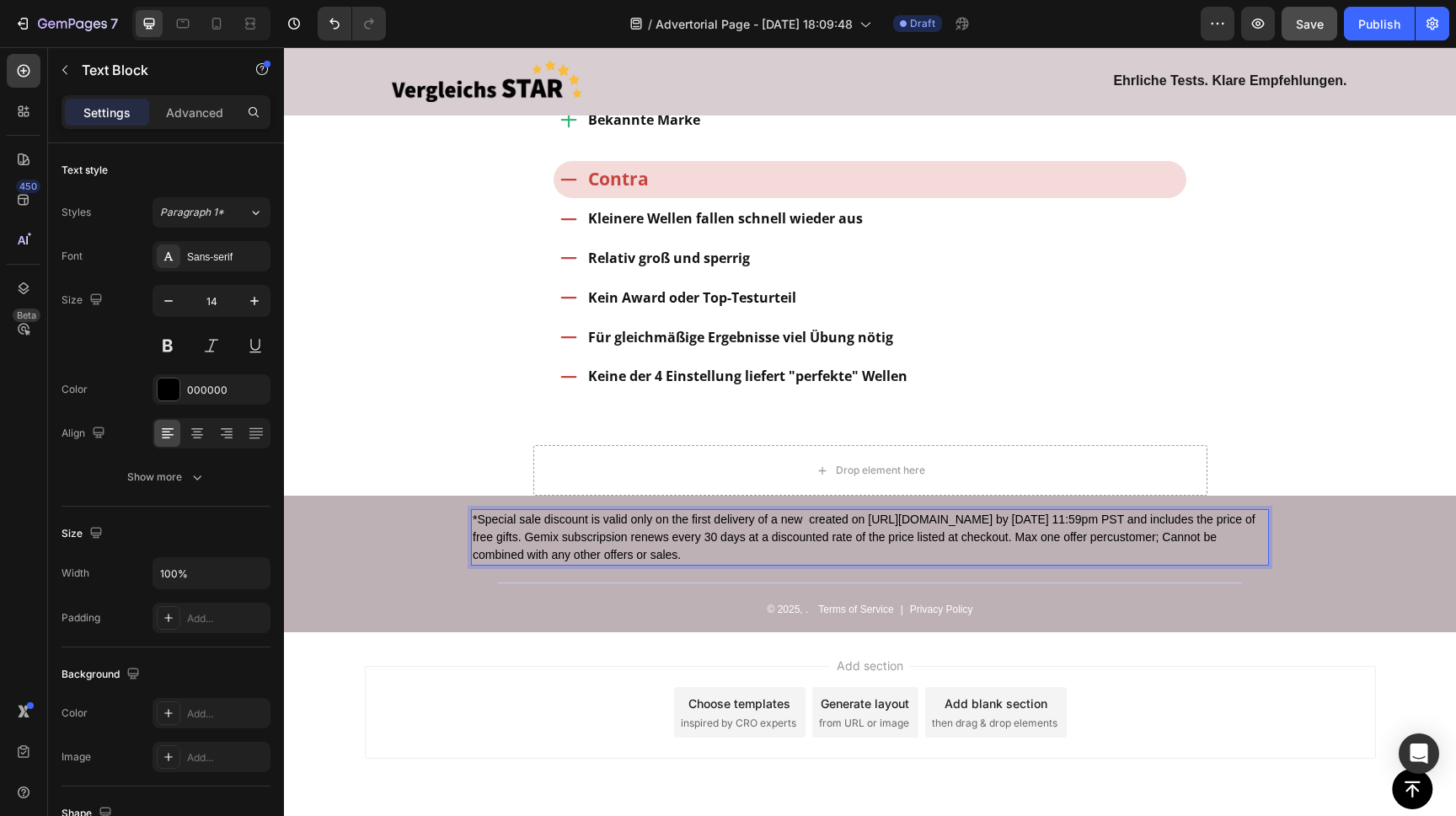
click at [608, 510] on p "*Special sale discount is valid only on the first delivery of a new created on …" at bounding box center [870, 536] width 795 height 53
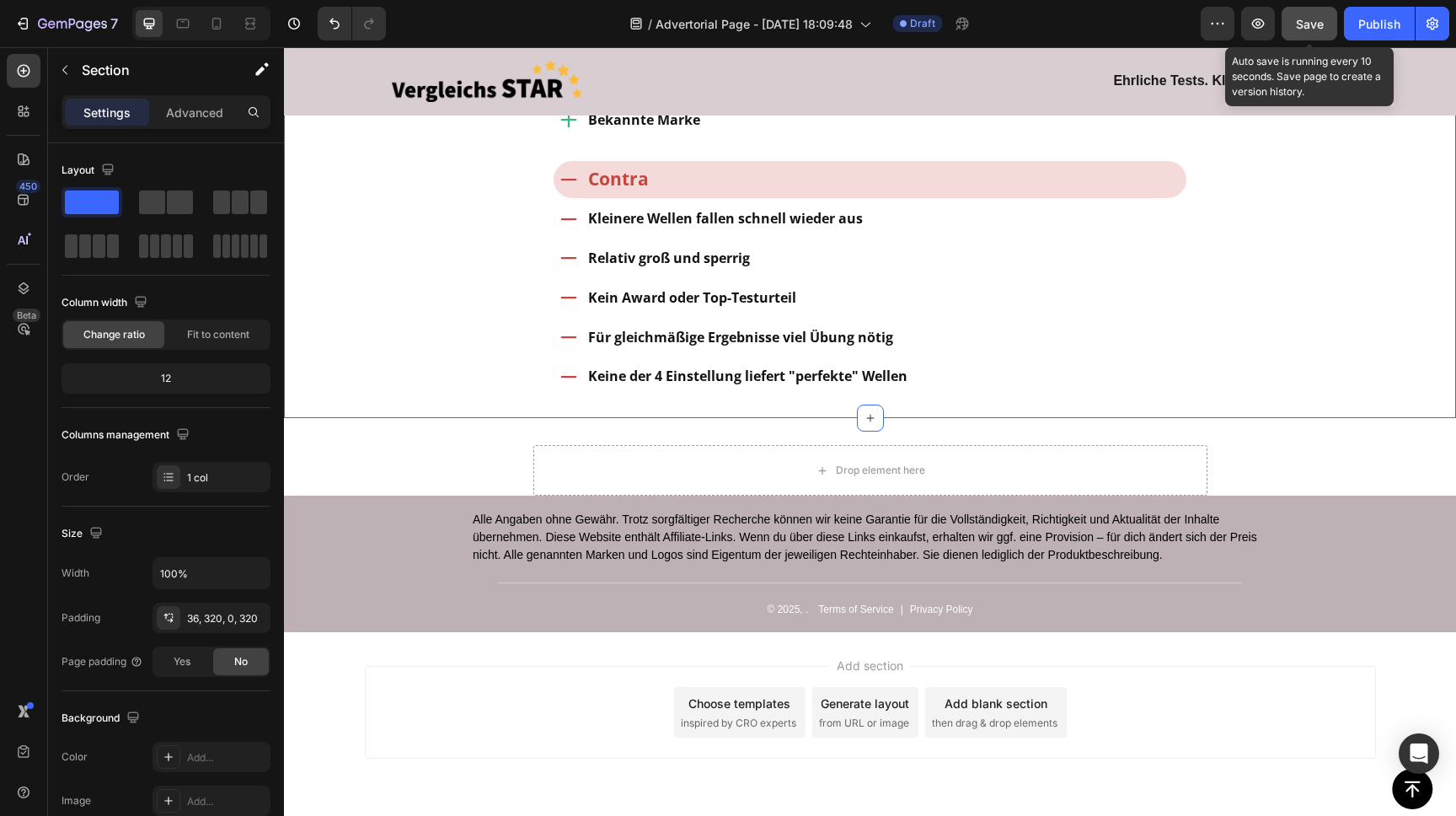
click at [1293, 22] on button "Save" at bounding box center [1310, 23] width 56 height 34
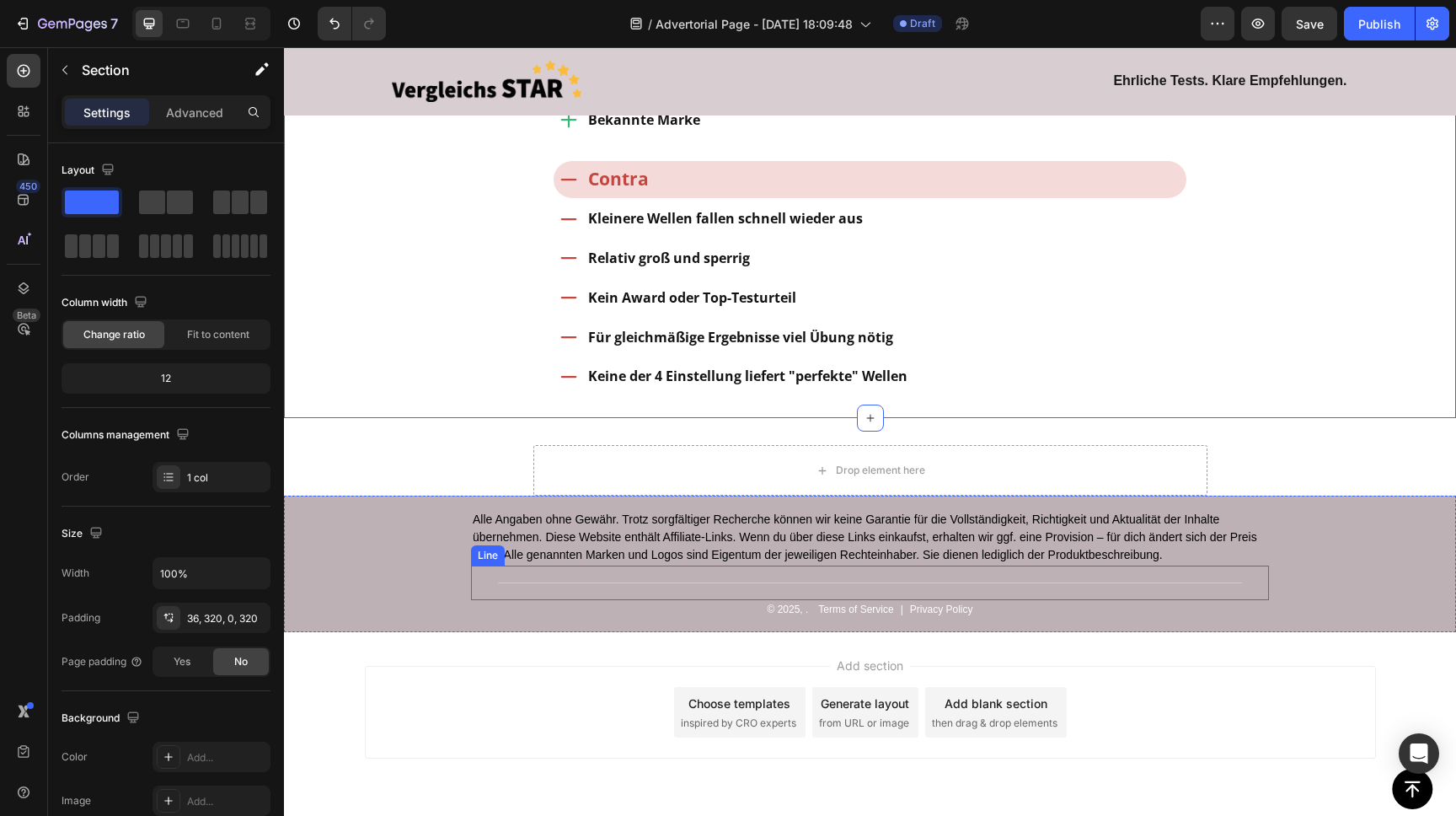
click at [1012, 565] on div "Title Line" at bounding box center [869, 583] width 798 height 35
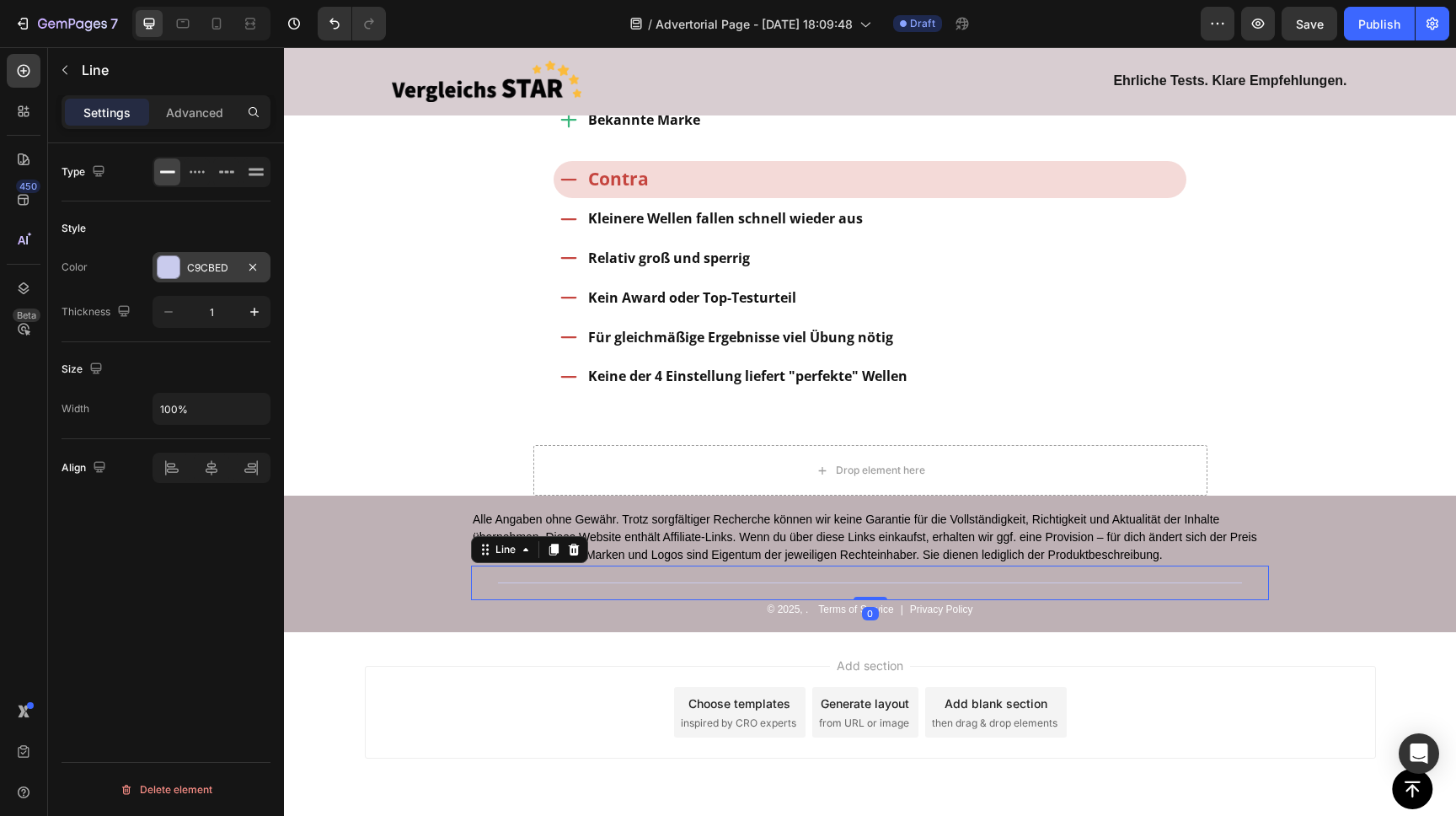
click at [162, 264] on div at bounding box center [168, 267] width 22 height 22
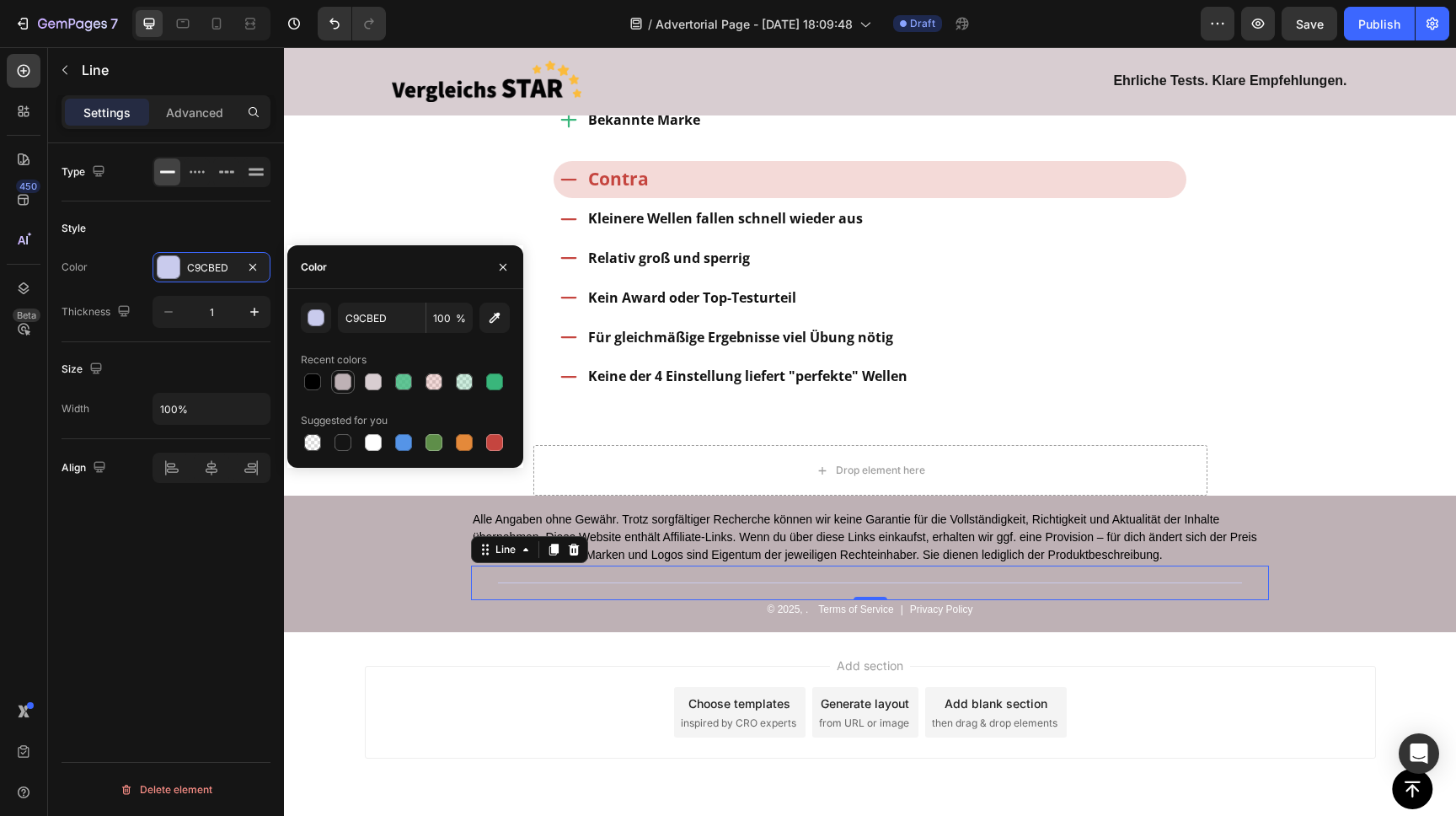
click at [342, 380] on div at bounding box center [343, 381] width 16 height 16
drag, startPoint x: 314, startPoint y: 382, endPoint x: 418, endPoint y: 403, distance: 106.1
click at [313, 382] on div at bounding box center [312, 381] width 16 height 16
type input "000000"
click at [786, 602] on p "© 2025, ." at bounding box center [787, 610] width 41 height 15
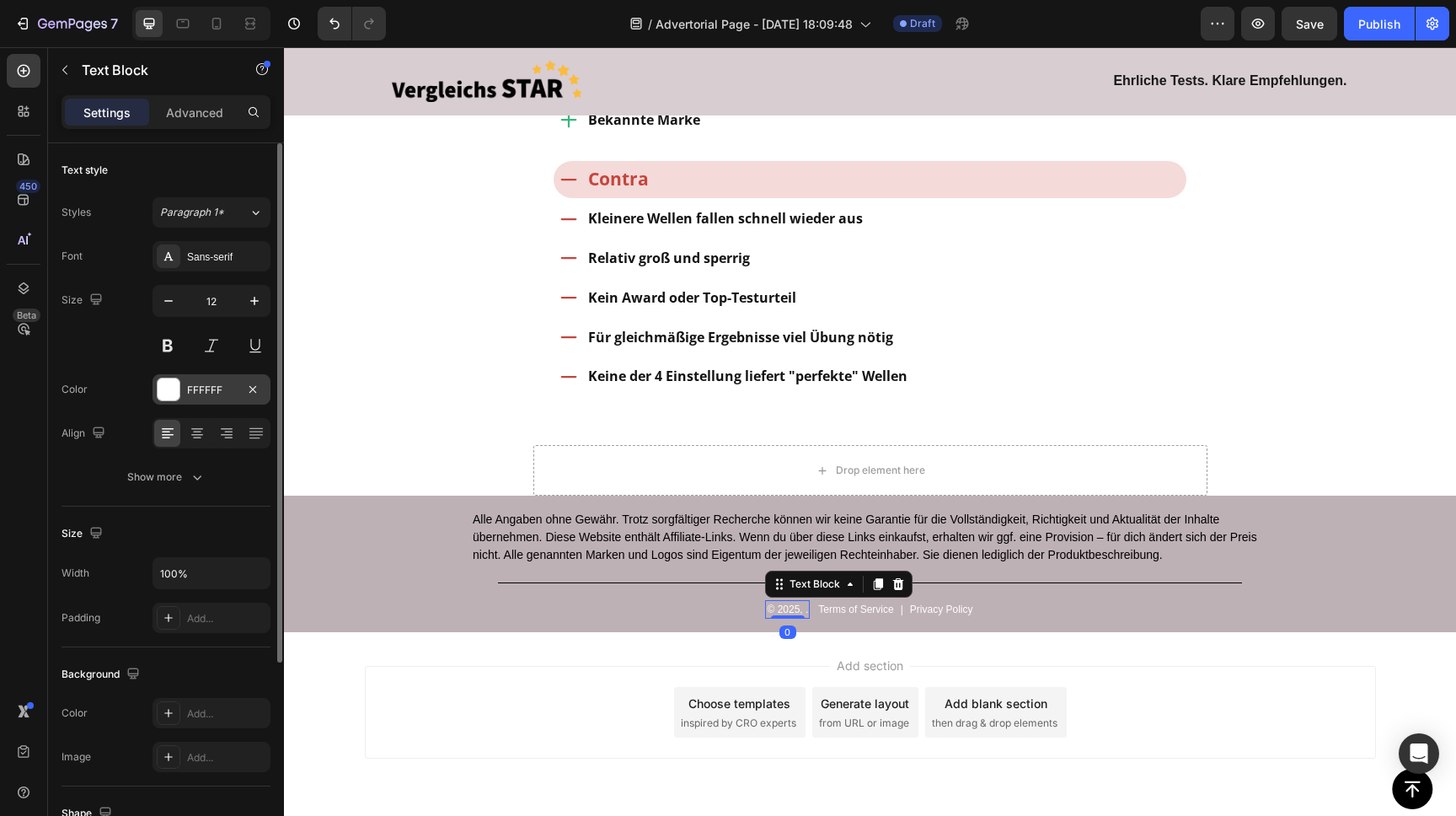
click at [163, 384] on div at bounding box center [168, 389] width 22 height 22
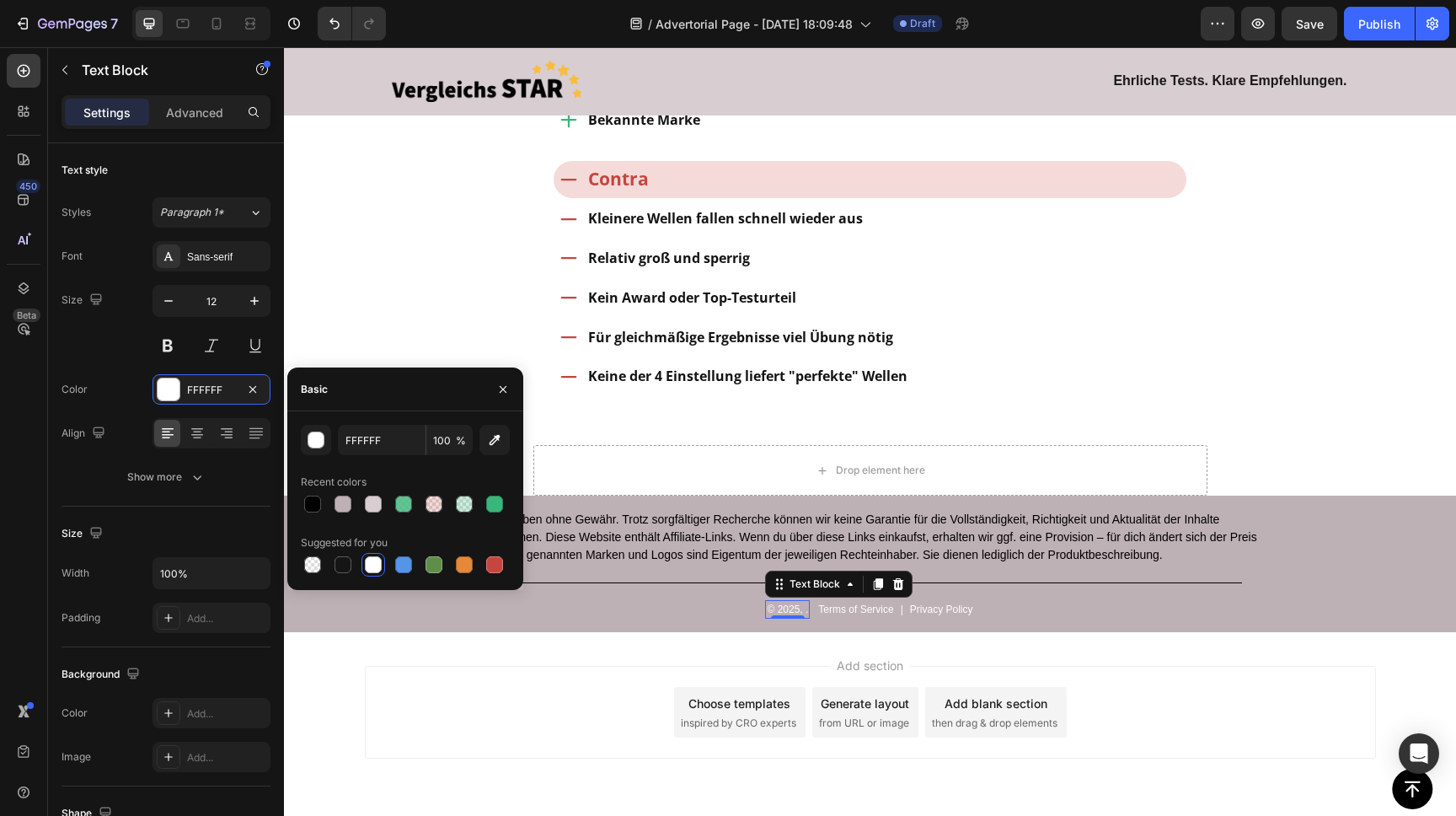
drag, startPoint x: 316, startPoint y: 509, endPoint x: 516, endPoint y: 517, distance: 200.2
click at [317, 509] on div at bounding box center [312, 503] width 16 height 16
type input "000000"
click at [843, 602] on p "Terms of Service" at bounding box center [856, 610] width 75 height 15
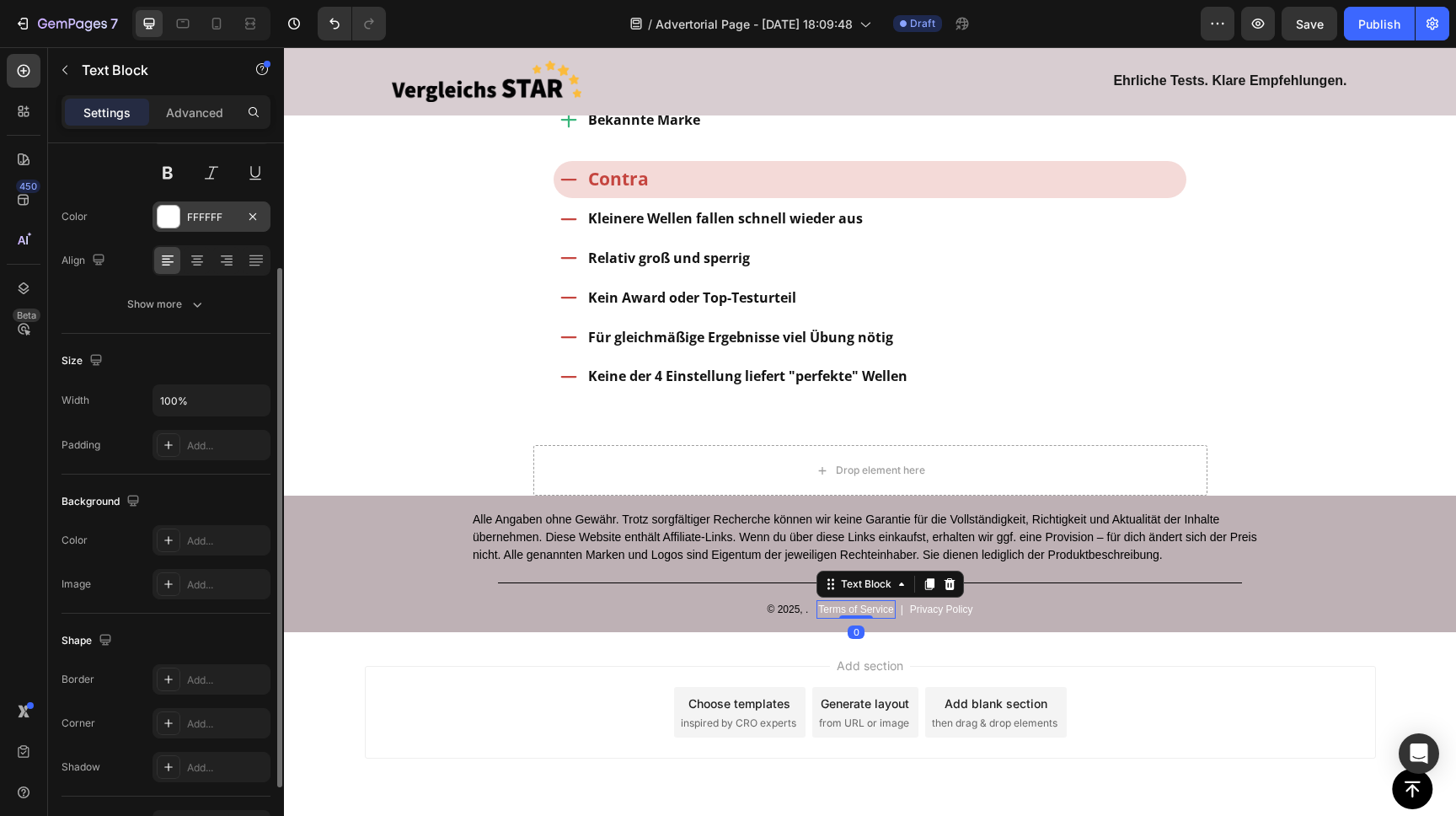
click at [163, 216] on div at bounding box center [168, 216] width 22 height 22
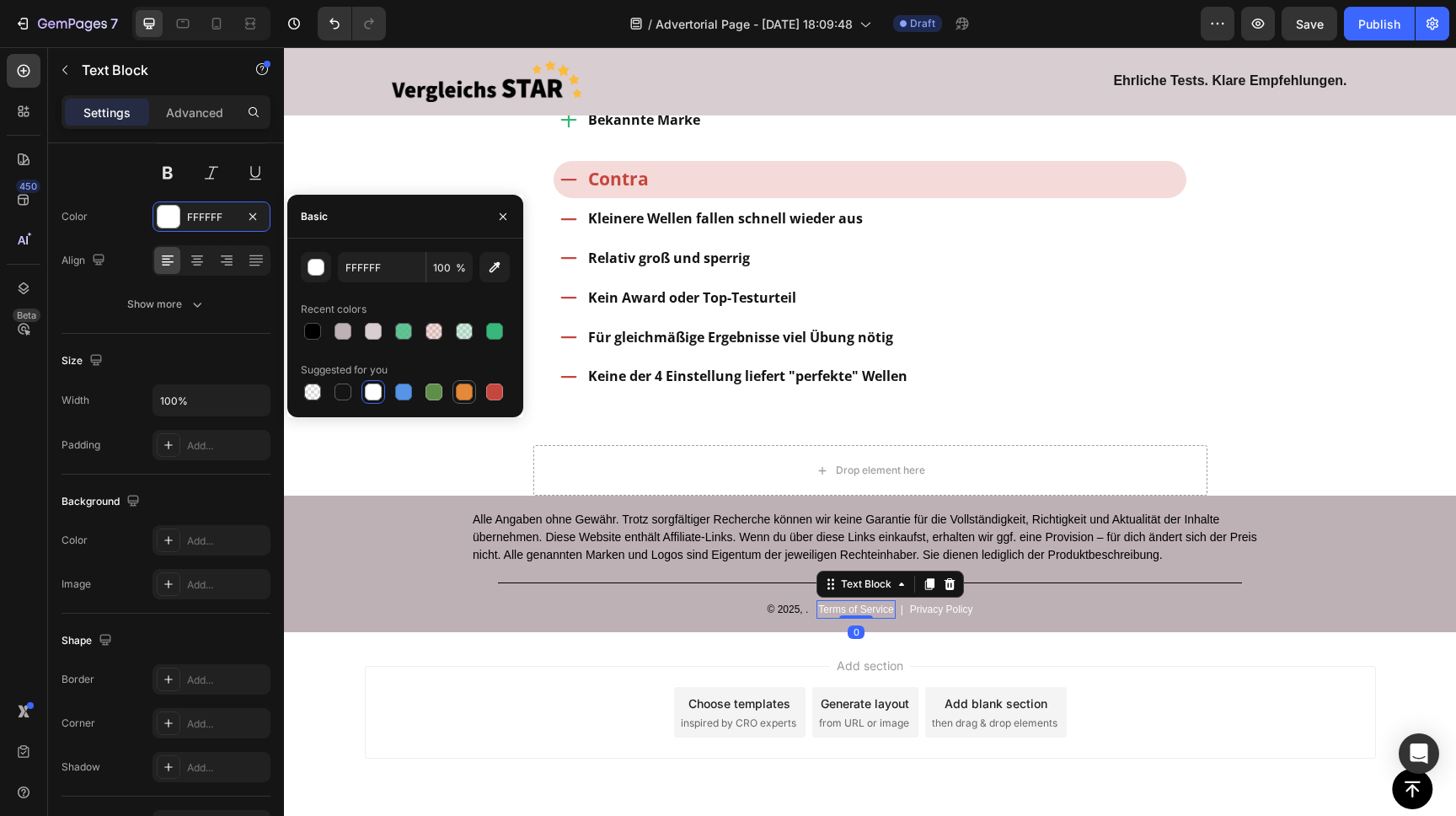
drag, startPoint x: 311, startPoint y: 329, endPoint x: 456, endPoint y: 401, distance: 161.9
click at [312, 330] on div at bounding box center [312, 331] width 16 height 16
type input "000000"
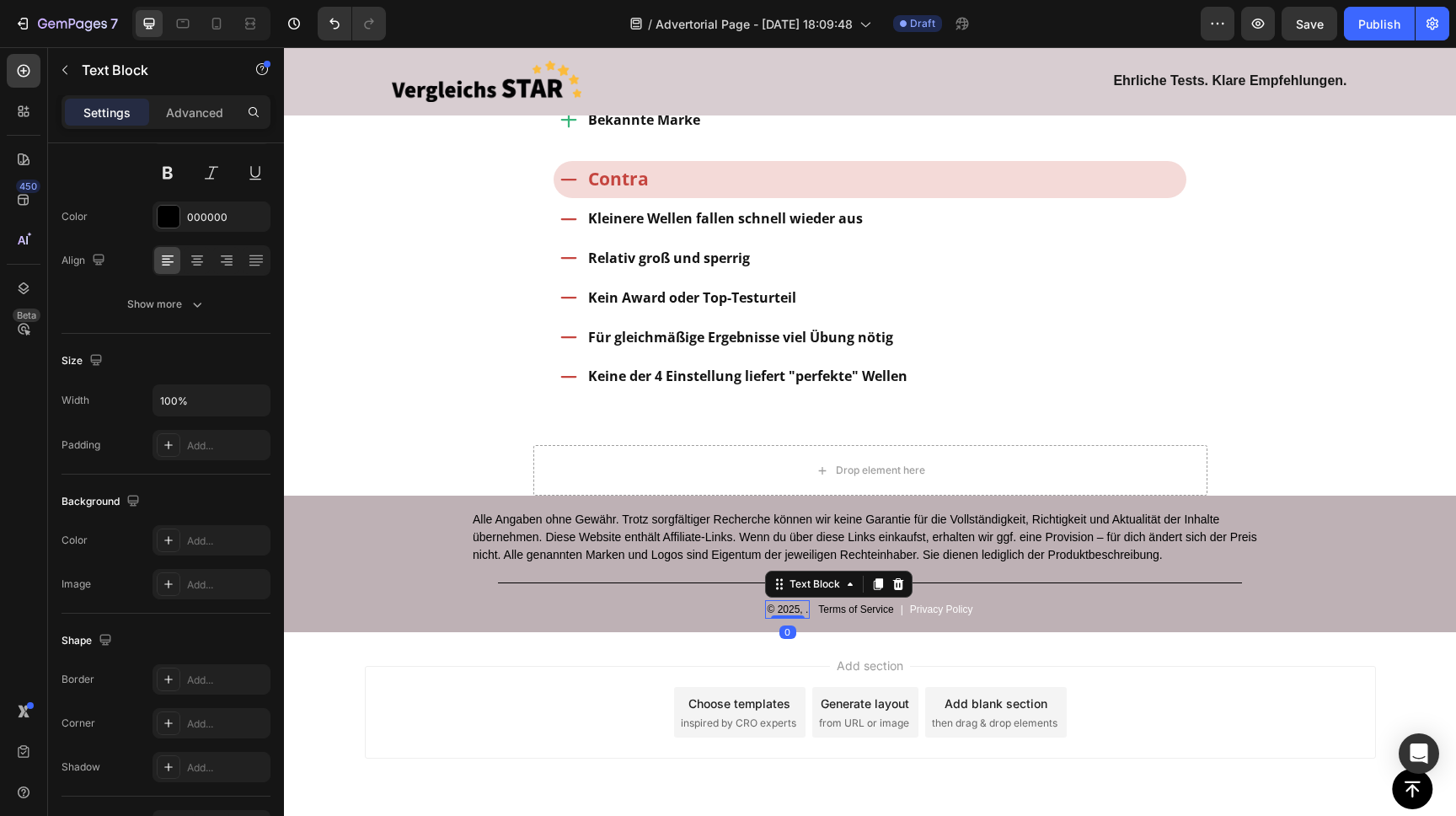
click at [795, 602] on p "© 2025, ." at bounding box center [787, 610] width 41 height 15
click at [804, 602] on p "© 2025, ." at bounding box center [787, 610] width 41 height 15
click at [982, 602] on p "Privacy Policy" at bounding box center [981, 610] width 64 height 15
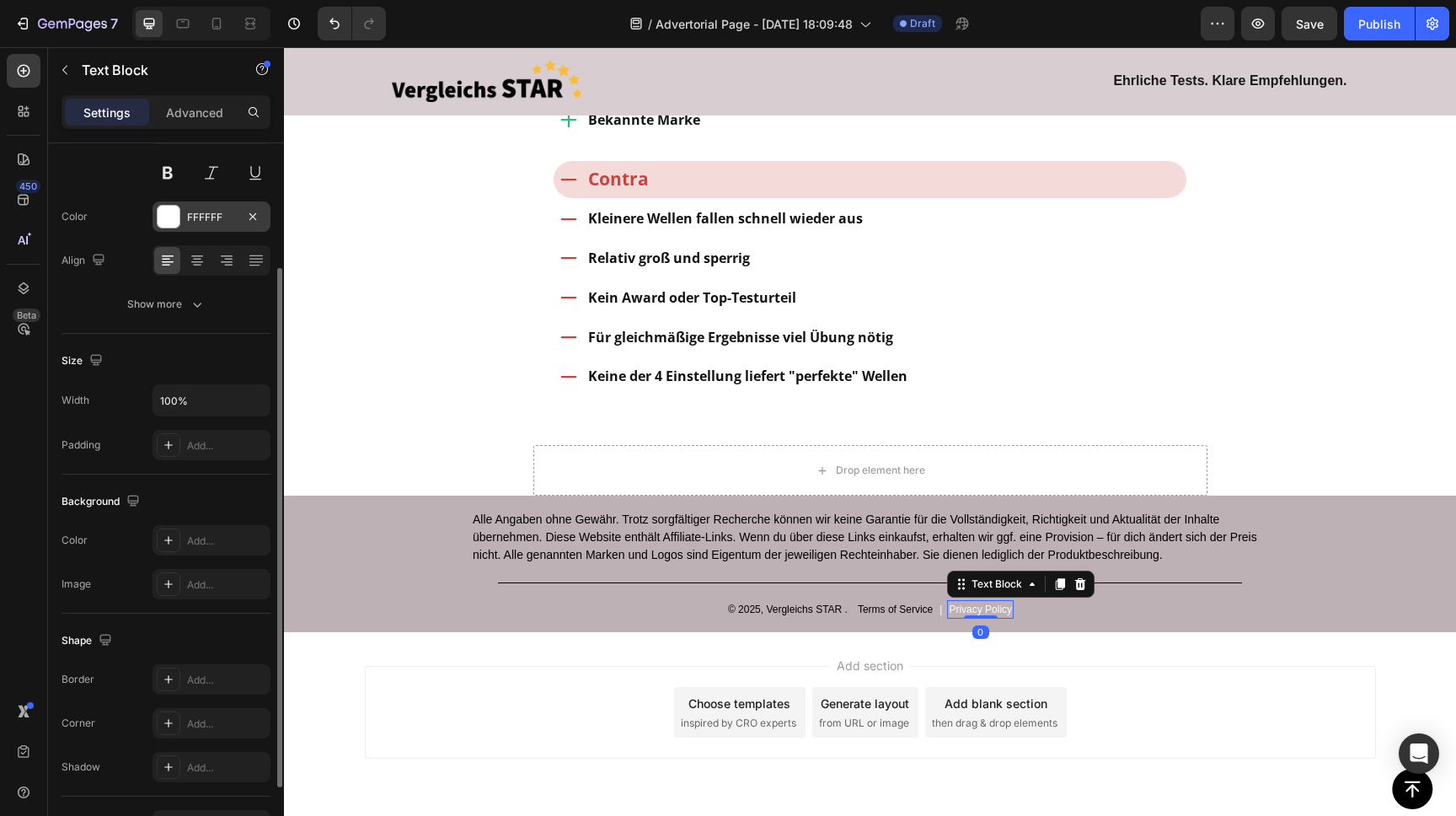
click at [163, 228] on div at bounding box center [168, 216] width 23 height 23
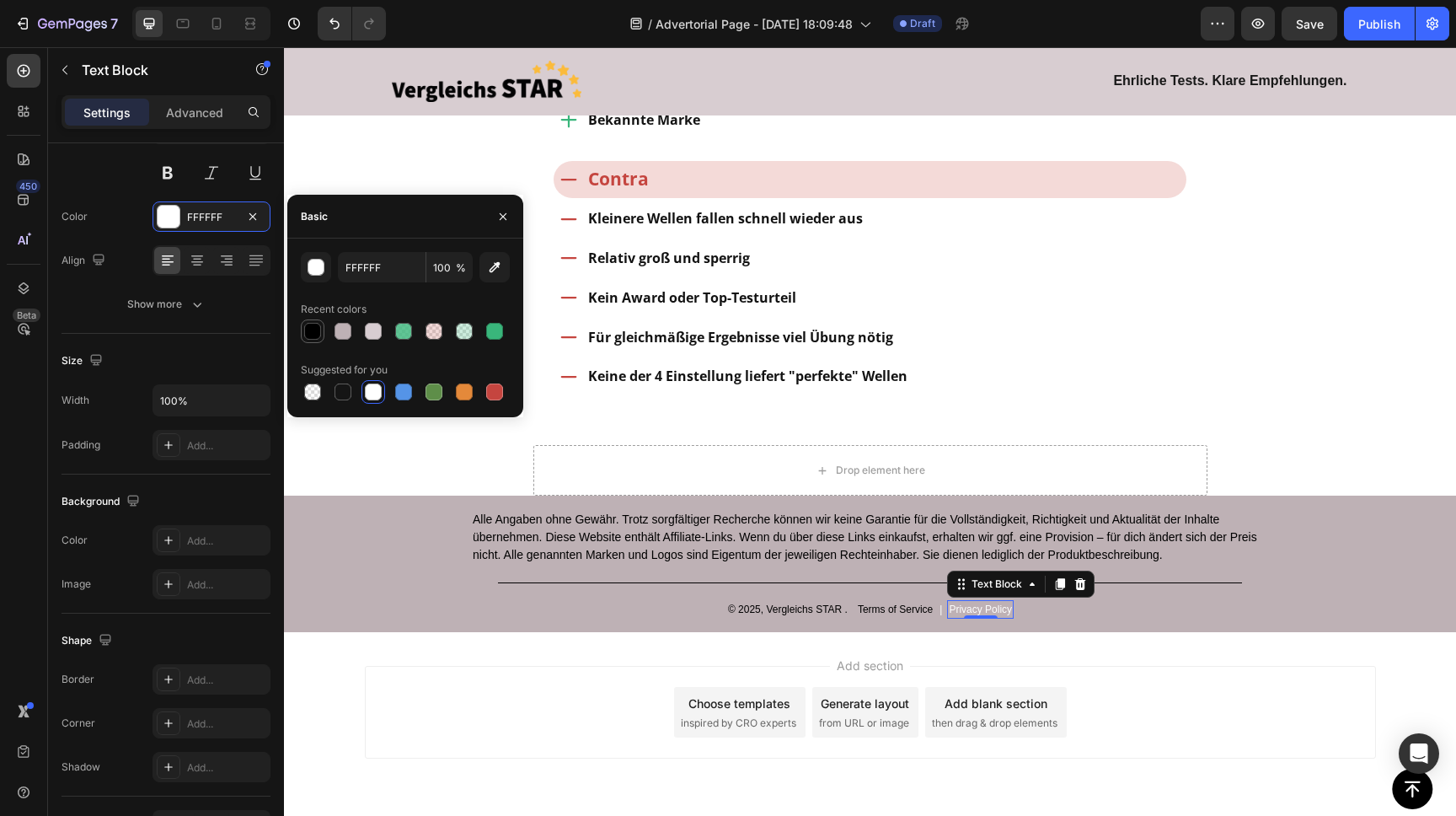
click at [319, 330] on div at bounding box center [312, 331] width 16 height 16
type input "000000"
click at [941, 602] on p "|" at bounding box center [941, 610] width 3 height 15
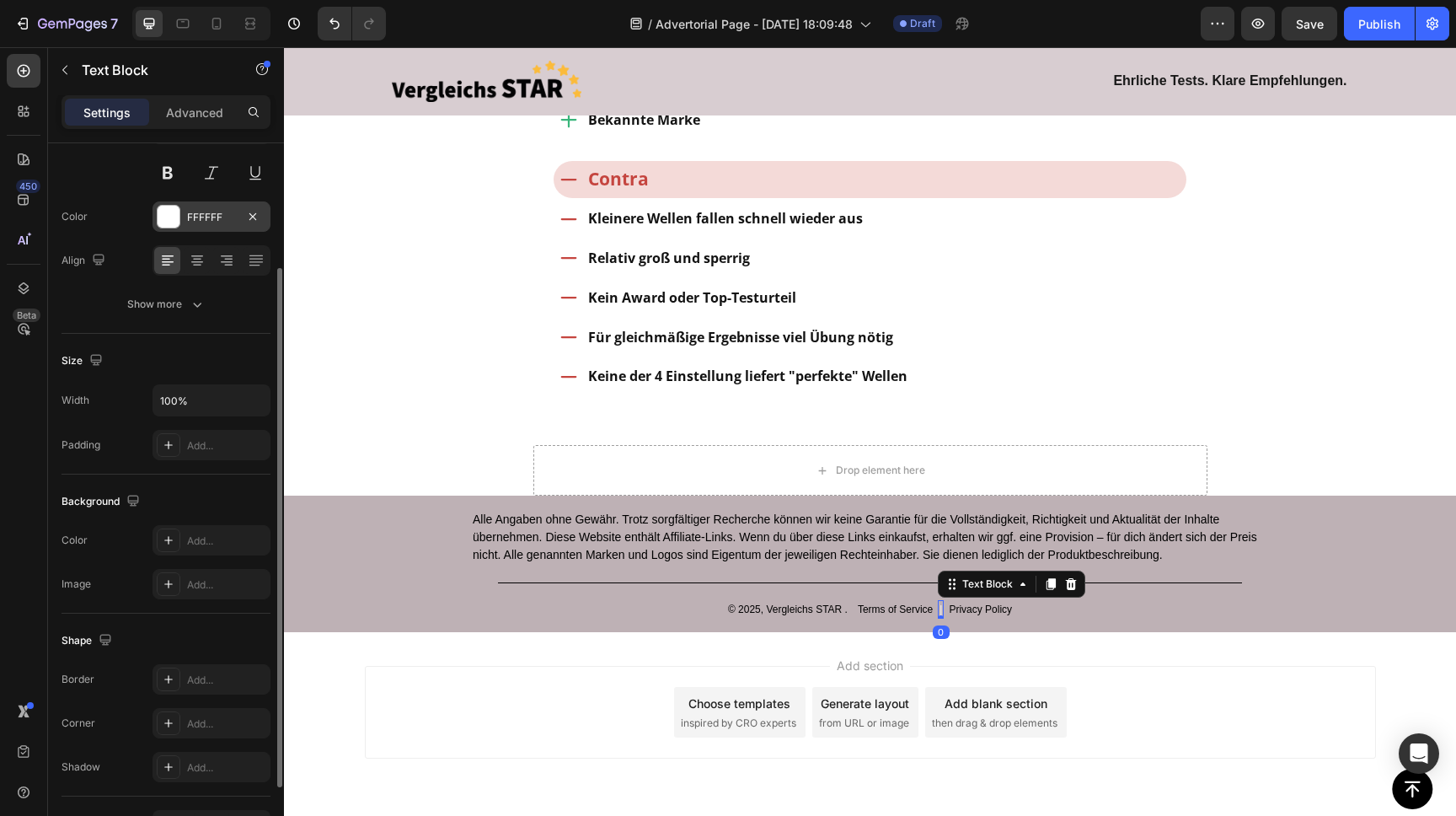
click at [171, 210] on div at bounding box center [168, 216] width 22 height 22
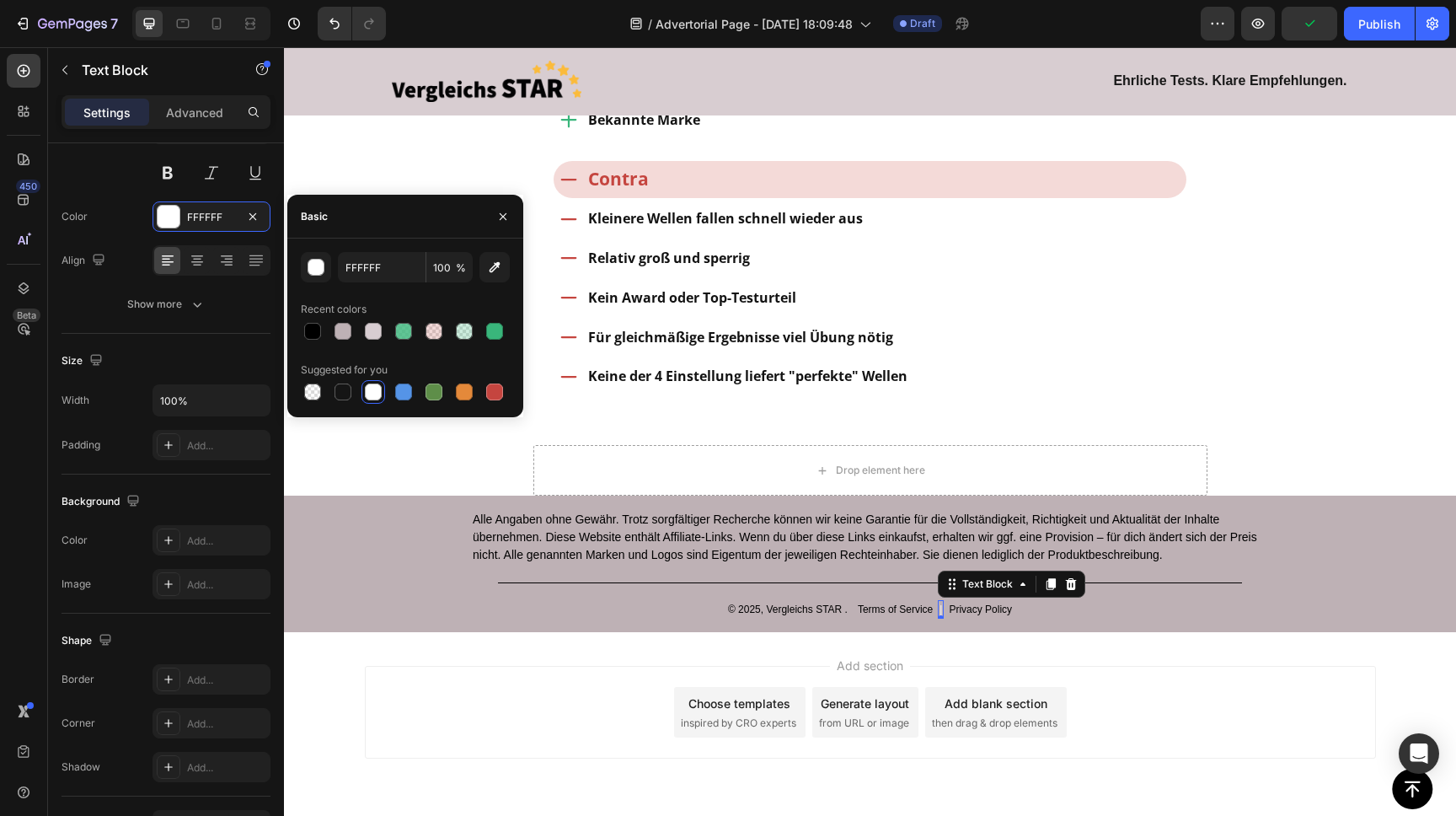
drag, startPoint x: 312, startPoint y: 329, endPoint x: 375, endPoint y: 356, distance: 68.5
click at [314, 328] on div at bounding box center [312, 331] width 16 height 16
type input "000000"
click at [1285, 666] on div "Add section Choose templates inspired by CRO experts Generate layout from URL o…" at bounding box center [870, 712] width 1011 height 93
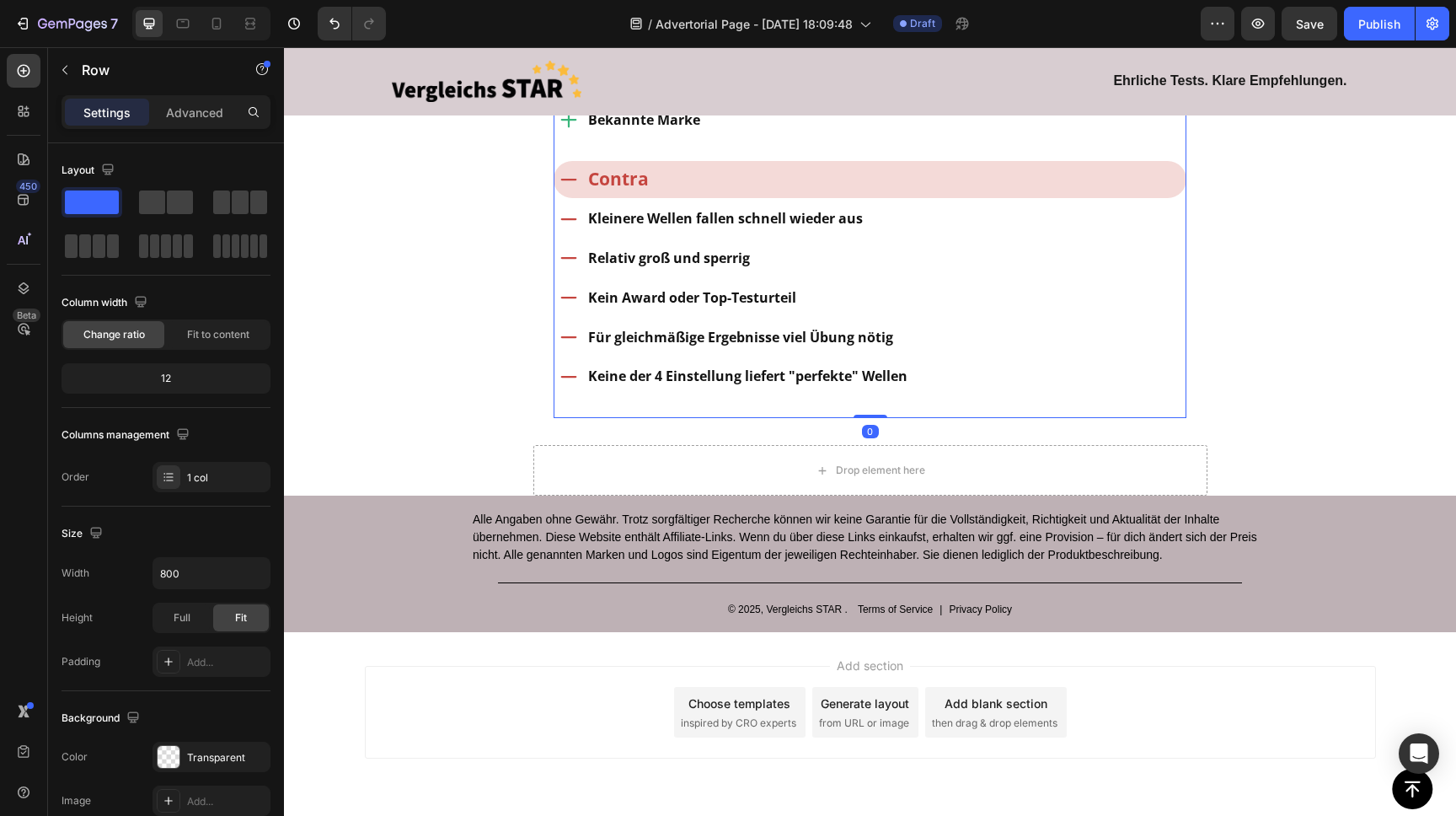
click at [1313, 29] on span "Save" at bounding box center [1309, 23] width 28 height 14
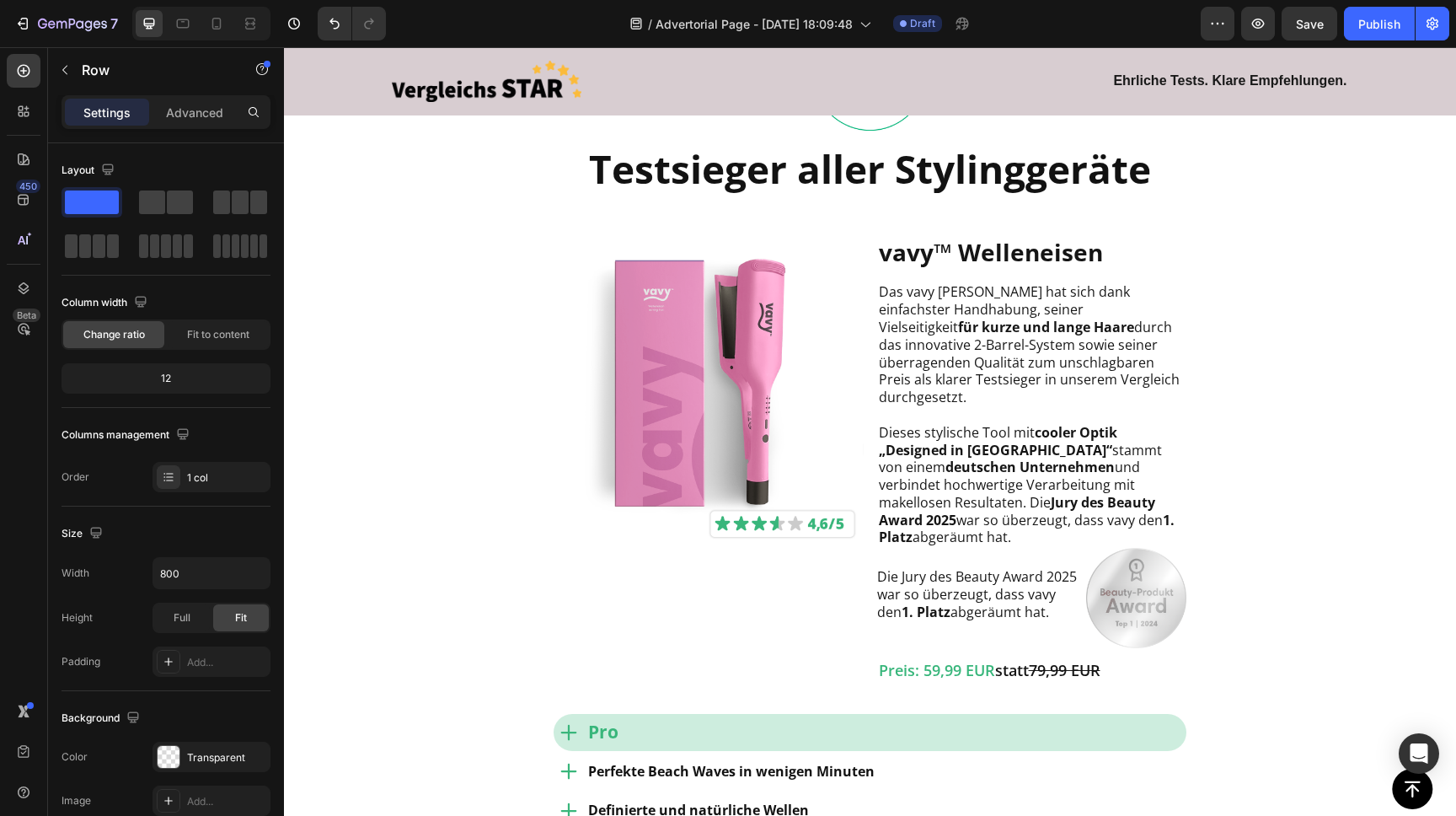
scroll to position [1085, 0]
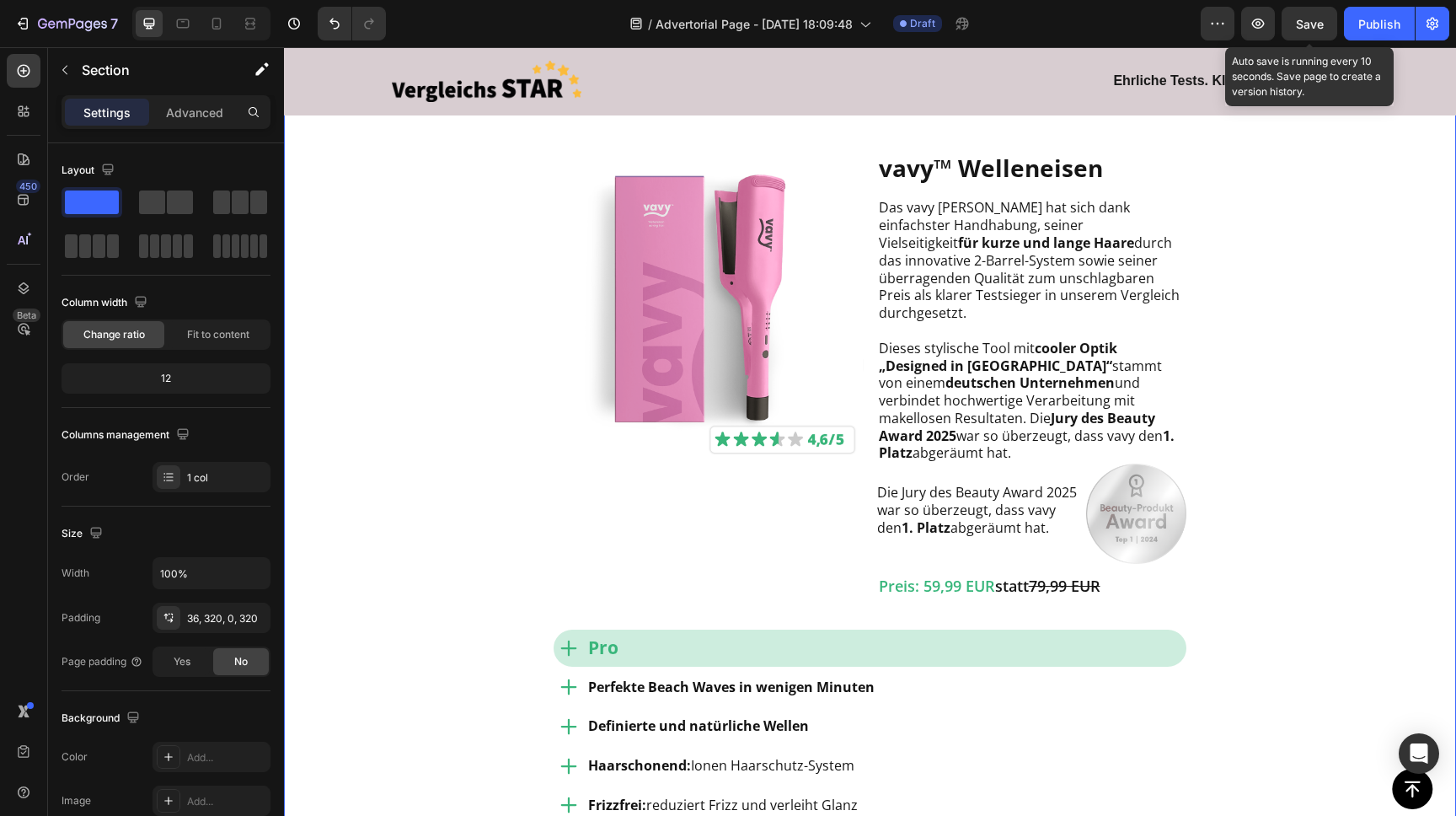
click at [1316, 26] on span "Save" at bounding box center [1309, 23] width 28 height 14
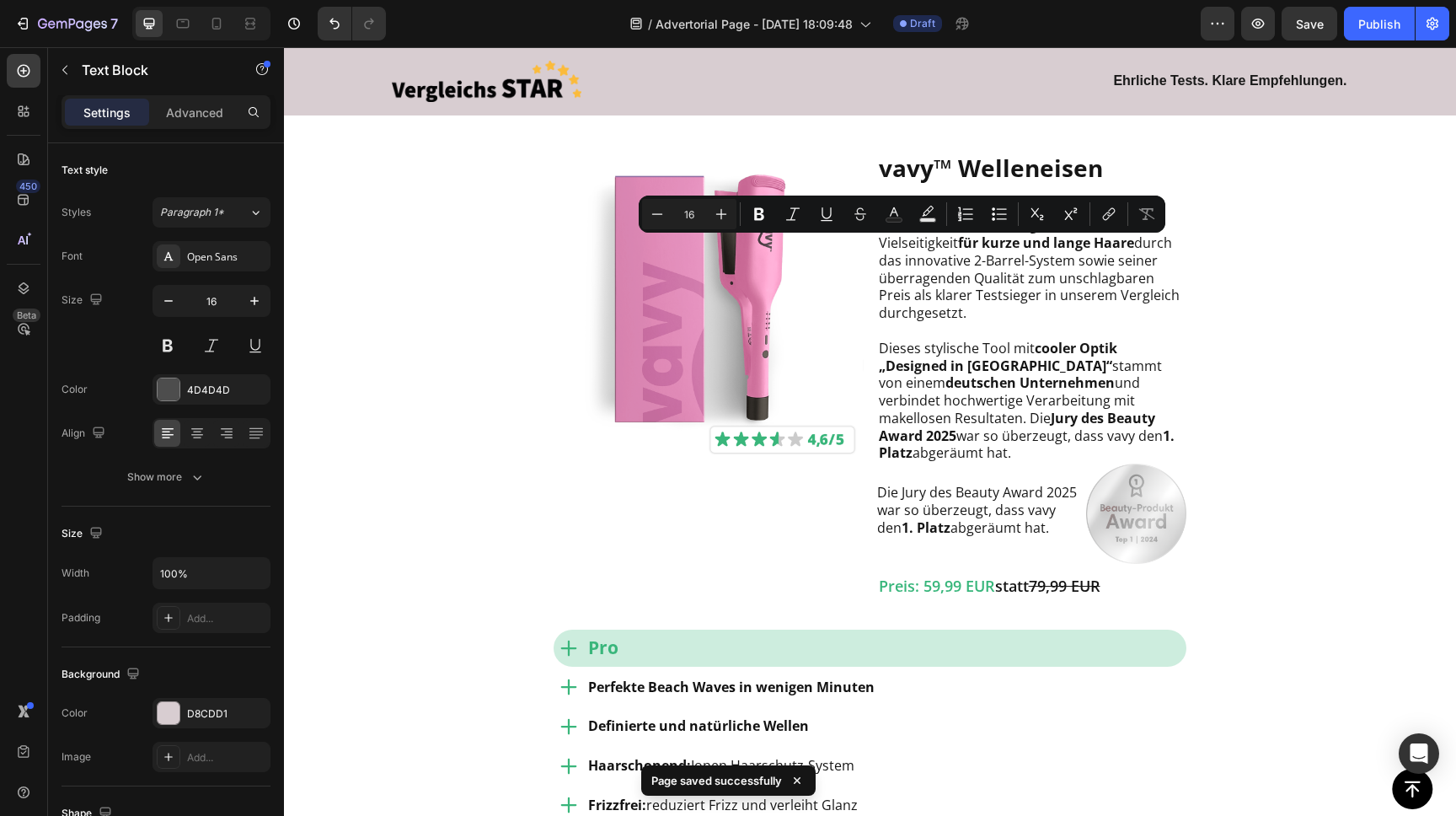
drag, startPoint x: 911, startPoint y: 250, endPoint x: 893, endPoint y: 251, distance: 18.0
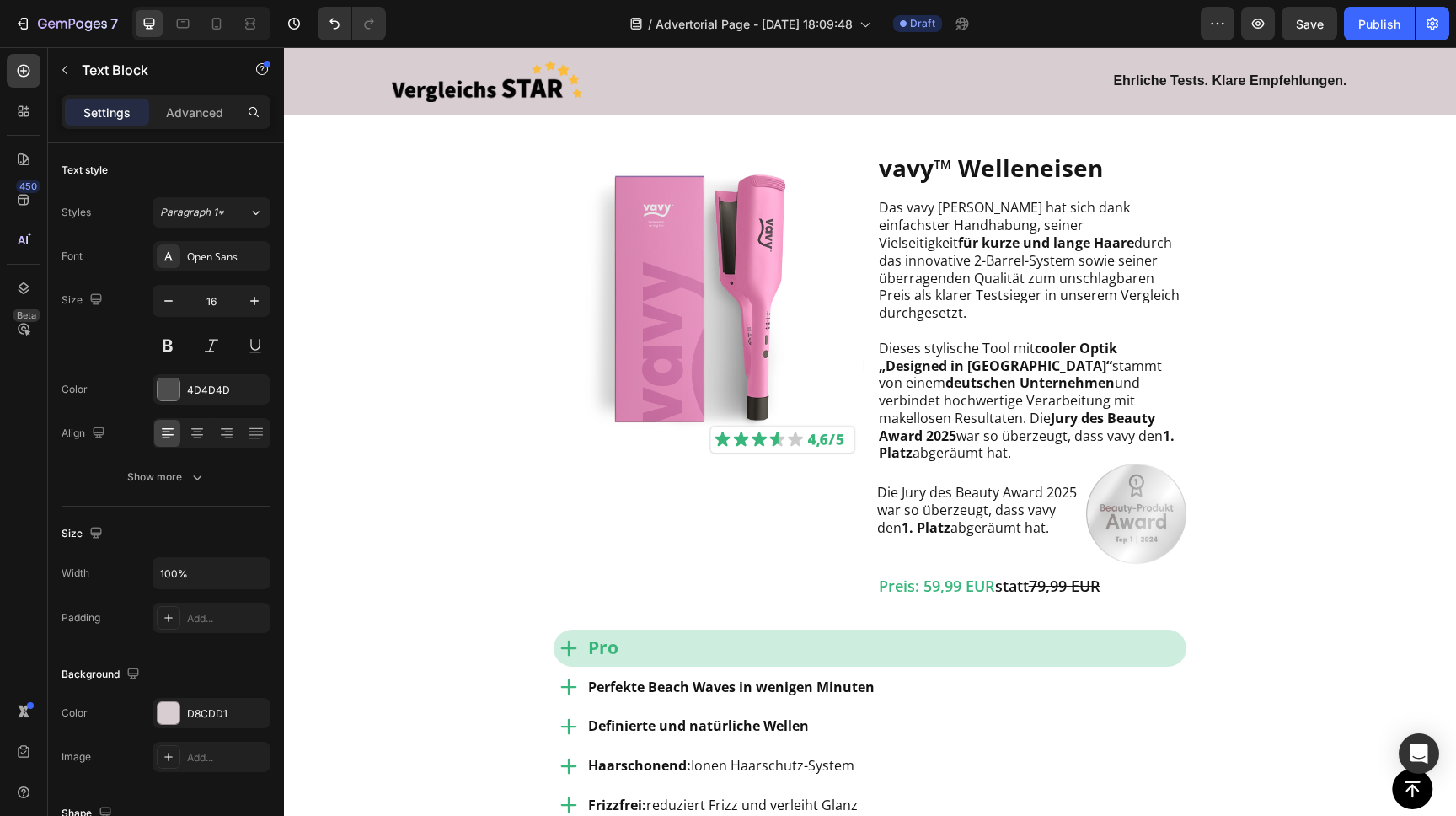
drag, startPoint x: 597, startPoint y: 248, endPoint x: 610, endPoint y: 244, distance: 13.6
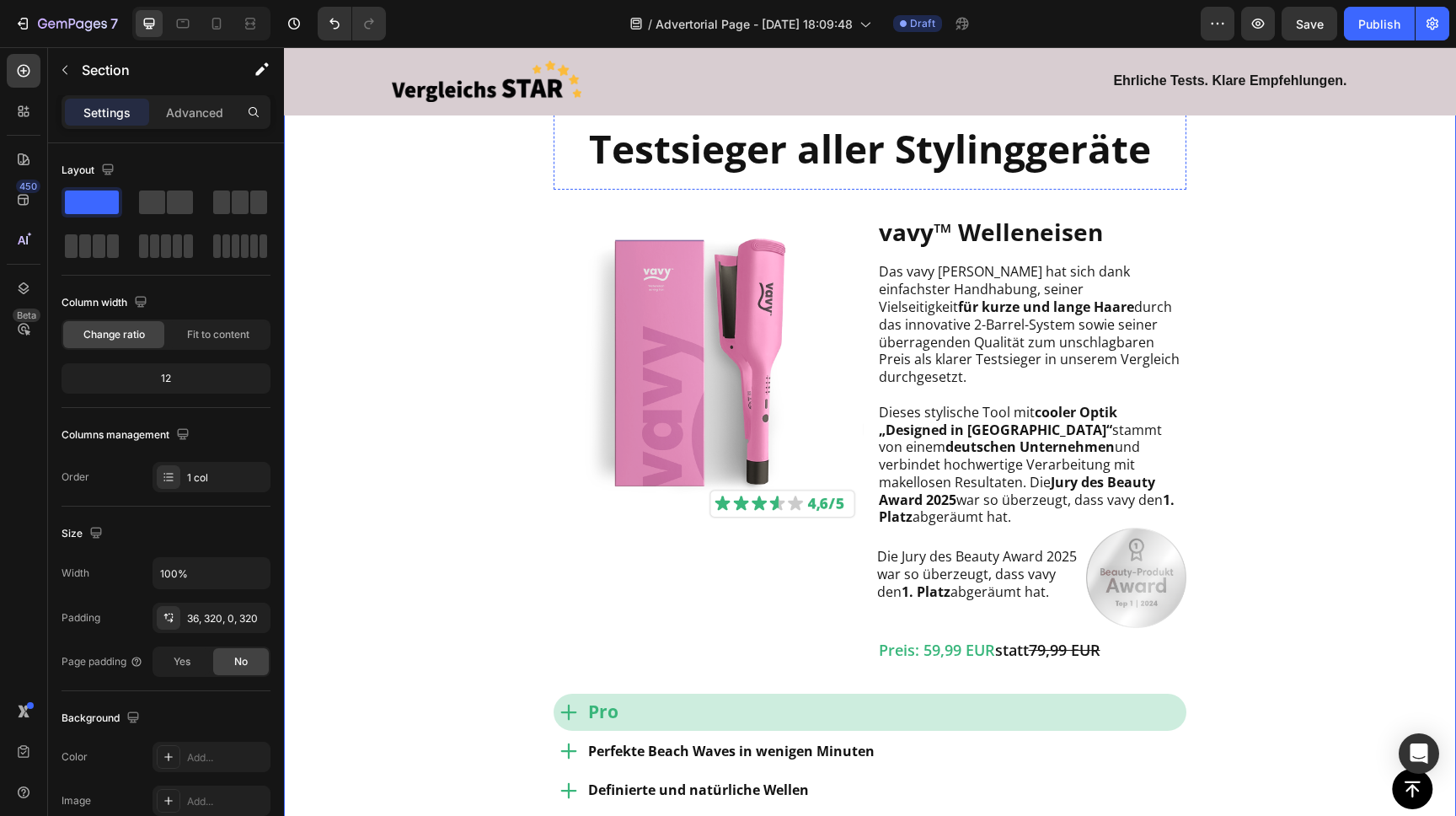
scroll to position [911, 0]
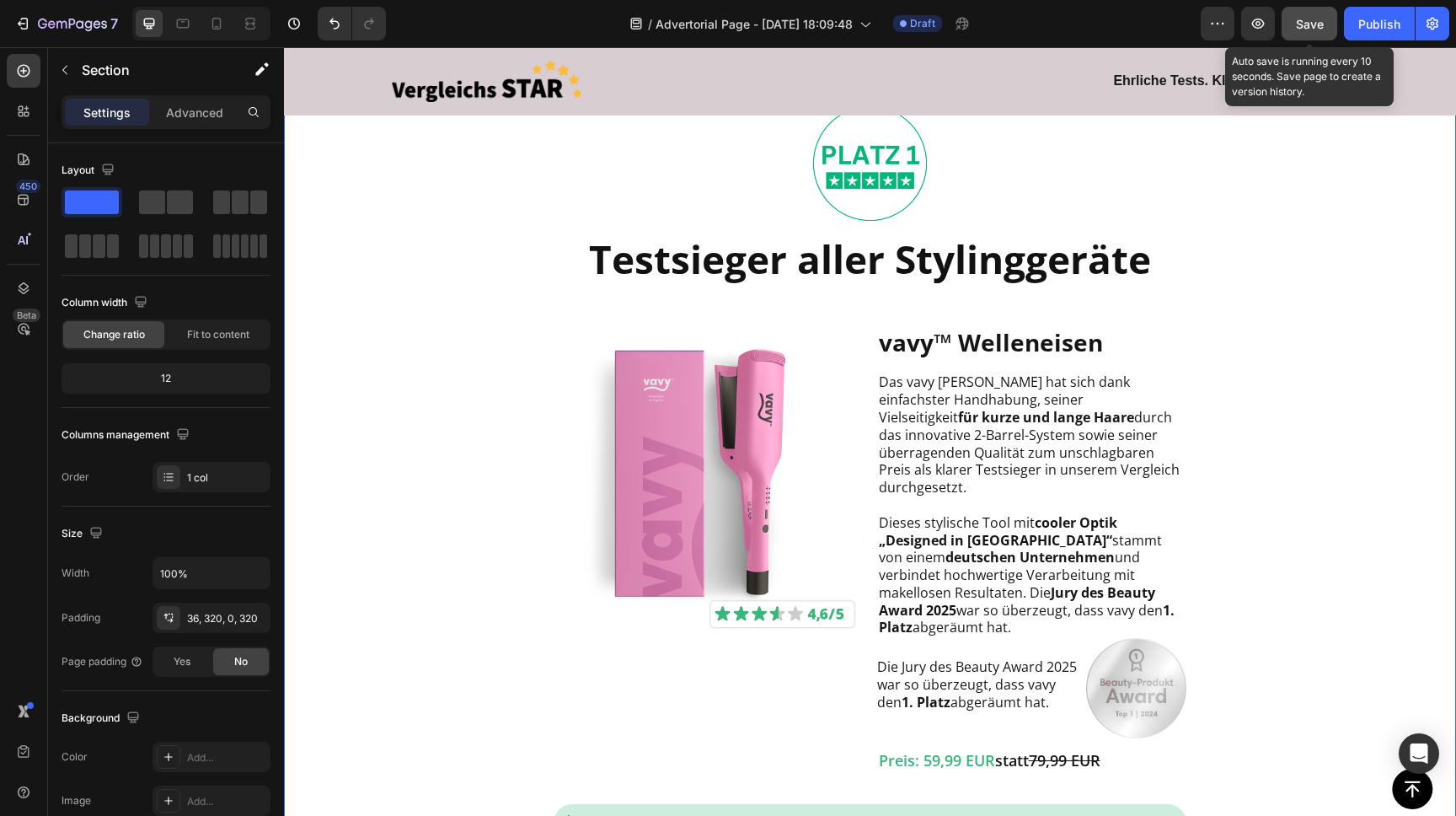
click at [1296, 21] on button "Save" at bounding box center [1310, 23] width 56 height 34
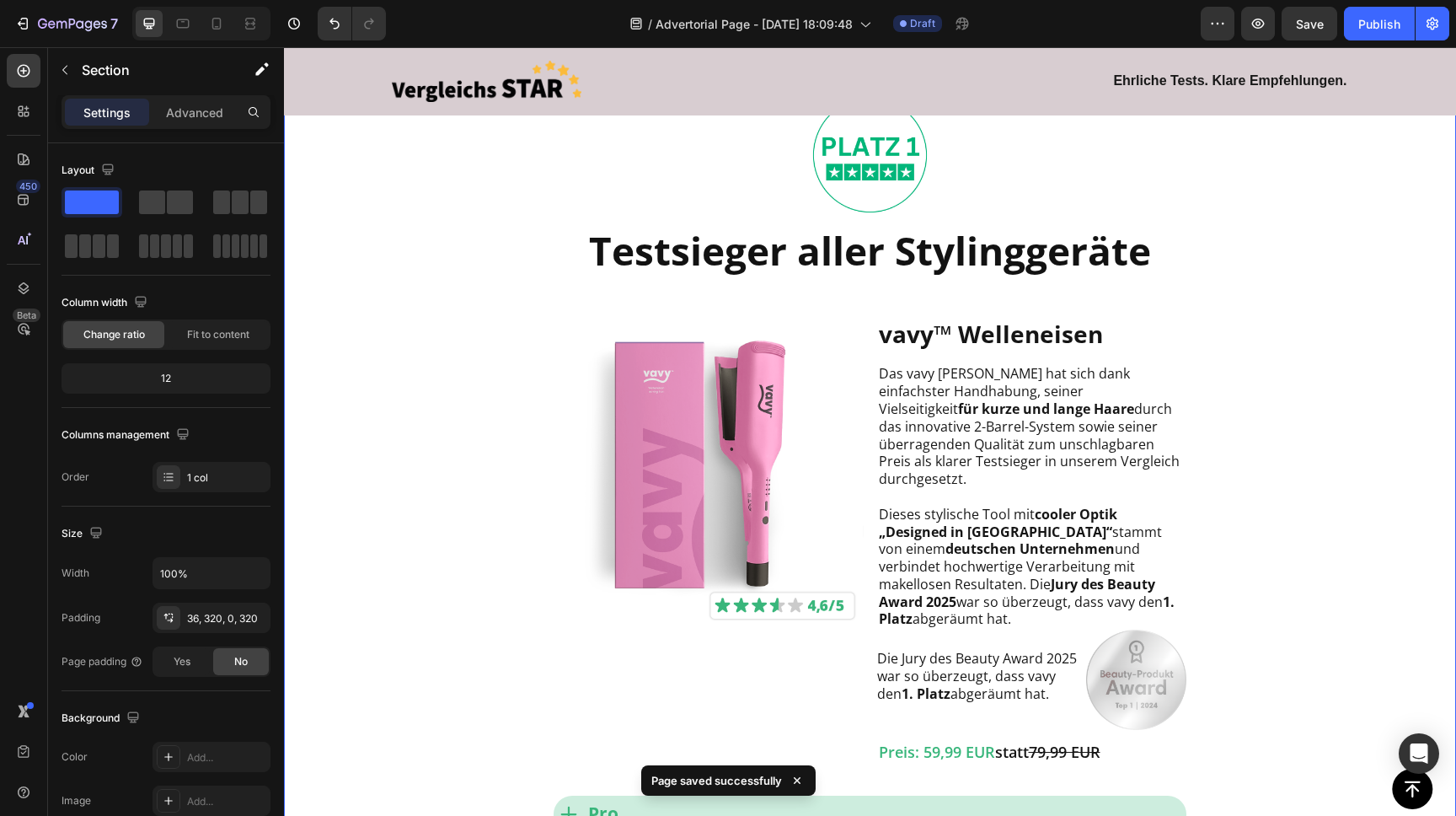
scroll to position [947, 0]
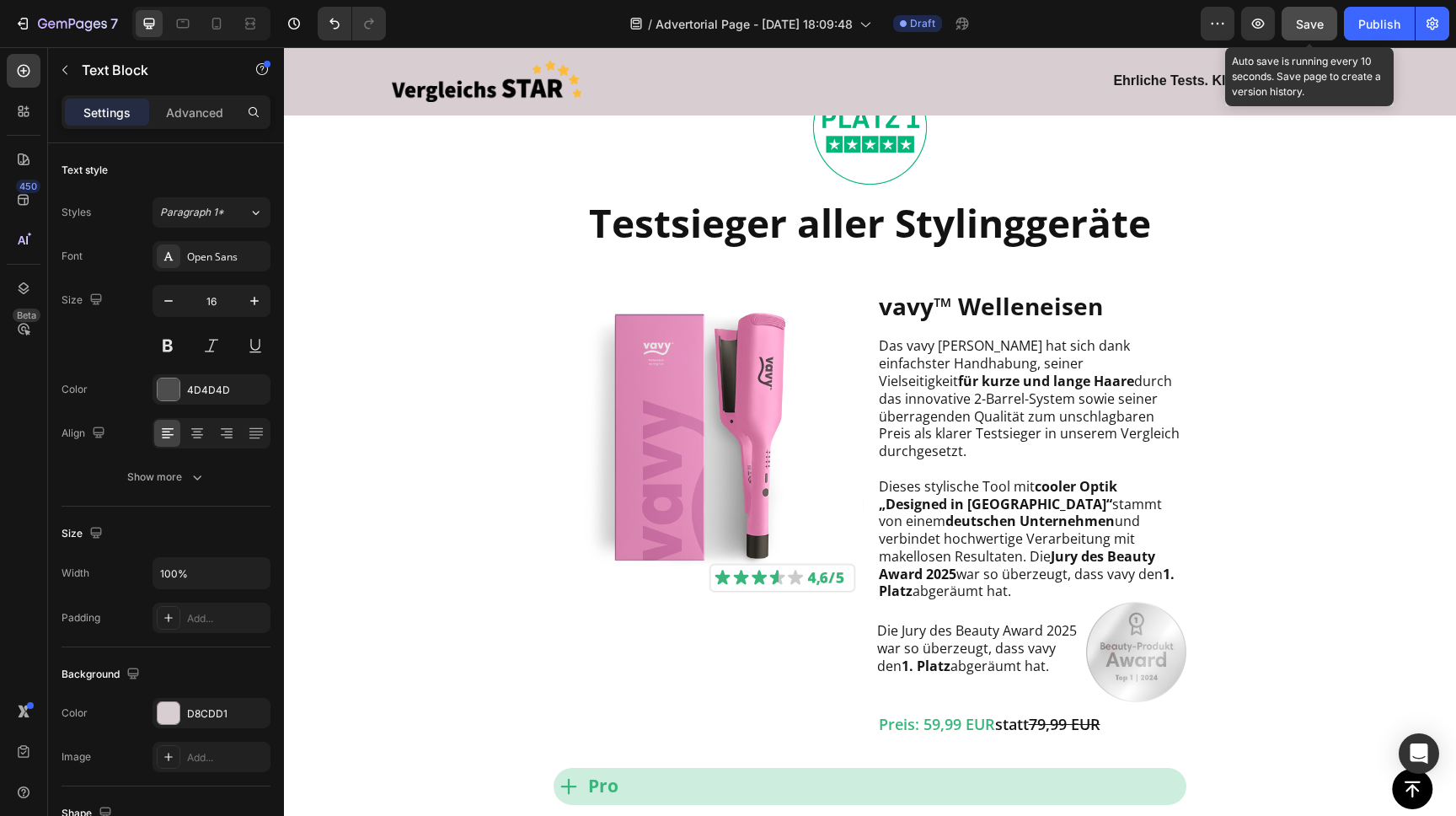
click at [1316, 16] on span "Save" at bounding box center [1309, 23] width 28 height 14
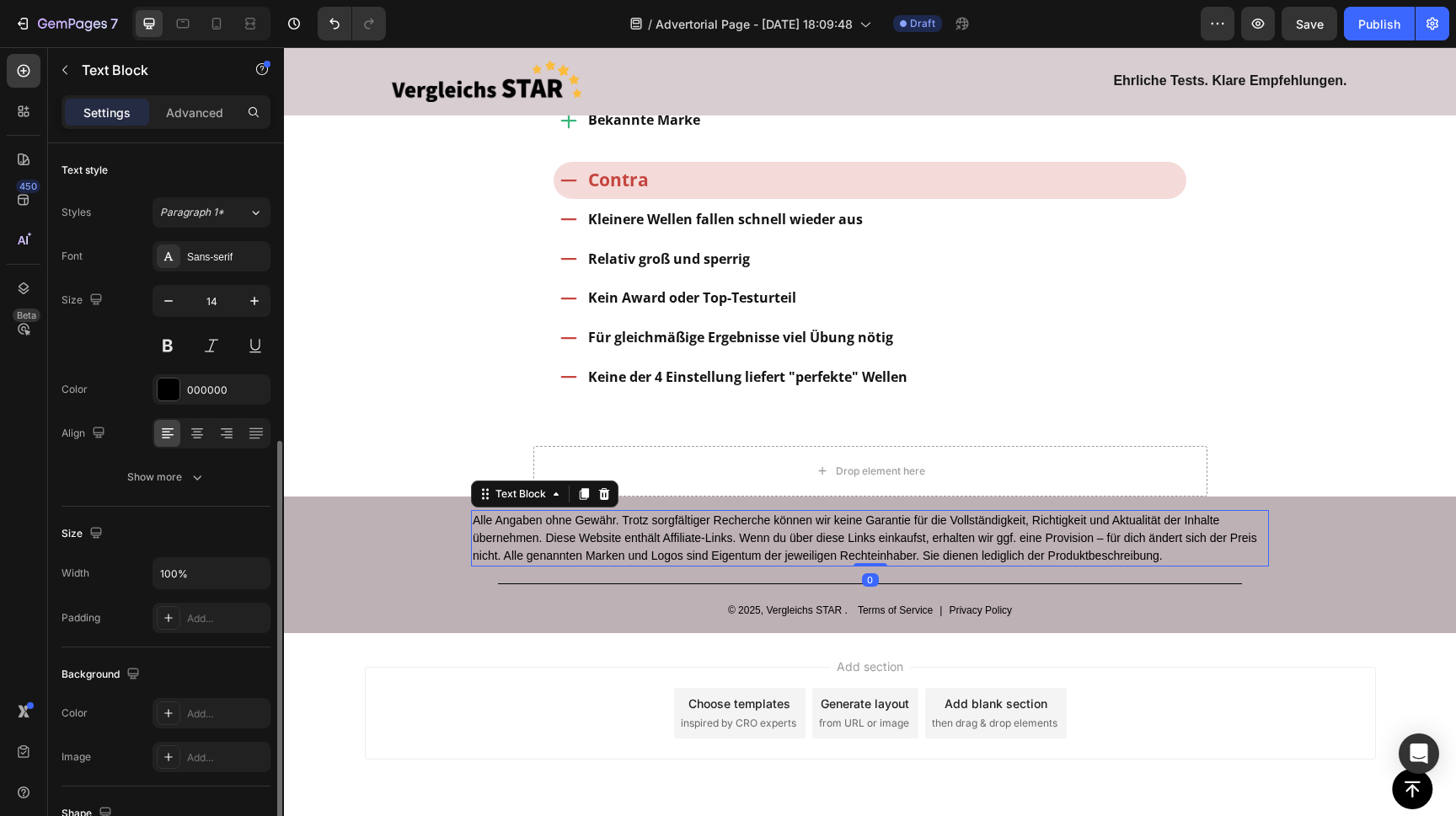
scroll to position [173, 0]
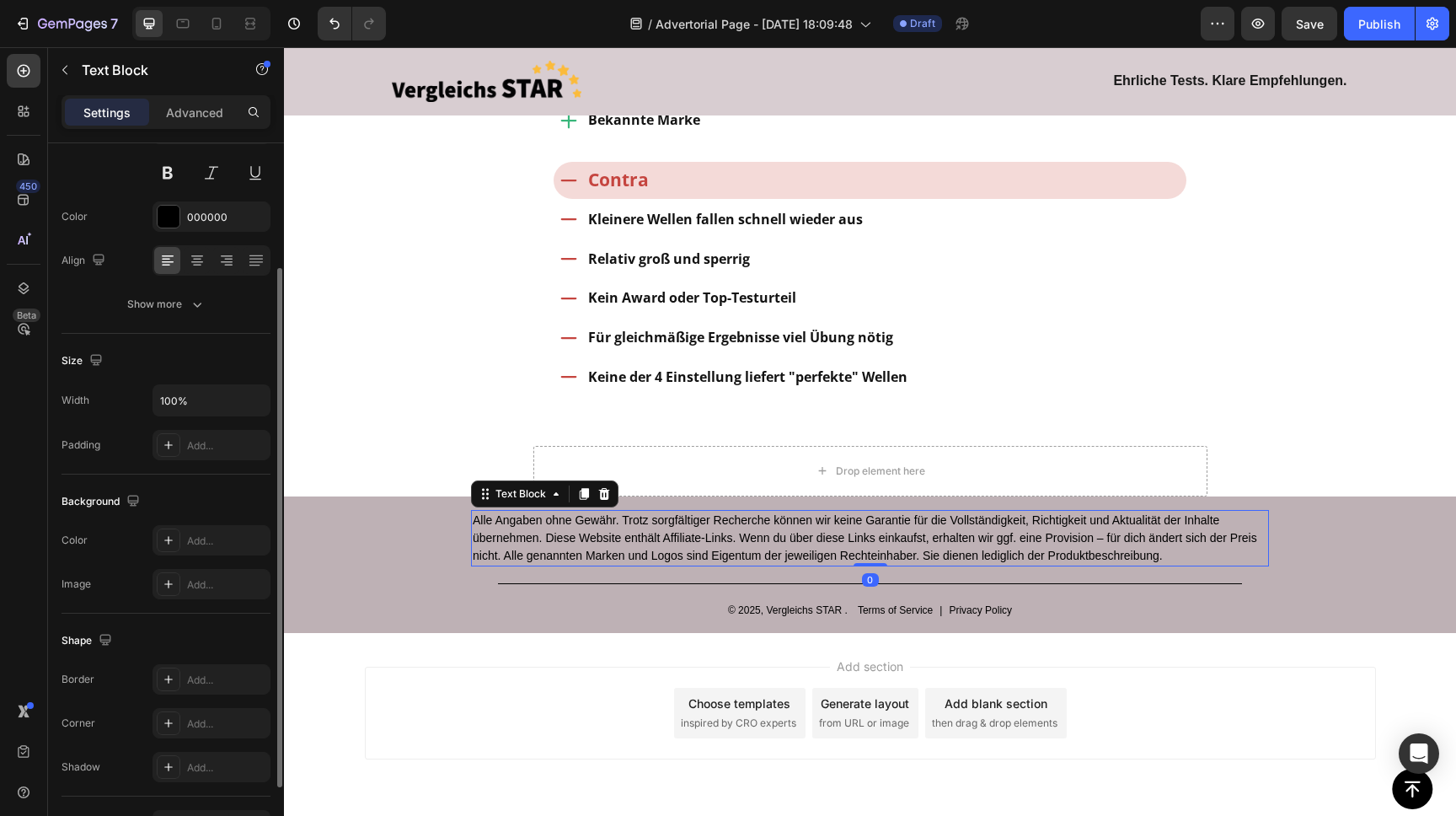
click at [732, 511] on p "Alle Angaben ohne Gewähr. Trotz sorgfältiger Recherche können wir keine Garanti…" at bounding box center [870, 537] width 795 height 53
click at [742, 511] on p "Alle Angaben ohne Gewähr. Trotz sorgfältiger Recherche können wir keine Garanti…" at bounding box center [870, 537] width 795 height 53
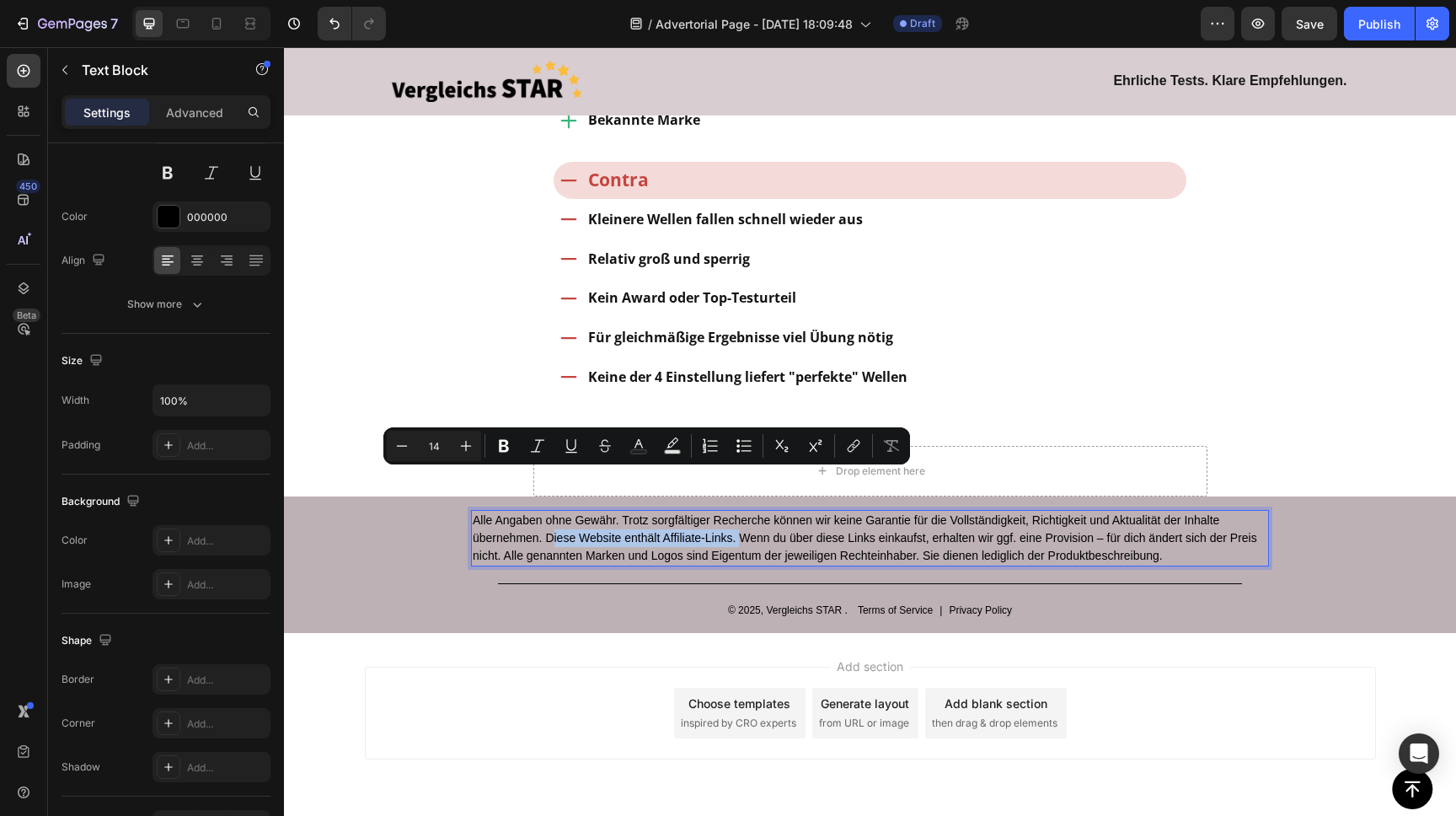
drag, startPoint x: 739, startPoint y: 476, endPoint x: 558, endPoint y: 476, distance: 181.0
click at [553, 511] on p "Alle Angaben ohne Gewähr. Trotz sorgfältiger Recherche können wir keine Garanti…" at bounding box center [870, 537] width 795 height 53
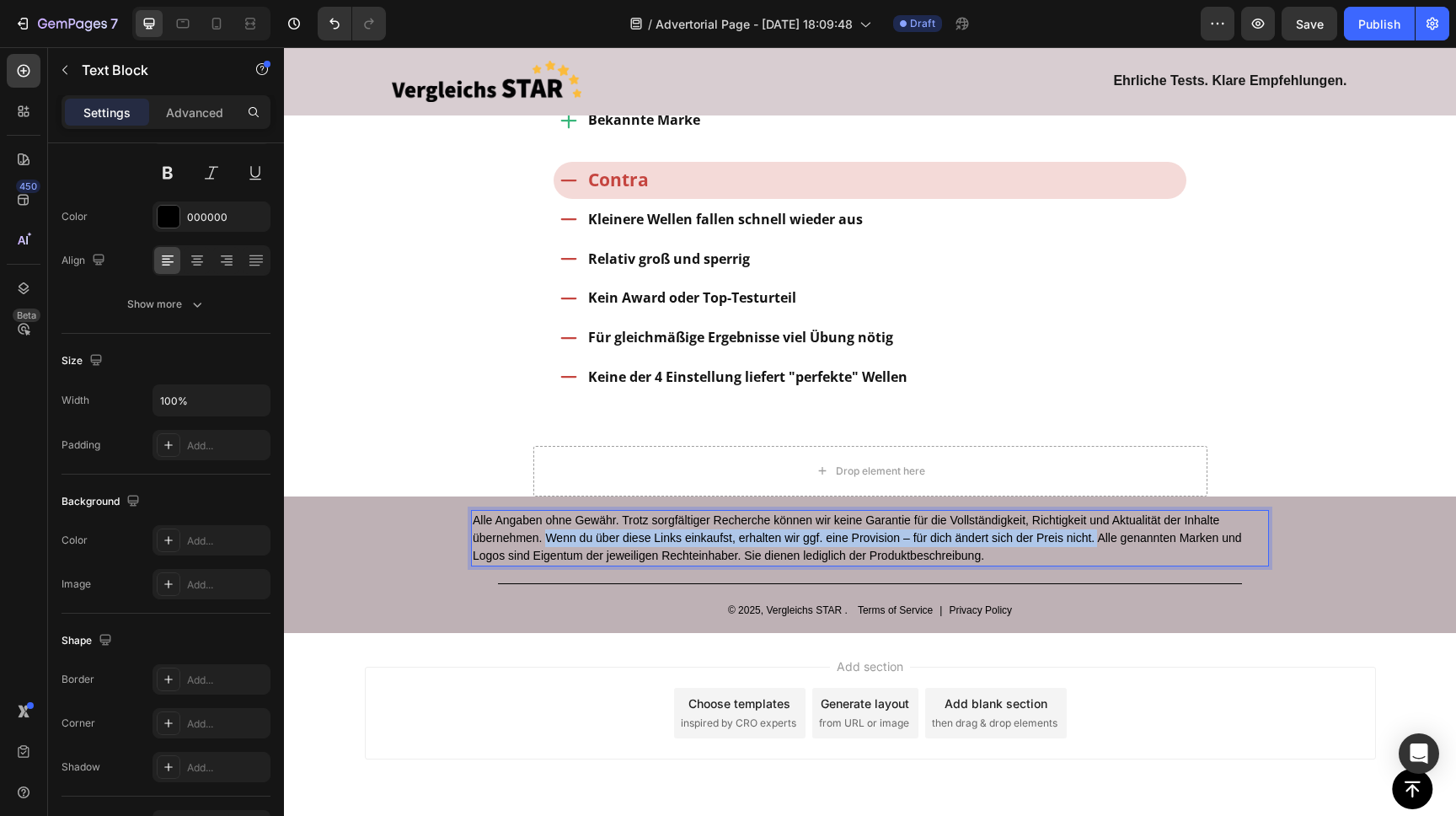
drag, startPoint x: 1099, startPoint y: 476, endPoint x: 547, endPoint y: 481, distance: 552.0
click at [548, 511] on p "Alle Angaben ohne Gewähr. Trotz sorgfältiger Recherche können wir keine Garanti…" at bounding box center [870, 537] width 795 height 53
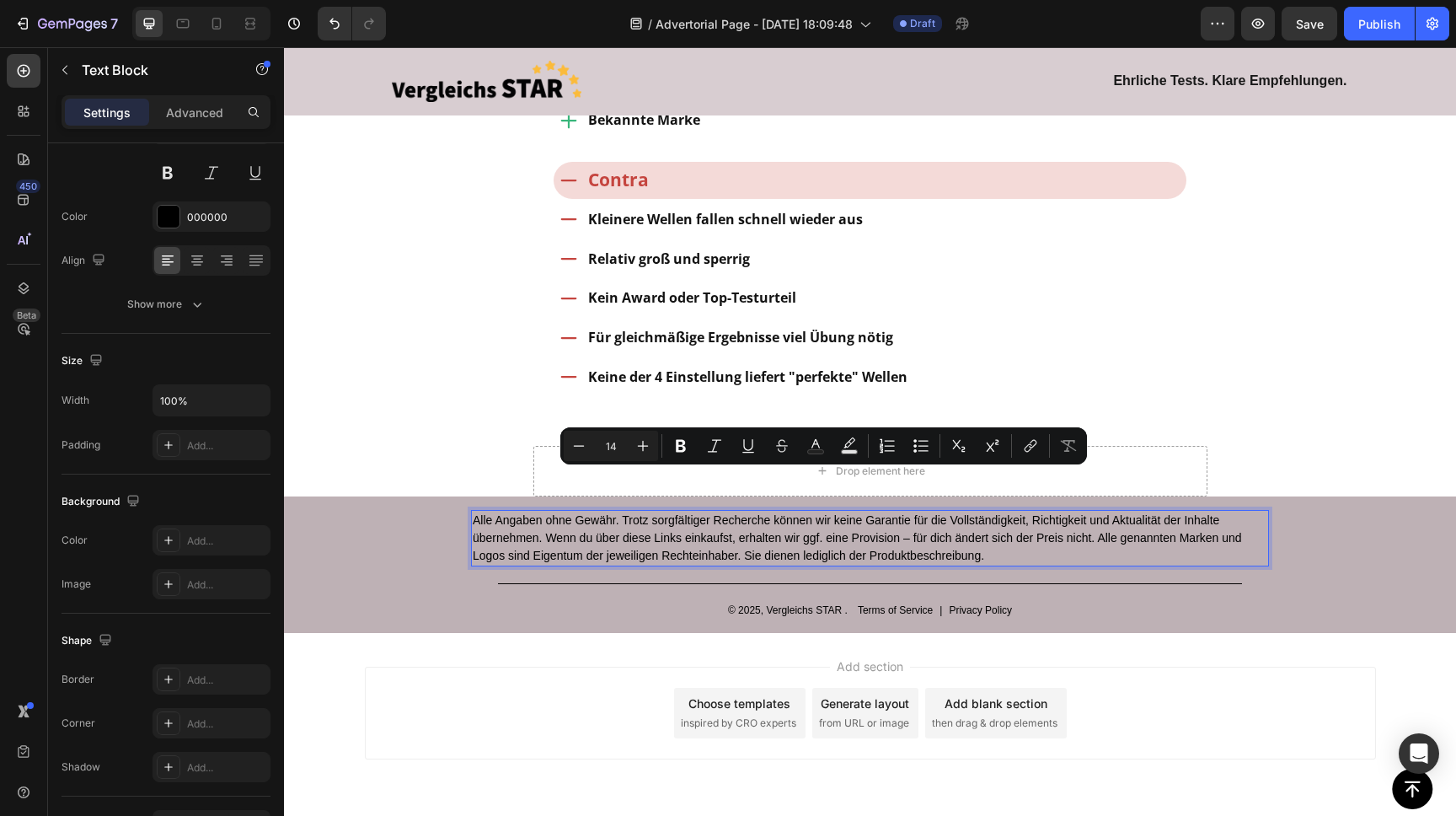
scroll to position [6485, 0]
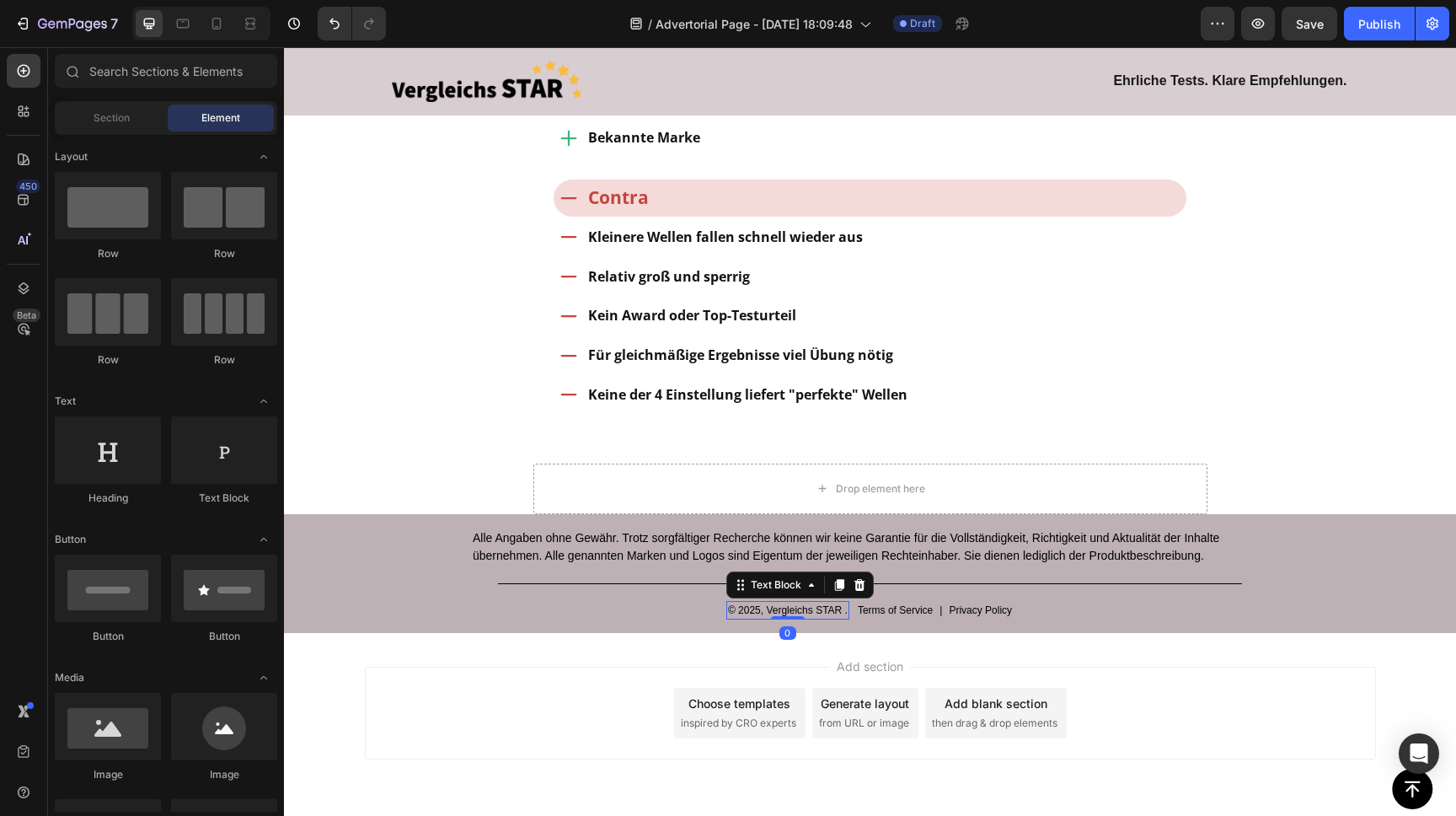
click at [845, 603] on p "© 2025, Vergleichs STAR ." at bounding box center [788, 611] width 120 height 15
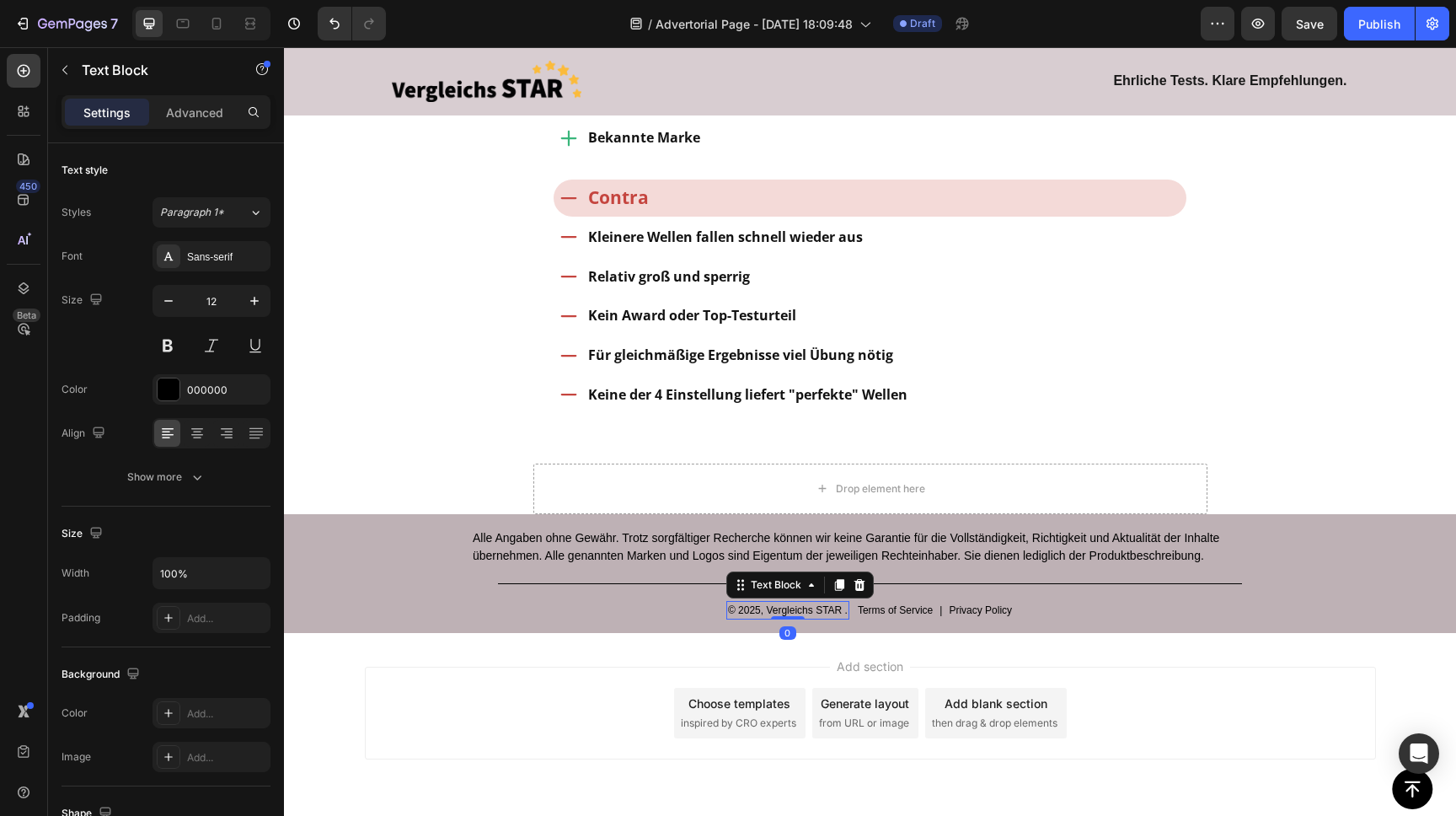
click at [840, 603] on p "© 2025, Vergleichs STAR ." at bounding box center [788, 611] width 120 height 15
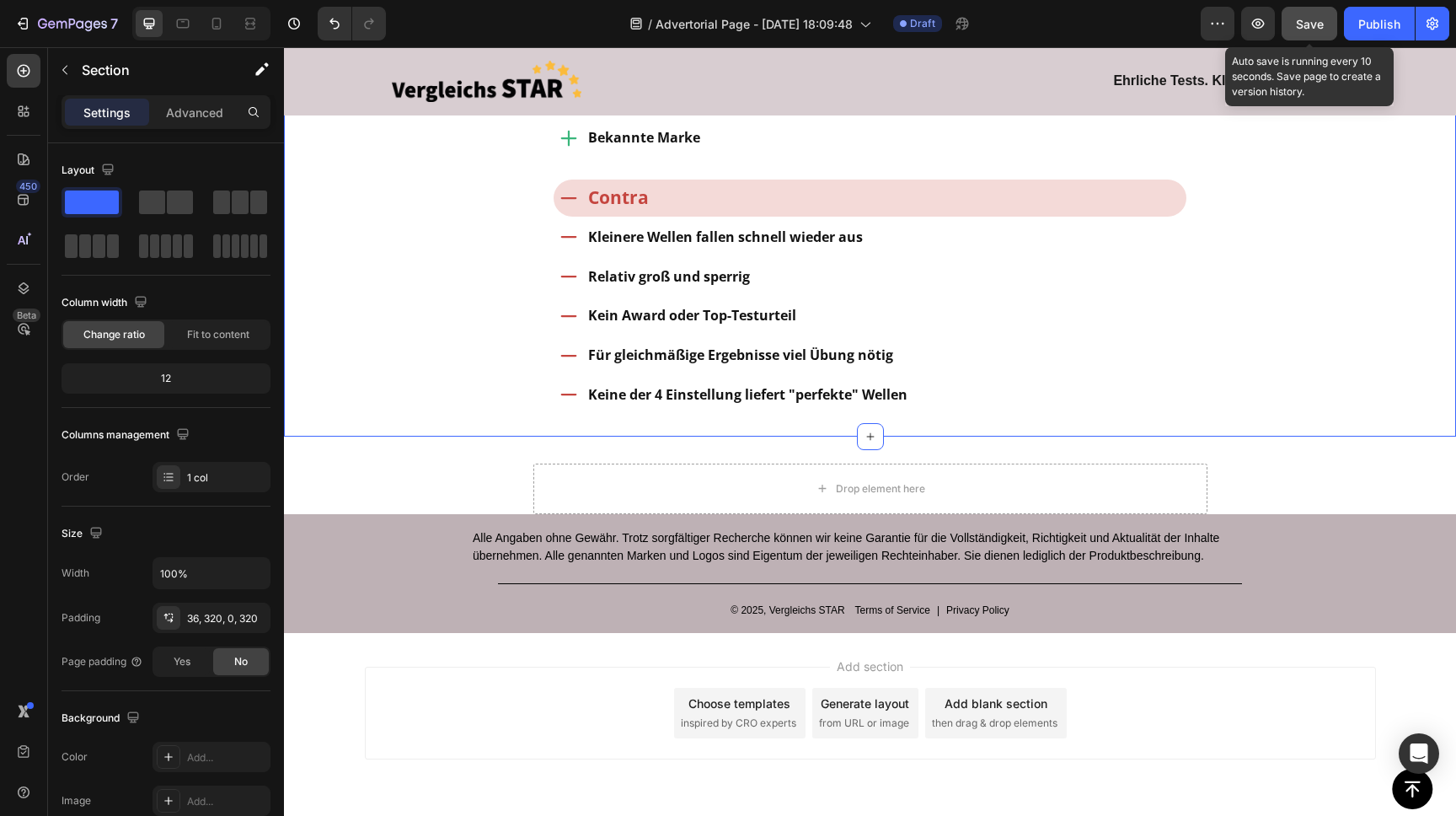
click at [1308, 28] on span "Save" at bounding box center [1309, 23] width 28 height 14
click at [1303, 18] on span "Save" at bounding box center [1309, 23] width 28 height 14
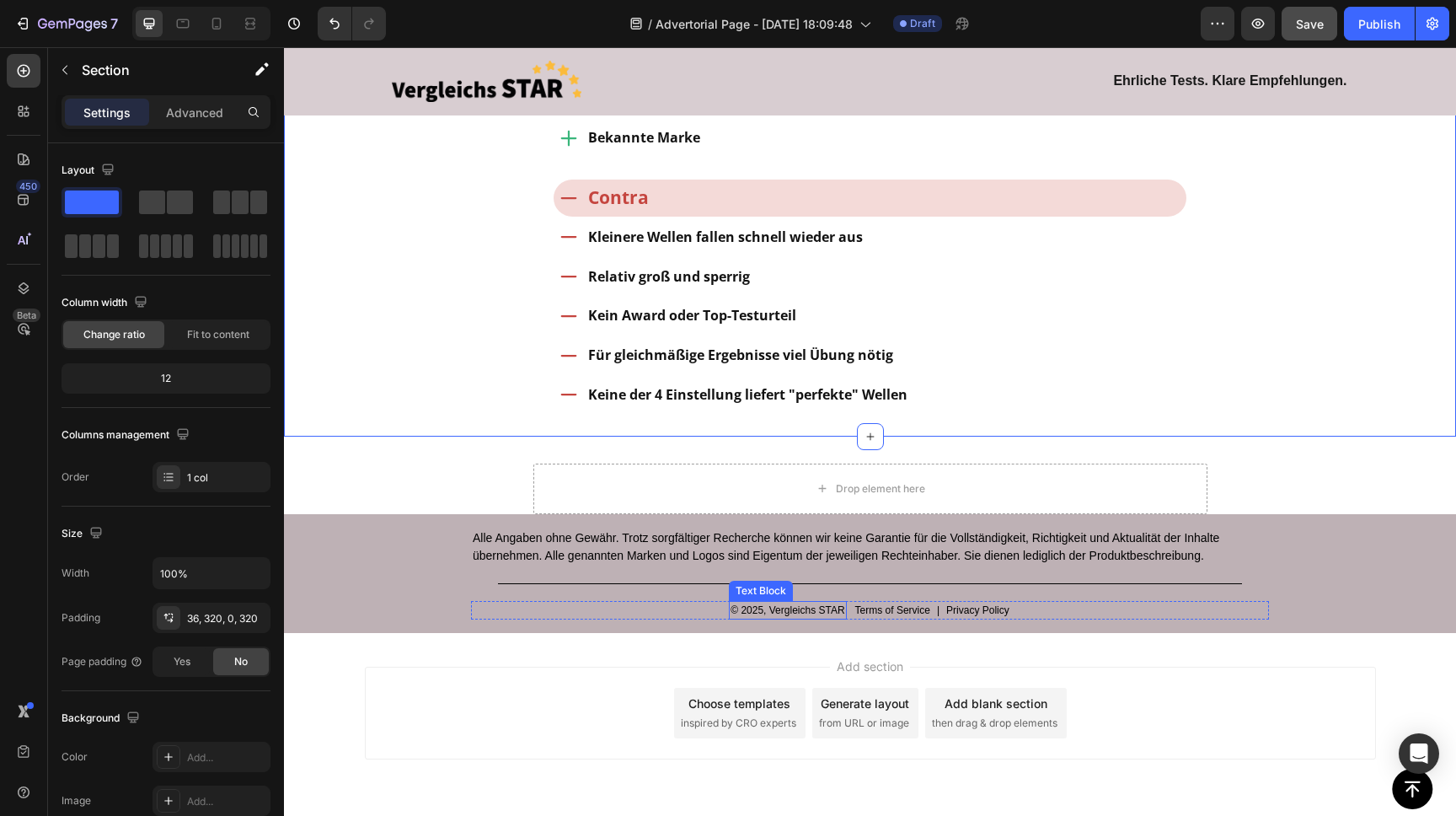
click at [829, 603] on p "© 2025, Vergleichs STAR" at bounding box center [787, 611] width 114 height 15
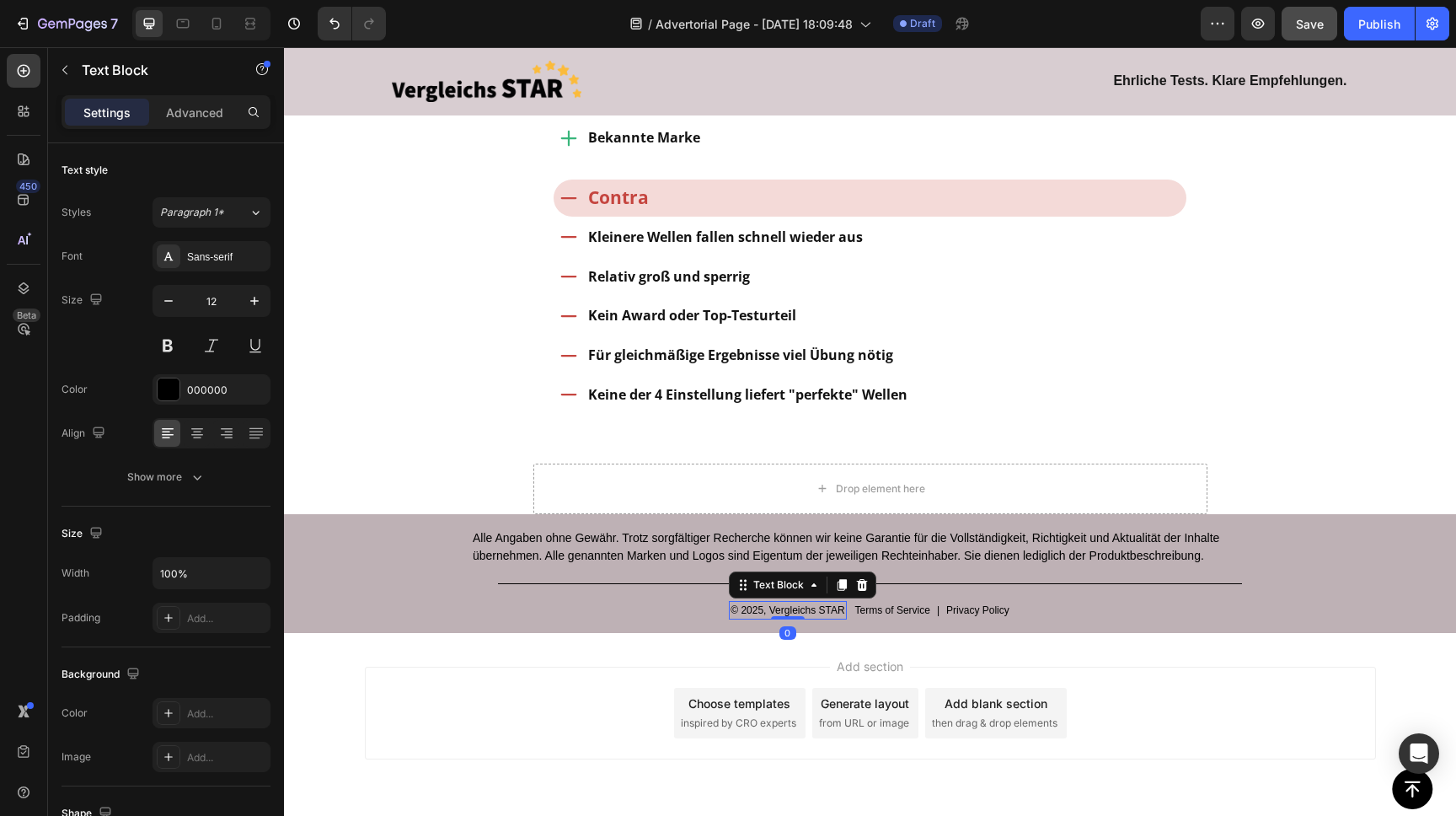
click at [814, 603] on p "© 2025, Vergleichs STAR" at bounding box center [787, 611] width 114 height 15
click at [455, 738] on div "Add section Choose templates inspired by CRO experts Generate layout from URL o…" at bounding box center [869, 736] width 1172 height 207
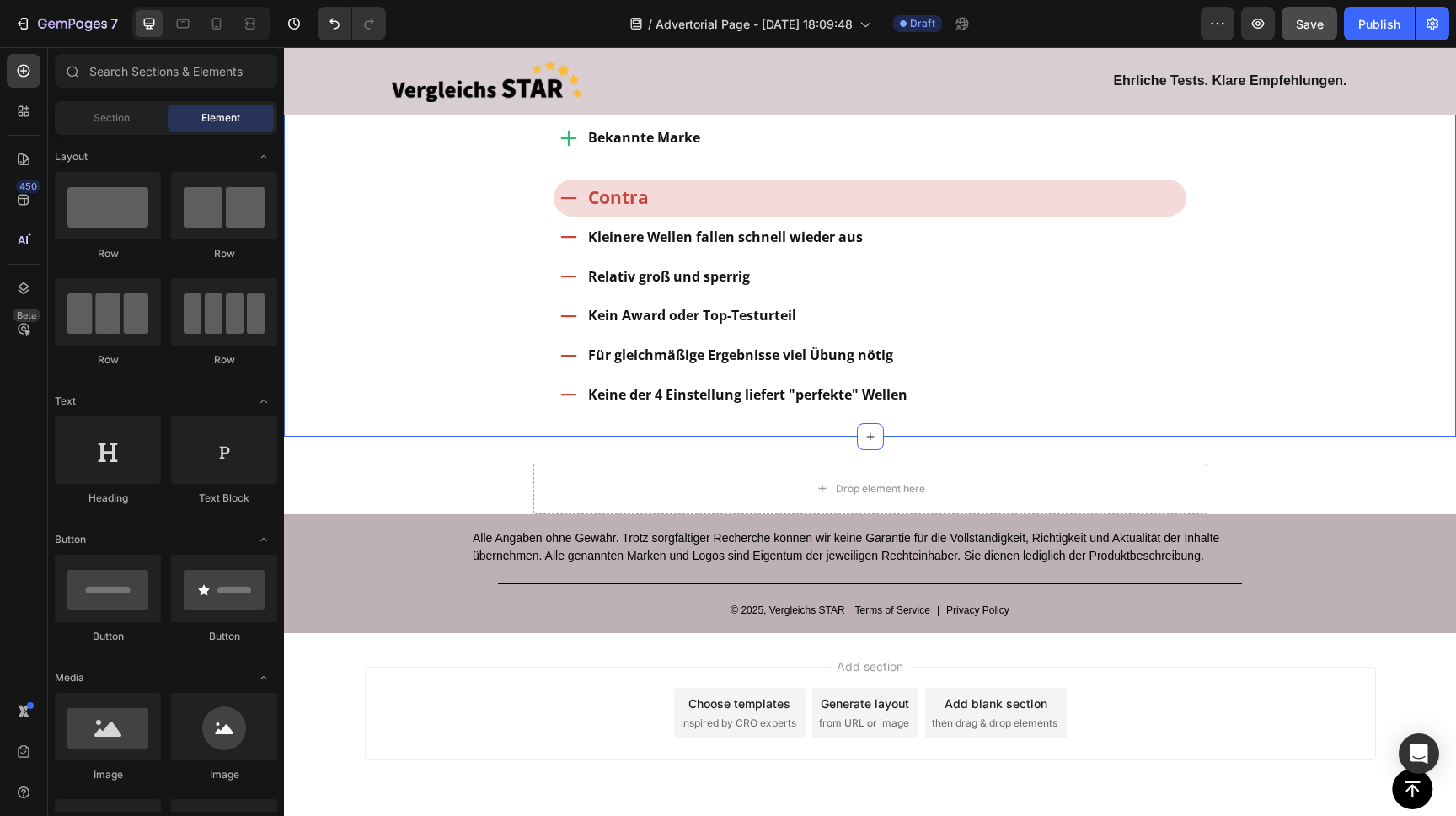
scroll to position [6480, 0]
